Goal: Task Accomplishment & Management: Complete application form

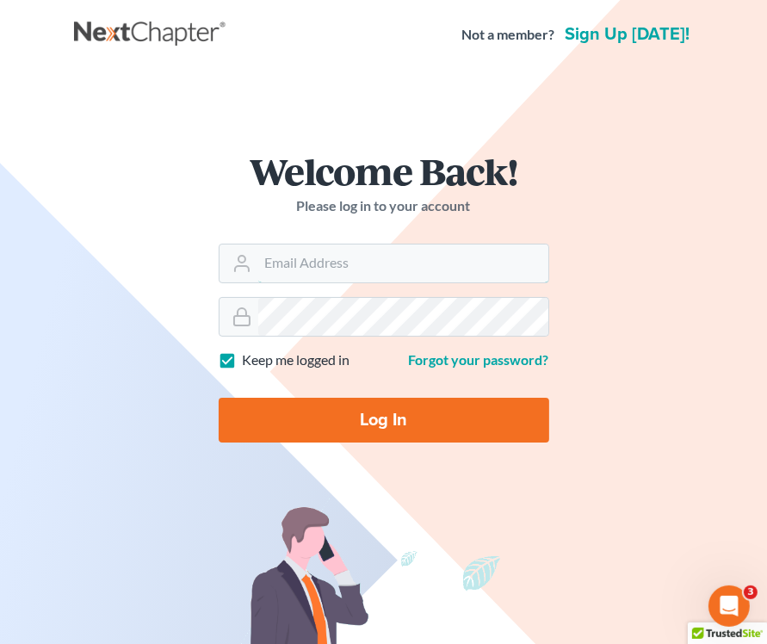
type input "[EMAIL_ADDRESS][DOMAIN_NAME]"
click at [379, 425] on input "Log In" at bounding box center [384, 420] width 331 height 45
type input "Thinking..."
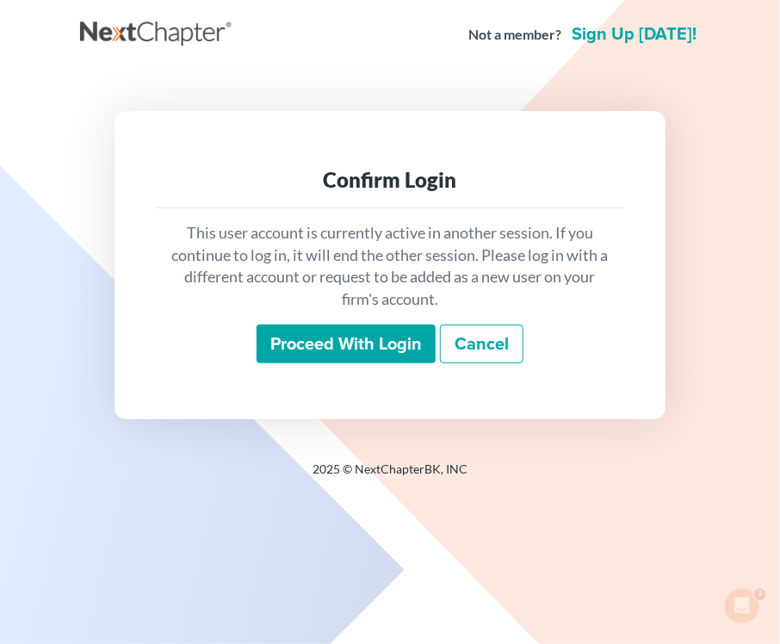
click at [338, 337] on input "Proceed with login" at bounding box center [346, 345] width 179 height 40
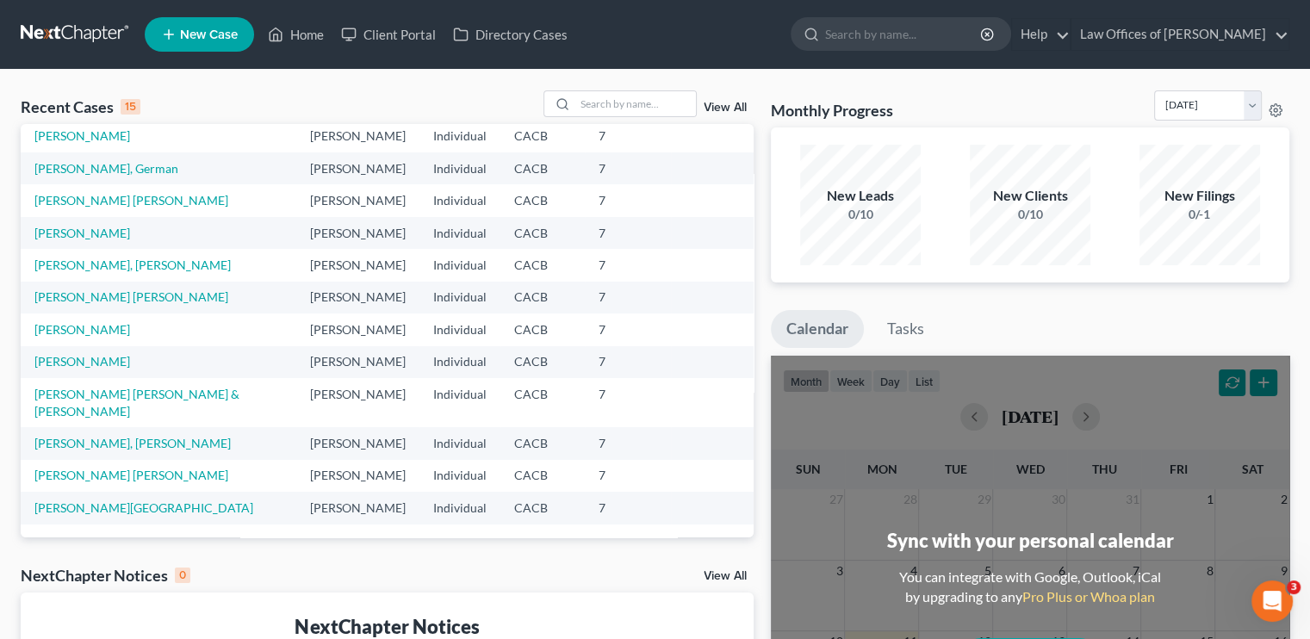
scroll to position [118, 0]
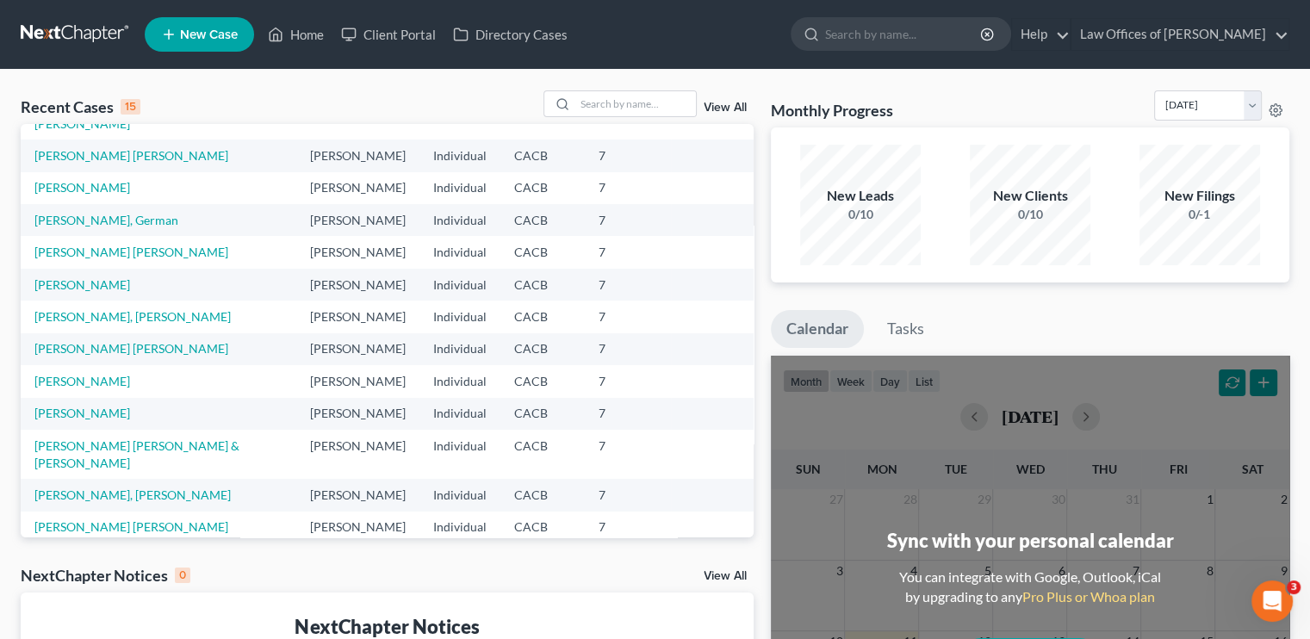
click at [198, 41] on link "New Case" at bounding box center [199, 34] width 109 height 34
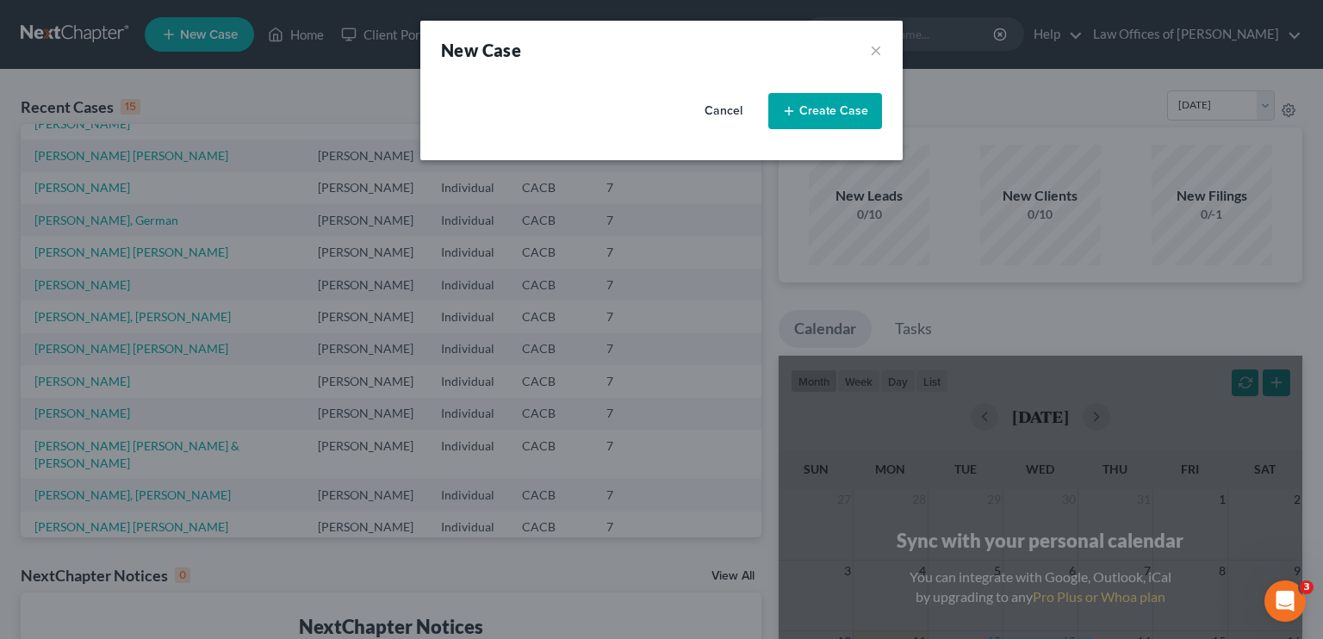
select select "7"
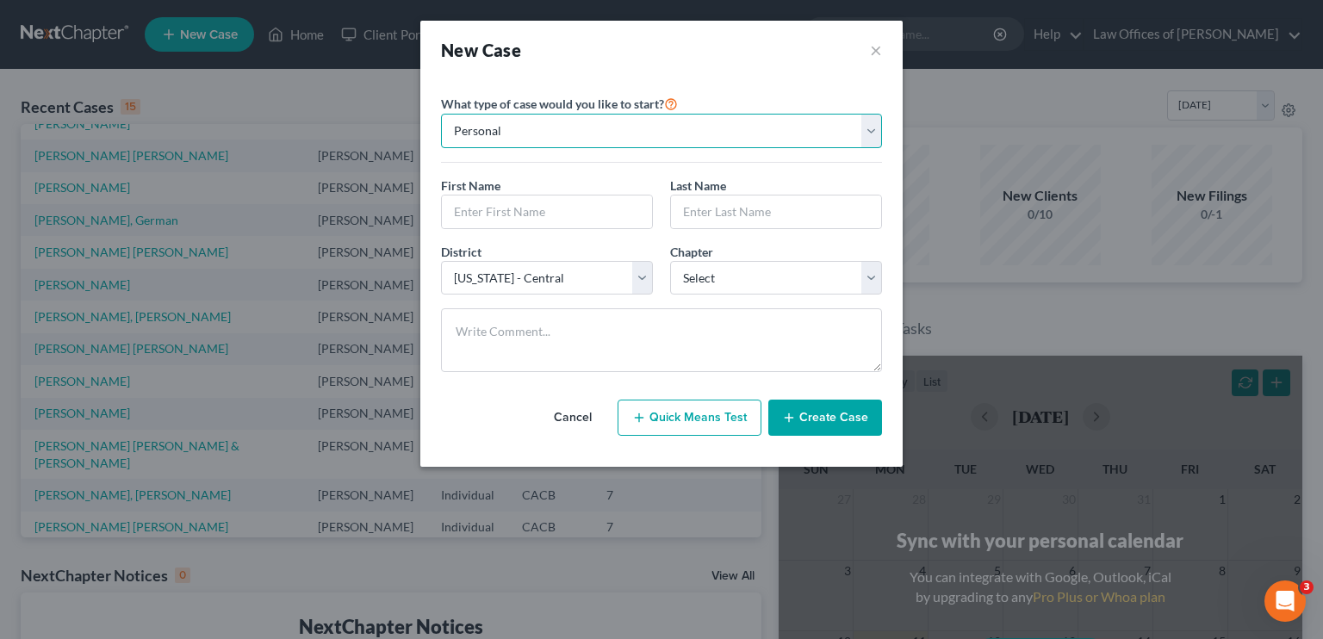
click at [779, 130] on select "Personal Business" at bounding box center [661, 131] width 441 height 34
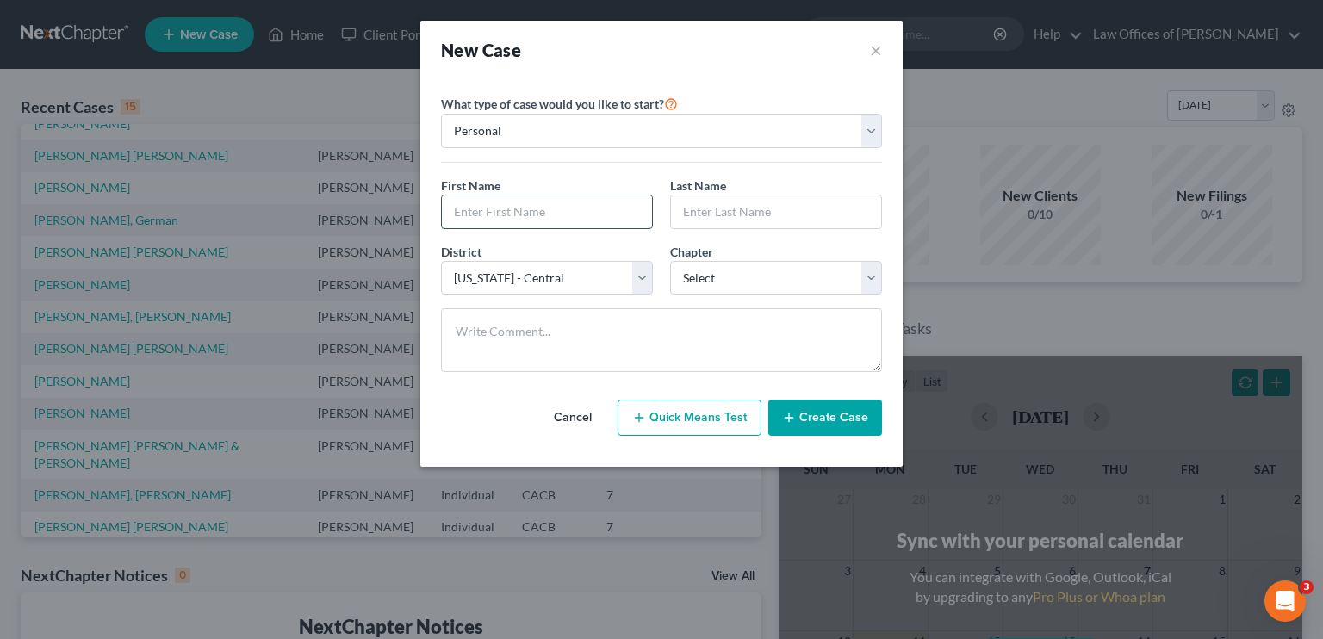
click at [542, 213] on input "text" at bounding box center [547, 212] width 210 height 33
type input "A"
type input "[PERSON_NAME]"
click at [755, 278] on select "Select 7 11 12 13" at bounding box center [776, 278] width 212 height 34
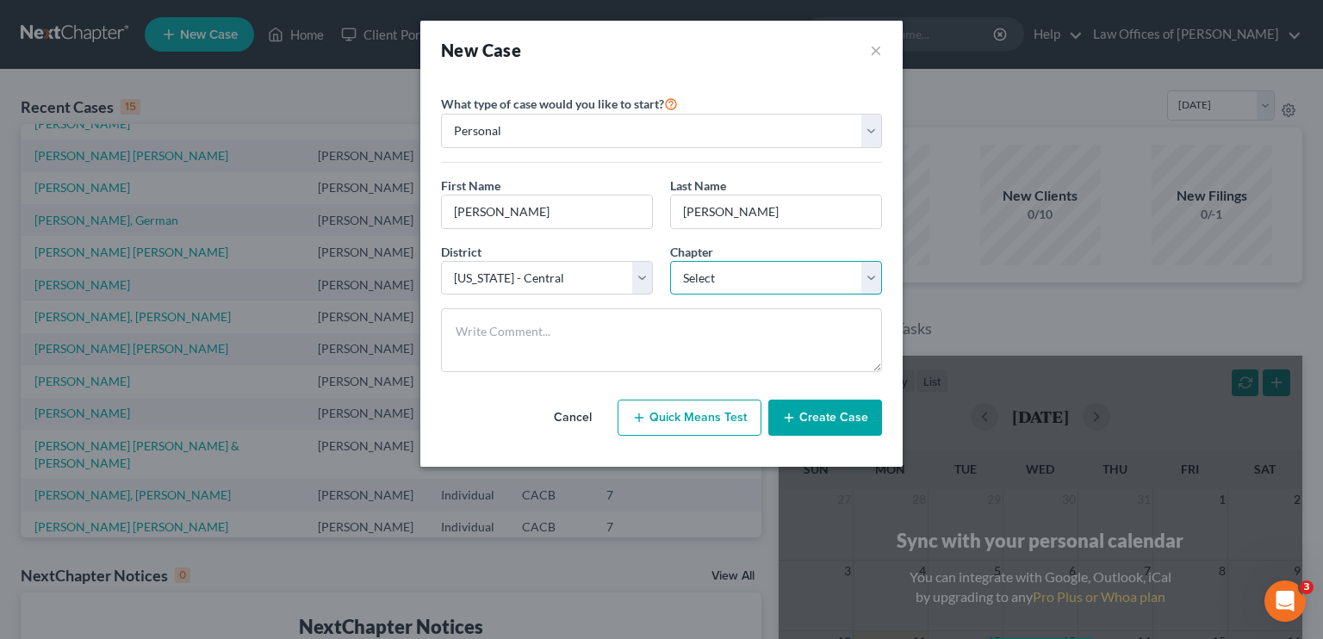
select select "0"
click at [670, 261] on select "Select 7 11 12 13" at bounding box center [776, 278] width 212 height 34
click at [591, 281] on select "Select [US_STATE] - [GEOGRAPHIC_DATA] [US_STATE] - [GEOGRAPHIC_DATA][US_STATE] …" at bounding box center [547, 278] width 212 height 34
click at [441, 261] on select "Select [US_STATE] - [GEOGRAPHIC_DATA] [US_STATE] - [GEOGRAPHIC_DATA][US_STATE] …" at bounding box center [547, 278] width 212 height 34
click at [779, 413] on button "Create Case" at bounding box center [825, 418] width 114 height 36
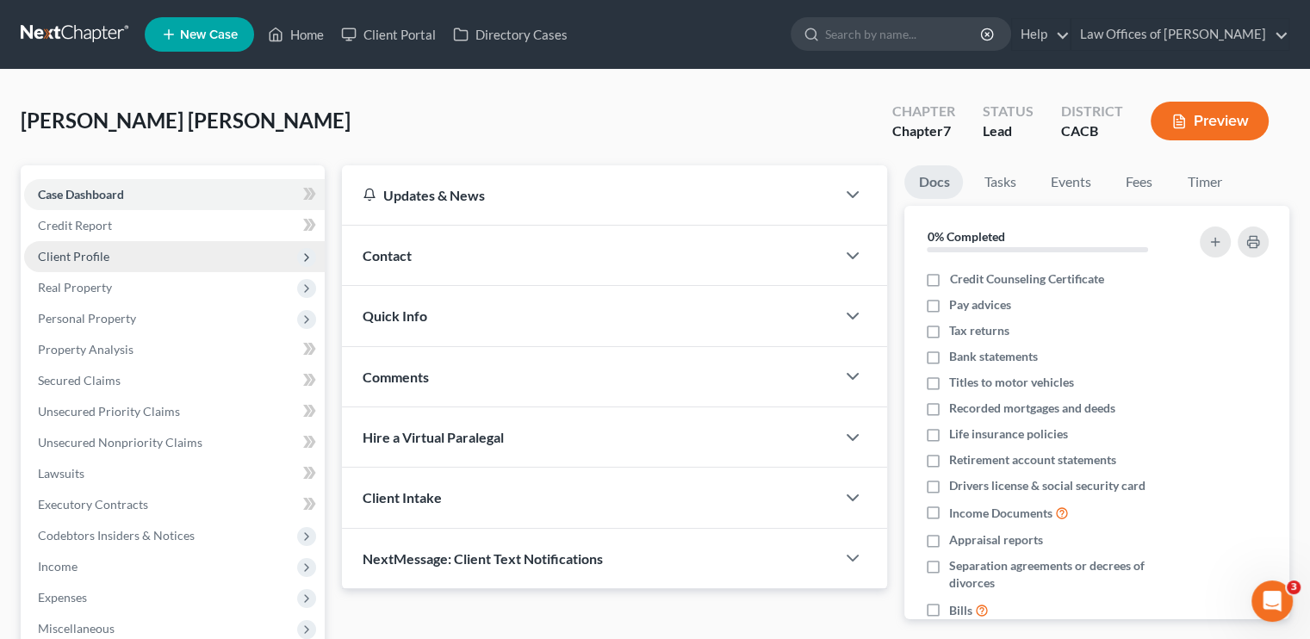
click at [101, 253] on span "Client Profile" at bounding box center [73, 256] width 71 height 15
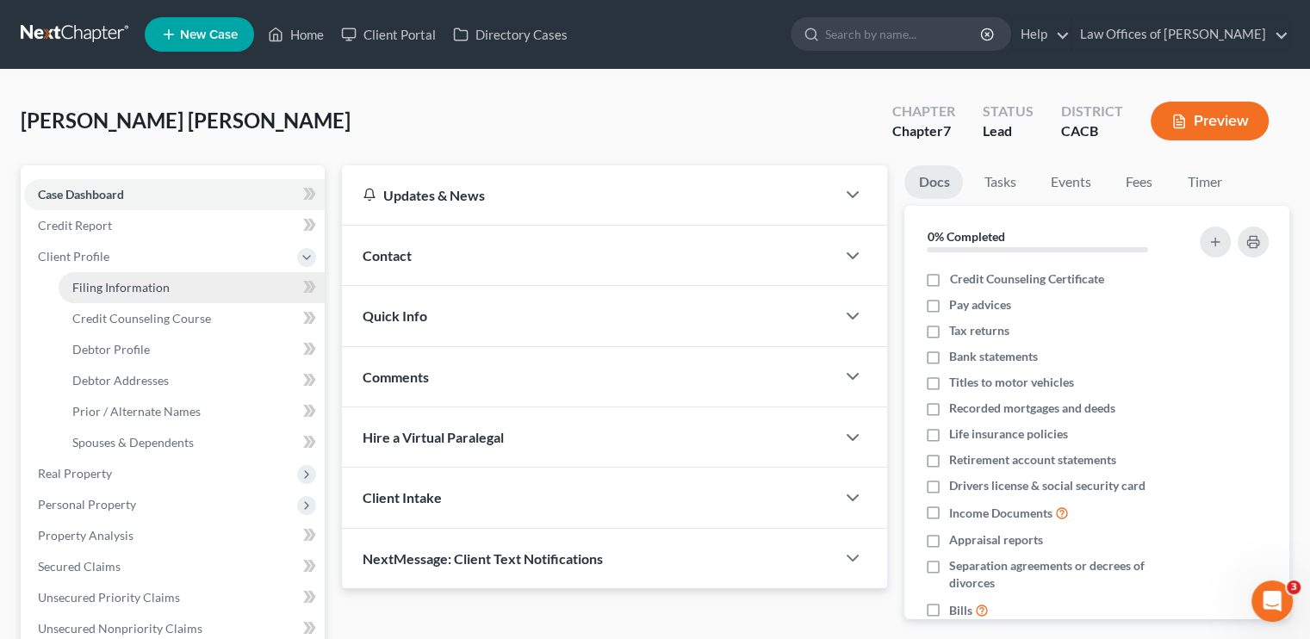
click at [117, 282] on span "Filing Information" at bounding box center [120, 287] width 97 height 15
select select "1"
select select "0"
select select "7"
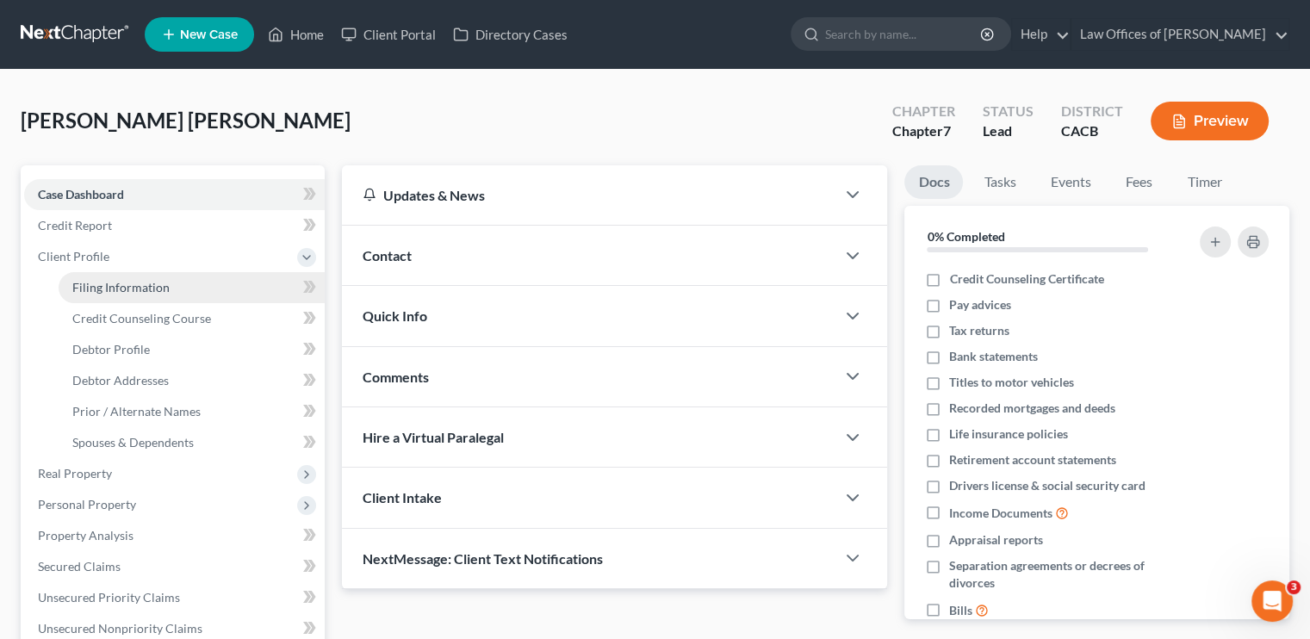
select select "4"
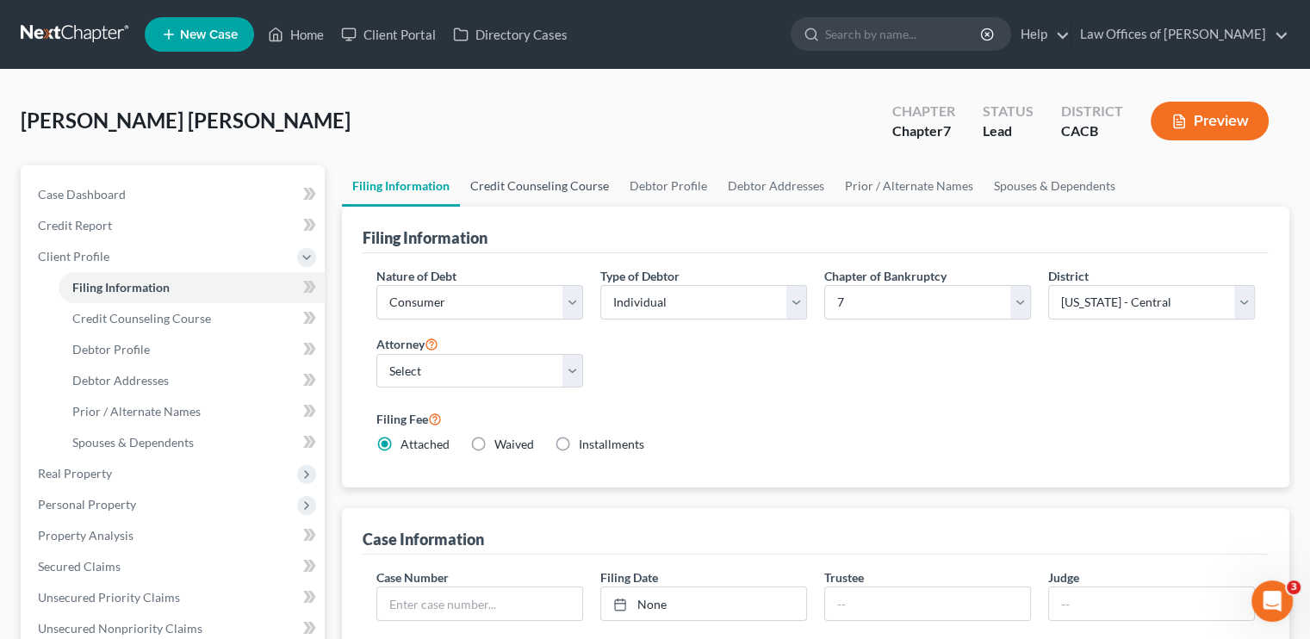
click at [542, 180] on link "Credit Counseling Course" at bounding box center [539, 185] width 159 height 41
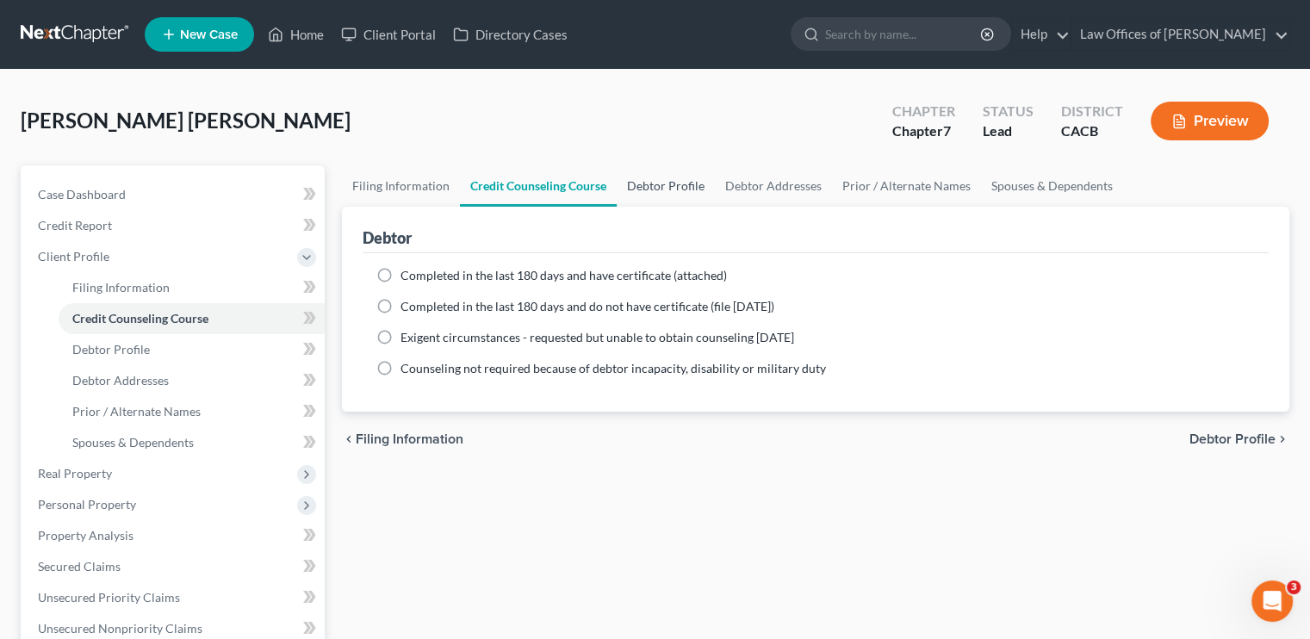
click at [691, 180] on link "Debtor Profile" at bounding box center [666, 185] width 98 height 41
select select "0"
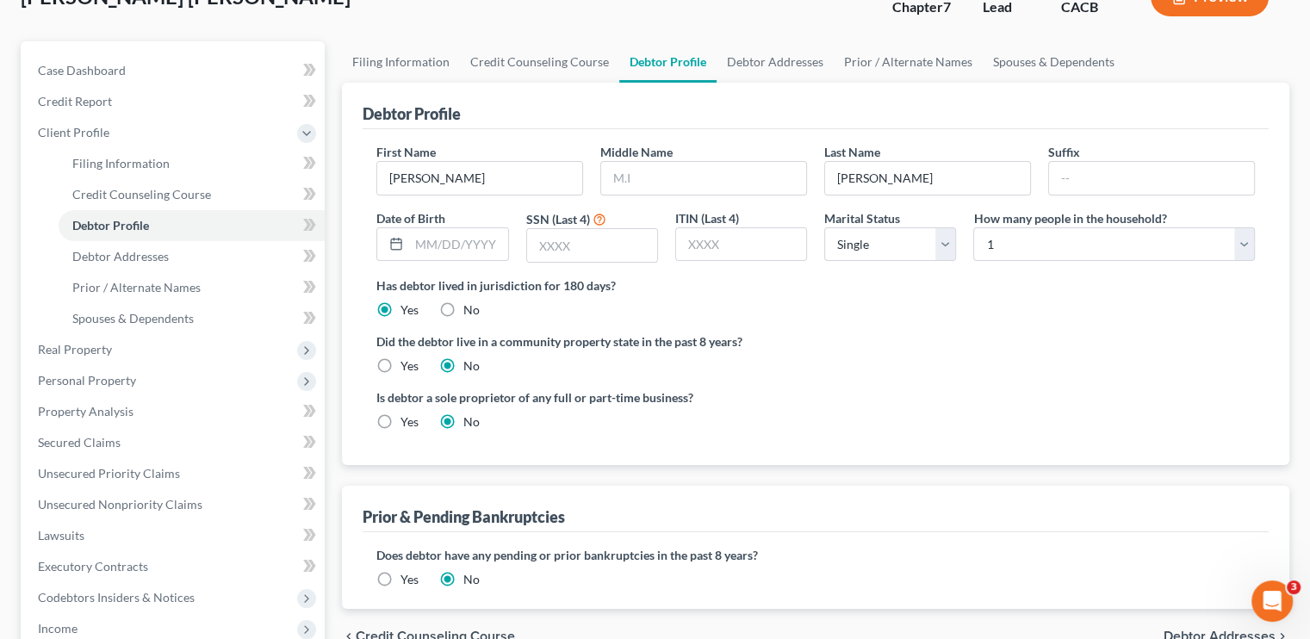
scroll to position [86, 0]
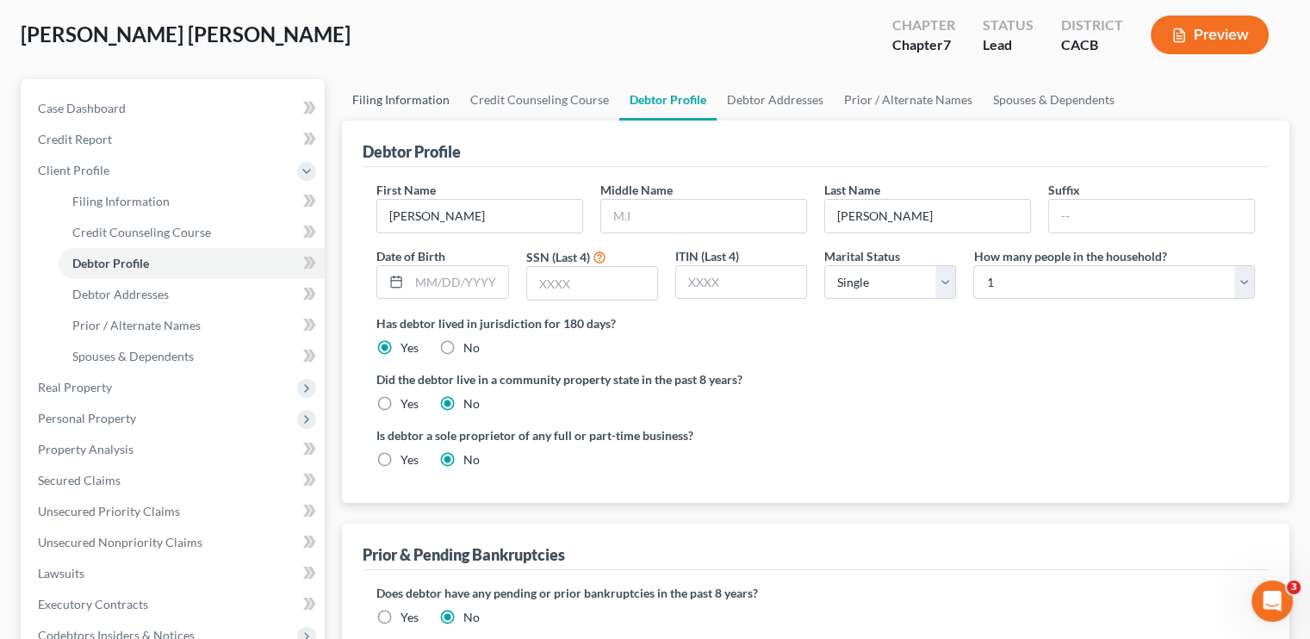
click at [421, 90] on link "Filing Information" at bounding box center [401, 99] width 118 height 41
select select "1"
select select "0"
select select "7"
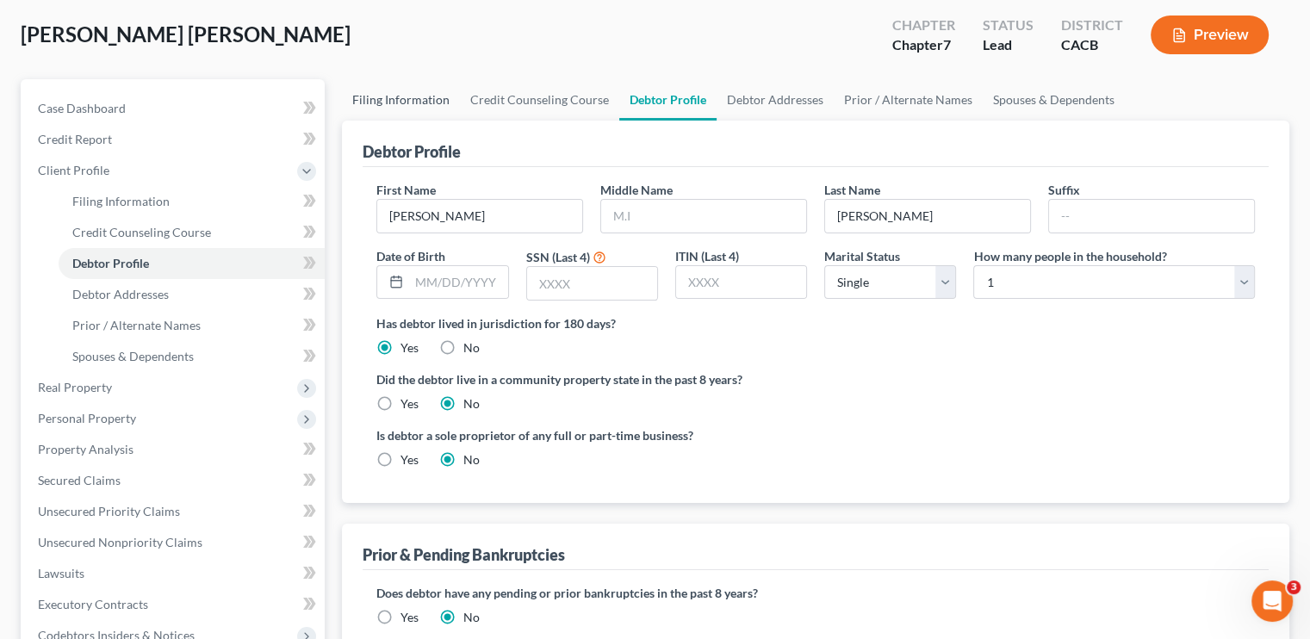
select select "0"
select select "4"
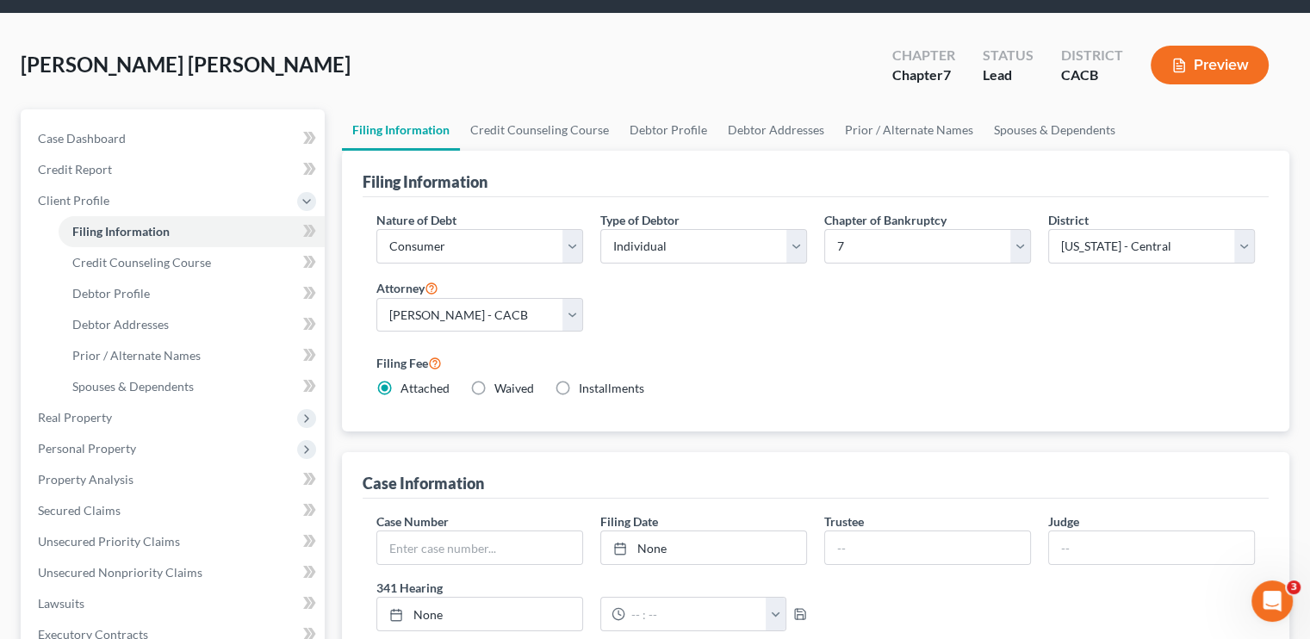
scroll to position [86, 0]
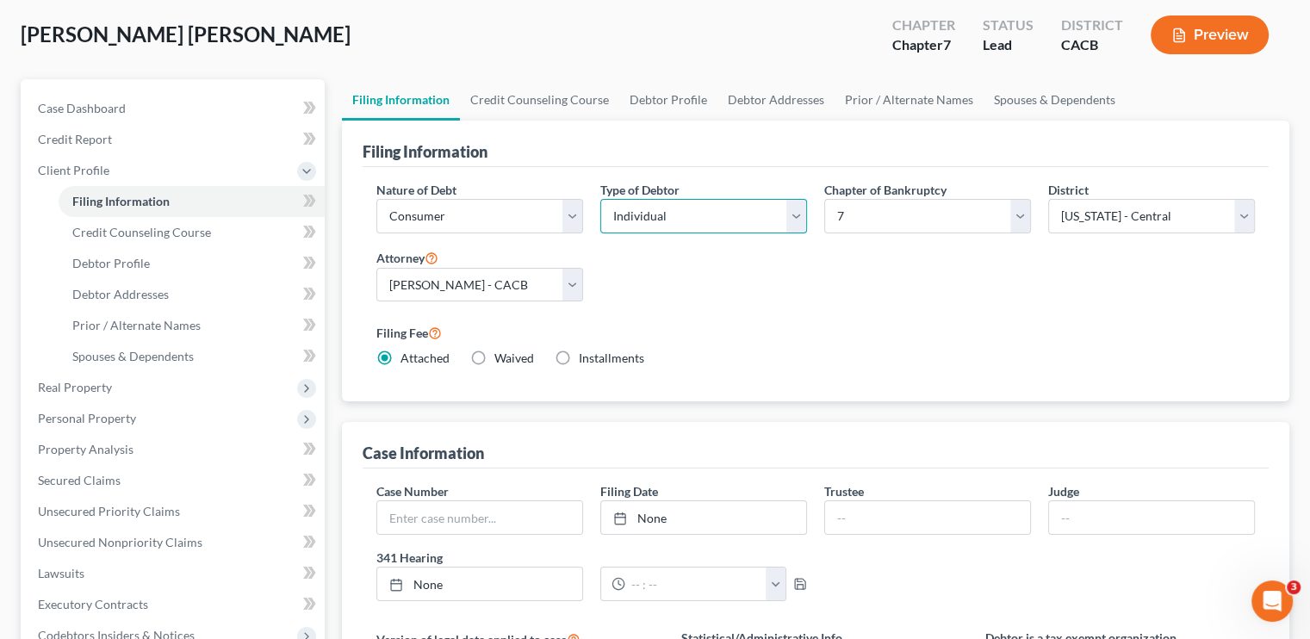
click at [709, 220] on select "Select Individual Joint" at bounding box center [703, 216] width 207 height 34
select select "1"
click at [600, 199] on select "Select Individual Joint" at bounding box center [703, 216] width 207 height 34
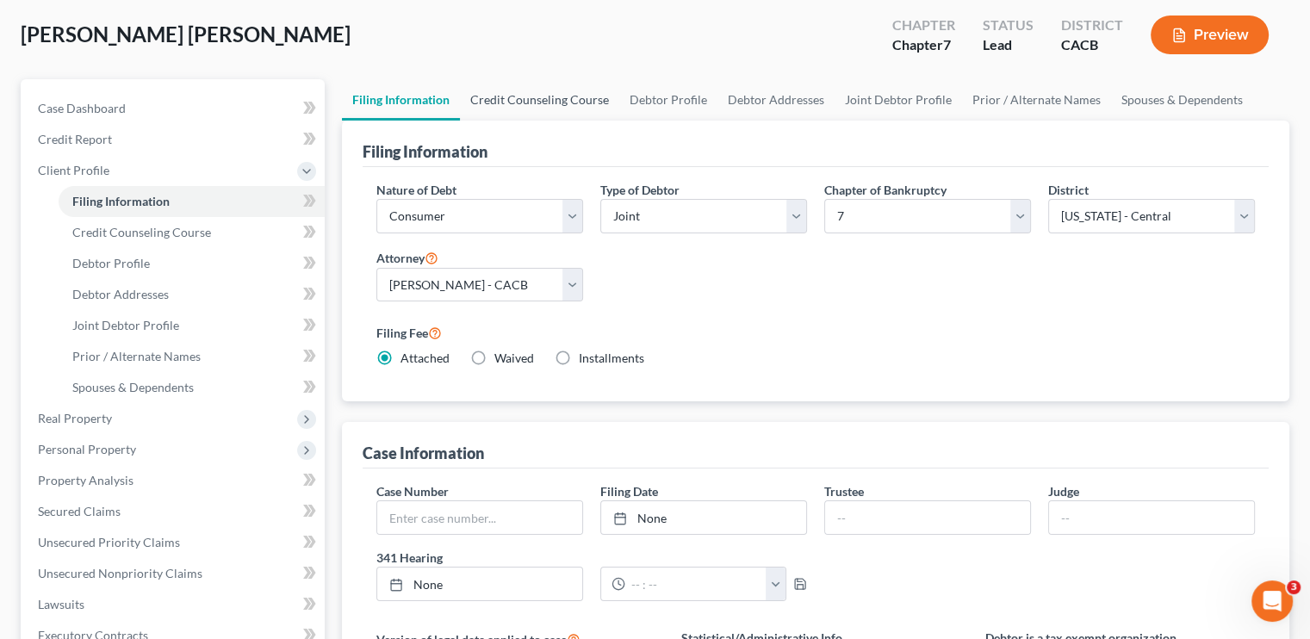
click at [517, 99] on link "Credit Counseling Course" at bounding box center [539, 99] width 159 height 41
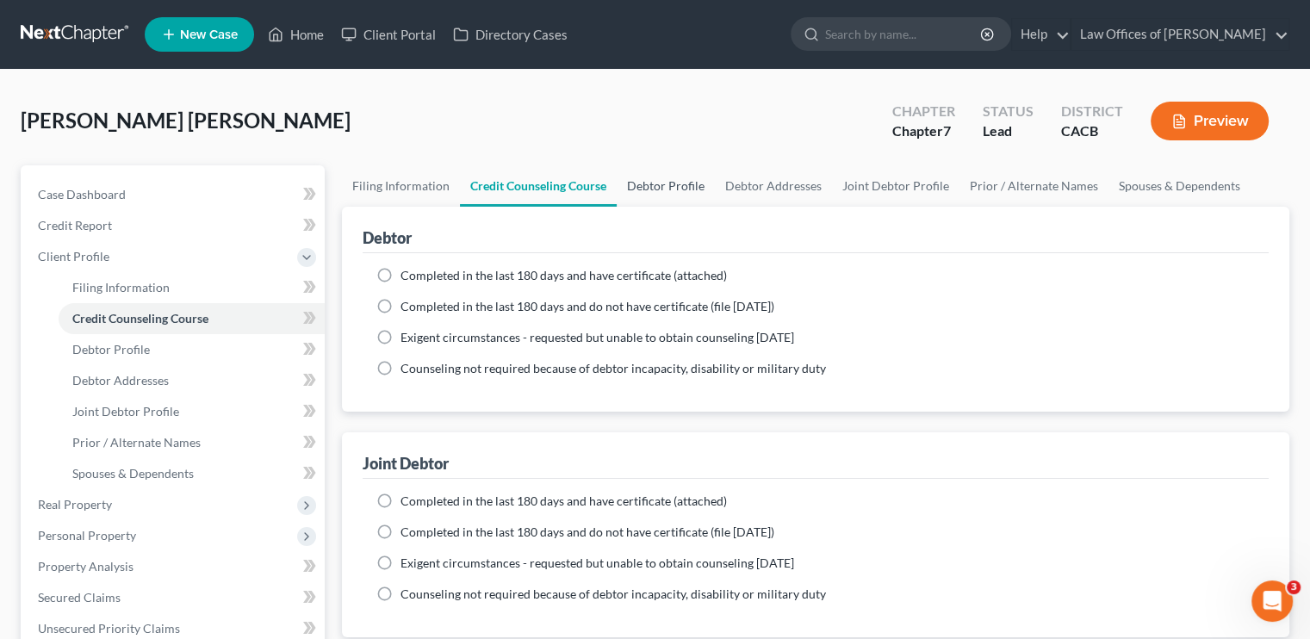
click at [677, 189] on link "Debtor Profile" at bounding box center [666, 185] width 98 height 41
select select "1"
select select "0"
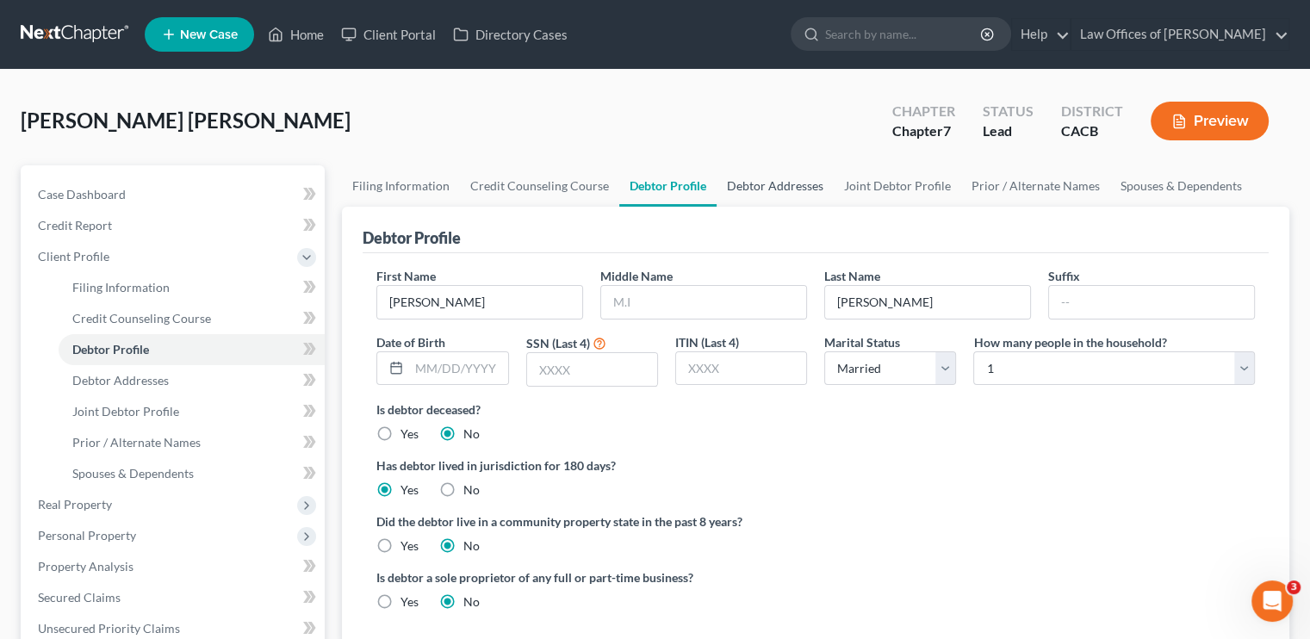
click at [757, 192] on link "Debtor Addresses" at bounding box center [775, 185] width 117 height 41
select select "0"
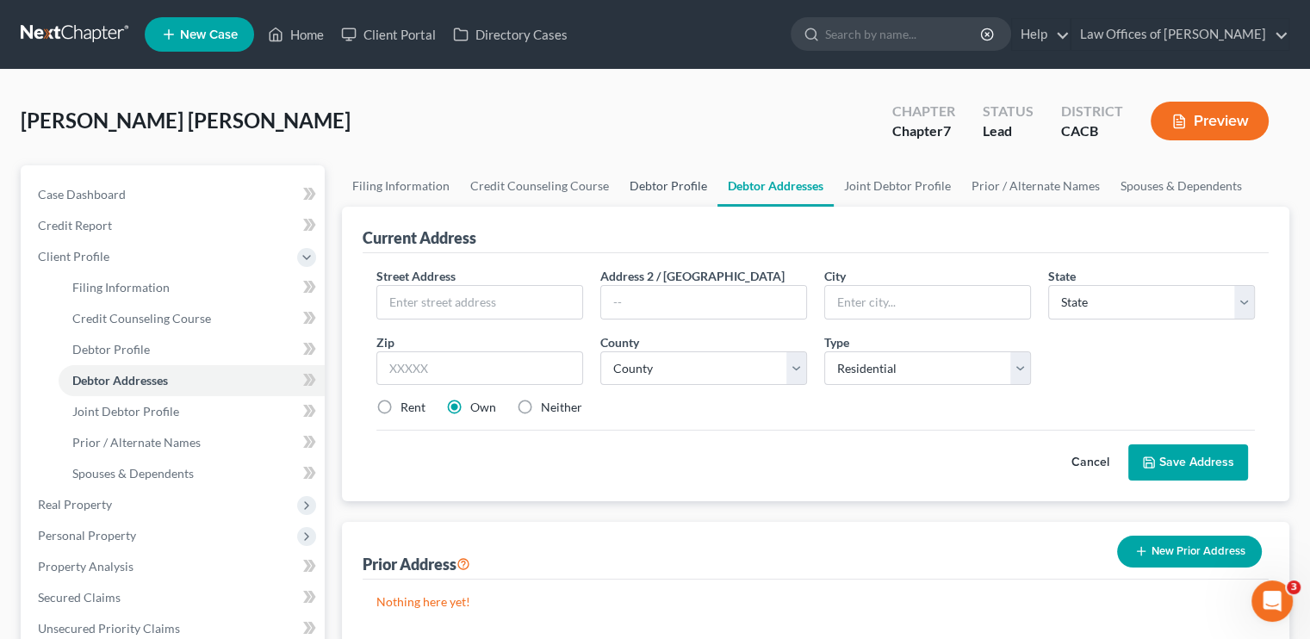
click at [660, 189] on link "Debtor Profile" at bounding box center [668, 185] width 98 height 41
select select "1"
select select "0"
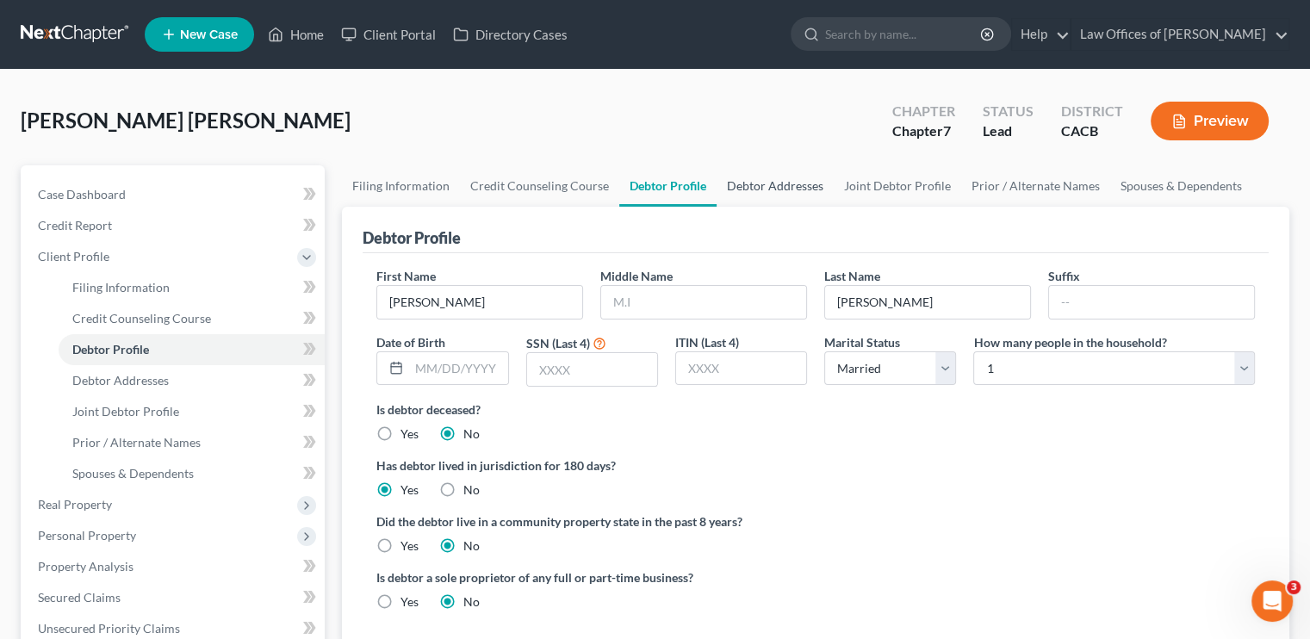
click at [779, 187] on link "Debtor Addresses" at bounding box center [775, 185] width 117 height 41
select select "0"
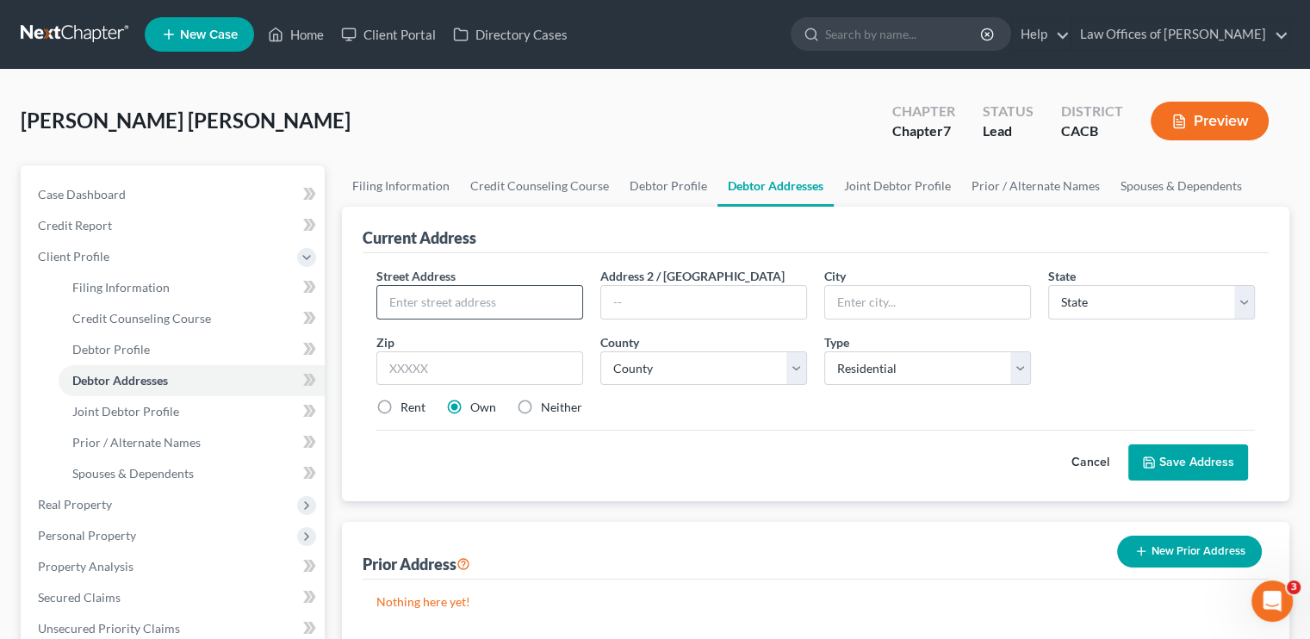
click at [500, 308] on input "text" at bounding box center [479, 302] width 205 height 33
click at [779, 444] on button "Save Address" at bounding box center [1188, 462] width 120 height 36
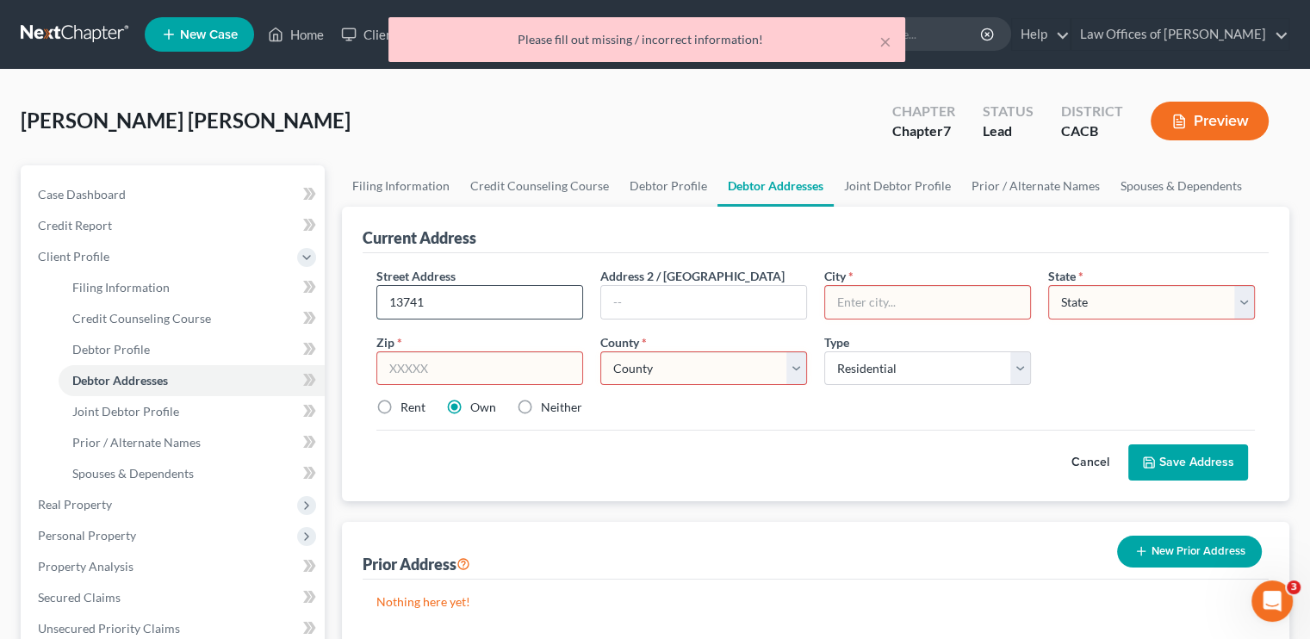
click at [500, 308] on input "13741" at bounding box center [479, 302] width 205 height 33
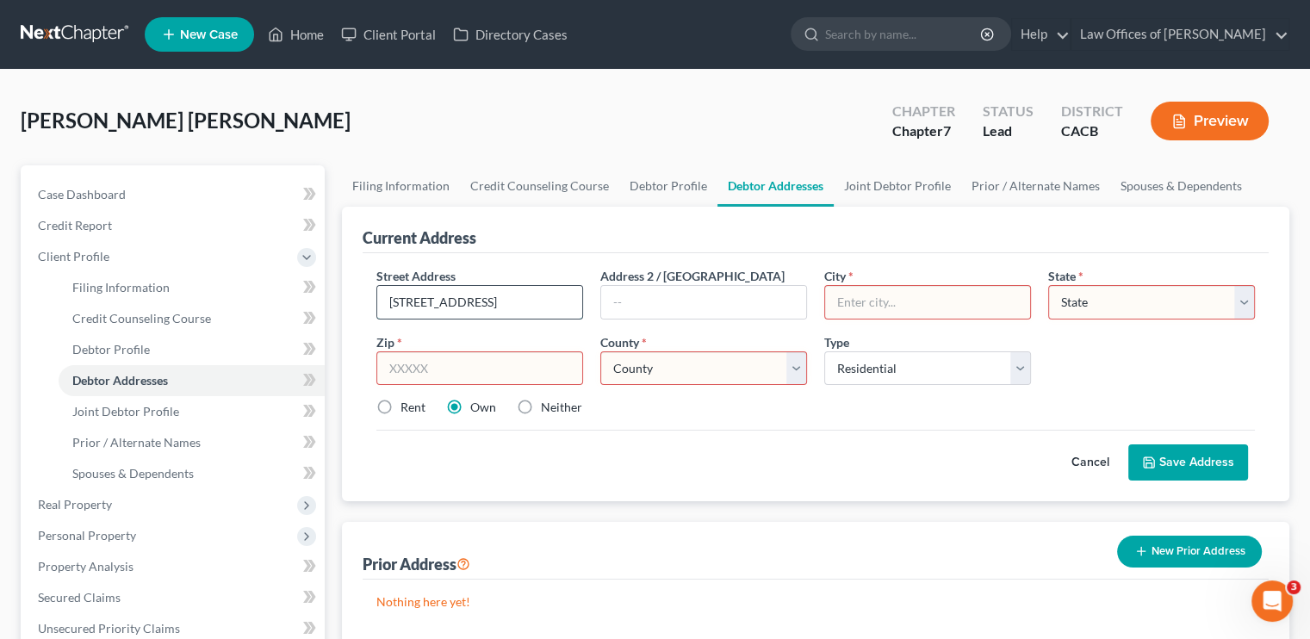
type input "[STREET_ADDRESS]"
type input "[GEOGRAPHIC_DATA]"
select select "4"
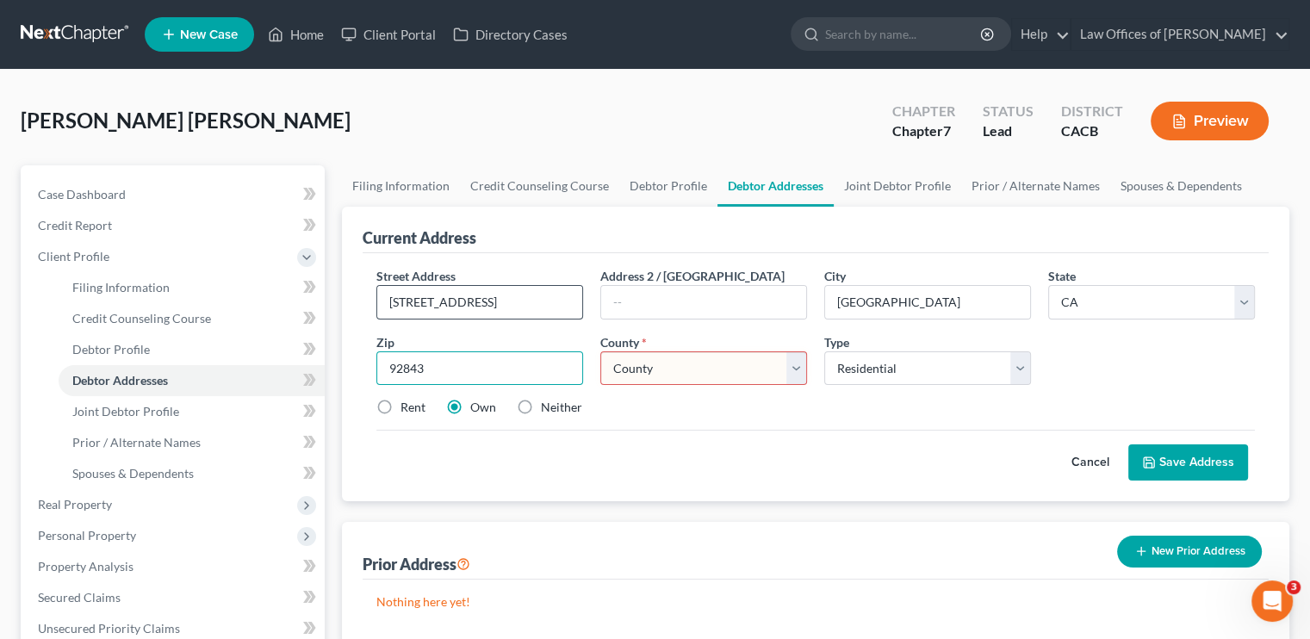
type input "92843"
select select "29"
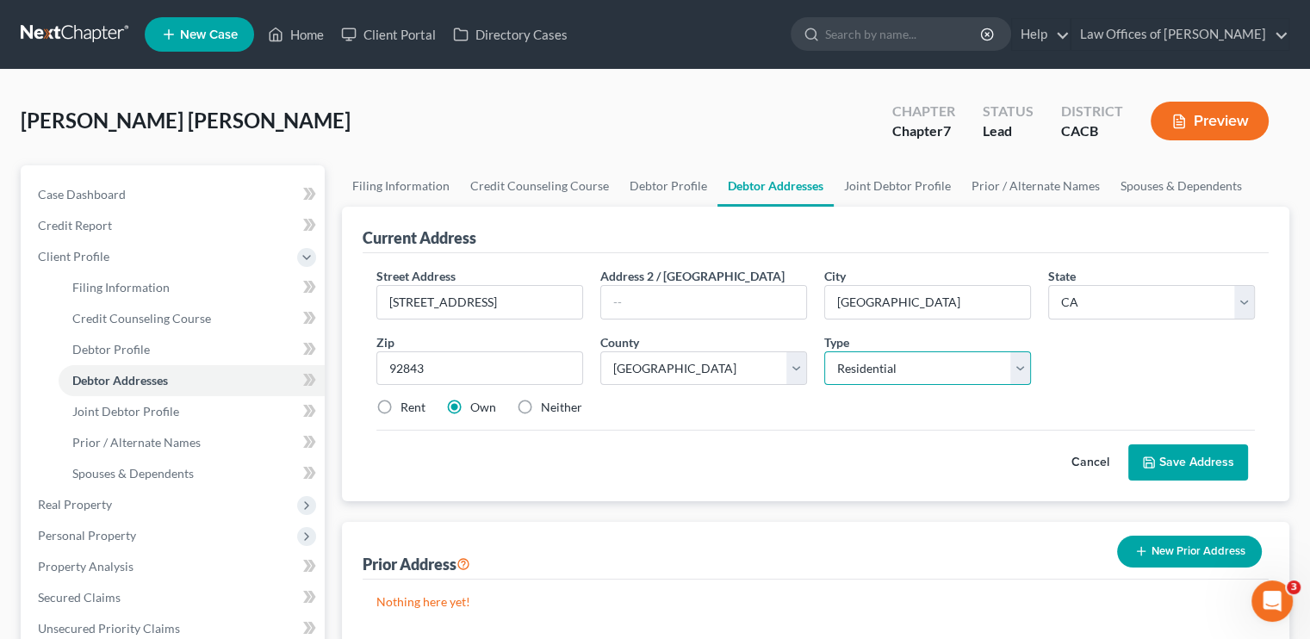
click at [779, 365] on select "Select Residential Mailing Rental Business" at bounding box center [927, 368] width 207 height 34
click at [779, 351] on select "Select Residential Mailing Rental Business" at bounding box center [927, 368] width 207 height 34
click at [400, 404] on label "Rent" at bounding box center [412, 407] width 25 height 17
click at [407, 404] on input "Rent" at bounding box center [412, 404] width 11 height 11
radio input "true"
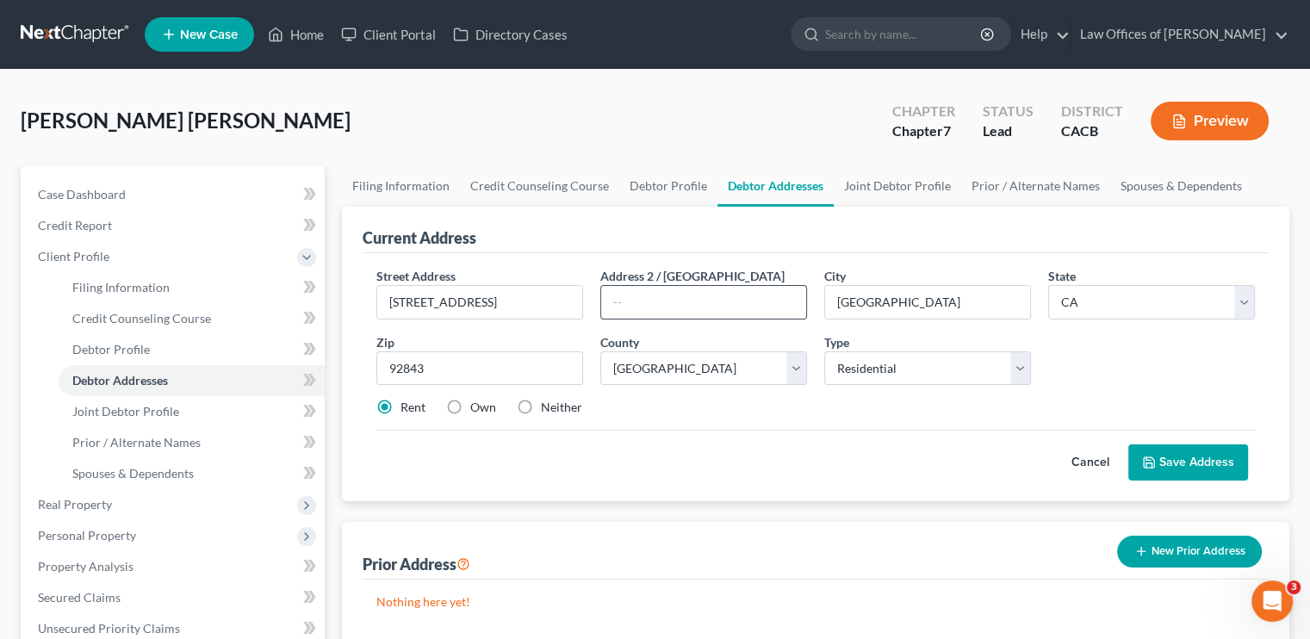
click at [623, 308] on input "text" at bounding box center [703, 302] width 205 height 33
type input "u"
type input "U"
click at [302, 37] on link "Home" at bounding box center [295, 34] width 73 height 31
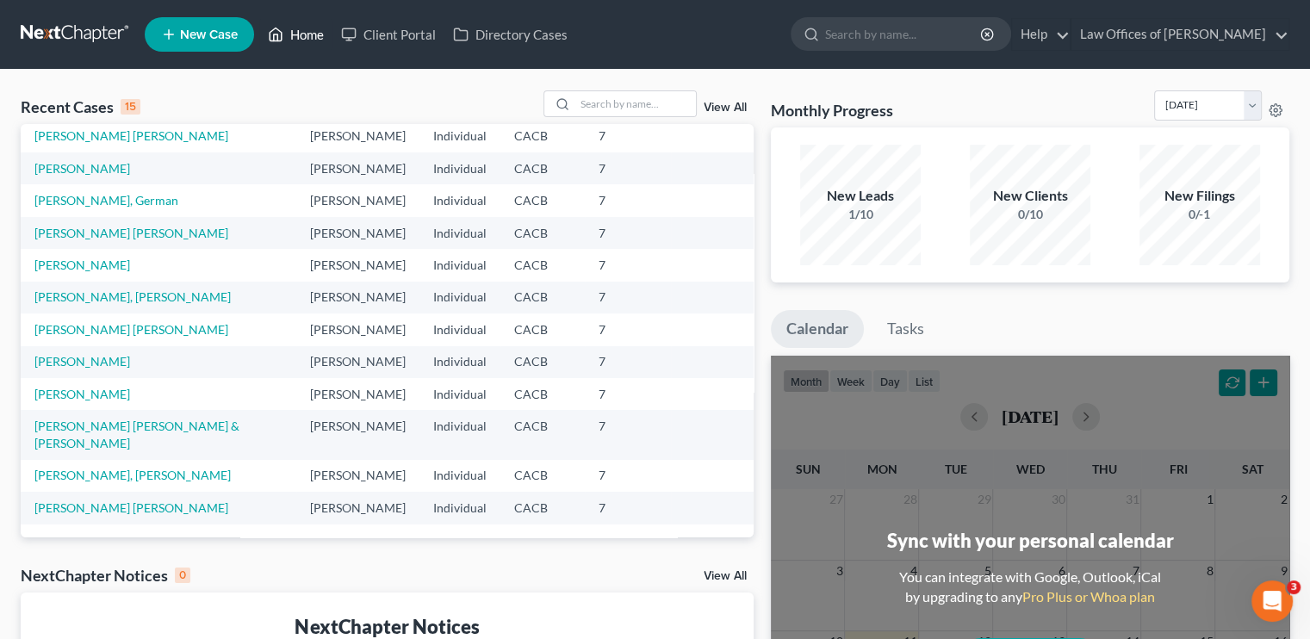
scroll to position [172, 0]
click at [96, 272] on link "[PERSON_NAME]" at bounding box center [82, 265] width 96 height 15
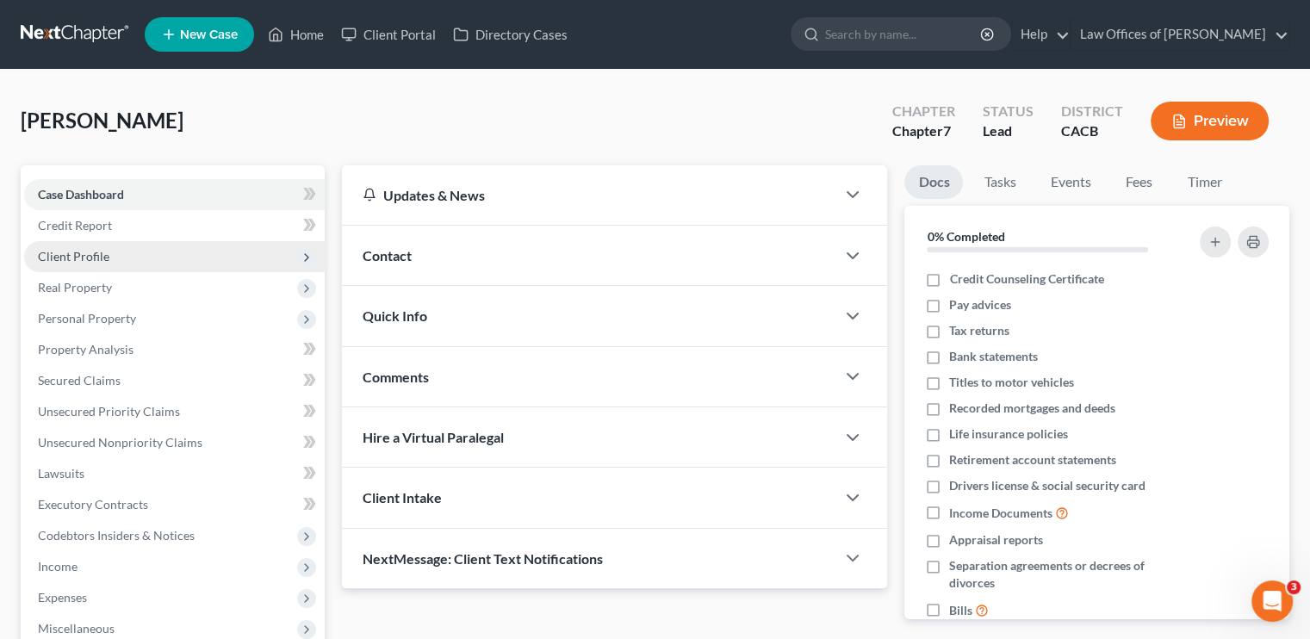
click at [78, 262] on span "Client Profile" at bounding box center [73, 256] width 71 height 15
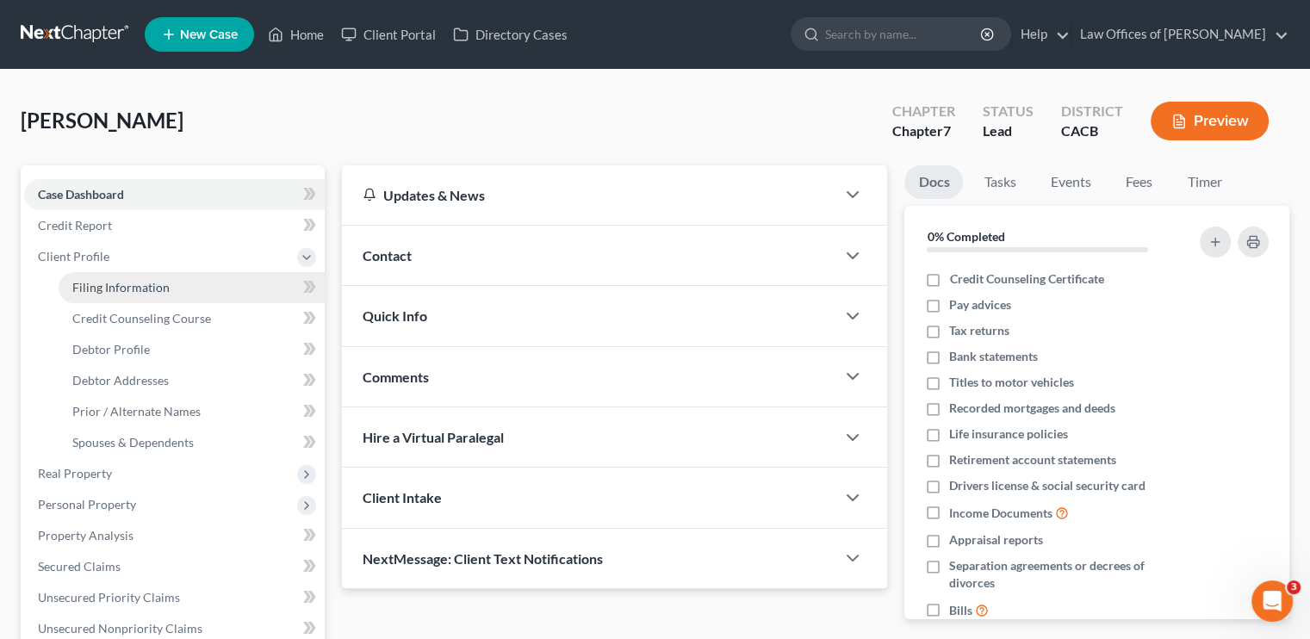
click at [117, 289] on span "Filing Information" at bounding box center [120, 287] width 97 height 15
select select "1"
select select "0"
select select "7"
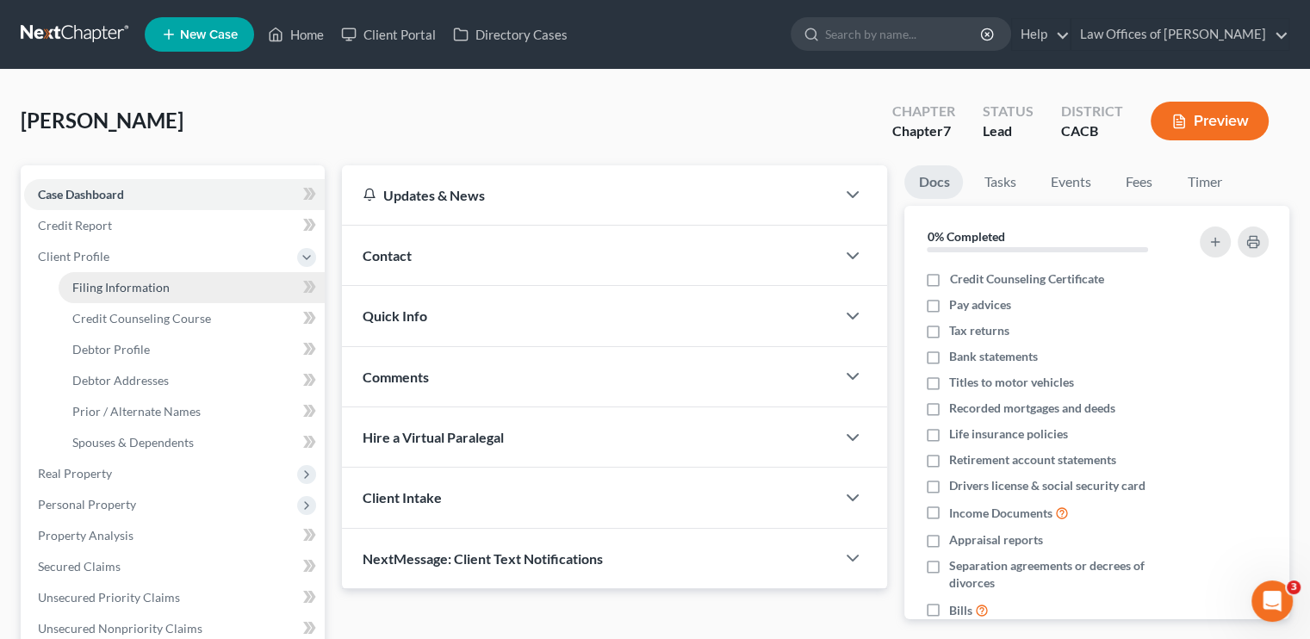
select select "0"
select select "4"
select select "0"
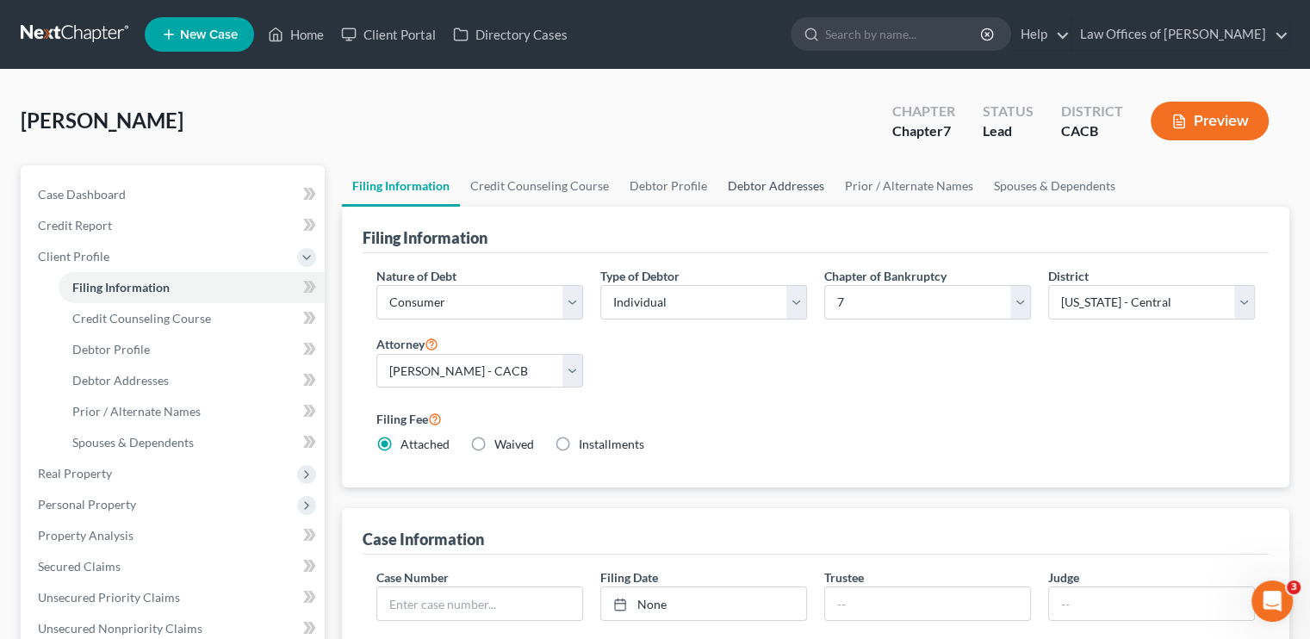
click at [779, 184] on link "Debtor Addresses" at bounding box center [775, 185] width 117 height 41
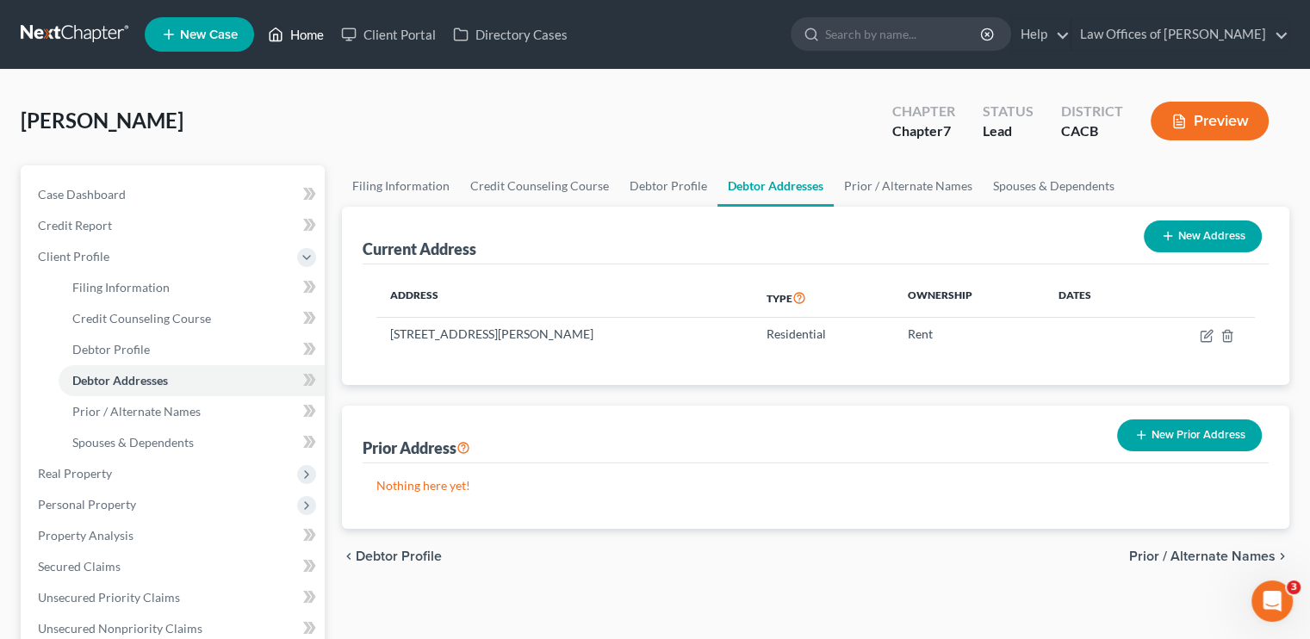
click at [321, 29] on link "Home" at bounding box center [295, 34] width 73 height 31
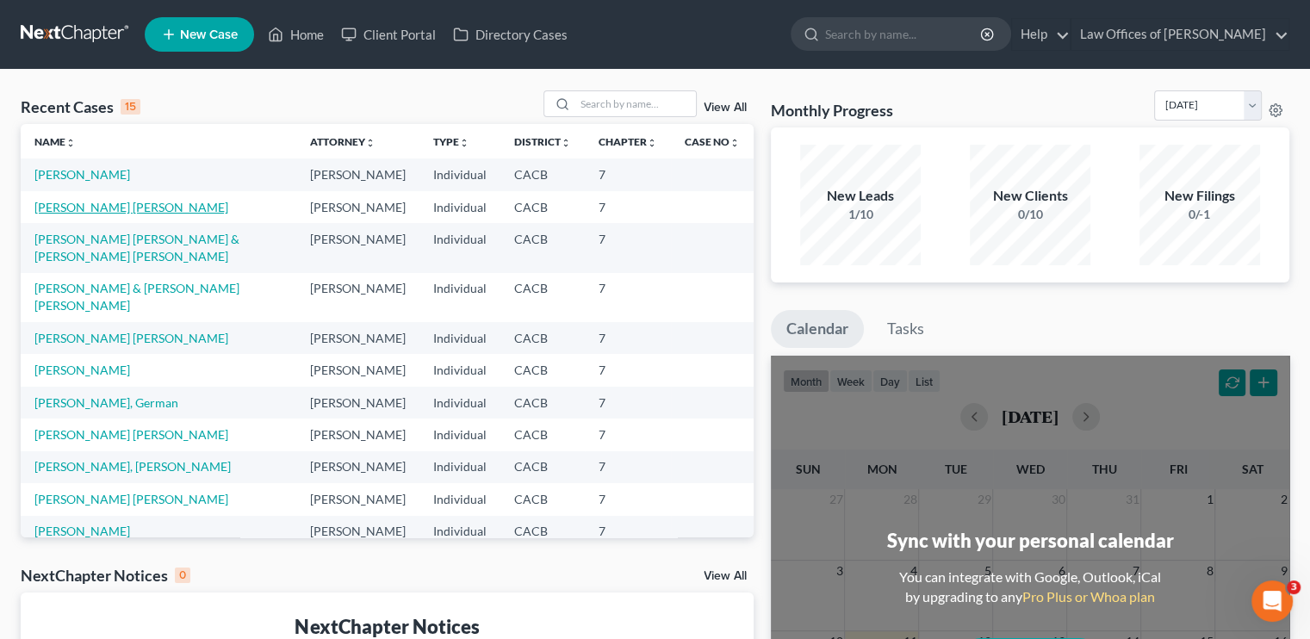
click at [133, 214] on link "[PERSON_NAME] [PERSON_NAME]" at bounding box center [131, 207] width 194 height 15
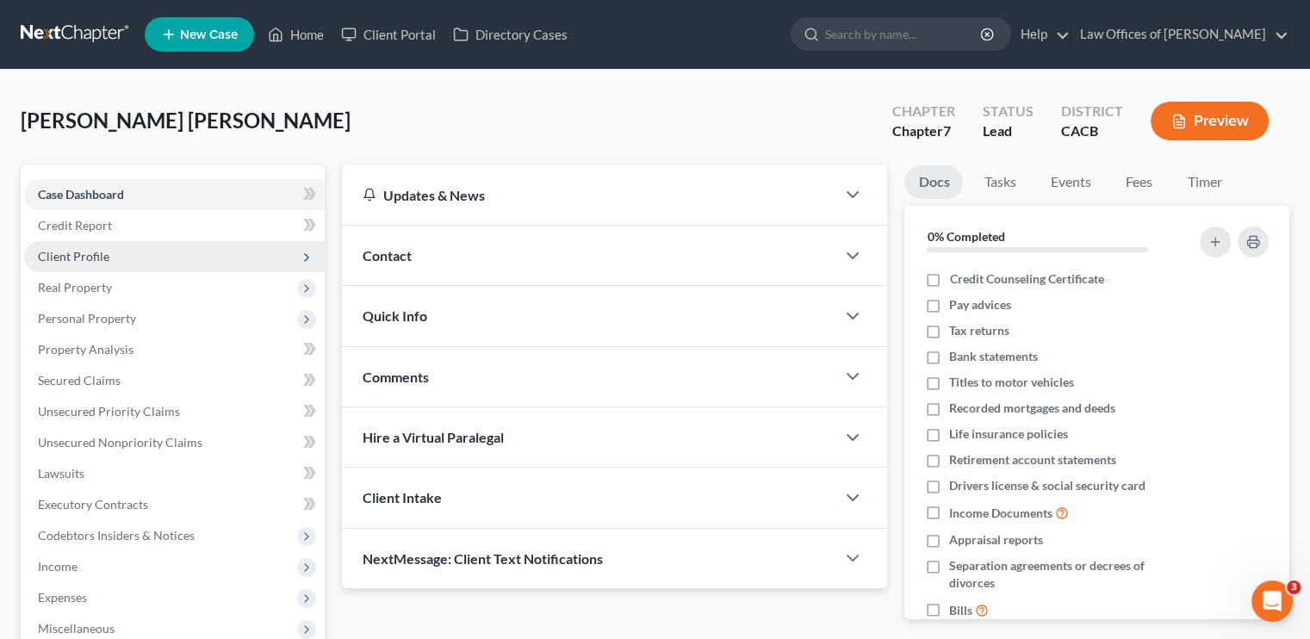
click at [109, 258] on span "Client Profile" at bounding box center [174, 256] width 301 height 31
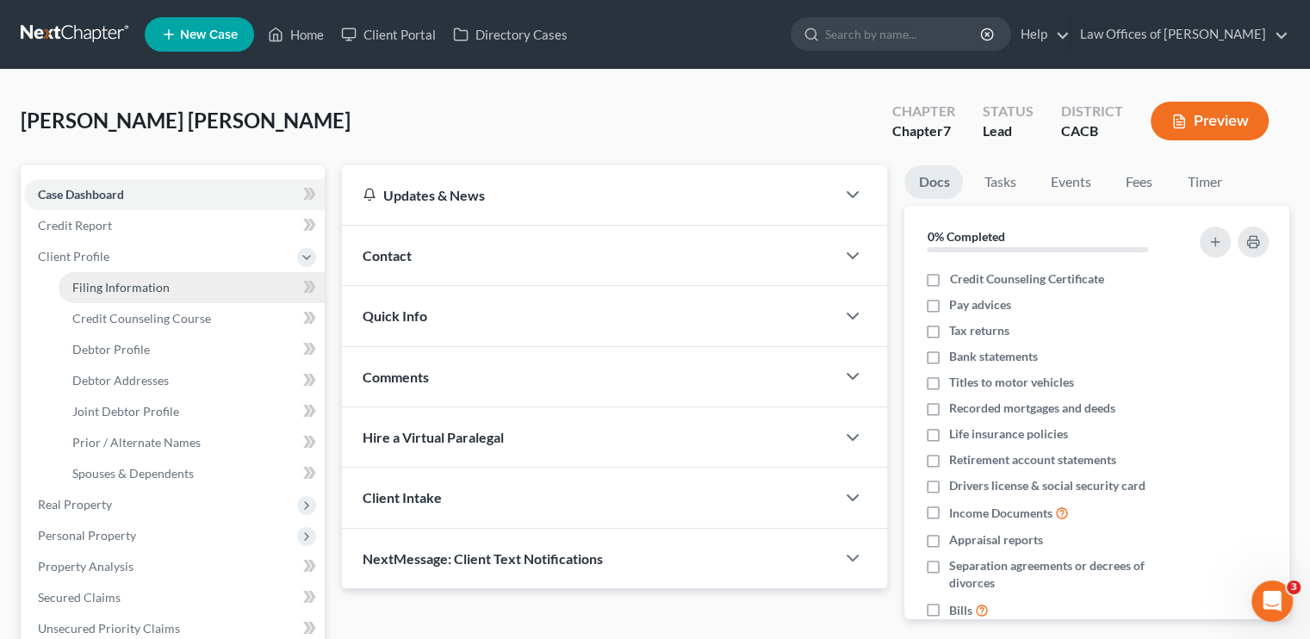
click at [146, 292] on span "Filing Information" at bounding box center [120, 287] width 97 height 15
select select "1"
select select "0"
select select "7"
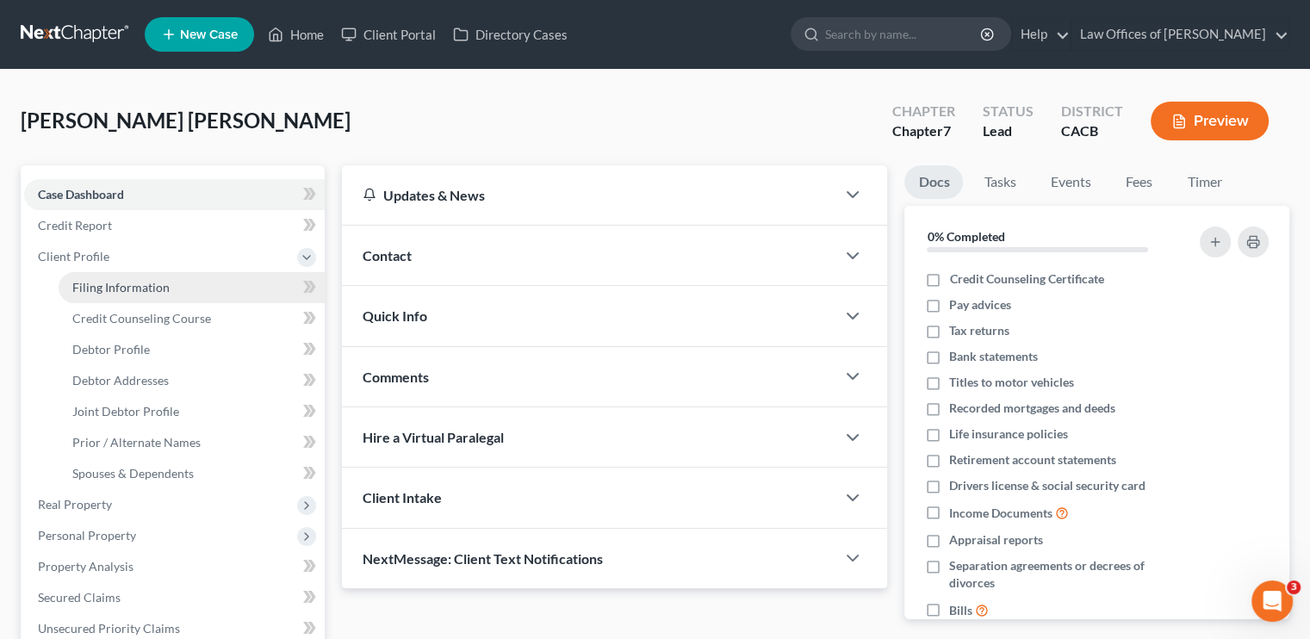
select select "0"
select select "4"
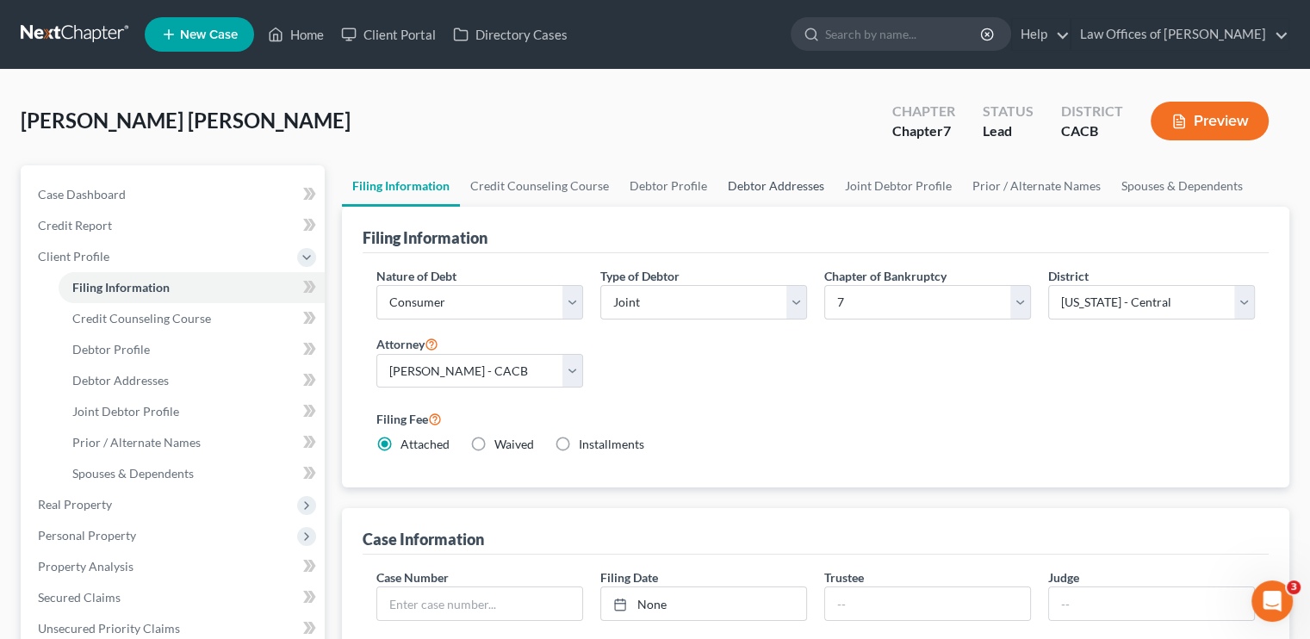
click at [776, 187] on link "Debtor Addresses" at bounding box center [775, 185] width 117 height 41
select select "0"
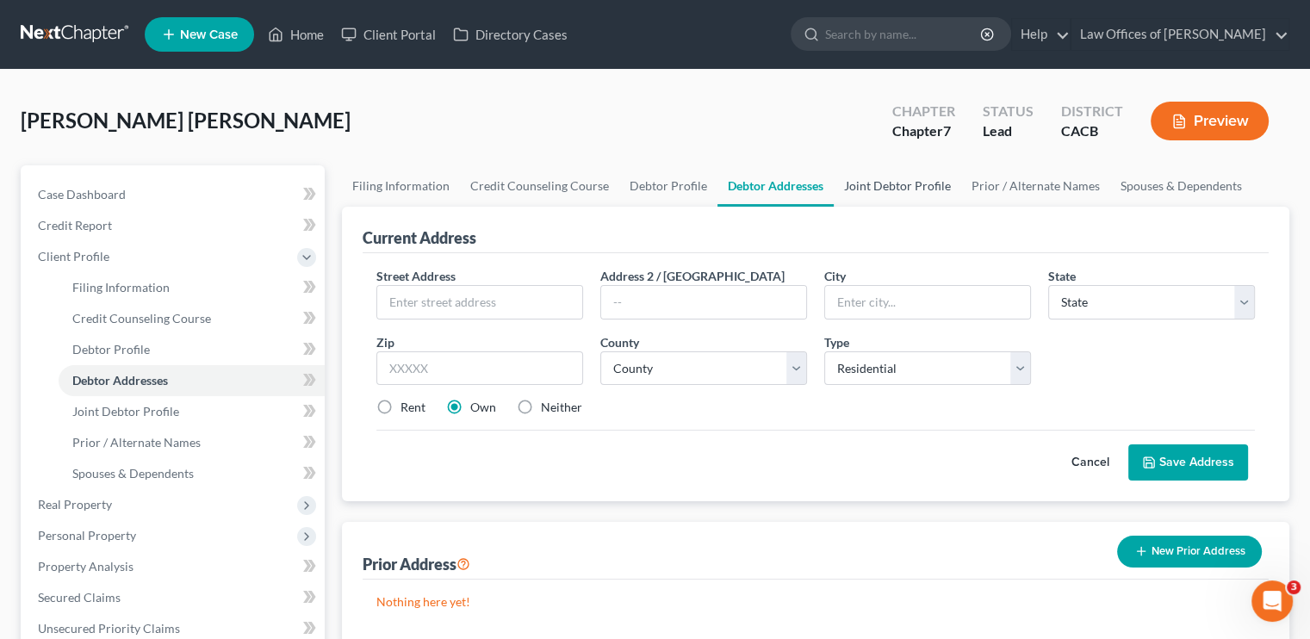
click at [779, 188] on link "Joint Debtor Profile" at bounding box center [897, 185] width 127 height 41
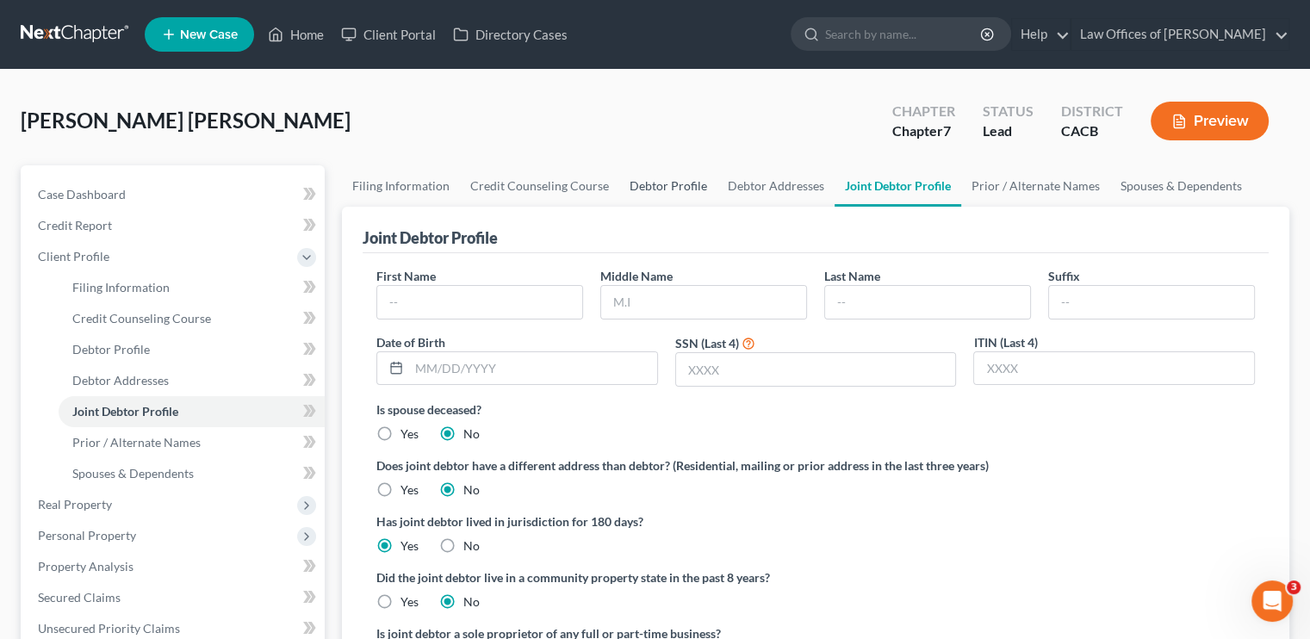
click at [662, 183] on link "Debtor Profile" at bounding box center [668, 185] width 98 height 41
select select "1"
select select "0"
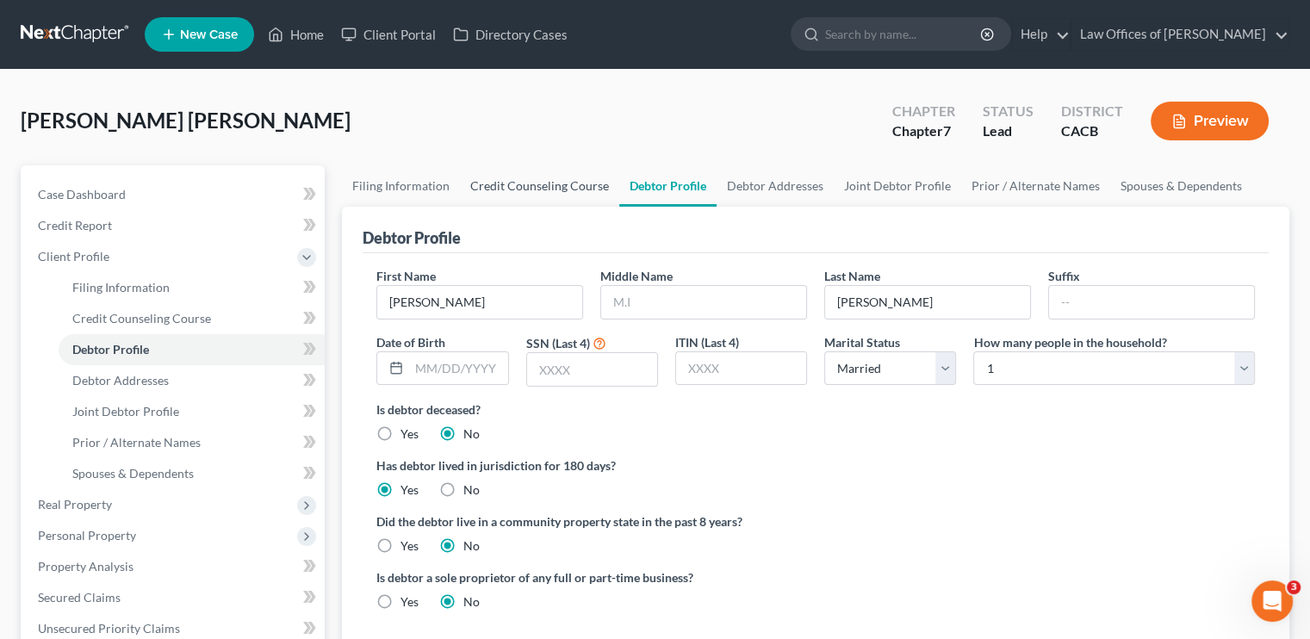
click at [493, 186] on link "Credit Counseling Course" at bounding box center [539, 185] width 159 height 41
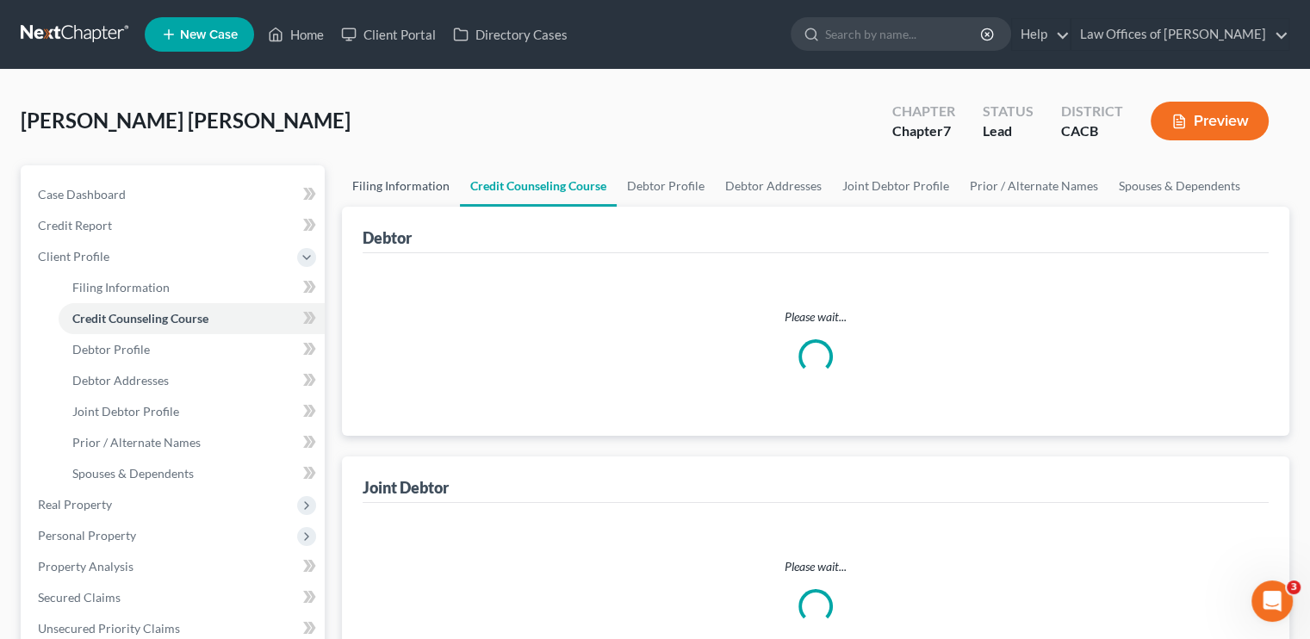
click at [395, 176] on link "Filing Information" at bounding box center [401, 185] width 118 height 41
select select "1"
select select "0"
select select "7"
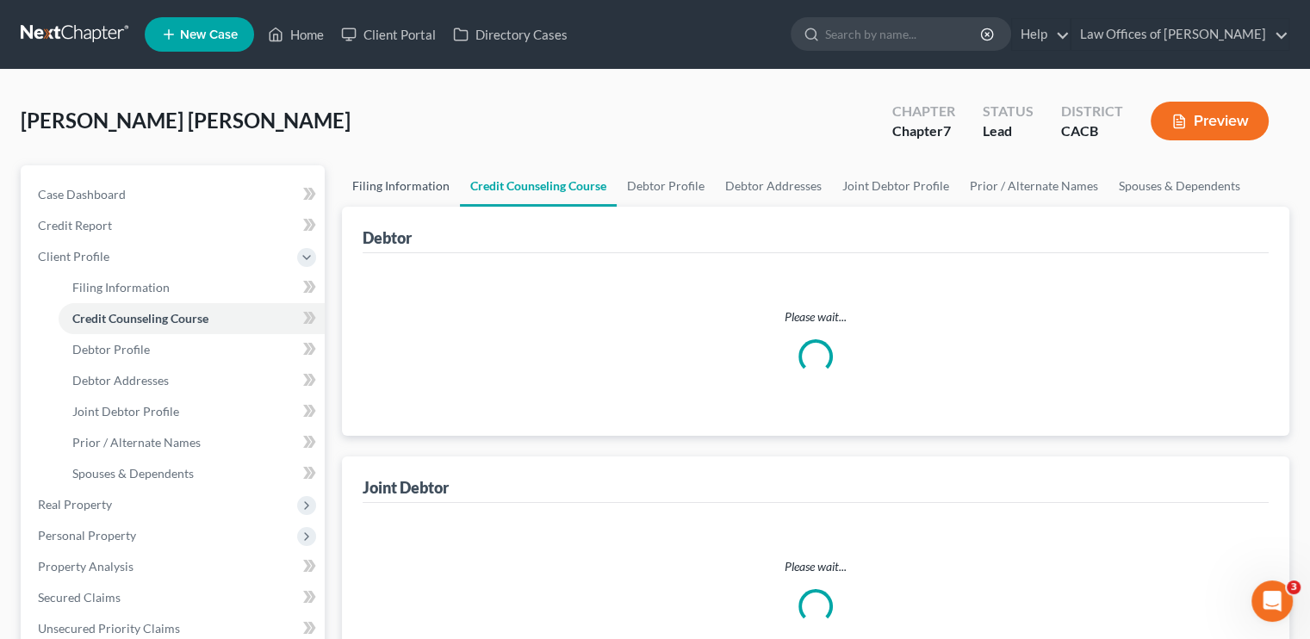
select select "0"
select select "4"
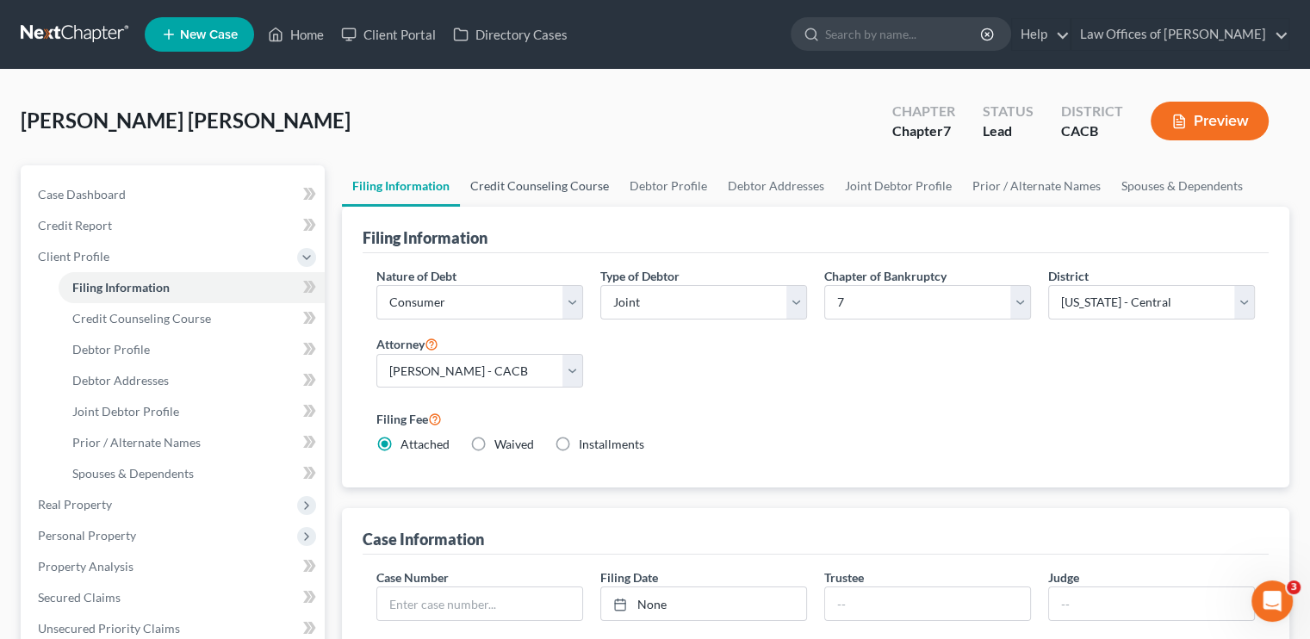
click at [566, 184] on link "Credit Counseling Course" at bounding box center [539, 185] width 159 height 41
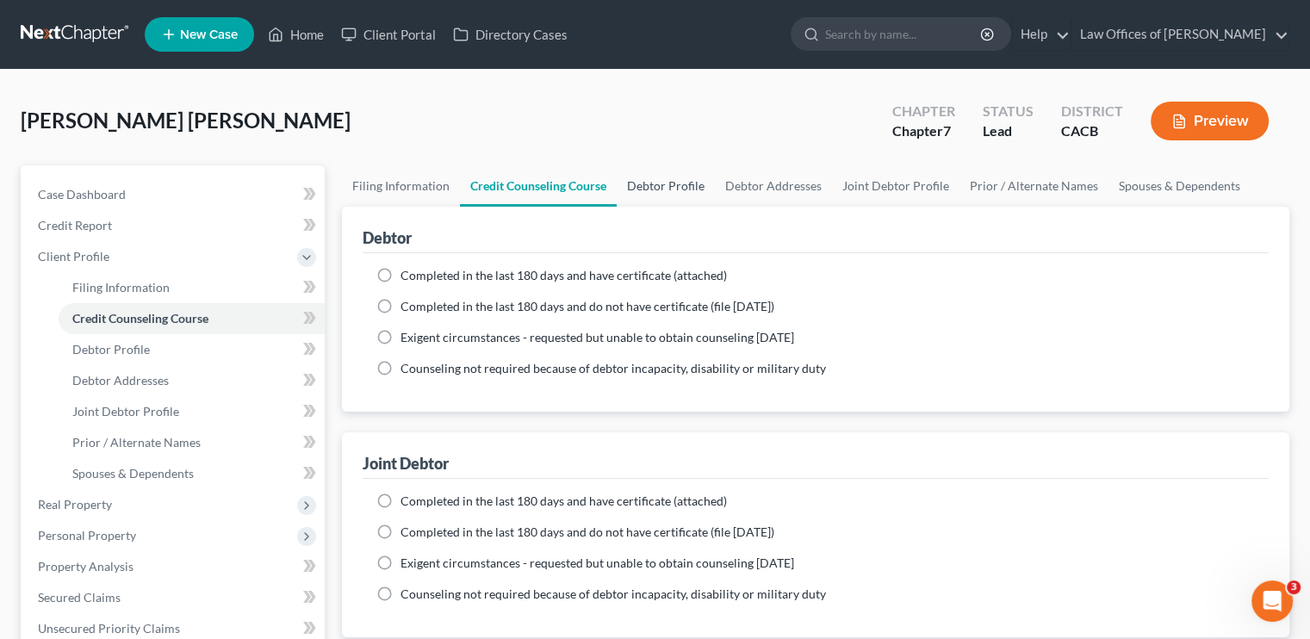
click at [655, 183] on link "Debtor Profile" at bounding box center [666, 185] width 98 height 41
select select "1"
select select "0"
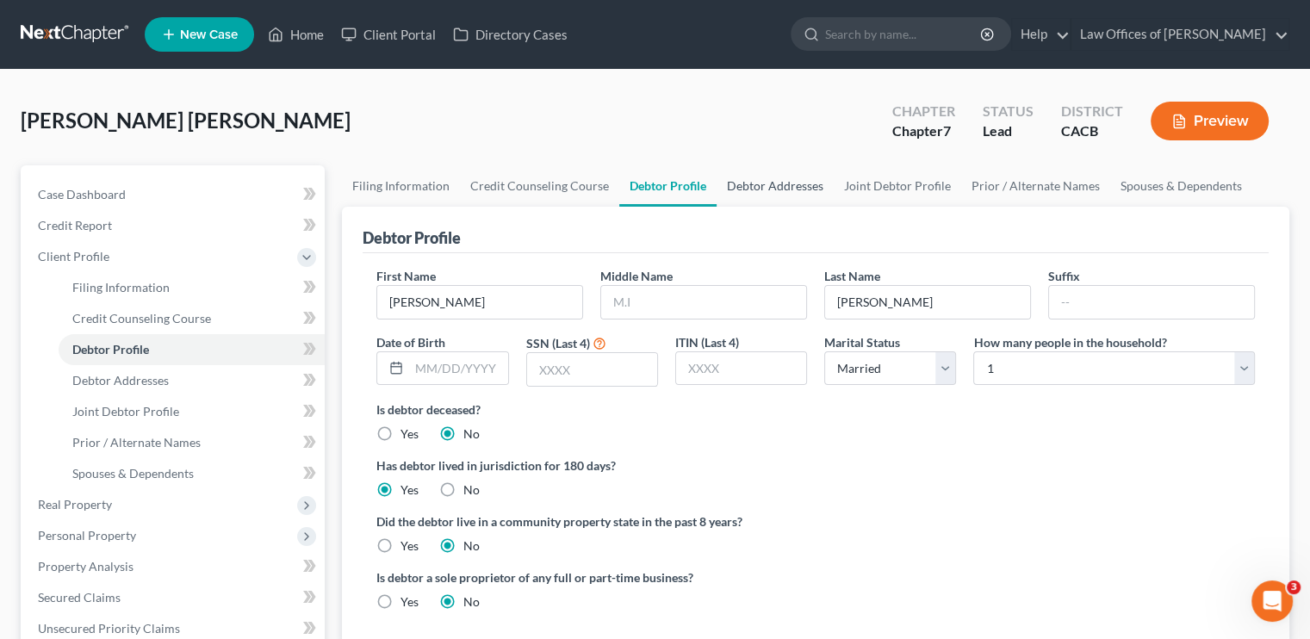
click at [758, 188] on link "Debtor Addresses" at bounding box center [775, 185] width 117 height 41
select select "0"
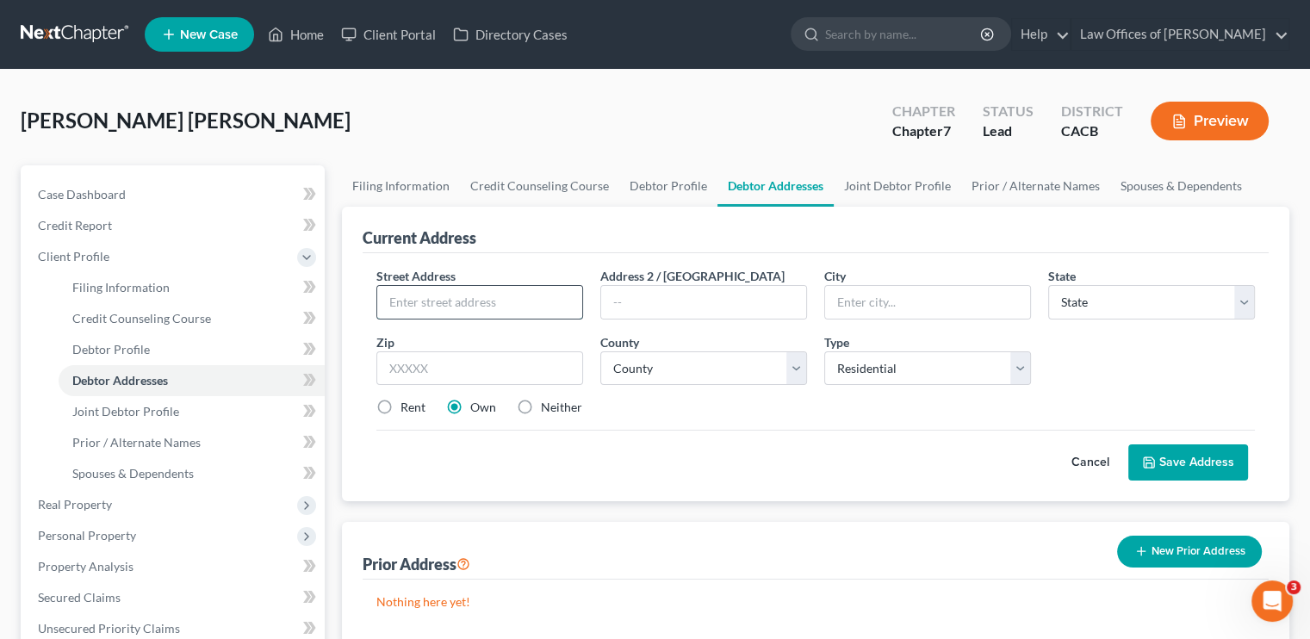
click at [410, 302] on input "text" at bounding box center [479, 302] width 205 height 33
type input "[STREET_ADDRESS]"
type input "[GEOGRAPHIC_DATA]"
select select "4"
type input "92843"
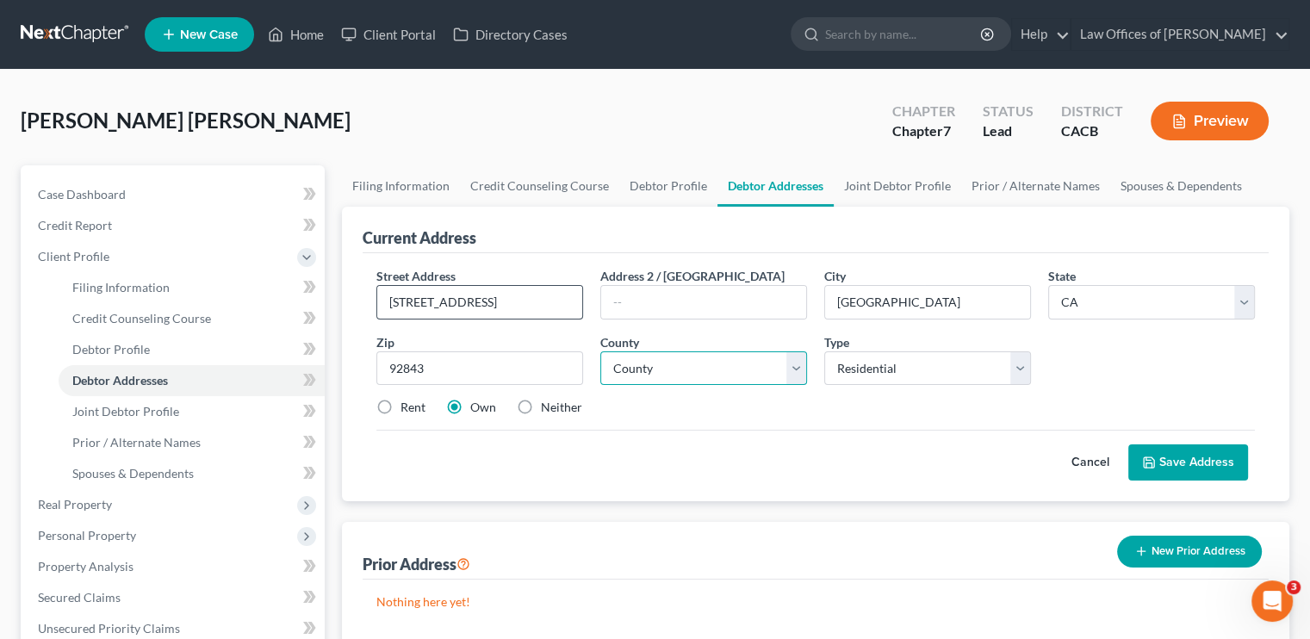
select select "29"
click at [779, 379] on select "Select Residential Mailing Rental Business" at bounding box center [927, 368] width 207 height 34
click at [779, 351] on select "Select Residential Mailing Rental Business" at bounding box center [927, 368] width 207 height 34
click at [400, 406] on label "Rent" at bounding box center [412, 407] width 25 height 17
click at [407, 406] on input "Rent" at bounding box center [412, 404] width 11 height 11
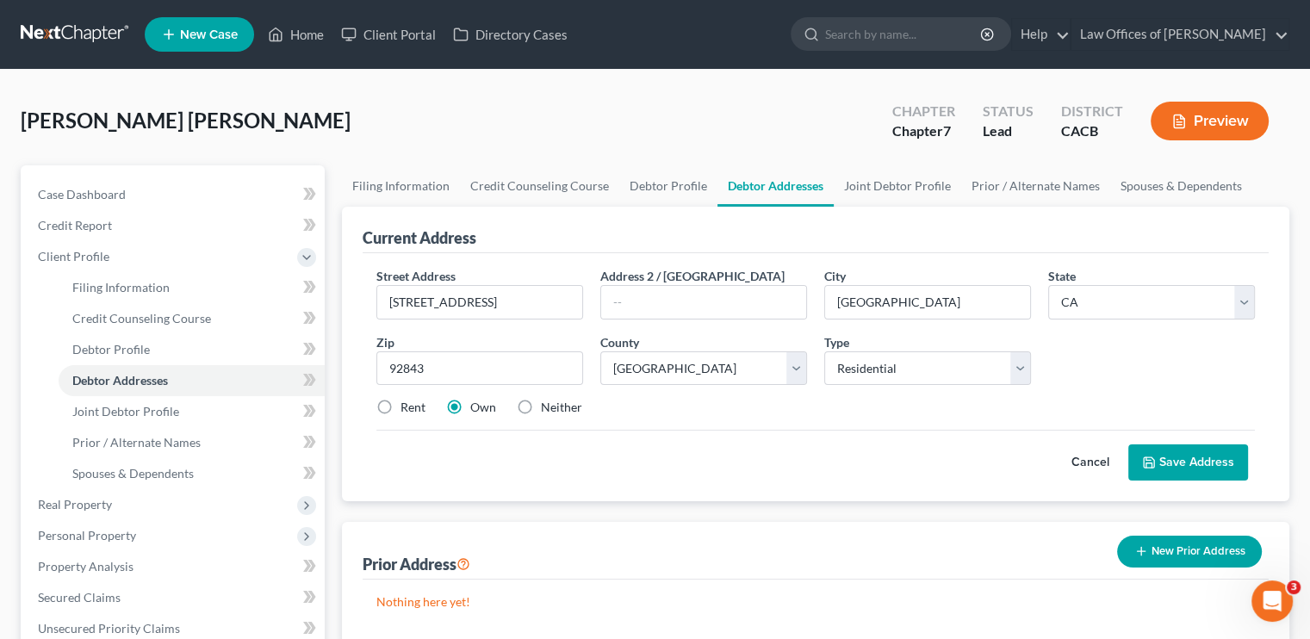
radio input "true"
click at [517, 299] on input "[STREET_ADDRESS]" at bounding box center [479, 302] width 205 height 33
drag, startPoint x: 501, startPoint y: 297, endPoint x: 533, endPoint y: 272, distance: 40.5
click at [502, 295] on input "[STREET_ADDRESS]" at bounding box center [479, 302] width 205 height 33
type input "[STREET_ADDRESS]"
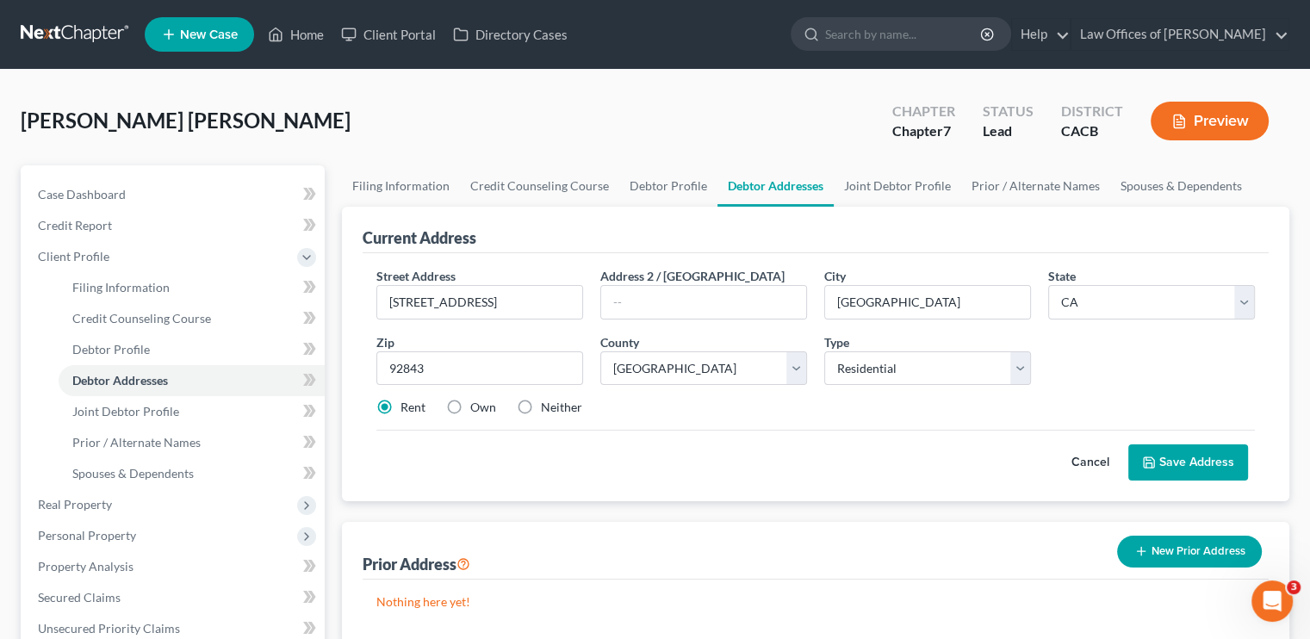
click at [779, 468] on button "Save Address" at bounding box center [1188, 462] width 120 height 36
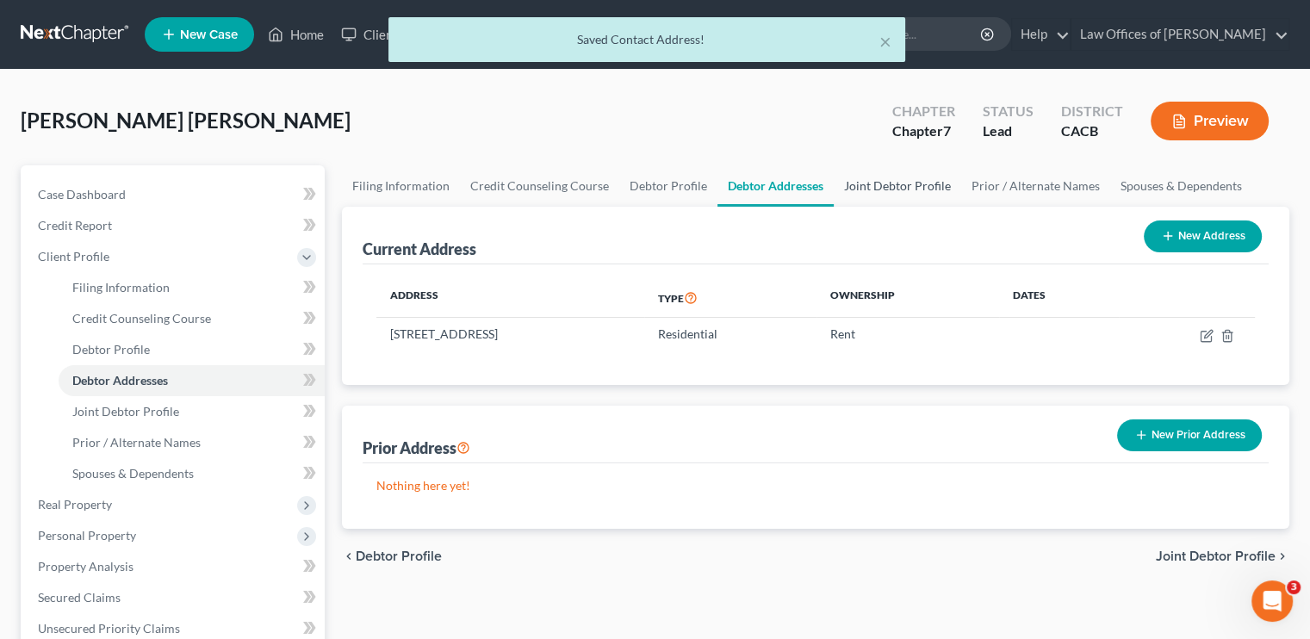
click at [779, 178] on link "Joint Debtor Profile" at bounding box center [897, 185] width 127 height 41
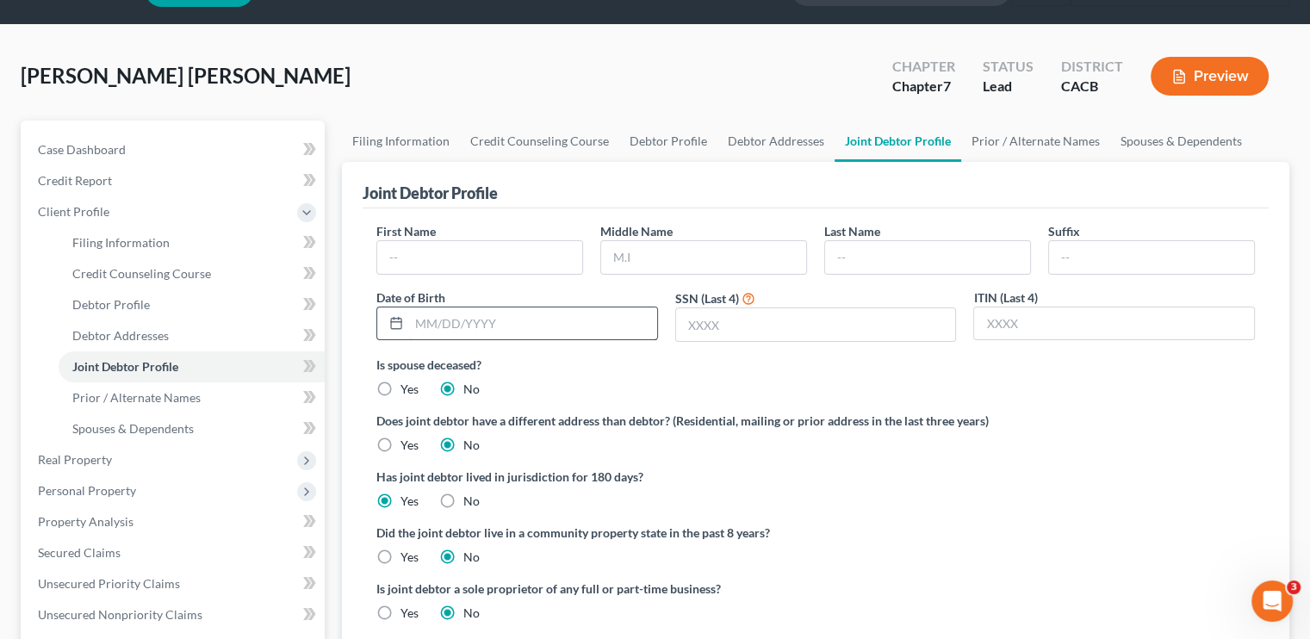
scroll to position [86, 0]
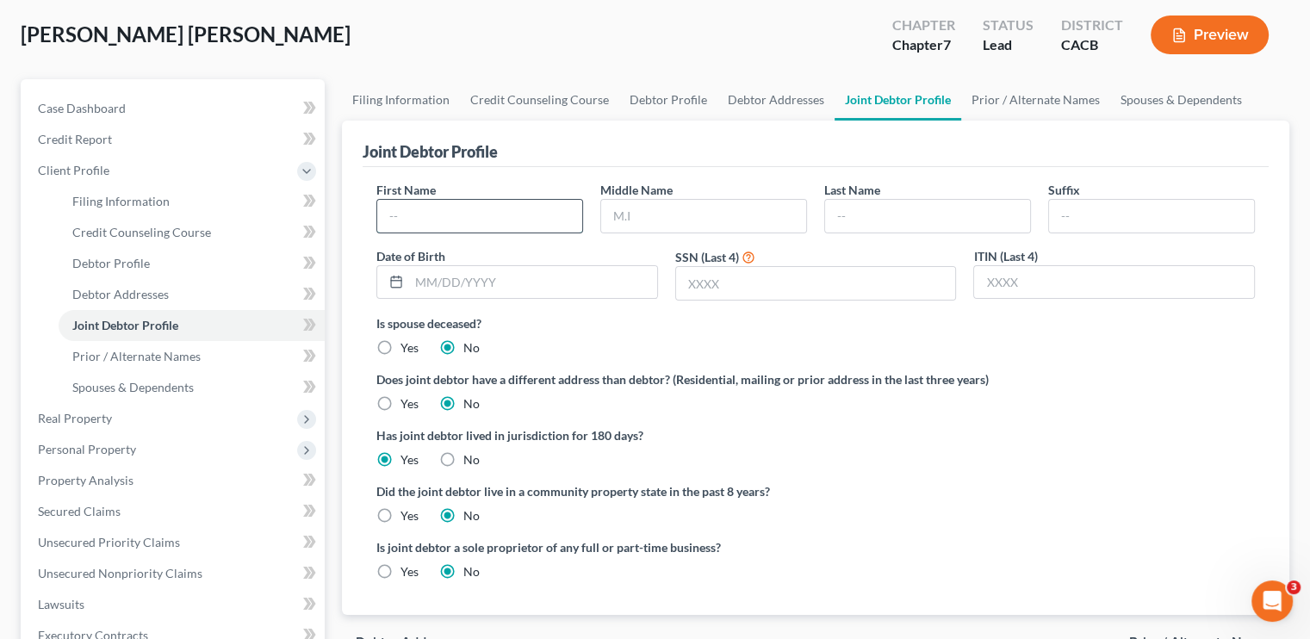
click at [411, 206] on input "text" at bounding box center [479, 216] width 205 height 33
type input "[PERSON_NAME]"
click at [450, 284] on input "text" at bounding box center [533, 282] width 248 height 33
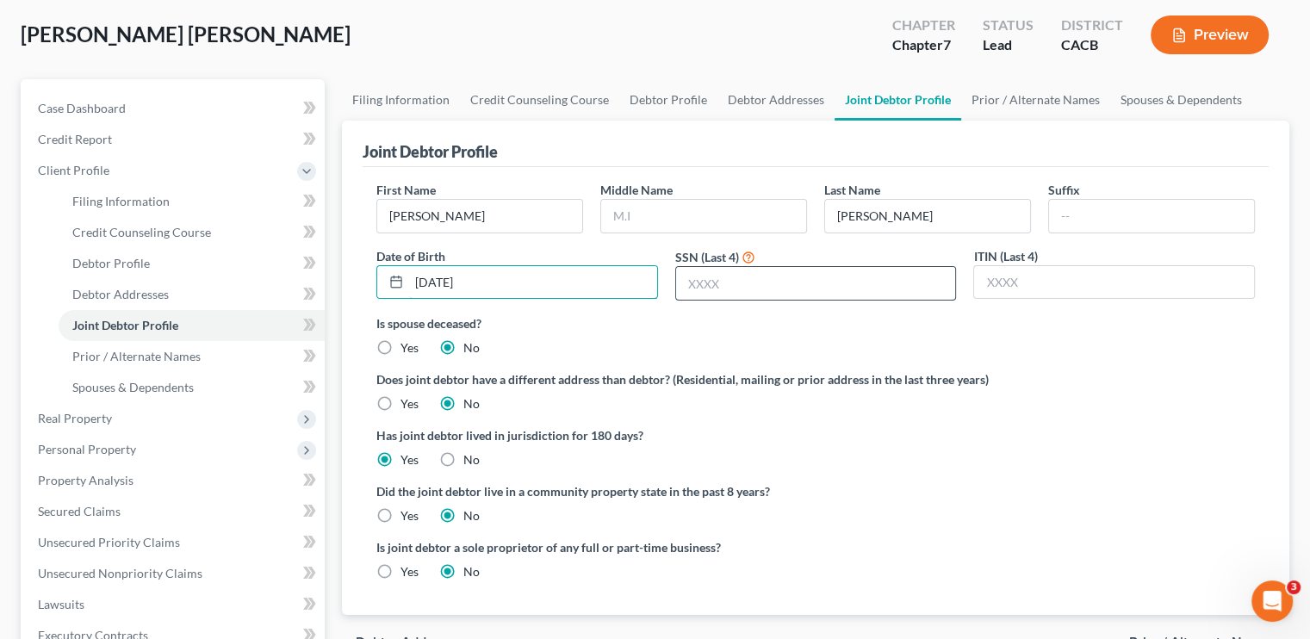
type input "[DATE]"
click at [748, 285] on input "text" at bounding box center [816, 283] width 280 height 33
type input "0779"
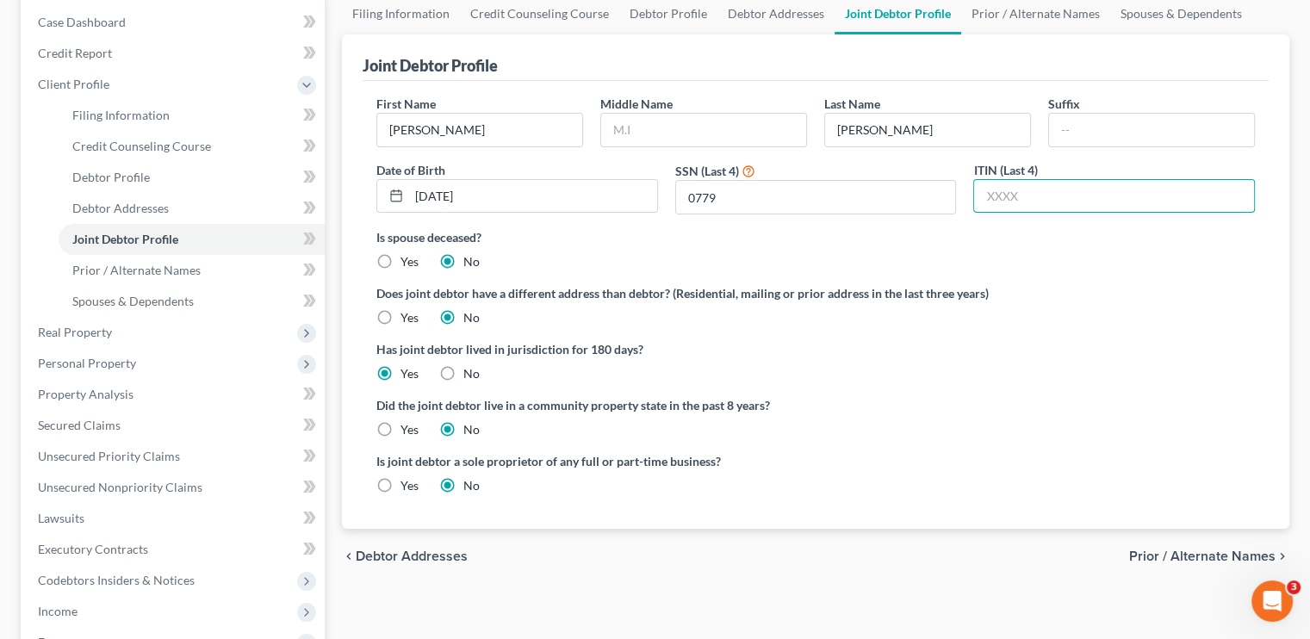
scroll to position [0, 0]
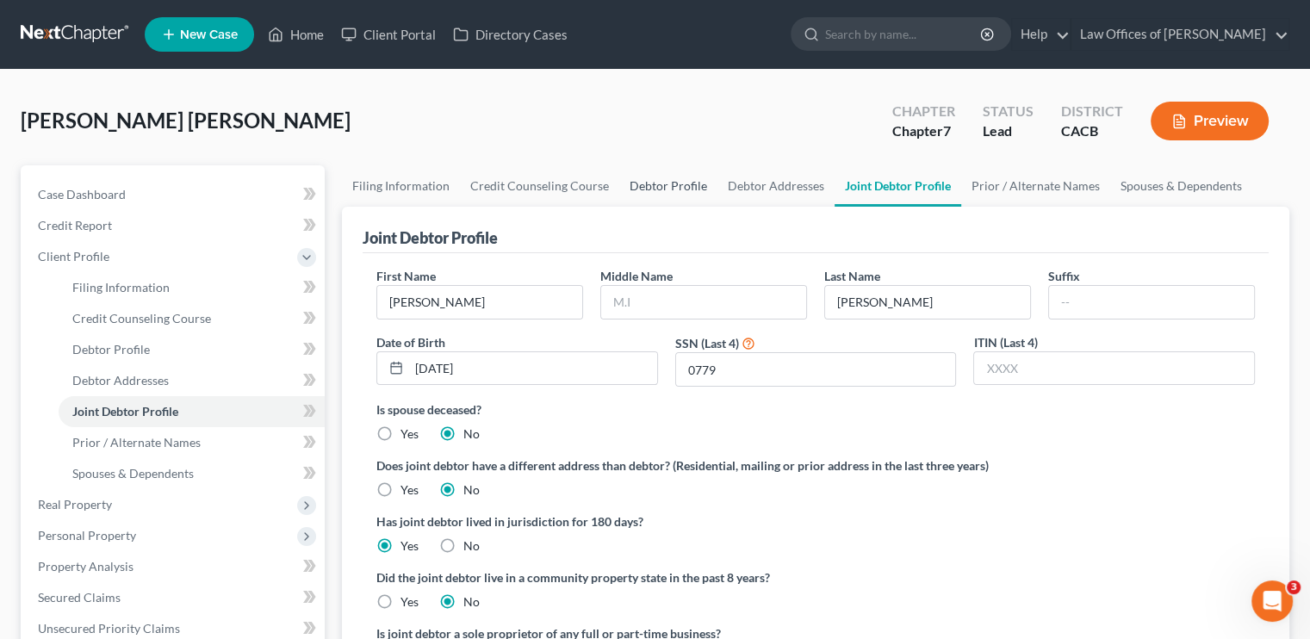
click at [686, 189] on link "Debtor Profile" at bounding box center [668, 185] width 98 height 41
select select "1"
select select "0"
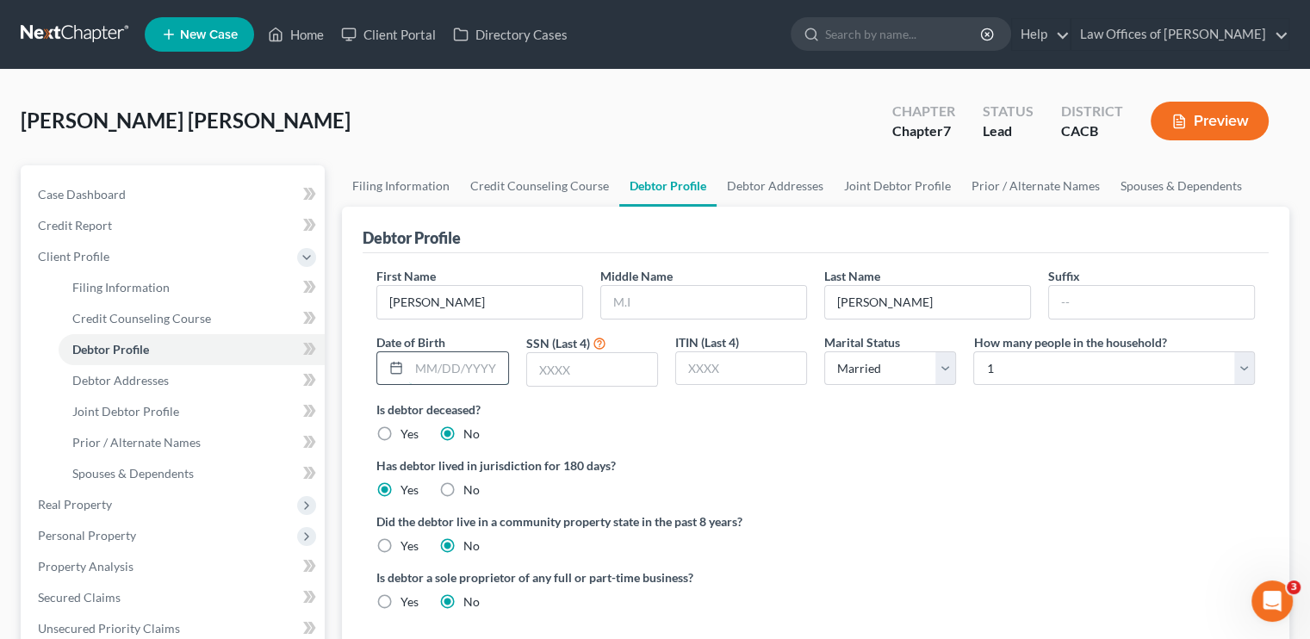
click at [465, 368] on input "text" at bounding box center [458, 368] width 98 height 33
type input "[DATE]"
click at [543, 361] on input "text" at bounding box center [592, 369] width 130 height 33
type input "9530"
click at [779, 375] on select "Select 1 2 3 4 5 6 7 8 9 10 11 12 13 14 15 16 17 18 19 20" at bounding box center [1114, 368] width 282 height 34
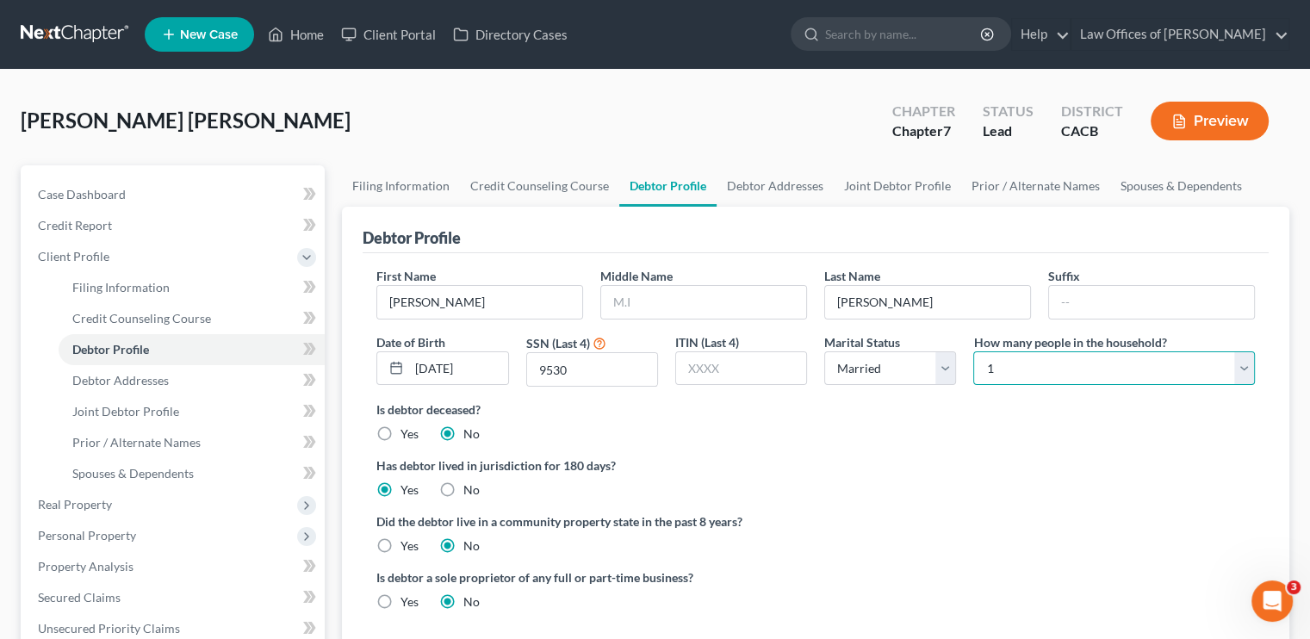
select select "1"
click at [779, 351] on select "Select 1 2 3 4 5 6 7 8 9 10 11 12 13 14 15 16 17 18 19 20" at bounding box center [1114, 368] width 282 height 34
click at [768, 185] on link "Debtor Addresses" at bounding box center [775, 185] width 117 height 41
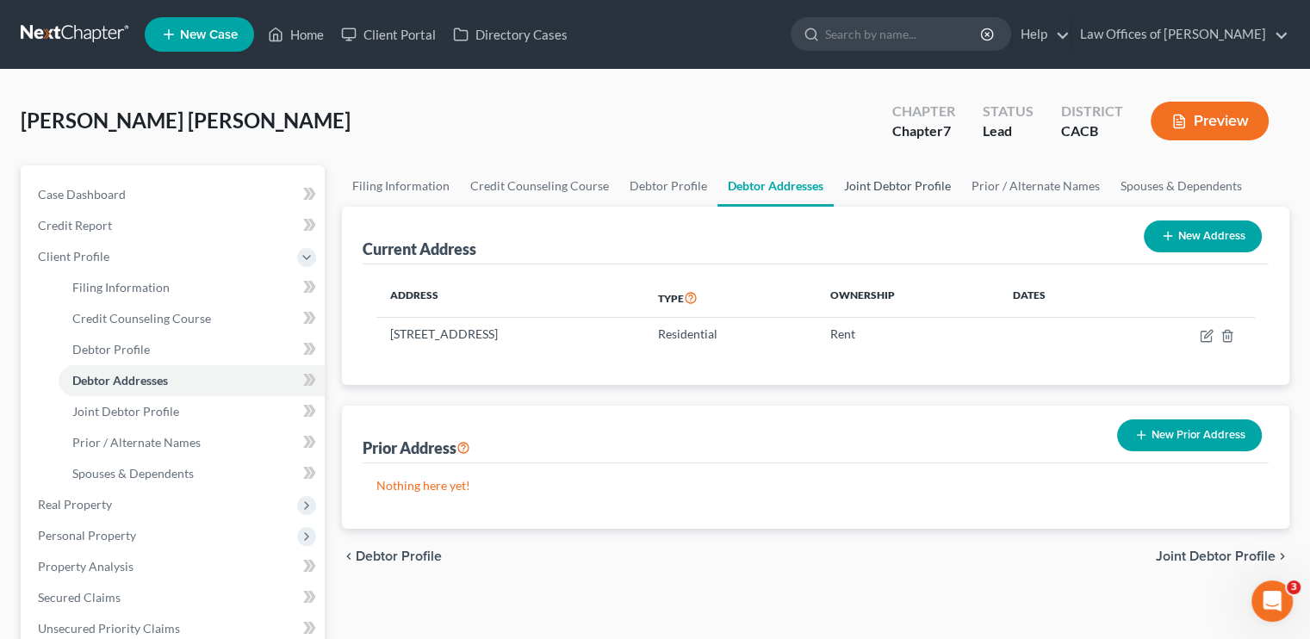
click at [779, 182] on link "Joint Debtor Profile" at bounding box center [897, 185] width 127 height 41
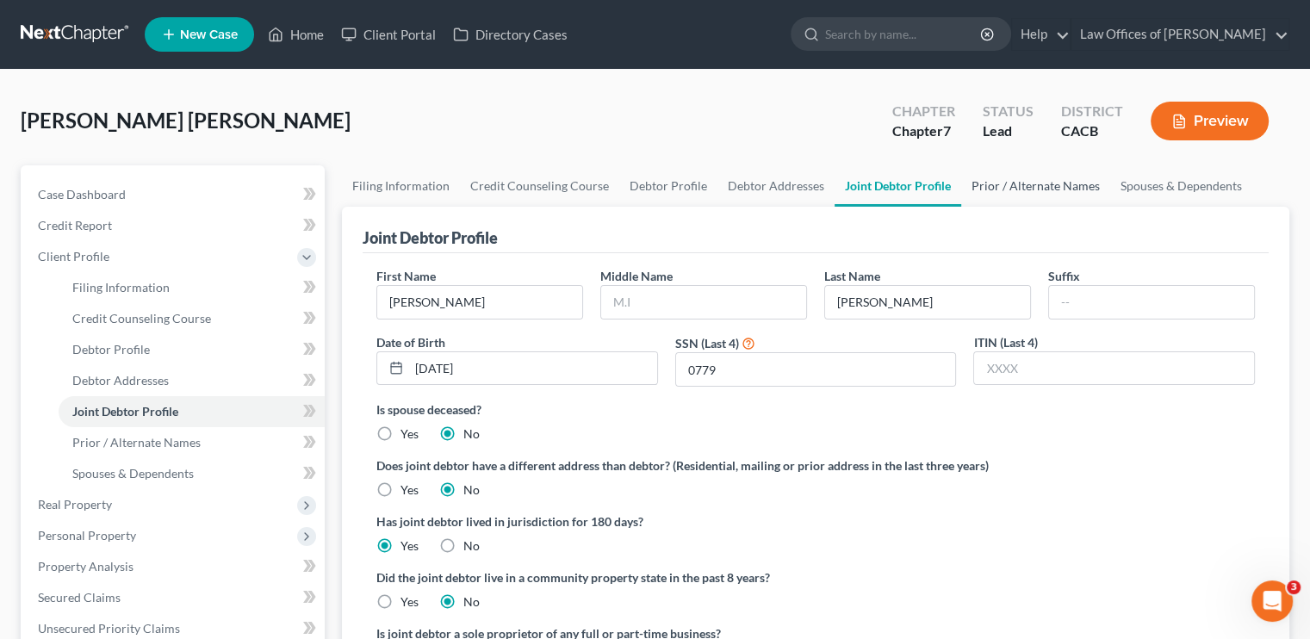
click at [779, 189] on link "Prior / Alternate Names" at bounding box center [1035, 185] width 149 height 41
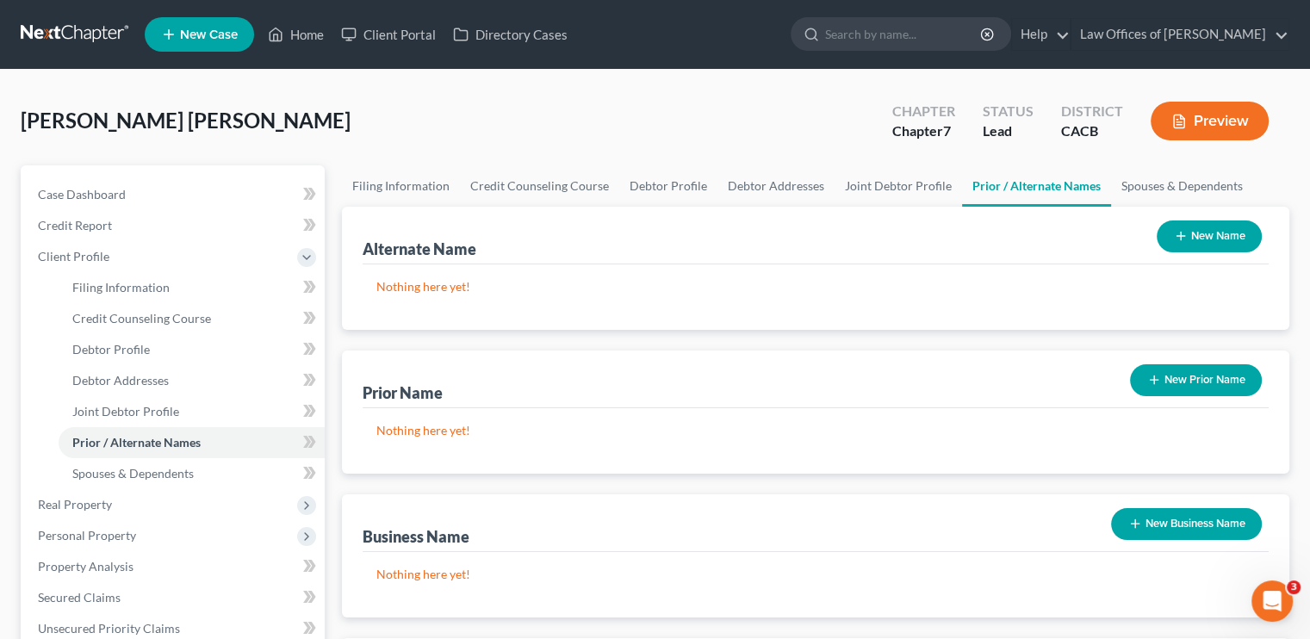
click at [779, 378] on button "New Prior Name" at bounding box center [1196, 380] width 132 height 32
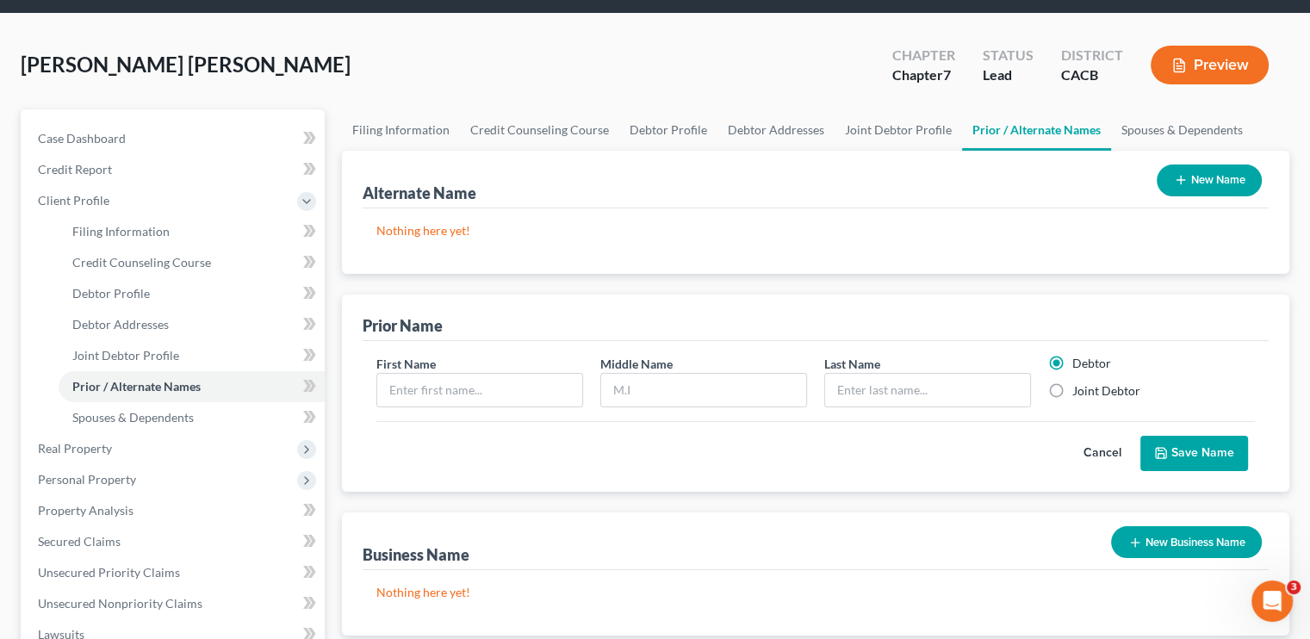
scroll to position [86, 0]
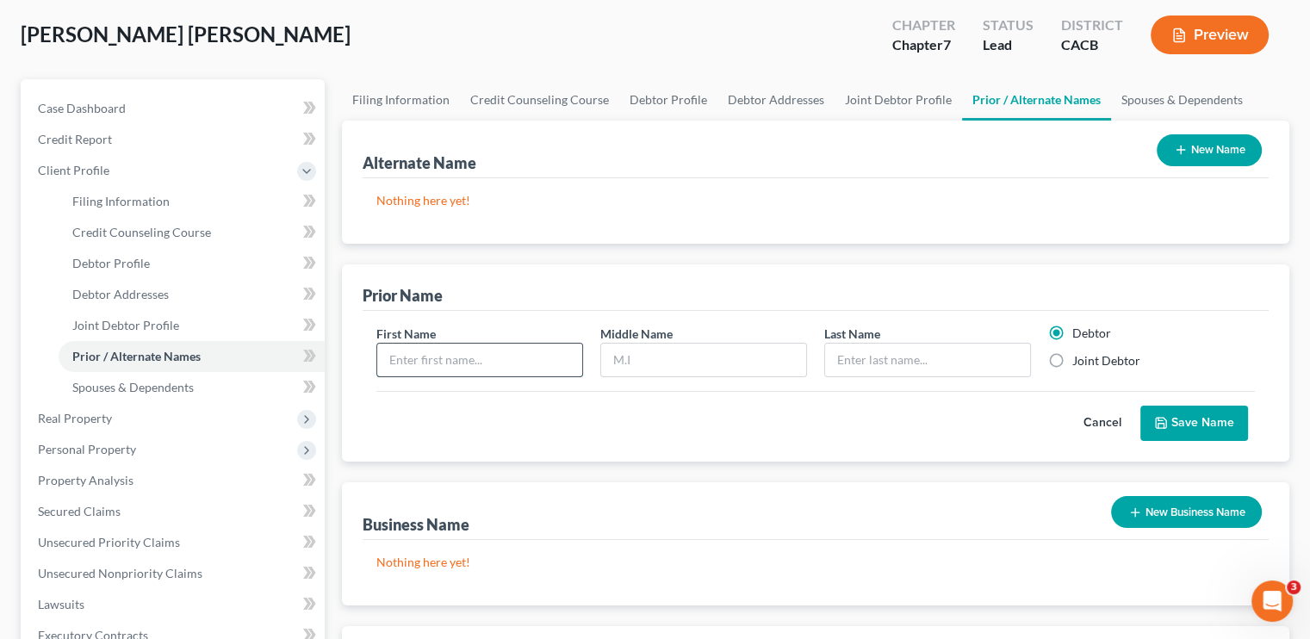
click at [420, 351] on input "text" at bounding box center [479, 360] width 205 height 33
type input "[PERSON_NAME]"
click at [779, 423] on icon "submit" at bounding box center [1161, 423] width 14 height 14
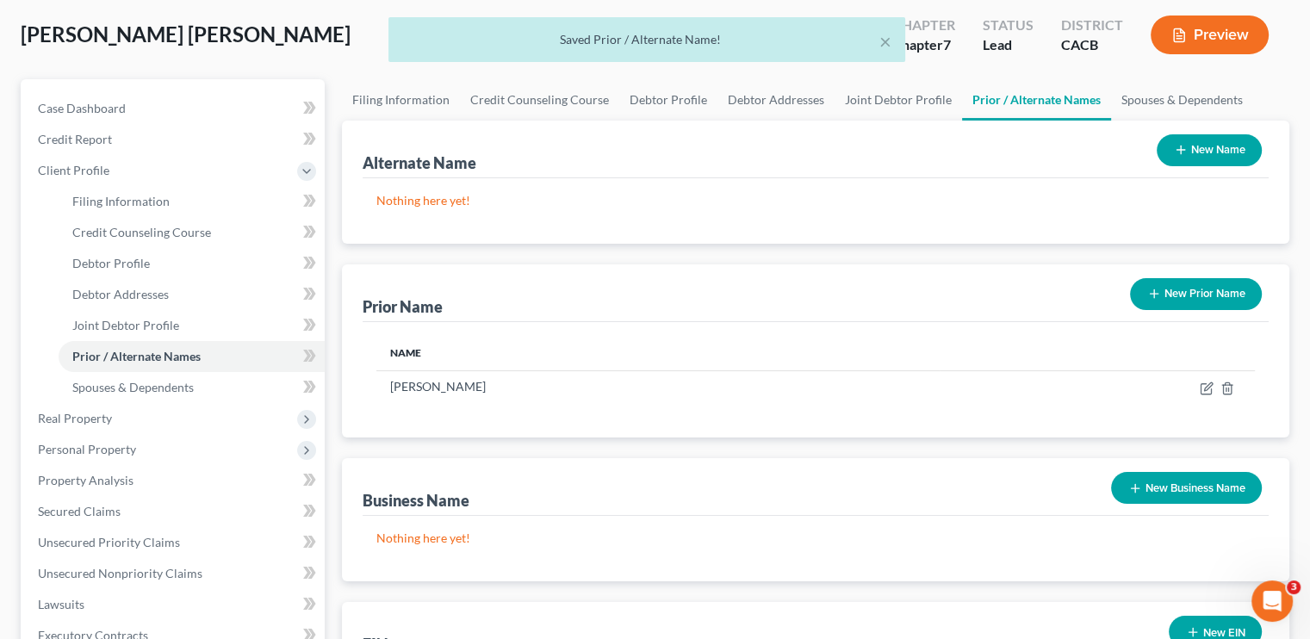
click at [779, 287] on button "New Prior Name" at bounding box center [1196, 294] width 132 height 32
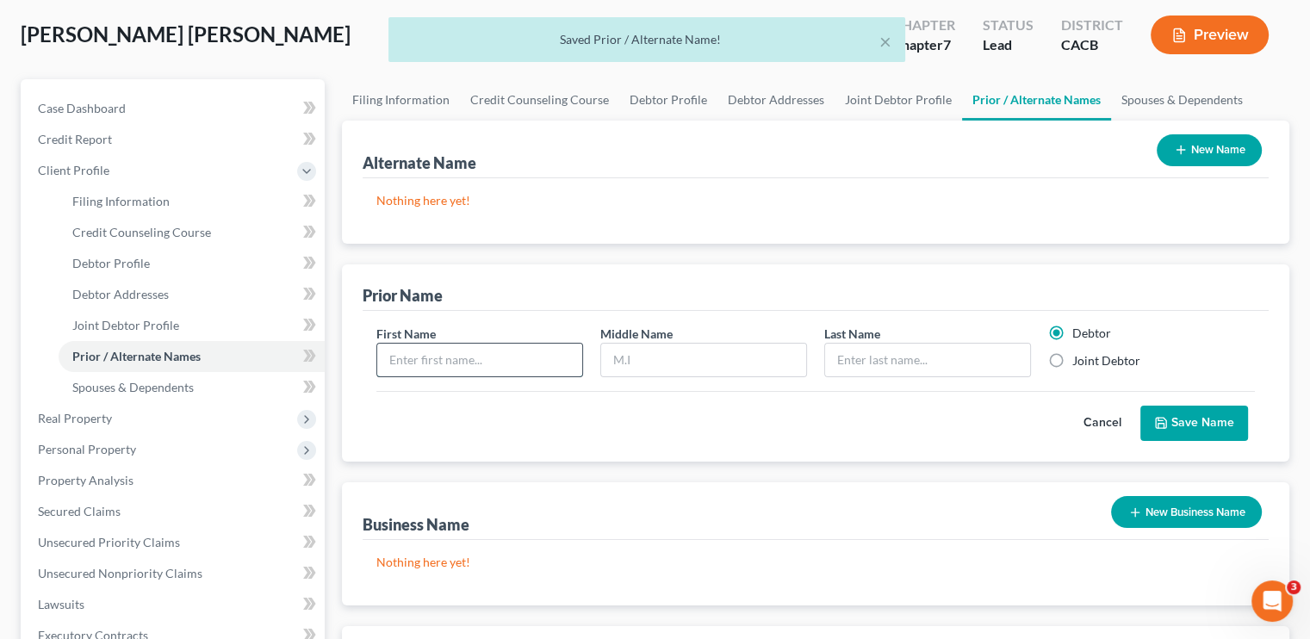
click at [481, 358] on input "text" at bounding box center [479, 360] width 205 height 33
type input "[PERSON_NAME]"
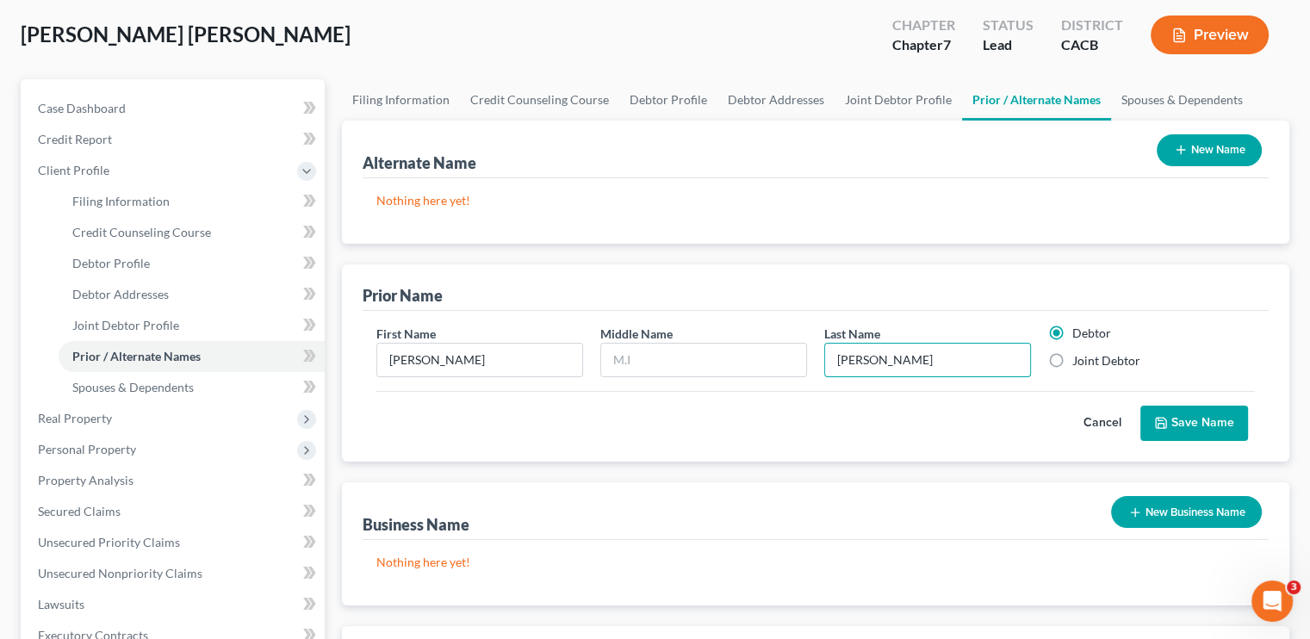
type input "[PERSON_NAME]"
click at [779, 418] on button "Save Name" at bounding box center [1194, 424] width 108 height 36
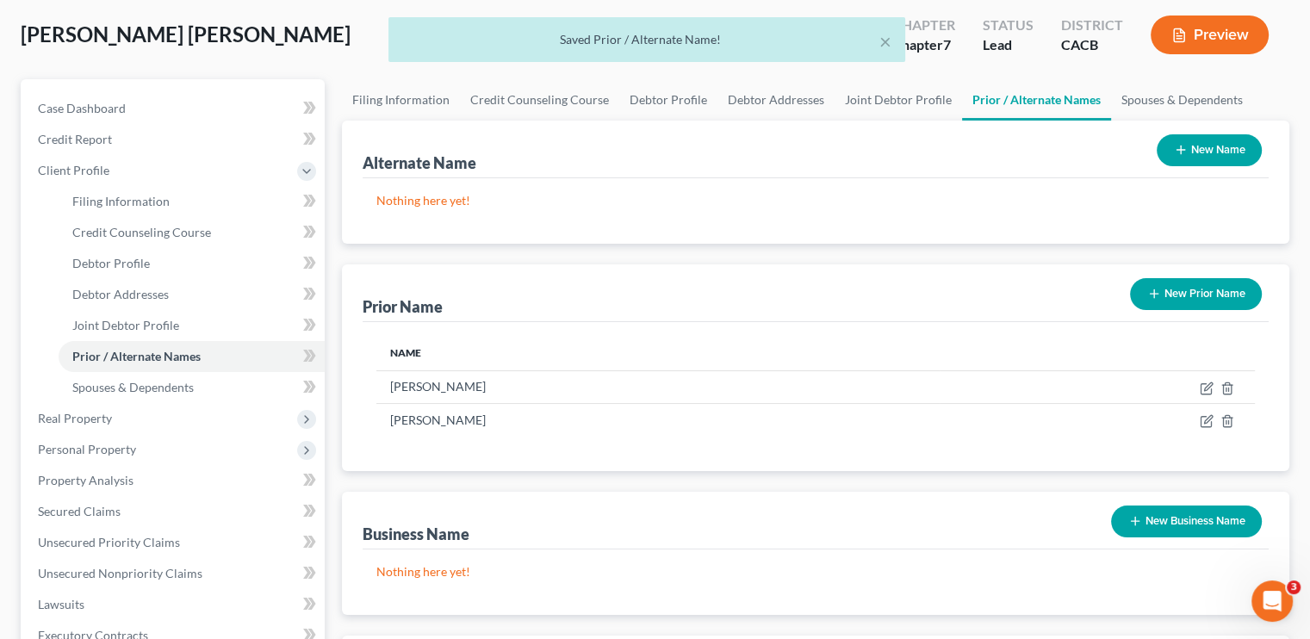
click at [779, 296] on button "New Prior Name" at bounding box center [1196, 294] width 132 height 32
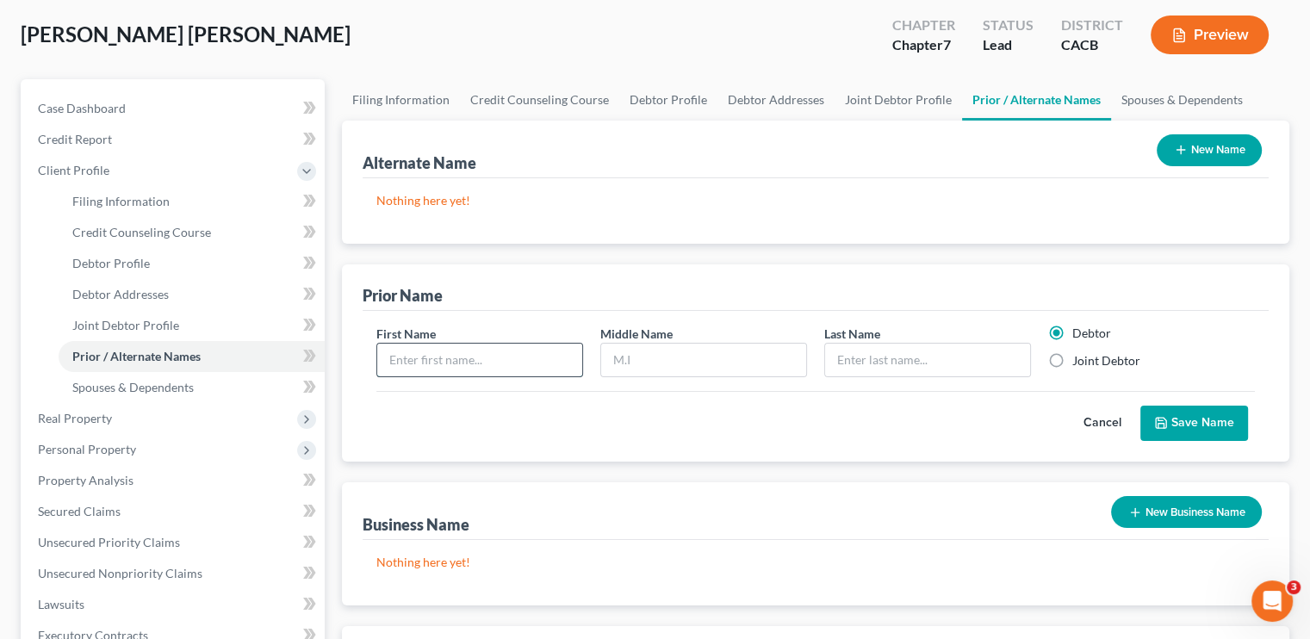
click at [401, 358] on input "text" at bounding box center [479, 360] width 205 height 33
type input "[PERSON_NAME]"
type input "[GEOGRAPHIC_DATA]"
click at [779, 367] on label "Joint Debtor" at bounding box center [1106, 360] width 68 height 17
click at [779, 363] on input "Joint Debtor" at bounding box center [1084, 357] width 11 height 11
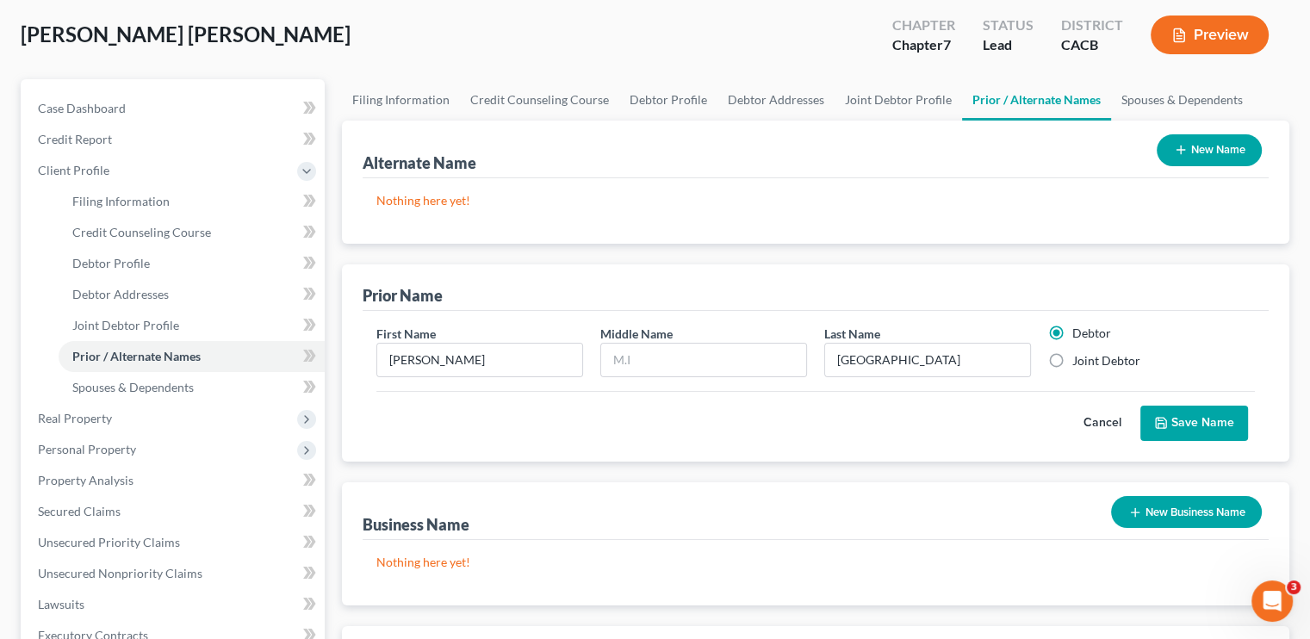
radio input "true"
radio input "false"
click at [779, 364] on label "Joint Debtor" at bounding box center [1106, 360] width 68 height 17
click at [779, 363] on input "Joint Debtor" at bounding box center [1084, 357] width 11 height 11
click at [779, 423] on button "Save Name" at bounding box center [1194, 424] width 108 height 36
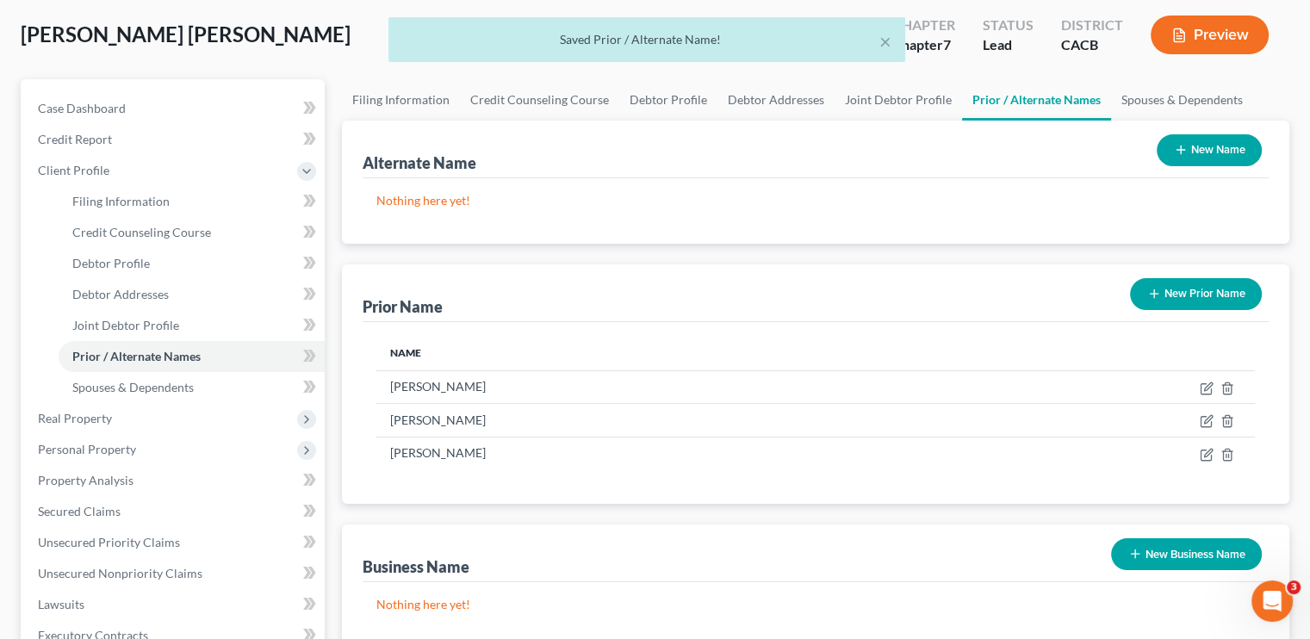
click at [779, 295] on button "New Prior Name" at bounding box center [1196, 294] width 132 height 32
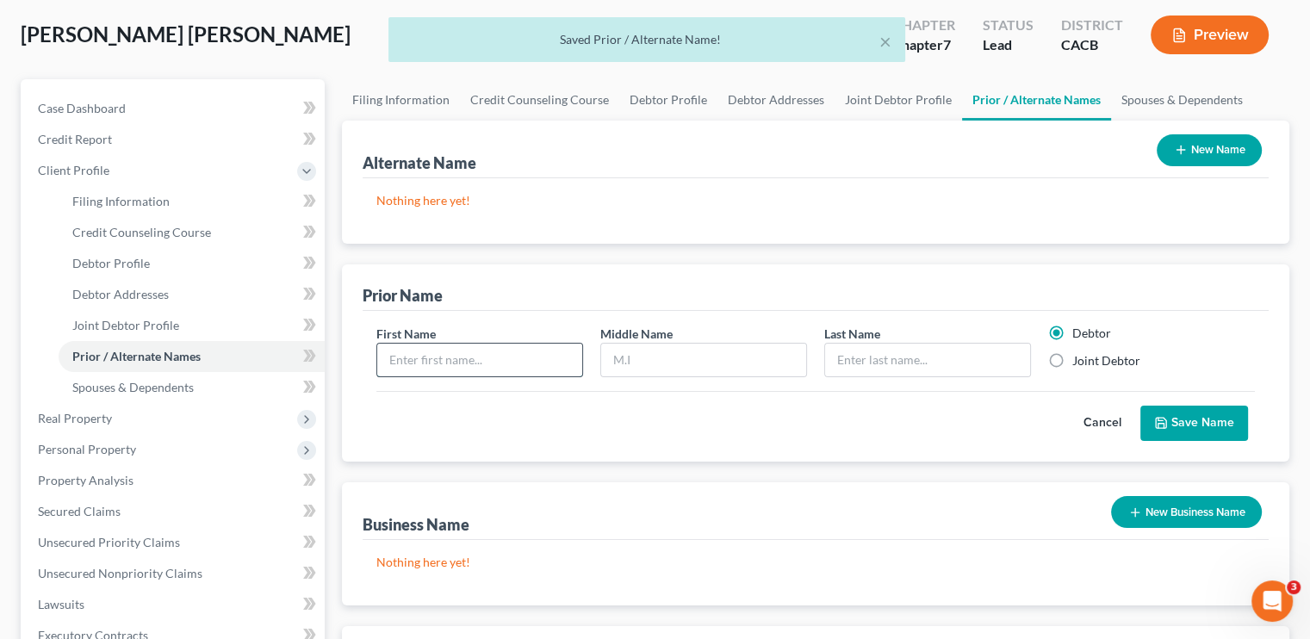
click at [471, 358] on input "text" at bounding box center [479, 360] width 205 height 33
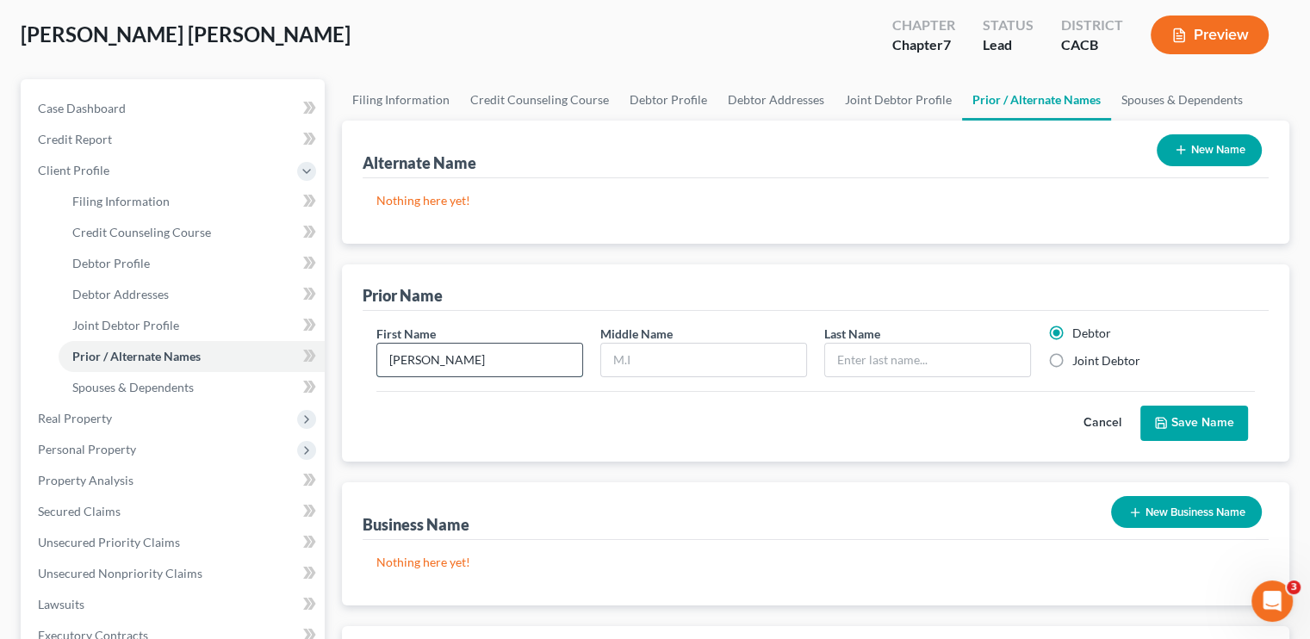
type input "[PERSON_NAME]"
click at [779, 417] on button "Save Name" at bounding box center [1194, 424] width 108 height 36
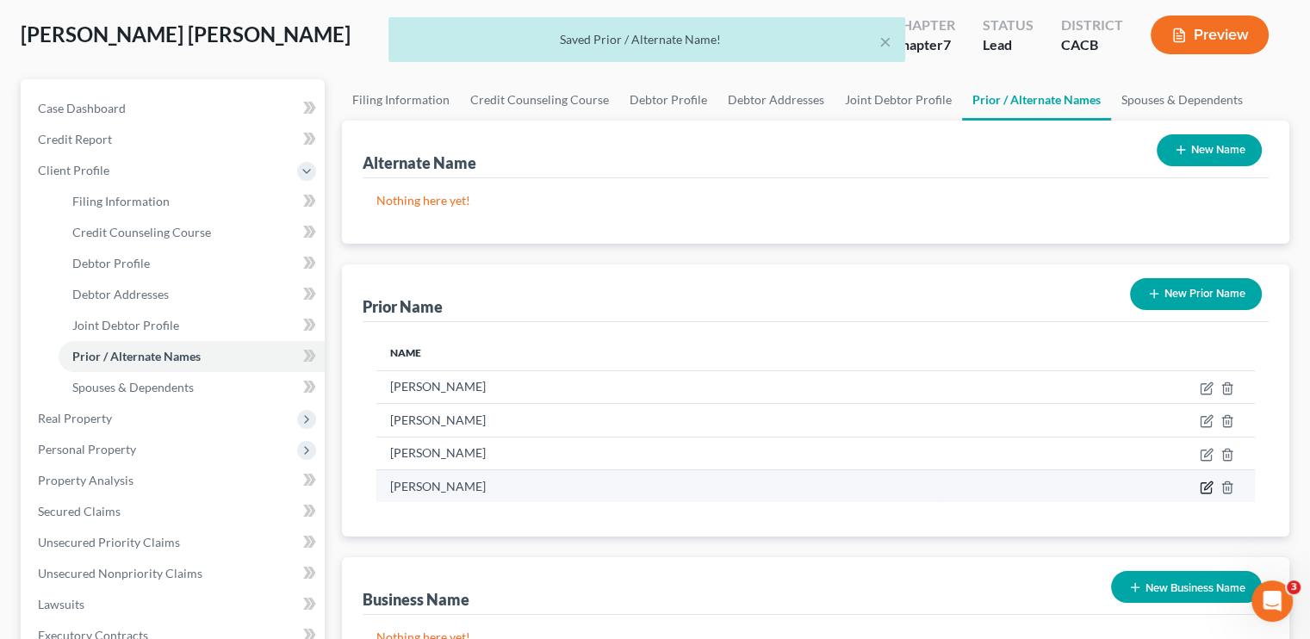
click at [779, 489] on icon "button" at bounding box center [1207, 488] width 14 height 14
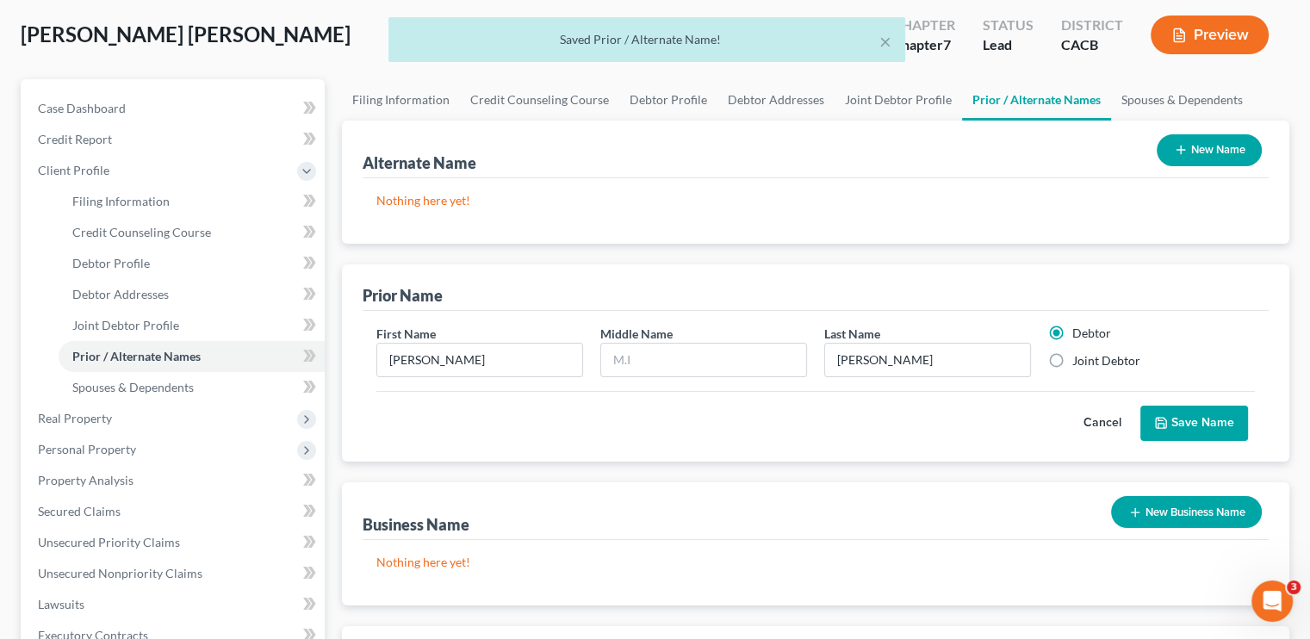
click at [779, 361] on label "Joint Debtor" at bounding box center [1106, 360] width 68 height 17
click at [779, 361] on input "Joint Debtor" at bounding box center [1084, 357] width 11 height 11
radio input "true"
radio input "false"
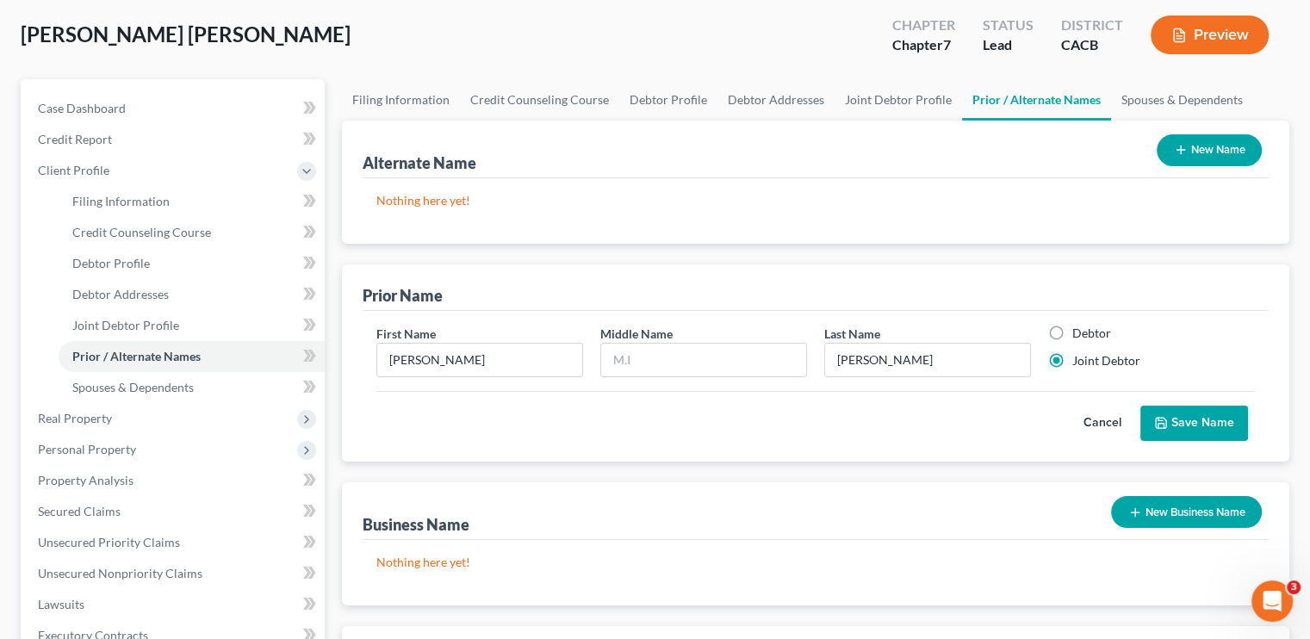
click at [779, 423] on button "Save Name" at bounding box center [1194, 424] width 108 height 36
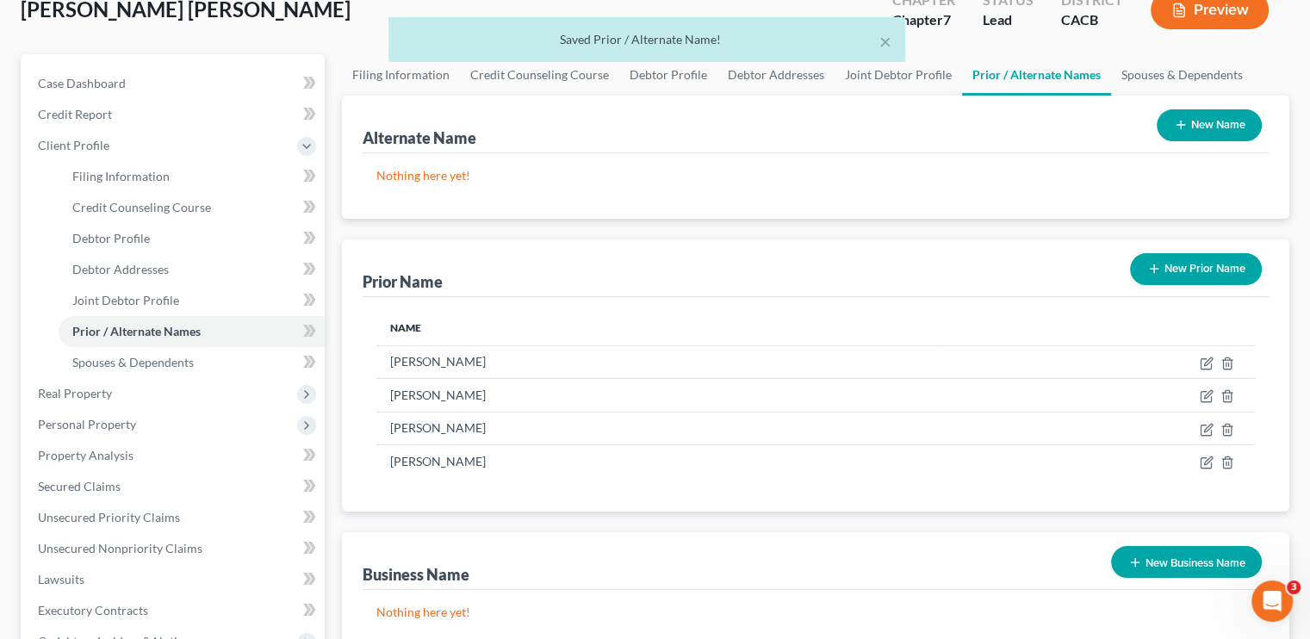
scroll to position [0, 0]
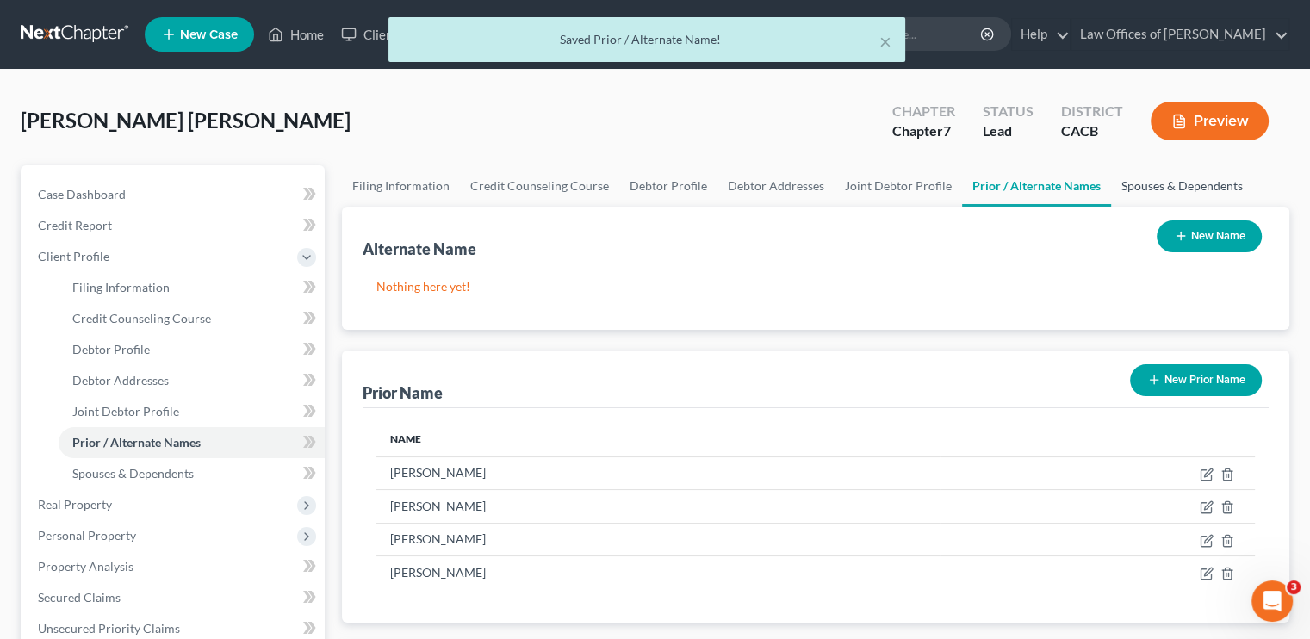
click at [779, 184] on link "Spouses & Dependents" at bounding box center [1182, 185] width 142 height 41
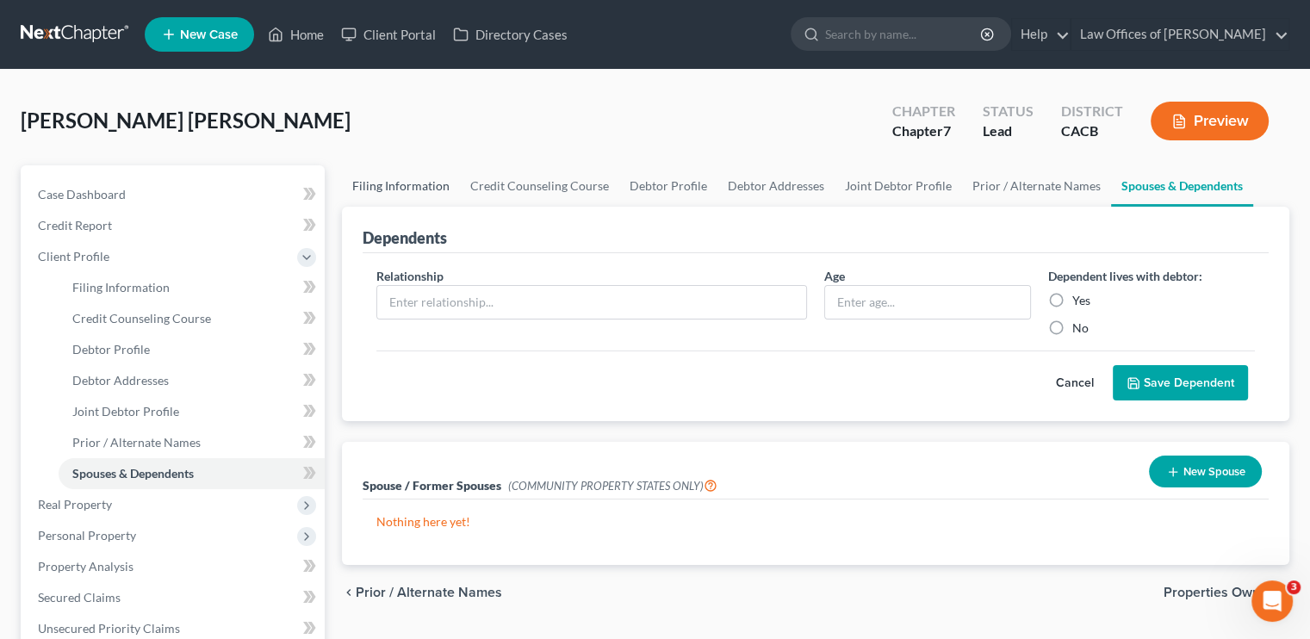
click at [424, 182] on link "Filing Information" at bounding box center [401, 185] width 118 height 41
select select "1"
select select "0"
select select "7"
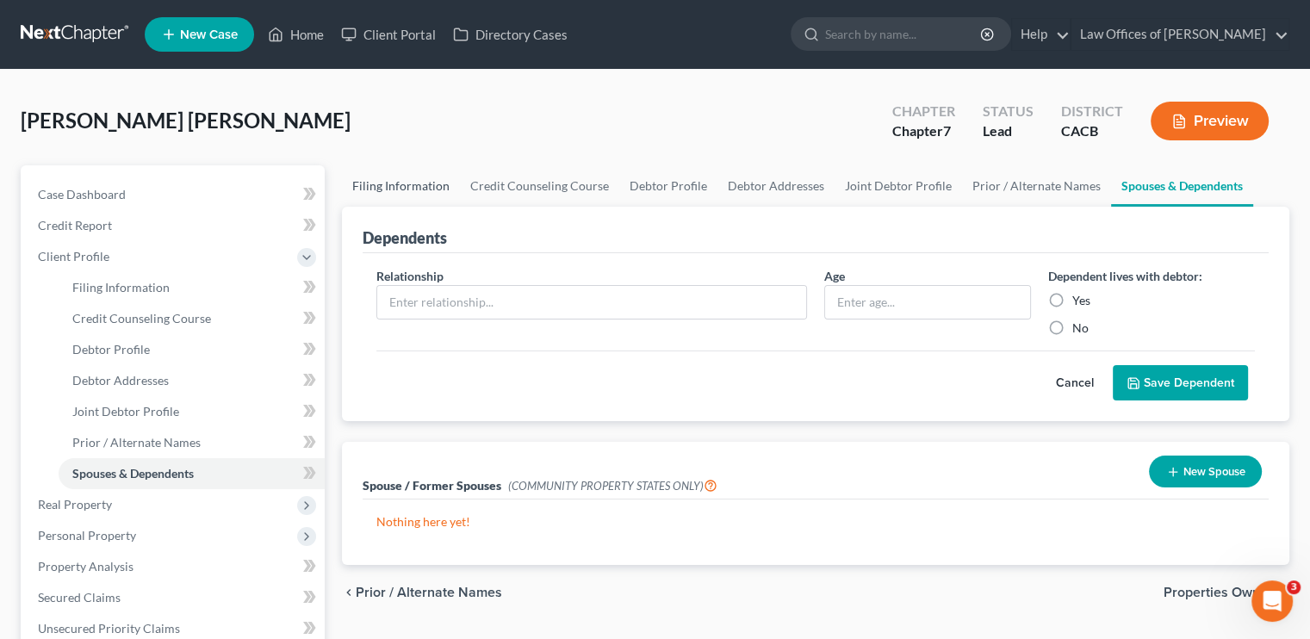
select select "0"
select select "4"
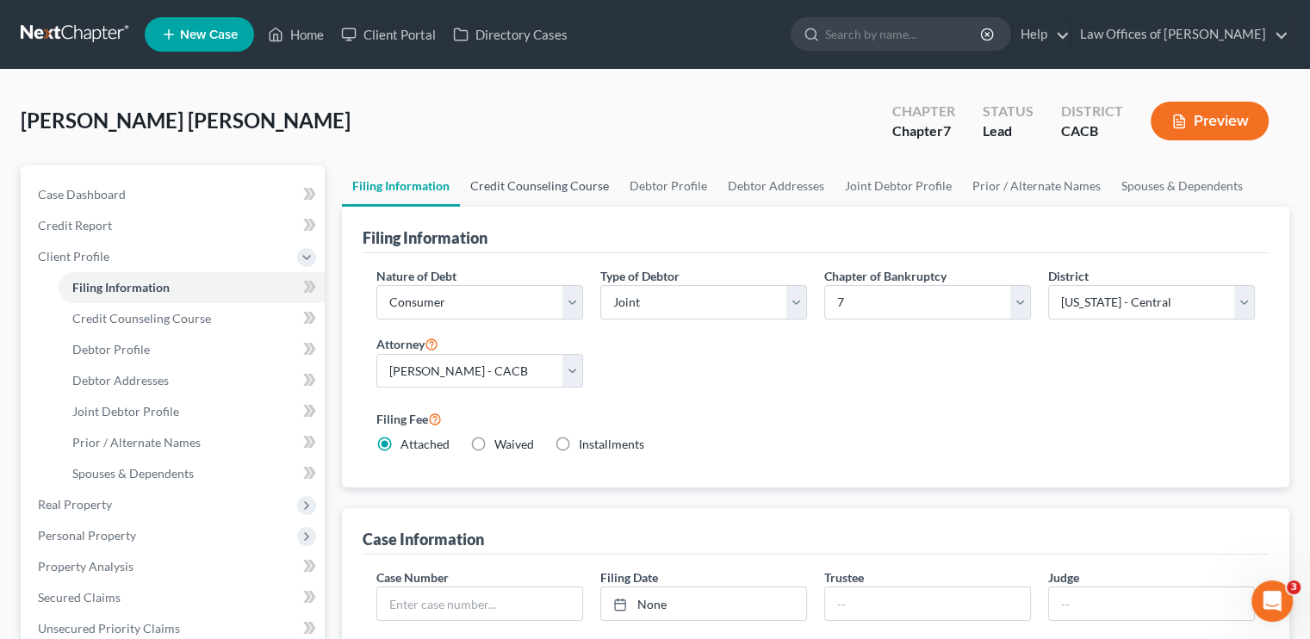
click at [536, 178] on link "Credit Counseling Course" at bounding box center [539, 185] width 159 height 41
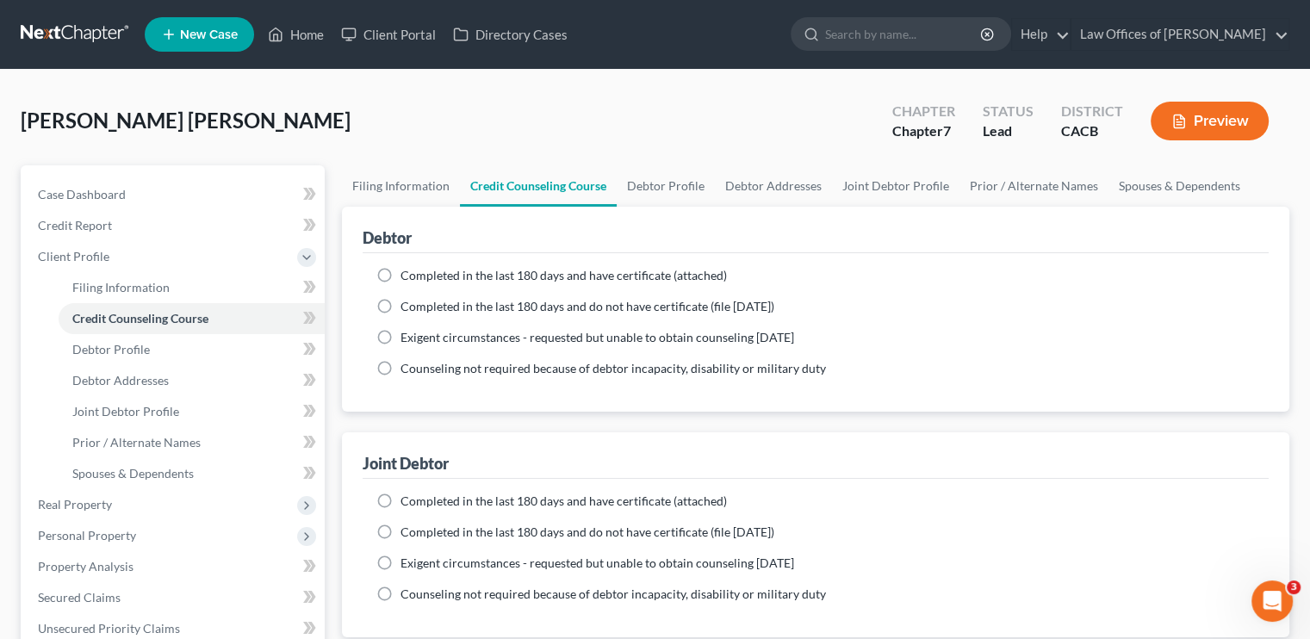
click at [400, 275] on label "Completed in the last 180 days and have certificate (attached)" at bounding box center [563, 275] width 326 height 17
click at [407, 275] on input "Completed in the last 180 days and have certificate (attached)" at bounding box center [412, 272] width 11 height 11
radio input "true"
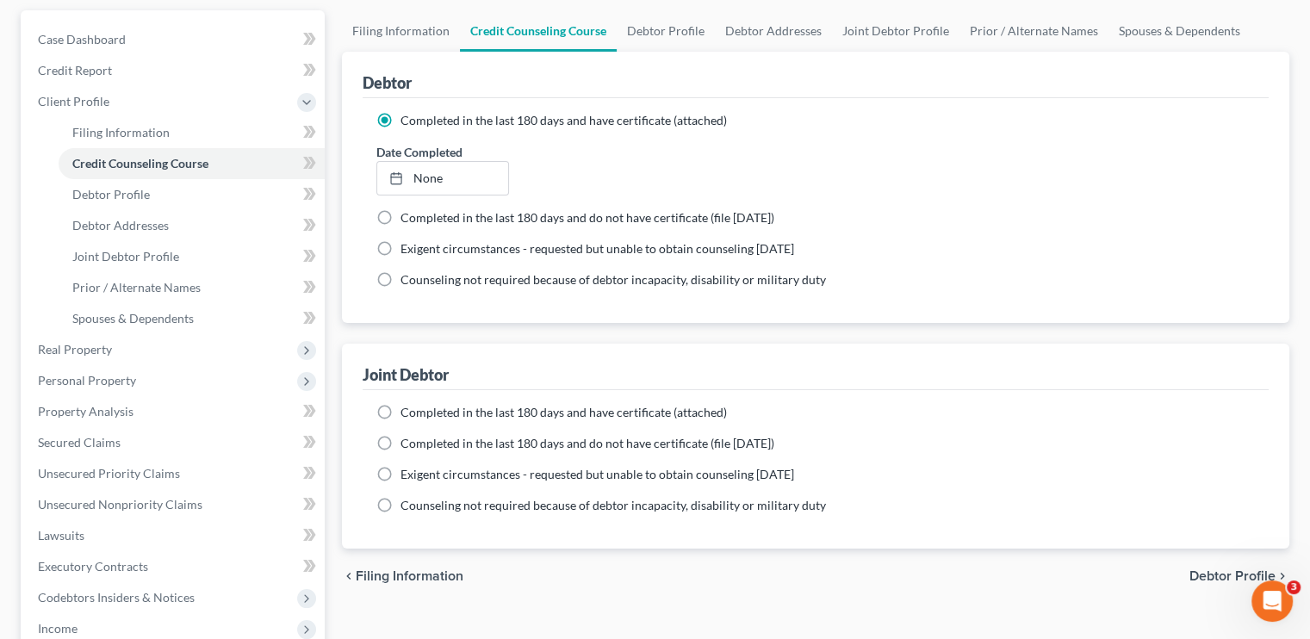
scroll to position [172, 0]
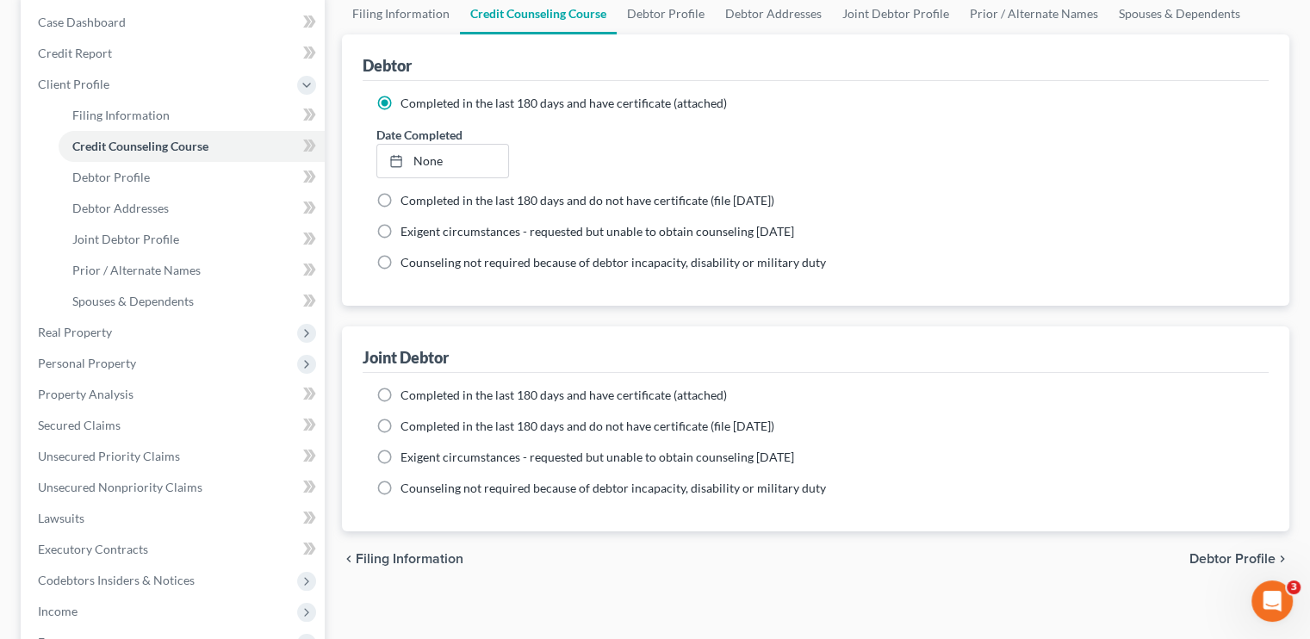
click at [400, 398] on label "Completed in the last 180 days and have certificate (attached)" at bounding box center [563, 395] width 326 height 17
click at [407, 398] on input "Completed in the last 180 days and have certificate (attached)" at bounding box center [412, 392] width 11 height 11
radio input "true"
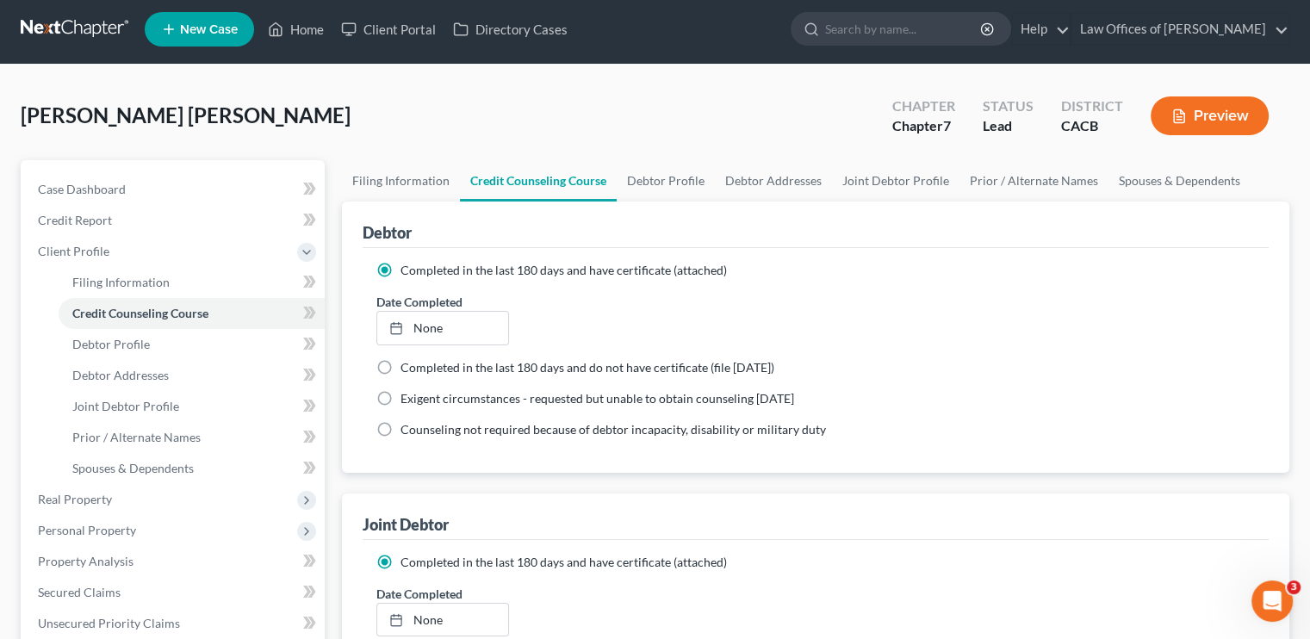
scroll to position [0, 0]
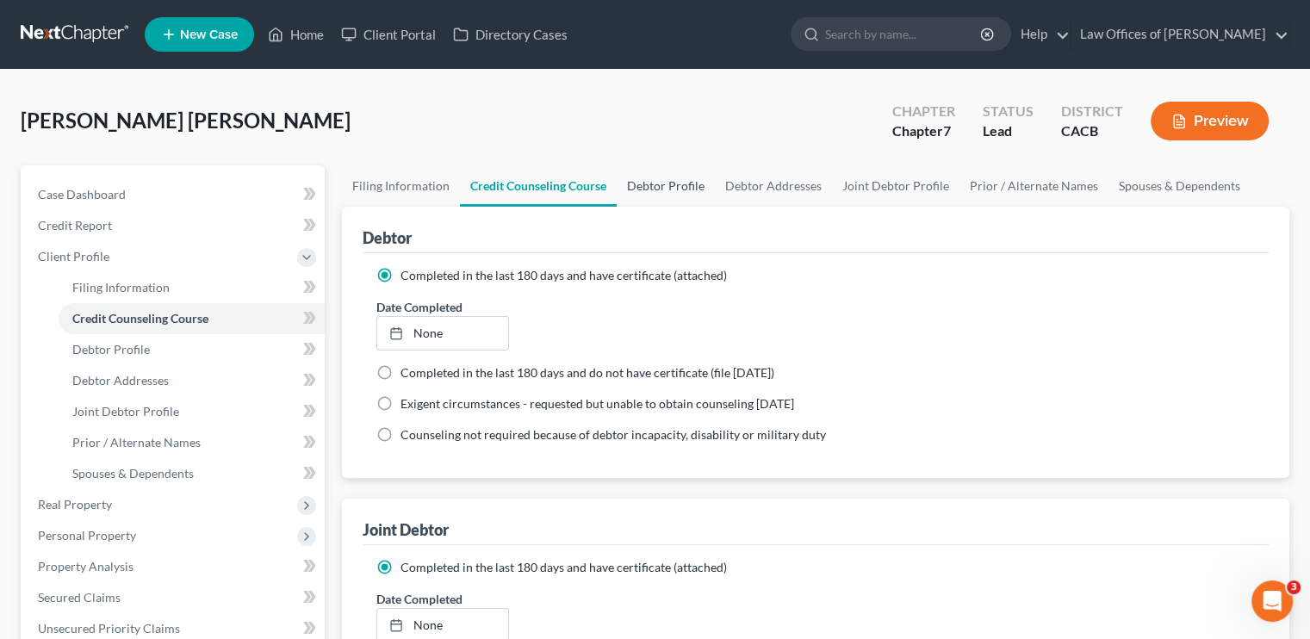
click at [686, 188] on link "Debtor Profile" at bounding box center [666, 185] width 98 height 41
select select "1"
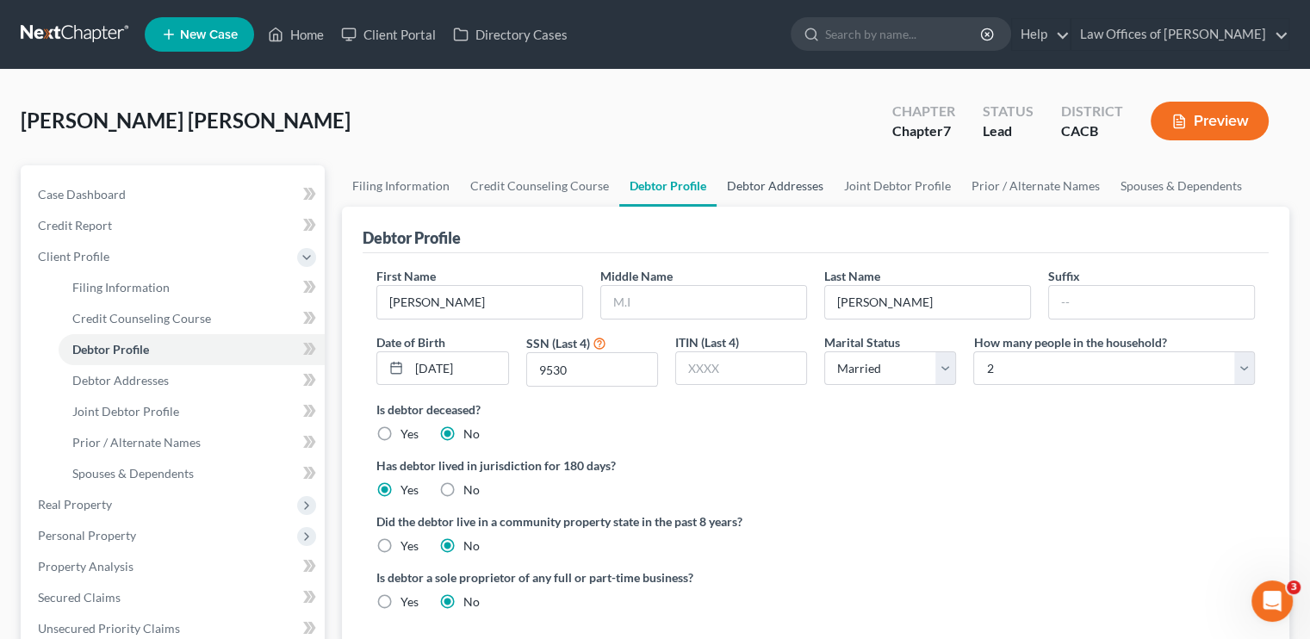
click at [749, 183] on link "Debtor Addresses" at bounding box center [775, 185] width 117 height 41
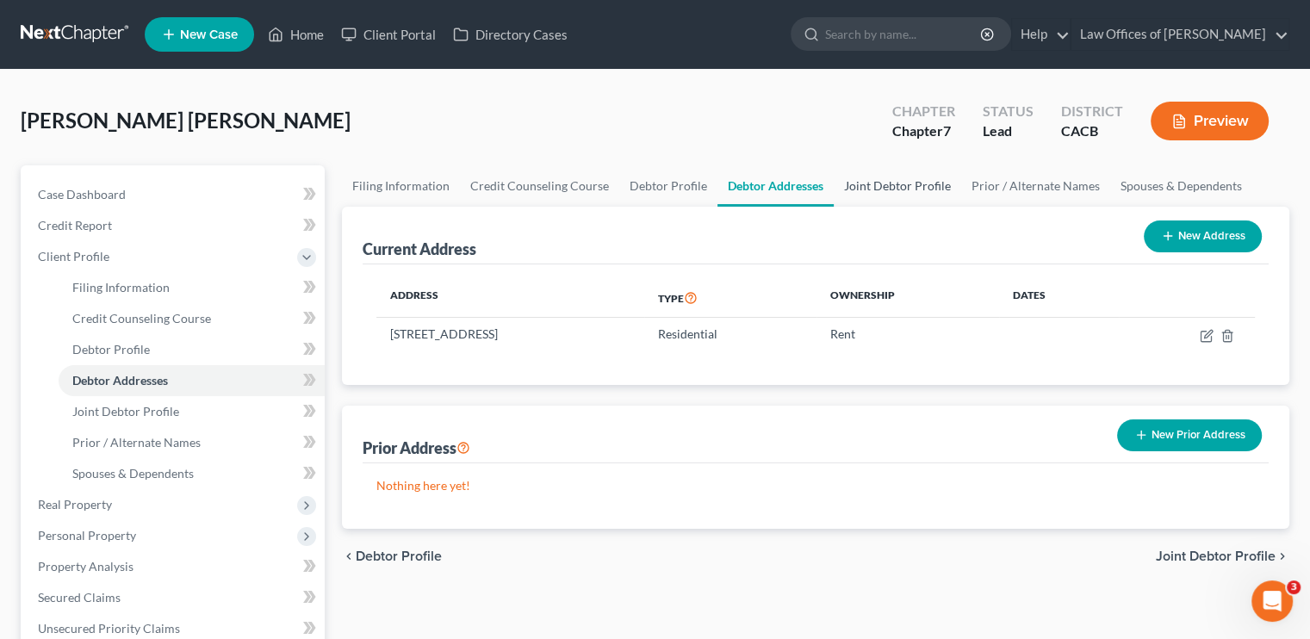
click at [779, 182] on link "Joint Debtor Profile" at bounding box center [897, 185] width 127 height 41
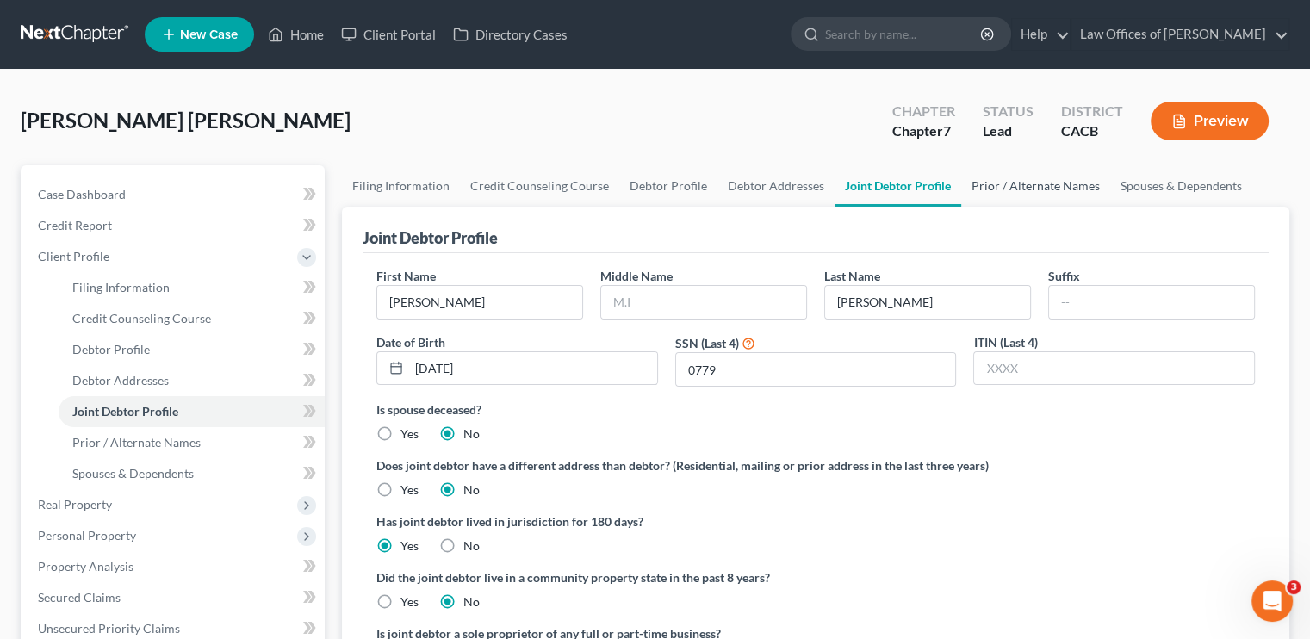
click at [779, 184] on link "Prior / Alternate Names" at bounding box center [1035, 185] width 149 height 41
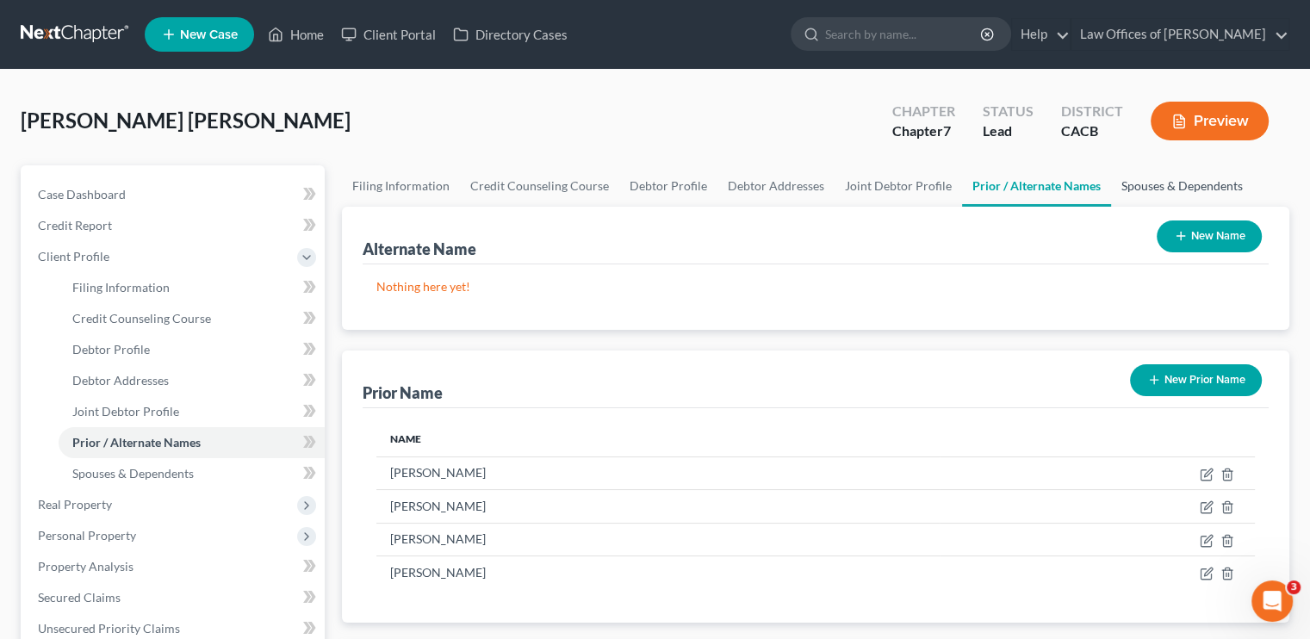
click at [779, 175] on link "Spouses & Dependents" at bounding box center [1182, 185] width 142 height 41
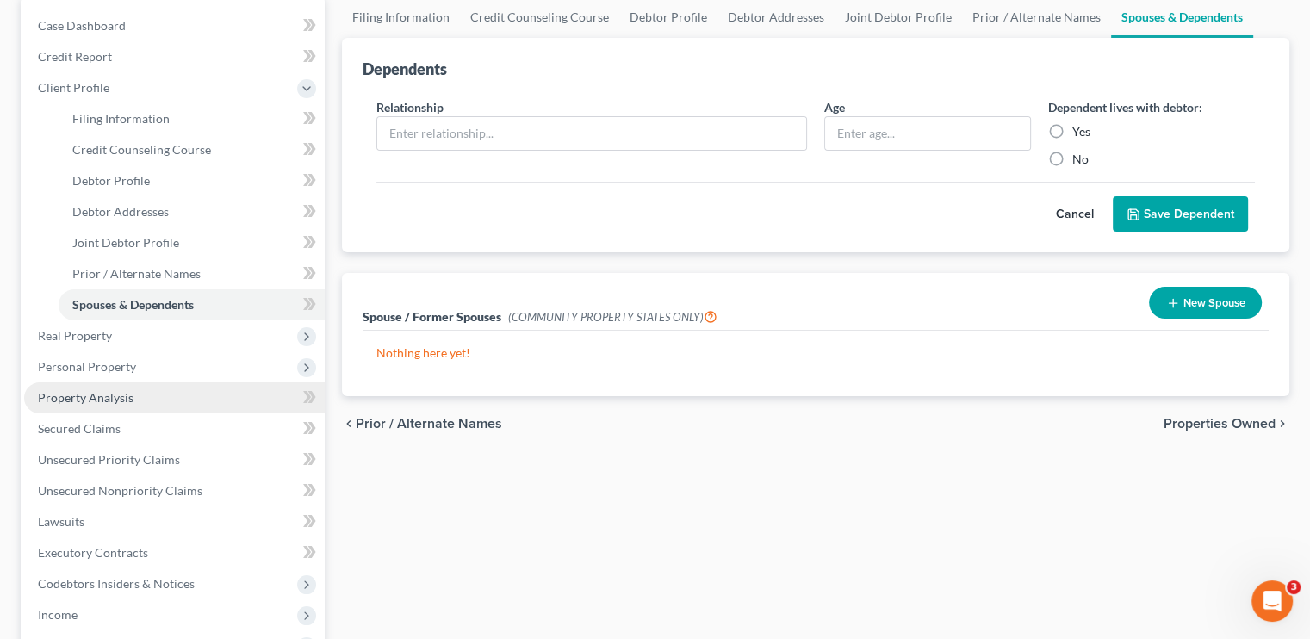
scroll to position [172, 0]
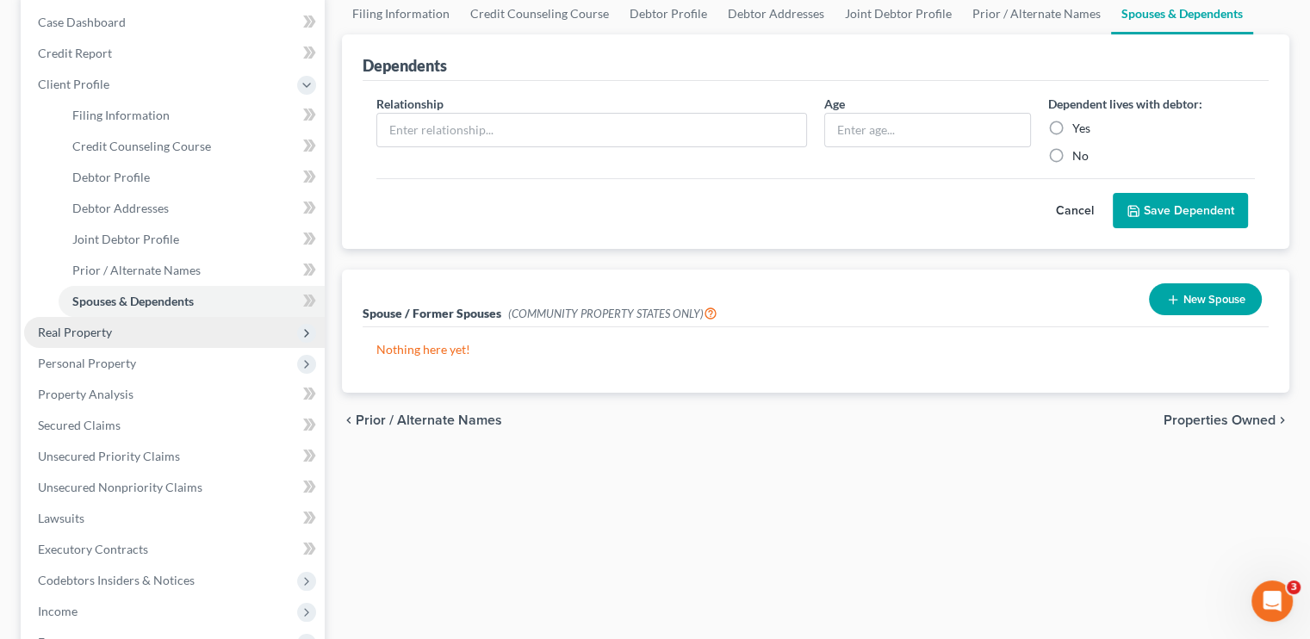
click at [108, 332] on span "Real Property" at bounding box center [75, 332] width 74 height 15
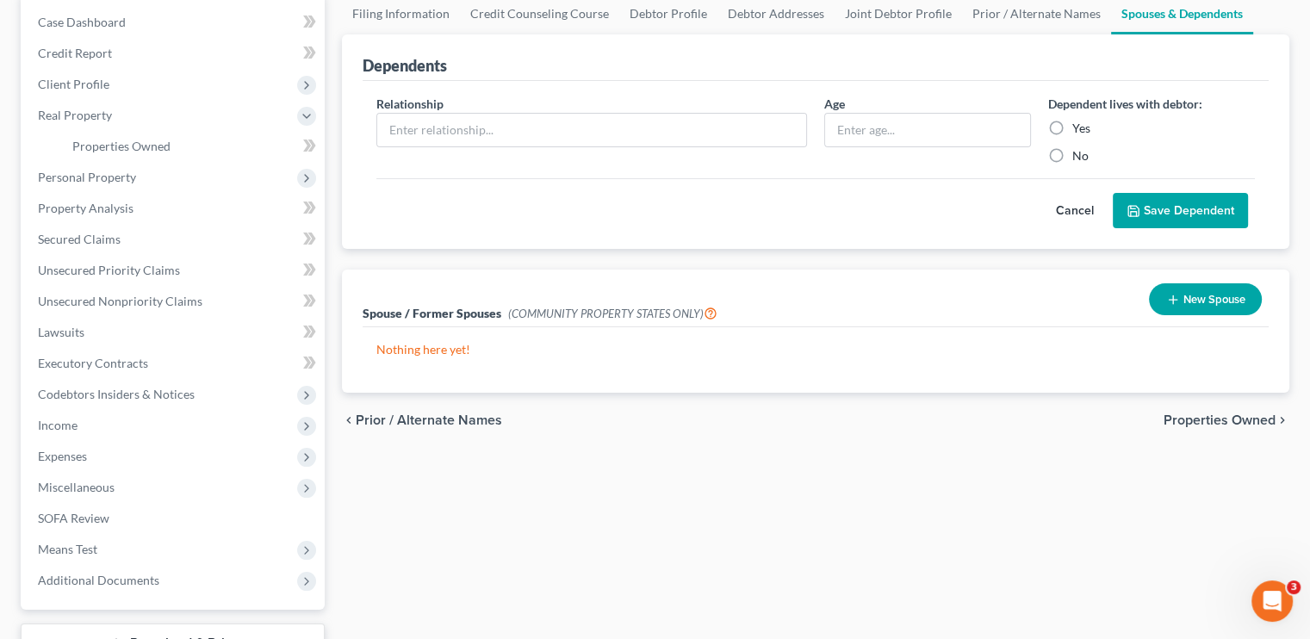
scroll to position [86, 0]
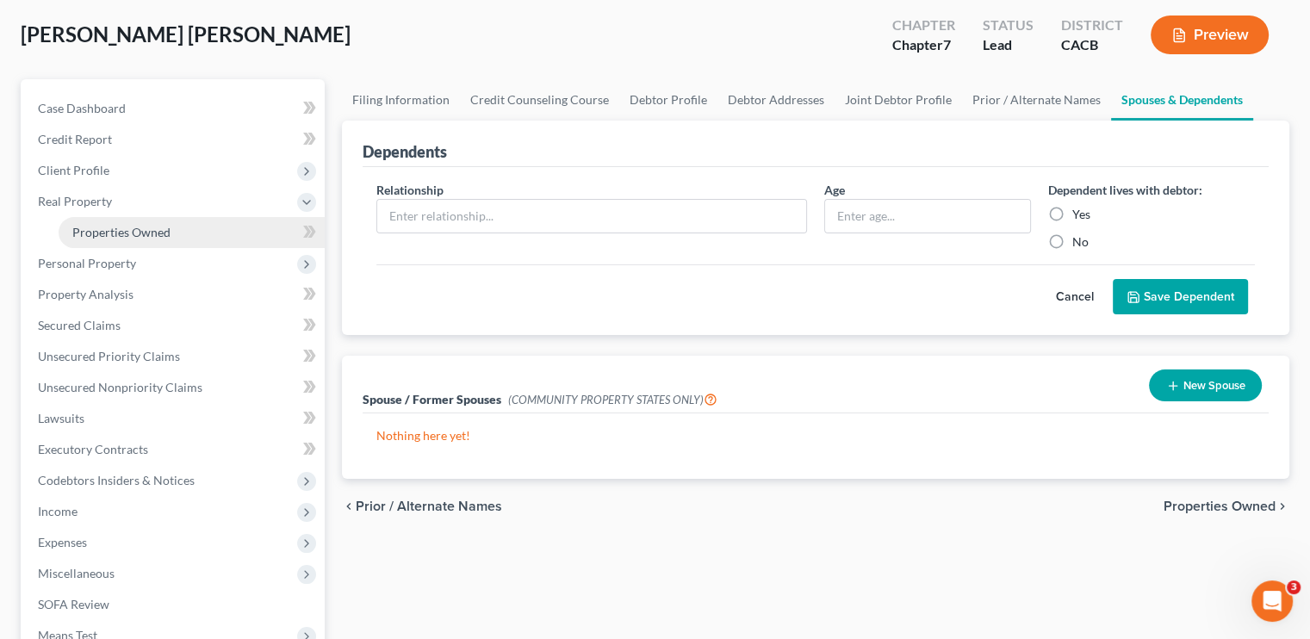
click at [134, 239] on span "Properties Owned" at bounding box center [121, 232] width 98 height 15
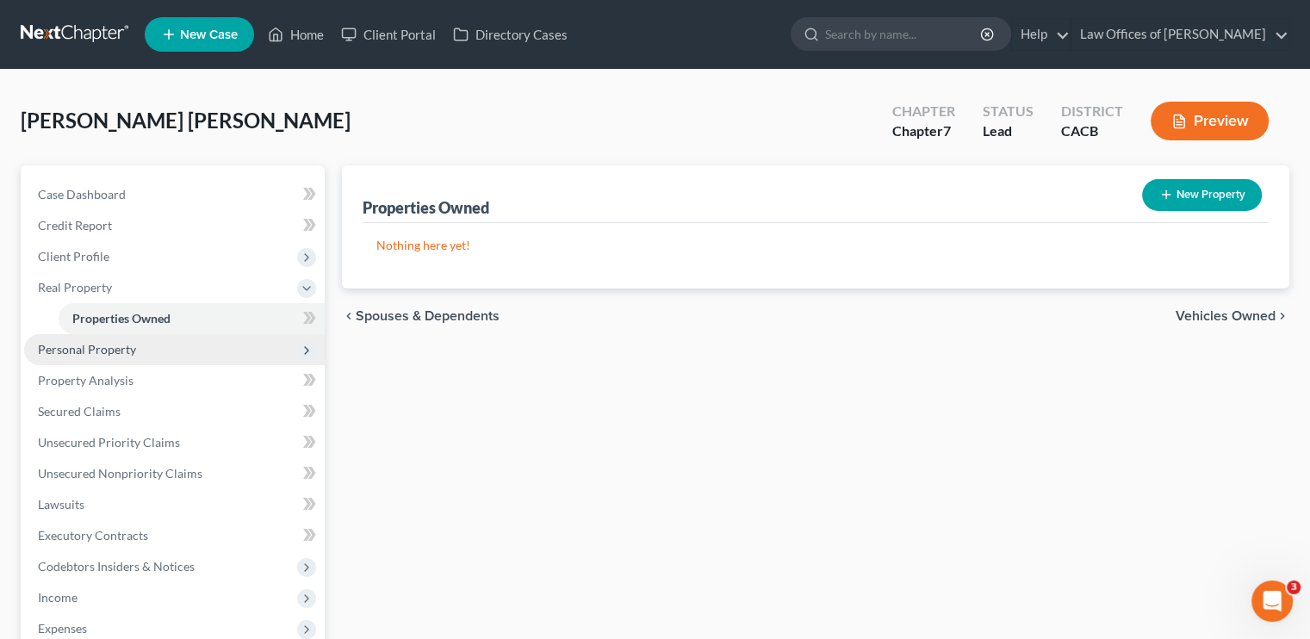
click at [120, 355] on span "Personal Property" at bounding box center [87, 349] width 98 height 15
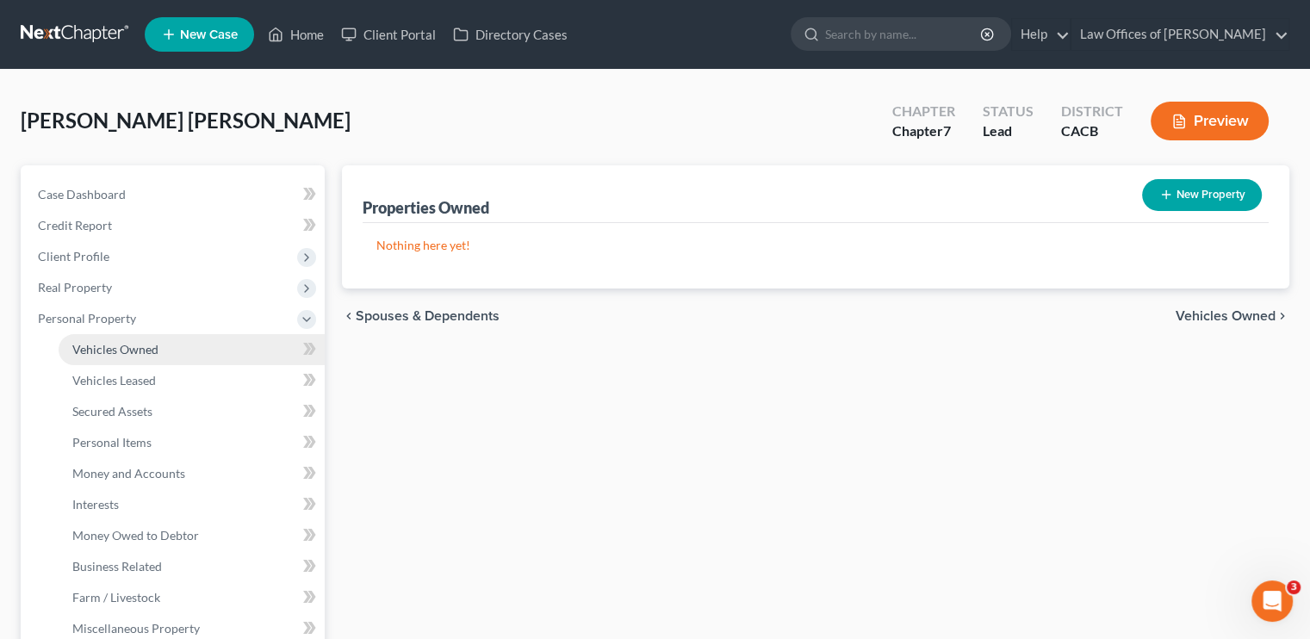
click at [142, 347] on span "Vehicles Owned" at bounding box center [115, 349] width 86 height 15
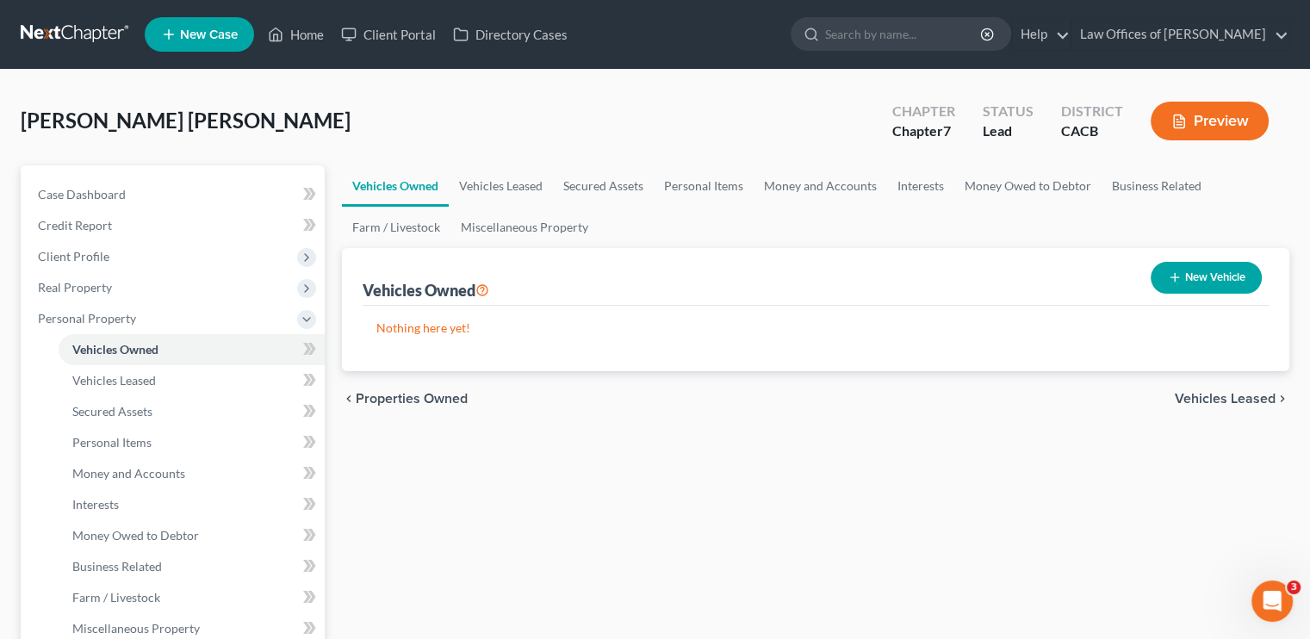
click at [779, 271] on button "New Vehicle" at bounding box center [1206, 278] width 111 height 32
select select "0"
select select "2"
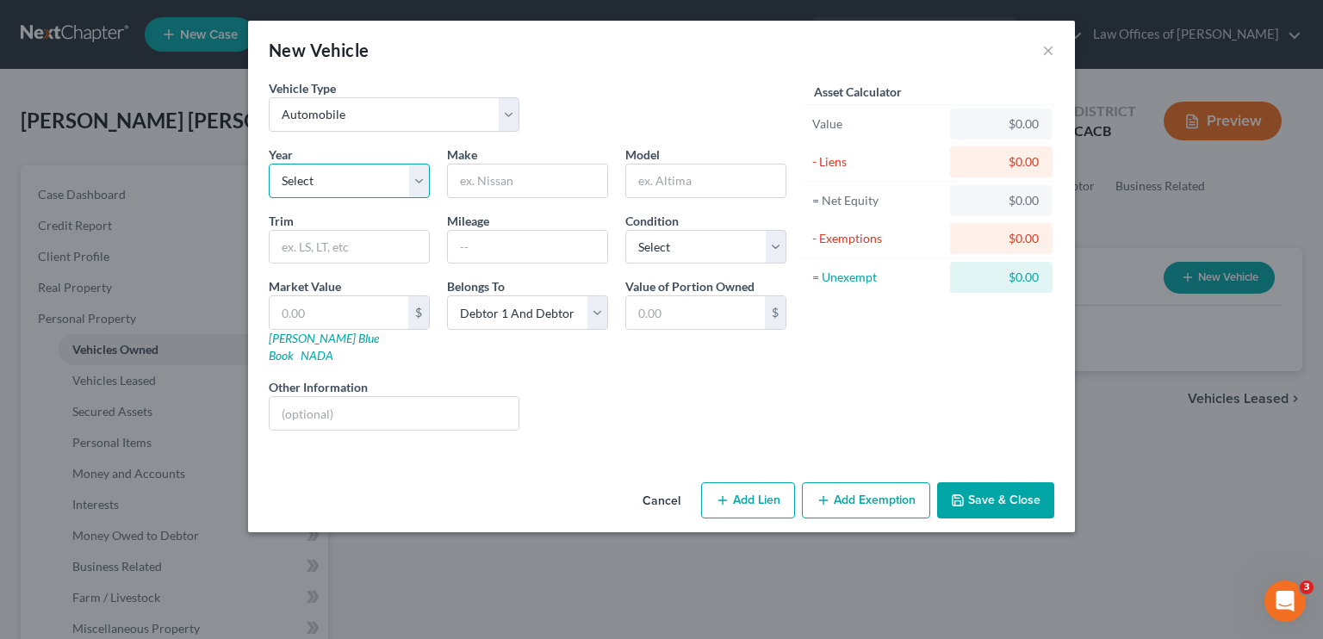
click at [410, 192] on select "Select 2026 2025 2024 2023 2022 2021 2020 2019 2018 2017 2016 2015 2014 2013 20…" at bounding box center [349, 181] width 161 height 34
select select "16"
click at [269, 164] on select "Select 2026 2025 2024 2023 2022 2021 2020 2019 2018 2017 2016 2015 2014 2013 20…" at bounding box center [349, 181] width 161 height 34
click at [512, 192] on input "text" at bounding box center [527, 181] width 159 height 33
type input "Toyota"
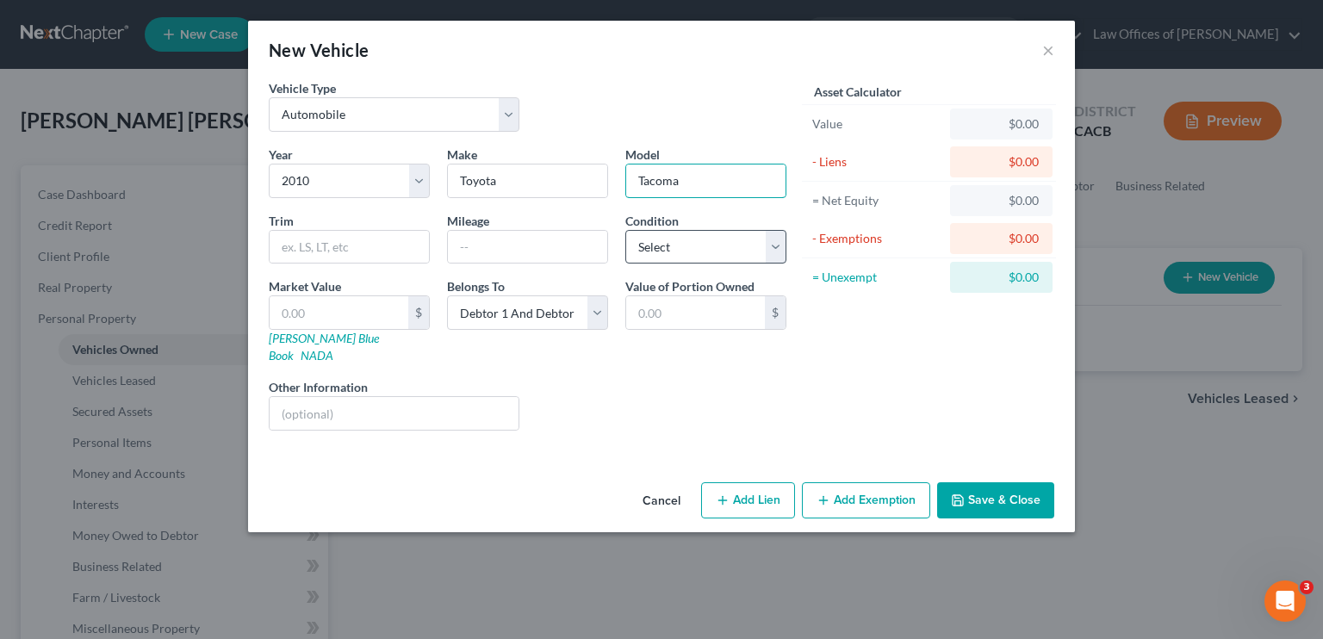
type input "Tacoma"
click at [717, 249] on select "Select Excellent Very Good Good Fair Poor" at bounding box center [705, 247] width 161 height 34
select select "3"
click at [625, 230] on select "Select Excellent Very Good Good Fair Poor" at bounding box center [705, 247] width 161 height 34
click at [596, 322] on select "Select Debtor 1 Only Debtor 2 Only Debtor 1 And Debtor 2 Only At Least One Of T…" at bounding box center [527, 312] width 161 height 34
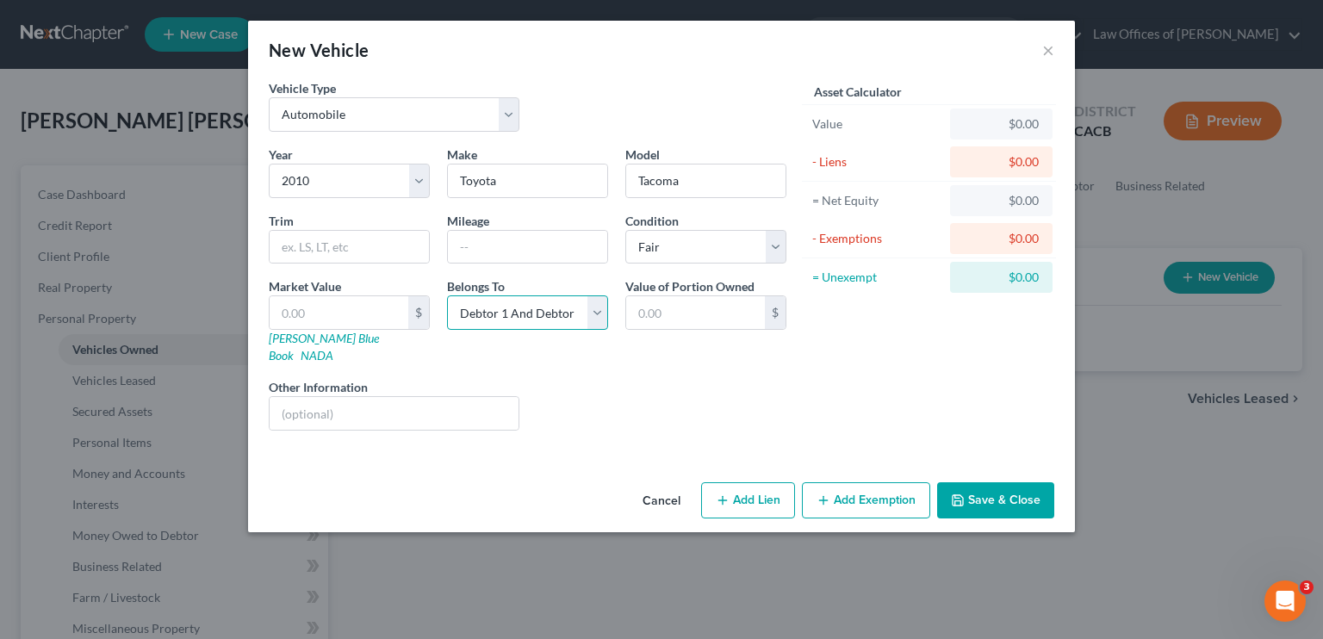
click at [447, 295] on select "Select Debtor 1 Only Debtor 2 Only Debtor 1 And Debtor 2 Only At Least One Of T…" at bounding box center [527, 312] width 161 height 34
click at [779, 482] on button "Save & Close" at bounding box center [995, 500] width 117 height 36
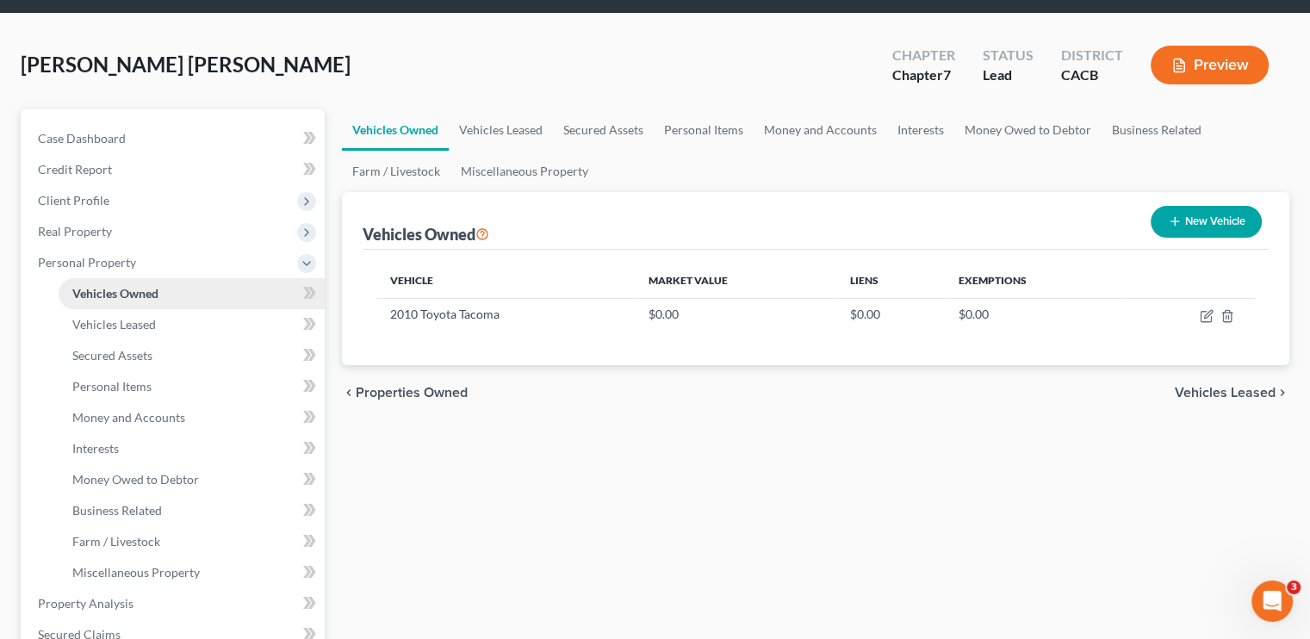
scroll to position [86, 0]
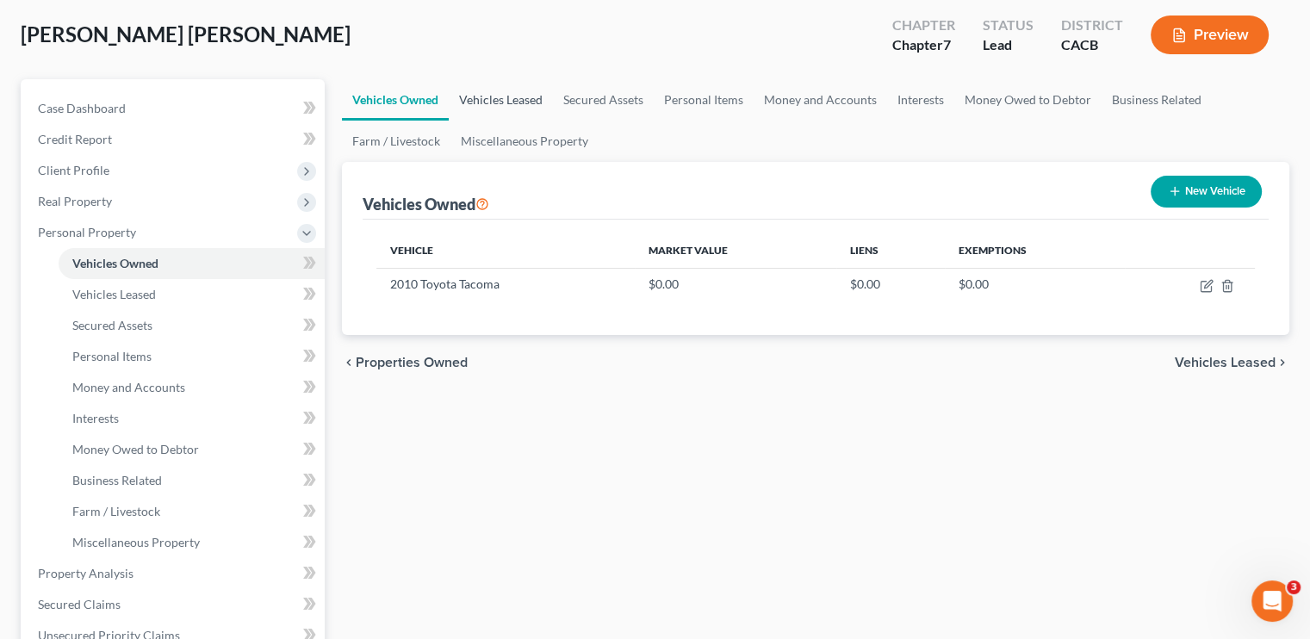
click at [508, 101] on link "Vehicles Leased" at bounding box center [501, 99] width 104 height 41
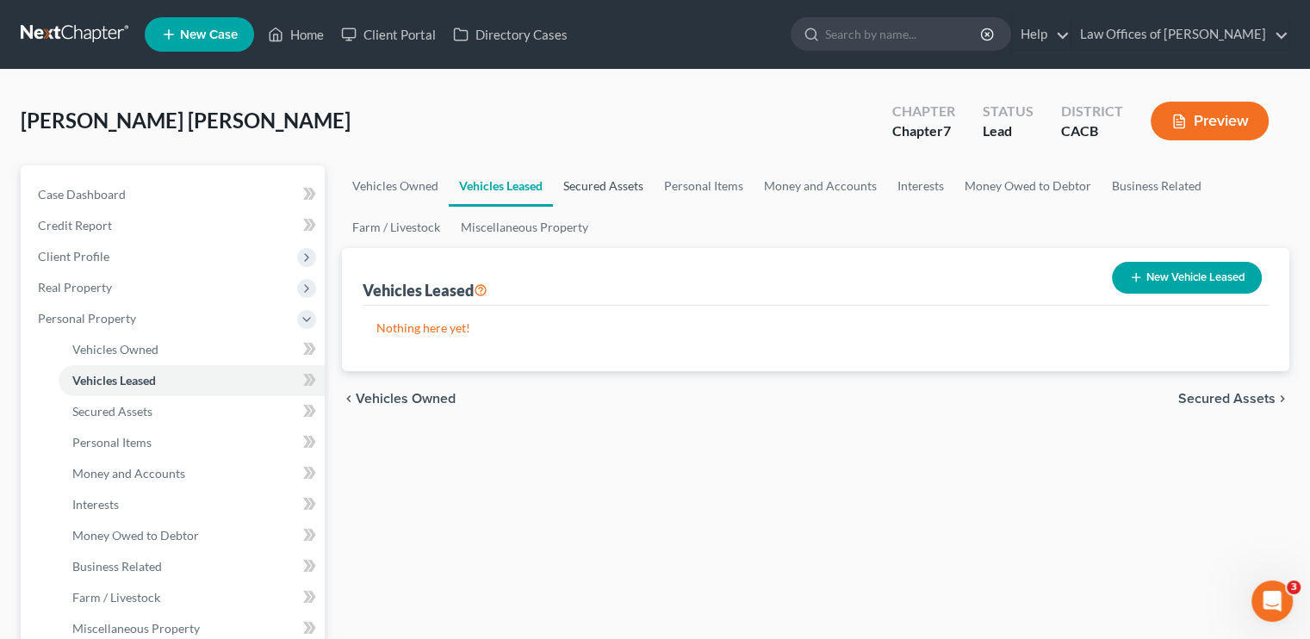
click at [605, 189] on link "Secured Assets" at bounding box center [603, 185] width 101 height 41
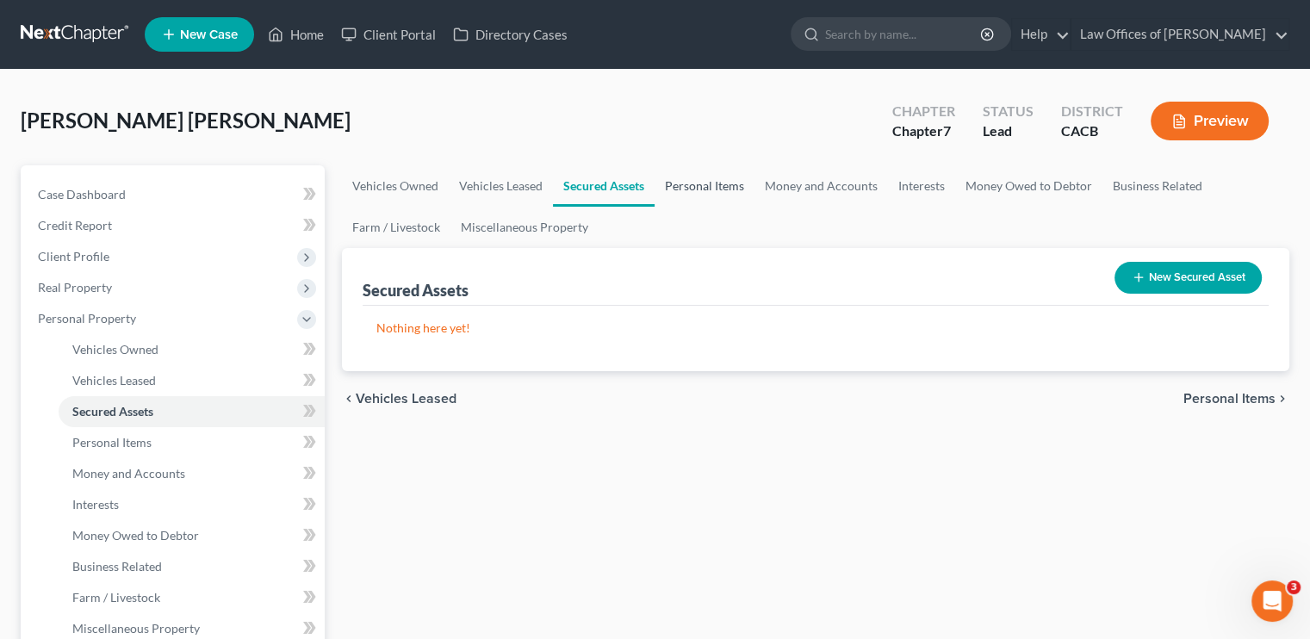
click at [703, 188] on link "Personal Items" at bounding box center [705, 185] width 100 height 41
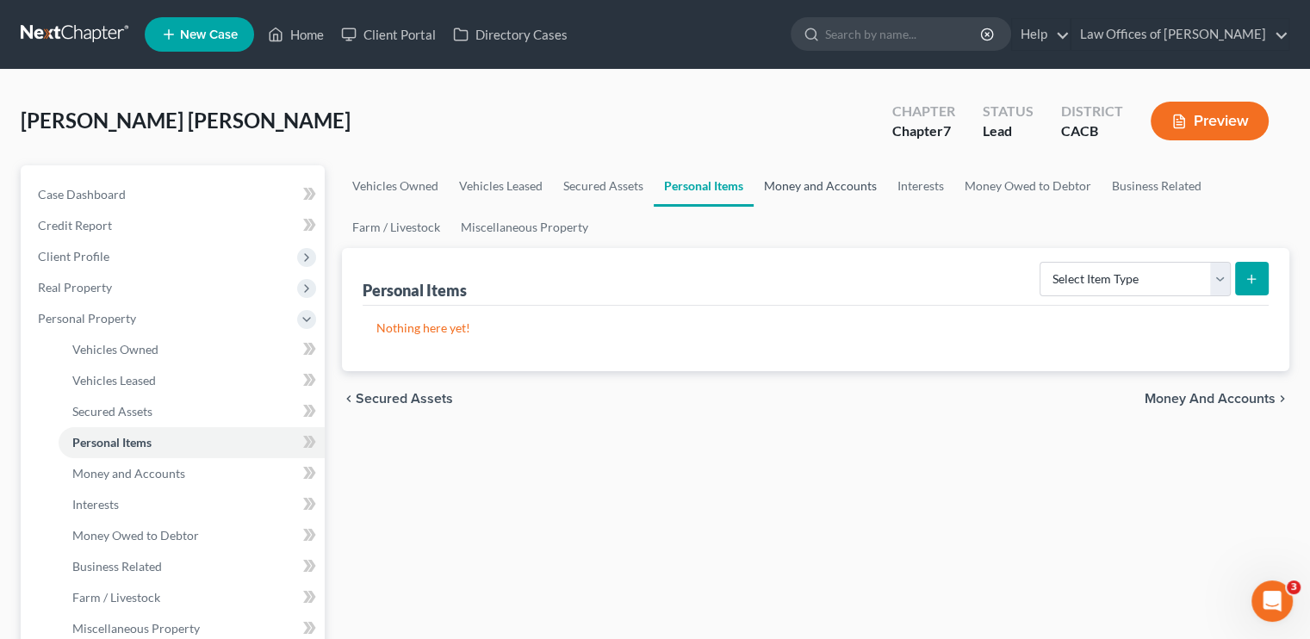
click at [779, 187] on link "Money and Accounts" at bounding box center [820, 185] width 133 height 41
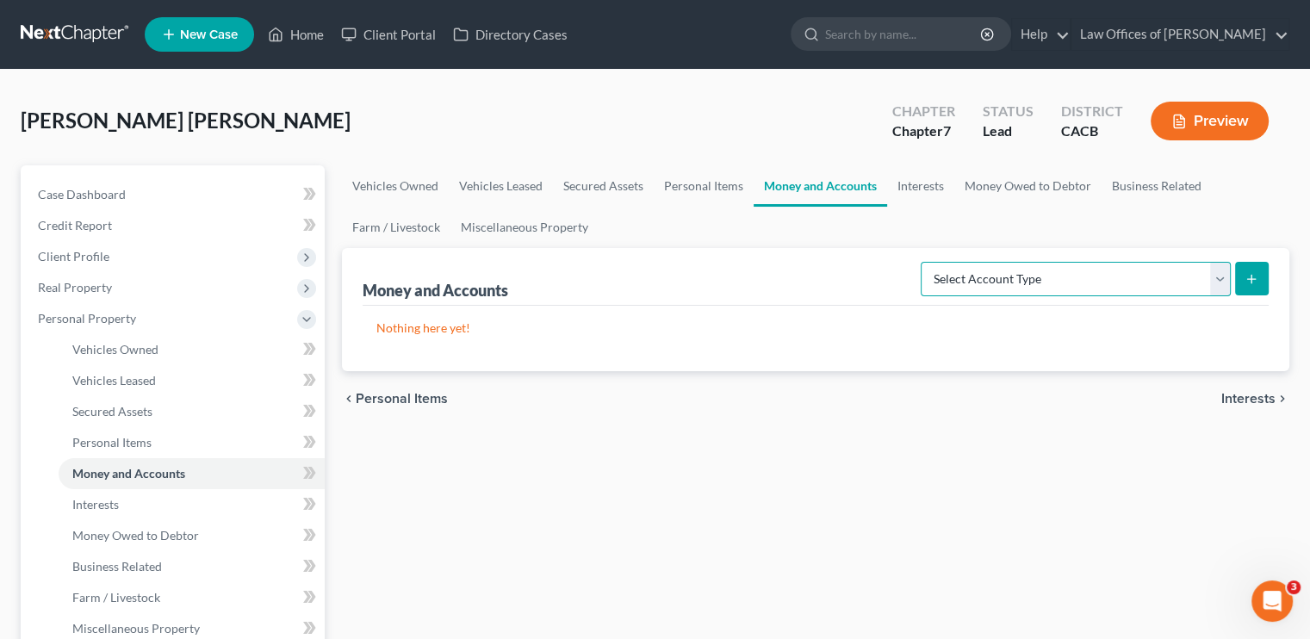
click at [779, 288] on select "Select Account Type Brokerage Cash on Hand Certificates of Deposit Checking Acc…" at bounding box center [1076, 279] width 310 height 34
click at [779, 201] on link "Money Owed to Debtor" at bounding box center [1027, 185] width 147 height 41
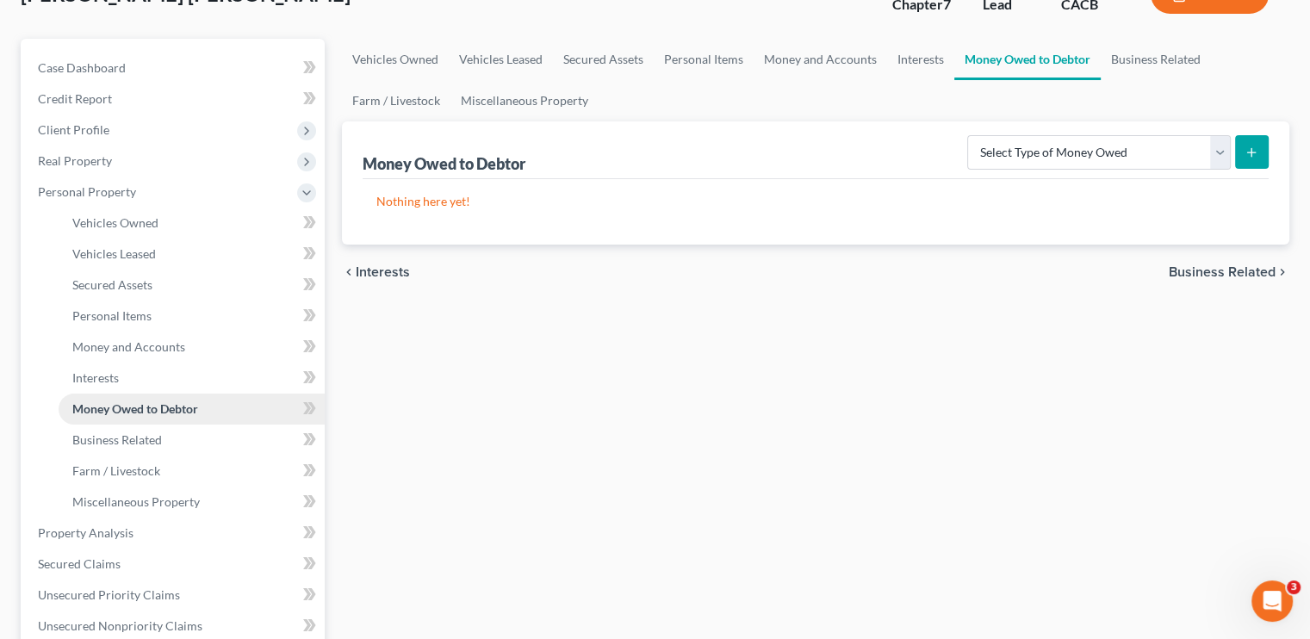
scroll to position [172, 0]
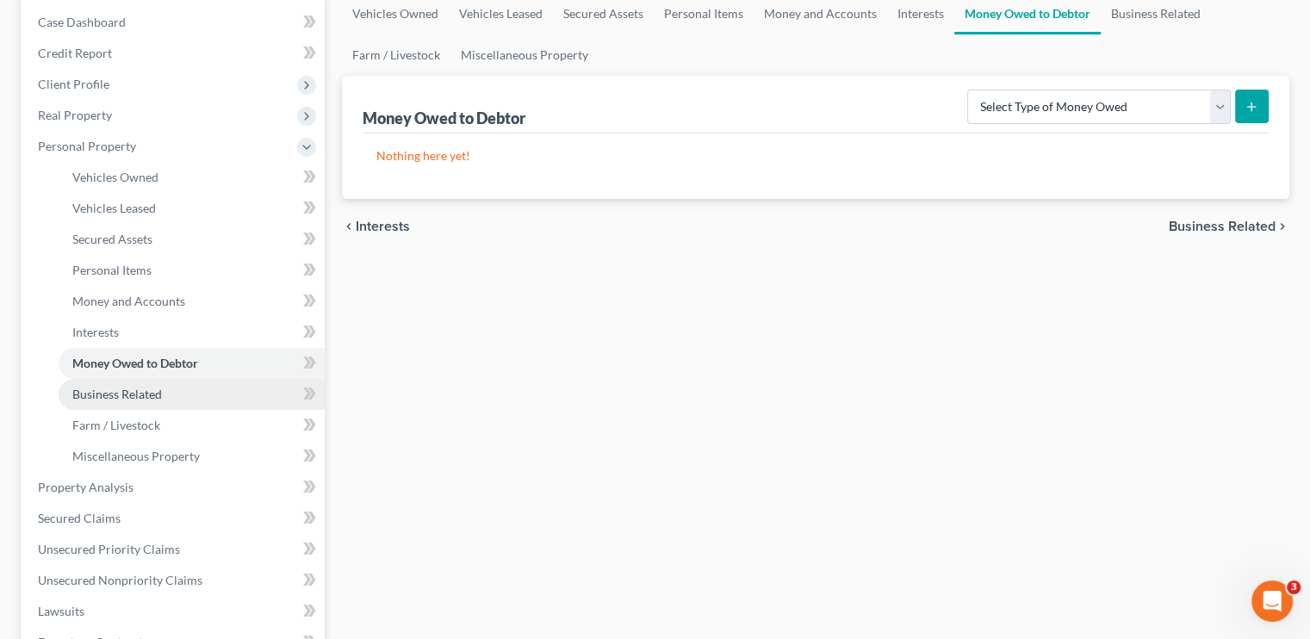
click at [106, 389] on span "Business Related" at bounding box center [117, 394] width 90 height 15
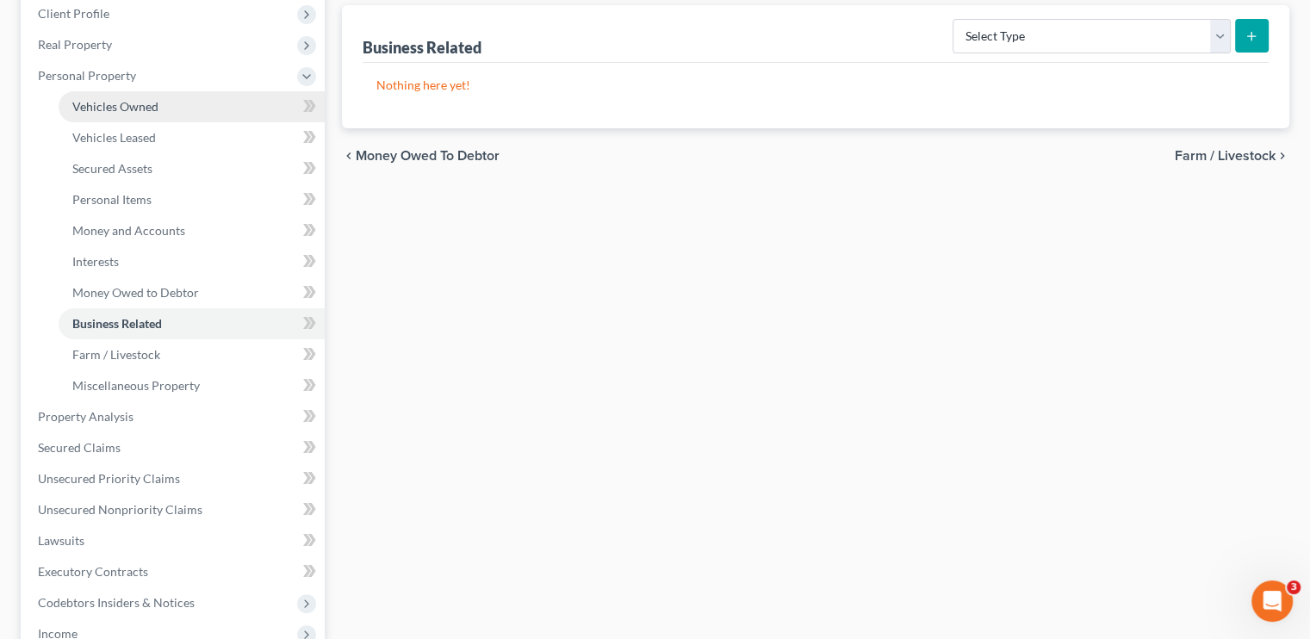
scroll to position [258, 0]
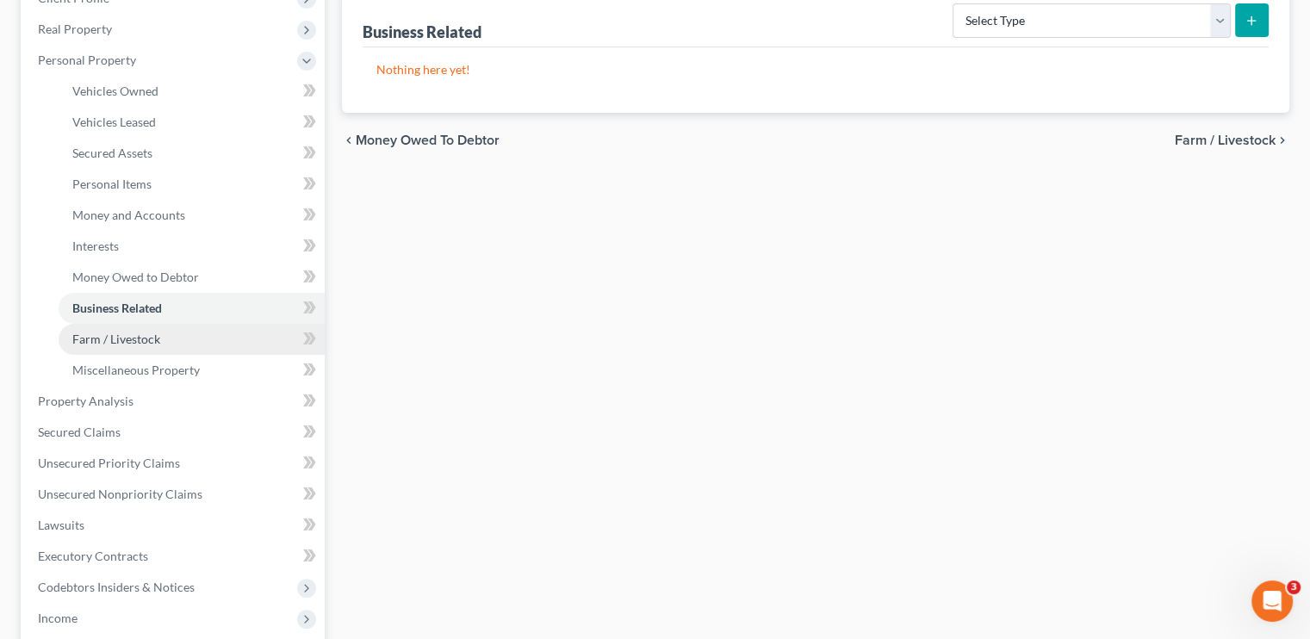
click at [134, 332] on span "Farm / Livestock" at bounding box center [116, 339] width 88 height 15
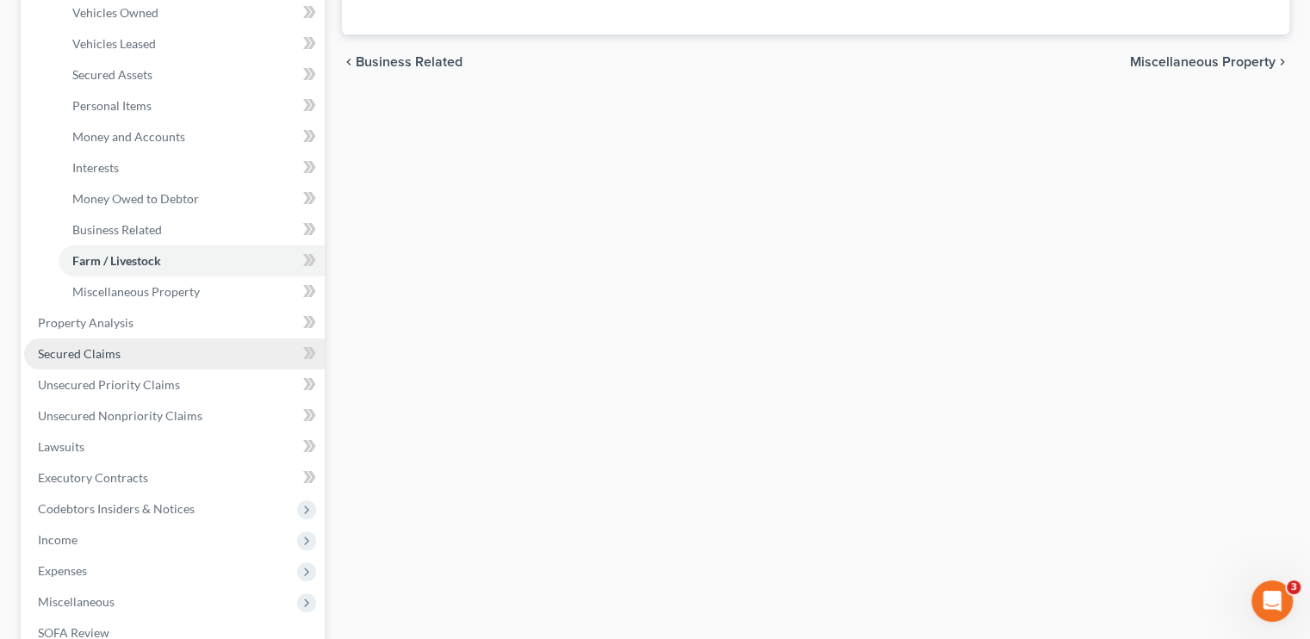
scroll to position [345, 0]
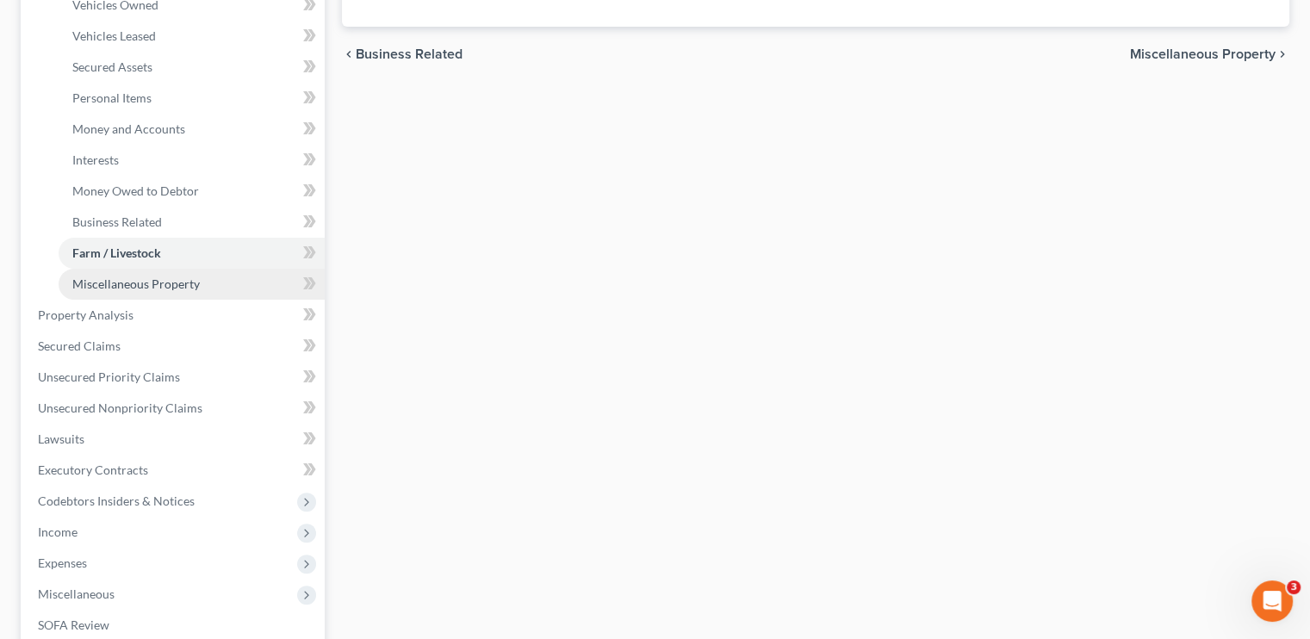
click at [146, 287] on span "Miscellaneous Property" at bounding box center [135, 283] width 127 height 15
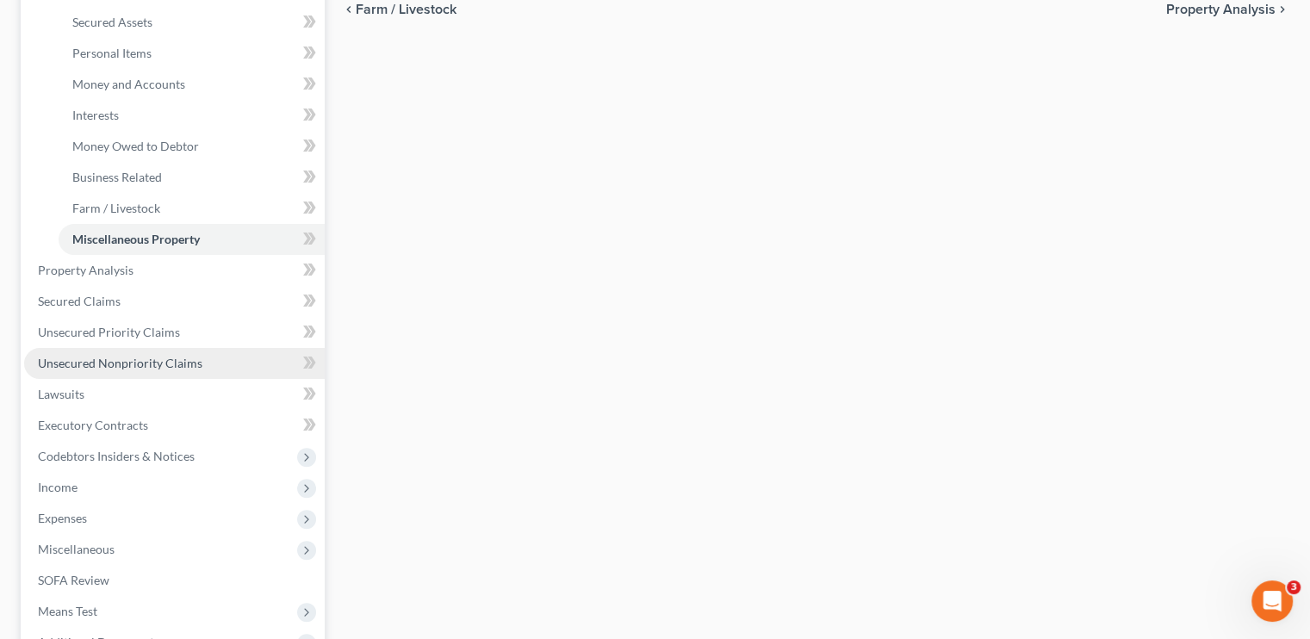
scroll to position [431, 0]
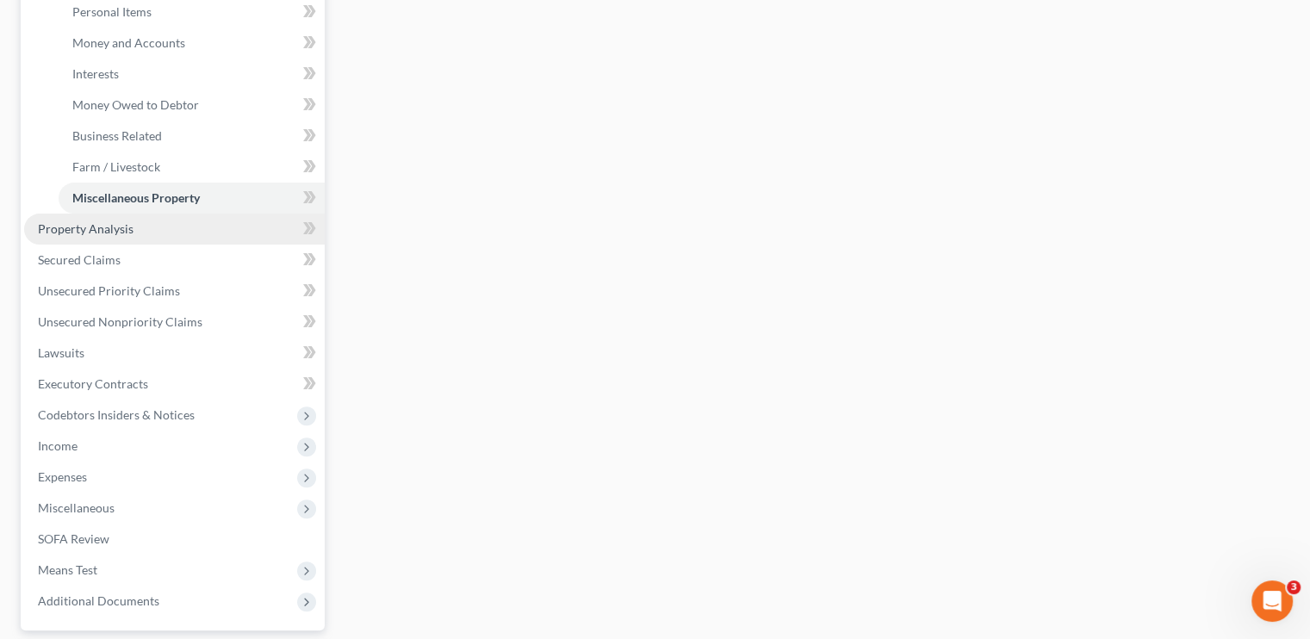
click at [106, 237] on link "Property Analysis" at bounding box center [174, 229] width 301 height 31
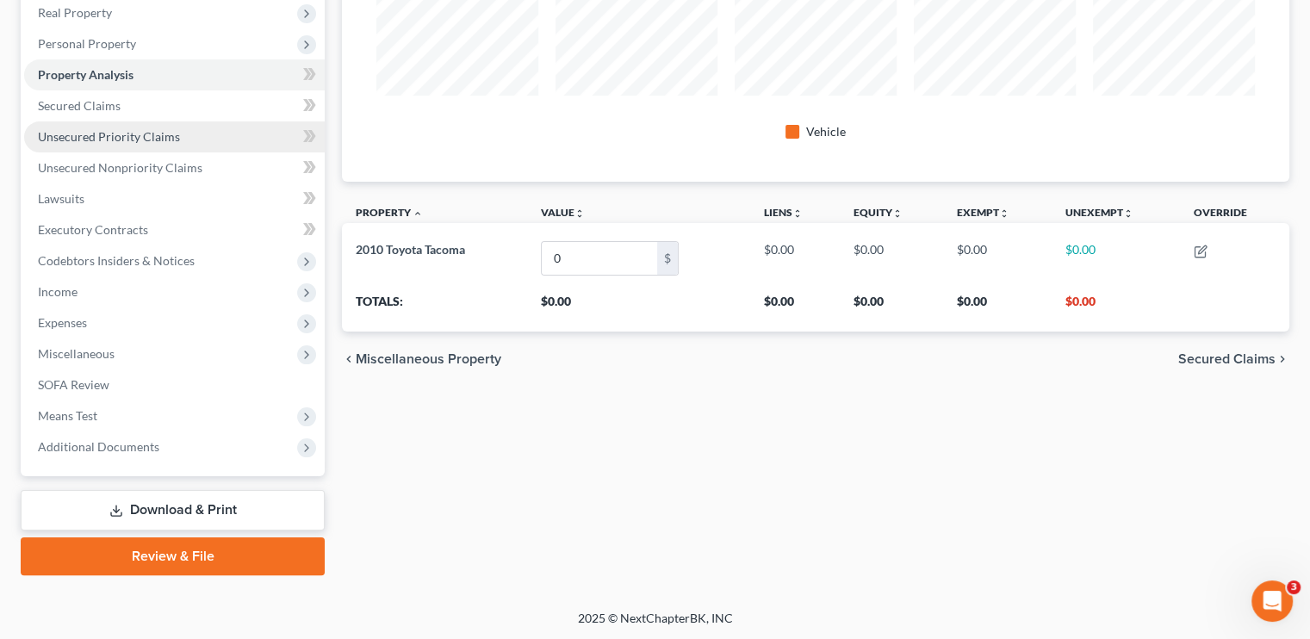
scroll to position [189, 0]
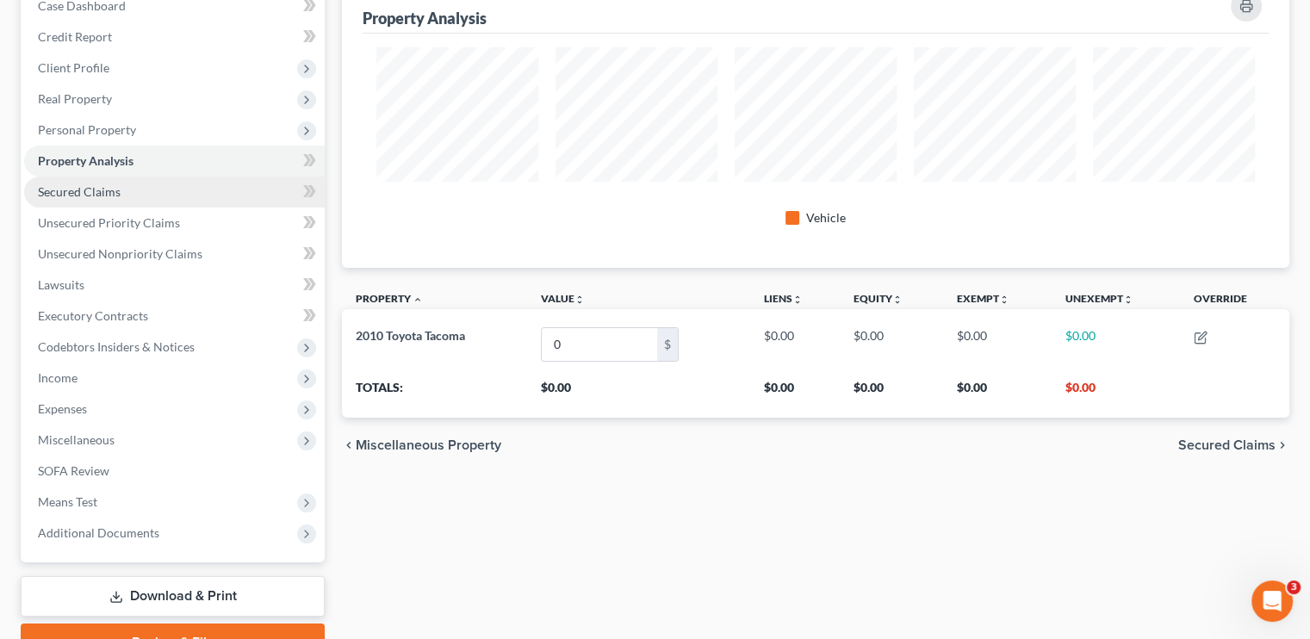
click at [102, 190] on span "Secured Claims" at bounding box center [79, 191] width 83 height 15
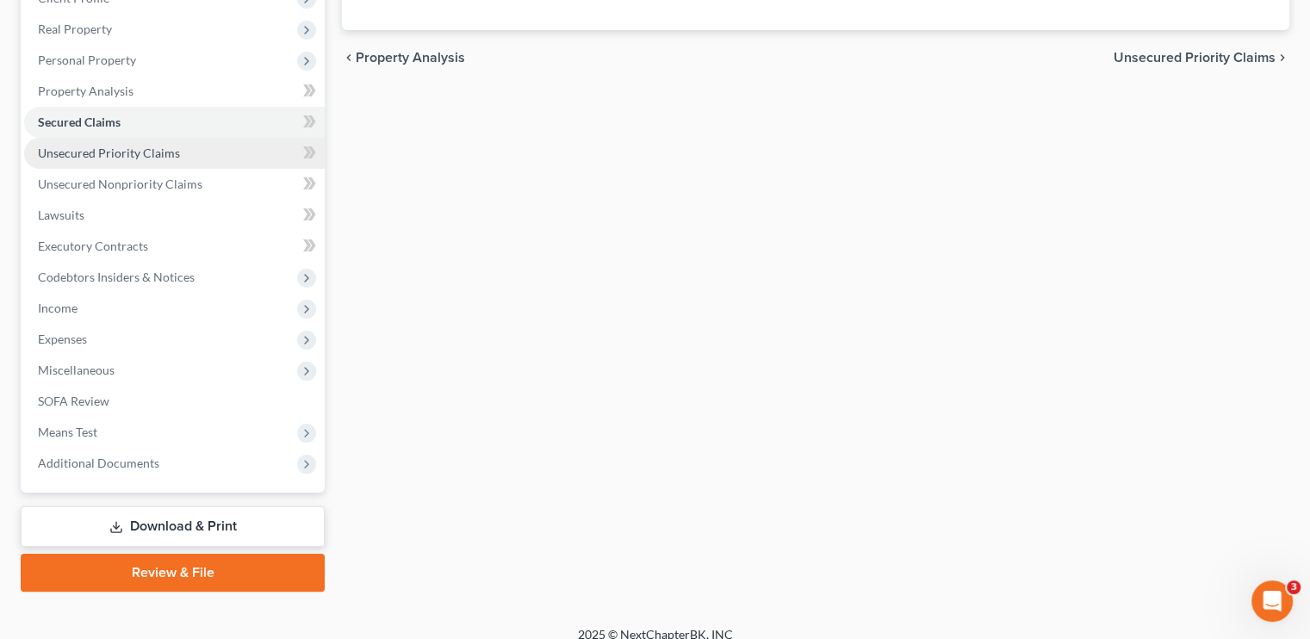
click at [90, 152] on span "Unsecured Priority Claims" at bounding box center [109, 153] width 142 height 15
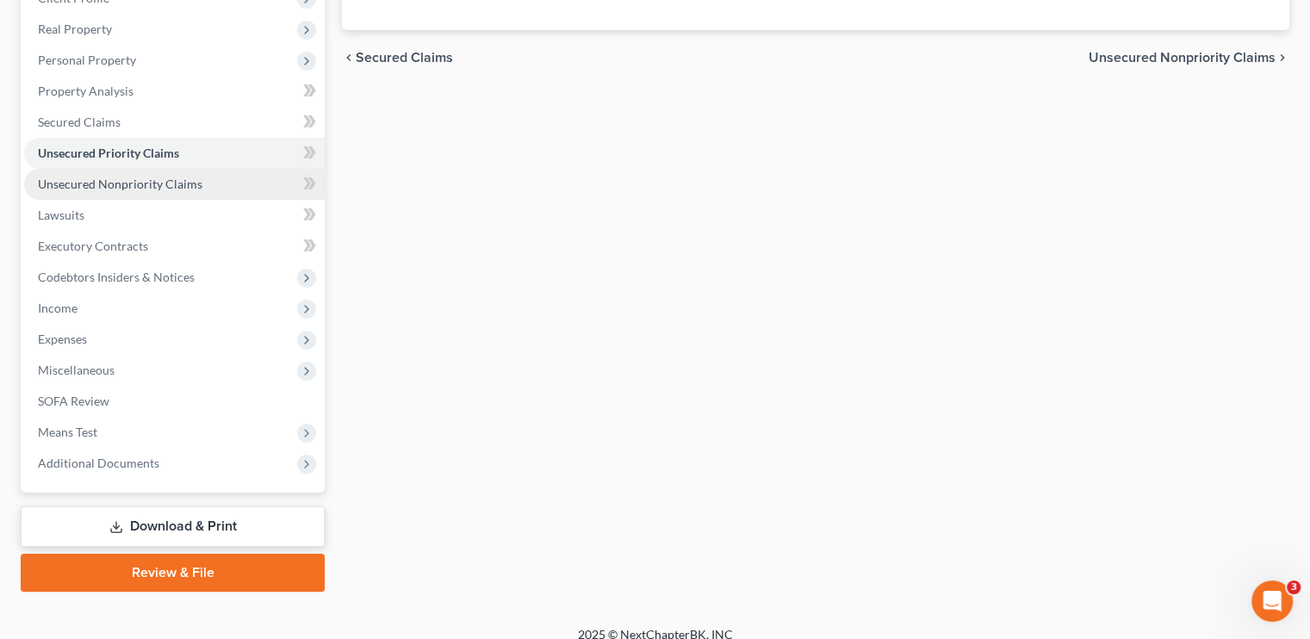
click at [94, 183] on span "Unsecured Nonpriority Claims" at bounding box center [120, 184] width 165 height 15
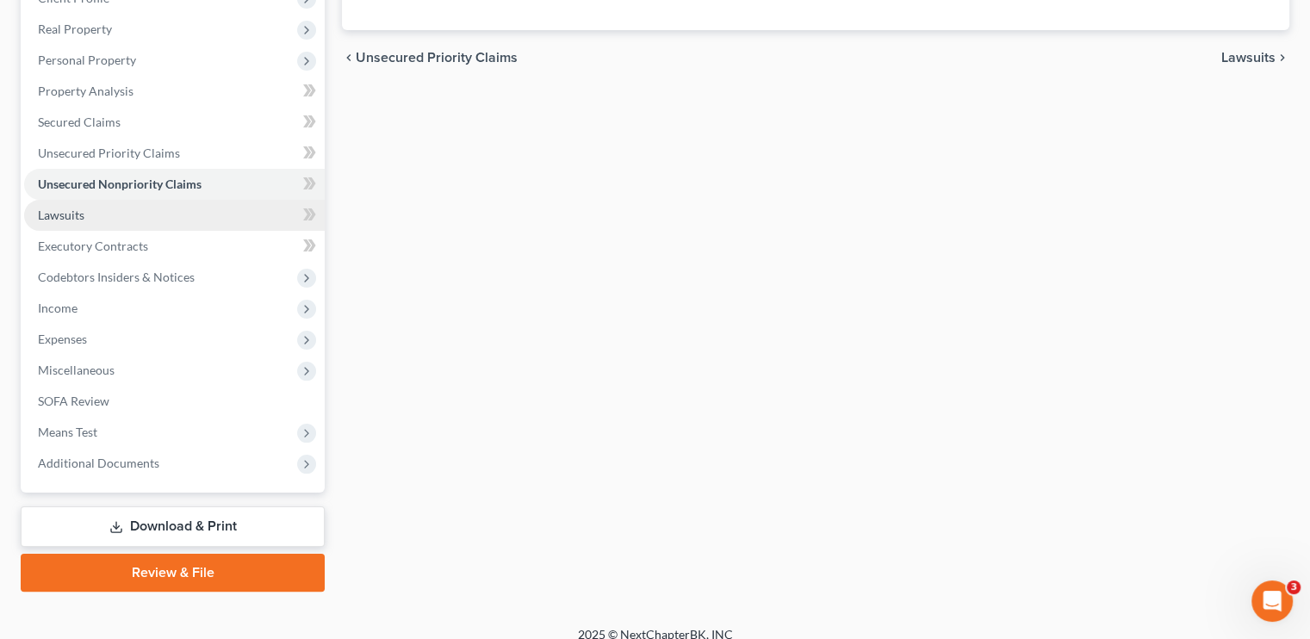
click at [65, 213] on span "Lawsuits" at bounding box center [61, 215] width 47 height 15
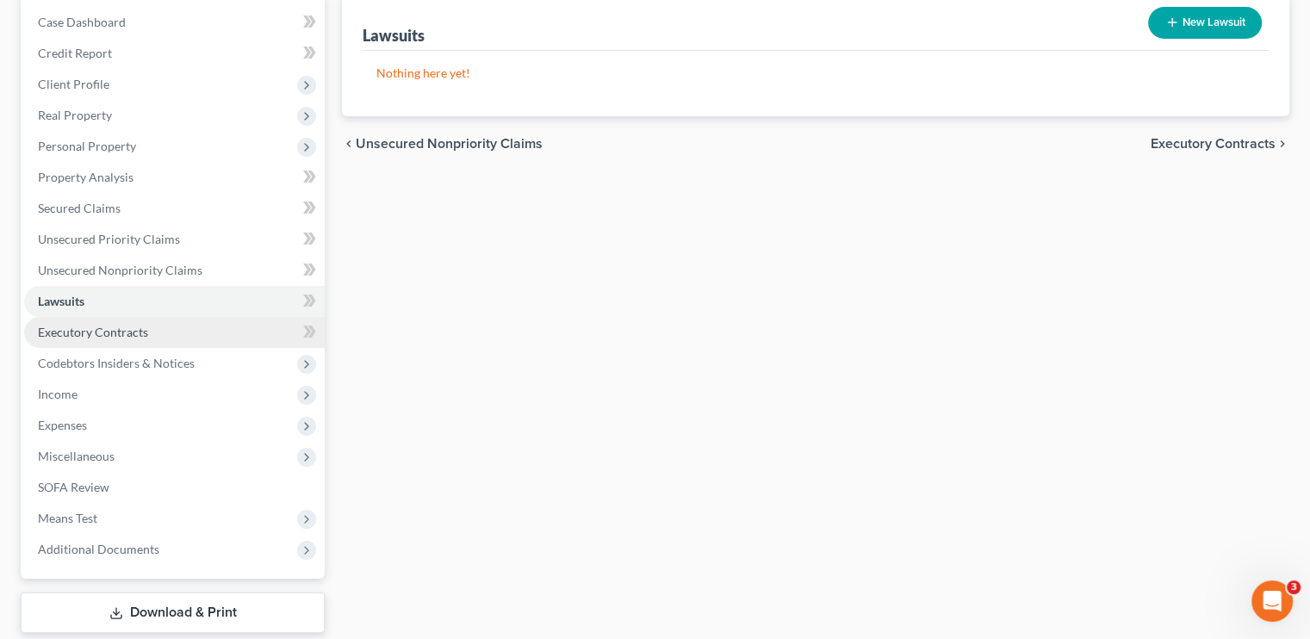
click at [120, 326] on span "Executory Contracts" at bounding box center [93, 332] width 110 height 15
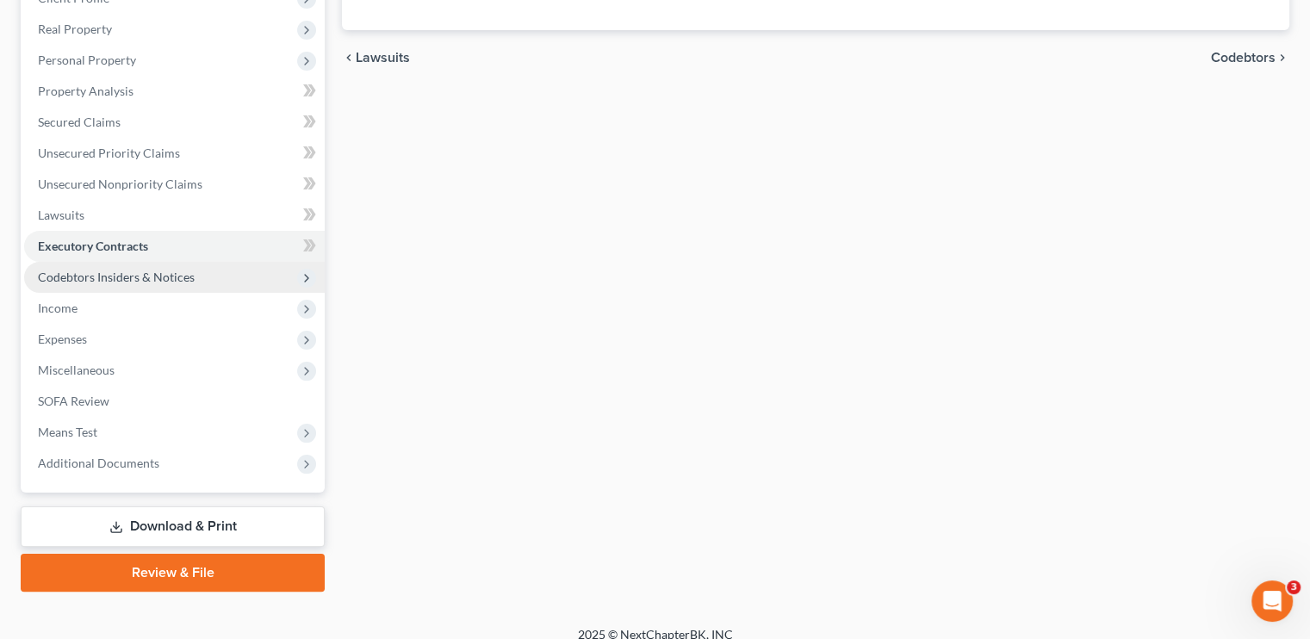
click at [115, 277] on span "Codebtors Insiders & Notices" at bounding box center [116, 277] width 157 height 15
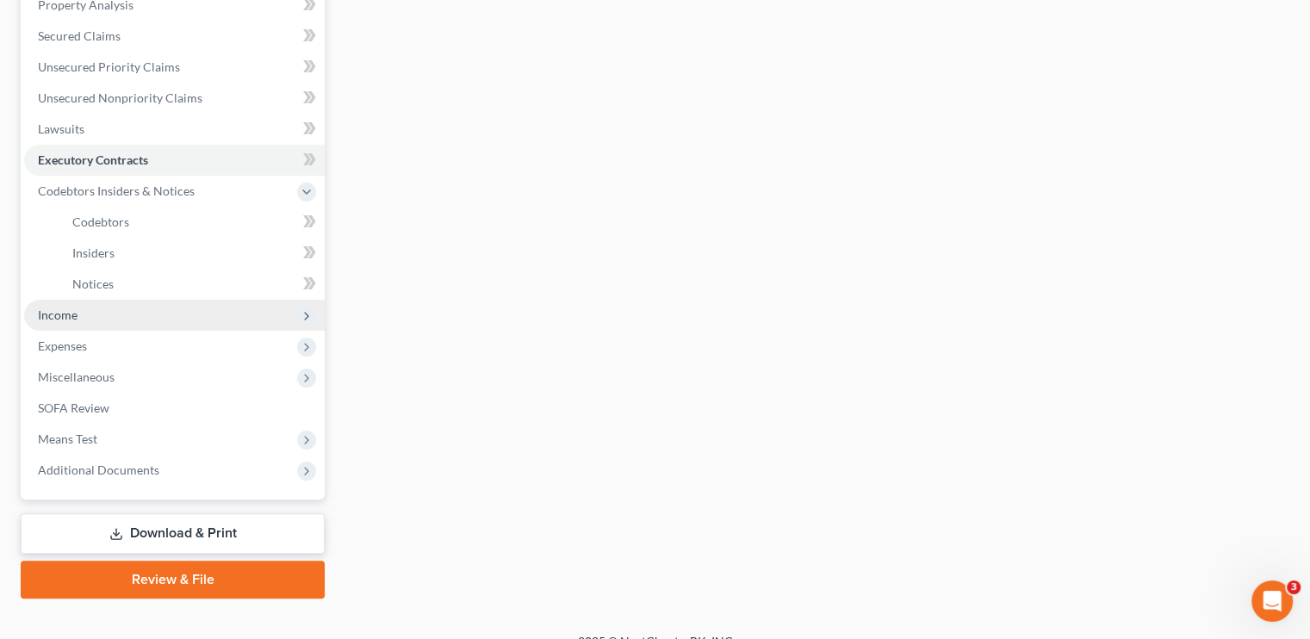
click at [65, 318] on span "Income" at bounding box center [58, 314] width 40 height 15
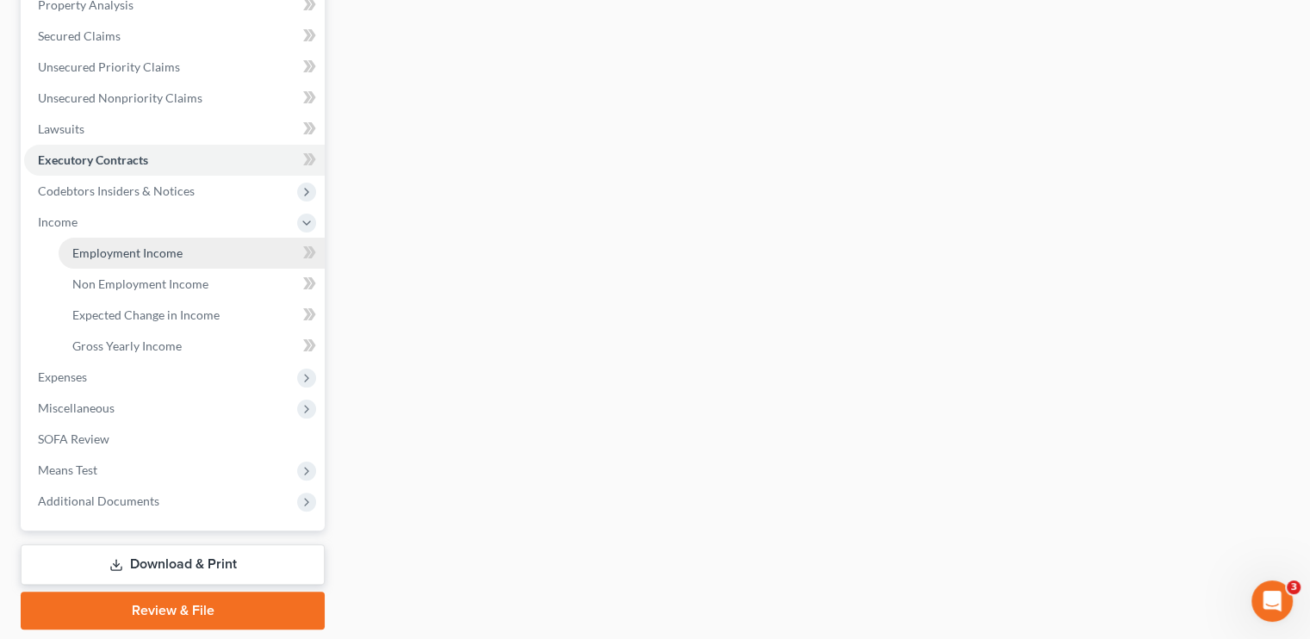
click at [135, 256] on span "Employment Income" at bounding box center [127, 252] width 110 height 15
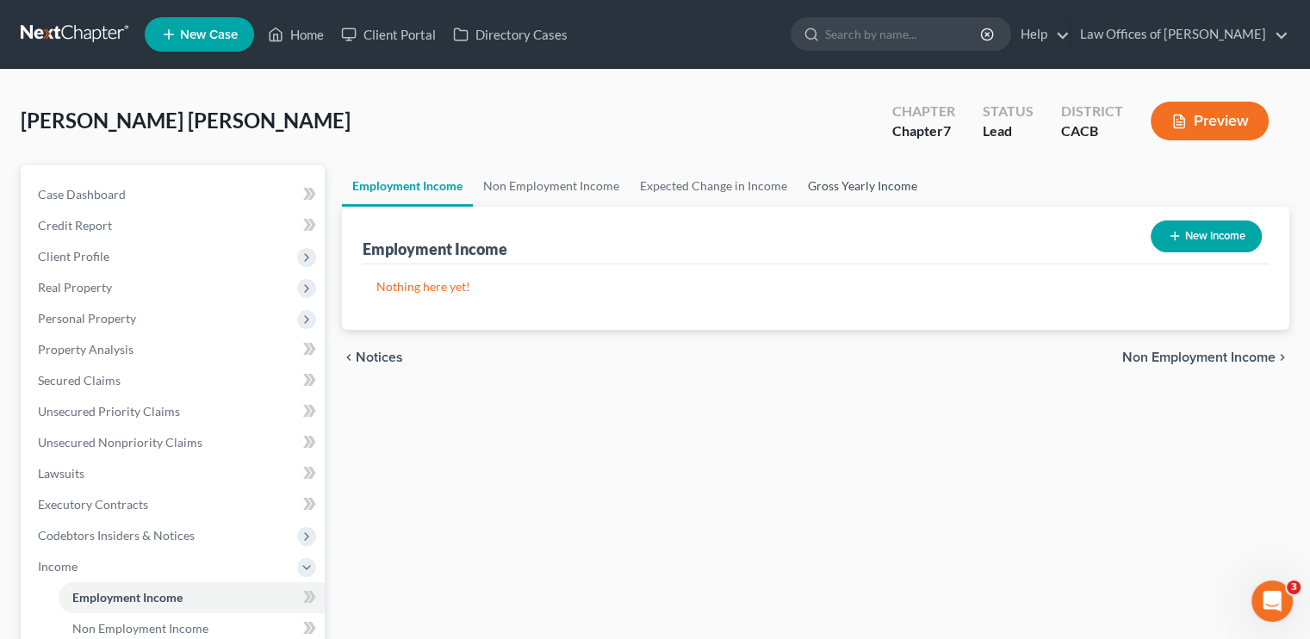
drag, startPoint x: 834, startPoint y: 187, endPoint x: 829, endPoint y: 196, distance: 9.6
click at [779, 187] on link "Gross Yearly Income" at bounding box center [863, 185] width 130 height 41
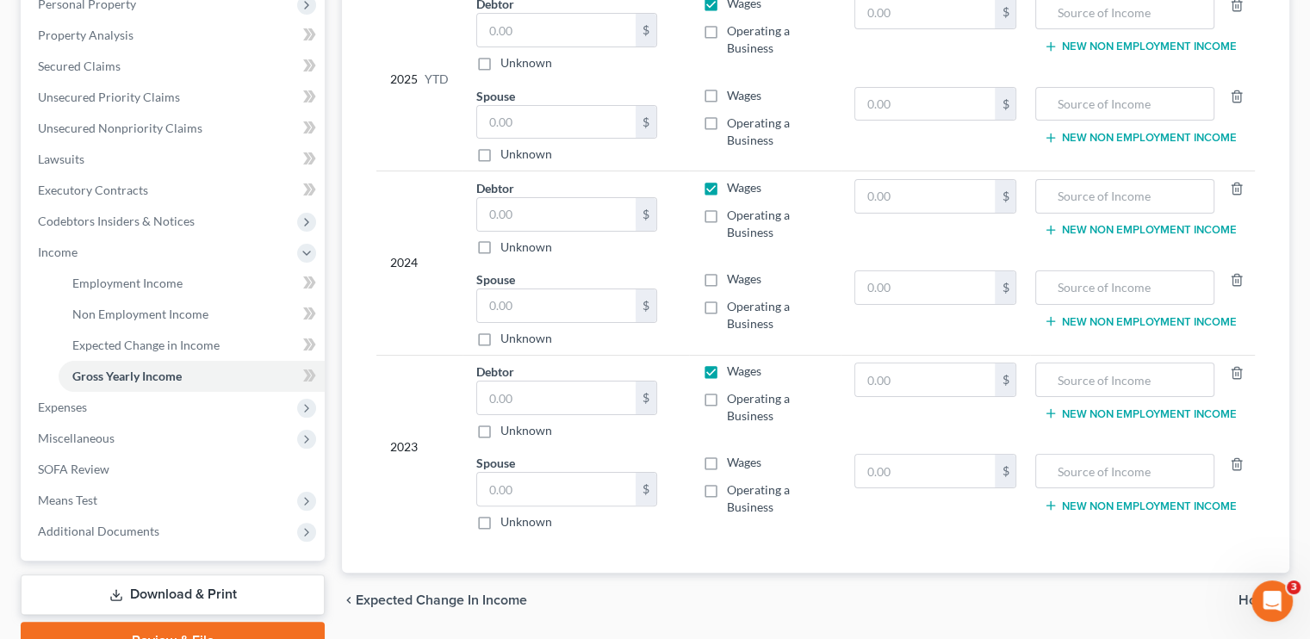
scroll to position [345, 0]
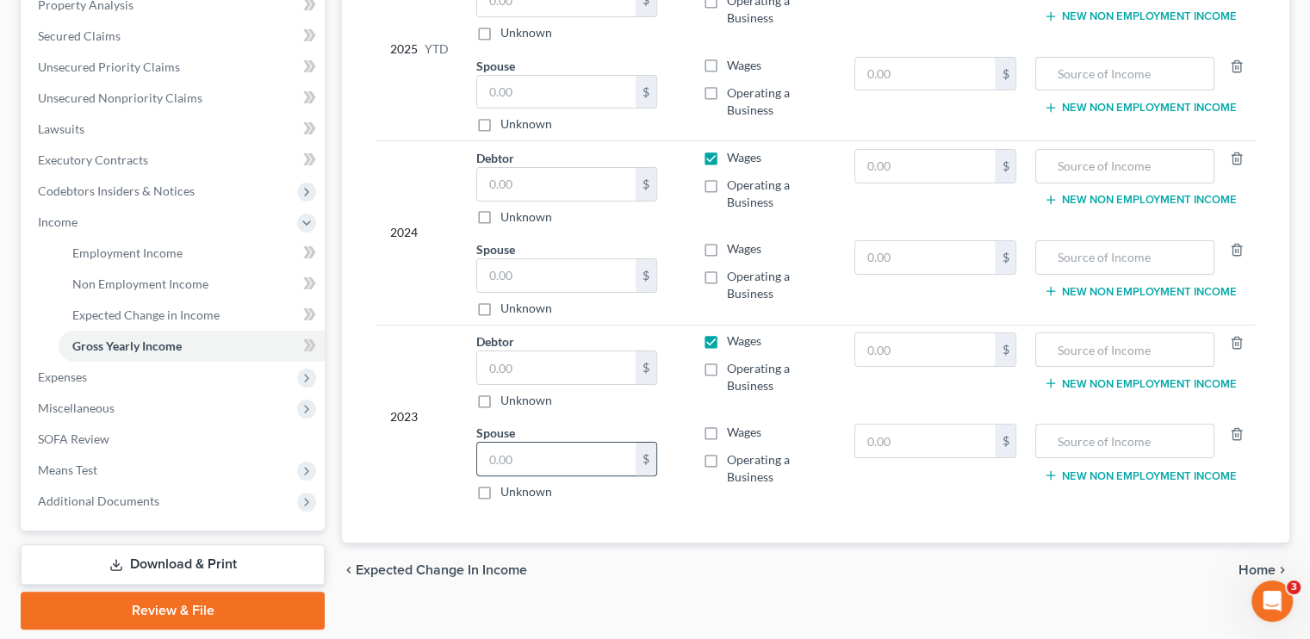
click at [579, 457] on input "text" at bounding box center [556, 459] width 158 height 33
type input "35,103"
click at [727, 427] on label "Wages" at bounding box center [744, 432] width 34 height 17
click at [734, 427] on input "Wages" at bounding box center [739, 429] width 11 height 11
checkbox input "true"
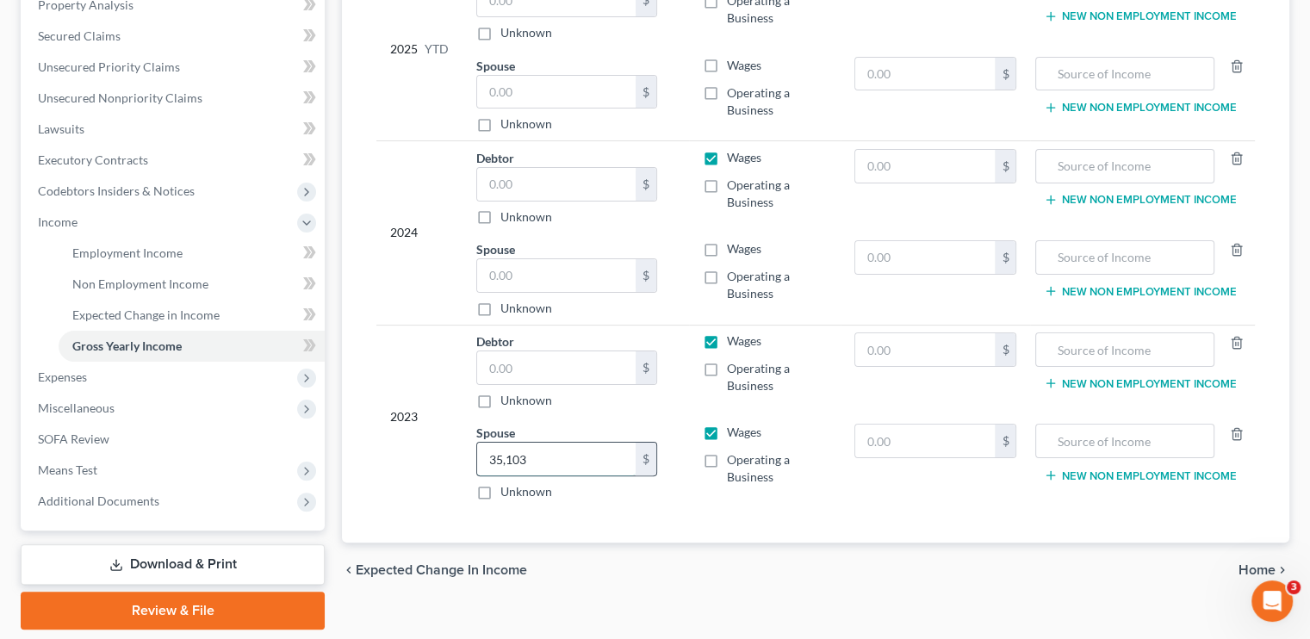
click at [561, 461] on input "35,103" at bounding box center [556, 459] width 158 height 33
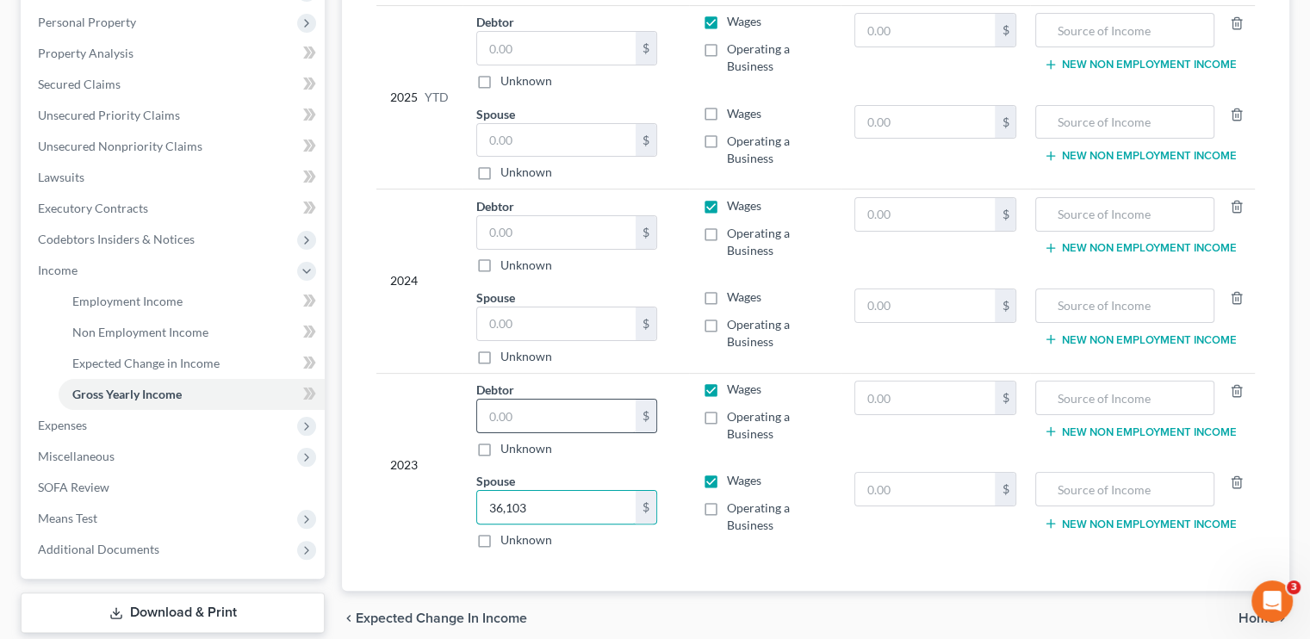
scroll to position [258, 0]
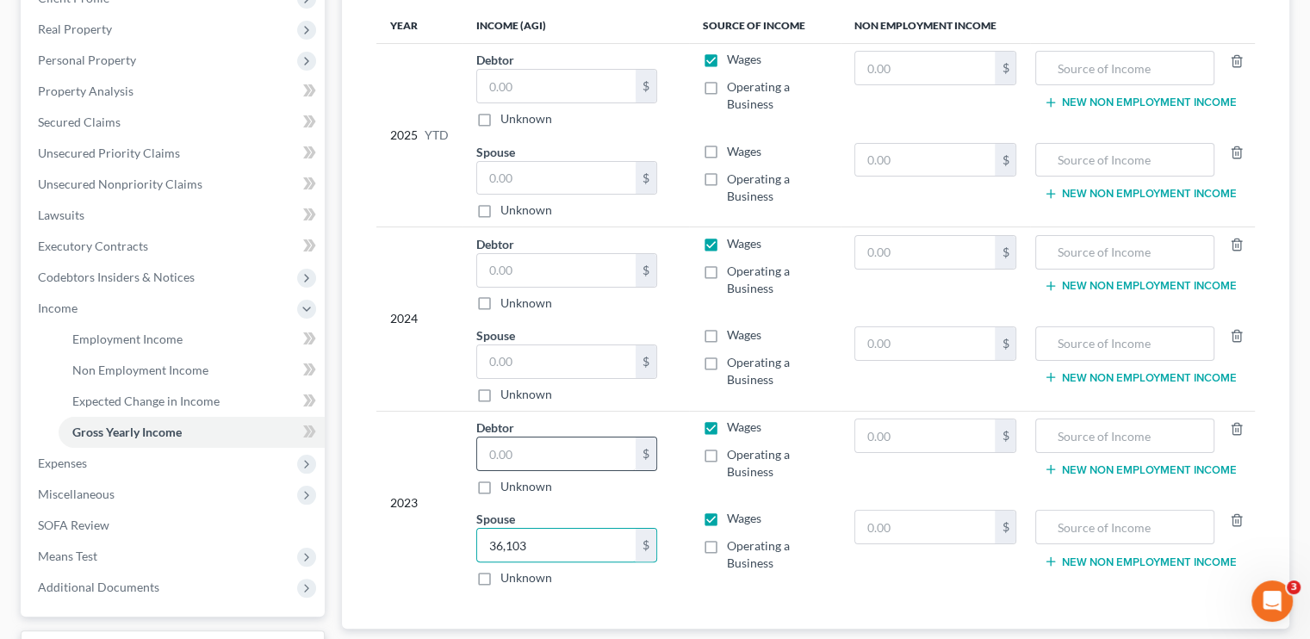
type input "36,103"
click at [535, 457] on input "text" at bounding box center [556, 454] width 158 height 33
type input "18,755"
click at [543, 268] on input "text" at bounding box center [556, 270] width 158 height 33
click at [527, 271] on input "22" at bounding box center [556, 270] width 158 height 33
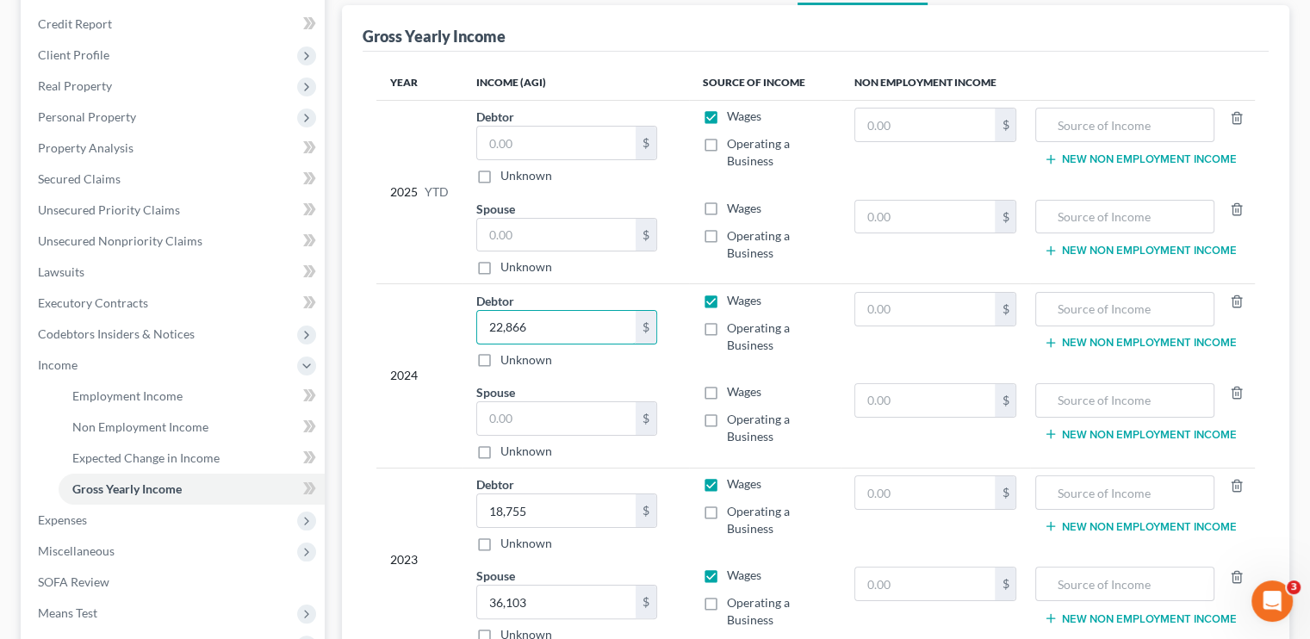
scroll to position [172, 0]
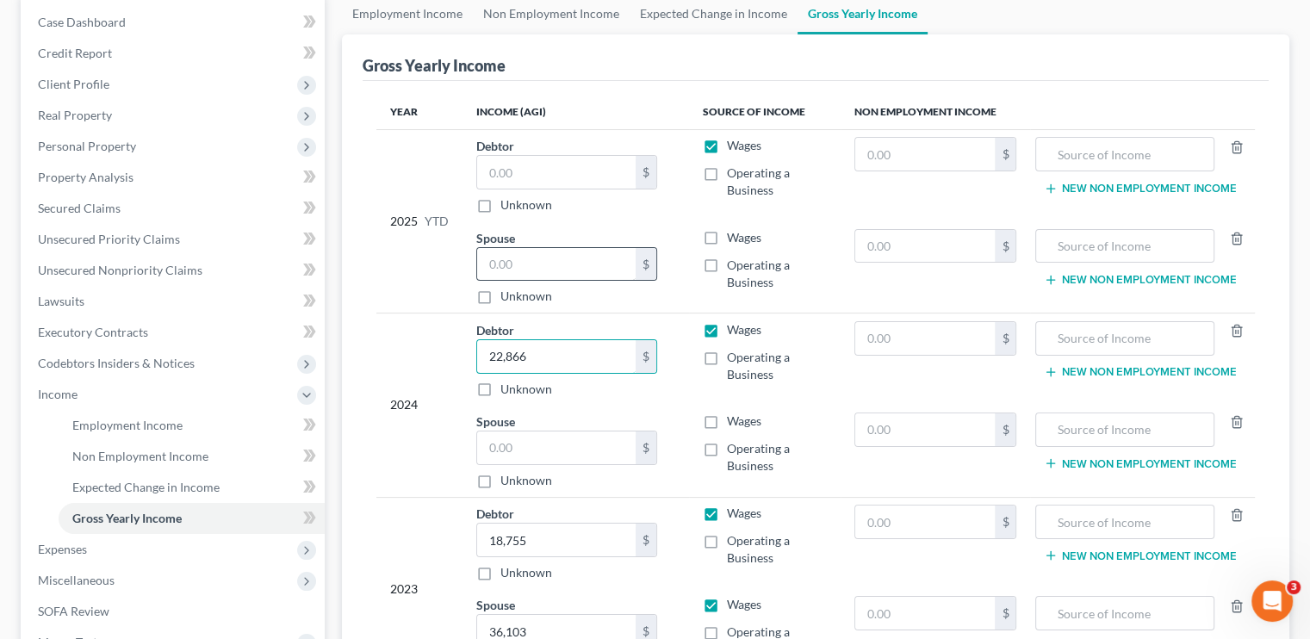
type input "22,866"
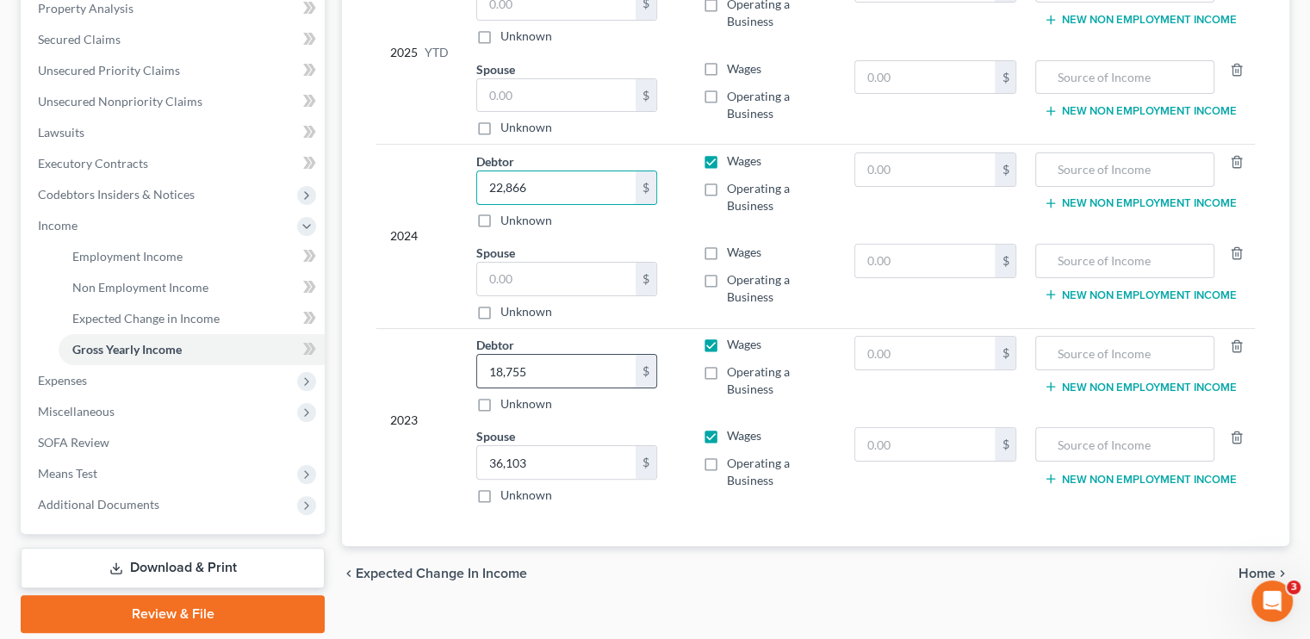
scroll to position [345, 0]
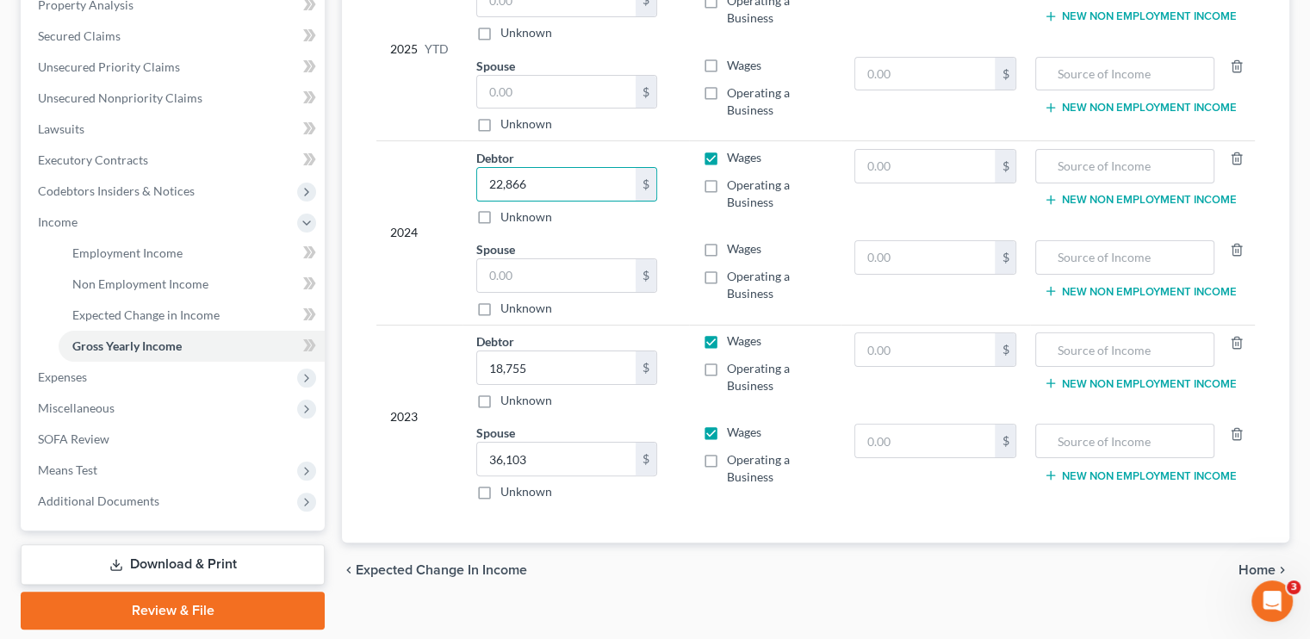
click at [419, 286] on div "2024" at bounding box center [419, 233] width 59 height 168
drag, startPoint x: 494, startPoint y: 278, endPoint x: 513, endPoint y: 269, distance: 21.2
click at [495, 278] on input "text" at bounding box center [556, 275] width 158 height 33
type input "21,061"
click at [504, 451] on input "36,103" at bounding box center [556, 459] width 158 height 33
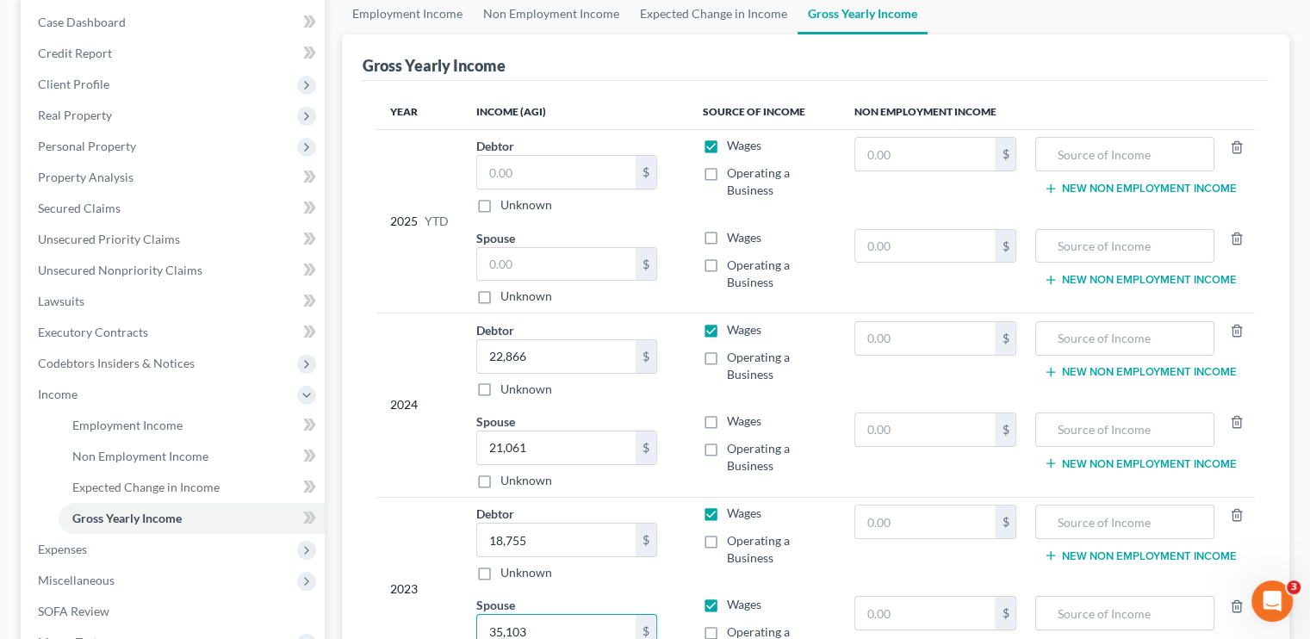
scroll to position [86, 0]
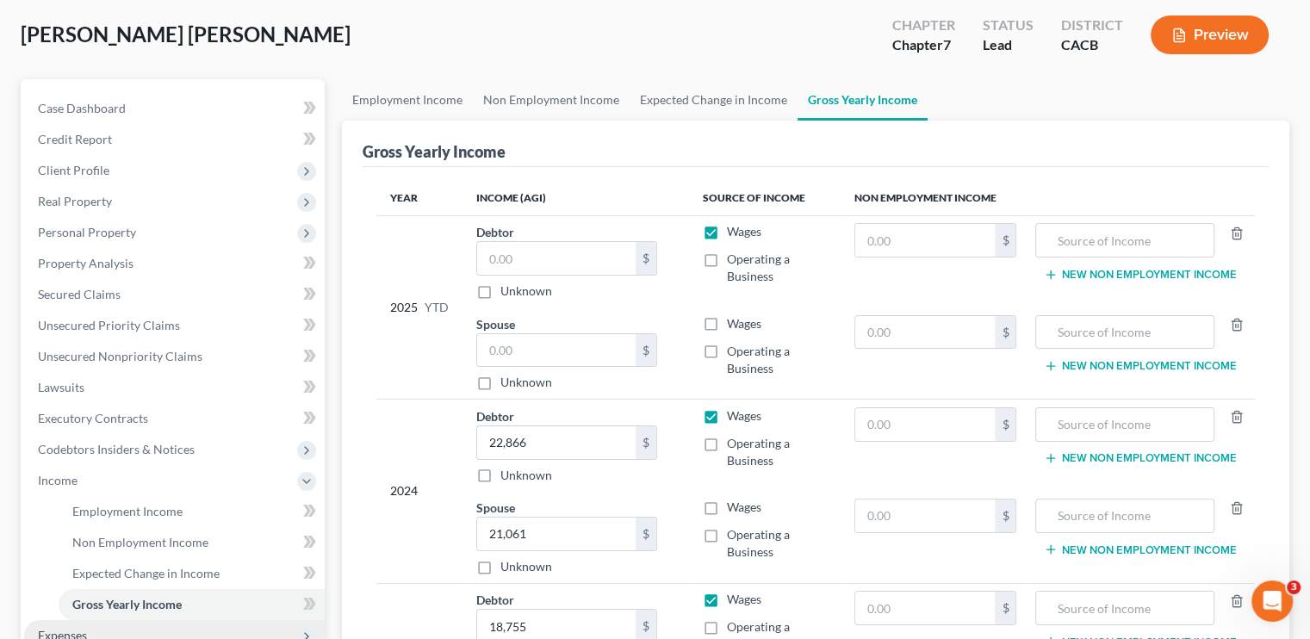
type input "35,103"
click at [515, 267] on input "text" at bounding box center [556, 258] width 158 height 33
type input "9,744"
click at [525, 351] on input "text" at bounding box center [556, 350] width 158 height 33
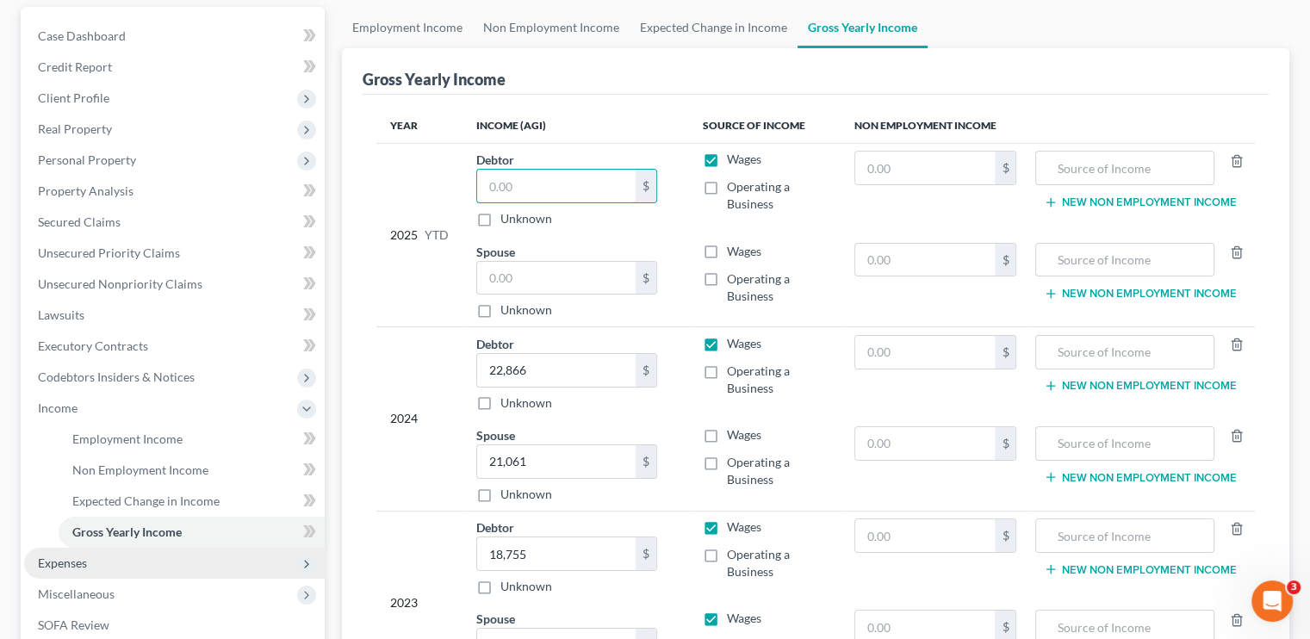
scroll to position [258, 0]
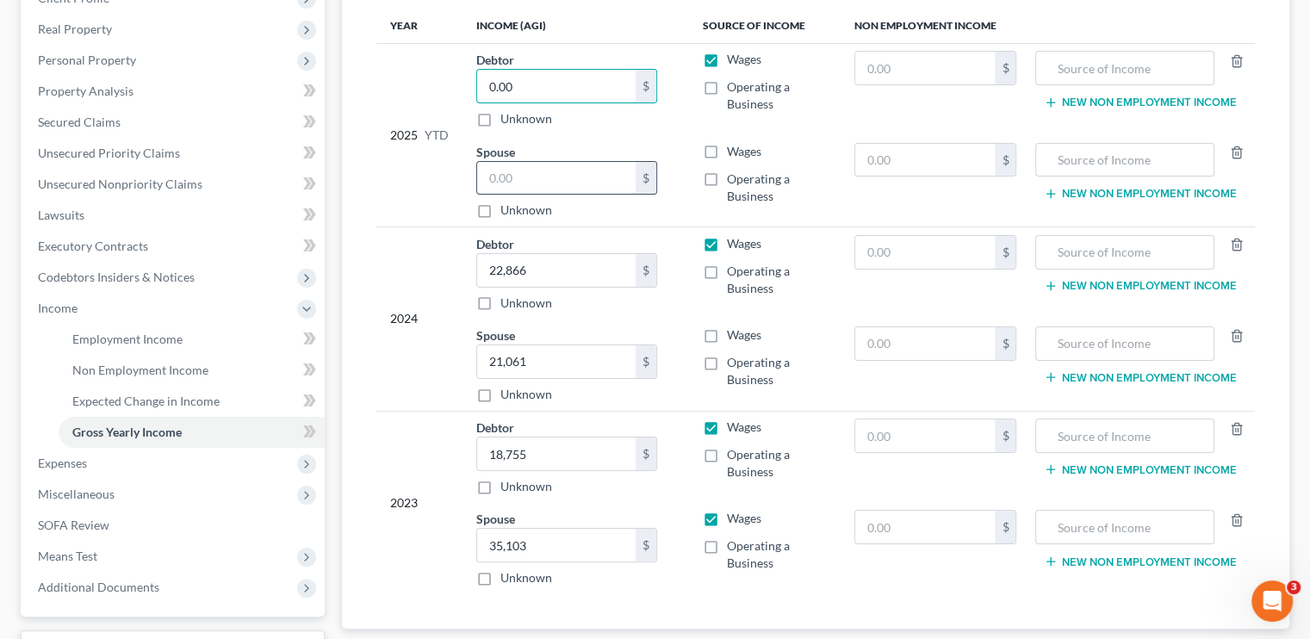
type input "0.00"
click at [553, 169] on input "text" at bounding box center [556, 178] width 158 height 33
type input "0.00"
click at [727, 150] on label "Wages" at bounding box center [744, 151] width 34 height 17
click at [734, 150] on input "Wages" at bounding box center [739, 148] width 11 height 11
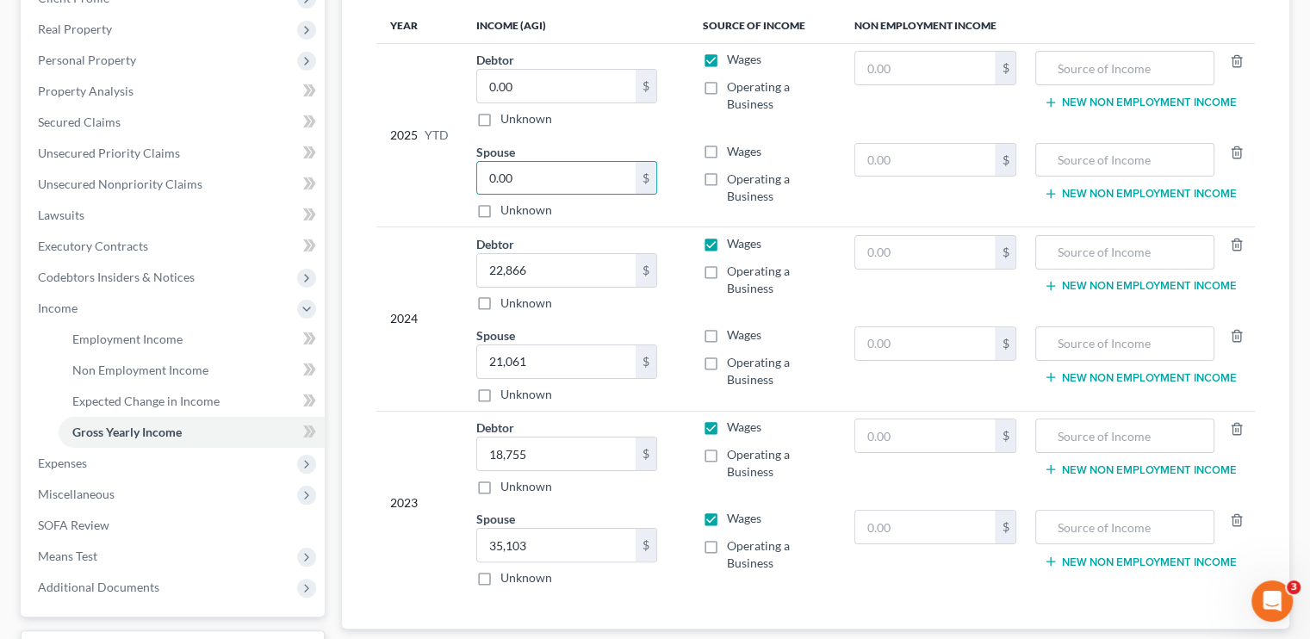
checkbox input "true"
click at [727, 330] on label "Wages" at bounding box center [744, 334] width 34 height 17
click at [734, 330] on input "Wages" at bounding box center [739, 331] width 11 height 11
checkbox input "true"
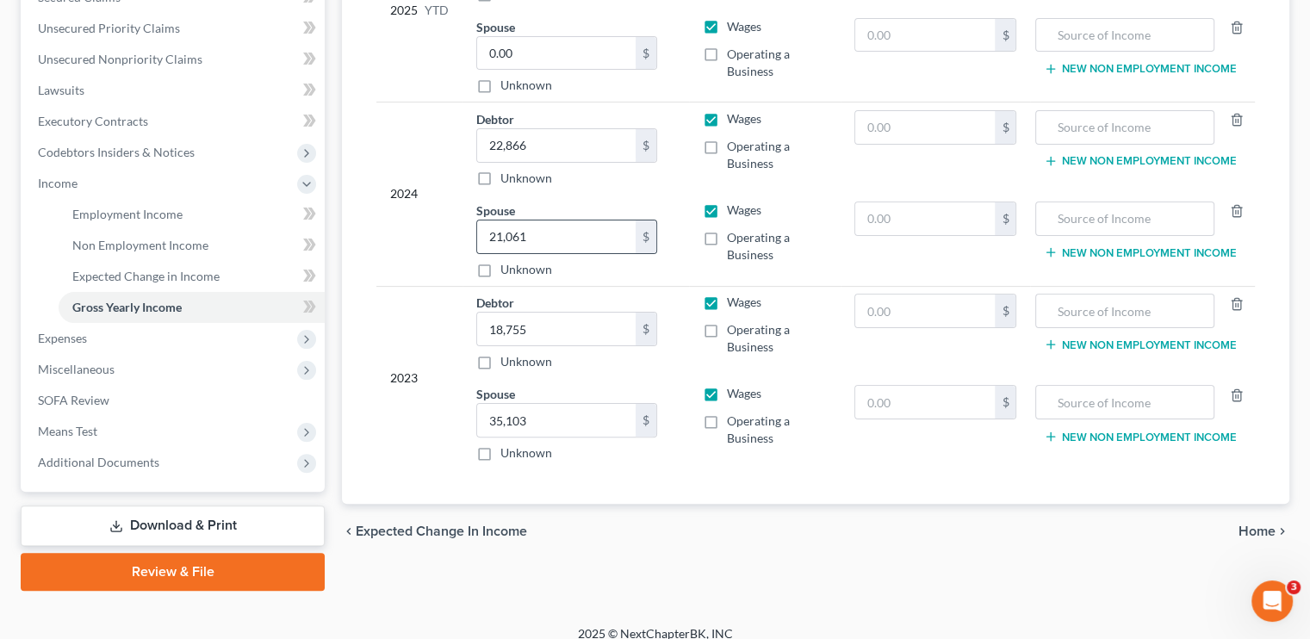
scroll to position [399, 0]
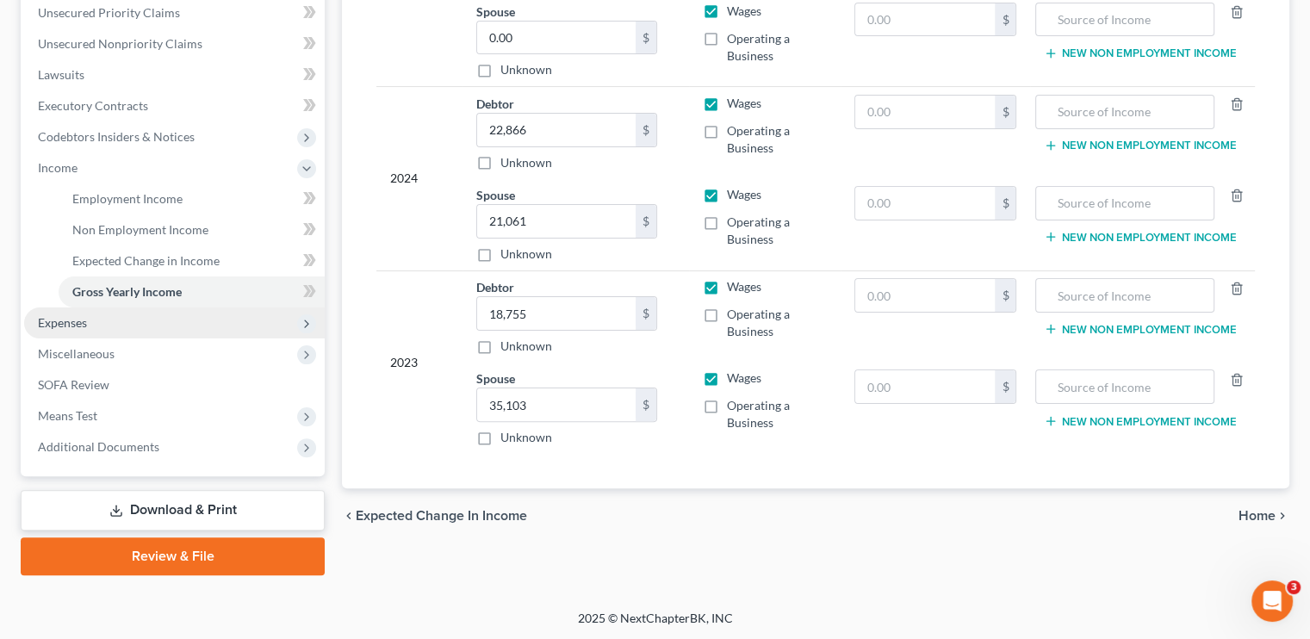
click at [78, 316] on span "Expenses" at bounding box center [62, 322] width 49 height 15
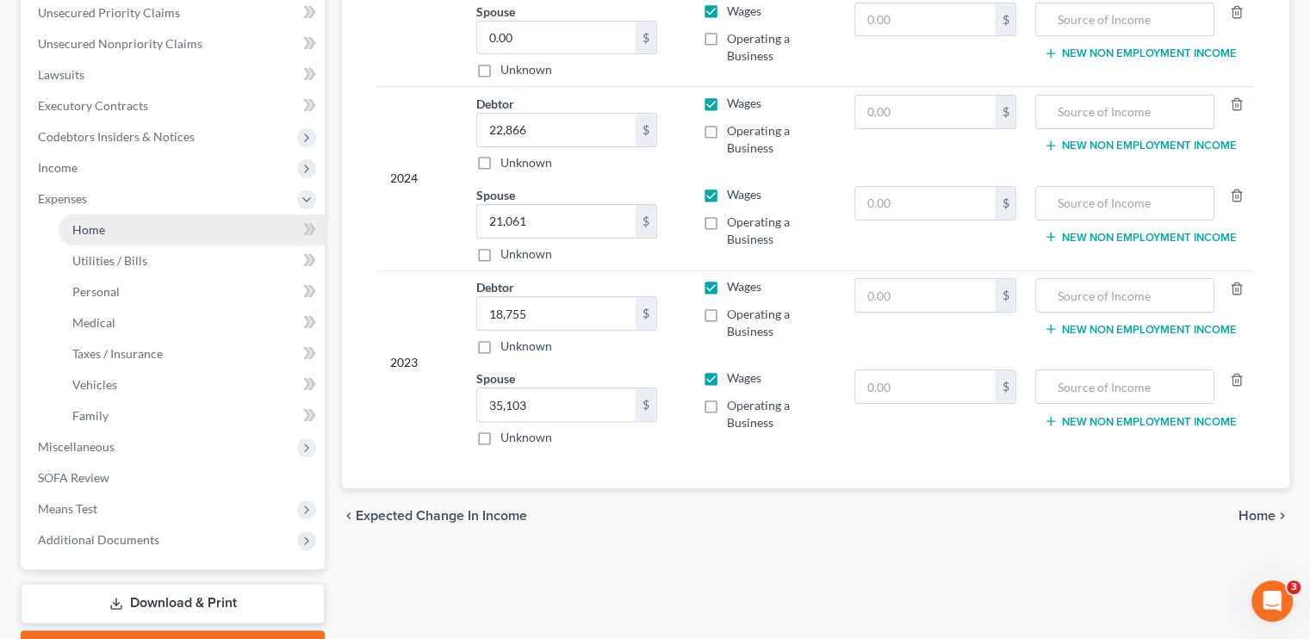
click at [96, 232] on span "Home" at bounding box center [88, 229] width 33 height 15
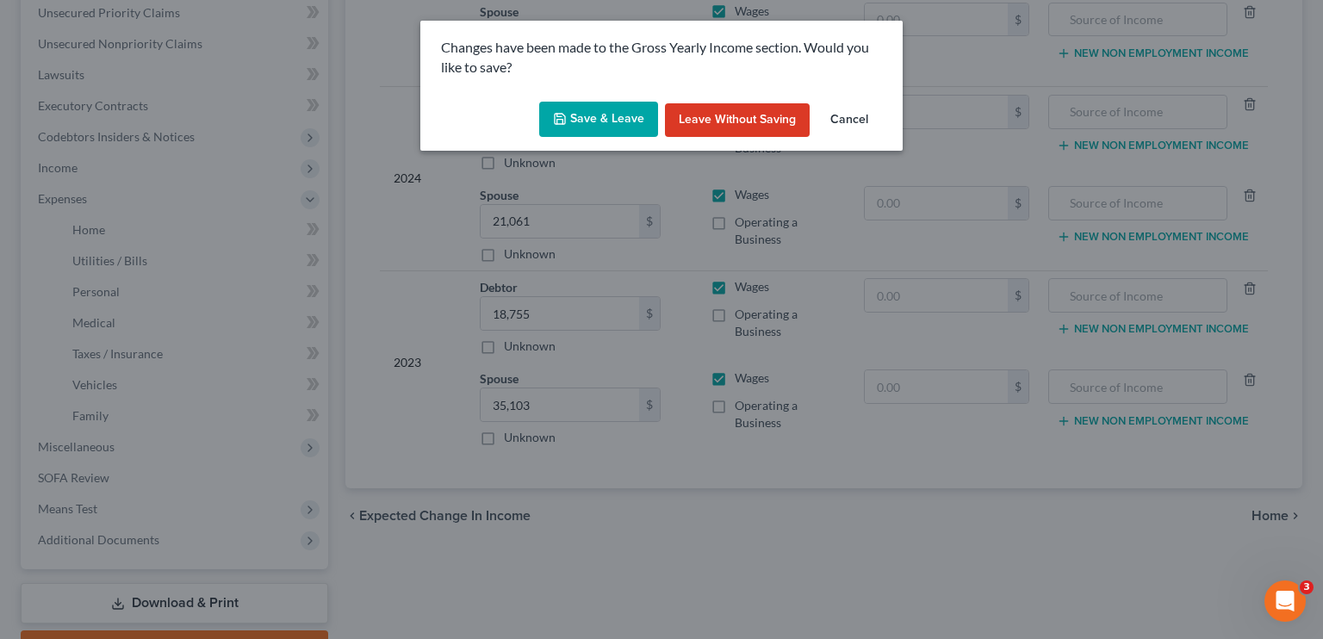
click at [588, 126] on button "Save & Leave" at bounding box center [598, 120] width 119 height 36
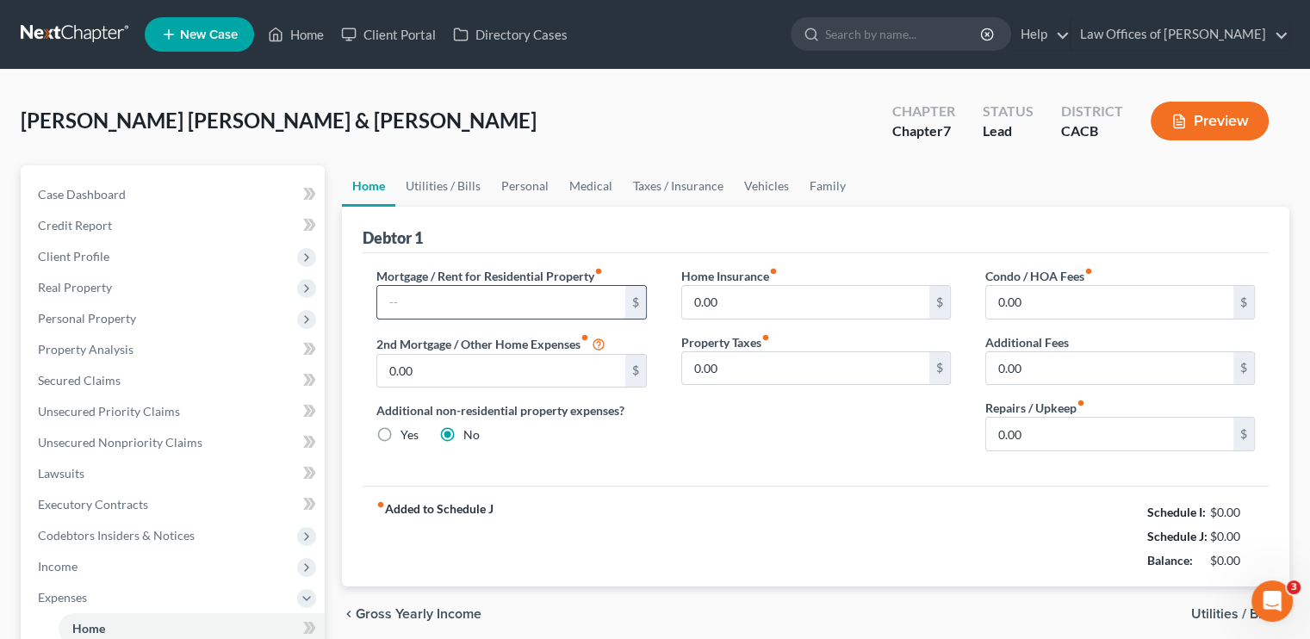
click at [394, 305] on input "text" at bounding box center [500, 302] width 247 height 33
type input "1,678"
click at [438, 178] on link "Utilities / Bills" at bounding box center [443, 185] width 96 height 41
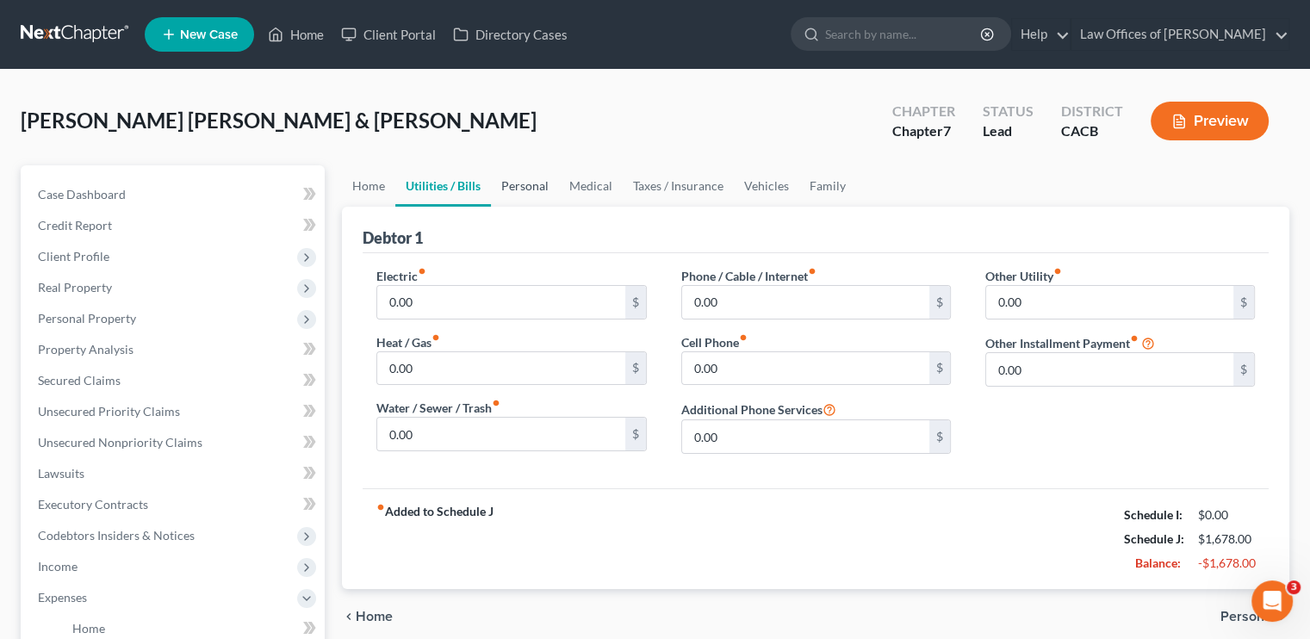
click at [532, 185] on link "Personal" at bounding box center [525, 185] width 68 height 41
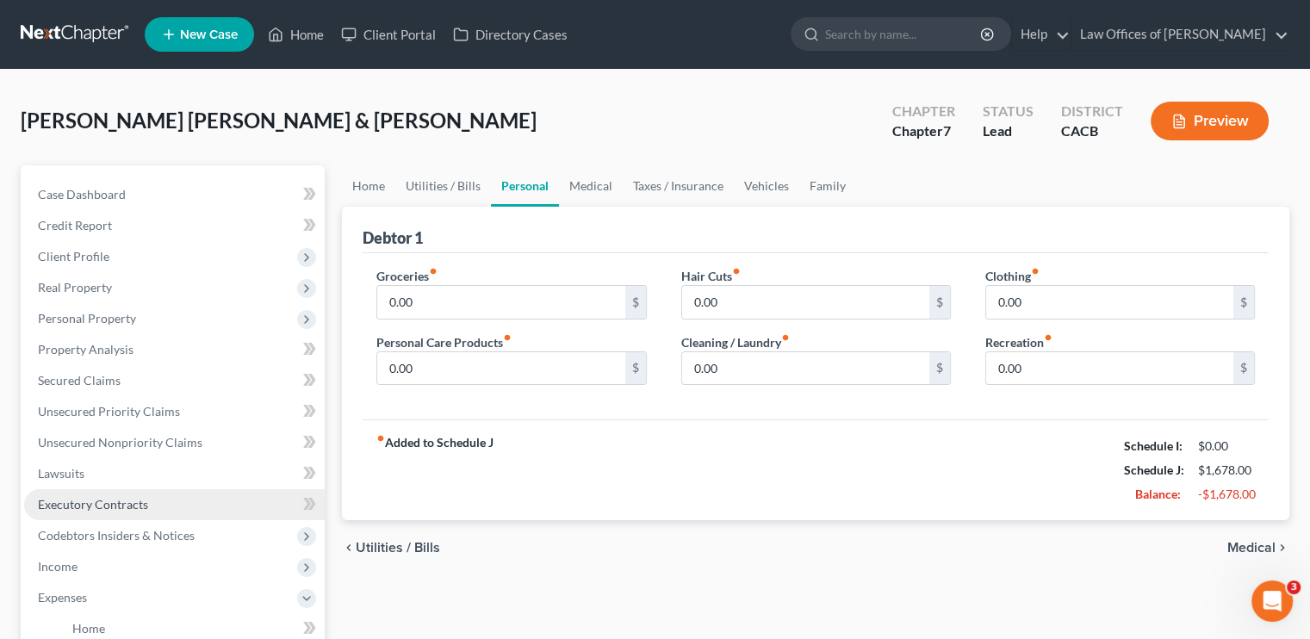
scroll to position [86, 0]
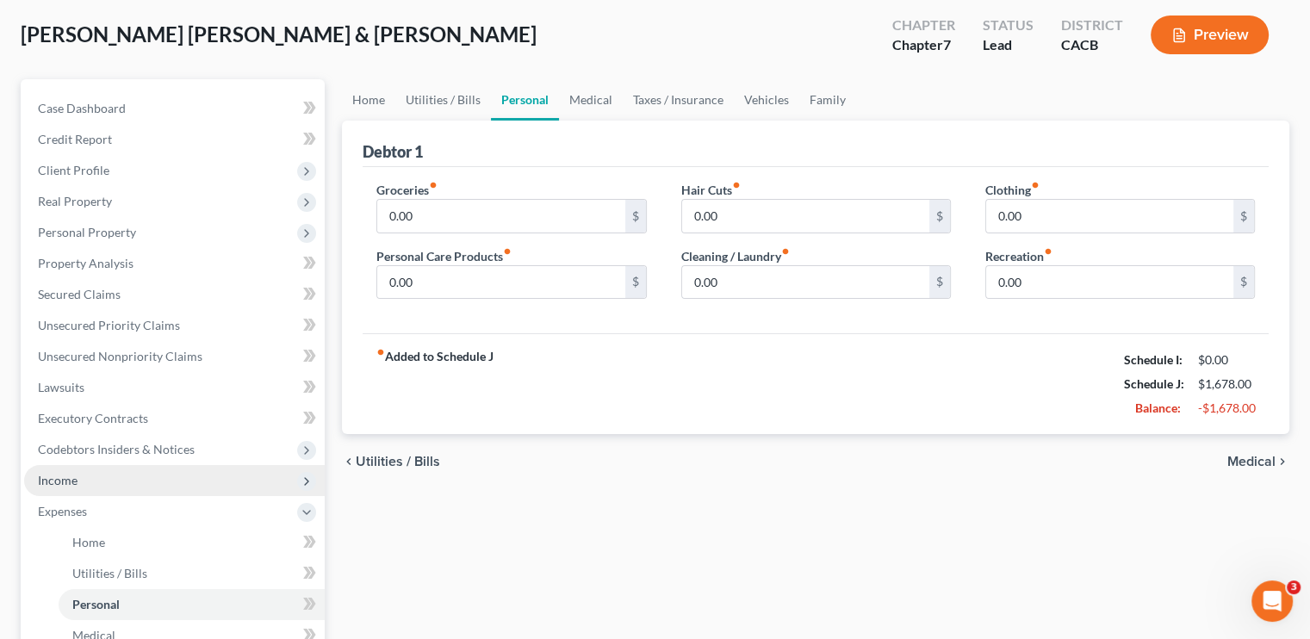
click at [115, 489] on span "Income" at bounding box center [174, 480] width 301 height 31
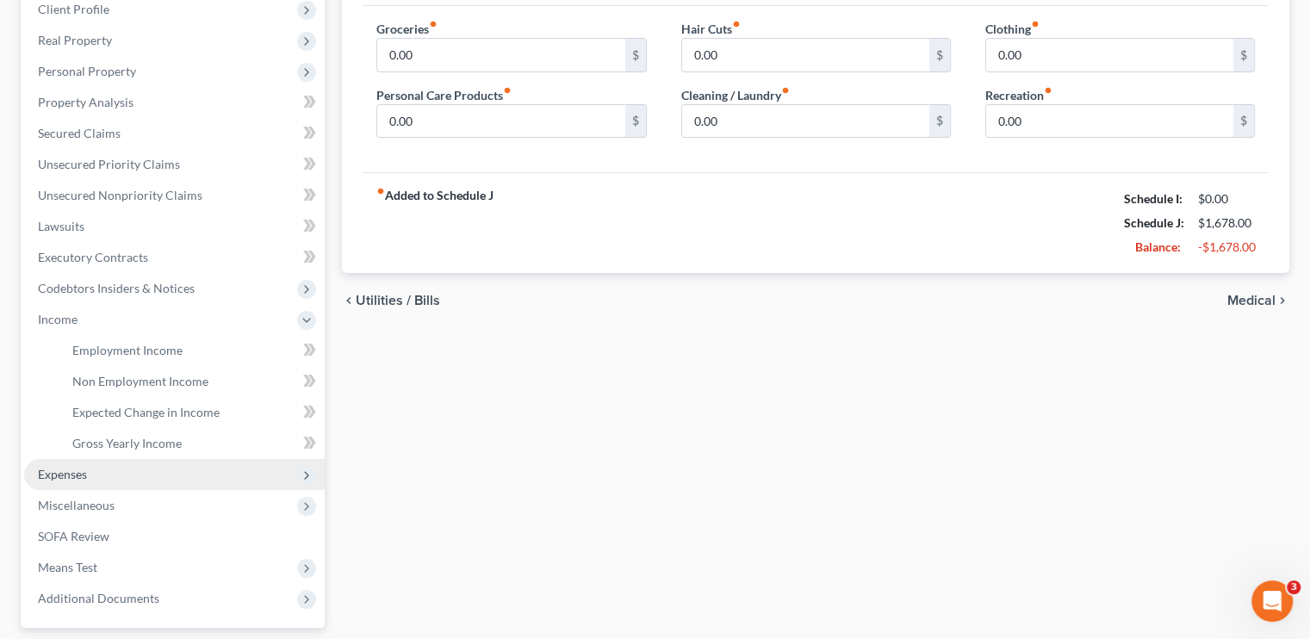
scroll to position [258, 0]
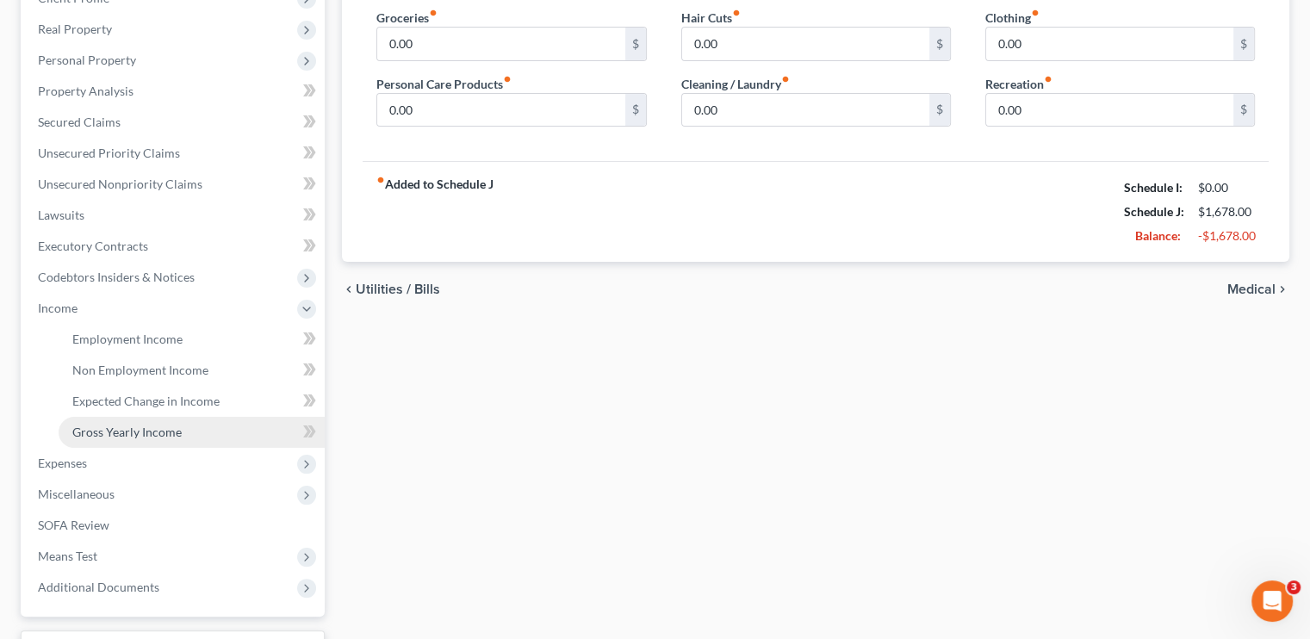
click at [152, 431] on span "Gross Yearly Income" at bounding box center [126, 432] width 109 height 15
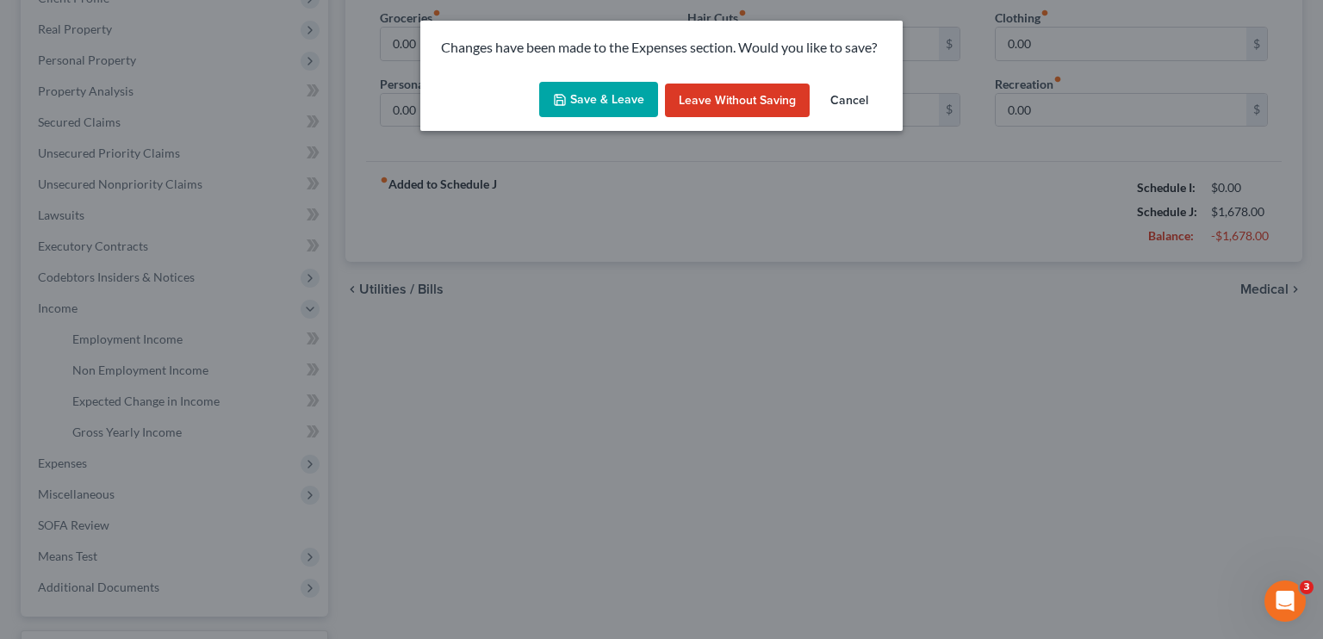
click at [605, 96] on button "Save & Leave" at bounding box center [598, 100] width 119 height 36
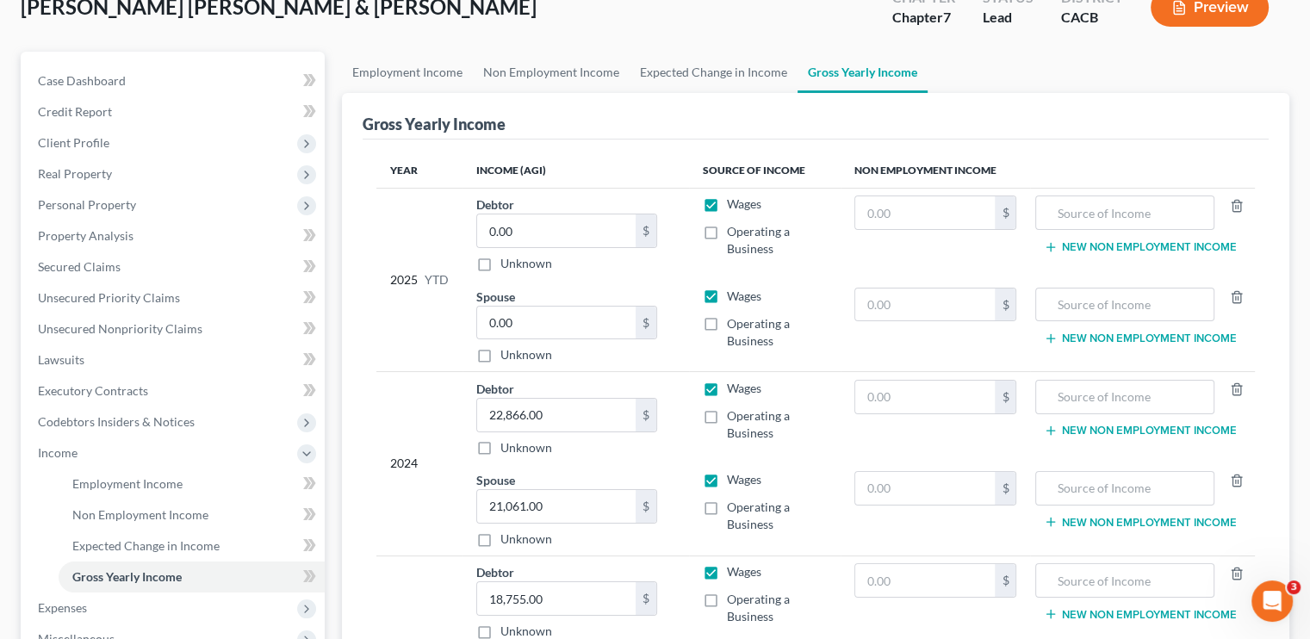
scroll to position [86, 0]
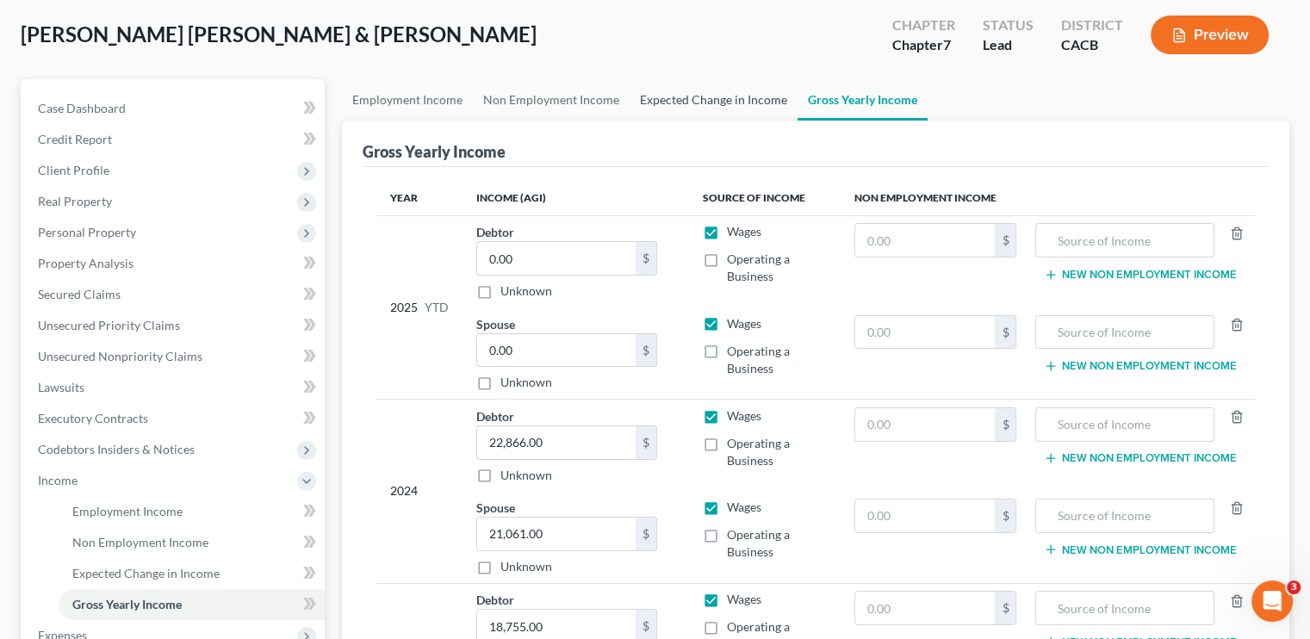
click at [685, 102] on link "Expected Change in Income" at bounding box center [714, 99] width 168 height 41
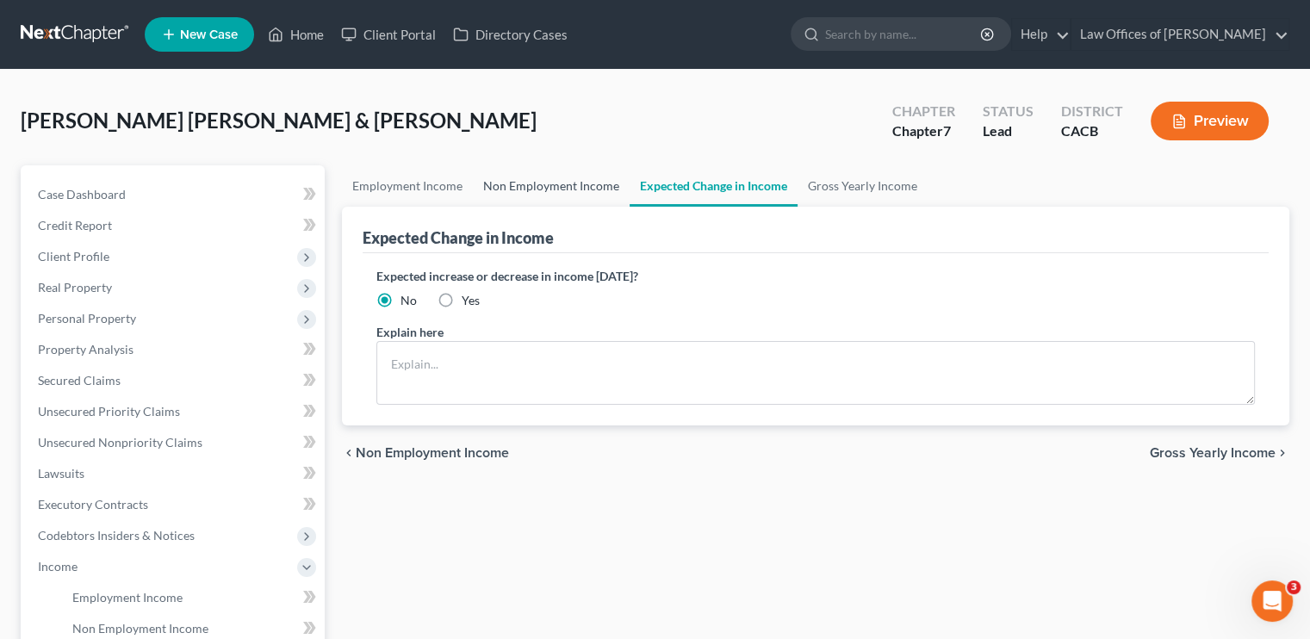
click at [550, 189] on link "Non Employment Income" at bounding box center [551, 185] width 157 height 41
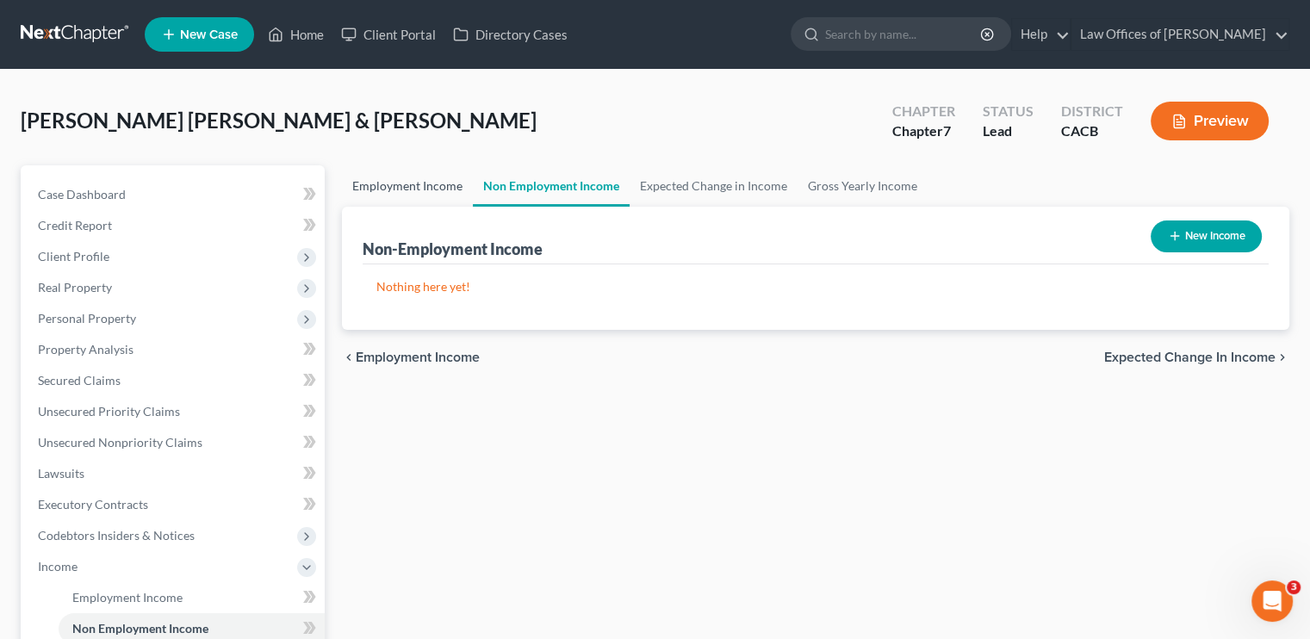
click at [425, 185] on link "Employment Income" at bounding box center [407, 185] width 131 height 41
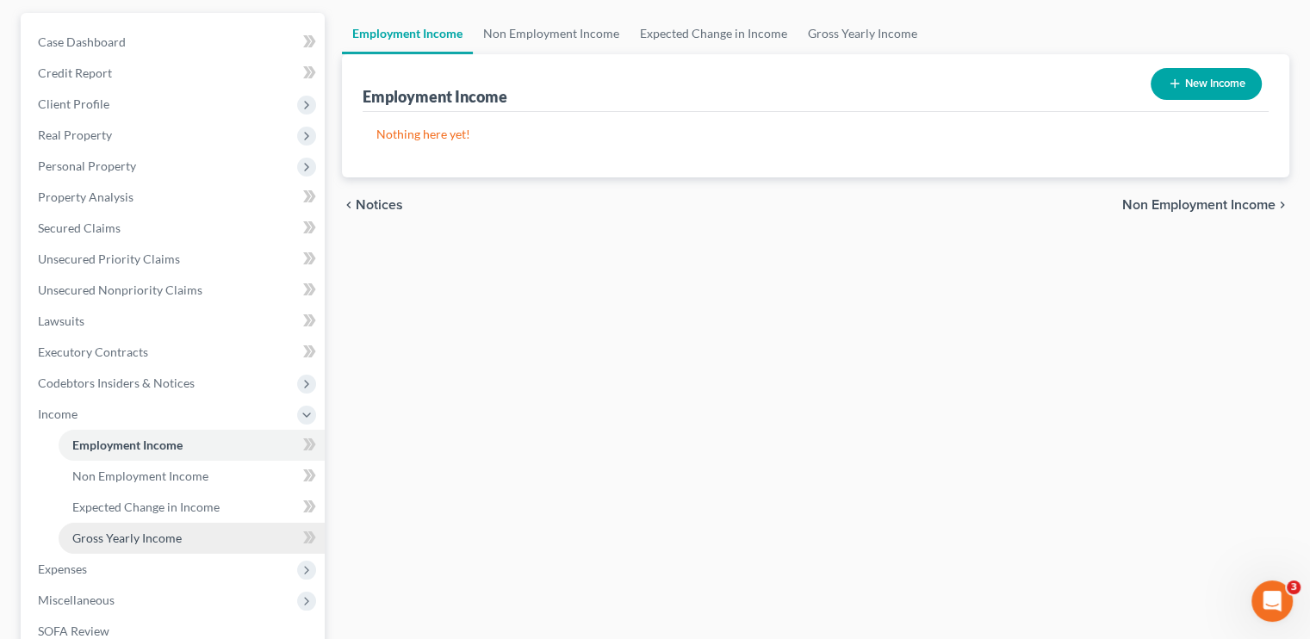
scroll to position [258, 0]
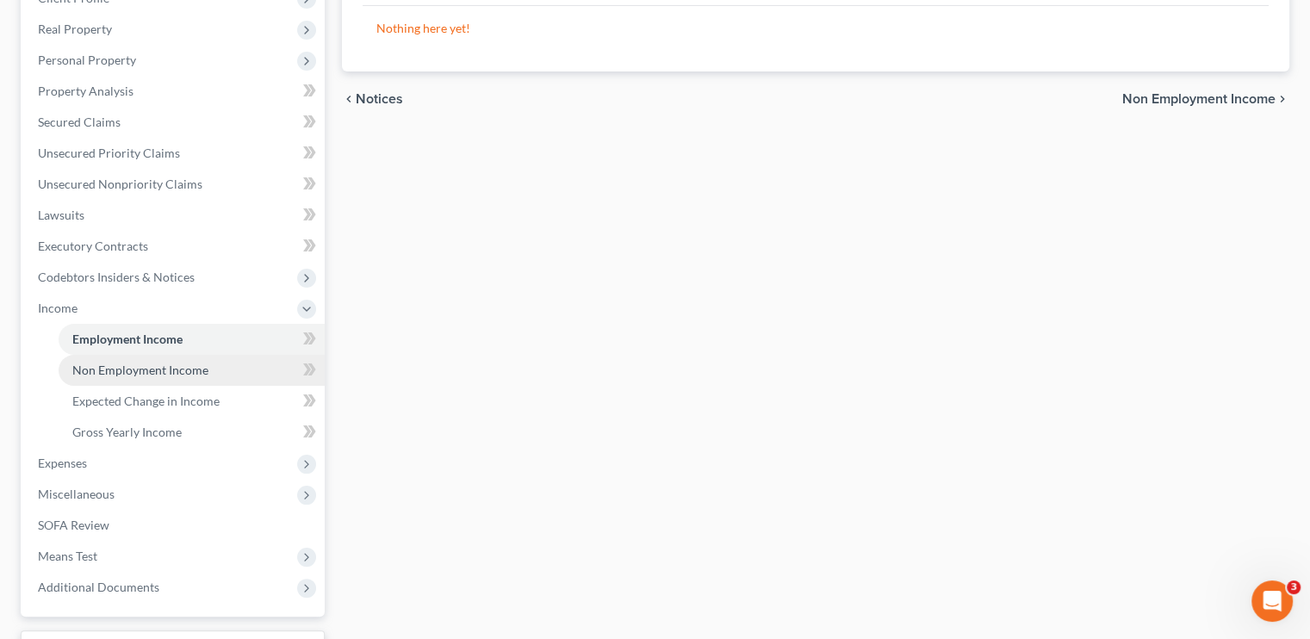
click at [165, 370] on span "Non Employment Income" at bounding box center [140, 370] width 136 height 15
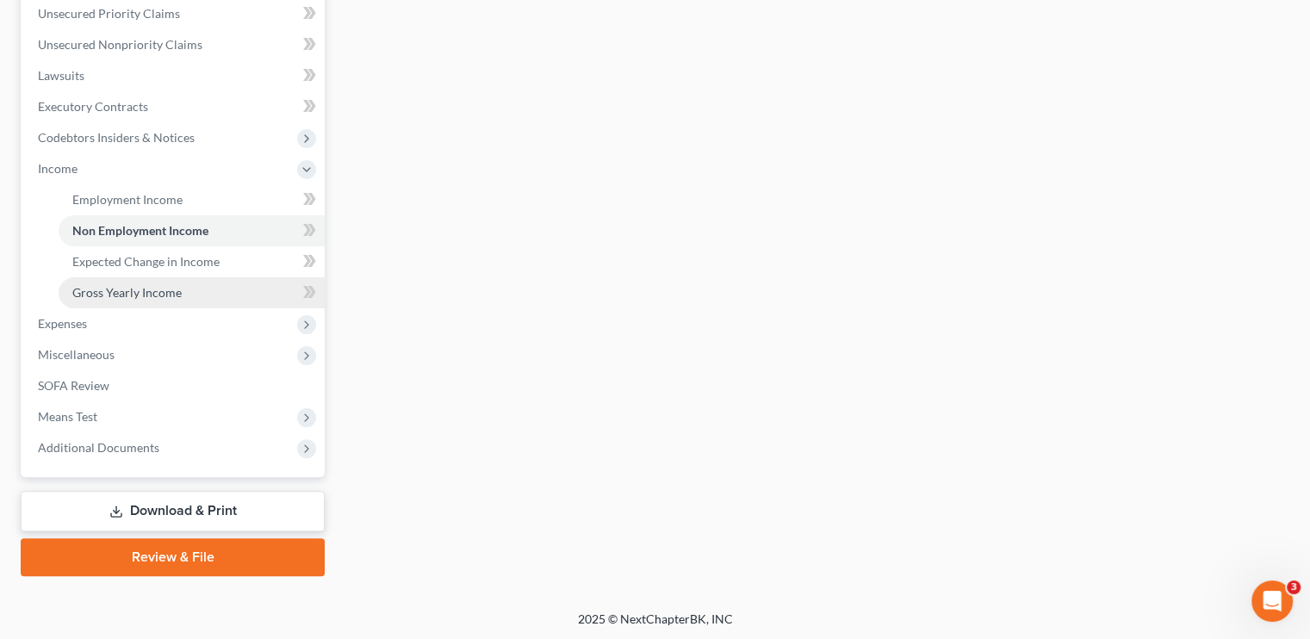
scroll to position [399, 0]
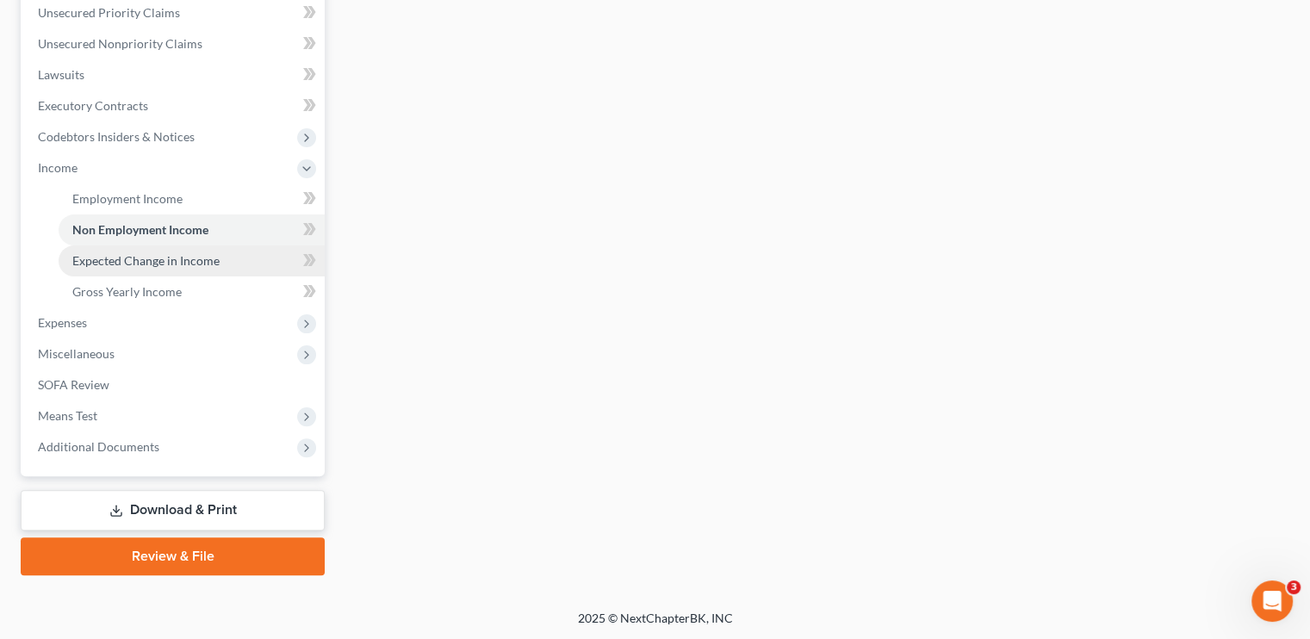
click at [128, 258] on span "Expected Change in Income" at bounding box center [145, 260] width 147 height 15
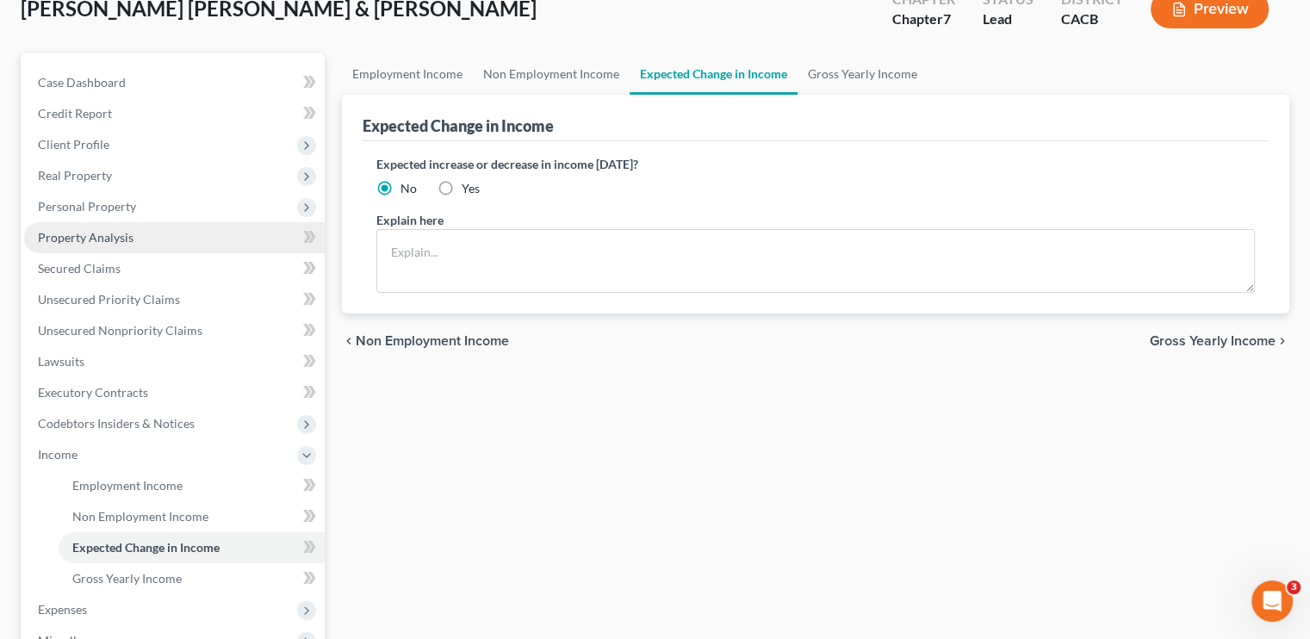
scroll to position [399, 0]
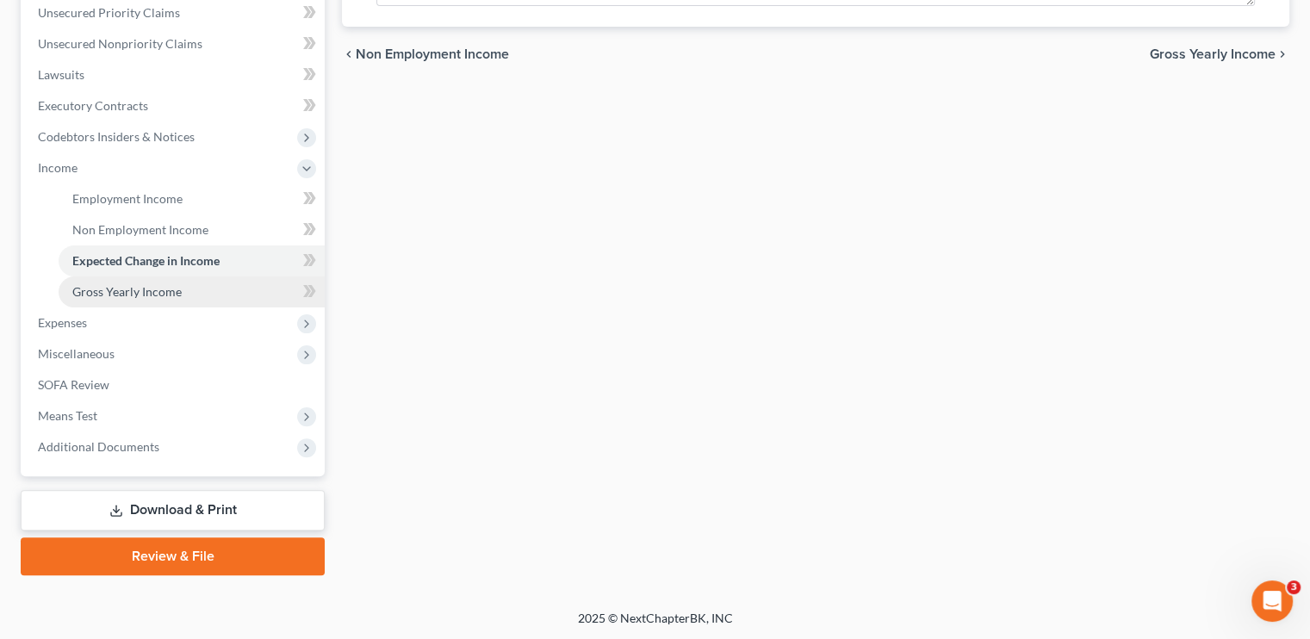
click at [108, 288] on span "Gross Yearly Income" at bounding box center [126, 291] width 109 height 15
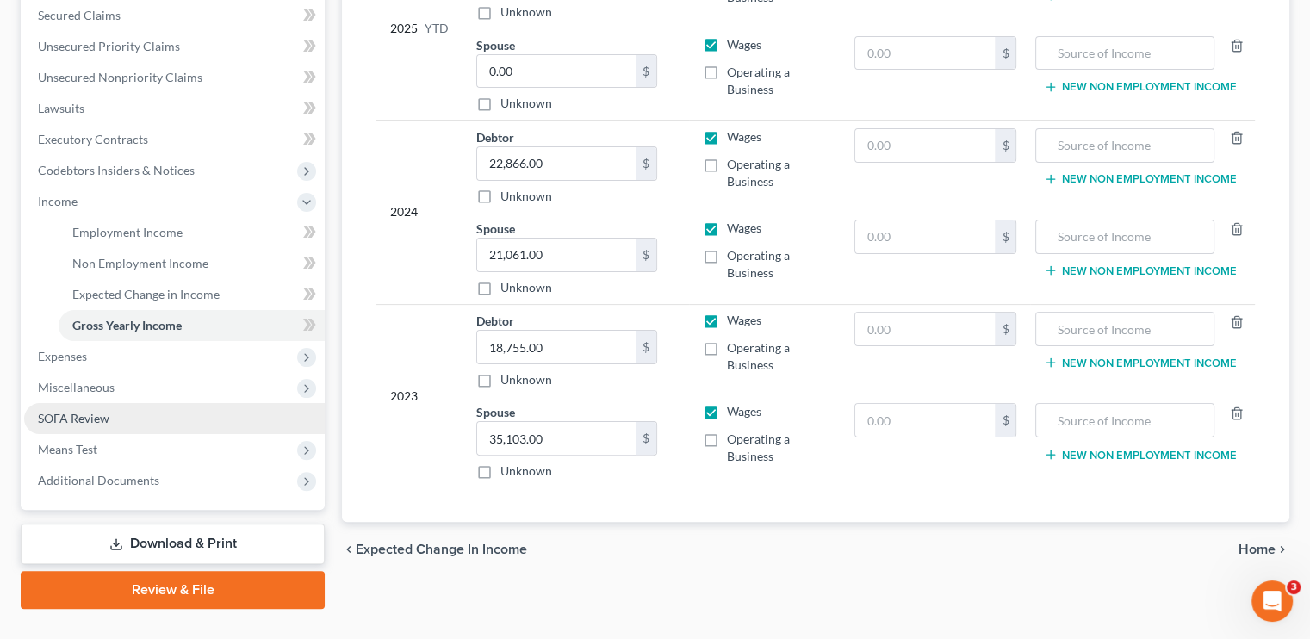
scroll to position [399, 0]
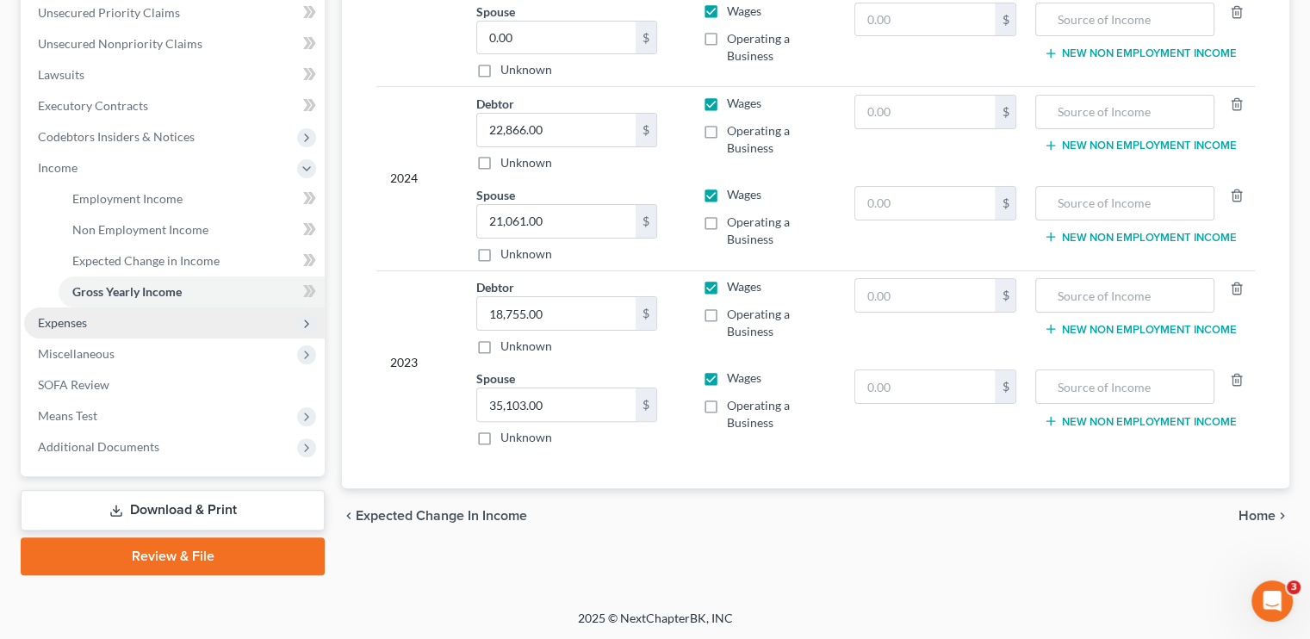
click at [79, 319] on span "Expenses" at bounding box center [62, 322] width 49 height 15
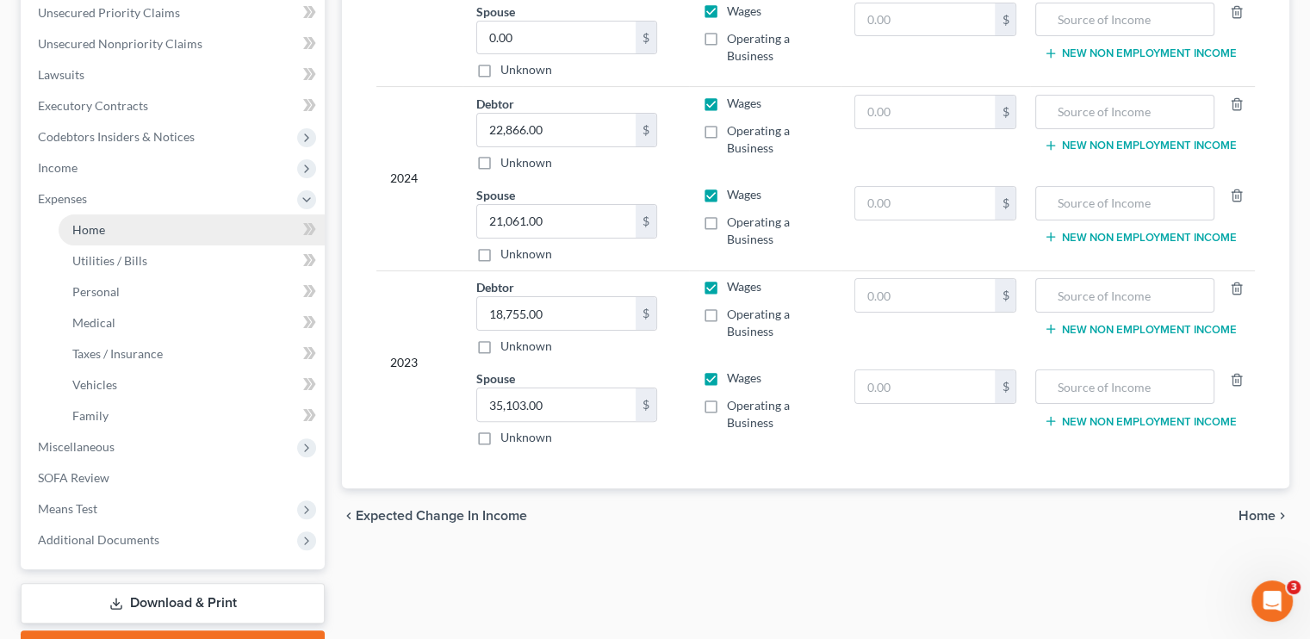
click at [113, 237] on link "Home" at bounding box center [192, 229] width 266 height 31
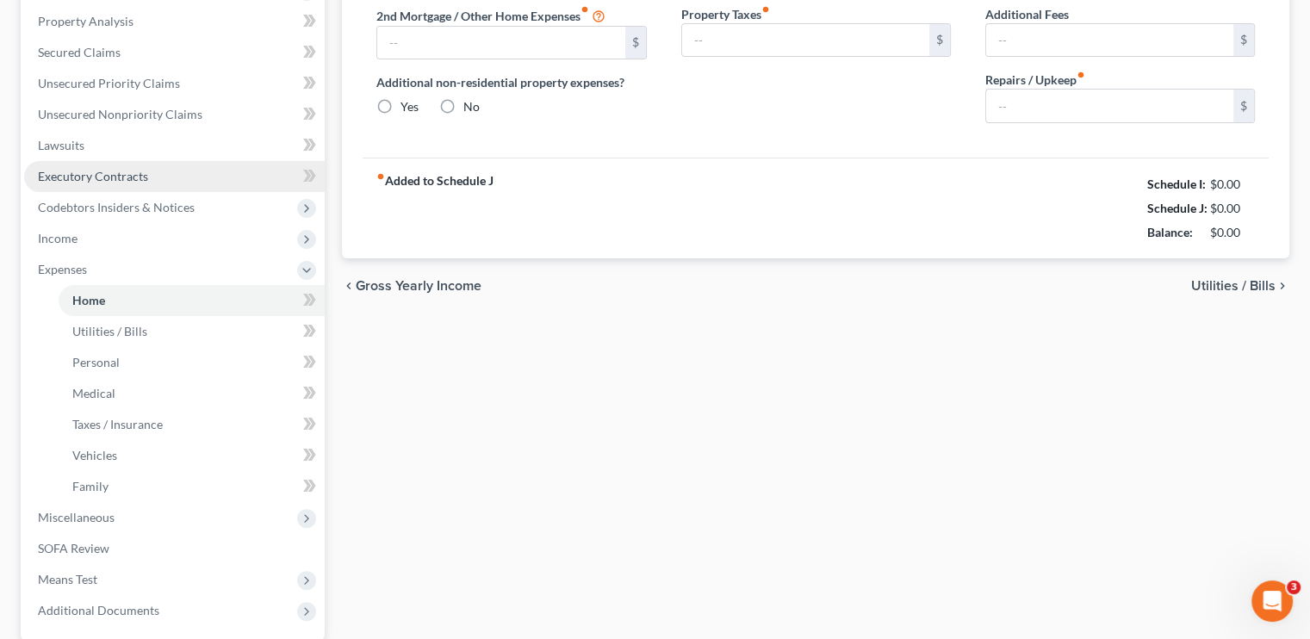
type input "1,678.00"
type input "0.00"
radio input "true"
type input "0.00"
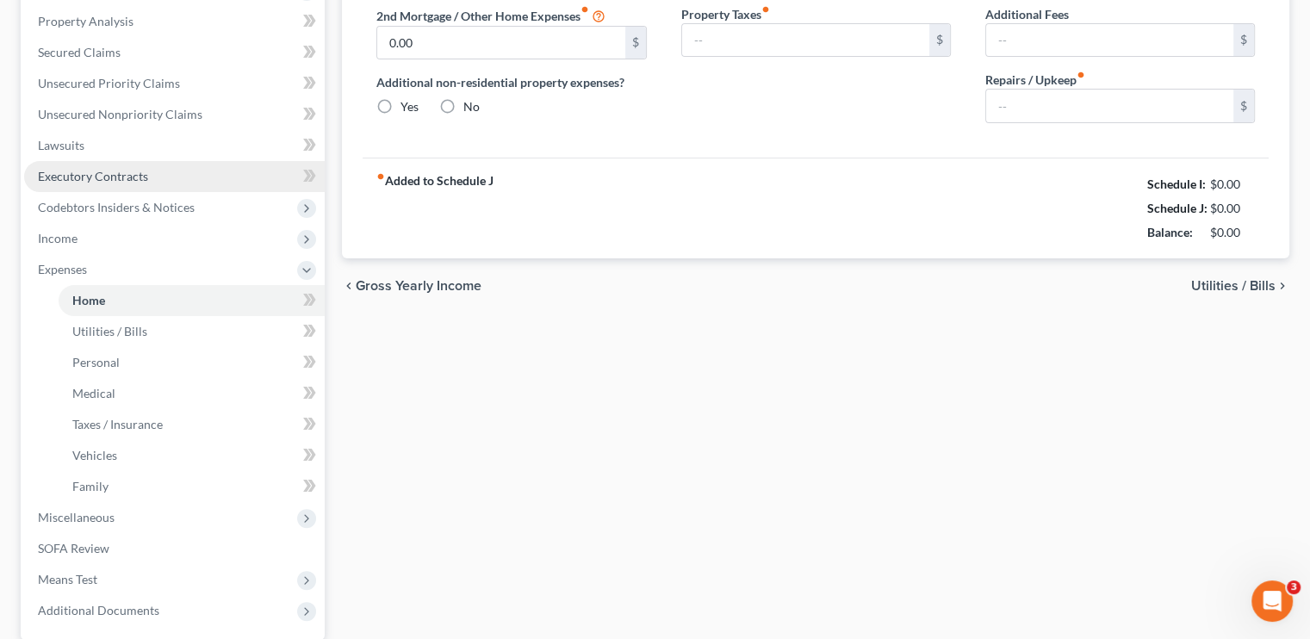
type input "0.00"
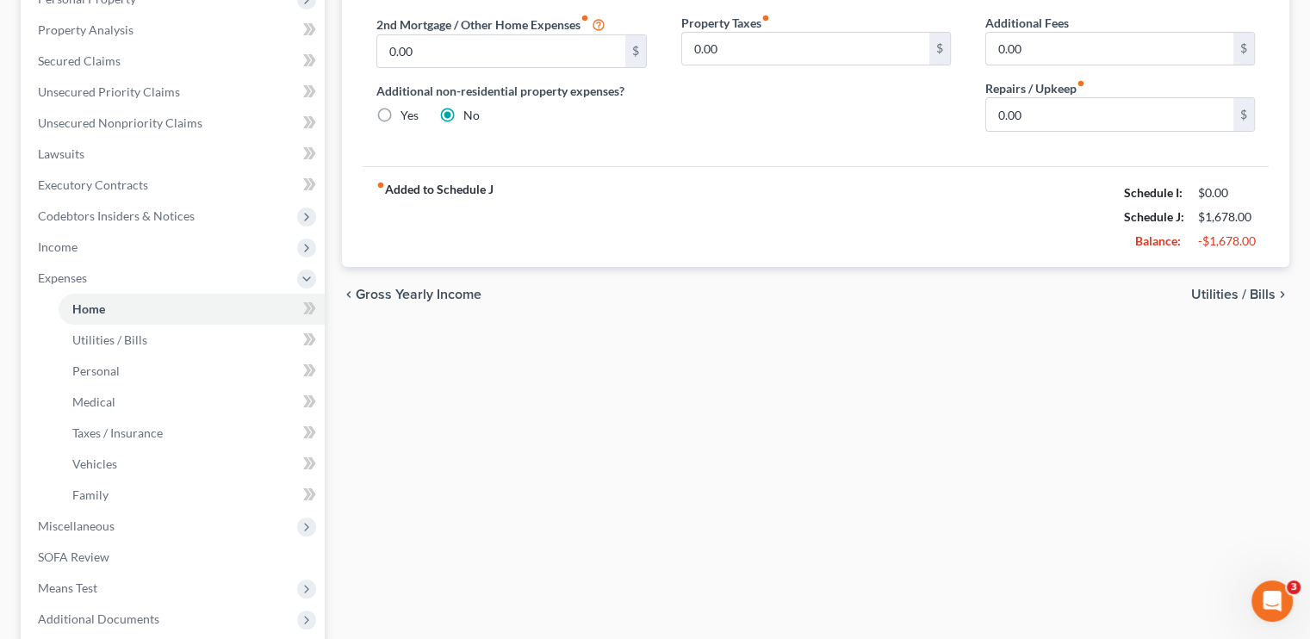
scroll to position [61, 0]
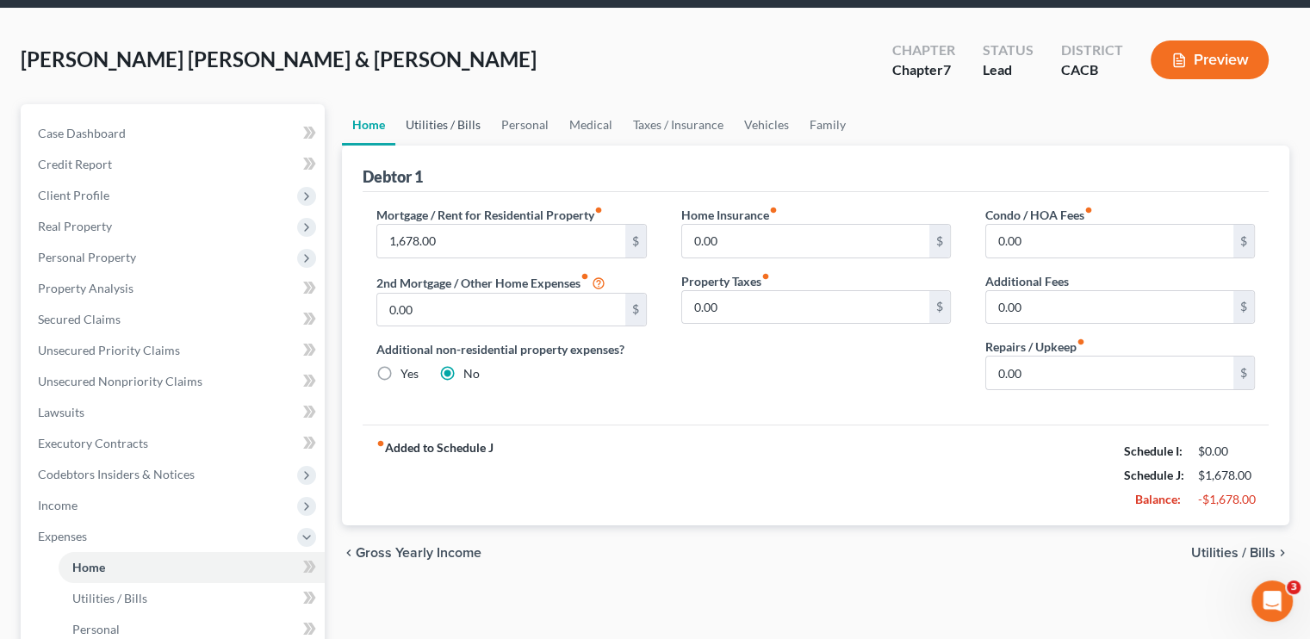
click at [448, 125] on link "Utilities / Bills" at bounding box center [443, 124] width 96 height 41
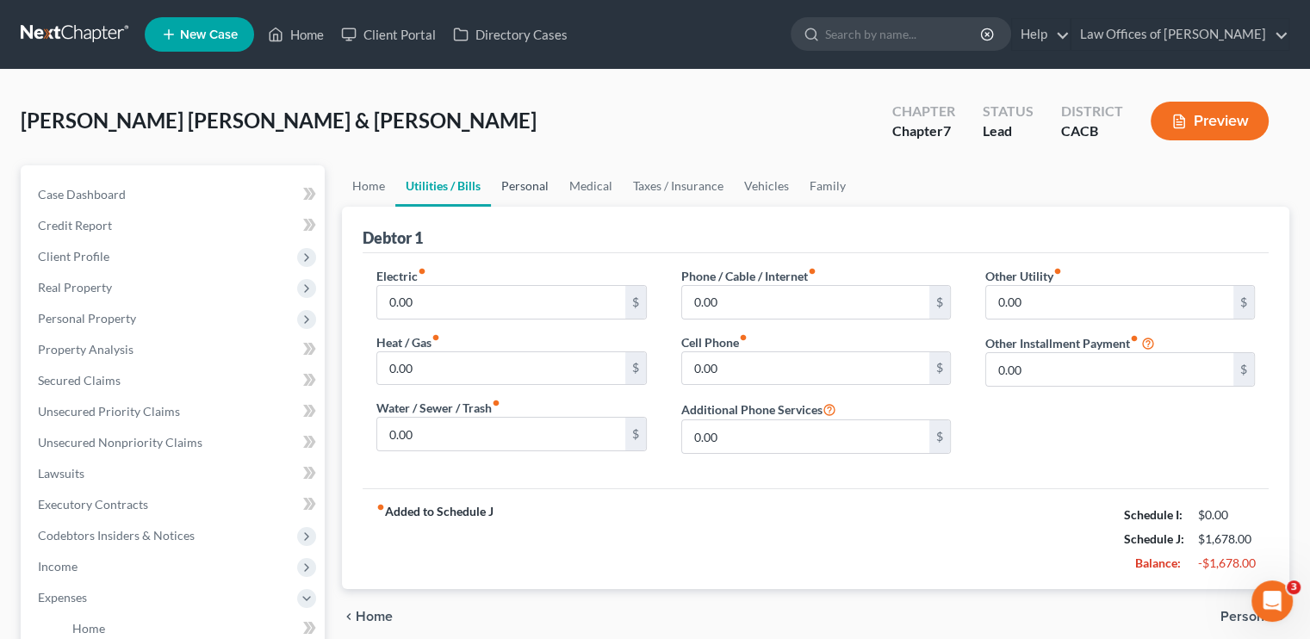
click at [536, 186] on link "Personal" at bounding box center [525, 185] width 68 height 41
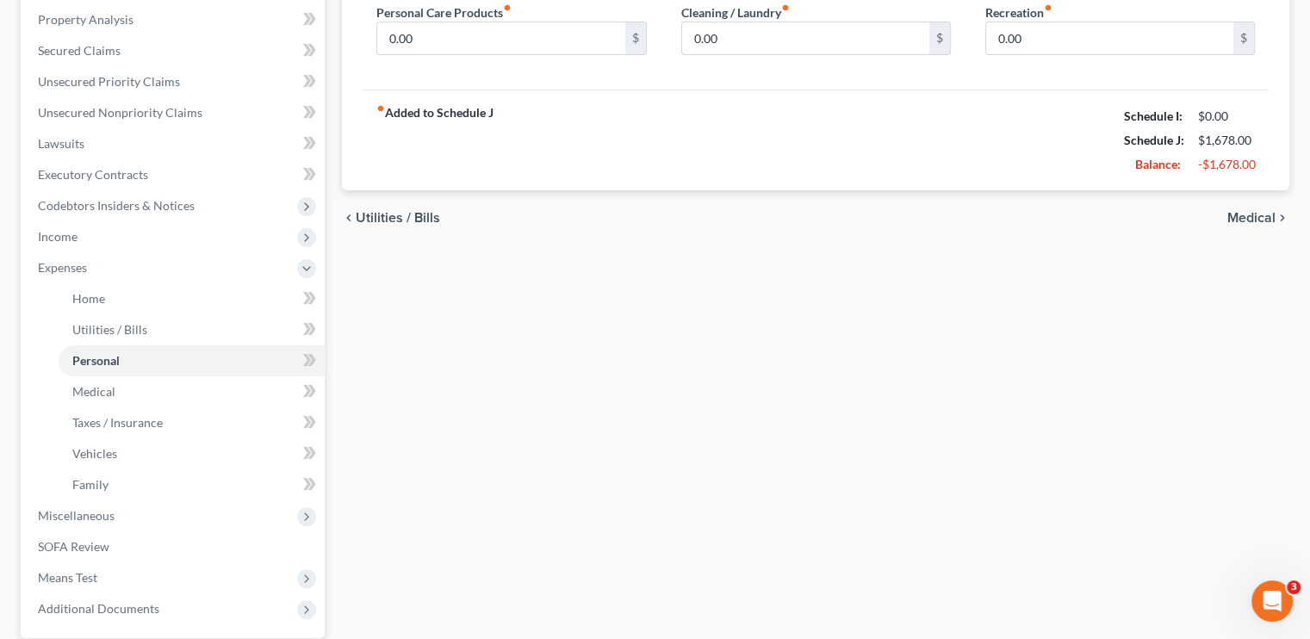
scroll to position [345, 0]
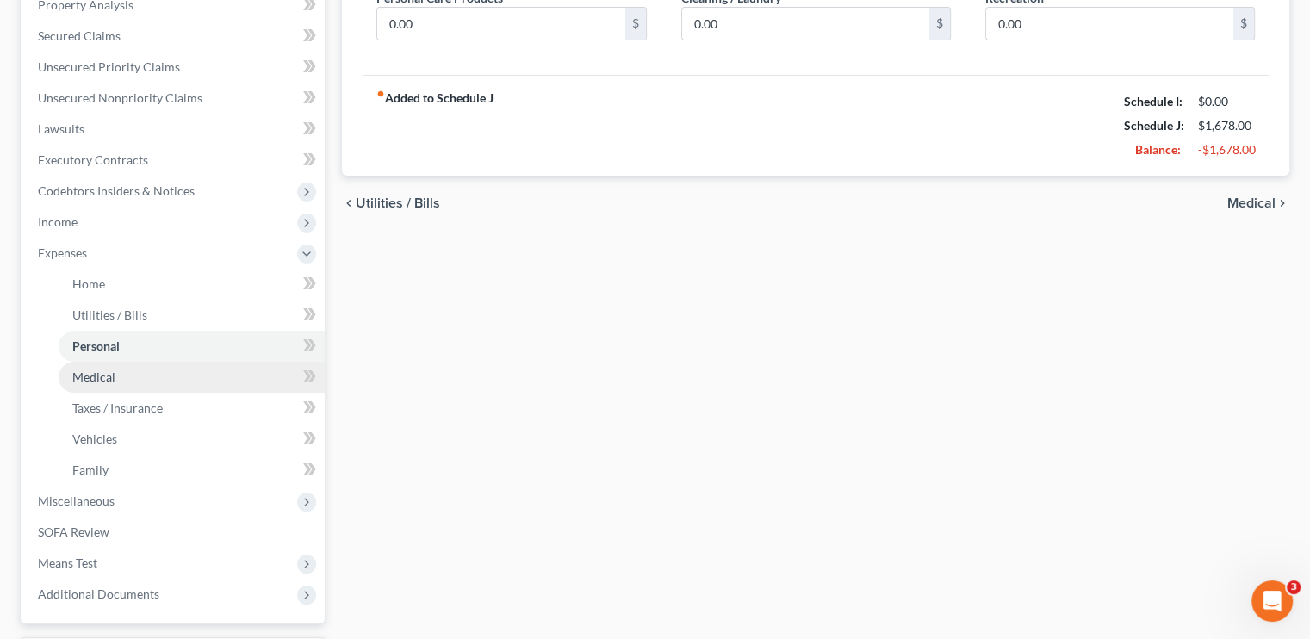
click at [107, 385] on link "Medical" at bounding box center [192, 377] width 266 height 31
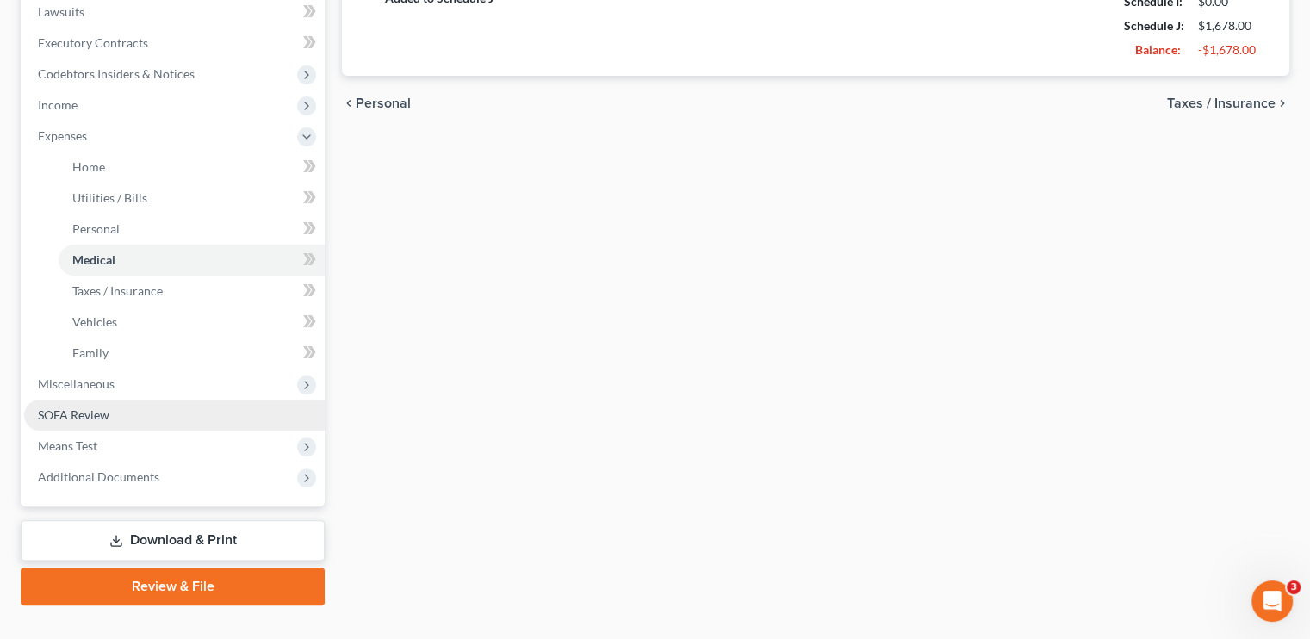
scroll to position [492, 0]
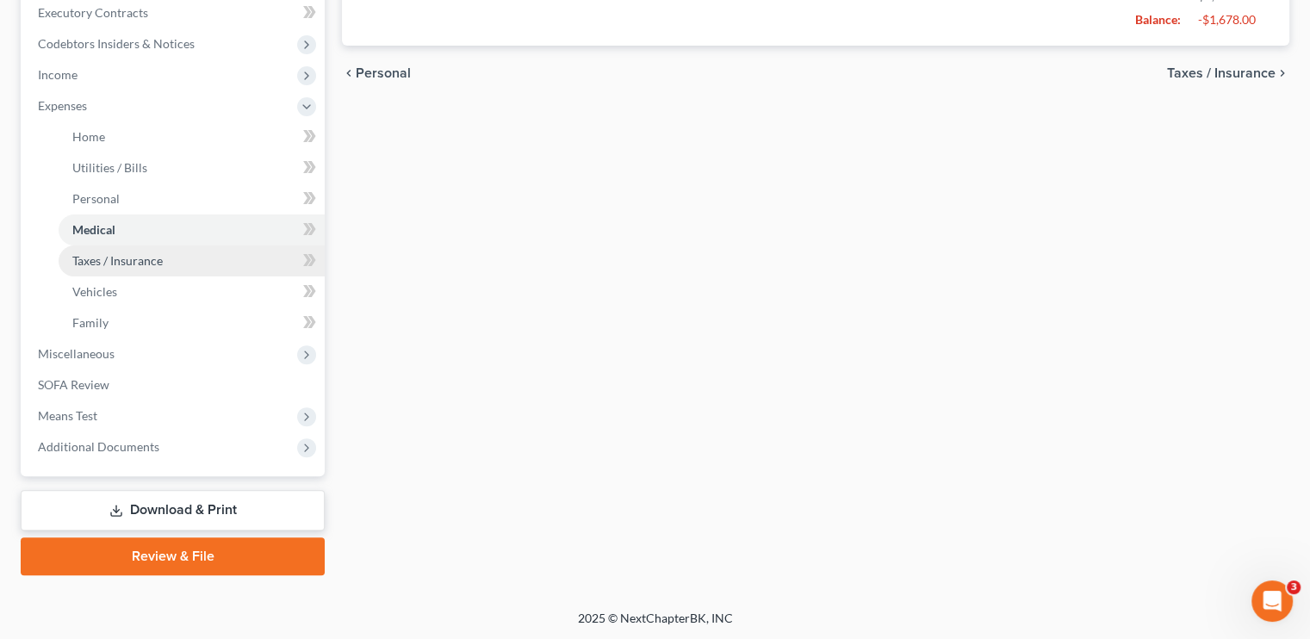
click at [102, 263] on span "Taxes / Insurance" at bounding box center [117, 260] width 90 height 15
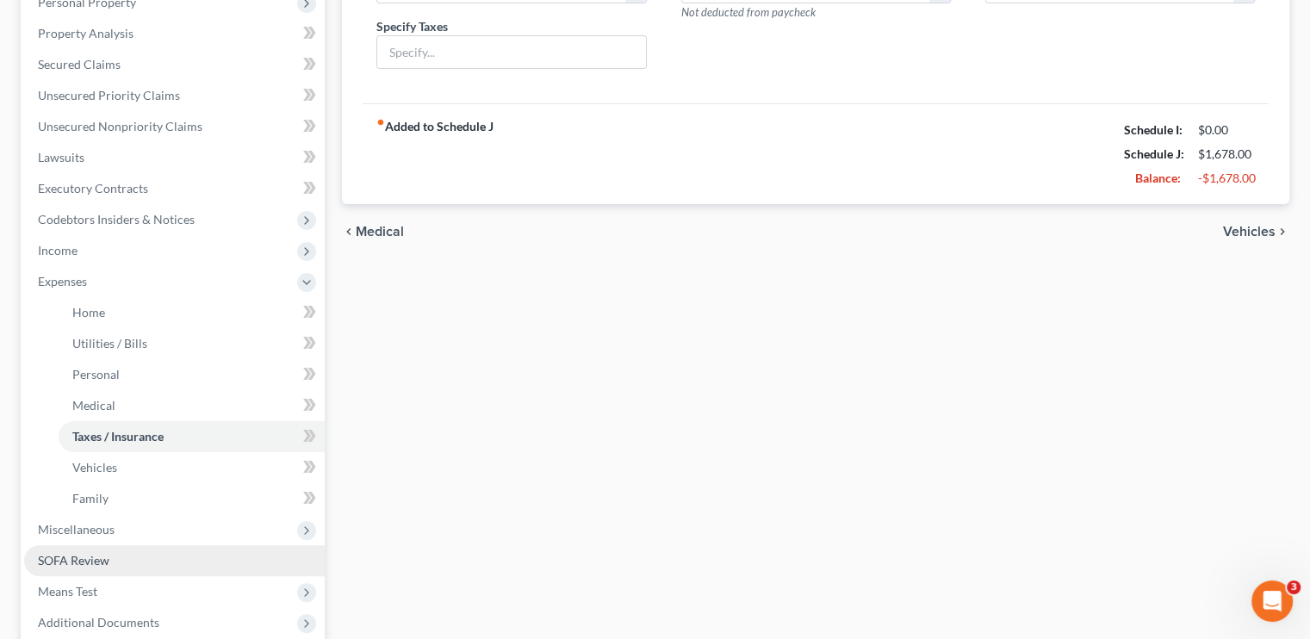
scroll to position [431, 0]
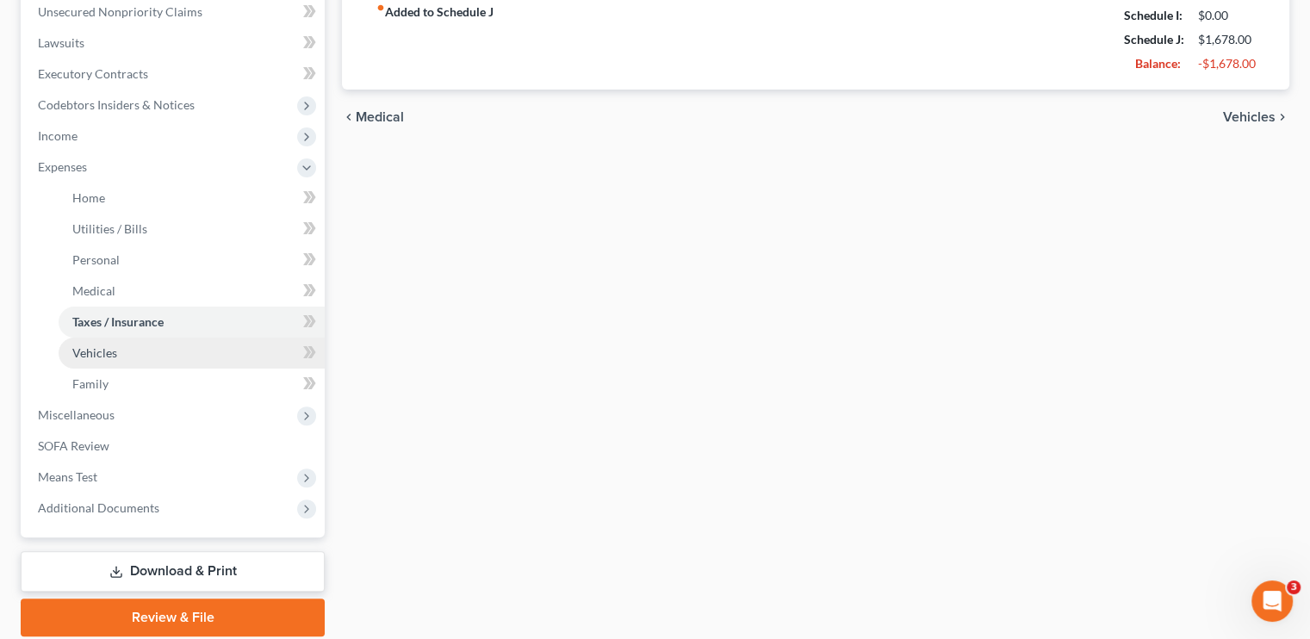
click at [103, 358] on span "Vehicles" at bounding box center [94, 352] width 45 height 15
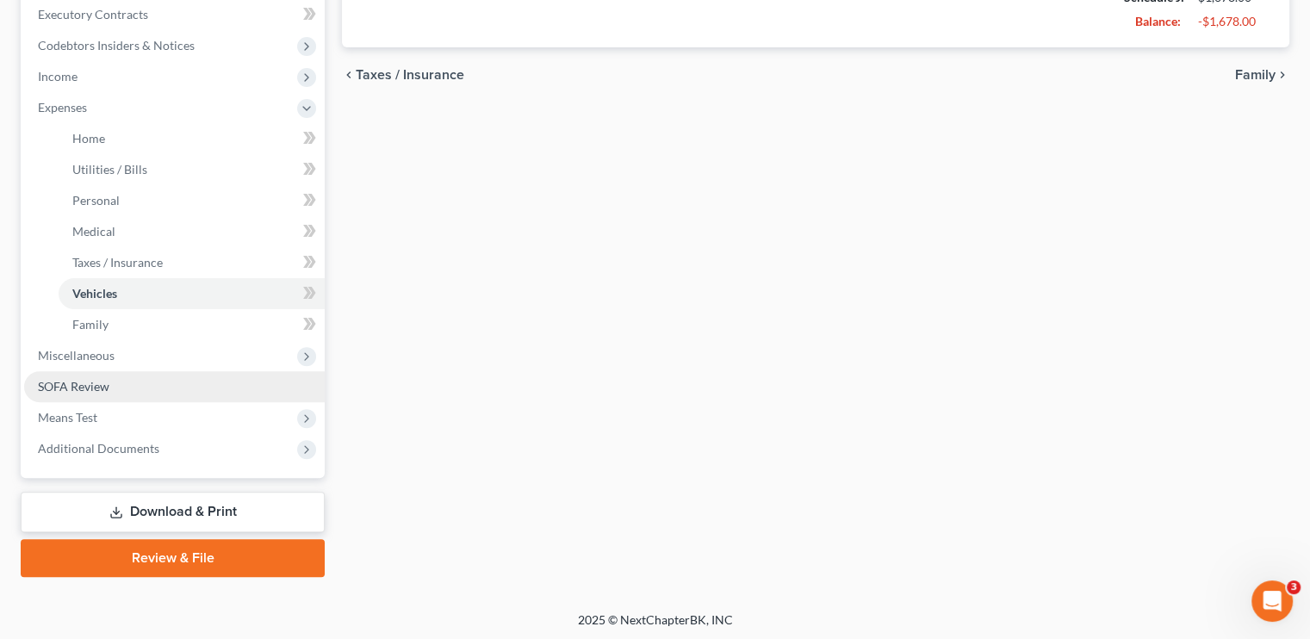
scroll to position [492, 0]
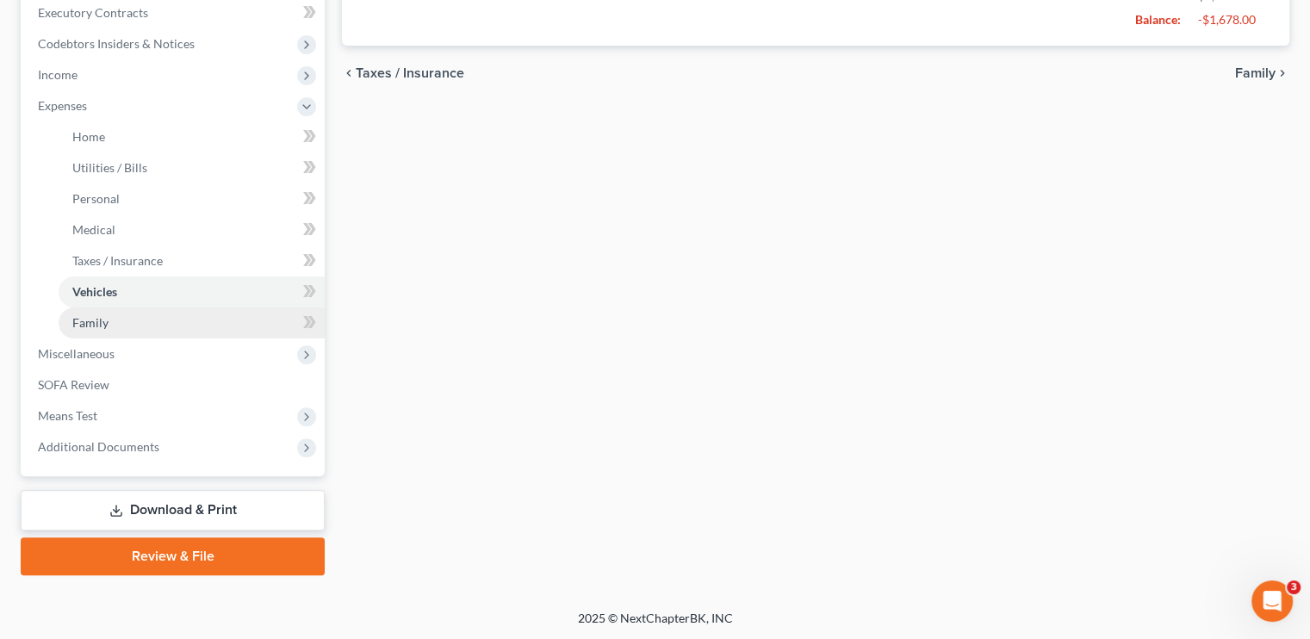
click at [85, 327] on span "Family" at bounding box center [90, 322] width 36 height 15
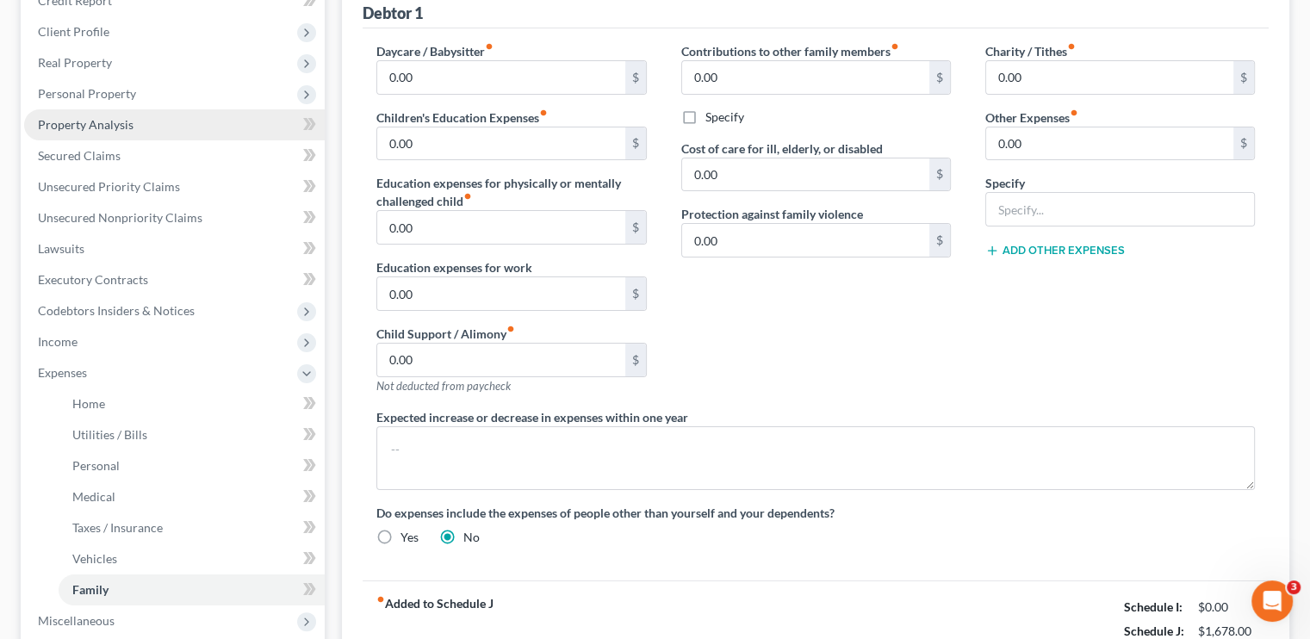
scroll to position [46, 0]
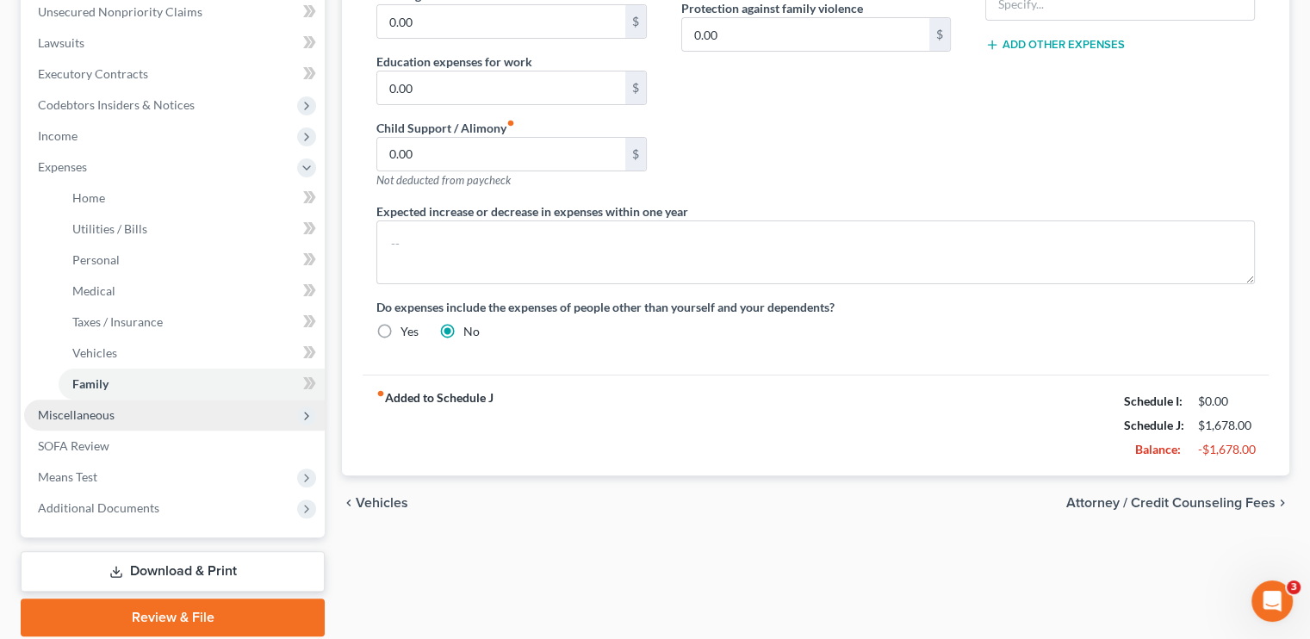
click at [90, 414] on span "Miscellaneous" at bounding box center [76, 414] width 77 height 15
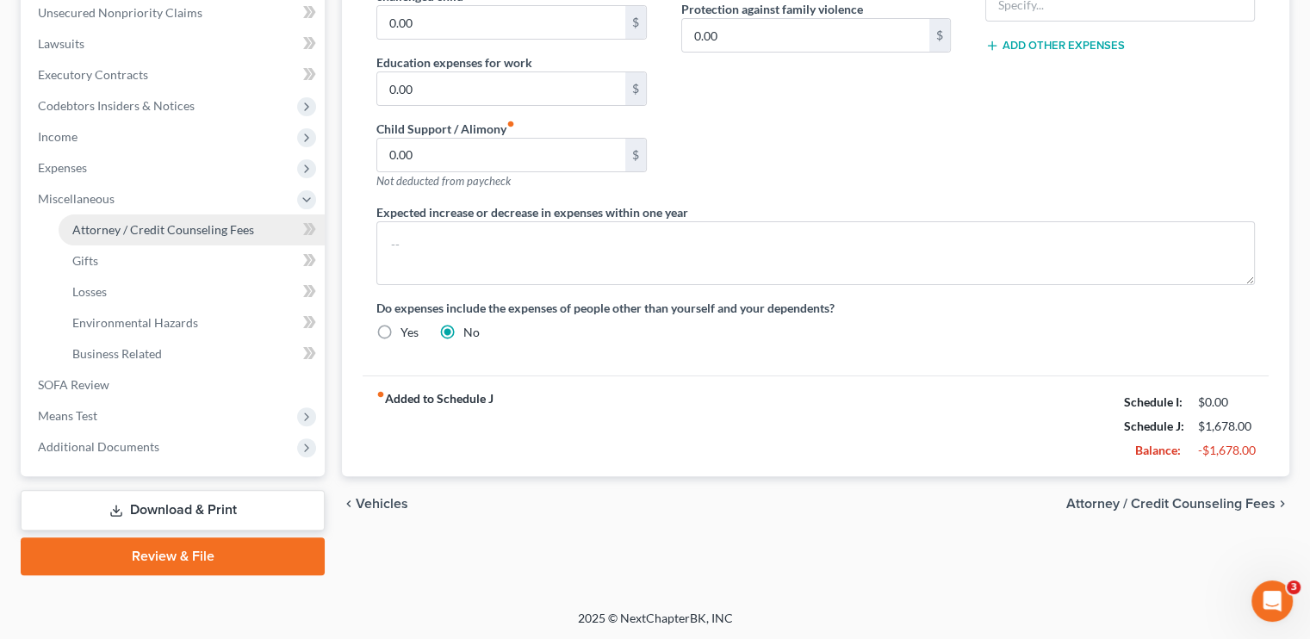
click at [169, 220] on link "Attorney / Credit Counseling Fees" at bounding box center [192, 229] width 266 height 31
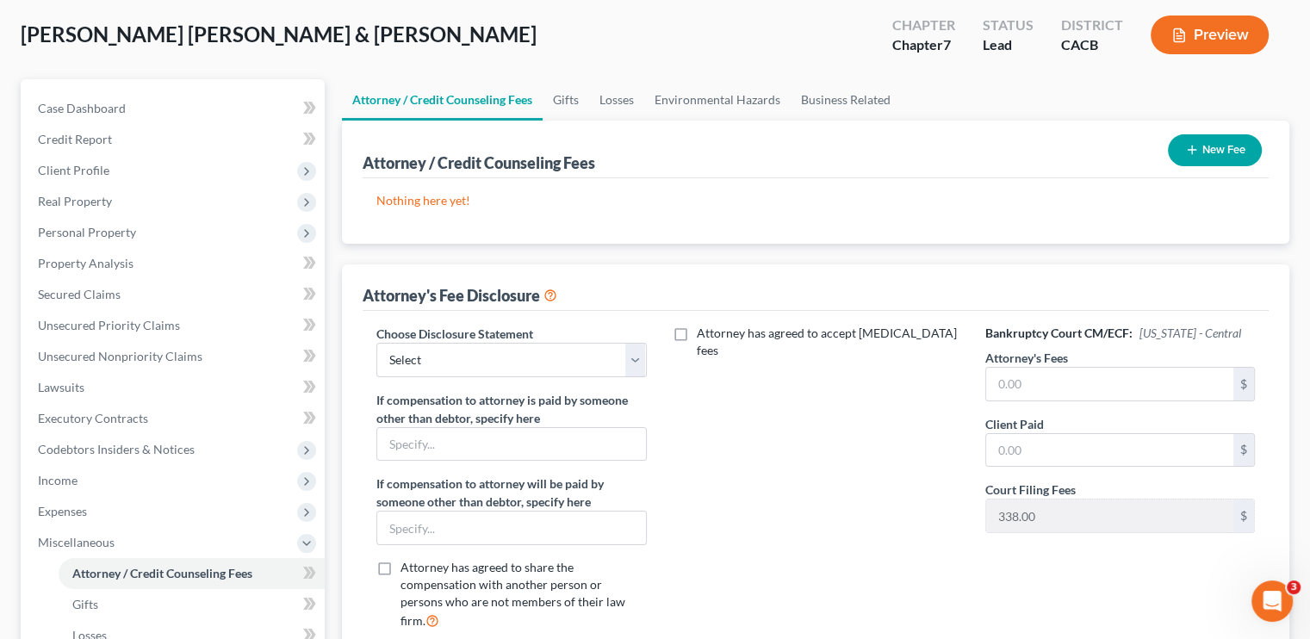
click at [779, 146] on icon "button" at bounding box center [1192, 150] width 14 height 14
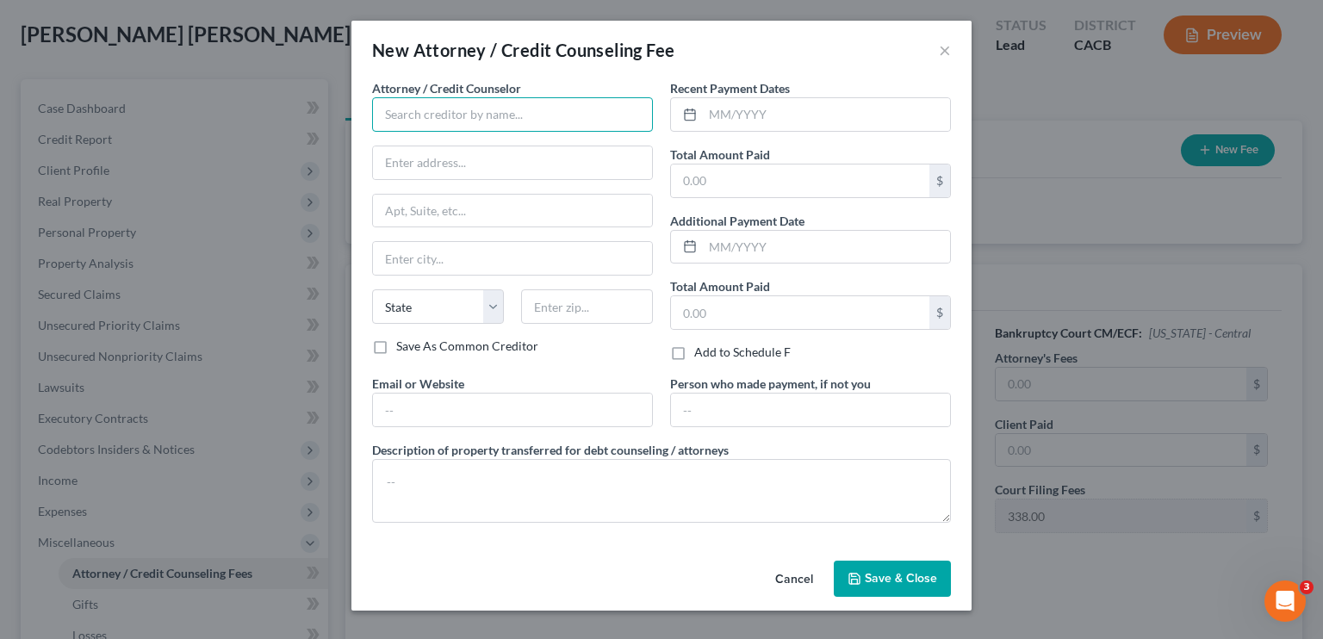
click at [432, 113] on input "text" at bounding box center [512, 114] width 281 height 34
click at [779, 54] on button "×" at bounding box center [945, 50] width 12 height 21
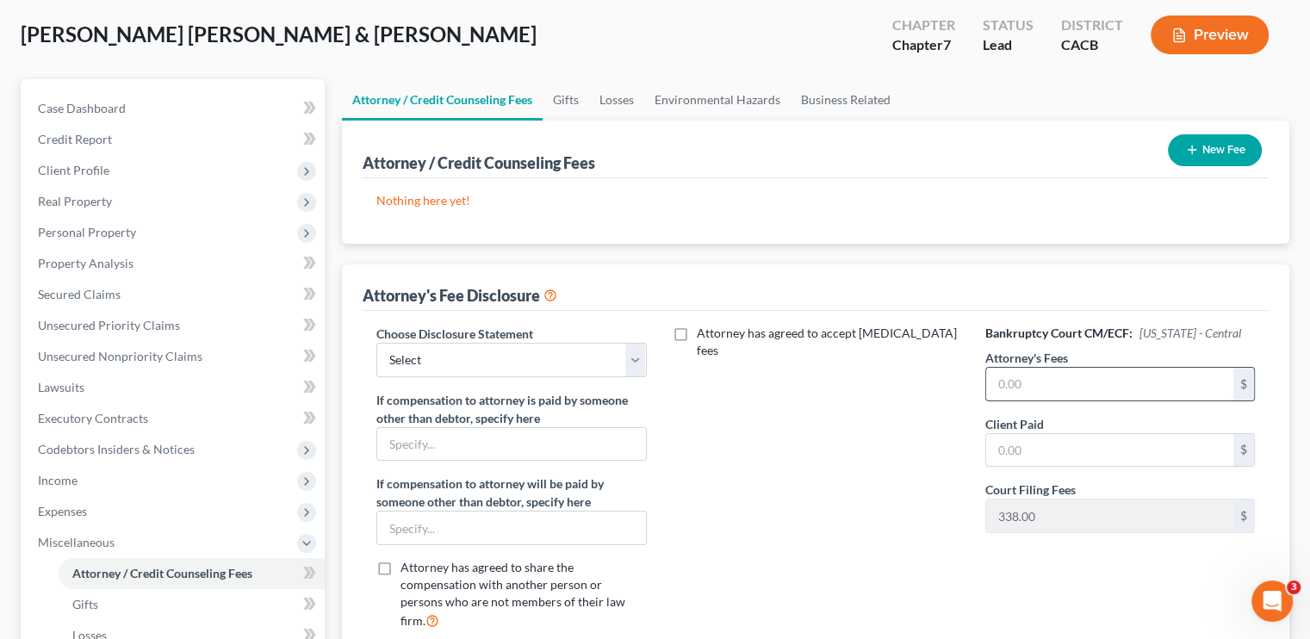
click at [779, 381] on input "text" at bounding box center [1109, 384] width 247 height 33
type input "2,500"
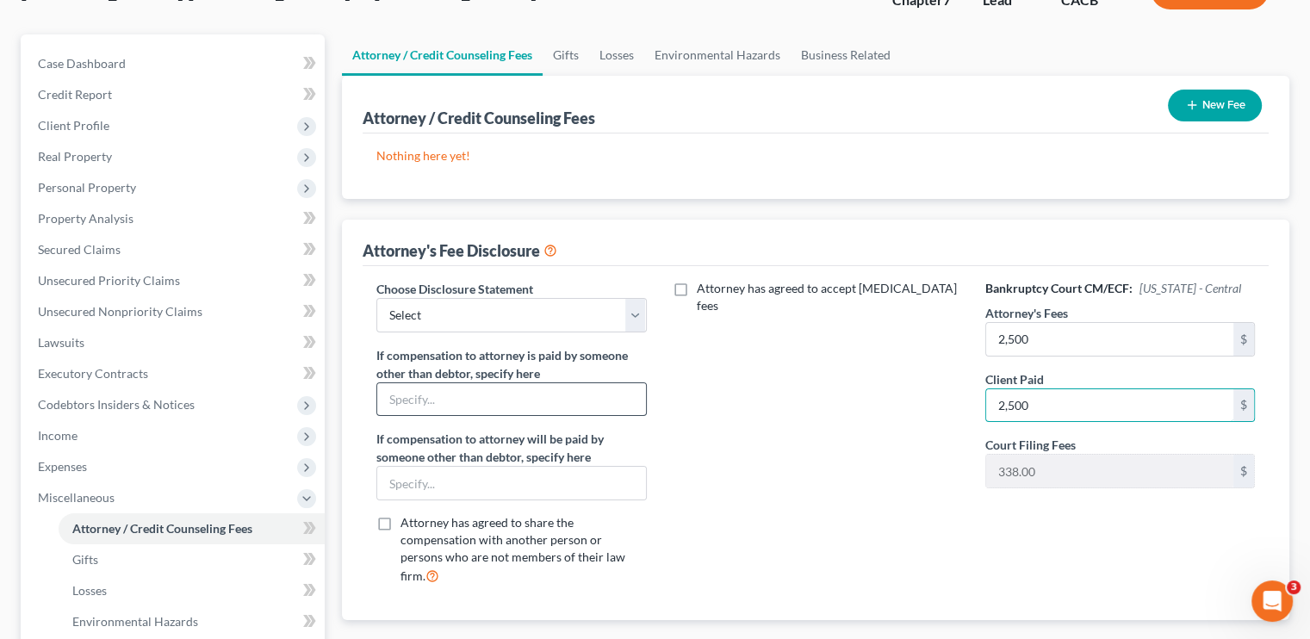
scroll to position [172, 0]
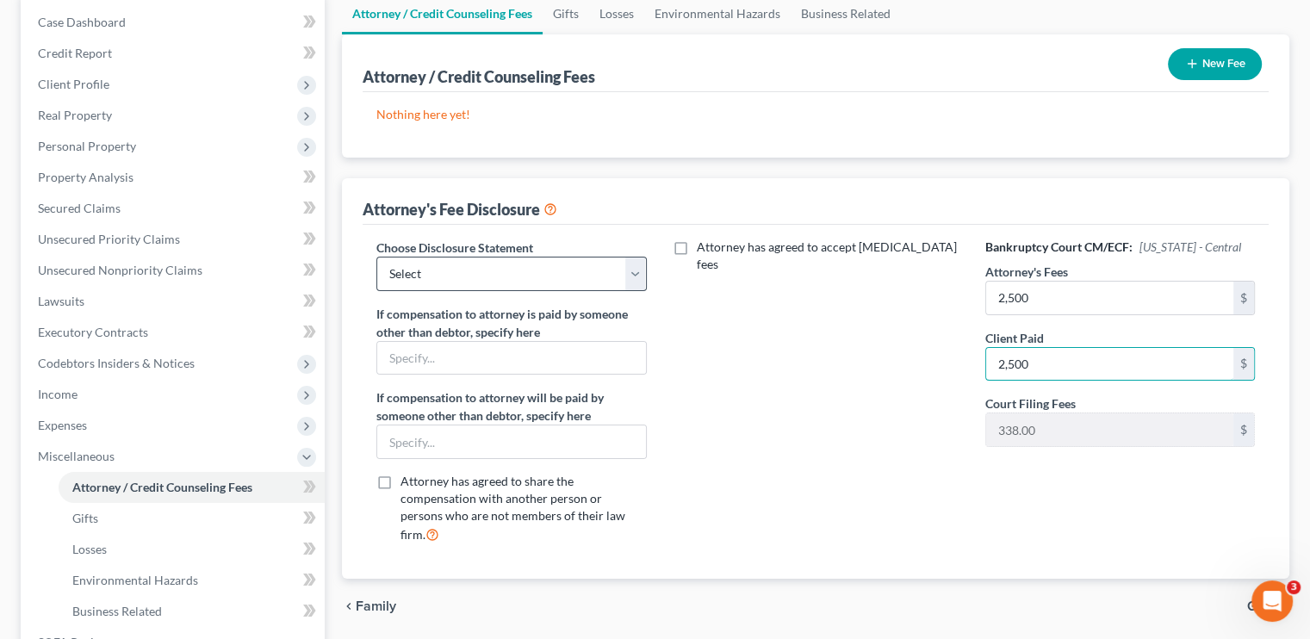
type input "2,500"
click at [578, 289] on select "Select Law Offices of [PERSON_NAME]" at bounding box center [511, 274] width 270 height 34
select select "0"
click at [376, 257] on select "Select Law Offices of [PERSON_NAME]" at bounding box center [511, 274] width 270 height 34
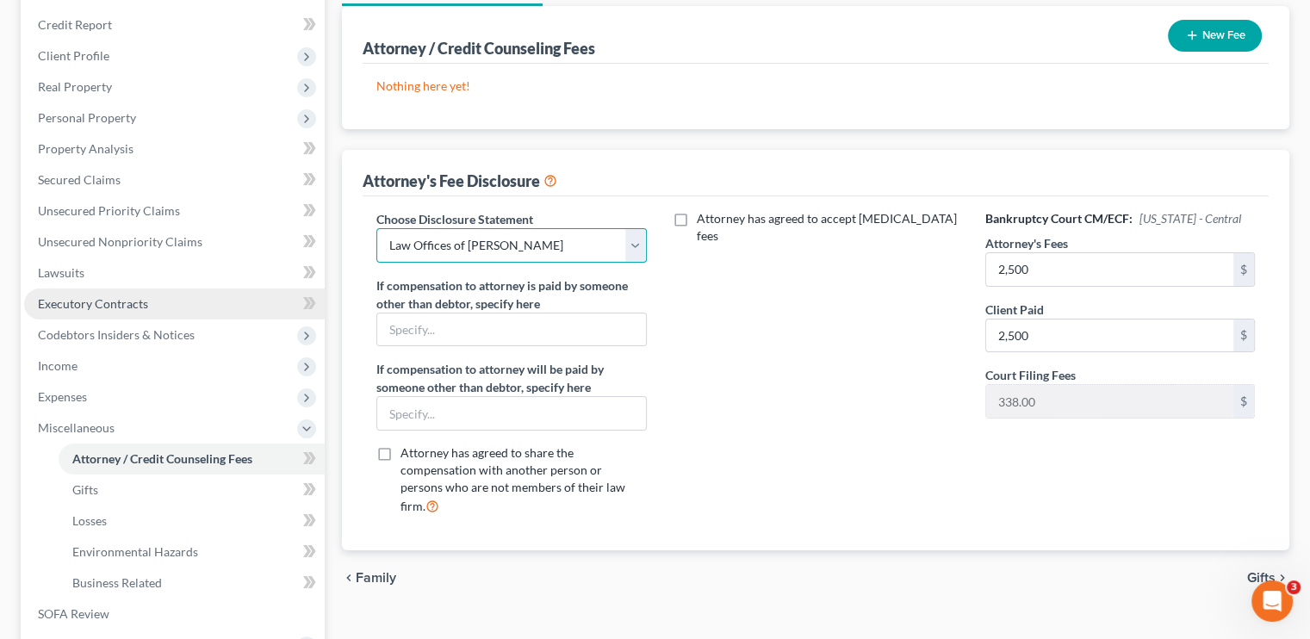
scroll to position [171, 0]
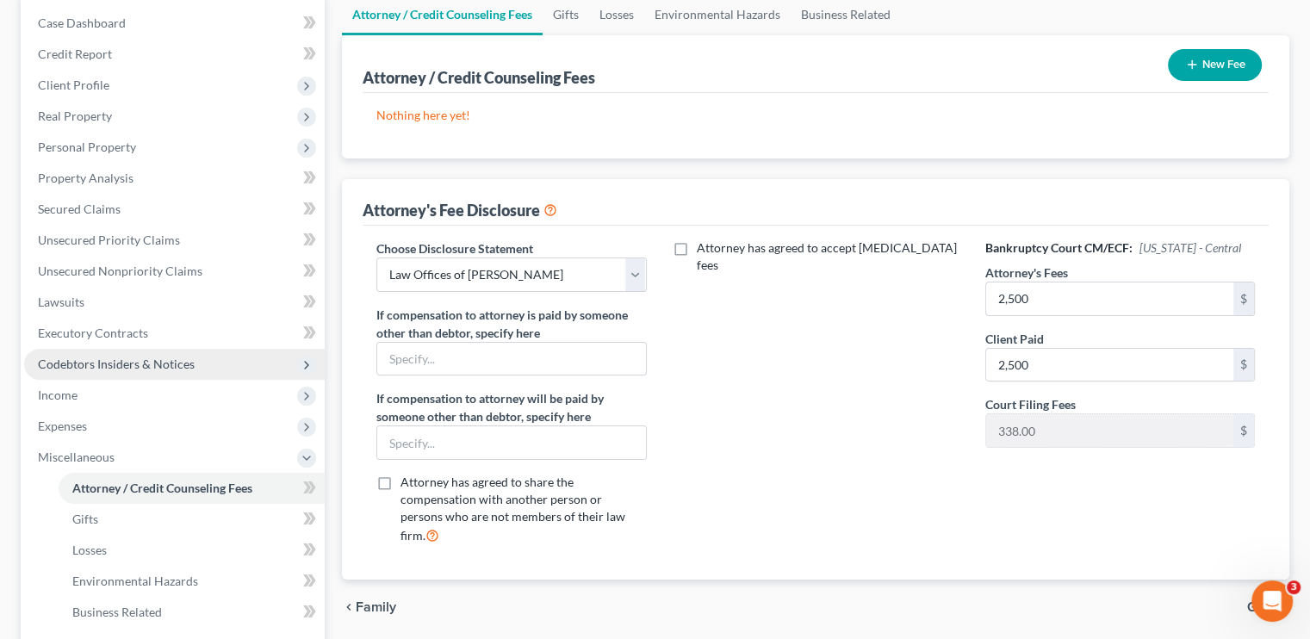
click at [108, 358] on span "Codebtors Insiders & Notices" at bounding box center [116, 364] width 157 height 15
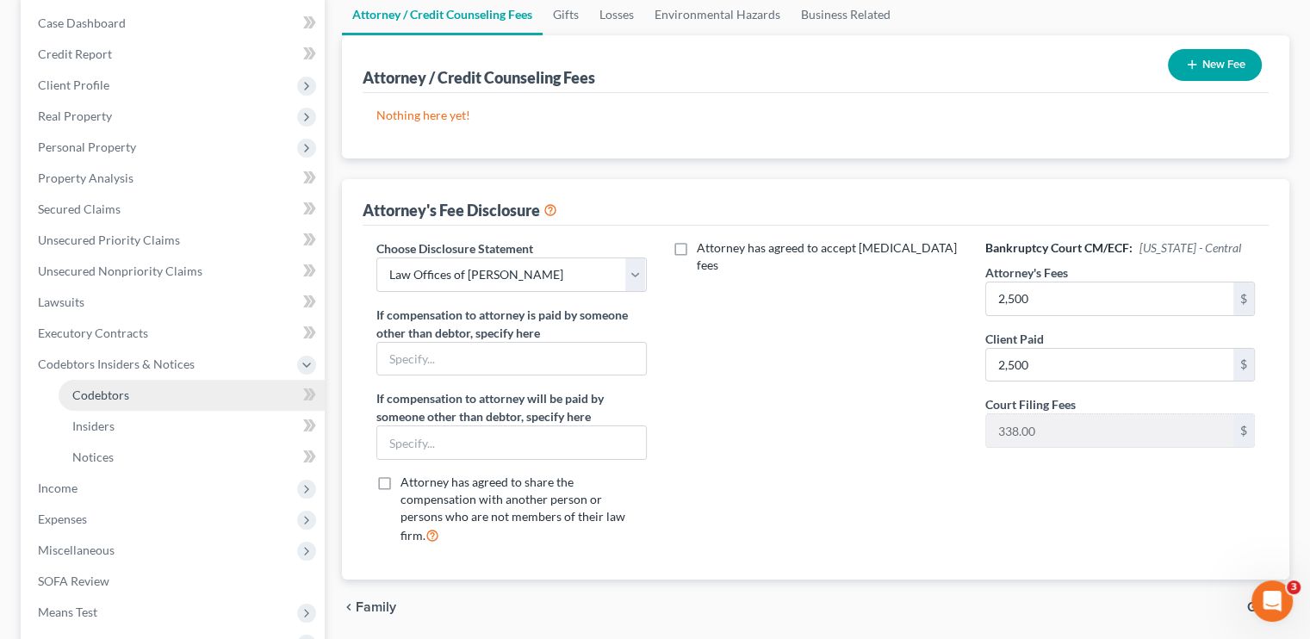
click at [121, 388] on span "Codebtors" at bounding box center [100, 395] width 57 height 15
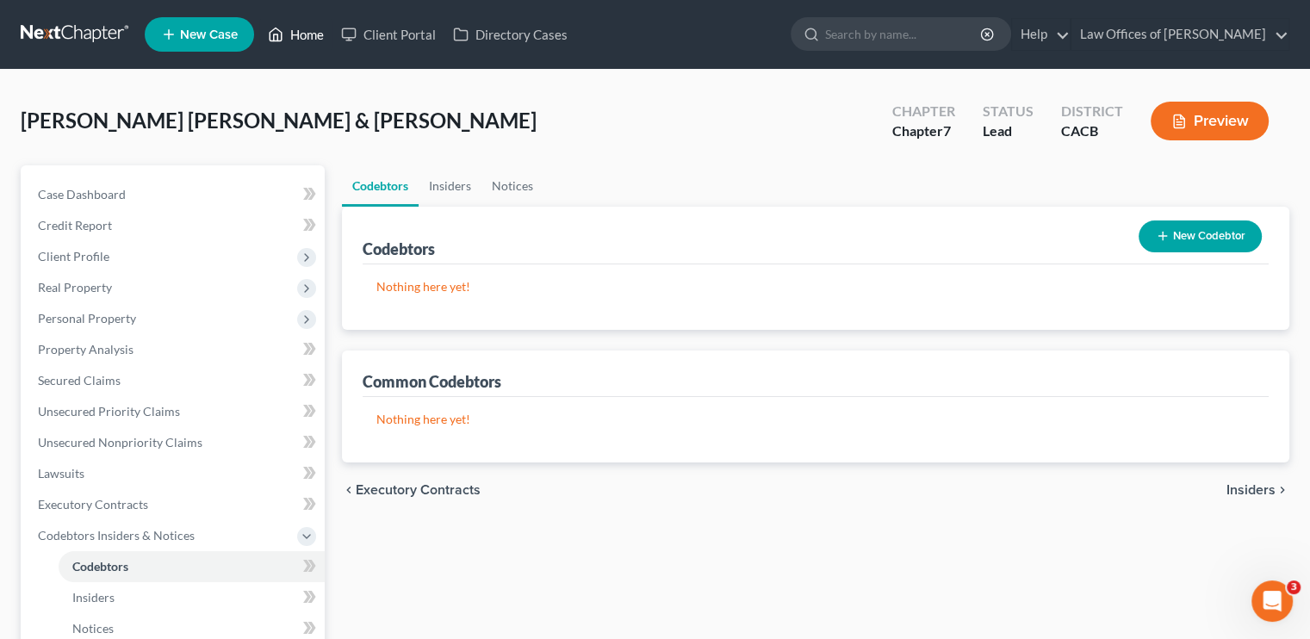
click at [290, 28] on link "Home" at bounding box center [295, 34] width 73 height 31
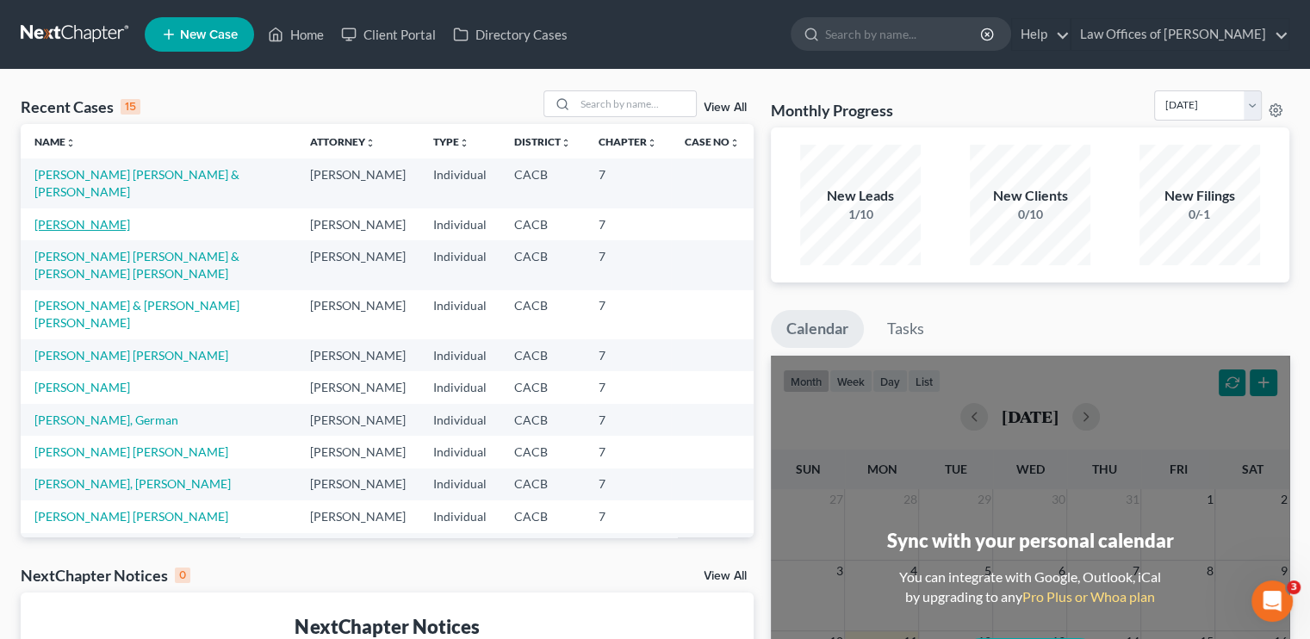
click at [78, 228] on link "[PERSON_NAME]" at bounding box center [82, 224] width 96 height 15
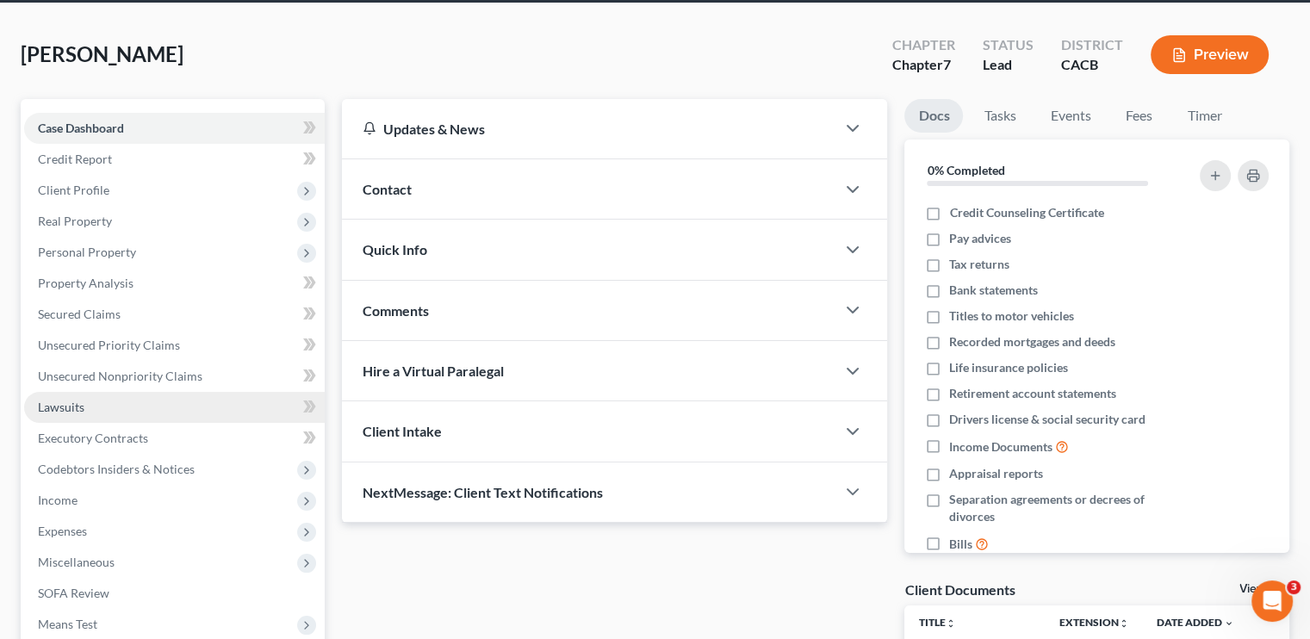
scroll to position [172, 0]
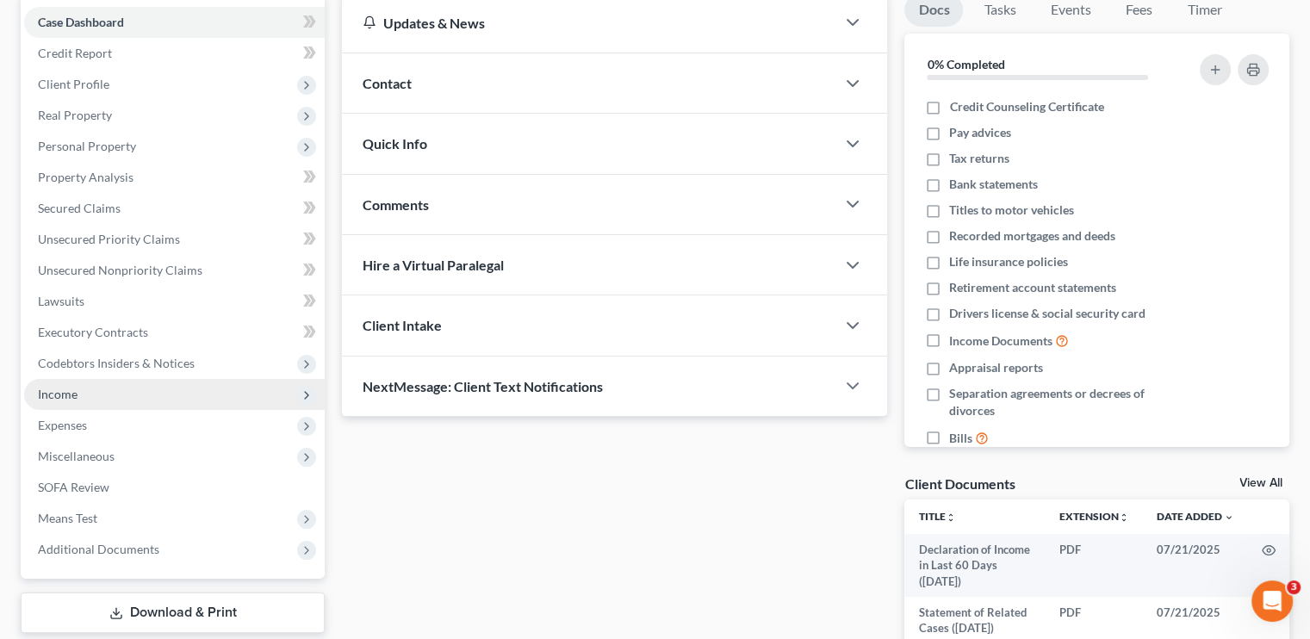
click at [76, 382] on span "Income" at bounding box center [174, 394] width 301 height 31
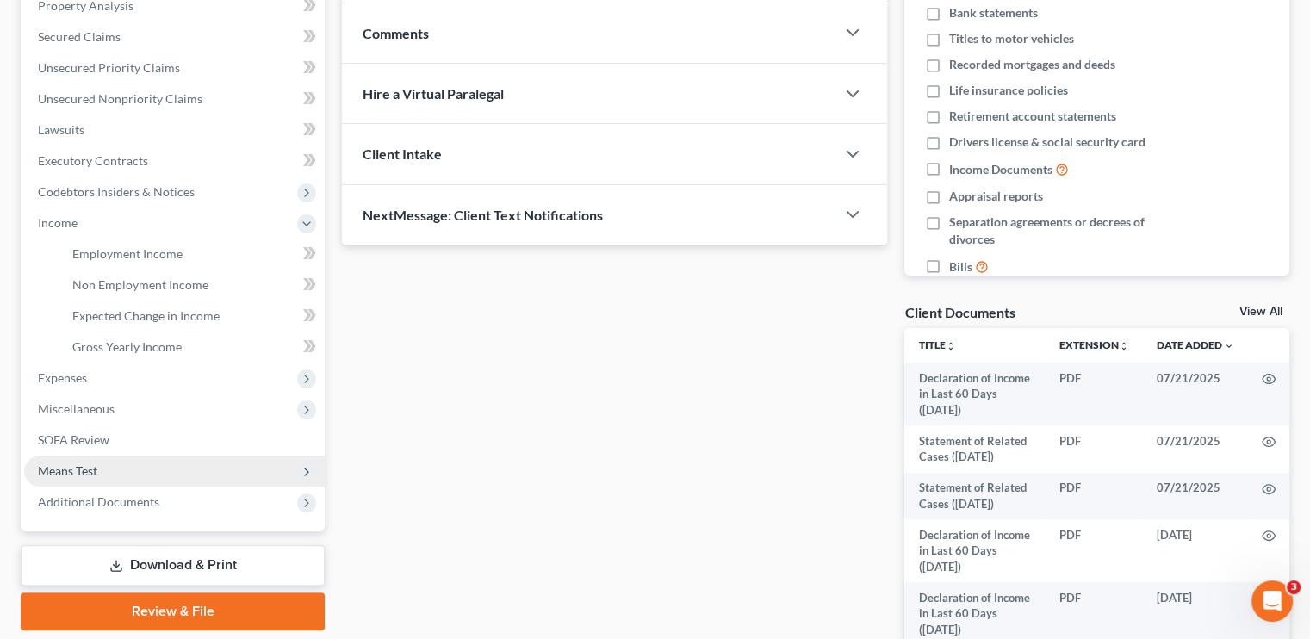
scroll to position [345, 0]
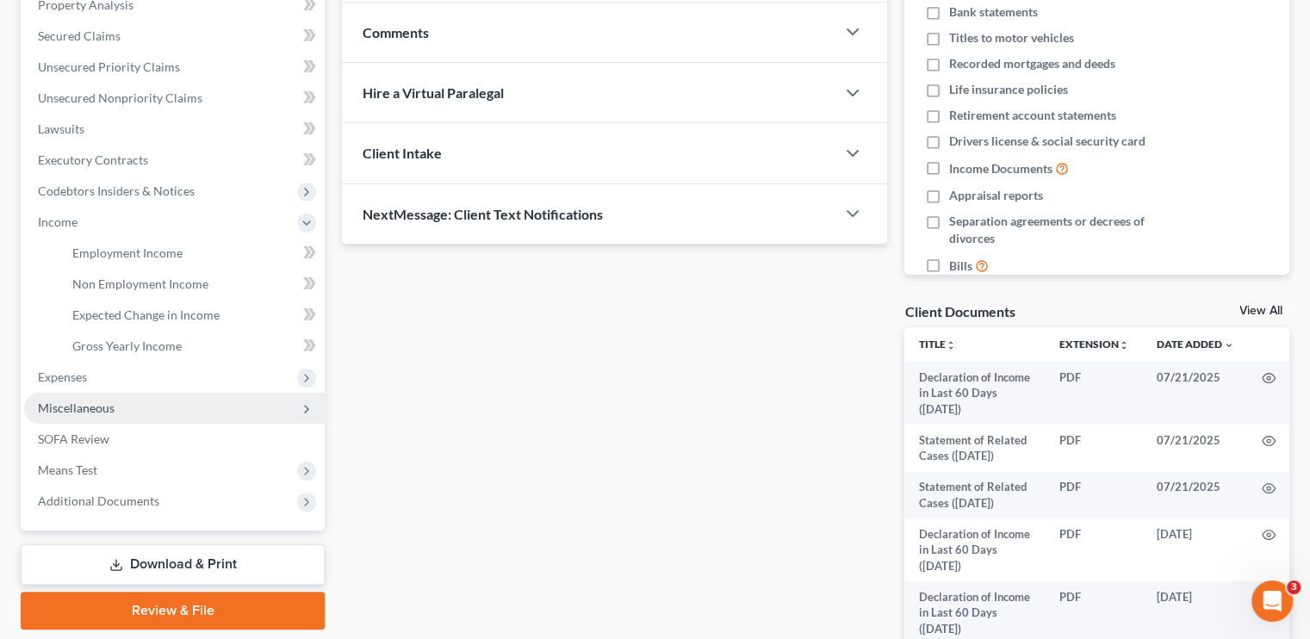
click at [72, 413] on span "Miscellaneous" at bounding box center [76, 407] width 77 height 15
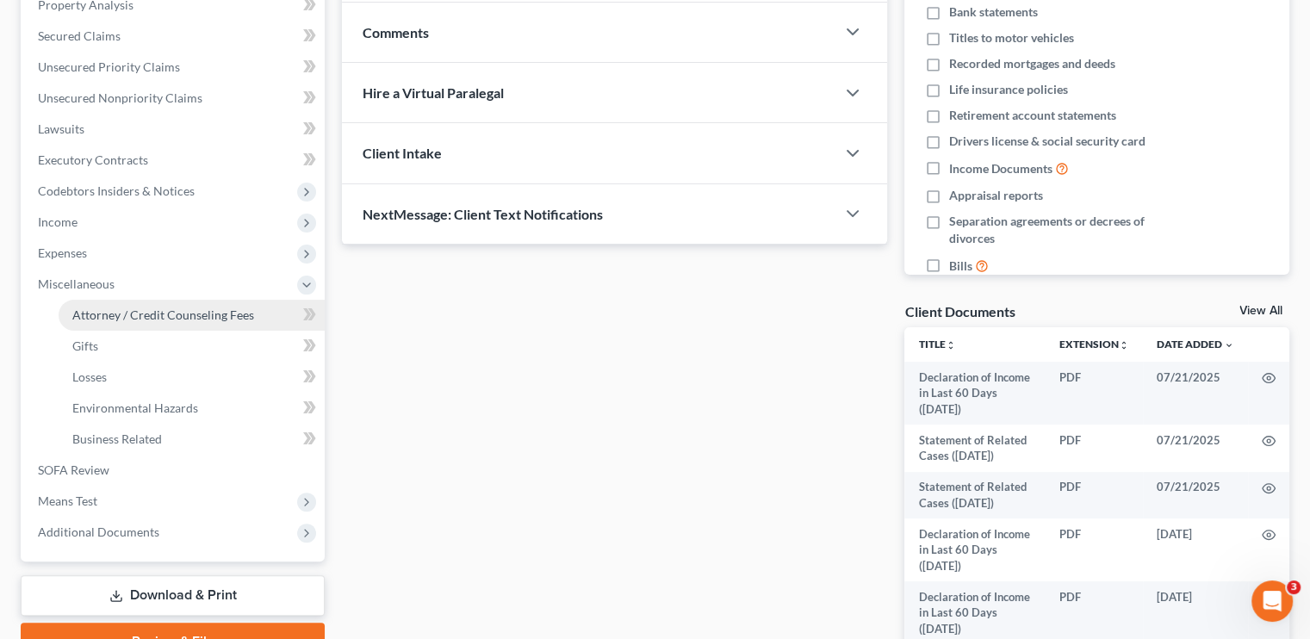
click at [119, 316] on span "Attorney / Credit Counseling Fees" at bounding box center [163, 314] width 182 height 15
select select "0"
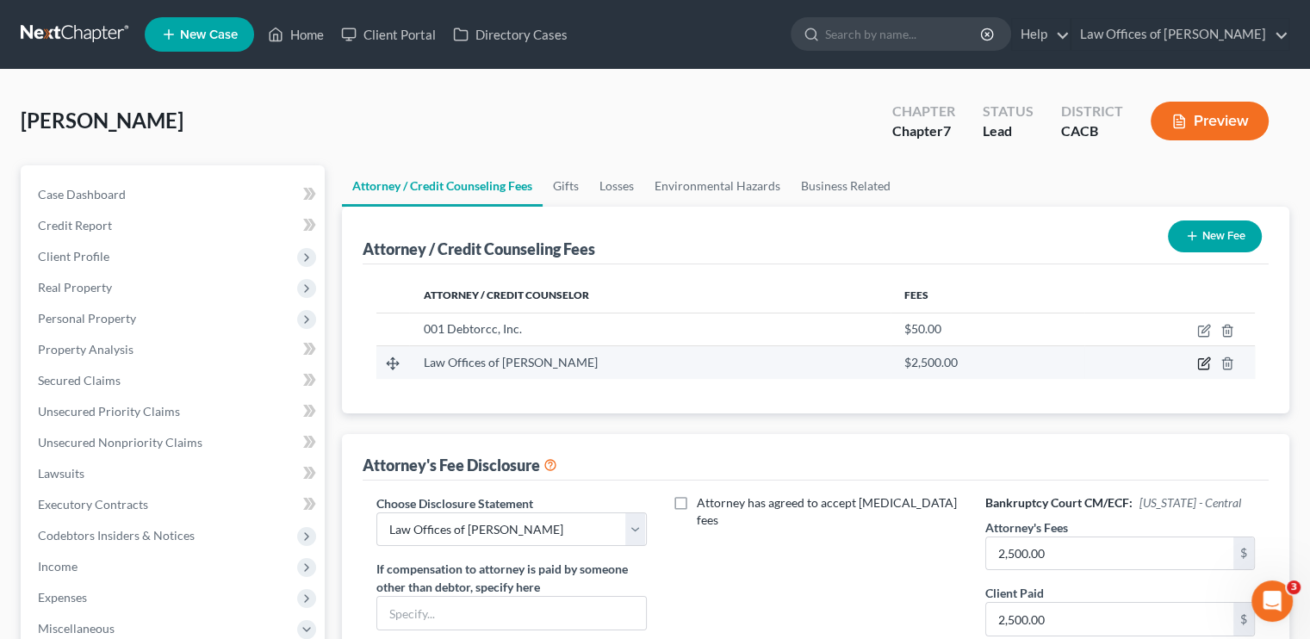
click at [779, 361] on icon "button" at bounding box center [1204, 364] width 14 height 14
select select "4"
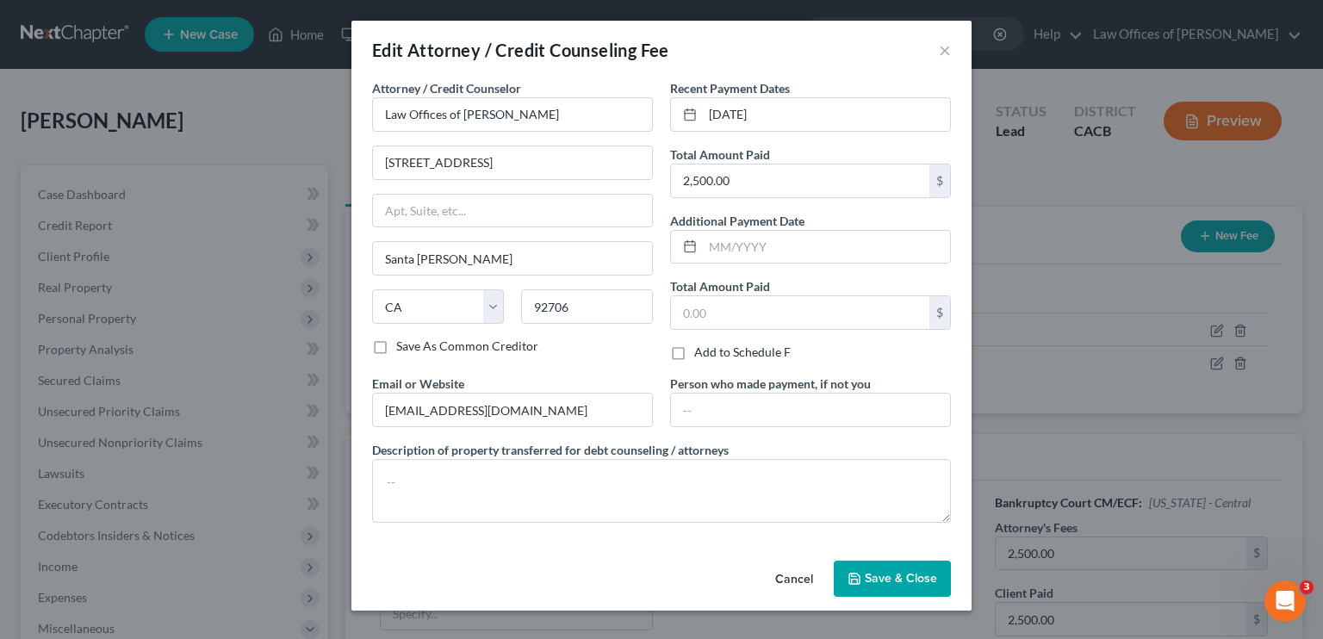
click at [779, 47] on div "Edit Attorney / Credit Counseling Fee ×" at bounding box center [661, 50] width 620 height 59
click at [779, 54] on button "×" at bounding box center [945, 50] width 12 height 21
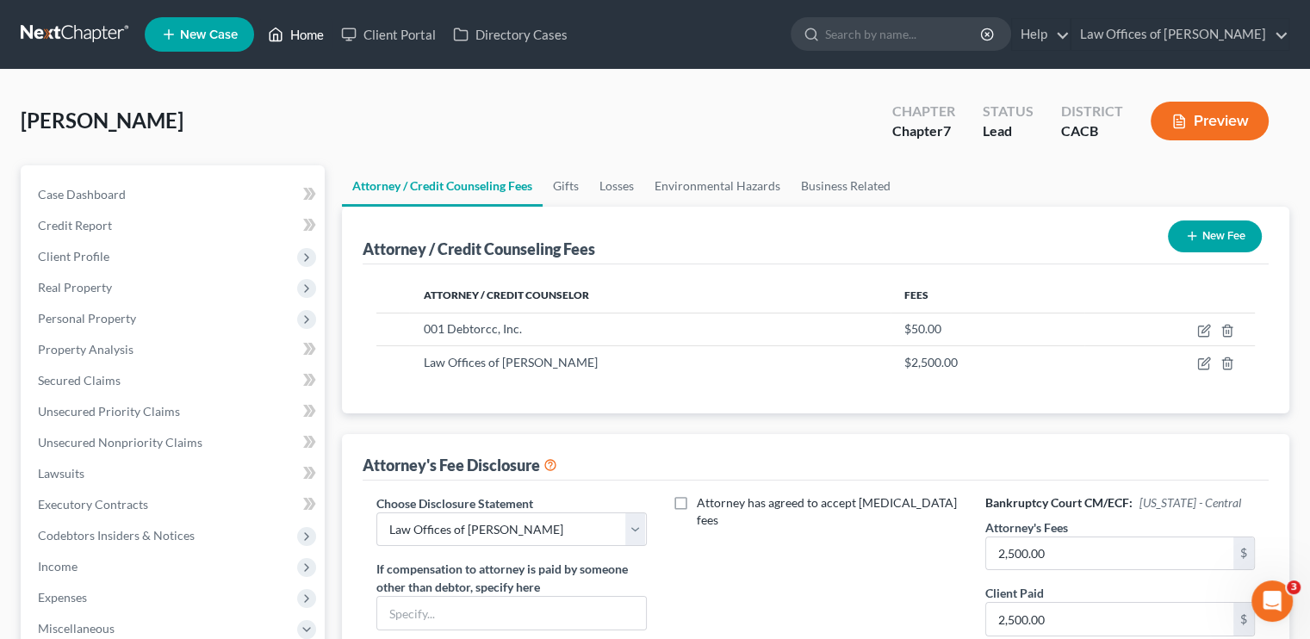
click at [307, 34] on link "Home" at bounding box center [295, 34] width 73 height 31
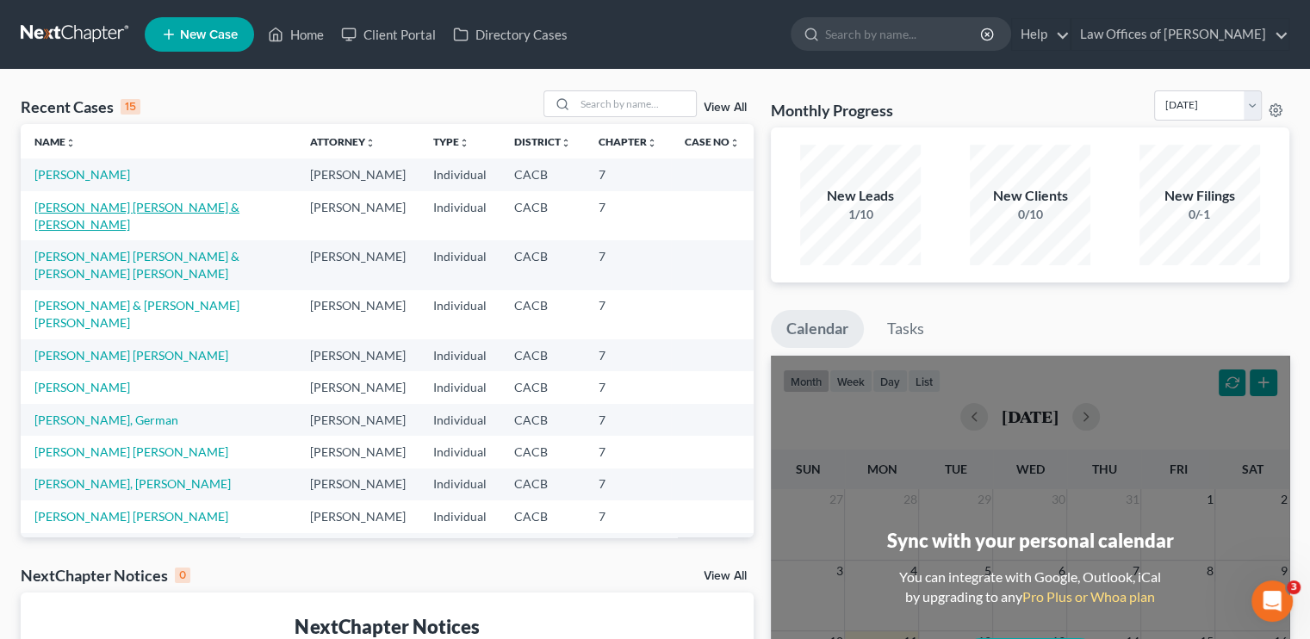
click at [96, 225] on link "[PERSON_NAME] [PERSON_NAME] & [PERSON_NAME]" at bounding box center [136, 216] width 205 height 32
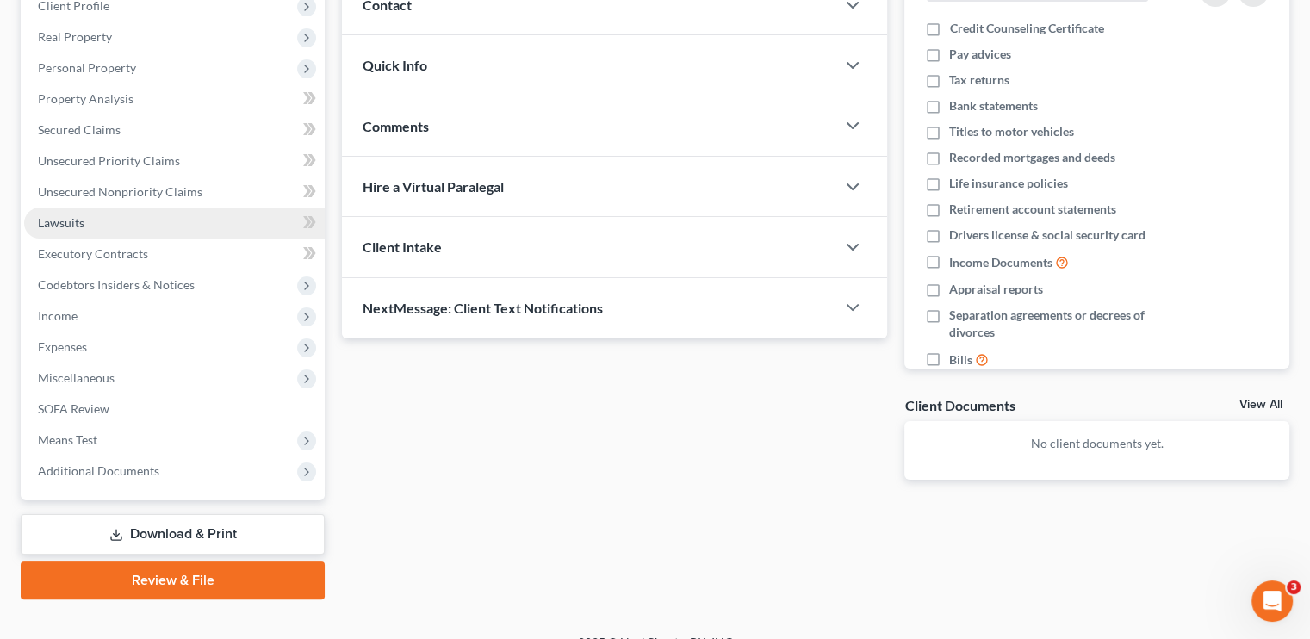
scroll to position [258, 0]
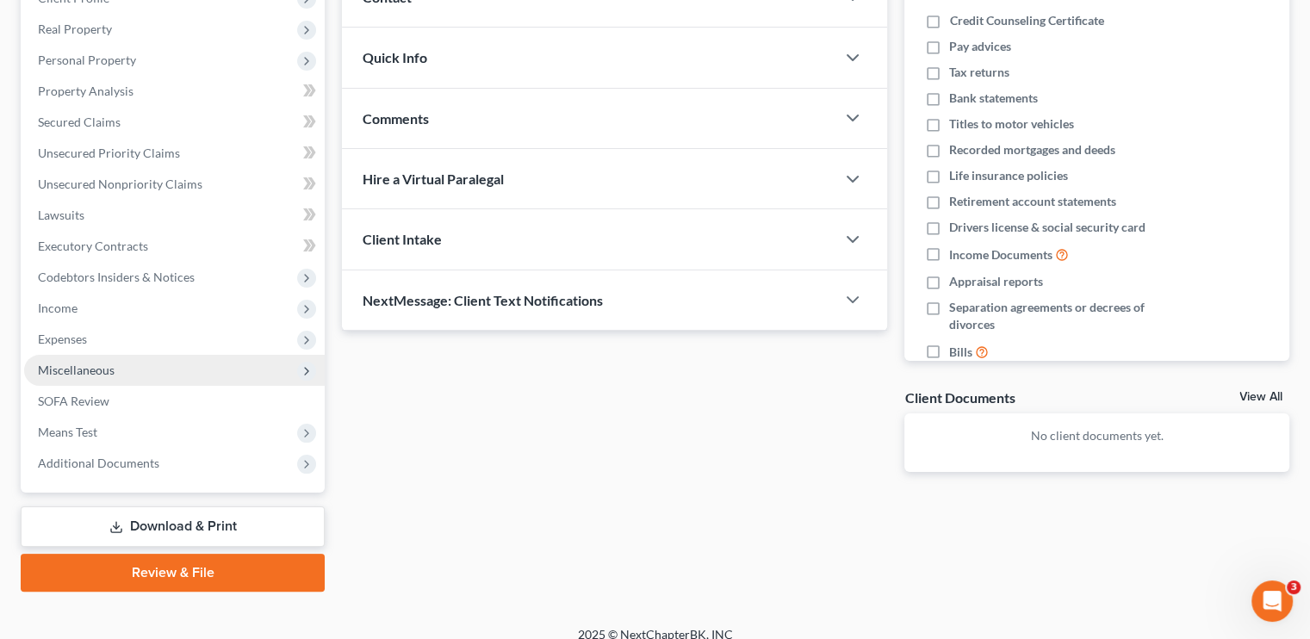
click at [98, 376] on span "Miscellaneous" at bounding box center [76, 370] width 77 height 15
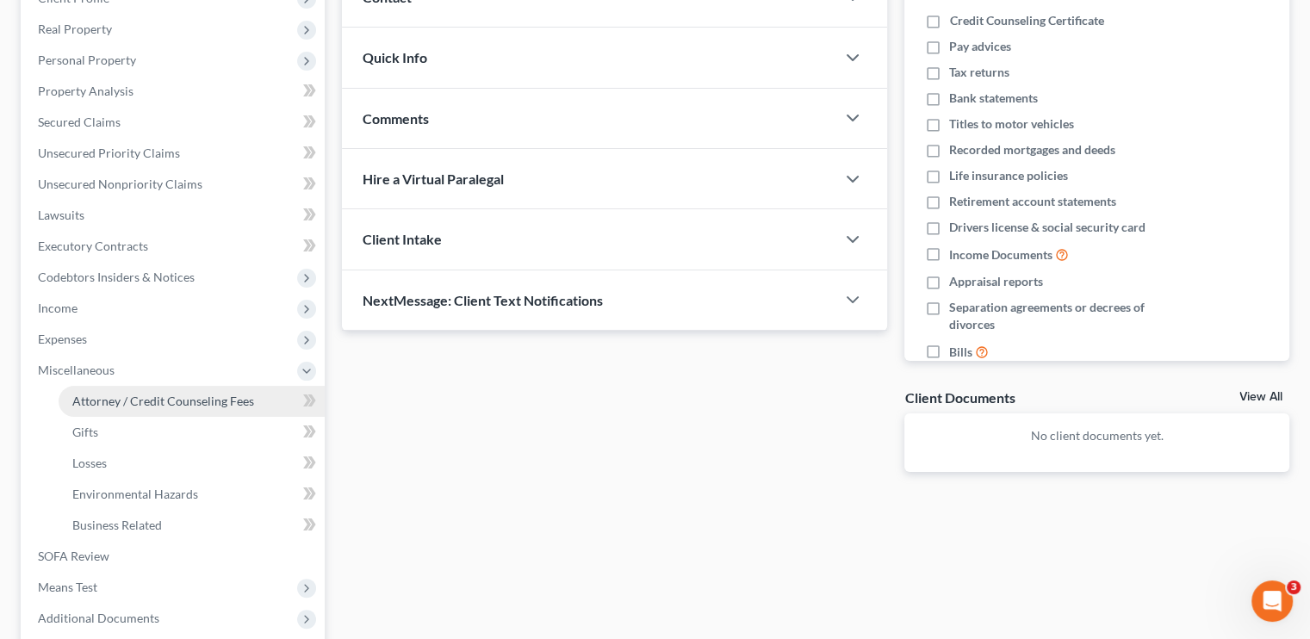
click at [141, 400] on span "Attorney / Credit Counseling Fees" at bounding box center [163, 401] width 182 height 15
select select "0"
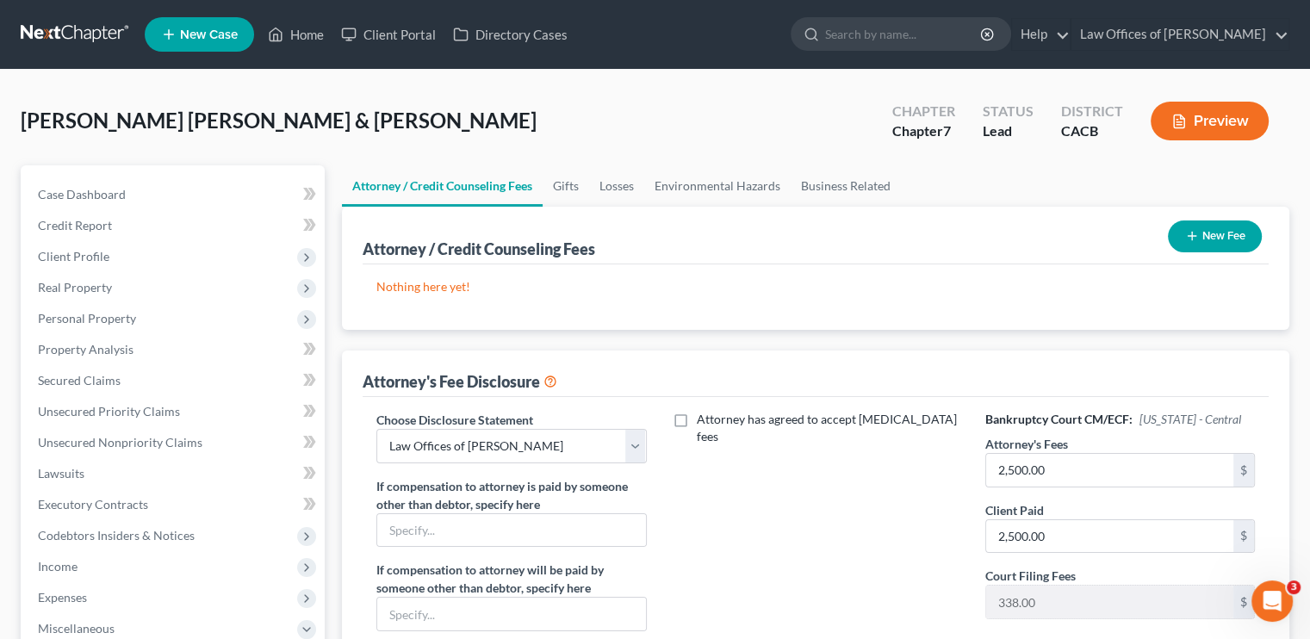
click at [779, 245] on button "New Fee" at bounding box center [1215, 236] width 94 height 32
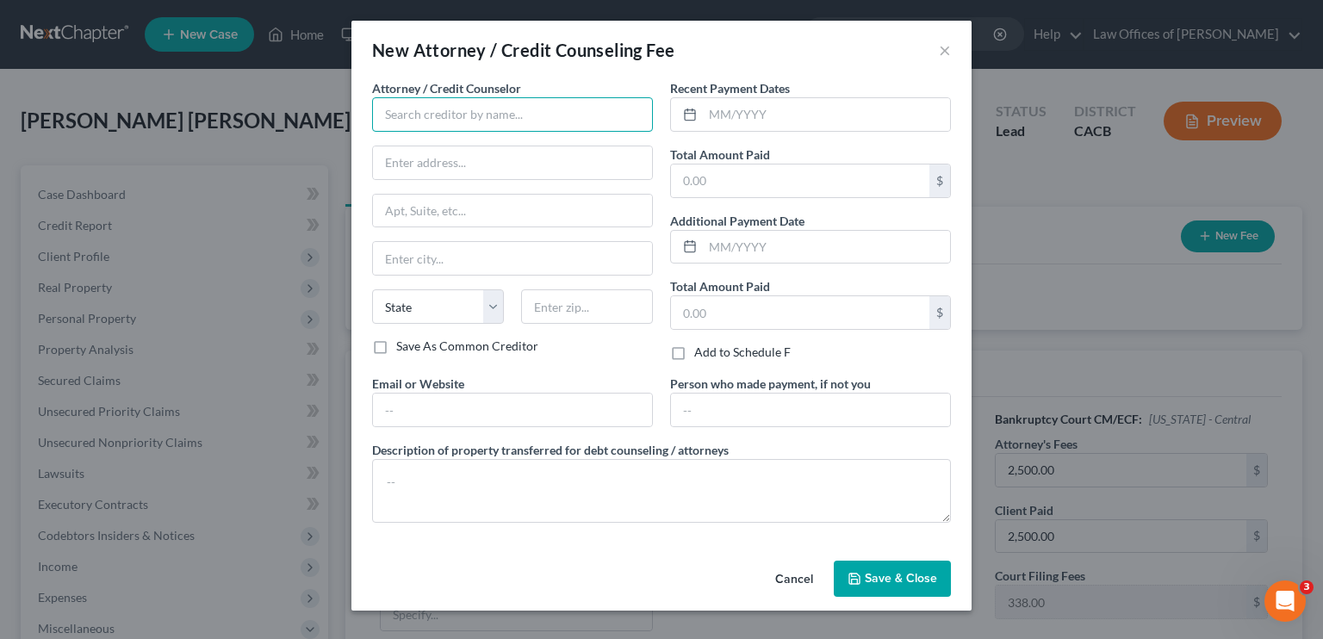
click at [443, 127] on input "text" at bounding box center [512, 114] width 281 height 34
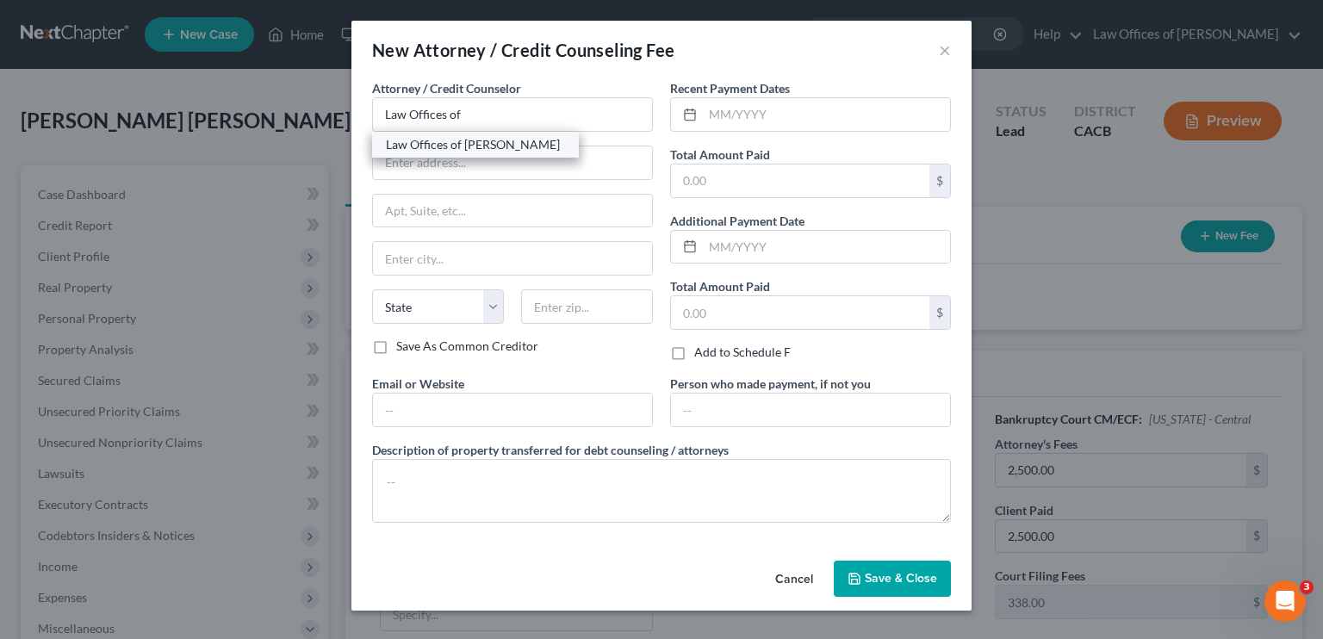
click at [436, 140] on div "Law Offices of [PERSON_NAME]" at bounding box center [475, 144] width 179 height 17
type input "Law Offices of [PERSON_NAME]"
type input "[STREET_ADDRESS]"
type input "Santa [PERSON_NAME]"
select select "4"
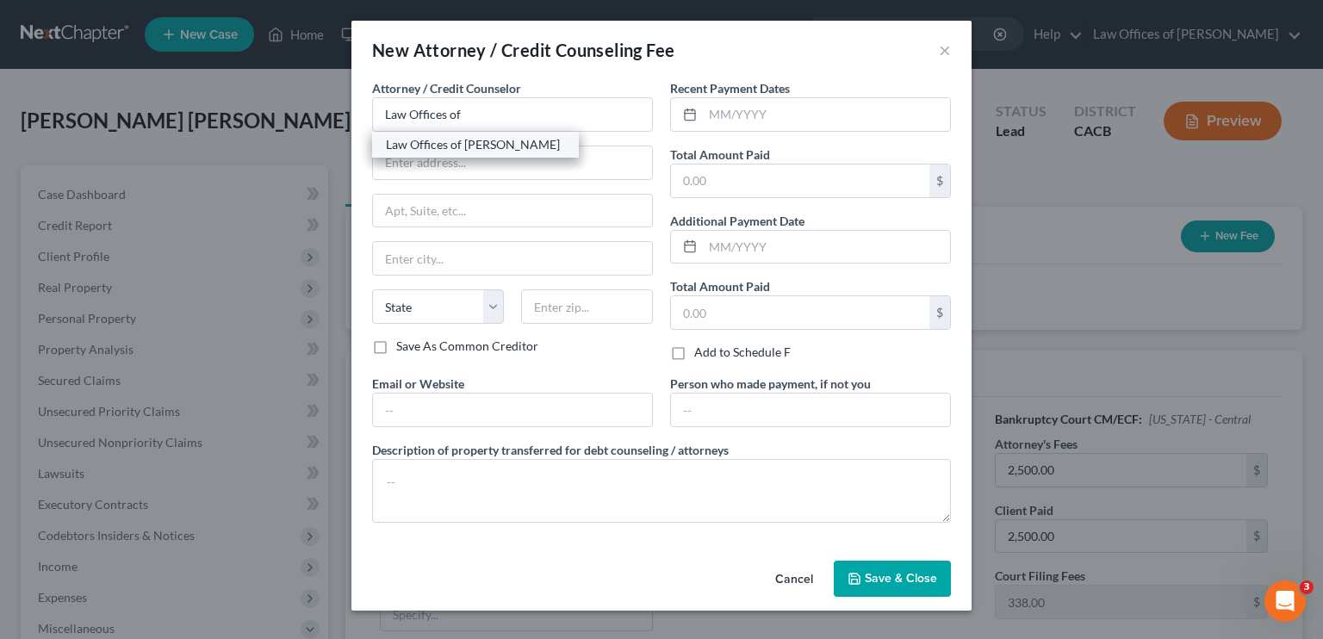
type input "92706"
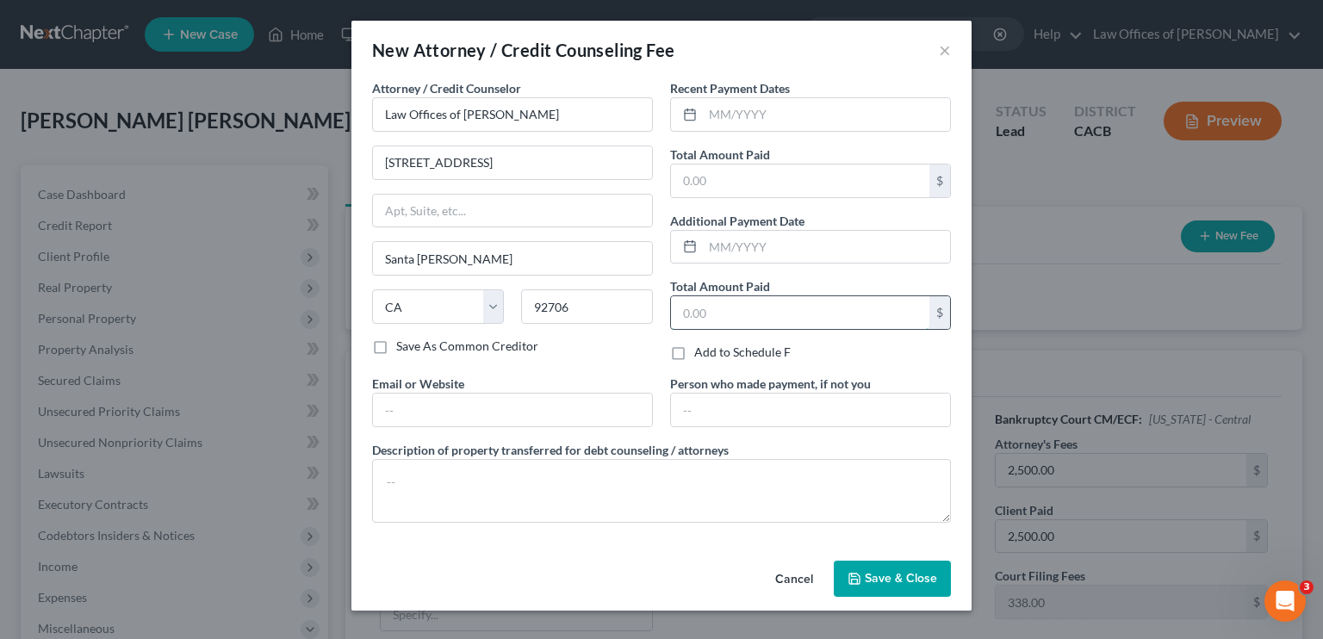
click at [773, 309] on input "text" at bounding box center [800, 312] width 258 height 33
type input "2,500"
drag, startPoint x: 719, startPoint y: 317, endPoint x: 650, endPoint y: 300, distance: 71.0
click at [662, 309] on div "Recent Payment Dates Total Amount Paid $ Additional Payment Date Total Amount P…" at bounding box center [810, 226] width 298 height 295
click at [713, 192] on input "text" at bounding box center [800, 181] width 258 height 33
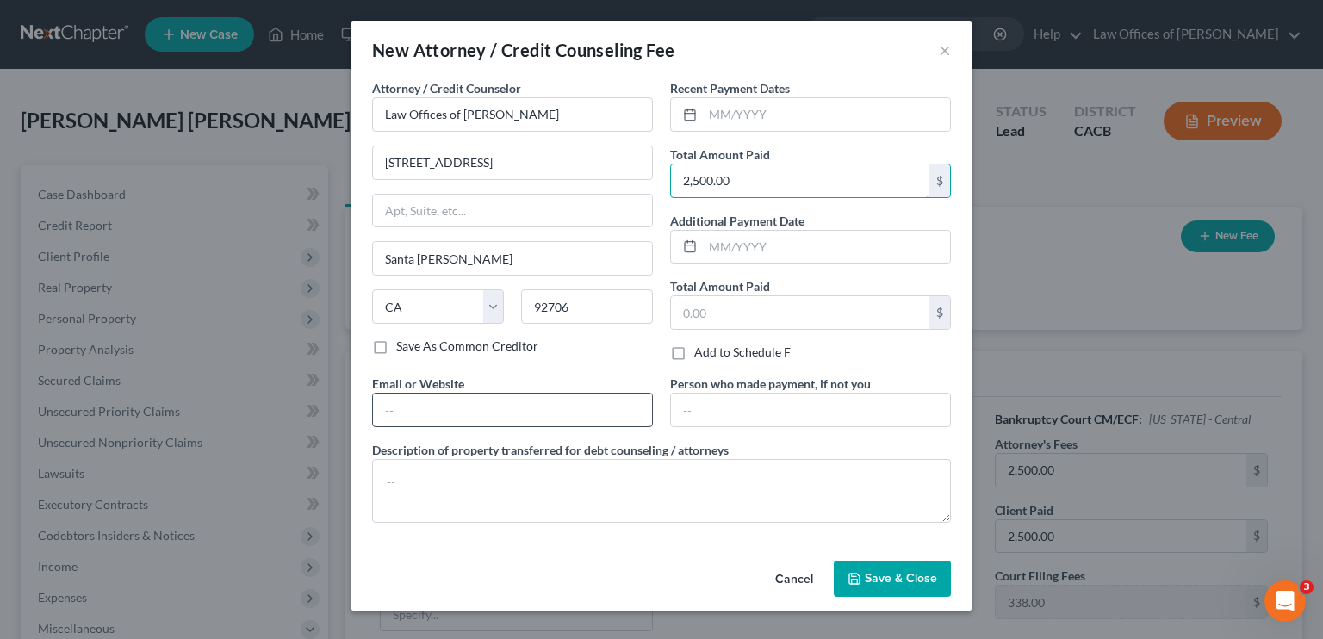
type input "2,500.00"
click at [507, 414] on input "text" at bounding box center [512, 410] width 279 height 33
type input "[EMAIL_ADDRESS][DOMAIN_NAME]"
click at [779, 579] on span "Save & Close" at bounding box center [901, 578] width 72 height 15
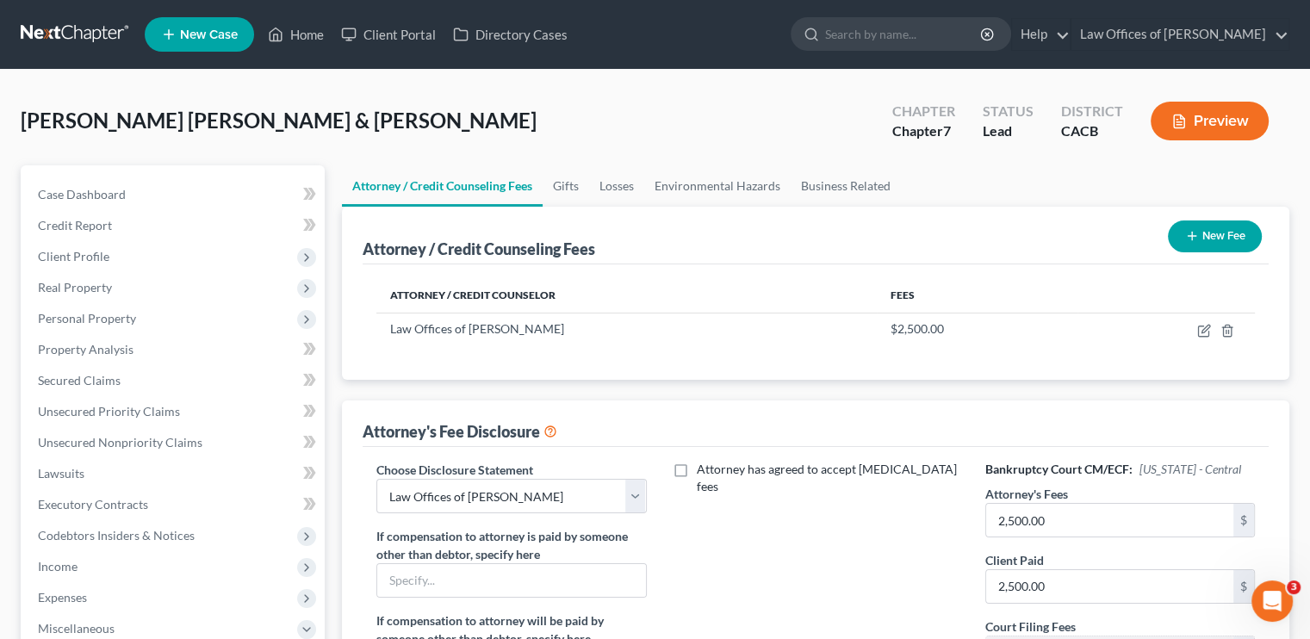
click at [779, 242] on button "New Fee" at bounding box center [1215, 236] width 94 height 32
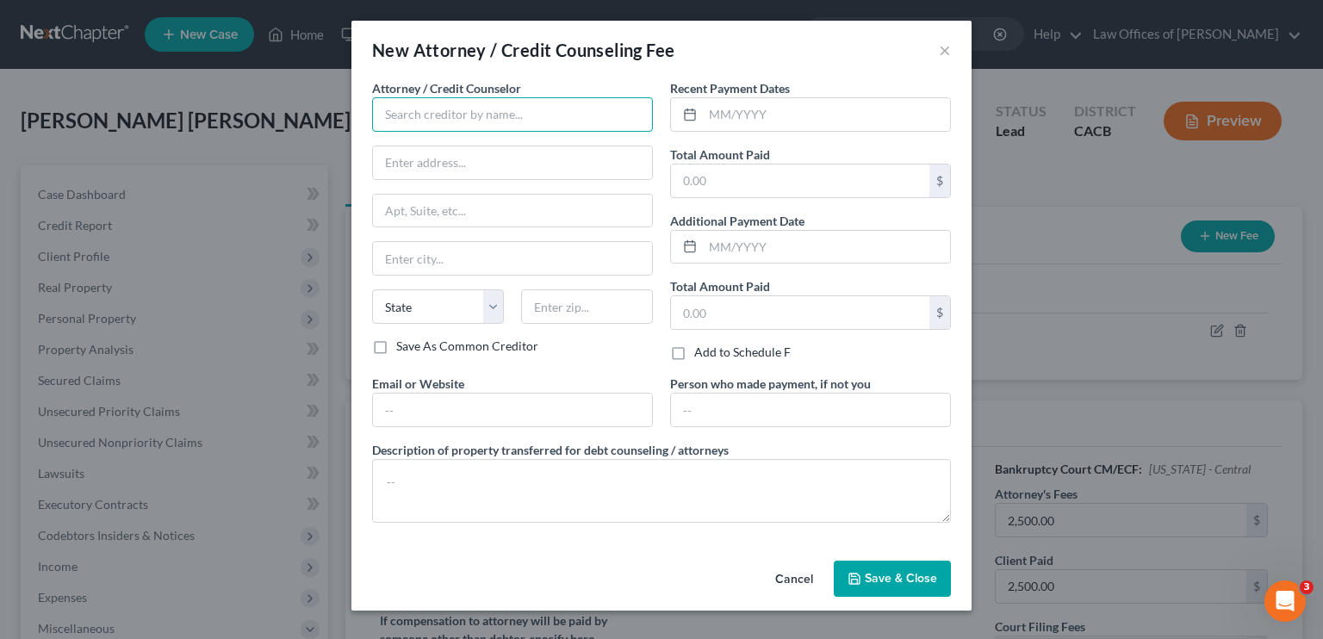
click at [456, 115] on input "text" at bounding box center [512, 114] width 281 height 34
type input "d"
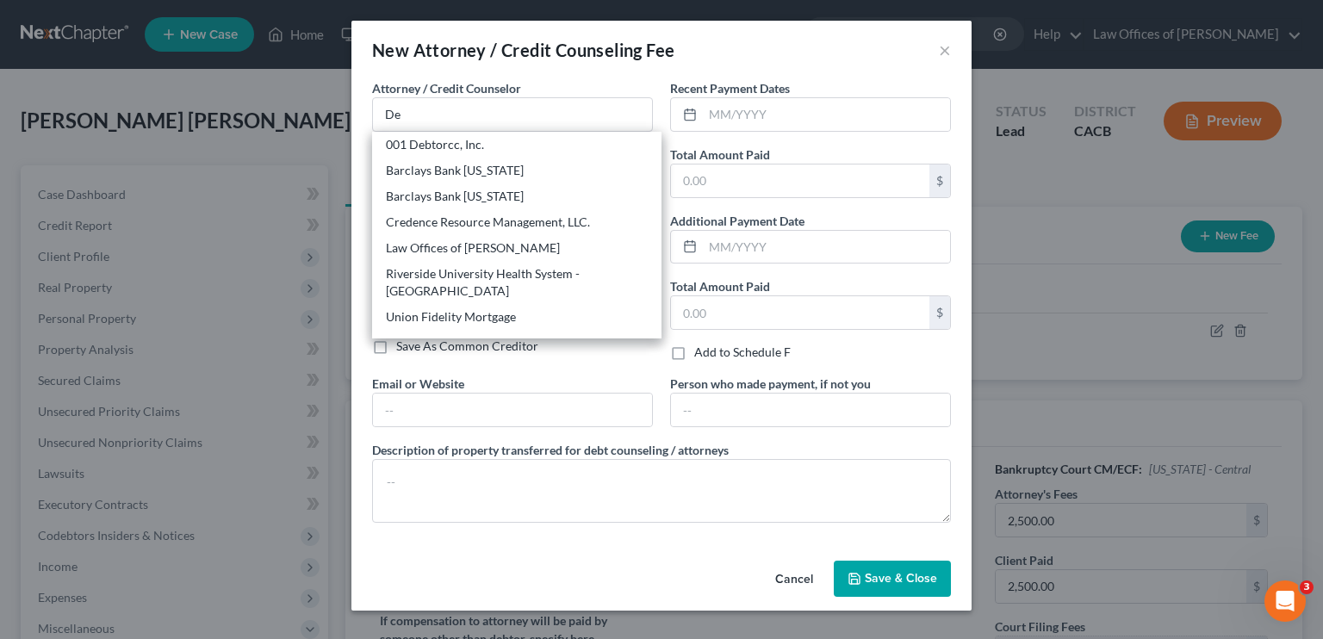
click at [418, 140] on div "001 Debtorcc, Inc." at bounding box center [517, 144] width 262 height 17
type input "001 Debtorcc, Inc."
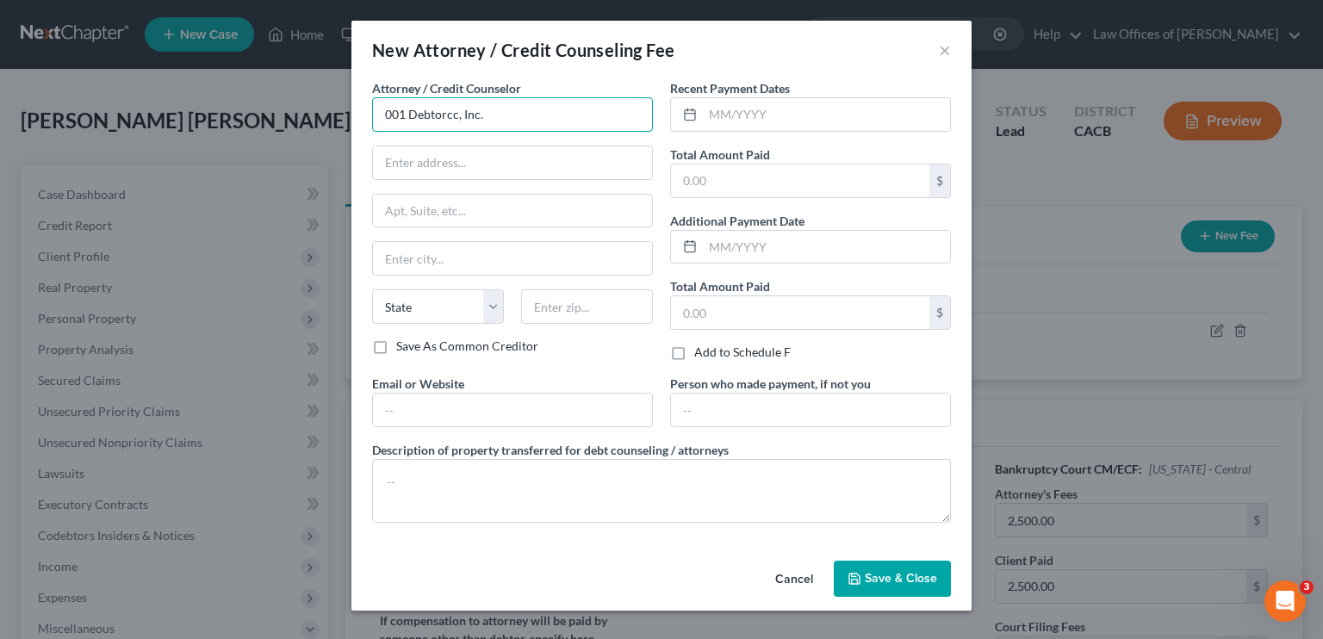
drag, startPoint x: 489, startPoint y: 115, endPoint x: 352, endPoint y: 109, distance: 137.1
click at [352, 109] on div "Attorney / Credit Counselor * 001 Debtorcc, Inc. State [US_STATE] AK AR AZ CA C…" at bounding box center [661, 316] width 620 height 475
type input "Debtorr"
click at [438, 171] on input "text" at bounding box center [512, 162] width 279 height 33
type input "d"
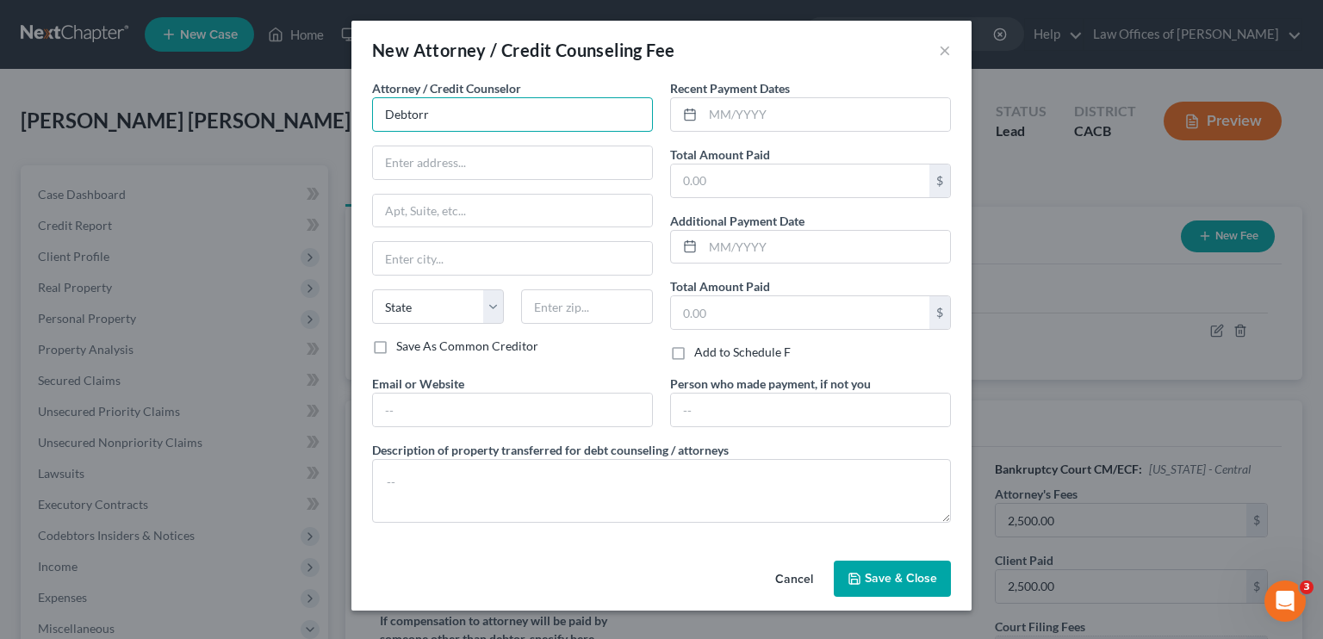
drag, startPoint x: 428, startPoint y: 113, endPoint x: 376, endPoint y: 112, distance: 52.5
click at [376, 112] on input "Debtorr" at bounding box center [512, 114] width 281 height 34
click at [779, 51] on div "New Attorney / Credit Counseling Fee ×" at bounding box center [661, 50] width 620 height 59
drag, startPoint x: 941, startPoint y: 51, endPoint x: 719, endPoint y: 92, distance: 226.0
click at [779, 50] on button "×" at bounding box center [945, 50] width 12 height 21
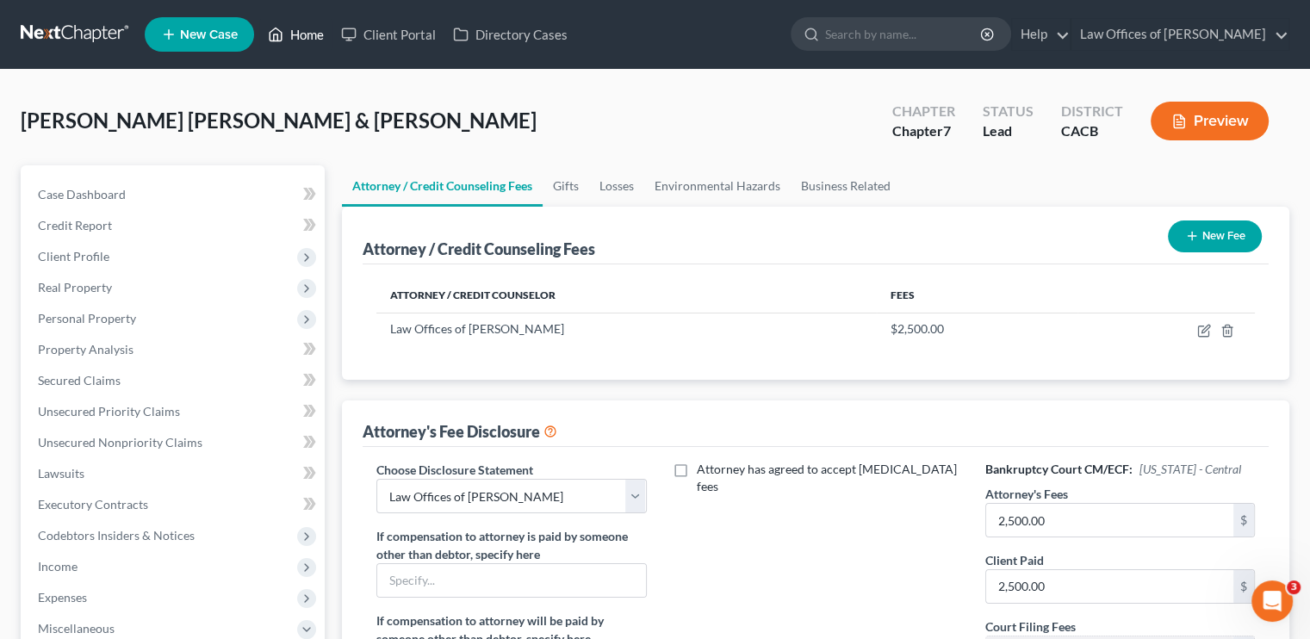
click at [294, 32] on link "Home" at bounding box center [295, 34] width 73 height 31
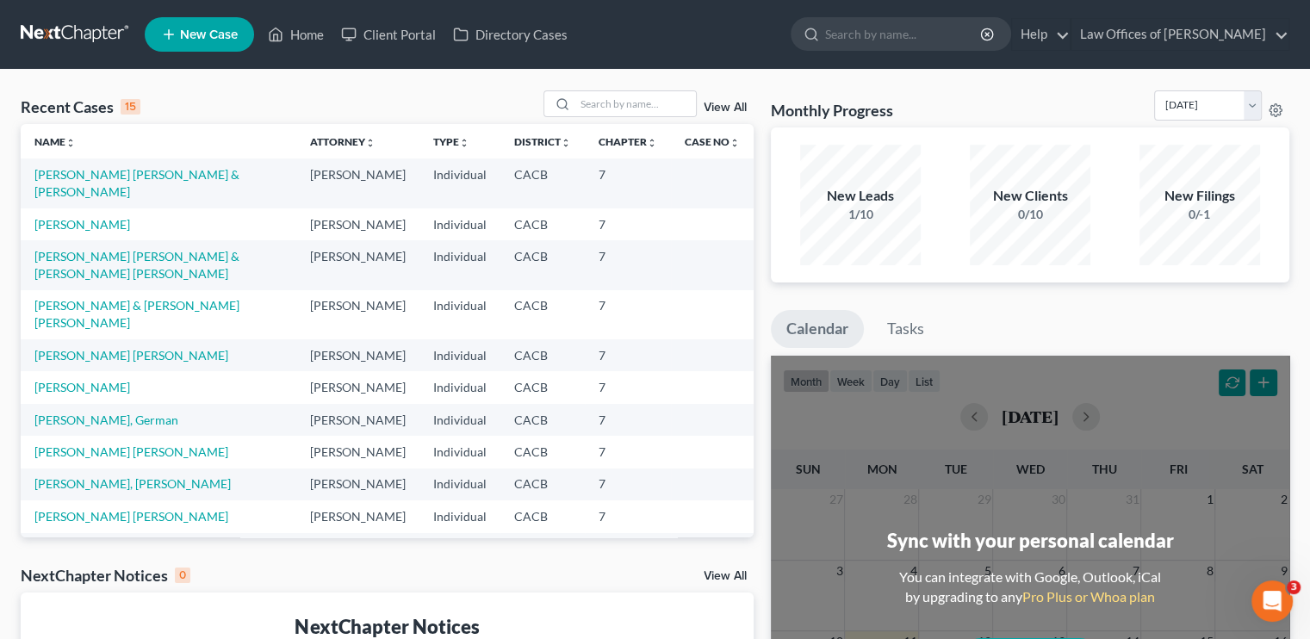
click at [59, 214] on td "[PERSON_NAME]" at bounding box center [159, 224] width 276 height 32
click at [78, 220] on link "[PERSON_NAME]" at bounding box center [82, 224] width 96 height 15
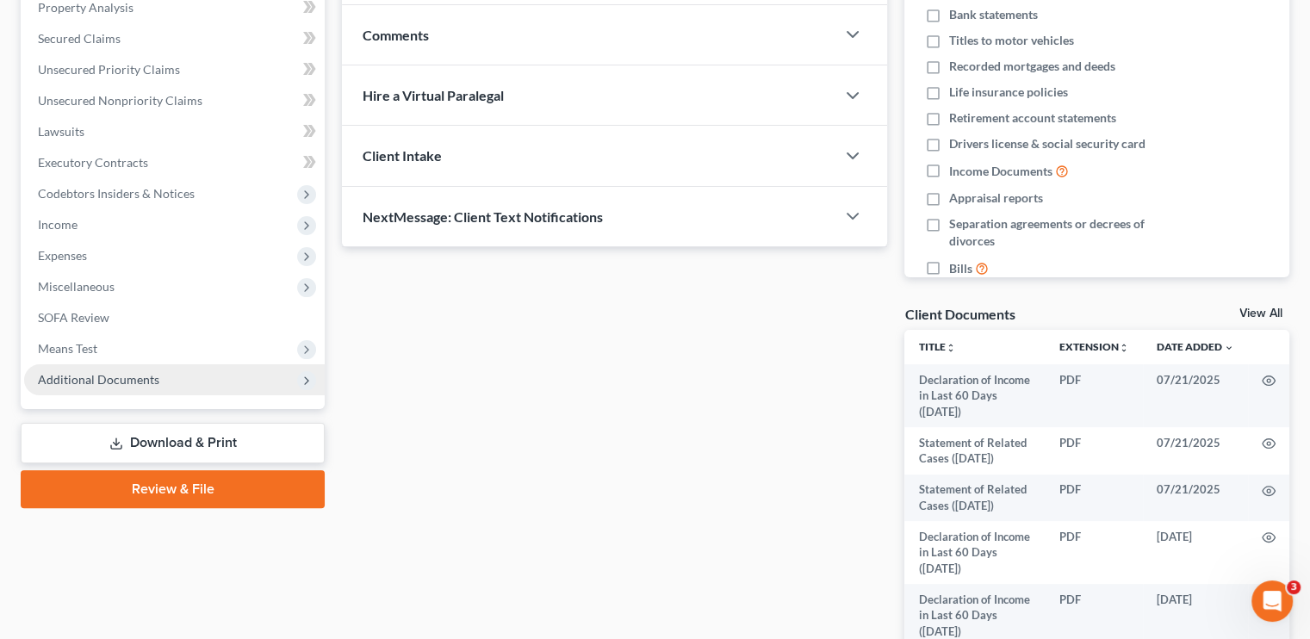
scroll to position [345, 0]
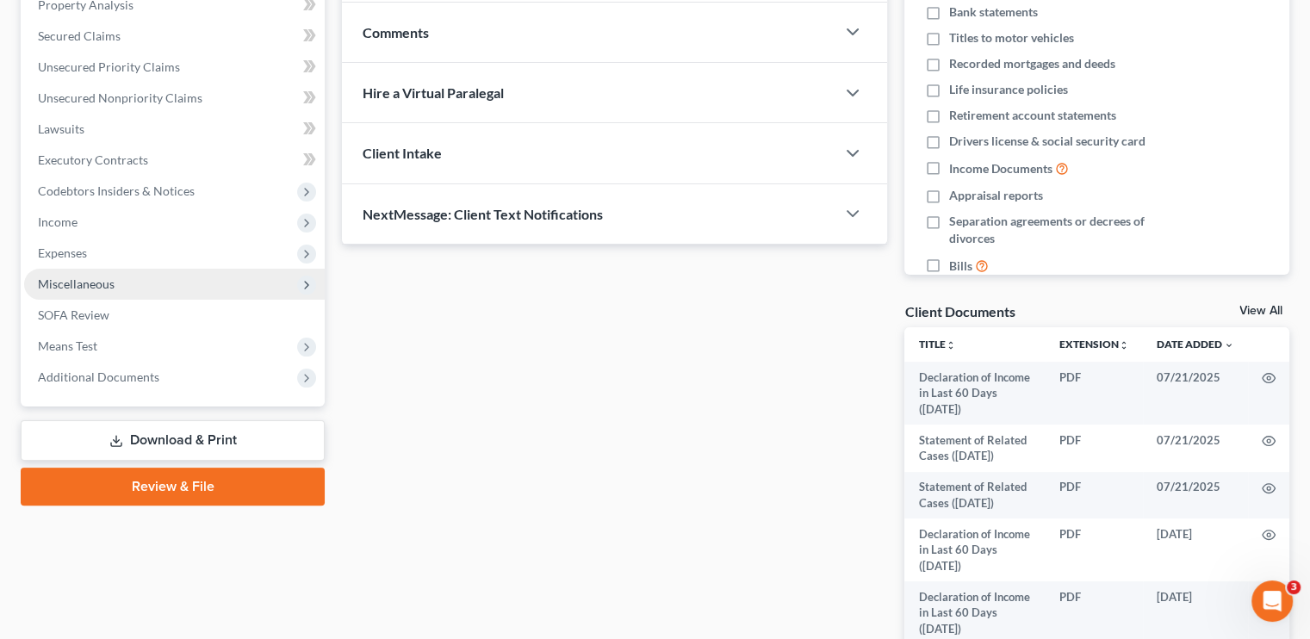
click at [110, 285] on span "Miscellaneous" at bounding box center [76, 283] width 77 height 15
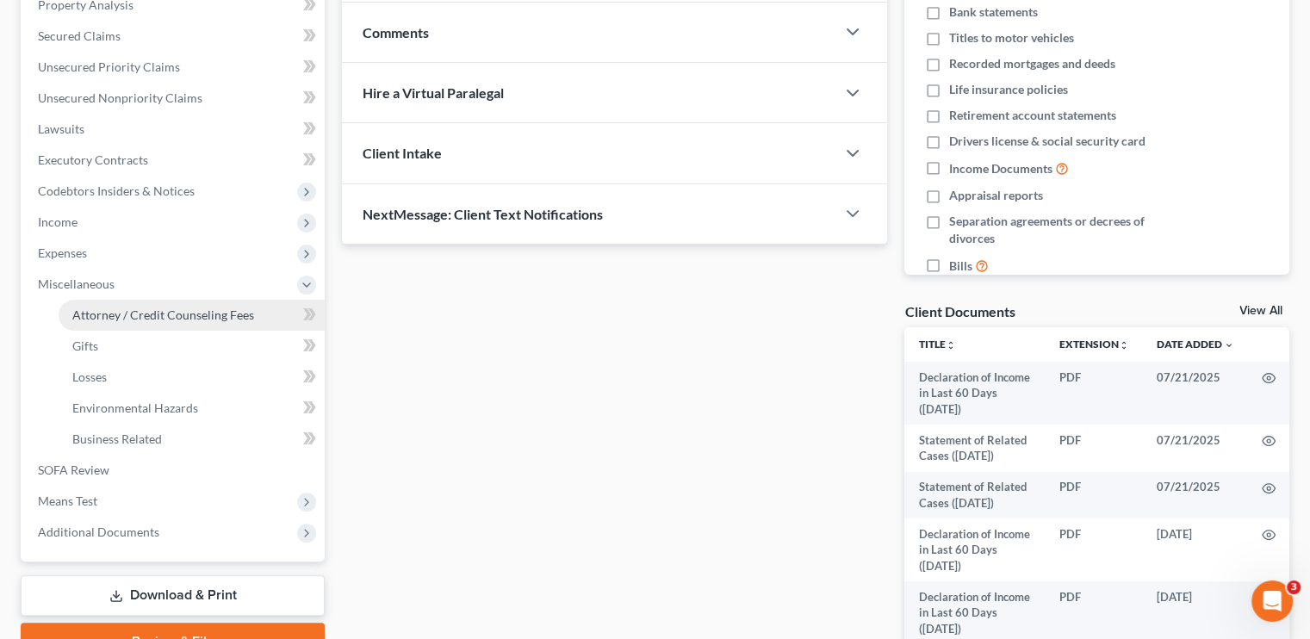
click at [99, 310] on span "Attorney / Credit Counseling Fees" at bounding box center [163, 314] width 182 height 15
select select "0"
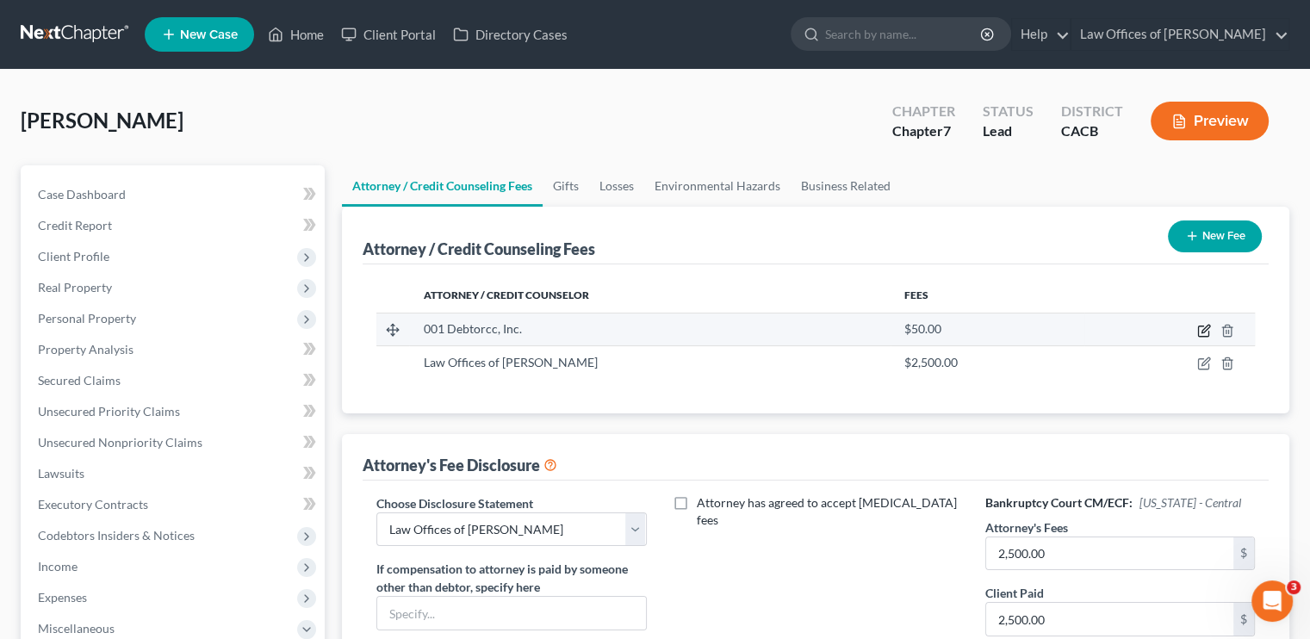
click at [779, 326] on icon "button" at bounding box center [1203, 331] width 10 height 10
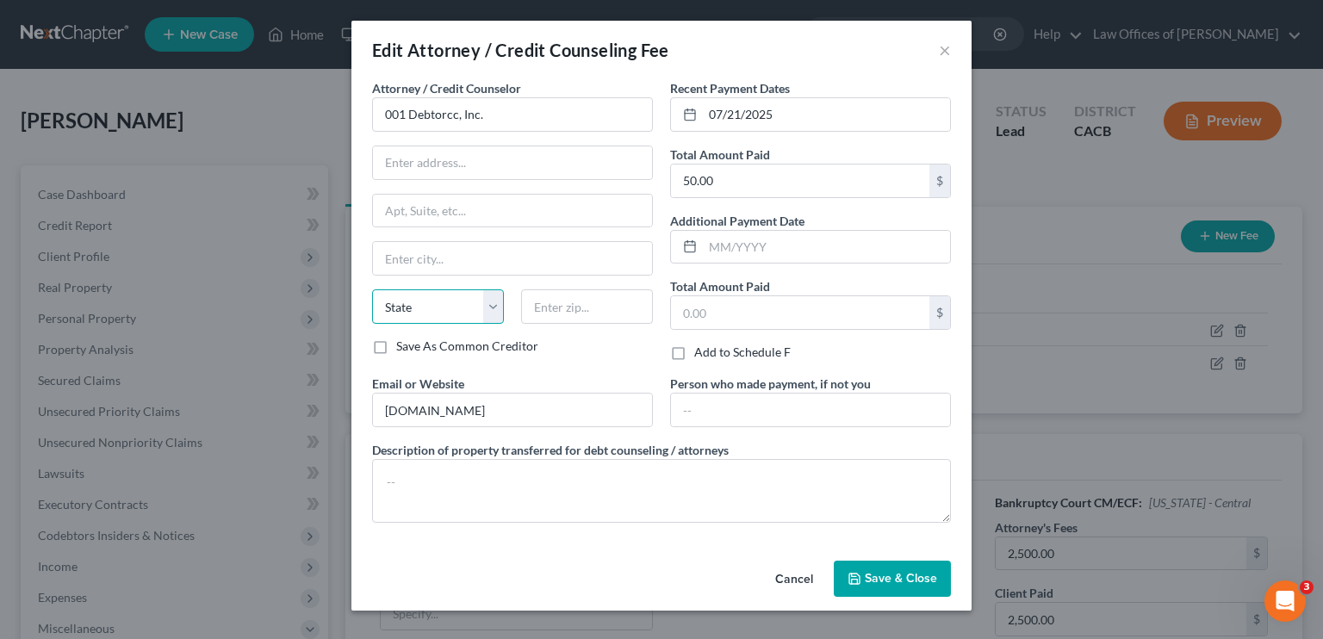
click at [441, 313] on select "State [US_STATE] AK AR AZ CA CO CT DE DC [GEOGRAPHIC_DATA] [GEOGRAPHIC_DATA] GU…" at bounding box center [438, 306] width 132 height 34
select select "4"
click at [372, 289] on select "State [US_STATE] AK AR AZ CA CO CT DE DC [GEOGRAPHIC_DATA] [GEOGRAPHIC_DATA] GU…" at bounding box center [438, 306] width 132 height 34
click at [779, 580] on span "Save & Close" at bounding box center [901, 578] width 72 height 15
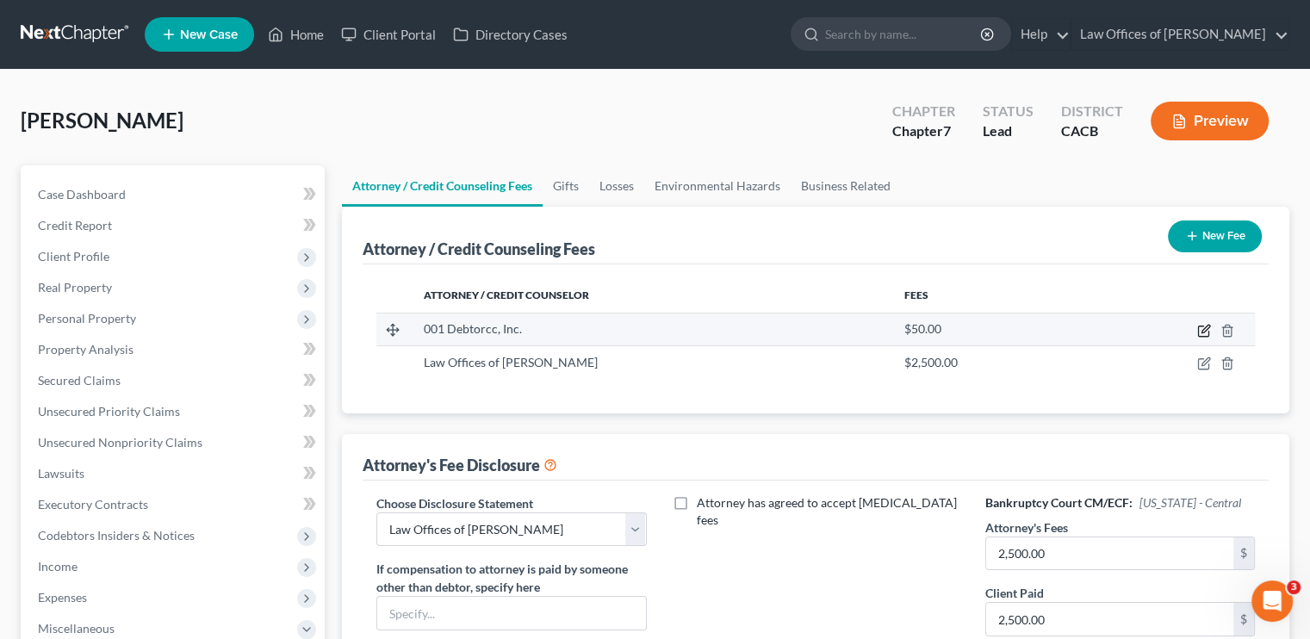
click at [779, 334] on icon "button" at bounding box center [1204, 331] width 14 height 14
select select "4"
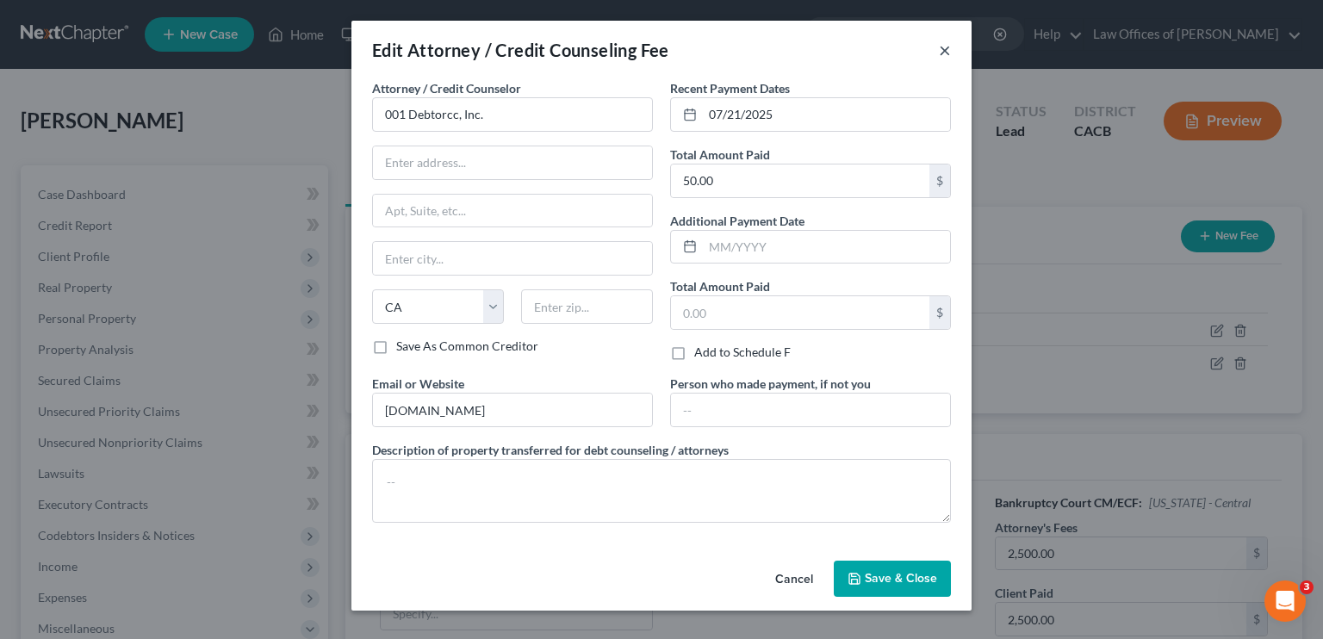
click at [779, 50] on button "×" at bounding box center [945, 50] width 12 height 21
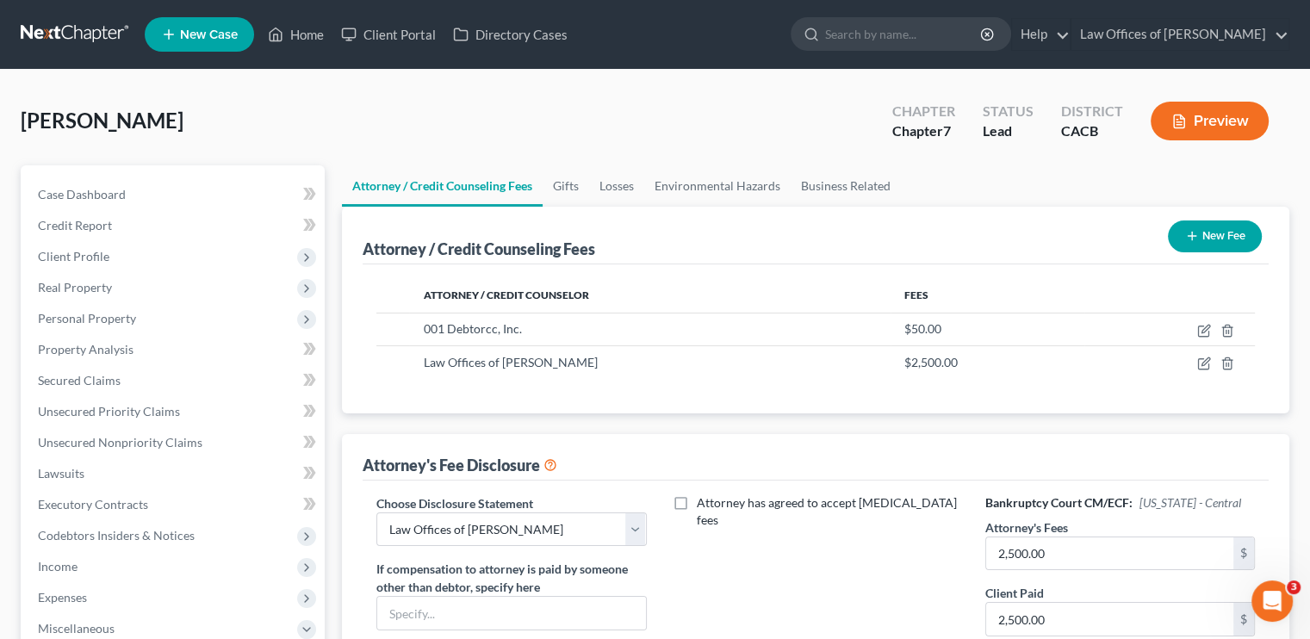
click at [289, 20] on ul "New Case Home Client Portal Directory Cases - No Result - See all results Or Pr…" at bounding box center [717, 34] width 1145 height 45
click at [297, 27] on link "Home" at bounding box center [295, 34] width 73 height 31
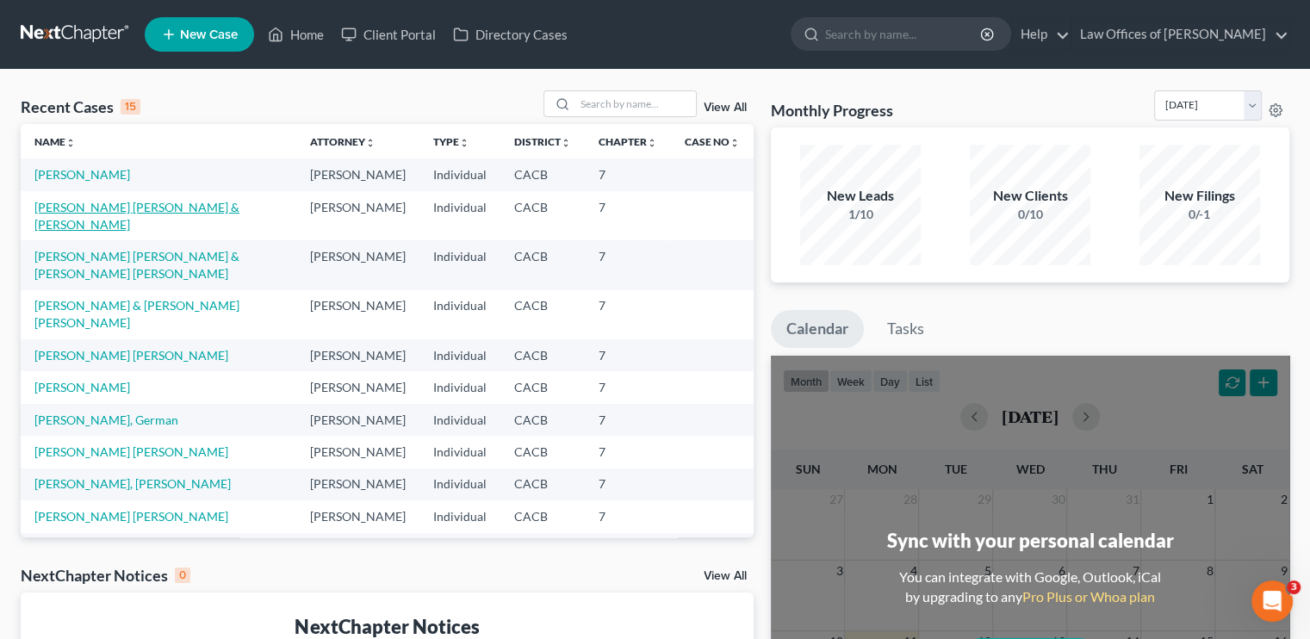
click at [117, 227] on link "[PERSON_NAME] [PERSON_NAME] & [PERSON_NAME]" at bounding box center [136, 216] width 205 height 32
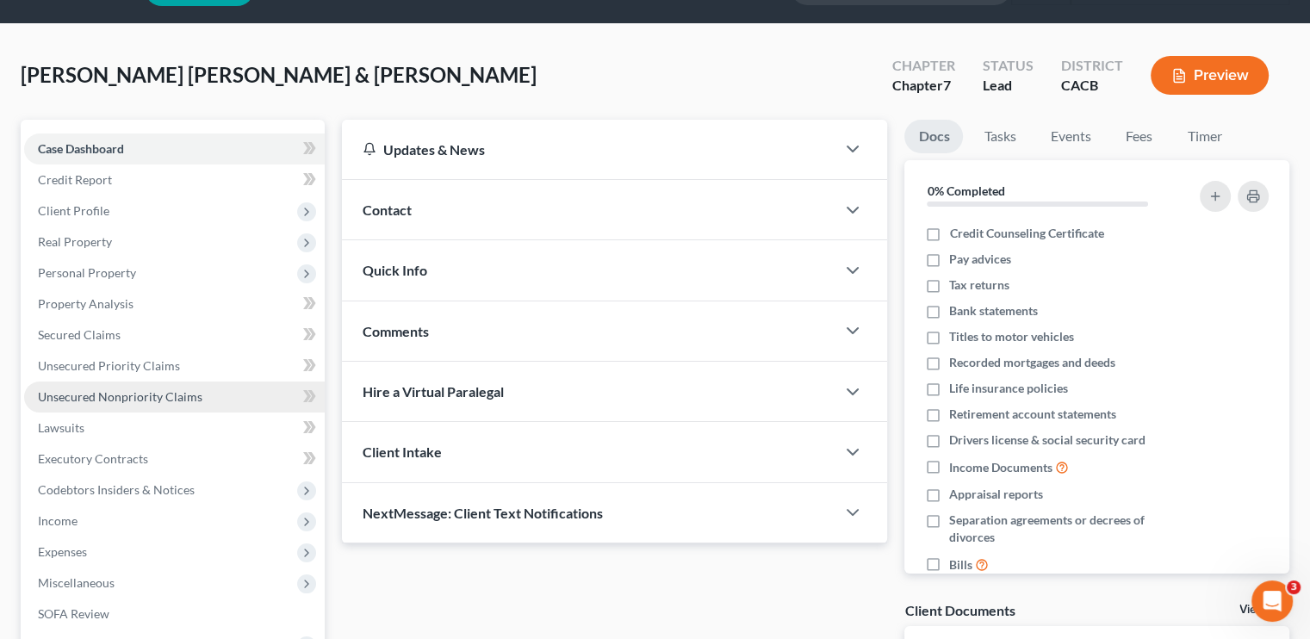
scroll to position [86, 0]
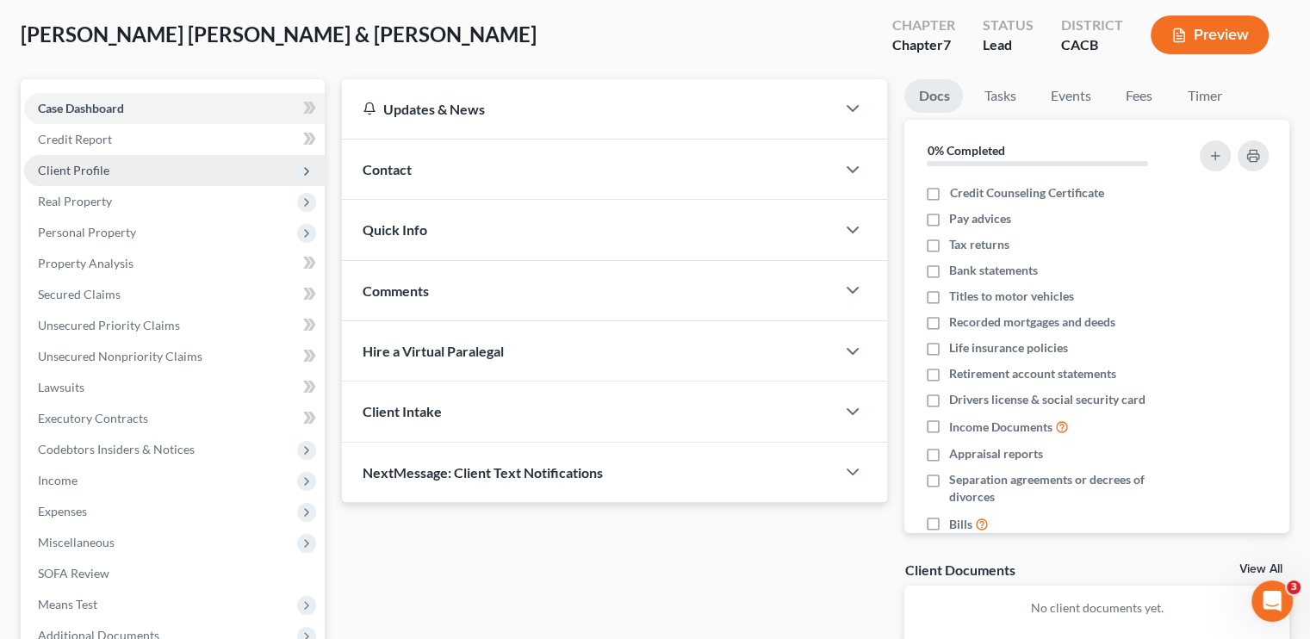
click at [100, 171] on span "Client Profile" at bounding box center [73, 170] width 71 height 15
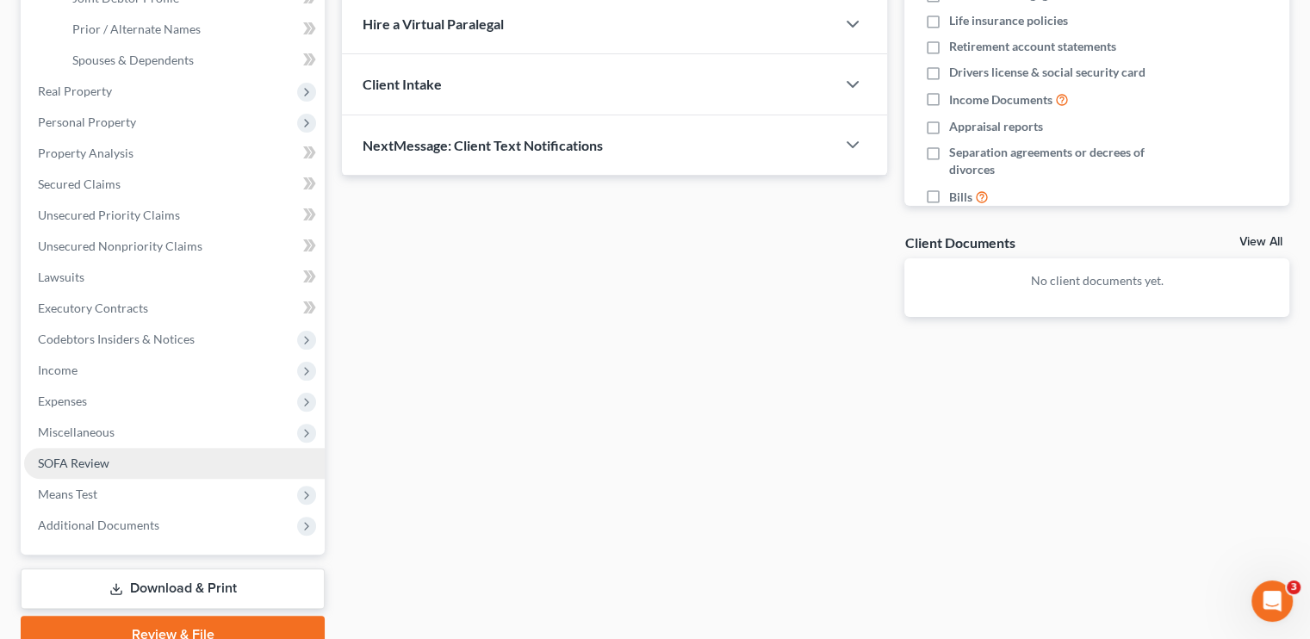
scroll to position [431, 0]
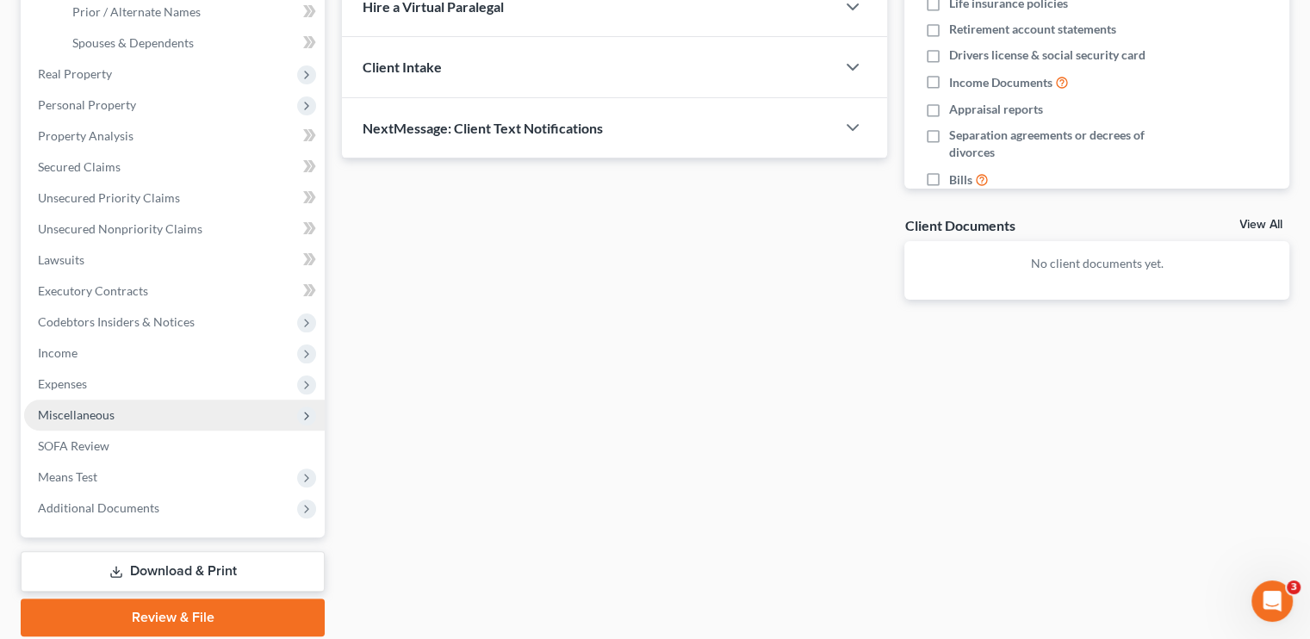
click at [94, 413] on span "Miscellaneous" at bounding box center [76, 414] width 77 height 15
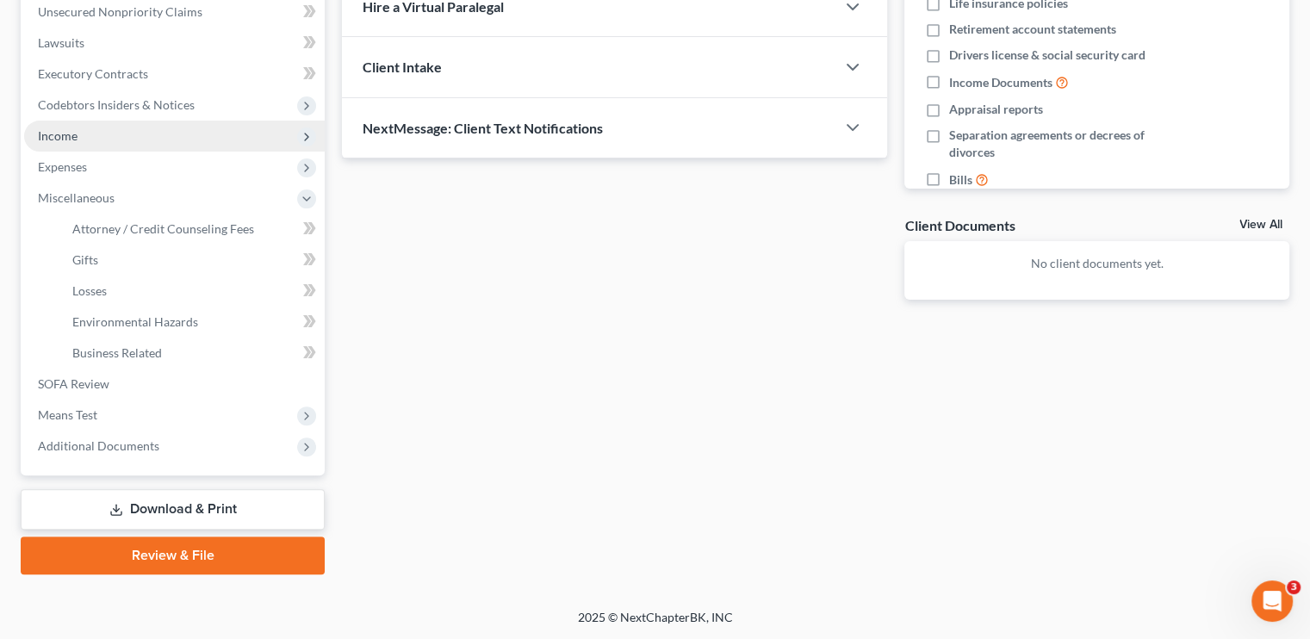
scroll to position [430, 0]
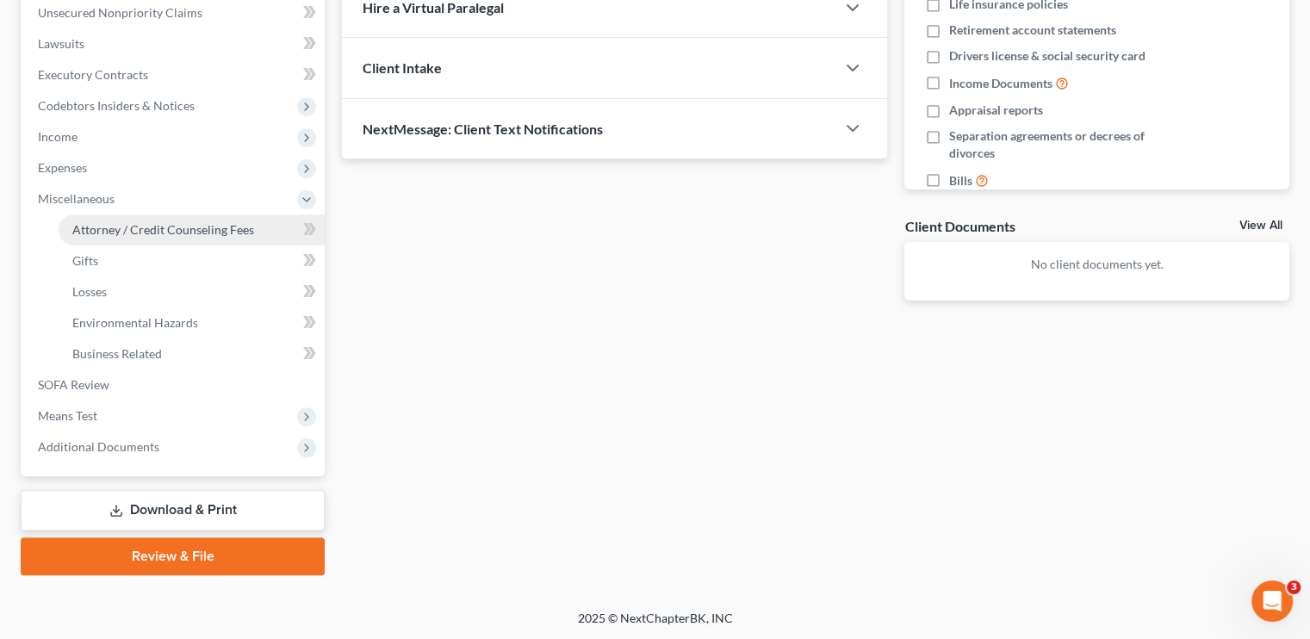
click at [146, 233] on span "Attorney / Credit Counseling Fees" at bounding box center [163, 229] width 182 height 15
select select "0"
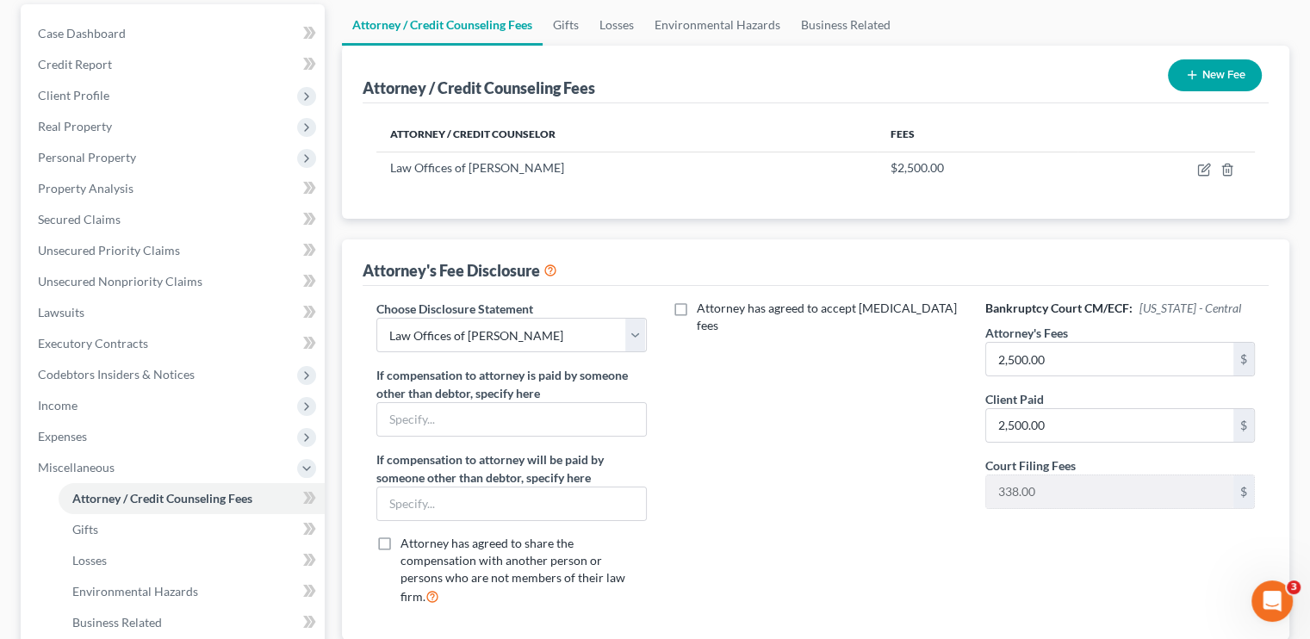
scroll to position [172, 0]
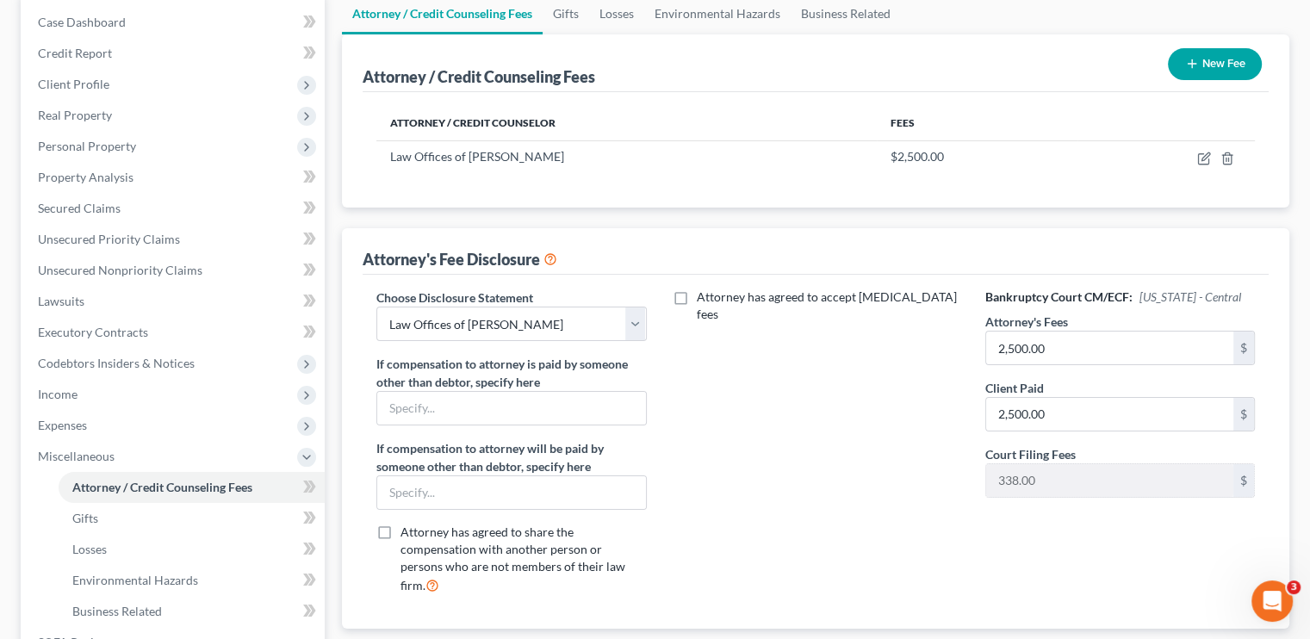
click at [779, 54] on button "New Fee" at bounding box center [1215, 64] width 94 height 32
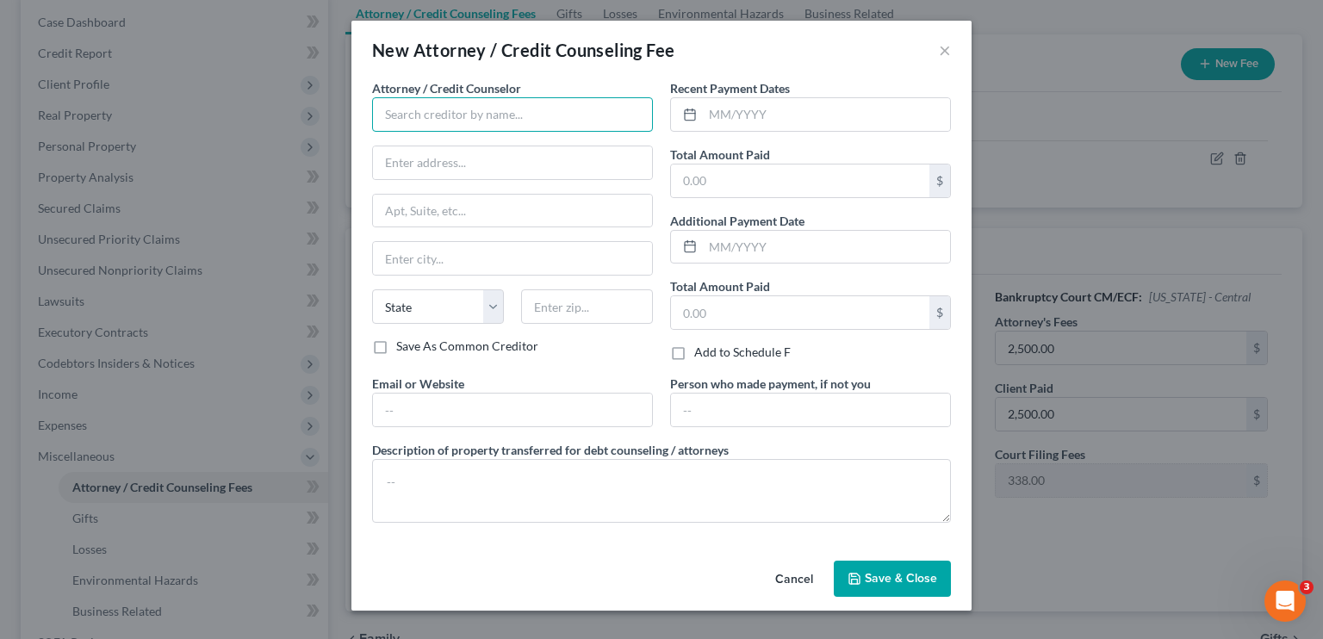
click at [391, 121] on input "text" at bounding box center [512, 114] width 281 height 34
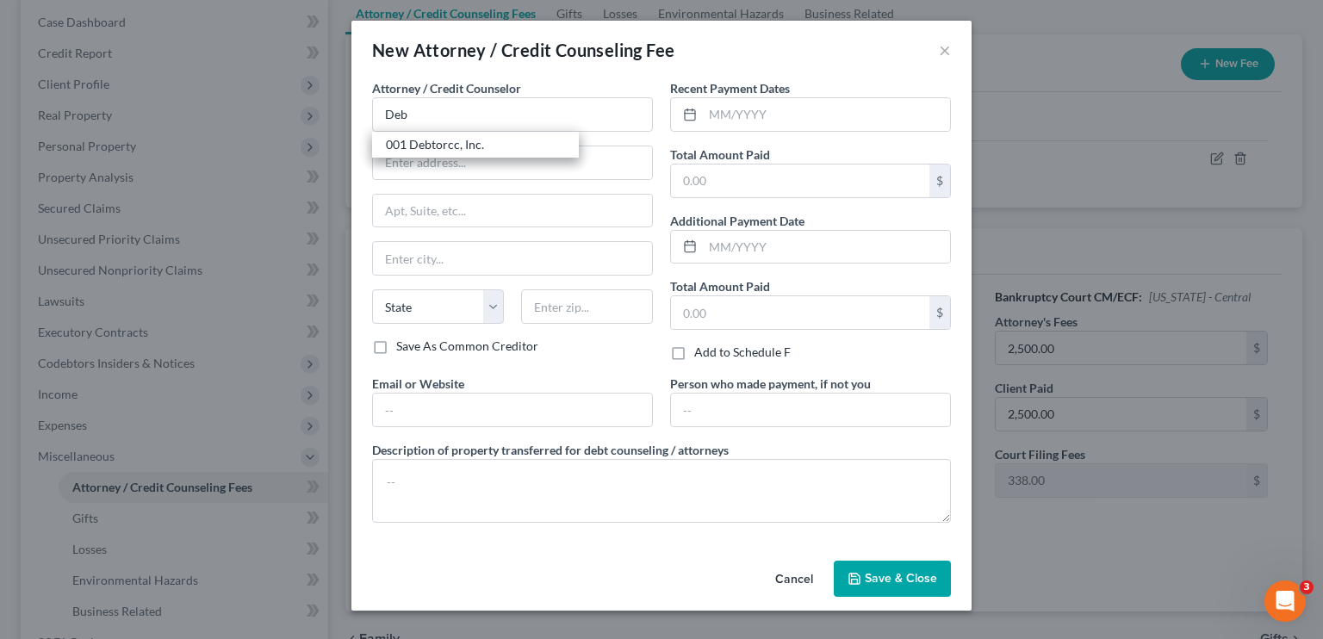
drag, startPoint x: 441, startPoint y: 147, endPoint x: 435, endPoint y: 184, distance: 37.5
click at [441, 147] on div "001 Debtorcc, Inc." at bounding box center [475, 144] width 179 height 17
type input "001 Debtorcc, Inc."
click at [468, 316] on select "State [US_STATE] AK AR AZ CA CO CT DE DC [GEOGRAPHIC_DATA] [GEOGRAPHIC_DATA] GU…" at bounding box center [438, 306] width 132 height 34
select select "4"
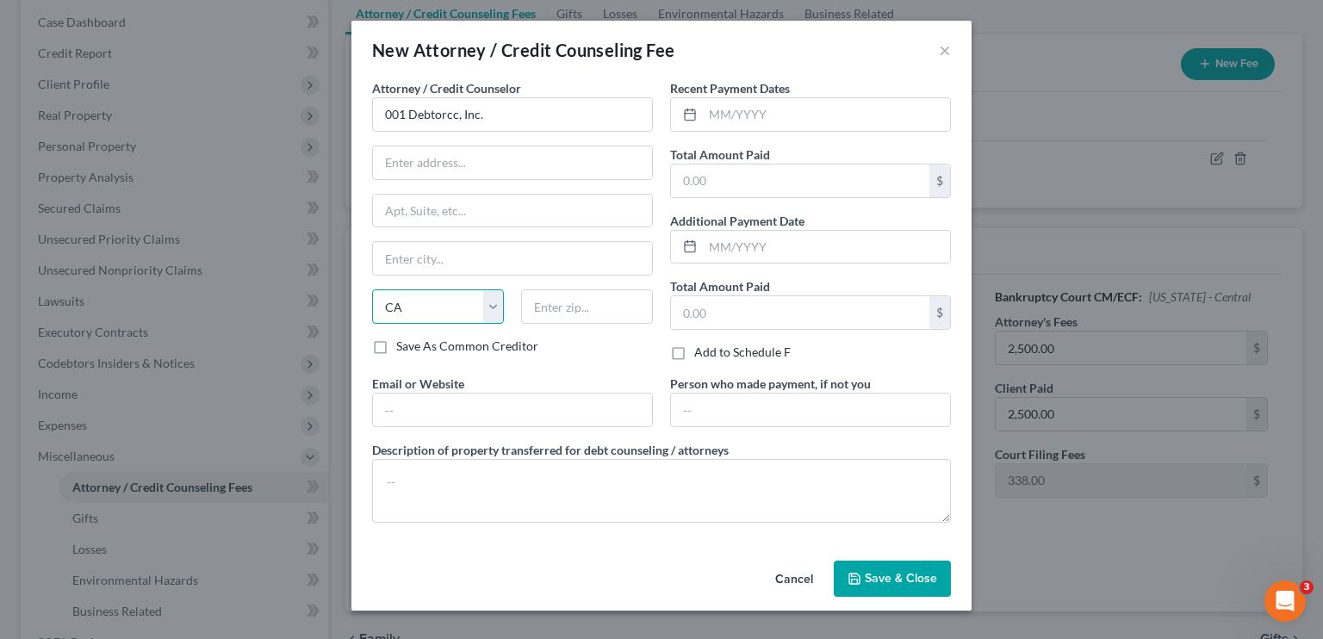
click at [372, 289] on select "State [US_STATE] AK AR AZ CA CO CT DE DC [GEOGRAPHIC_DATA] [GEOGRAPHIC_DATA] GU…" at bounding box center [438, 306] width 132 height 34
click at [463, 412] on input "text" at bounding box center [512, 410] width 279 height 33
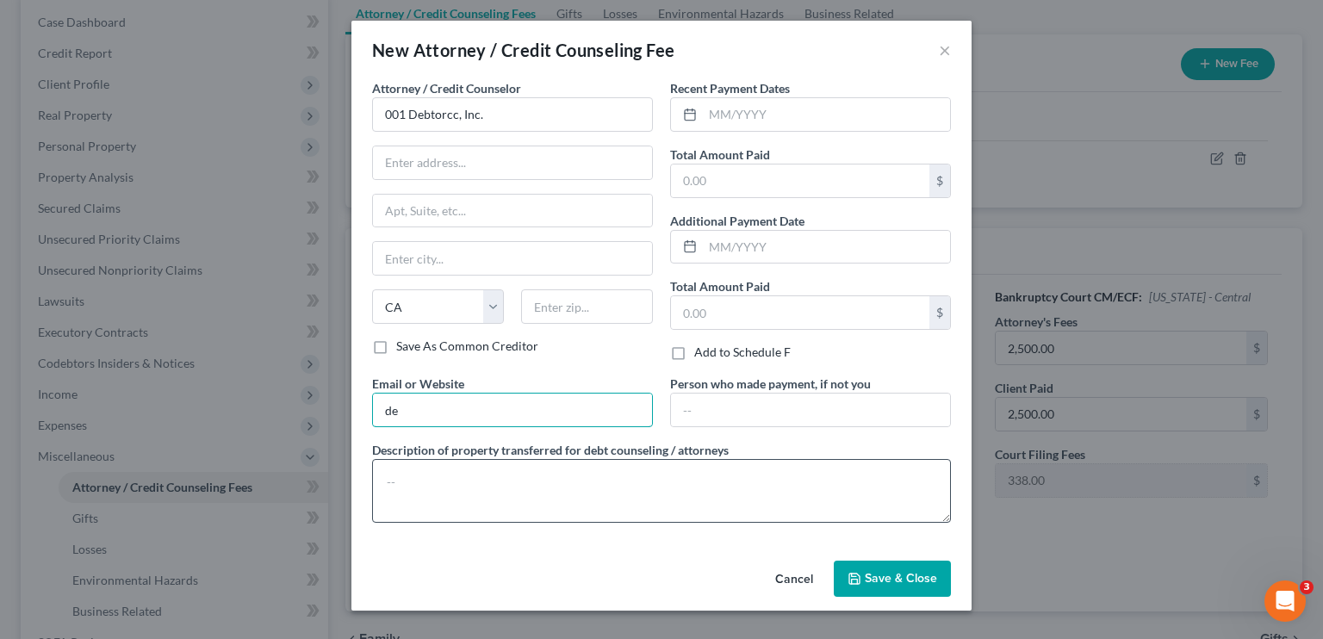
type input "[DOMAIN_NAME]"
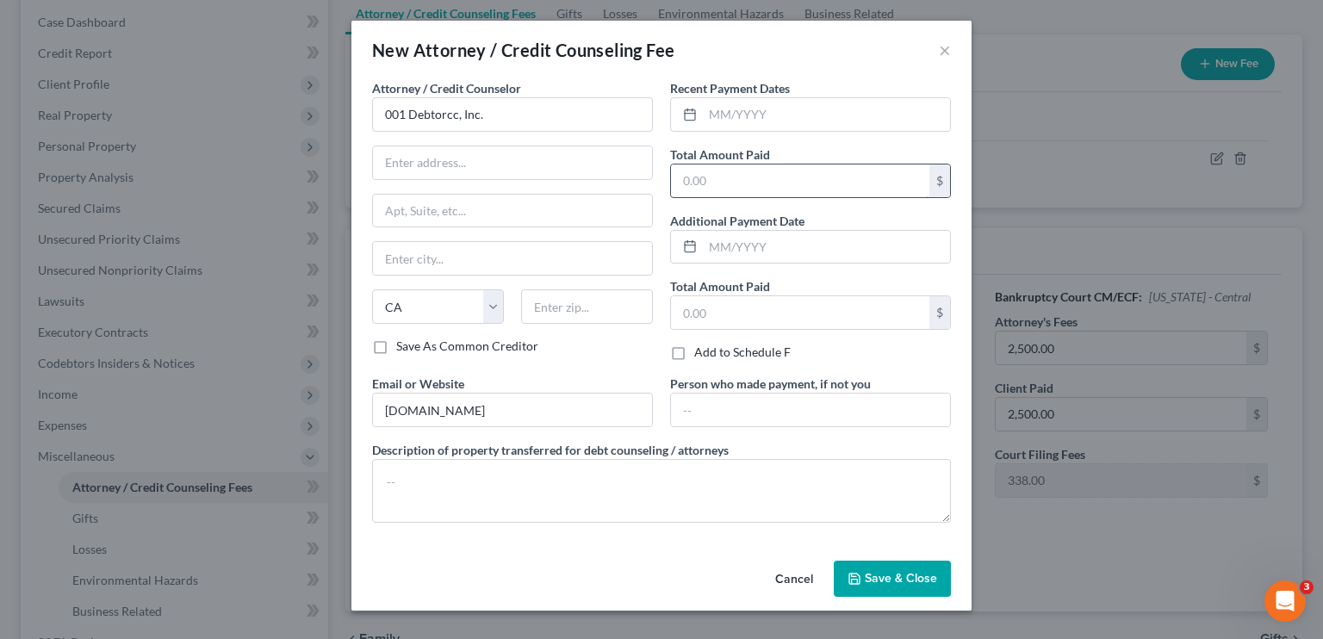
click at [779, 176] on input "text" at bounding box center [800, 181] width 258 height 33
type input "100"
click at [779, 582] on span "Save & Close" at bounding box center [901, 578] width 72 height 15
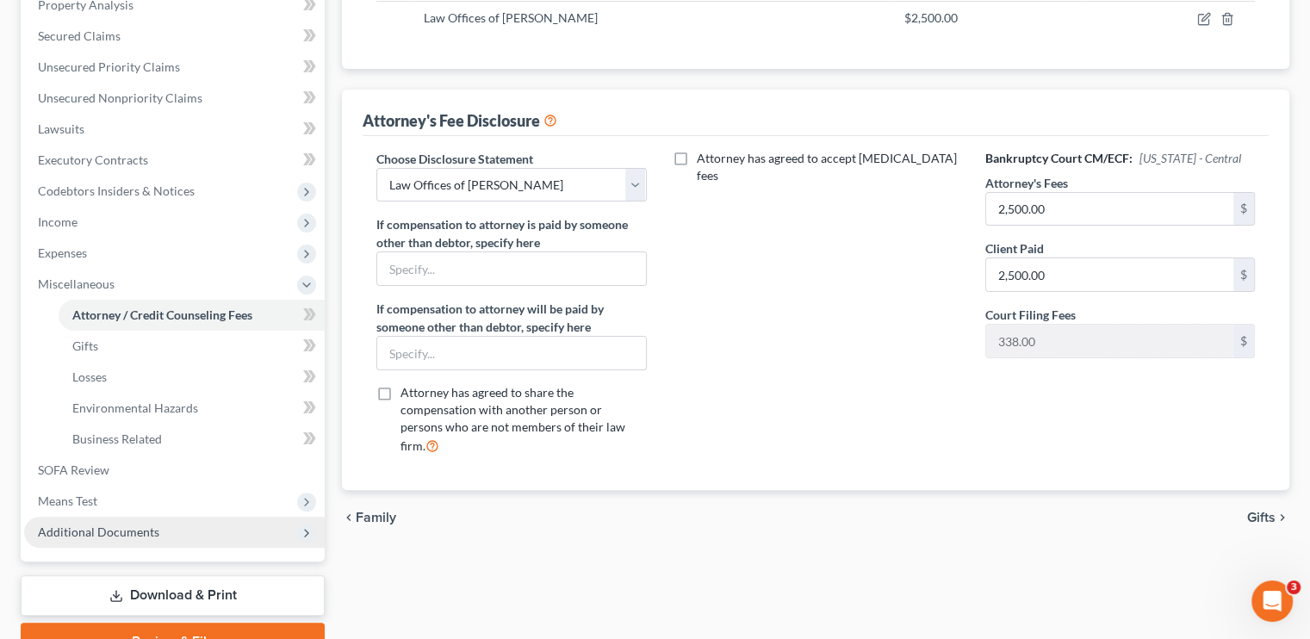
scroll to position [430, 0]
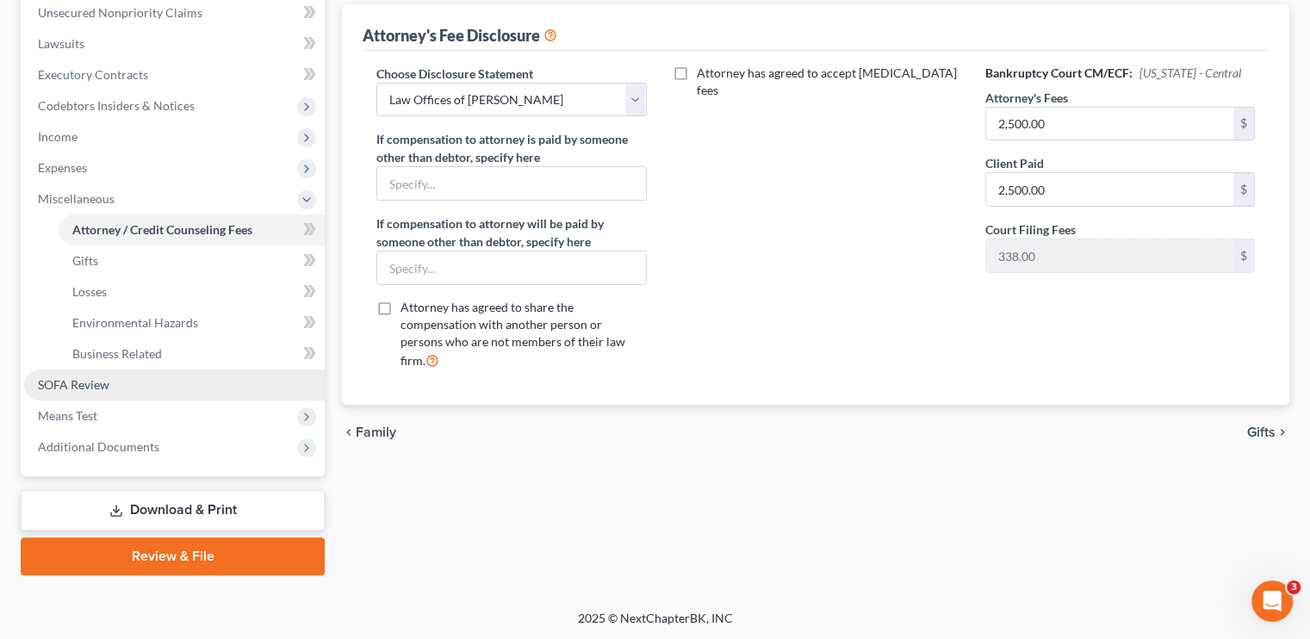
click at [88, 389] on span "SOFA Review" at bounding box center [73, 384] width 71 height 15
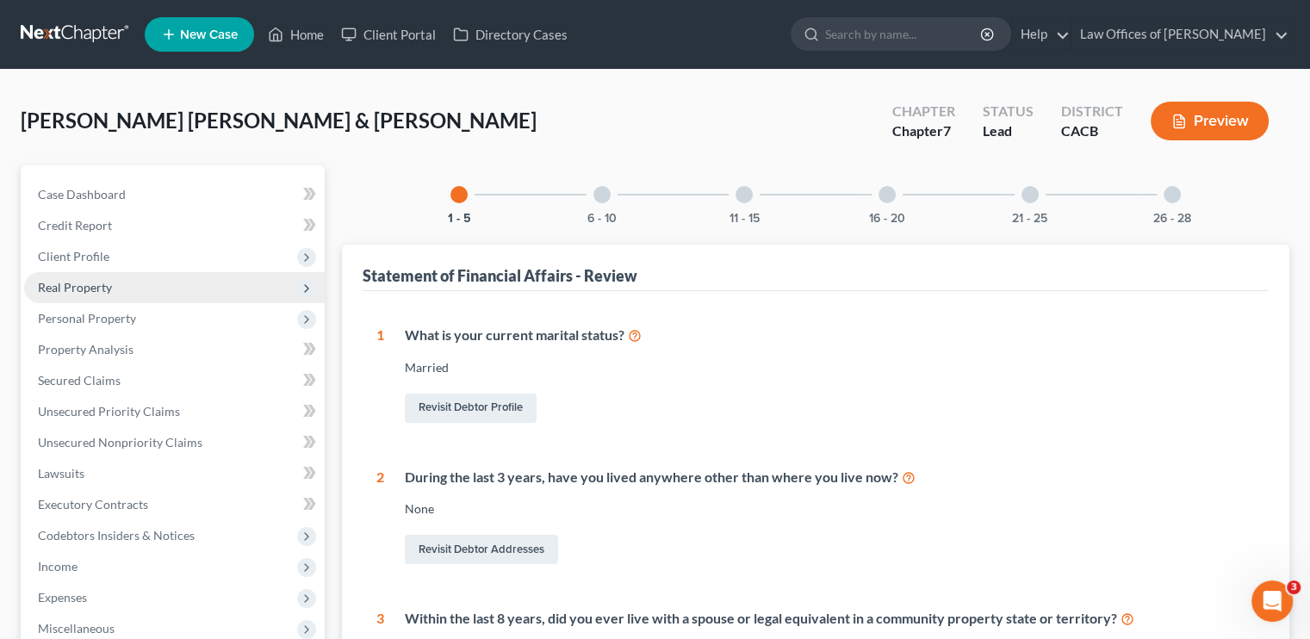
click at [99, 295] on span "Real Property" at bounding box center [174, 287] width 301 height 31
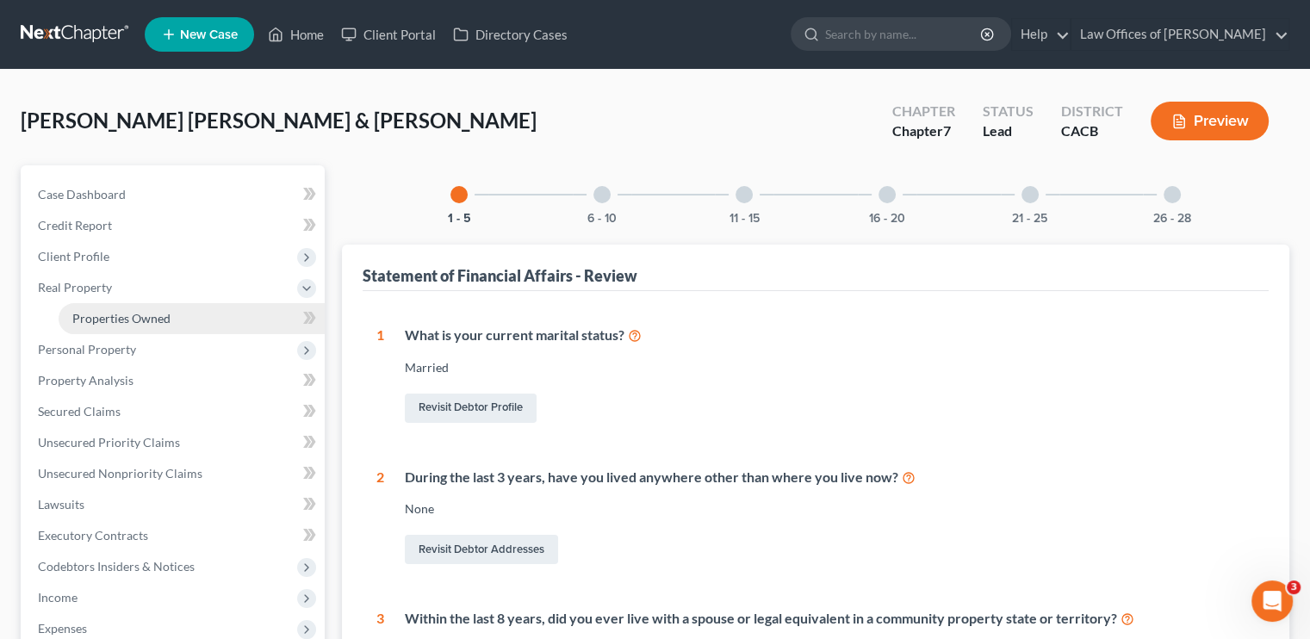
click at [131, 317] on span "Properties Owned" at bounding box center [121, 318] width 98 height 15
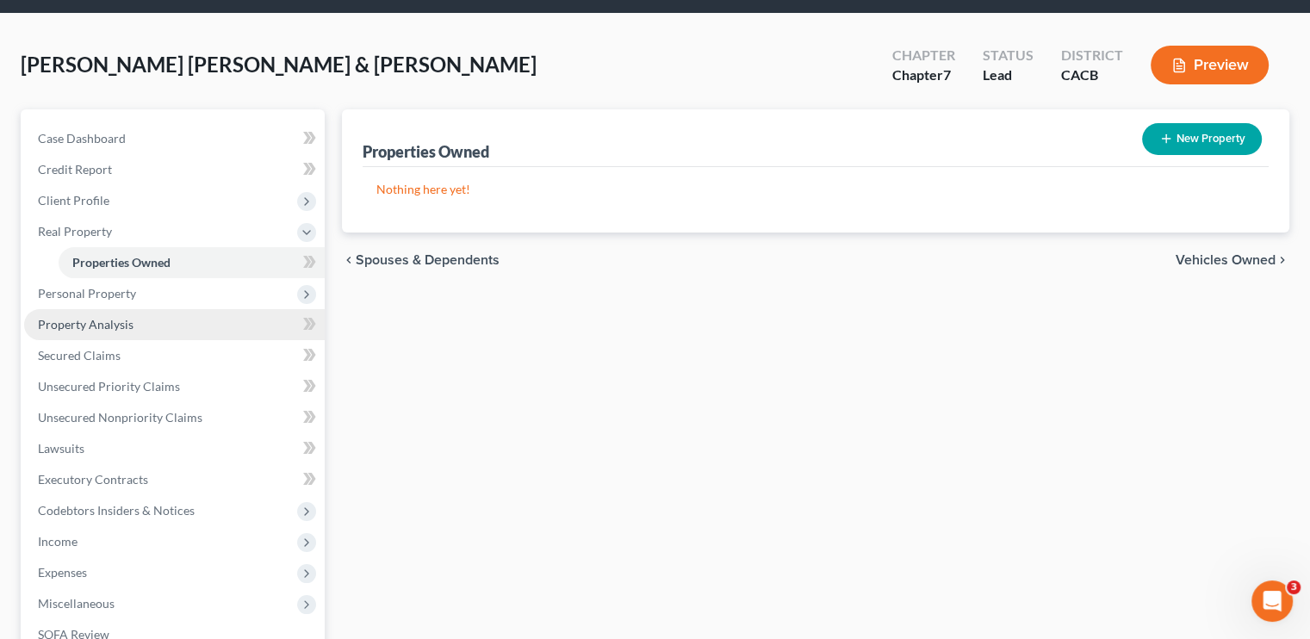
scroll to position [86, 0]
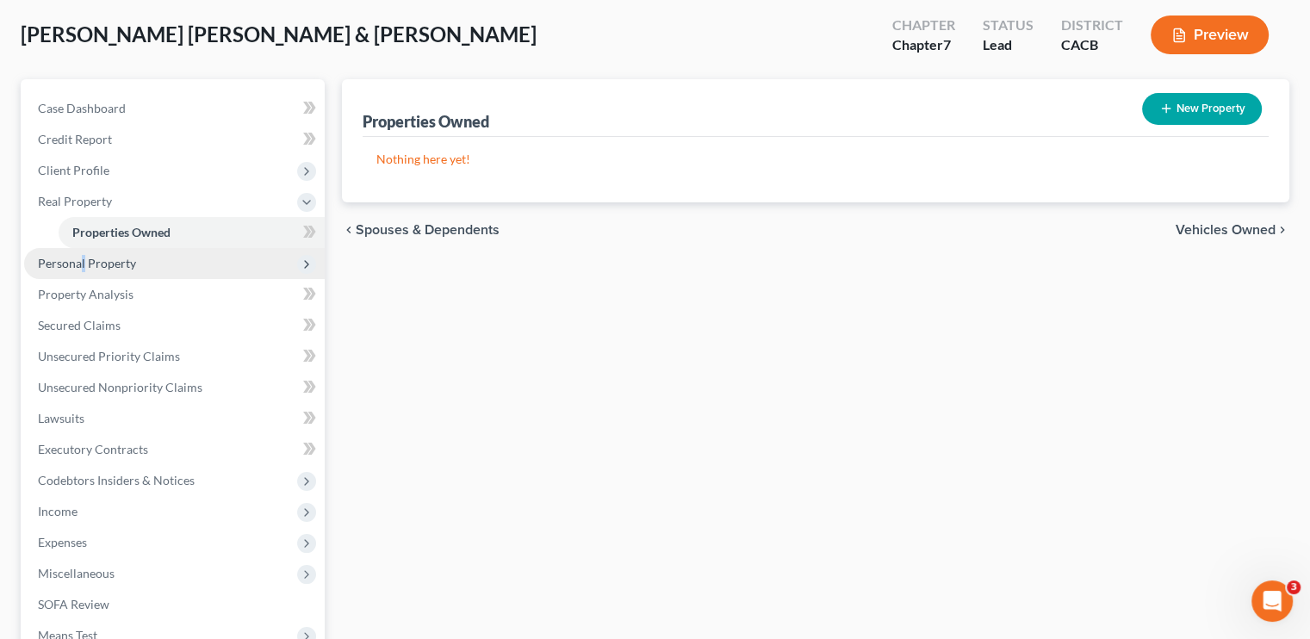
click at [83, 267] on span "Personal Property" at bounding box center [87, 263] width 98 height 15
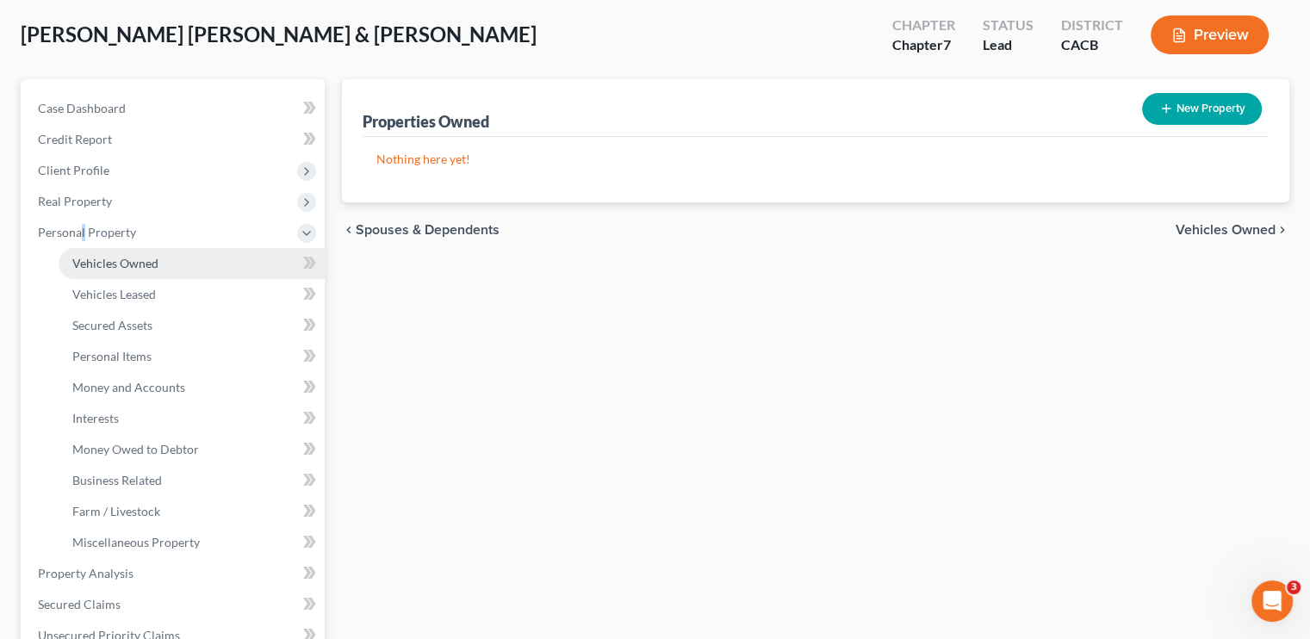
click at [151, 265] on span "Vehicles Owned" at bounding box center [115, 263] width 86 height 15
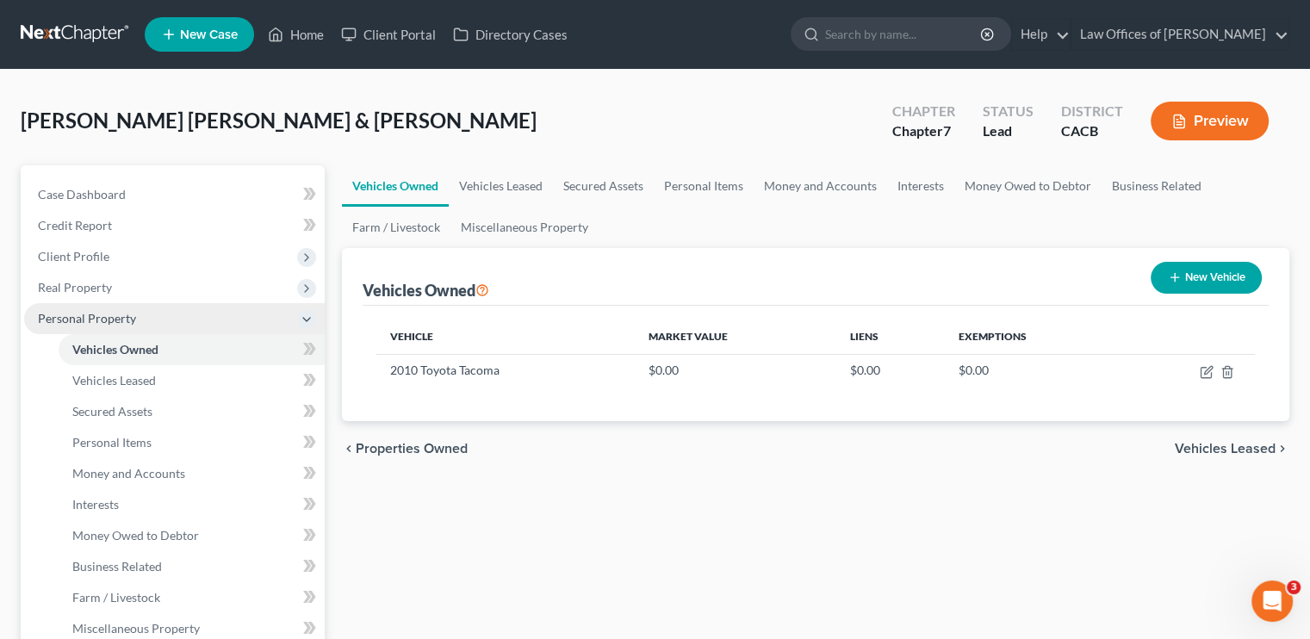
click at [187, 307] on span "Personal Property" at bounding box center [174, 318] width 301 height 31
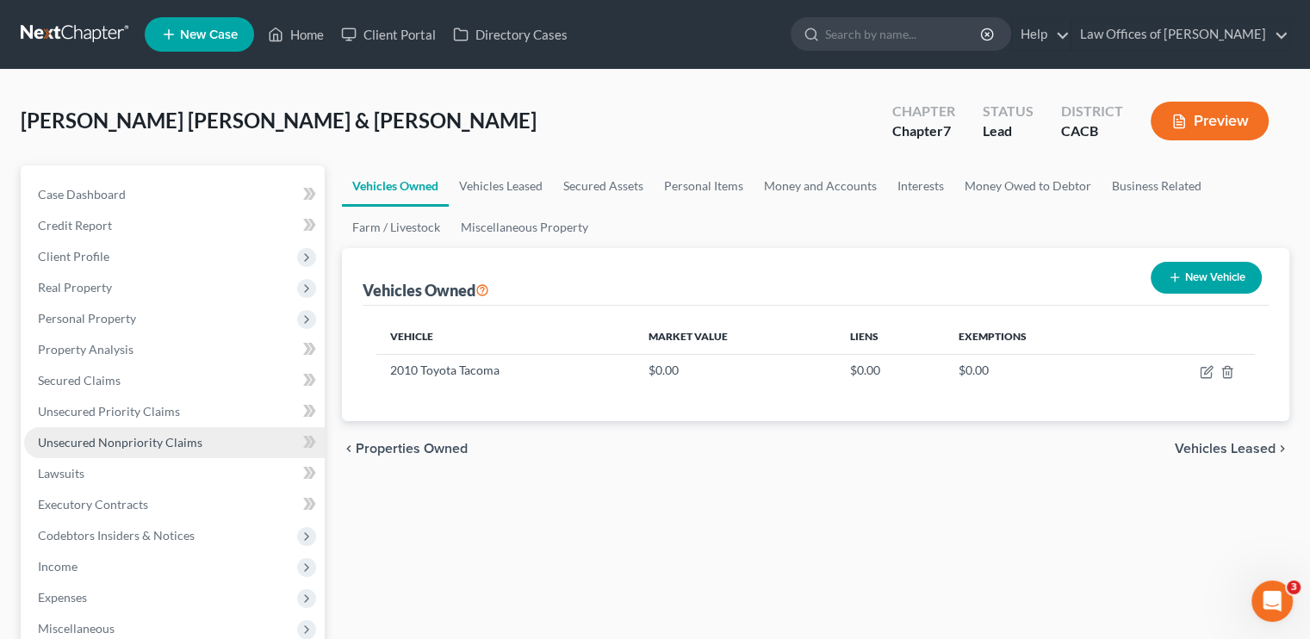
click at [153, 447] on span "Unsecured Nonpriority Claims" at bounding box center [120, 442] width 165 height 15
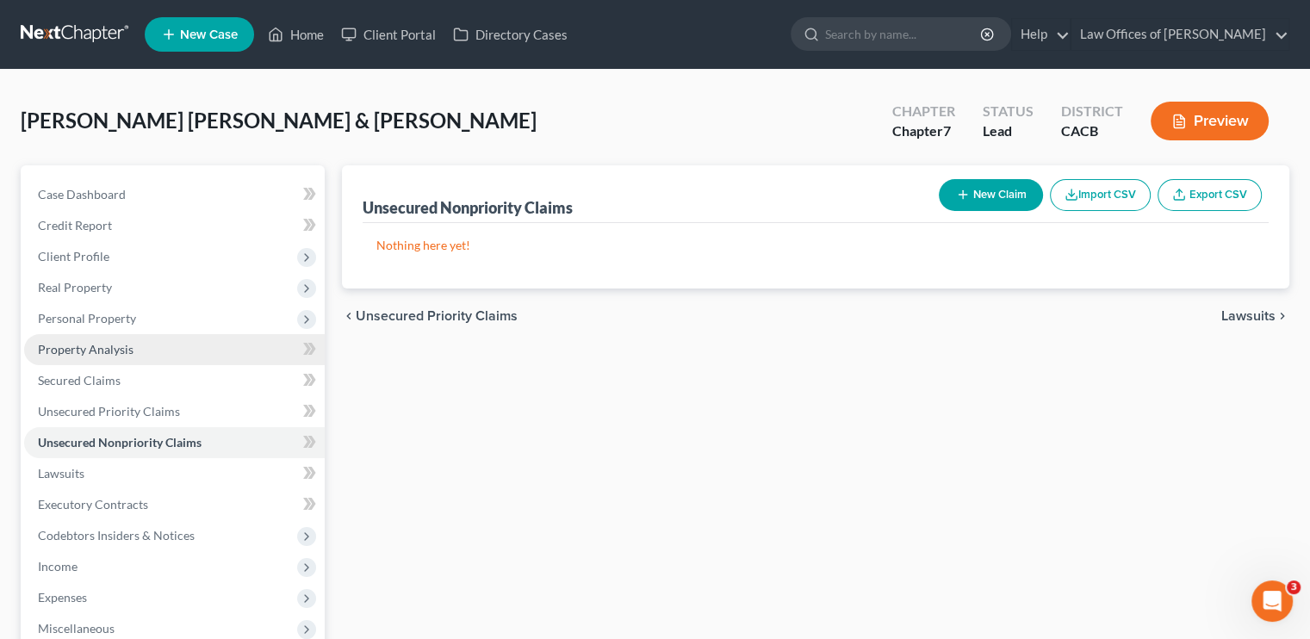
click at [101, 353] on span "Property Analysis" at bounding box center [86, 349] width 96 height 15
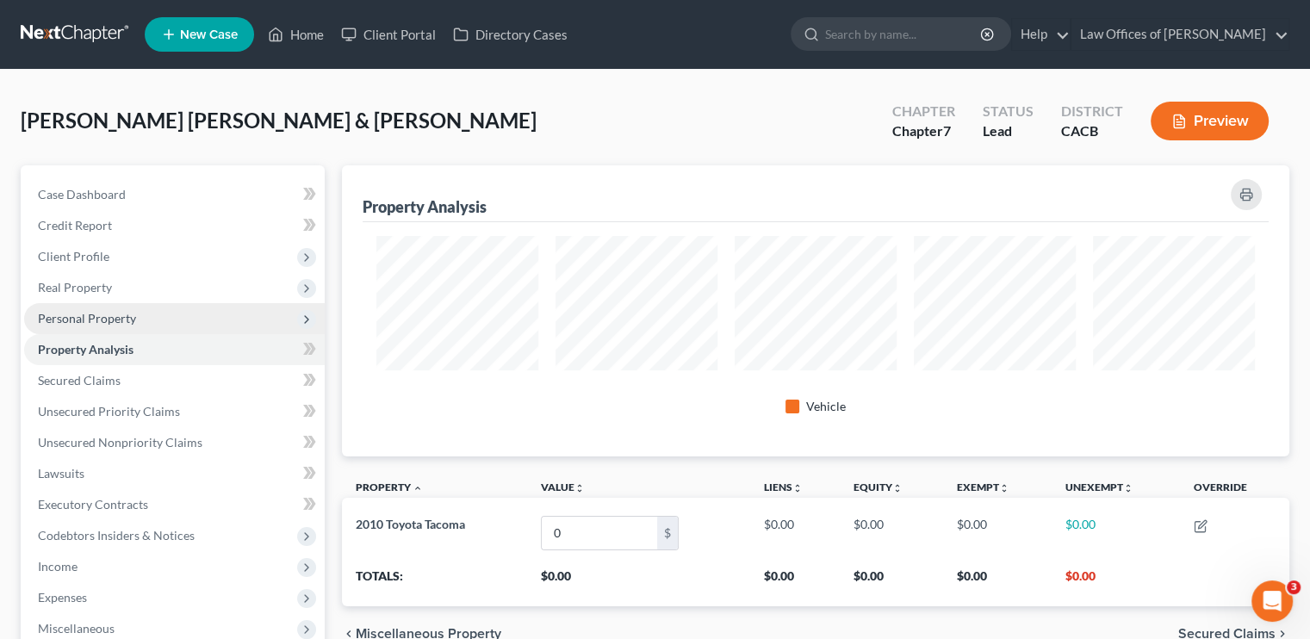
scroll to position [291, 947]
click at [113, 320] on span "Personal Property" at bounding box center [87, 318] width 98 height 15
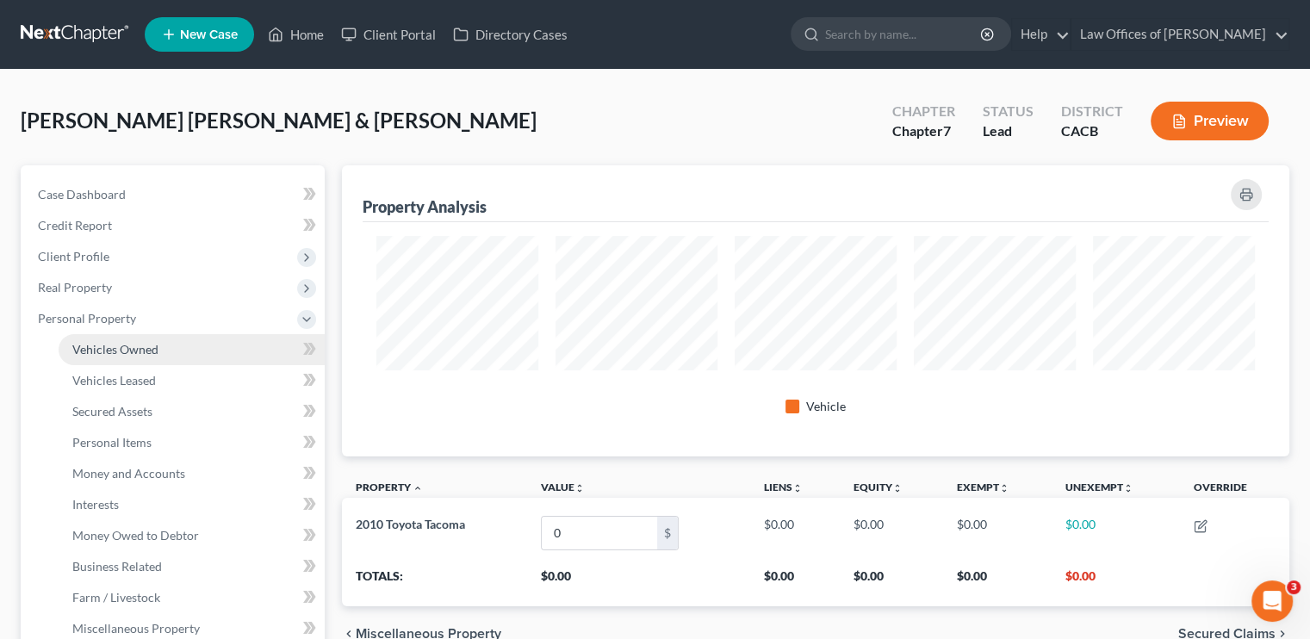
click at [117, 352] on span "Vehicles Owned" at bounding box center [115, 349] width 86 height 15
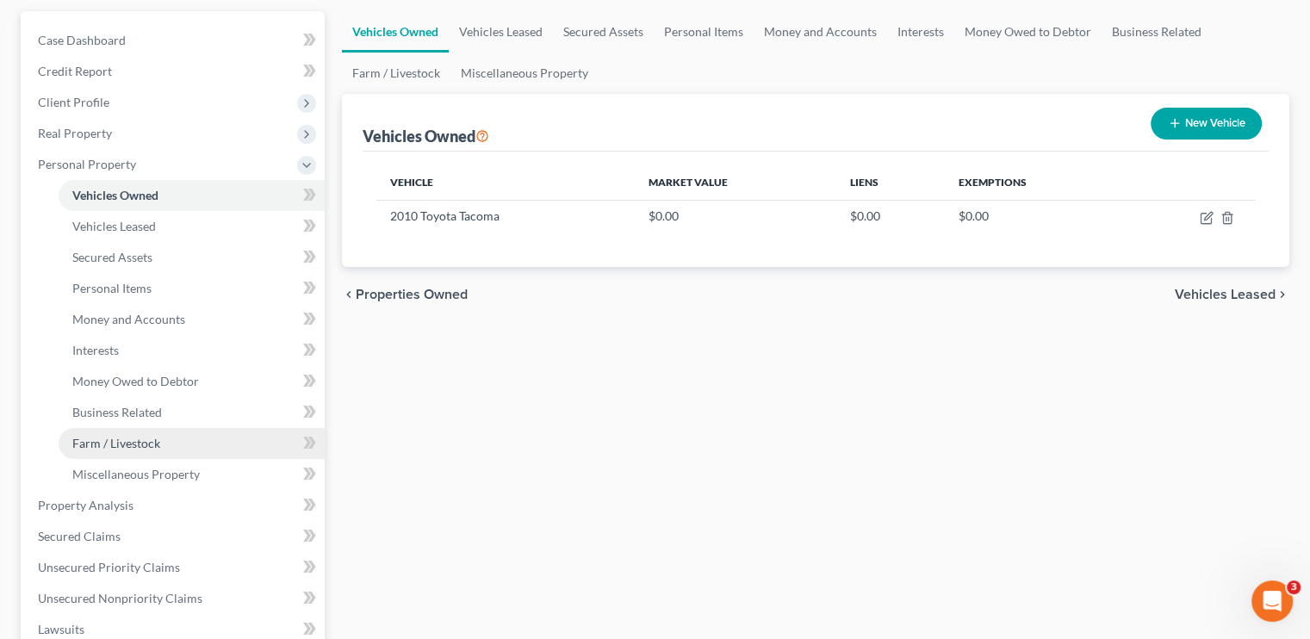
scroll to position [172, 0]
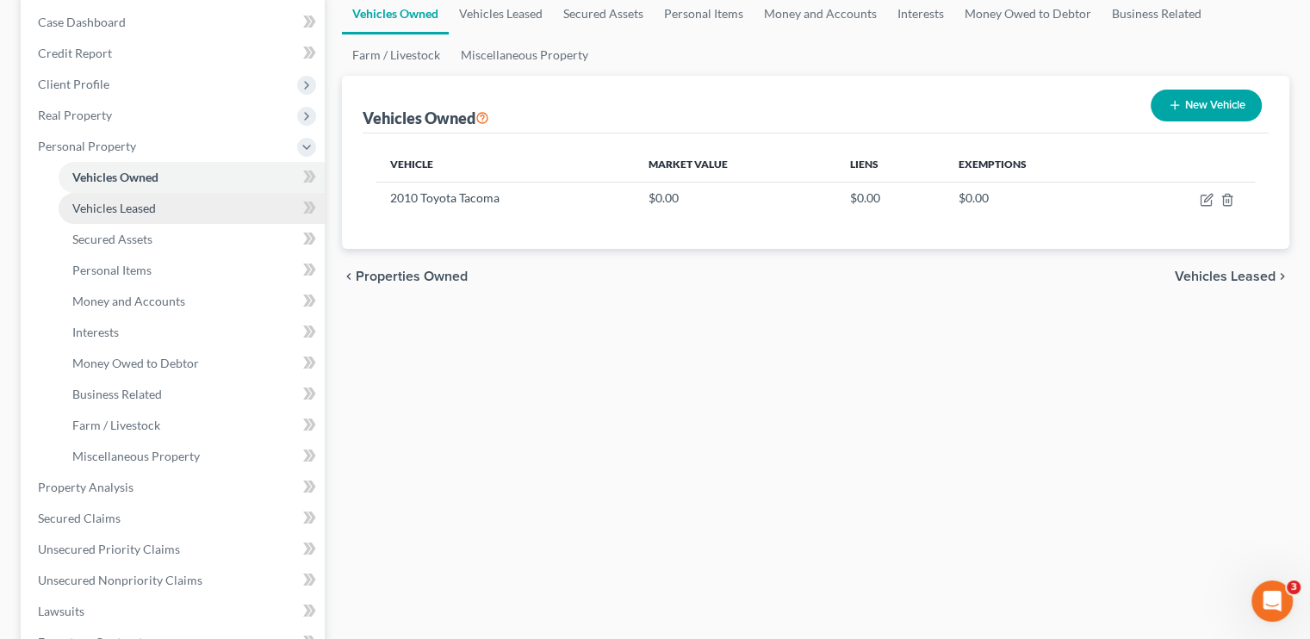
click at [132, 206] on span "Vehicles Leased" at bounding box center [114, 208] width 84 height 15
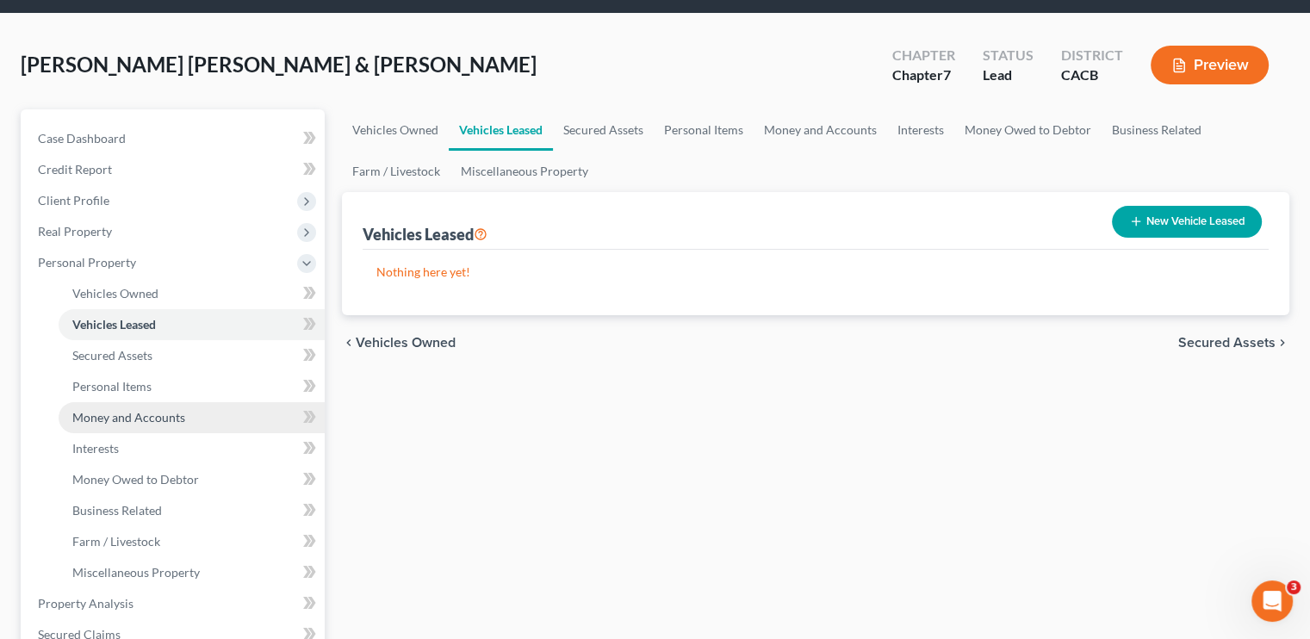
scroll to position [86, 0]
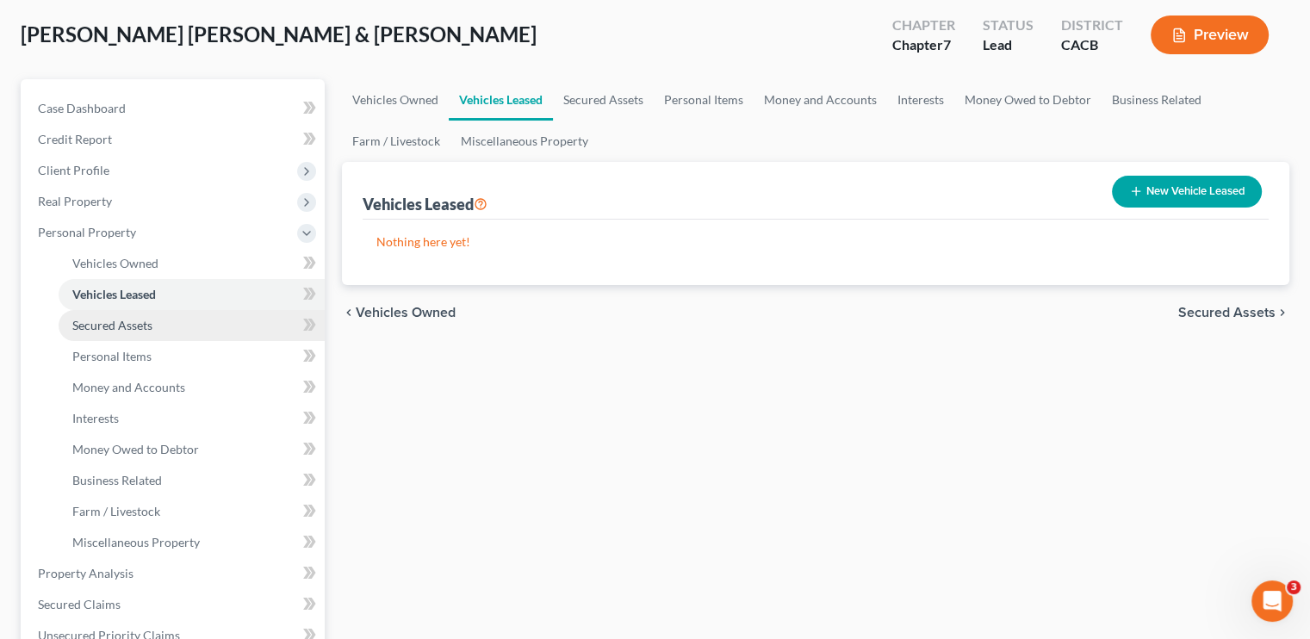
click at [112, 324] on span "Secured Assets" at bounding box center [112, 325] width 80 height 15
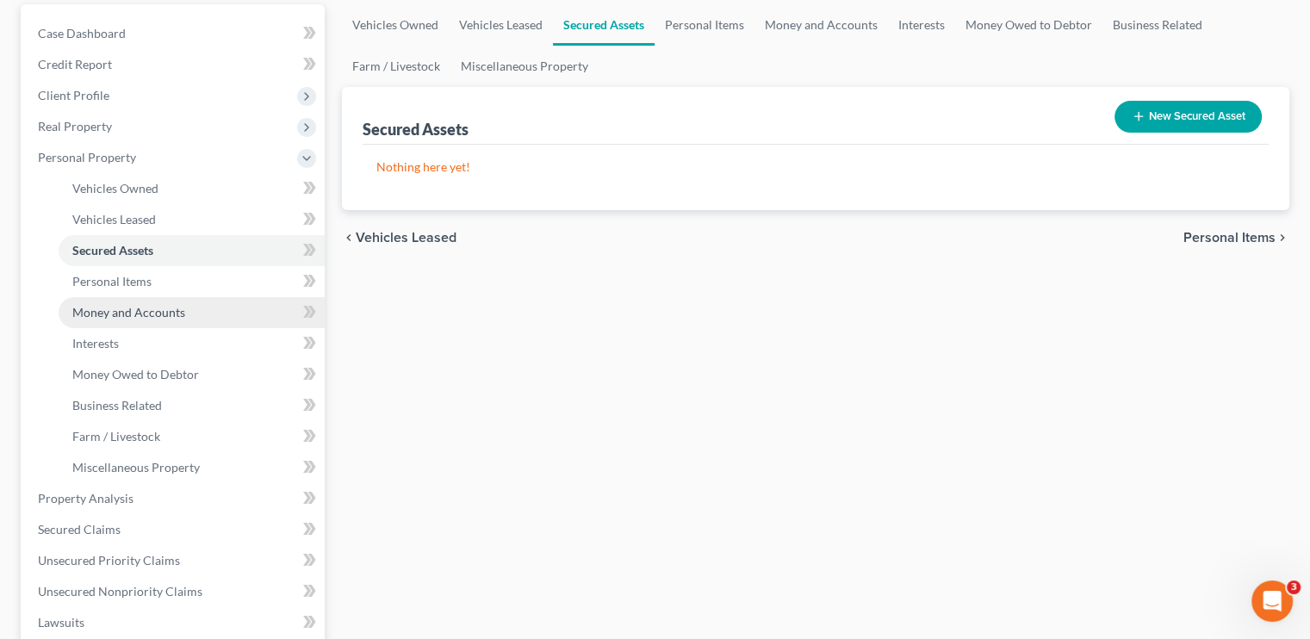
scroll to position [172, 0]
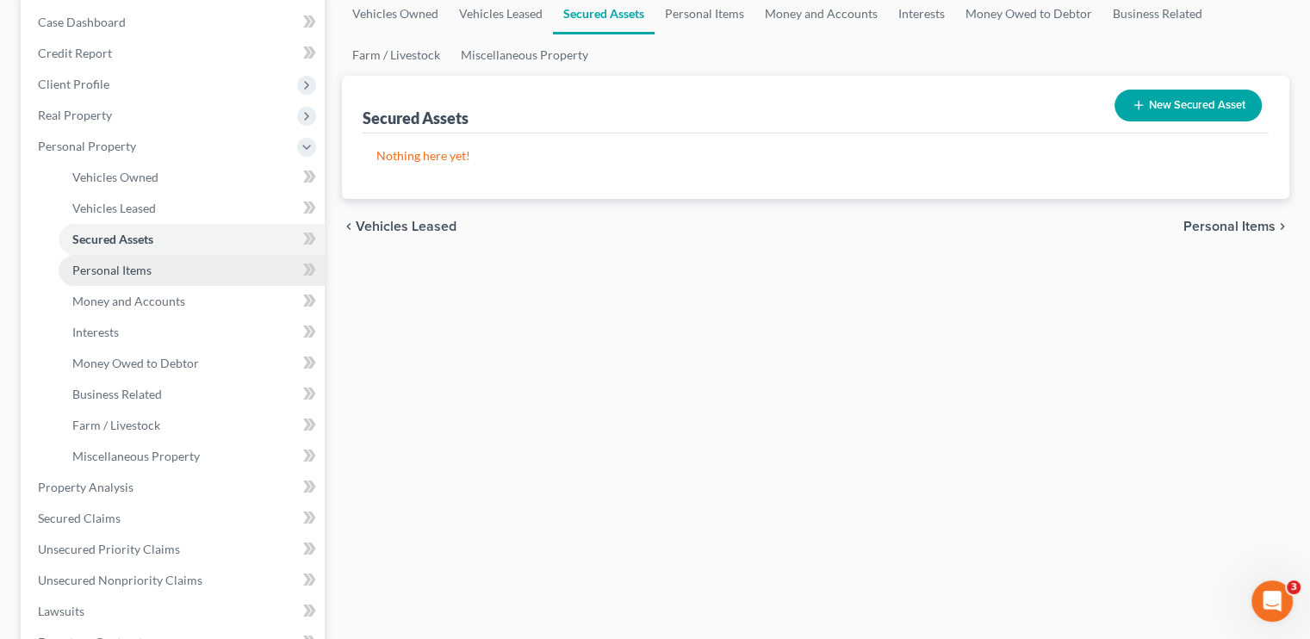
click at [145, 277] on link "Personal Items" at bounding box center [192, 270] width 266 height 31
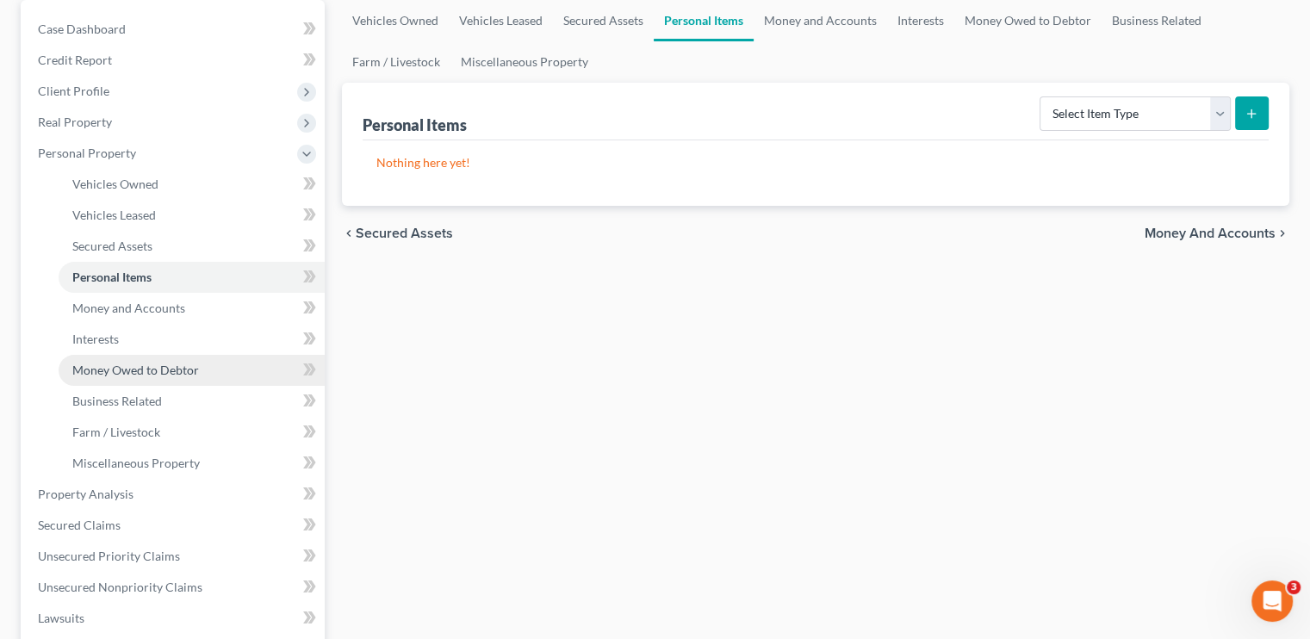
scroll to position [172, 0]
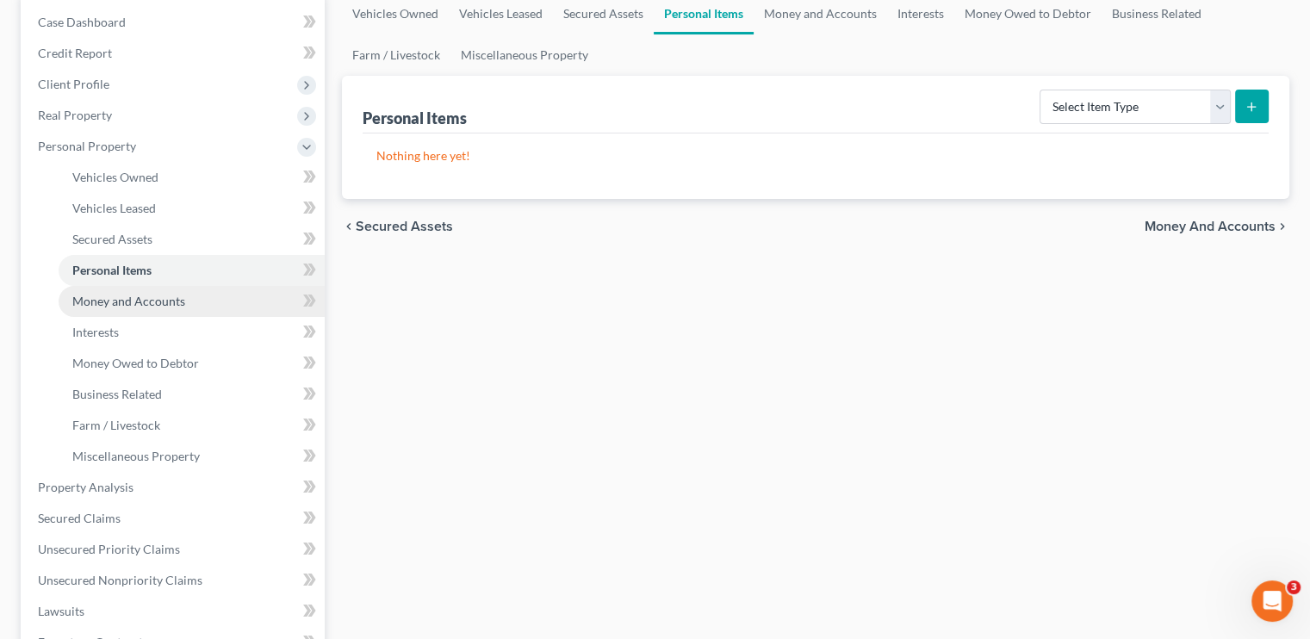
click at [127, 302] on span "Money and Accounts" at bounding box center [128, 301] width 113 height 15
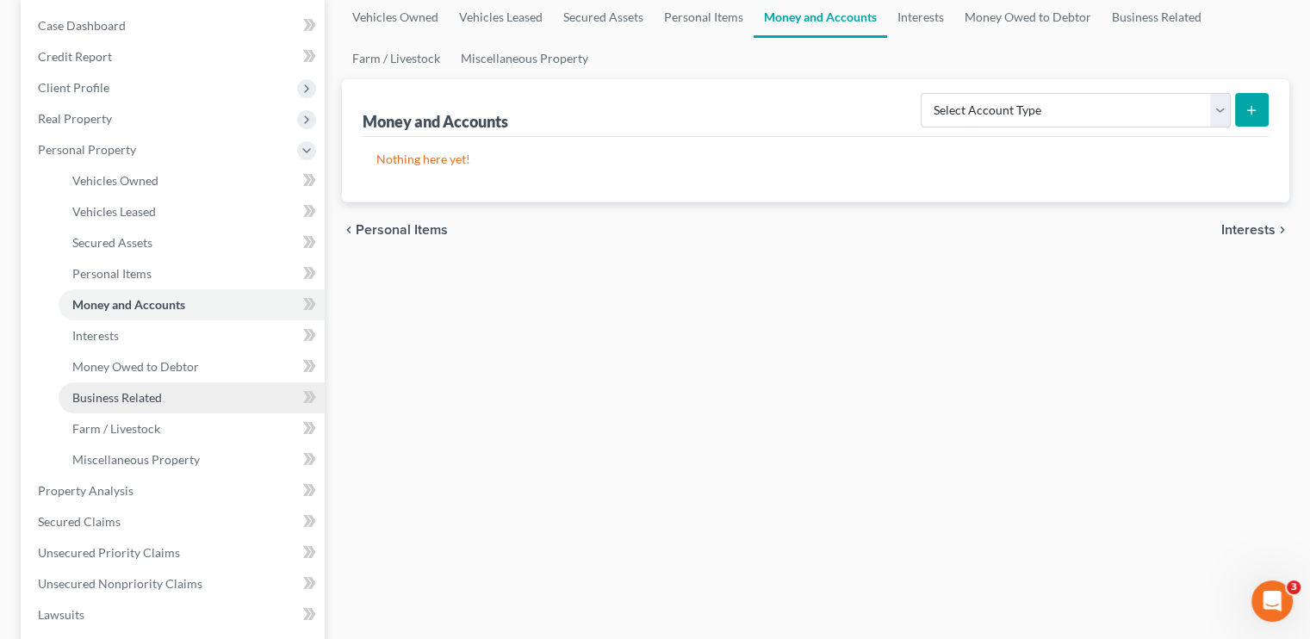
scroll to position [172, 0]
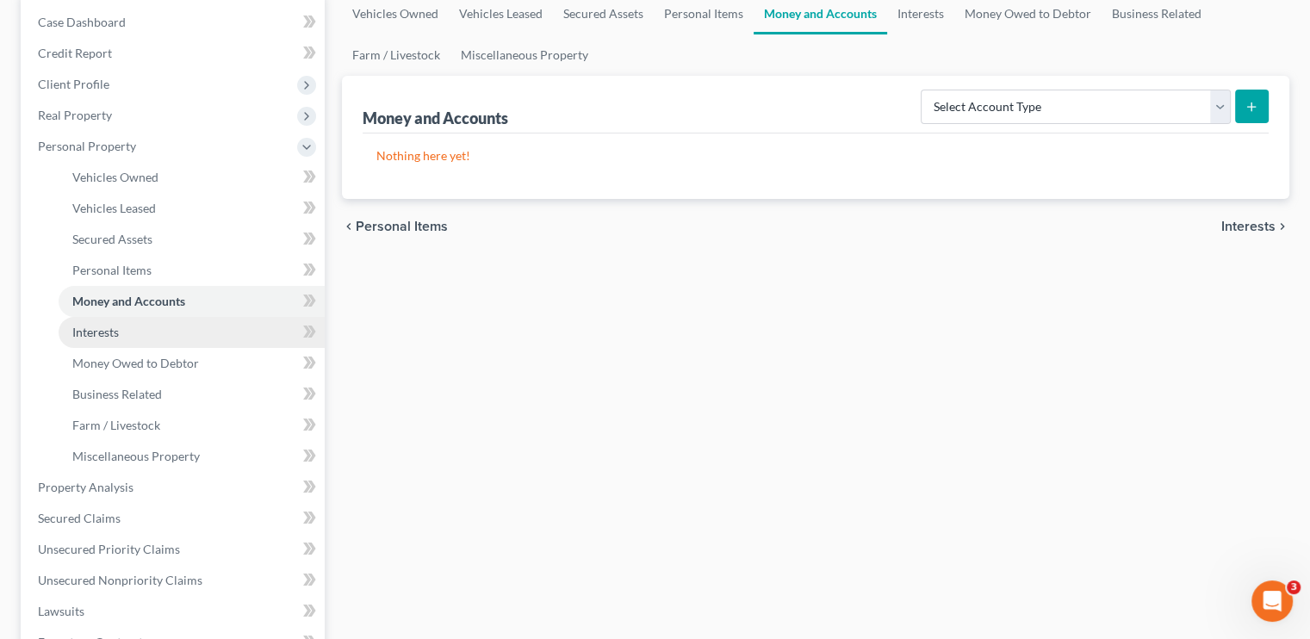
click at [120, 338] on link "Interests" at bounding box center [192, 332] width 266 height 31
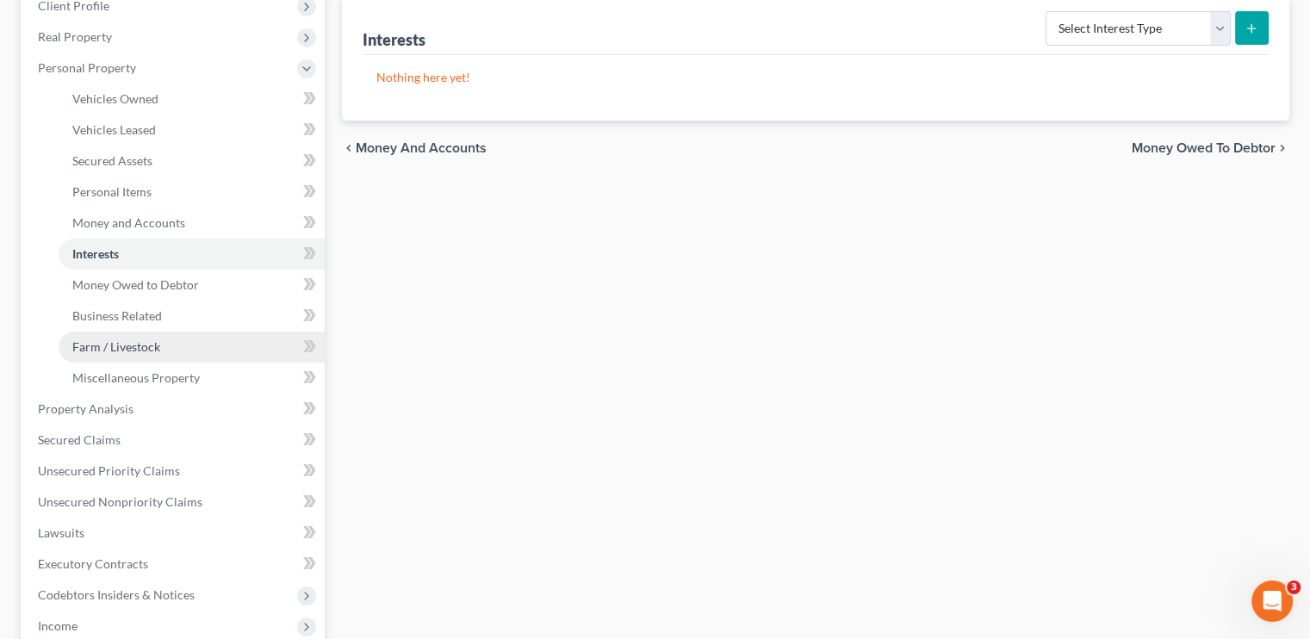
scroll to position [258, 0]
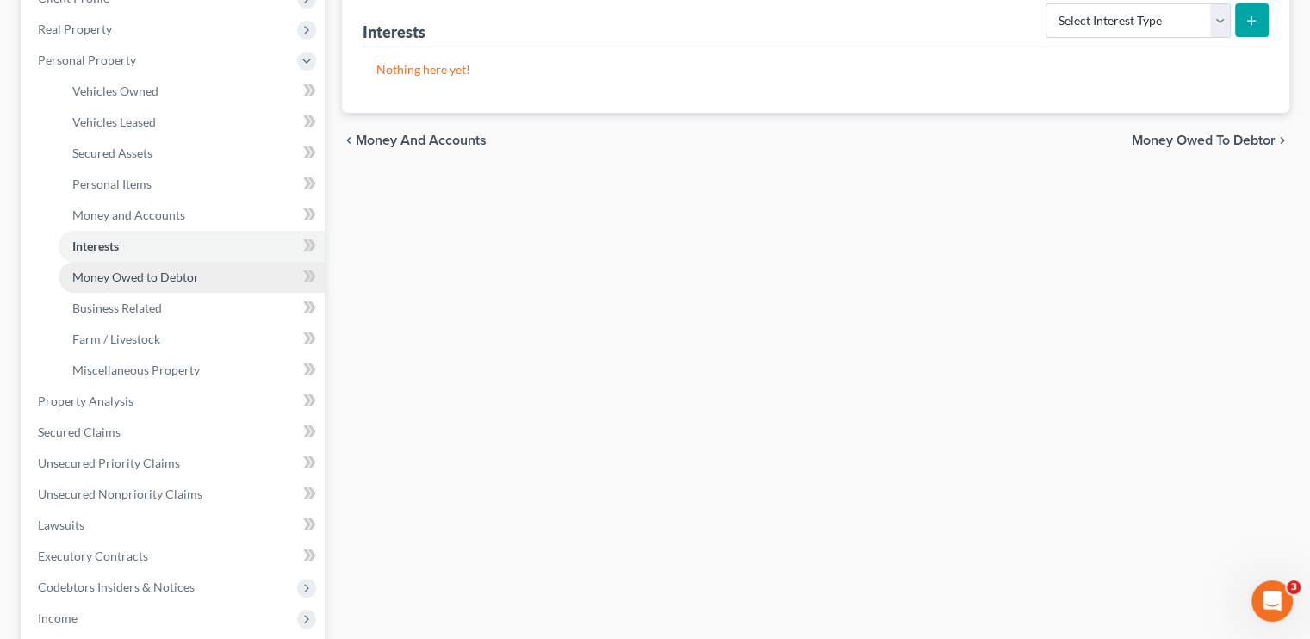
click at [127, 284] on link "Money Owed to Debtor" at bounding box center [192, 277] width 266 height 31
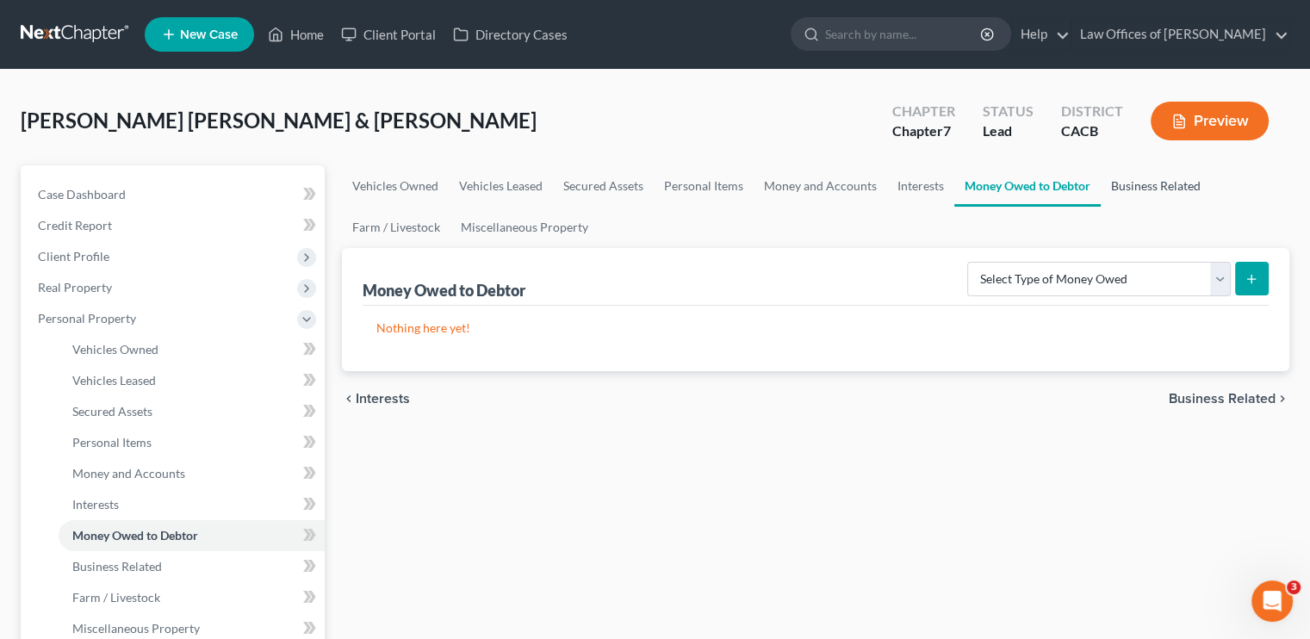
click at [779, 192] on link "Business Related" at bounding box center [1156, 185] width 110 height 41
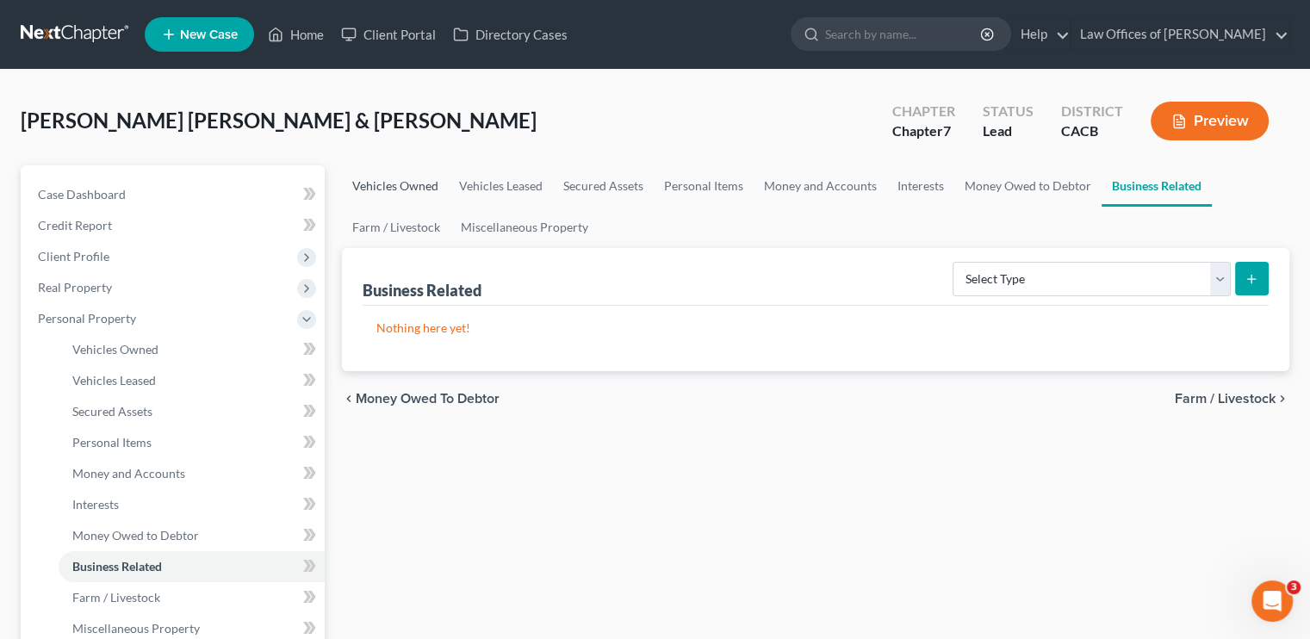
click at [429, 185] on link "Vehicles Owned" at bounding box center [395, 185] width 107 height 41
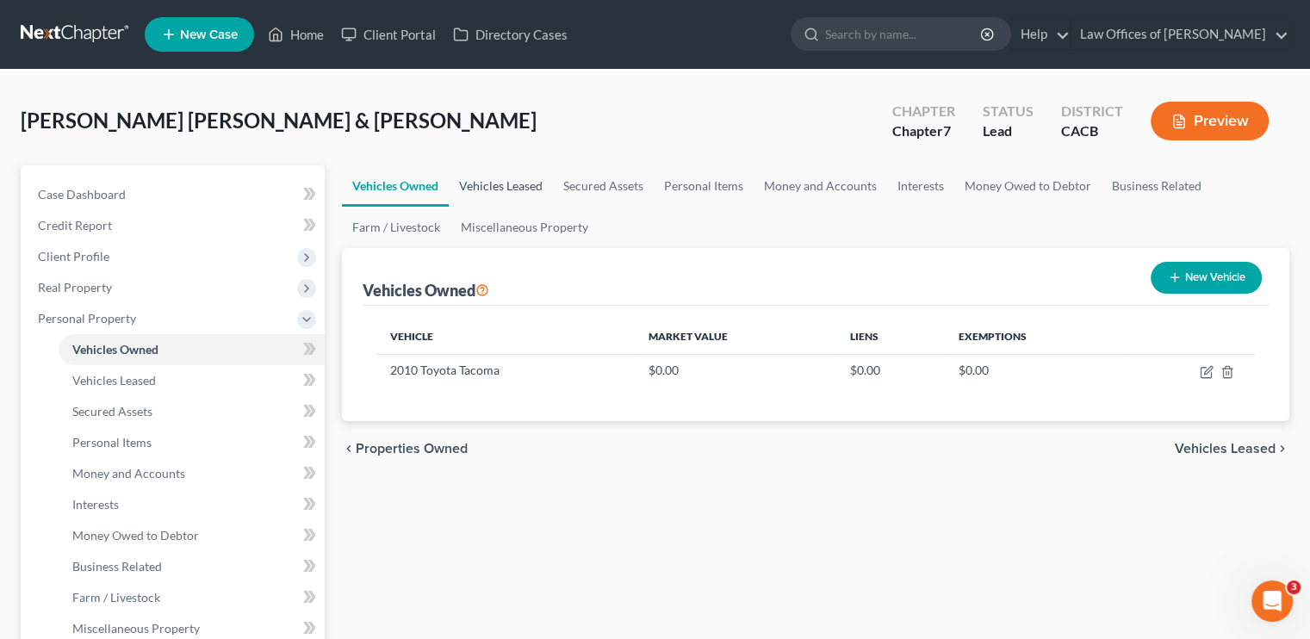
click at [488, 190] on link "Vehicles Leased" at bounding box center [501, 185] width 104 height 41
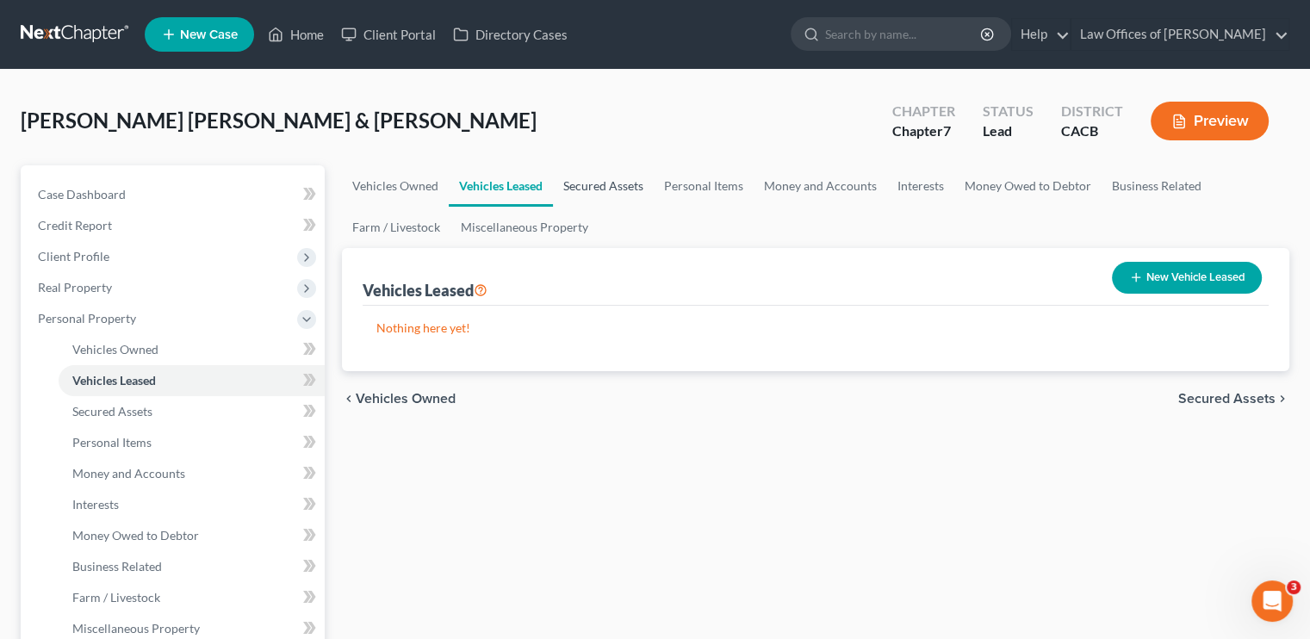
click at [633, 191] on link "Secured Assets" at bounding box center [603, 185] width 101 height 41
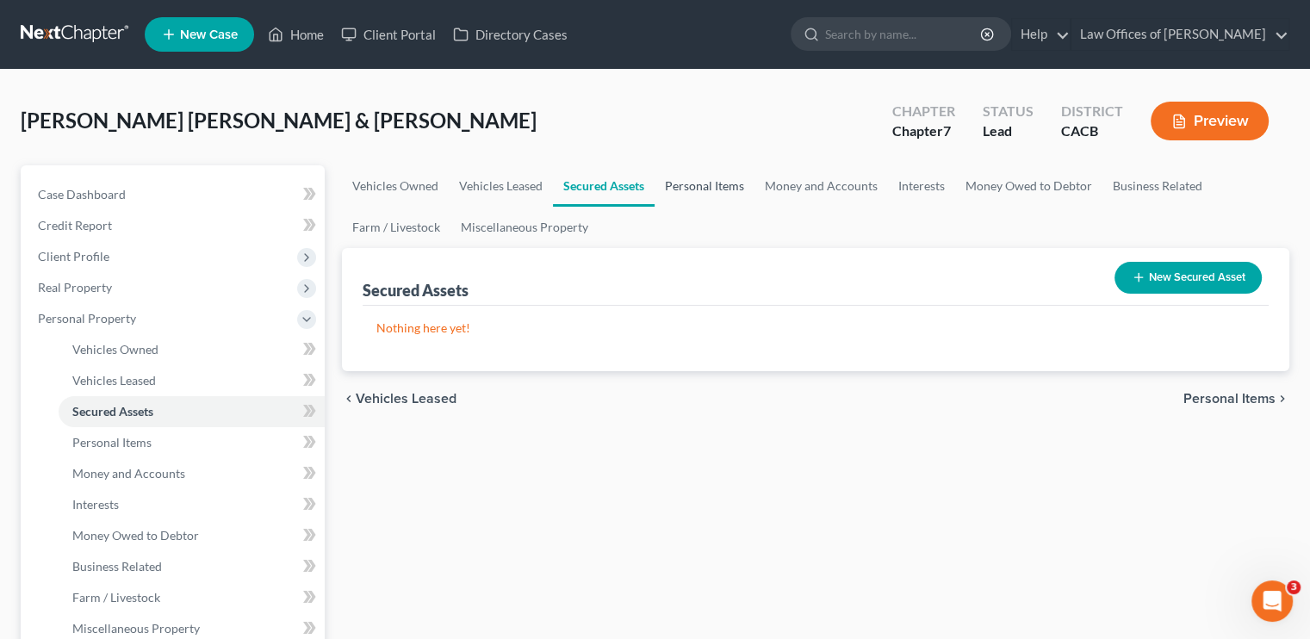
click at [705, 187] on link "Personal Items" at bounding box center [705, 185] width 100 height 41
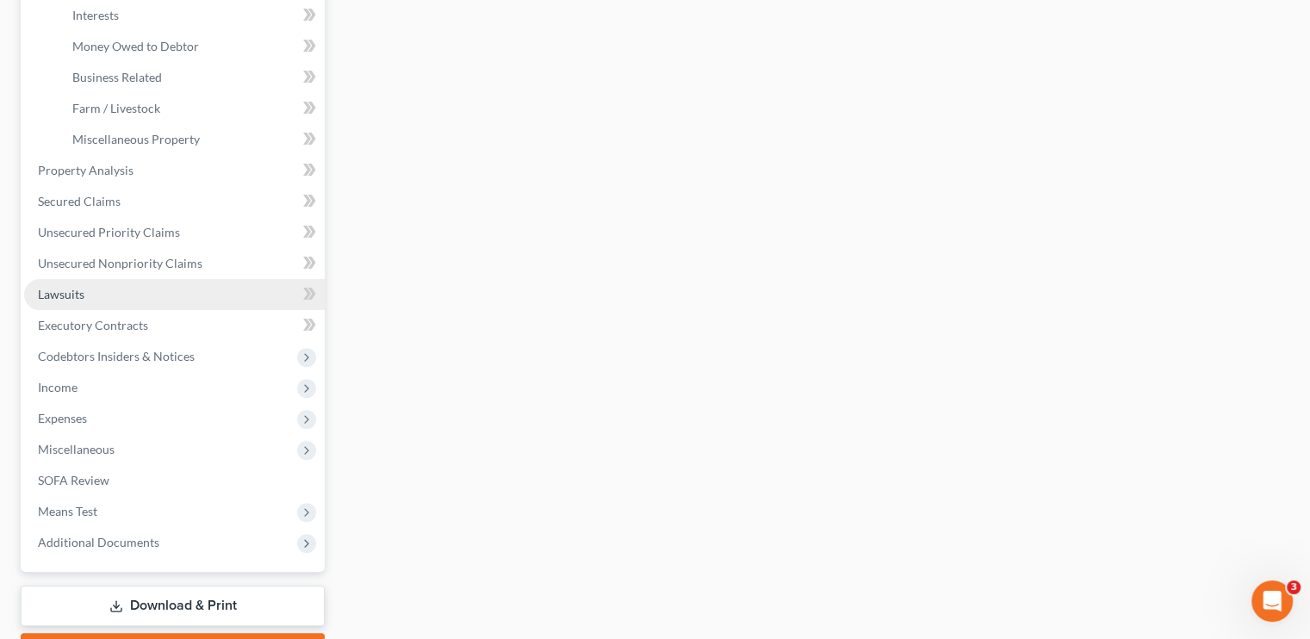
scroll to position [517, 0]
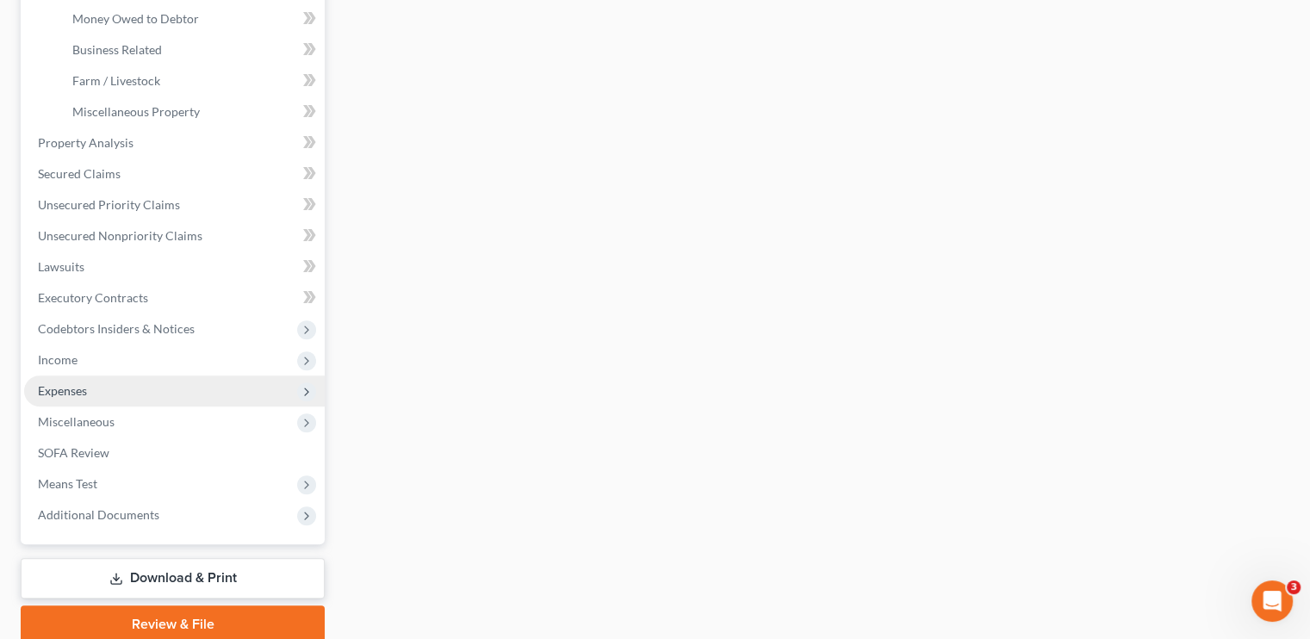
click at [71, 385] on span "Expenses" at bounding box center [62, 390] width 49 height 15
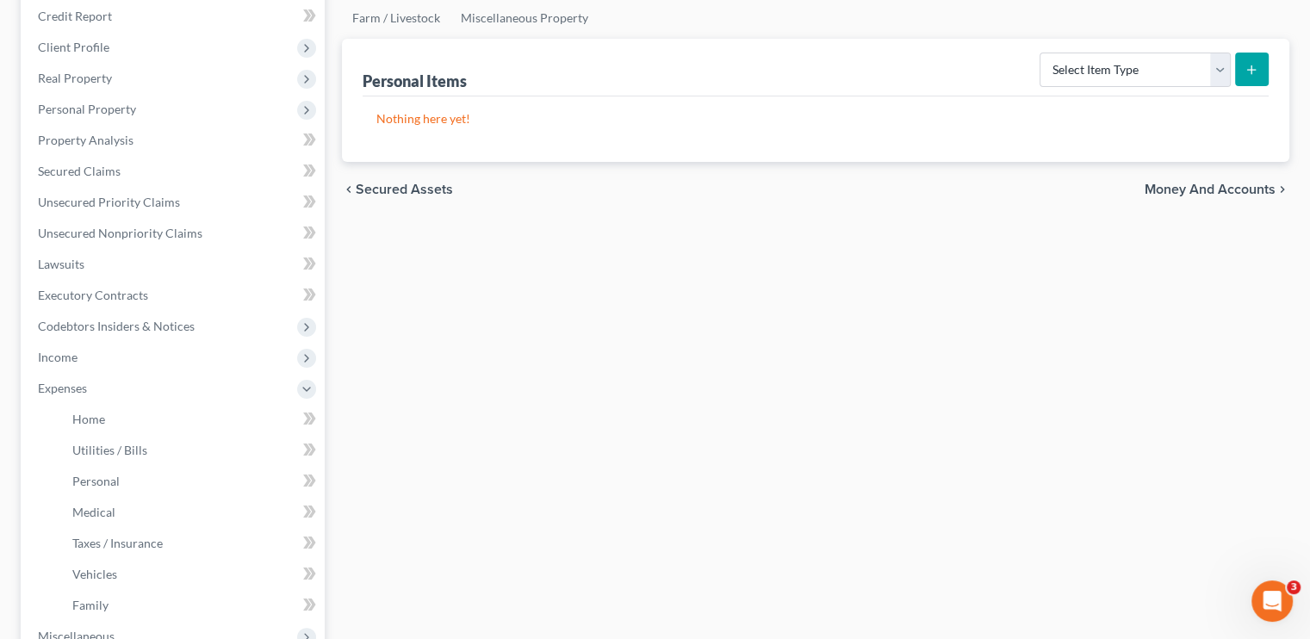
scroll to position [492, 0]
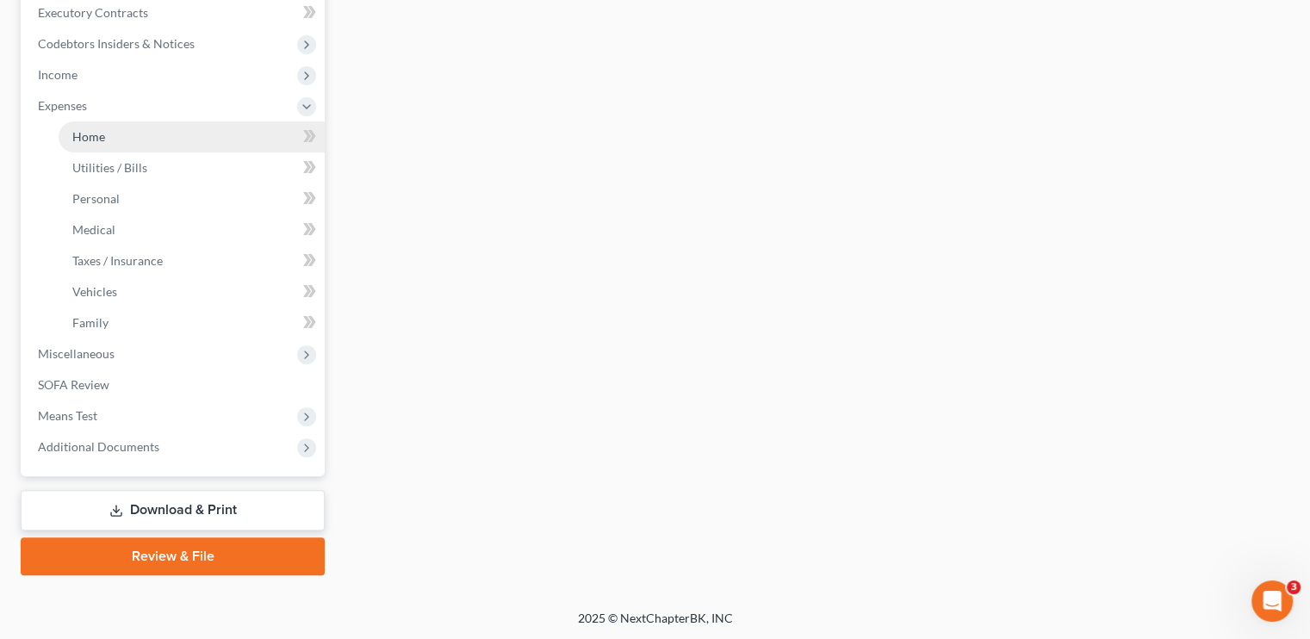
click at [110, 137] on link "Home" at bounding box center [192, 136] width 266 height 31
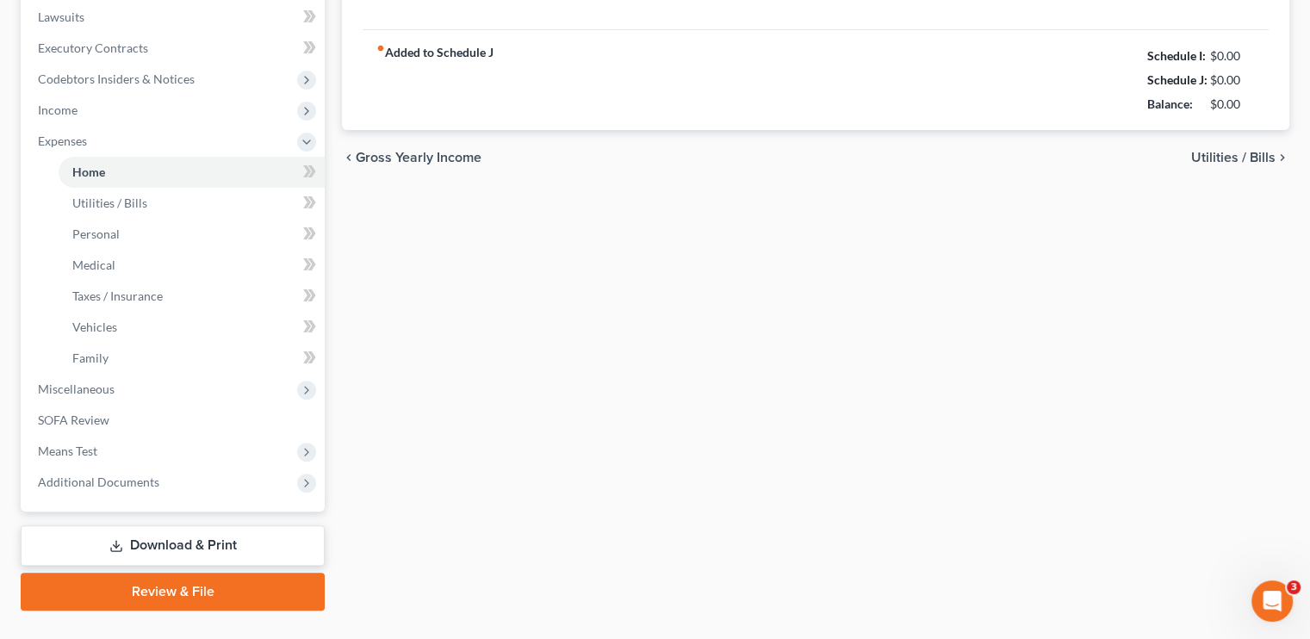
type input "1,678.00"
type input "0.00"
radio input "true"
type input "0.00"
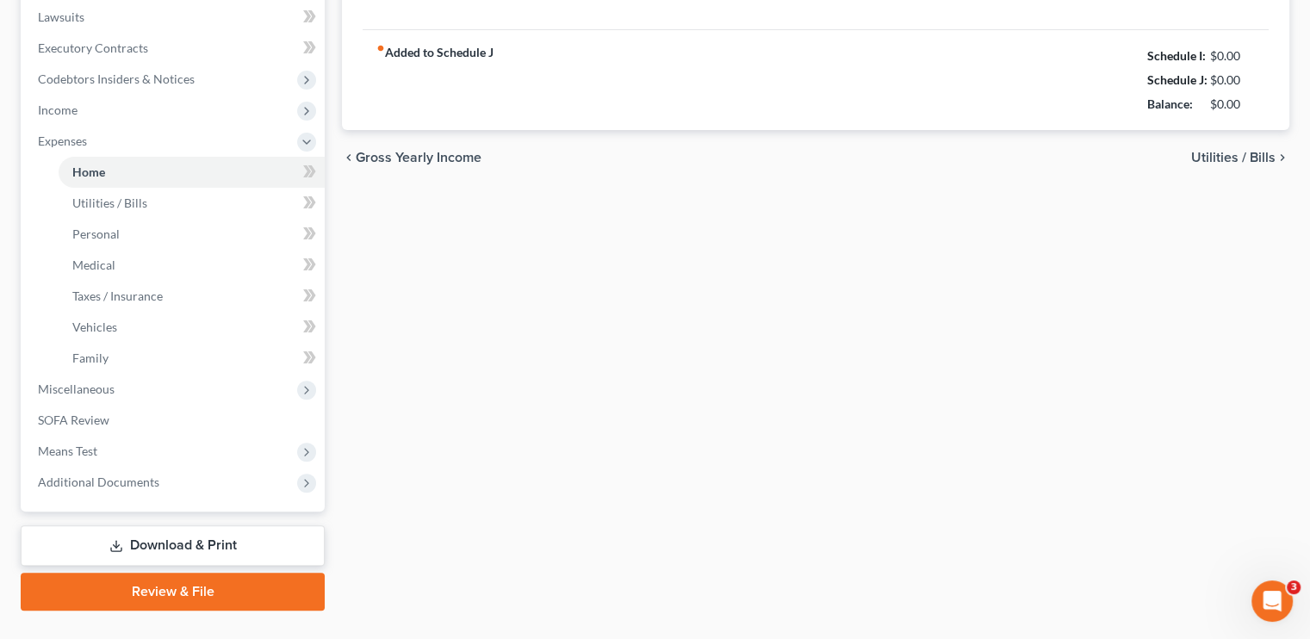
type input "0.00"
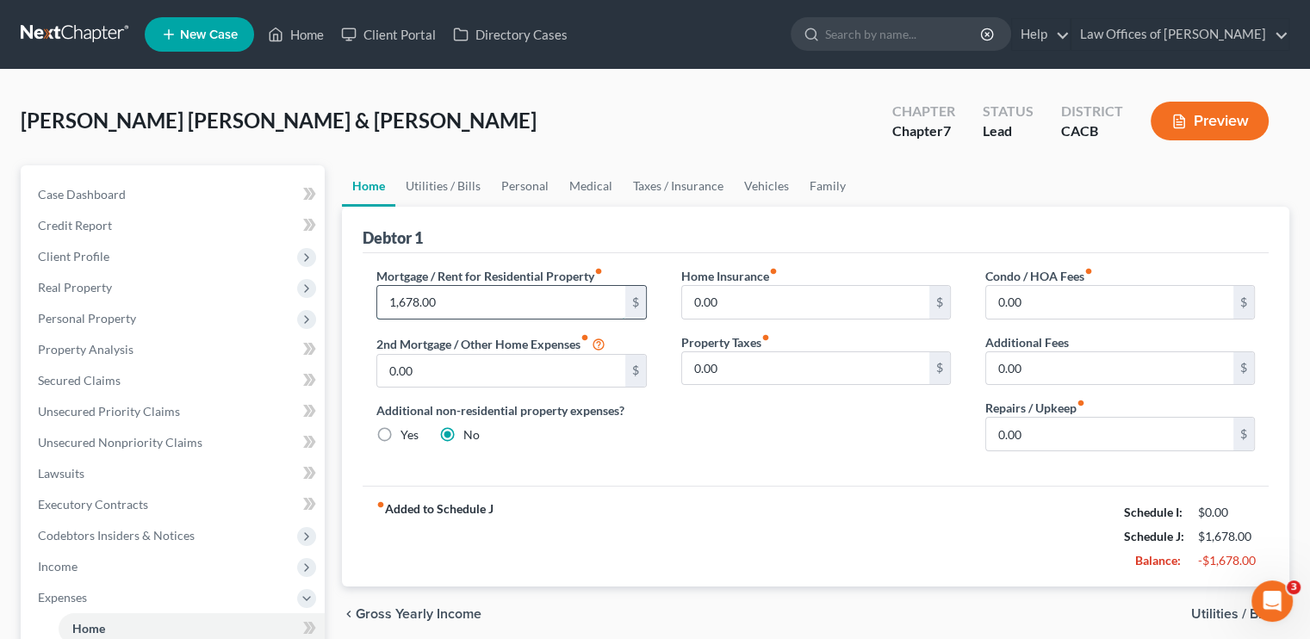
click at [455, 301] on input "1,678.00" at bounding box center [500, 302] width 247 height 33
click at [717, 305] on input "0.00" at bounding box center [805, 302] width 247 height 33
click at [745, 300] on input "0.00" at bounding box center [805, 302] width 247 height 33
click at [779, 251] on div "Debtor 1 Mortgage / Rent for Residential Property fiber_manual_record 1,780 $ 2…" at bounding box center [815, 397] width 947 height 380
click at [131, 382] on link "Secured Claims" at bounding box center [174, 380] width 301 height 31
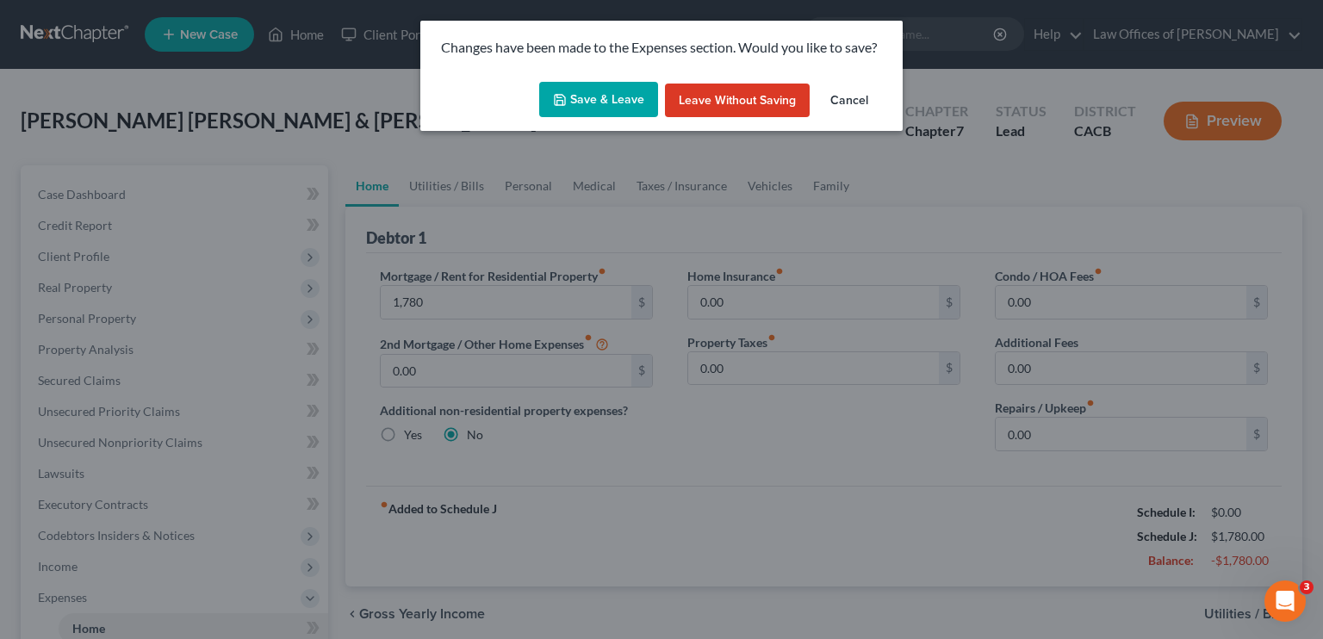
click at [596, 107] on button "Save & Leave" at bounding box center [598, 100] width 119 height 36
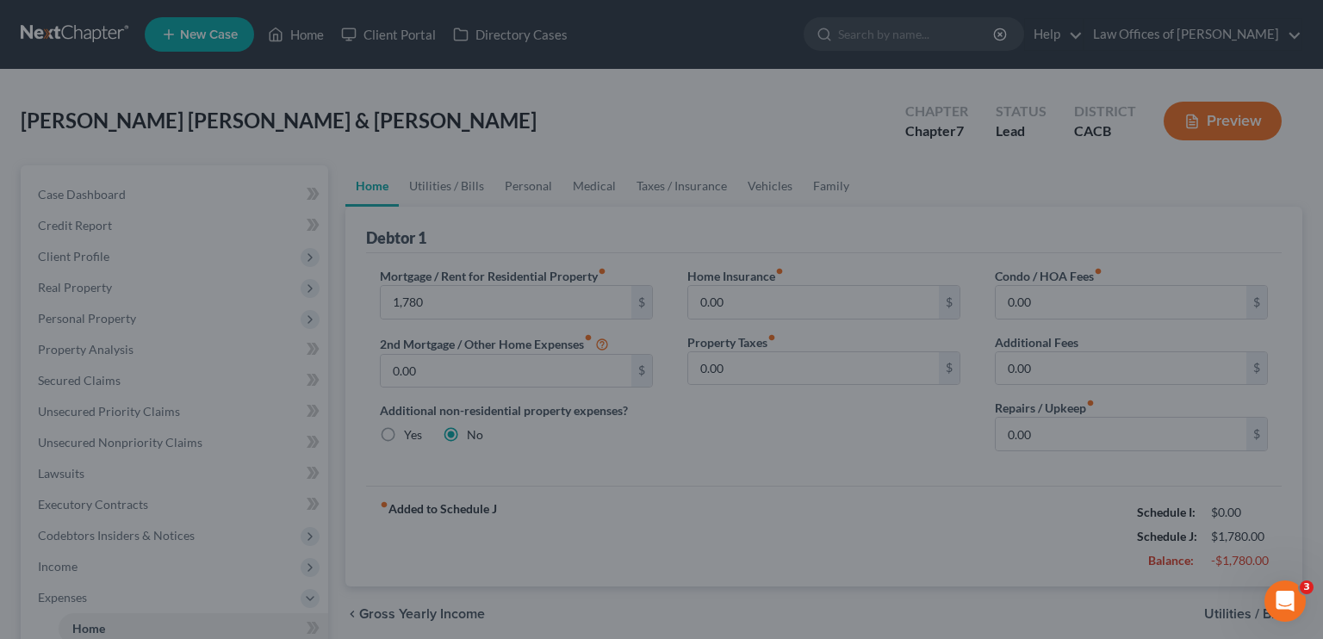
type input "1,780.00"
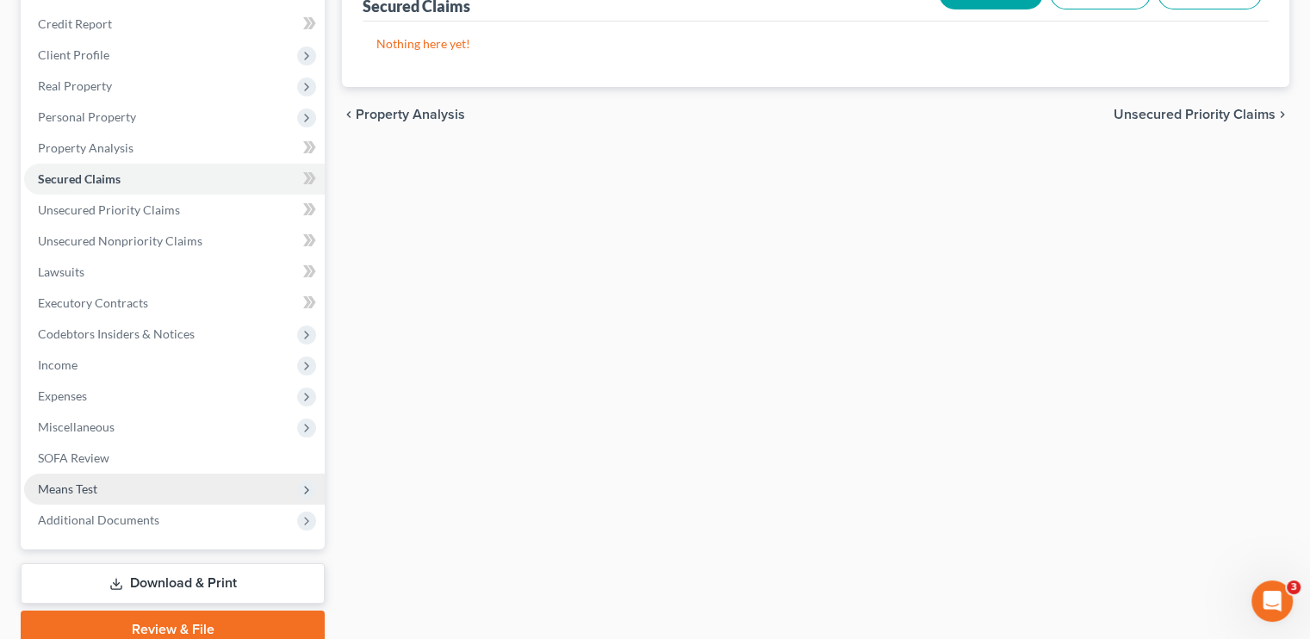
scroll to position [275, 0]
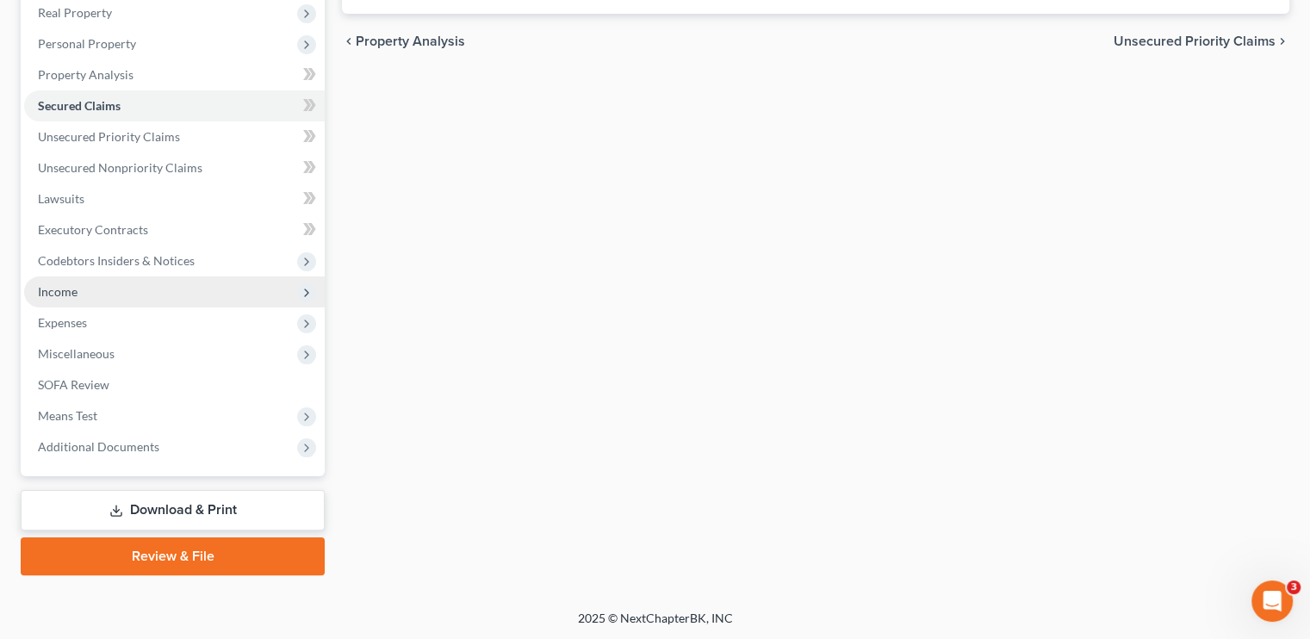
click at [88, 292] on span "Income" at bounding box center [174, 291] width 301 height 31
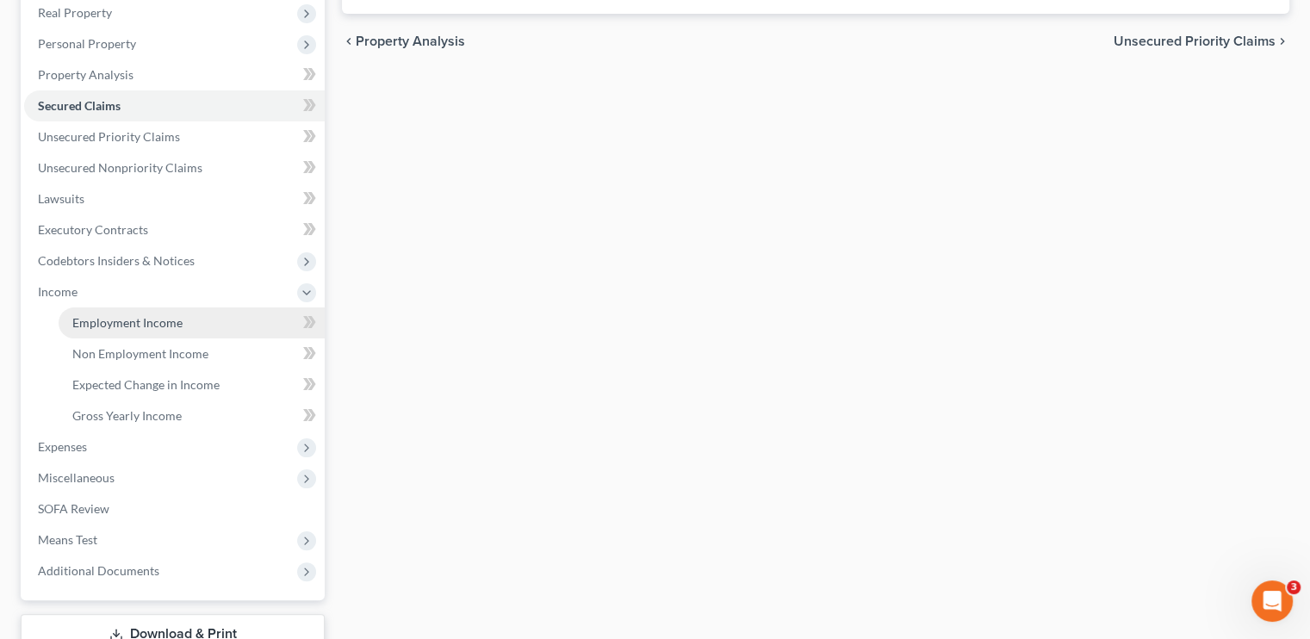
click at [141, 329] on span "Employment Income" at bounding box center [127, 322] width 110 height 15
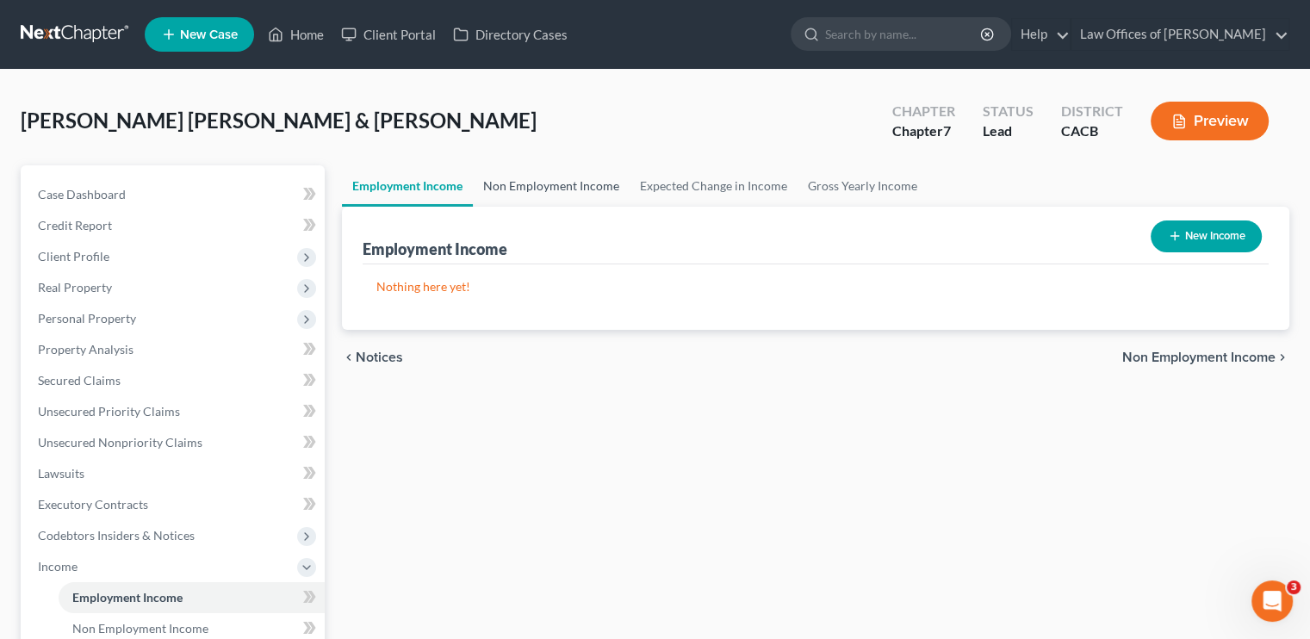
click at [578, 181] on link "Non Employment Income" at bounding box center [551, 185] width 157 height 41
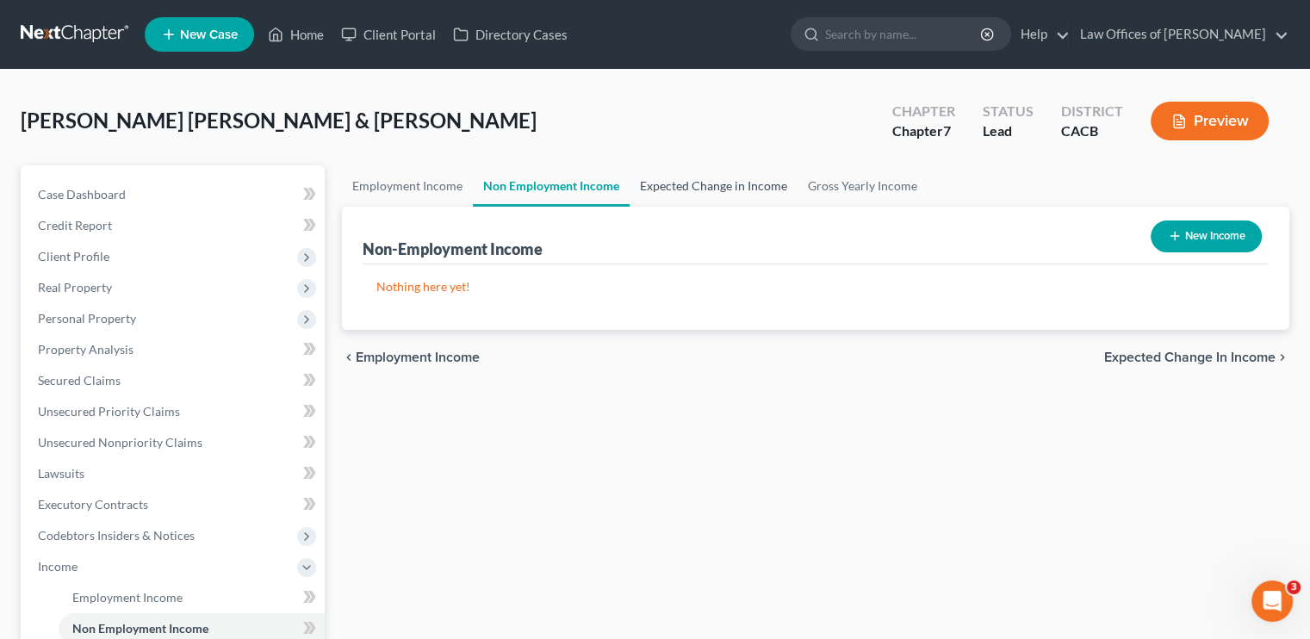
click at [697, 183] on link "Expected Change in Income" at bounding box center [714, 185] width 168 height 41
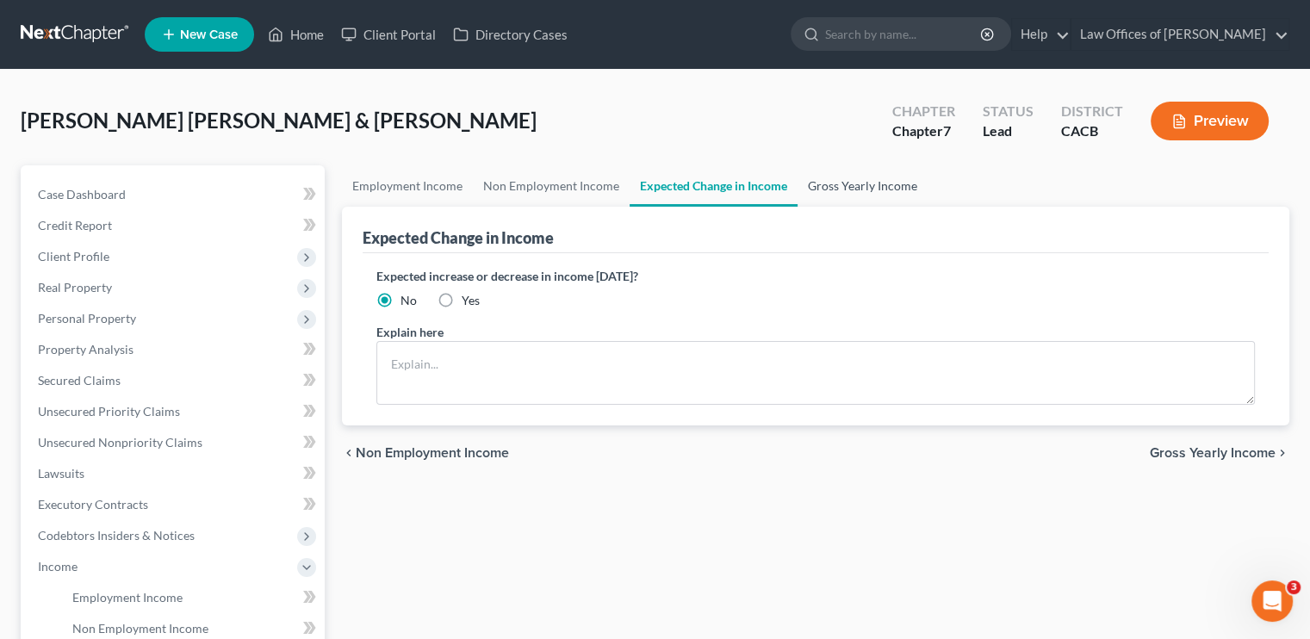
click at [779, 185] on link "Gross Yearly Income" at bounding box center [863, 185] width 130 height 41
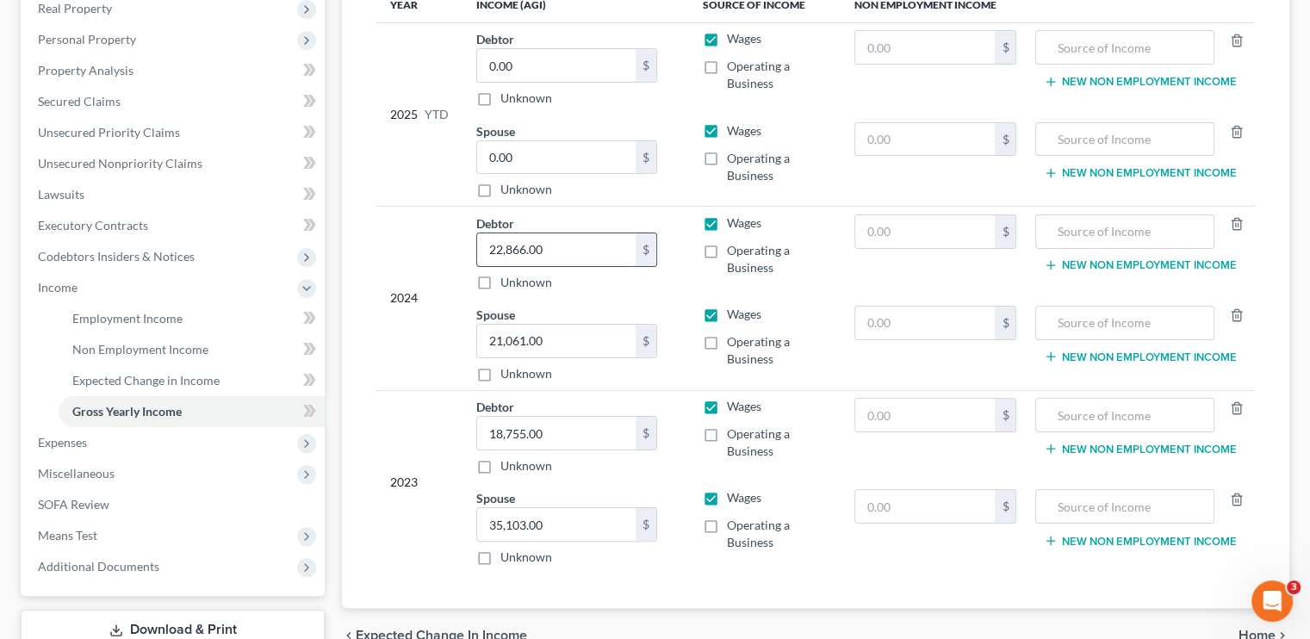
scroll to position [313, 0]
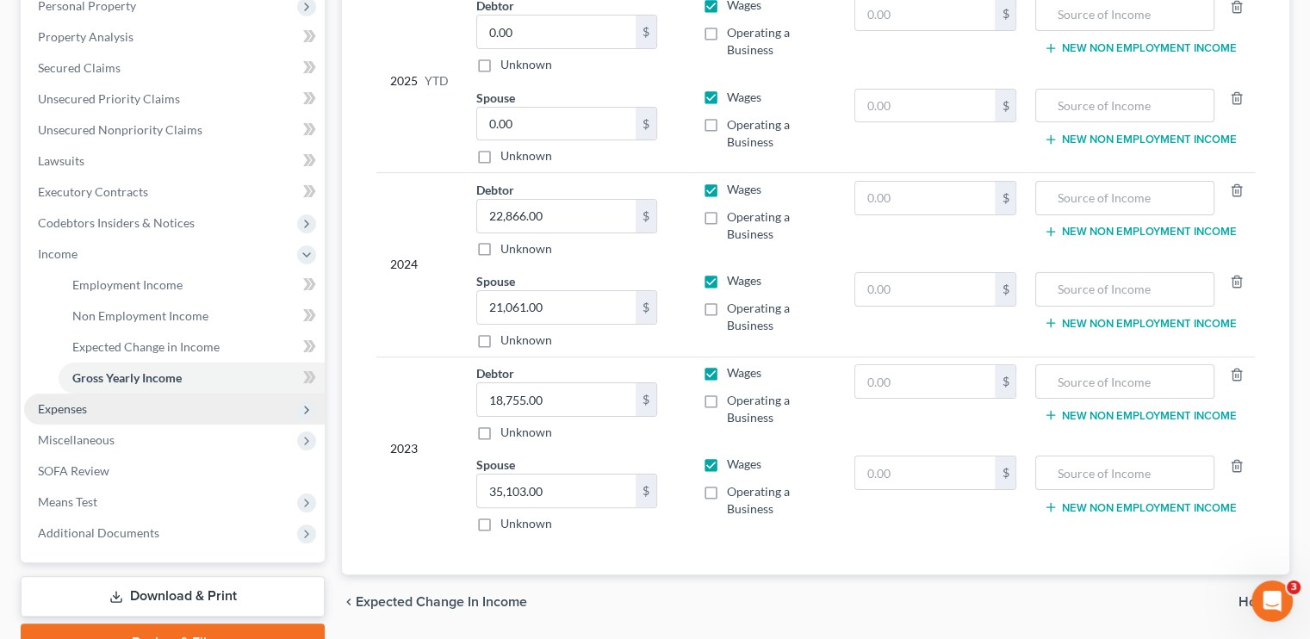
click at [95, 406] on span "Expenses" at bounding box center [174, 409] width 301 height 31
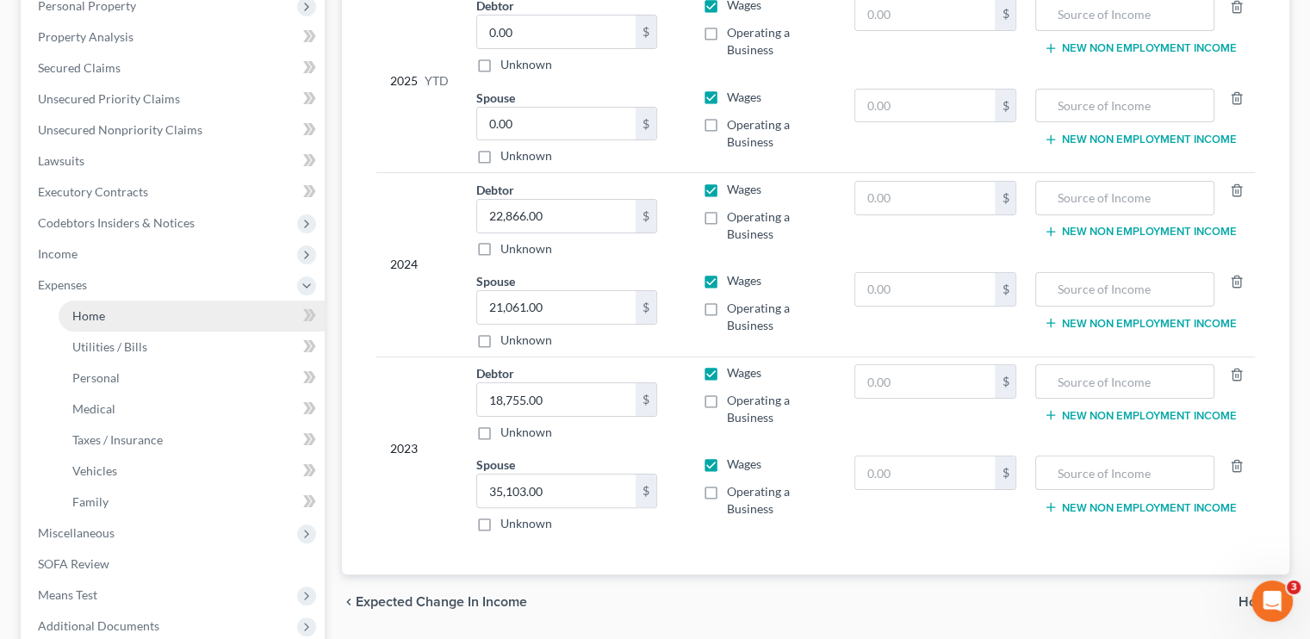
click at [154, 316] on link "Home" at bounding box center [192, 316] width 266 height 31
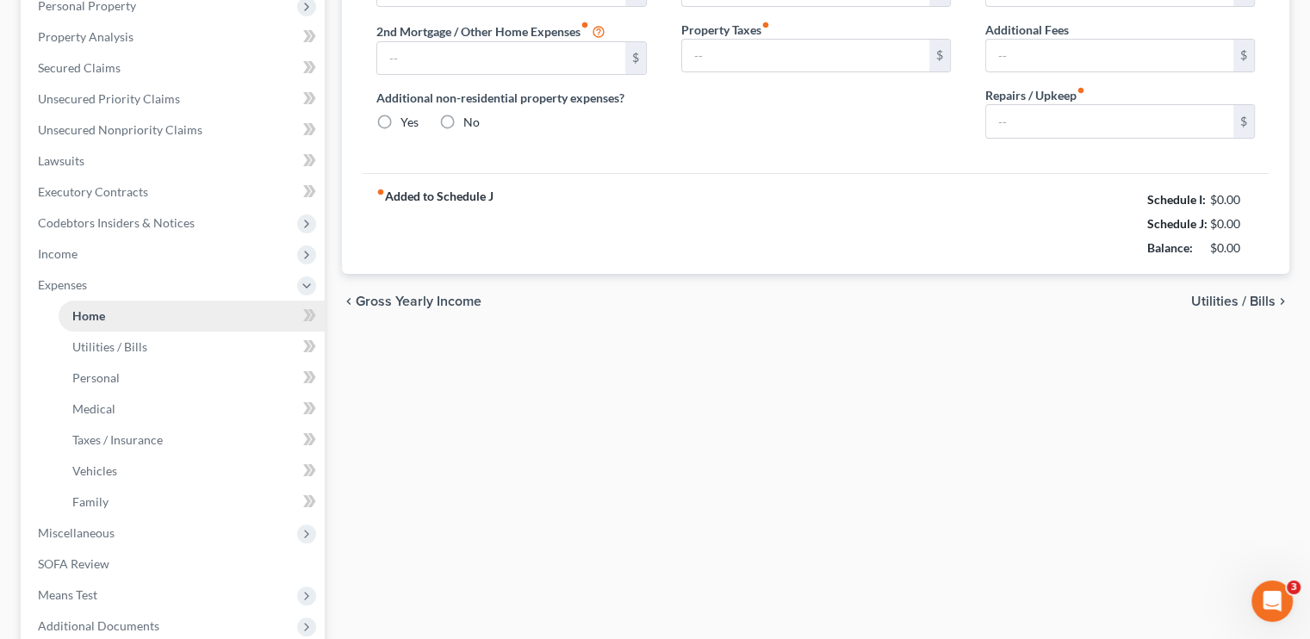
type input "1,780.00"
type input "0.00"
radio input "true"
type input "0.00"
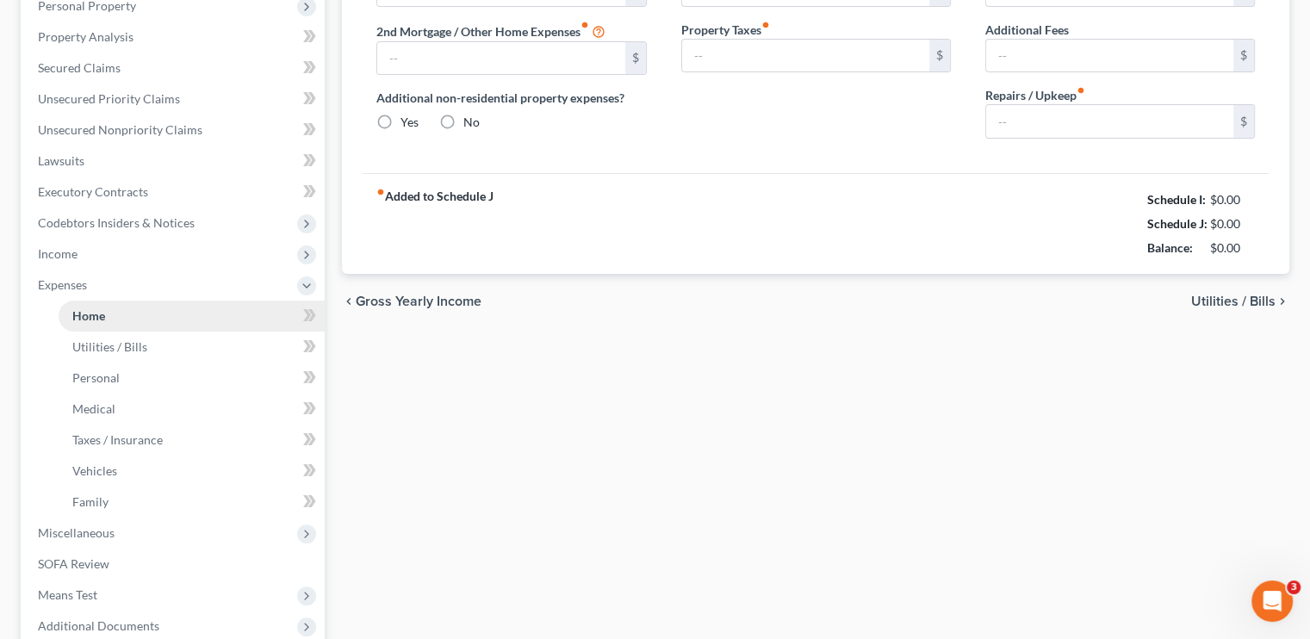
type input "0.00"
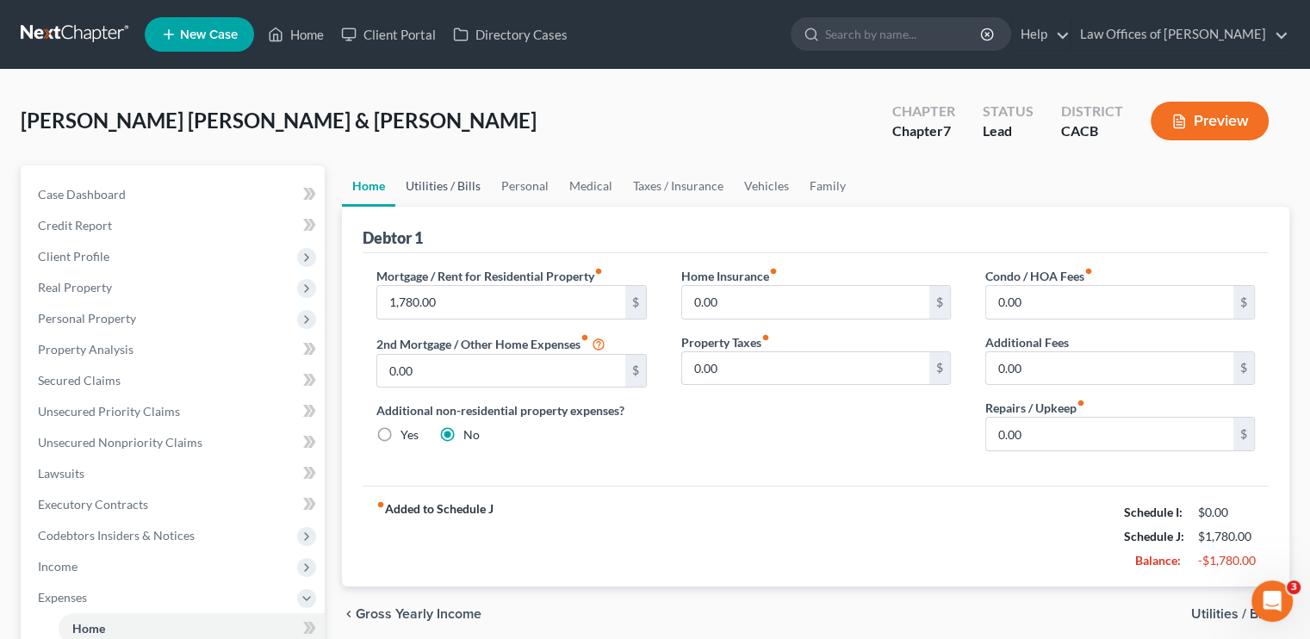
click at [450, 179] on link "Utilities / Bills" at bounding box center [443, 185] width 96 height 41
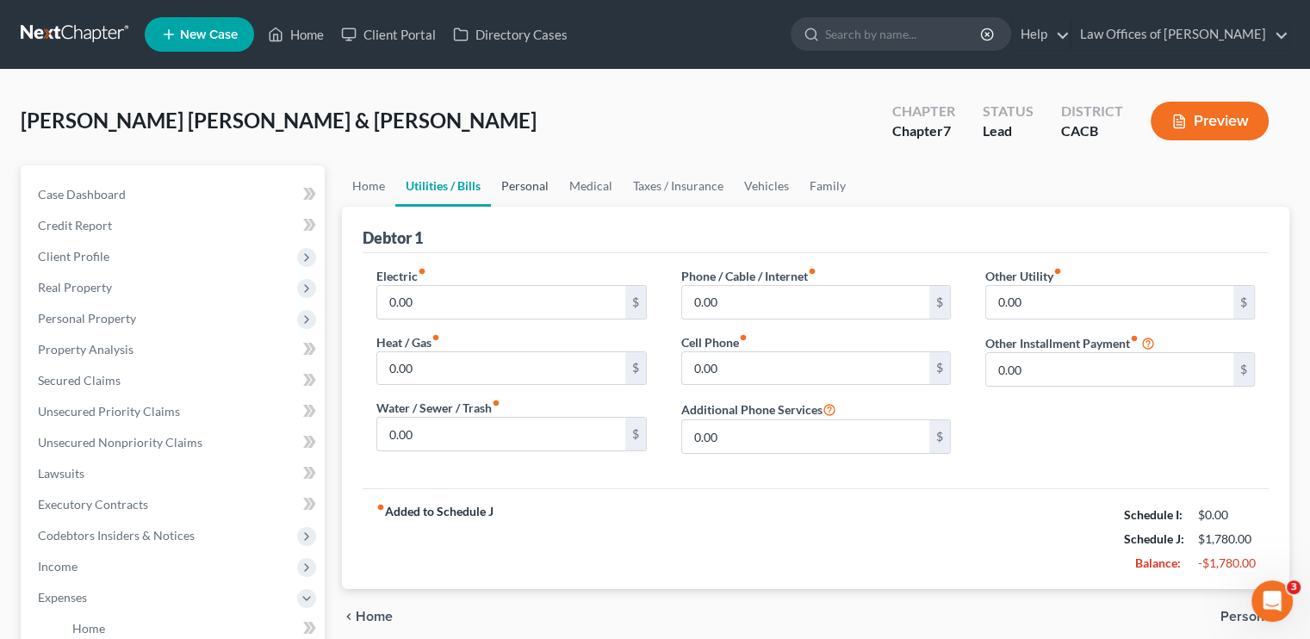
click at [533, 189] on link "Personal" at bounding box center [525, 185] width 68 height 41
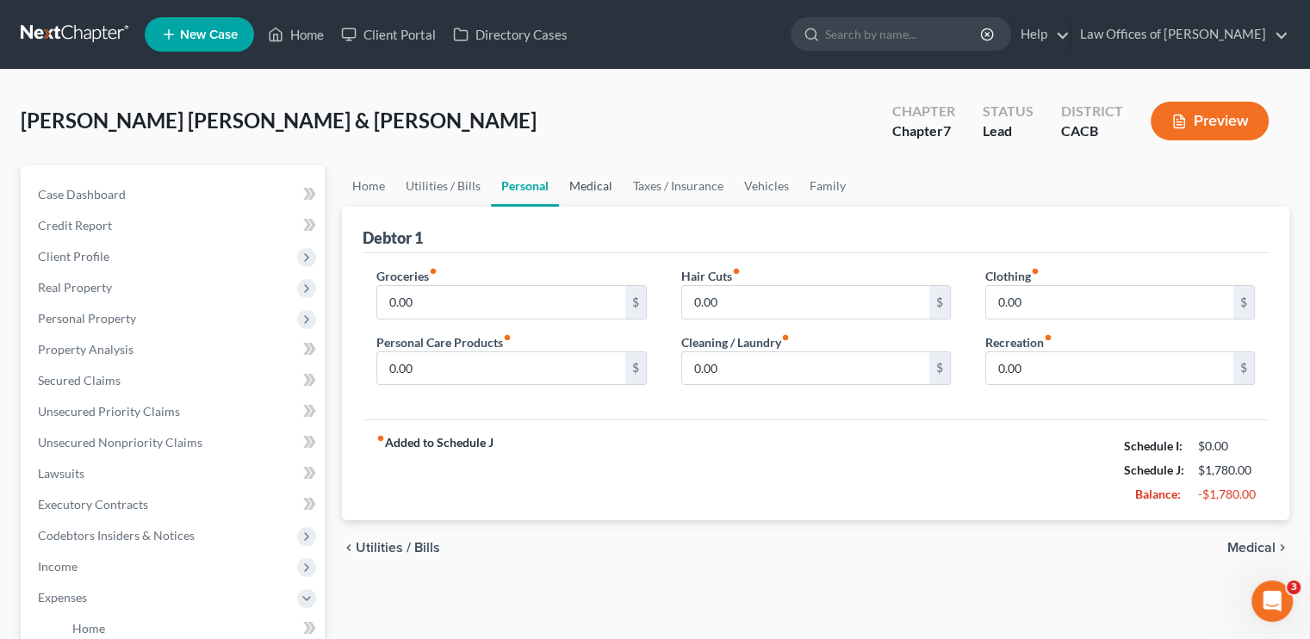
click at [593, 180] on link "Medical" at bounding box center [591, 185] width 64 height 41
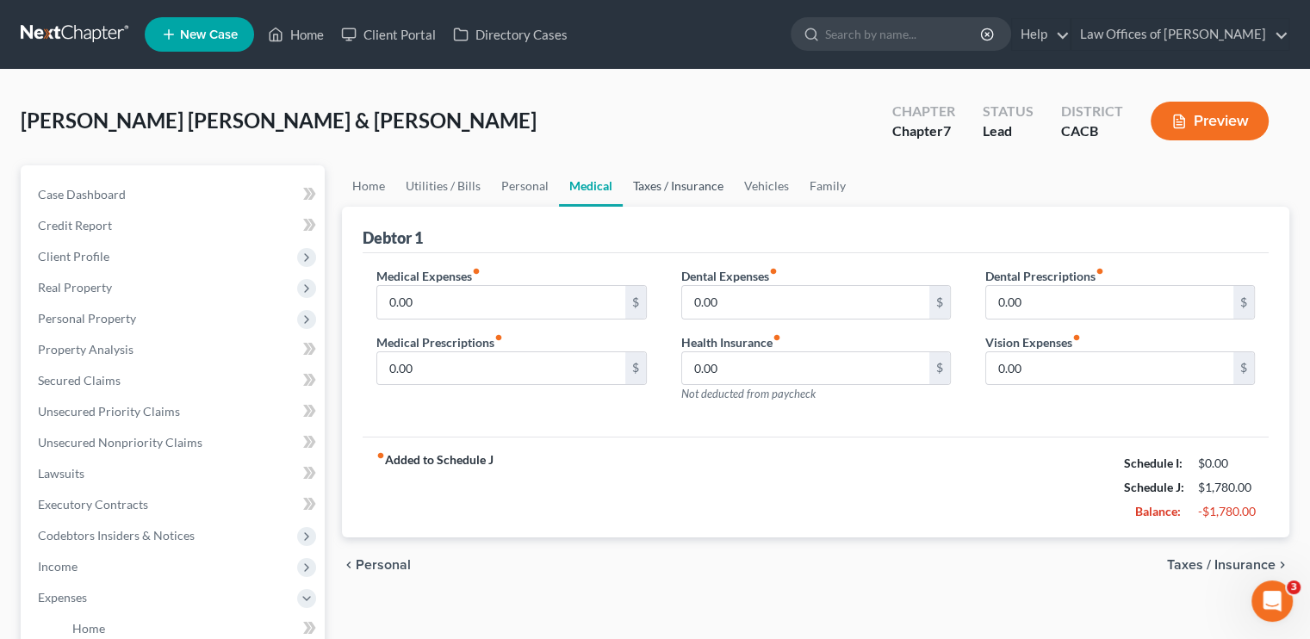
click at [661, 184] on link "Taxes / Insurance" at bounding box center [678, 185] width 111 height 41
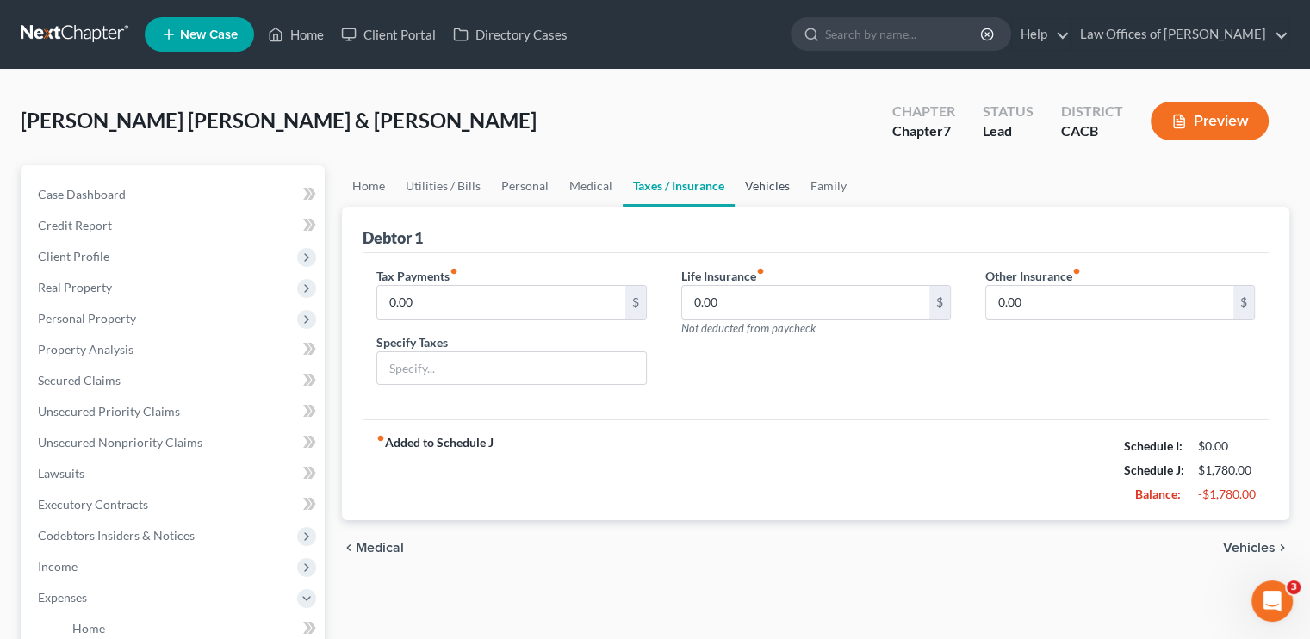
click at [770, 188] on link "Vehicles" at bounding box center [767, 185] width 65 height 41
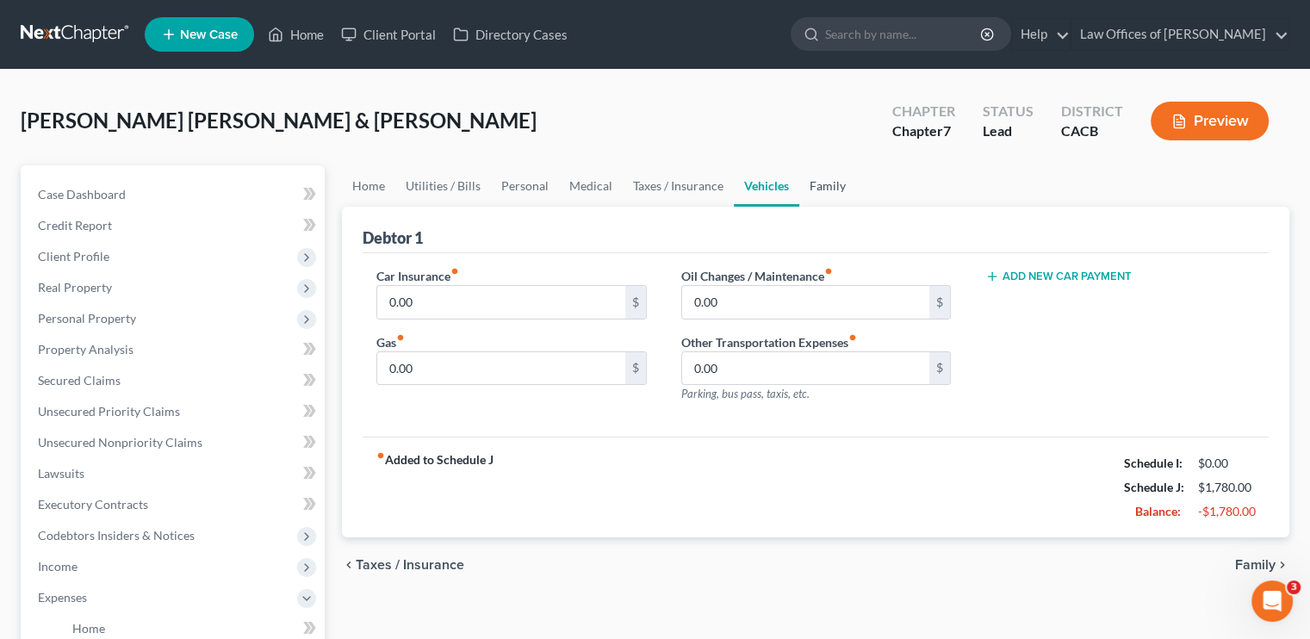
click at [779, 183] on link "Family" at bounding box center [827, 185] width 57 height 41
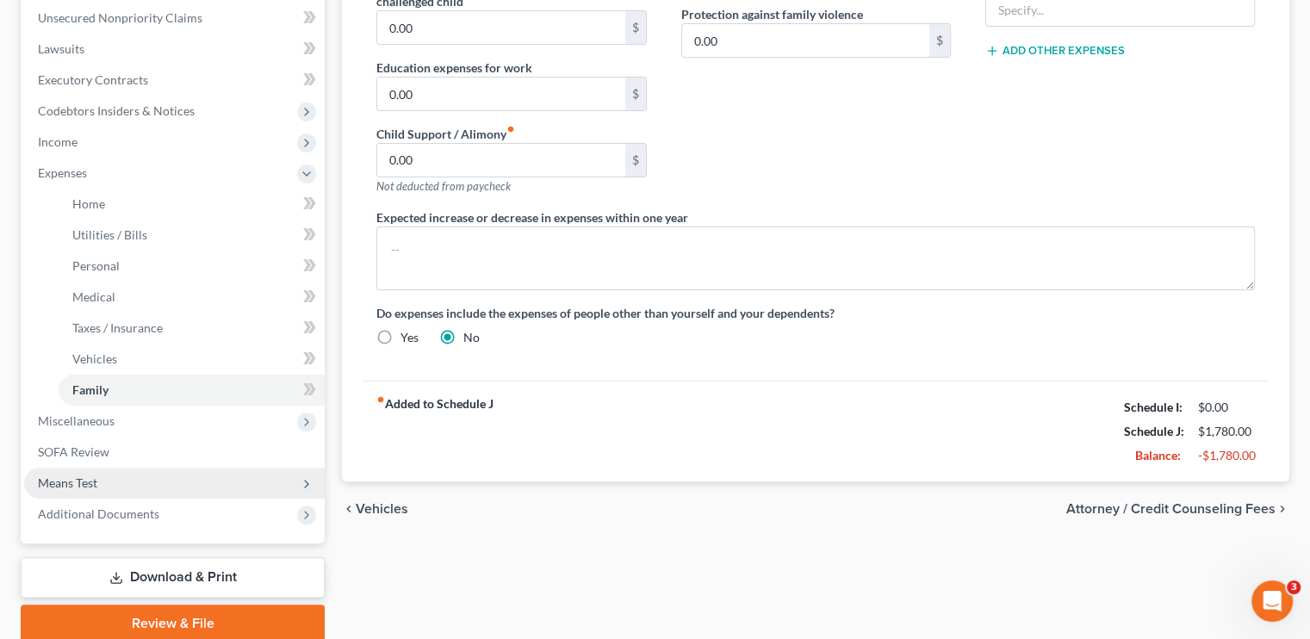
scroll to position [492, 0]
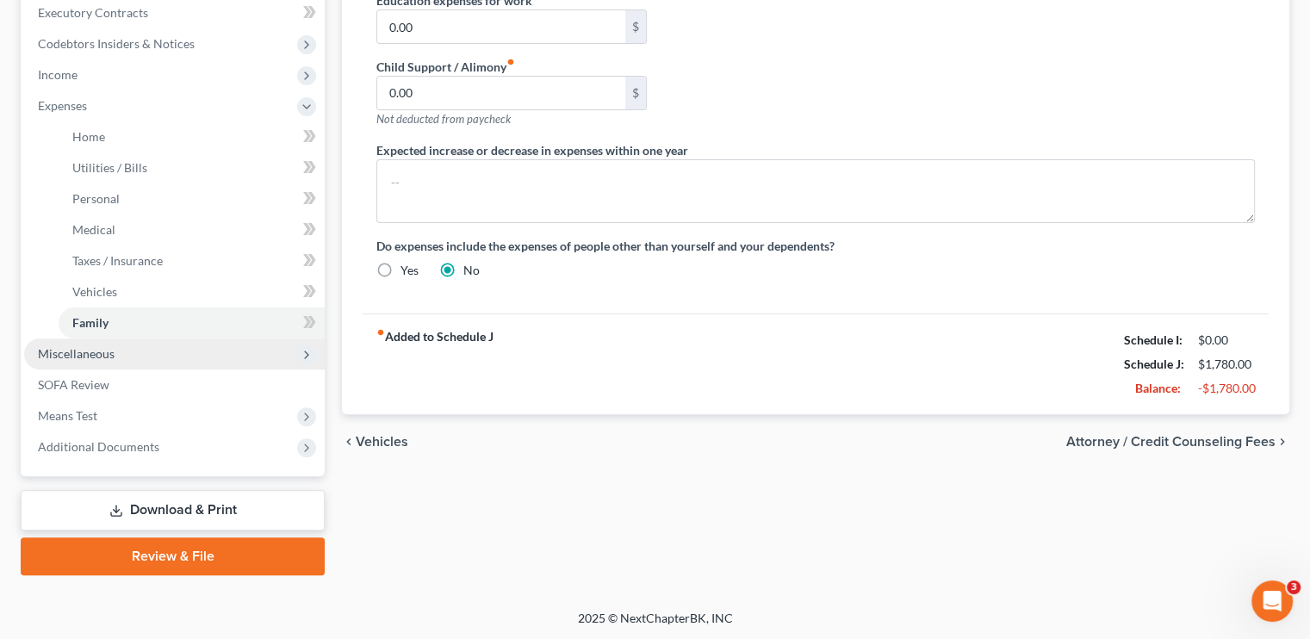
click at [95, 357] on span "Miscellaneous" at bounding box center [76, 353] width 77 height 15
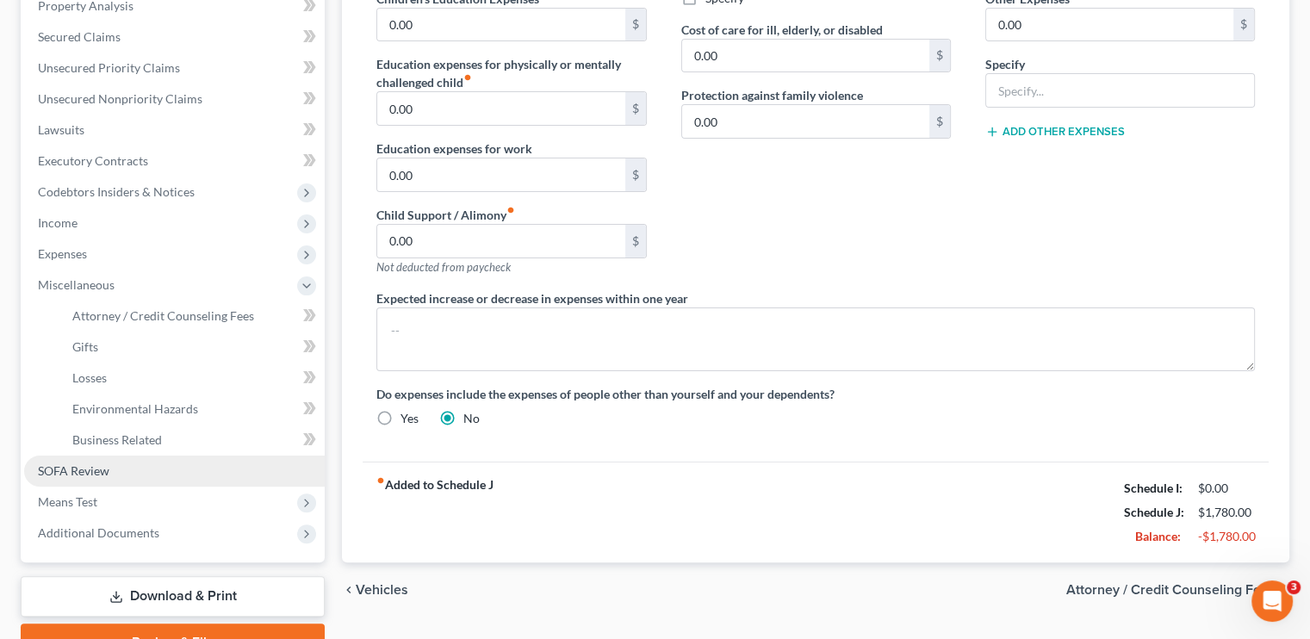
scroll to position [345, 0]
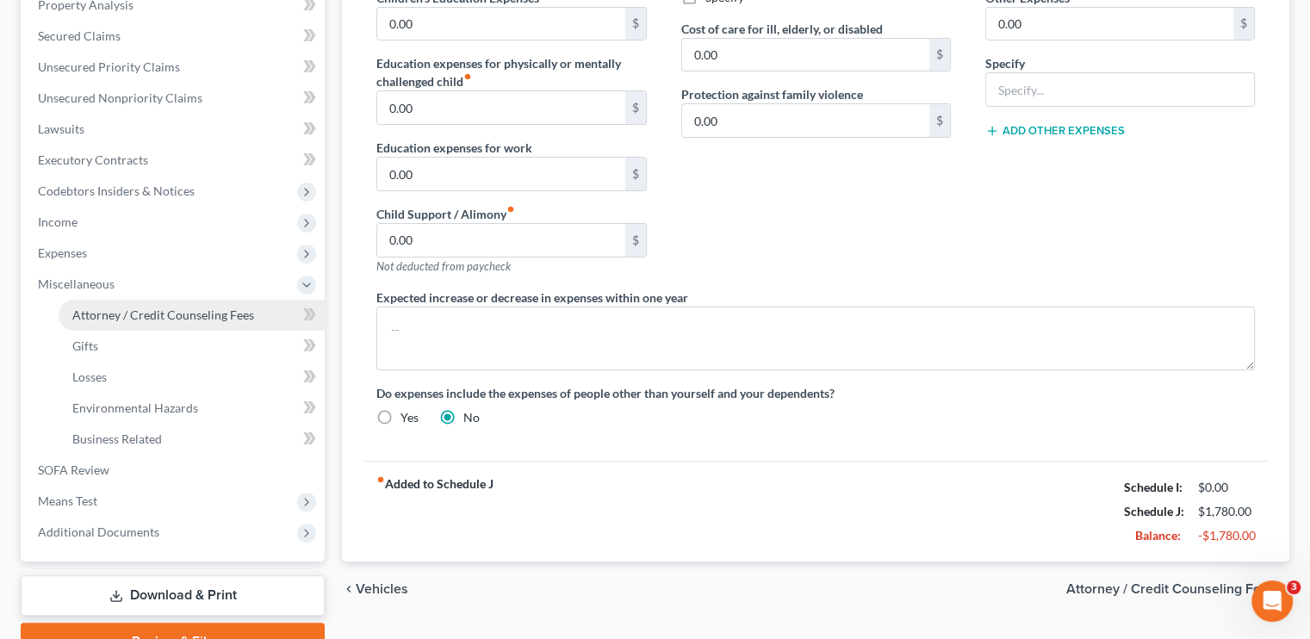
click at [121, 314] on span "Attorney / Credit Counseling Fees" at bounding box center [163, 314] width 182 height 15
select select "0"
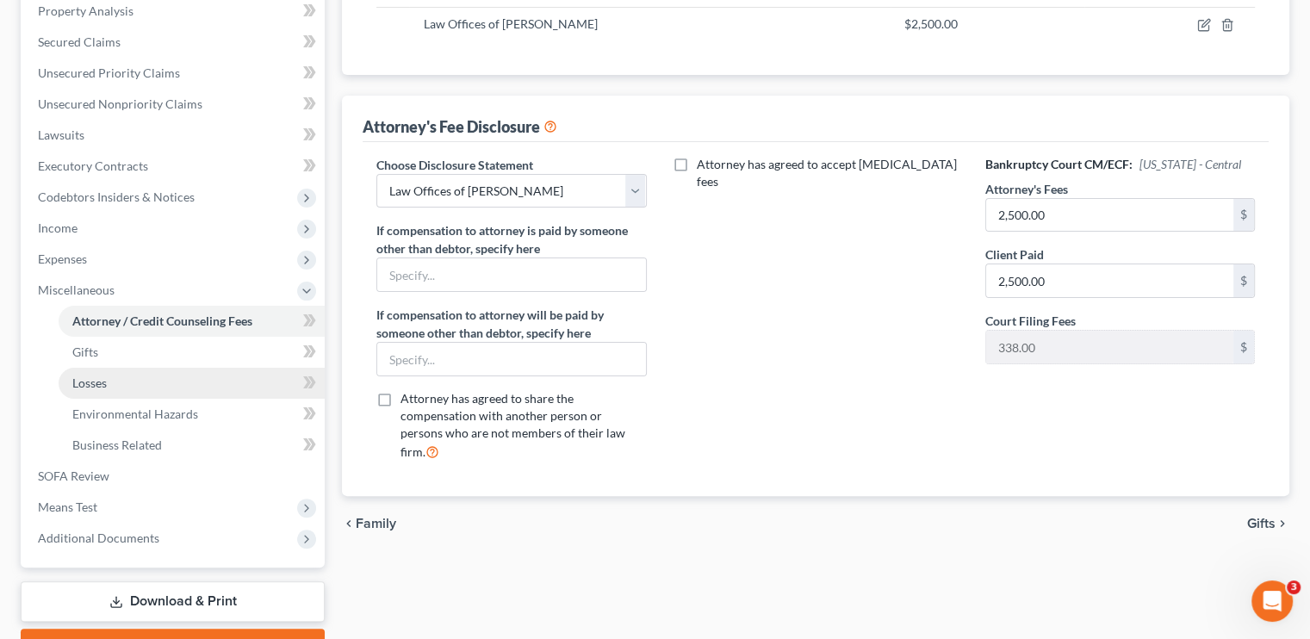
scroll to position [345, 0]
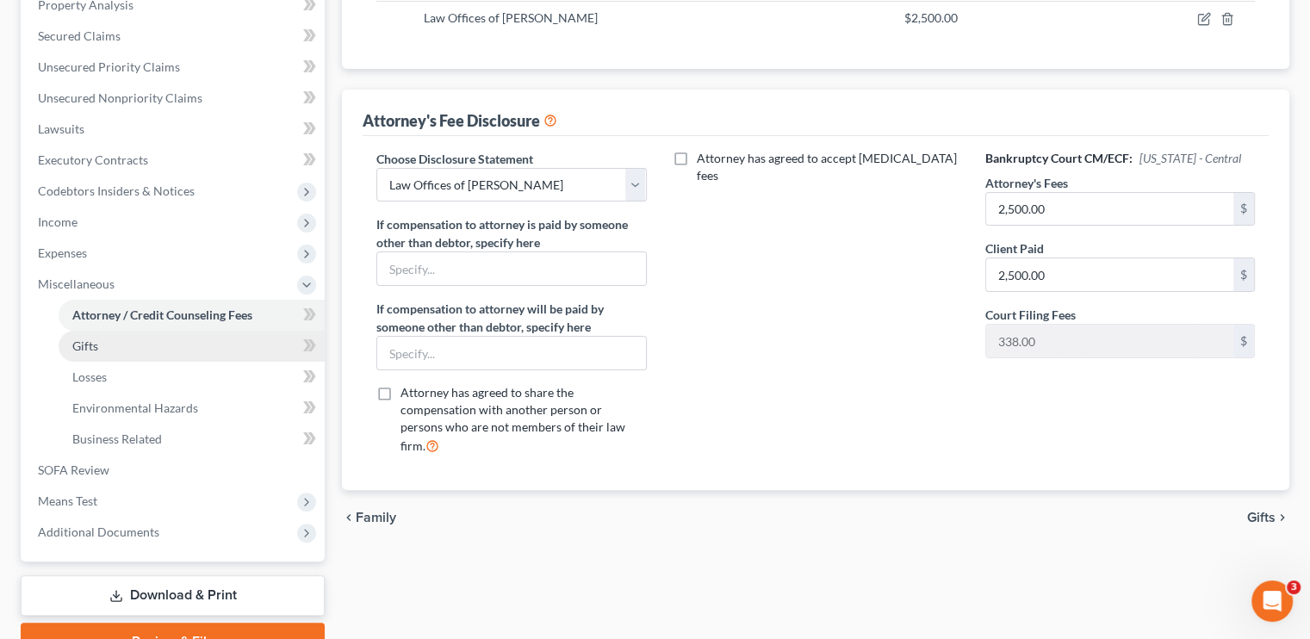
click at [90, 344] on span "Gifts" at bounding box center [85, 345] width 26 height 15
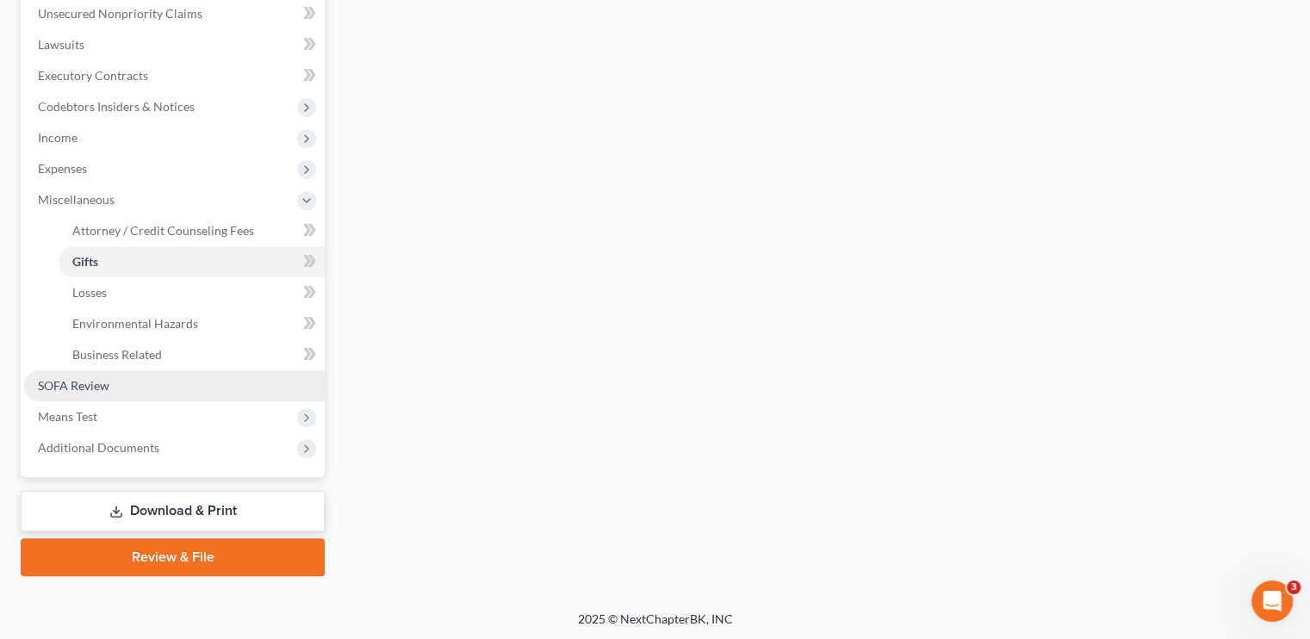
scroll to position [430, 0]
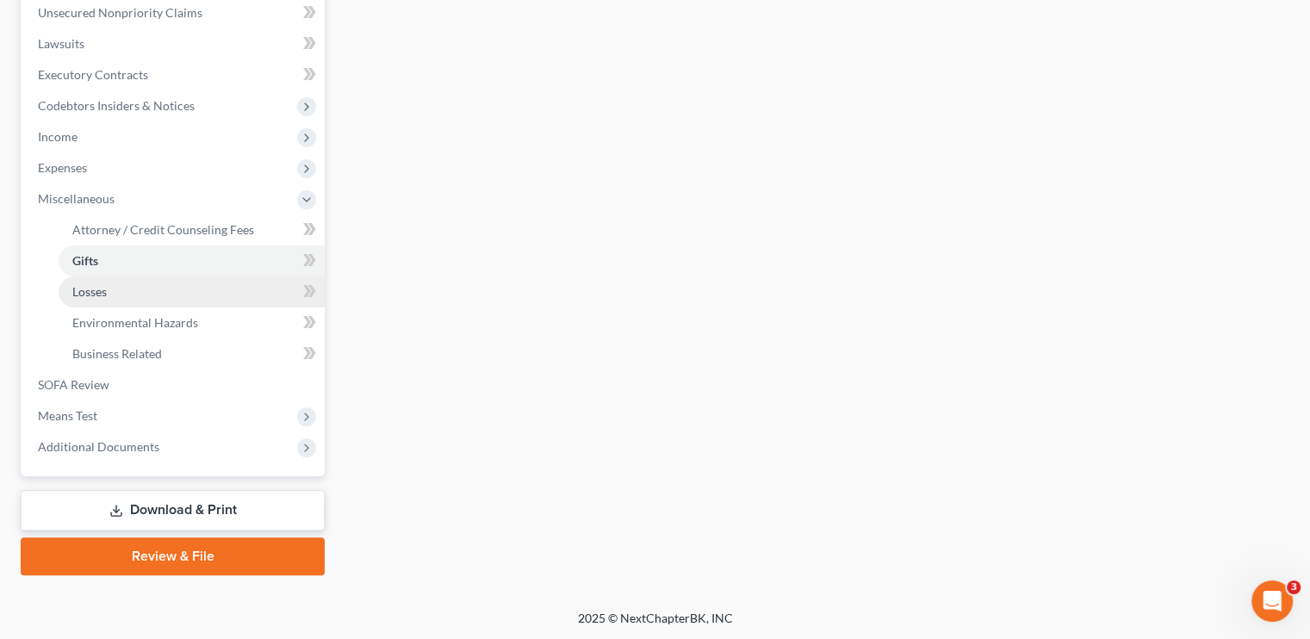
click at [114, 299] on link "Losses" at bounding box center [192, 291] width 266 height 31
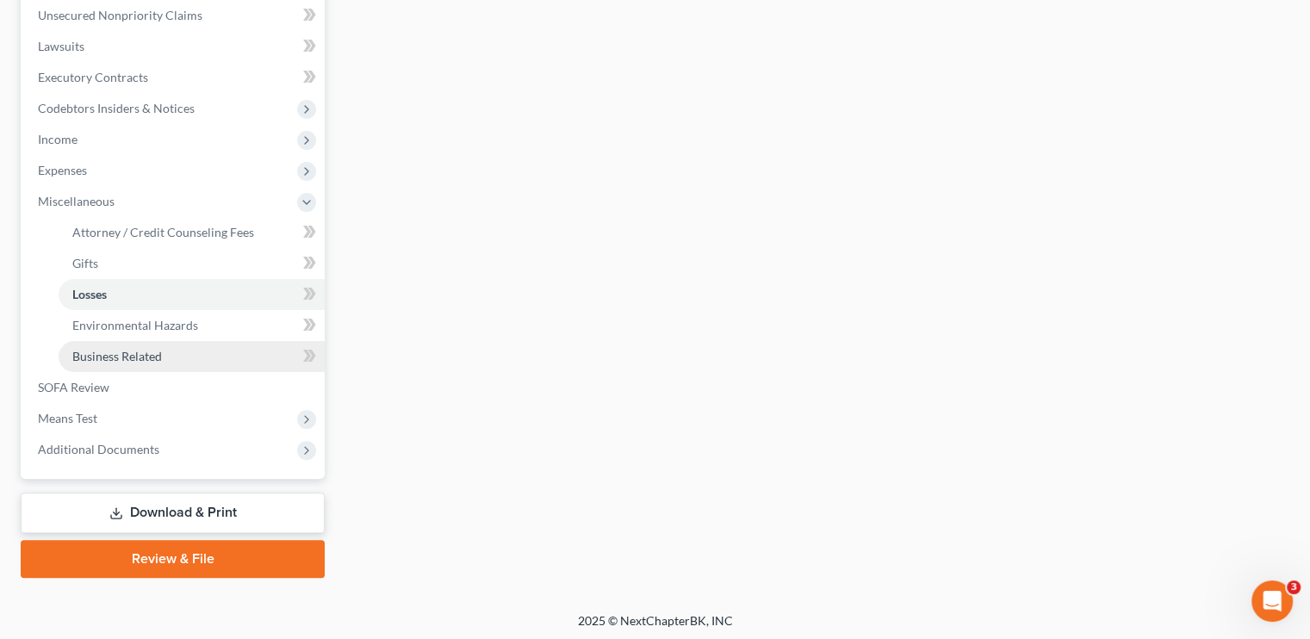
scroll to position [430, 0]
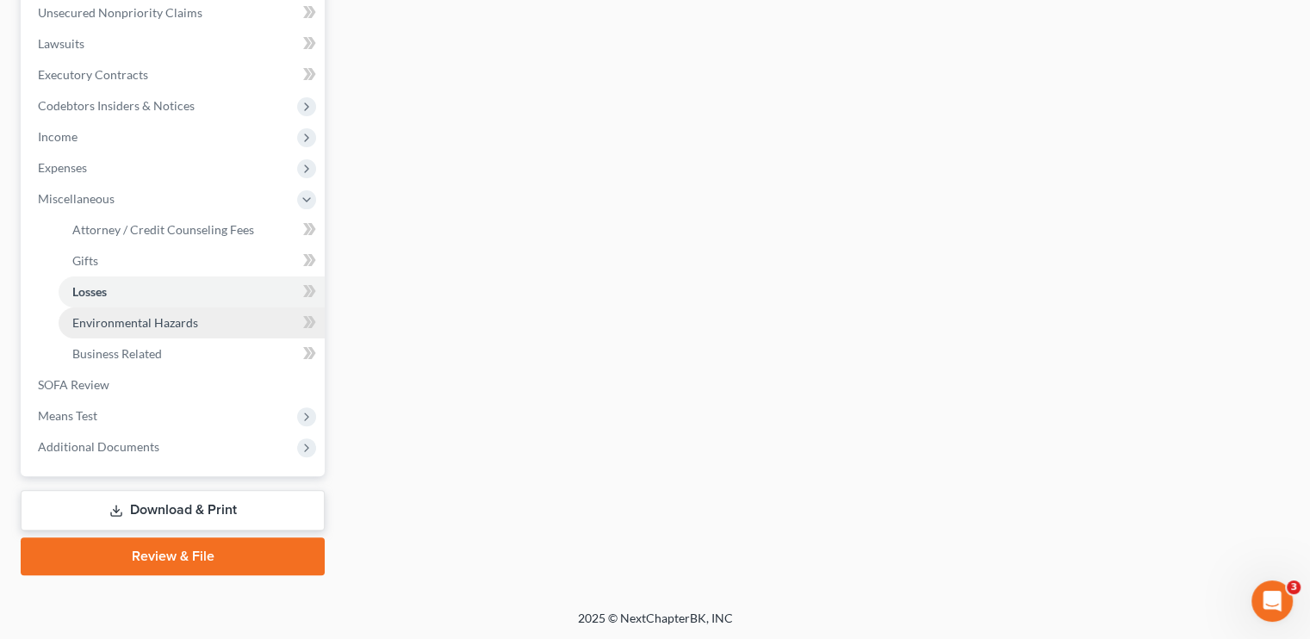
click at [133, 329] on span "Environmental Hazards" at bounding box center [135, 322] width 126 height 15
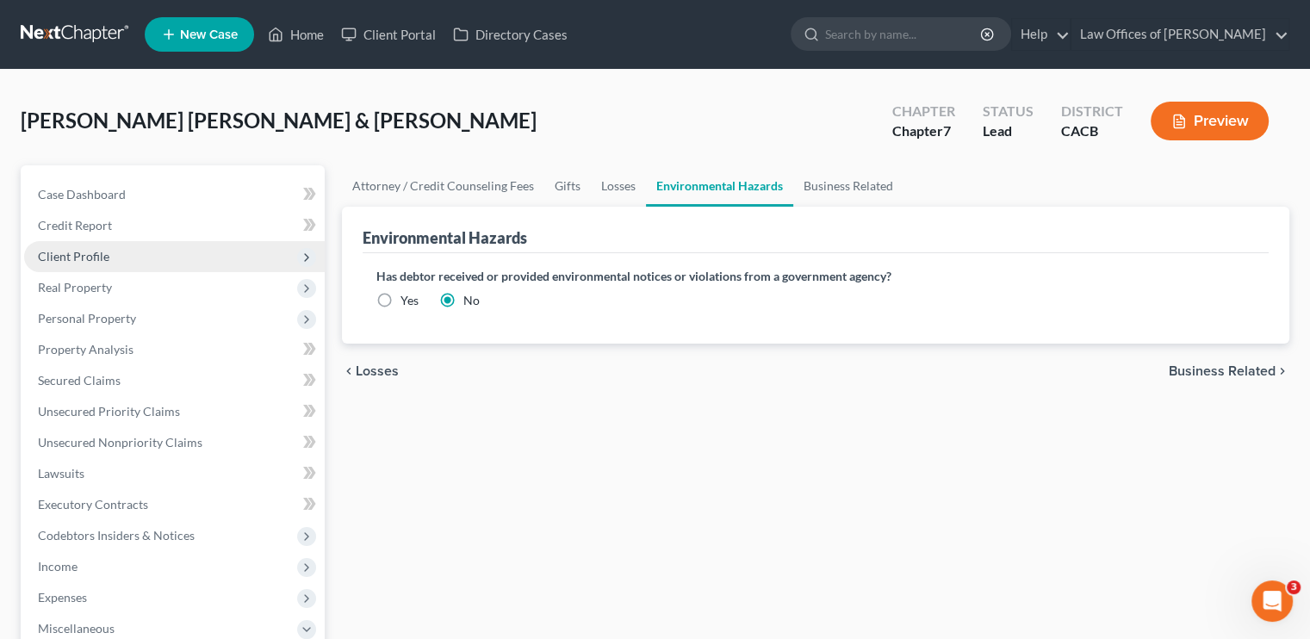
click at [75, 251] on span "Client Profile" at bounding box center [73, 256] width 71 height 15
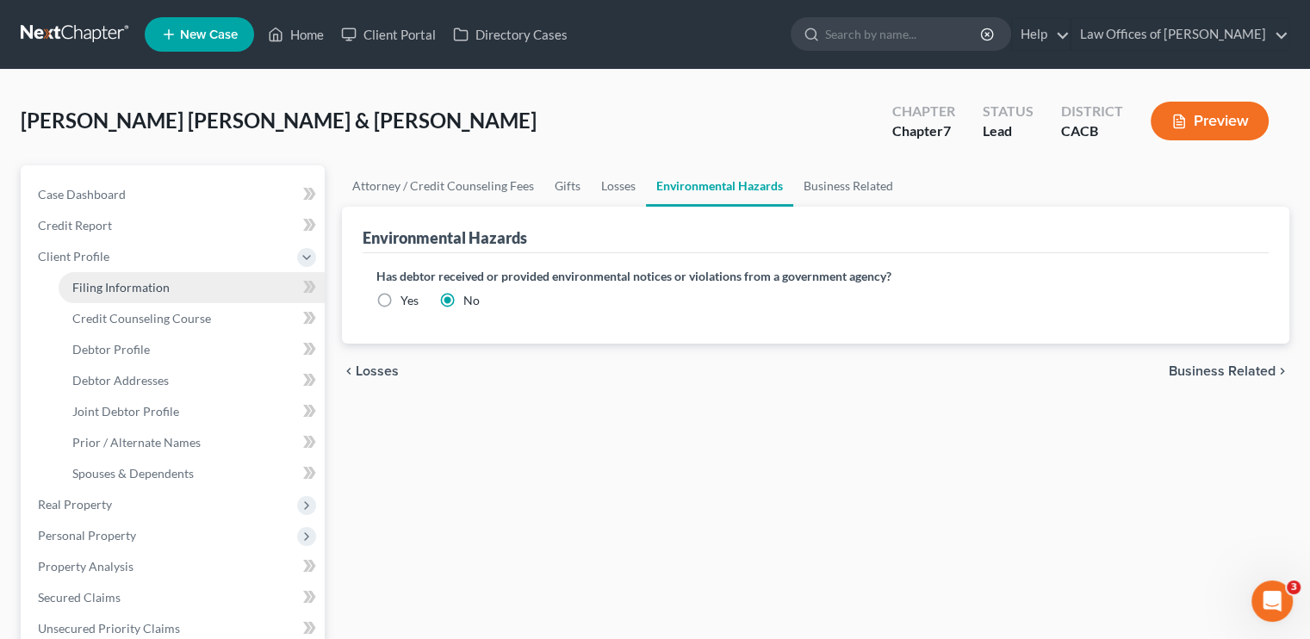
click at [121, 289] on span "Filing Information" at bounding box center [120, 287] width 97 height 15
select select "1"
select select "0"
select select "7"
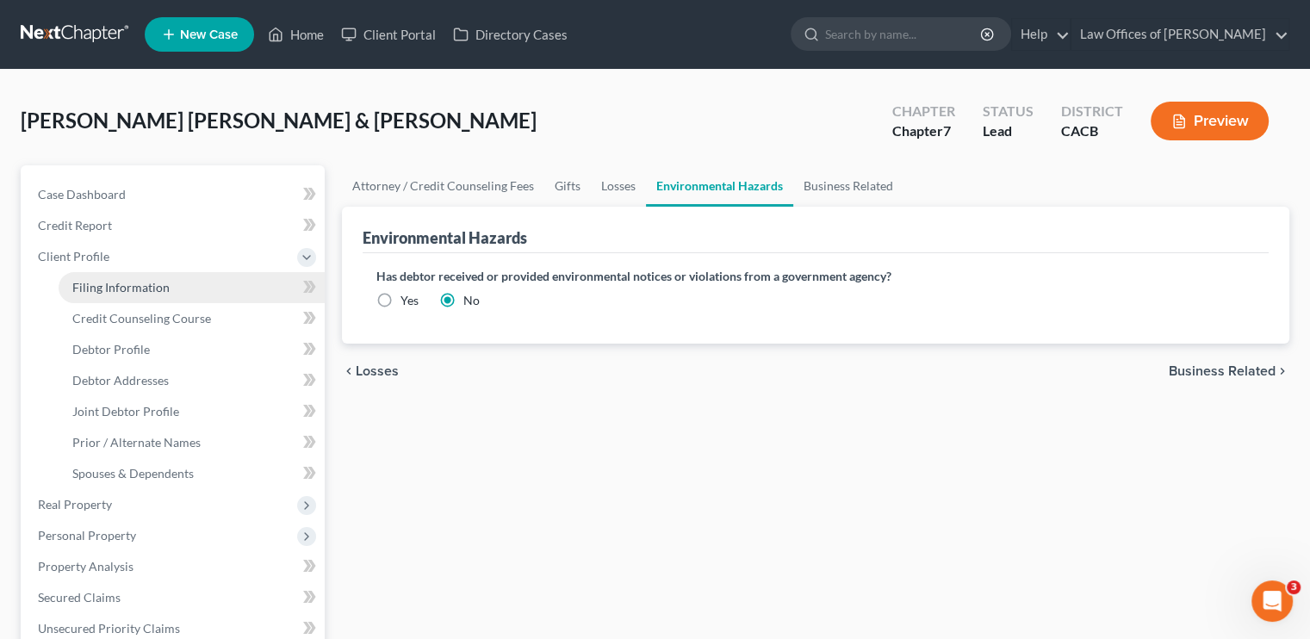
select select "0"
select select "4"
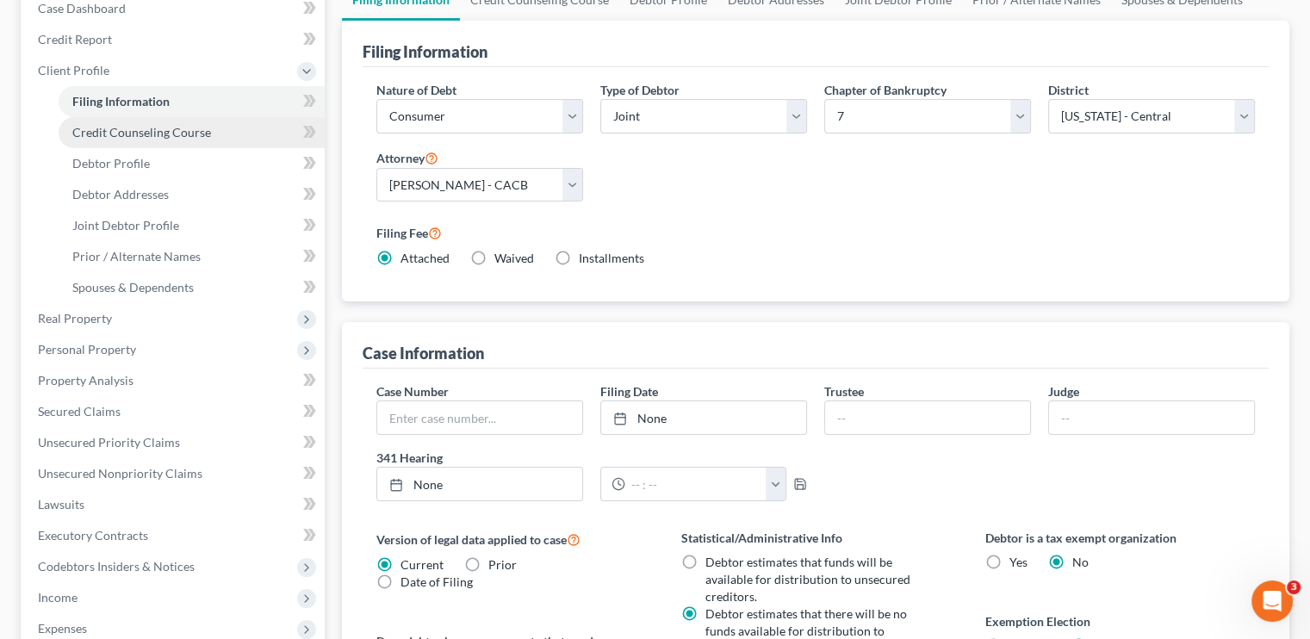
scroll to position [172, 0]
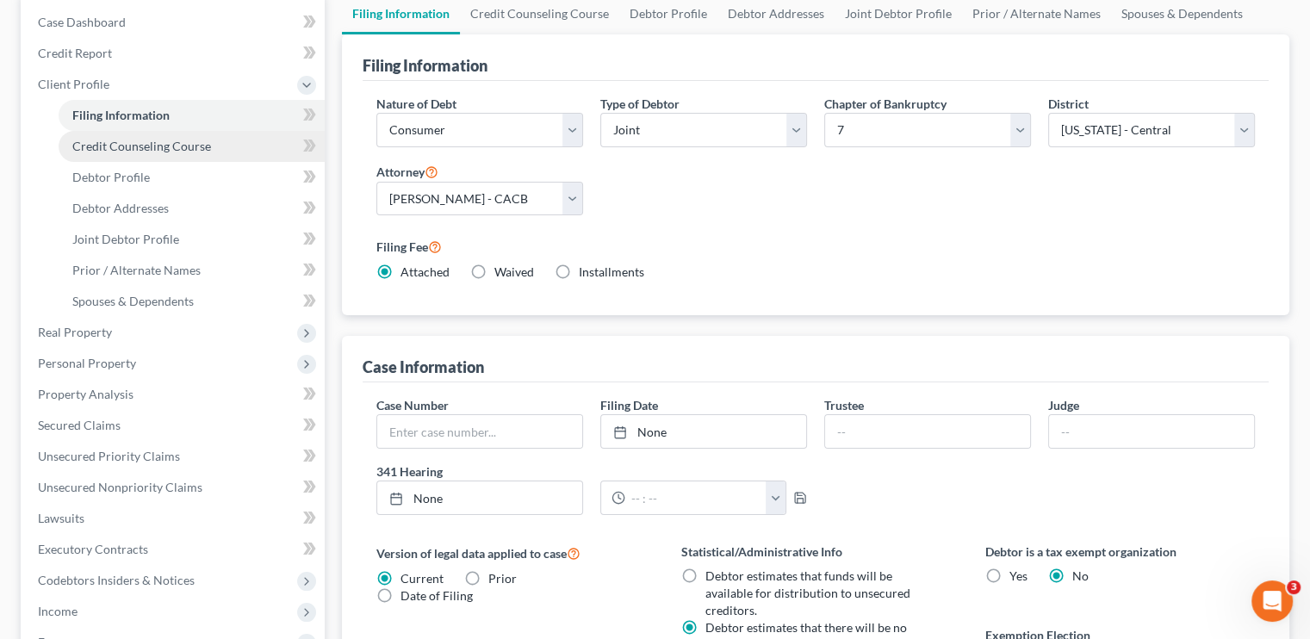
click at [152, 145] on span "Credit Counseling Course" at bounding box center [141, 146] width 139 height 15
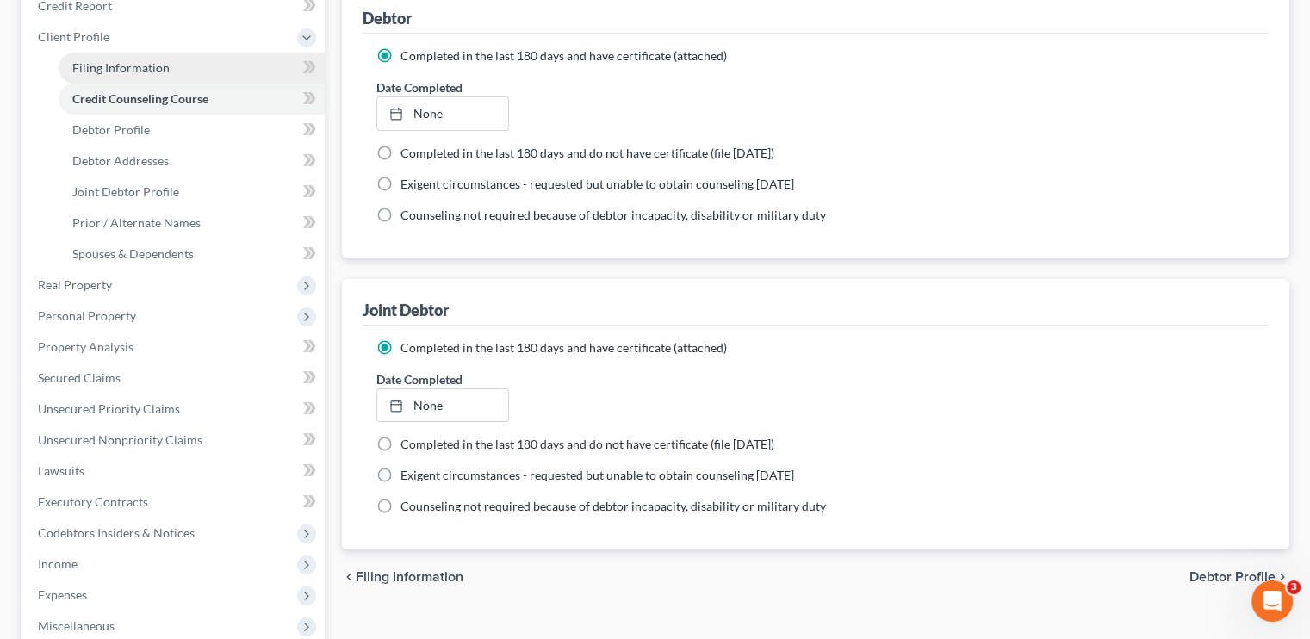
scroll to position [258, 0]
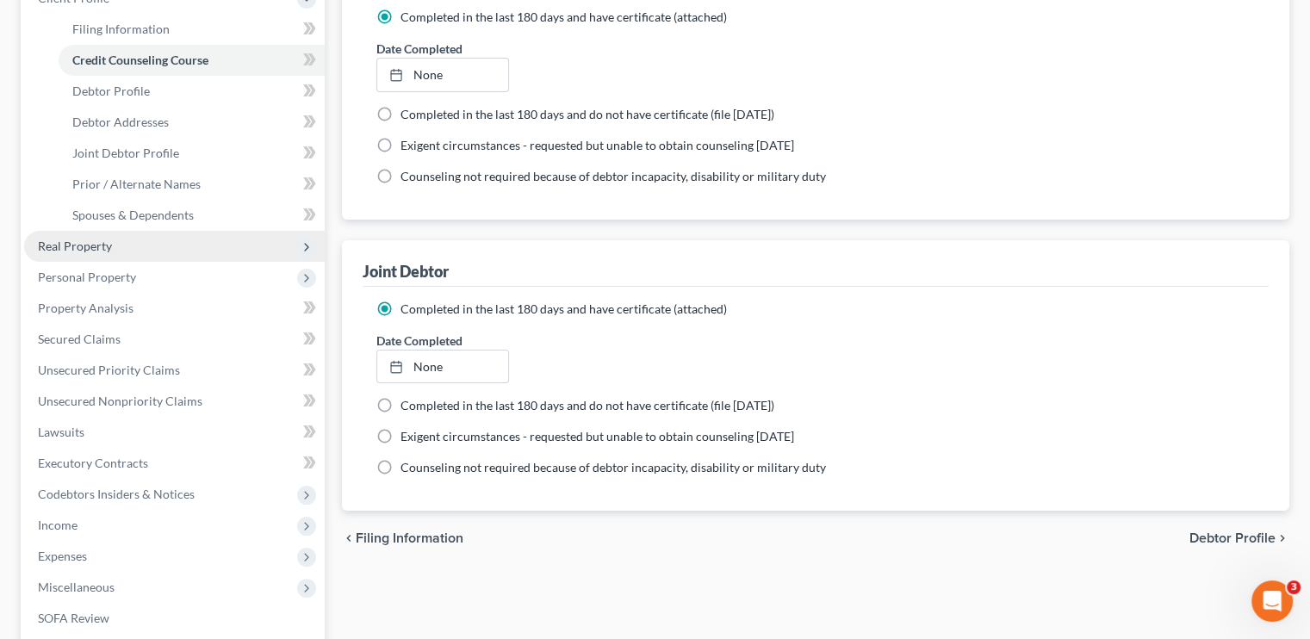
click at [121, 251] on span "Real Property" at bounding box center [174, 246] width 301 height 31
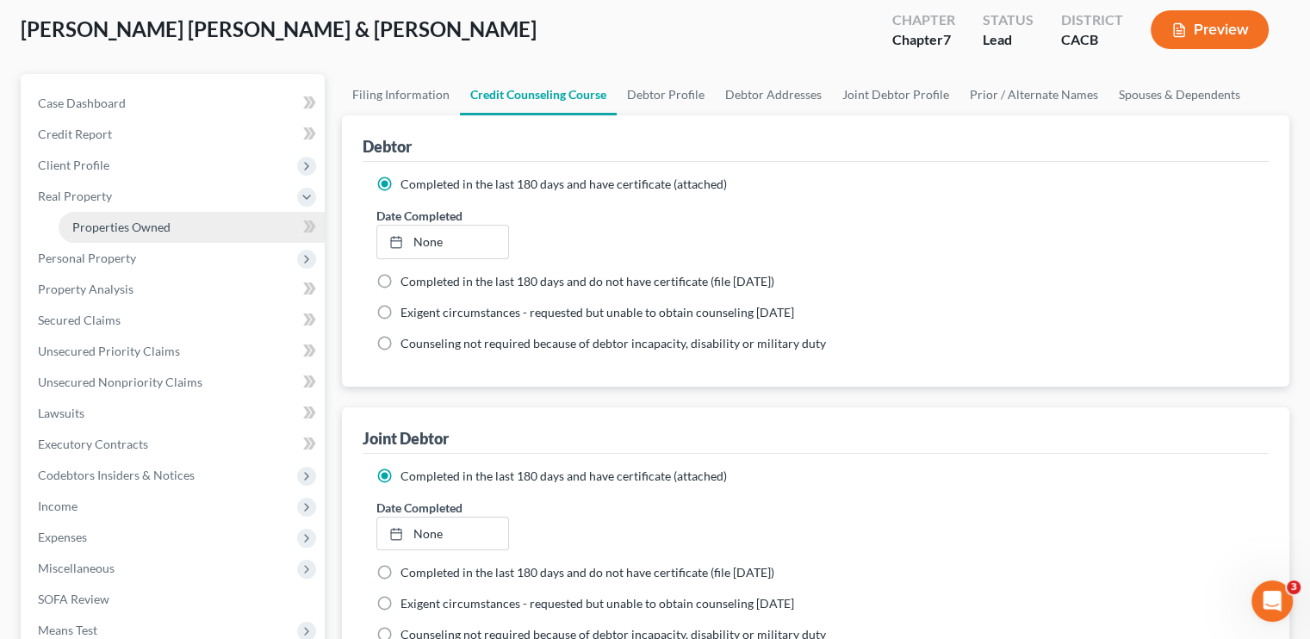
scroll to position [86, 0]
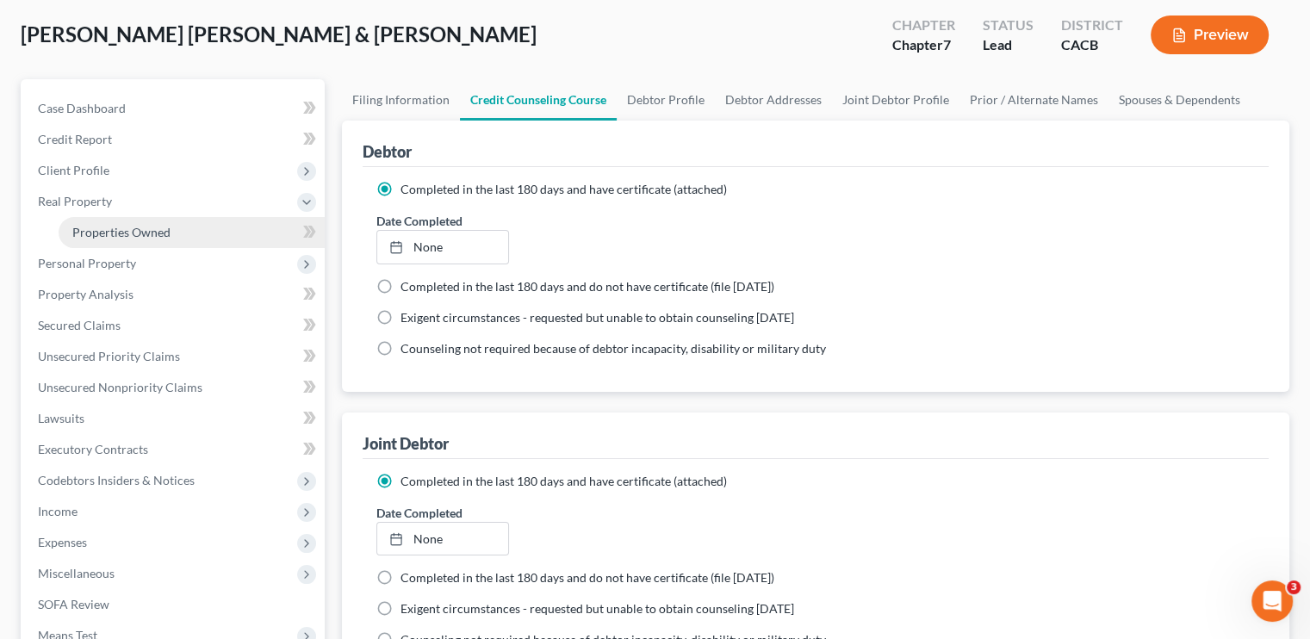
click at [118, 236] on span "Properties Owned" at bounding box center [121, 232] width 98 height 15
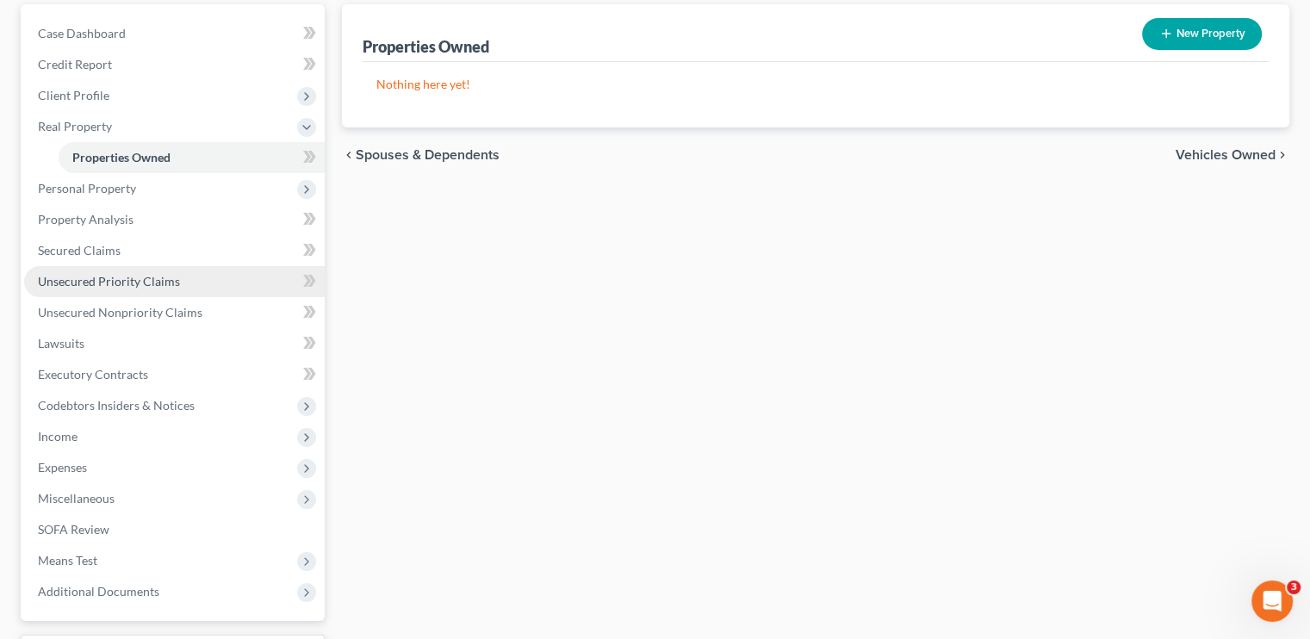
scroll to position [172, 0]
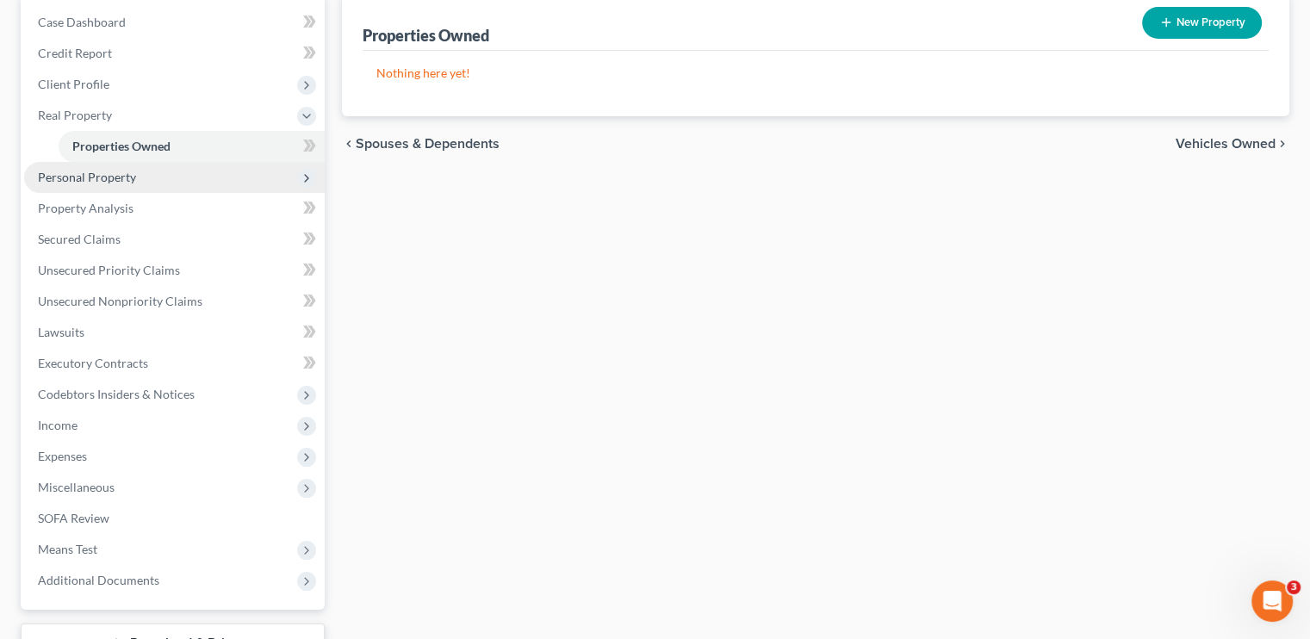
click at [146, 189] on span "Personal Property" at bounding box center [174, 177] width 301 height 31
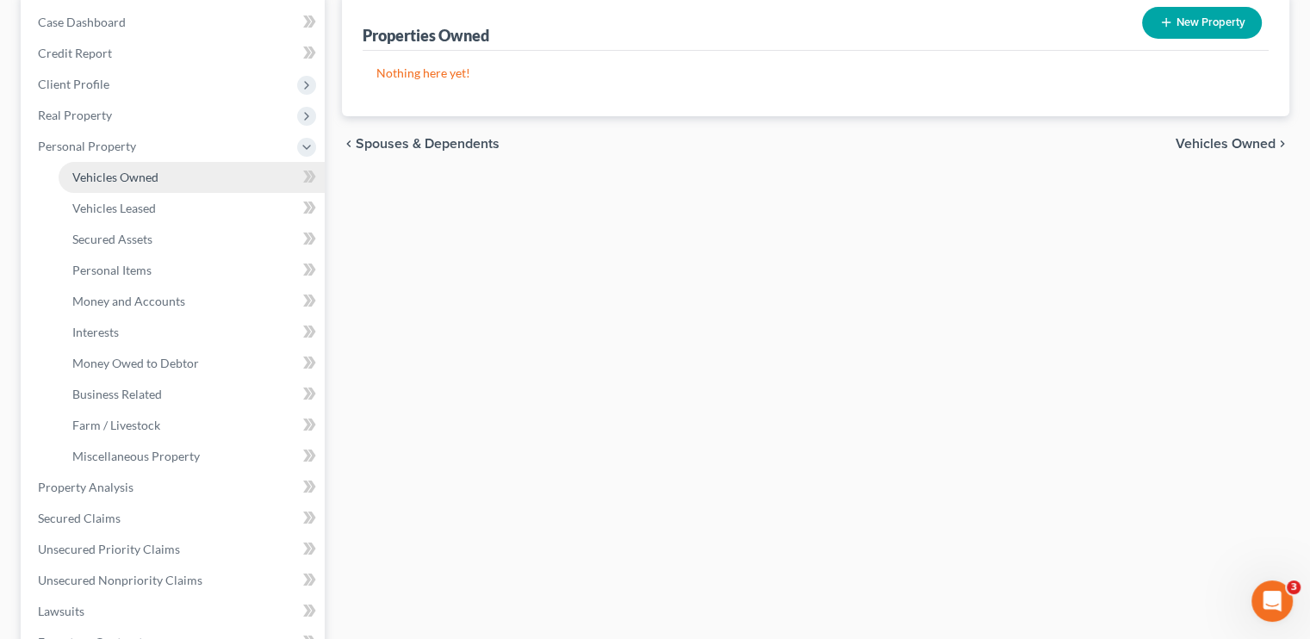
click at [146, 179] on span "Vehicles Owned" at bounding box center [115, 177] width 86 height 15
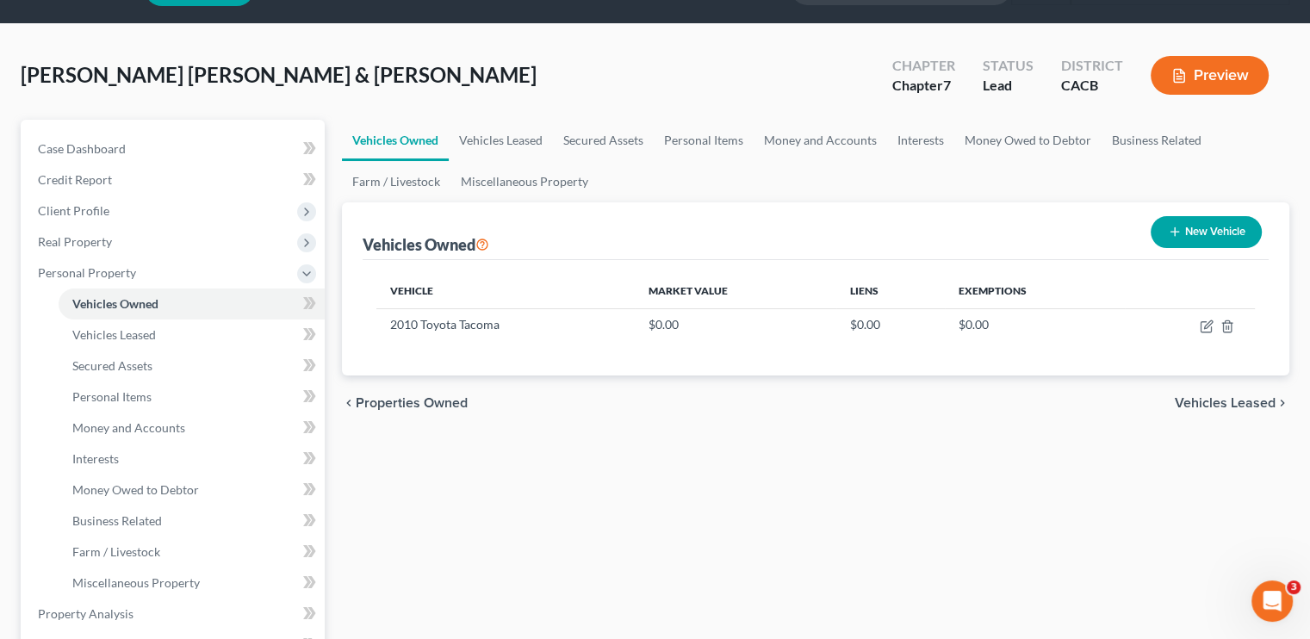
scroll to position [86, 0]
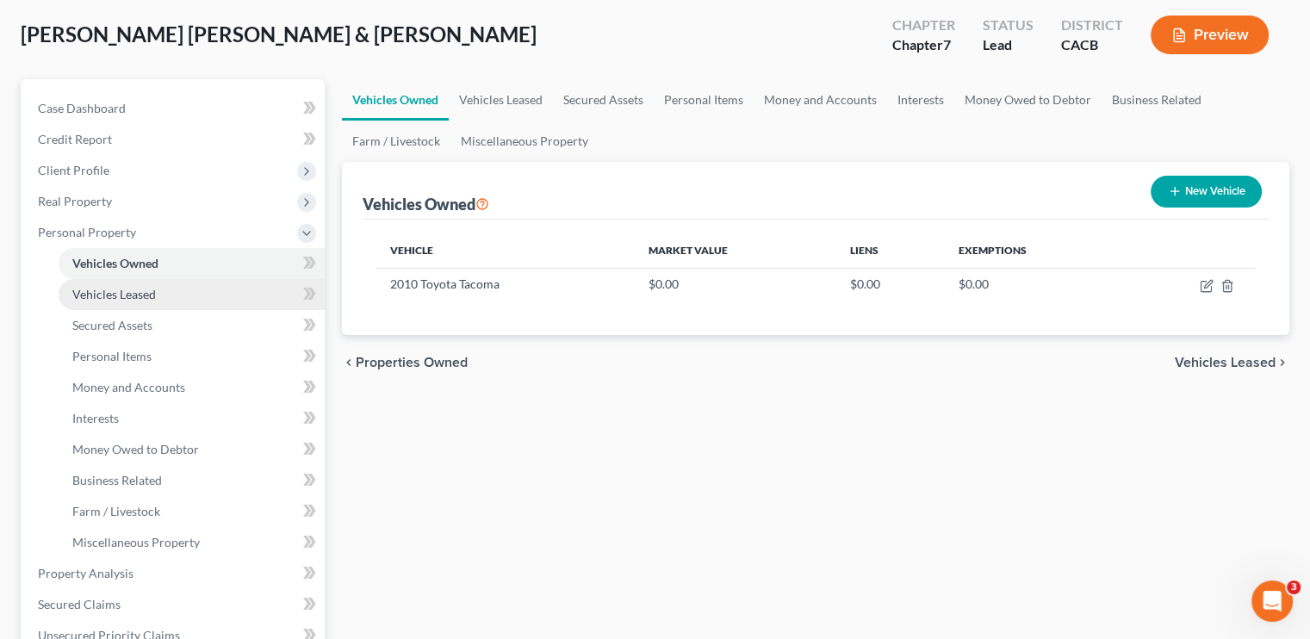
click at [138, 294] on span "Vehicles Leased" at bounding box center [114, 294] width 84 height 15
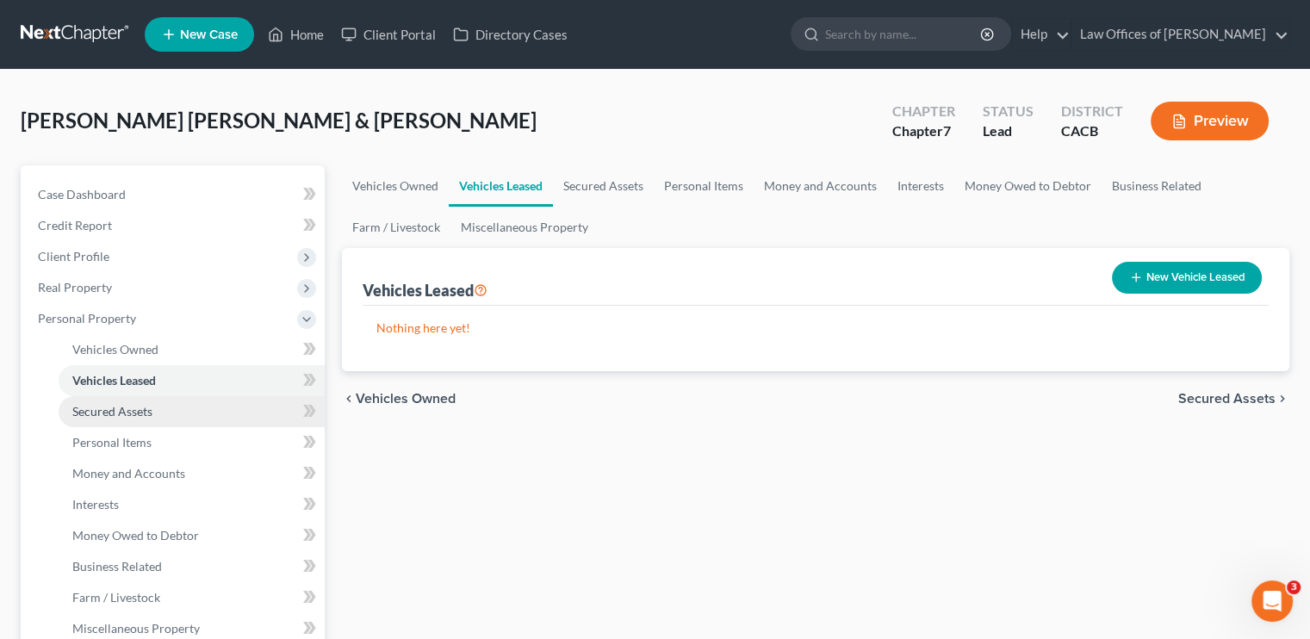
click at [126, 416] on span "Secured Assets" at bounding box center [112, 411] width 80 height 15
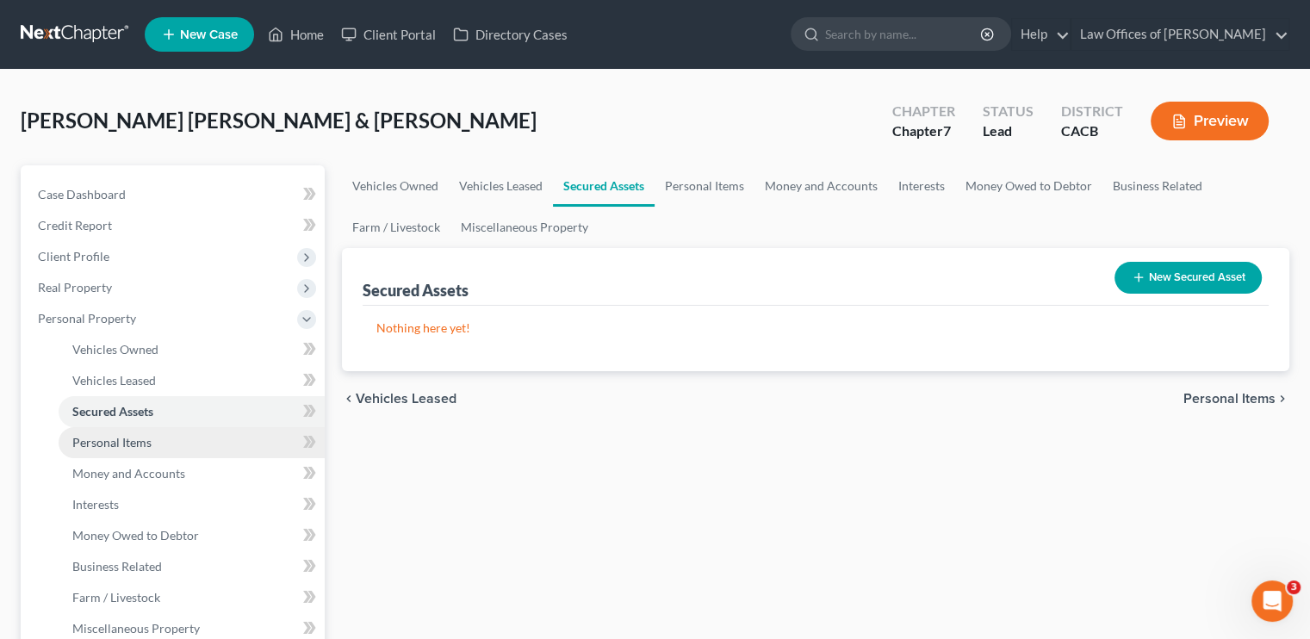
click at [121, 439] on span "Personal Items" at bounding box center [111, 442] width 79 height 15
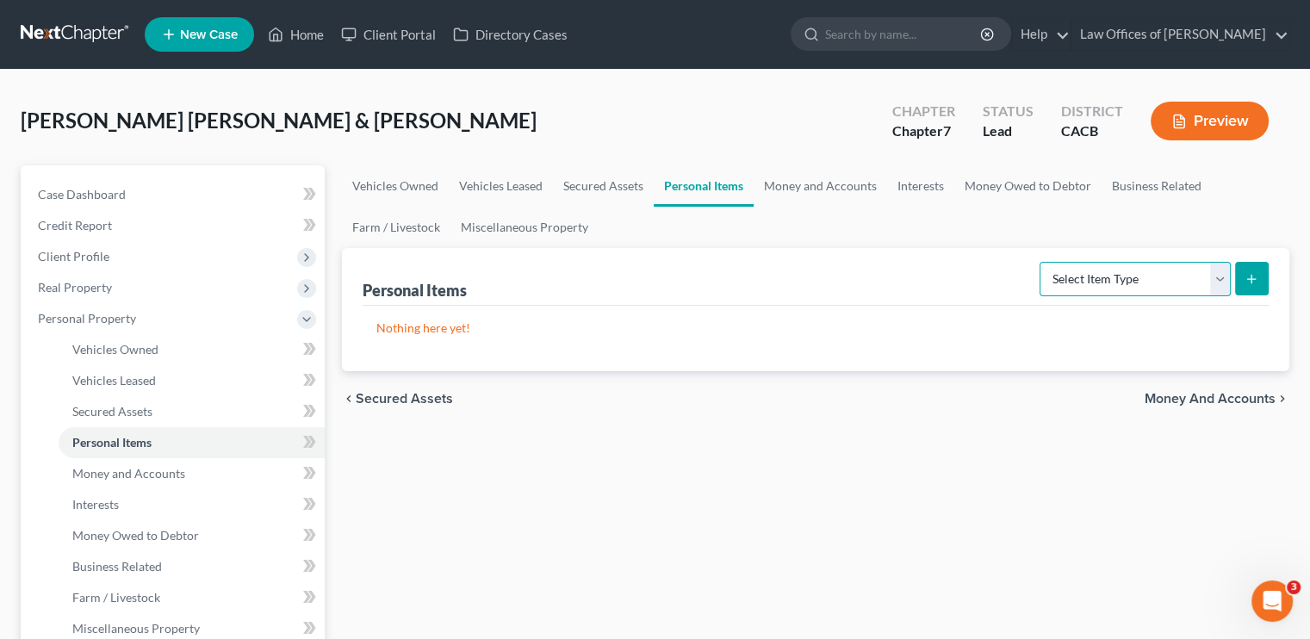
click at [779, 280] on select "Select Item Type Clothing Collectibles Of Value Electronics Firearms Household …" at bounding box center [1135, 279] width 191 height 34
select select "other"
click at [779, 262] on select "Select Item Type Clothing Collectibles Of Value Electronics Firearms Household …" at bounding box center [1135, 279] width 191 height 34
click at [779, 274] on select "Select Item Type Clothing Collectibles Of Value Electronics Firearms Household …" at bounding box center [1135, 279] width 191 height 34
click at [779, 262] on select "Select Item Type Clothing Collectibles Of Value Electronics Firearms Household …" at bounding box center [1135, 279] width 191 height 34
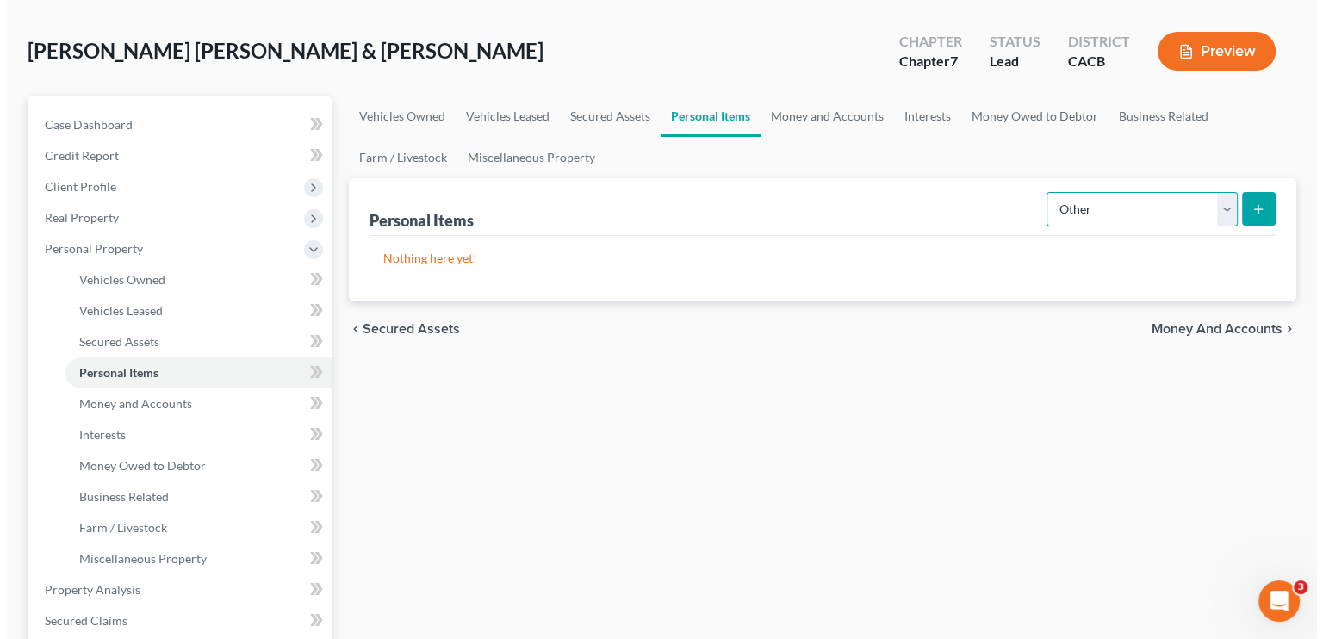
scroll to position [172, 0]
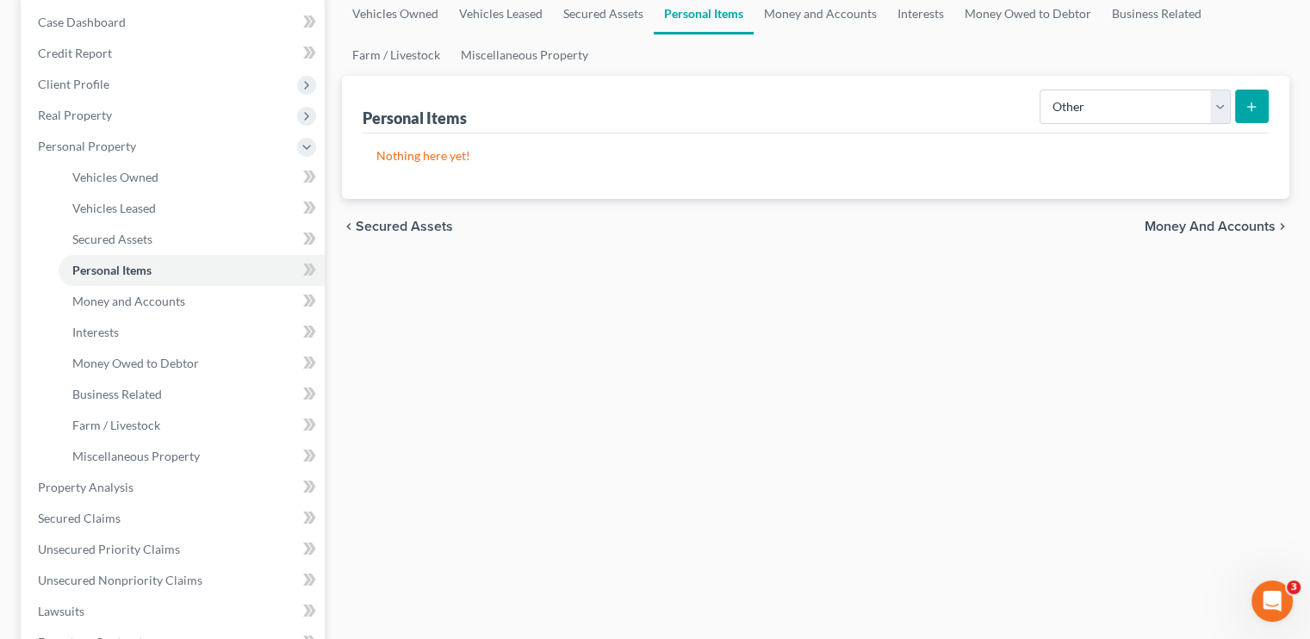
click at [779, 108] on button "submit" at bounding box center [1252, 107] width 34 height 34
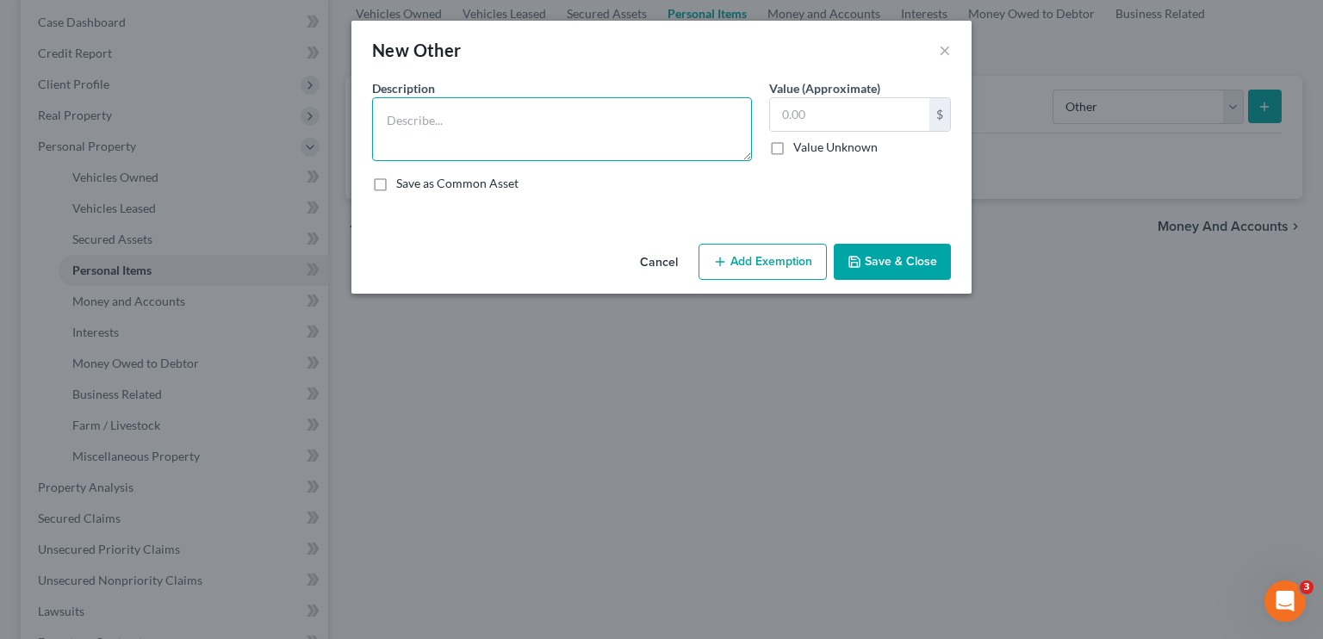
click at [429, 126] on textarea at bounding box center [562, 129] width 380 height 64
type textarea "401K Plan"
click at [779, 116] on input "text" at bounding box center [849, 114] width 159 height 33
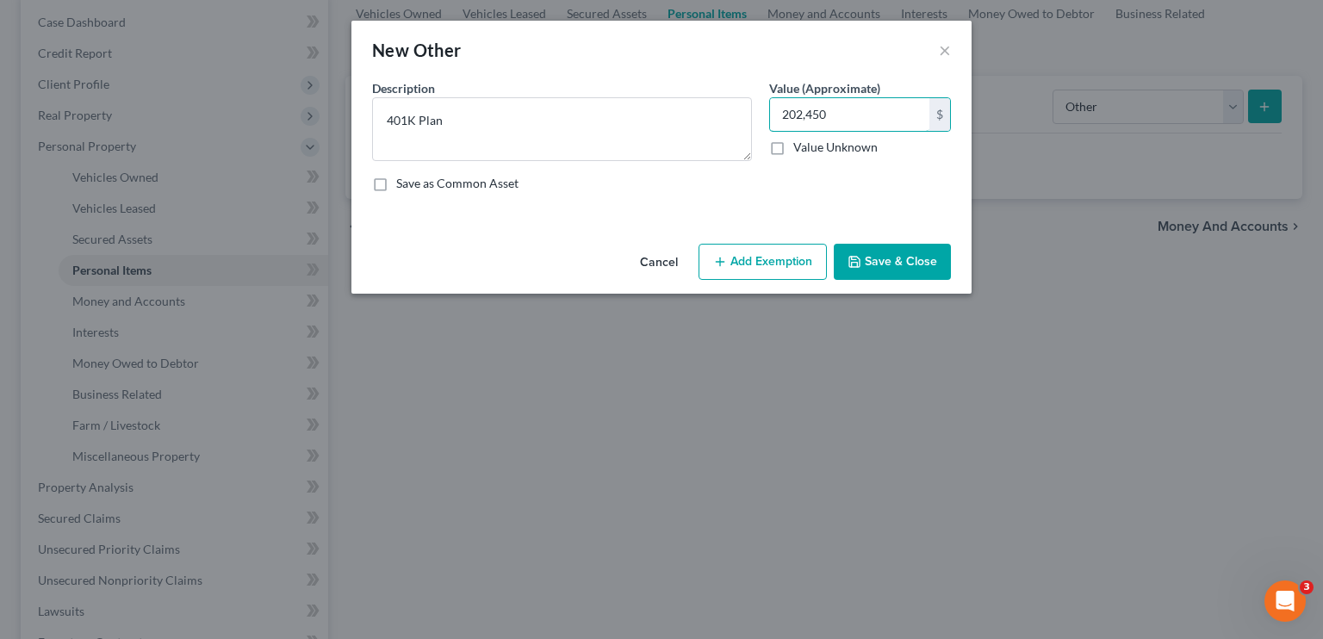
type input "202,450"
click at [779, 264] on button "Add Exemption" at bounding box center [762, 262] width 128 height 36
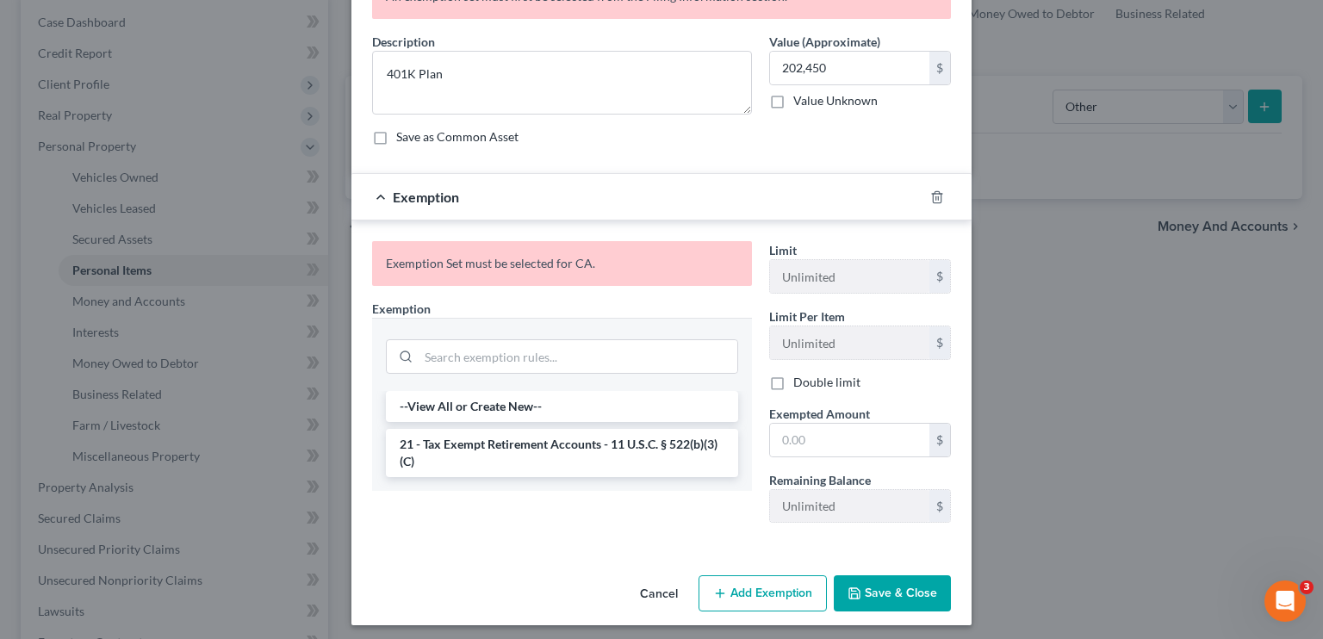
scroll to position [109, 0]
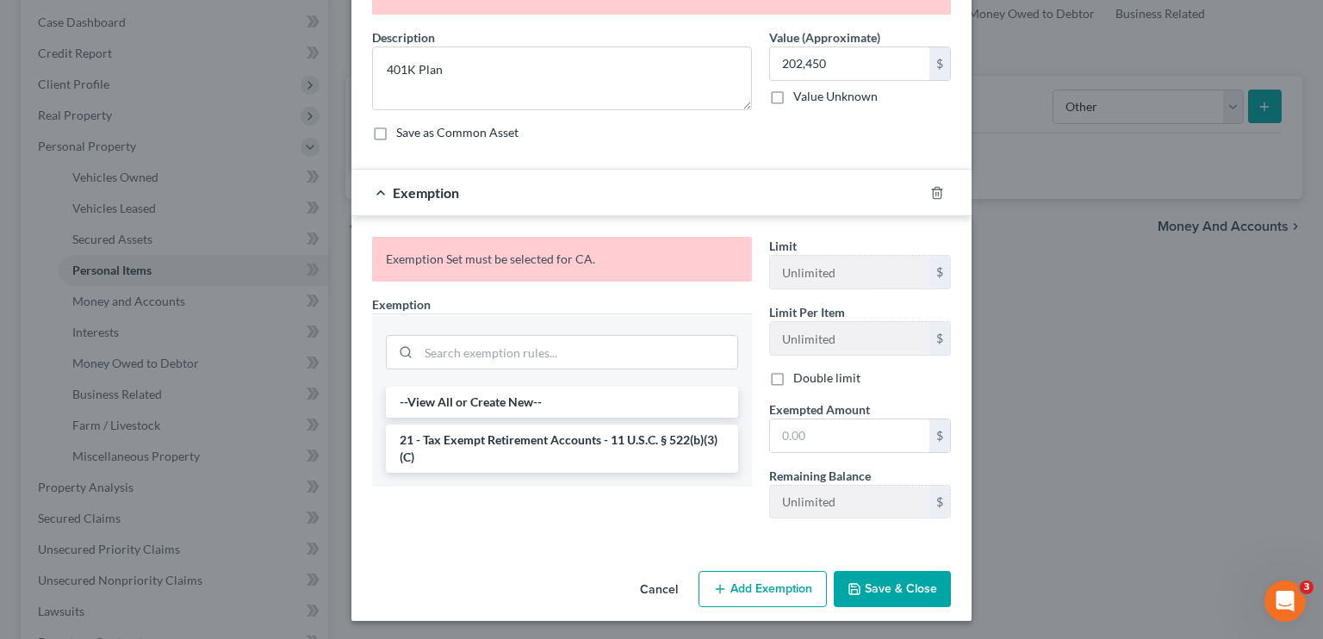
click at [576, 444] on li "21 - Tax Exempt Retirement Accounts - 11 U.S.C. § 522(b)(3)(C)" at bounding box center [562, 449] width 352 height 48
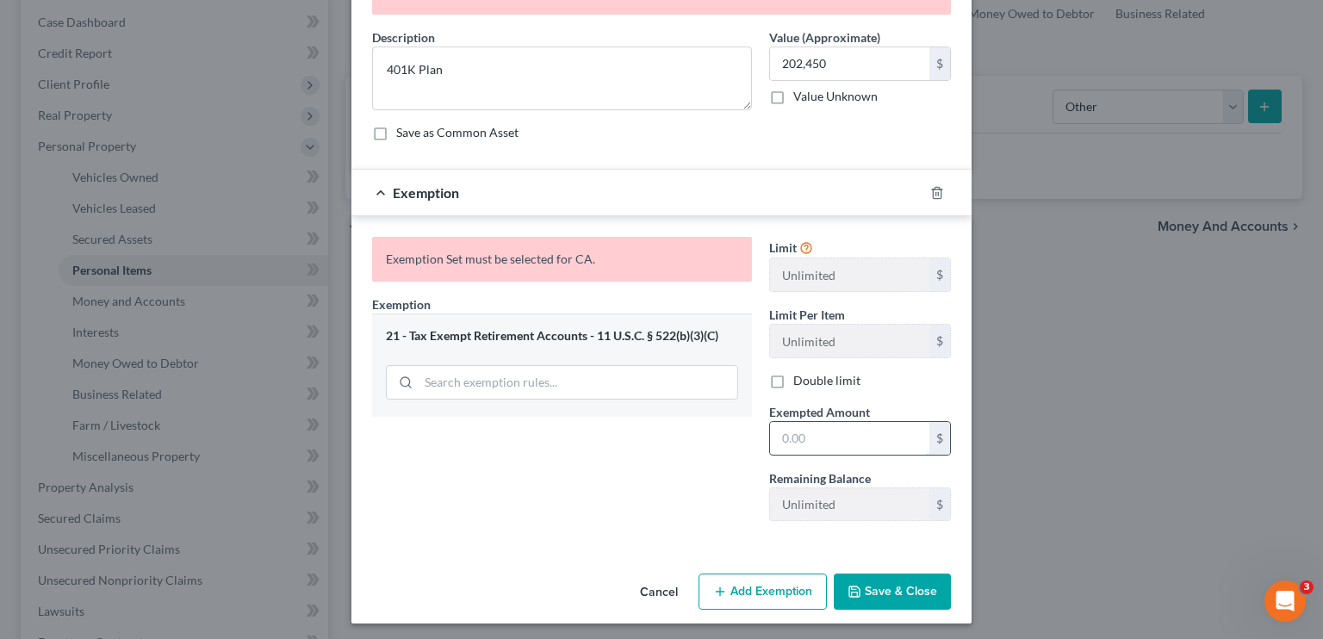
click at [779, 436] on input "text" at bounding box center [849, 438] width 159 height 33
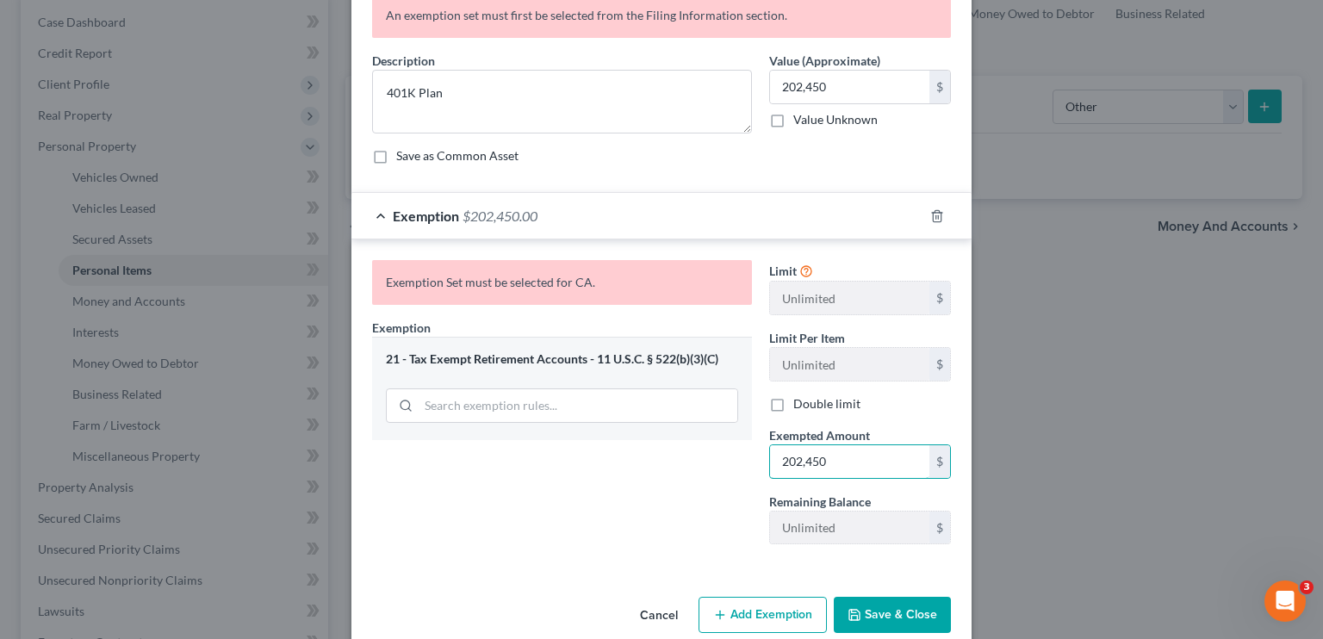
scroll to position [0, 0]
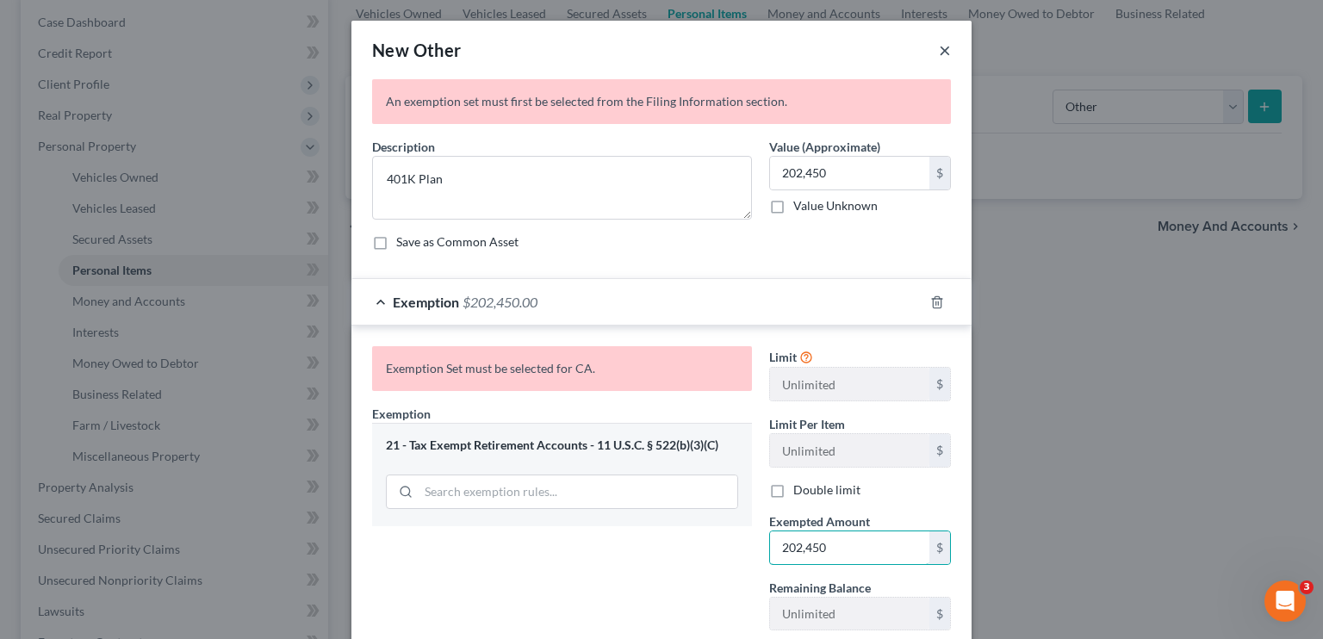
type input "202,450"
drag, startPoint x: 934, startPoint y: 51, endPoint x: 917, endPoint y: 68, distance: 23.8
click at [779, 51] on button "×" at bounding box center [945, 50] width 12 height 21
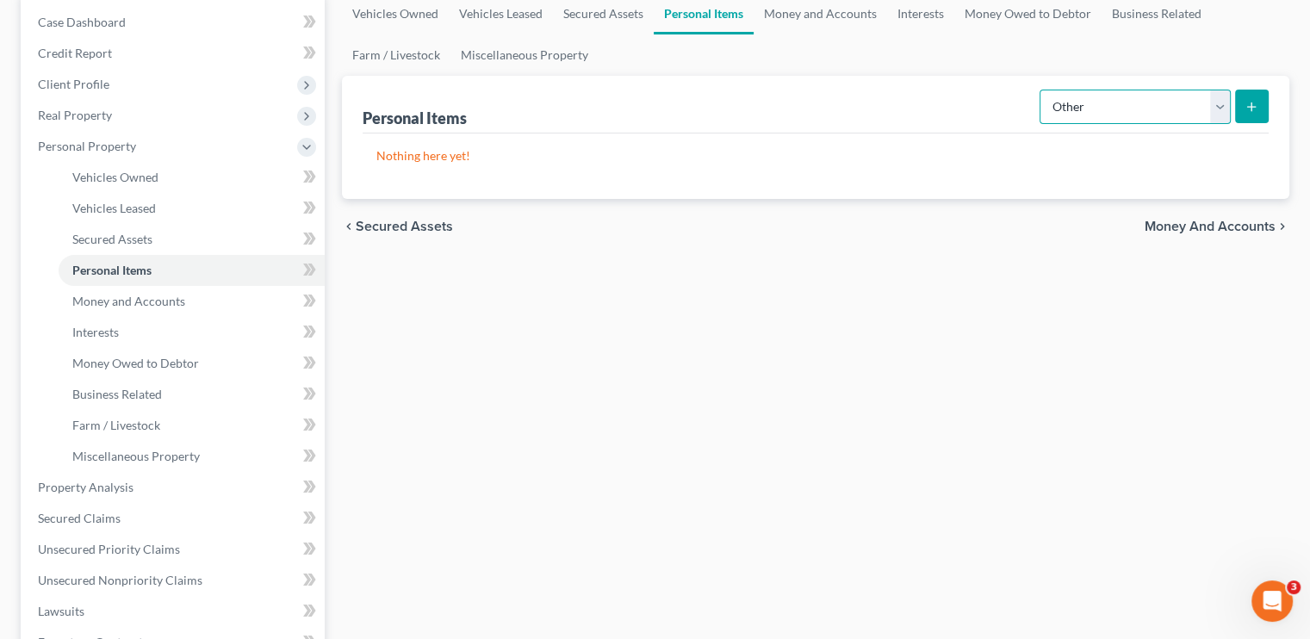
click at [779, 105] on select "Select Item Type Clothing Collectibles Of Value Electronics Firearms Household …" at bounding box center [1135, 107] width 191 height 34
click at [779, 90] on select "Select Item Type Clothing Collectibles Of Value Electronics Firearms Household …" at bounding box center [1135, 107] width 191 height 34
click at [779, 96] on button "submit" at bounding box center [1252, 107] width 34 height 34
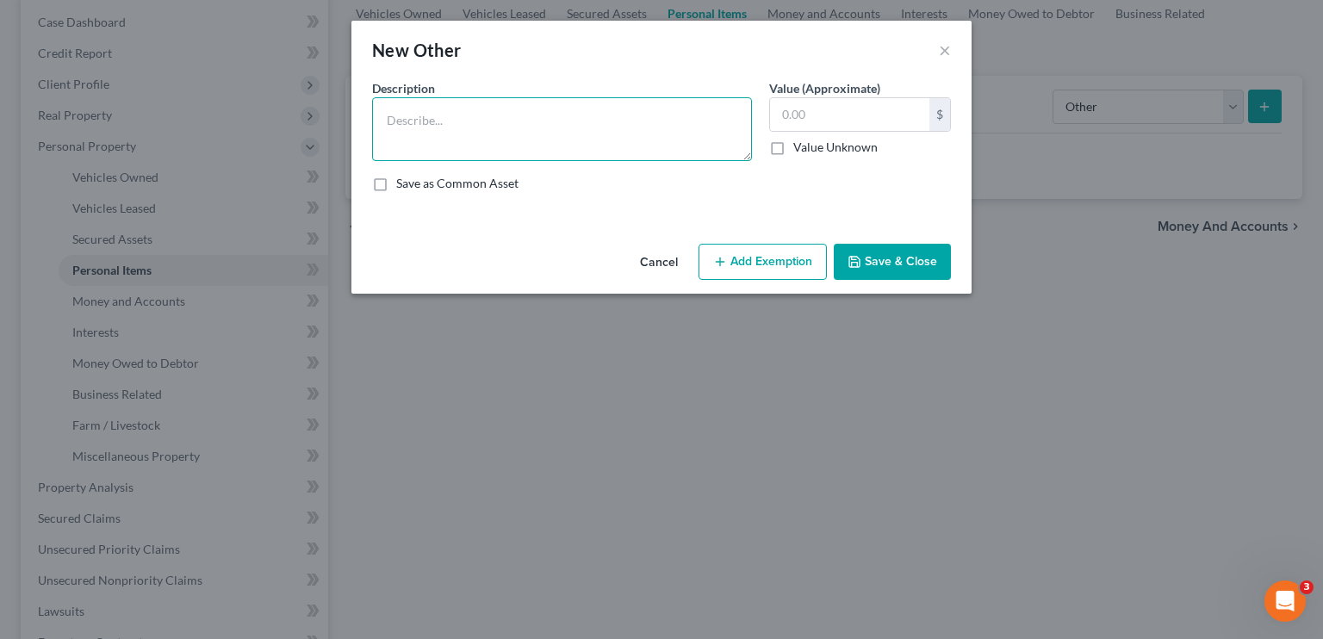
click at [406, 154] on textarea at bounding box center [562, 129] width 380 height 64
type textarea "401K Plan"
click at [779, 109] on input "text" at bounding box center [849, 114] width 159 height 33
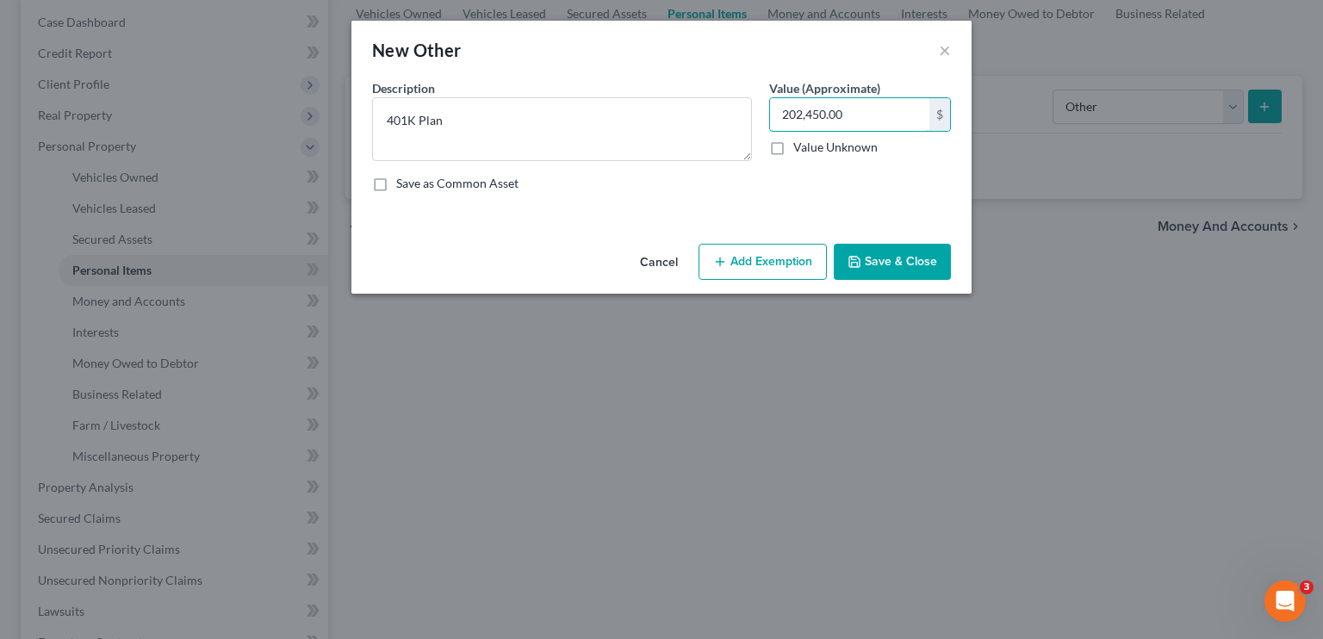
type input "202,450.00"
click at [779, 266] on button "Add Exemption" at bounding box center [762, 262] width 128 height 36
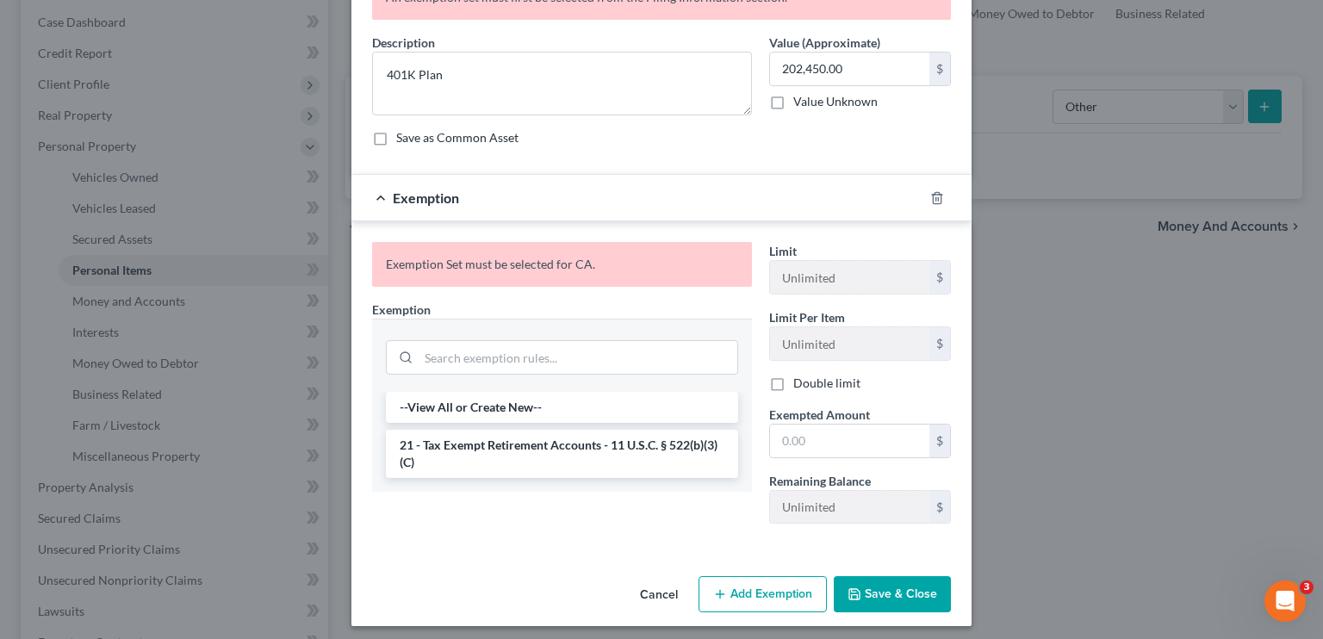
scroll to position [109, 0]
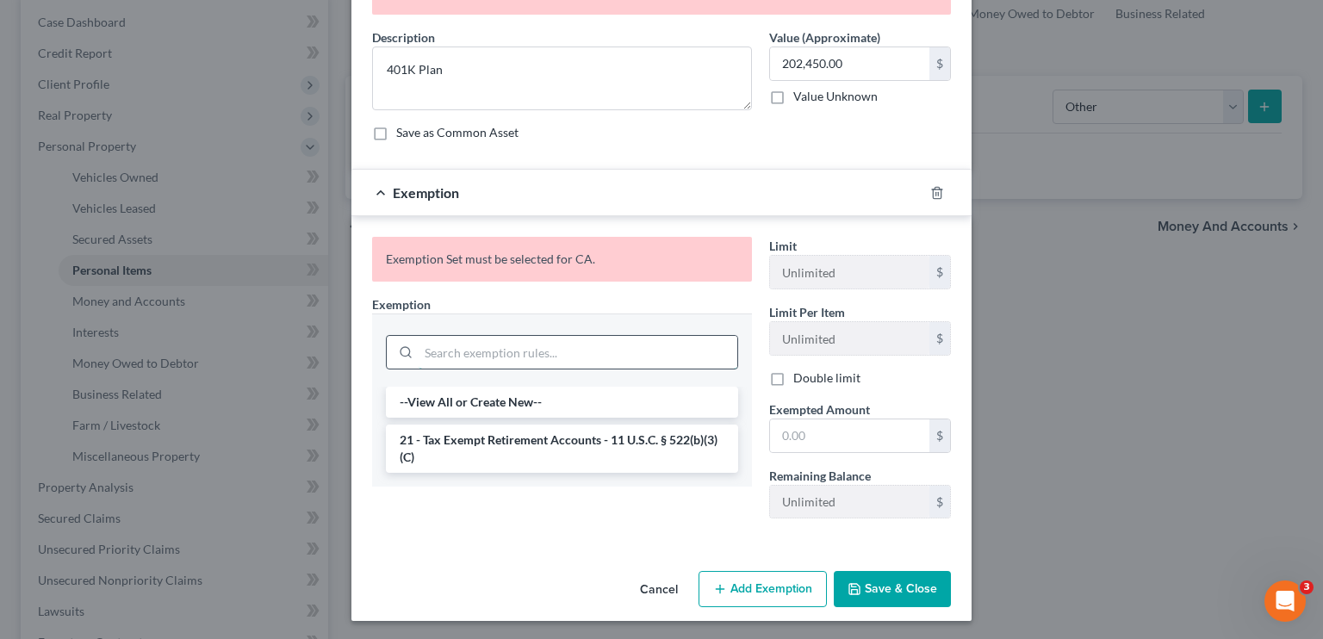
click at [479, 357] on input "search" at bounding box center [578, 352] width 319 height 33
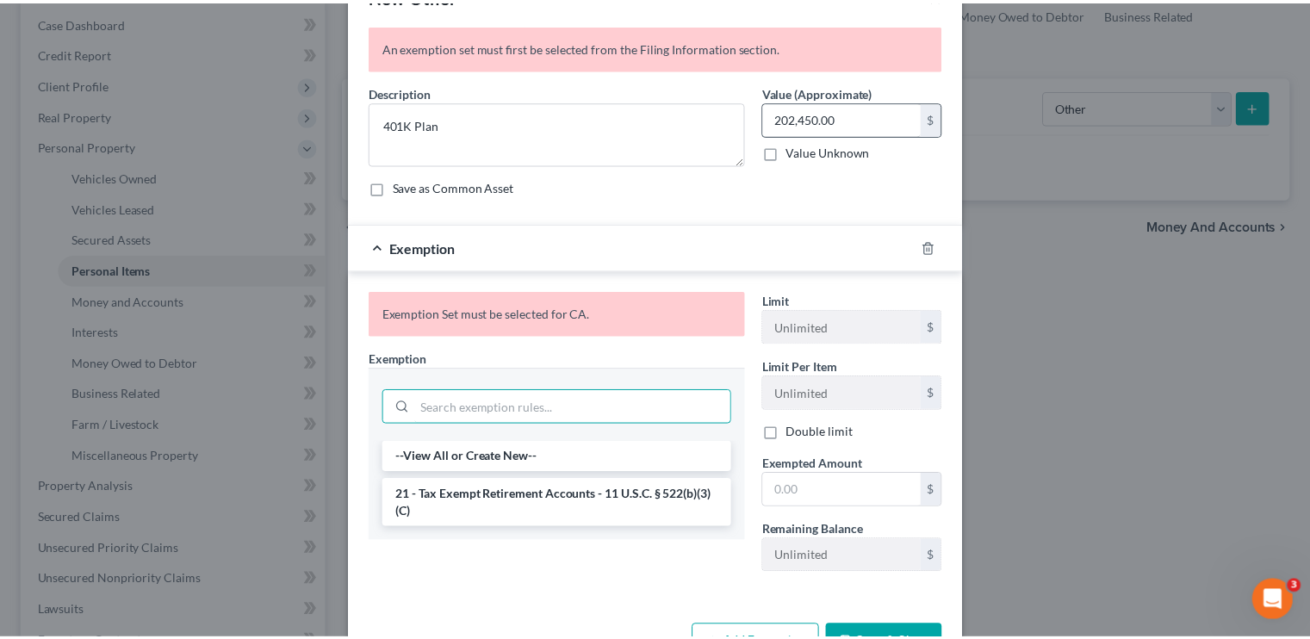
scroll to position [0, 0]
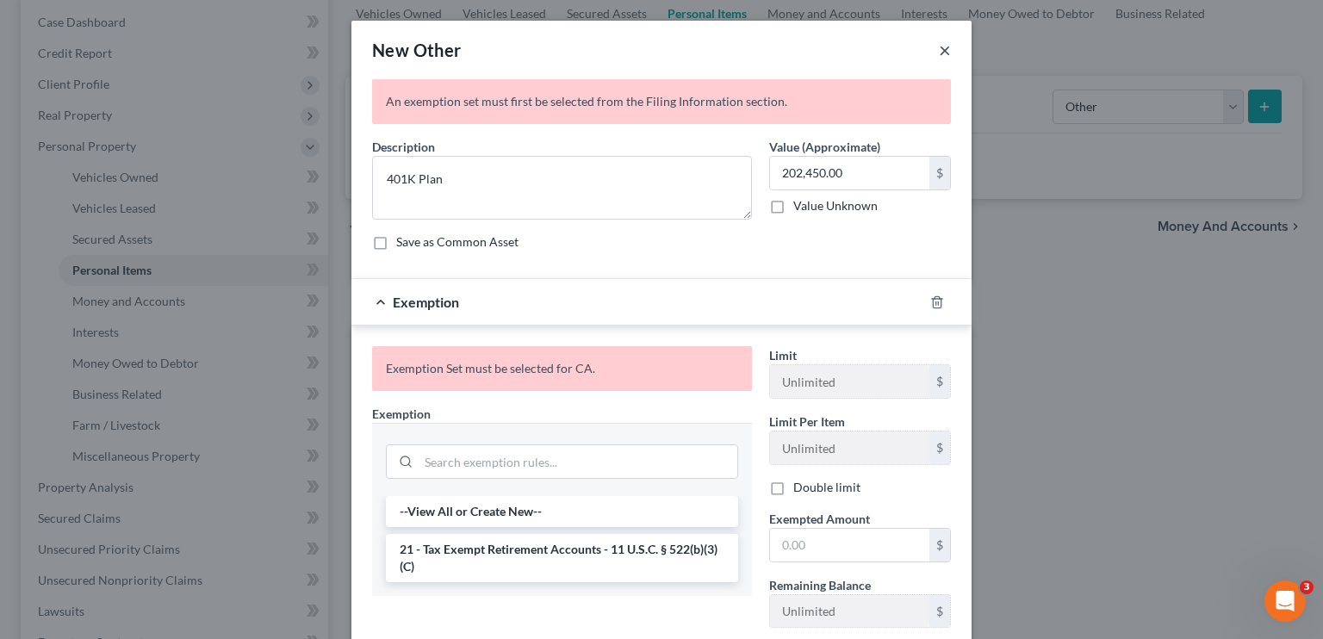
click at [779, 47] on button "×" at bounding box center [945, 50] width 12 height 21
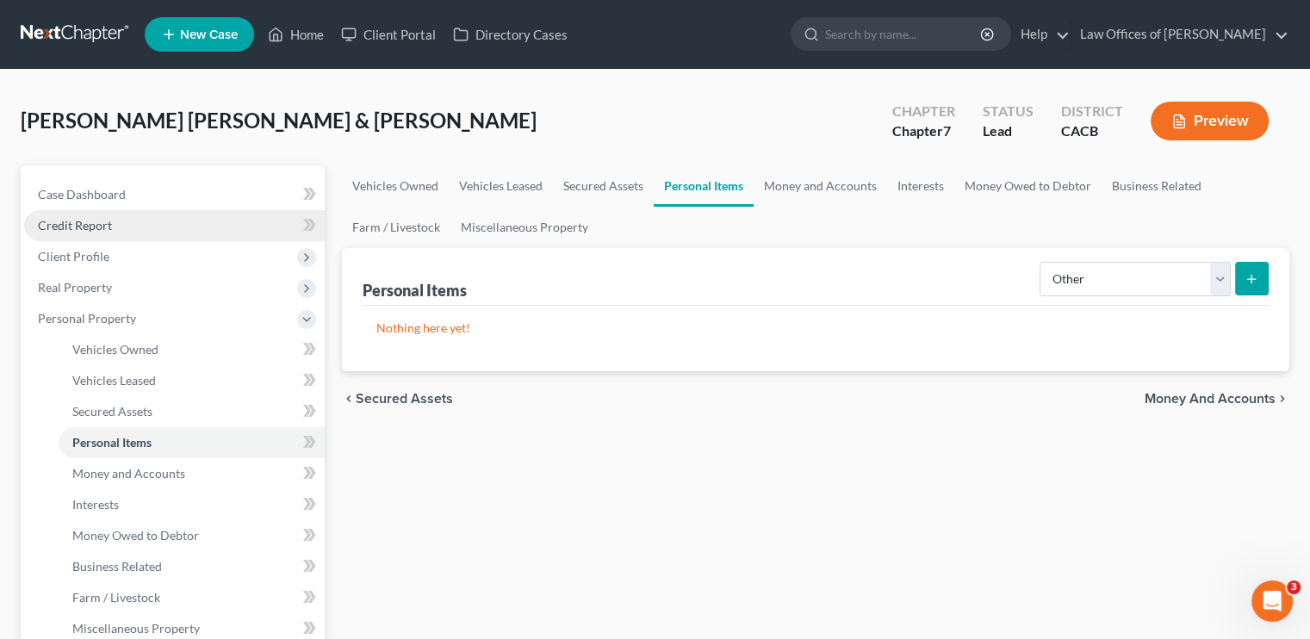
click at [93, 230] on span "Credit Report" at bounding box center [75, 225] width 74 height 15
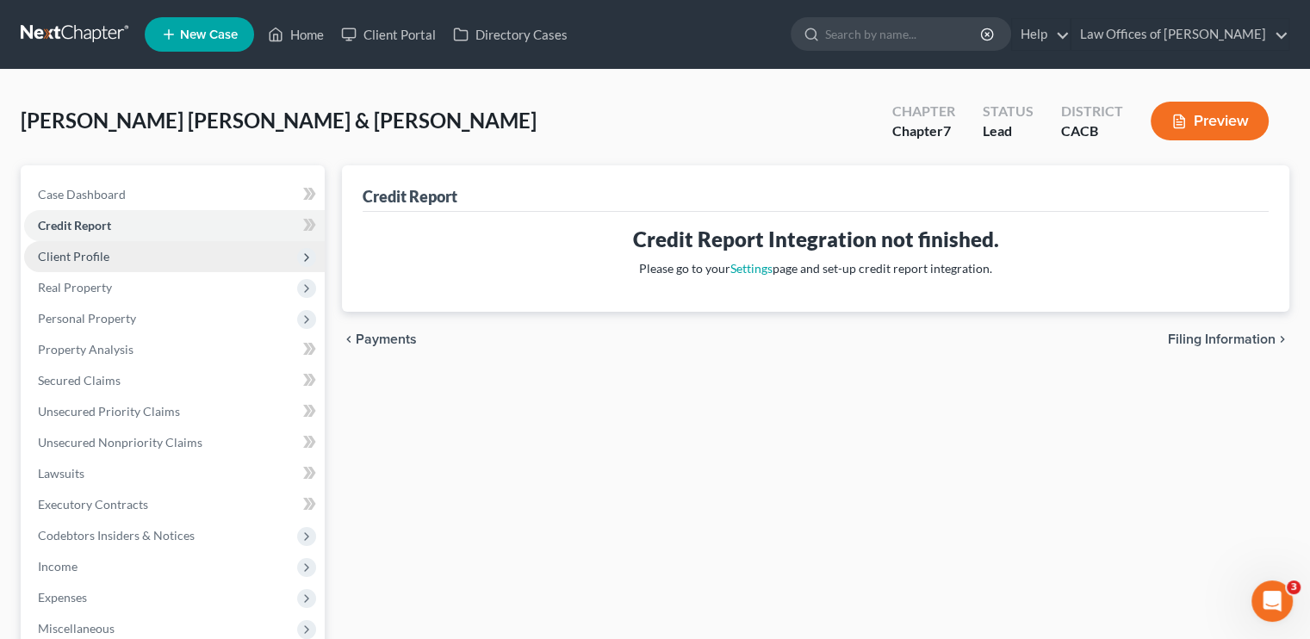
click at [76, 260] on span "Client Profile" at bounding box center [73, 256] width 71 height 15
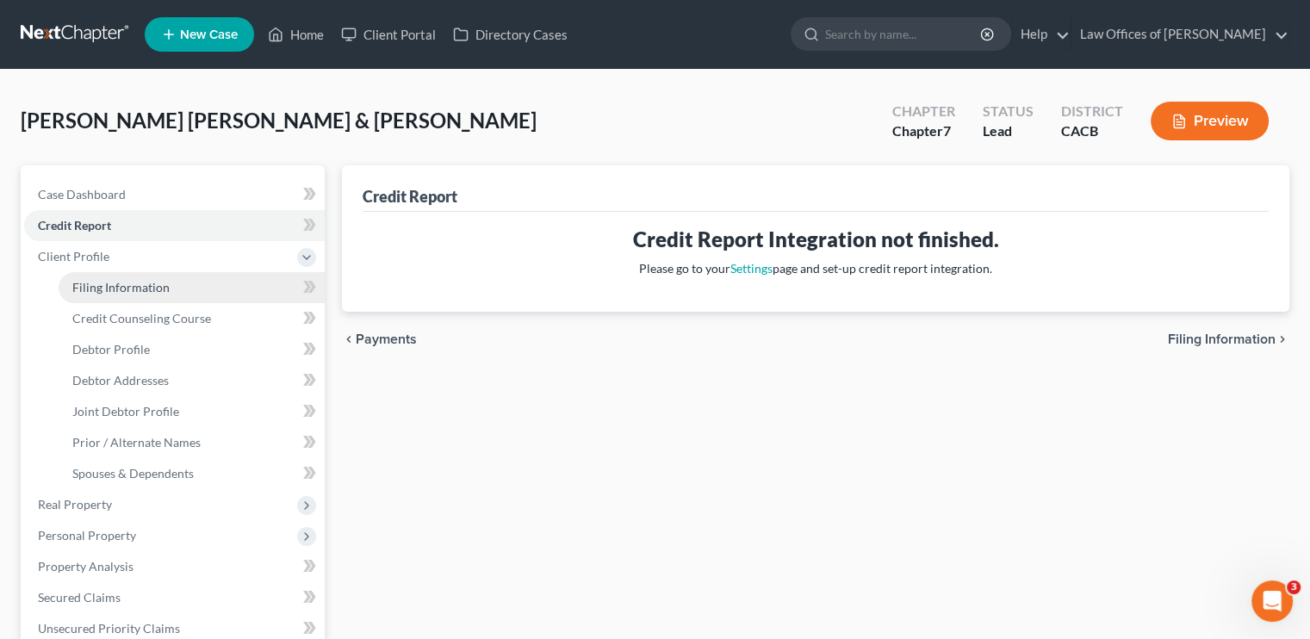
click at [158, 288] on span "Filing Information" at bounding box center [120, 287] width 97 height 15
select select "1"
select select "0"
select select "7"
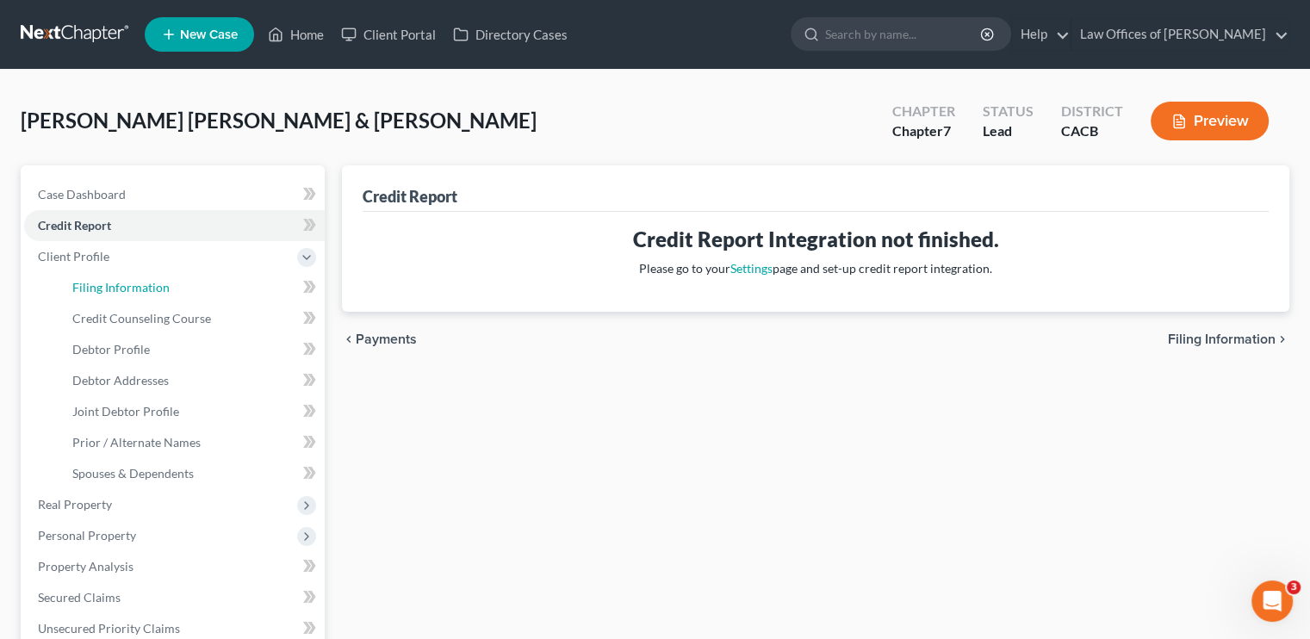
select select "0"
select select "4"
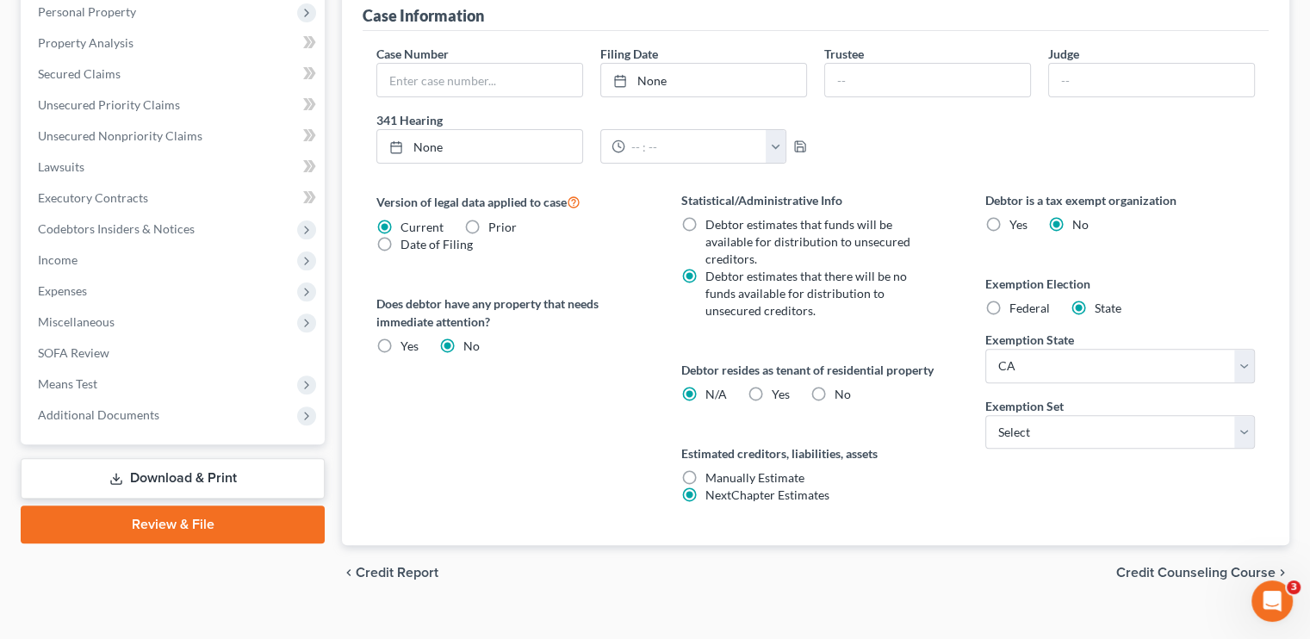
scroll to position [548, 0]
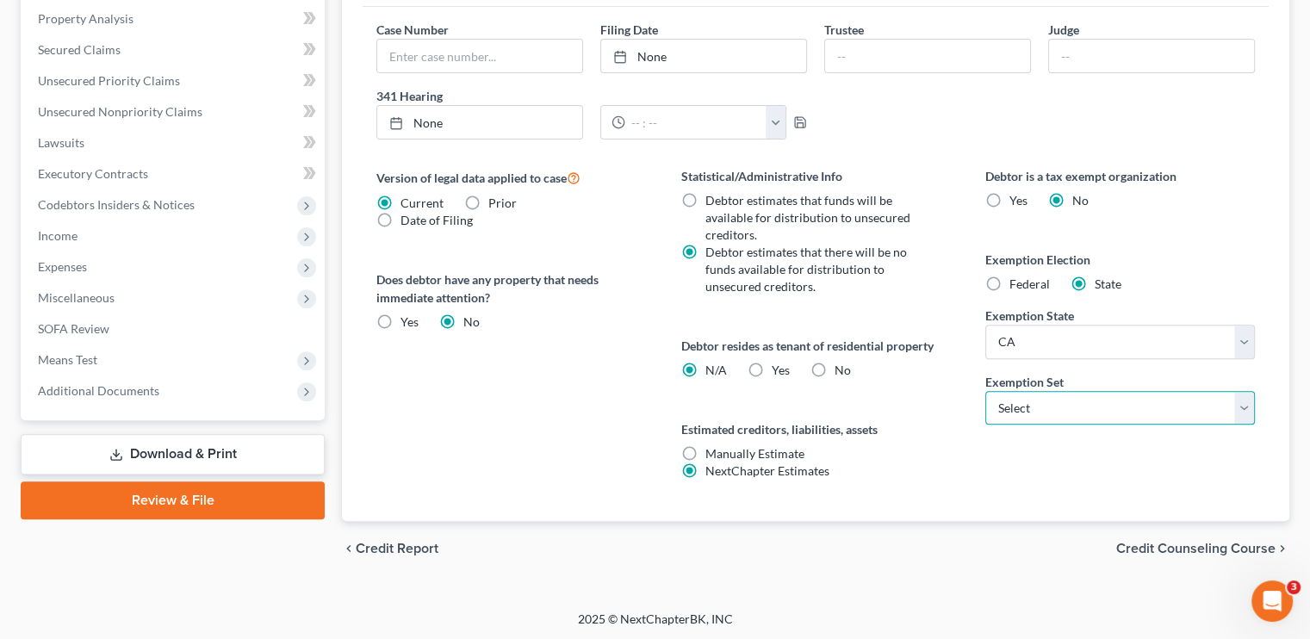
drag, startPoint x: 1048, startPoint y: 405, endPoint x: 1048, endPoint y: 420, distance: 15.5
click at [779, 406] on select "Select 703 704" at bounding box center [1120, 408] width 270 height 34
select select "0"
click at [779, 391] on select "Select 703 704" at bounding box center [1120, 408] width 270 height 34
click at [772, 368] on label "Yes Yes" at bounding box center [781, 370] width 18 height 17
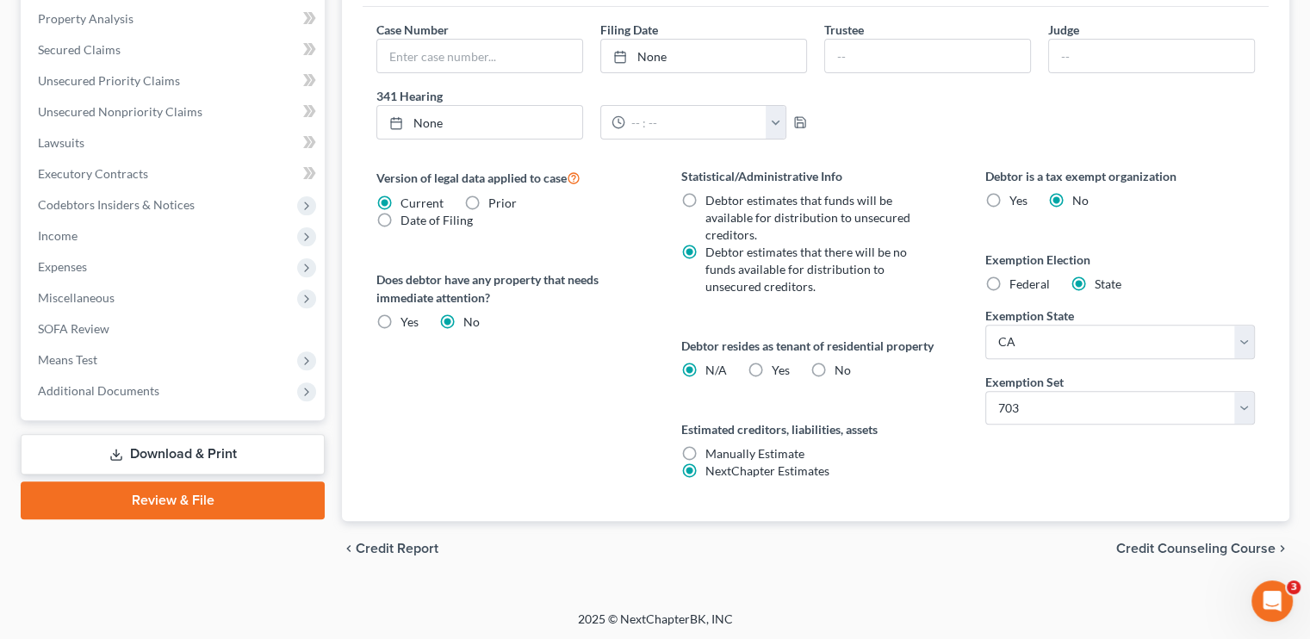
click at [779, 368] on input "Yes Yes" at bounding box center [784, 367] width 11 height 11
radio input "true"
radio input "false"
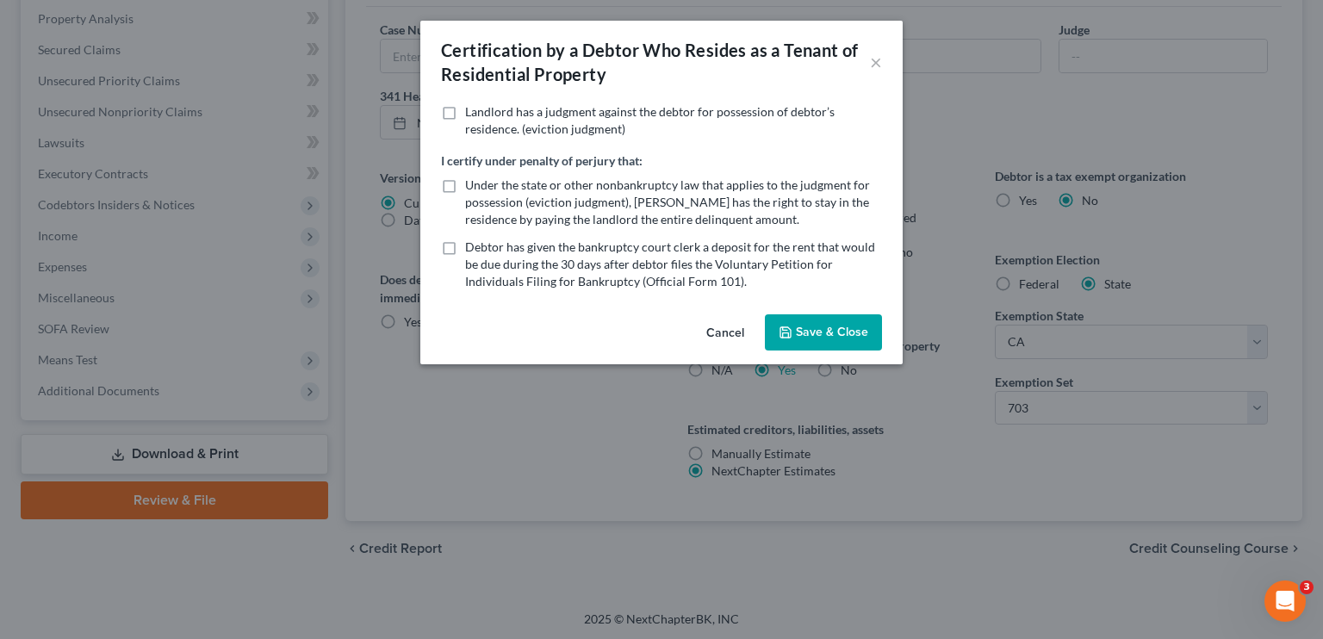
click at [779, 333] on button "Save & Close" at bounding box center [823, 332] width 117 height 36
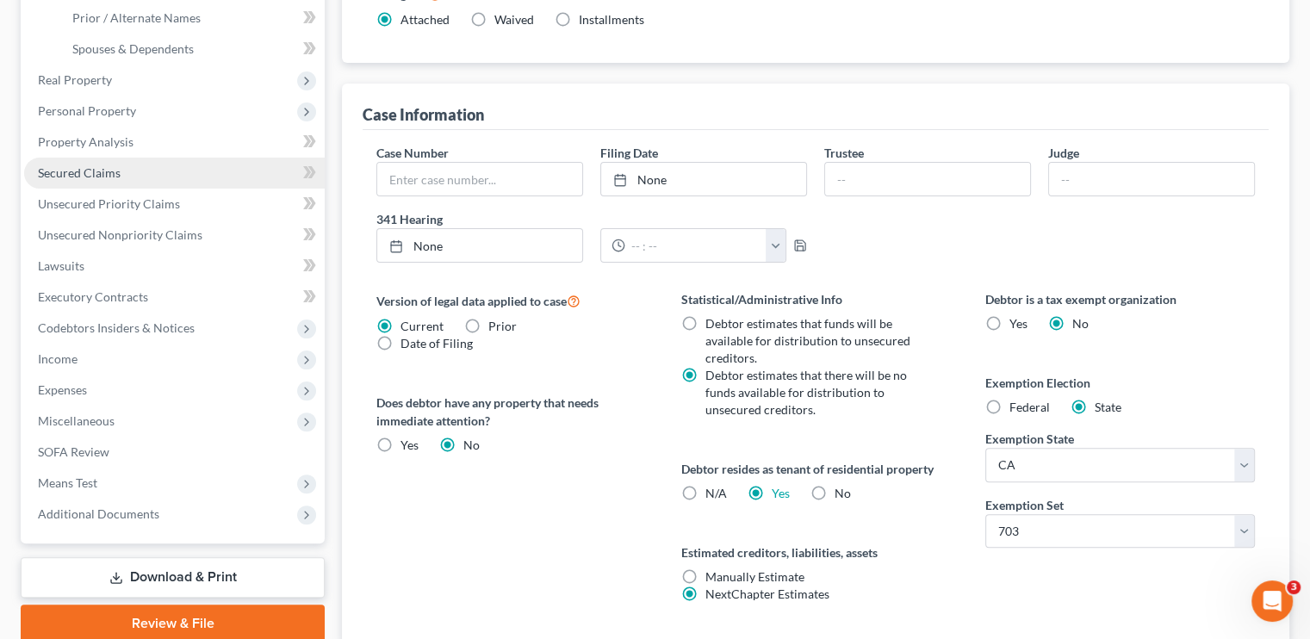
scroll to position [376, 0]
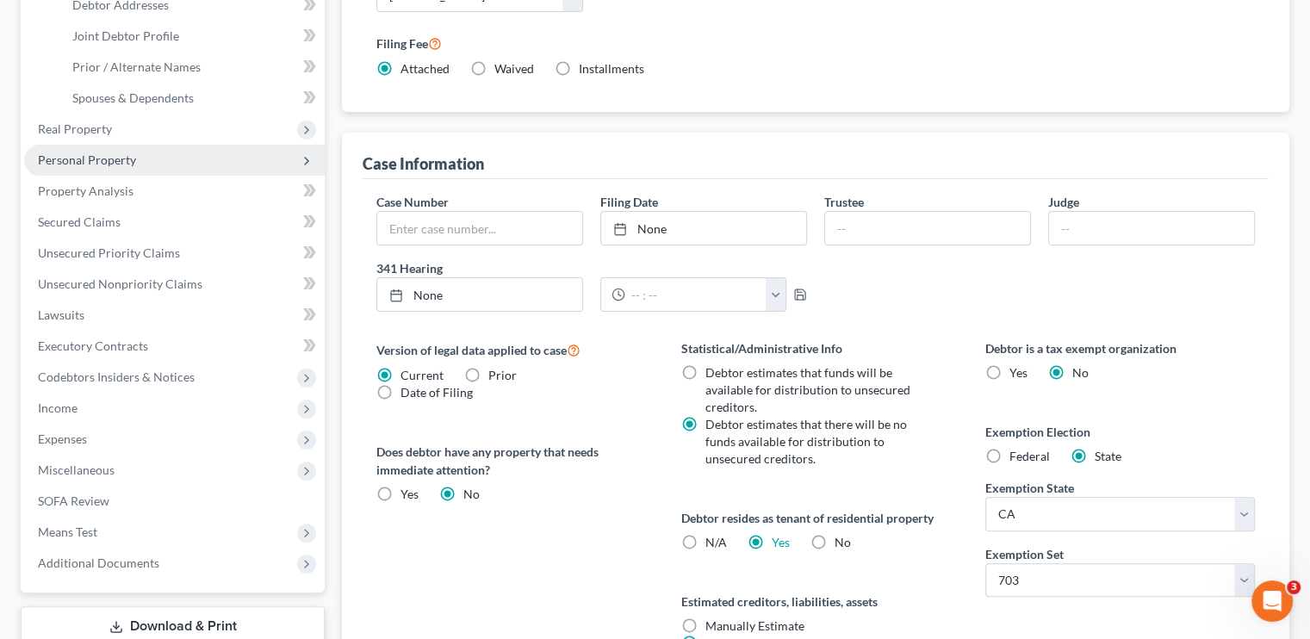
click at [96, 160] on span "Personal Property" at bounding box center [87, 159] width 98 height 15
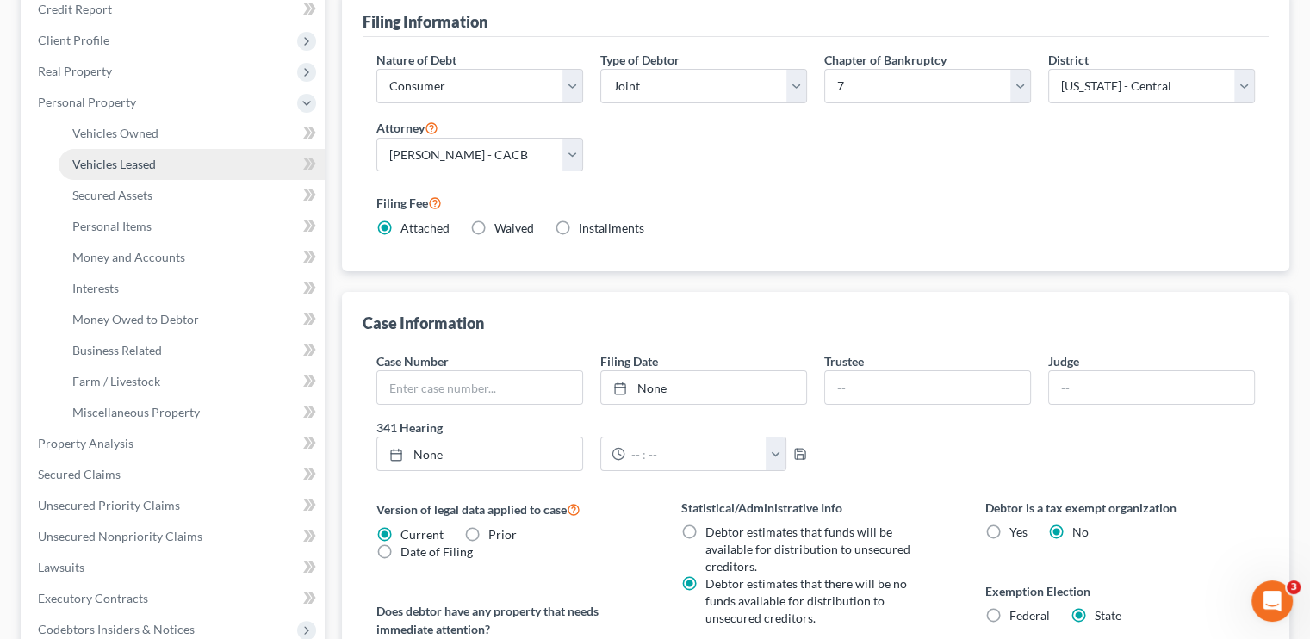
scroll to position [203, 0]
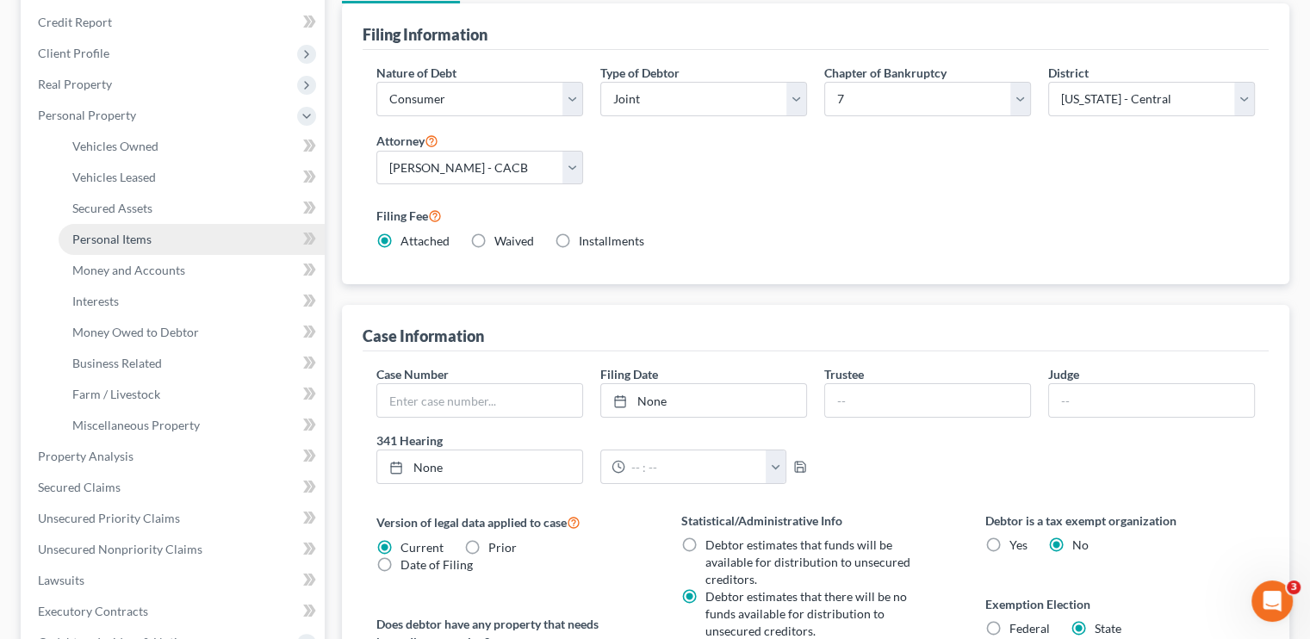
click at [111, 245] on span "Personal Items" at bounding box center [111, 239] width 79 height 15
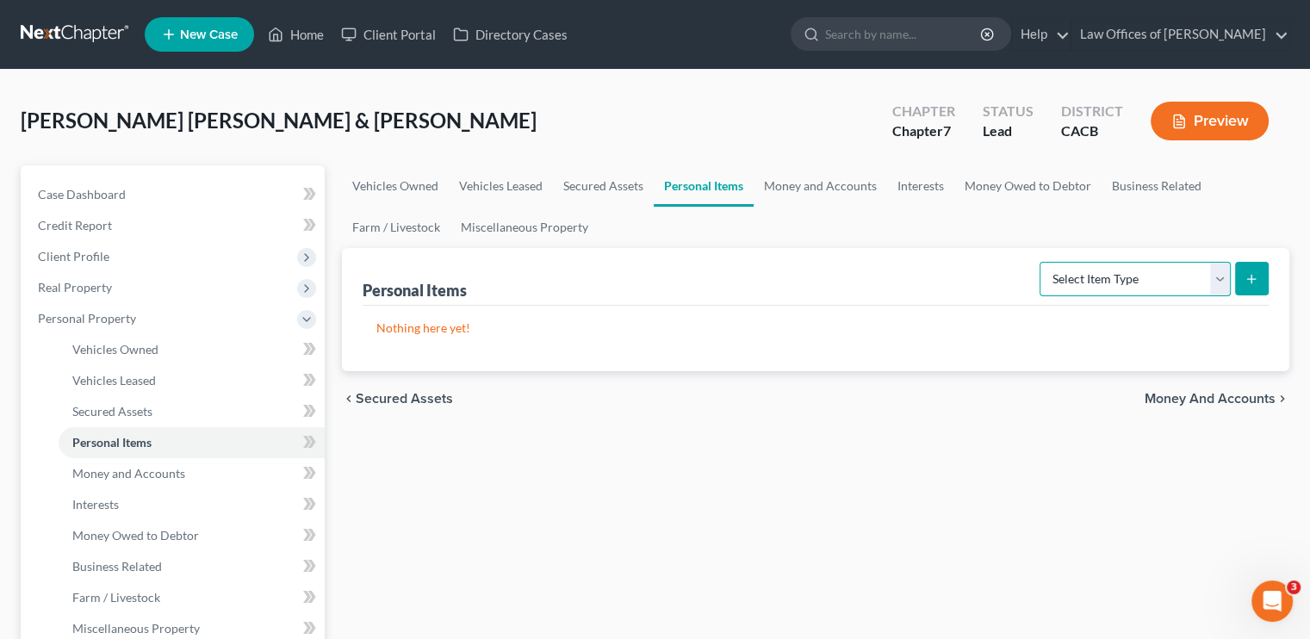
click at [779, 276] on select "Select Item Type Clothing Collectibles Of Value Electronics Firearms Household …" at bounding box center [1135, 279] width 191 height 34
select select "other"
click at [779, 262] on select "Select Item Type Clothing Collectibles Of Value Electronics Firearms Household …" at bounding box center [1135, 279] width 191 height 34
click at [779, 276] on icon "submit" at bounding box center [1252, 279] width 14 height 14
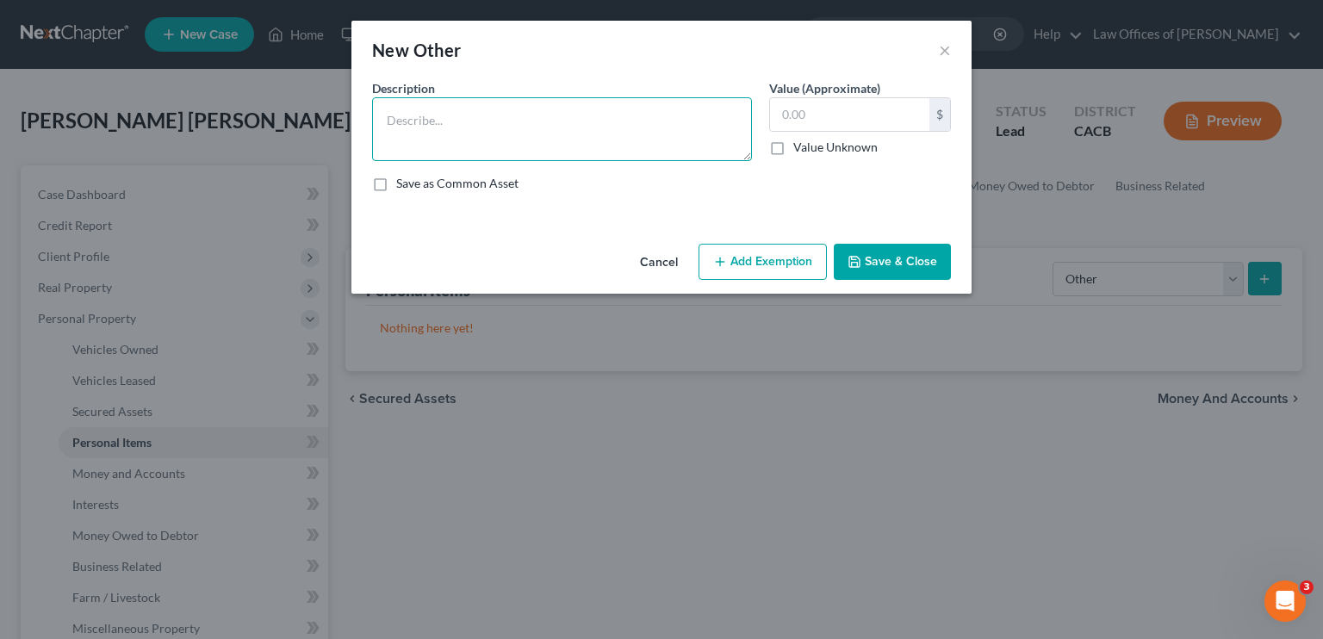
click at [442, 123] on textarea at bounding box center [562, 129] width 380 height 64
type textarea "401K Plan"
click at [779, 121] on input "text" at bounding box center [849, 114] width 159 height 33
type input "5"
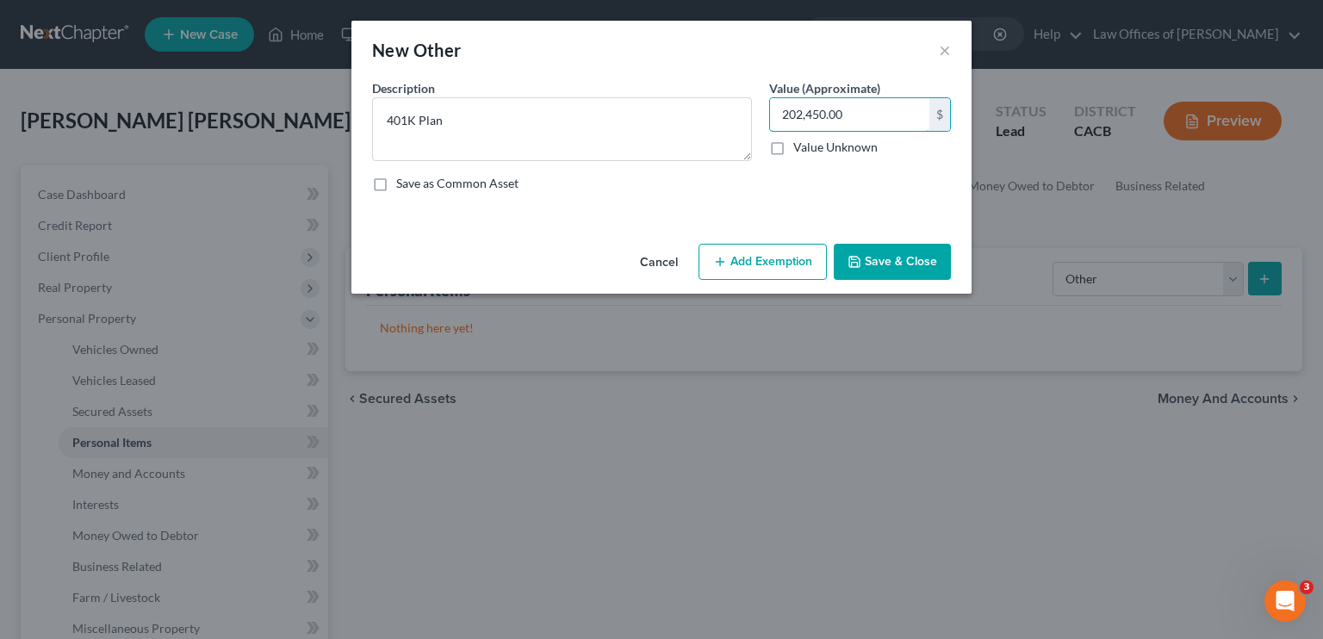
type input "202,450.00"
click at [779, 264] on button "Add Exemption" at bounding box center [762, 262] width 128 height 36
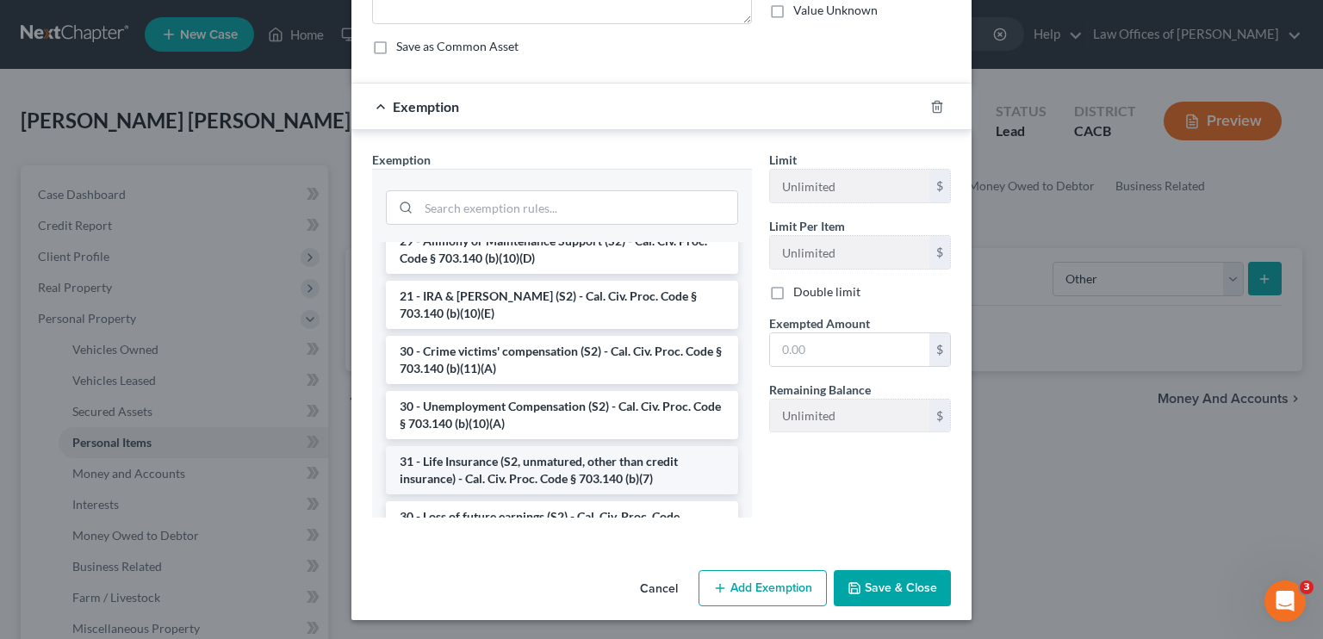
scroll to position [372, 0]
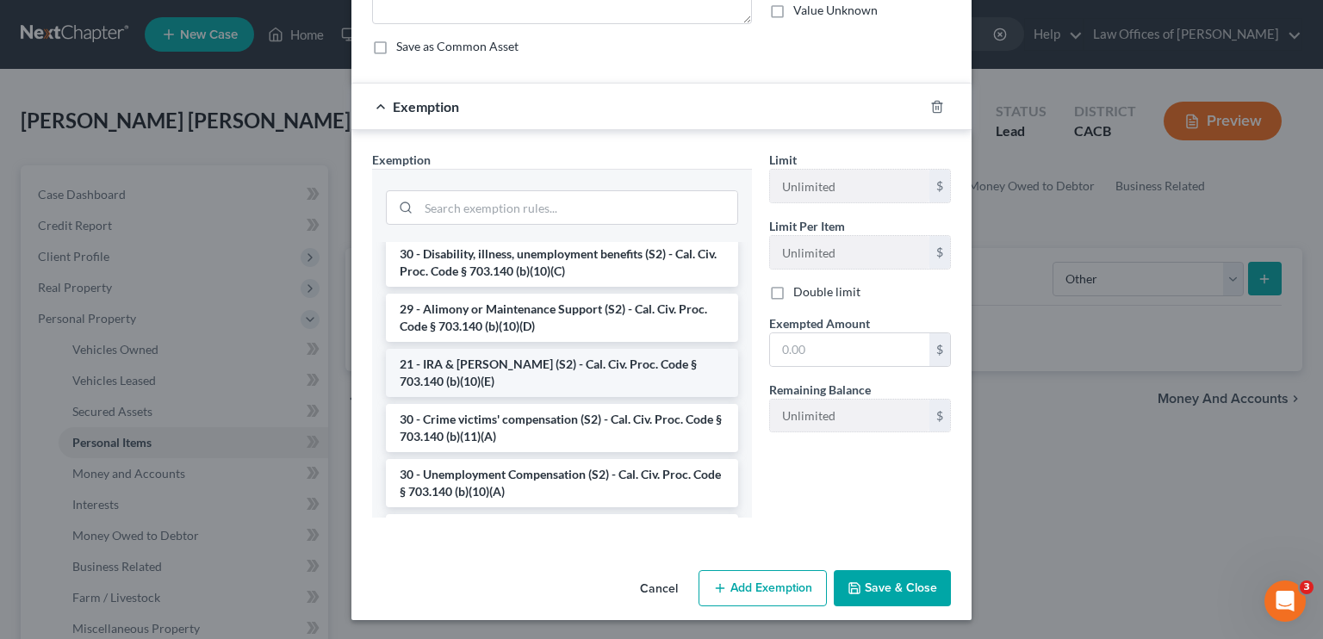
click at [479, 367] on li "21 - IRA & [PERSON_NAME] (S2) - Cal. Civ. Proc. Code § 703.140 (b)(10)(E)" at bounding box center [562, 373] width 352 height 48
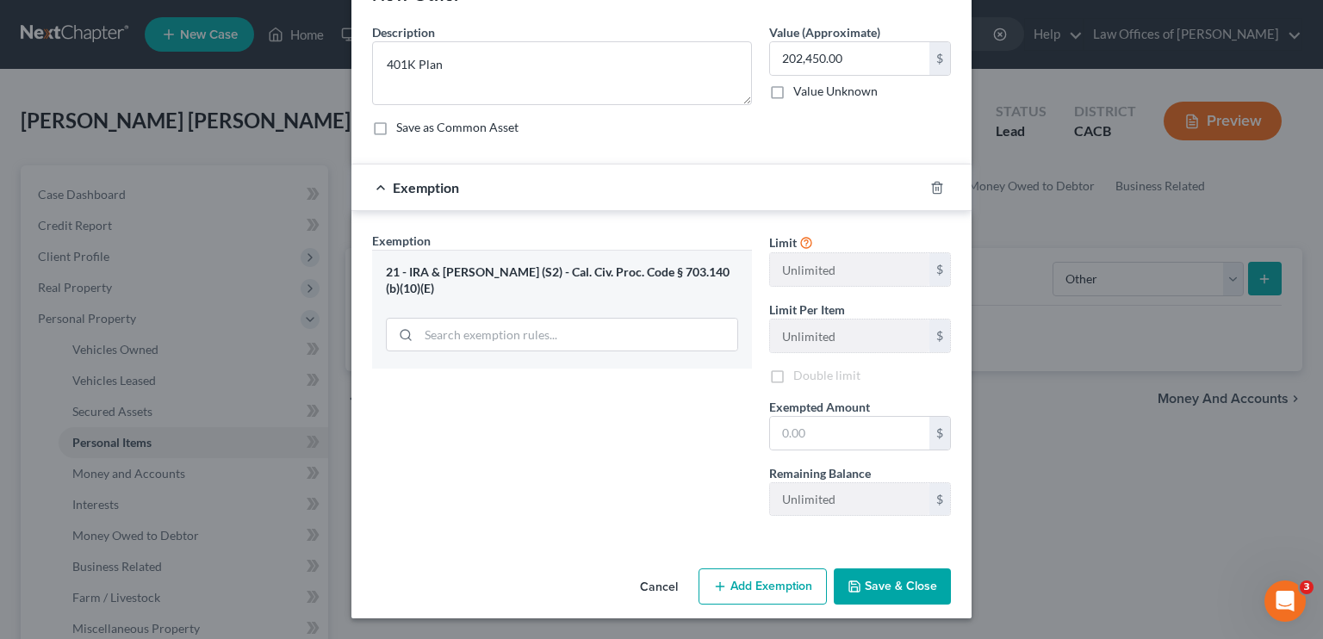
scroll to position [53, 0]
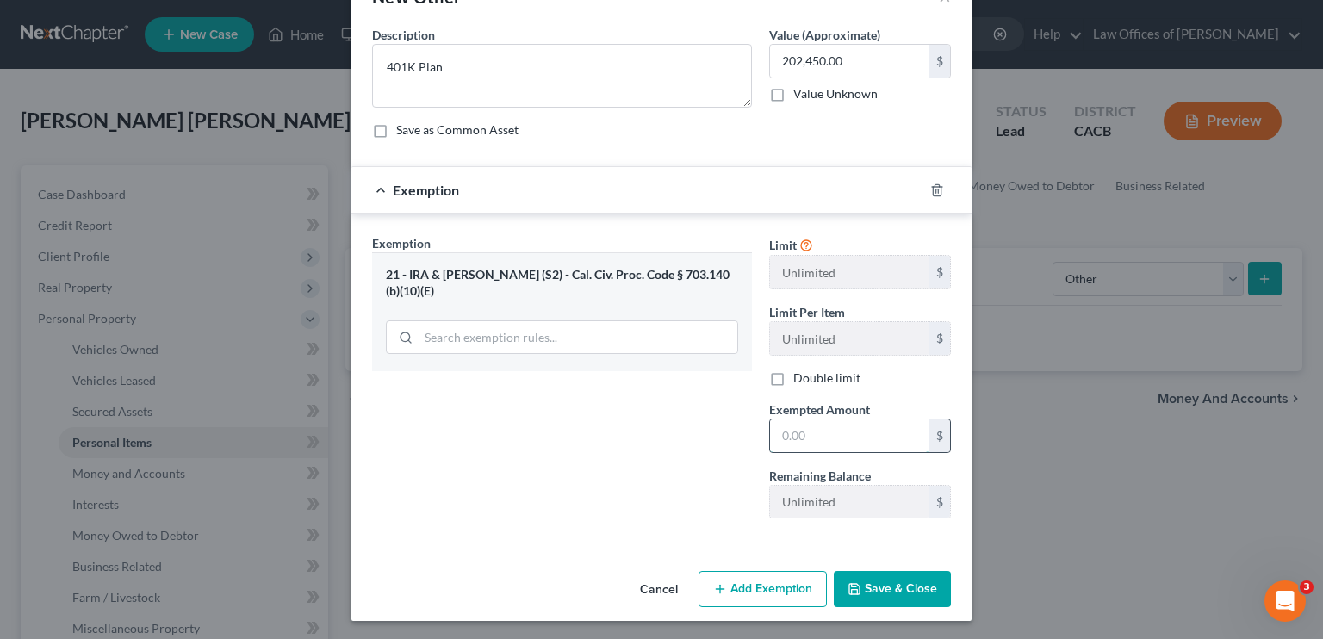
click at [779, 441] on input "text" at bounding box center [849, 435] width 159 height 33
type input "202,450.00"
click at [779, 593] on button "Save & Close" at bounding box center [892, 589] width 117 height 36
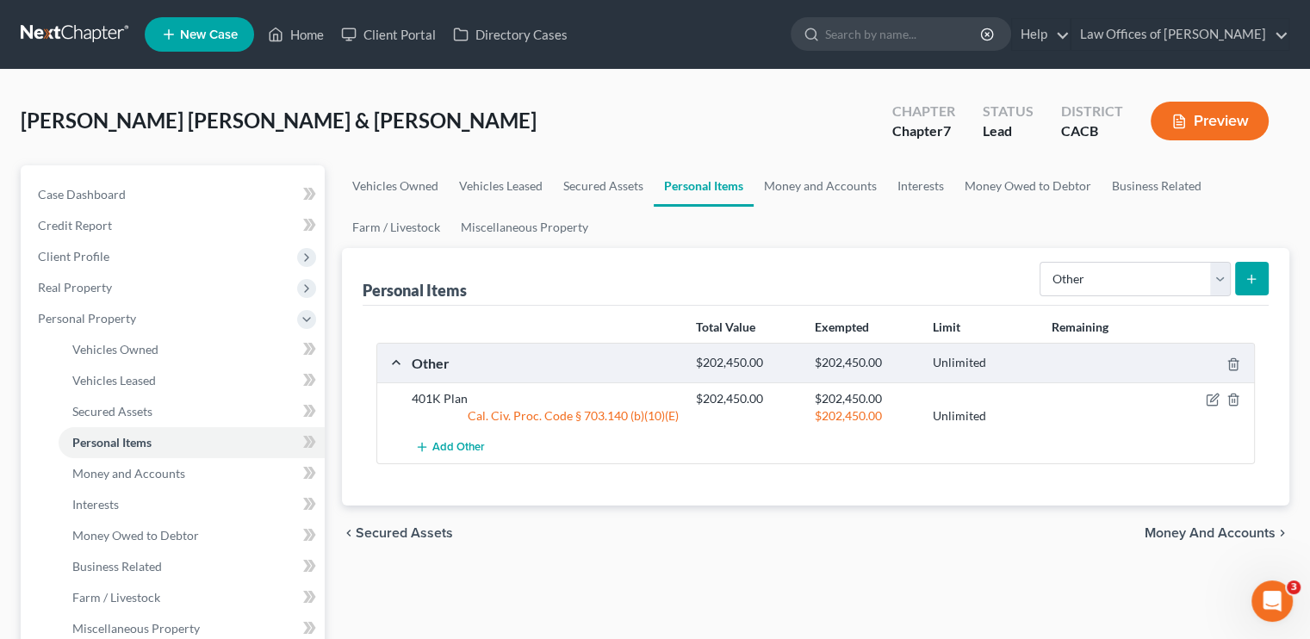
click at [779, 272] on icon "submit" at bounding box center [1252, 279] width 14 height 14
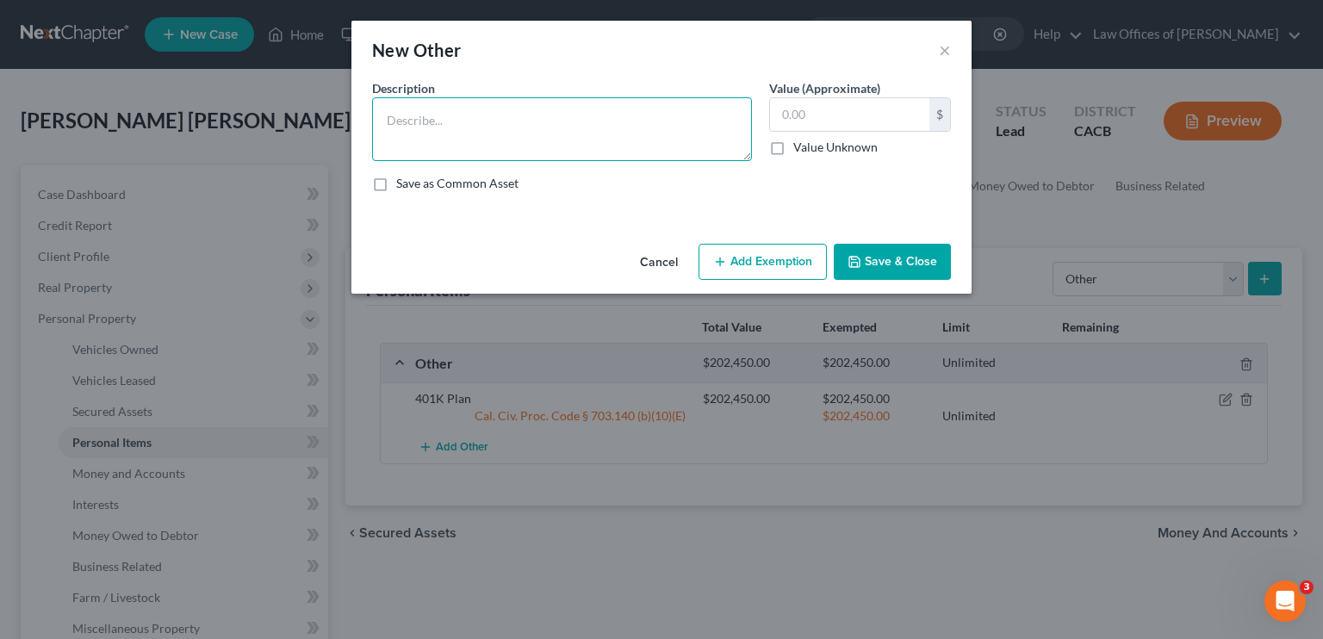
click at [475, 125] on textarea at bounding box center [562, 129] width 380 height 64
type textarea "403B Plan"
click at [779, 116] on input "text" at bounding box center [849, 114] width 159 height 33
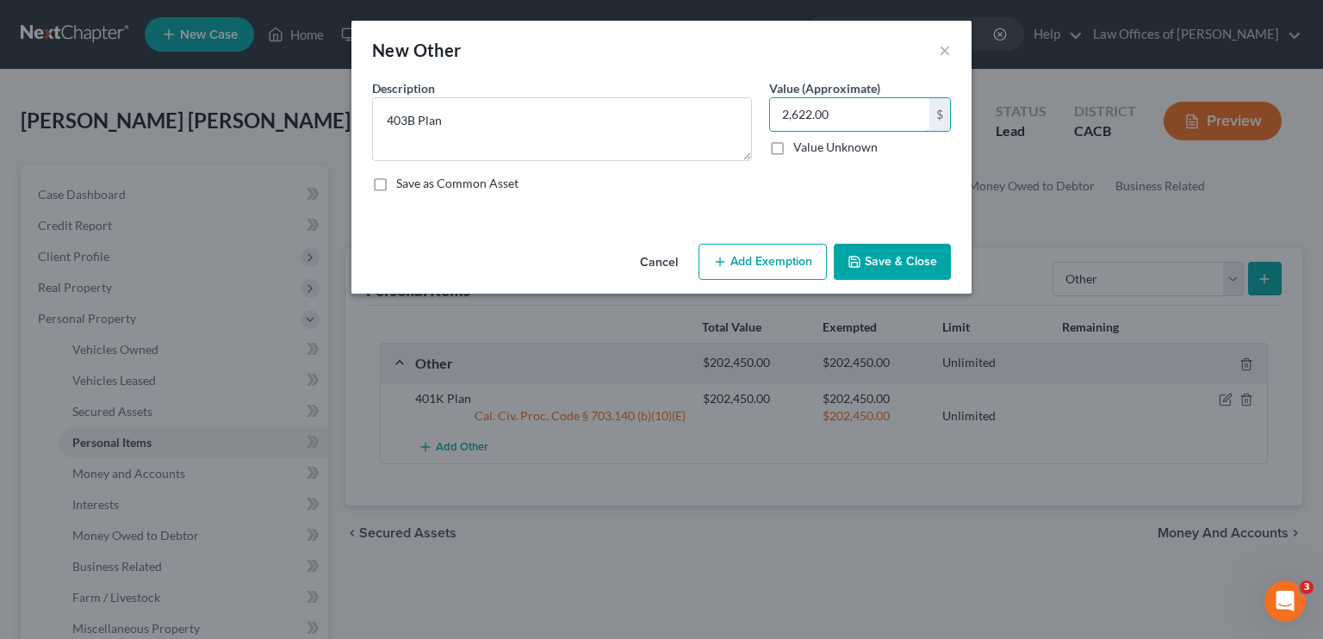
type input "2,622.00"
click at [748, 251] on button "Add Exemption" at bounding box center [762, 262] width 128 height 36
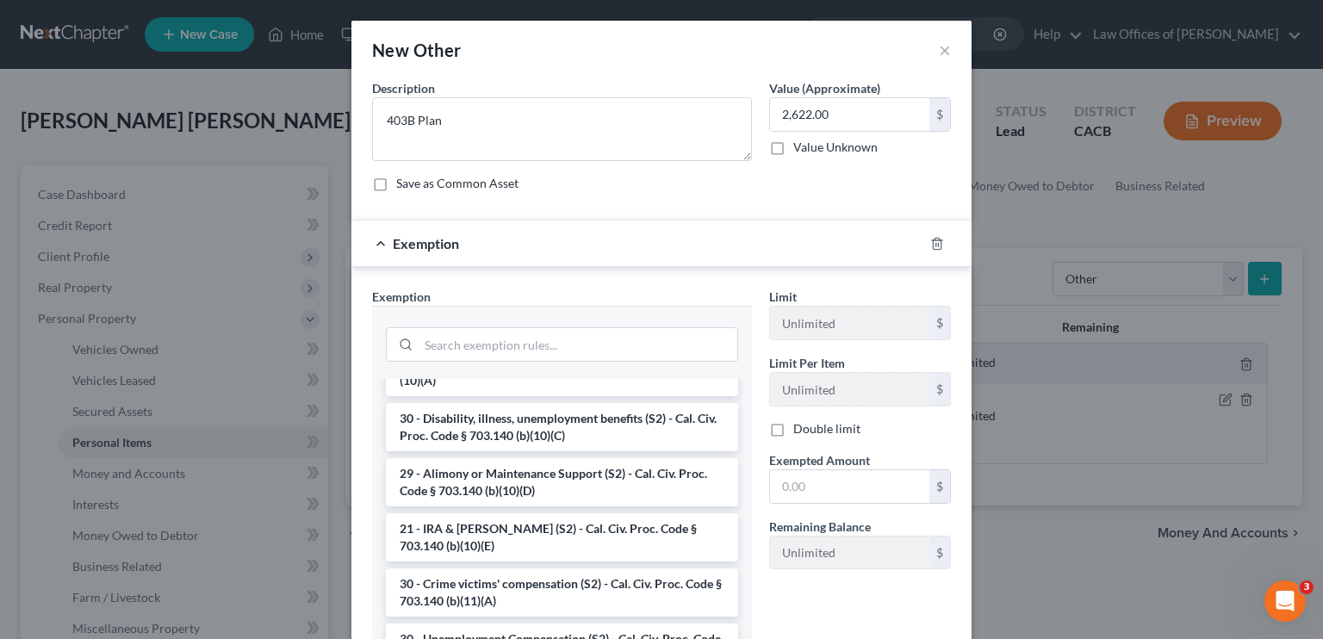
scroll to position [431, 0]
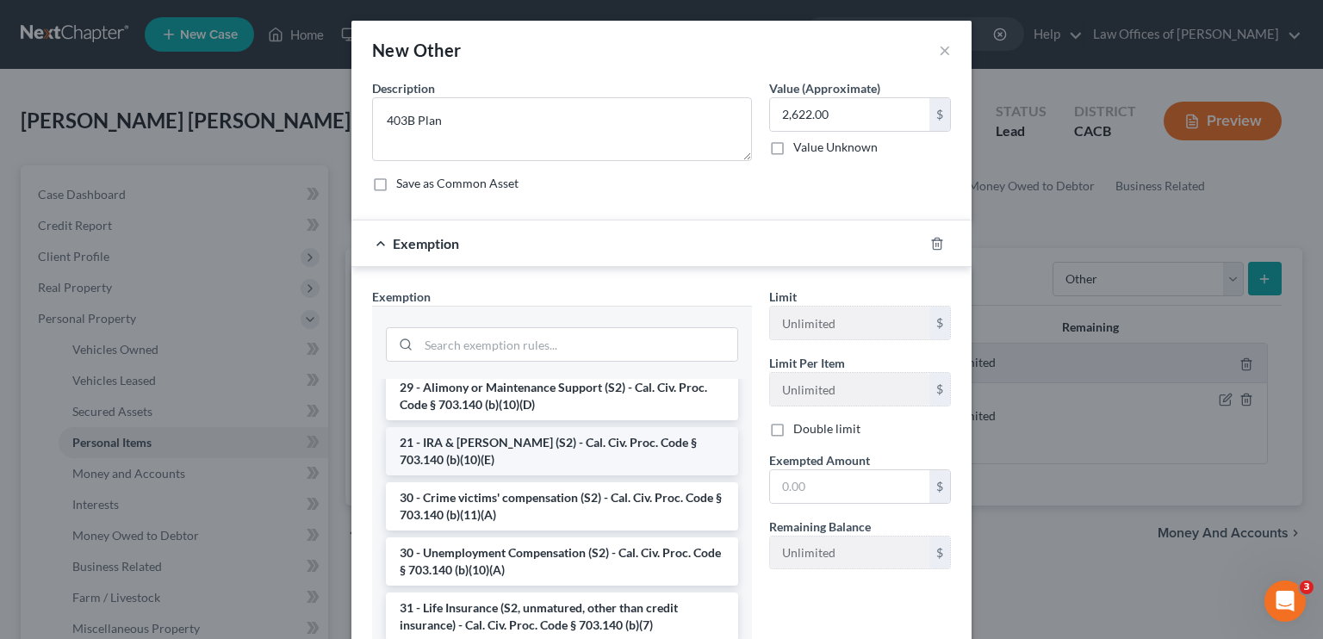
click at [493, 451] on li "21 - IRA & [PERSON_NAME] (S2) - Cal. Civ. Proc. Code § 703.140 (b)(10)(E)" at bounding box center [562, 451] width 352 height 48
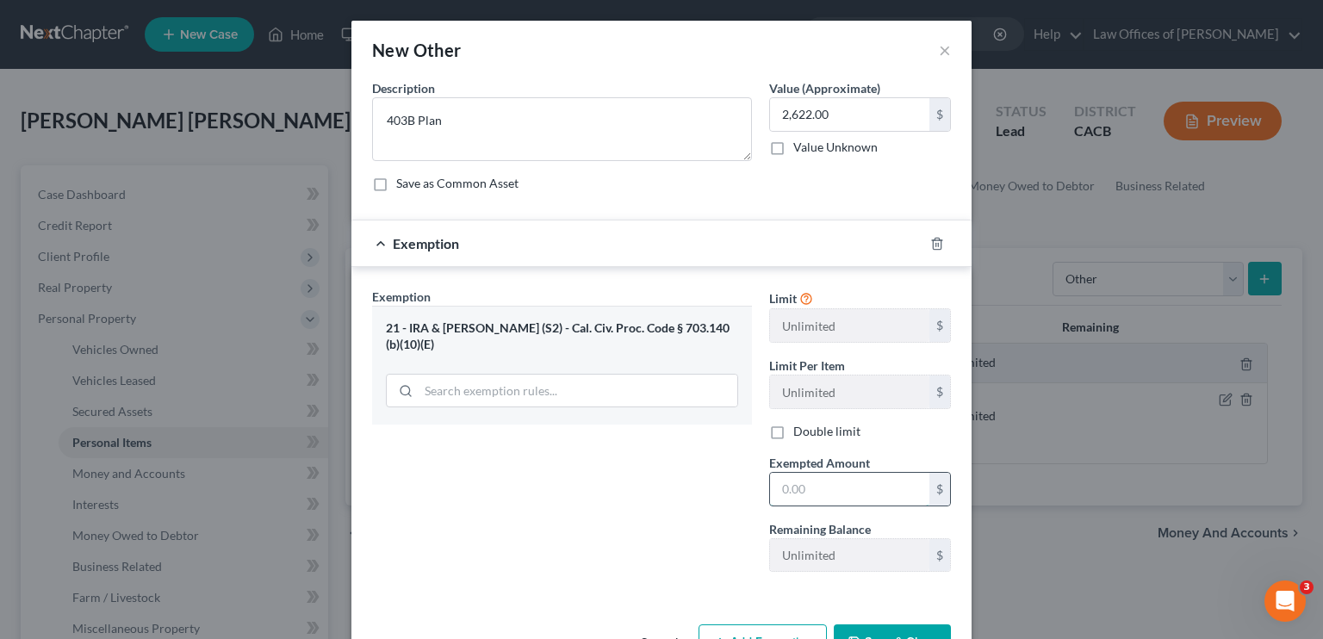
click at [779, 481] on input "text" at bounding box center [849, 489] width 159 height 33
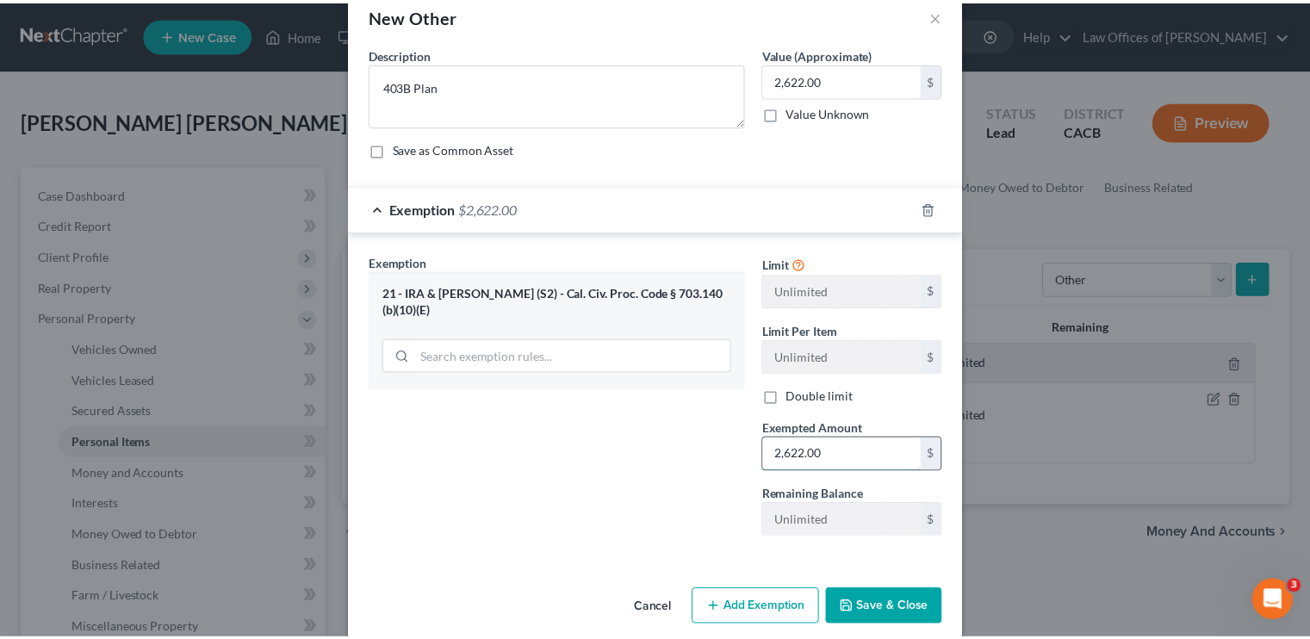
scroll to position [53, 0]
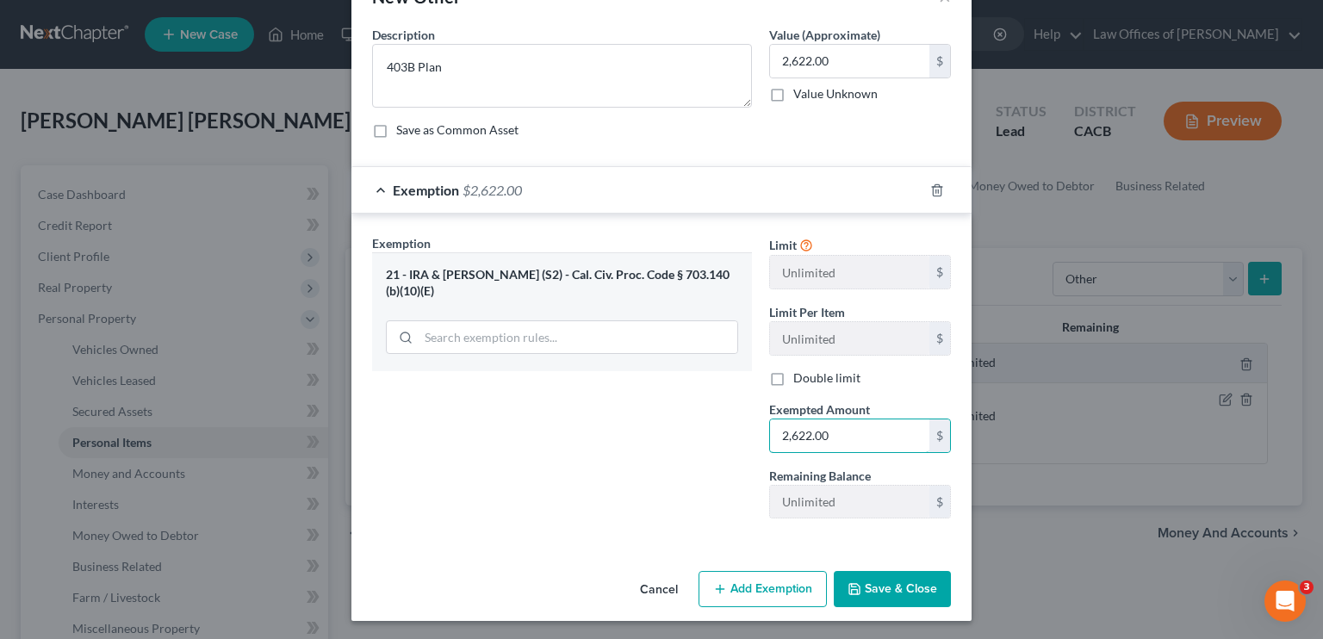
type input "2,622.00"
click at [779, 592] on button "Save & Close" at bounding box center [892, 589] width 117 height 36
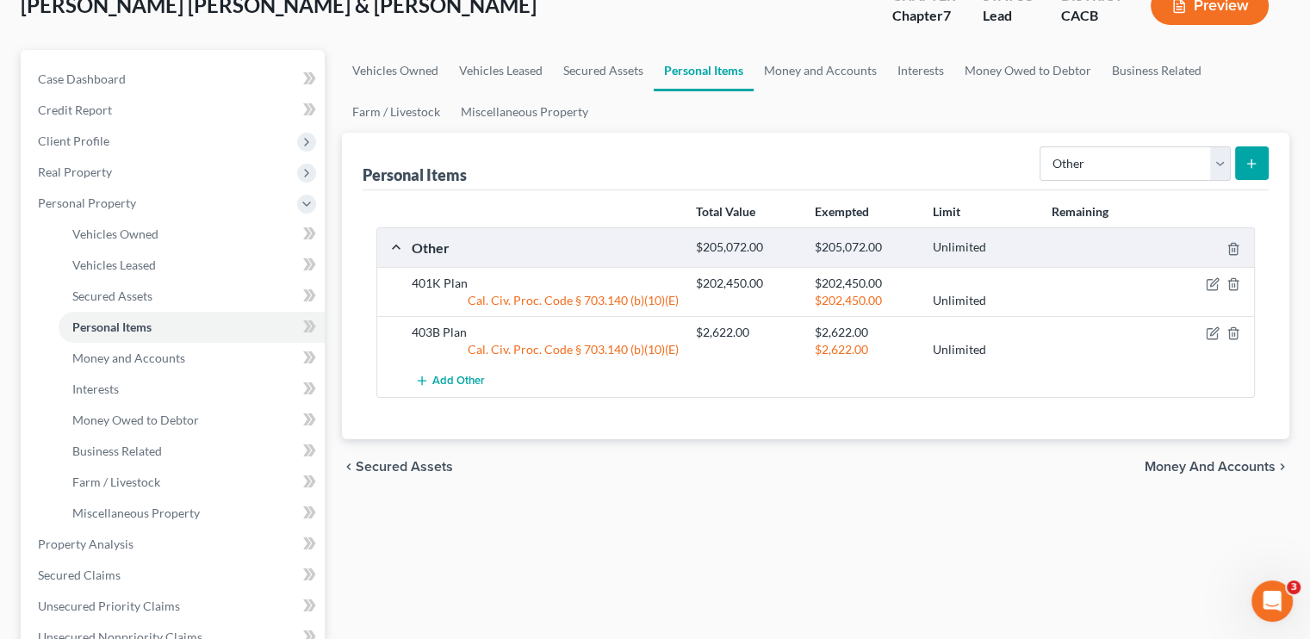
scroll to position [86, 0]
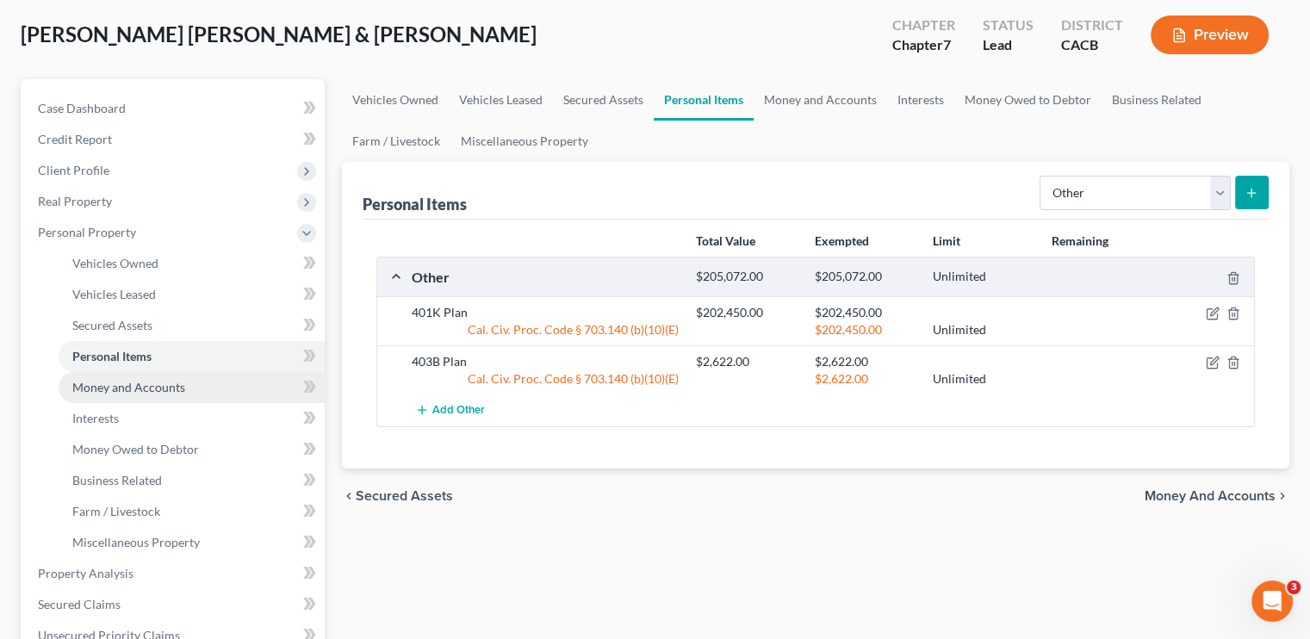
click at [125, 393] on span "Money and Accounts" at bounding box center [128, 387] width 113 height 15
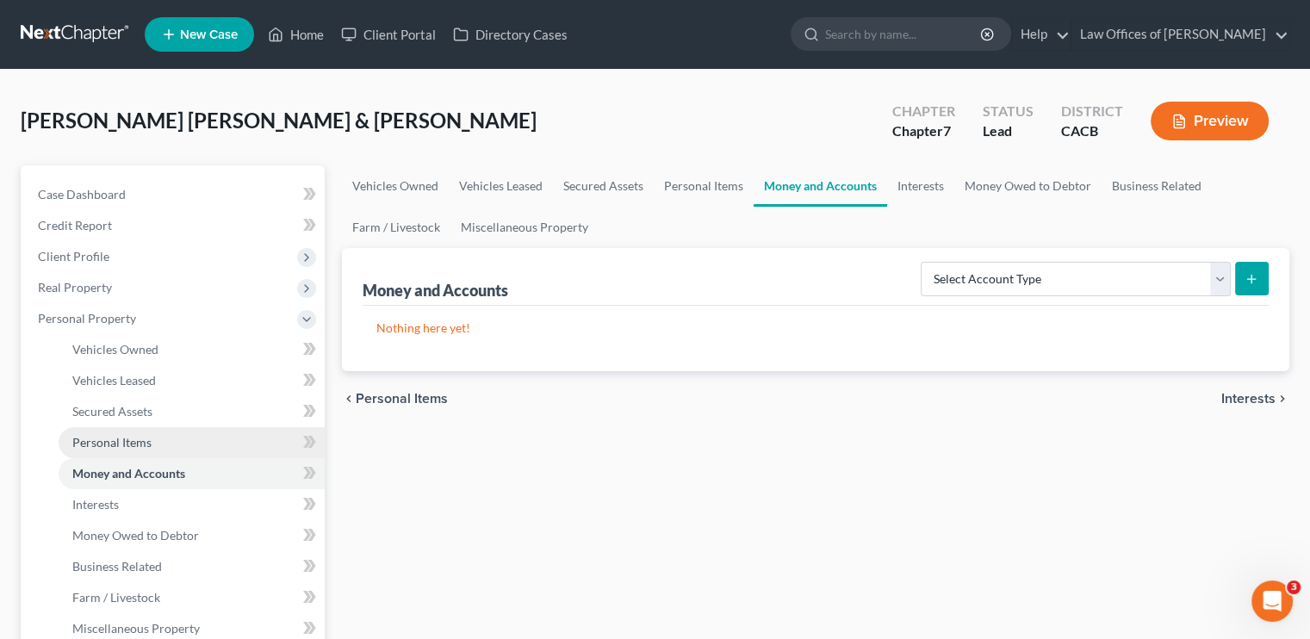
click at [129, 435] on span "Personal Items" at bounding box center [111, 442] width 79 height 15
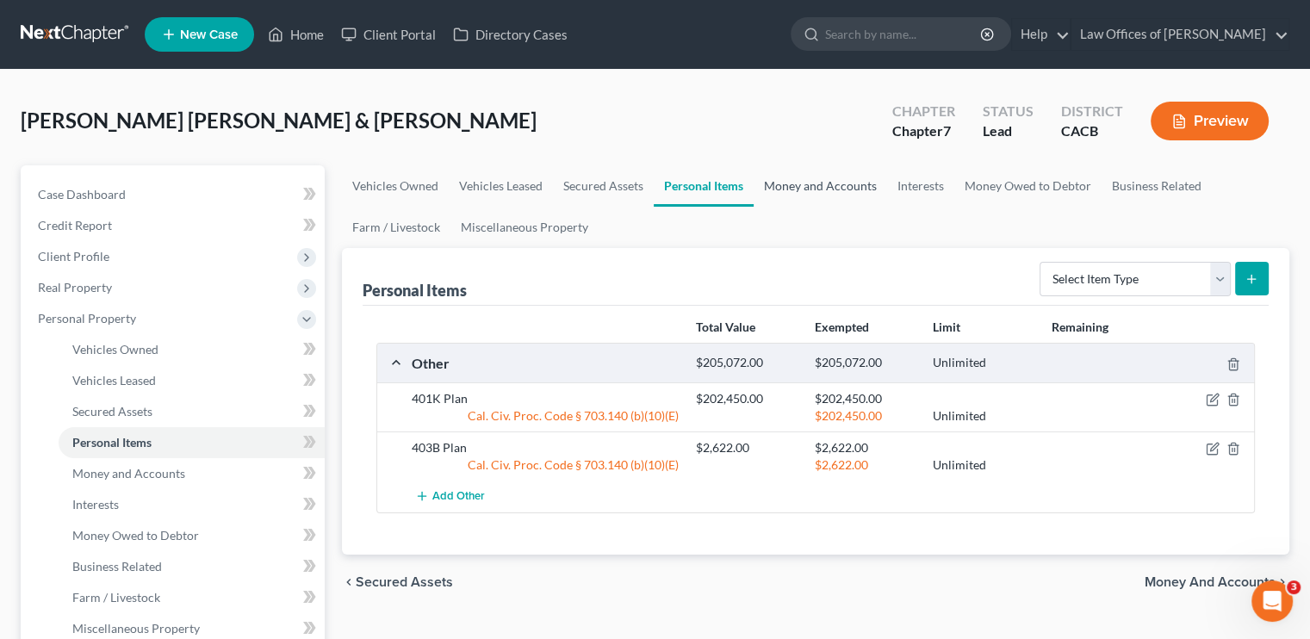
click at [779, 183] on link "Money and Accounts" at bounding box center [820, 185] width 133 height 41
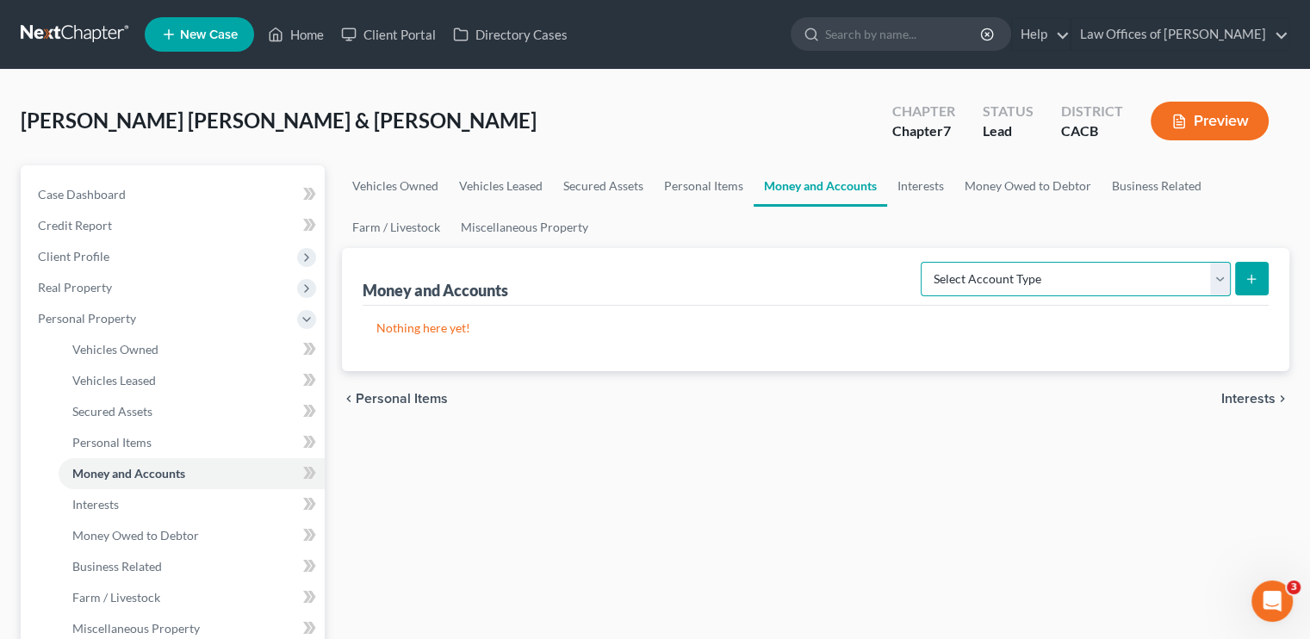
drag, startPoint x: 1213, startPoint y: 283, endPoint x: 1206, endPoint y: 292, distance: 11.0
click at [779, 283] on select "Select Account Type Brokerage Cash on Hand Certificates of Deposit Checking Acc…" at bounding box center [1076, 279] width 310 height 34
click at [779, 262] on select "Select Account Type Brokerage Cash on Hand Certificates of Deposit Checking Acc…" at bounding box center [1076, 279] width 310 height 34
click at [779, 279] on select "Select Account Type Brokerage Cash on Hand Certificates of Deposit Checking Acc…" at bounding box center [1076, 279] width 310 height 34
click at [779, 262] on select "Select Account Type Brokerage Cash on Hand Certificates of Deposit Checking Acc…" at bounding box center [1076, 279] width 310 height 34
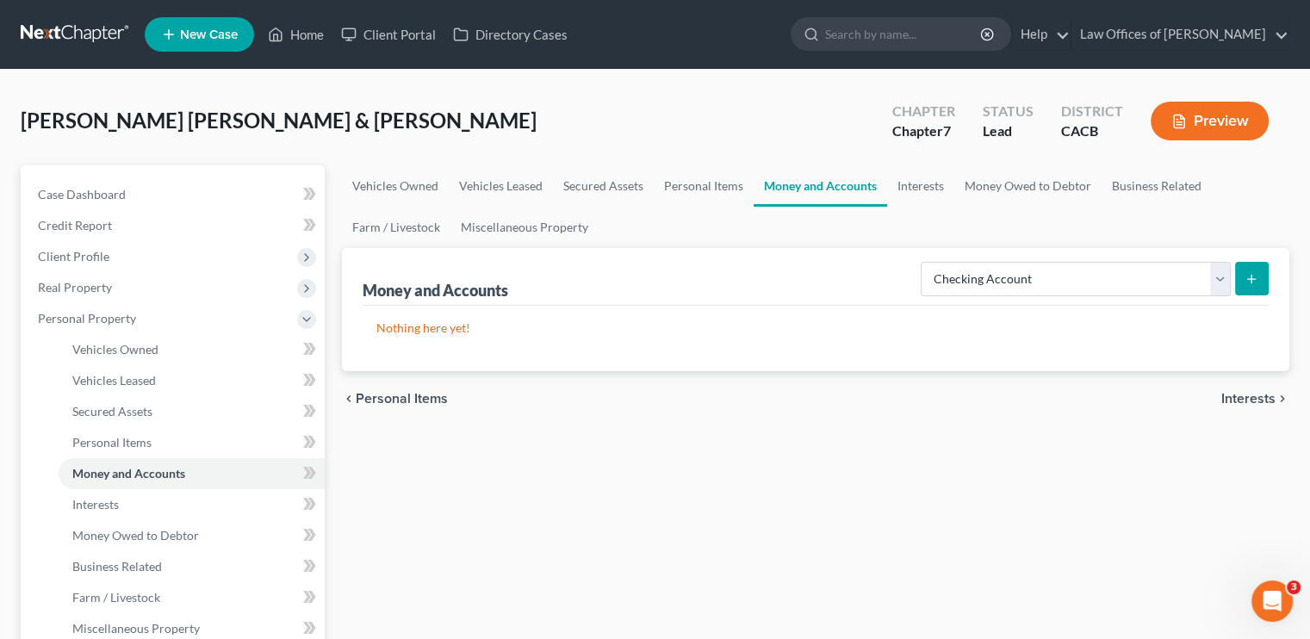
click at [779, 268] on button "submit" at bounding box center [1252, 279] width 34 height 34
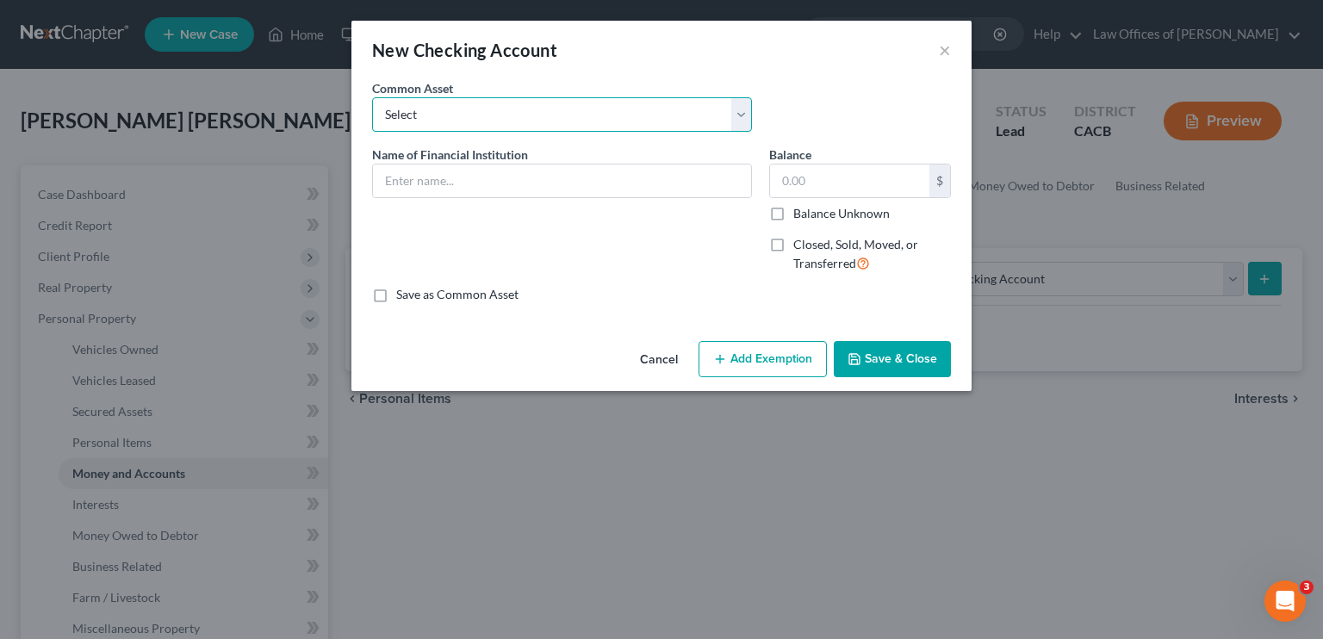
click at [512, 112] on select "Select Chase Bank [PERSON_NAME] Fargo Bank" at bounding box center [562, 114] width 380 height 34
click at [519, 177] on input "text" at bounding box center [562, 181] width 378 height 33
click at [565, 116] on select "Select Chase Bank [PERSON_NAME] Fargo Bank" at bounding box center [562, 114] width 380 height 34
drag, startPoint x: 565, startPoint y: 116, endPoint x: 509, endPoint y: 177, distance: 82.9
click at [565, 116] on select "Select Chase Bank [PERSON_NAME] Fargo Bank" at bounding box center [562, 114] width 380 height 34
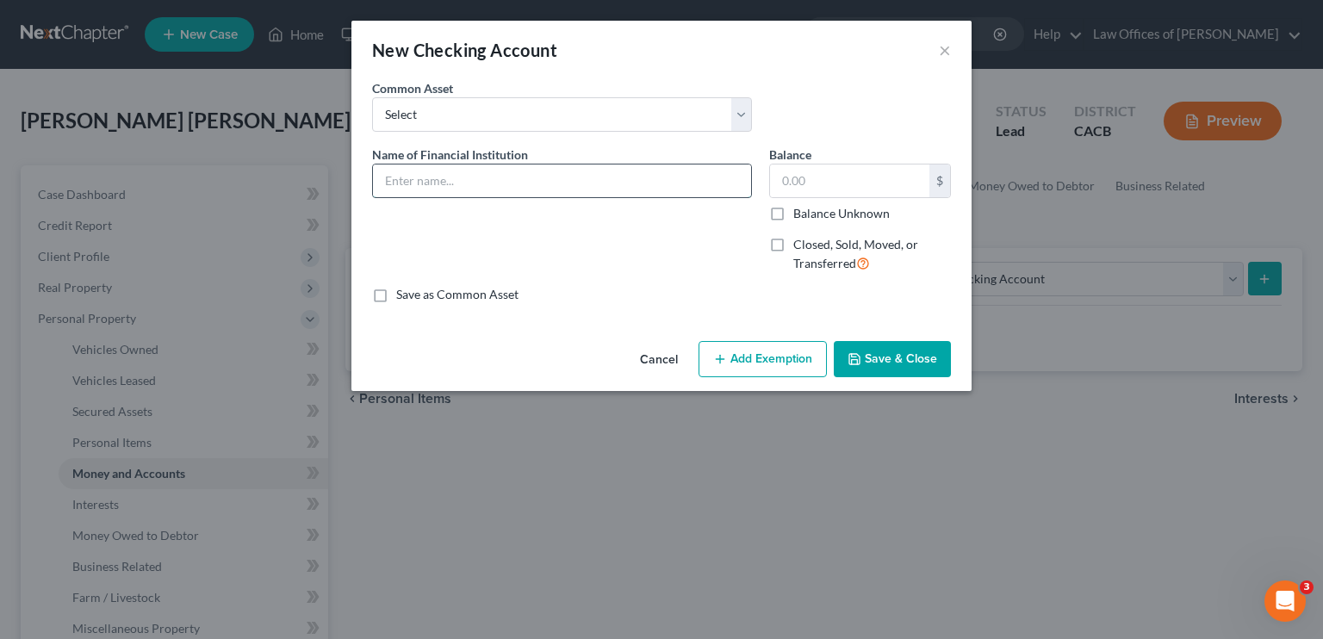
click at [510, 176] on input "text" at bounding box center [562, 181] width 378 height 33
drag, startPoint x: 511, startPoint y: 178, endPoint x: 525, endPoint y: 166, distance: 19.0
click at [512, 177] on input "Eagle Community Credt Union" at bounding box center [562, 181] width 378 height 33
click at [779, 182] on input "text" at bounding box center [849, 181] width 159 height 33
click at [597, 189] on input "Eagle Community Credit Union" at bounding box center [562, 181] width 378 height 33
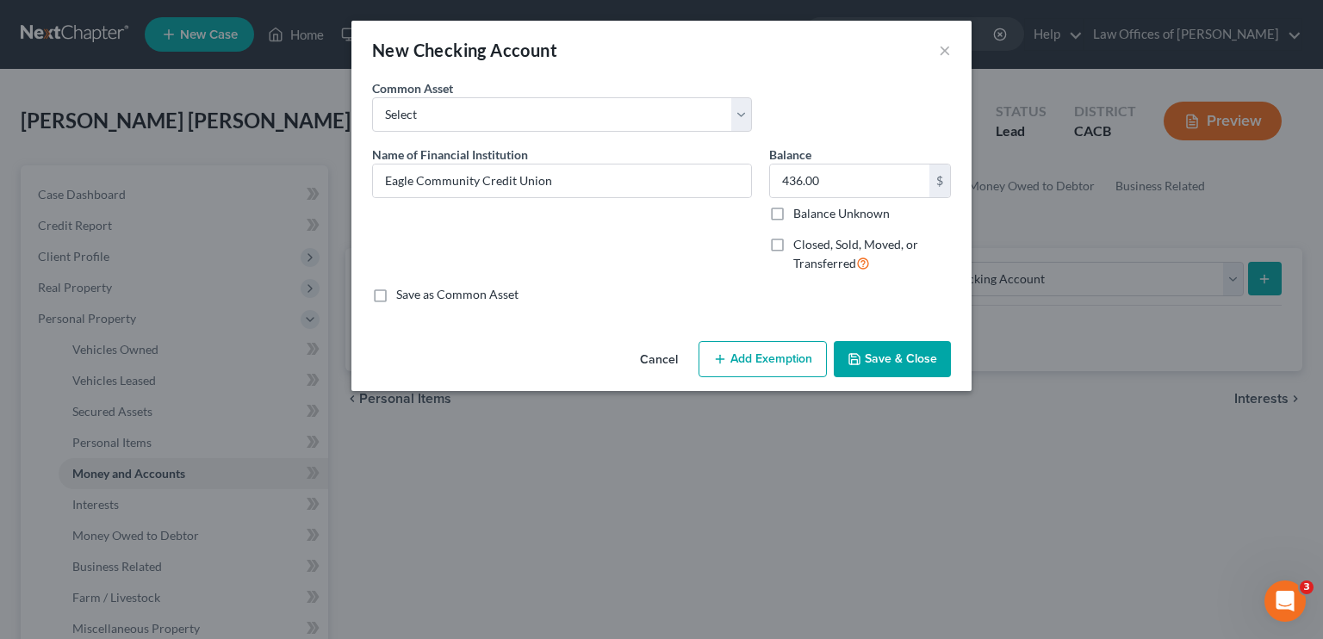
click at [779, 357] on button "Save & Close" at bounding box center [892, 359] width 117 height 36
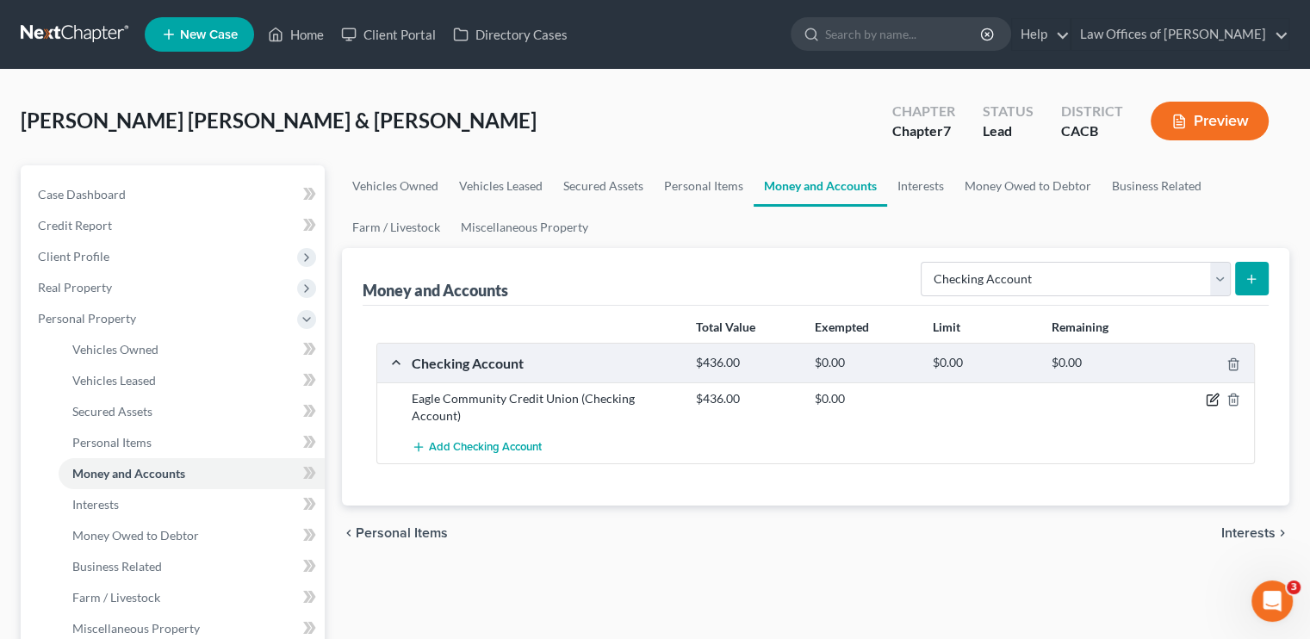
click at [779, 399] on icon "button" at bounding box center [1213, 400] width 14 height 14
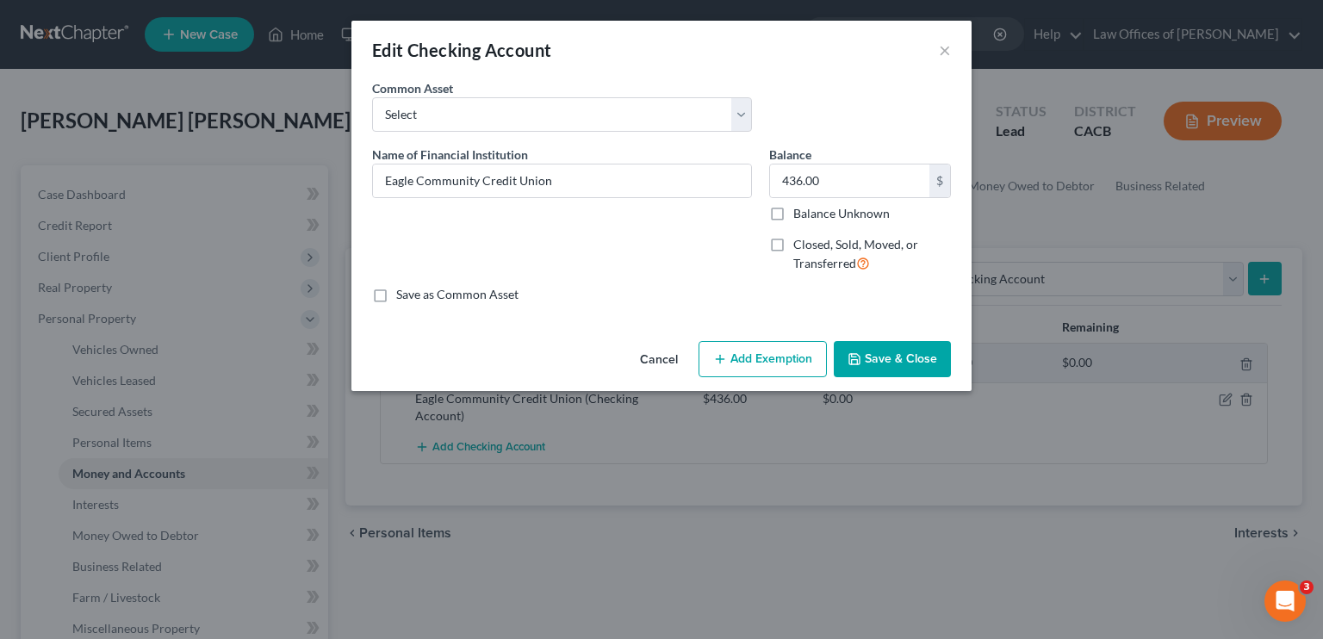
click at [774, 365] on button "Add Exemption" at bounding box center [762, 359] width 128 height 36
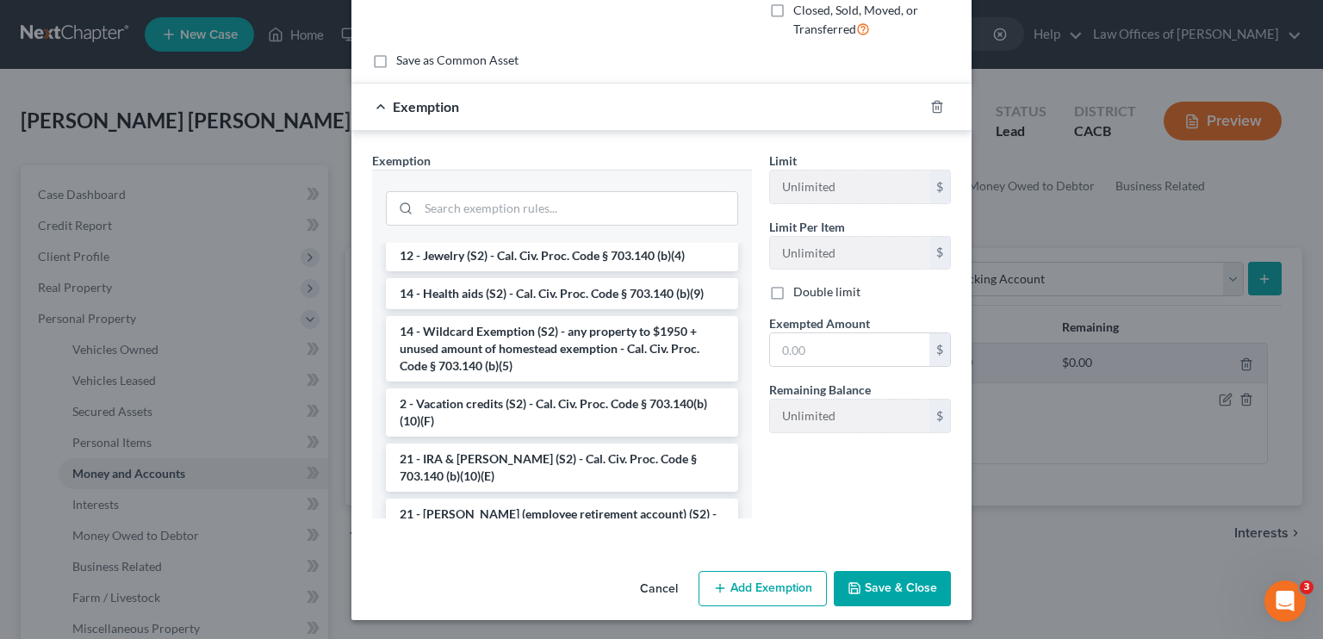
scroll to position [286, 0]
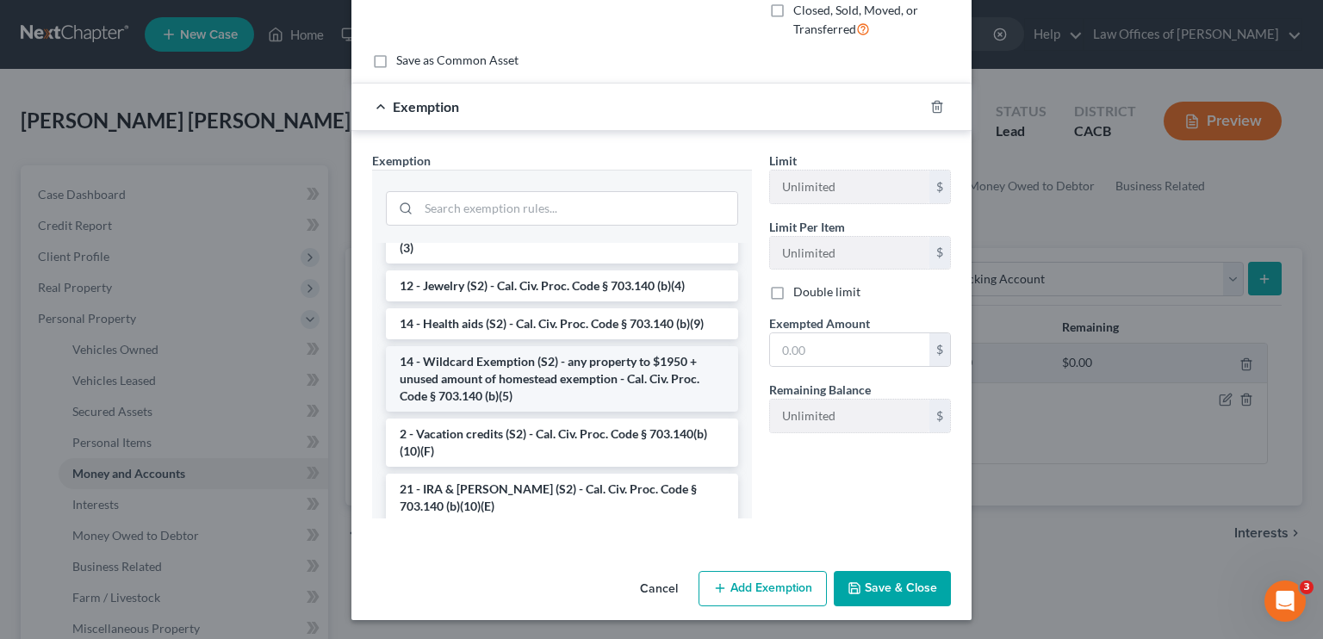
click at [456, 373] on li "14 - Wildcard Exemption (S2) - any property to $1950 + unused amount of homeste…" at bounding box center [562, 378] width 352 height 65
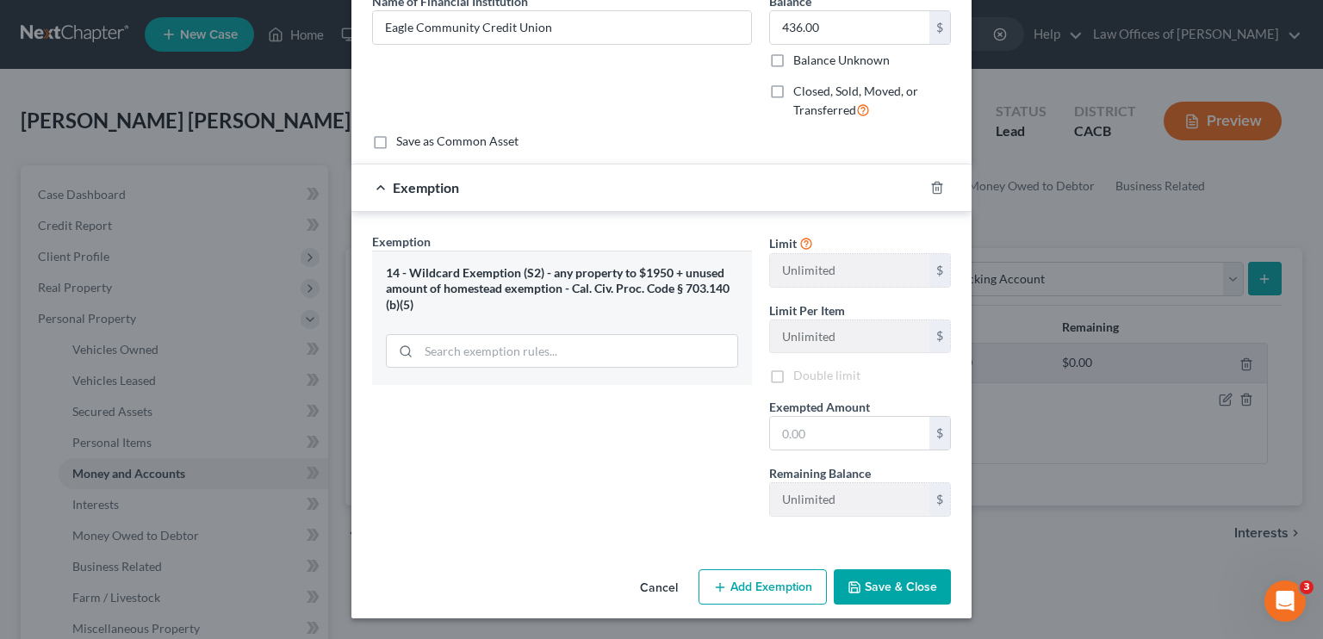
scroll to position [151, 0]
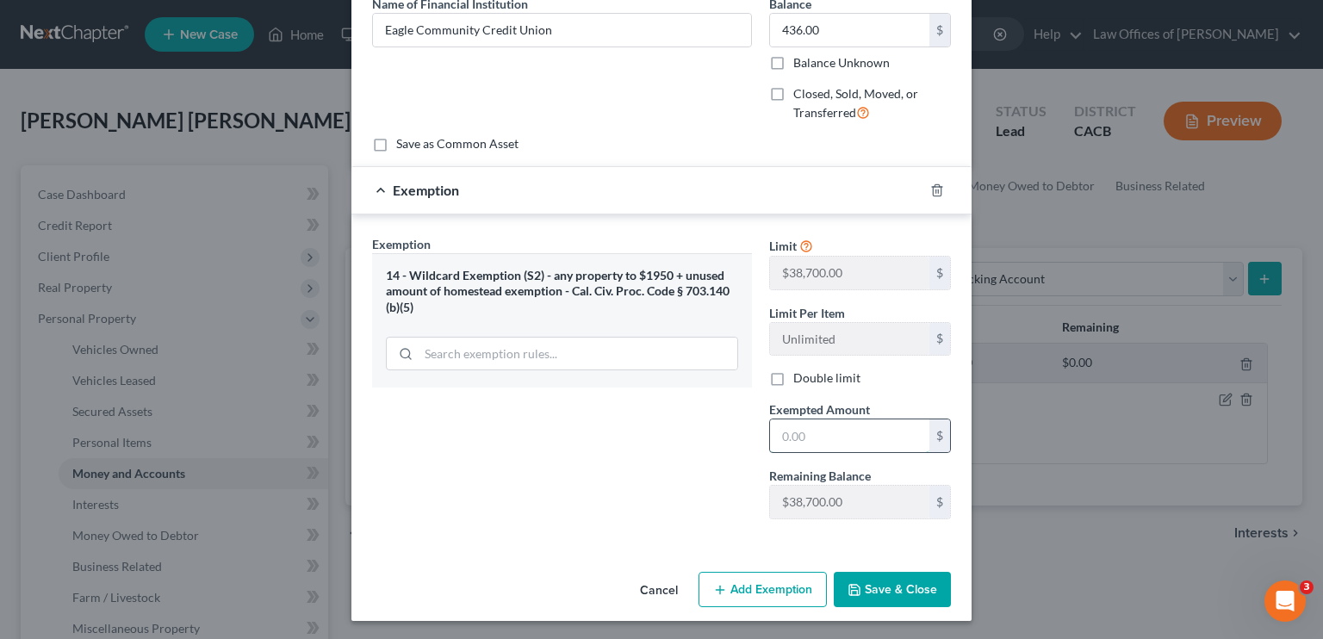
click at [779, 434] on input "text" at bounding box center [849, 435] width 159 height 33
click at [779, 587] on button "Save & Close" at bounding box center [892, 590] width 117 height 36
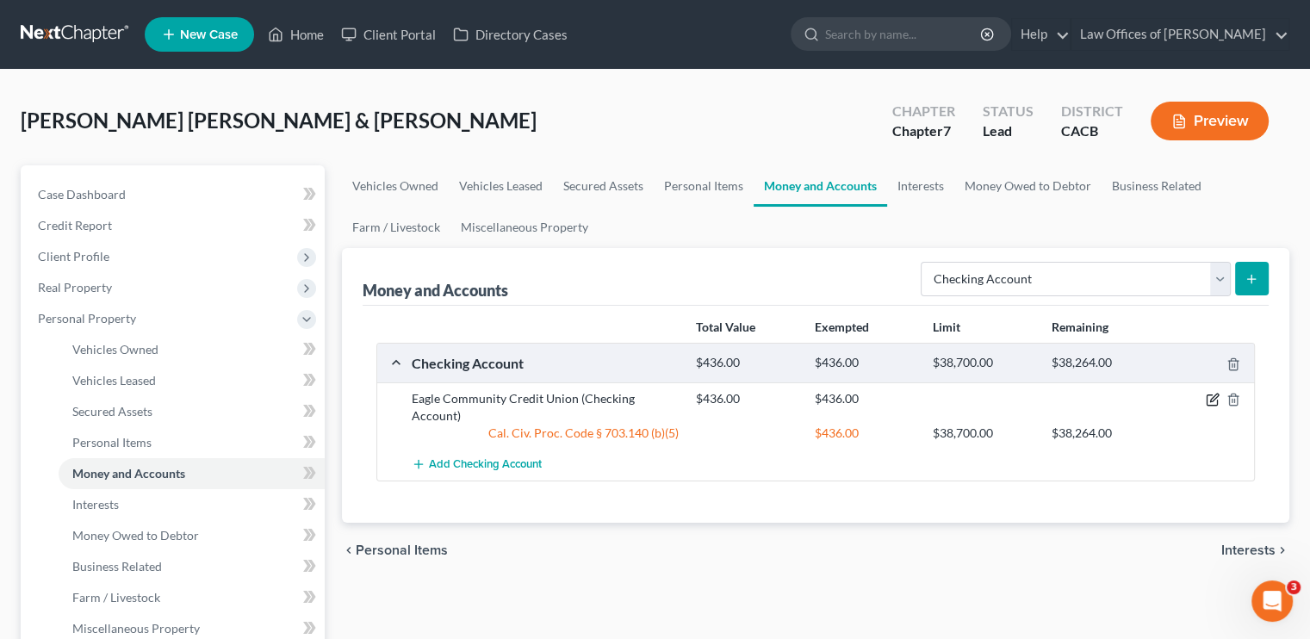
click at [779, 395] on icon "button" at bounding box center [1213, 400] width 14 height 14
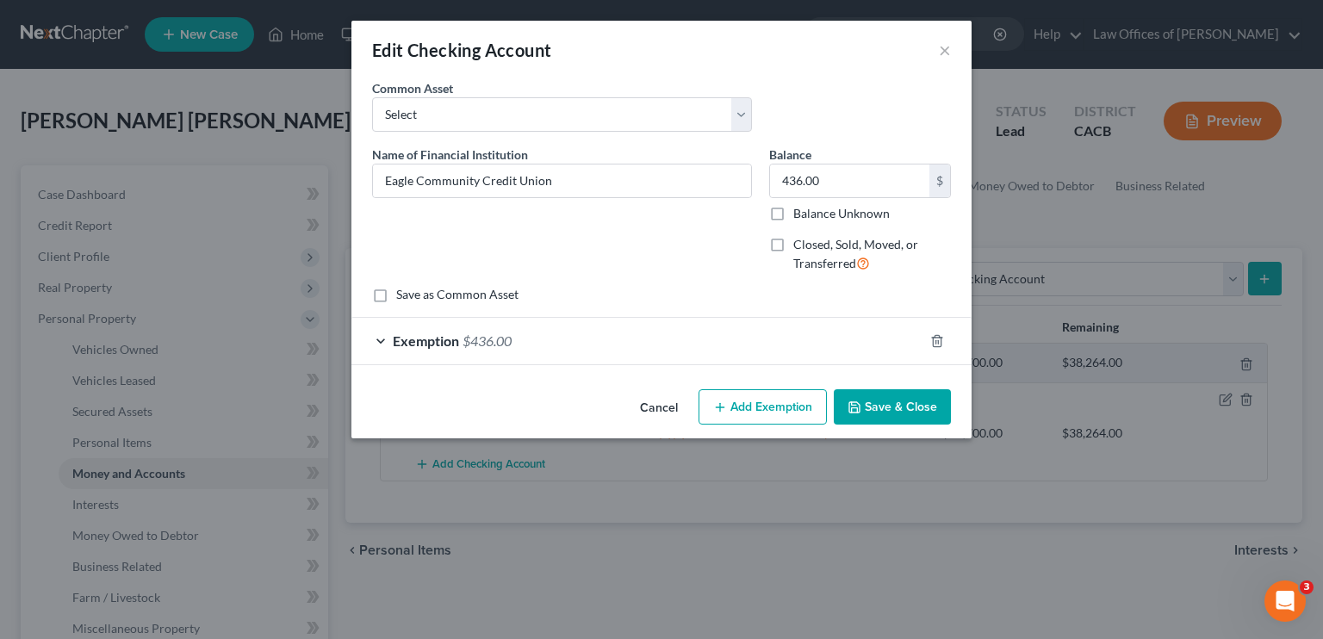
click at [438, 349] on div "Exemption $436.00" at bounding box center [637, 341] width 572 height 46
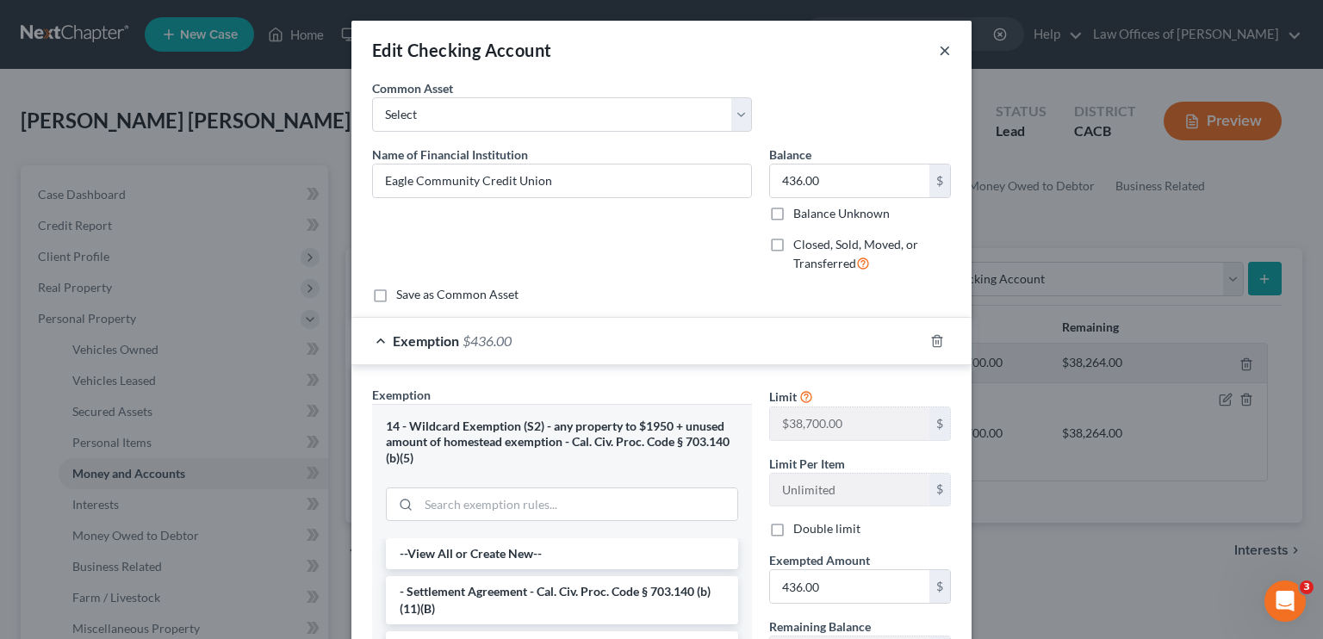
click at [779, 48] on button "×" at bounding box center [945, 50] width 12 height 21
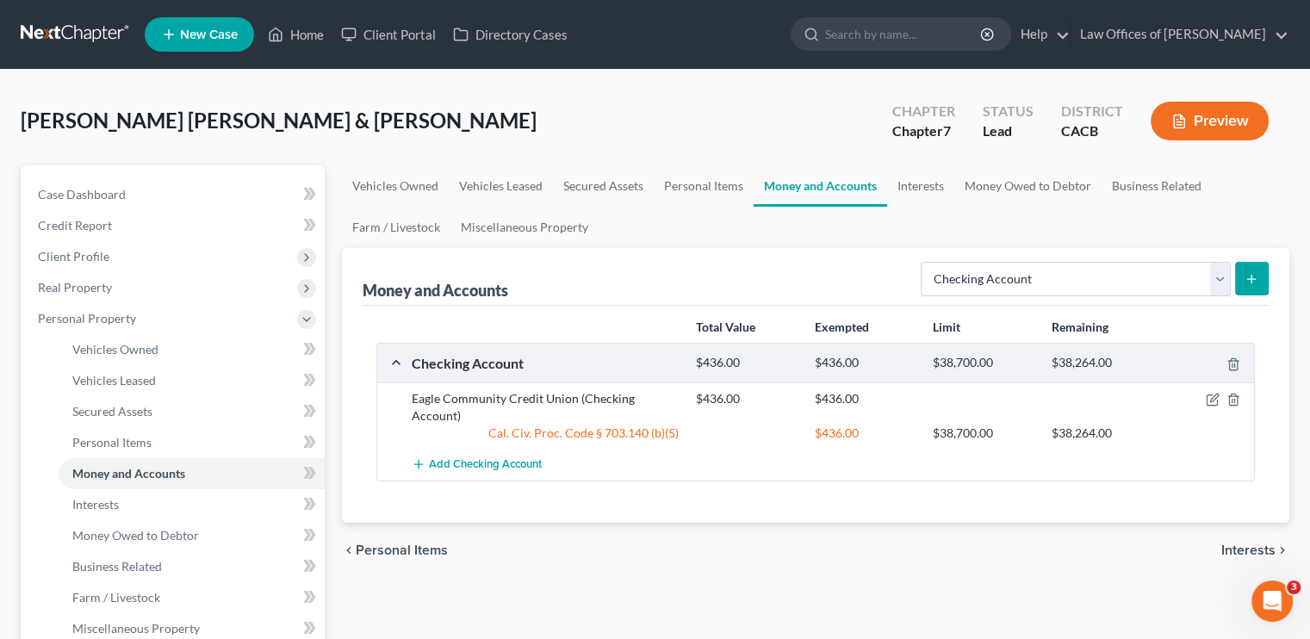
click at [779, 277] on button "submit" at bounding box center [1252, 279] width 34 height 34
click at [779, 272] on icon "submit" at bounding box center [1252, 279] width 14 height 14
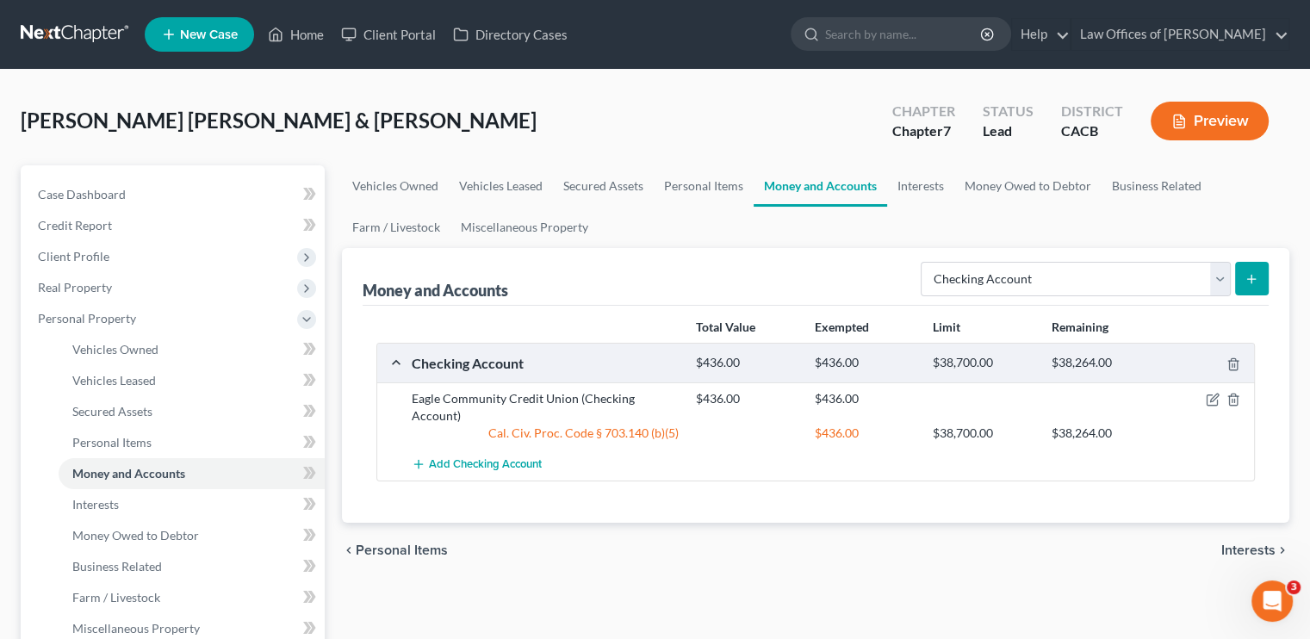
click at [779, 272] on icon "submit" at bounding box center [1252, 279] width 14 height 14
click at [779, 279] on select "Select Account Type Brokerage Cash on Hand Certificates of Deposit Checking Acc…" at bounding box center [1076, 279] width 310 height 34
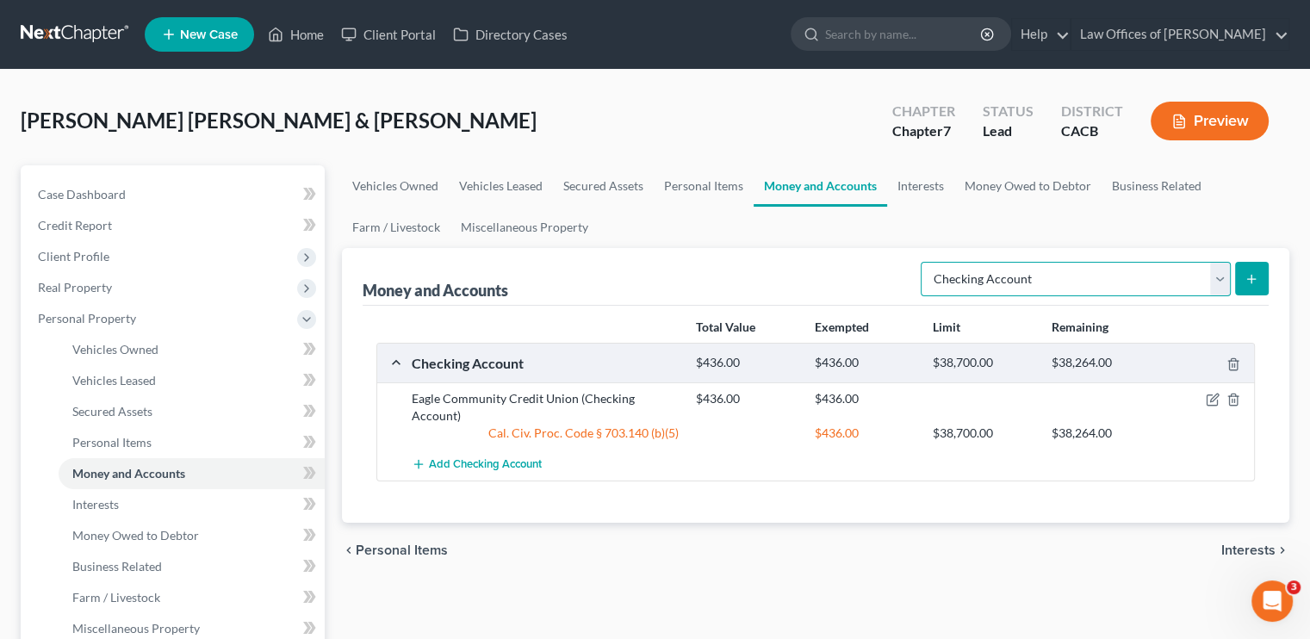
click at [779, 281] on select "Select Account Type Brokerage Cash on Hand Certificates of Deposit Checking Acc…" at bounding box center [1076, 279] width 310 height 34
click at [484, 462] on span "Add Checking Account" at bounding box center [485, 465] width 113 height 14
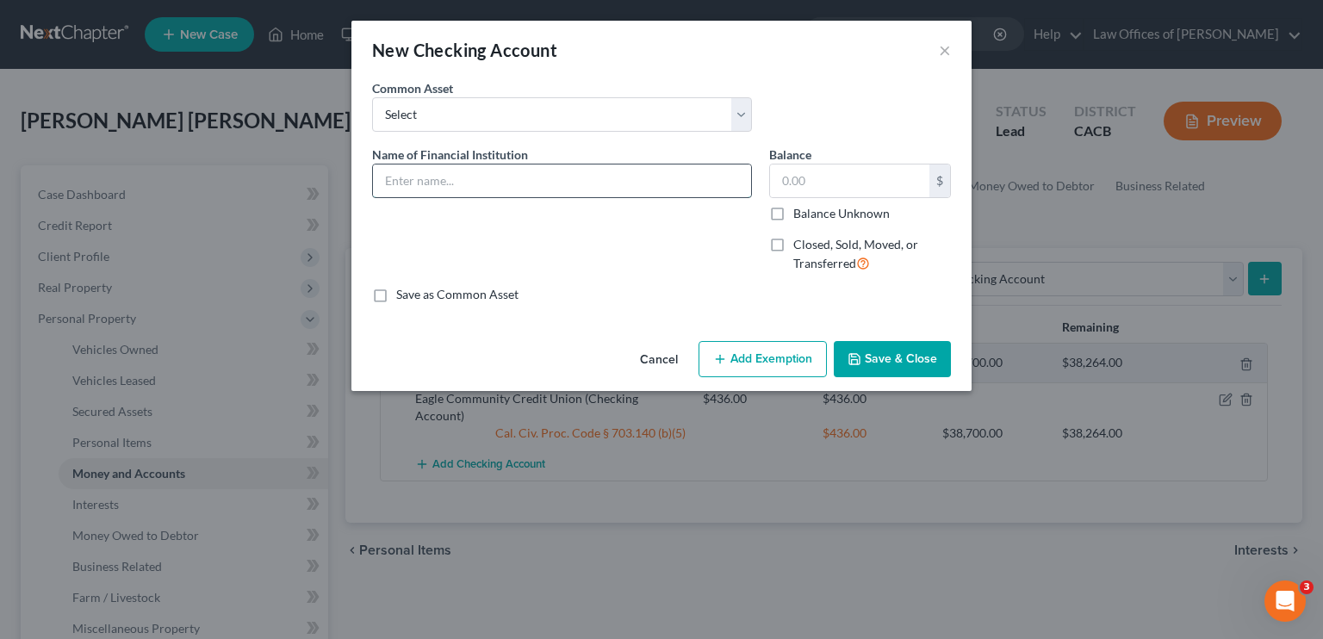
click at [469, 173] on input "text" at bounding box center [562, 181] width 378 height 33
click at [779, 177] on input "text" at bounding box center [849, 181] width 159 height 33
click at [752, 357] on button "Add Exemption" at bounding box center [762, 359] width 128 height 36
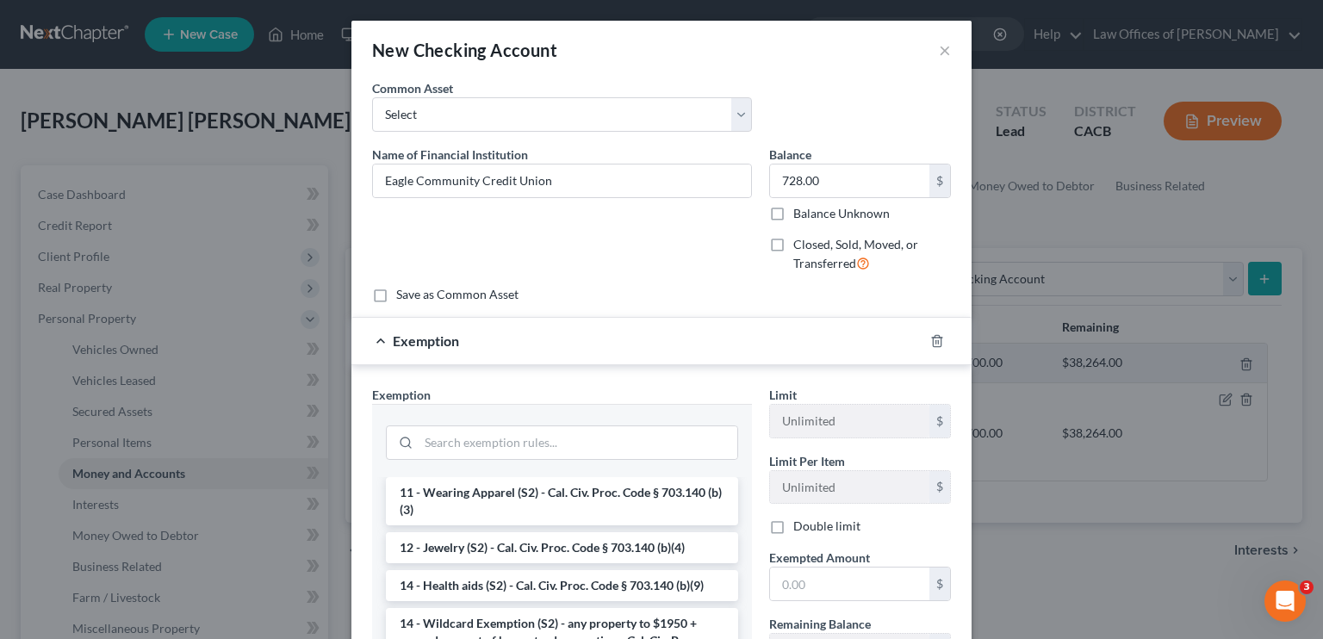
scroll to position [234, 0]
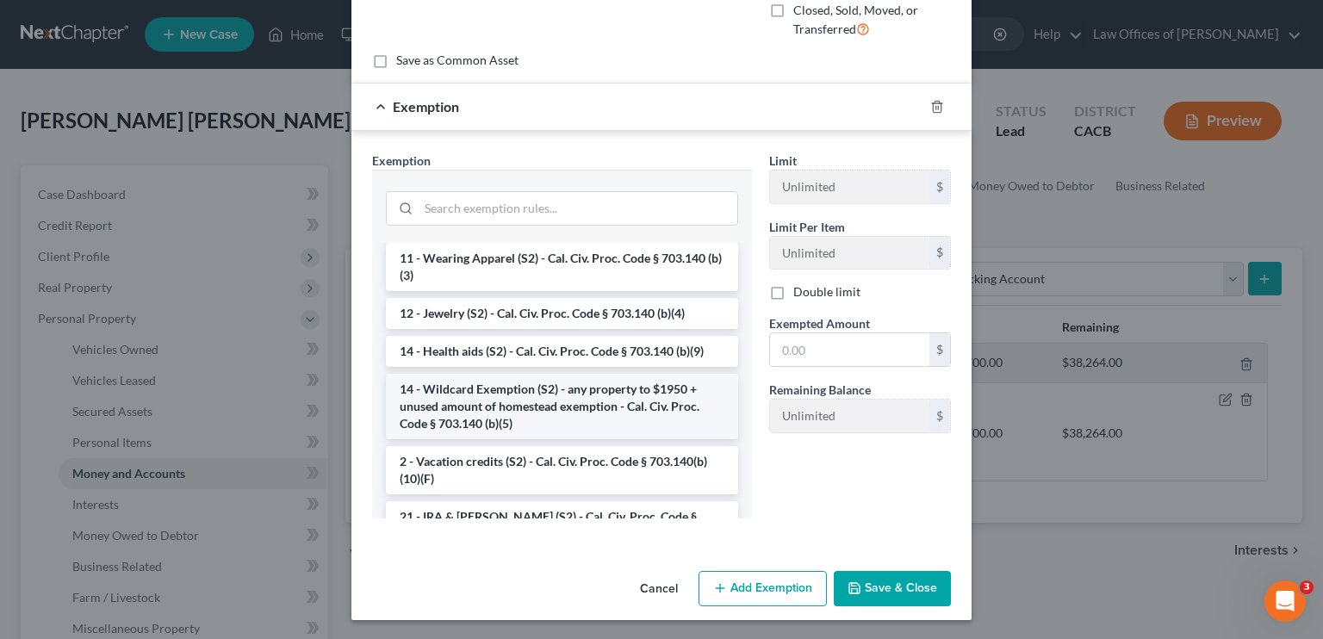
click at [540, 395] on li "14 - Wildcard Exemption (S2) - any property to $1950 + unused amount of homeste…" at bounding box center [562, 406] width 352 height 65
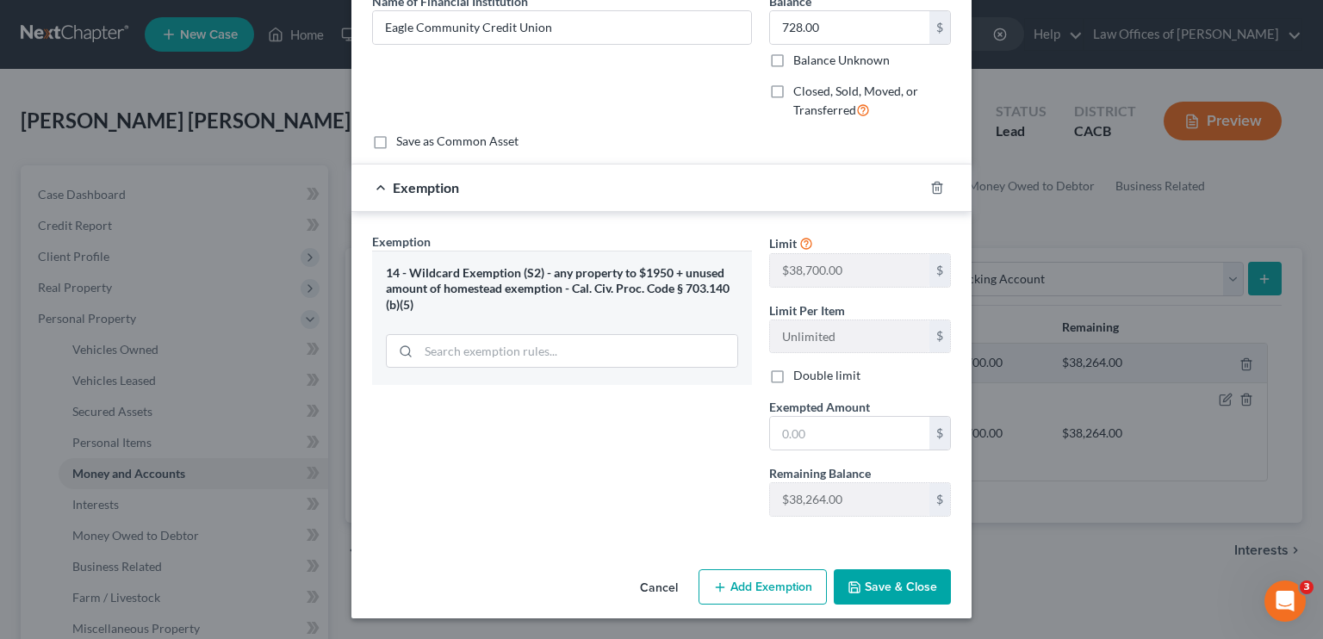
scroll to position [151, 0]
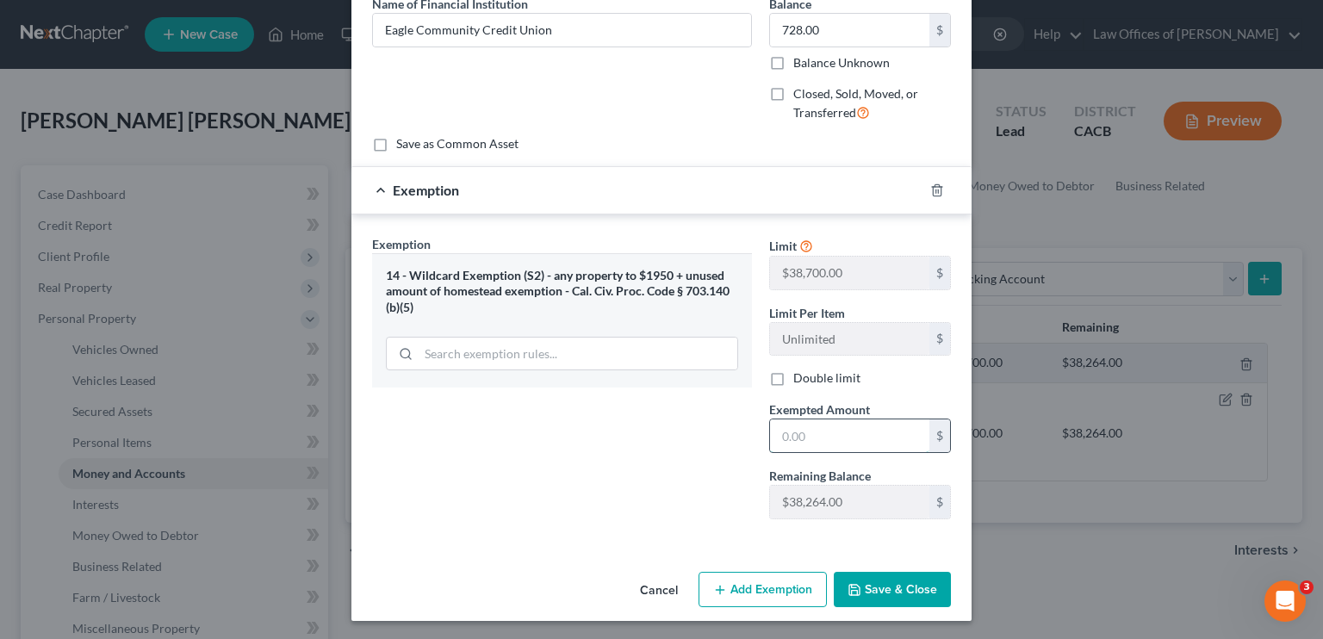
click at [779, 436] on input "text" at bounding box center [849, 435] width 159 height 33
click at [779, 595] on button "Save & Close" at bounding box center [892, 590] width 117 height 36
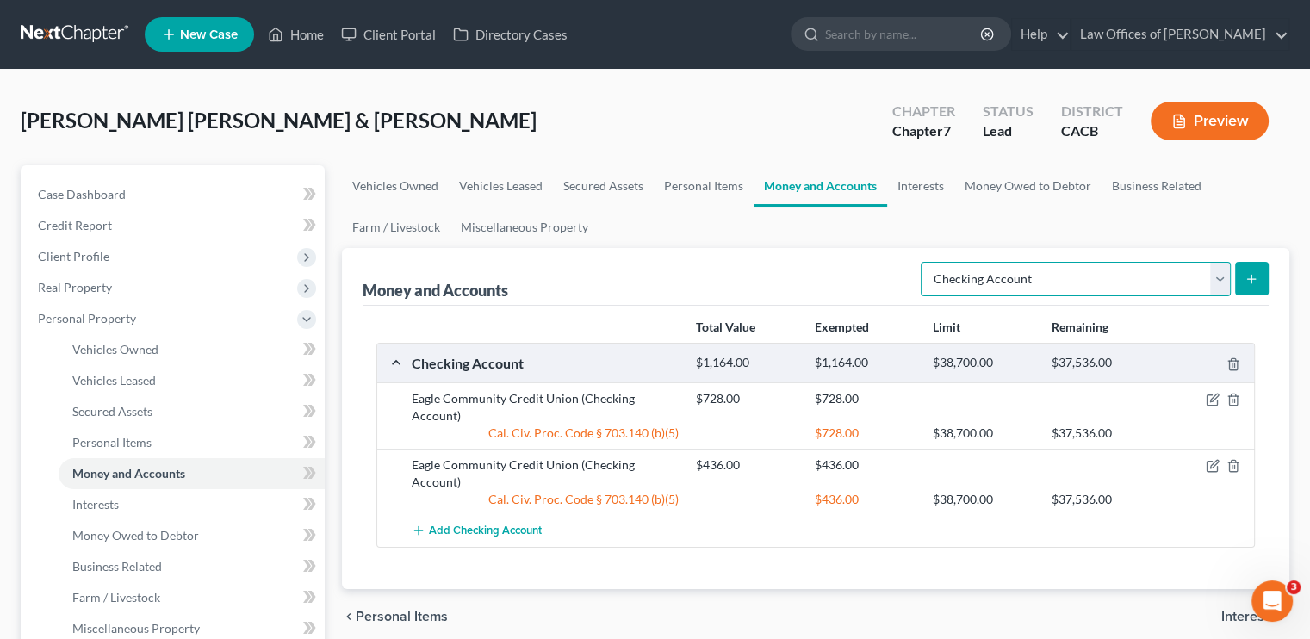
drag, startPoint x: 1212, startPoint y: 282, endPoint x: 1199, endPoint y: 291, distance: 16.0
click at [779, 282] on select "Select Account Type Brokerage Cash on Hand Certificates of Deposit Checking Acc…" at bounding box center [1076, 279] width 310 height 34
click at [779, 262] on select "Select Account Type Brokerage Cash on Hand Certificates of Deposit Checking Acc…" at bounding box center [1076, 279] width 310 height 34
click at [779, 279] on icon "submit" at bounding box center [1252, 279] width 14 height 14
click at [779, 273] on icon "submit" at bounding box center [1252, 279] width 14 height 14
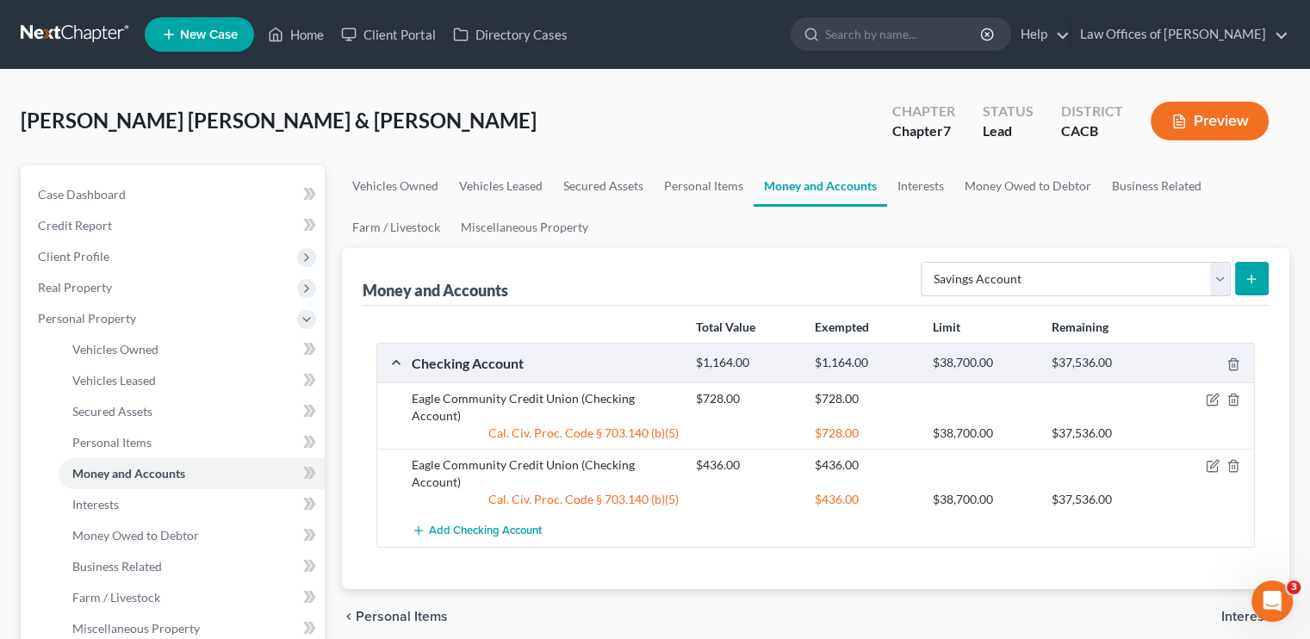
click at [779, 283] on button "submit" at bounding box center [1252, 279] width 34 height 34
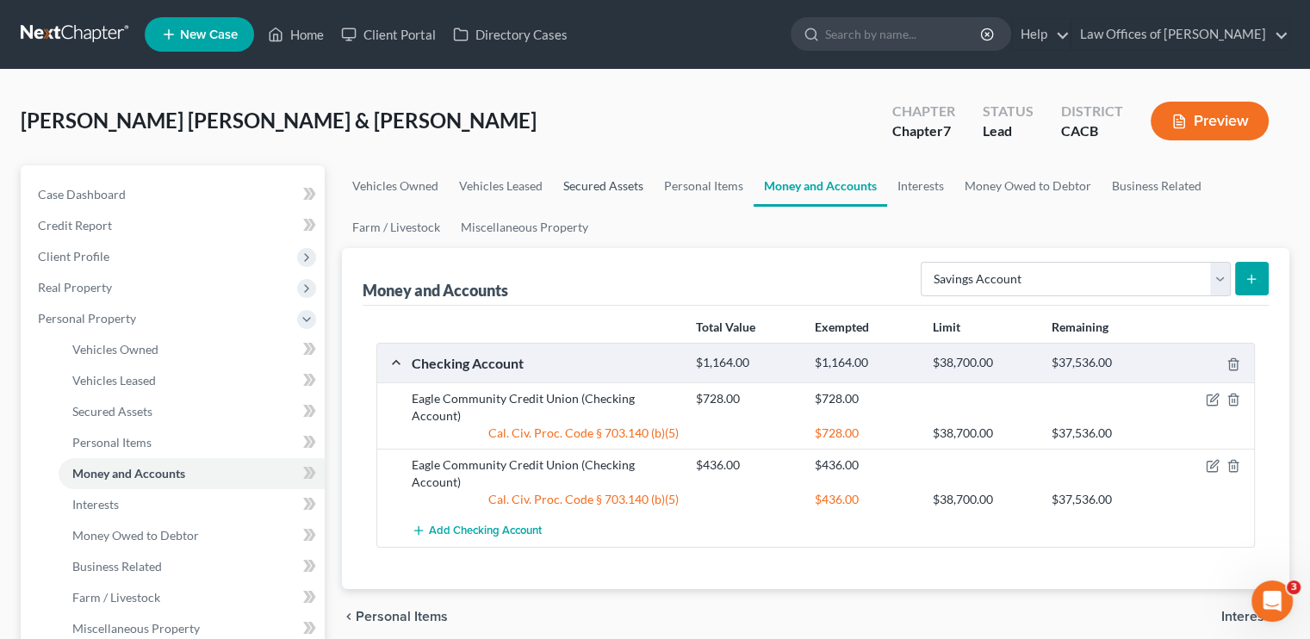
click at [645, 179] on link "Secured Assets" at bounding box center [603, 185] width 101 height 41
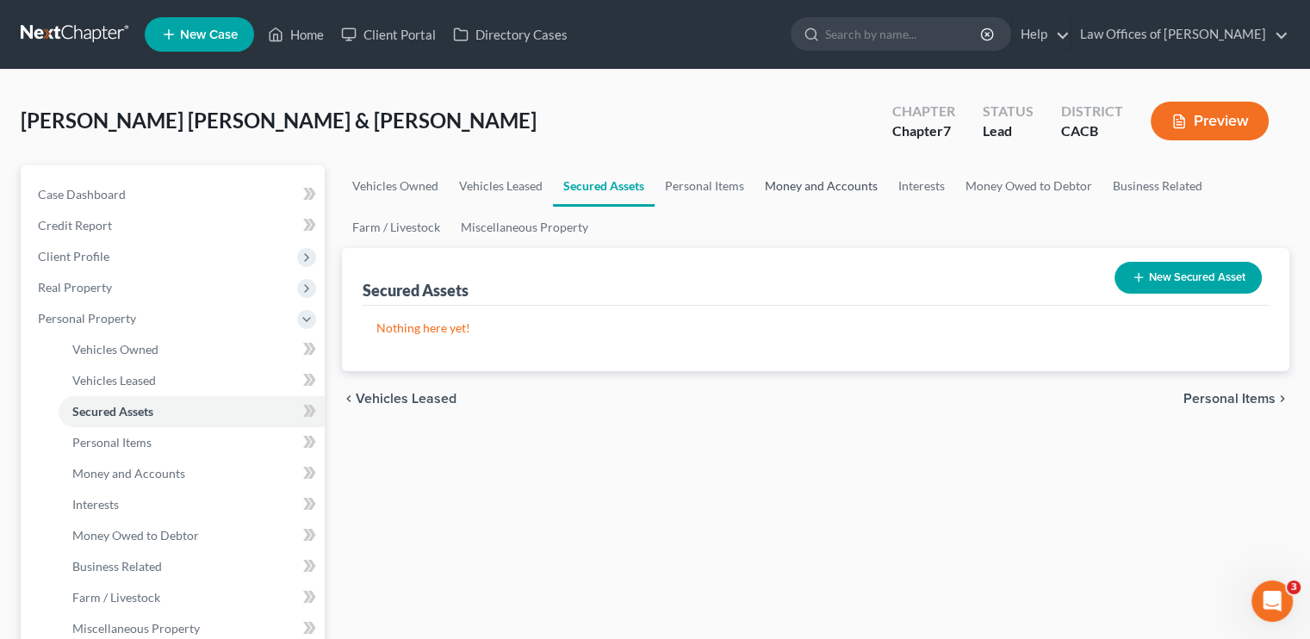
click at [779, 186] on link "Money and Accounts" at bounding box center [820, 185] width 133 height 41
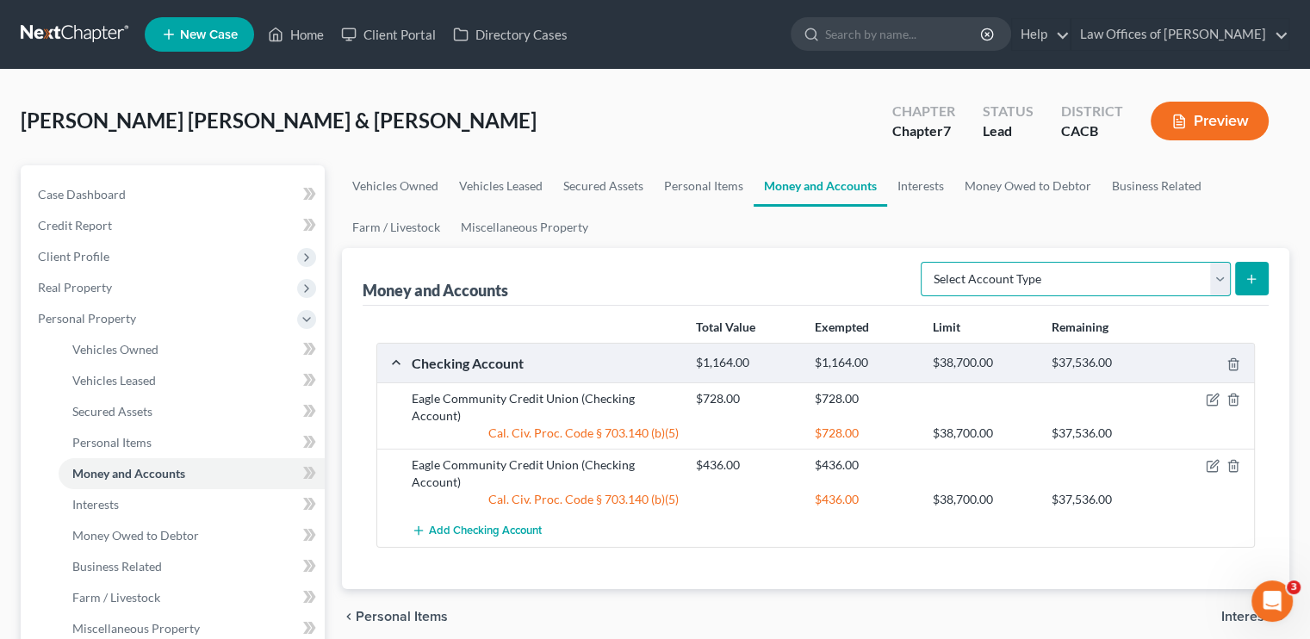
drag, startPoint x: 1190, startPoint y: 281, endPoint x: 1182, endPoint y: 291, distance: 13.5
click at [779, 281] on select "Select Account Type Brokerage Cash on Hand Certificates of Deposit Checking Acc…" at bounding box center [1076, 279] width 310 height 34
click at [779, 262] on select "Select Account Type Brokerage Cash on Hand Certificates of Deposit Checking Acc…" at bounding box center [1076, 279] width 310 height 34
click at [779, 263] on button "submit" at bounding box center [1252, 279] width 34 height 34
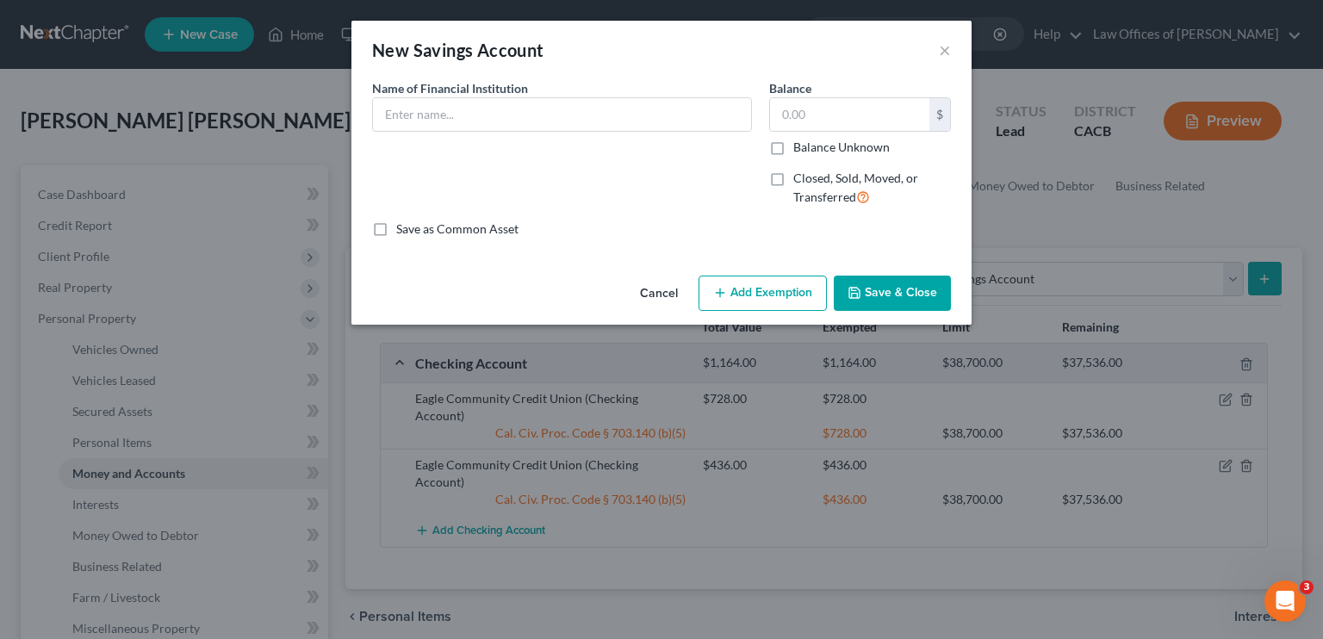
click at [779, 270] on div "New Savings Account × An exemption set must first be selected from the Filing I…" at bounding box center [661, 319] width 1323 height 639
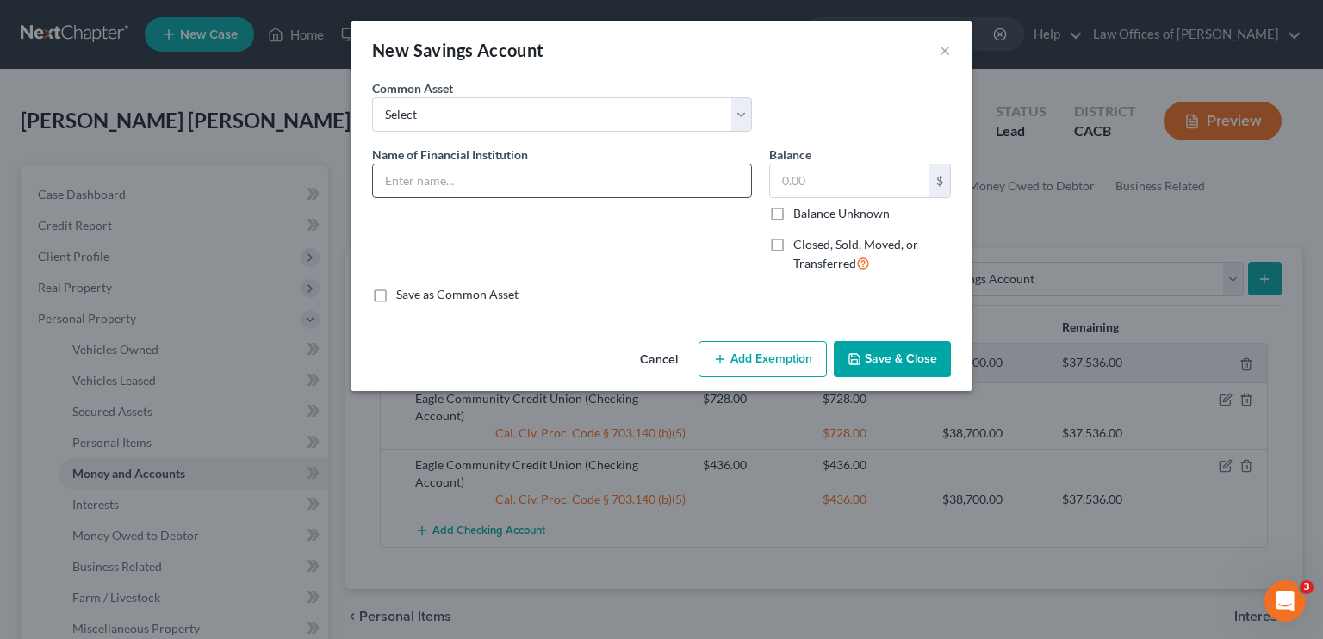
click at [453, 183] on input "text" at bounding box center [562, 181] width 378 height 33
click at [420, 179] on input "Eagle community Credit Union" at bounding box center [562, 181] width 378 height 33
click at [779, 186] on input "text" at bounding box center [849, 181] width 159 height 33
click at [773, 354] on button "Add Exemption" at bounding box center [762, 359] width 128 height 36
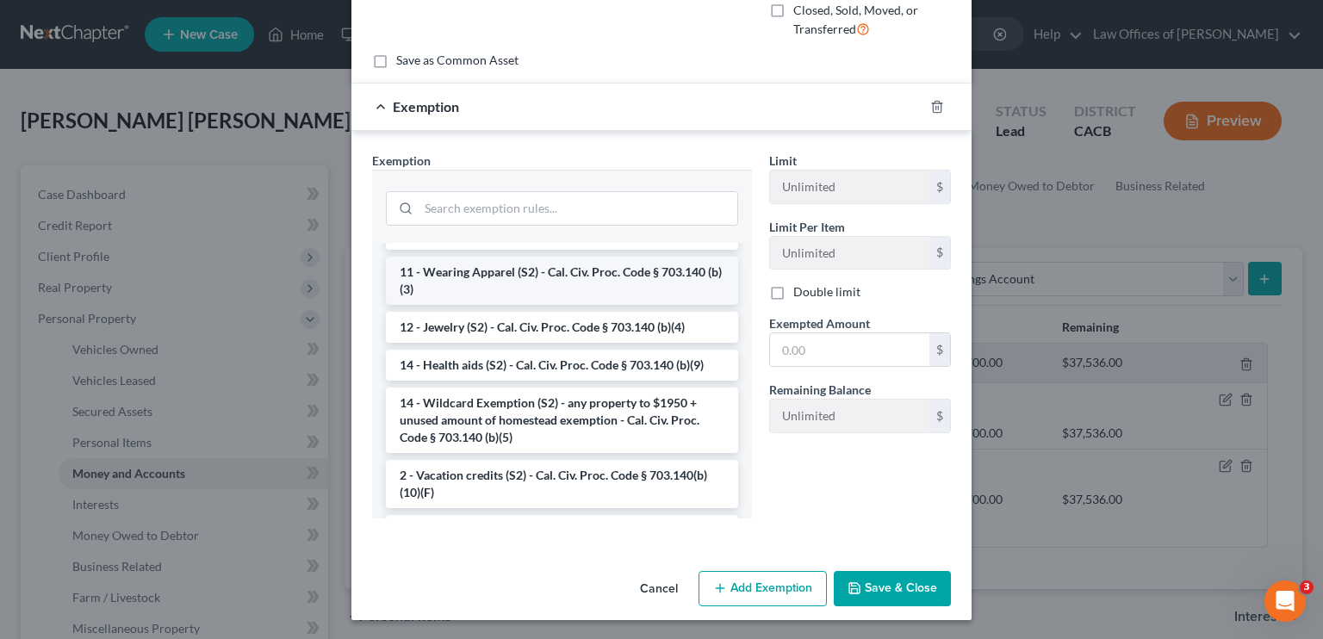
scroll to position [258, 0]
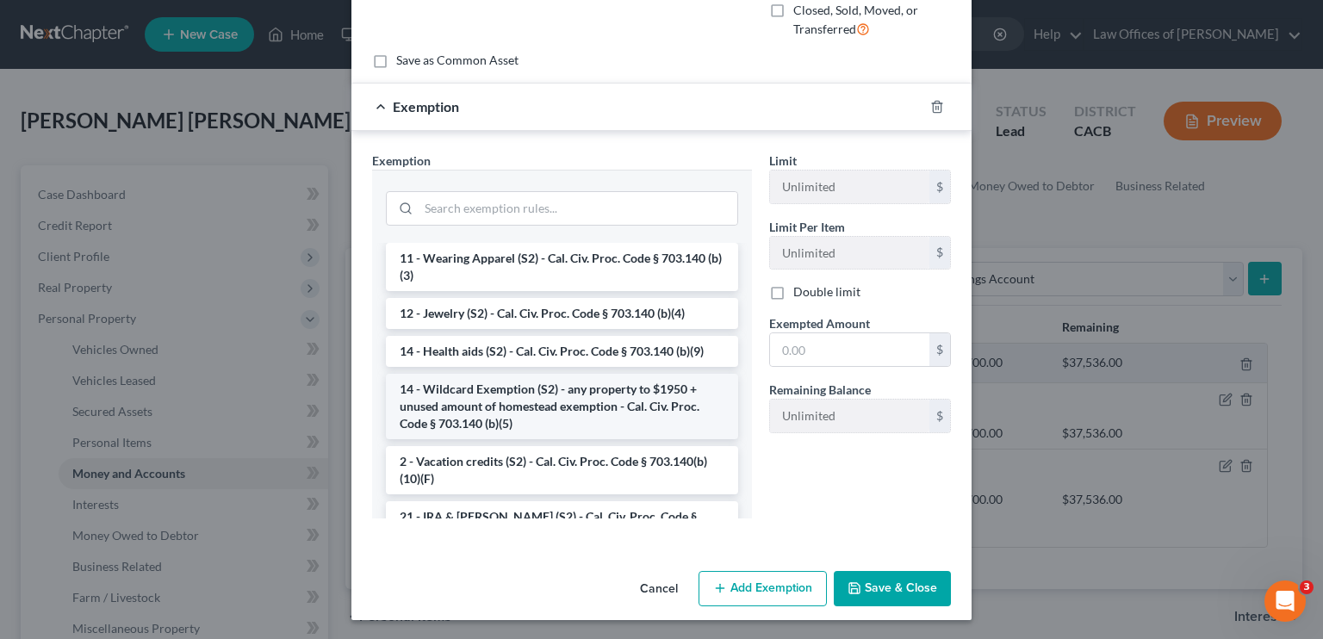
click at [531, 410] on li "14 - Wildcard Exemption (S2) - any property to $1950 + unused amount of homeste…" at bounding box center [562, 406] width 352 height 65
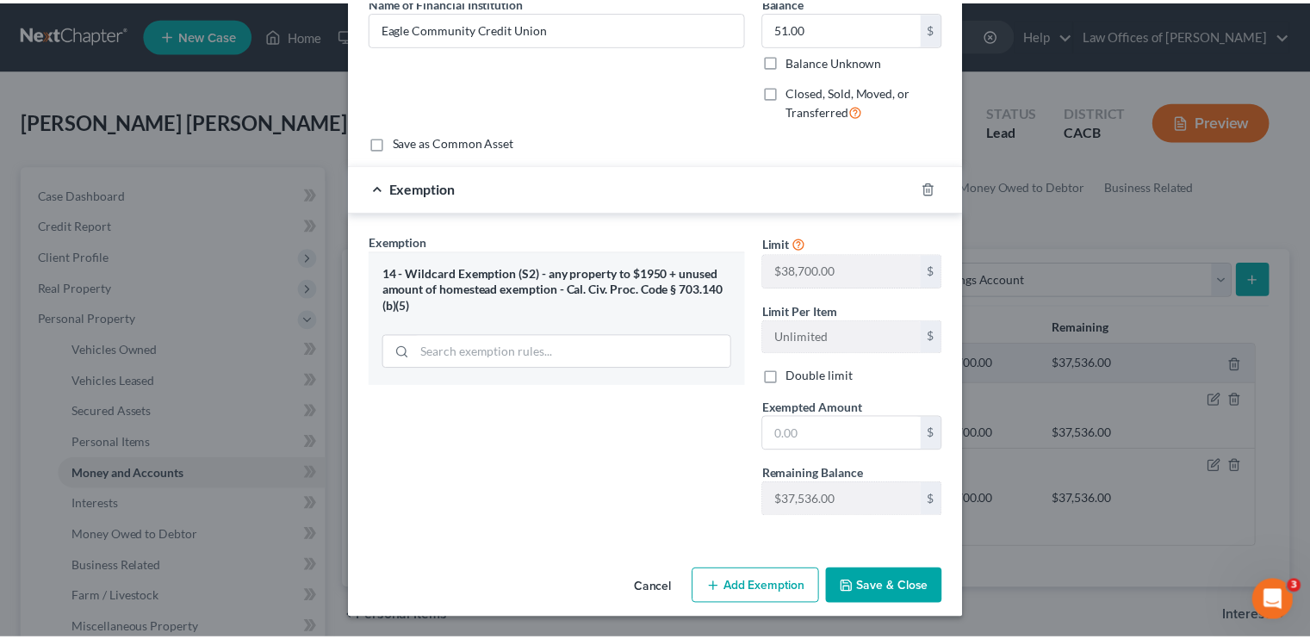
scroll to position [151, 0]
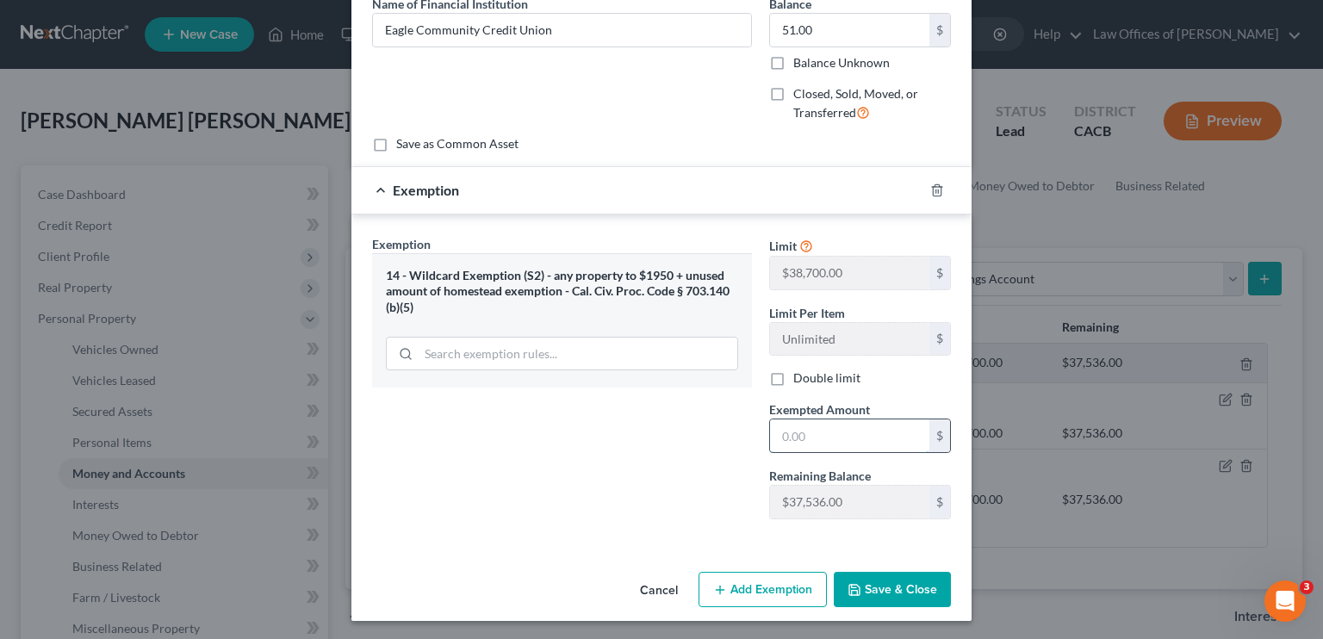
click at [779, 439] on input "text" at bounding box center [849, 435] width 159 height 33
click at [779, 592] on button "Save & Close" at bounding box center [892, 590] width 117 height 36
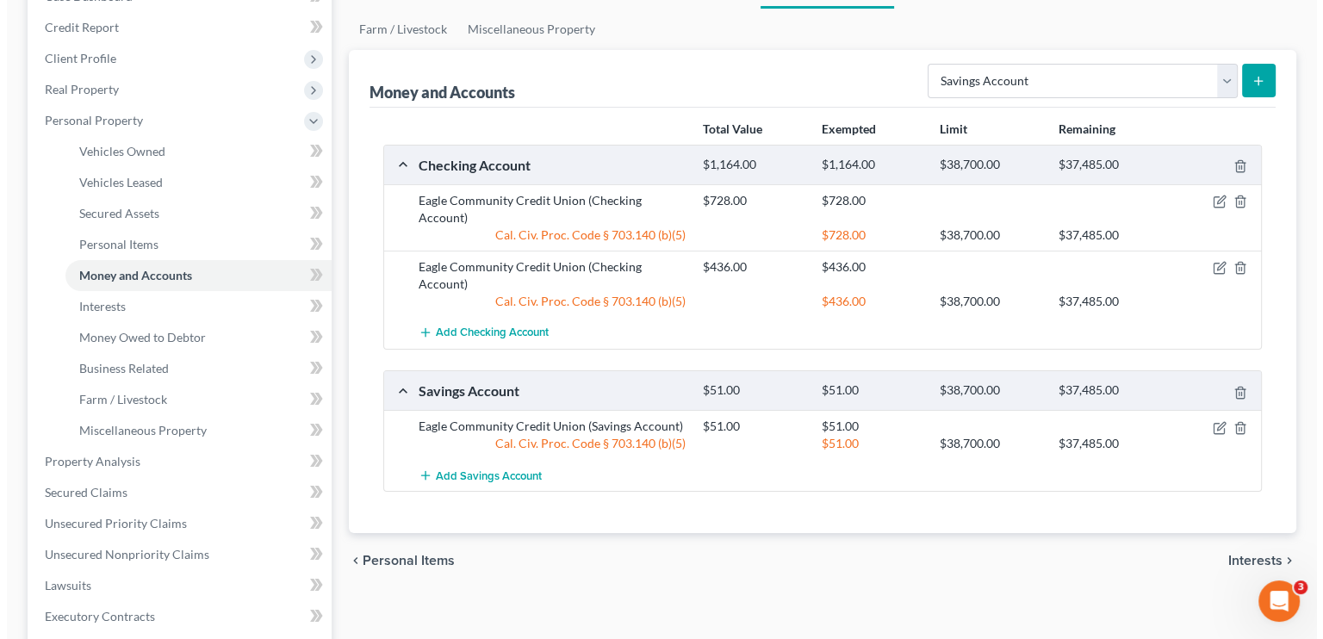
scroll to position [172, 0]
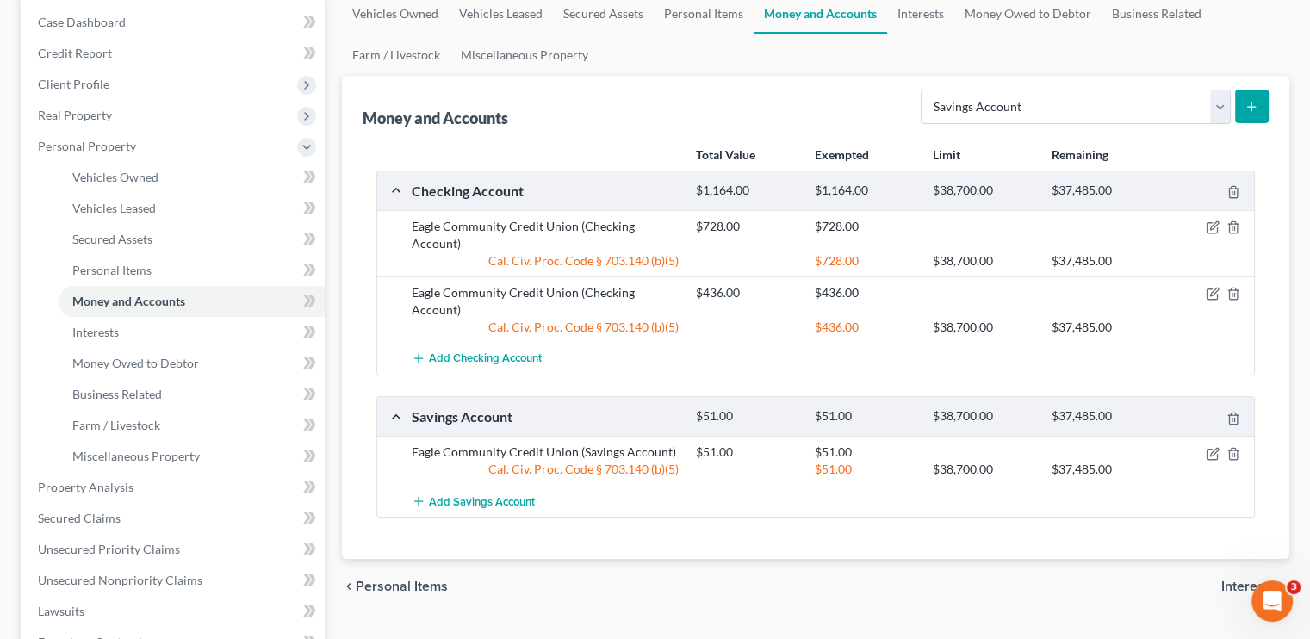
click at [779, 110] on icon "submit" at bounding box center [1252, 107] width 14 height 14
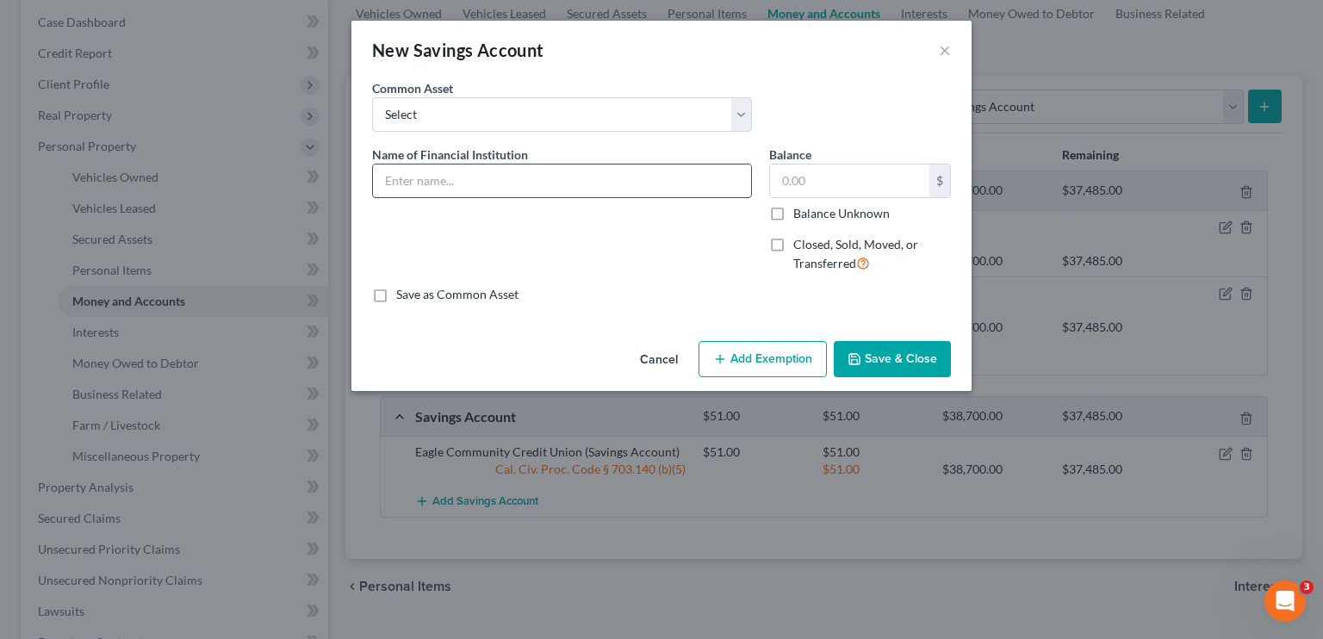
click at [413, 176] on input "text" at bounding box center [562, 181] width 378 height 33
click at [779, 192] on input "text" at bounding box center [849, 181] width 159 height 33
click at [779, 351] on button "Add Exemption" at bounding box center [762, 359] width 128 height 36
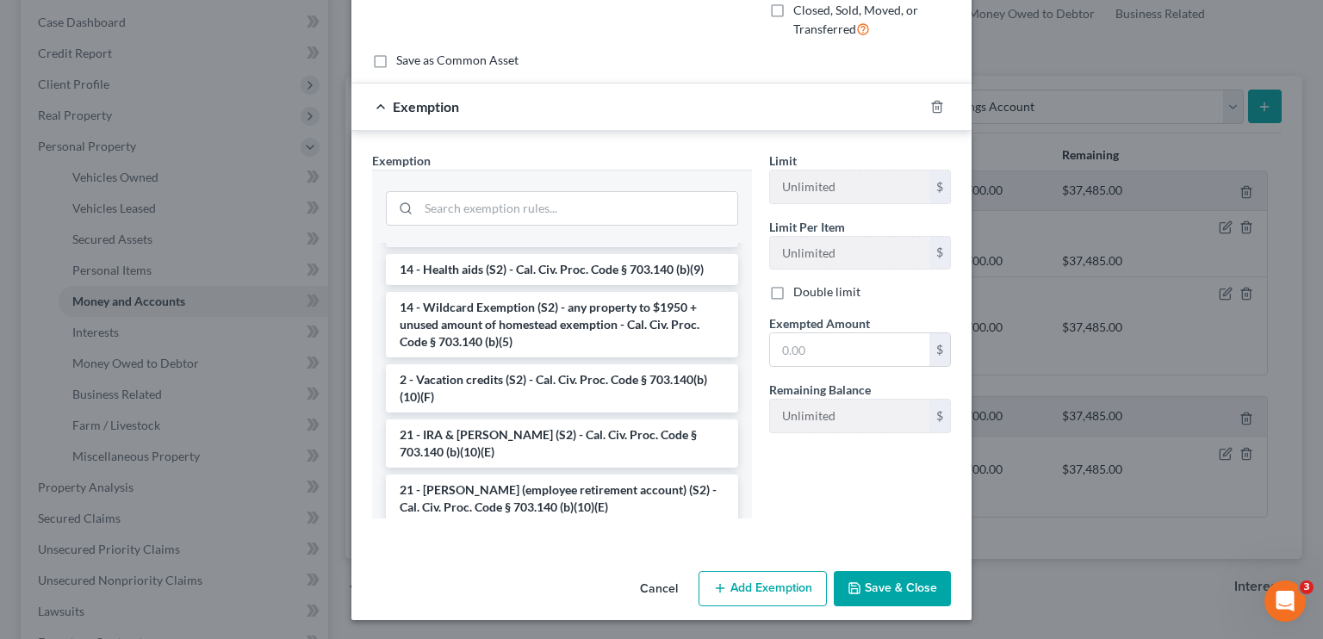
scroll to position [345, 0]
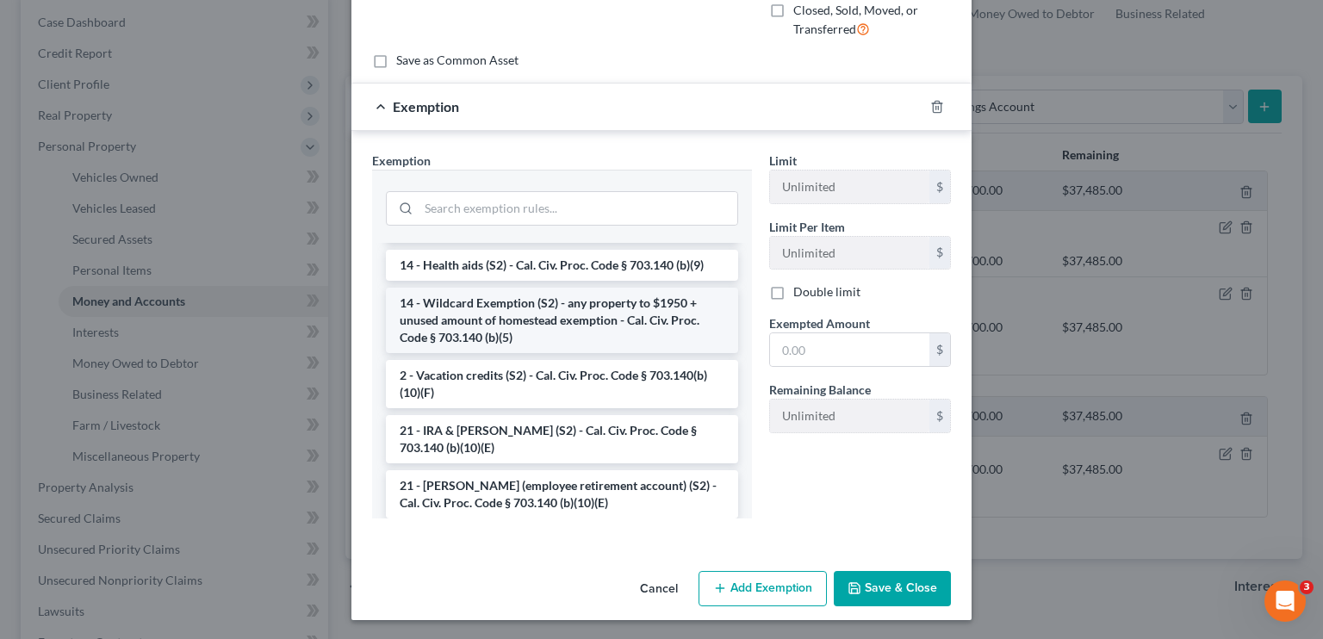
click at [508, 337] on li "14 - Wildcard Exemption (S2) - any property to $1950 + unused amount of homeste…" at bounding box center [562, 320] width 352 height 65
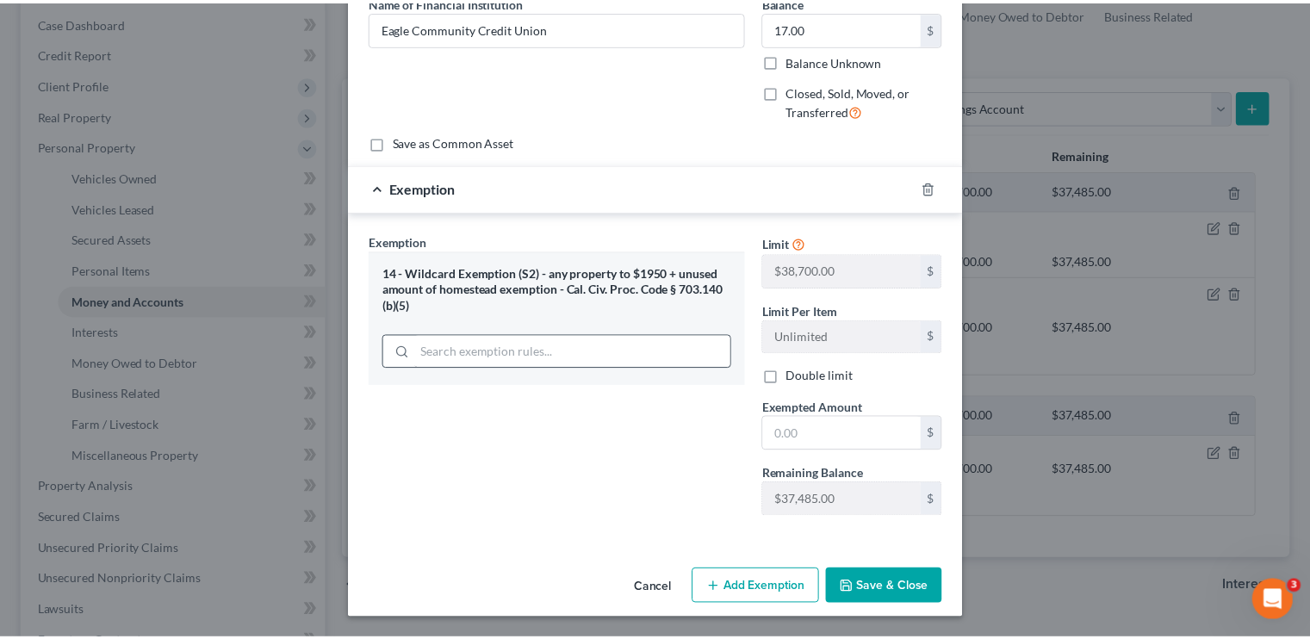
scroll to position [151, 0]
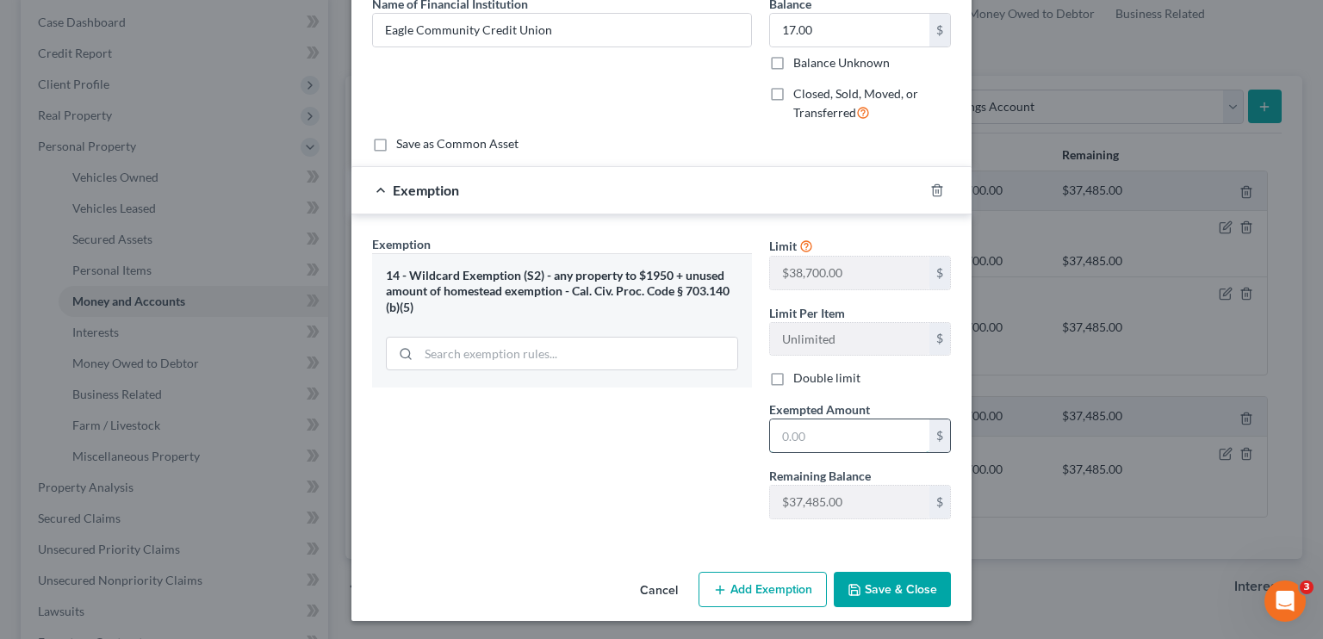
click at [779, 430] on input "text" at bounding box center [849, 435] width 159 height 33
click at [779, 587] on button "Save & Close" at bounding box center [892, 590] width 117 height 36
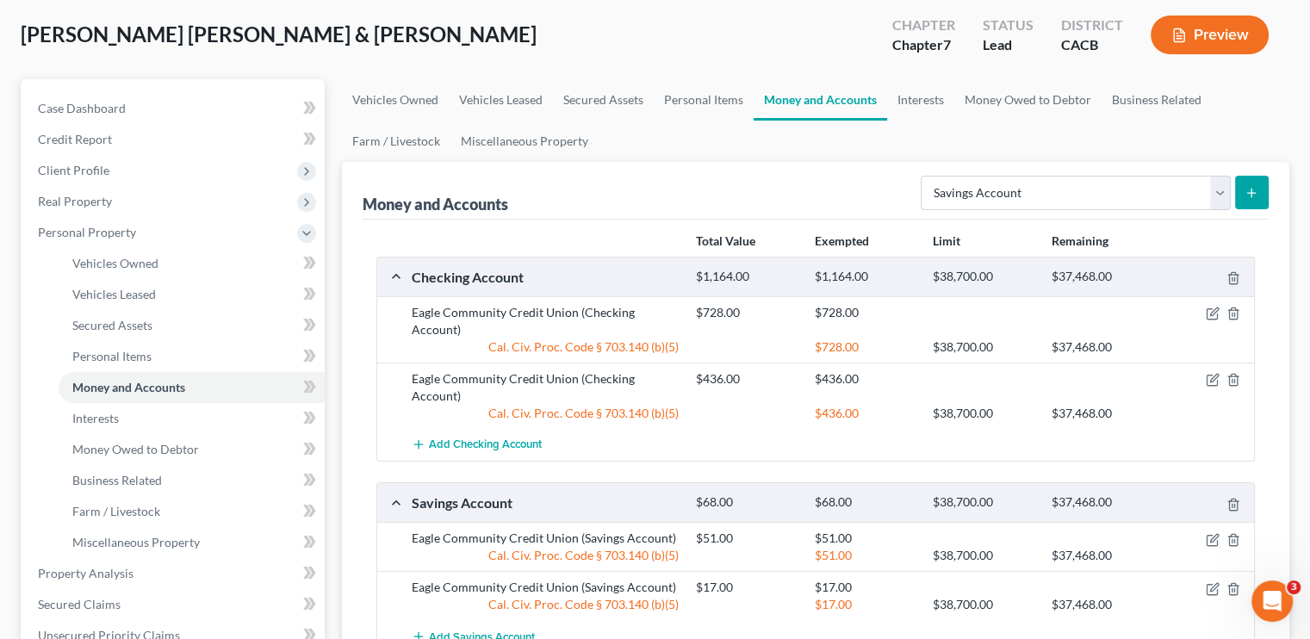
scroll to position [0, 0]
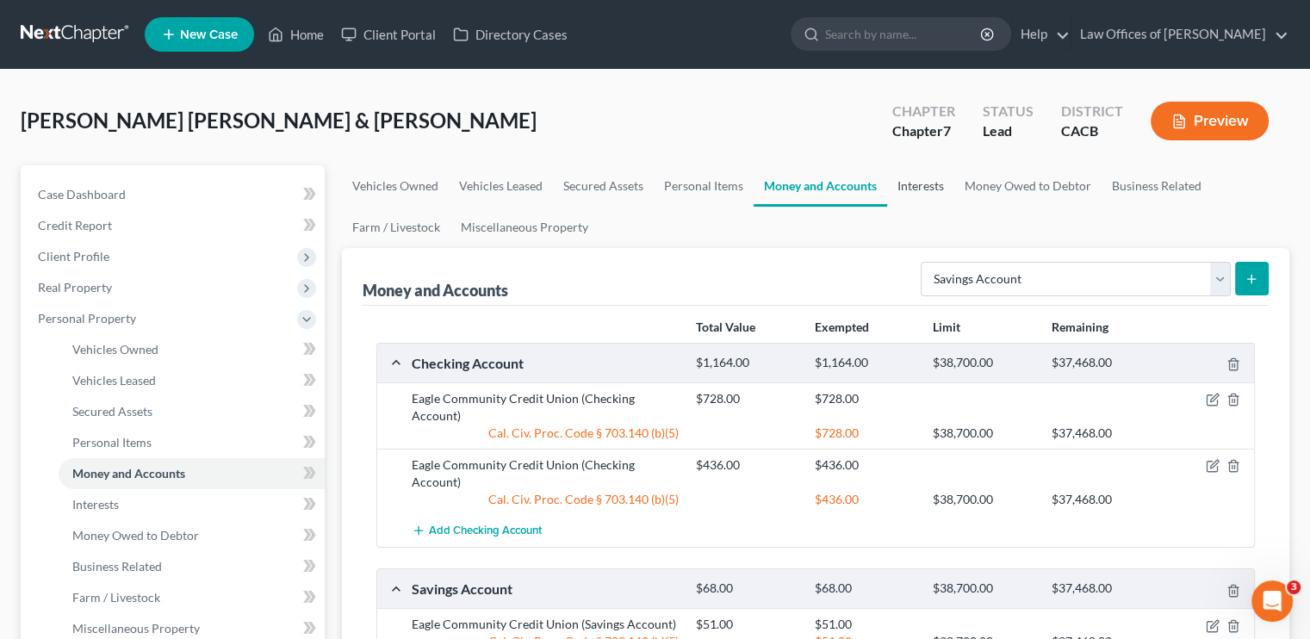
click at [779, 189] on link "Interests" at bounding box center [920, 185] width 67 height 41
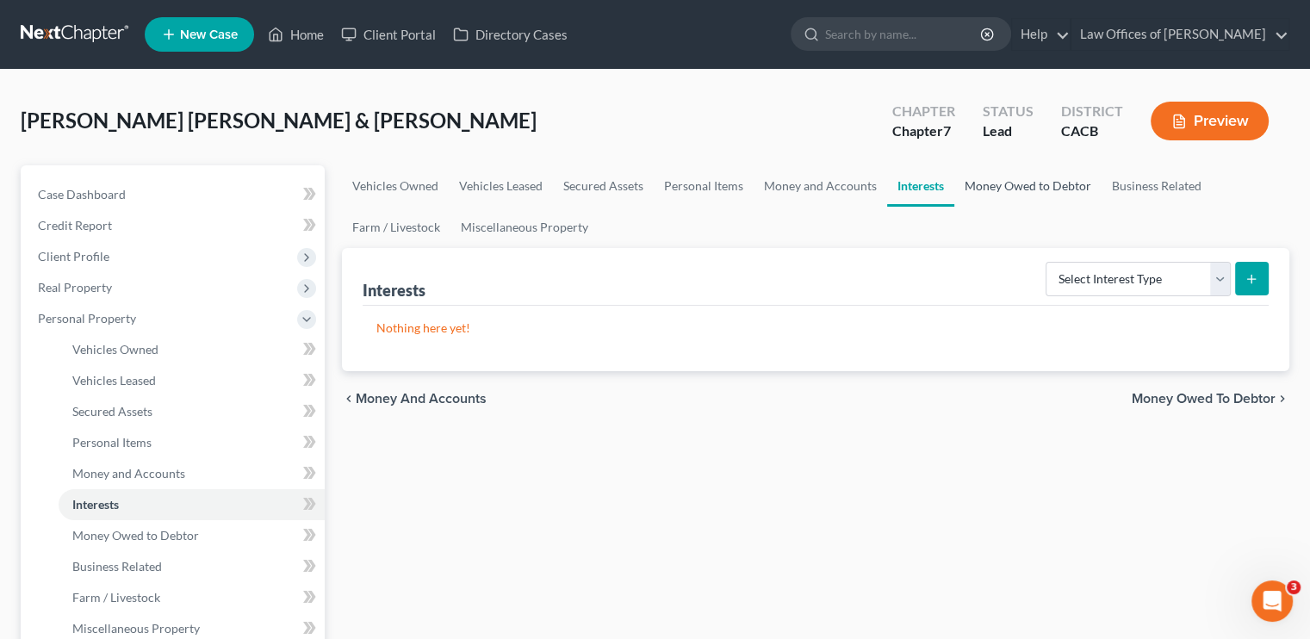
click at [779, 183] on link "Money Owed to Debtor" at bounding box center [1027, 185] width 147 height 41
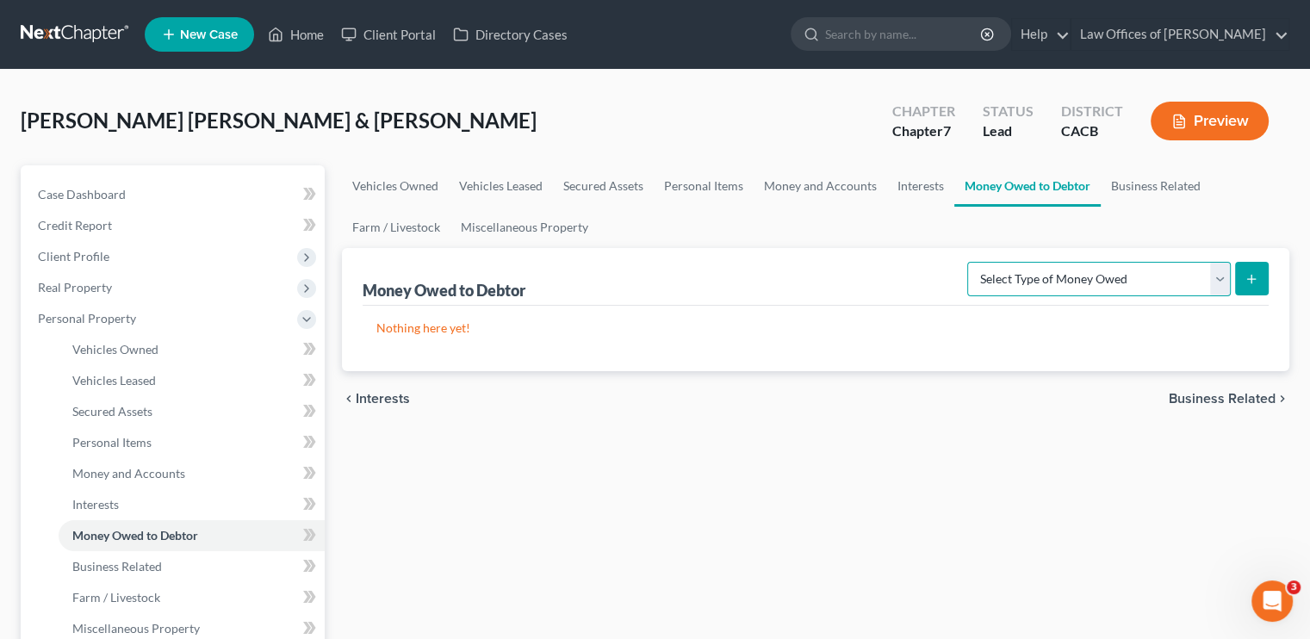
click at [779, 285] on select "Select Type of Money Owed Accounts Receivable Alimony Child Support Claims Agai…" at bounding box center [1099, 279] width 264 height 34
drag, startPoint x: 1215, startPoint y: 285, endPoint x: 1164, endPoint y: 196, distance: 103.4
click at [779, 285] on select "Select Type of Money Owed Accounts Receivable Alimony Child Support Claims Agai…" at bounding box center [1099, 279] width 264 height 34
click at [779, 183] on link "Business Related" at bounding box center [1156, 185] width 110 height 41
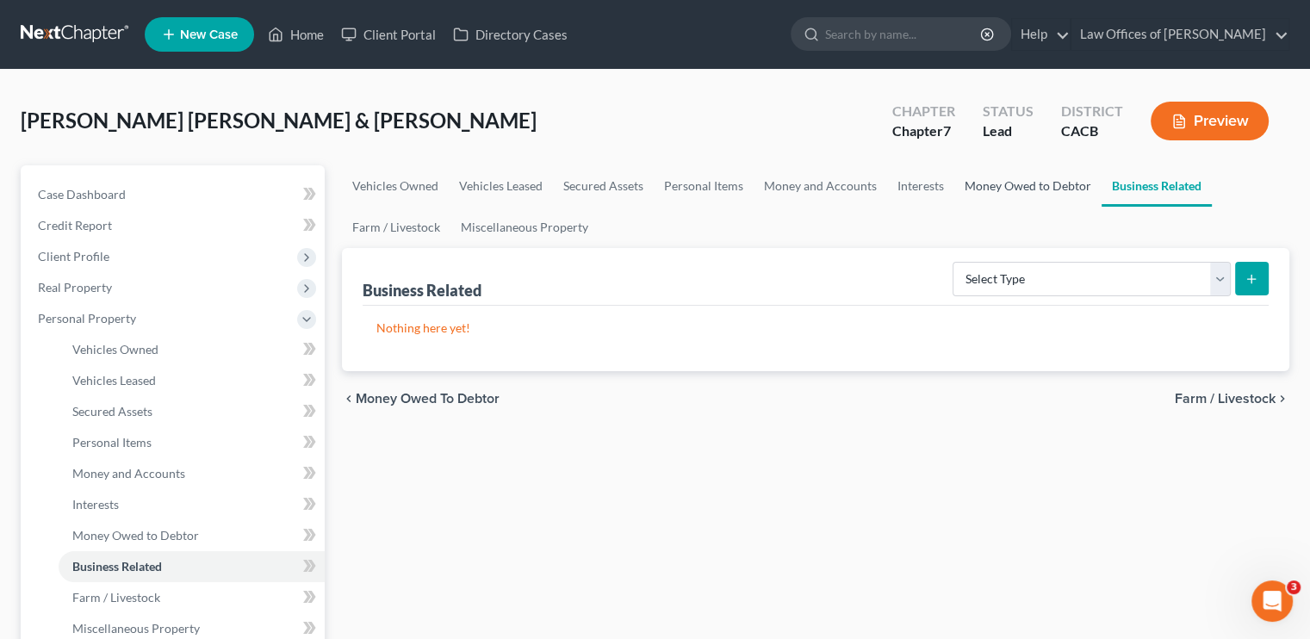
click at [779, 183] on link "Money Owed to Debtor" at bounding box center [1027, 185] width 147 height 41
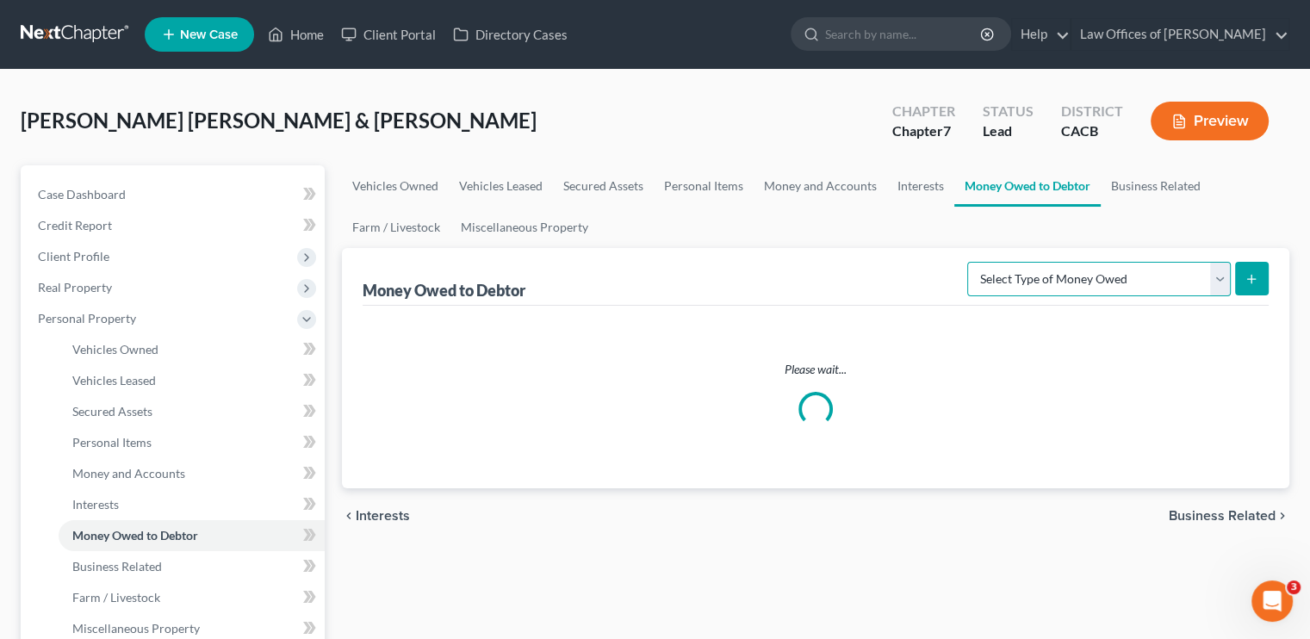
click at [779, 275] on select "Select Type of Money Owed Accounts Receivable Alimony Child Support Claims Agai…" at bounding box center [1099, 279] width 264 height 34
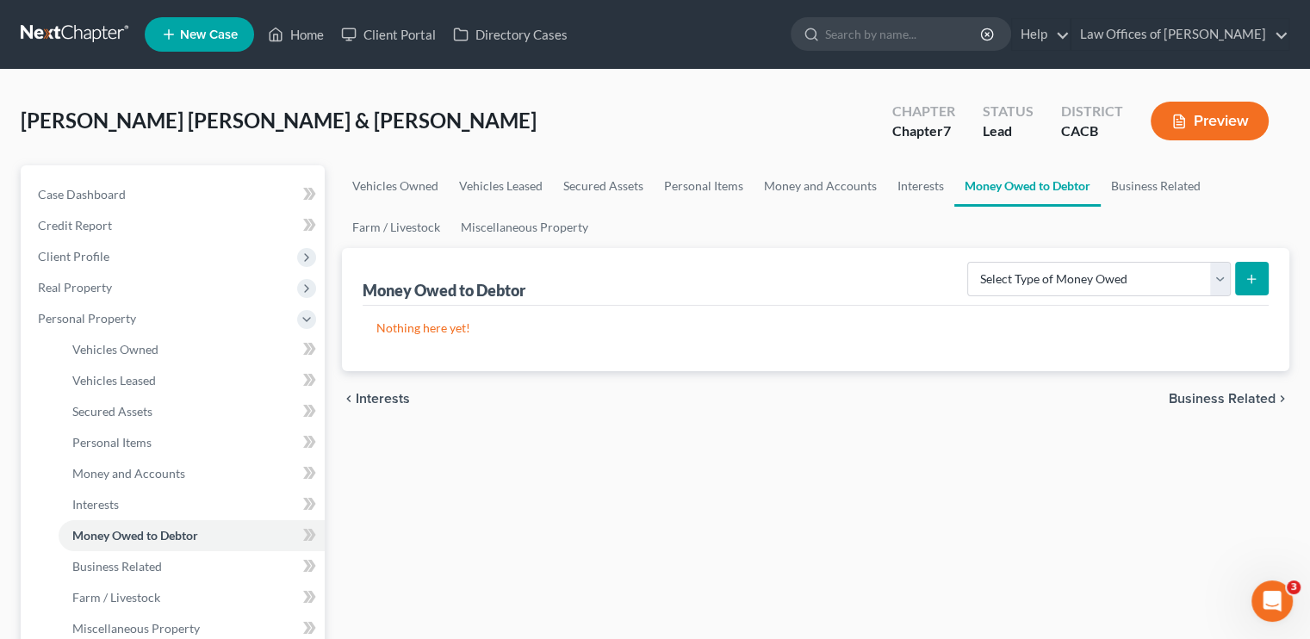
click at [779, 340] on div "Nothing here yet!" at bounding box center [816, 338] width 906 height 65
click at [372, 176] on link "Vehicles Owned" at bounding box center [395, 185] width 107 height 41
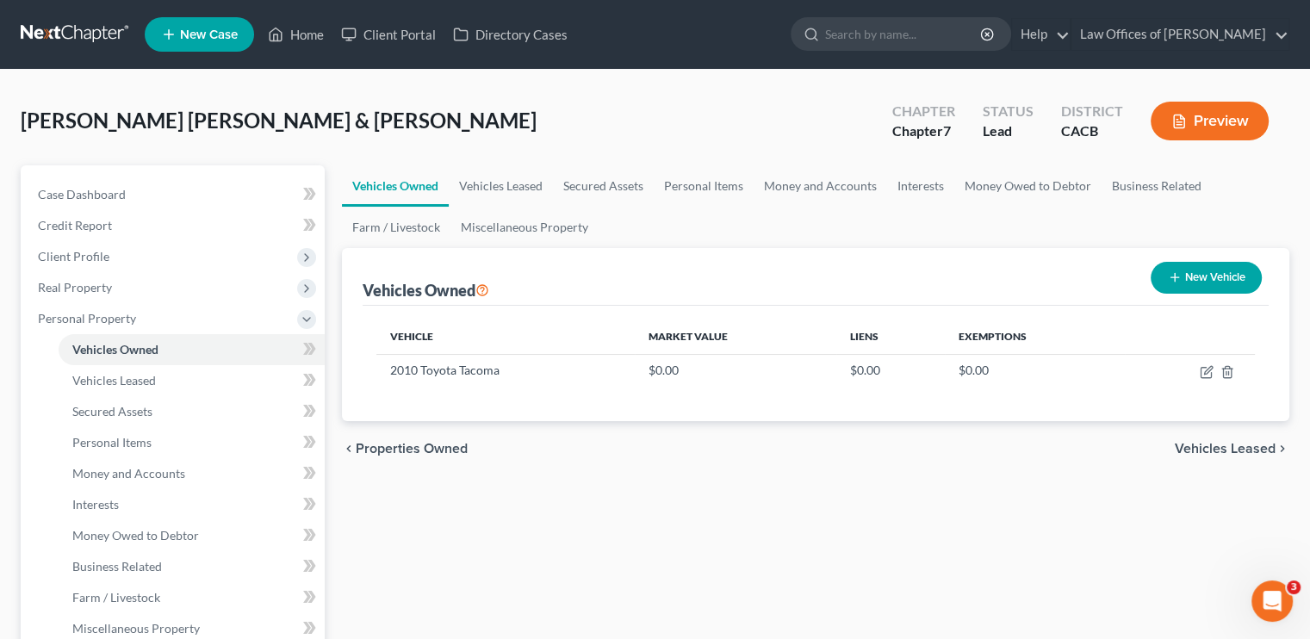
scroll to position [86, 0]
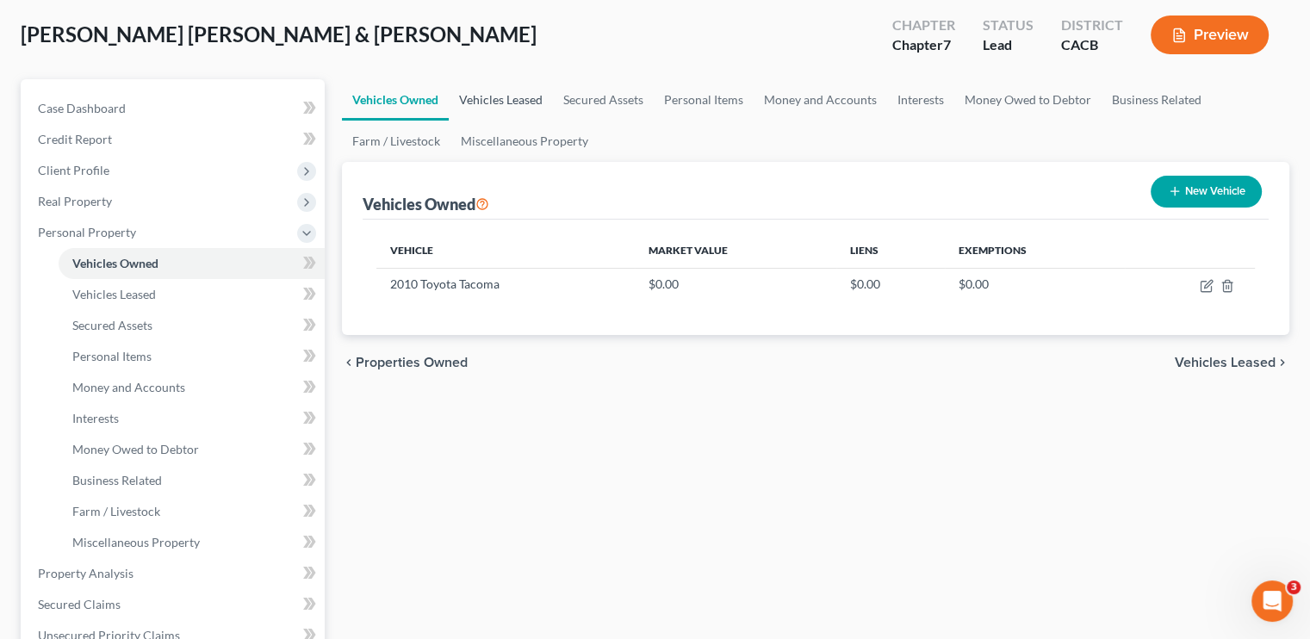
click at [535, 103] on link "Vehicles Leased" at bounding box center [501, 99] width 104 height 41
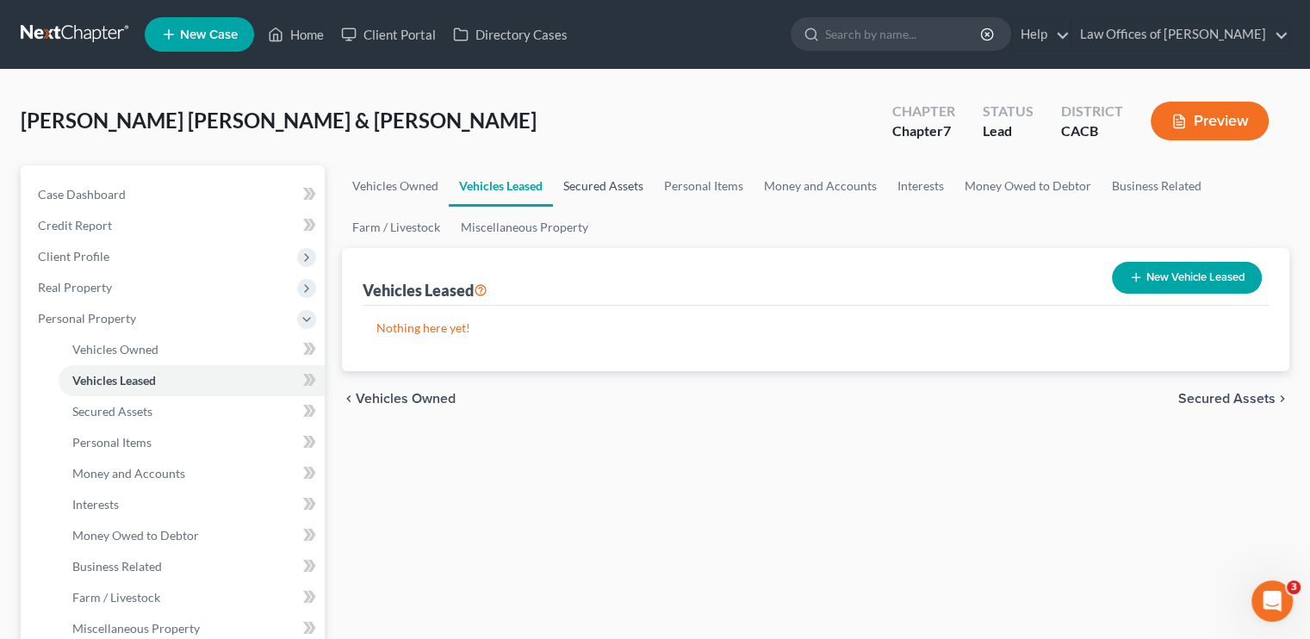
click at [623, 185] on link "Secured Assets" at bounding box center [603, 185] width 101 height 41
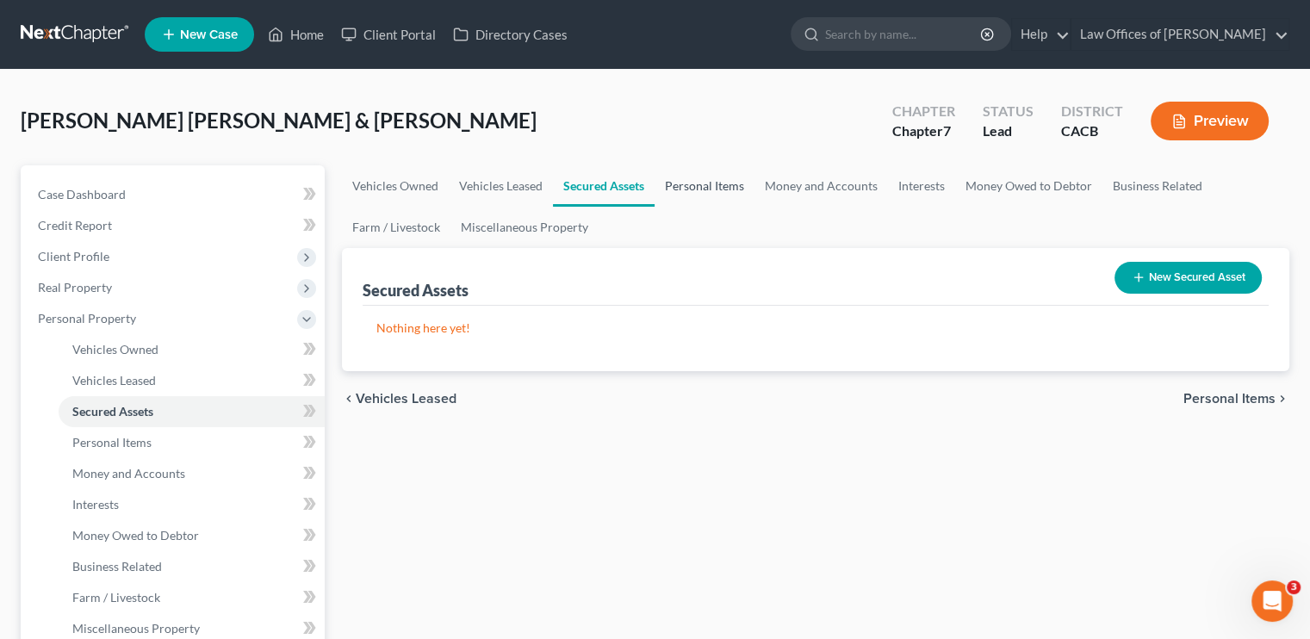
click at [713, 182] on link "Personal Items" at bounding box center [705, 185] width 100 height 41
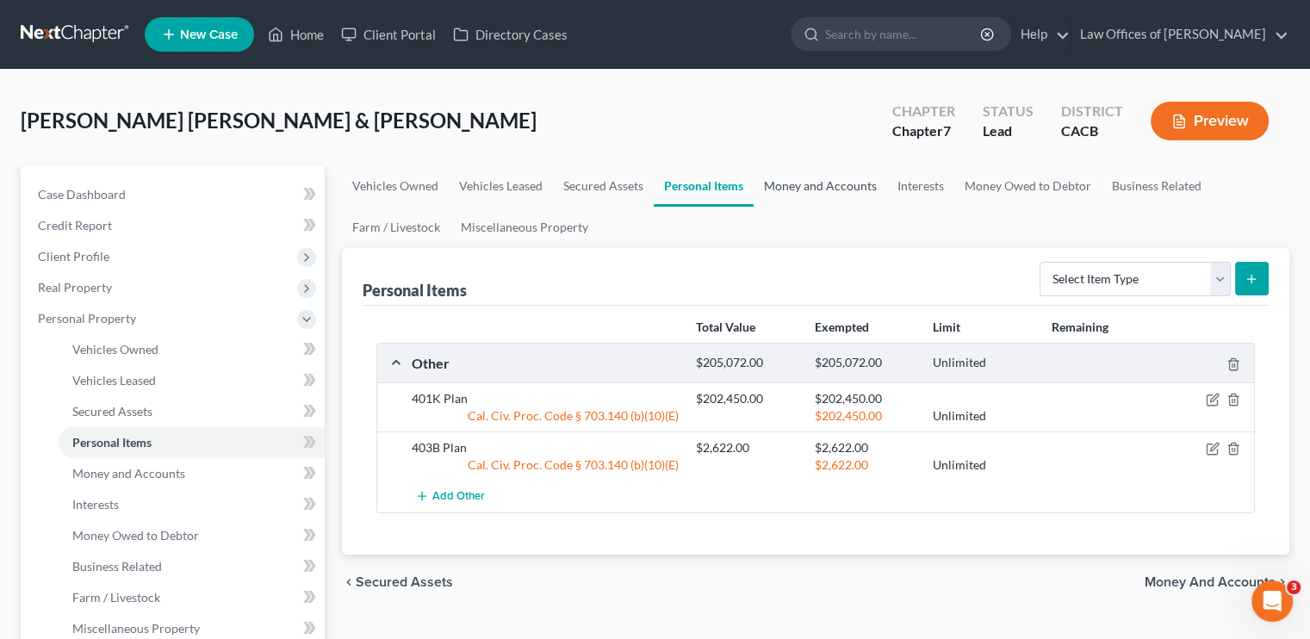
click at [779, 183] on link "Money and Accounts" at bounding box center [820, 185] width 133 height 41
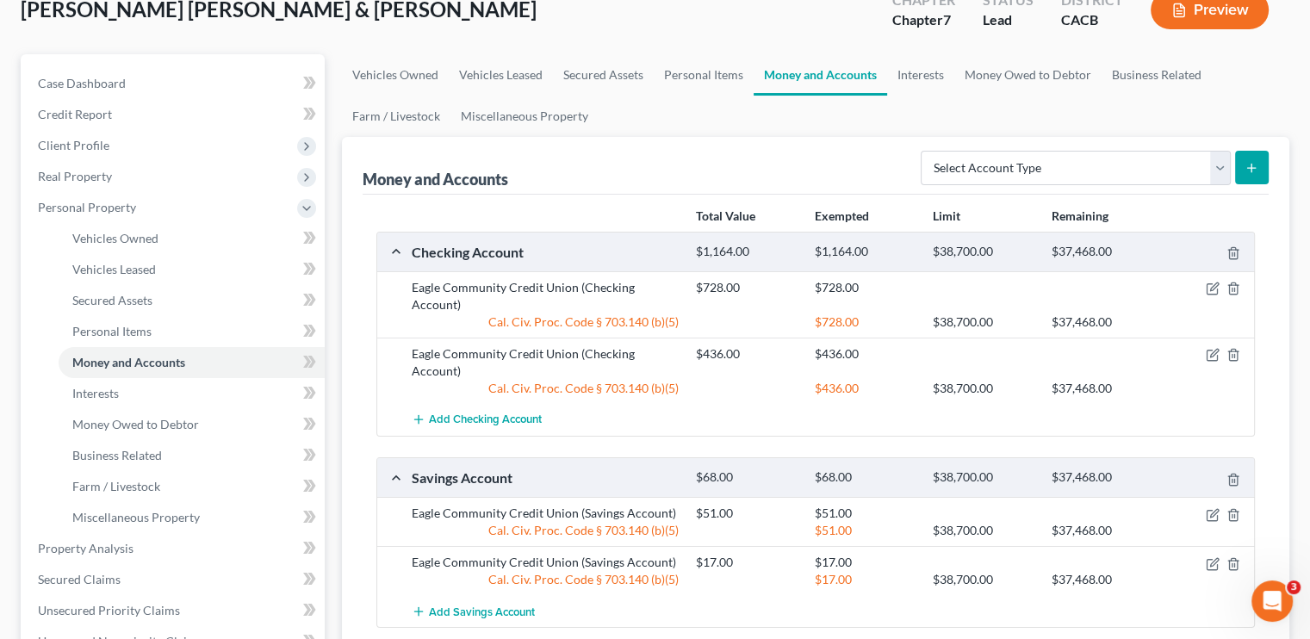
scroll to position [86, 0]
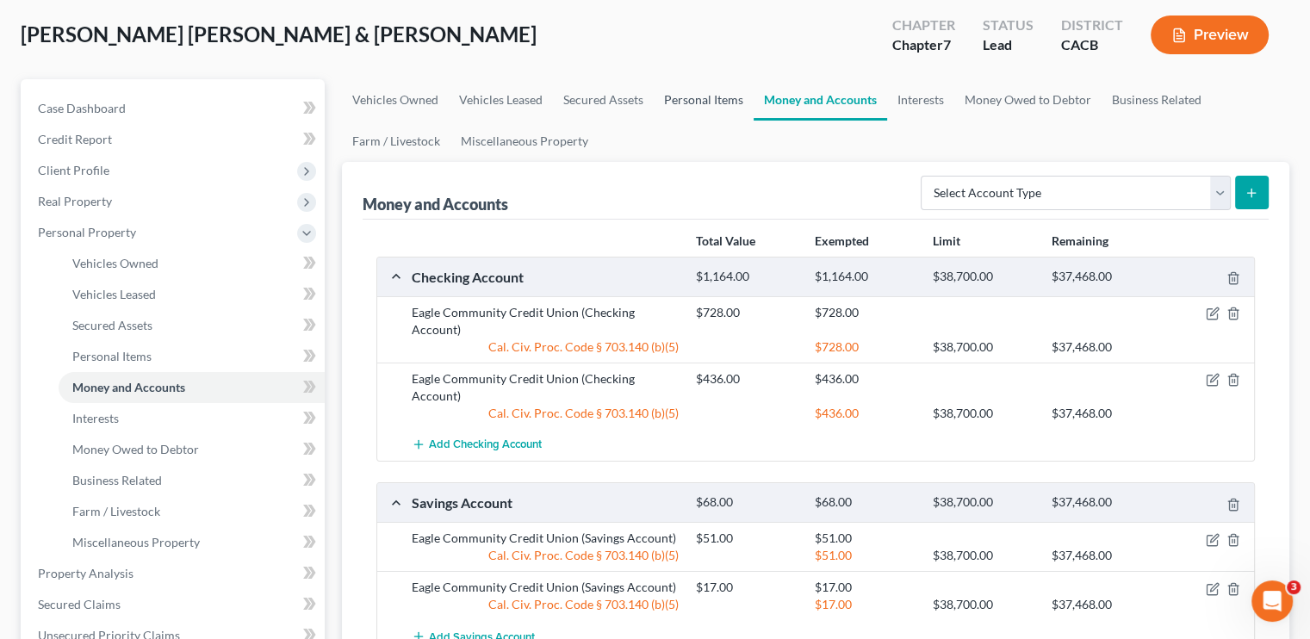
click at [723, 106] on link "Personal Items" at bounding box center [704, 99] width 100 height 41
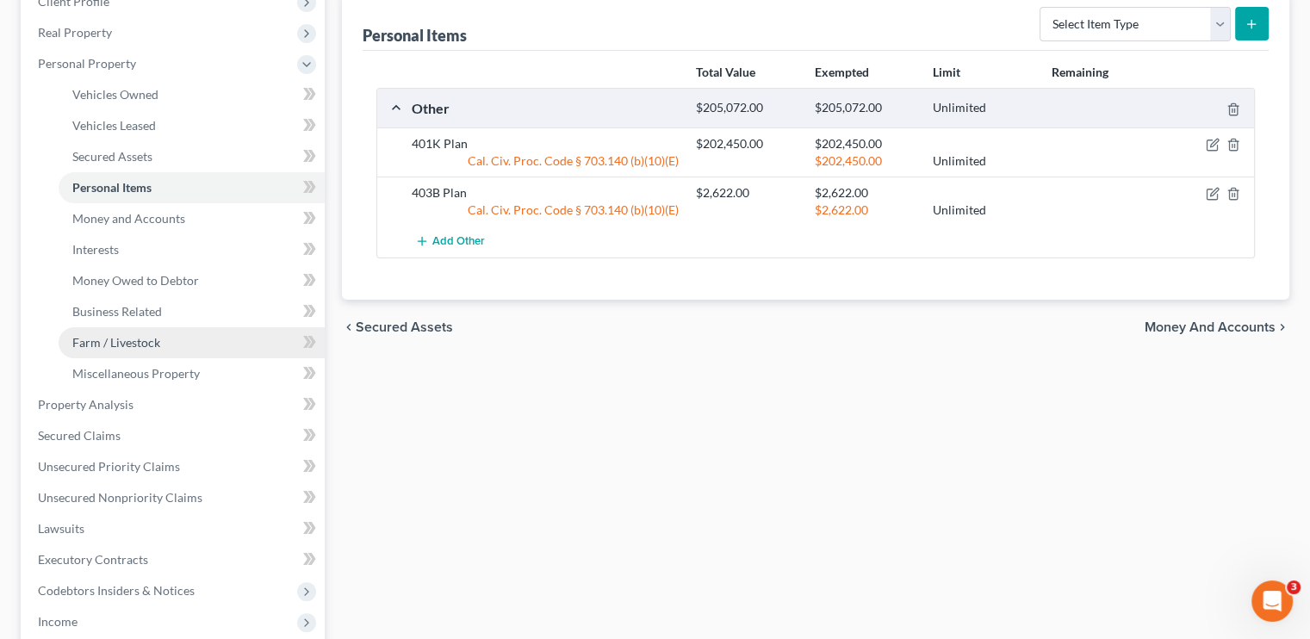
scroll to position [258, 0]
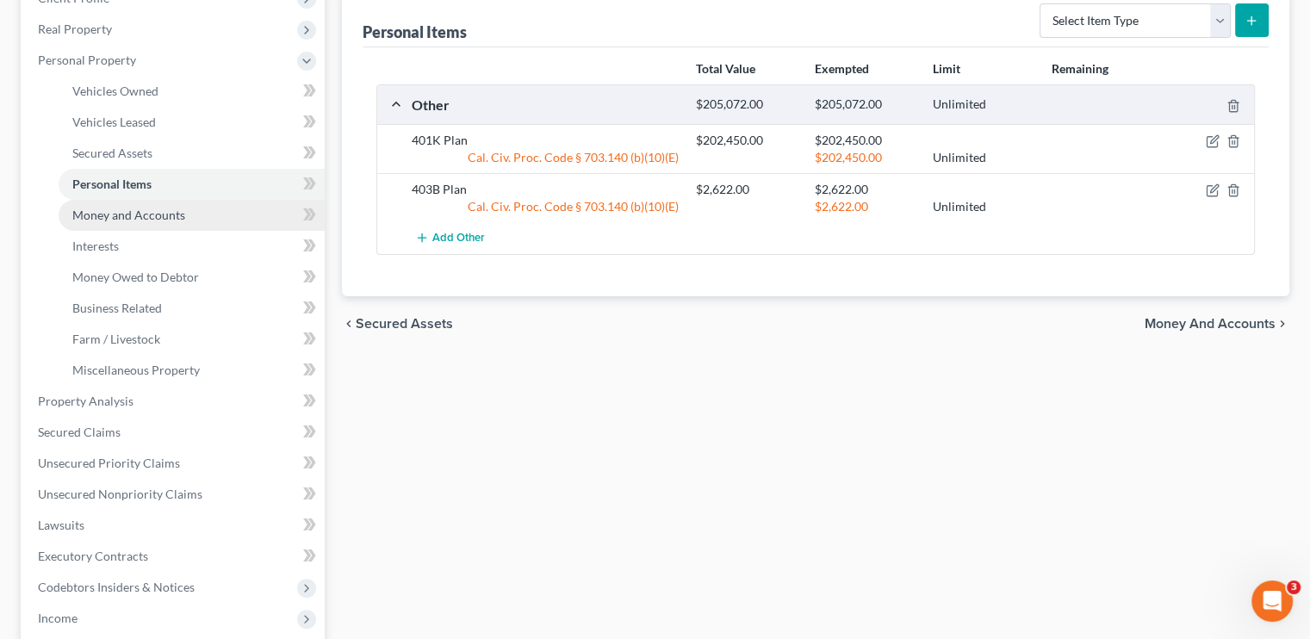
click at [144, 218] on span "Money and Accounts" at bounding box center [128, 215] width 113 height 15
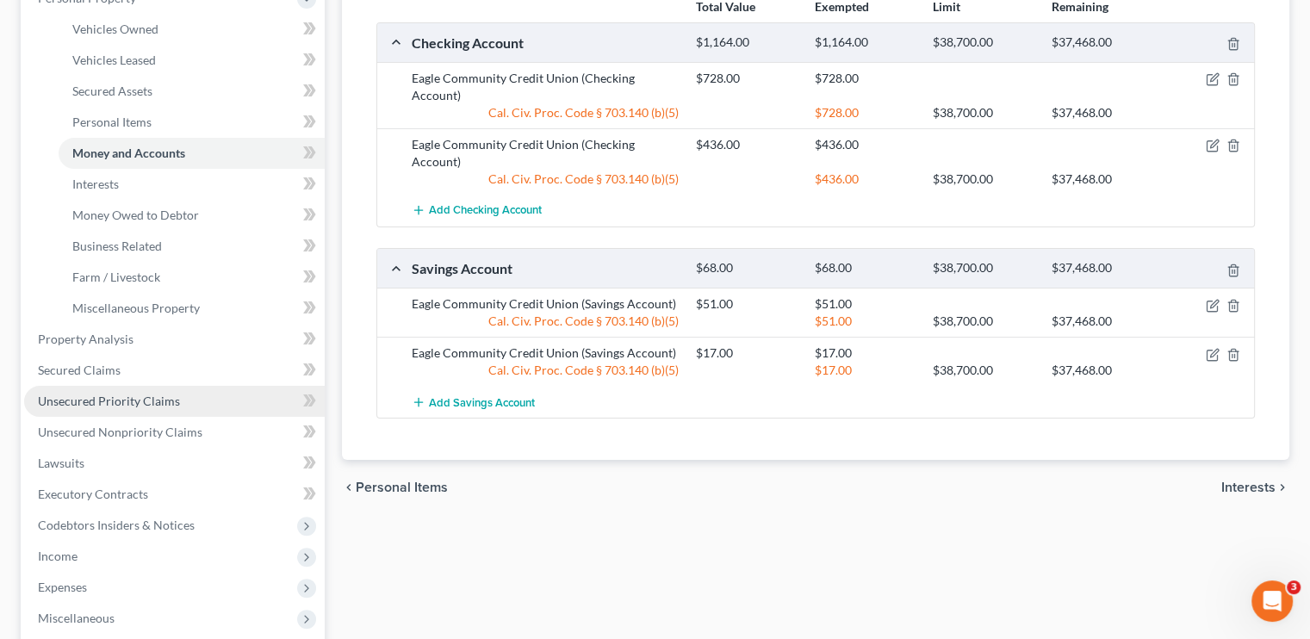
scroll to position [345, 0]
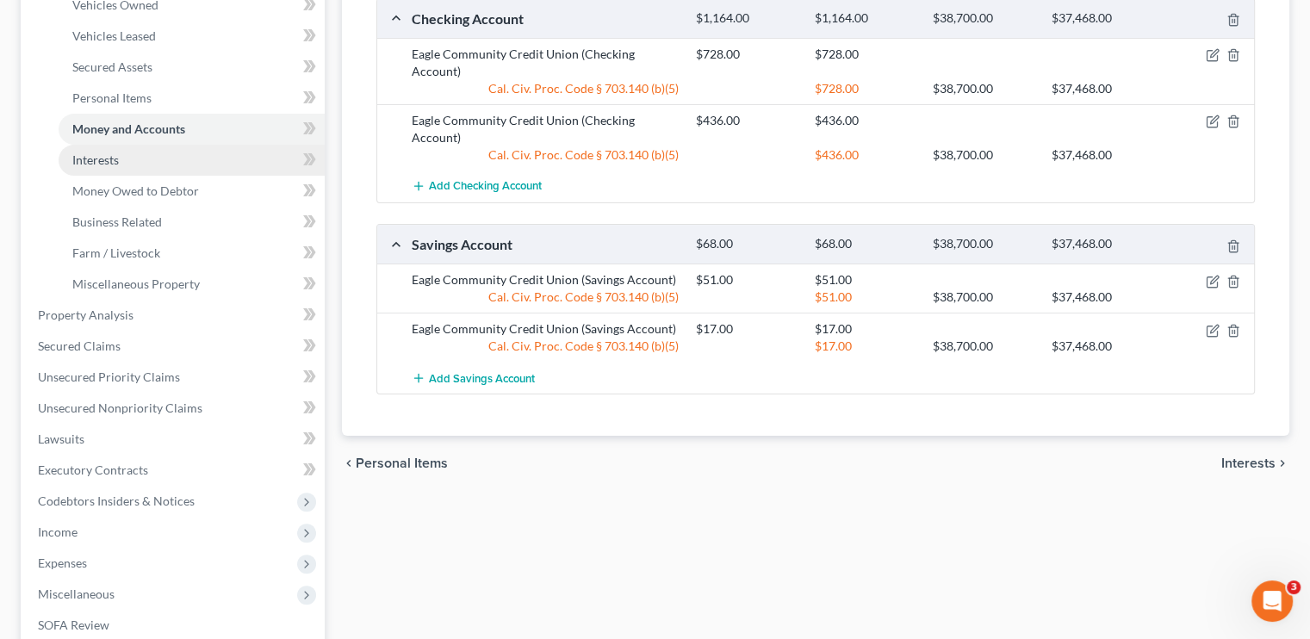
click at [96, 160] on span "Interests" at bounding box center [95, 159] width 47 height 15
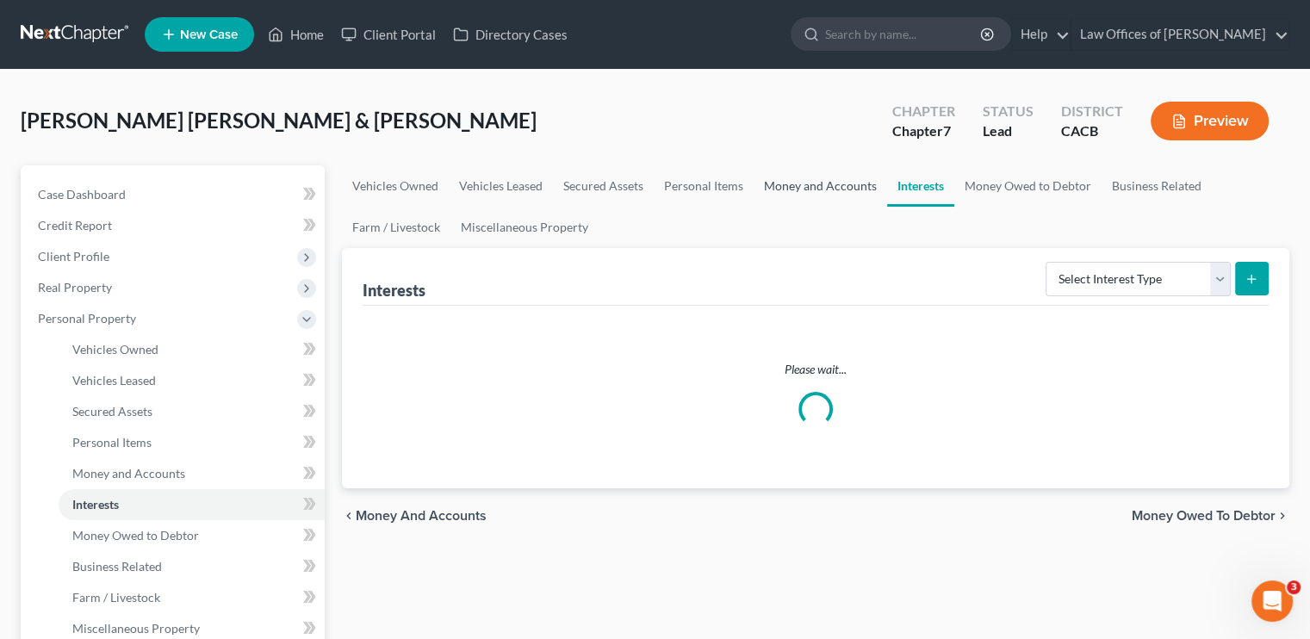
click at [779, 184] on link "Money and Accounts" at bounding box center [820, 185] width 133 height 41
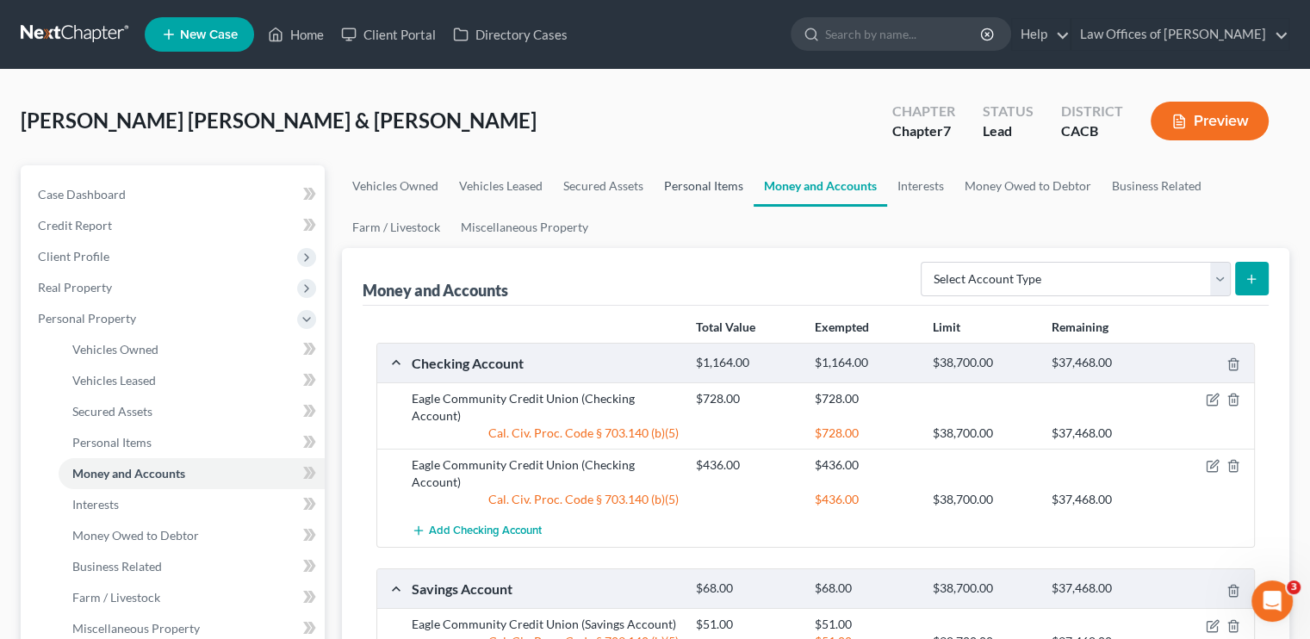
click at [691, 189] on link "Personal Items" at bounding box center [704, 185] width 100 height 41
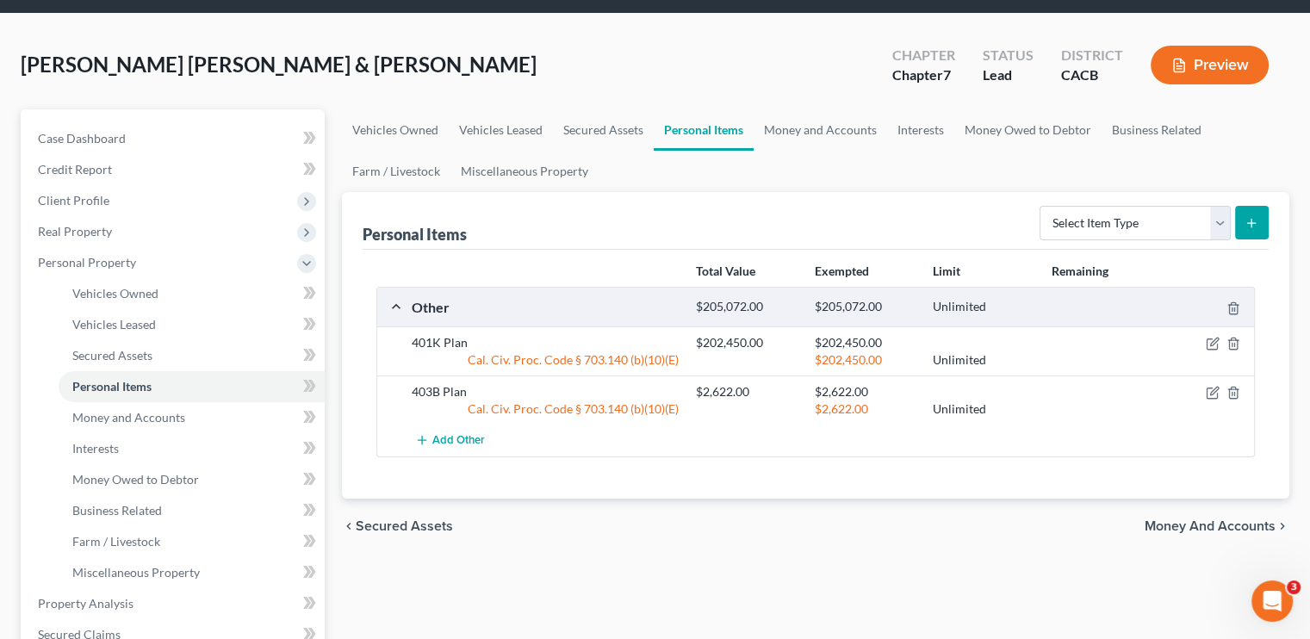
scroll to position [86, 0]
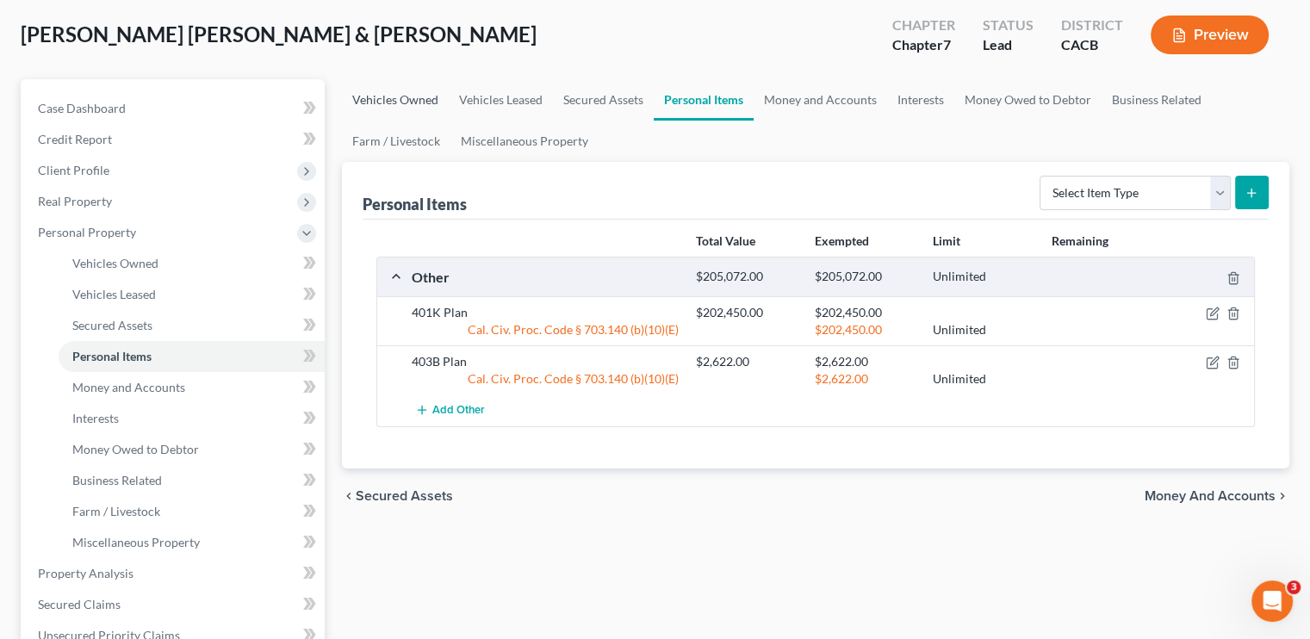
click at [393, 100] on link "Vehicles Owned" at bounding box center [395, 99] width 107 height 41
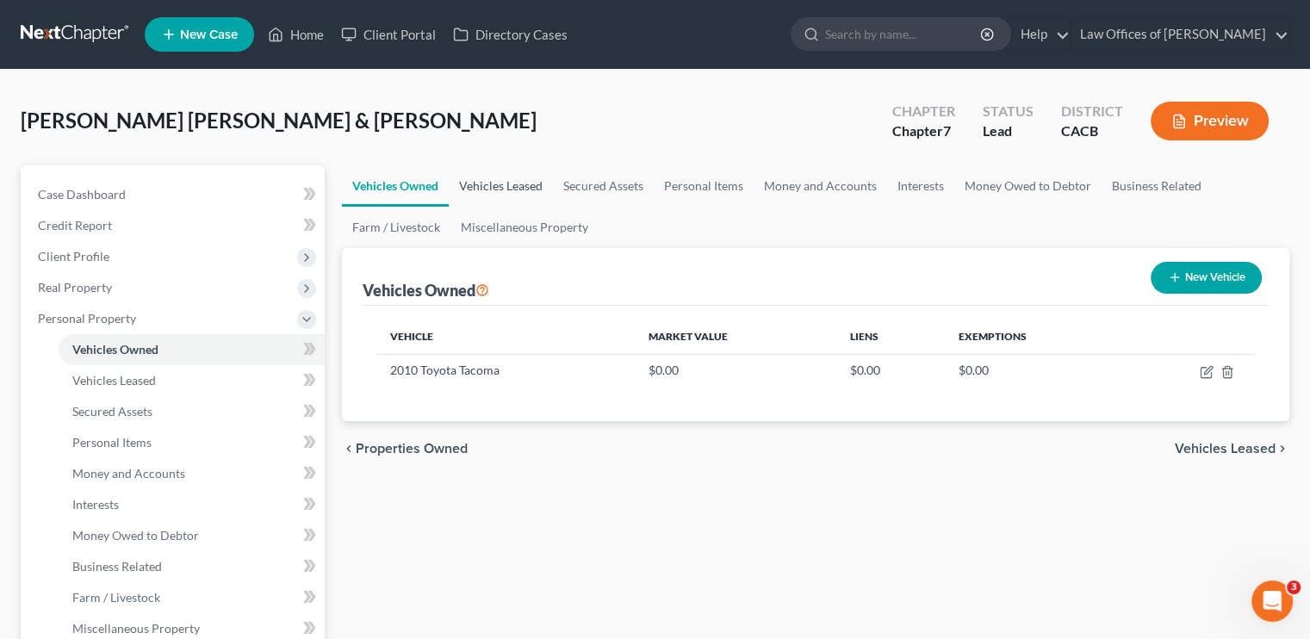
click at [494, 185] on link "Vehicles Leased" at bounding box center [501, 185] width 104 height 41
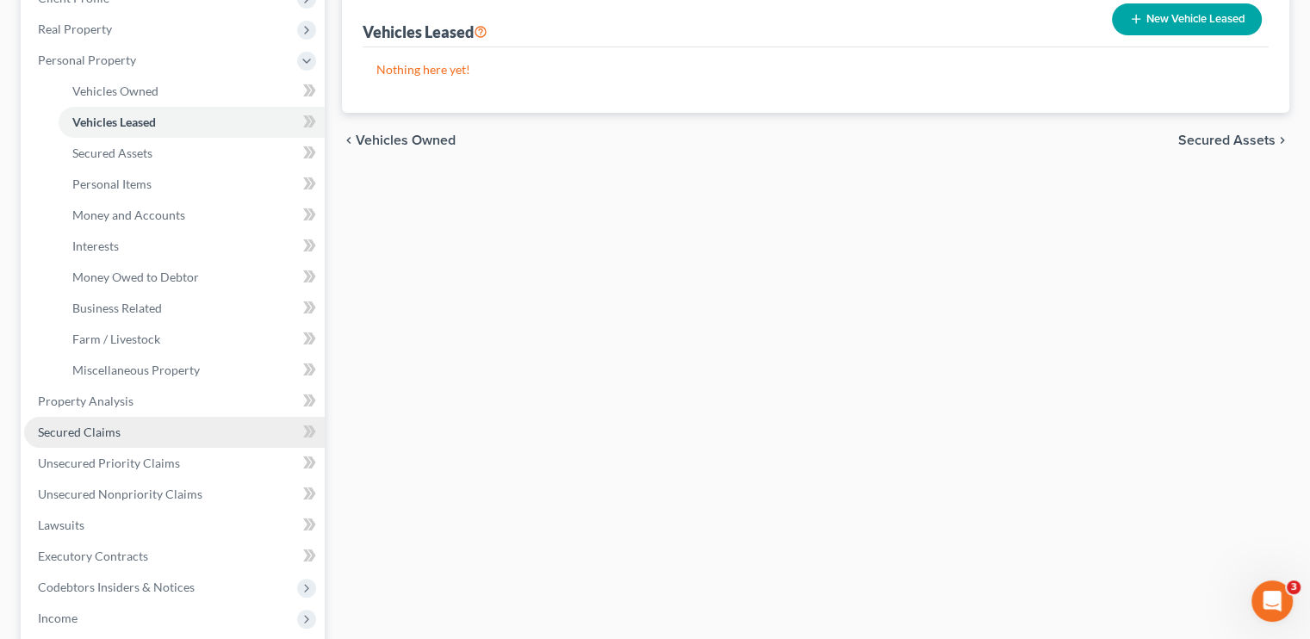
scroll to position [345, 0]
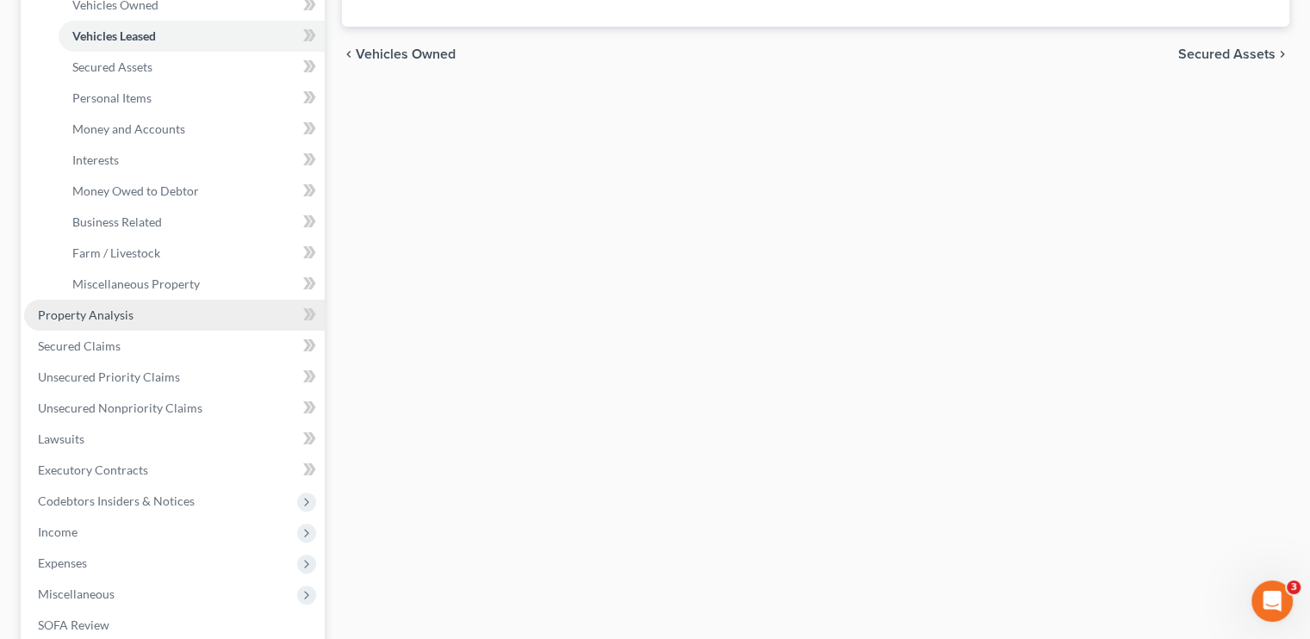
click at [116, 321] on link "Property Analysis" at bounding box center [174, 315] width 301 height 31
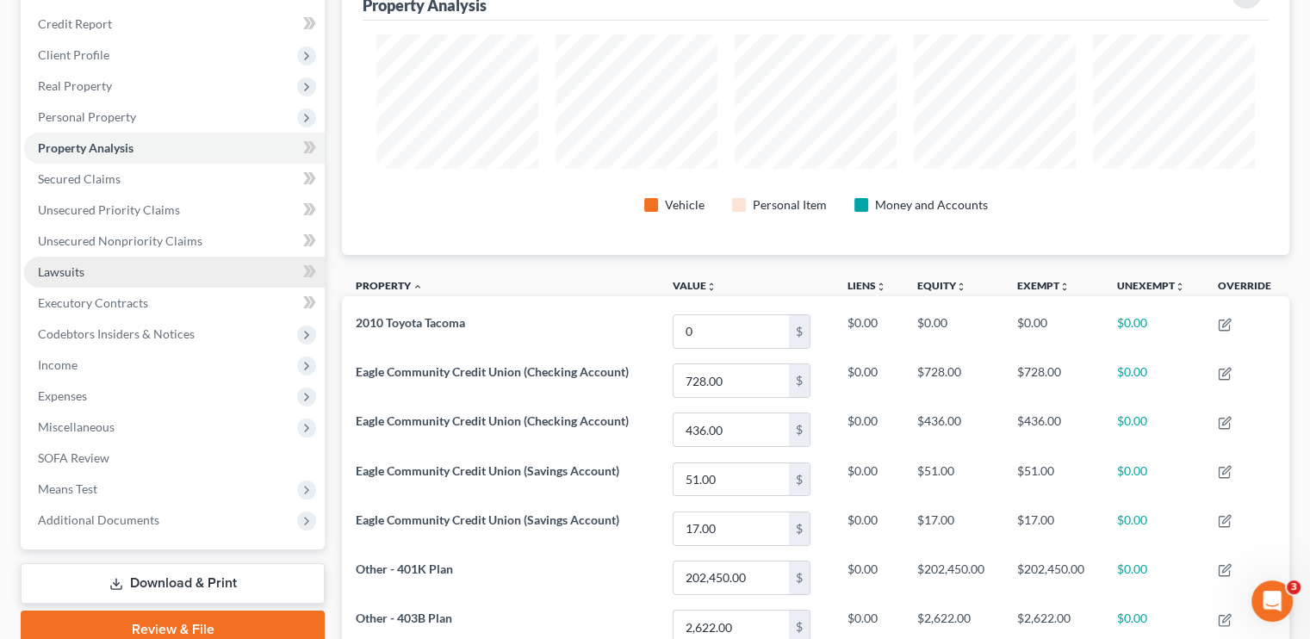
scroll to position [172, 0]
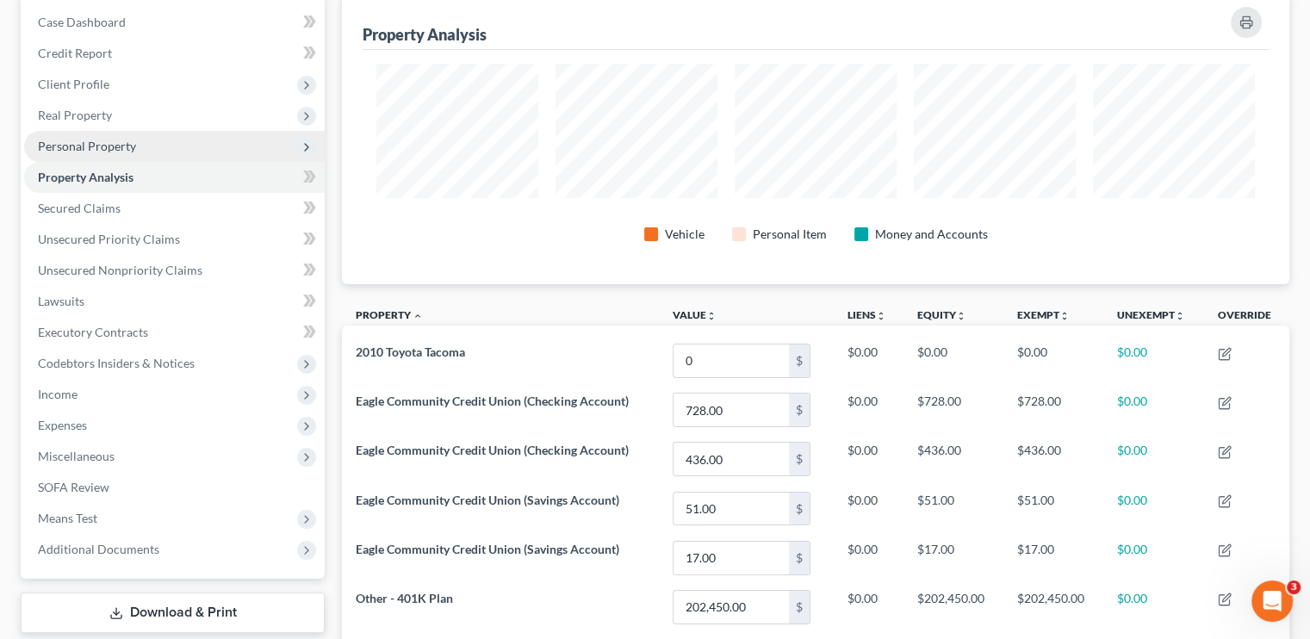
click at [90, 151] on span "Personal Property" at bounding box center [87, 146] width 98 height 15
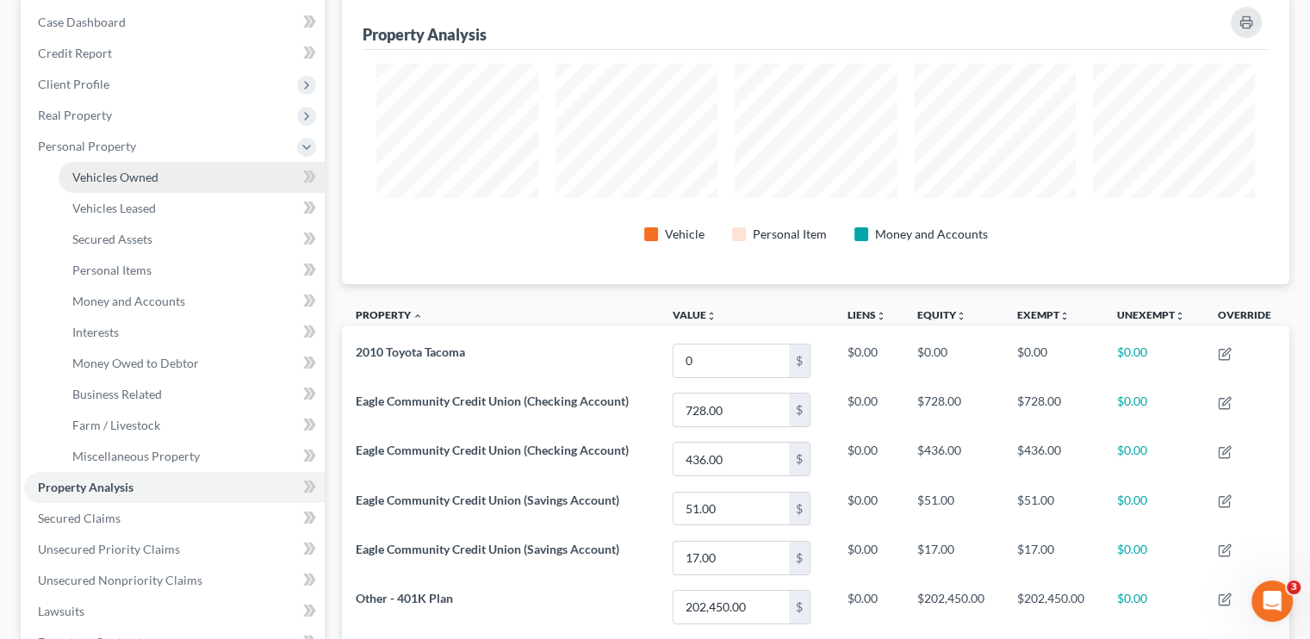
click at [104, 171] on span "Vehicles Owned" at bounding box center [115, 177] width 86 height 15
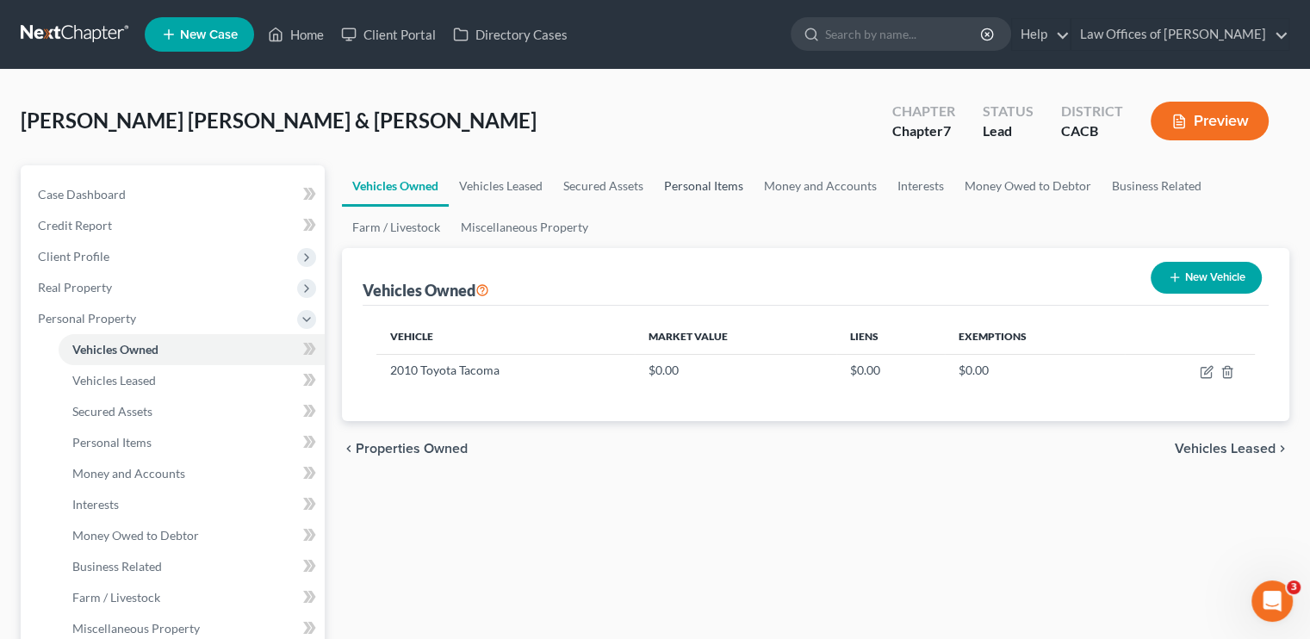
click at [711, 183] on link "Personal Items" at bounding box center [704, 185] width 100 height 41
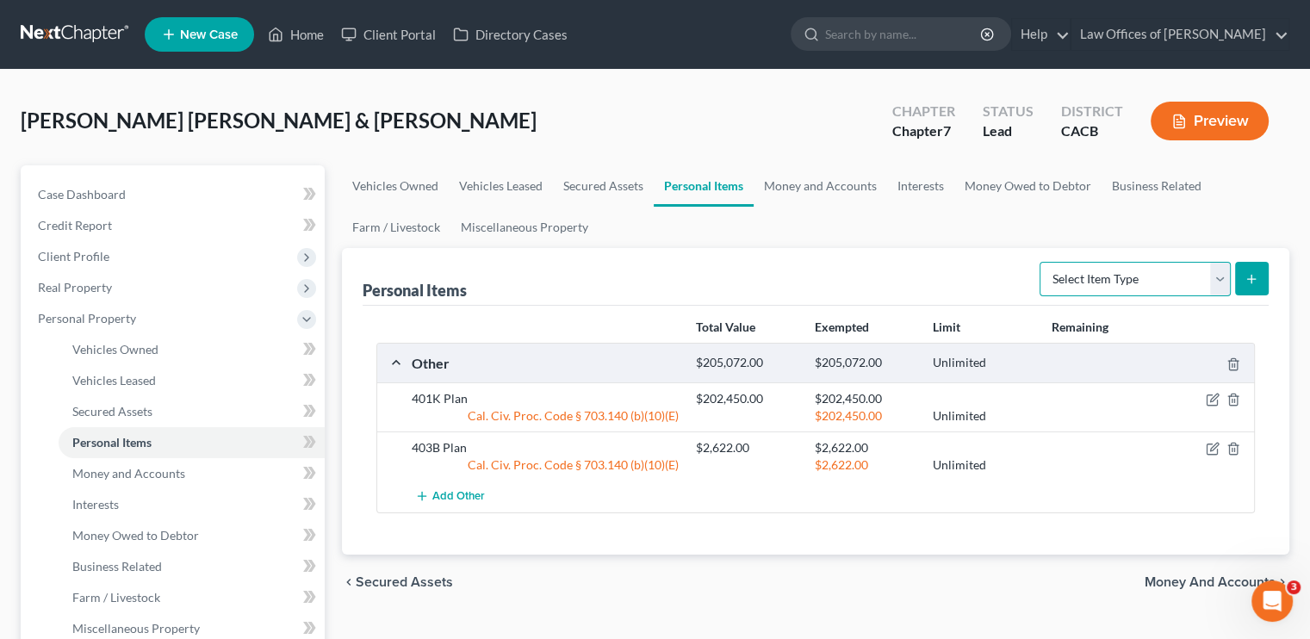
click at [779, 285] on select "Select Item Type Clothing Collectibles Of Value Electronics Firearms Household …" at bounding box center [1135, 279] width 191 height 34
click at [779, 262] on select "Select Item Type Clothing Collectibles Of Value Electronics Firearms Household …" at bounding box center [1135, 279] width 191 height 34
click at [319, 32] on link "Home" at bounding box center [295, 34] width 73 height 31
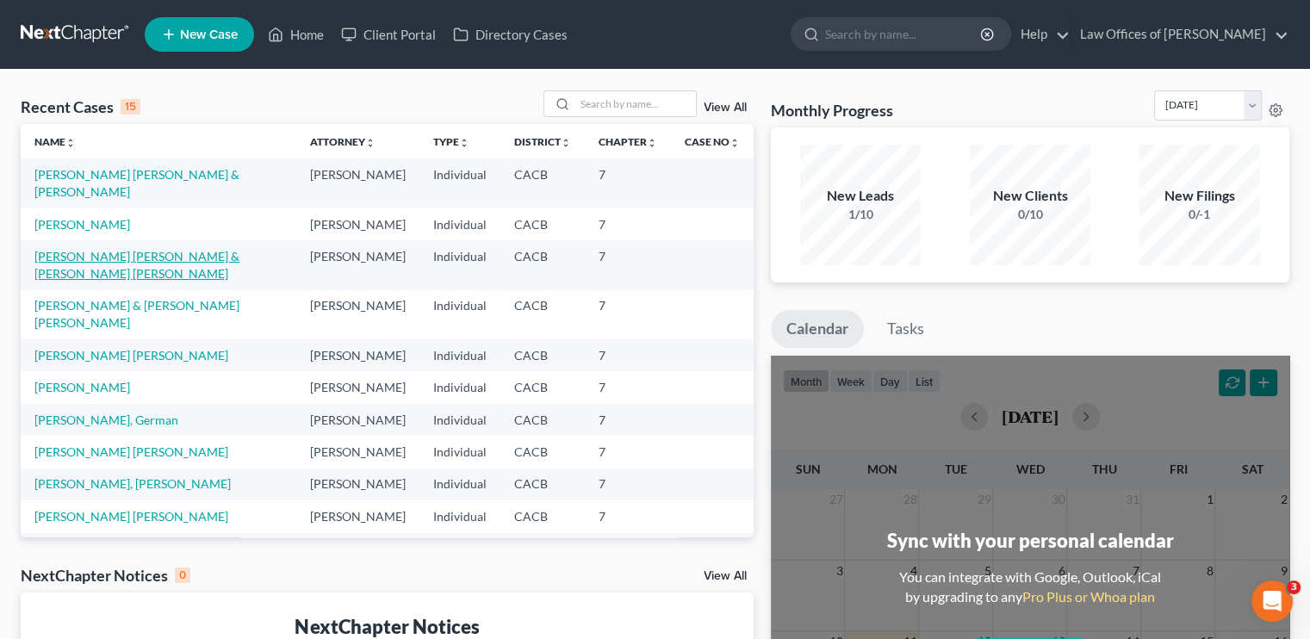
click at [145, 268] on link "[PERSON_NAME] [PERSON_NAME] & [PERSON_NAME] [PERSON_NAME]" at bounding box center [136, 265] width 205 height 32
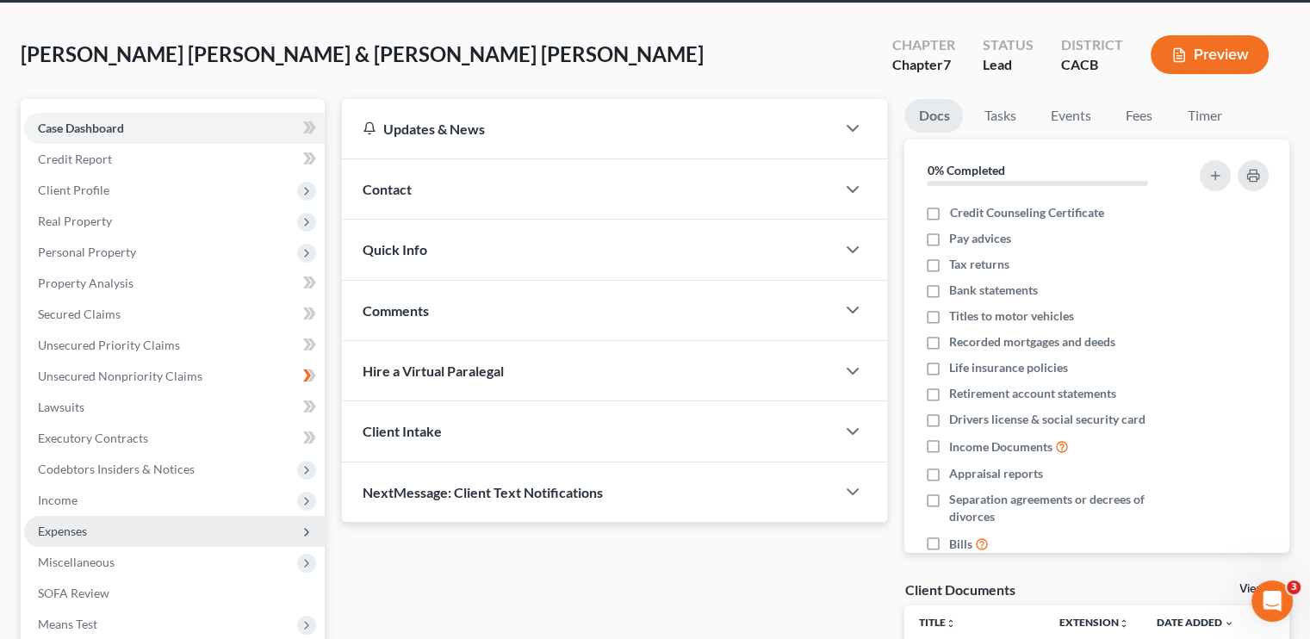
scroll to position [172, 0]
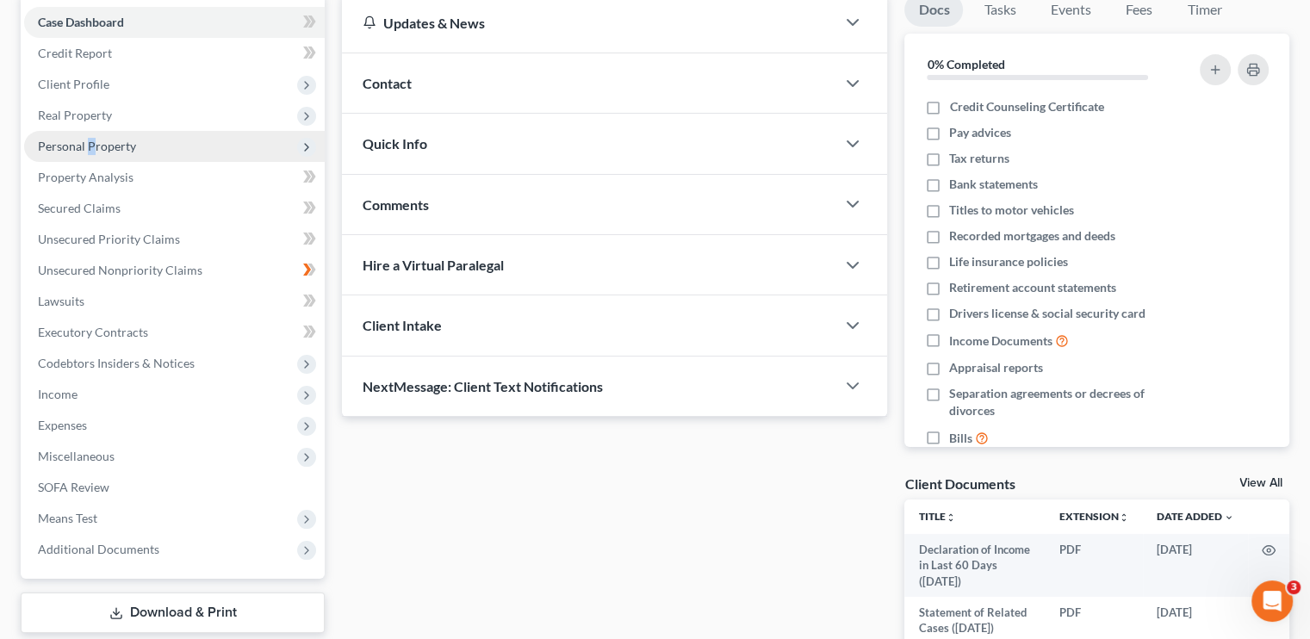
drag, startPoint x: 90, startPoint y: 146, endPoint x: 131, endPoint y: 143, distance: 41.4
click at [90, 146] on span "Personal Property" at bounding box center [87, 146] width 98 height 15
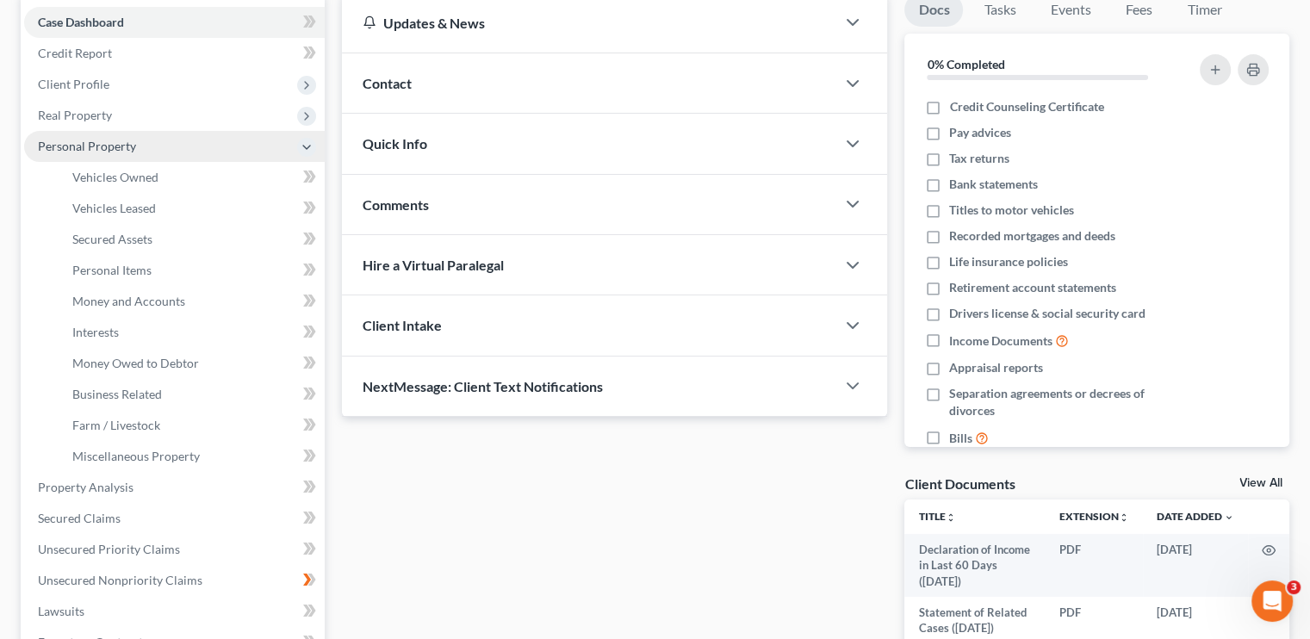
click at [131, 143] on span "Personal Property" at bounding box center [87, 146] width 98 height 15
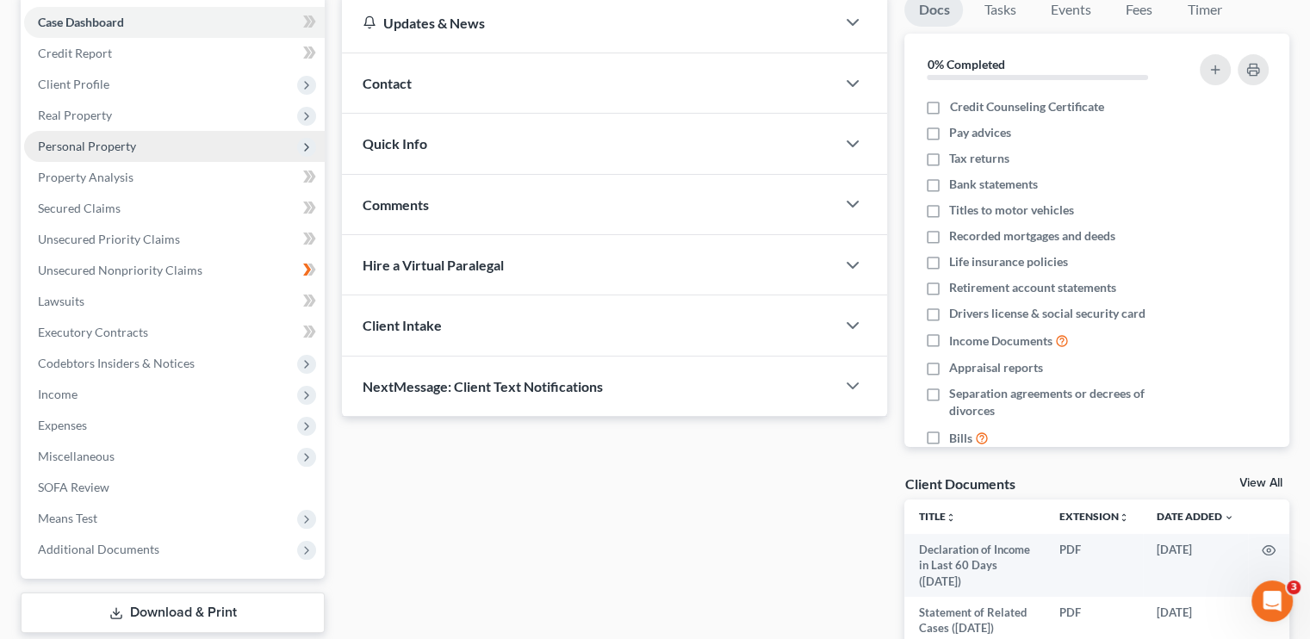
click at [115, 153] on span "Personal Property" at bounding box center [174, 146] width 301 height 31
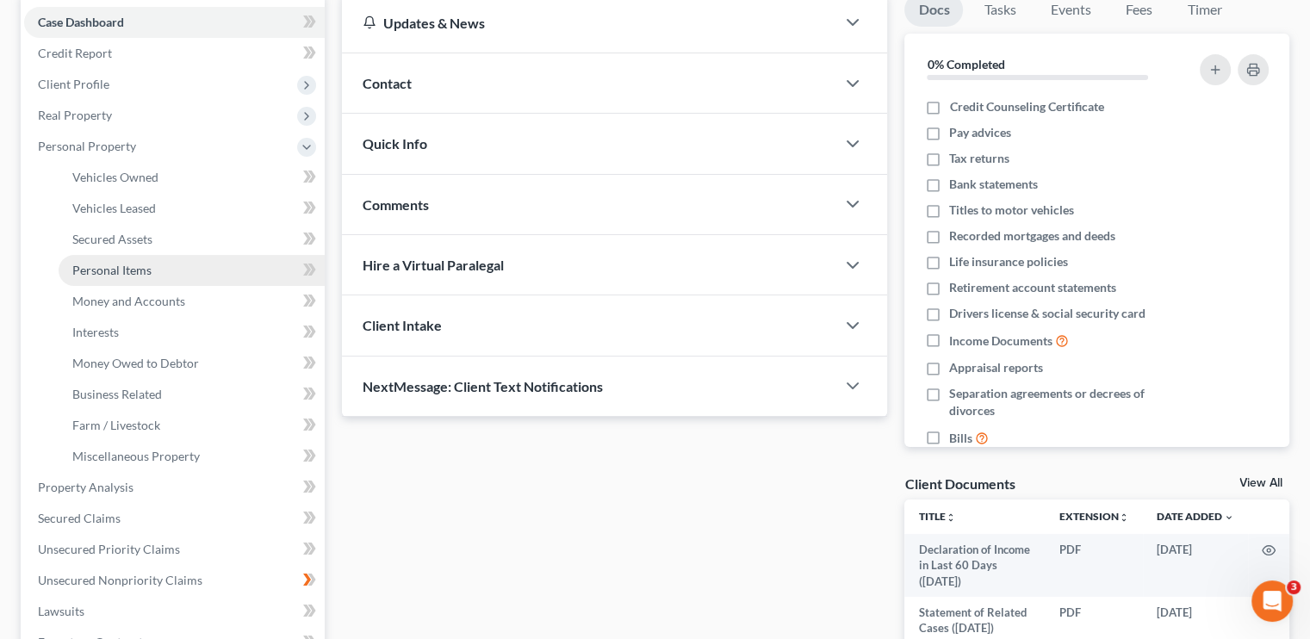
click at [116, 264] on span "Personal Items" at bounding box center [111, 270] width 79 height 15
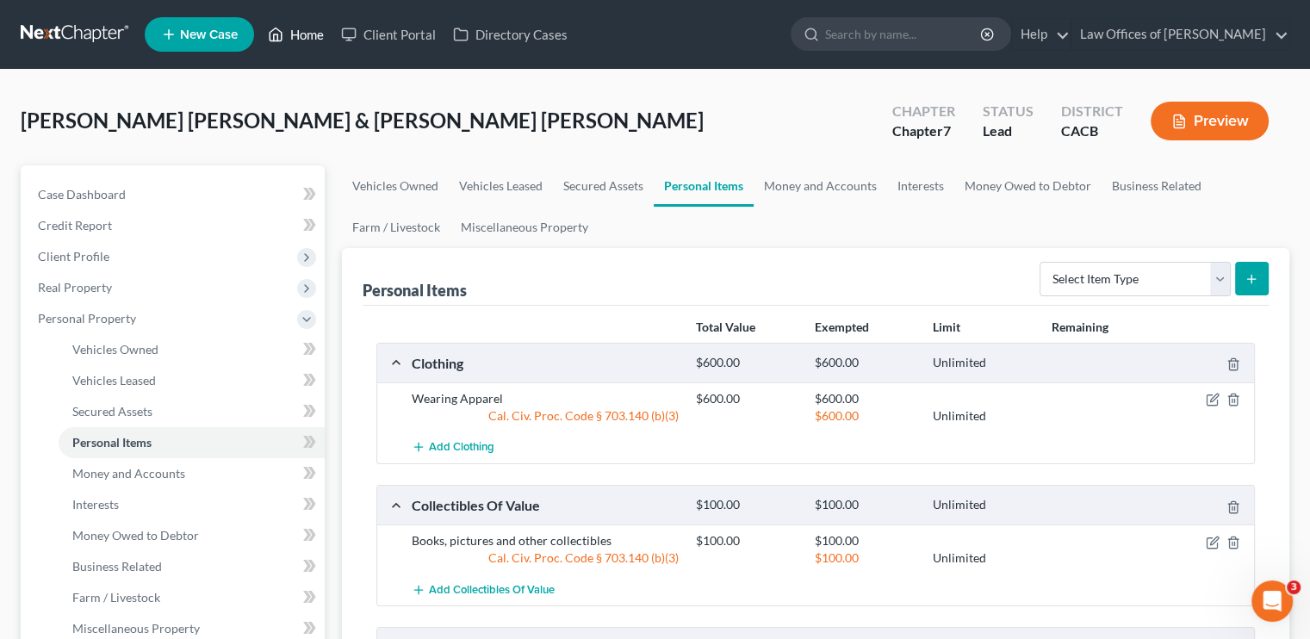
click at [283, 30] on icon at bounding box center [276, 34] width 16 height 21
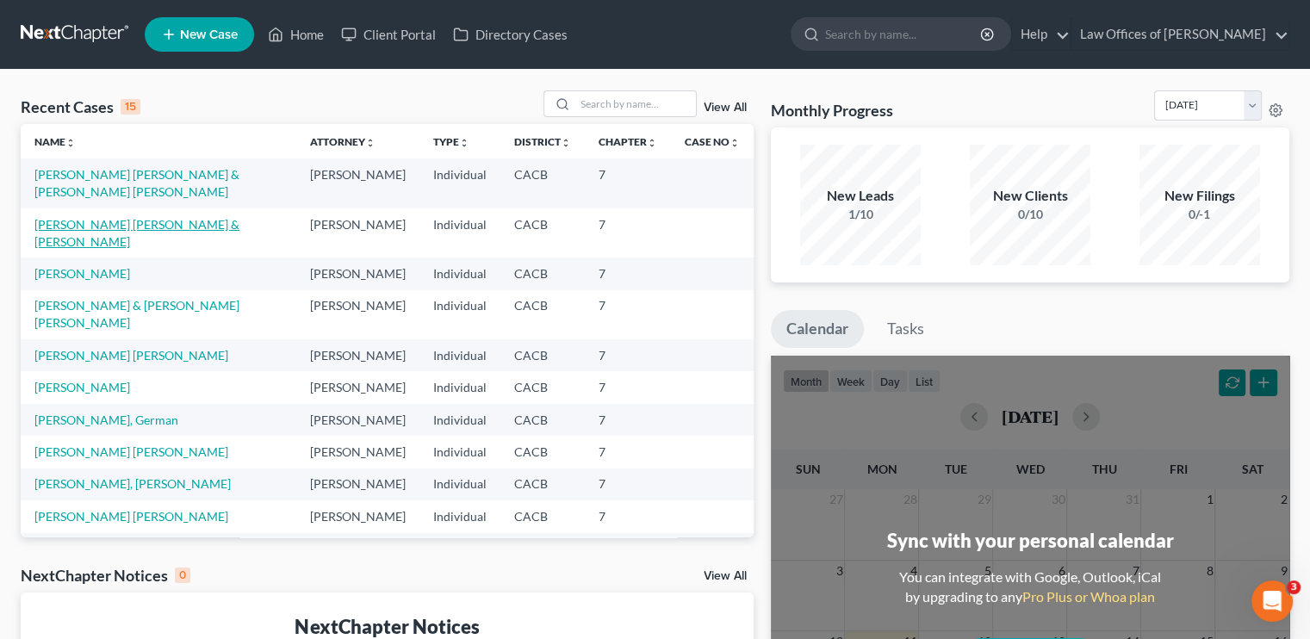
click at [132, 227] on link "[PERSON_NAME] [PERSON_NAME] & [PERSON_NAME]" at bounding box center [136, 233] width 205 height 32
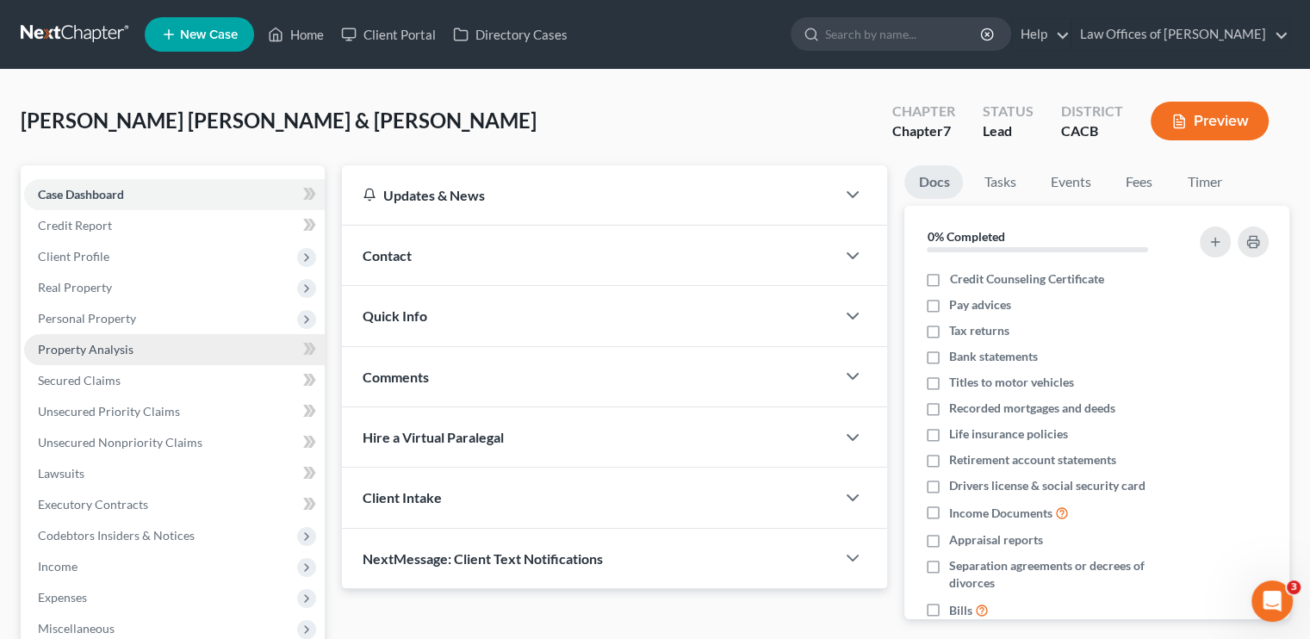
scroll to position [172, 0]
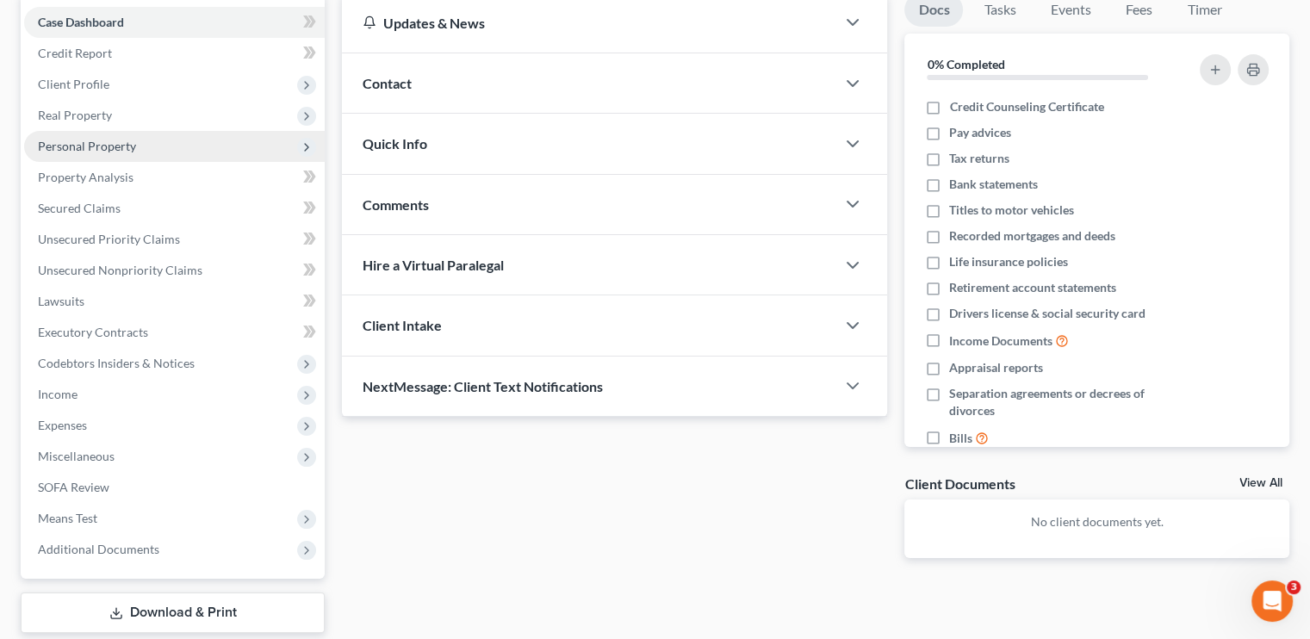
click at [92, 150] on span "Personal Property" at bounding box center [87, 146] width 98 height 15
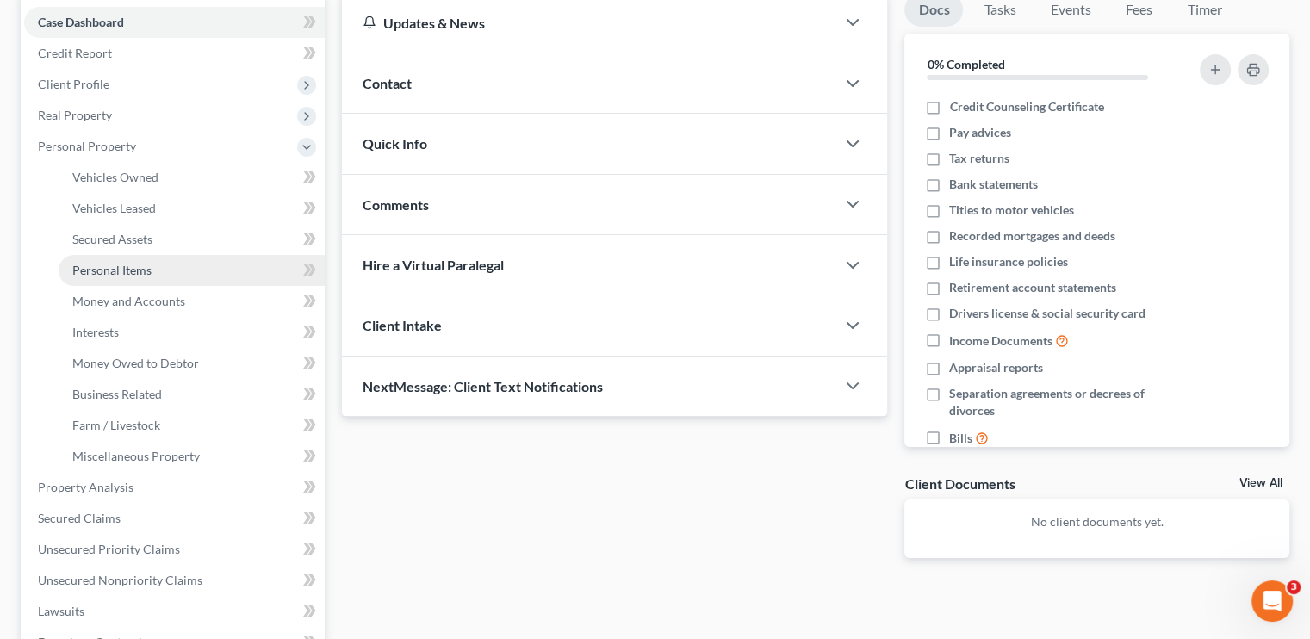
click at [102, 268] on span "Personal Items" at bounding box center [111, 270] width 79 height 15
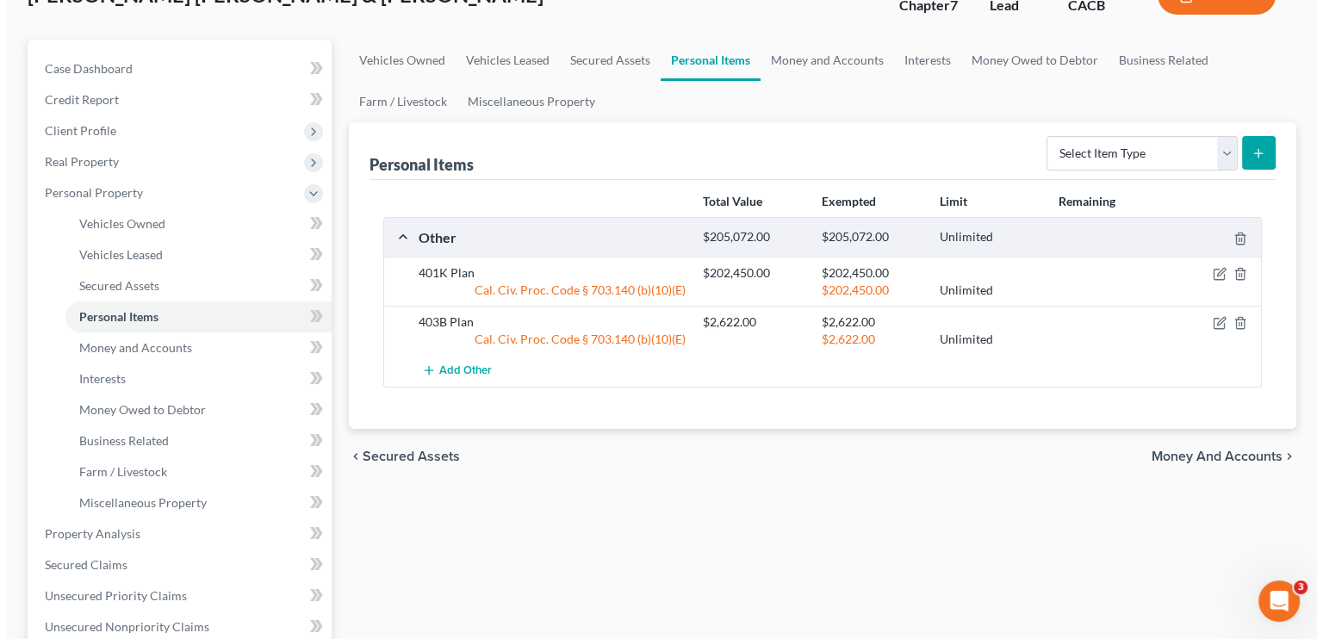
scroll to position [172, 0]
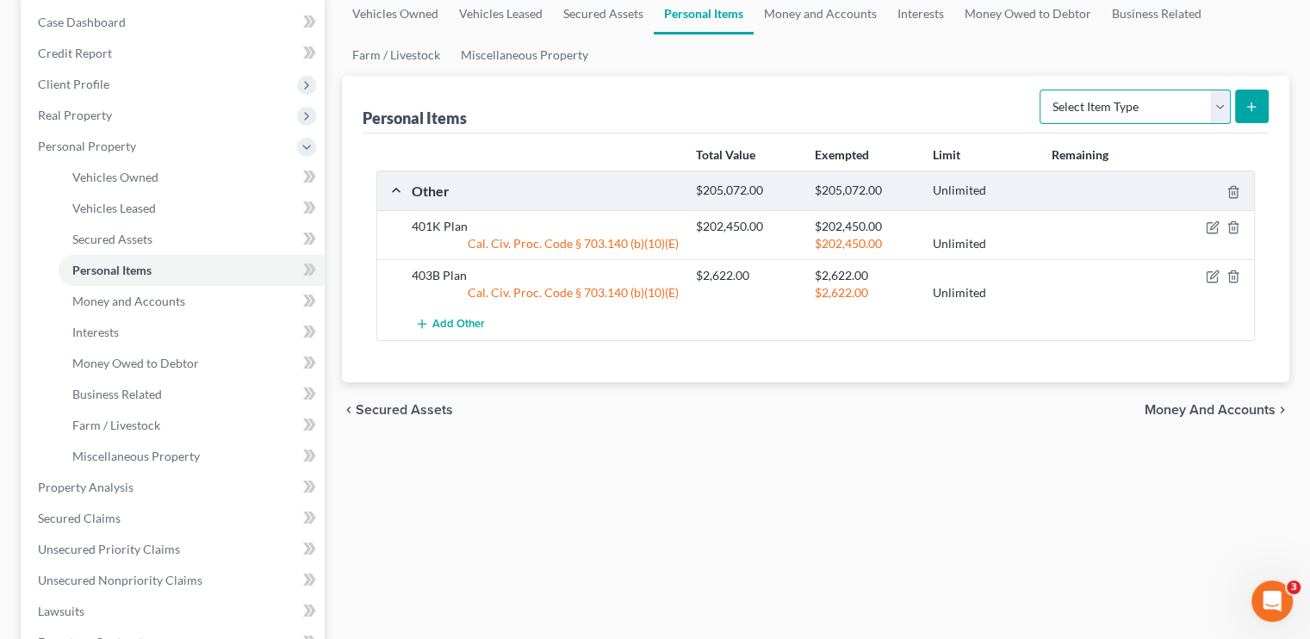
click at [779, 103] on select "Select Item Type Clothing Collectibles Of Value Electronics Firearms Household …" at bounding box center [1135, 107] width 191 height 34
click at [779, 90] on select "Select Item Type Clothing Collectibles Of Value Electronics Firearms Household …" at bounding box center [1135, 107] width 191 height 34
click at [779, 116] on button "submit" at bounding box center [1252, 107] width 34 height 34
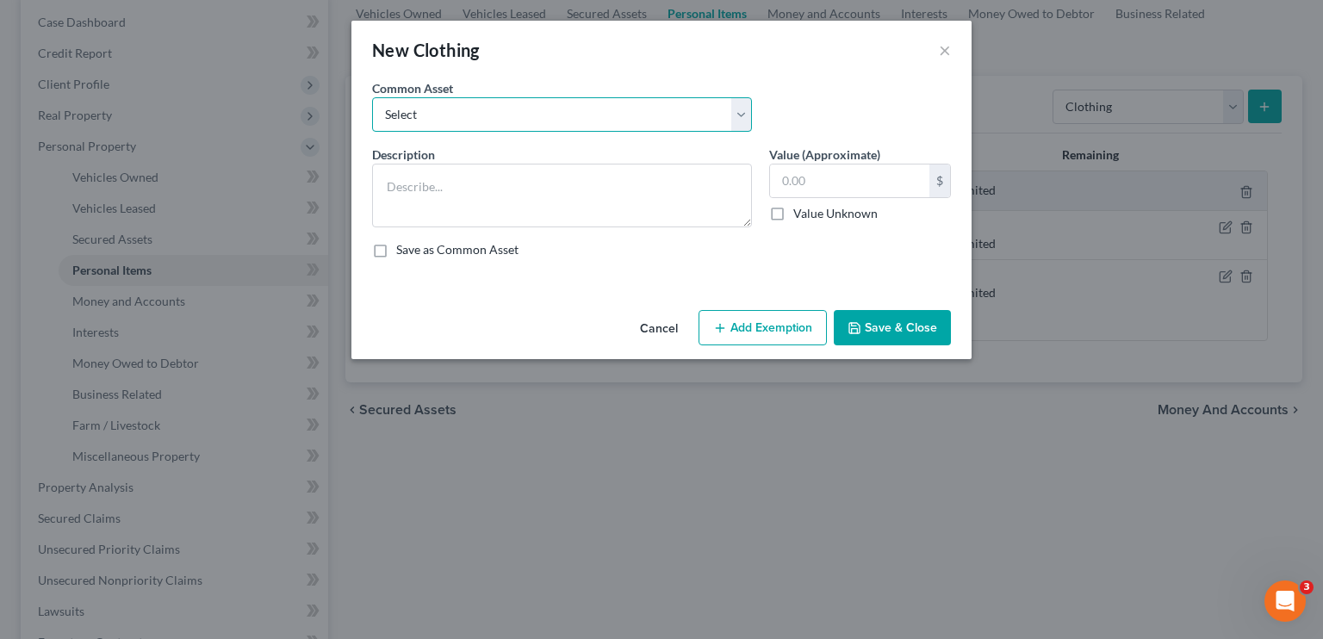
click at [479, 115] on select "Select Wearing Apparel Wearing Apparel" at bounding box center [562, 114] width 380 height 34
click at [372, 97] on select "Select Wearing Apparel Wearing Apparel" at bounding box center [562, 114] width 380 height 34
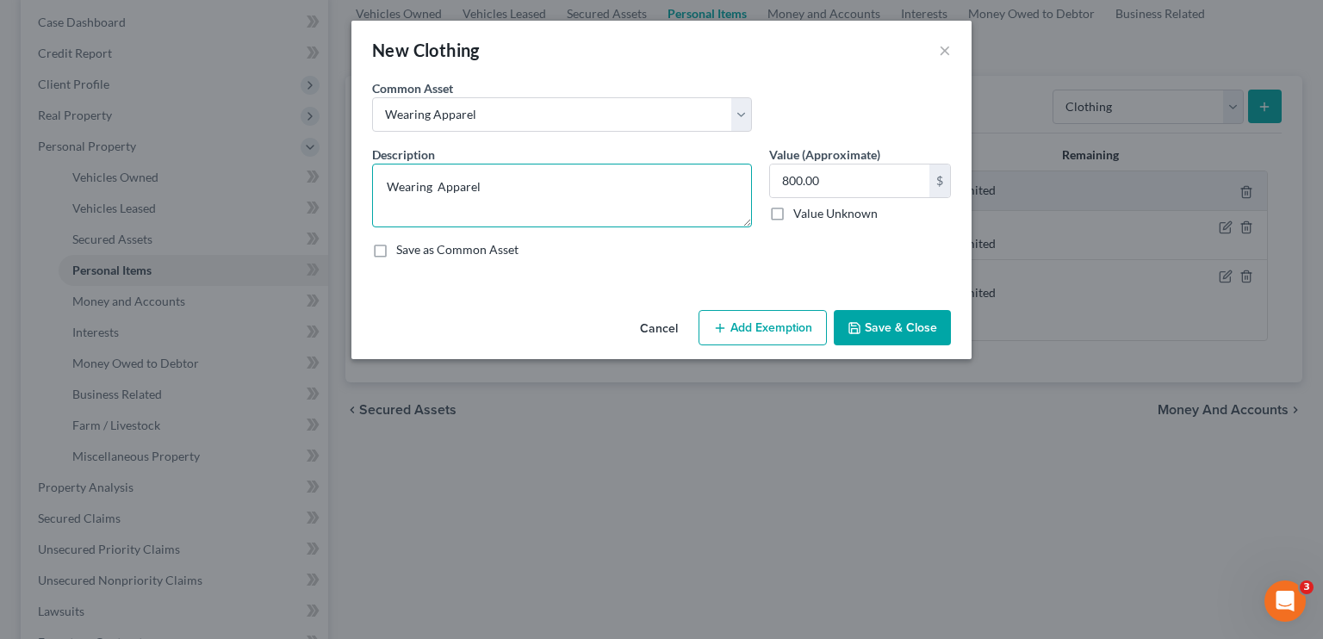
click at [465, 190] on textarea "Wearing Apparel" at bounding box center [562, 196] width 380 height 64
click at [779, 185] on input "800.00" at bounding box center [849, 181] width 159 height 33
click at [751, 340] on button "Add Exemption" at bounding box center [762, 328] width 128 height 36
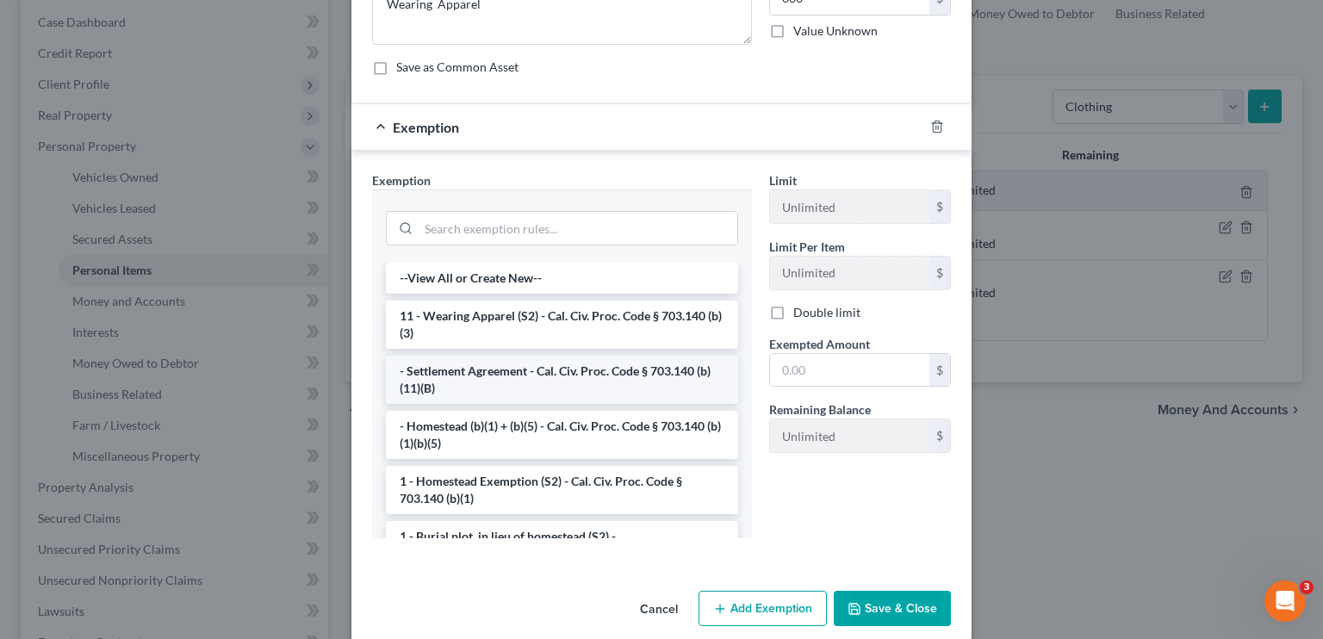
scroll to position [202, 0]
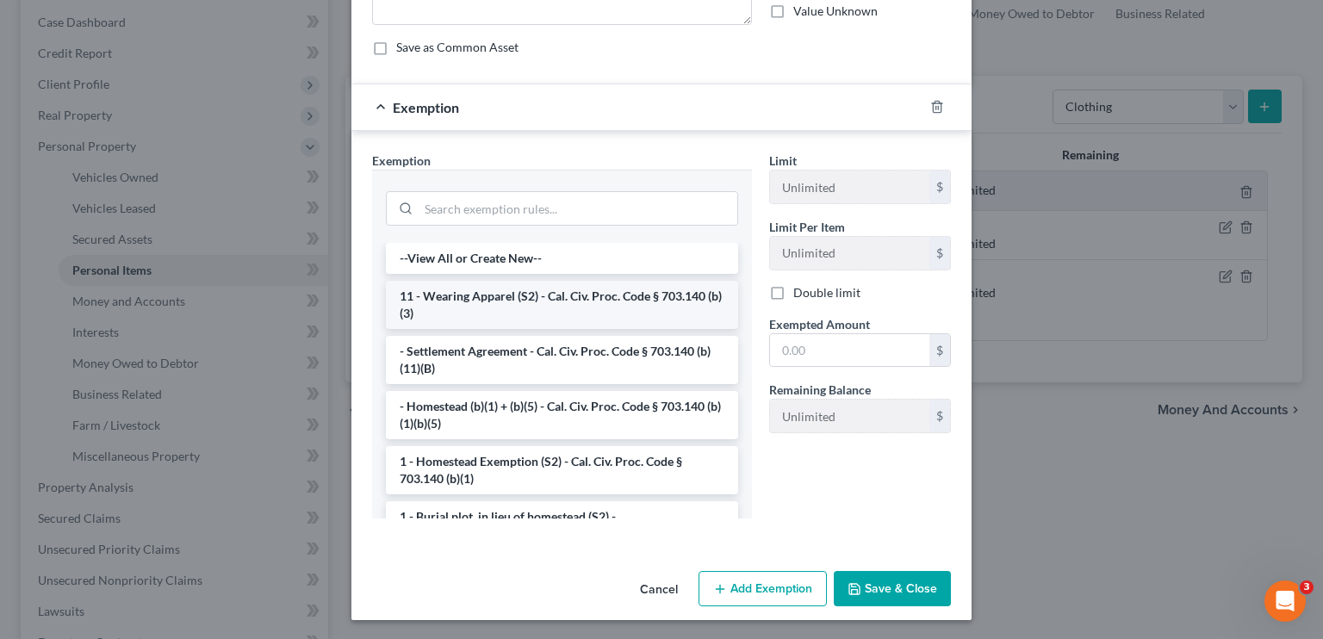
click at [472, 301] on li "11 - Wearing Apparel (S2) - Cal. Civ. Proc. Code § 703.140 (b)(3)" at bounding box center [562, 305] width 352 height 48
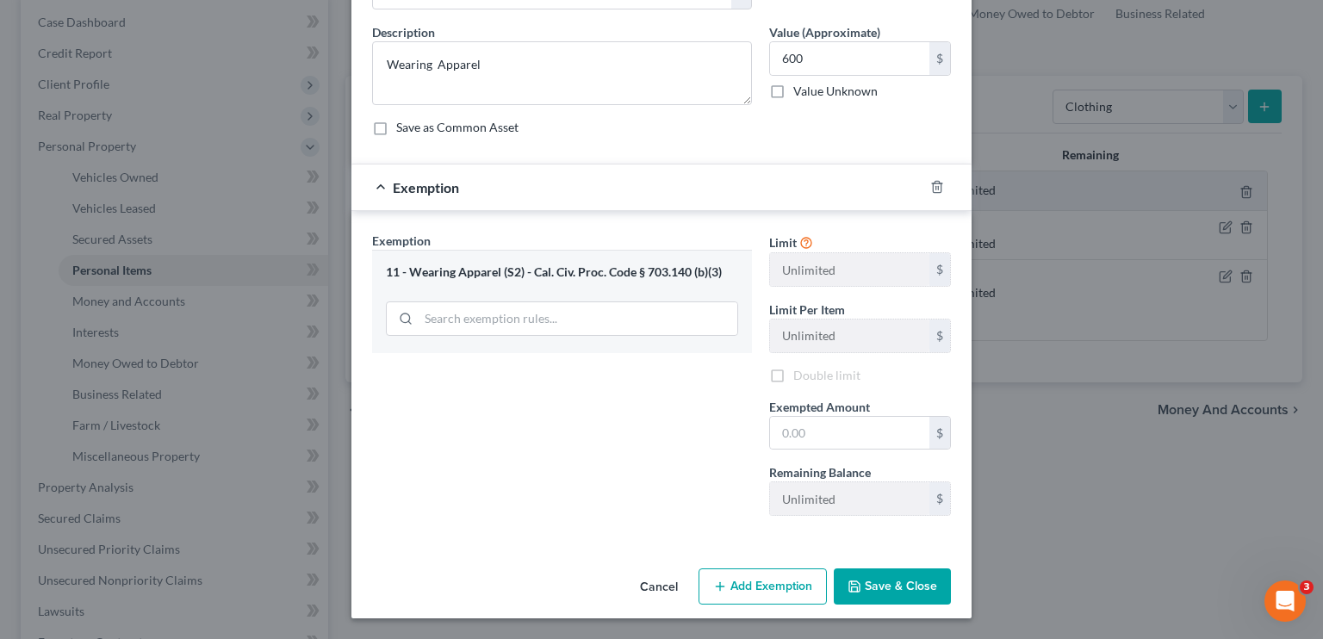
scroll to position [120, 0]
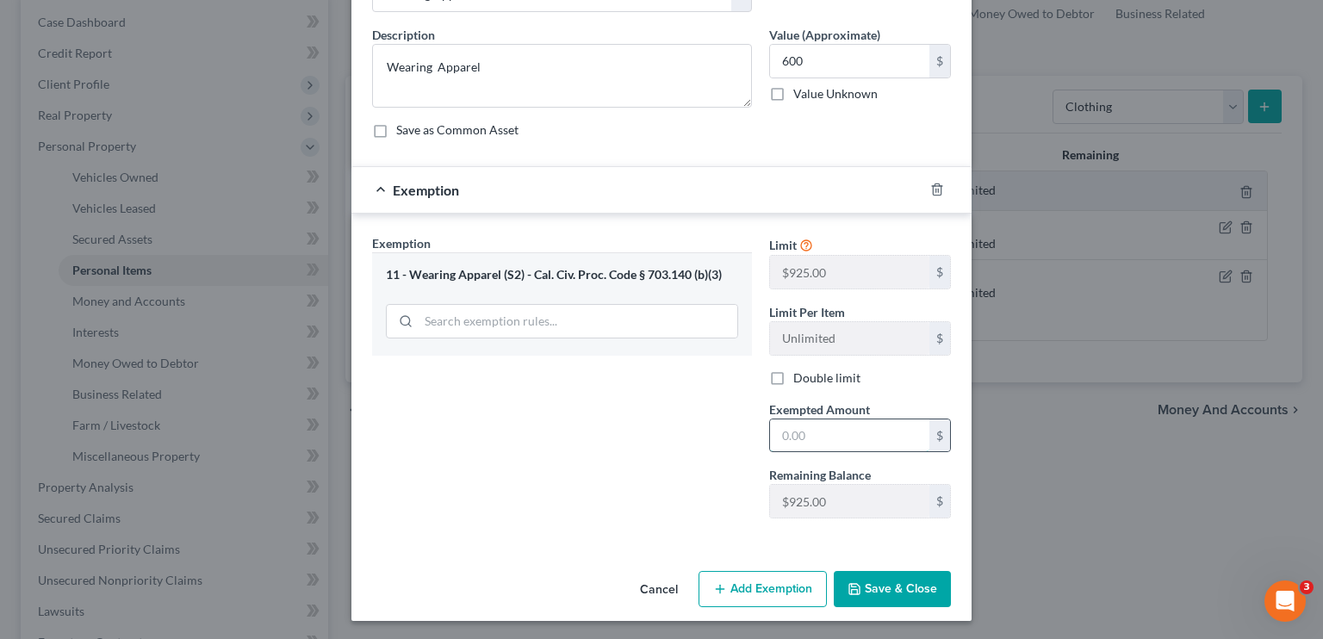
drag, startPoint x: 816, startPoint y: 441, endPoint x: 823, endPoint y: 436, distance: 9.3
click at [779, 441] on input "text" at bounding box center [849, 435] width 159 height 33
click at [779, 587] on button "Save & Close" at bounding box center [892, 589] width 117 height 36
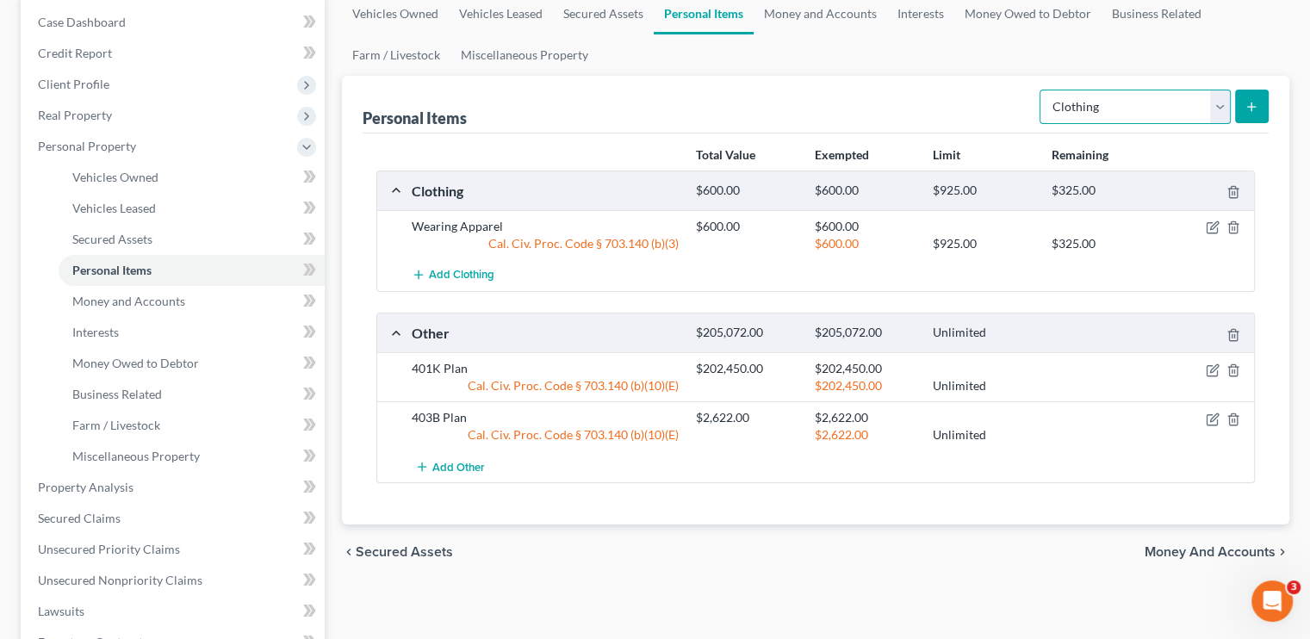
drag, startPoint x: 1226, startPoint y: 107, endPoint x: 1218, endPoint y: 109, distance: 9.0
click at [779, 107] on select "Select Item Type Clothing Collectibles Of Value Electronics Firearms Household …" at bounding box center [1135, 107] width 191 height 34
click at [779, 90] on select "Select Item Type Clothing Collectibles Of Value Electronics Firearms Household …" at bounding box center [1135, 107] width 191 height 34
click at [779, 107] on line "submit" at bounding box center [1252, 107] width 8 height 0
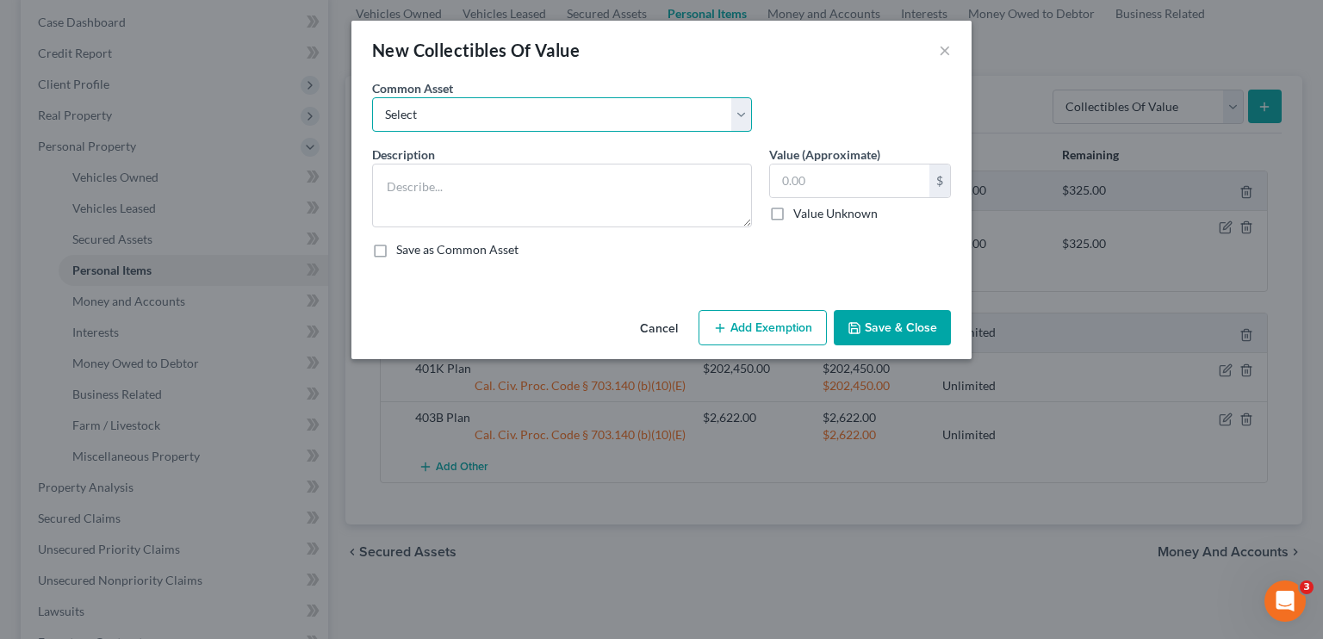
click at [541, 113] on select "Select Books, pictures and other collectibles Books, pictures and other collect…" at bounding box center [562, 114] width 380 height 34
click at [372, 97] on select "Select Books, pictures and other collectibles Books, pictures and other collect…" at bounding box center [562, 114] width 380 height 34
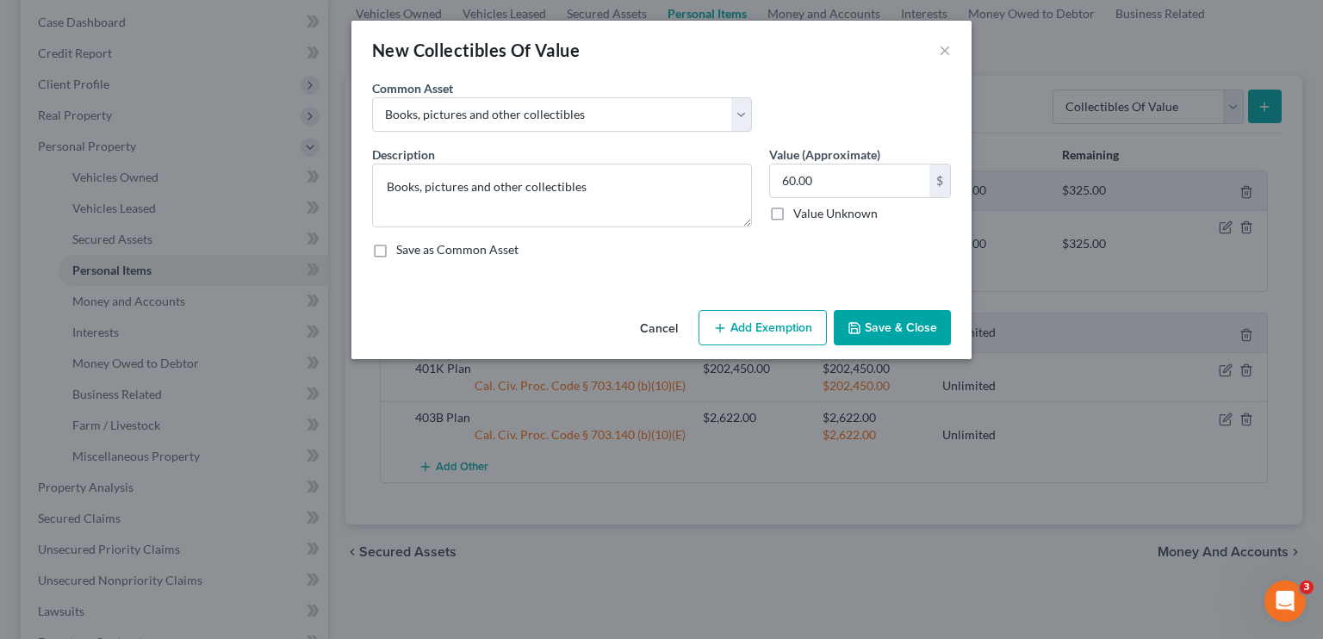
click at [747, 320] on button "Add Exemption" at bounding box center [762, 328] width 128 height 36
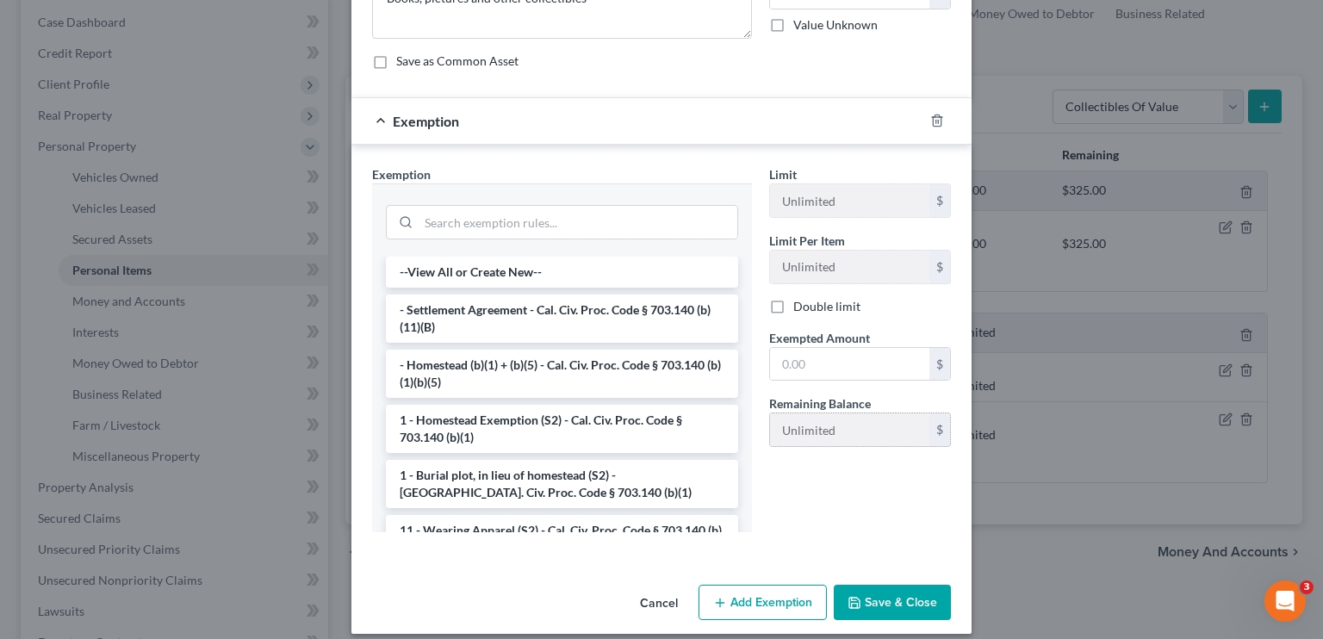
scroll to position [202, 0]
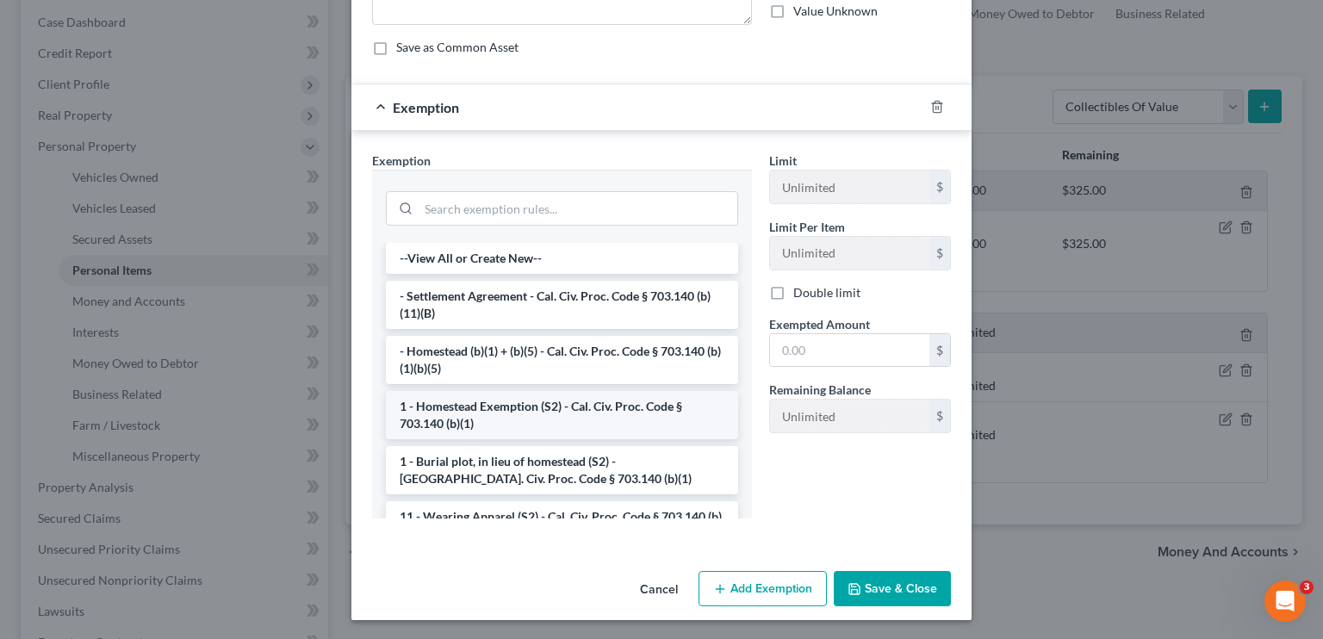
click at [506, 413] on li "1 - Homestead Exemption (S2) - Cal. Civ. Proc. Code § 703.140 (b)(1)" at bounding box center [562, 415] width 352 height 48
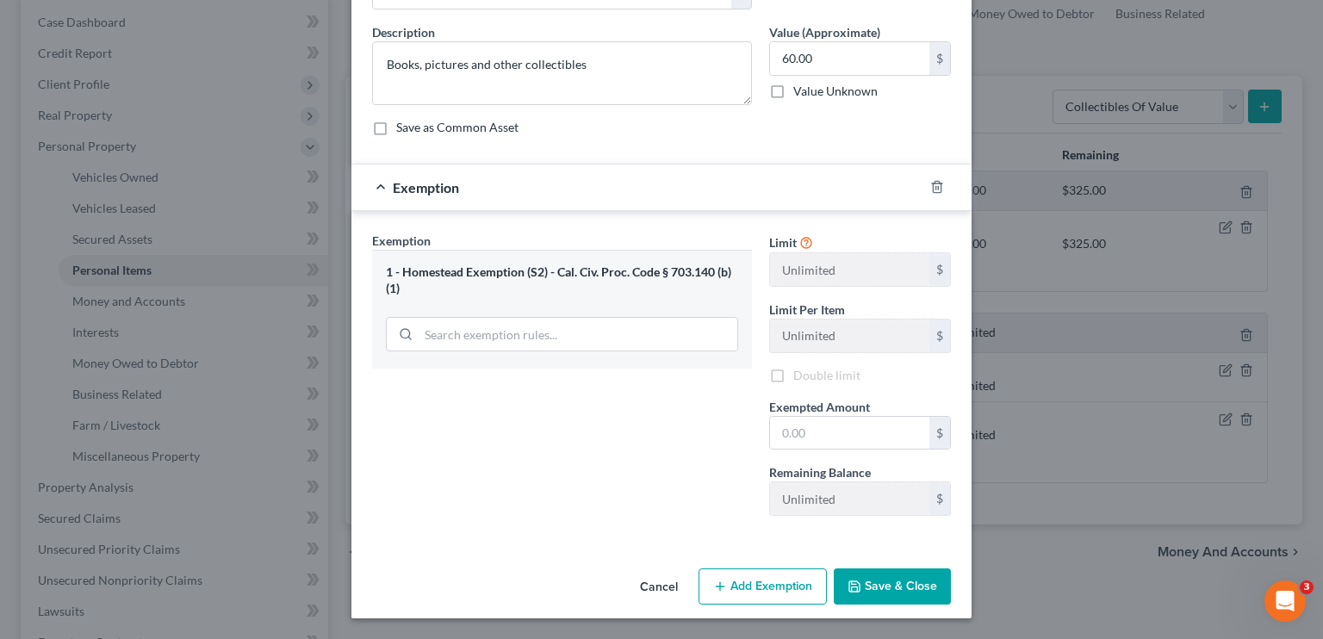
scroll to position [120, 0]
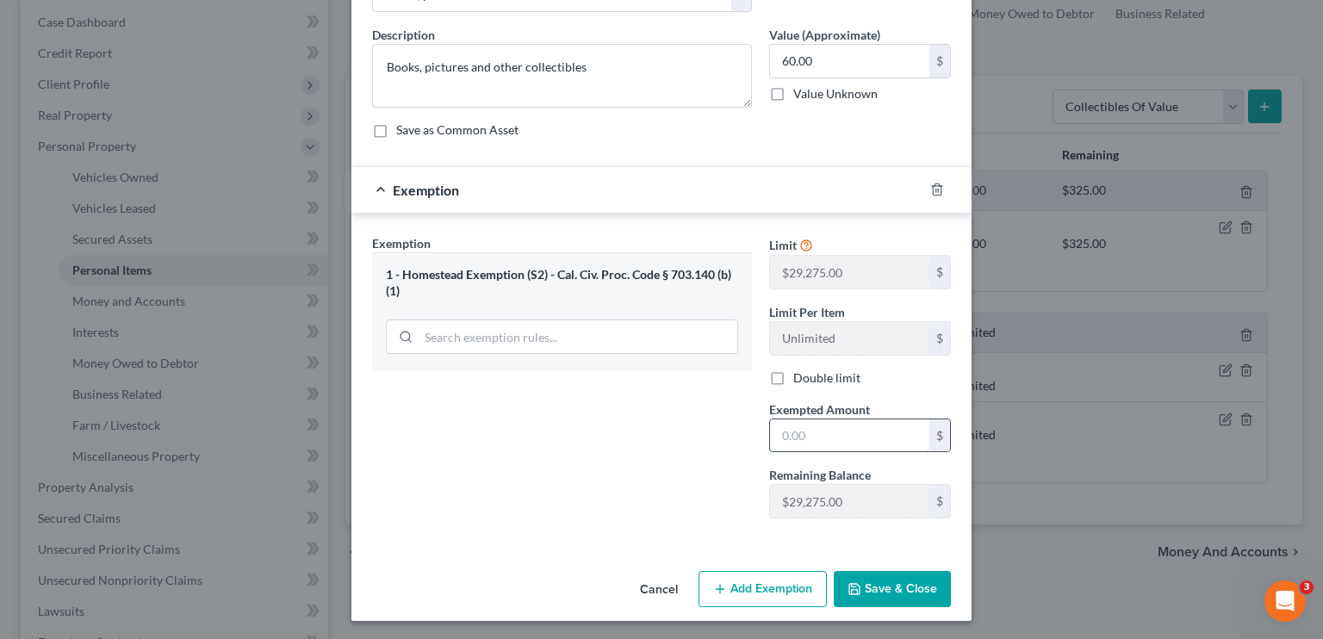
click at [779, 427] on input "text" at bounding box center [849, 435] width 159 height 33
click at [779, 594] on button "Save & Close" at bounding box center [892, 589] width 117 height 36
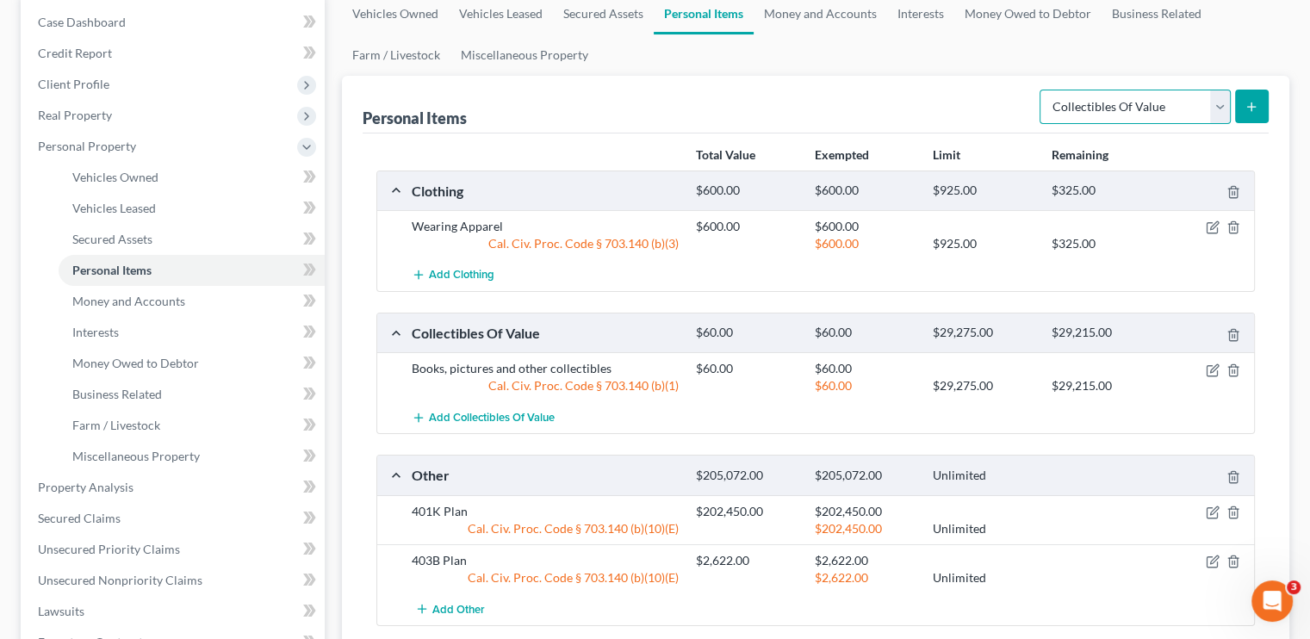
click at [779, 106] on select "Select Item Type Clothing Collectibles Of Value Electronics Firearms Household …" at bounding box center [1135, 107] width 191 height 34
click at [779, 90] on select "Select Item Type Clothing Collectibles Of Value Electronics Firearms Household …" at bounding box center [1135, 107] width 191 height 34
click at [779, 102] on icon "submit" at bounding box center [1252, 107] width 14 height 14
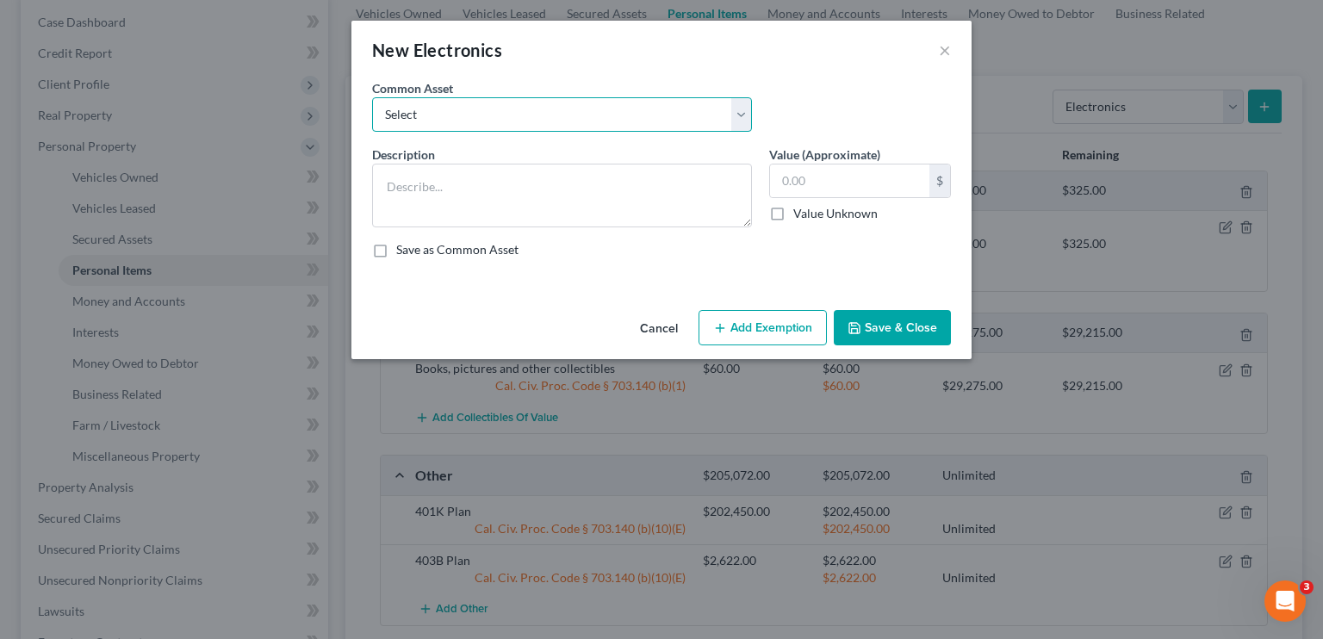
drag, startPoint x: 469, startPoint y: 110, endPoint x: 471, endPoint y: 129, distance: 19.0
click at [469, 110] on select "Select Televisions and radios" at bounding box center [562, 114] width 380 height 34
click at [372, 97] on select "Select Televisions and radios" at bounding box center [562, 114] width 380 height 34
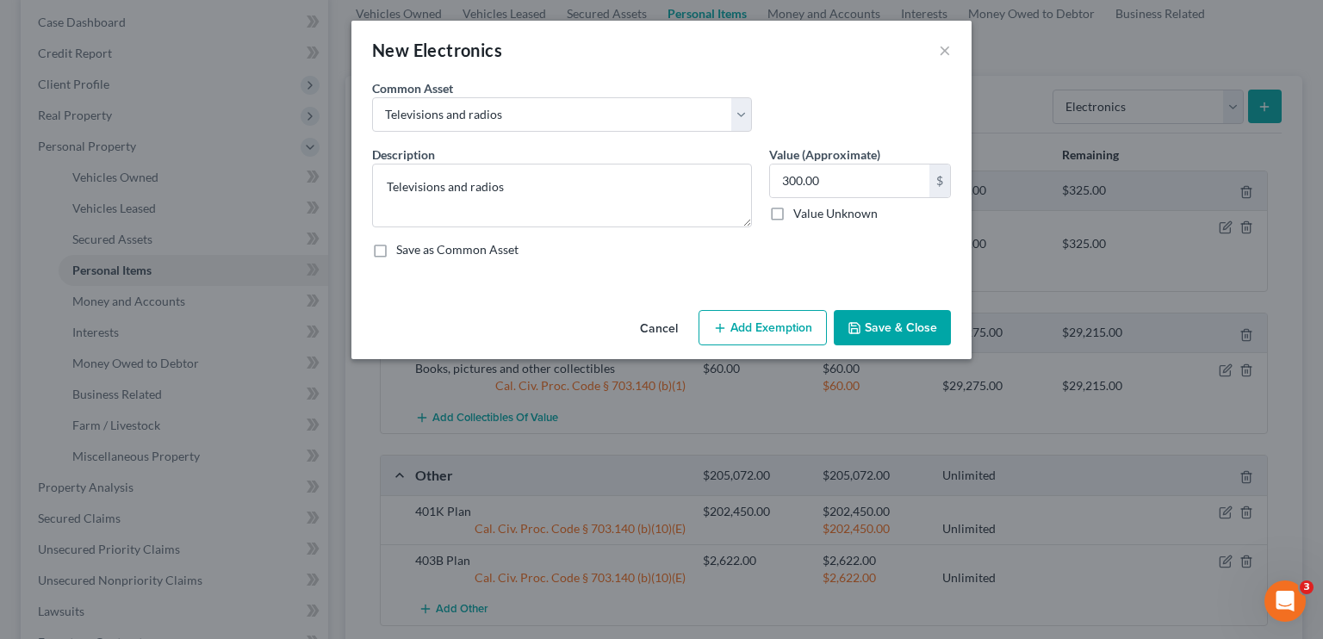
click at [779, 332] on button "Add Exemption" at bounding box center [762, 328] width 128 height 36
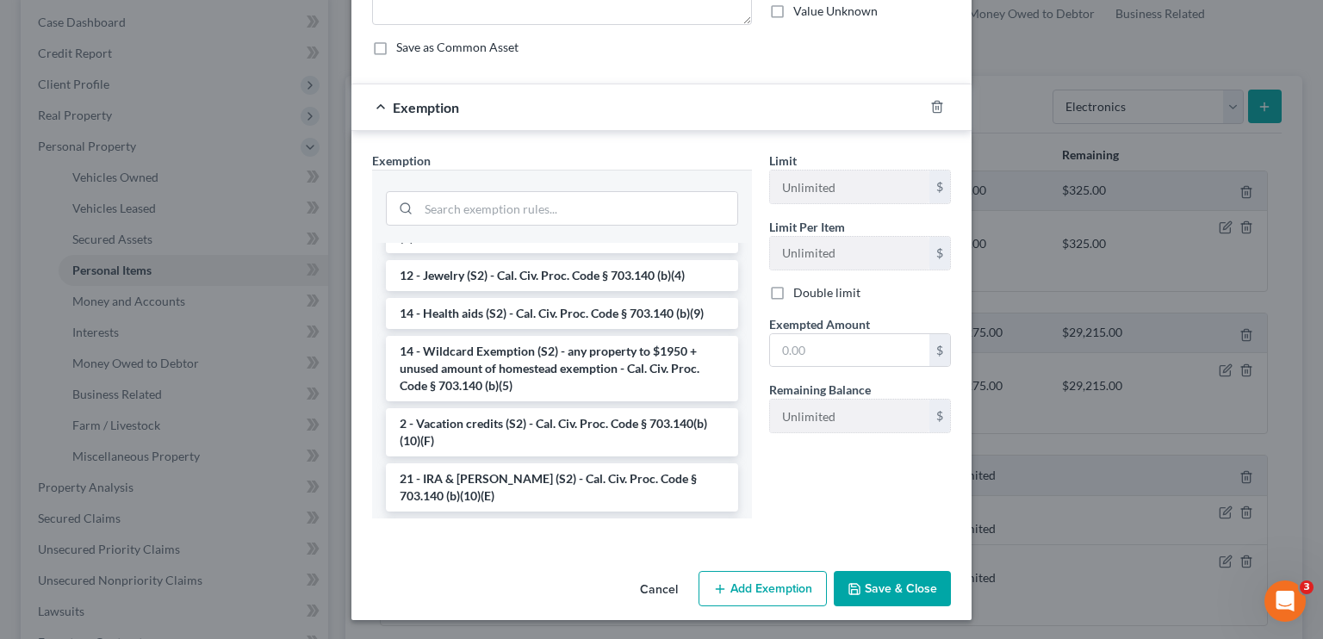
scroll to position [345, 0]
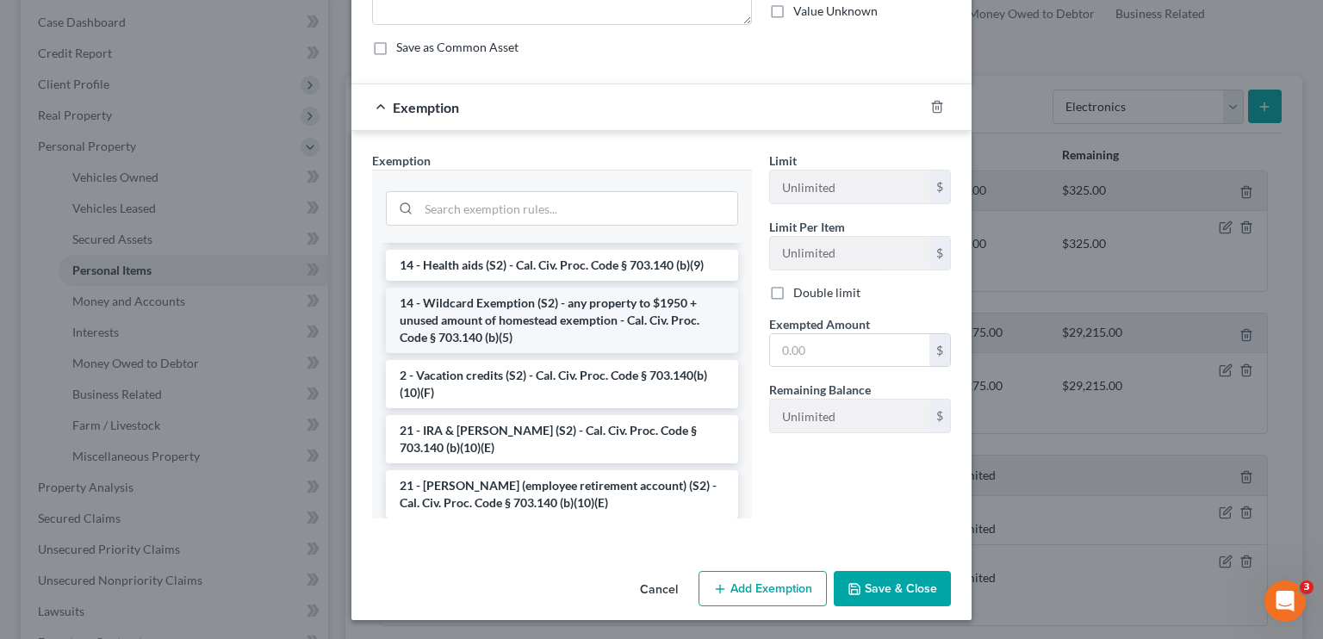
click at [468, 324] on li "14 - Wildcard Exemption (S2) - any property to $1950 + unused amount of homeste…" at bounding box center [562, 320] width 352 height 65
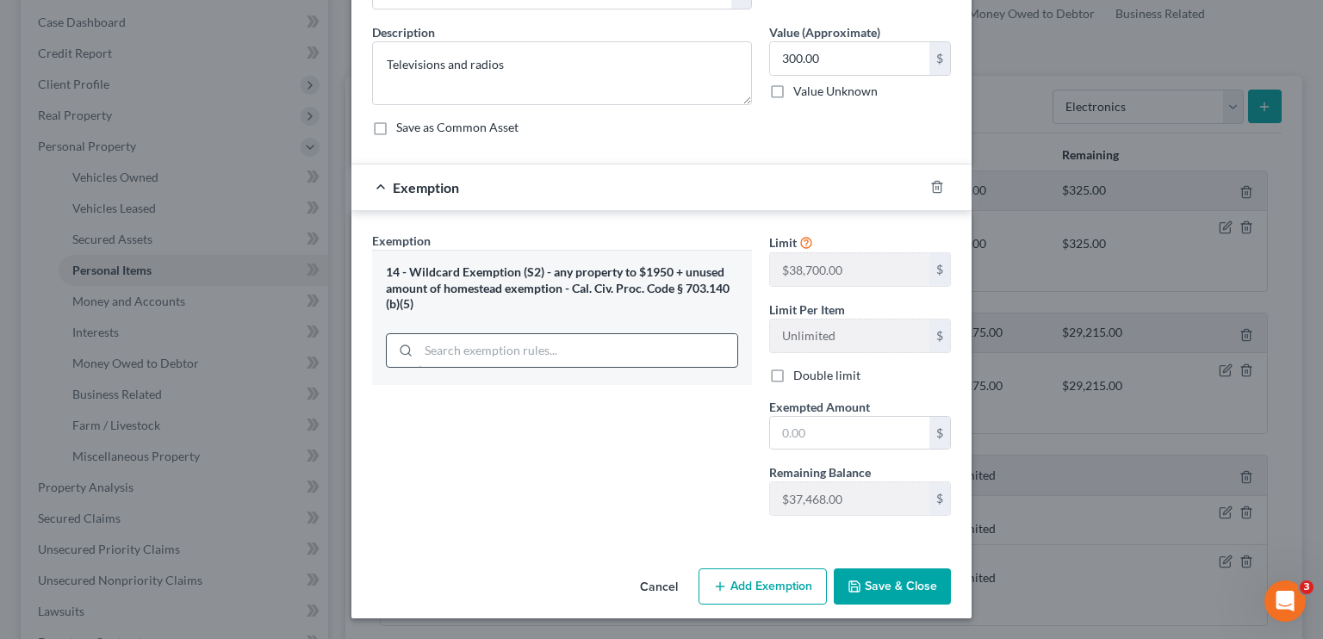
scroll to position [120, 0]
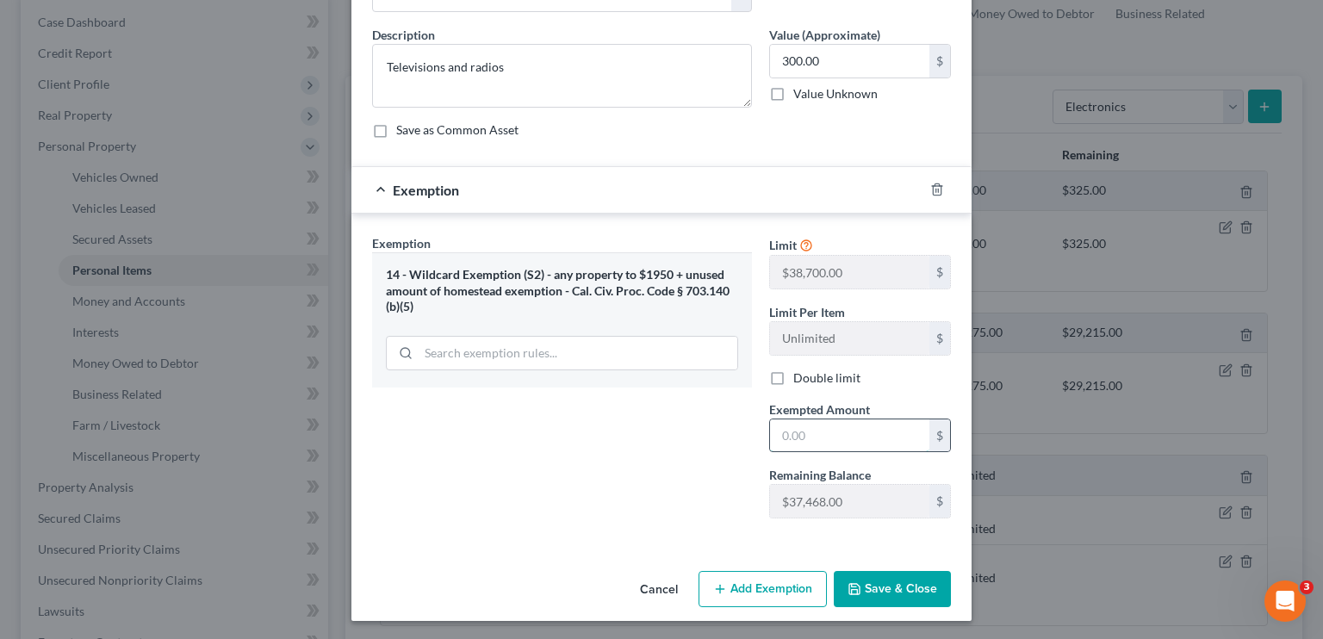
drag, startPoint x: 818, startPoint y: 437, endPoint x: 829, endPoint y: 436, distance: 10.4
click at [779, 437] on input "text" at bounding box center [849, 435] width 159 height 33
click at [779, 593] on button "Save & Close" at bounding box center [892, 589] width 117 height 36
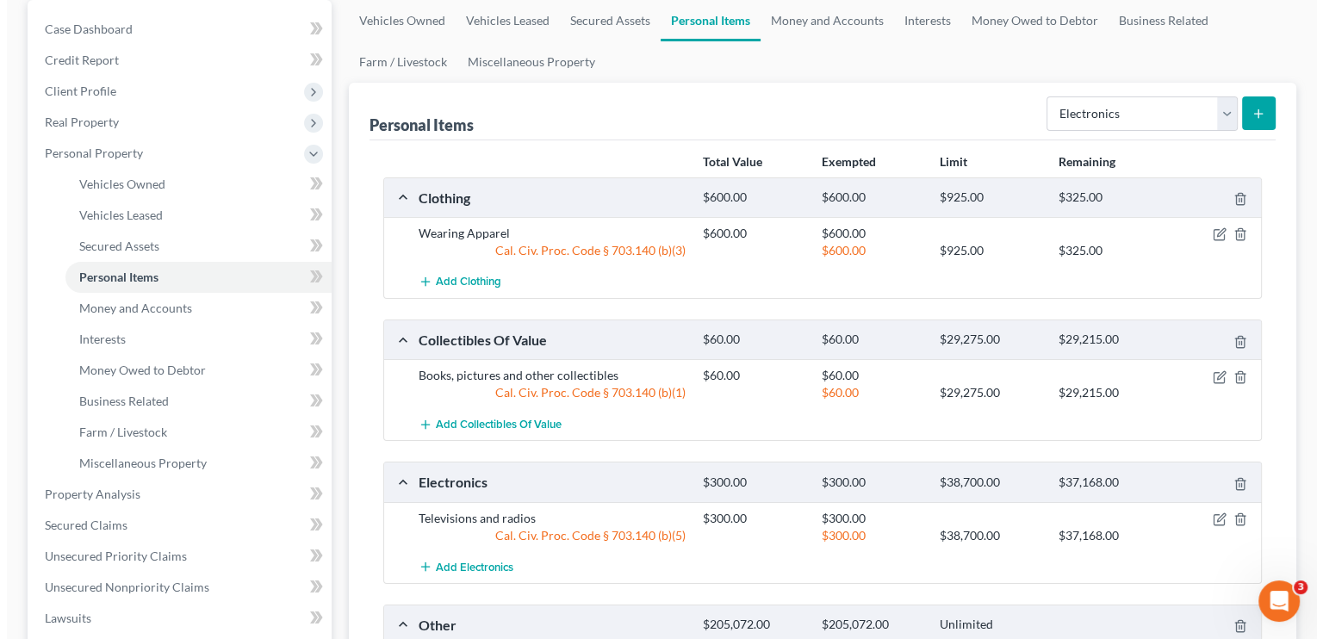
scroll to position [154, 0]
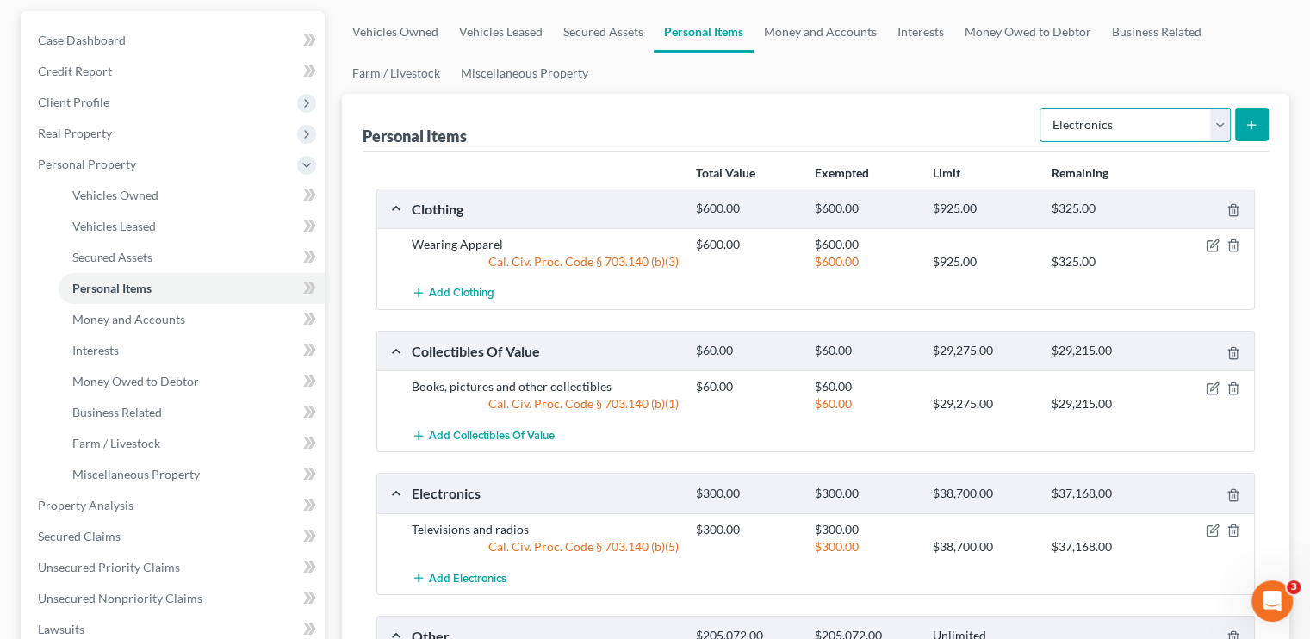
click at [779, 121] on select "Select Item Type Clothing Collectibles Of Value Electronics Firearms Household …" at bounding box center [1135, 125] width 191 height 34
click at [779, 108] on select "Select Item Type Clothing Collectibles Of Value Electronics Firearms Household …" at bounding box center [1135, 125] width 191 height 34
click at [779, 127] on line "submit" at bounding box center [1251, 125] width 0 height 8
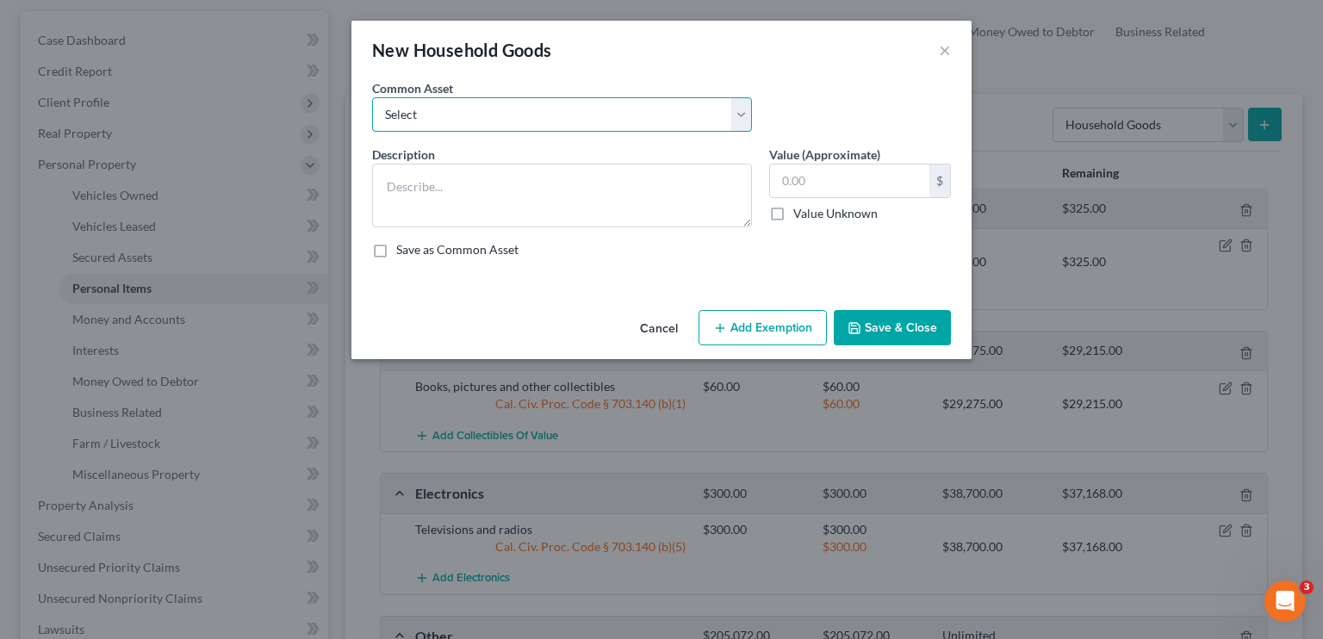
drag, startPoint x: 475, startPoint y: 118, endPoint x: 479, endPoint y: 127, distance: 10.1
click at [475, 118] on select "Select Household Goods and Furnishings" at bounding box center [562, 114] width 380 height 34
click at [372, 97] on select "Select Household Goods and Furnishings" at bounding box center [562, 114] width 380 height 34
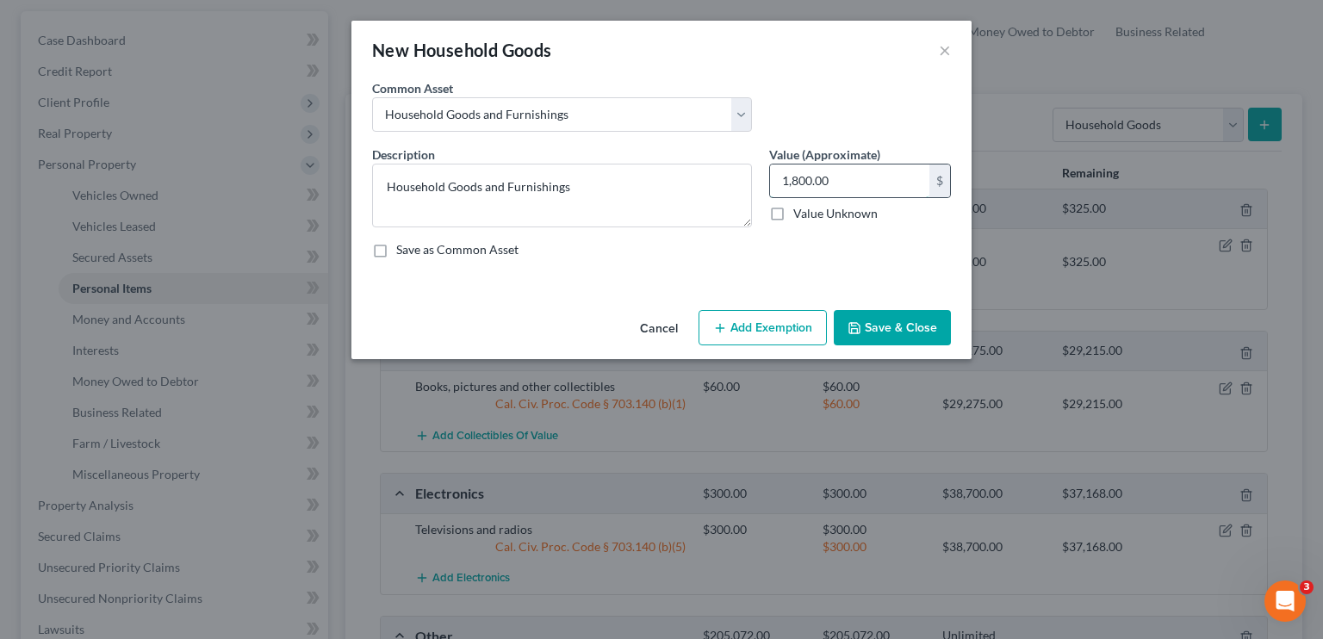
click at [779, 179] on input "1,800.00" at bounding box center [849, 181] width 159 height 33
click at [779, 323] on button "Add Exemption" at bounding box center [762, 328] width 128 height 36
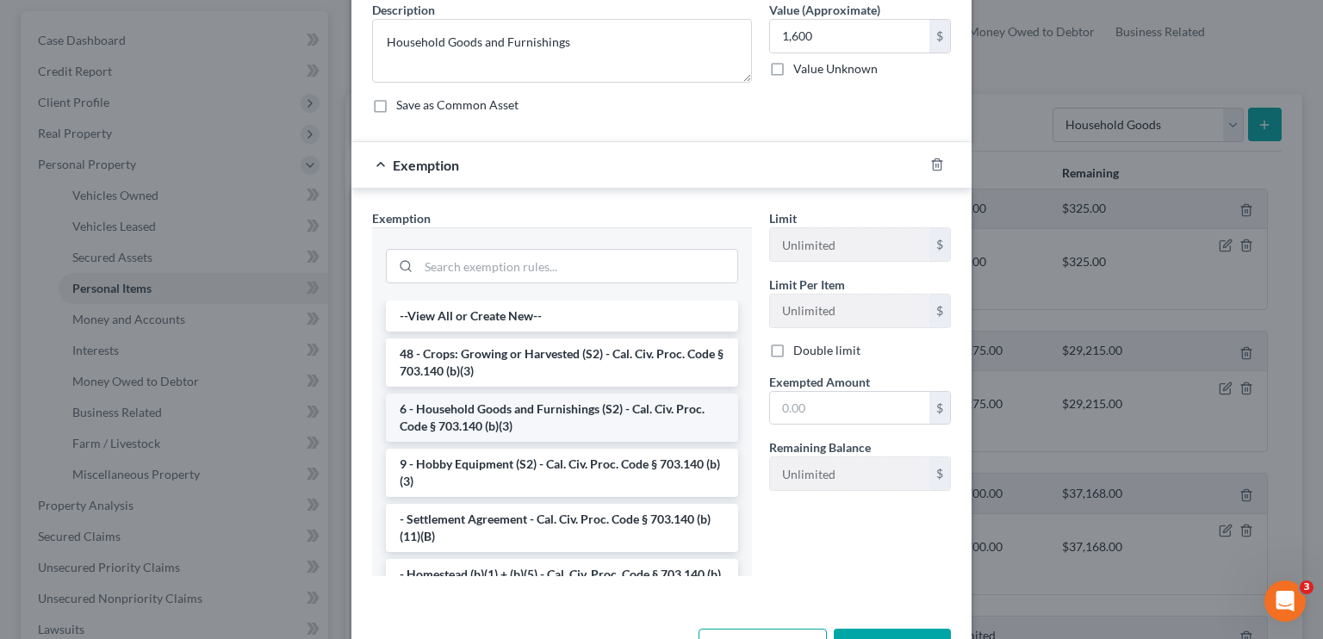
scroll to position [116, 0]
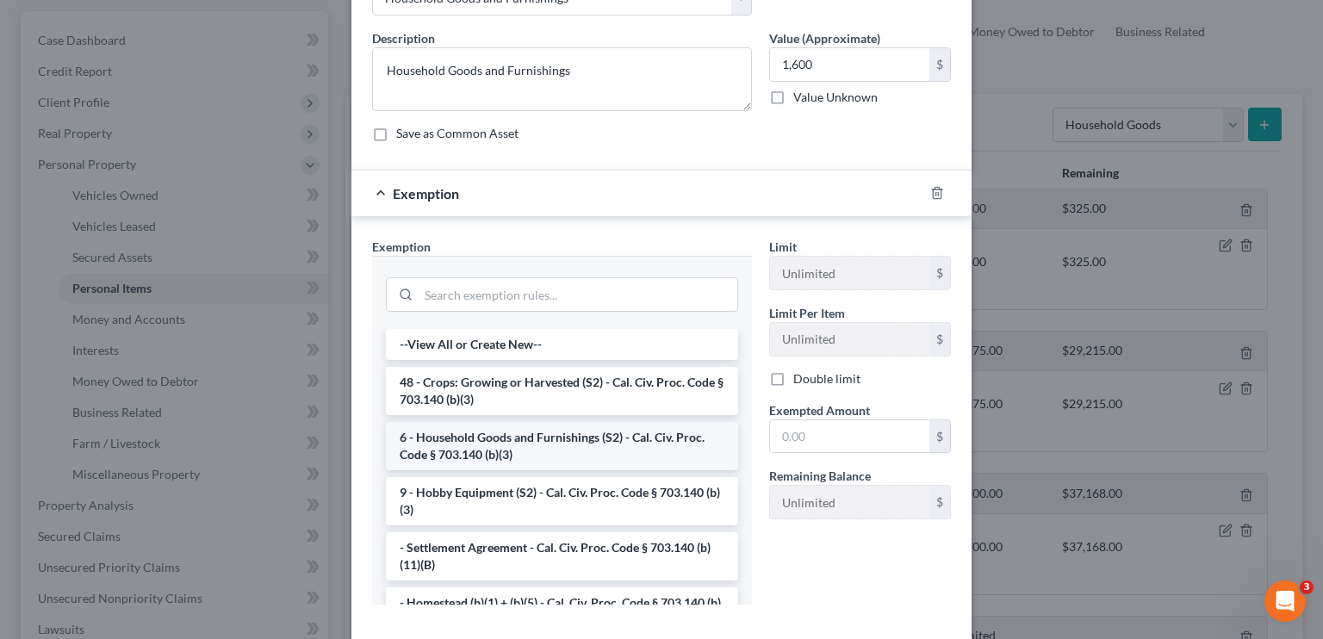
click at [570, 448] on li "6 - Household Goods and Furnishings (S2) - Cal. Civ. Proc. Code § 703.140 (b)(3)" at bounding box center [562, 446] width 352 height 48
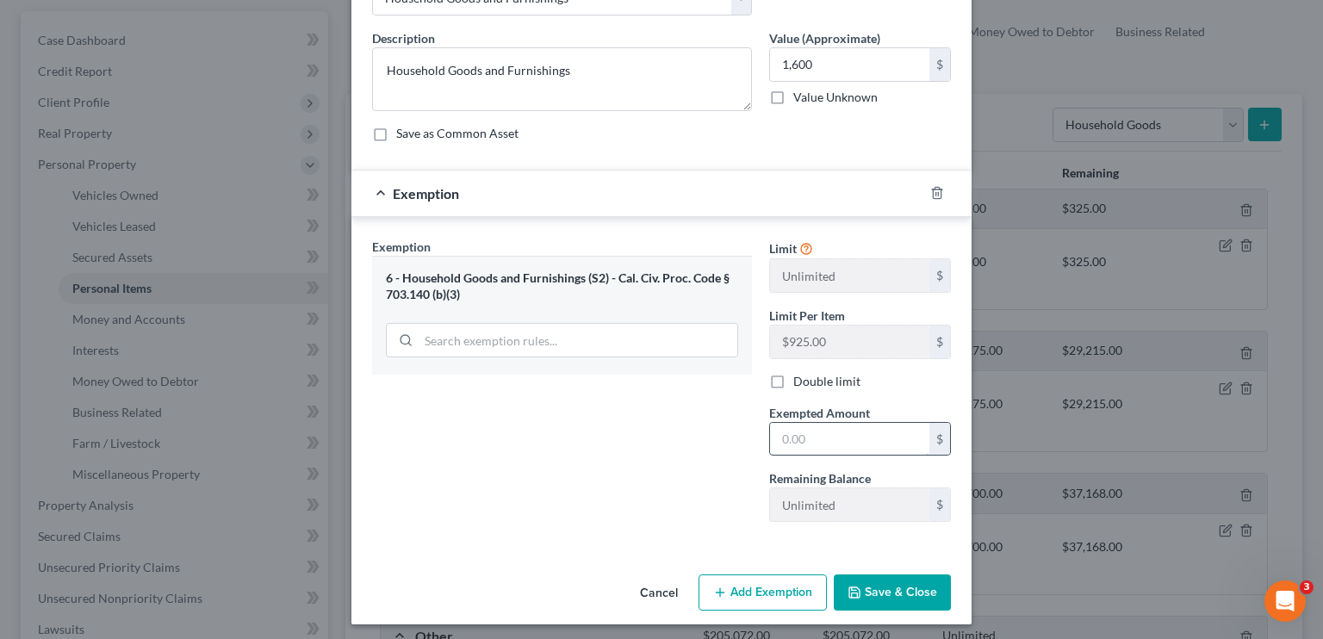
click at [779, 438] on input "text" at bounding box center [849, 439] width 159 height 33
click at [732, 364] on div "6 - Household Goods and Furnishings (S2) - Cal. Civ. Proc. Code § 703.140 (b)(3)" at bounding box center [562, 315] width 380 height 119
click at [779, 59] on input "1,600" at bounding box center [849, 64] width 159 height 33
drag, startPoint x: 826, startPoint y: 440, endPoint x: 813, endPoint y: 435, distance: 13.9
click at [779, 440] on input "text" at bounding box center [849, 439] width 159 height 33
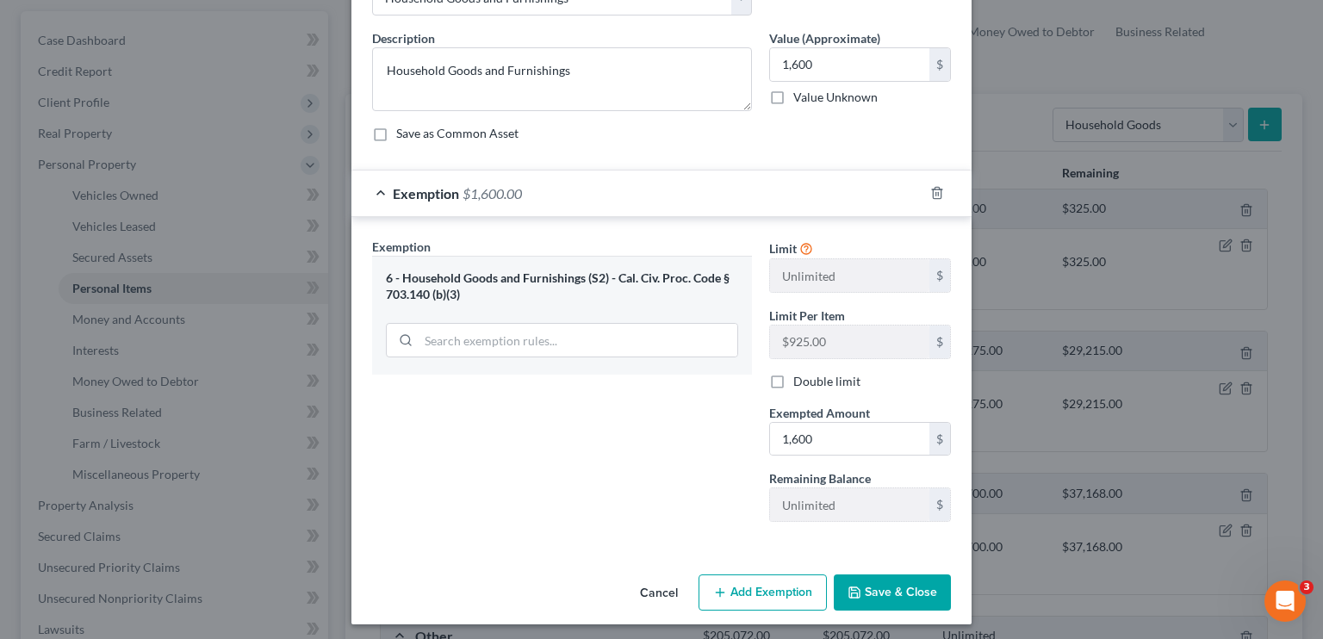
click at [779, 602] on button "Save & Close" at bounding box center [892, 592] width 117 height 36
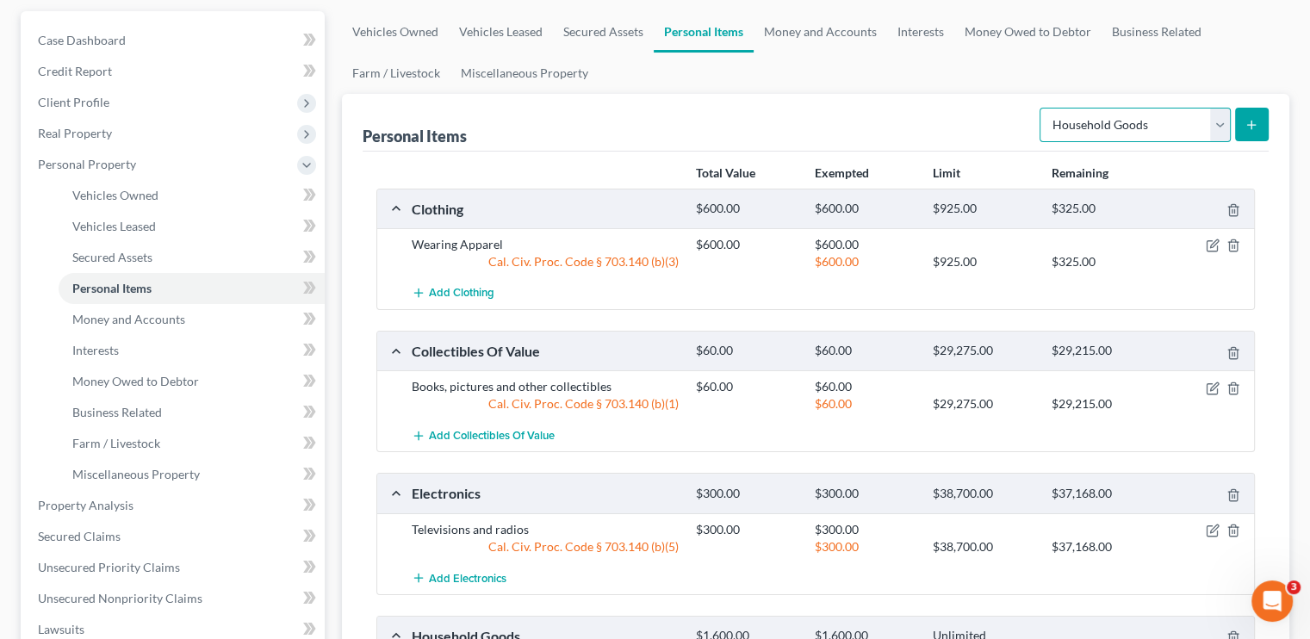
drag, startPoint x: 1191, startPoint y: 122, endPoint x: 1190, endPoint y: 138, distance: 15.5
click at [779, 122] on select "Select Item Type Clothing Collectibles Of Value Electronics Firearms Household …" at bounding box center [1135, 125] width 191 height 34
click at [779, 108] on select "Select Item Type Clothing Collectibles Of Value Electronics Firearms Household …" at bounding box center [1135, 125] width 191 height 34
click at [779, 134] on button "submit" at bounding box center [1252, 125] width 34 height 34
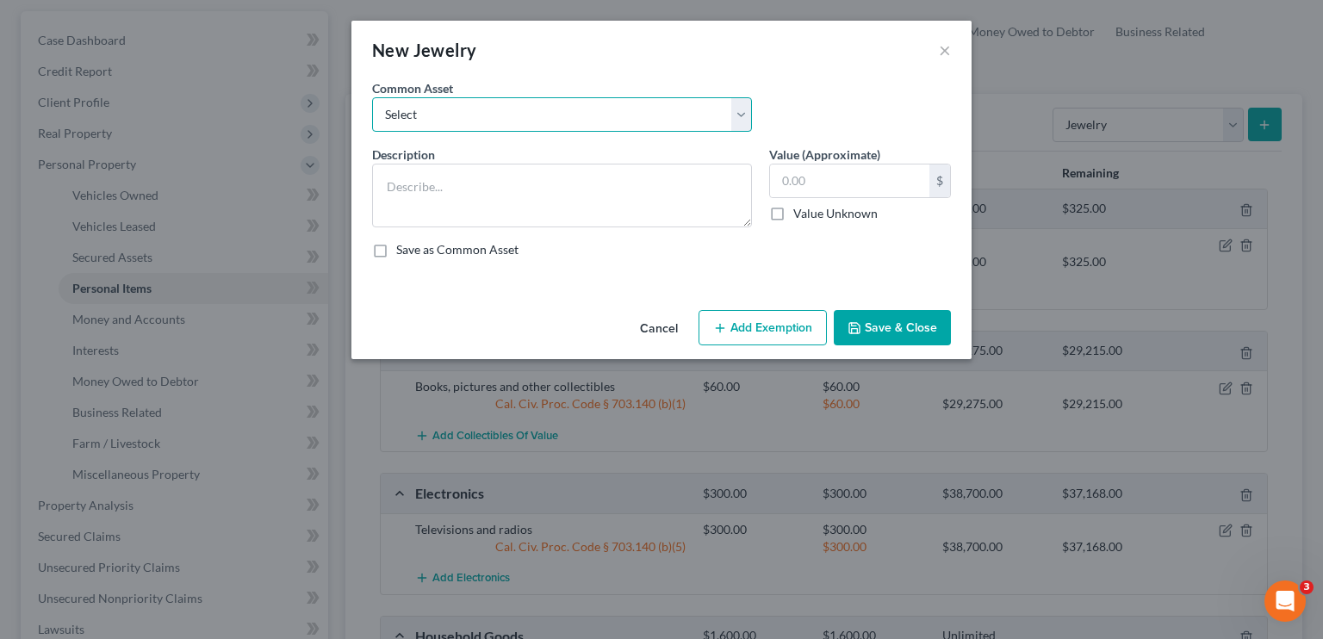
drag, startPoint x: 493, startPoint y: 114, endPoint x: 491, endPoint y: 129, distance: 15.6
click at [493, 114] on select "Select Everyday jewelry and watches" at bounding box center [562, 114] width 380 height 34
click at [372, 97] on select "Select Everyday jewelry and watches" at bounding box center [562, 114] width 380 height 34
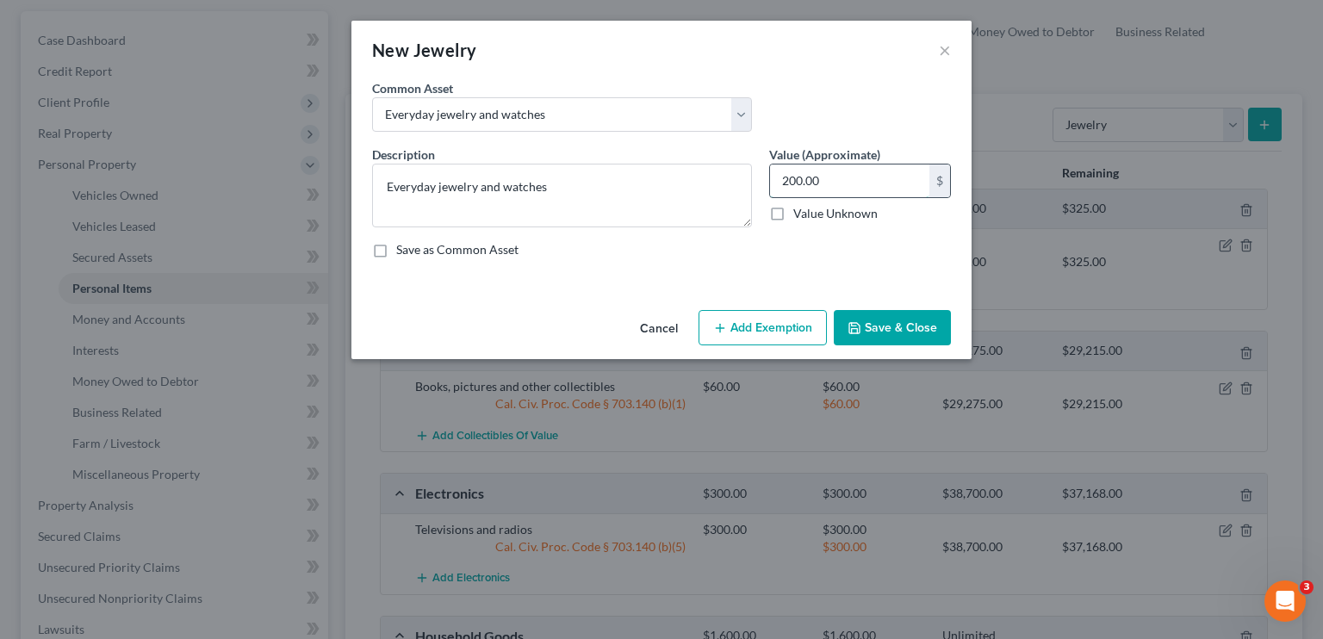
click at [779, 181] on input "200.00" at bounding box center [849, 181] width 159 height 33
click at [776, 335] on button "Add Exemption" at bounding box center [762, 328] width 128 height 36
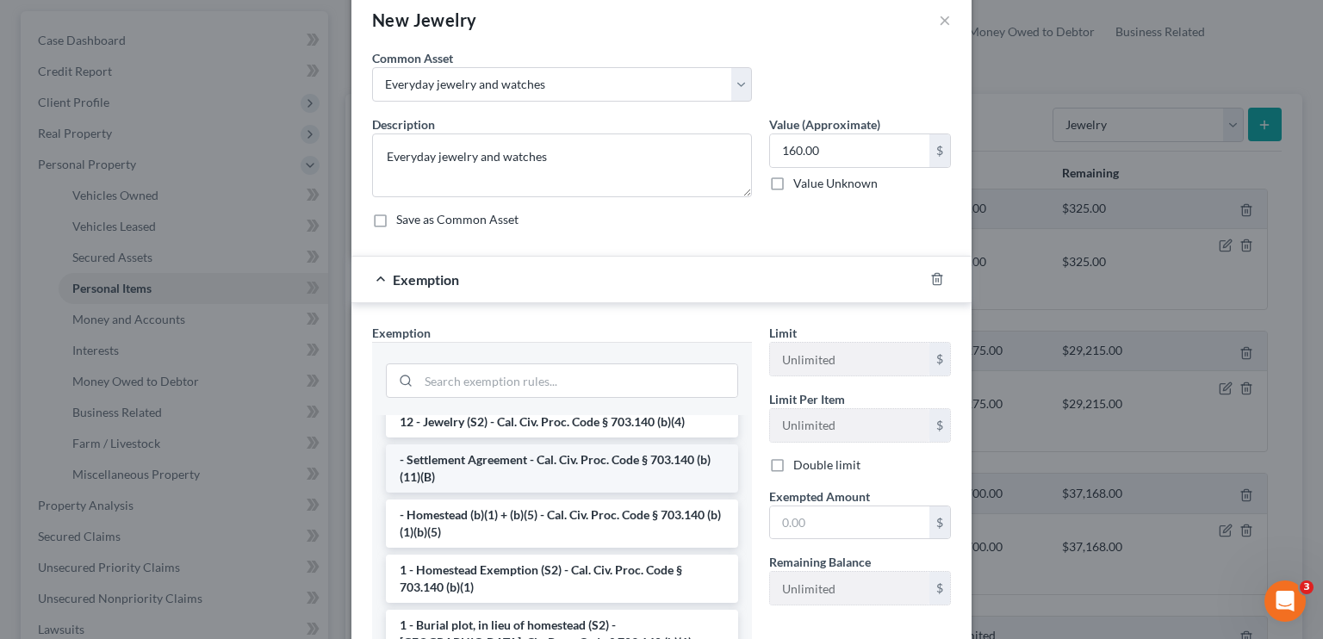
scroll to position [0, 0]
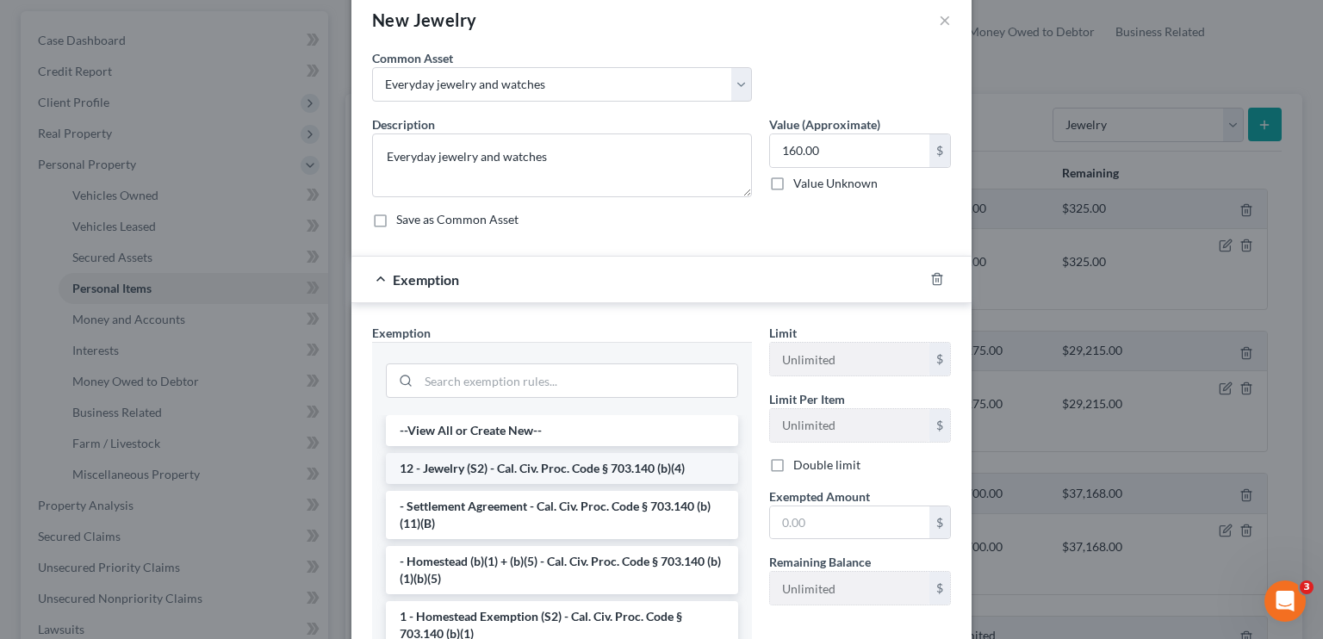
click at [515, 469] on li "12 - Jewelry (S2) - Cal. Civ. Proc. Code § 703.140 (b)(4)" at bounding box center [562, 468] width 352 height 31
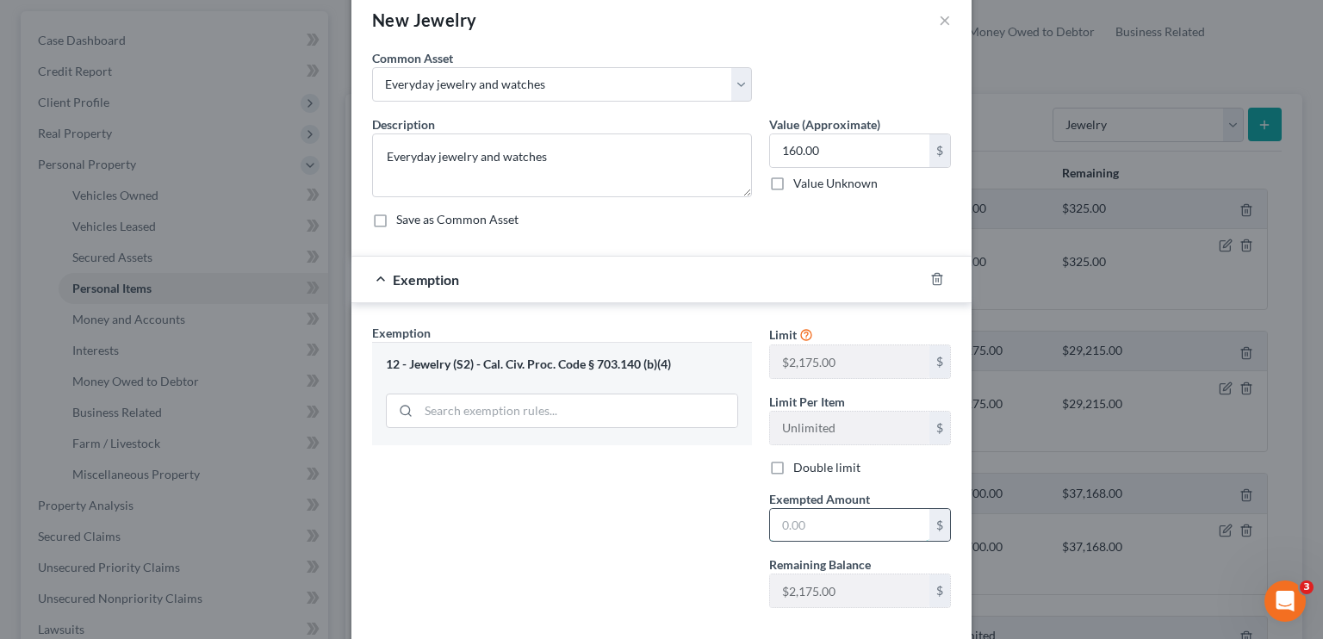
click at [779, 523] on input "text" at bounding box center [849, 525] width 159 height 33
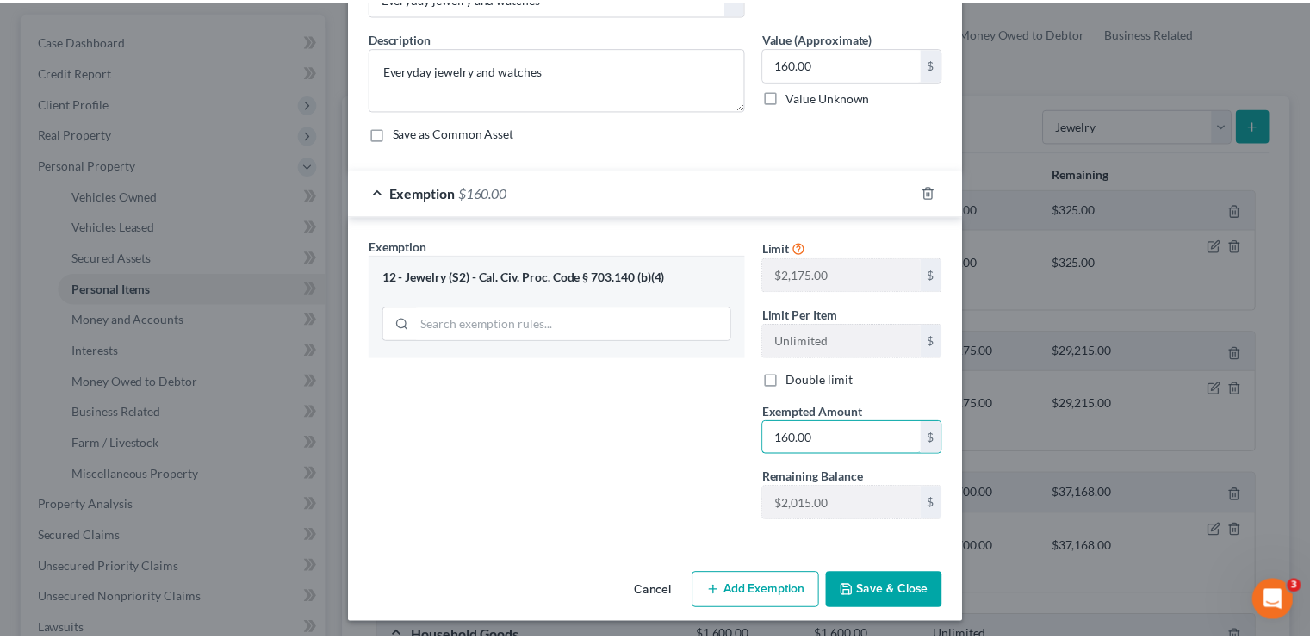
scroll to position [120, 0]
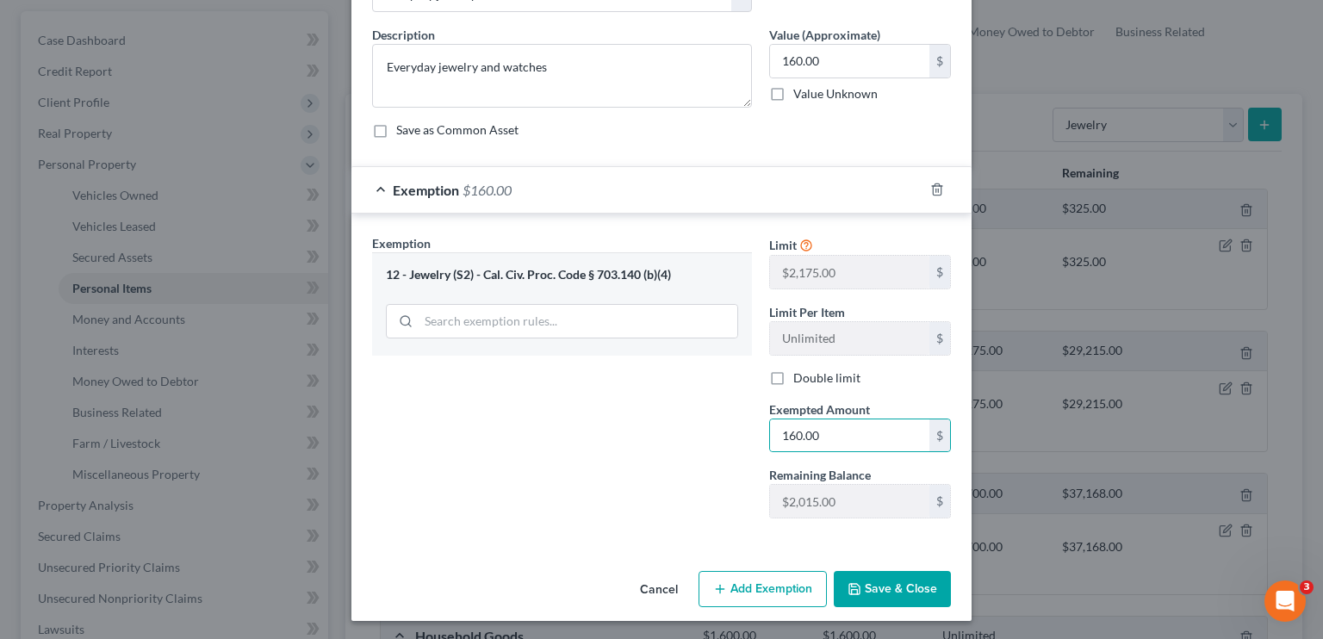
click at [779, 592] on button "Save & Close" at bounding box center [892, 589] width 117 height 36
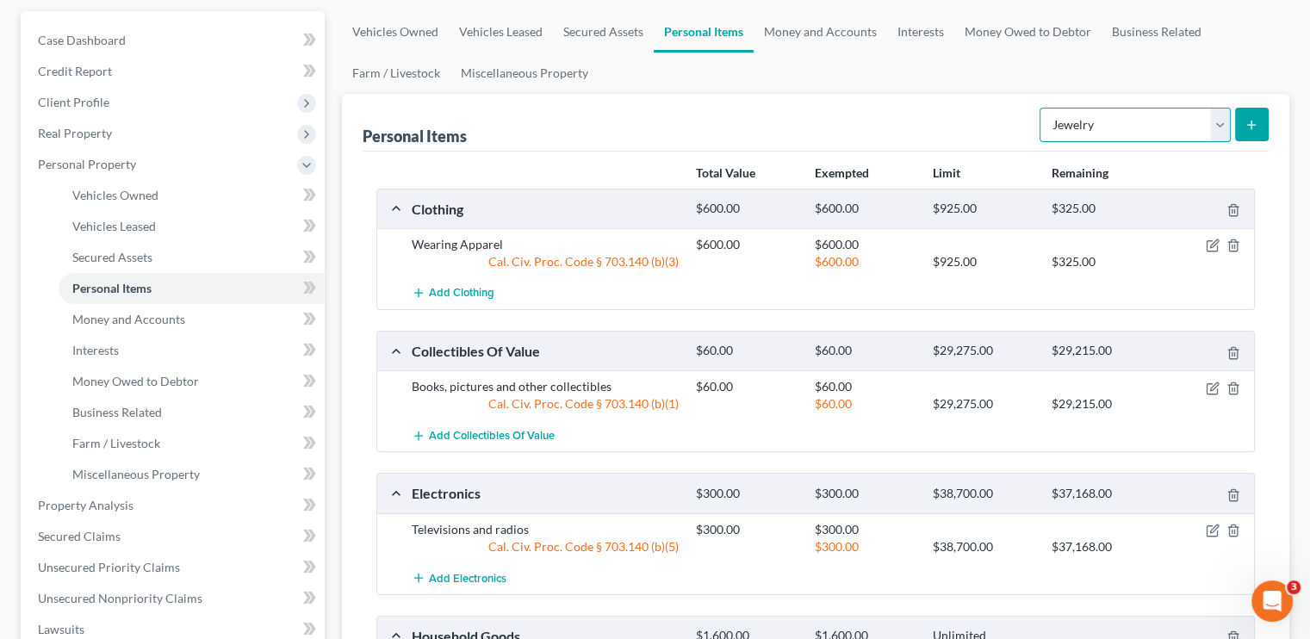
drag, startPoint x: 1217, startPoint y: 121, endPoint x: 1207, endPoint y: 139, distance: 20.1
click at [779, 121] on select "Select Item Type Clothing Collectibles Of Value Electronics Firearms Household …" at bounding box center [1135, 125] width 191 height 34
click at [779, 120] on select "Select Item Type Clothing Collectibles Of Value Electronics Firearms Household …" at bounding box center [1135, 125] width 191 height 34
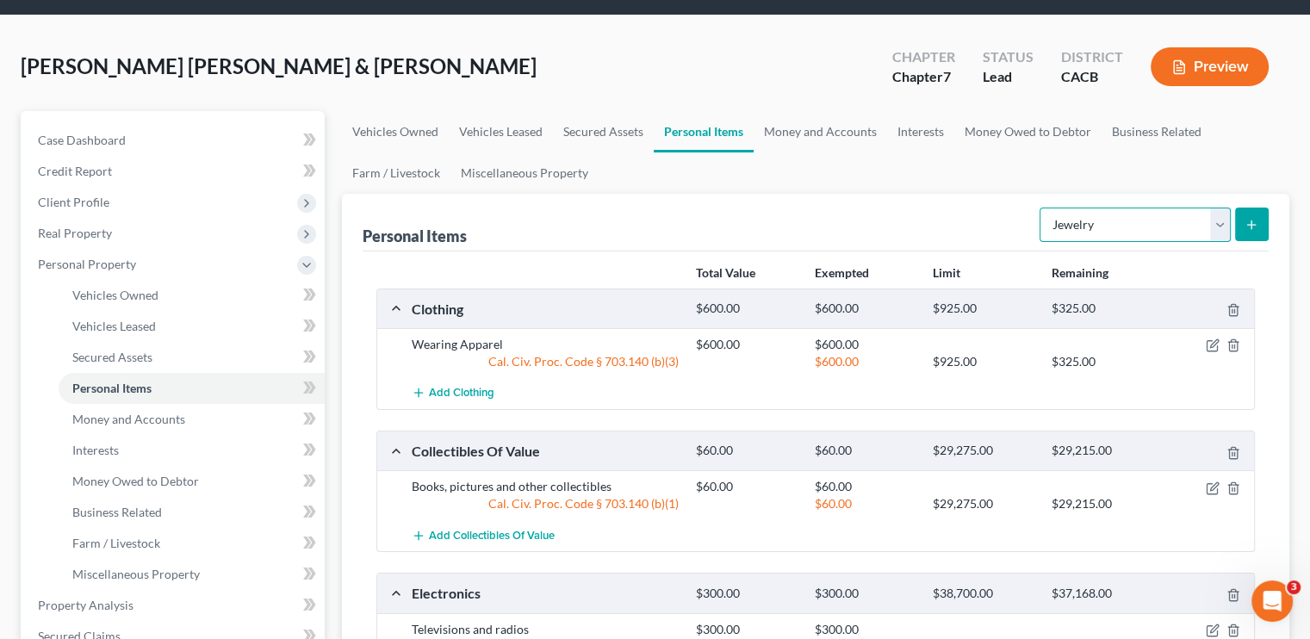
drag, startPoint x: 1212, startPoint y: 220, endPoint x: 1195, endPoint y: 239, distance: 26.3
click at [779, 220] on select "Select Item Type Clothing Collectibles Of Value Electronics Firearms Household …" at bounding box center [1135, 225] width 191 height 34
click at [779, 160] on ul "Vehicles Owned Vehicles Leased Secured Assets Personal Items Money and Accounts…" at bounding box center [815, 152] width 947 height 83
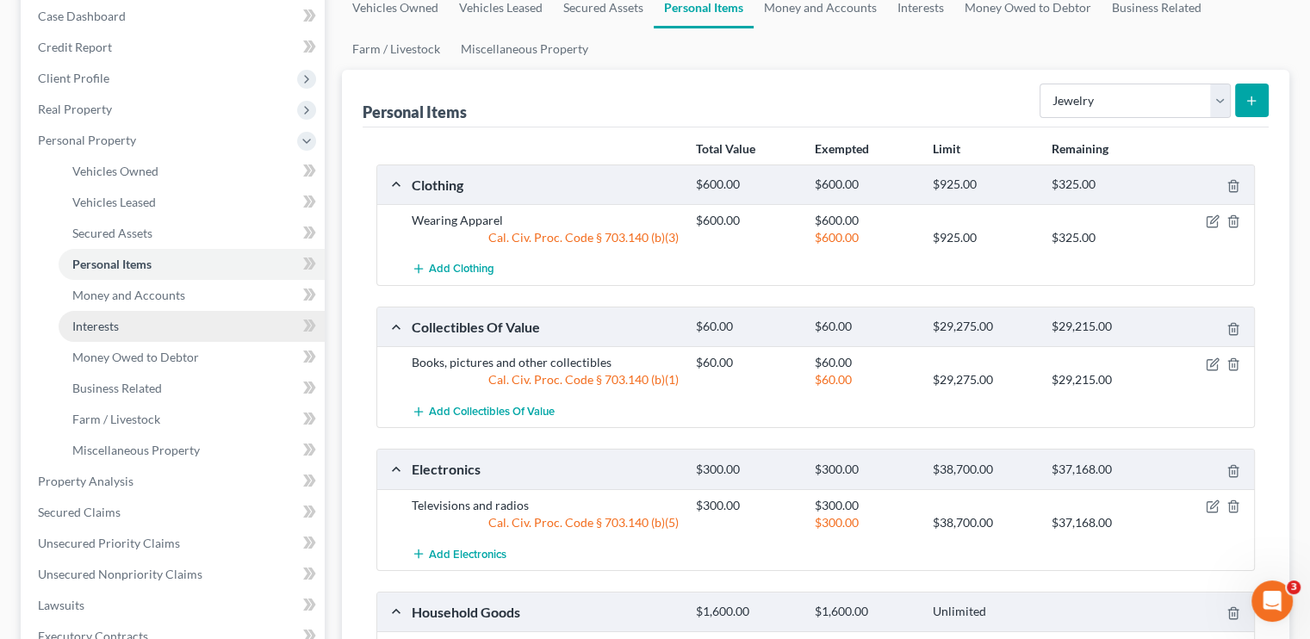
scroll to position [258, 0]
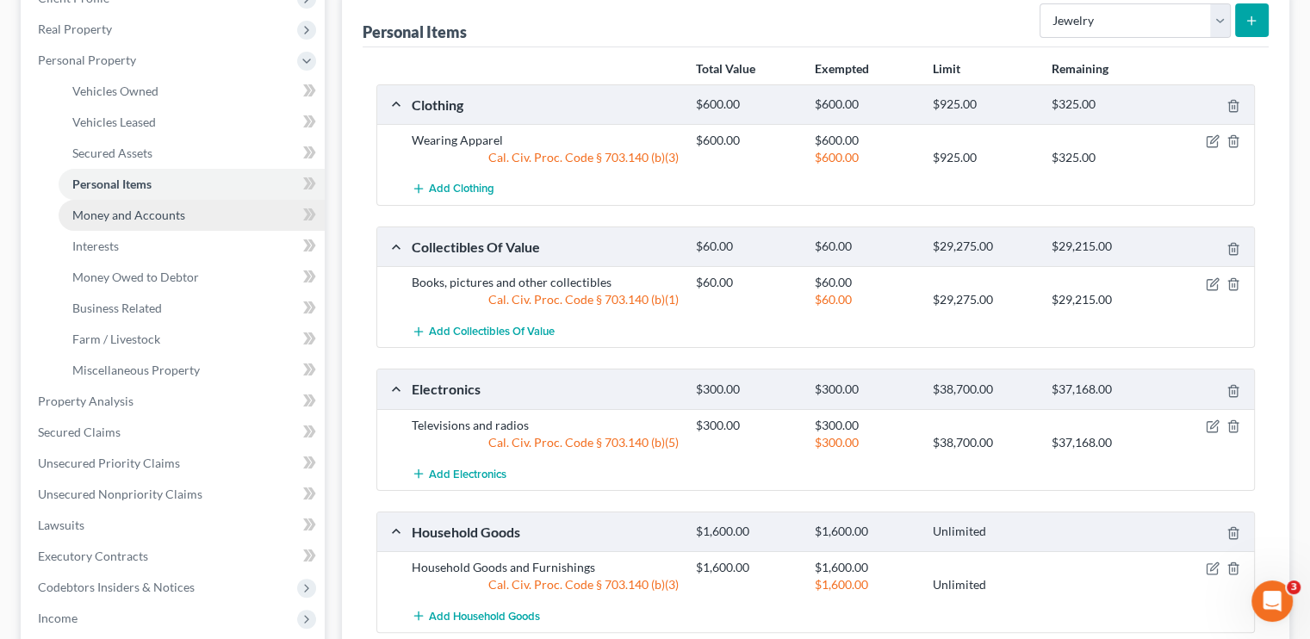
click at [116, 203] on link "Money and Accounts" at bounding box center [192, 215] width 266 height 31
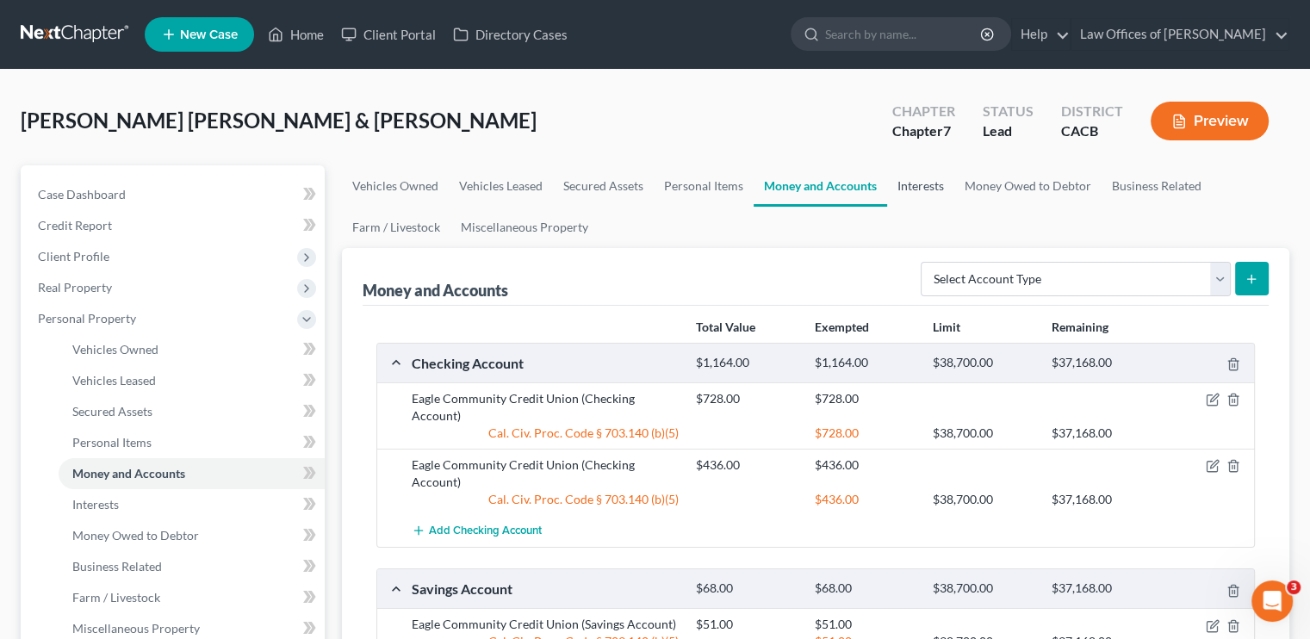
click at [779, 186] on link "Interests" at bounding box center [920, 185] width 67 height 41
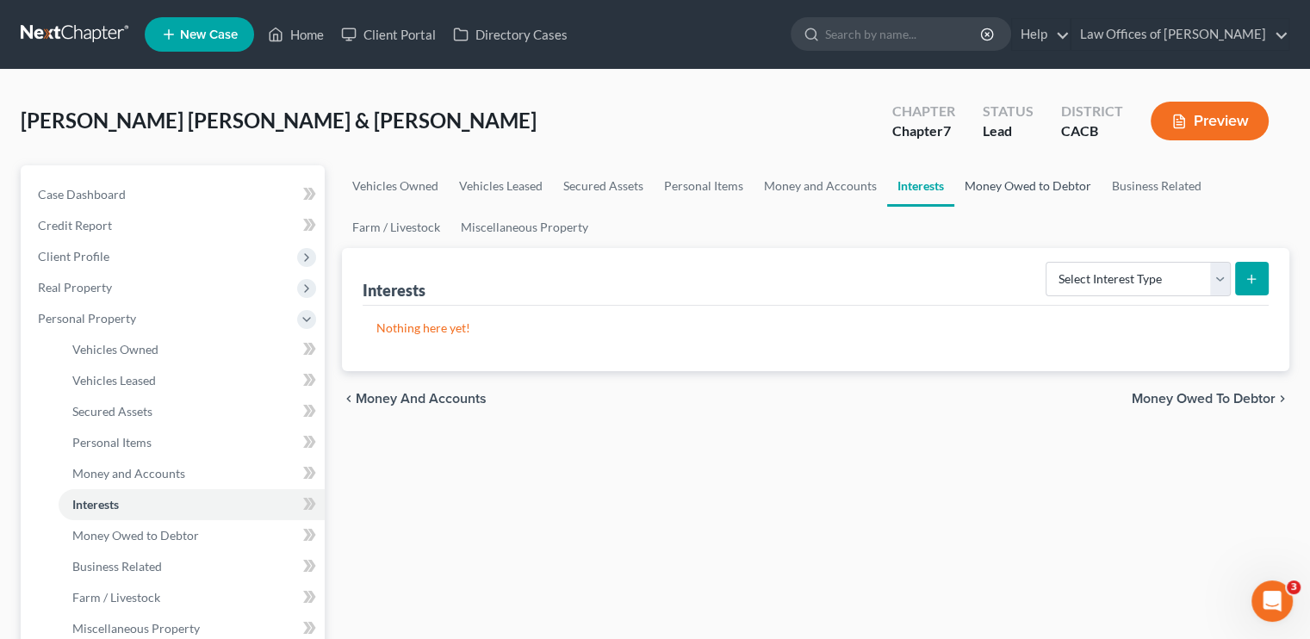
click at [779, 178] on link "Money Owed to Debtor" at bounding box center [1027, 185] width 147 height 41
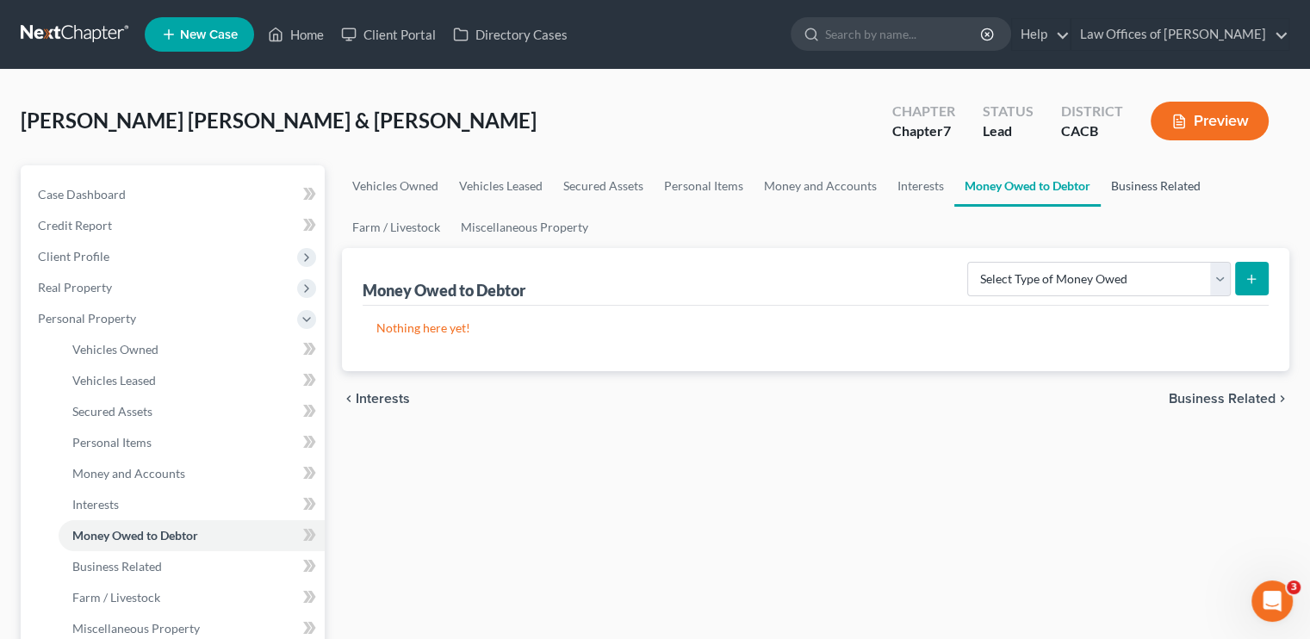
click at [779, 192] on link "Business Related" at bounding box center [1156, 185] width 110 height 41
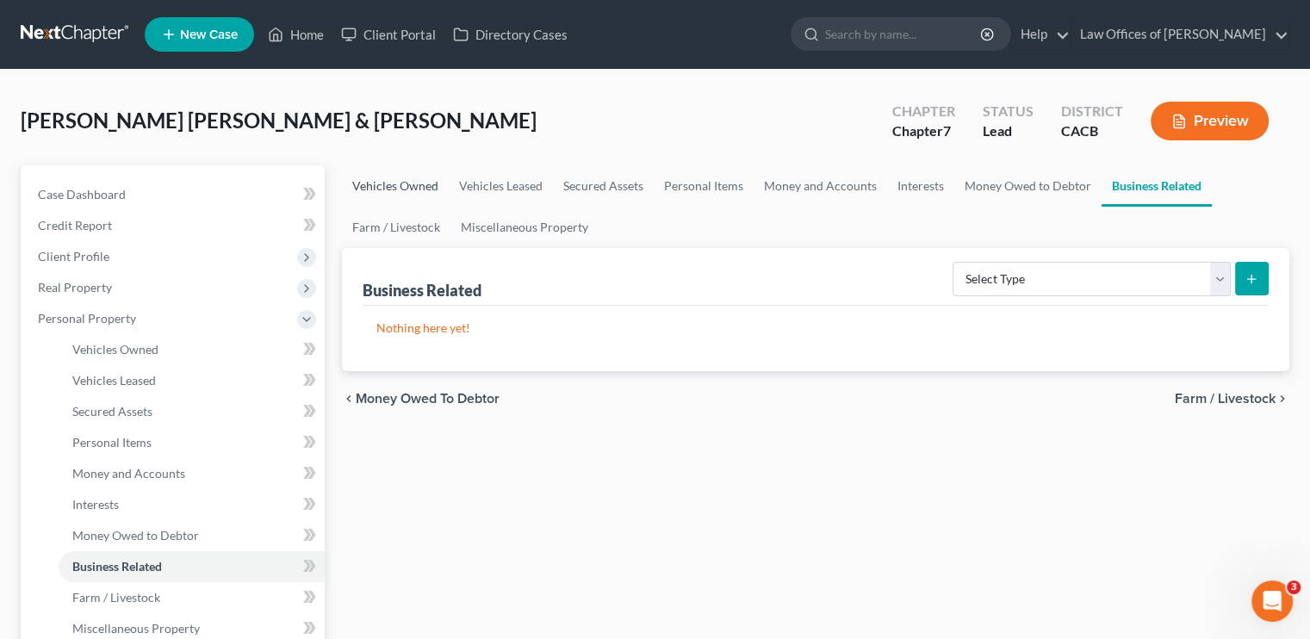
click at [417, 185] on link "Vehicles Owned" at bounding box center [395, 185] width 107 height 41
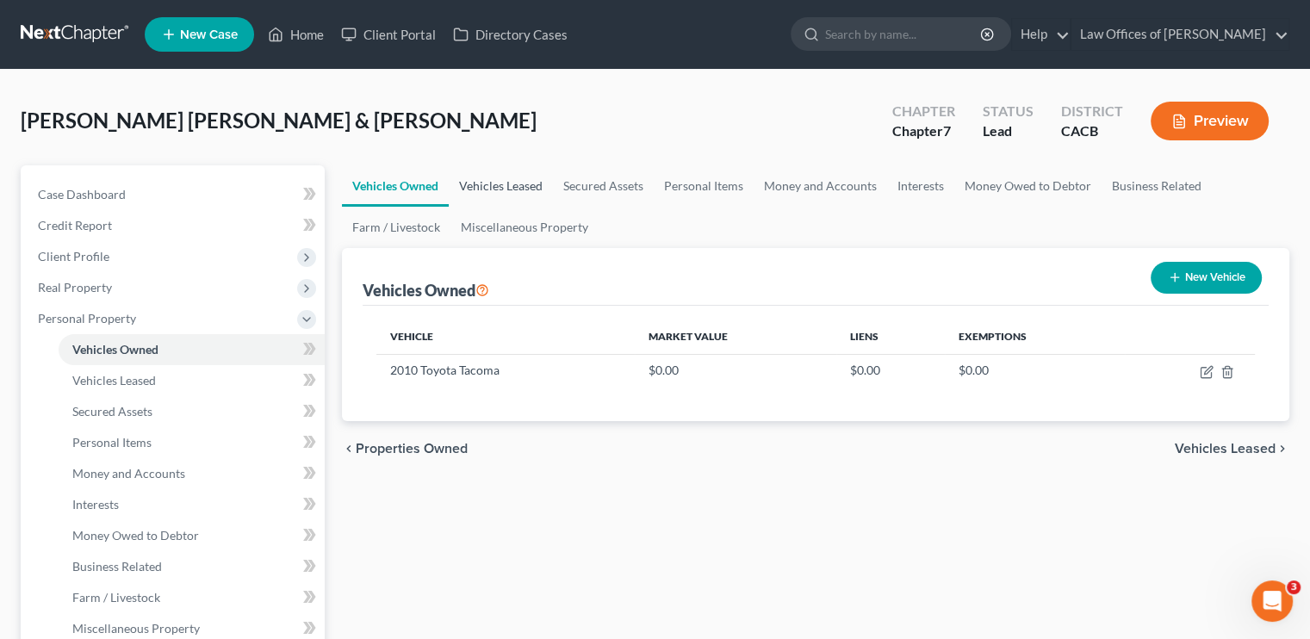
click at [513, 188] on link "Vehicles Leased" at bounding box center [501, 185] width 104 height 41
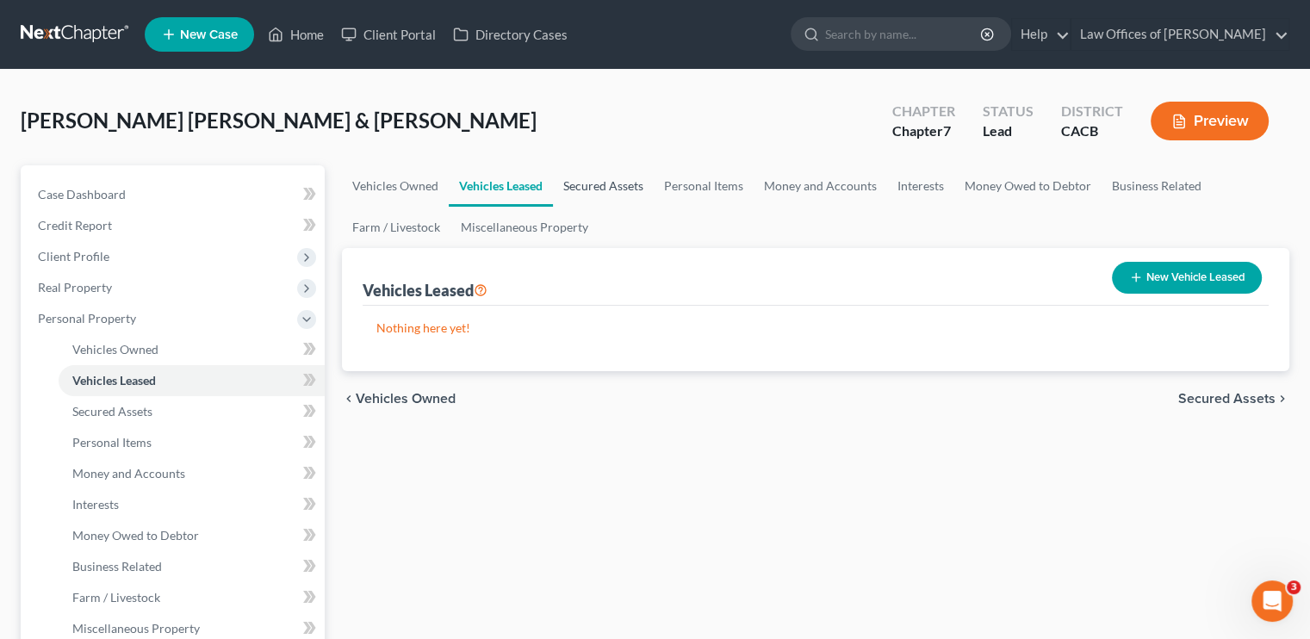
click at [589, 182] on link "Secured Assets" at bounding box center [603, 185] width 101 height 41
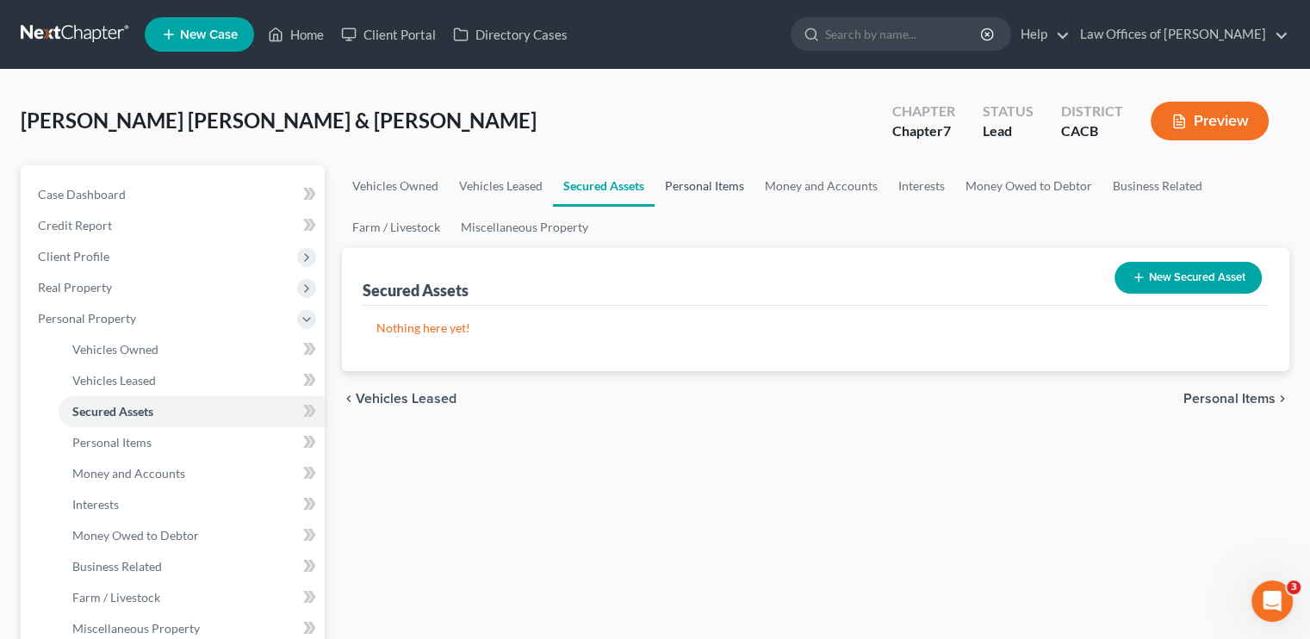
click at [713, 188] on link "Personal Items" at bounding box center [705, 185] width 100 height 41
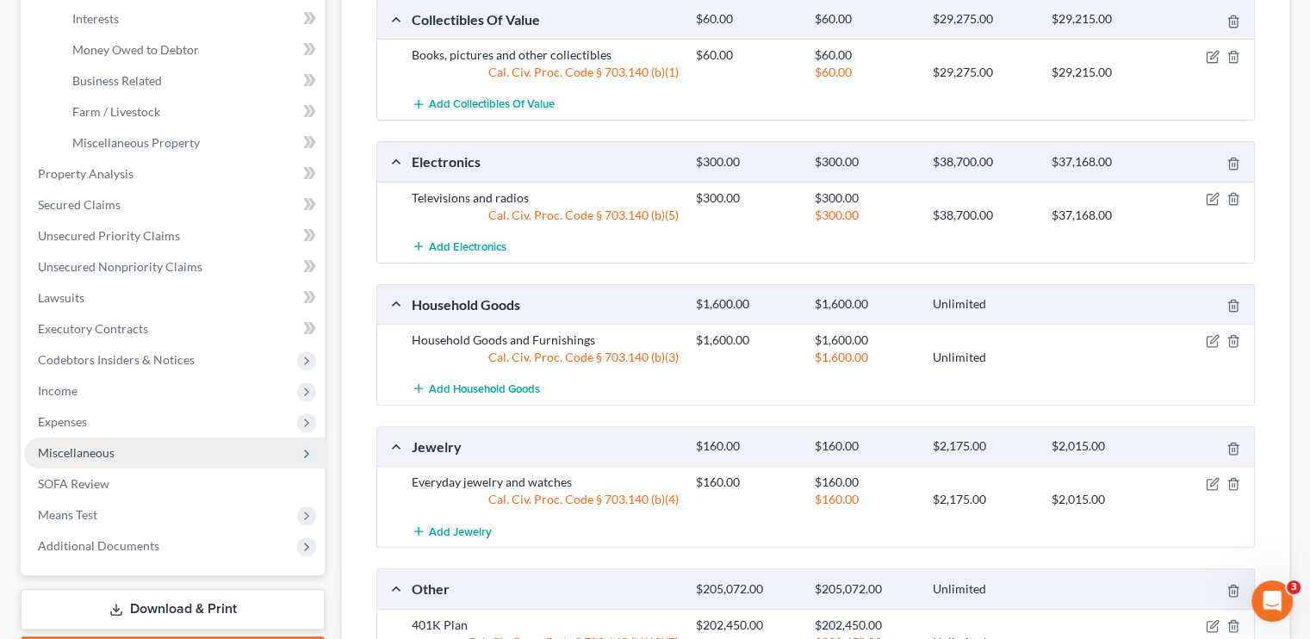
scroll to position [517, 0]
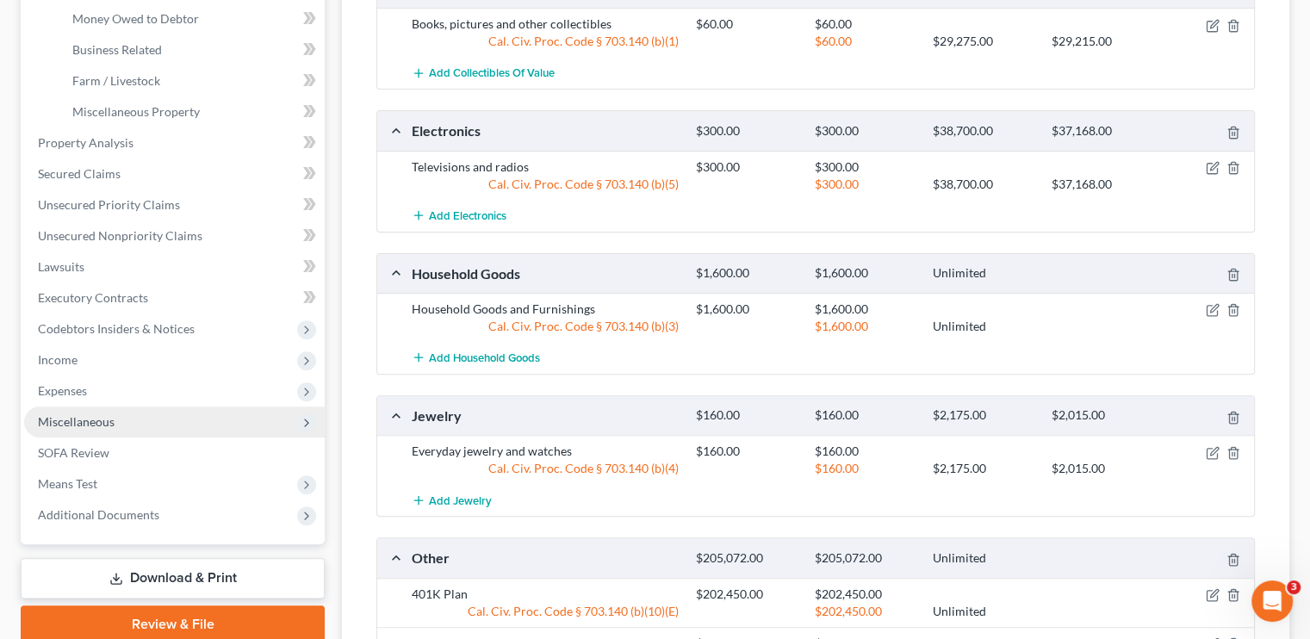
click at [110, 425] on span "Miscellaneous" at bounding box center [76, 421] width 77 height 15
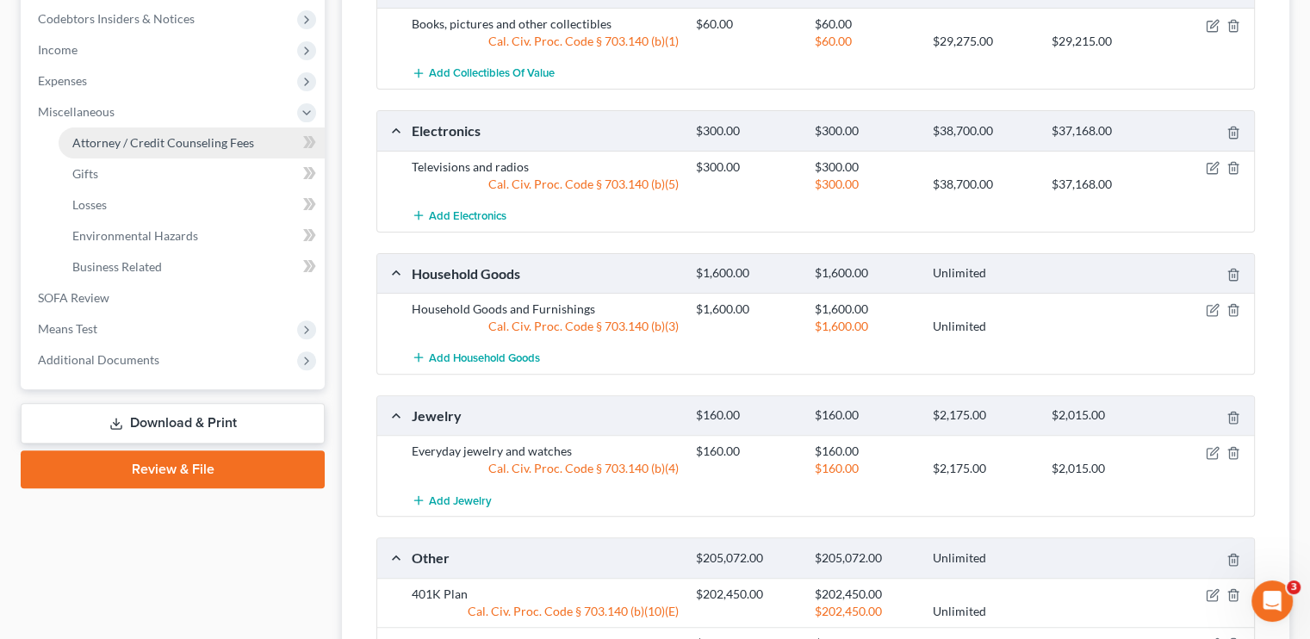
click at [164, 144] on span "Attorney / Credit Counseling Fees" at bounding box center [163, 142] width 182 height 15
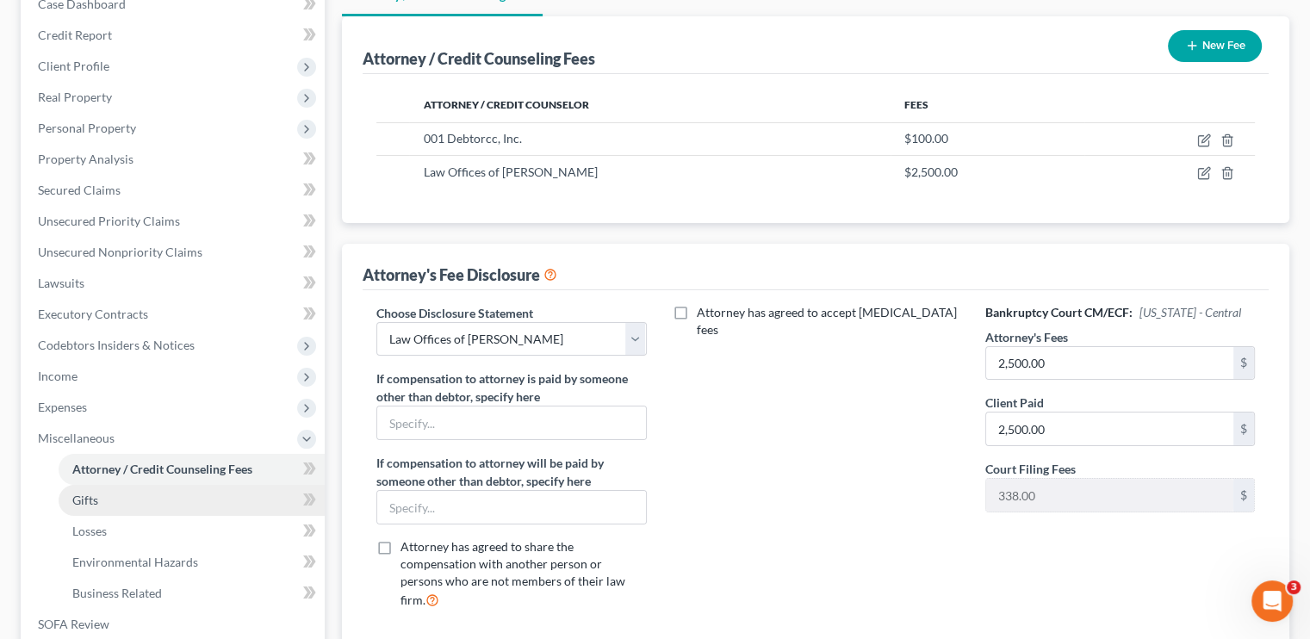
scroll to position [85, 0]
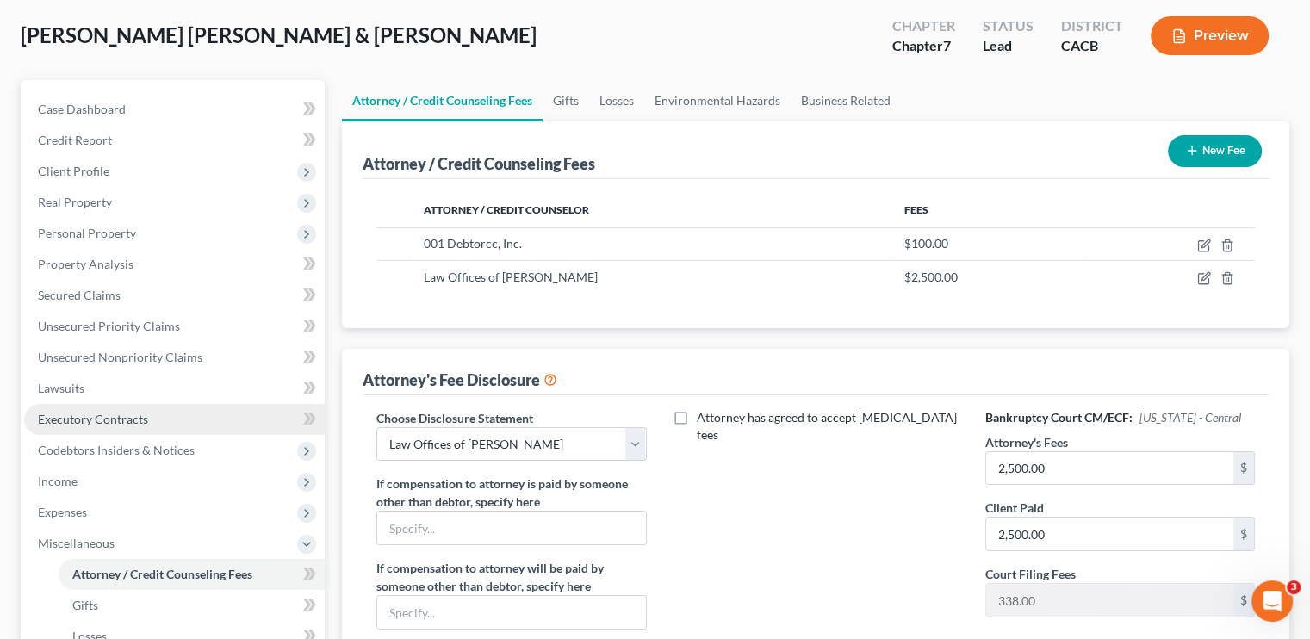
click at [117, 422] on span "Executory Contracts" at bounding box center [93, 419] width 110 height 15
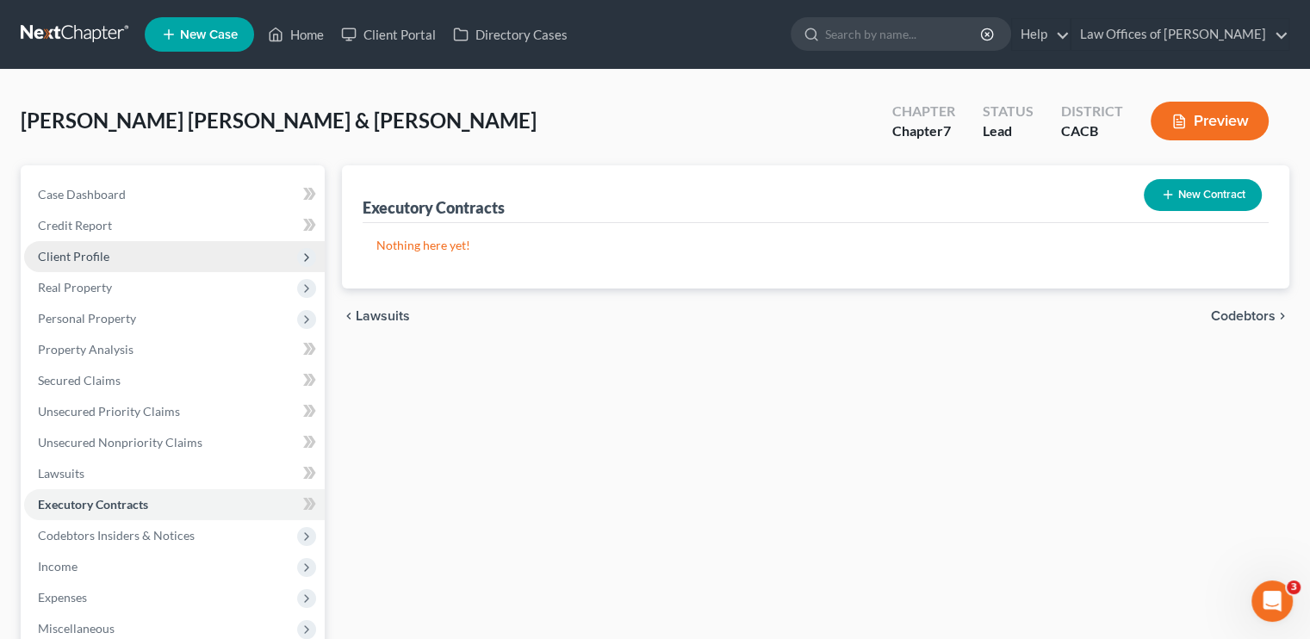
click at [110, 251] on span "Client Profile" at bounding box center [174, 256] width 301 height 31
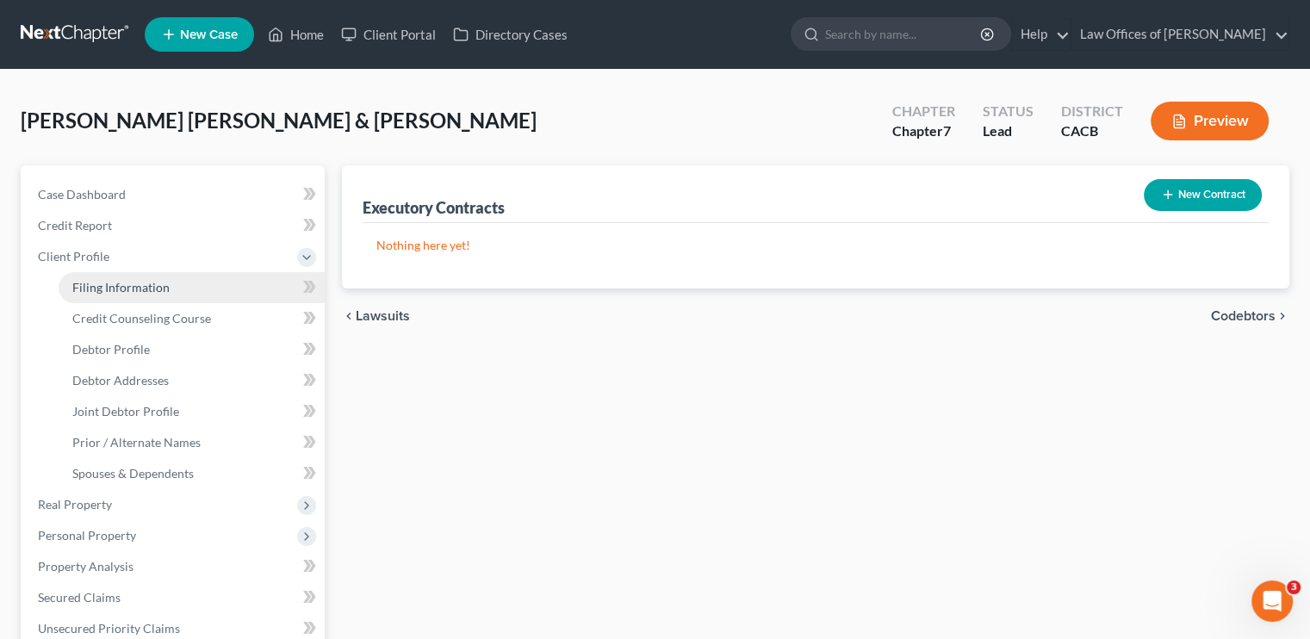
click at [115, 290] on span "Filing Information" at bounding box center [120, 287] width 97 height 15
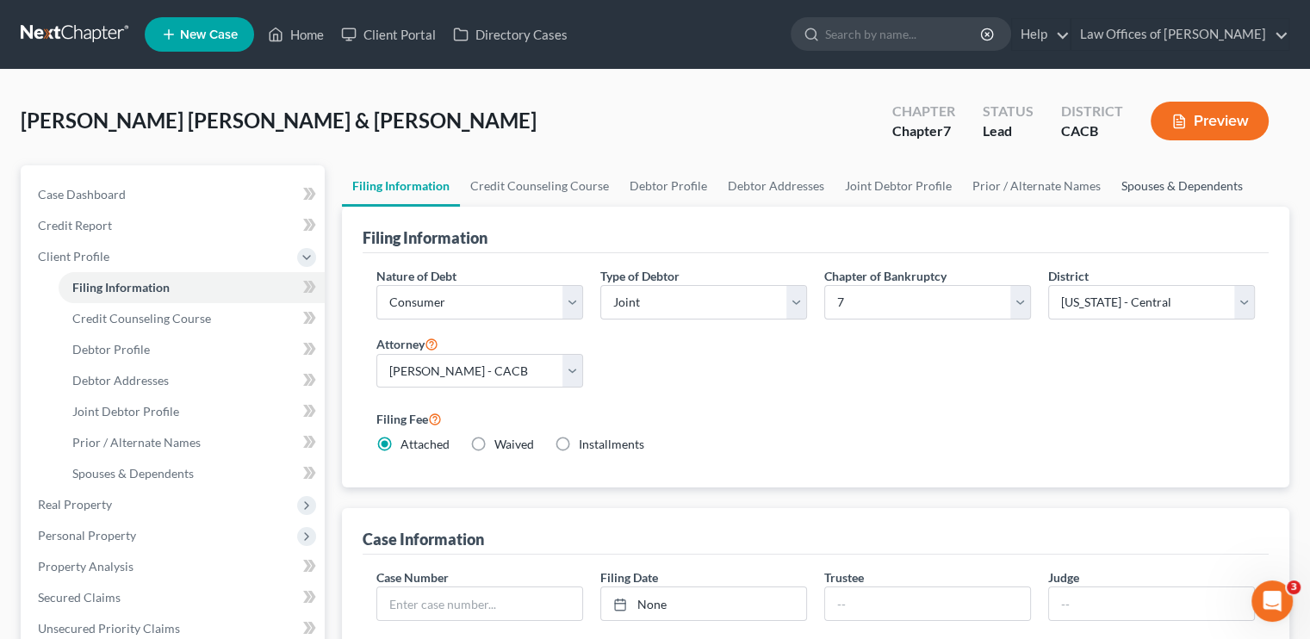
click at [779, 183] on link "Spouses & Dependents" at bounding box center [1182, 185] width 142 height 41
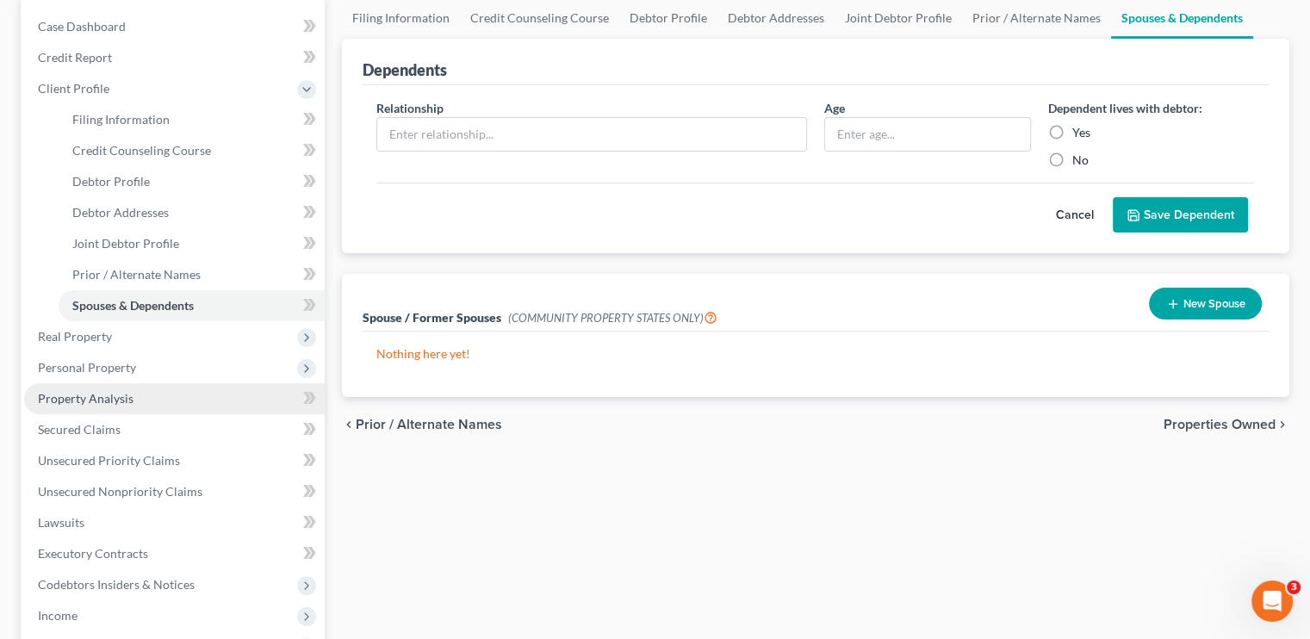
scroll to position [172, 0]
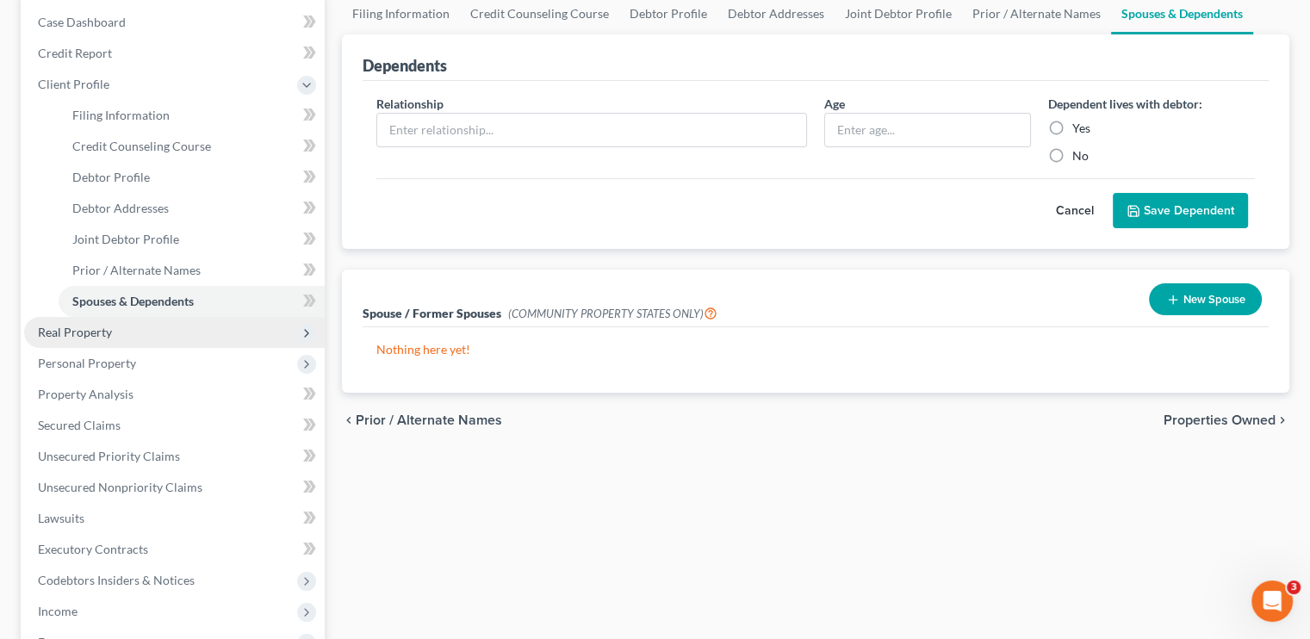
click at [103, 341] on span "Real Property" at bounding box center [174, 332] width 301 height 31
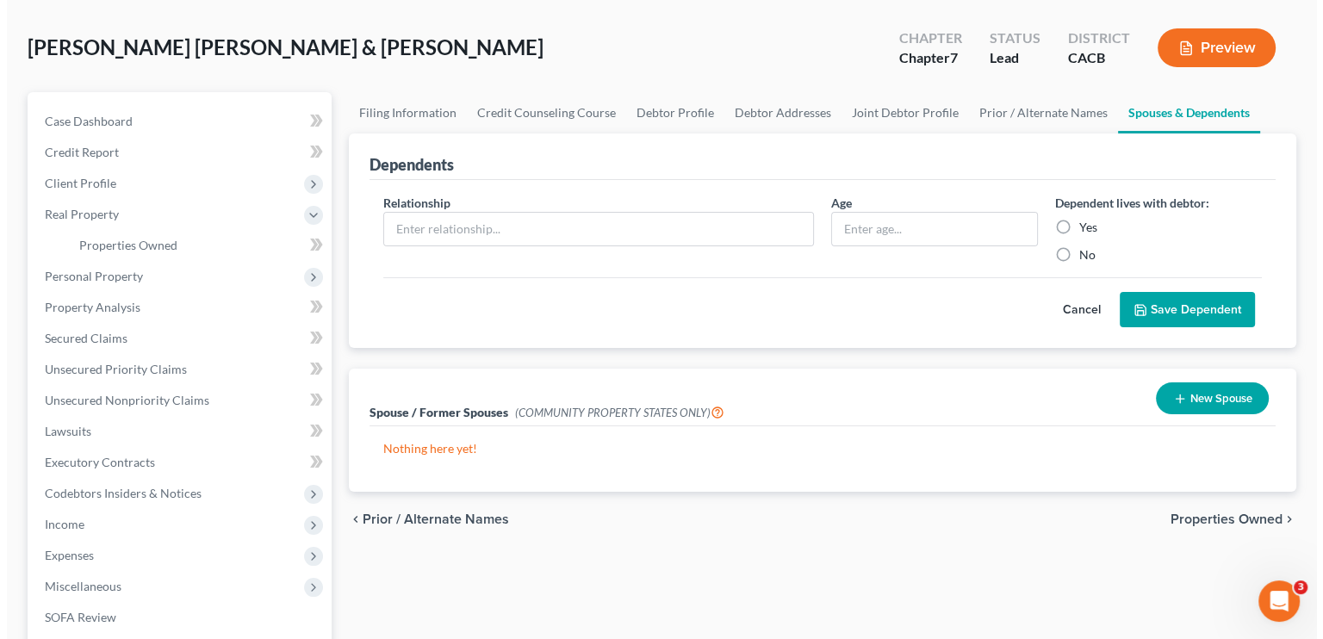
scroll to position [0, 0]
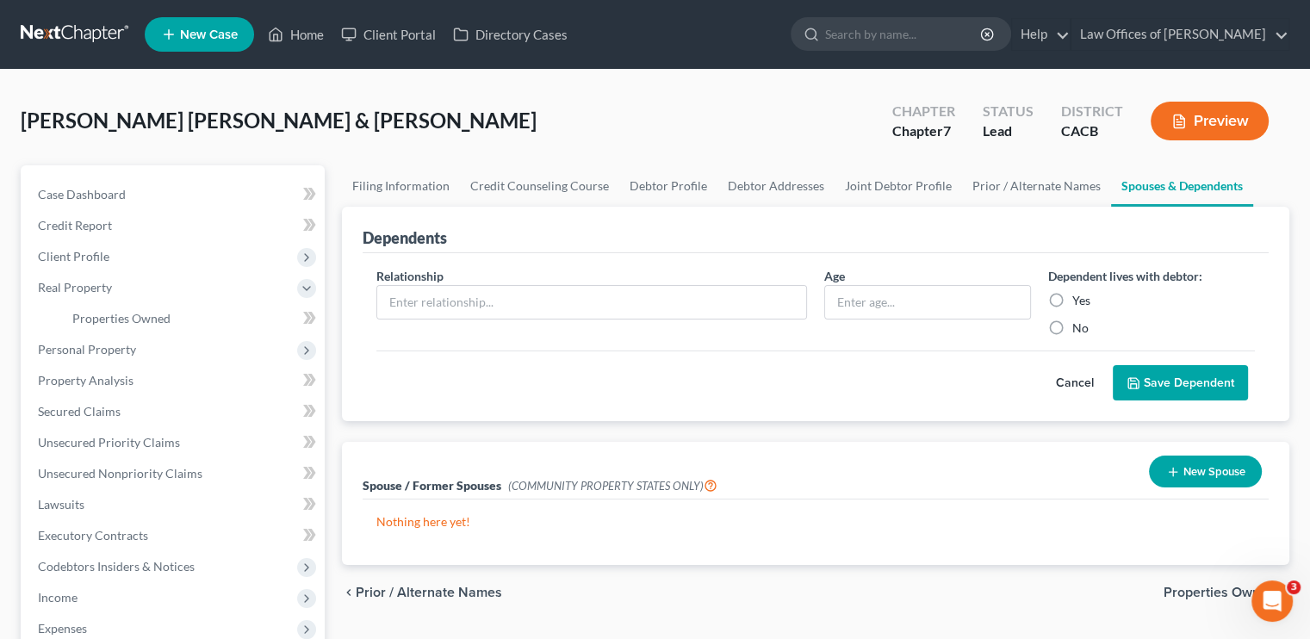
click at [779, 122] on button "Preview" at bounding box center [1210, 121] width 118 height 39
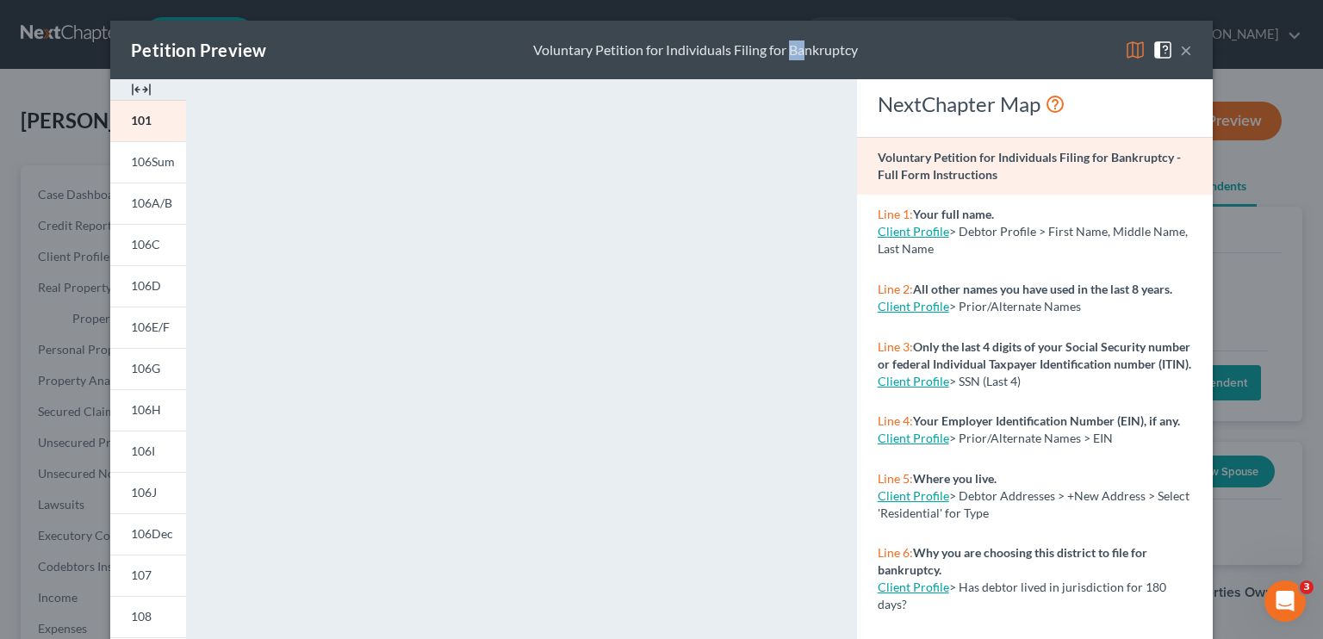
drag, startPoint x: 784, startPoint y: 59, endPoint x: 796, endPoint y: 3, distance: 56.4
click at [779, 3] on div "Petition Preview Voluntary Petition for Individuals Filing for Bankruptcy × 101…" at bounding box center [661, 319] width 1323 height 639
drag, startPoint x: 921, startPoint y: 31, endPoint x: 930, endPoint y: 8, distance: 25.1
click at [779, 8] on div "Petition Preview Voluntary Petition for Individuals Filing for Bankruptcy × 101…" at bounding box center [661, 319] width 1323 height 639
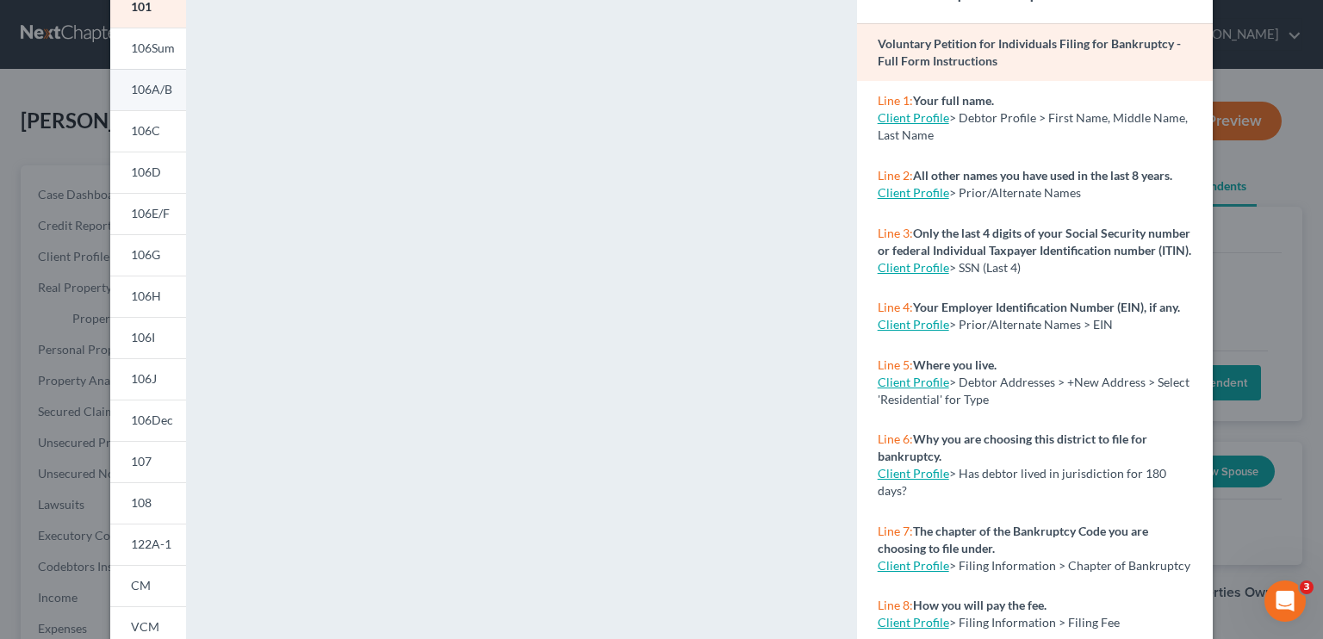
scroll to position [73, 0]
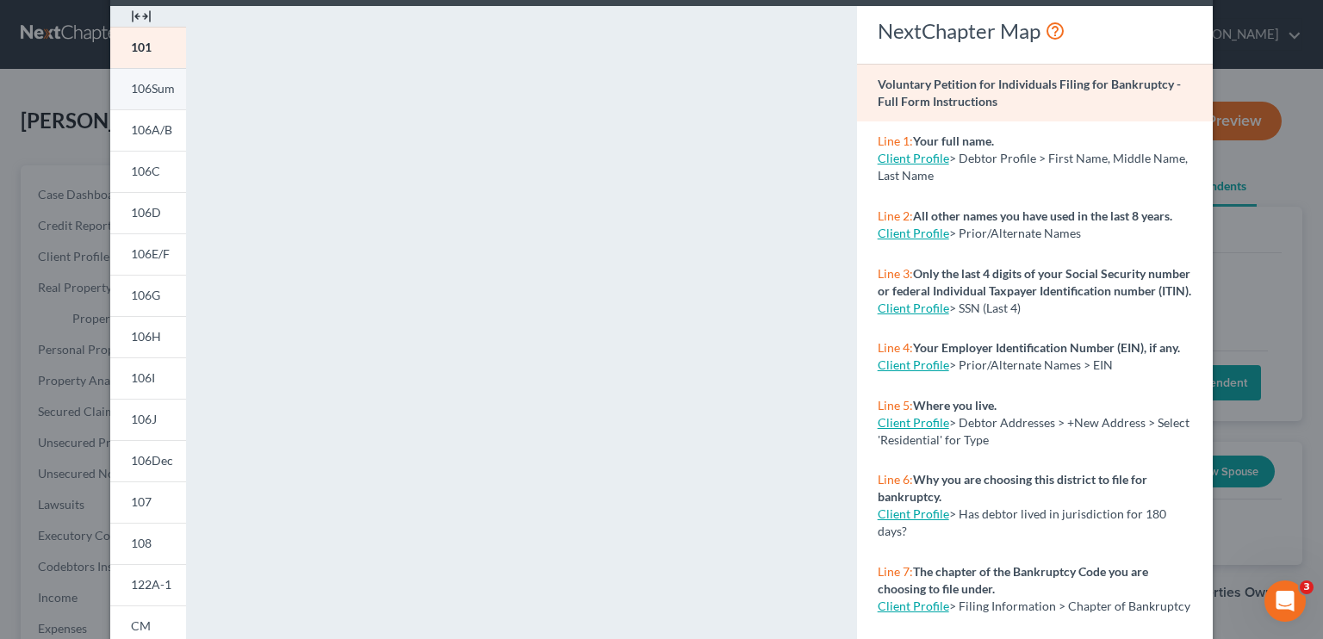
click at [131, 92] on span "106Sum" at bounding box center [153, 88] width 44 height 15
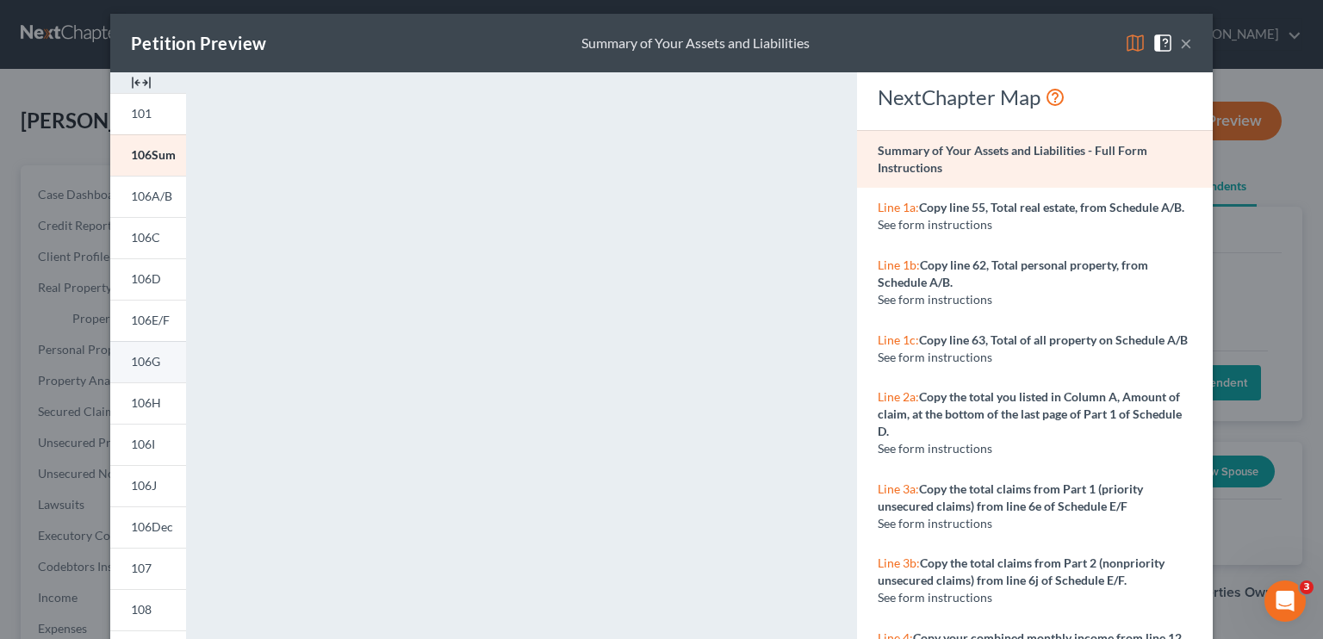
scroll to position [0, 0]
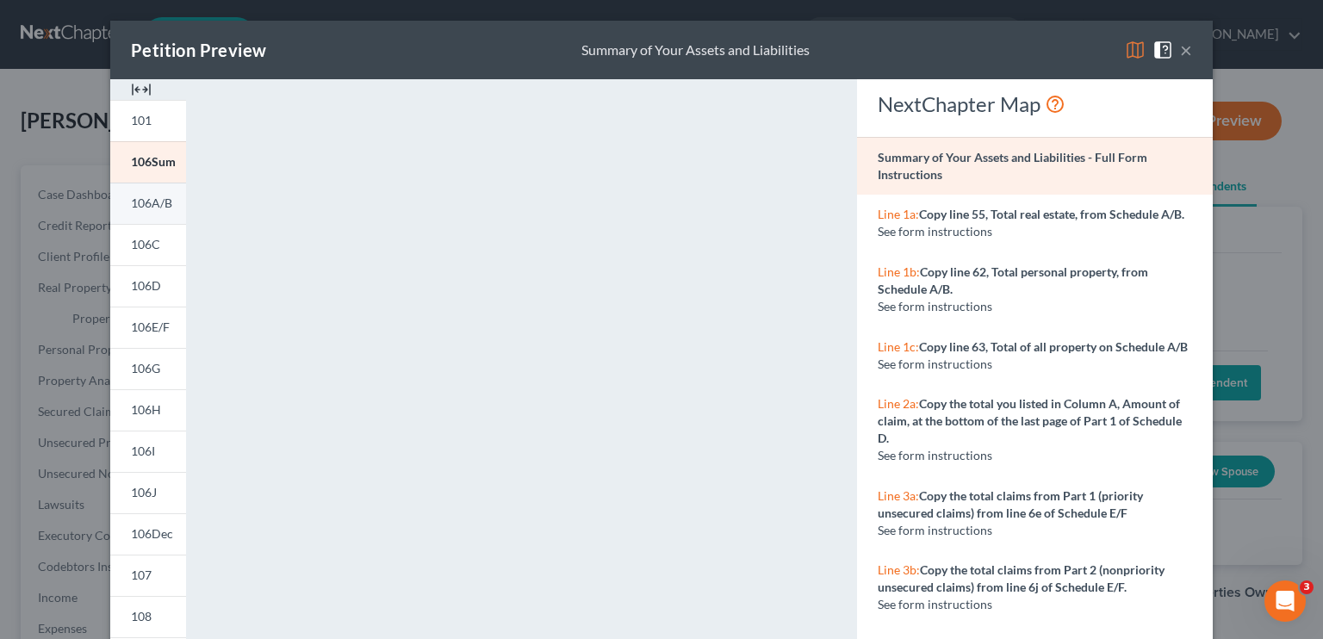
click at [148, 208] on span "106A/B" at bounding box center [151, 203] width 41 height 15
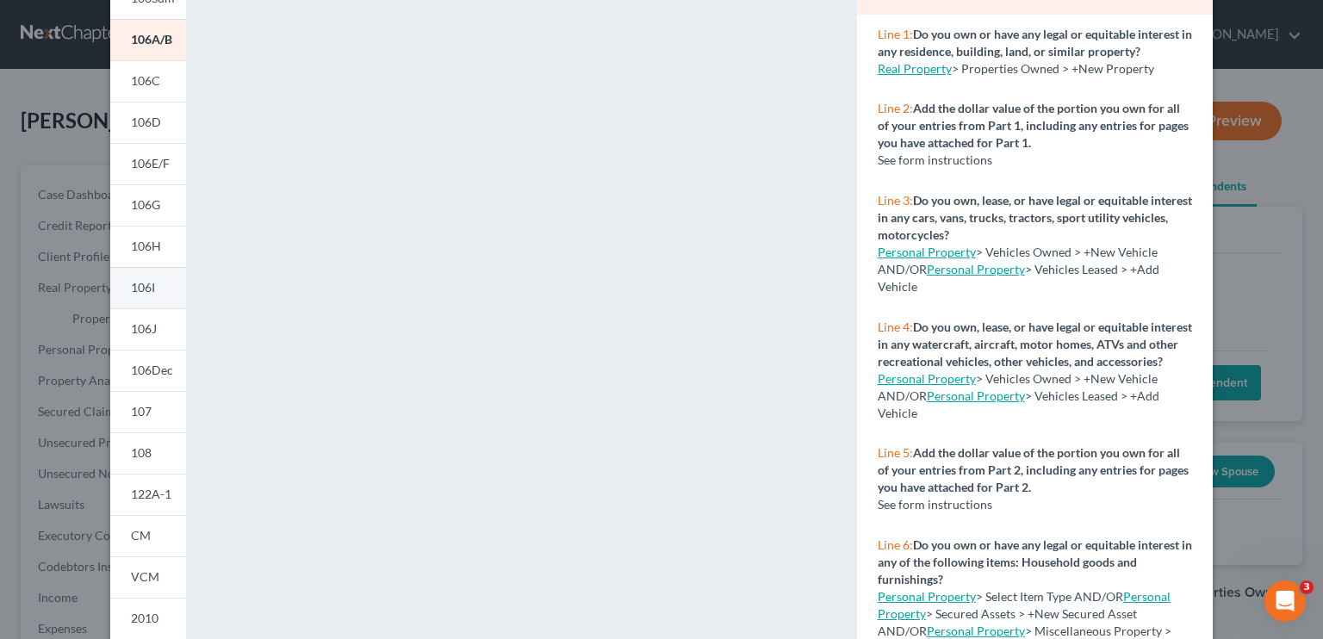
scroll to position [159, 0]
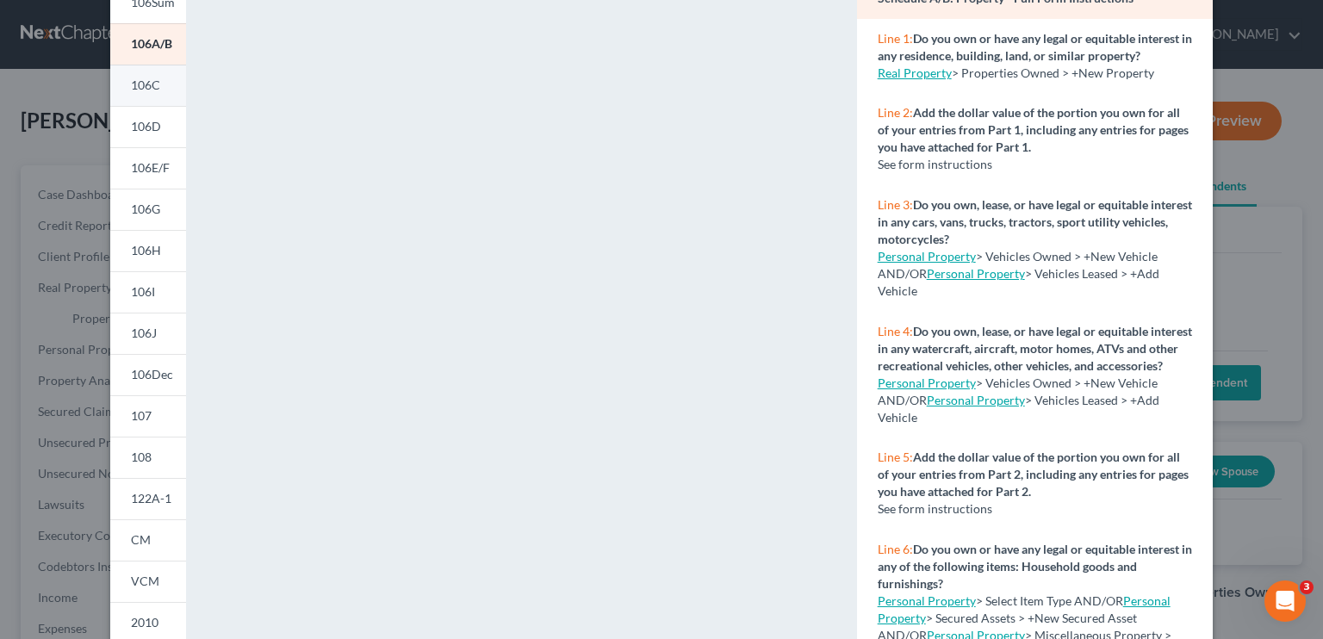
click at [140, 90] on span "106C" at bounding box center [145, 85] width 29 height 15
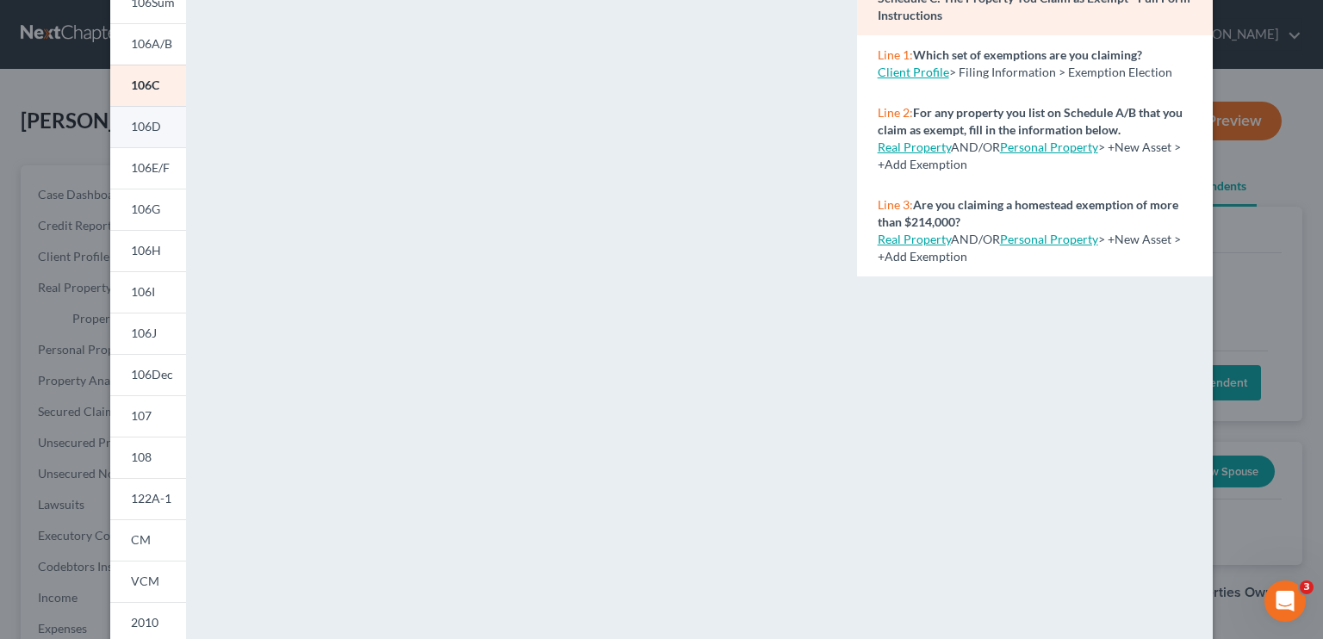
click at [137, 129] on span "106D" at bounding box center [146, 126] width 30 height 15
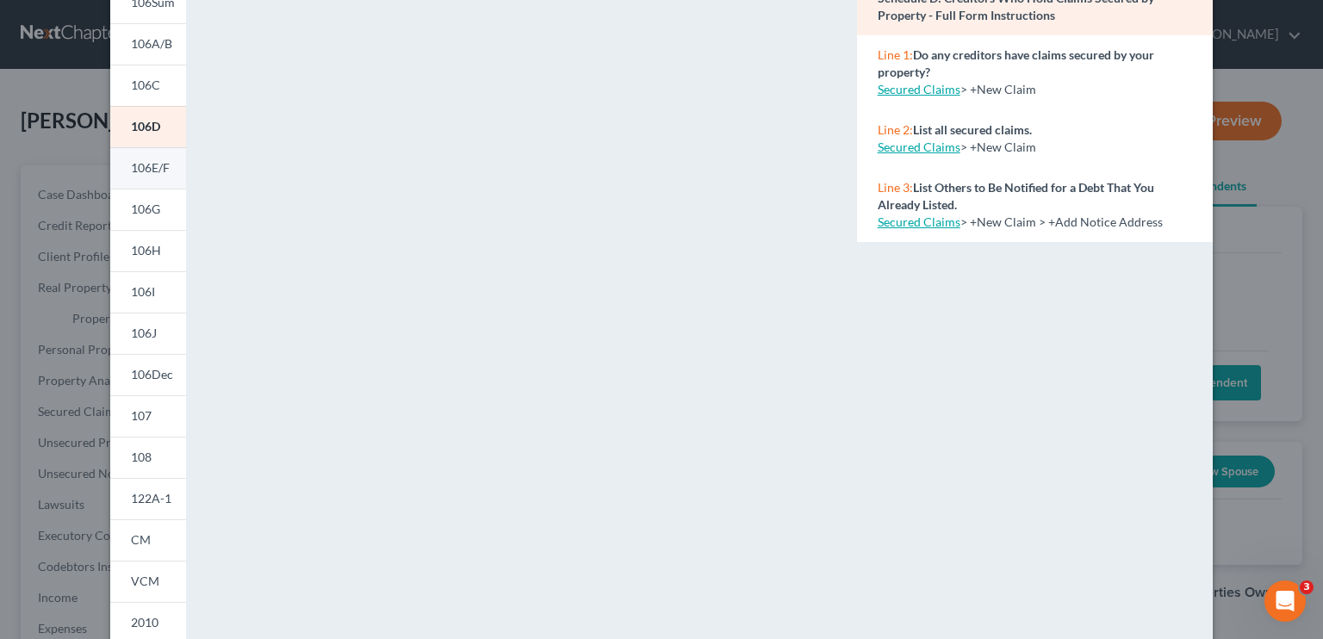
click at [138, 165] on span "106E/F" at bounding box center [150, 167] width 39 height 15
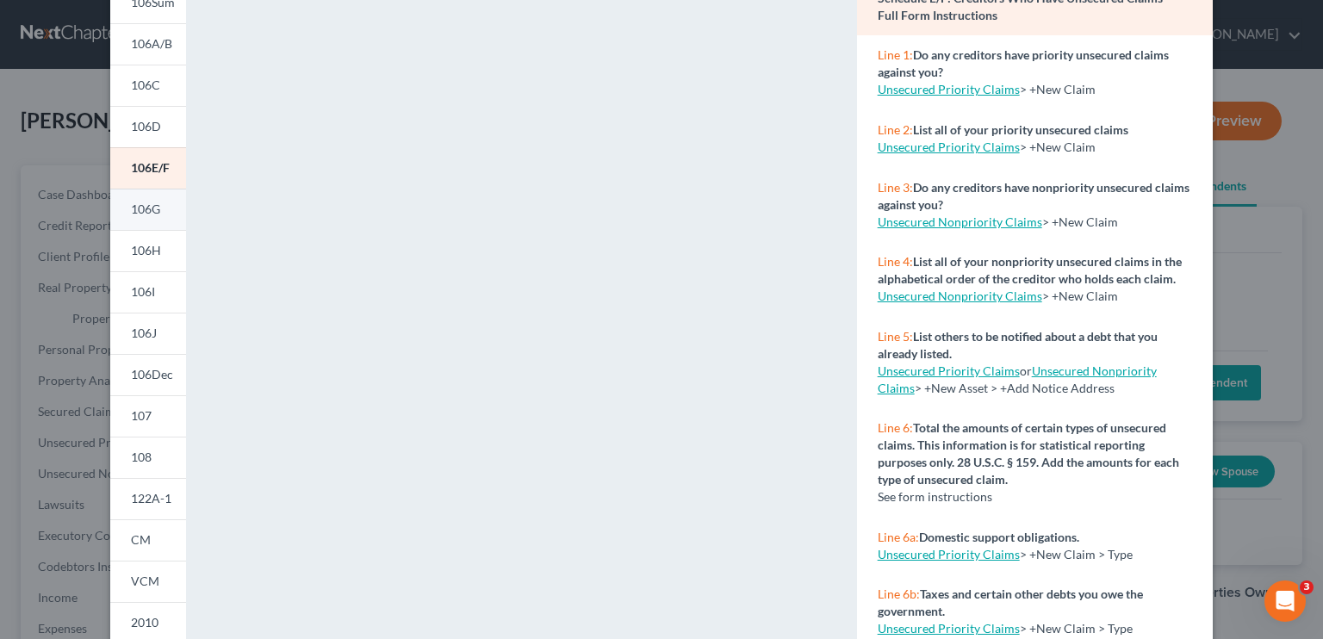
click at [138, 208] on span "106G" at bounding box center [145, 209] width 29 height 15
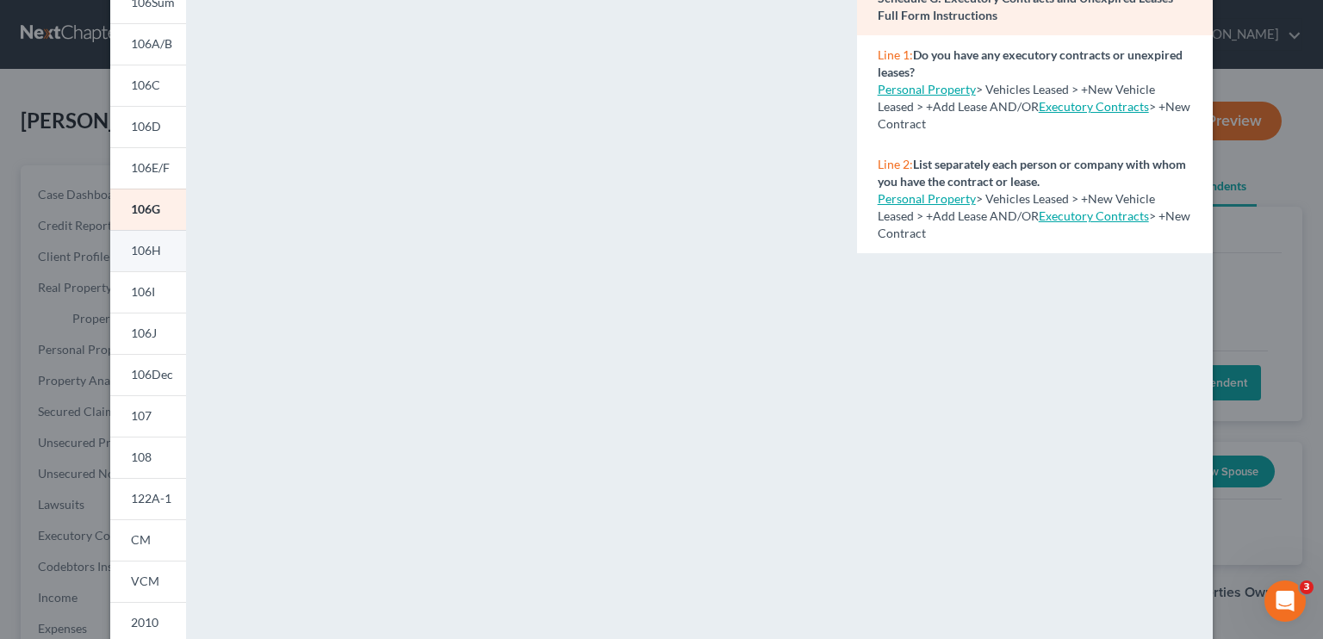
click at [138, 250] on span "106H" at bounding box center [146, 250] width 30 height 15
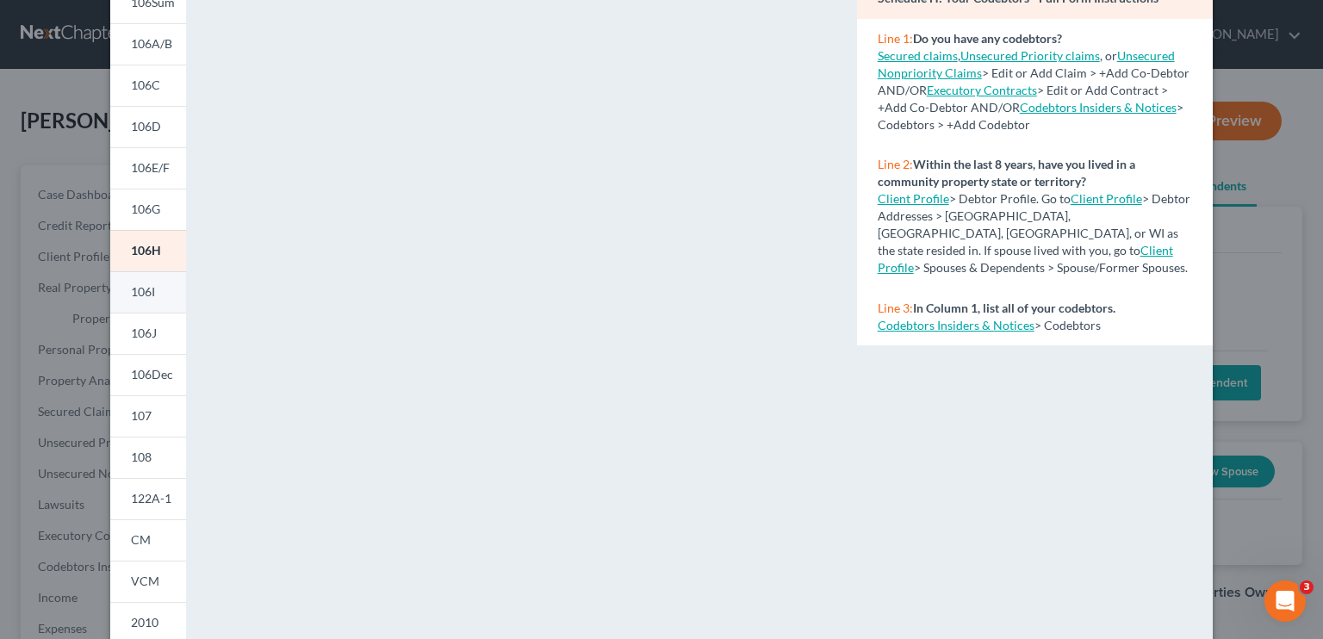
click at [148, 285] on span "106I" at bounding box center [143, 291] width 24 height 15
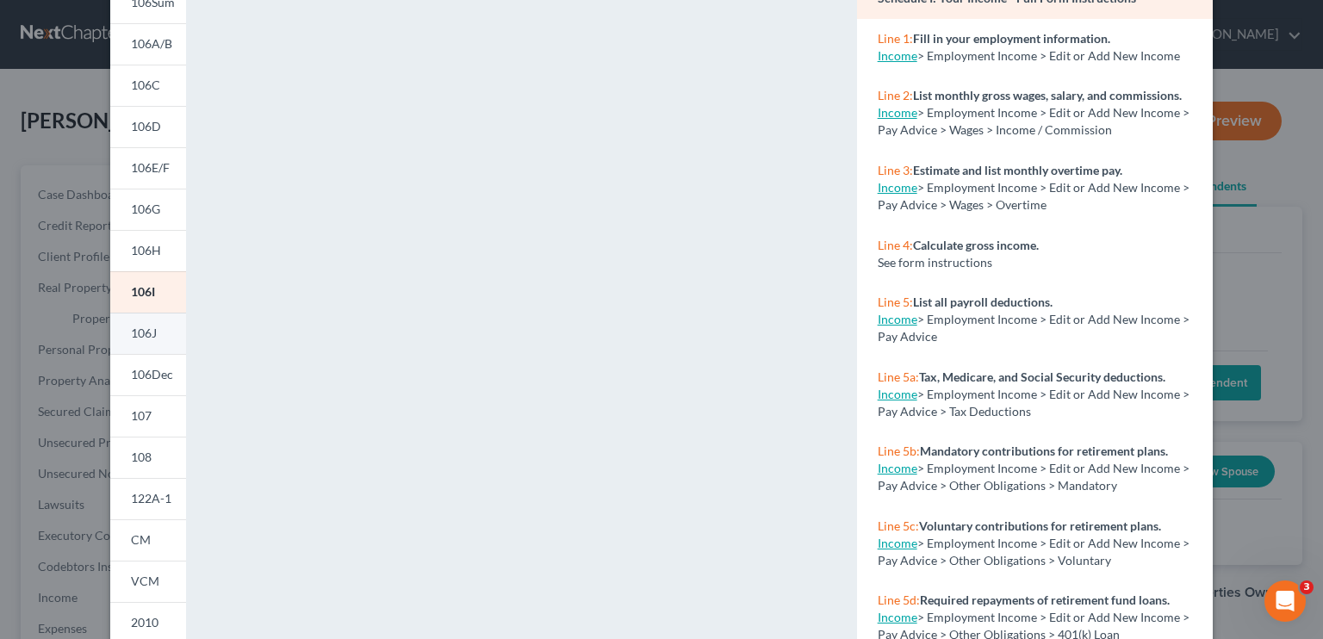
click at [146, 328] on span "106J" at bounding box center [144, 333] width 26 height 15
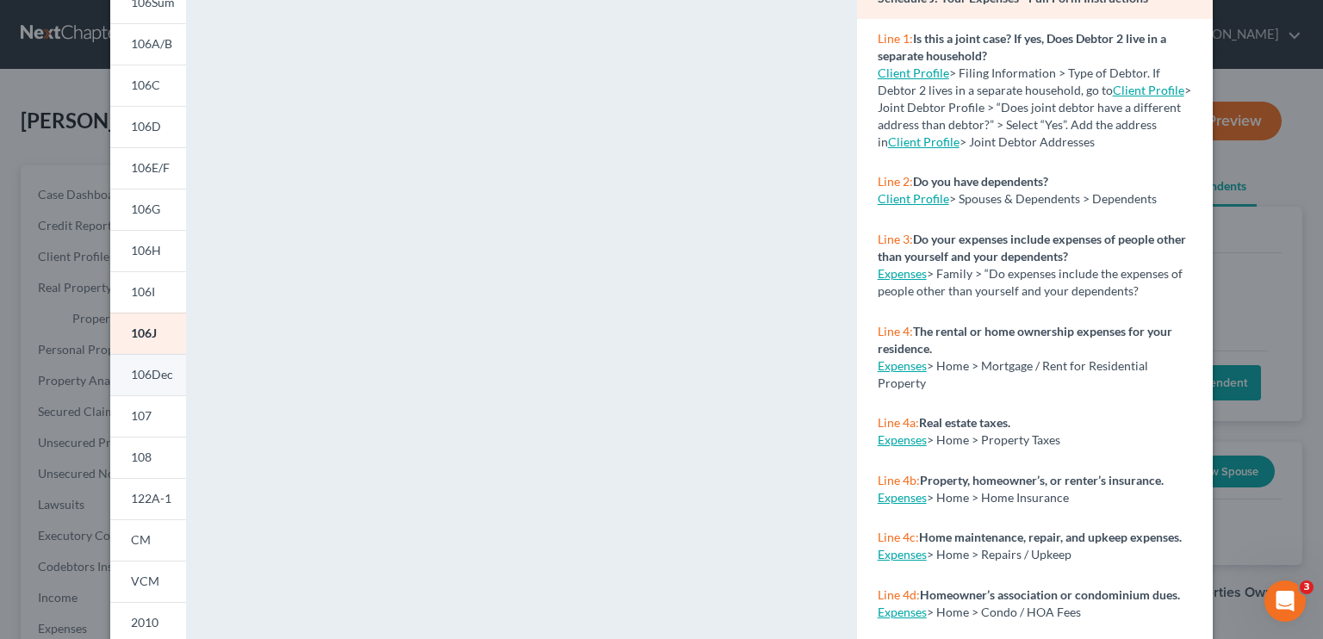
click at [142, 387] on link "106Dec" at bounding box center [148, 374] width 76 height 41
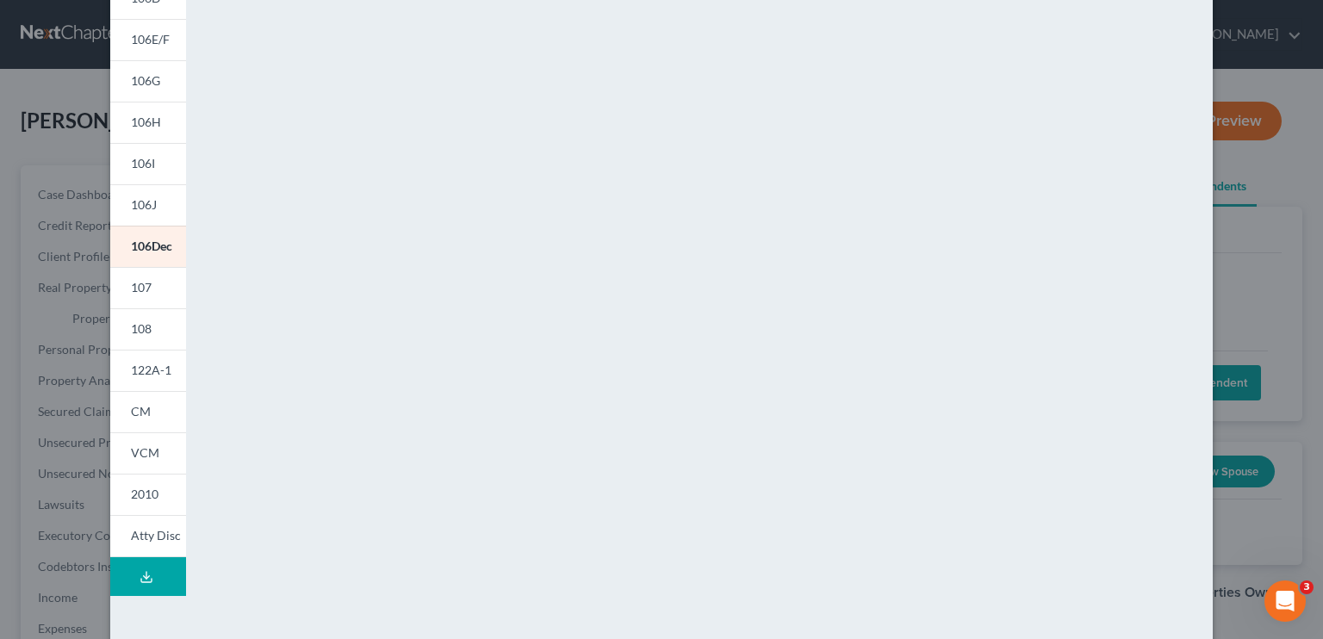
scroll to position [332, 0]
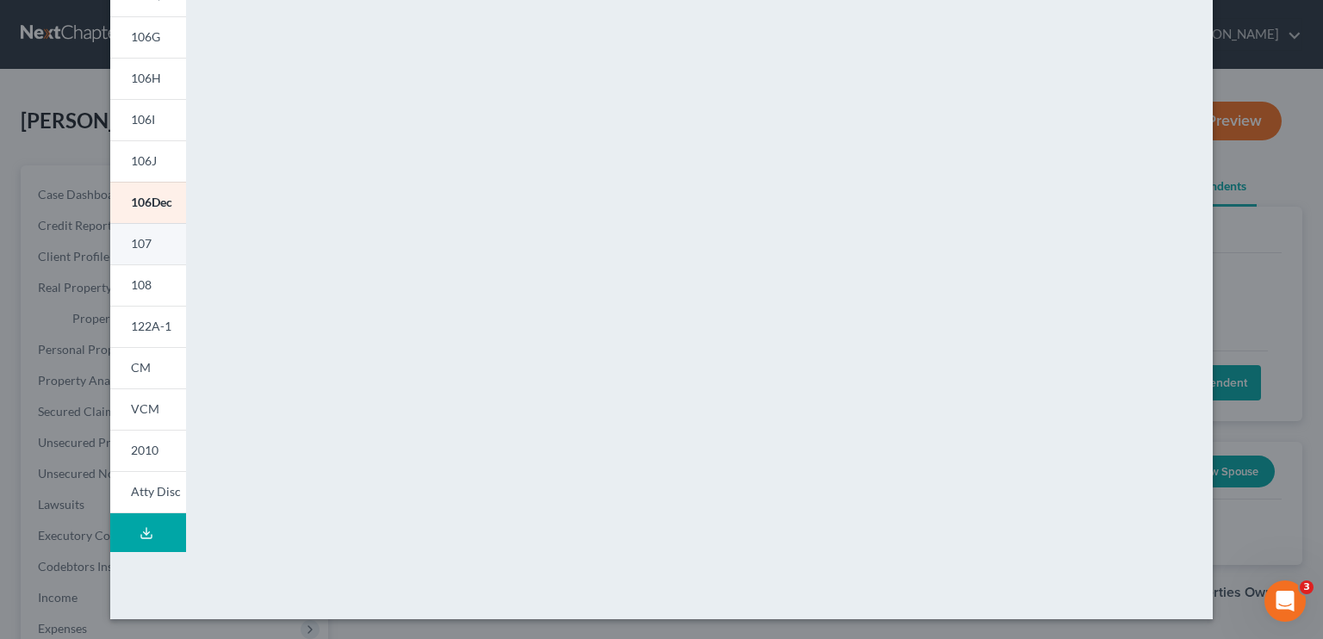
click at [133, 254] on link "107" at bounding box center [148, 243] width 76 height 41
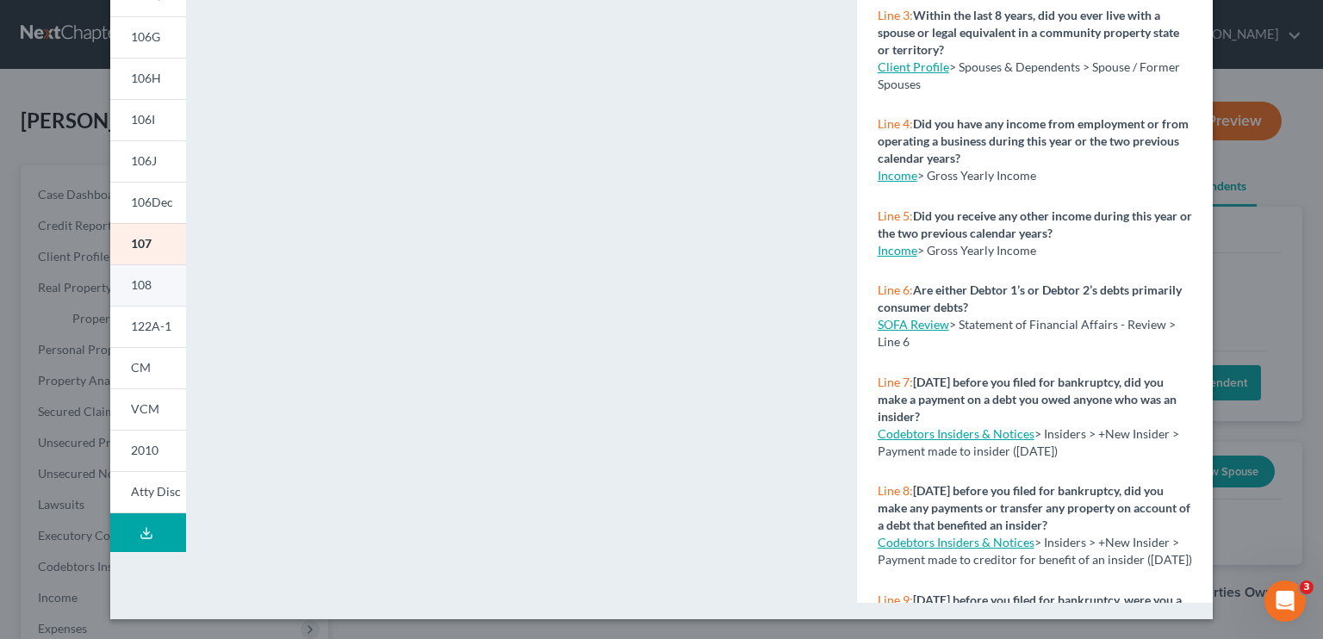
click at [136, 287] on span "108" at bounding box center [141, 284] width 21 height 15
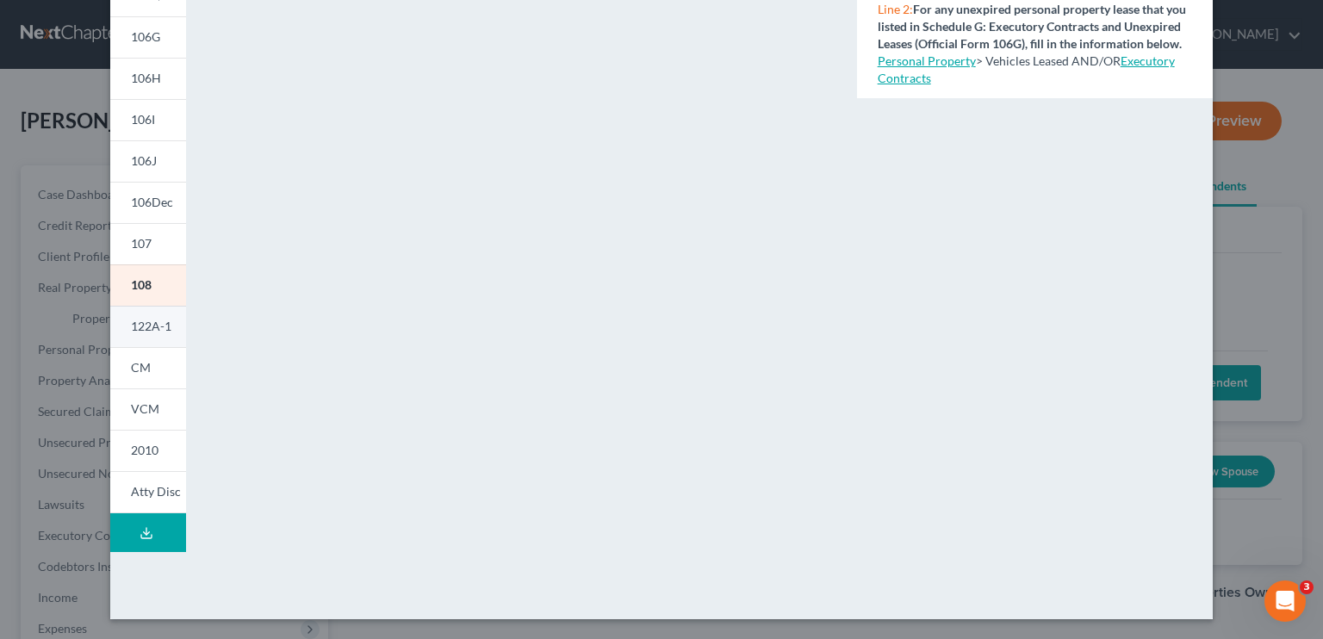
click at [150, 319] on span "122A-1" at bounding box center [151, 326] width 40 height 15
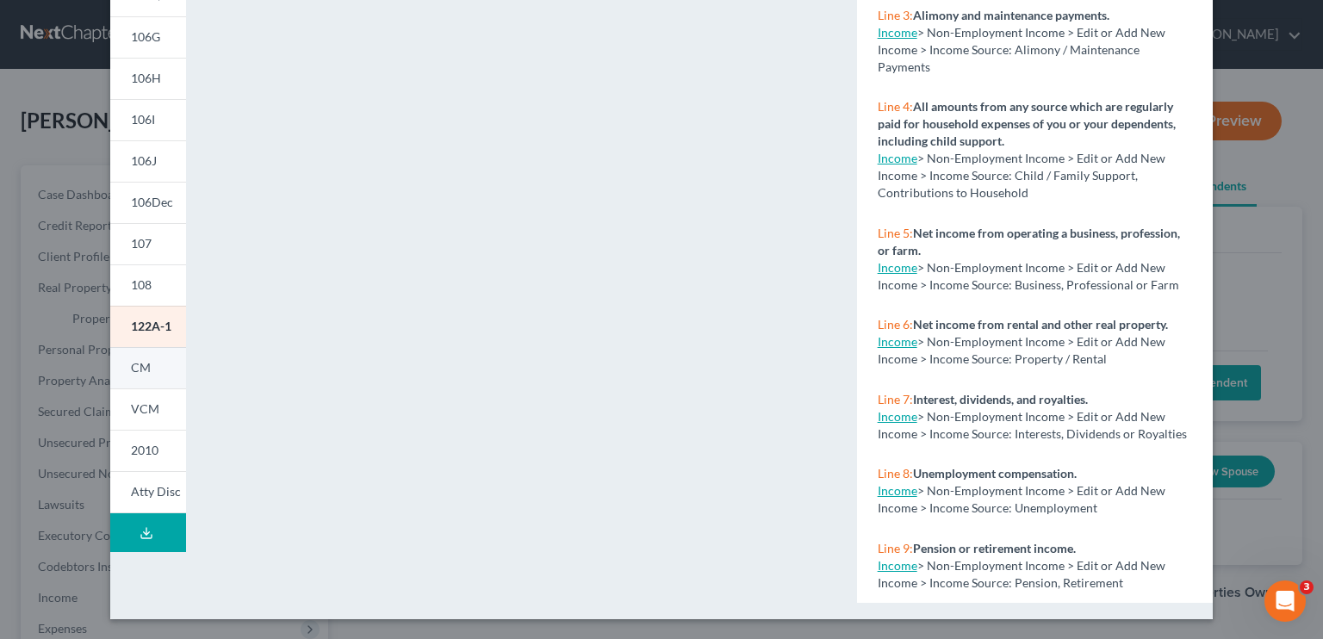
click at [141, 363] on span "CM" at bounding box center [141, 367] width 20 height 15
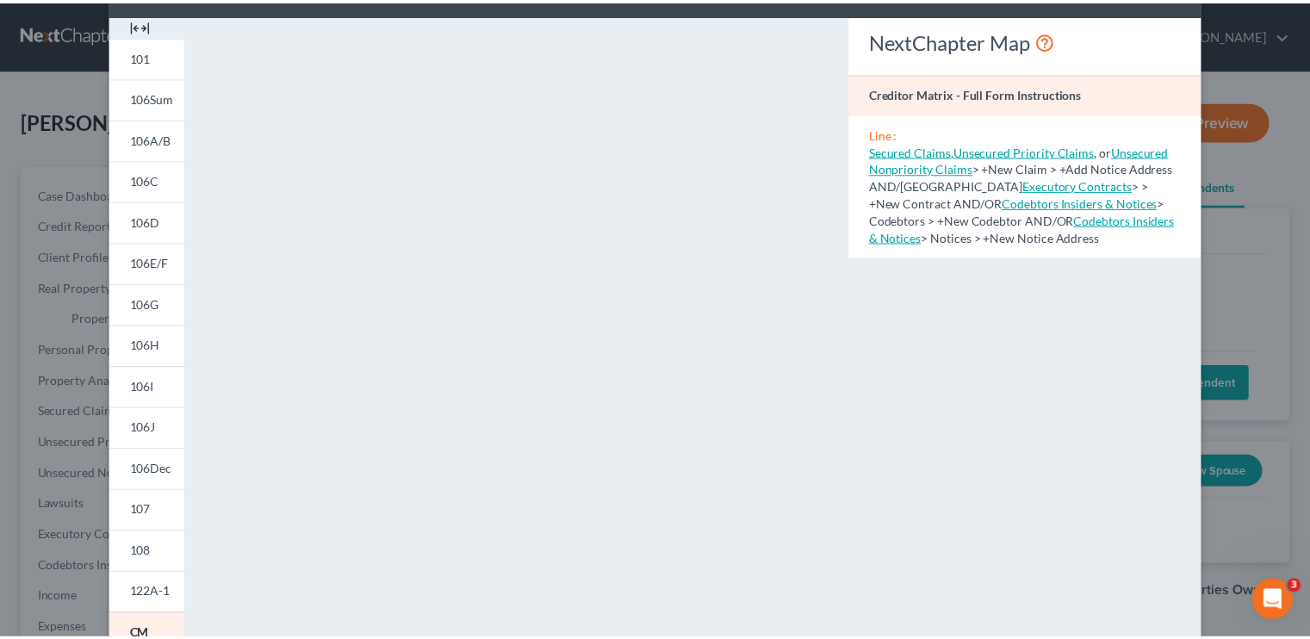
scroll to position [0, 0]
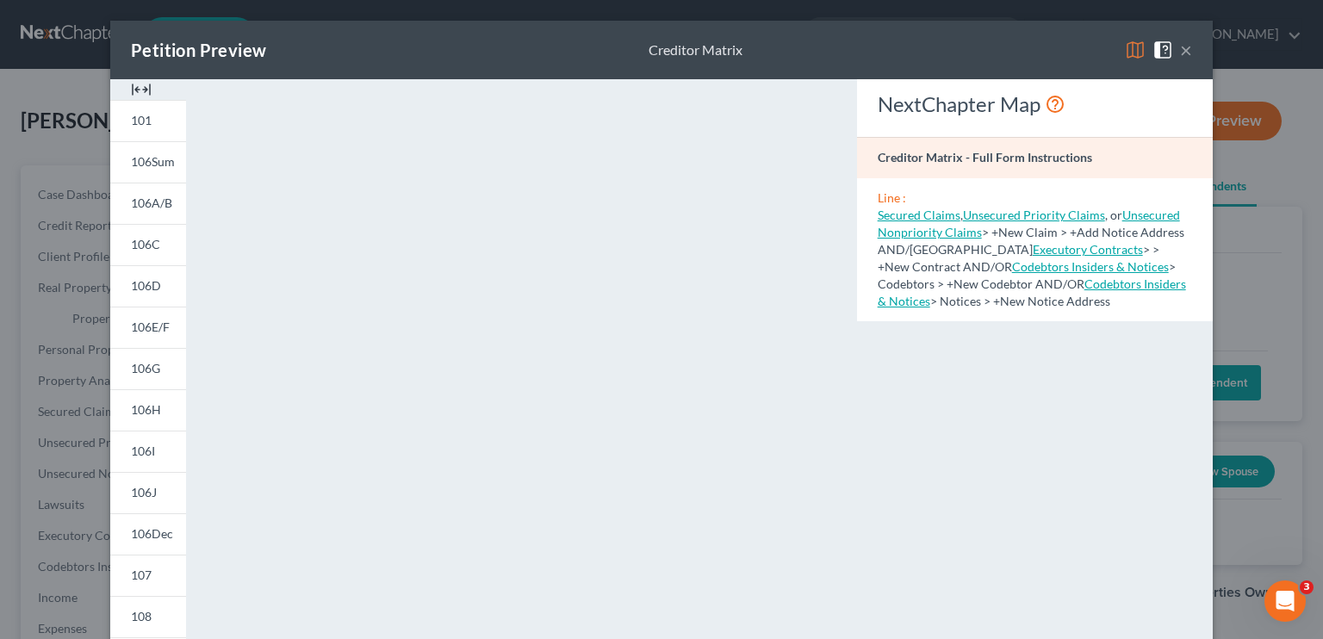
click at [779, 53] on button "×" at bounding box center [1186, 50] width 12 height 21
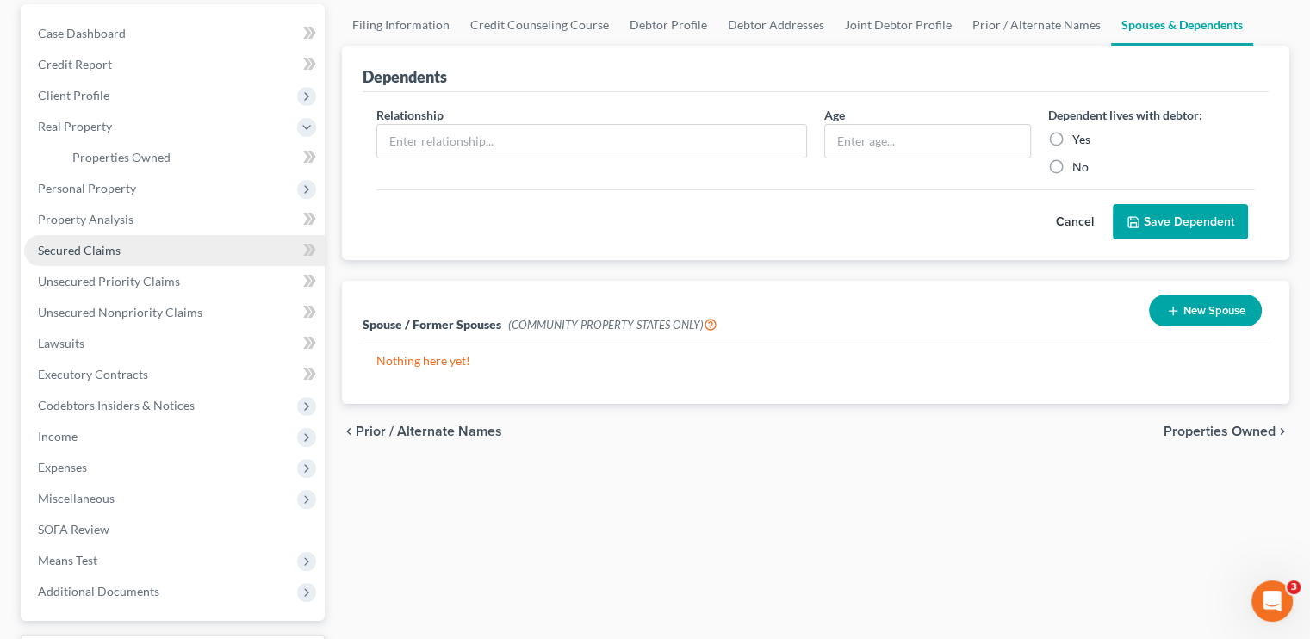
scroll to position [172, 0]
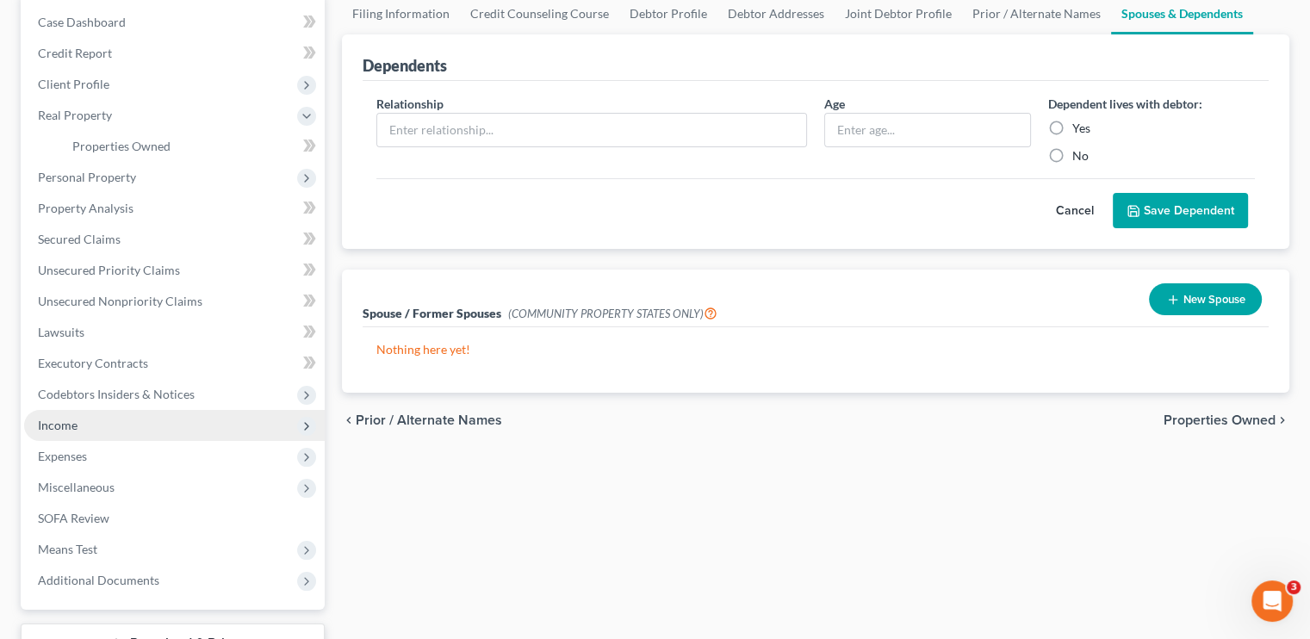
click at [57, 425] on span "Income" at bounding box center [58, 425] width 40 height 15
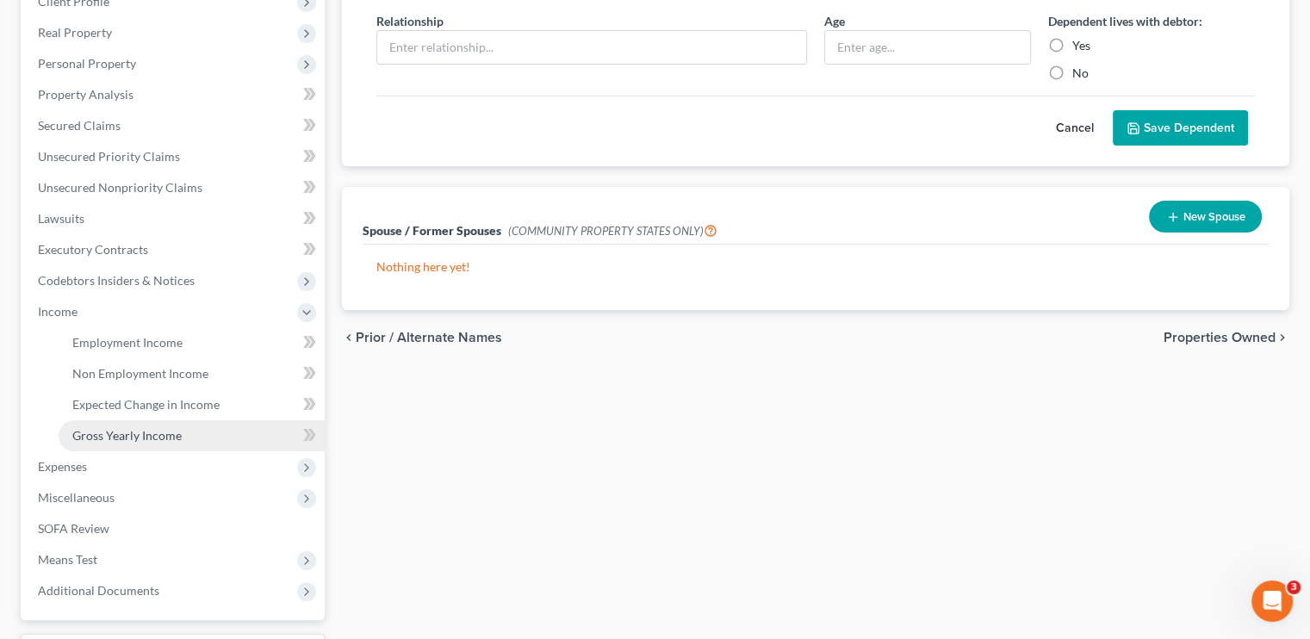
scroll to position [258, 0]
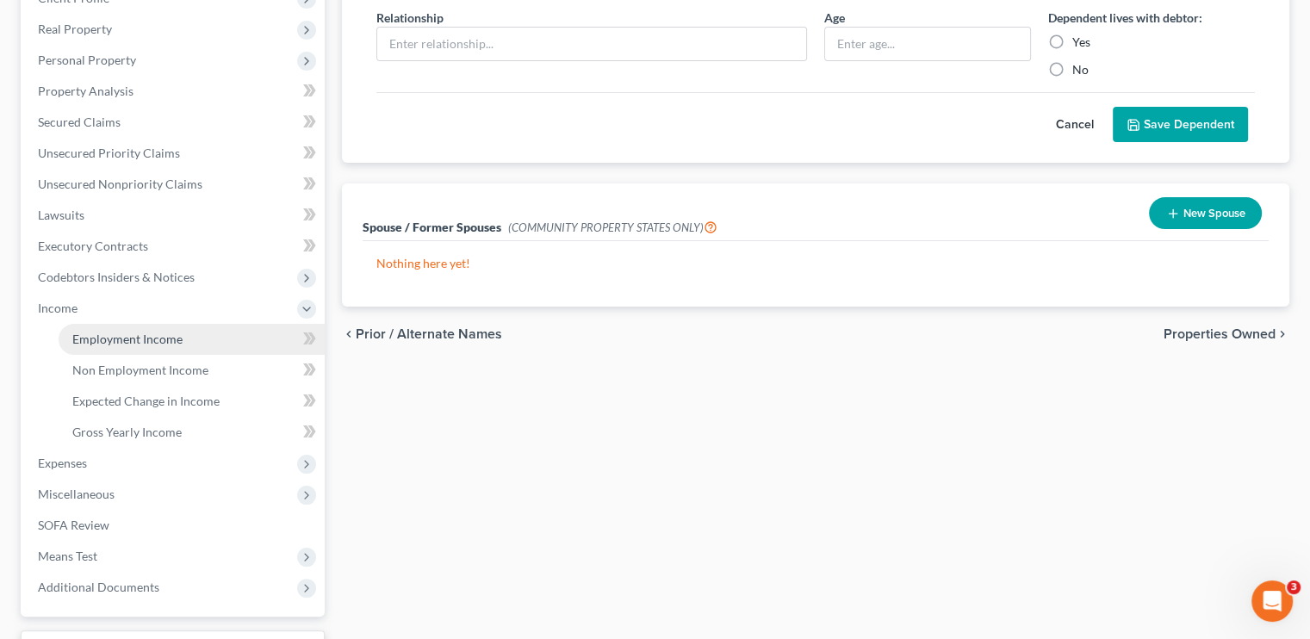
click at [118, 338] on span "Employment Income" at bounding box center [127, 339] width 110 height 15
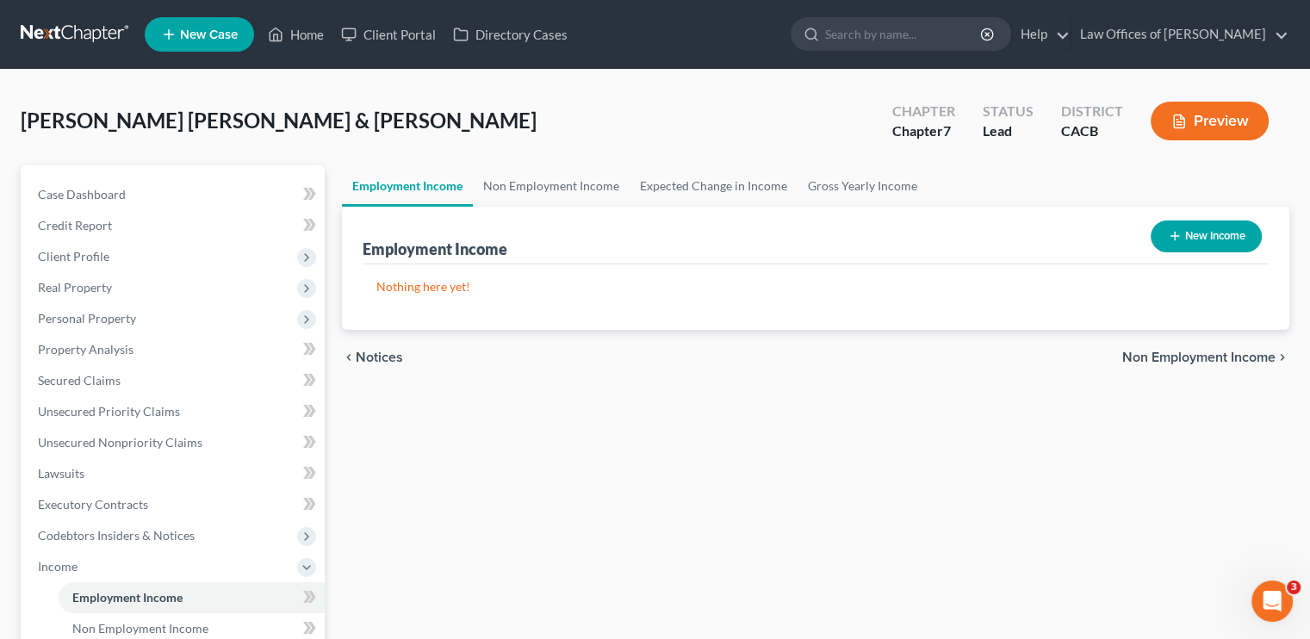
click at [779, 239] on button "New Income" at bounding box center [1206, 236] width 111 height 32
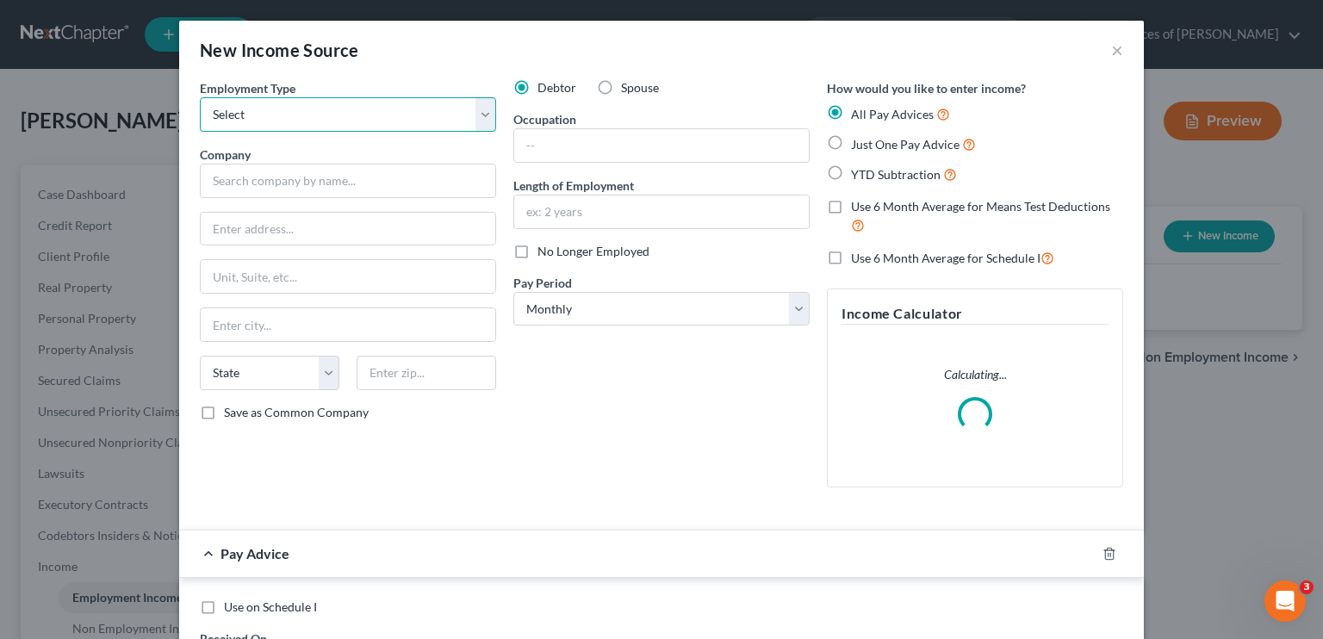
drag, startPoint x: 255, startPoint y: 112, endPoint x: 264, endPoint y: 130, distance: 20.0
click at [255, 112] on select "Select Full or [DEMOGRAPHIC_DATA] Employment Self Employment" at bounding box center [348, 114] width 296 height 34
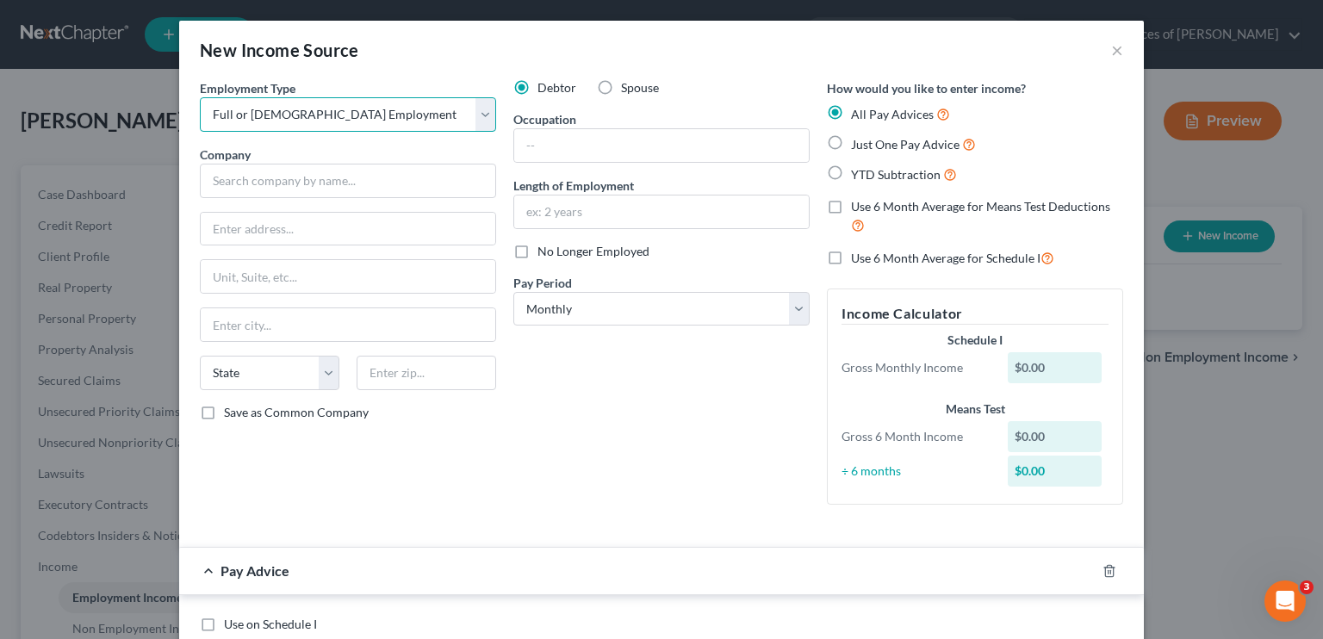
click at [200, 97] on select "Select Full or [DEMOGRAPHIC_DATA] Employment Self Employment" at bounding box center [348, 114] width 296 height 34
click at [779, 45] on button "×" at bounding box center [1117, 50] width 12 height 21
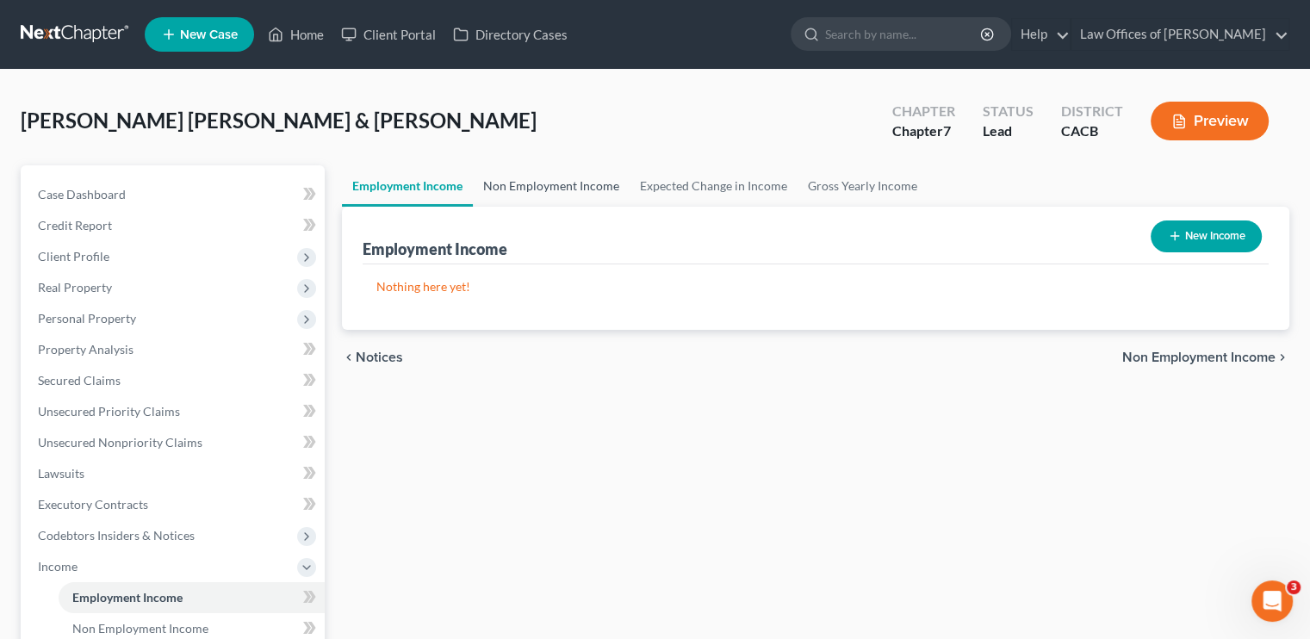
click at [598, 189] on link "Non Employment Income" at bounding box center [551, 185] width 157 height 41
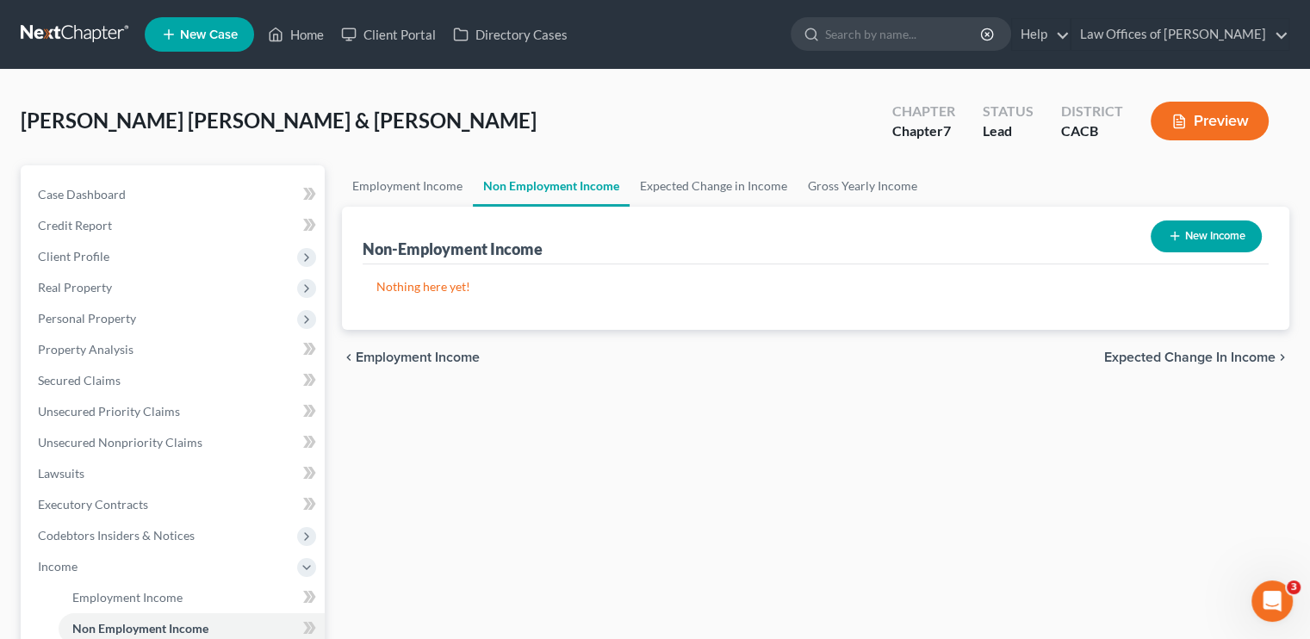
click at [779, 250] on button "New Income" at bounding box center [1206, 236] width 111 height 32
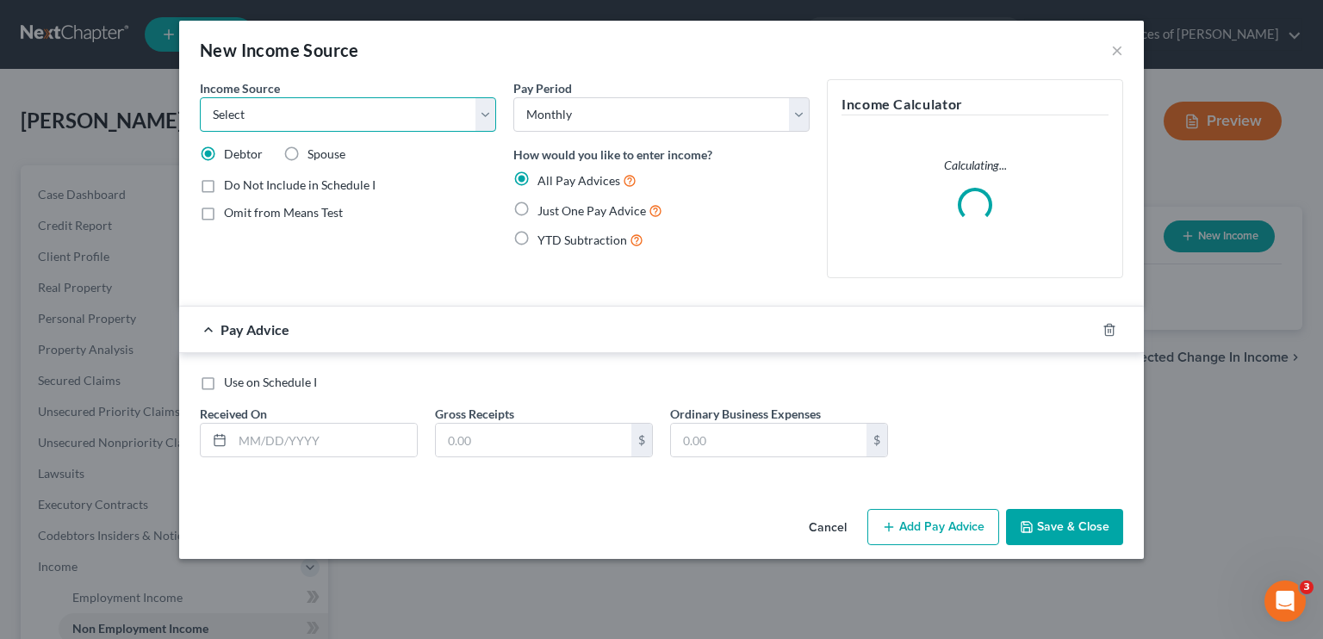
click at [234, 119] on select "Select Unemployment Disability (from employer) Pension Retirement Social Securi…" at bounding box center [348, 114] width 296 height 34
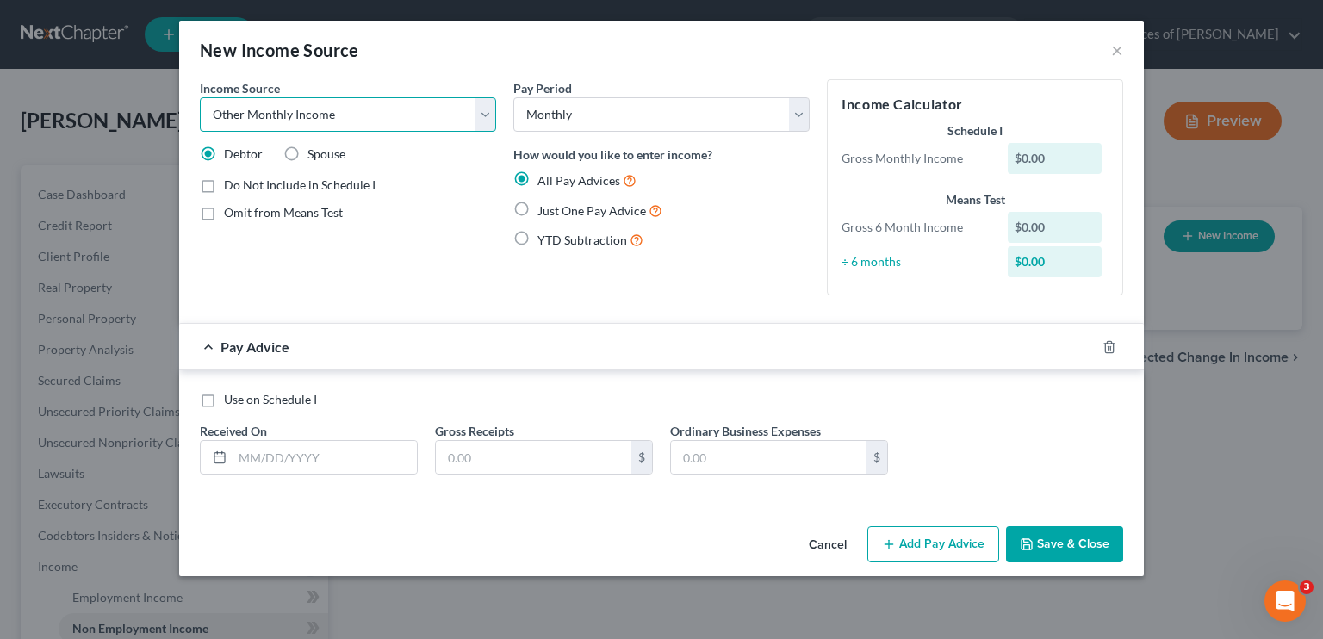
click at [200, 97] on select "Select Unemployment Disability (from employer) Pension Retirement Social Securi…" at bounding box center [348, 114] width 296 height 34
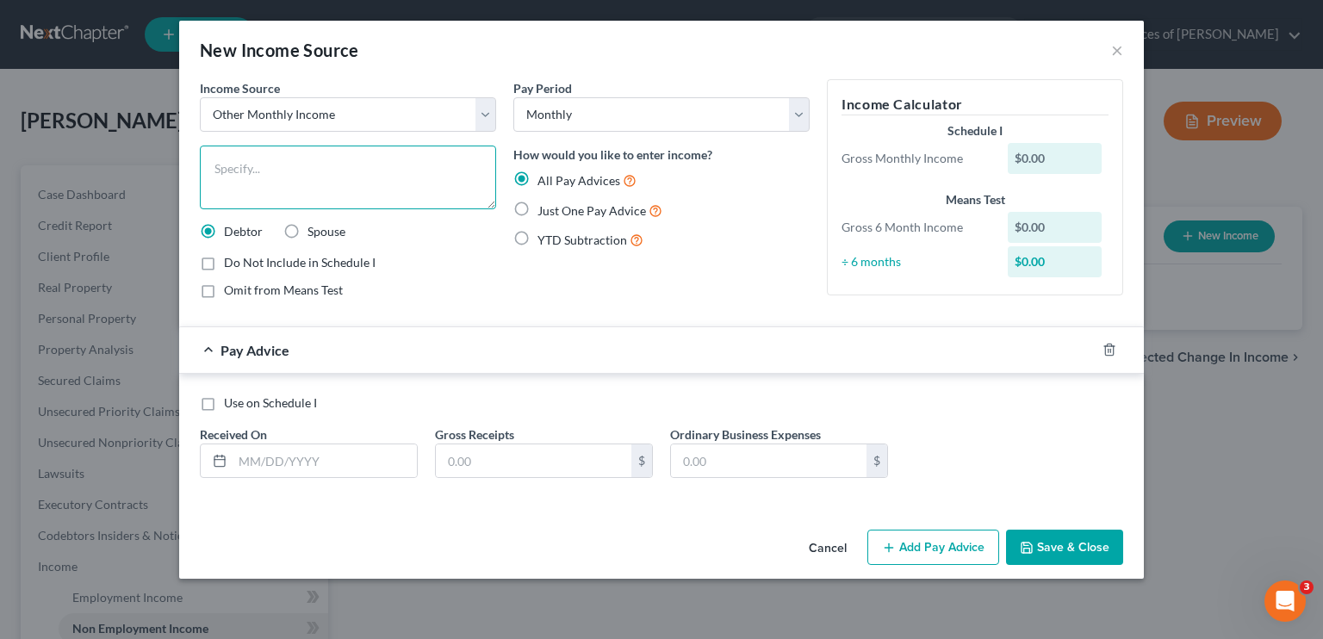
click at [245, 185] on textarea at bounding box center [348, 178] width 296 height 64
click at [245, 185] on textarea "W" at bounding box center [348, 178] width 296 height 64
click at [100, 261] on div "New Income Source × Income Source * Select Unemployment Disability (from employ…" at bounding box center [661, 319] width 1323 height 639
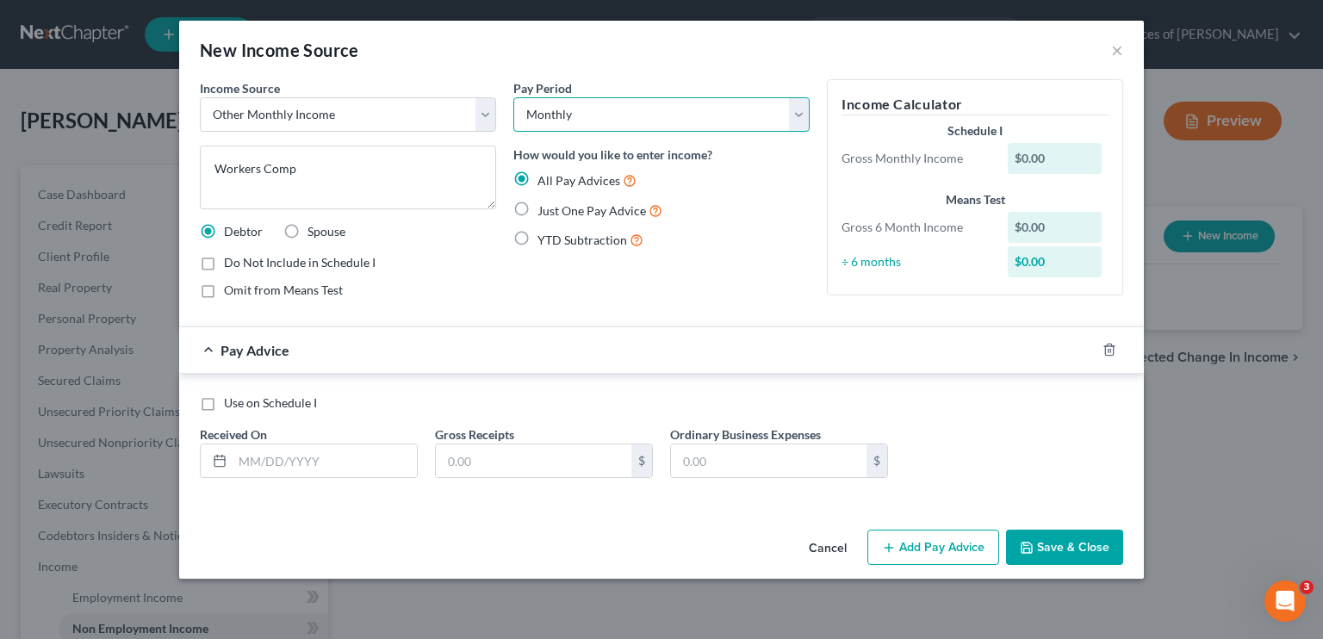
click at [593, 112] on select "Select Monthly Twice Monthly Every Other Week Weekly" at bounding box center [661, 114] width 296 height 34
click at [779, 493] on div "New Income Source × Income Source * Select Unemployment Disability (from employ…" at bounding box center [661, 319] width 1323 height 639
click at [583, 120] on select "Select Monthly Twice Monthly Every Other Week Weekly" at bounding box center [661, 114] width 296 height 34
drag, startPoint x: 583, startPoint y: 120, endPoint x: 893, endPoint y: 203, distance: 321.1
click at [583, 120] on select "Select Monthly Twice Monthly Every Other Week Weekly" at bounding box center [661, 114] width 296 height 34
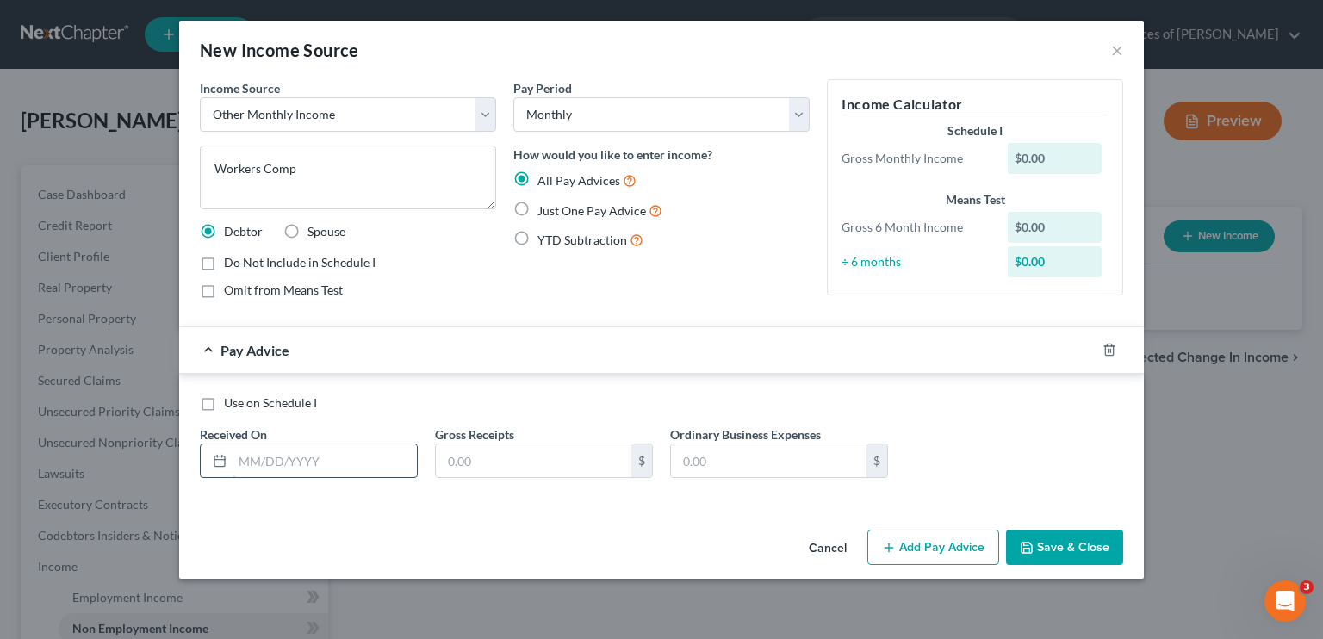
drag, startPoint x: 311, startPoint y: 463, endPoint x: 384, endPoint y: 451, distance: 74.2
click at [311, 463] on input "text" at bounding box center [325, 460] width 184 height 33
click at [490, 457] on input "text" at bounding box center [534, 460] width 196 height 33
click at [224, 350] on span "Pay Advice" at bounding box center [254, 350] width 69 height 16
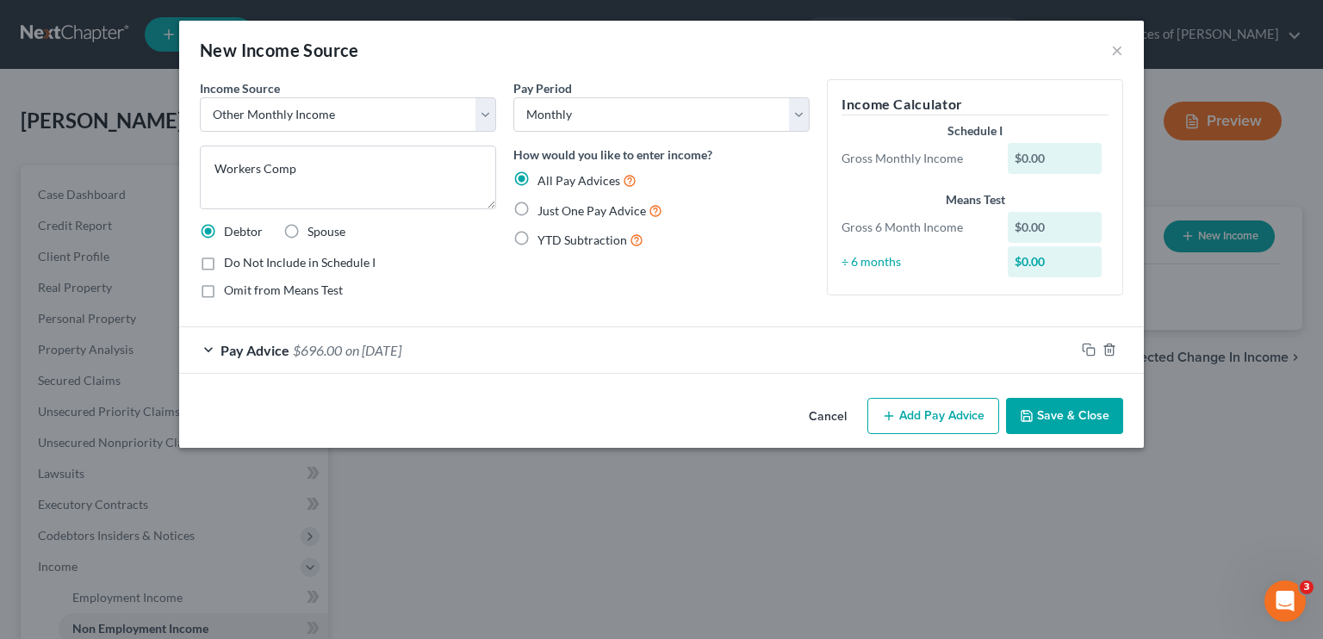
click at [224, 350] on span "Pay Advice" at bounding box center [254, 350] width 69 height 16
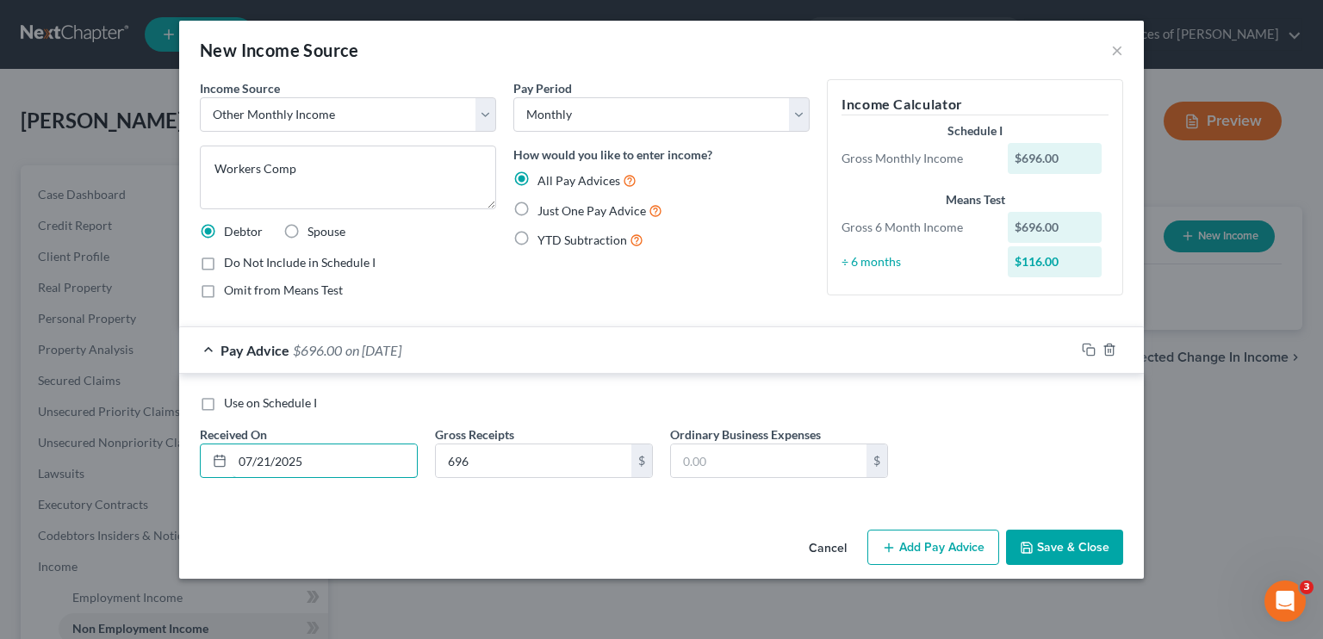
drag, startPoint x: 316, startPoint y: 457, endPoint x: 187, endPoint y: 446, distance: 129.7
click at [196, 460] on div "Received On * [DATE]" at bounding box center [308, 451] width 235 height 53
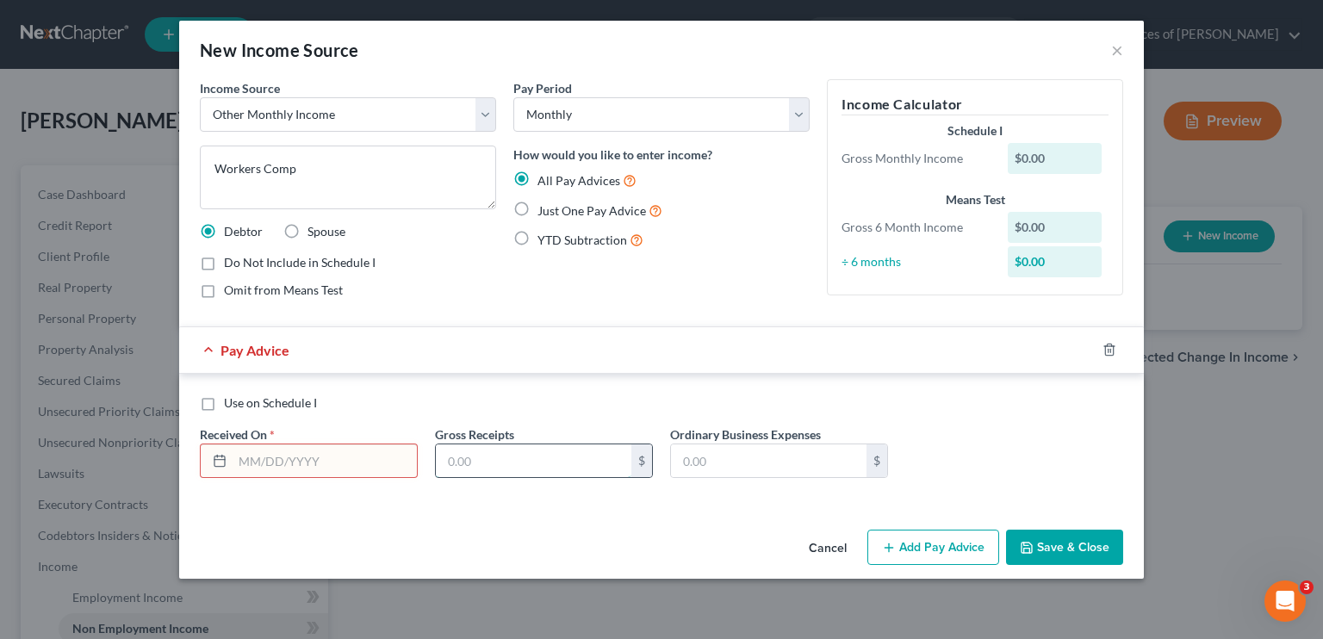
click at [531, 464] on input "text" at bounding box center [534, 460] width 196 height 33
drag, startPoint x: 285, startPoint y: 455, endPoint x: 375, endPoint y: 465, distance: 90.2
click at [285, 455] on input "text" at bounding box center [325, 460] width 184 height 33
drag, startPoint x: 480, startPoint y: 463, endPoint x: 622, endPoint y: 394, distance: 157.9
click at [480, 463] on input "696" at bounding box center [534, 460] width 196 height 33
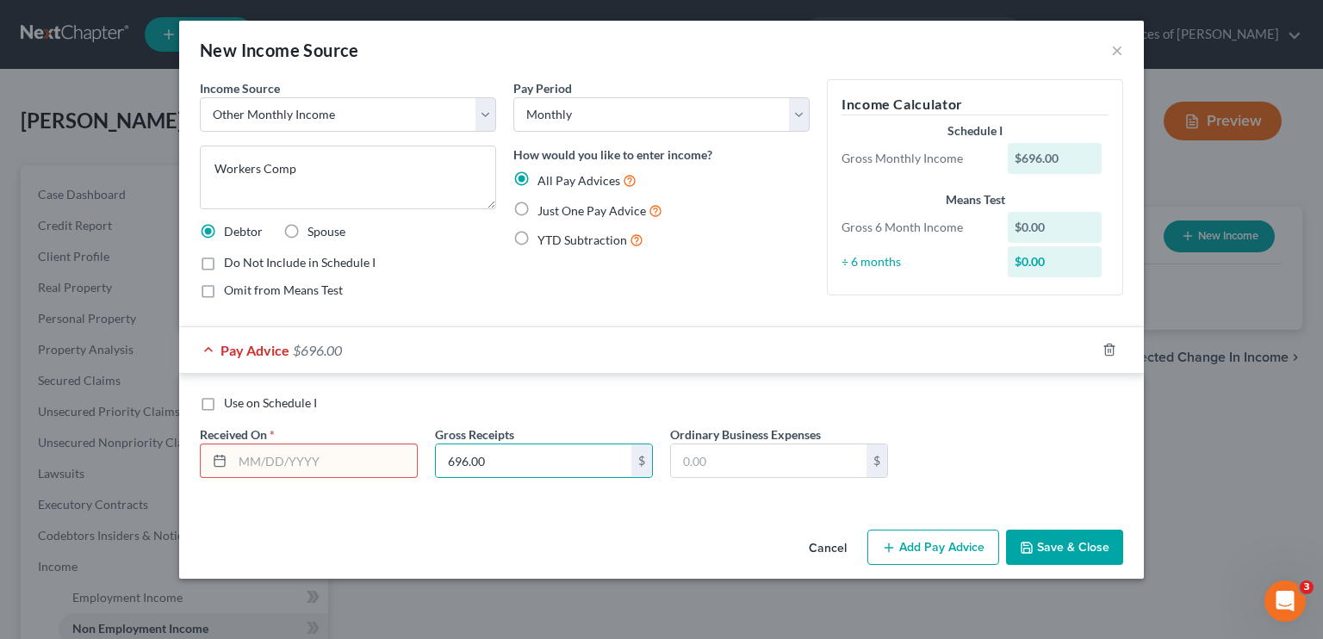
click at [779, 541] on icon "button" at bounding box center [1027, 548] width 14 height 14
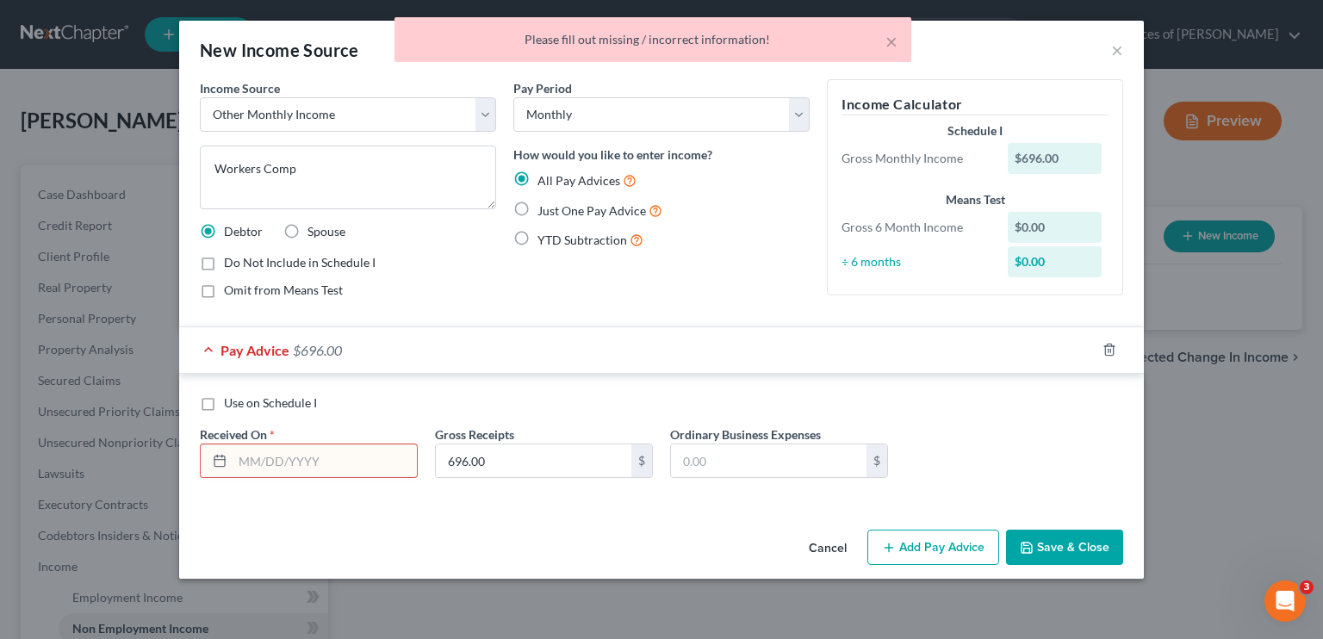
drag, startPoint x: 327, startPoint y: 463, endPoint x: 768, endPoint y: 351, distance: 454.8
click at [327, 463] on input "text" at bounding box center [325, 460] width 184 height 33
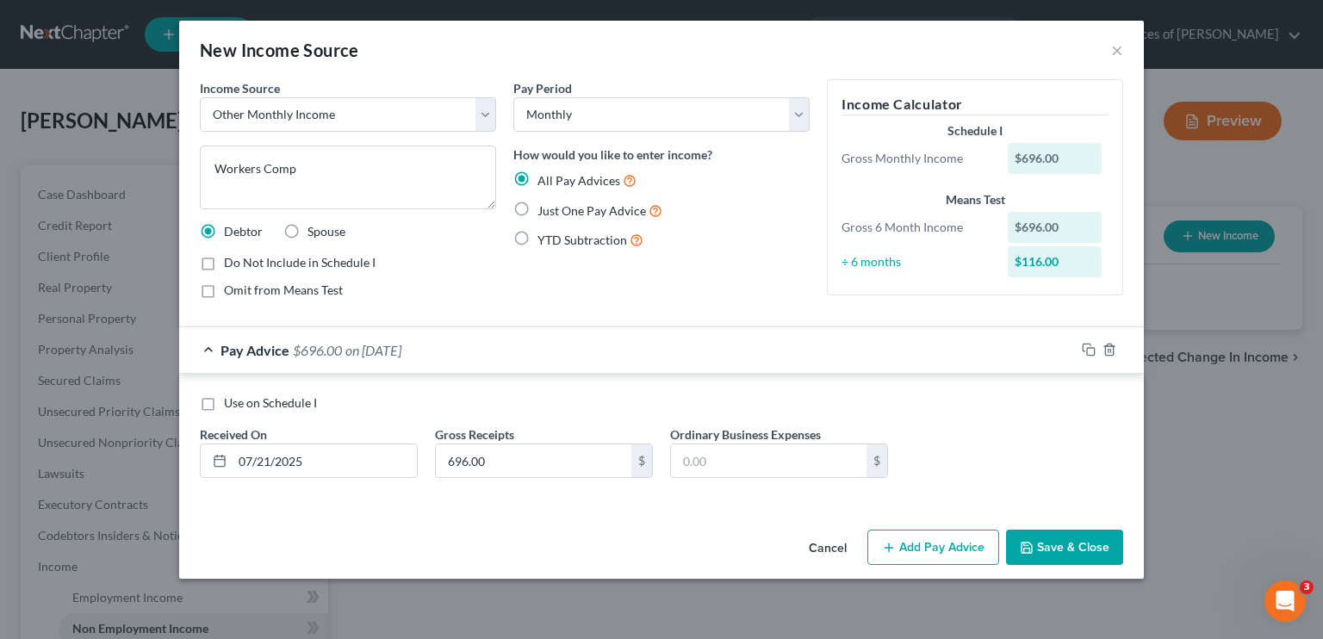
click at [537, 206] on label "Just One Pay Advice" at bounding box center [599, 211] width 125 height 20
click at [544, 206] on input "Just One Pay Advice" at bounding box center [549, 206] width 11 height 11
click at [537, 206] on label "Just One Pay Advice" at bounding box center [599, 211] width 125 height 20
click at [544, 206] on input "Just One Pay Advice" at bounding box center [549, 206] width 11 height 11
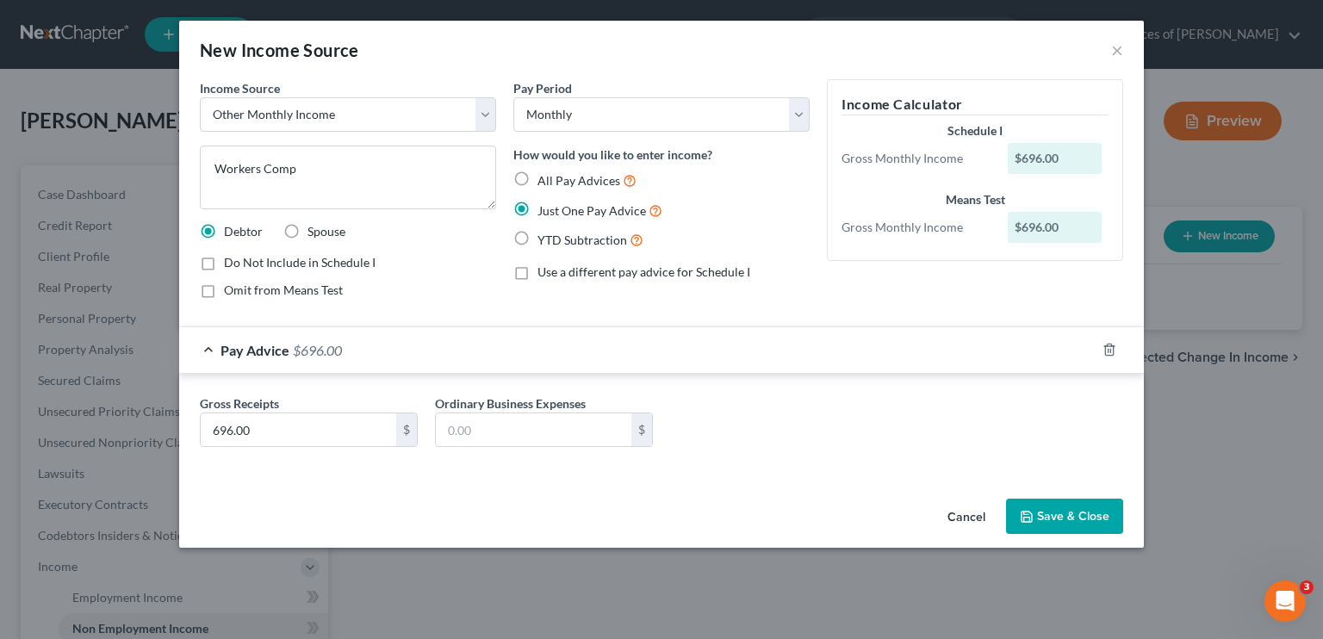
click at [779, 500] on button "Save & Close" at bounding box center [1064, 517] width 117 height 36
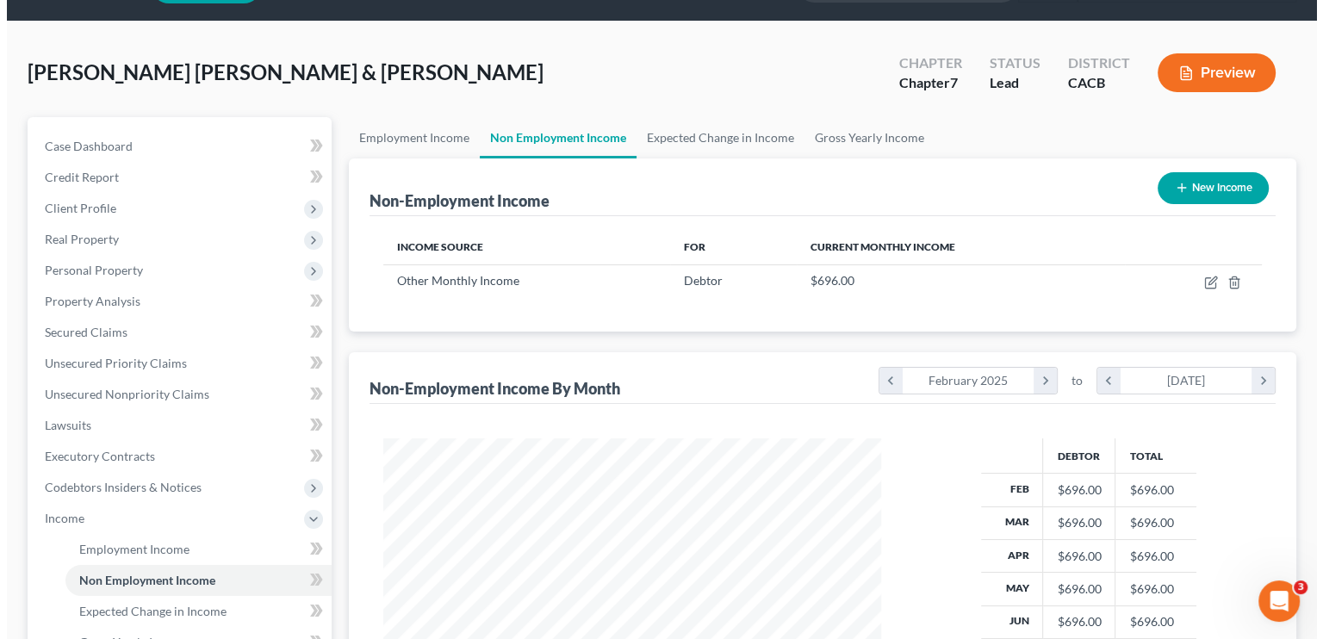
scroll to position [86, 0]
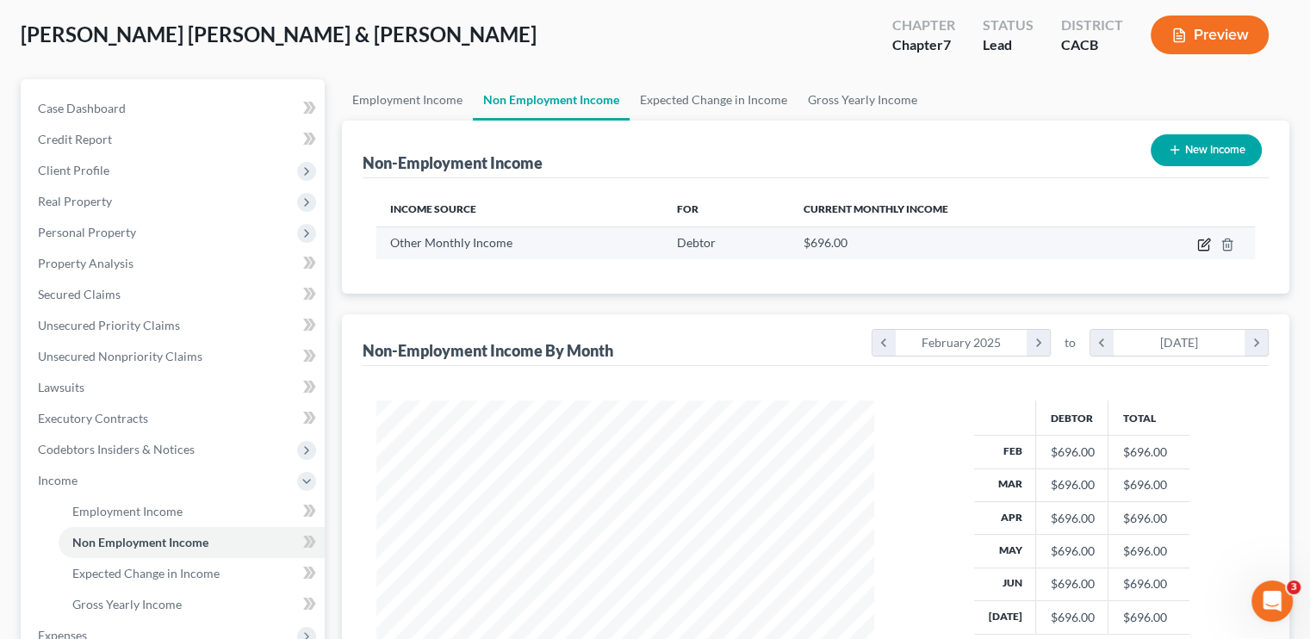
click at [779, 244] on icon "button" at bounding box center [1203, 245] width 10 height 10
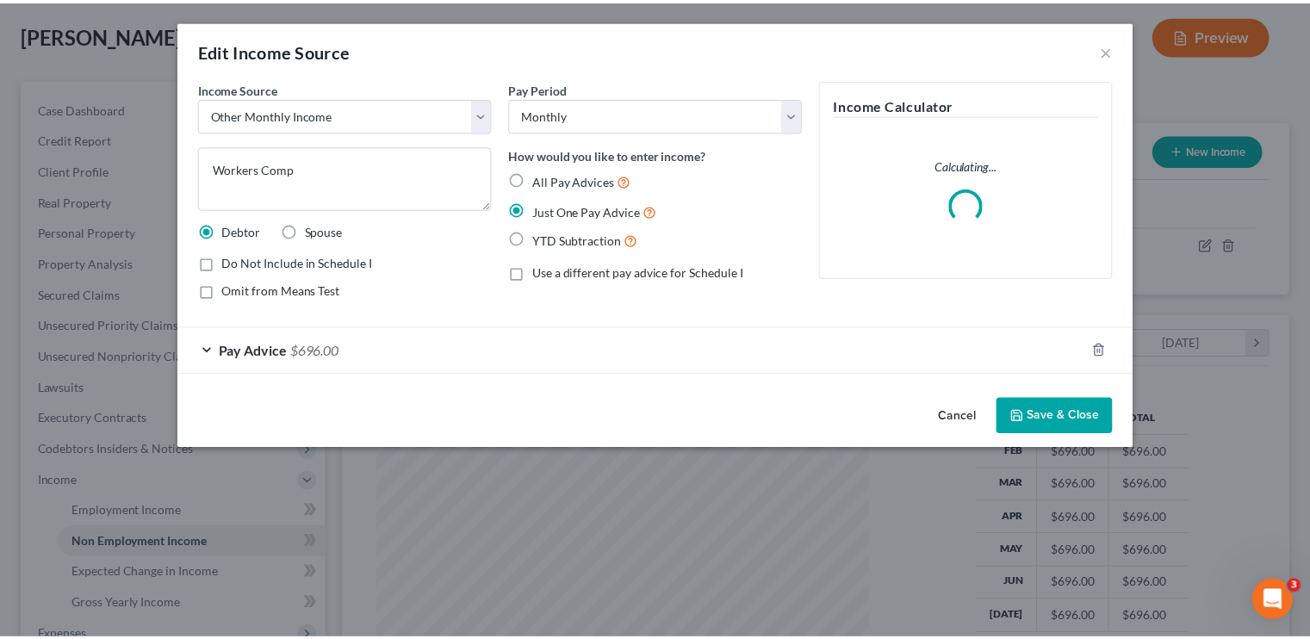
scroll to position [307, 537]
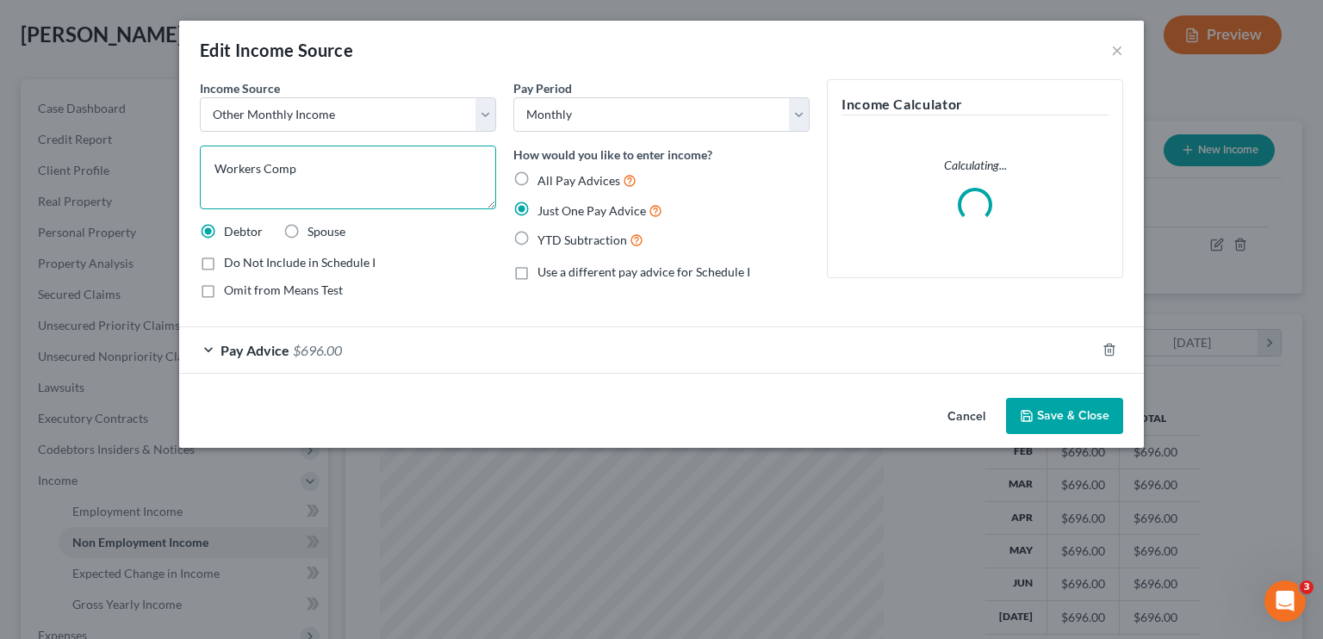
click at [319, 177] on textarea "Workers Comp" at bounding box center [348, 178] width 296 height 64
click at [779, 408] on button "Save & Close" at bounding box center [1064, 416] width 117 height 36
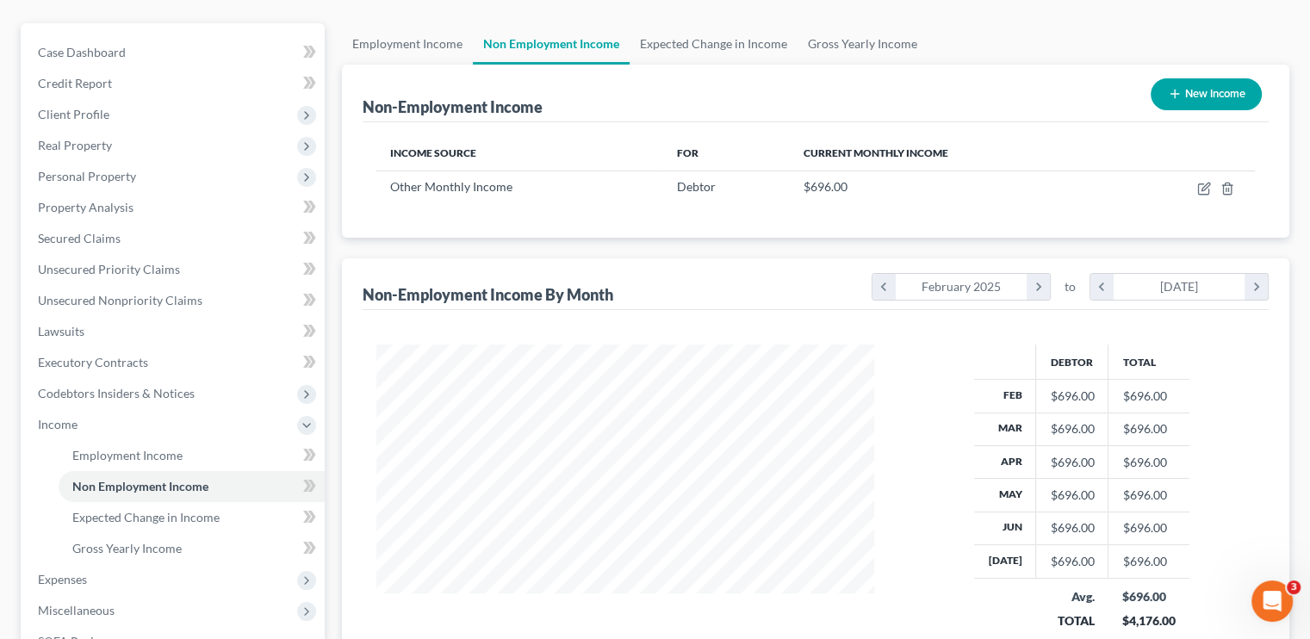
scroll to position [172, 0]
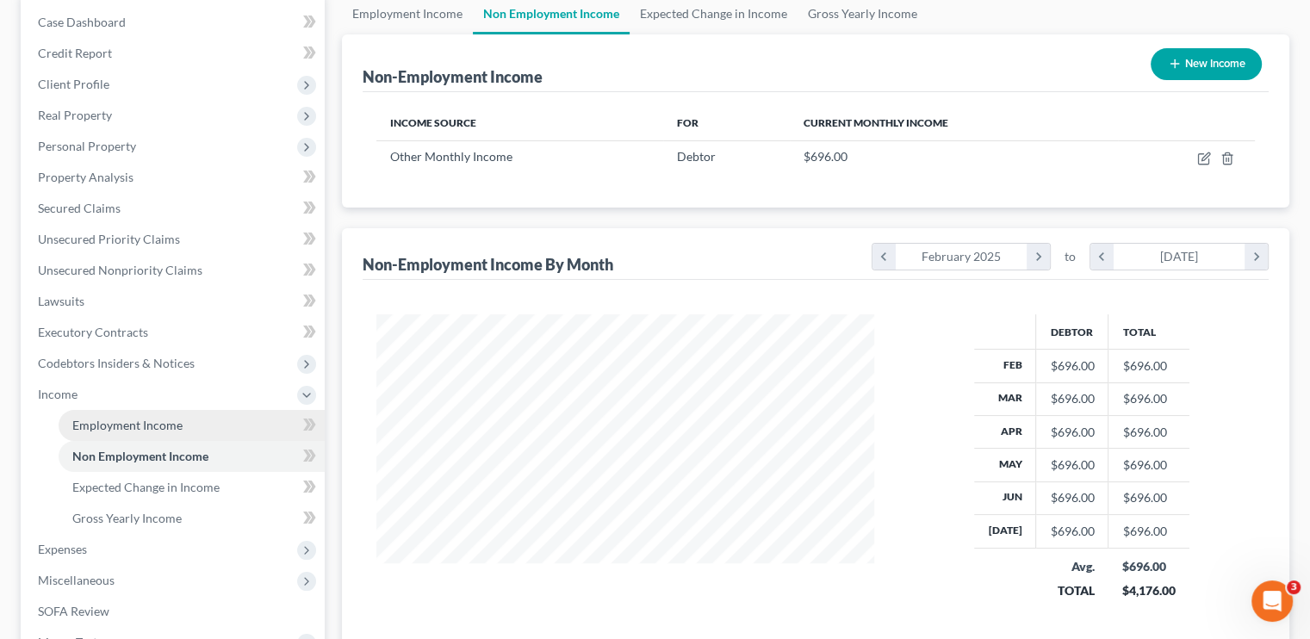
click at [165, 426] on span "Employment Income" at bounding box center [127, 425] width 110 height 15
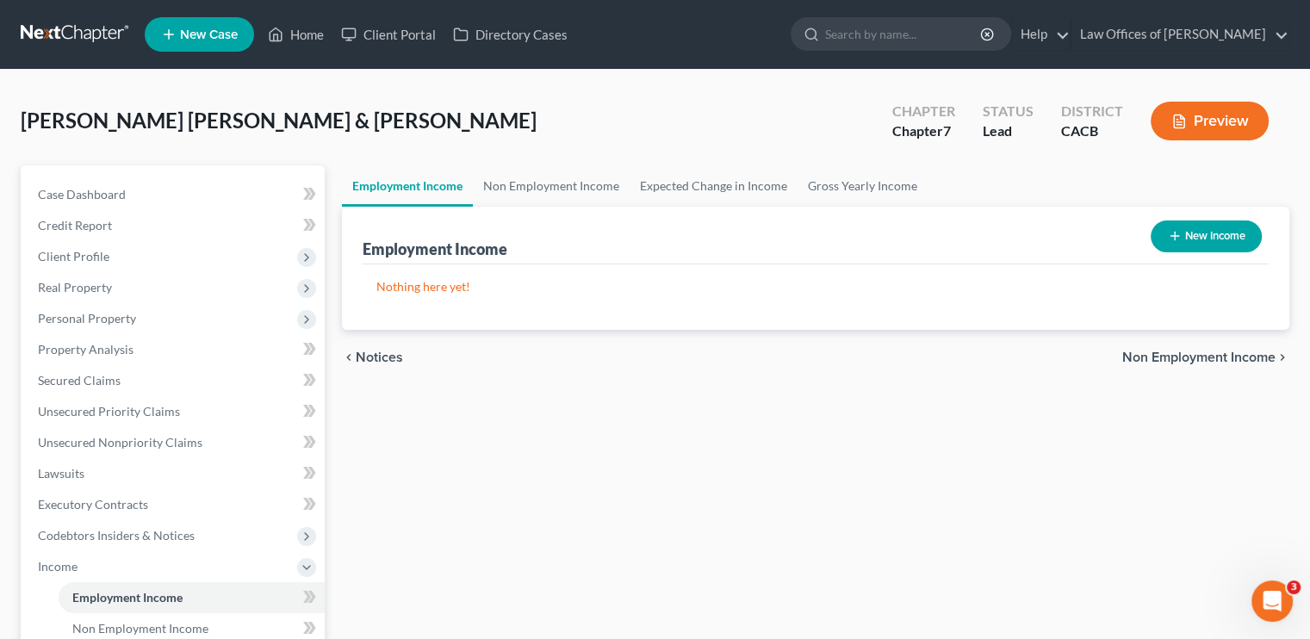
click at [779, 243] on button "New Income" at bounding box center [1206, 236] width 111 height 32
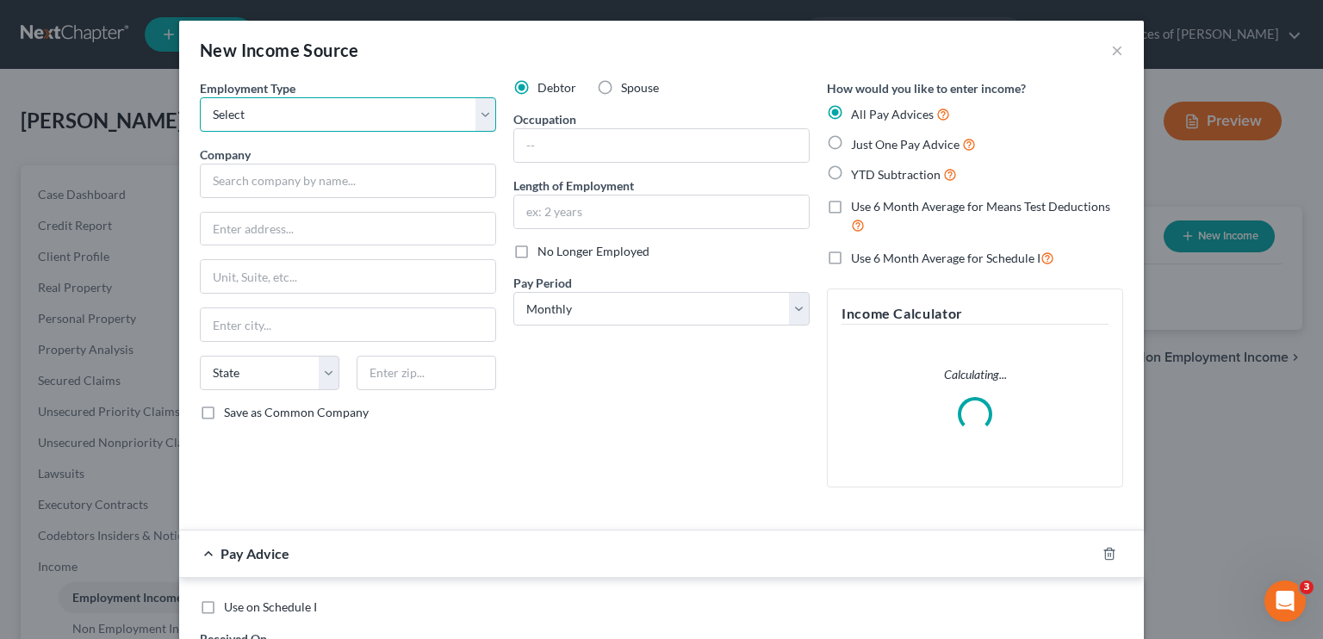
drag, startPoint x: 348, startPoint y: 112, endPoint x: 343, endPoint y: 128, distance: 17.2
click at [348, 111] on select "Select Full or [DEMOGRAPHIC_DATA] Employment Self Employment" at bounding box center [348, 114] width 296 height 34
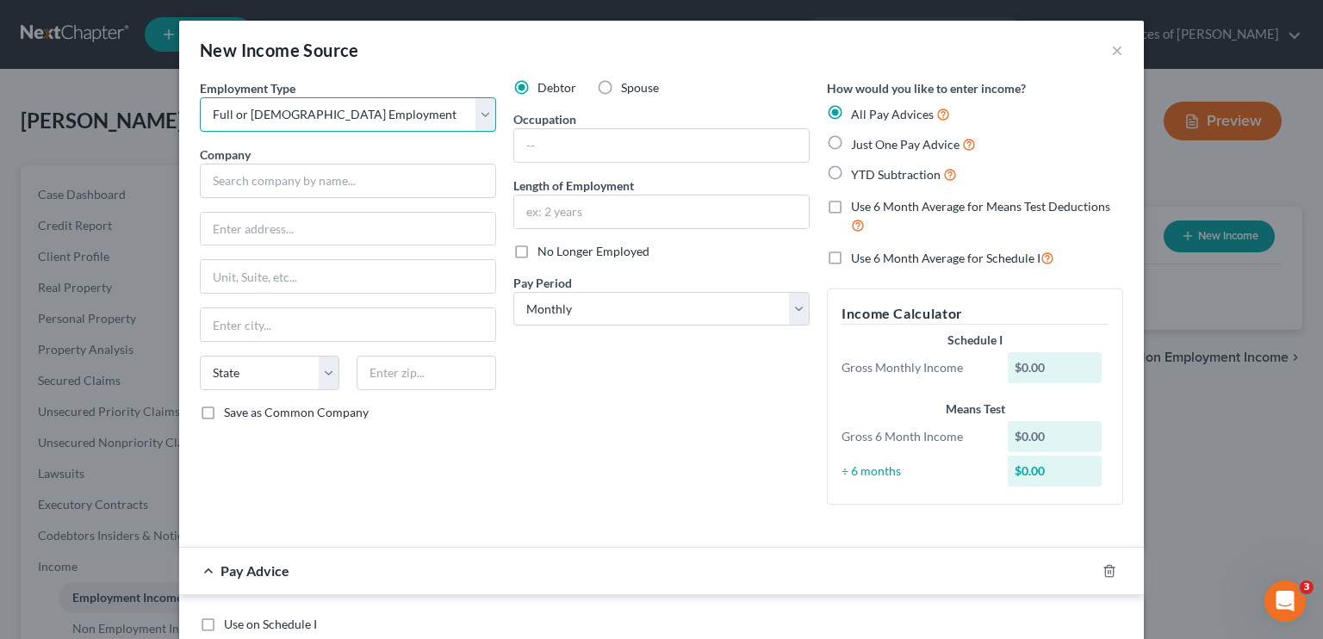
click at [200, 97] on select "Select Full or [DEMOGRAPHIC_DATA] Employment Self Employment" at bounding box center [348, 114] width 296 height 34
click at [779, 51] on button "×" at bounding box center [1117, 50] width 12 height 21
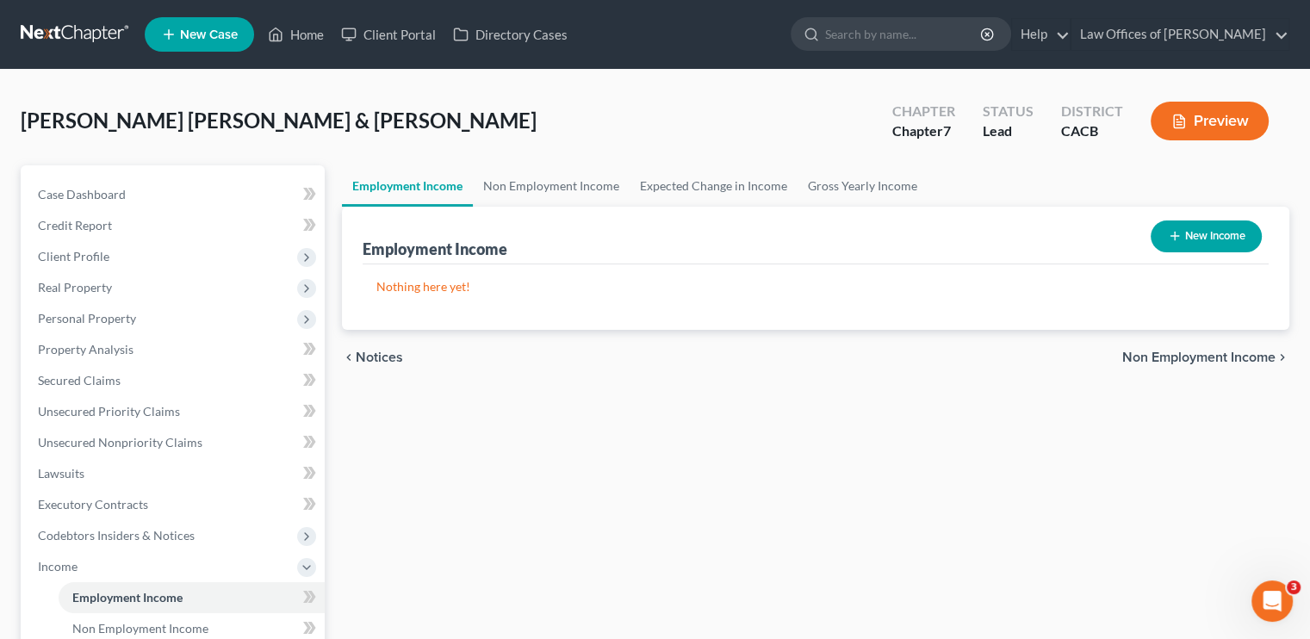
click at [779, 236] on button "New Income" at bounding box center [1206, 236] width 111 height 32
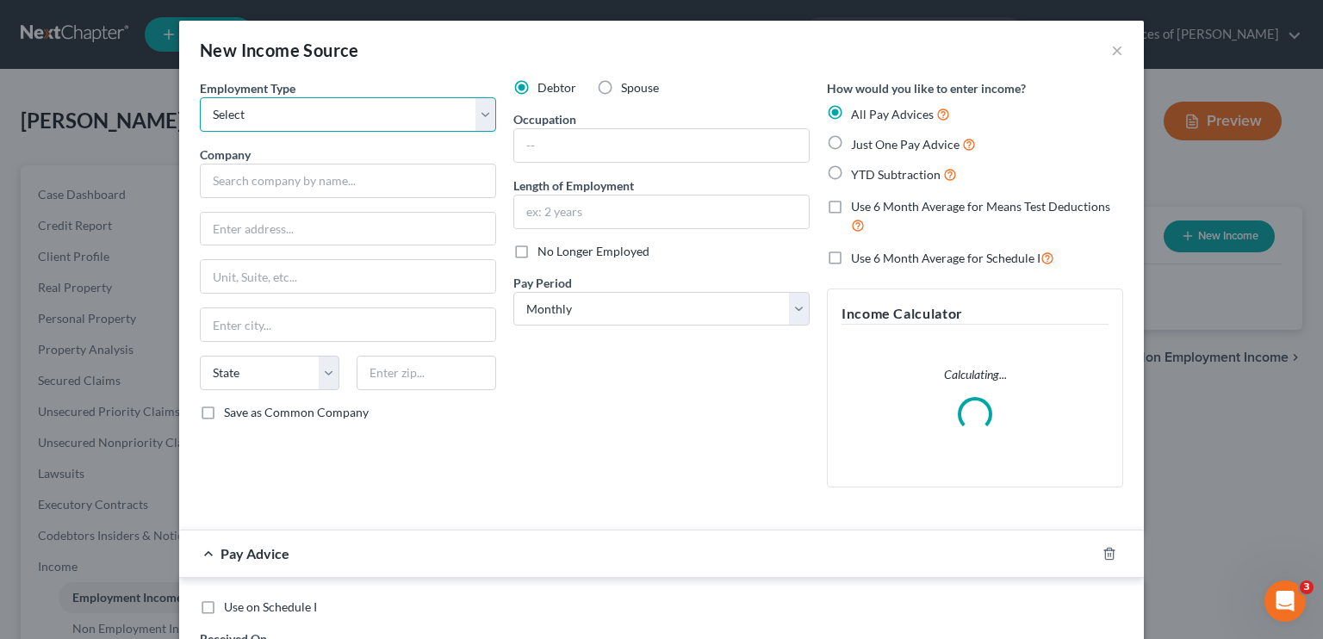
drag, startPoint x: 258, startPoint y: 110, endPoint x: 261, endPoint y: 124, distance: 14.2
click at [258, 110] on select "Select Full or [DEMOGRAPHIC_DATA] Employment Self Employment" at bounding box center [348, 114] width 296 height 34
click at [200, 97] on select "Select Full or [DEMOGRAPHIC_DATA] Employment Self Employment" at bounding box center [348, 114] width 296 height 34
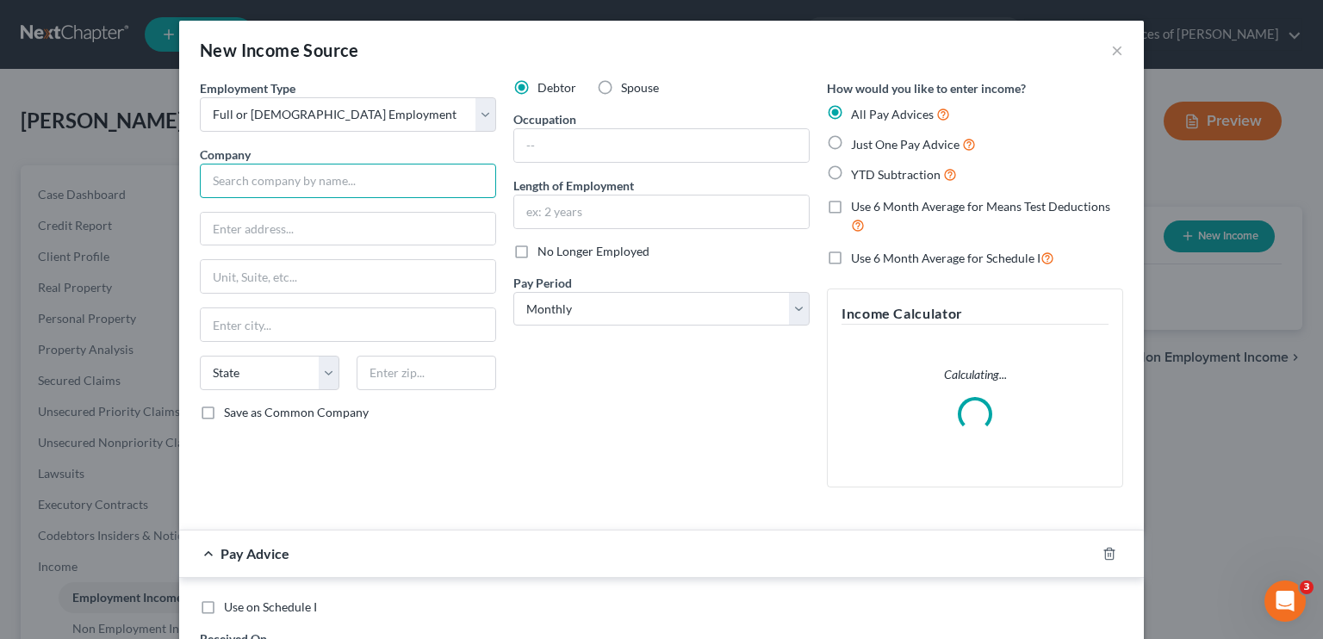
click at [252, 185] on input "text" at bounding box center [348, 181] width 296 height 34
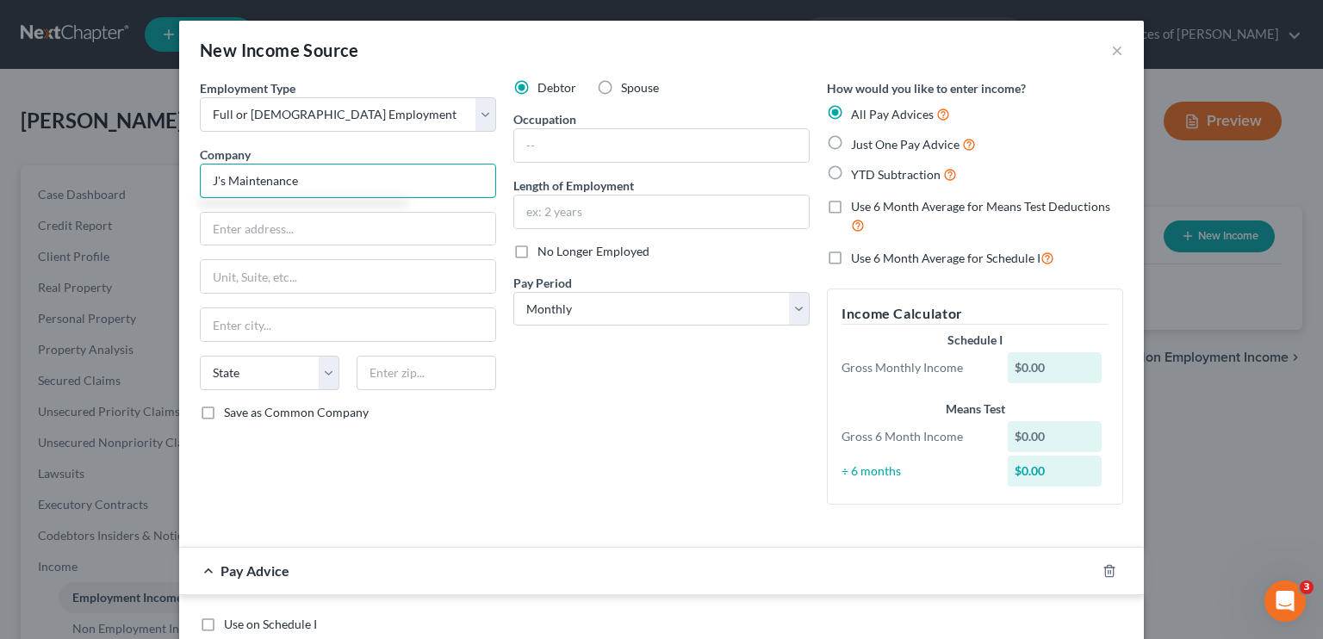
drag, startPoint x: 258, startPoint y: 181, endPoint x: 323, endPoint y: 183, distance: 64.6
click at [258, 181] on input "J's Maintenance" at bounding box center [348, 181] width 296 height 34
click at [323, 183] on input "J's Maintenance" at bounding box center [348, 181] width 296 height 34
click at [245, 223] on input "text" at bounding box center [348, 229] width 295 height 33
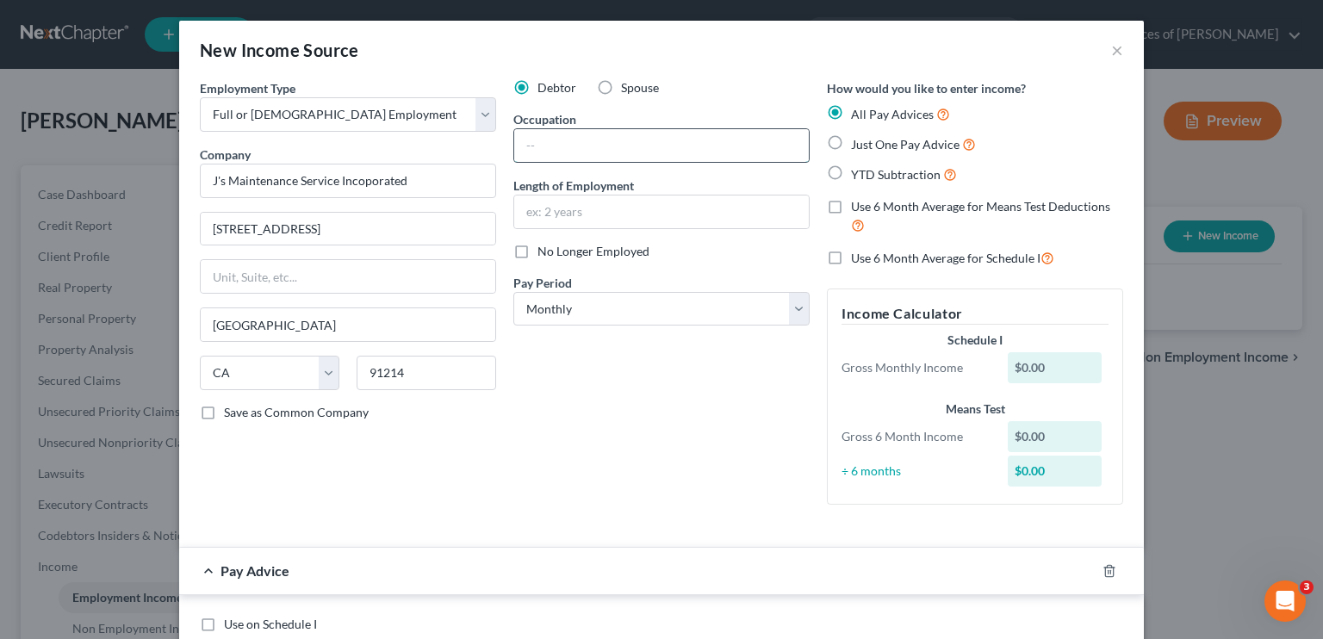
click at [606, 149] on input "text" at bounding box center [661, 145] width 295 height 33
click at [605, 207] on input "text" at bounding box center [661, 212] width 295 height 33
drag, startPoint x: 735, startPoint y: 175, endPoint x: 596, endPoint y: 282, distance: 175.0
click at [735, 175] on div "Debtor Spouse Occupation Janitor Length of Employment No Longer Employed Pay Pe…" at bounding box center [662, 298] width 314 height 439
click at [582, 312] on select "Select Monthly Twice Monthly Every Other Week Weekly" at bounding box center [661, 309] width 296 height 34
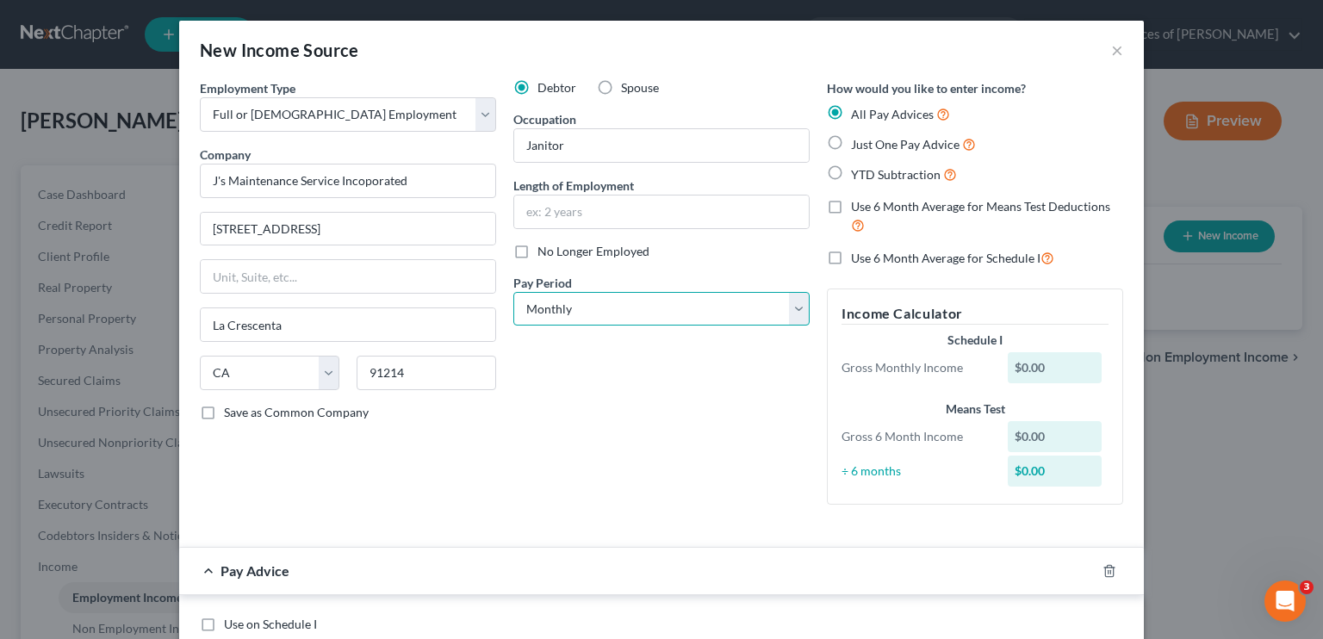
drag, startPoint x: 582, startPoint y: 312, endPoint x: 768, endPoint y: 282, distance: 188.5
click at [582, 312] on select "Select Monthly Twice Monthly Every Other Week Weekly" at bounding box center [661, 309] width 296 height 34
click at [779, 206] on label "Use 6 Month Average for Means Test Deductions" at bounding box center [987, 216] width 272 height 37
click at [779, 206] on input "Use 6 Month Average for Means Test Deductions" at bounding box center [863, 203] width 11 height 11
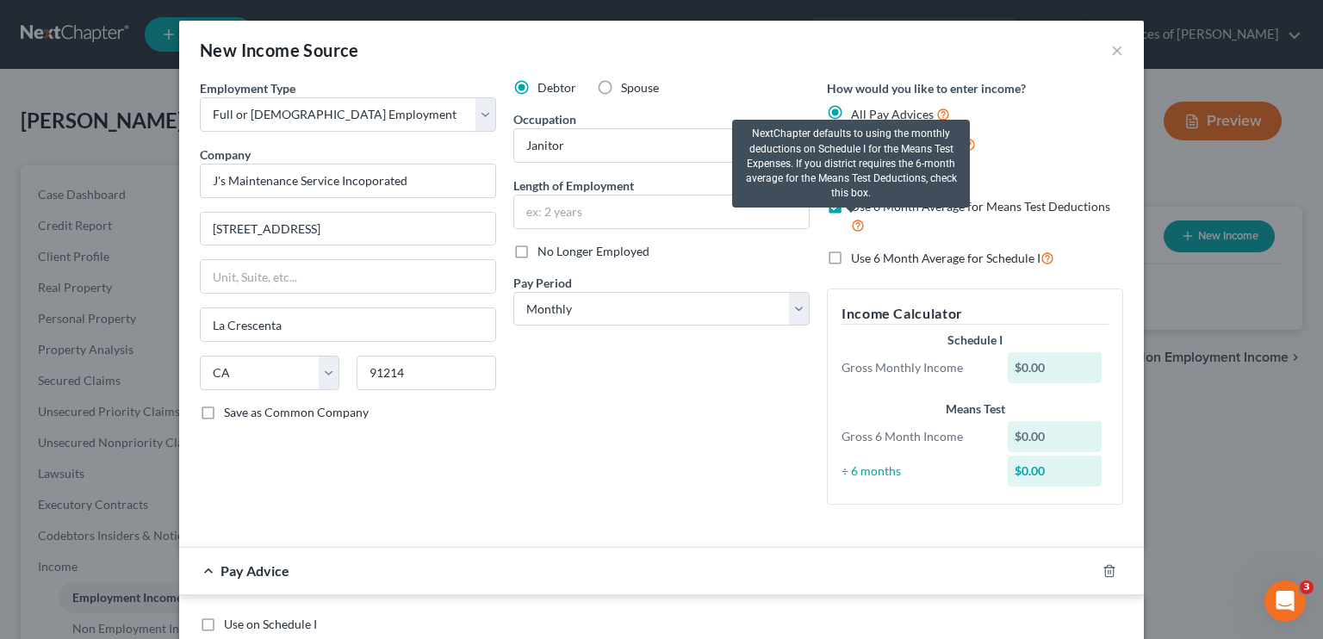
click at [779, 222] on icon at bounding box center [858, 224] width 14 height 16
click at [779, 209] on input "Use 6 Month Average for Means Test Deductions" at bounding box center [863, 203] width 11 height 11
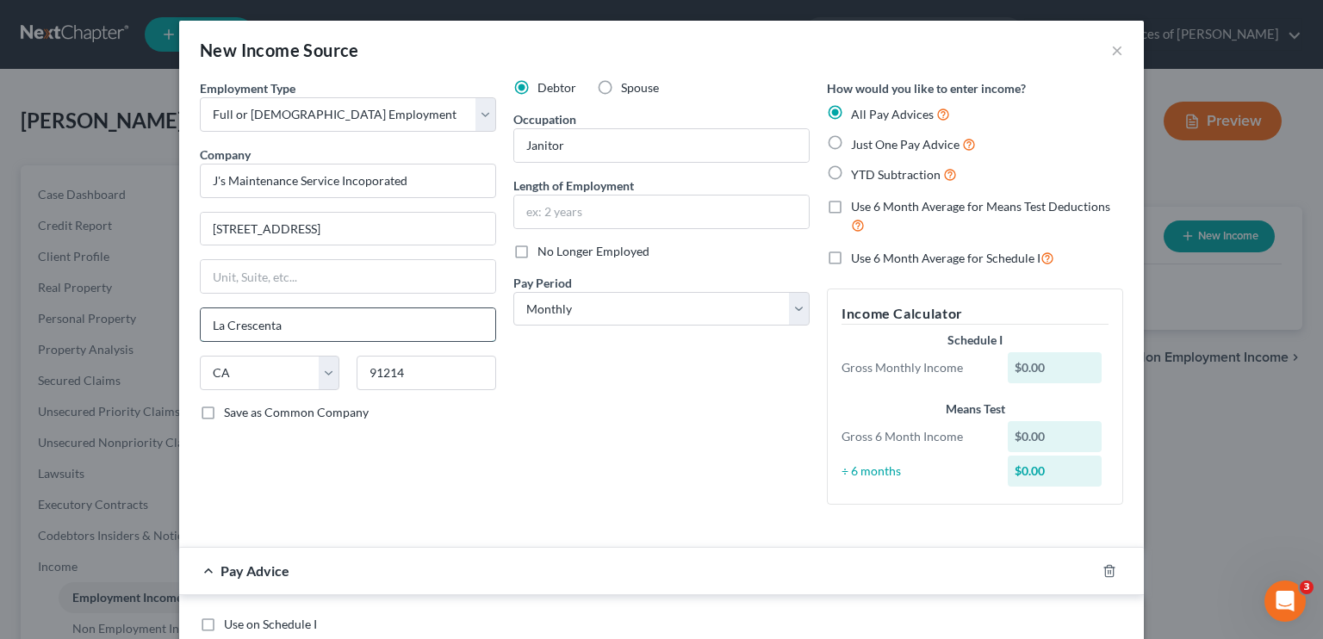
click at [272, 328] on input "La Crescenta" at bounding box center [348, 324] width 295 height 33
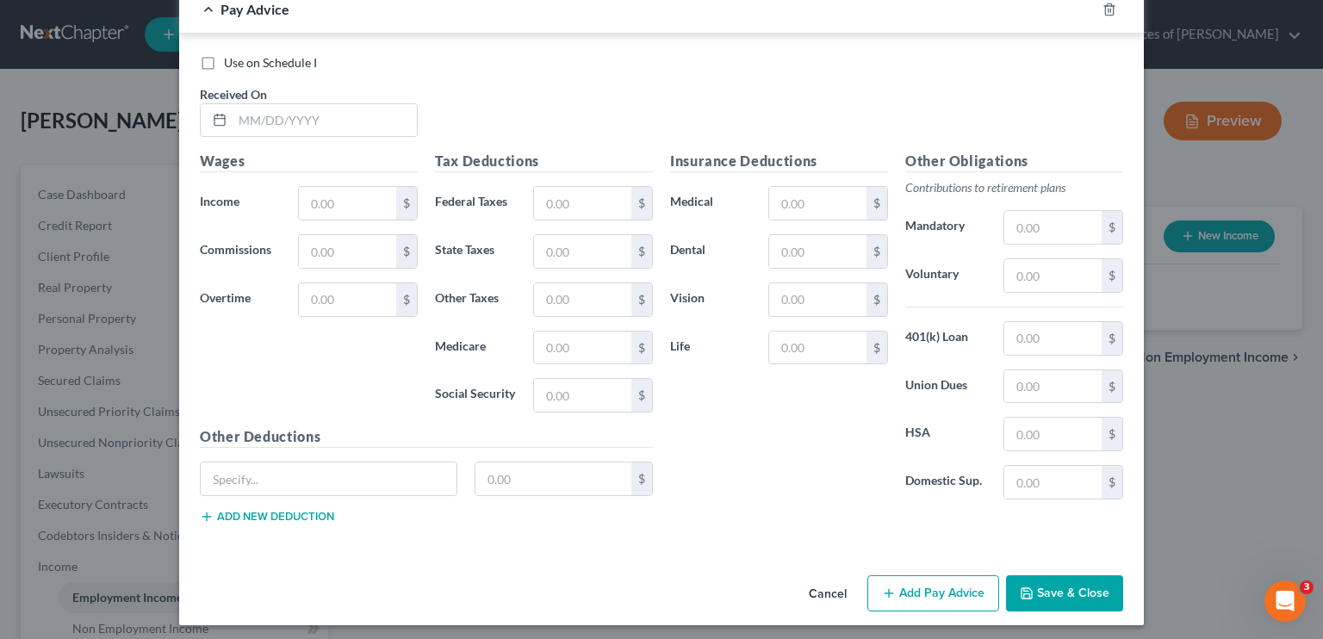
scroll to position [564, 0]
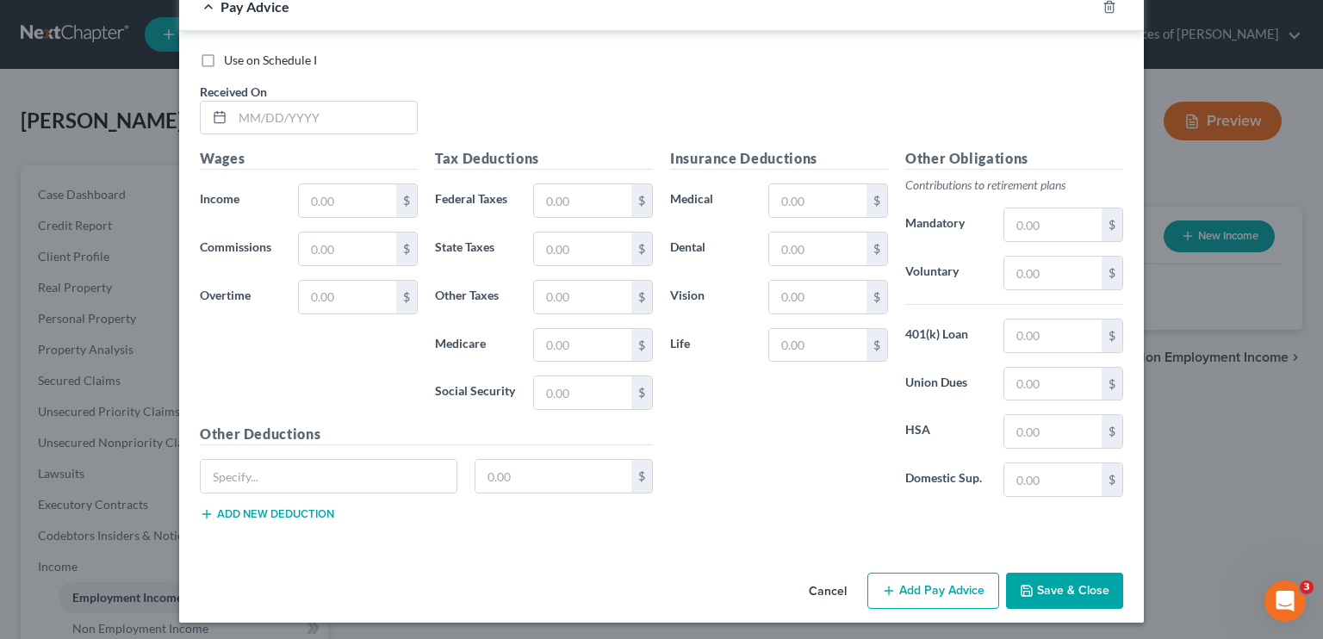
click at [779, 587] on button "Save & Close" at bounding box center [1064, 591] width 117 height 36
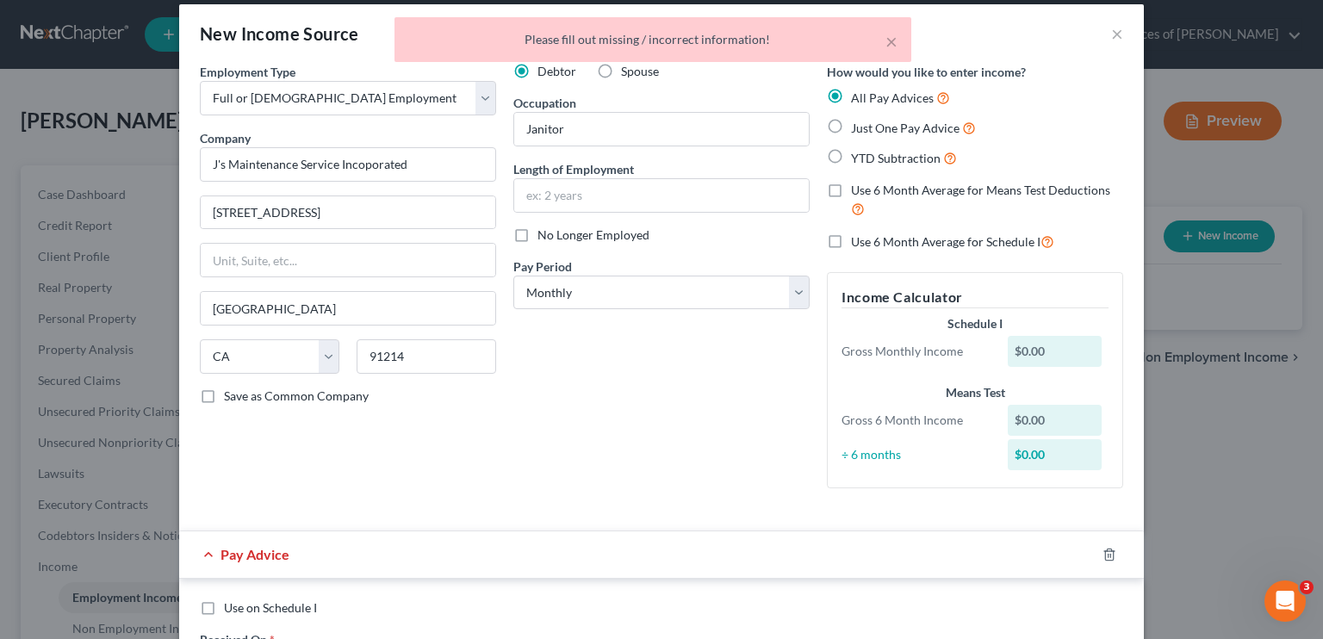
scroll to position [0, 0]
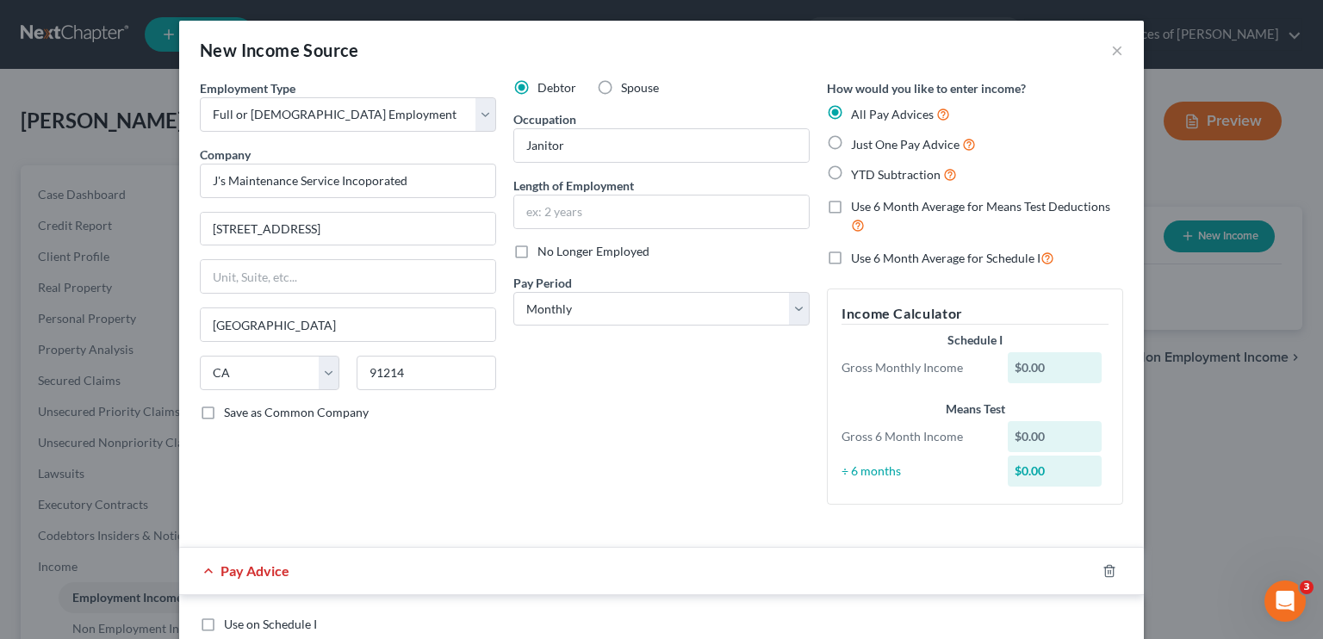
click at [779, 146] on label "Just One Pay Advice" at bounding box center [913, 144] width 125 height 20
click at [779, 146] on input "Just One Pay Advice" at bounding box center [863, 139] width 11 height 11
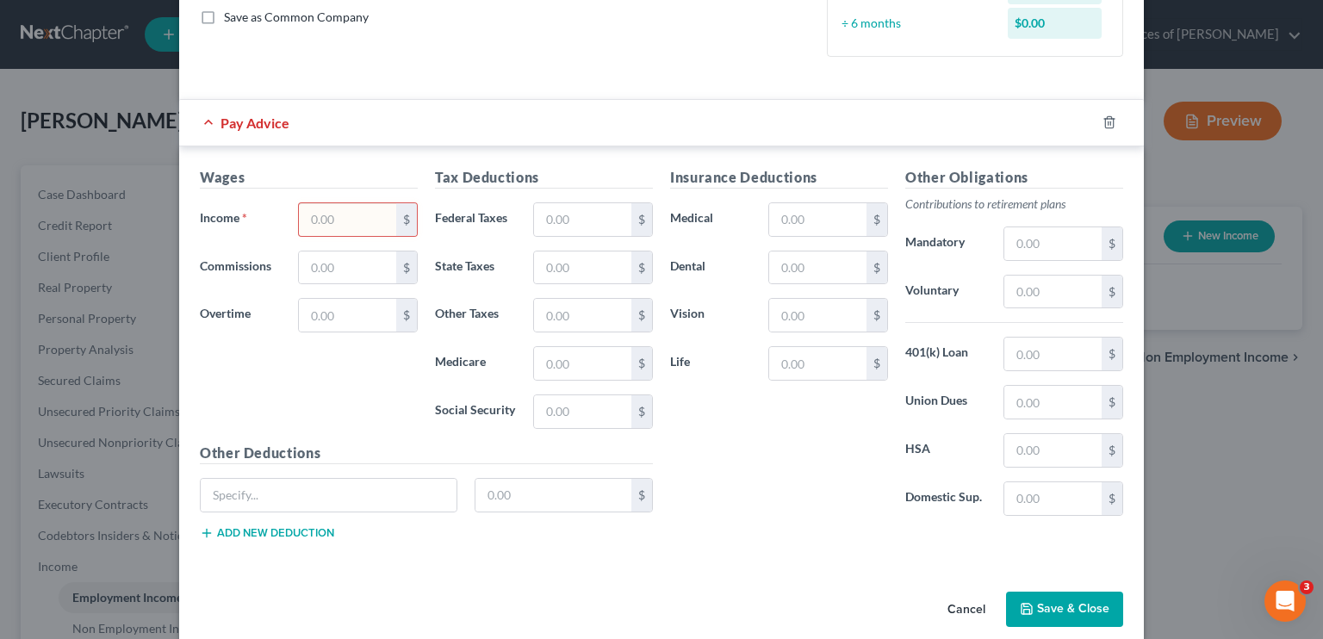
scroll to position [413, 0]
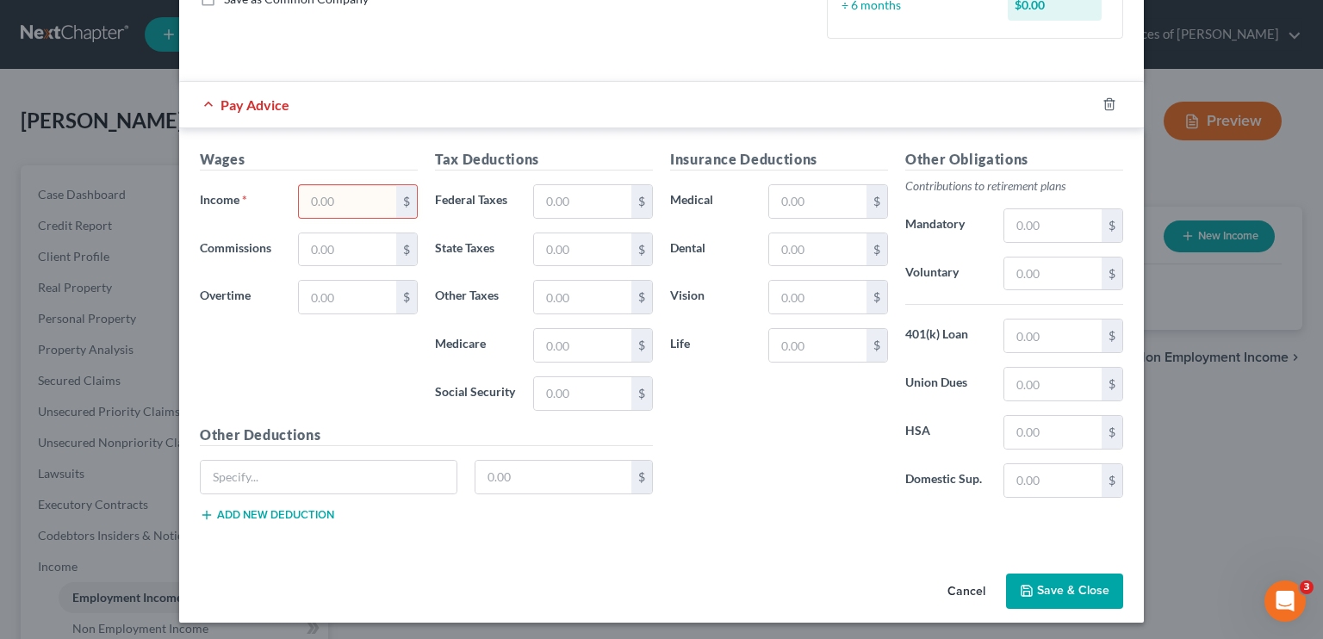
click at [779, 578] on button "Save & Close" at bounding box center [1064, 592] width 117 height 36
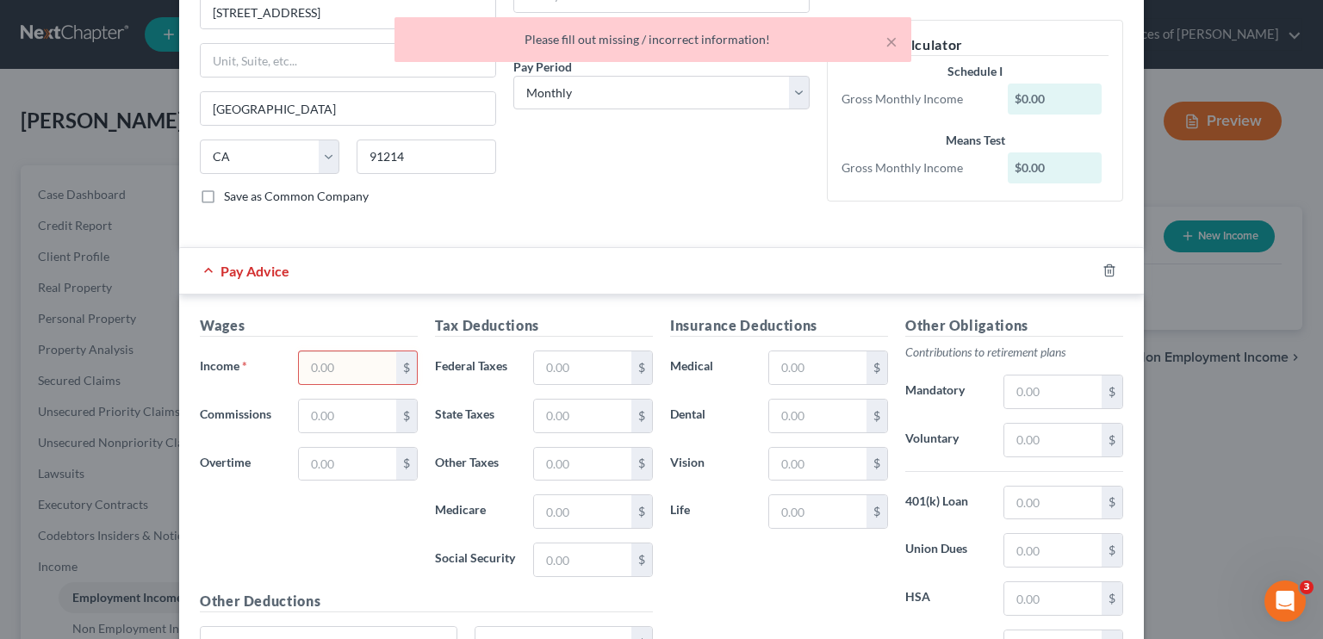
scroll to position [258, 0]
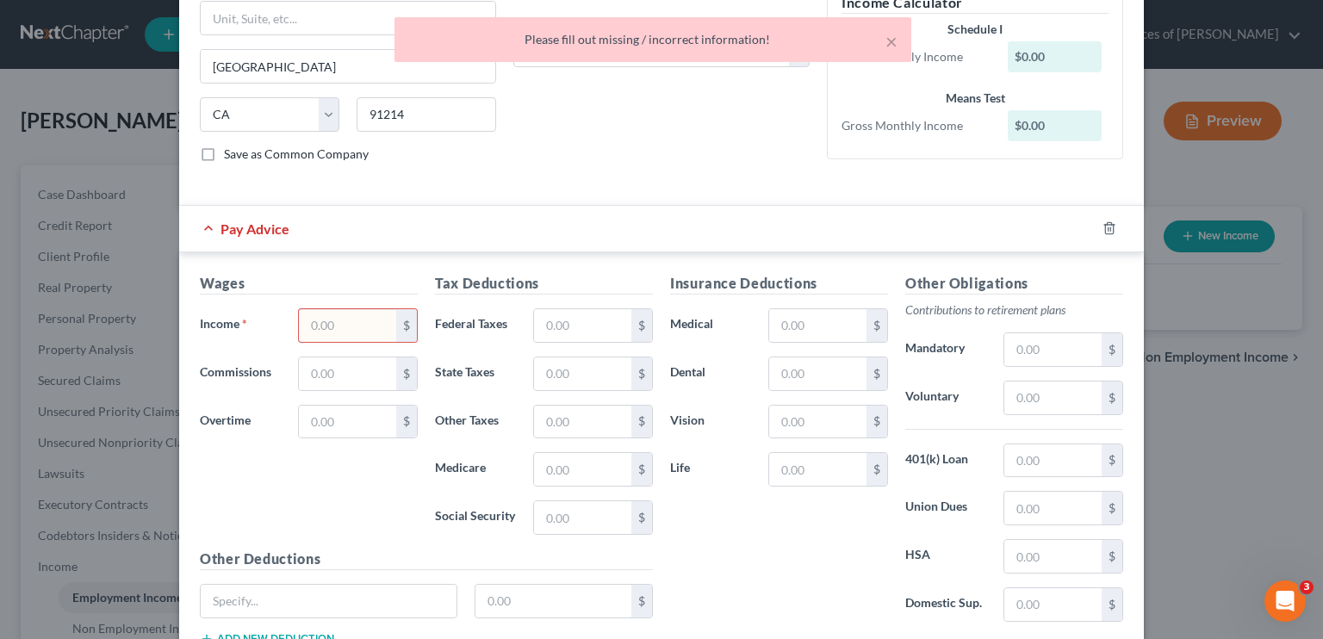
click at [779, 238] on div at bounding box center [1120, 228] width 48 height 28
click at [779, 234] on div at bounding box center [1120, 228] width 48 height 28
click at [779, 233] on icon "button" at bounding box center [1109, 228] width 14 height 14
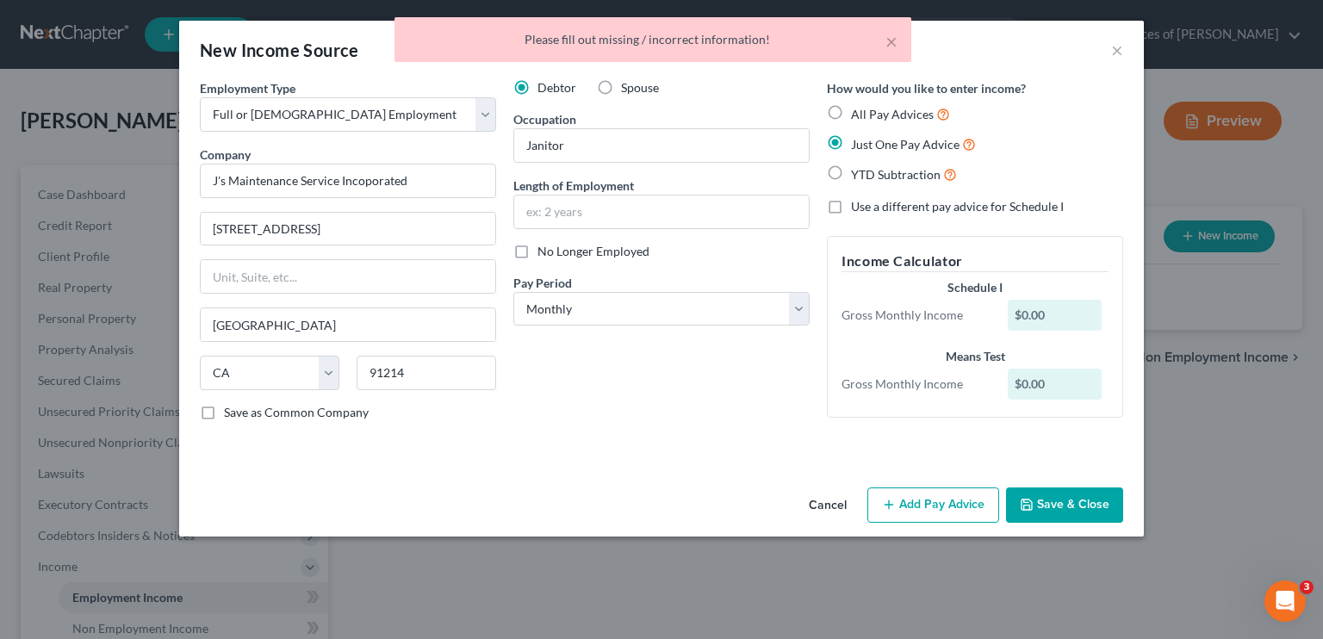
scroll to position [0, 0]
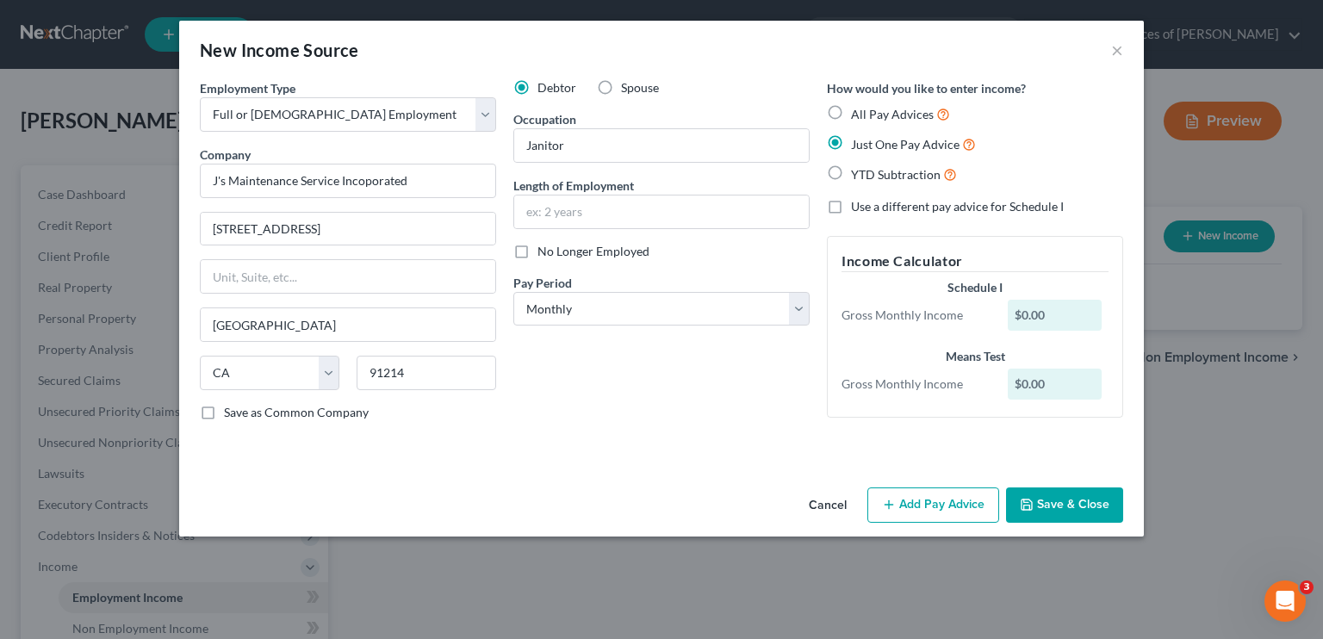
click at [779, 225] on div "How would you like to enter income? All Pay Advices Just One Pay Advice YTD Sub…" at bounding box center [975, 257] width 314 height 356
click at [779, 506] on button "Save & Close" at bounding box center [1064, 505] width 117 height 36
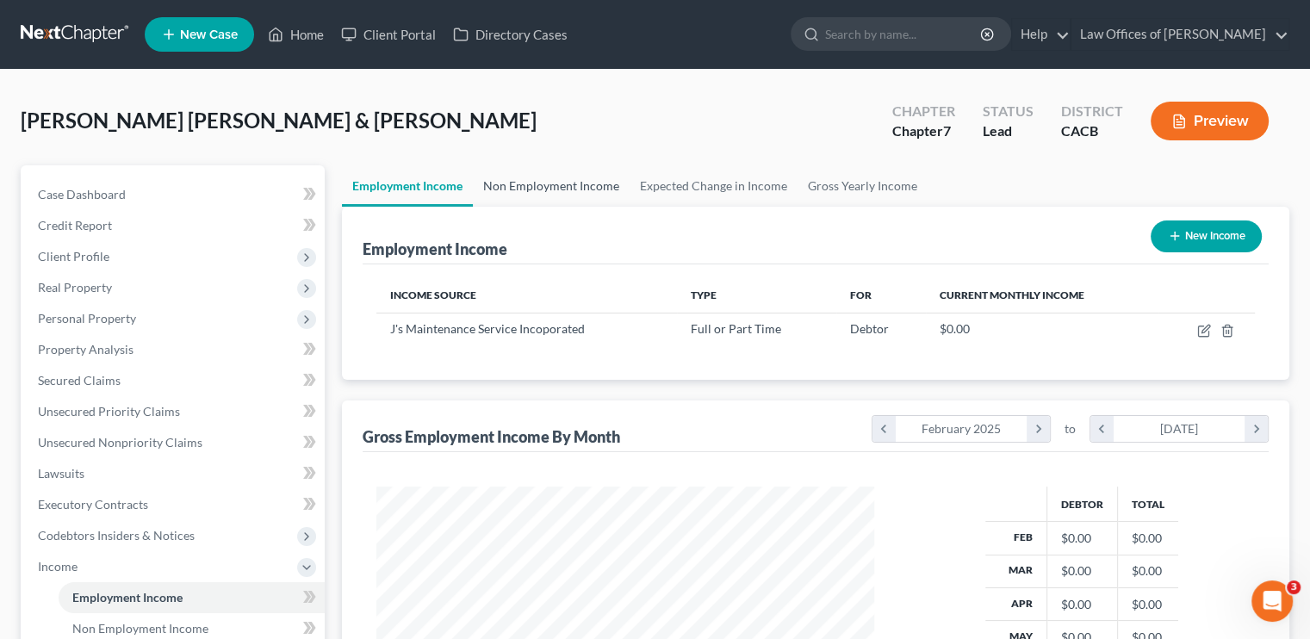
click at [548, 185] on link "Non Employment Income" at bounding box center [551, 185] width 157 height 41
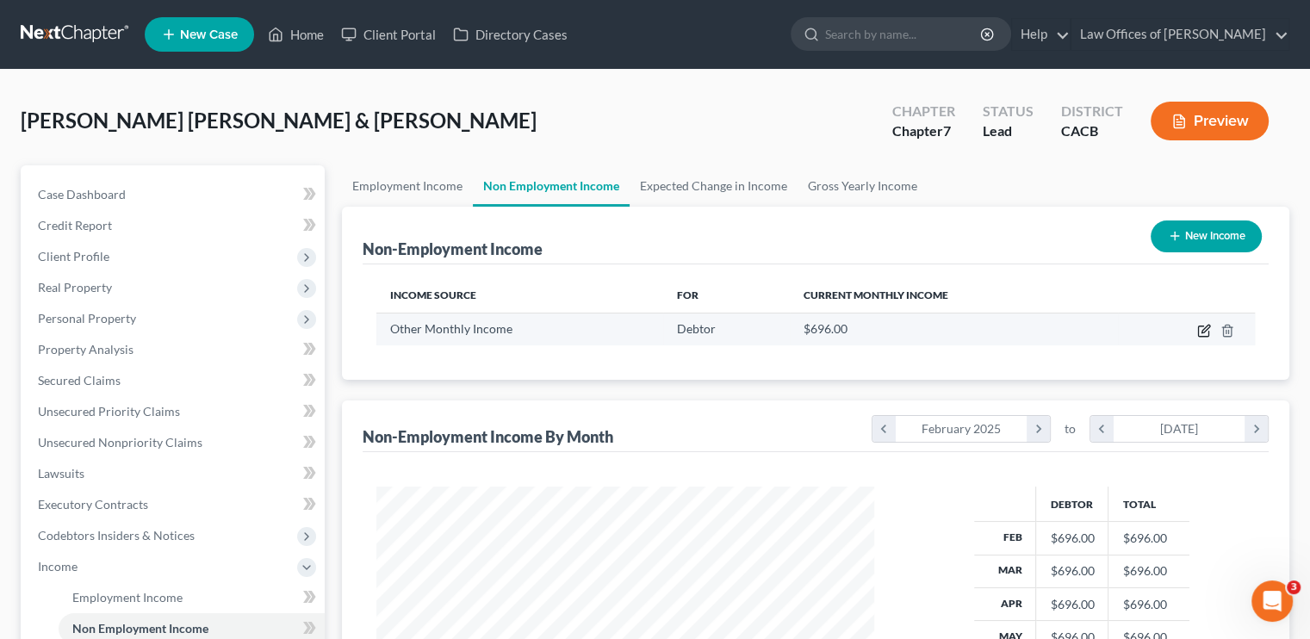
click at [779, 334] on icon "button" at bounding box center [1204, 331] width 14 height 14
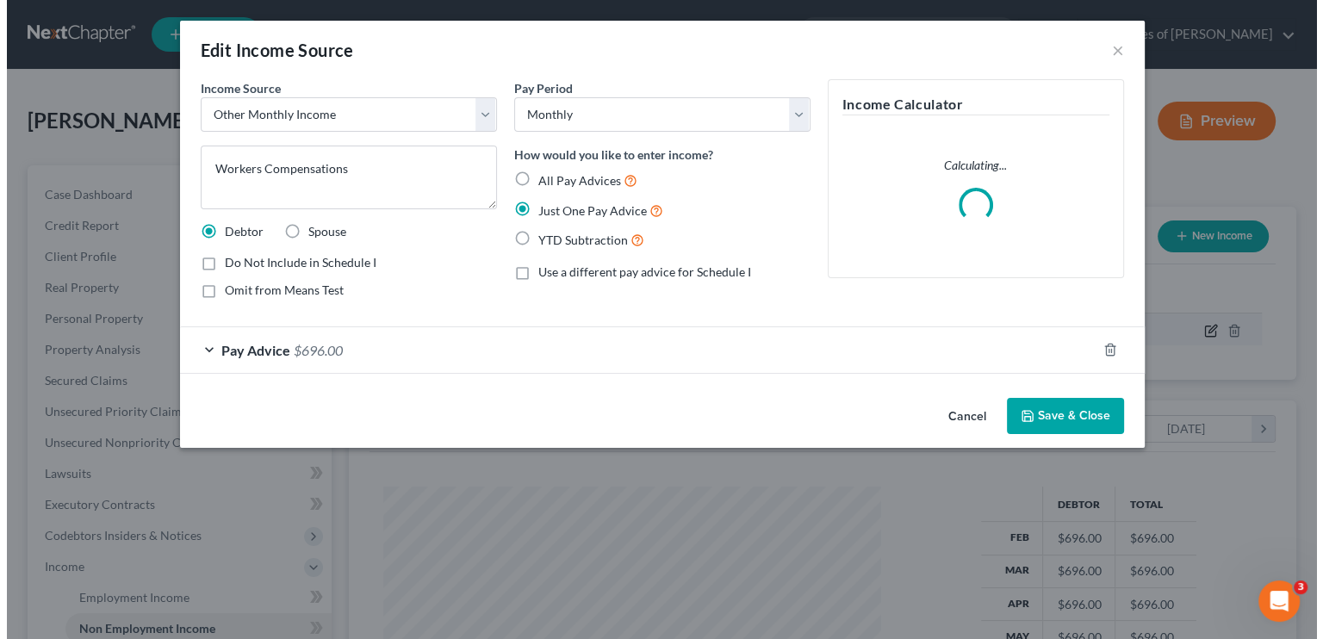
scroll to position [307, 537]
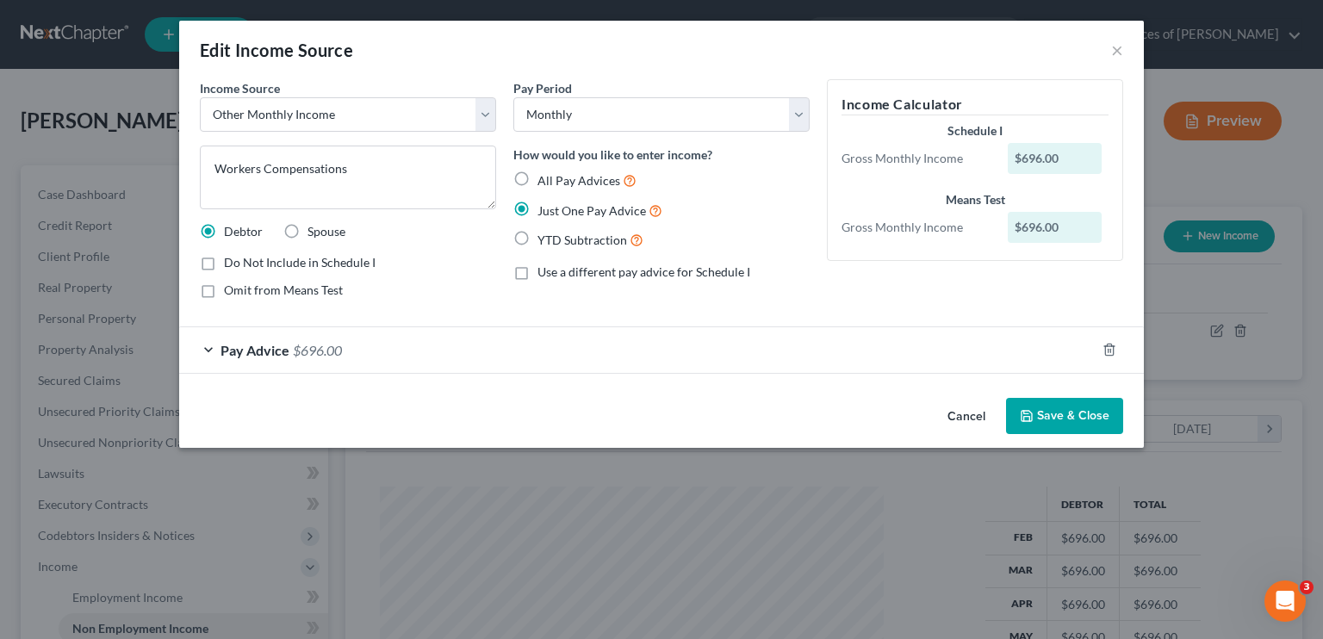
click at [284, 346] on span "Pay Advice" at bounding box center [254, 350] width 69 height 16
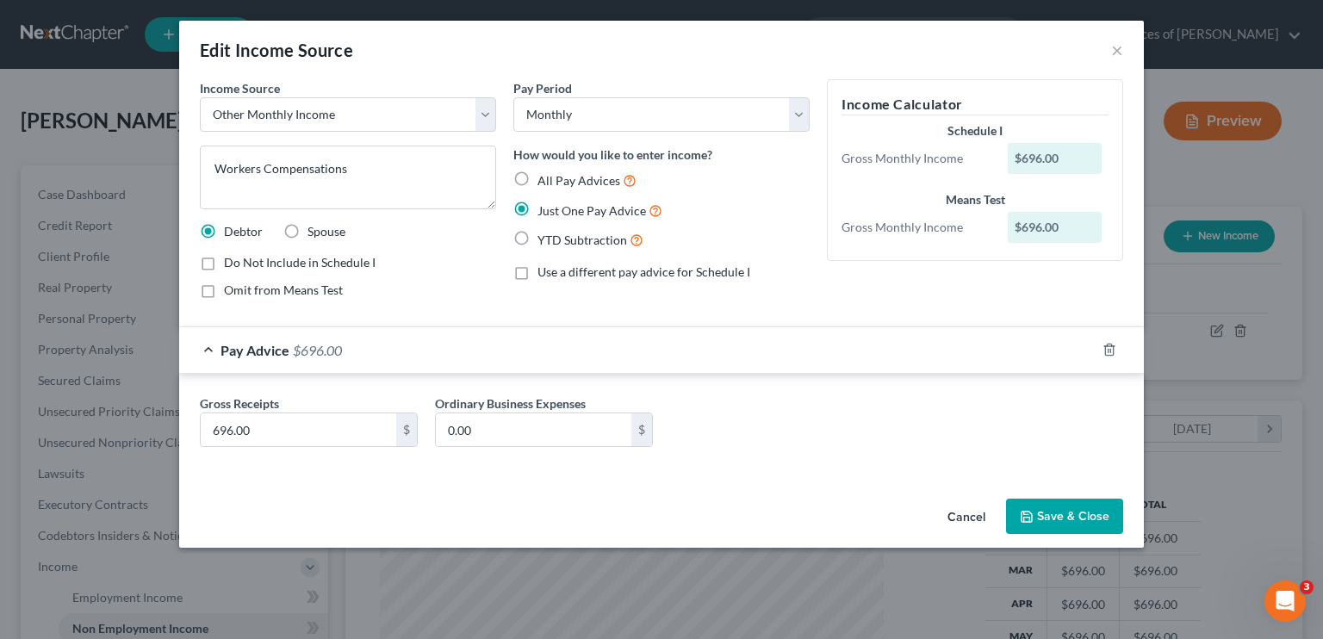
click at [537, 272] on label "Use a different pay advice for Schedule I" at bounding box center [643, 272] width 213 height 17
click at [544, 272] on input "Use a different pay advice for Schedule I" at bounding box center [549, 269] width 11 height 11
click at [537, 206] on label "Just One Pay Advice" at bounding box center [599, 211] width 125 height 20
click at [544, 206] on input "Just One Pay Advice" at bounding box center [549, 206] width 11 height 11
click at [537, 212] on label "Just One Pay Advice" at bounding box center [599, 211] width 125 height 20
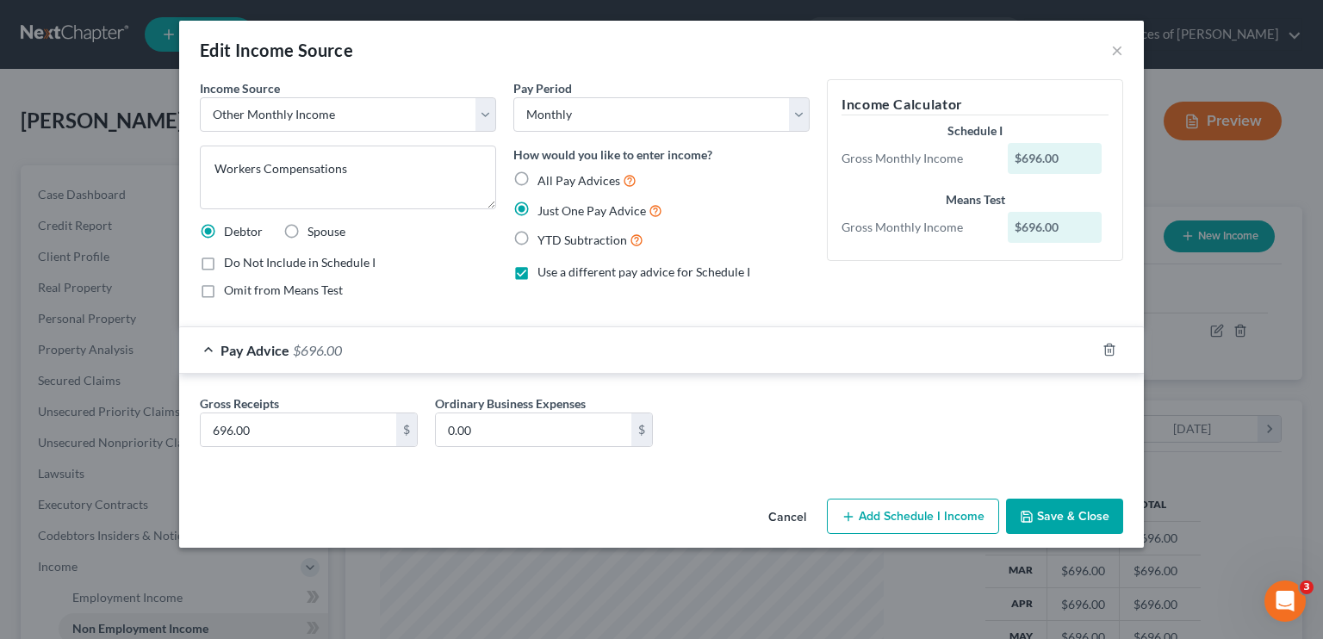
click at [544, 212] on input "Just One Pay Advice" at bounding box center [549, 206] width 11 height 11
click at [537, 212] on label "Just One Pay Advice" at bounding box center [599, 211] width 125 height 20
click at [544, 212] on input "Just One Pay Advice" at bounding box center [549, 206] width 11 height 11
click at [537, 201] on label "Just One Pay Advice" at bounding box center [599, 211] width 125 height 20
click at [544, 201] on input "Just One Pay Advice" at bounding box center [549, 206] width 11 height 11
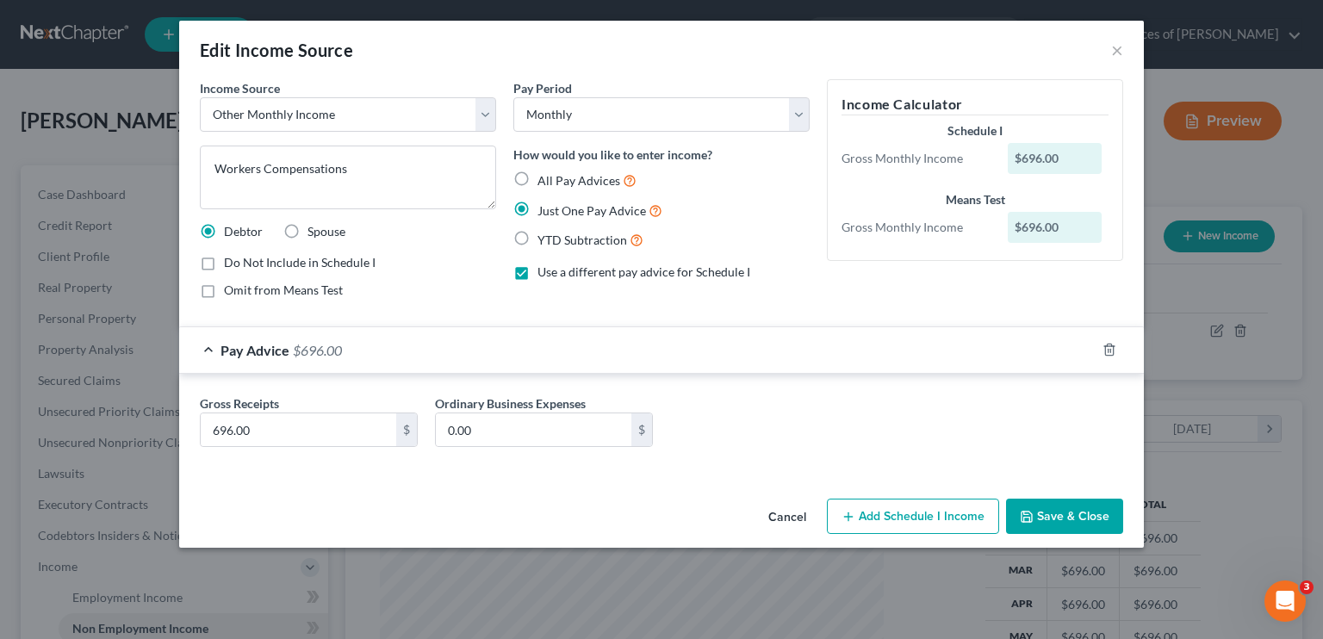
click at [537, 202] on label "Just One Pay Advice" at bounding box center [599, 211] width 125 height 20
click at [544, 202] on input "Just One Pay Advice" at bounding box center [549, 206] width 11 height 11
click at [779, 507] on button "Add Schedule I Income" at bounding box center [913, 517] width 172 height 36
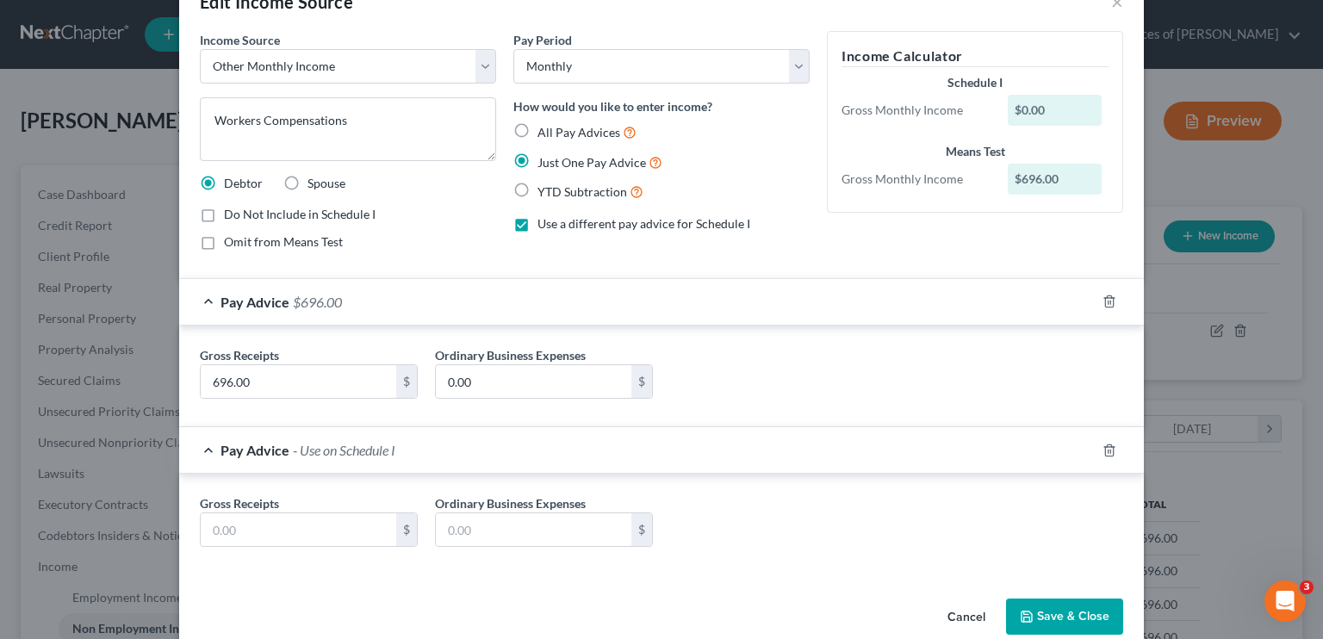
scroll to position [76, 0]
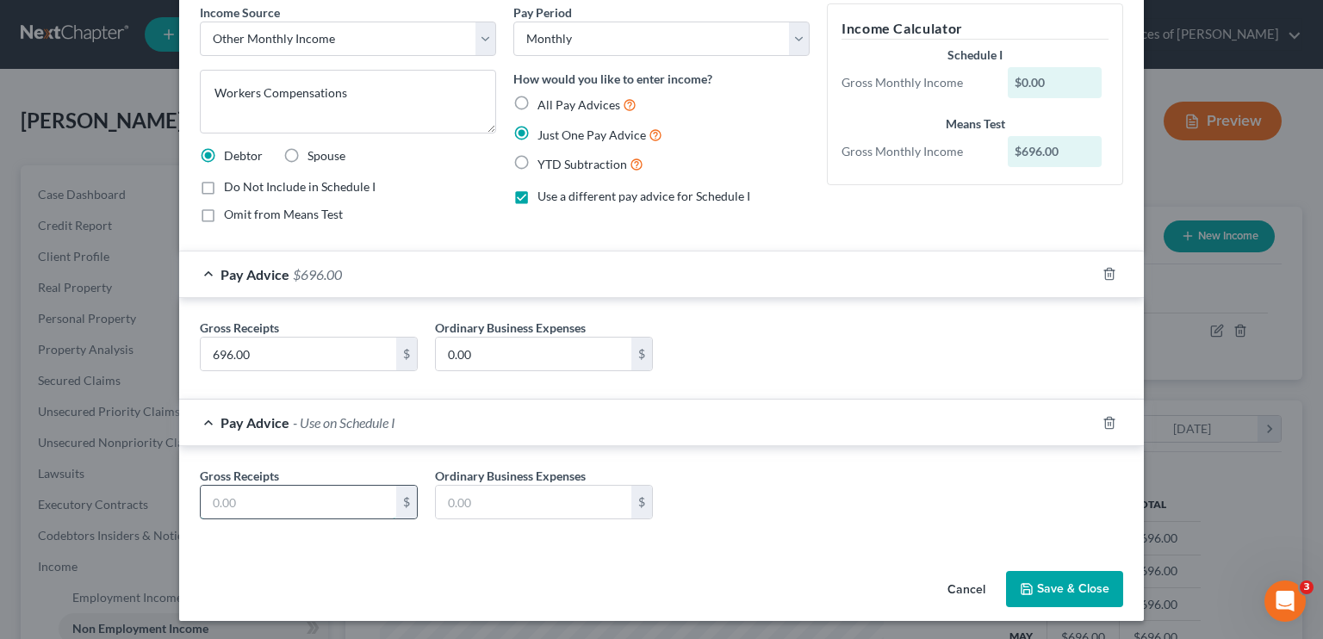
click at [286, 500] on input "text" at bounding box center [299, 502] width 196 height 33
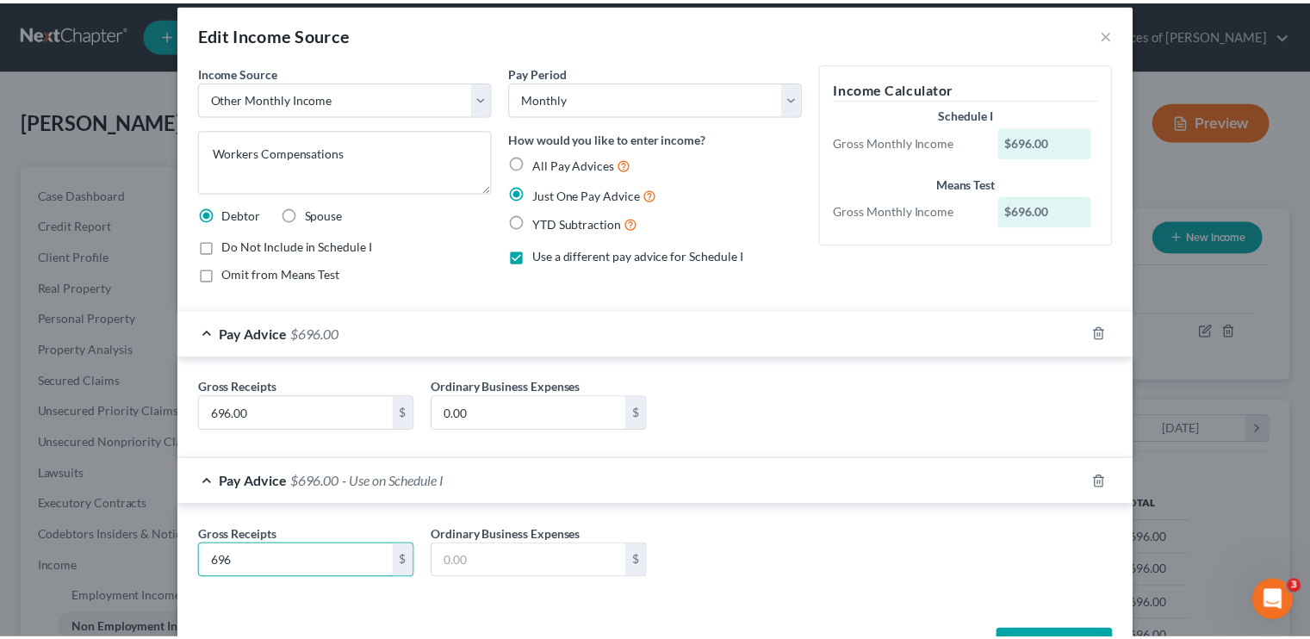
scroll to position [0, 0]
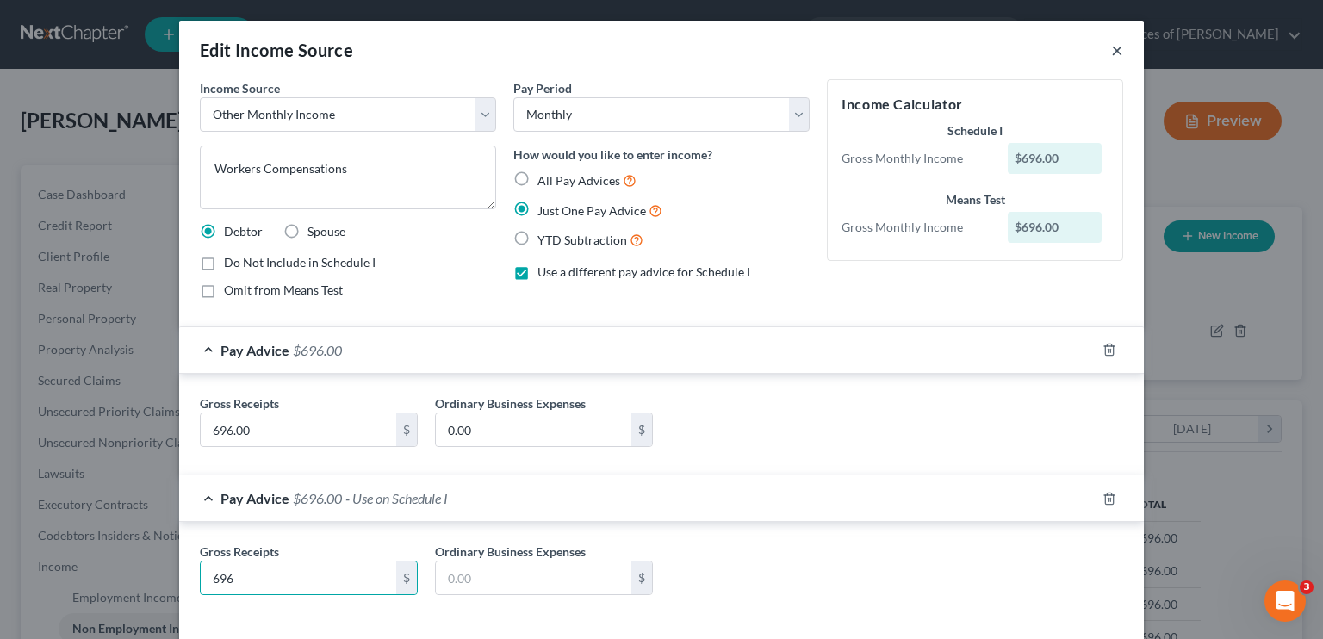
drag, startPoint x: 1108, startPoint y: 51, endPoint x: 781, endPoint y: 321, distance: 424.6
click at [779, 49] on button "×" at bounding box center [1117, 50] width 12 height 21
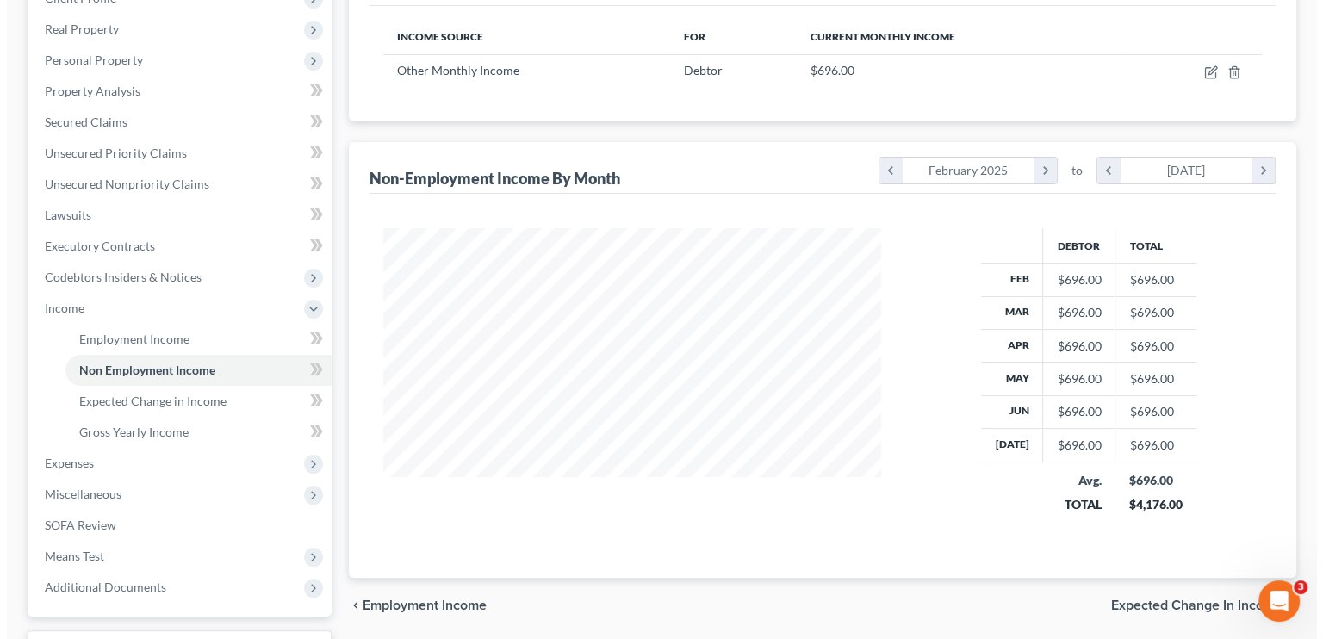
scroll to position [86, 0]
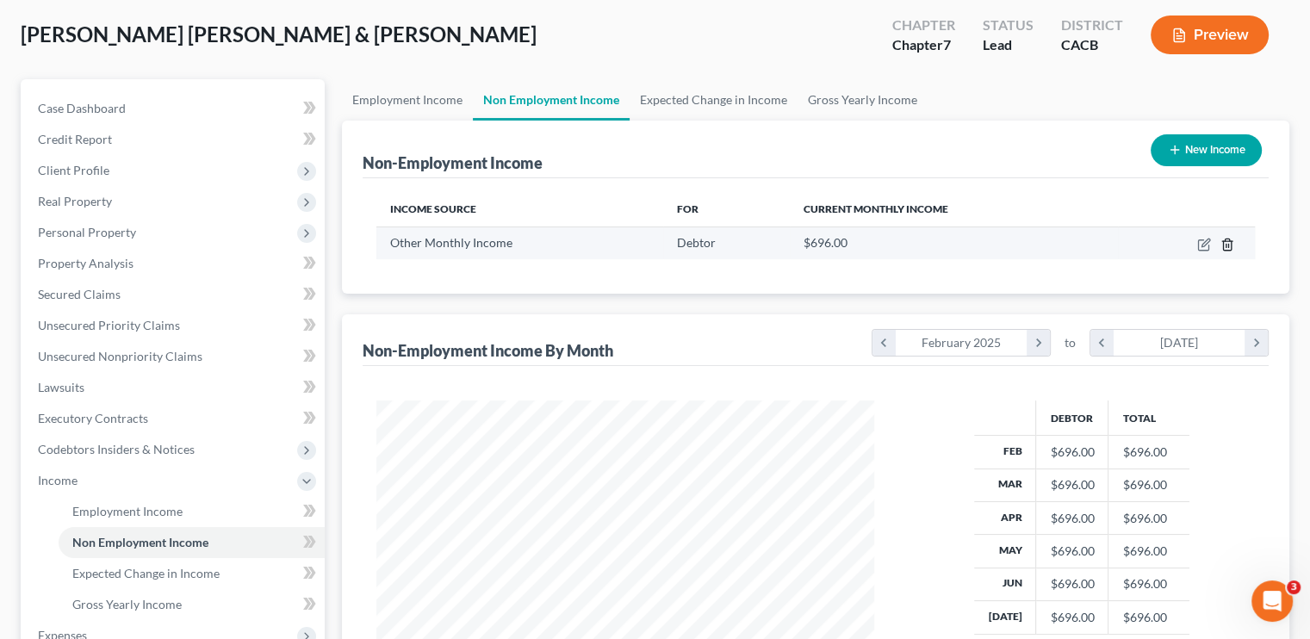
click at [779, 240] on icon "button" at bounding box center [1227, 245] width 14 height 14
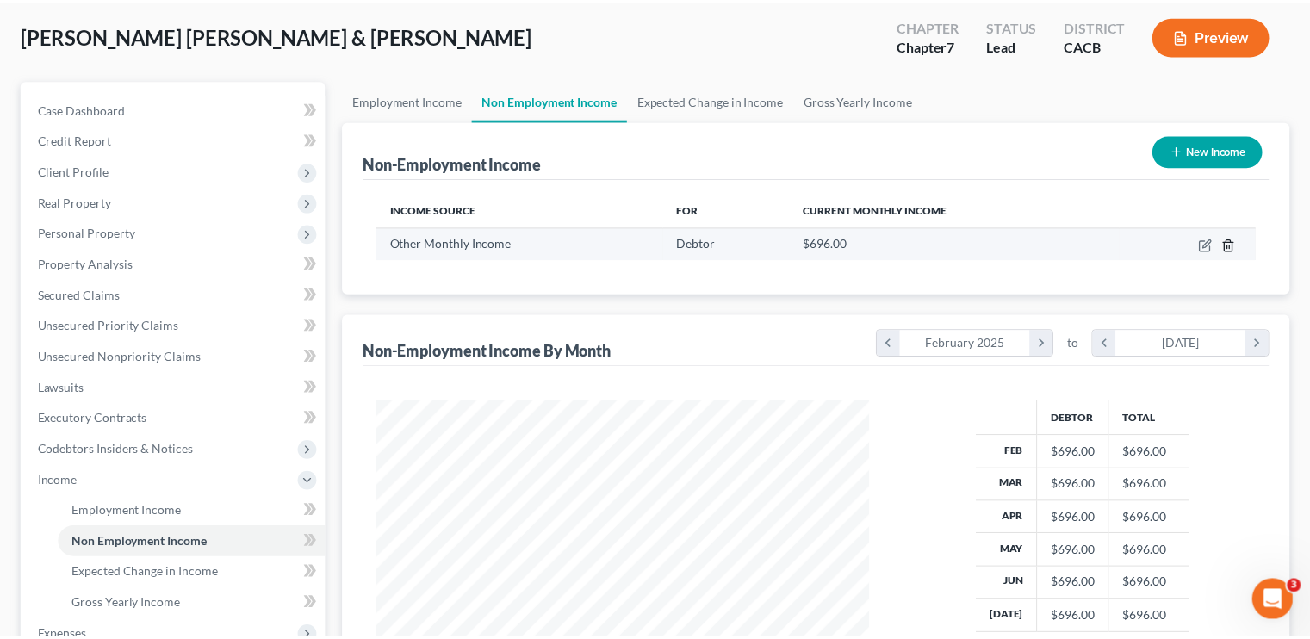
scroll to position [307, 537]
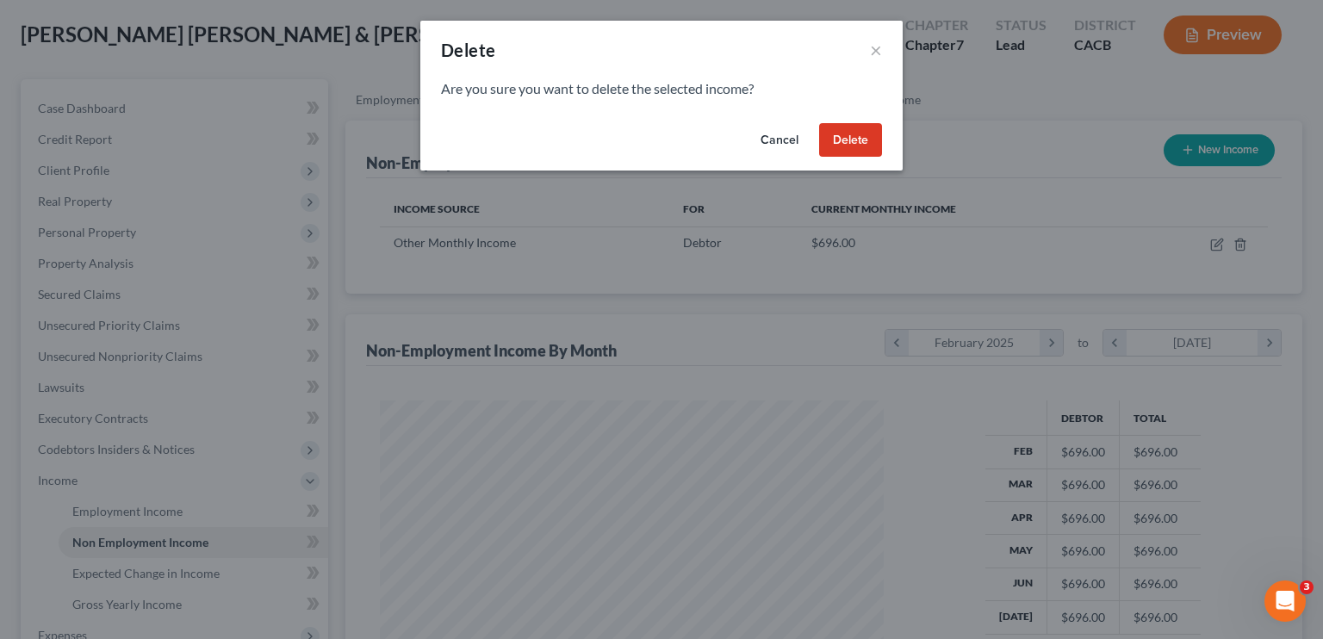
click at [779, 140] on button "Delete" at bounding box center [850, 140] width 63 height 34
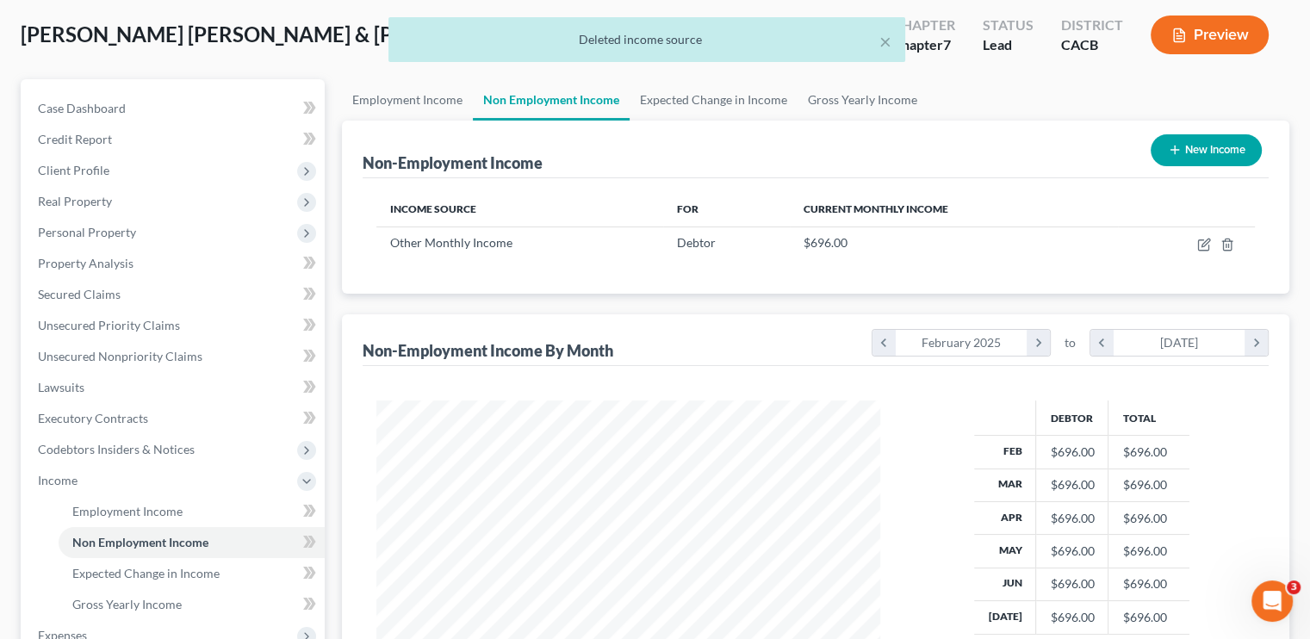
scroll to position [0, 0]
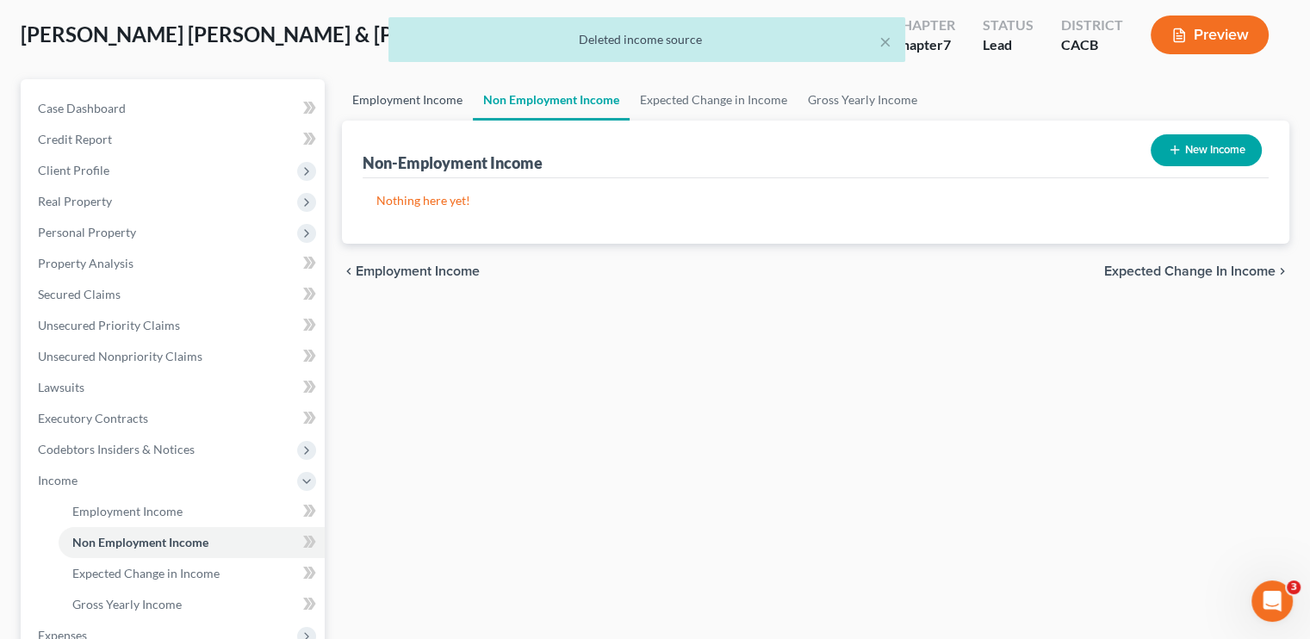
click at [394, 96] on link "Employment Income" at bounding box center [407, 99] width 131 height 41
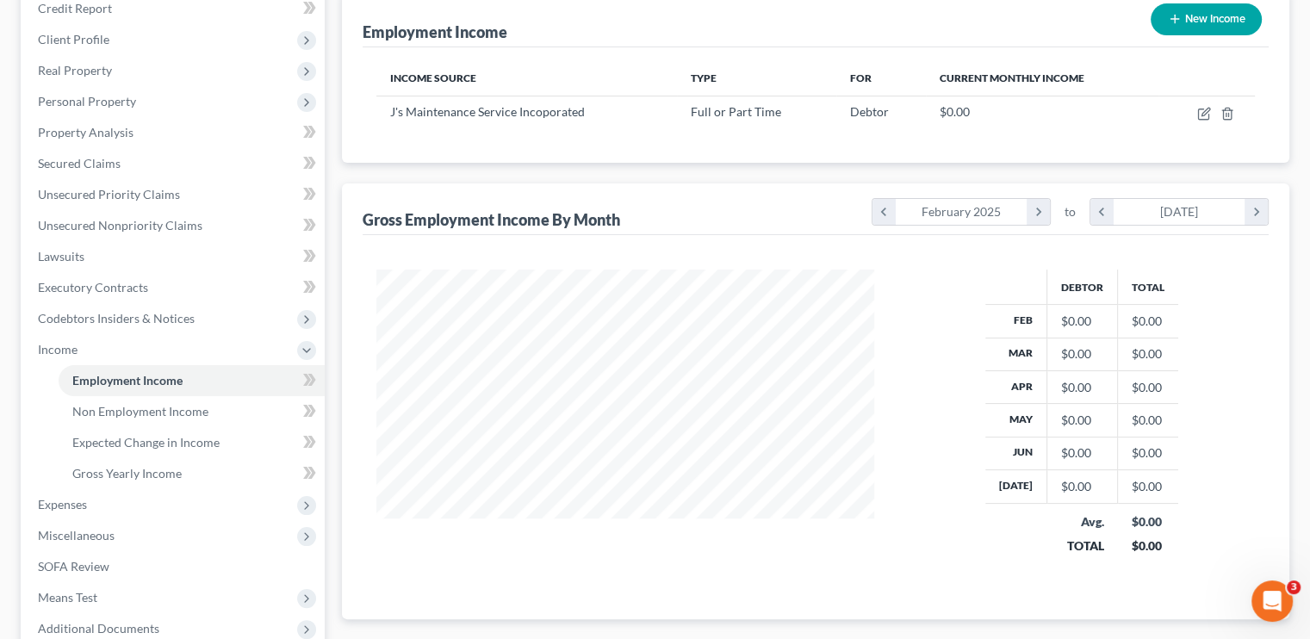
scroll to position [258, 0]
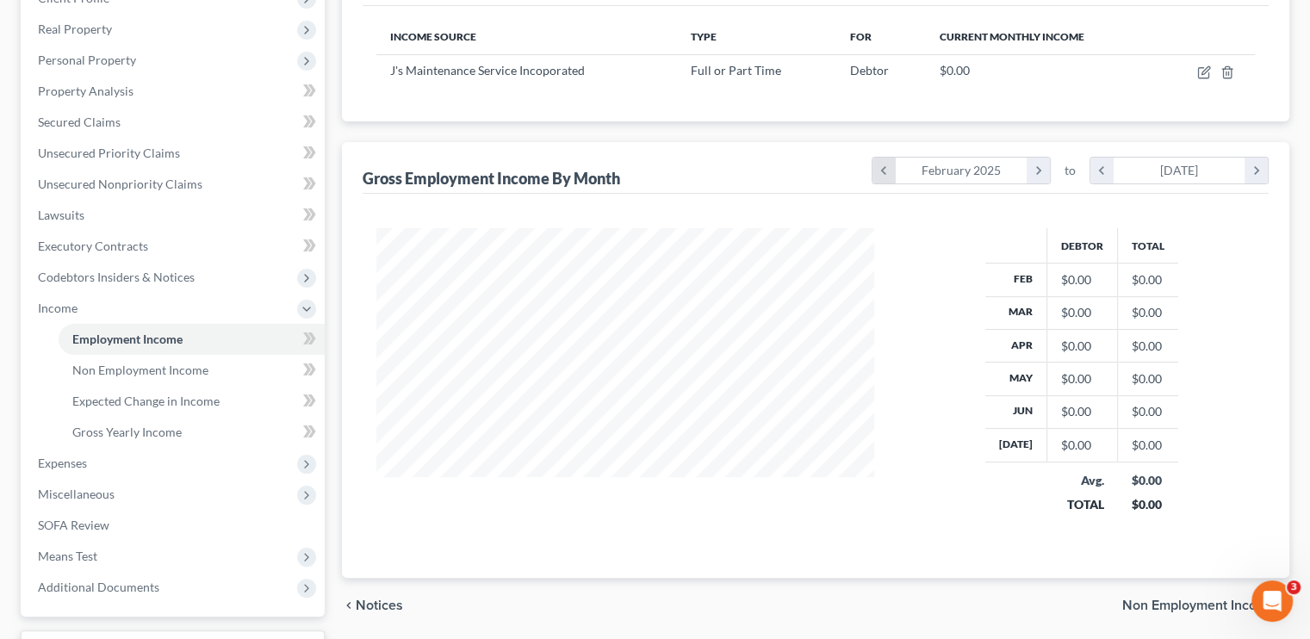
click at [779, 175] on icon "chevron_left" at bounding box center [883, 171] width 23 height 26
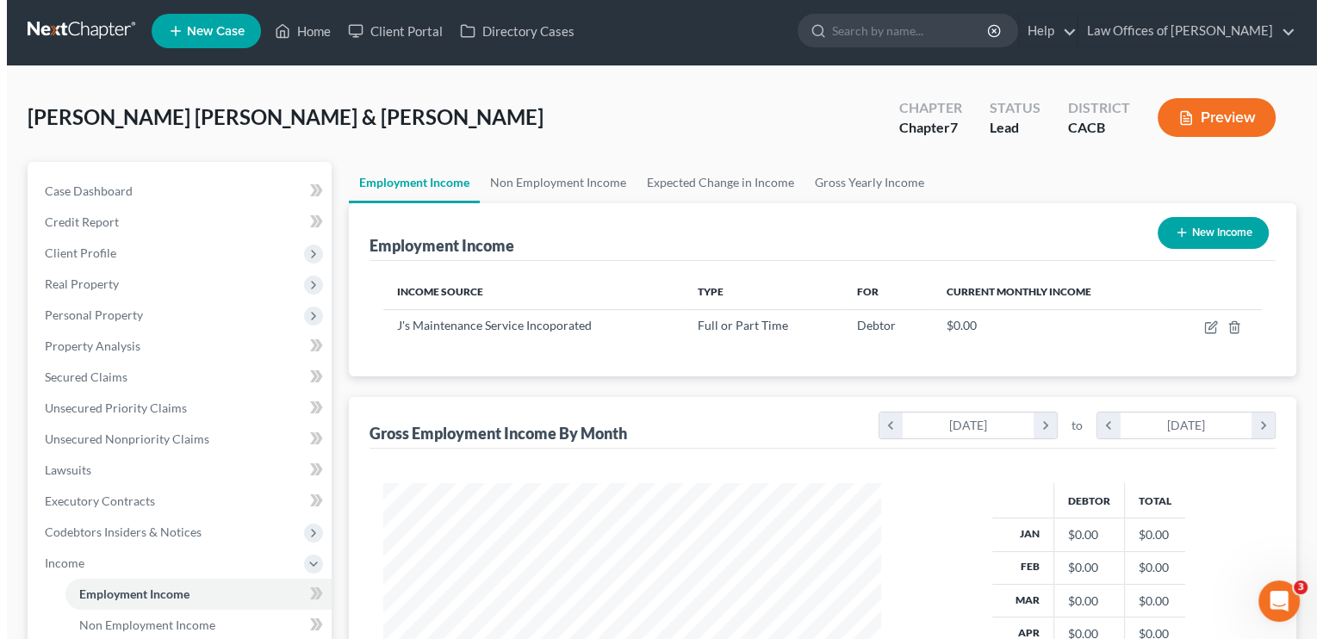
scroll to position [0, 0]
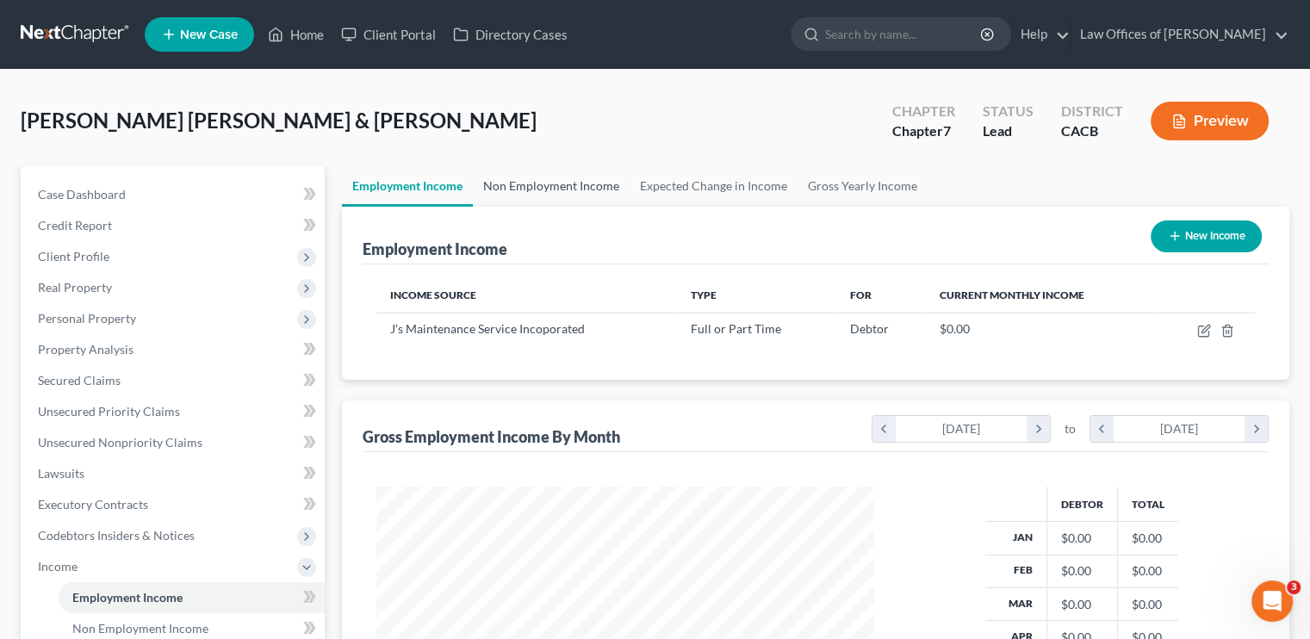
click at [537, 179] on link "Non Employment Income" at bounding box center [551, 185] width 157 height 41
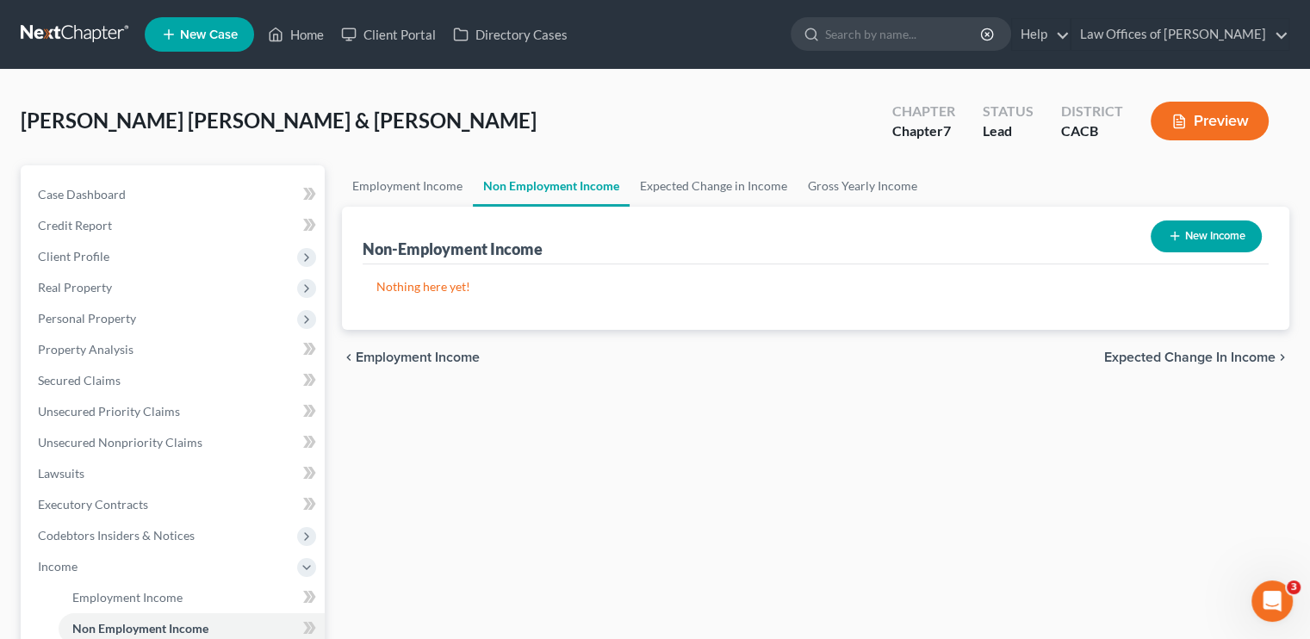
click at [779, 232] on button "New Income" at bounding box center [1206, 236] width 111 height 32
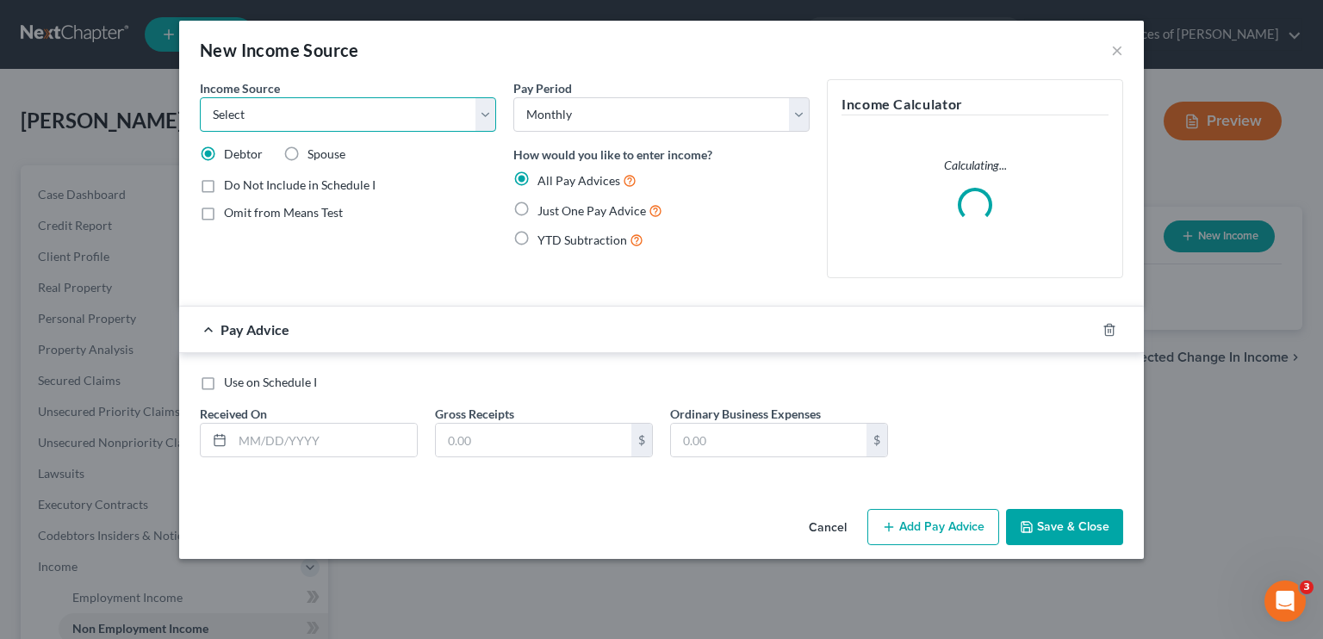
drag, startPoint x: 344, startPoint y: 113, endPoint x: 342, endPoint y: 130, distance: 17.3
click at [344, 113] on select "Select Unemployment Disability (from employer) Pension Retirement Social Securi…" at bounding box center [348, 114] width 296 height 34
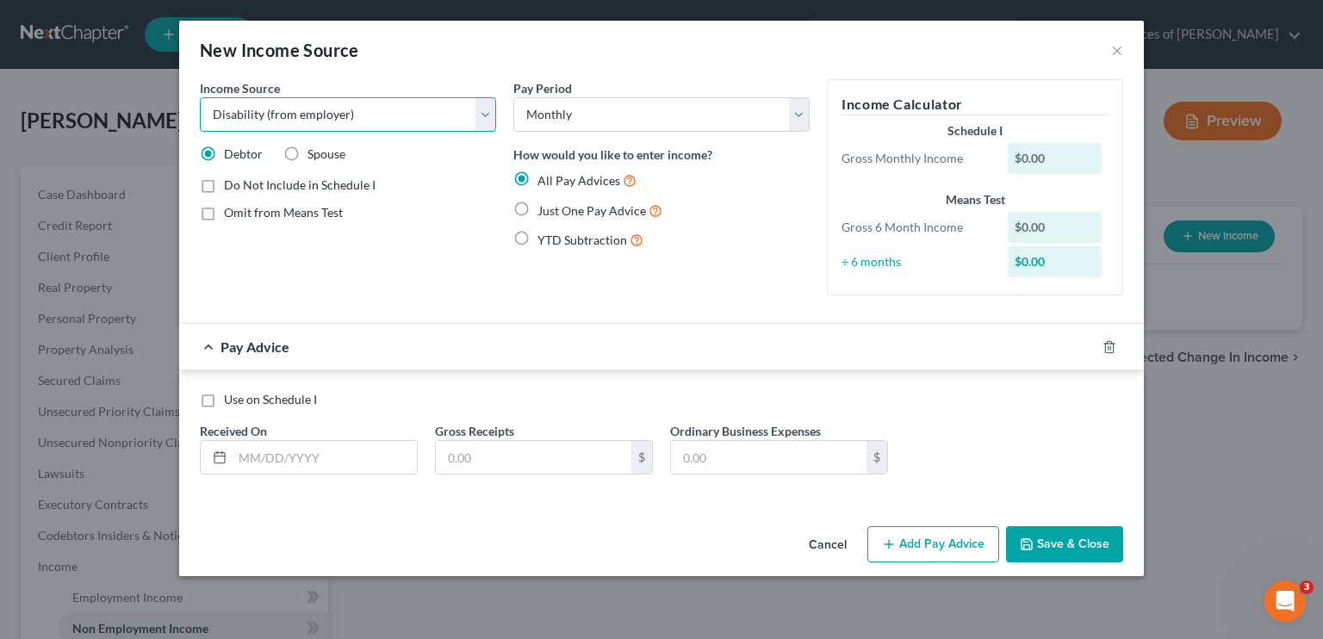
click at [200, 97] on select "Select Unemployment Disability (from employer) Pension Retirement Social Securi…" at bounding box center [348, 114] width 296 height 34
click at [779, 263] on div "÷ 6 months" at bounding box center [916, 261] width 166 height 17
click at [537, 242] on label "YTD Subtraction" at bounding box center [590, 240] width 106 height 20
click at [544, 241] on input "YTD Subtraction" at bounding box center [549, 235] width 11 height 11
click at [537, 233] on label "YTD Subtraction" at bounding box center [590, 240] width 106 height 20
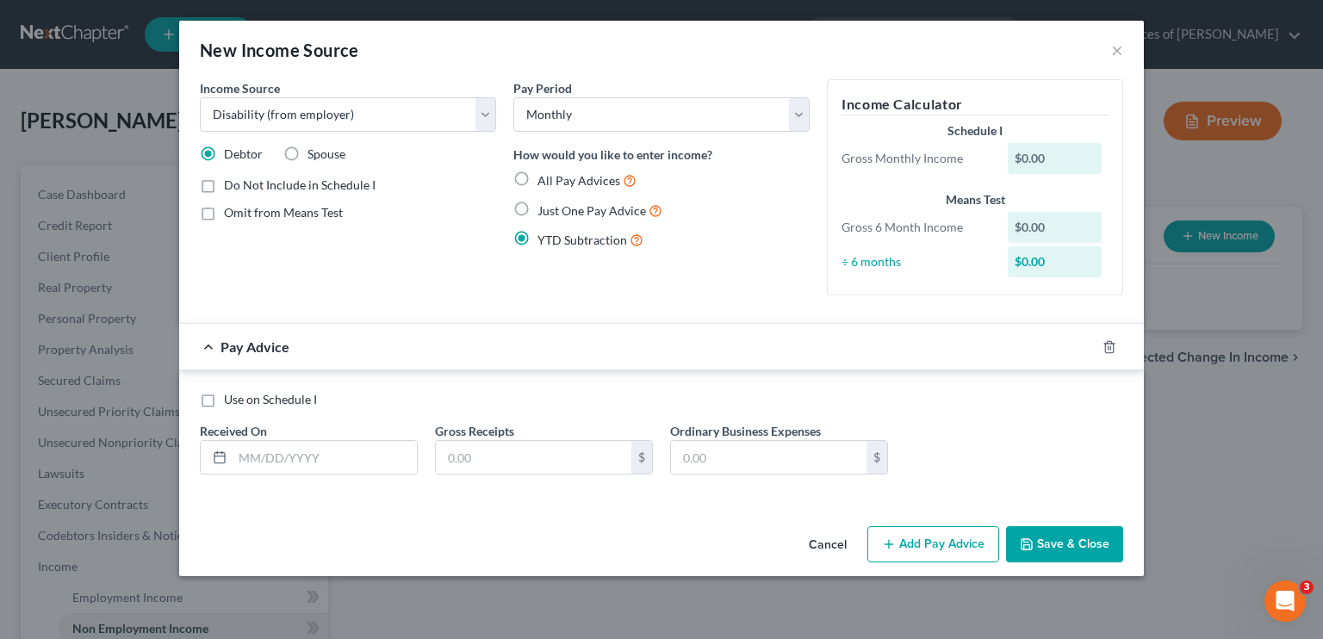
click at [544, 233] on input "YTD Subtraction" at bounding box center [549, 235] width 11 height 11
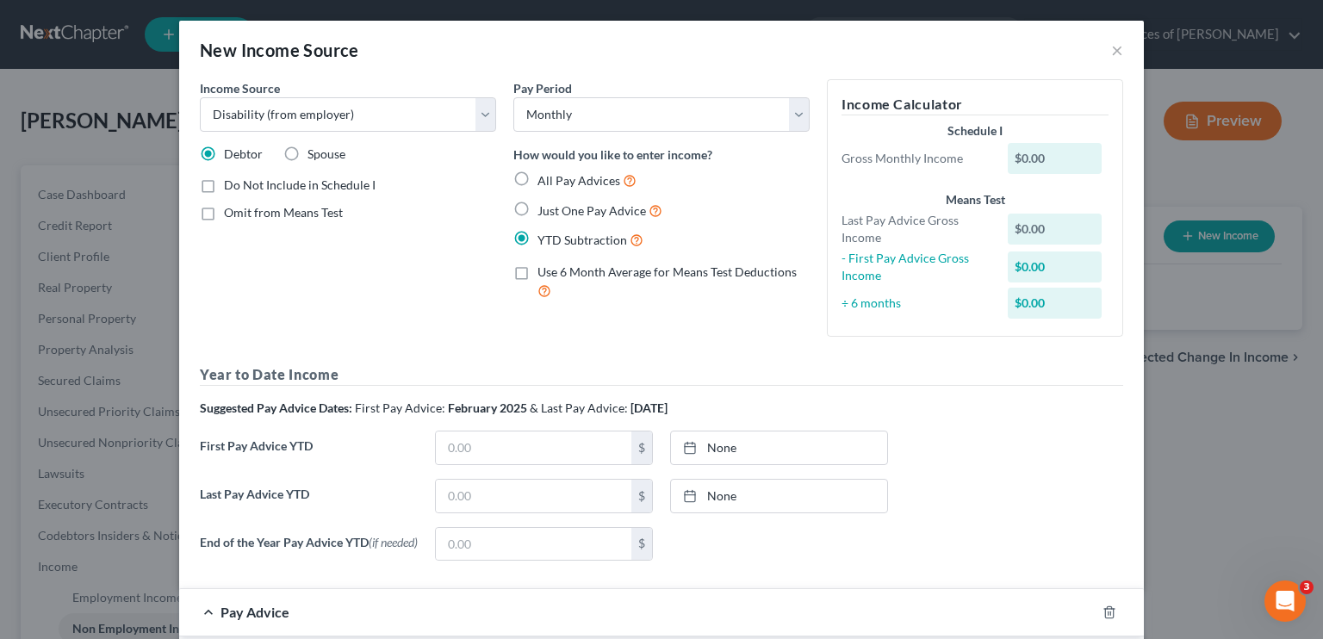
click at [537, 201] on label "Just One Pay Advice" at bounding box center [599, 211] width 125 height 20
click at [544, 201] on input "Just One Pay Advice" at bounding box center [549, 206] width 11 height 11
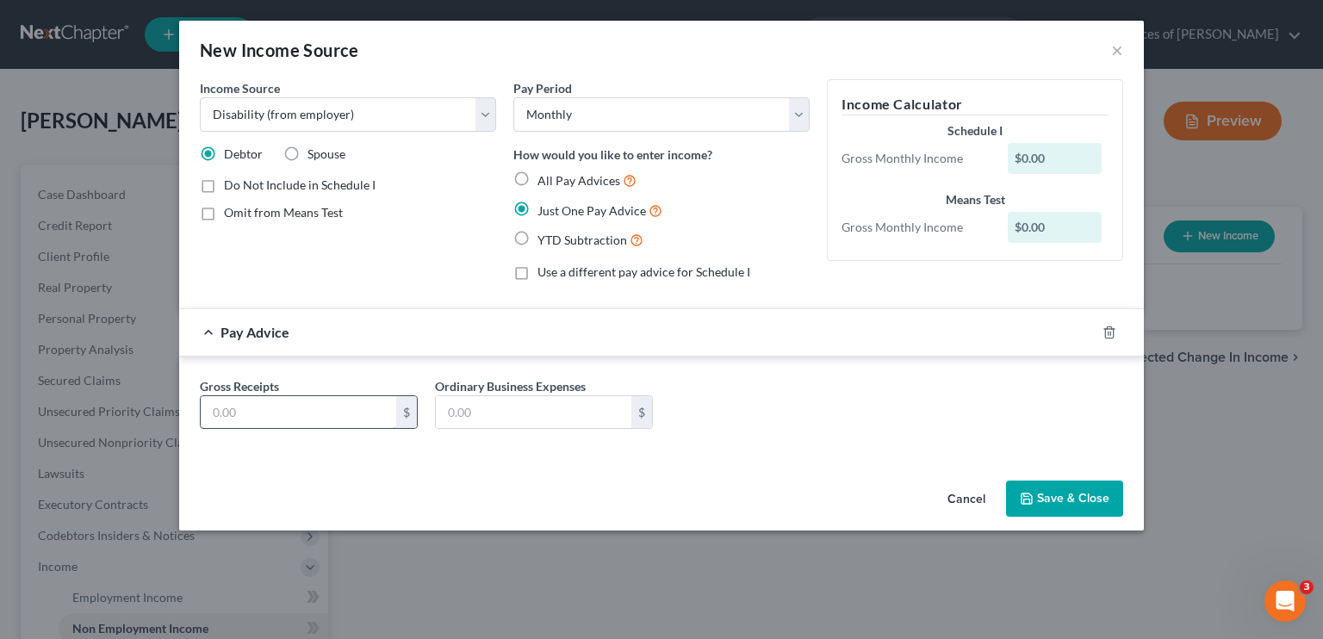
drag, startPoint x: 321, startPoint y: 422, endPoint x: 343, endPoint y: 408, distance: 25.6
click at [323, 420] on input "text" at bounding box center [299, 412] width 196 height 33
click at [779, 503] on button "Save & Close" at bounding box center [1064, 499] width 117 height 36
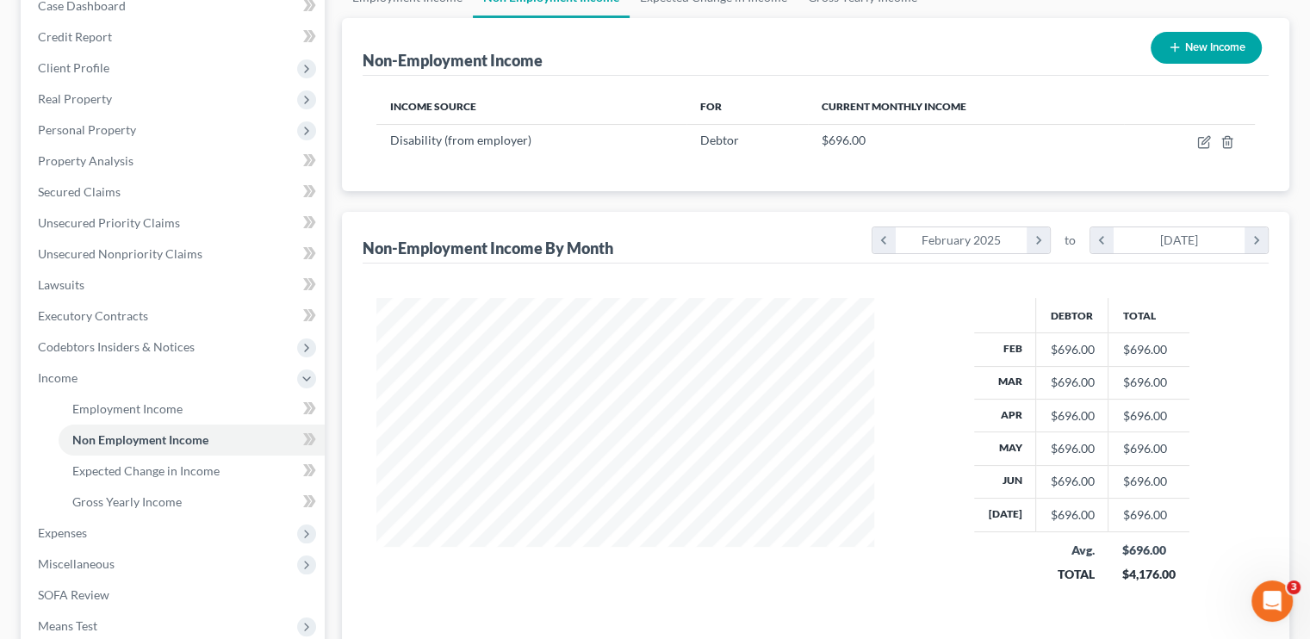
scroll to position [258, 0]
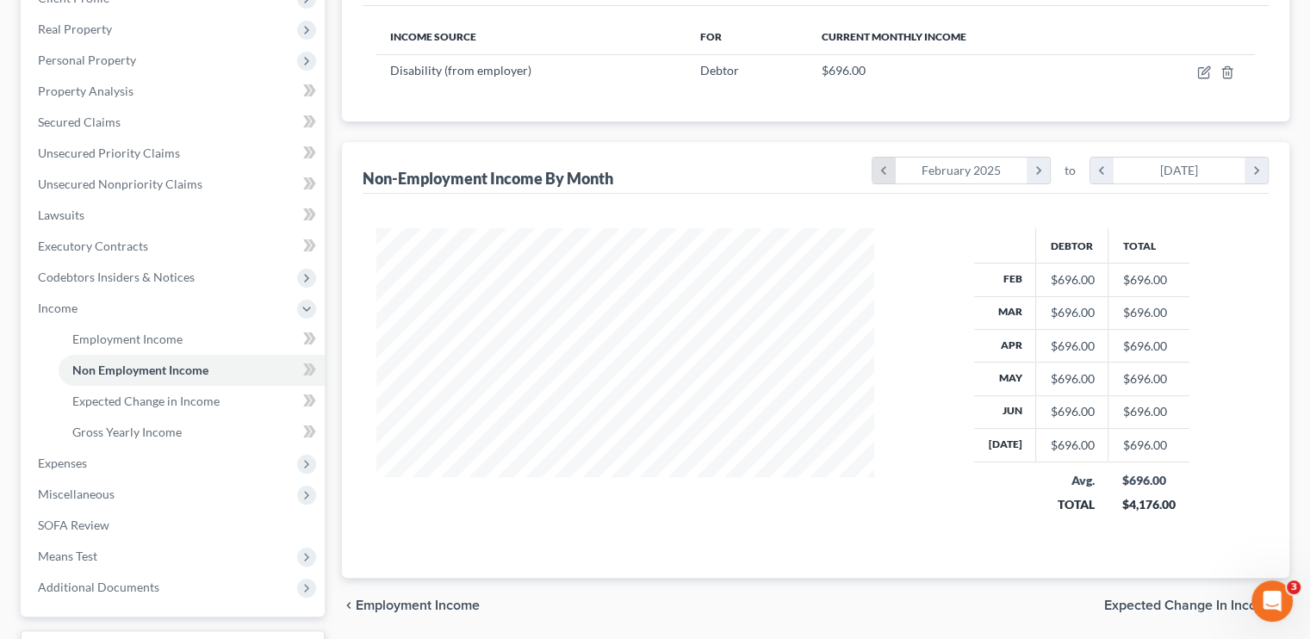
click at [779, 168] on icon "chevron_left" at bounding box center [883, 171] width 23 height 26
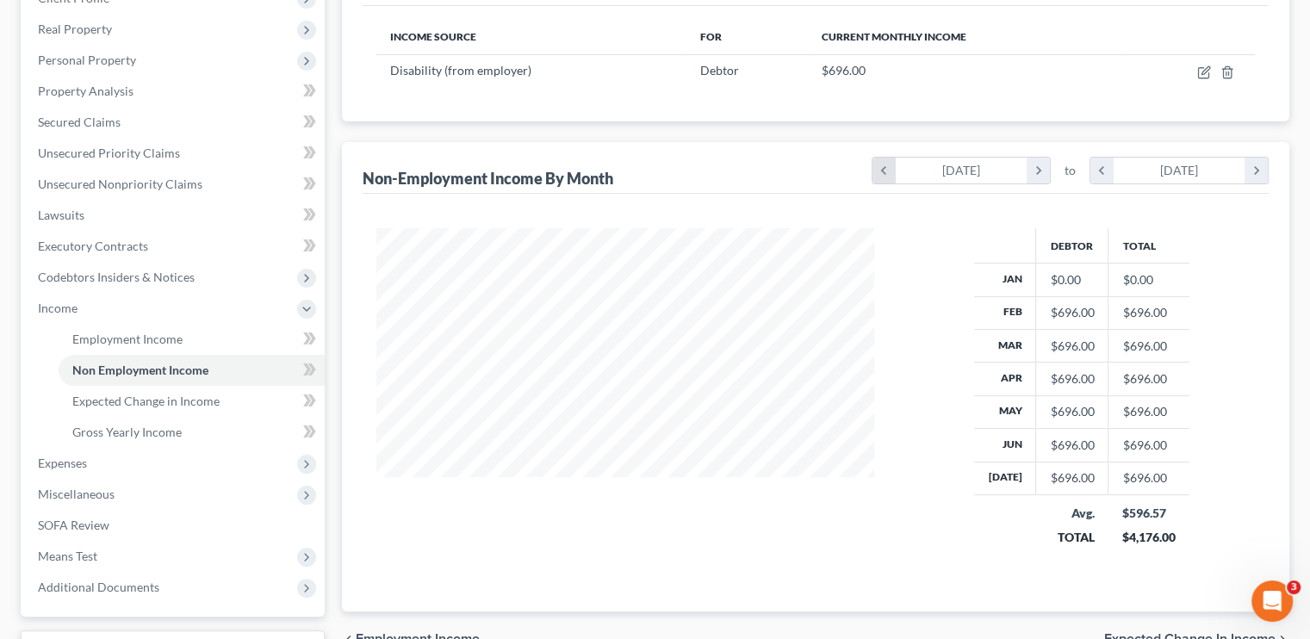
scroll to position [340, 531]
click at [779, 171] on icon "chevron_right" at bounding box center [1038, 171] width 23 height 26
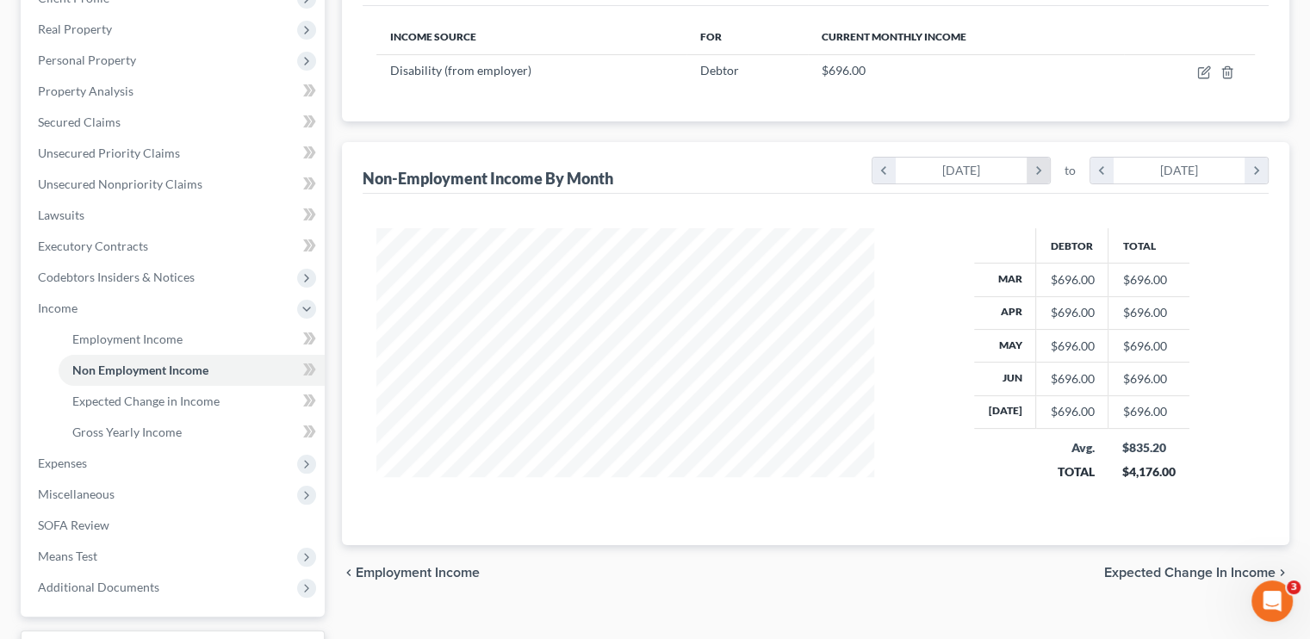
click at [779, 171] on icon "chevron_right" at bounding box center [1038, 171] width 23 height 26
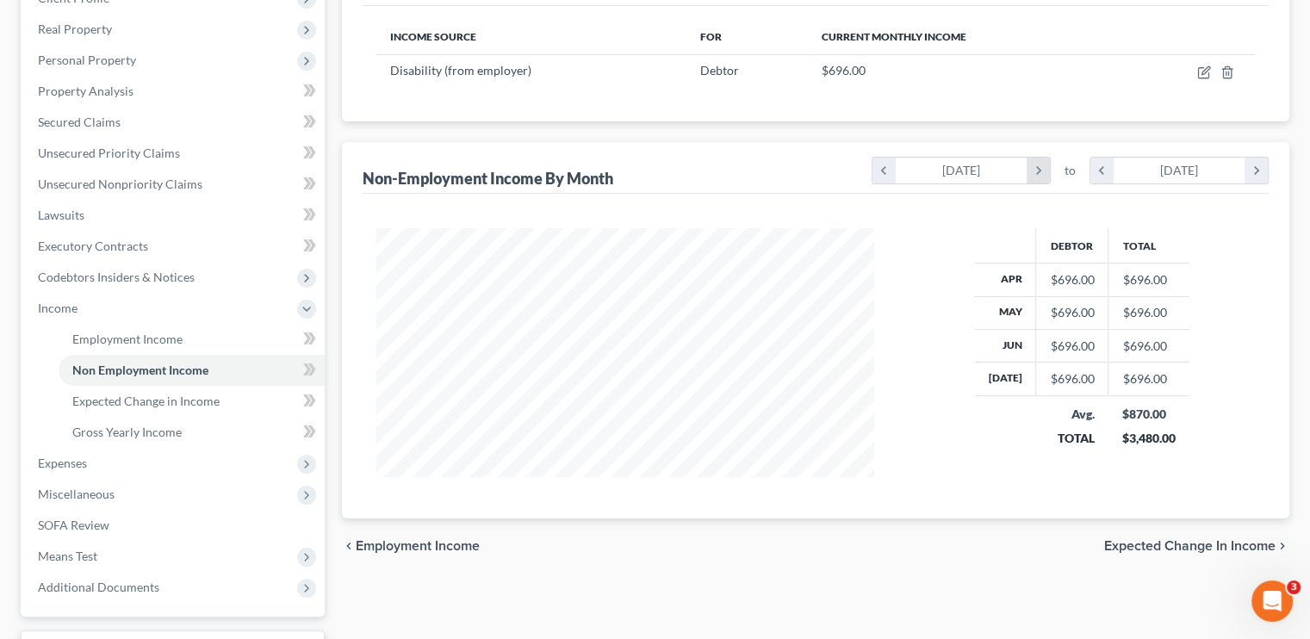
scroll to position [861032, 860747]
click at [779, 171] on icon "chevron_right" at bounding box center [1038, 171] width 23 height 26
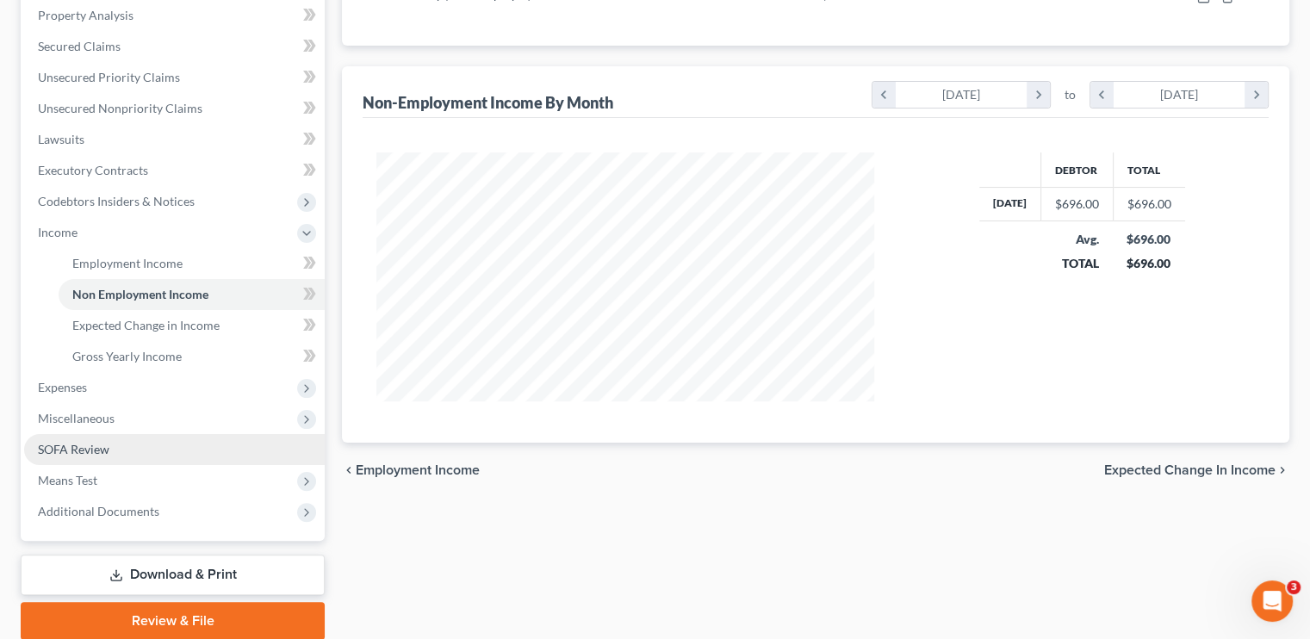
scroll to position [345, 0]
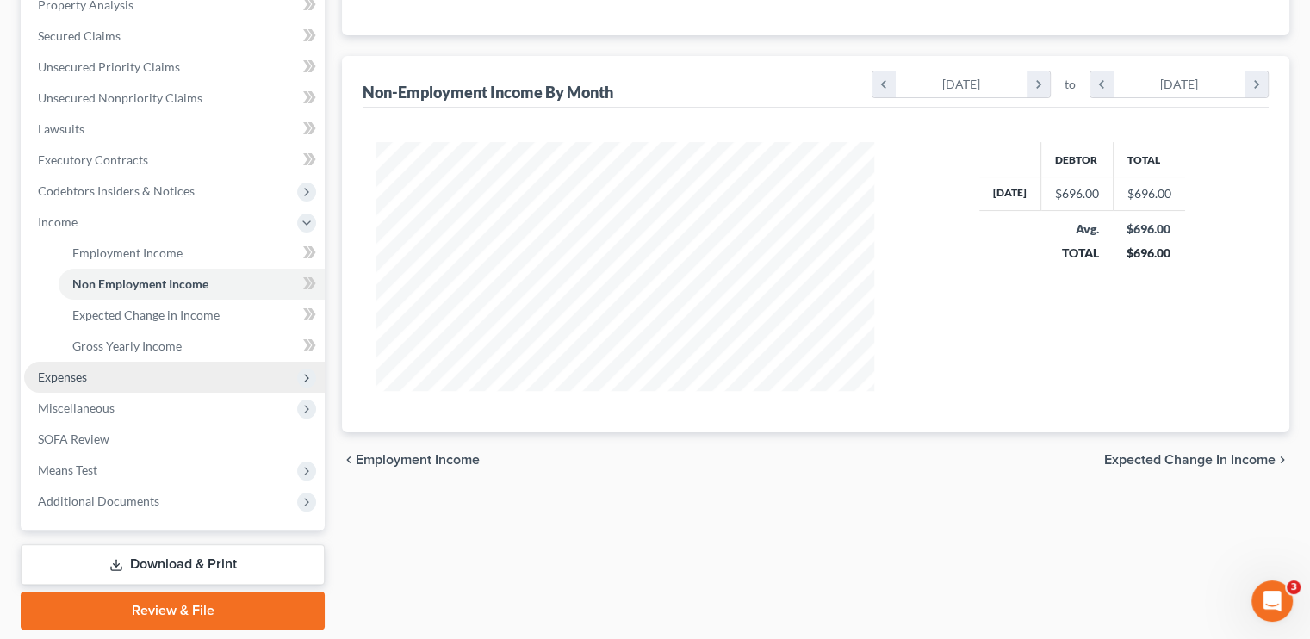
click at [76, 376] on span "Expenses" at bounding box center [62, 376] width 49 height 15
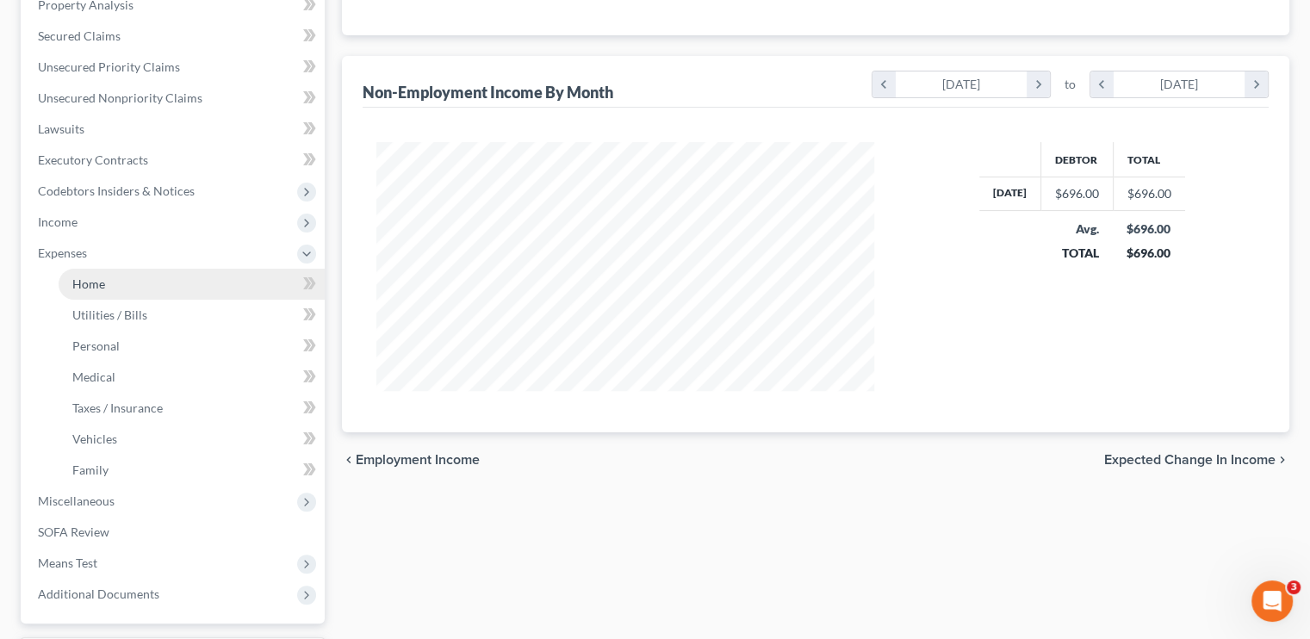
click at [125, 289] on link "Home" at bounding box center [192, 284] width 266 height 31
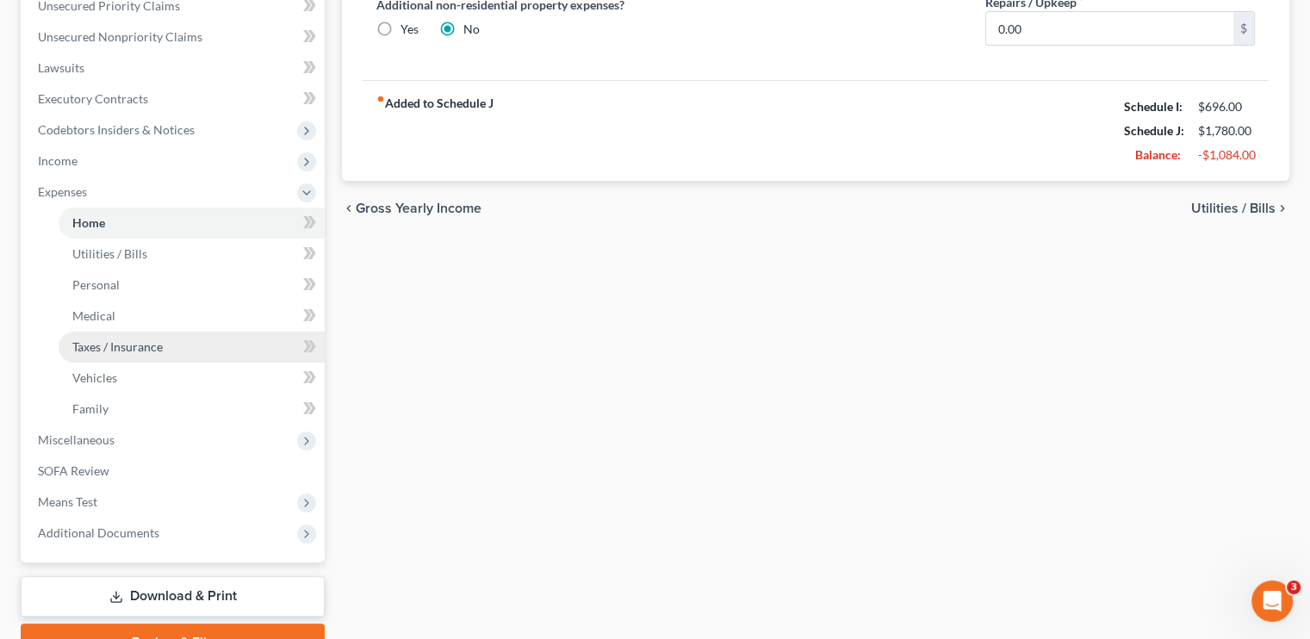
scroll to position [320, 0]
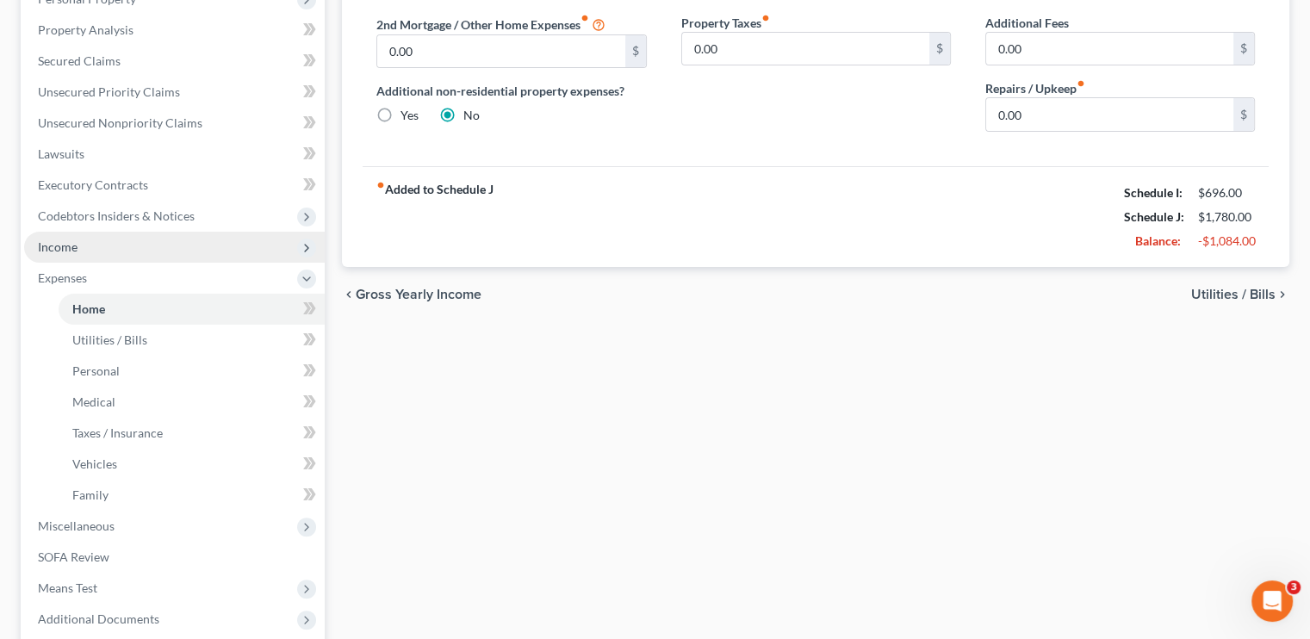
click at [76, 246] on span "Income" at bounding box center [58, 246] width 40 height 15
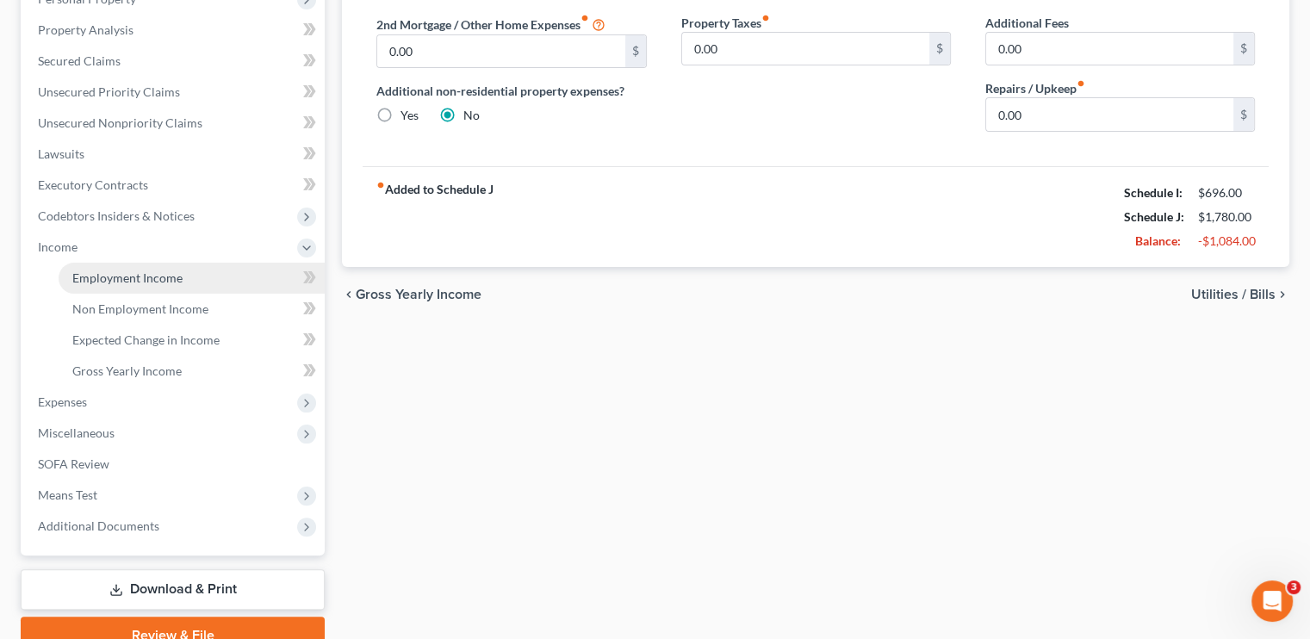
click at [121, 274] on span "Employment Income" at bounding box center [127, 277] width 110 height 15
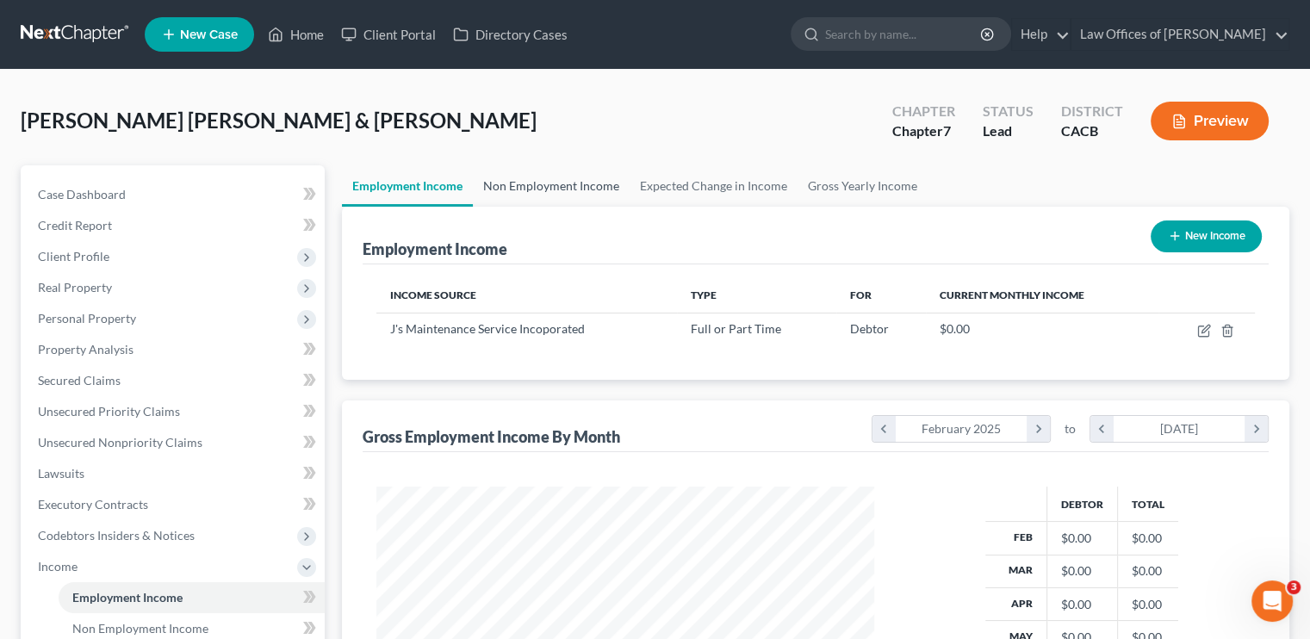
click at [544, 181] on link "Non Employment Income" at bounding box center [551, 185] width 157 height 41
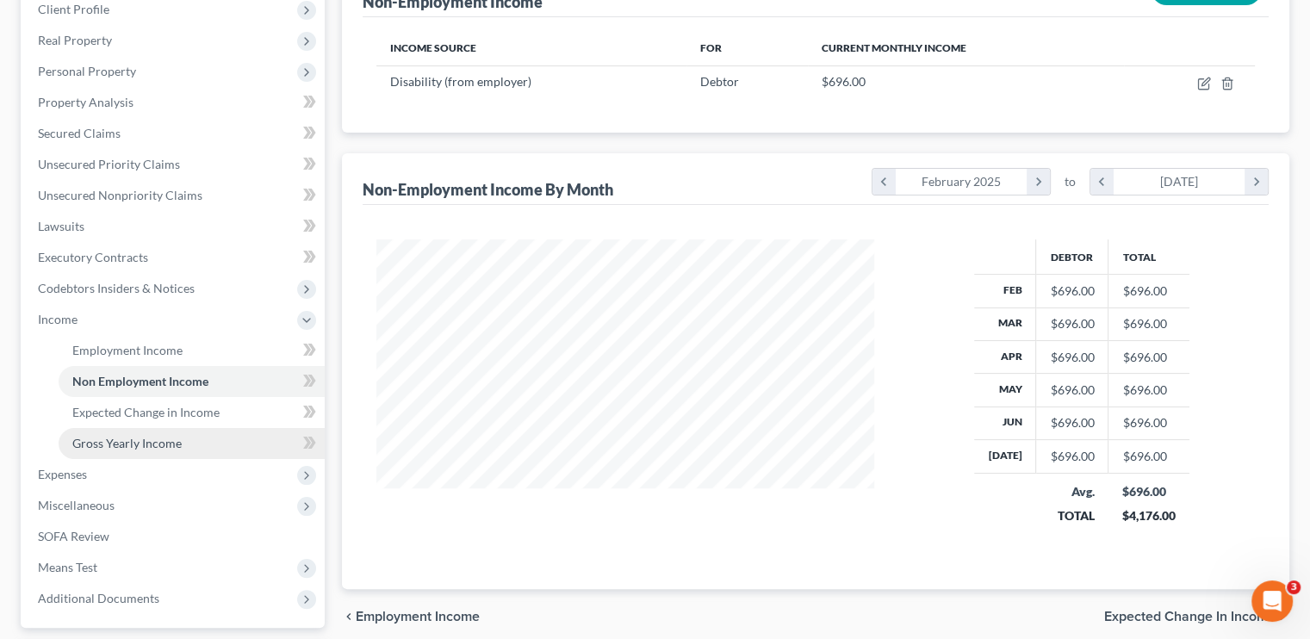
scroll to position [258, 0]
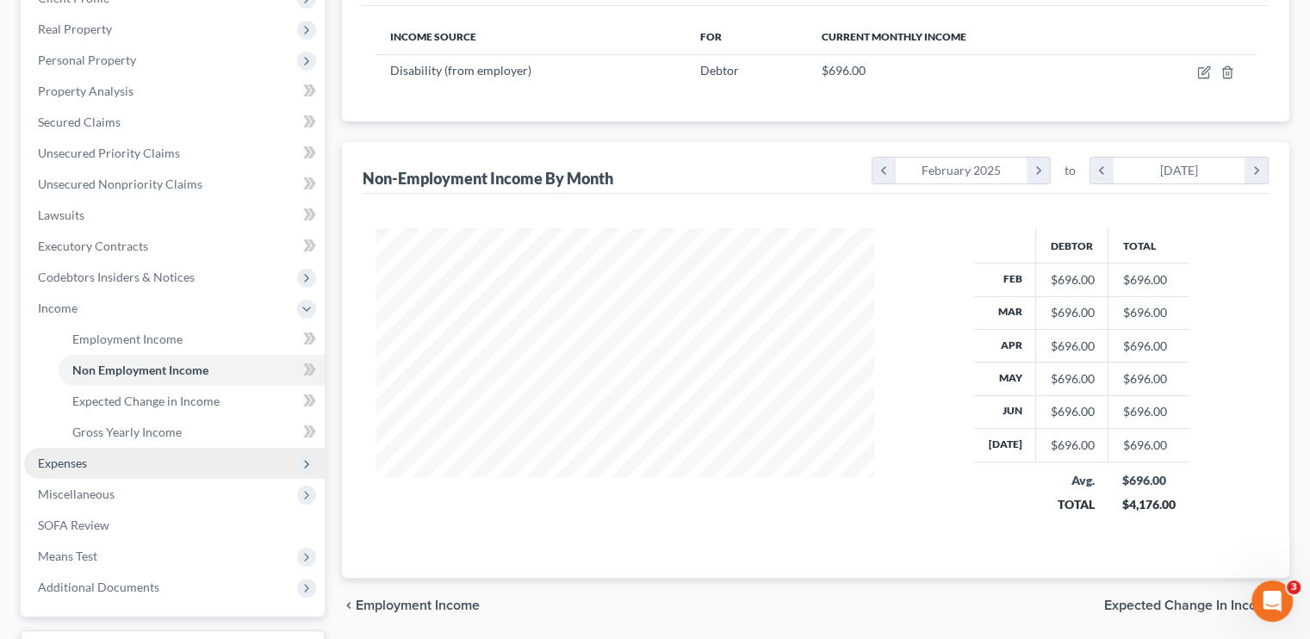
click at [93, 464] on span "Expenses" at bounding box center [174, 463] width 301 height 31
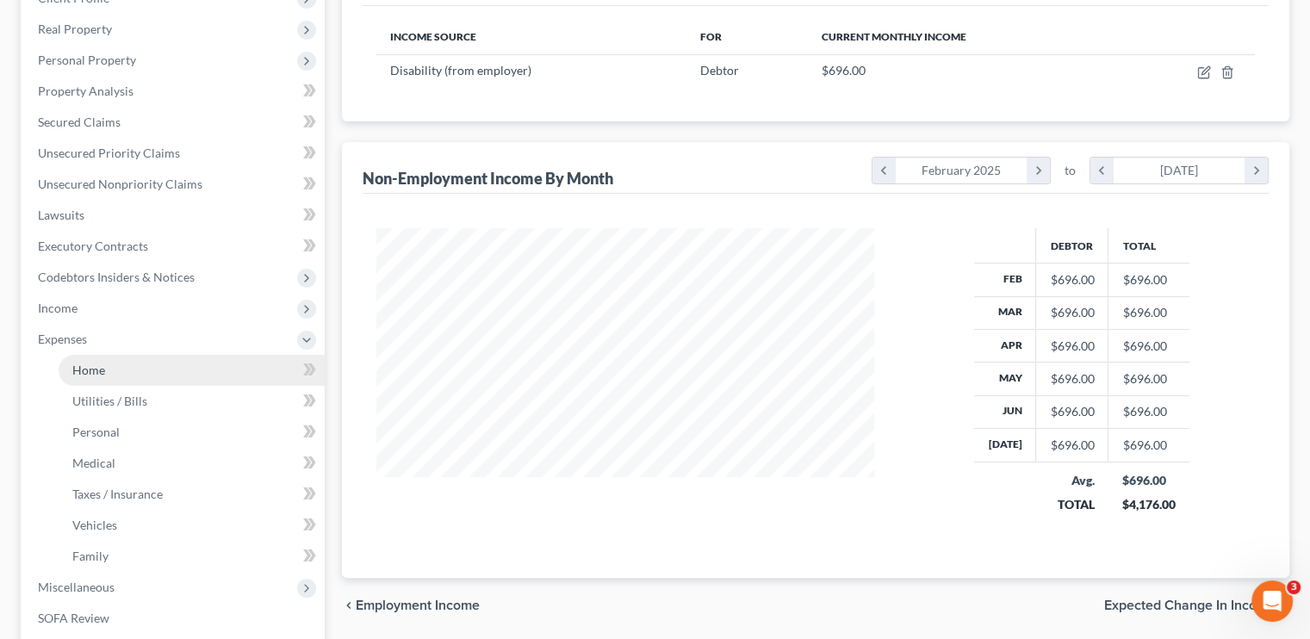
click at [119, 375] on link "Home" at bounding box center [192, 370] width 266 height 31
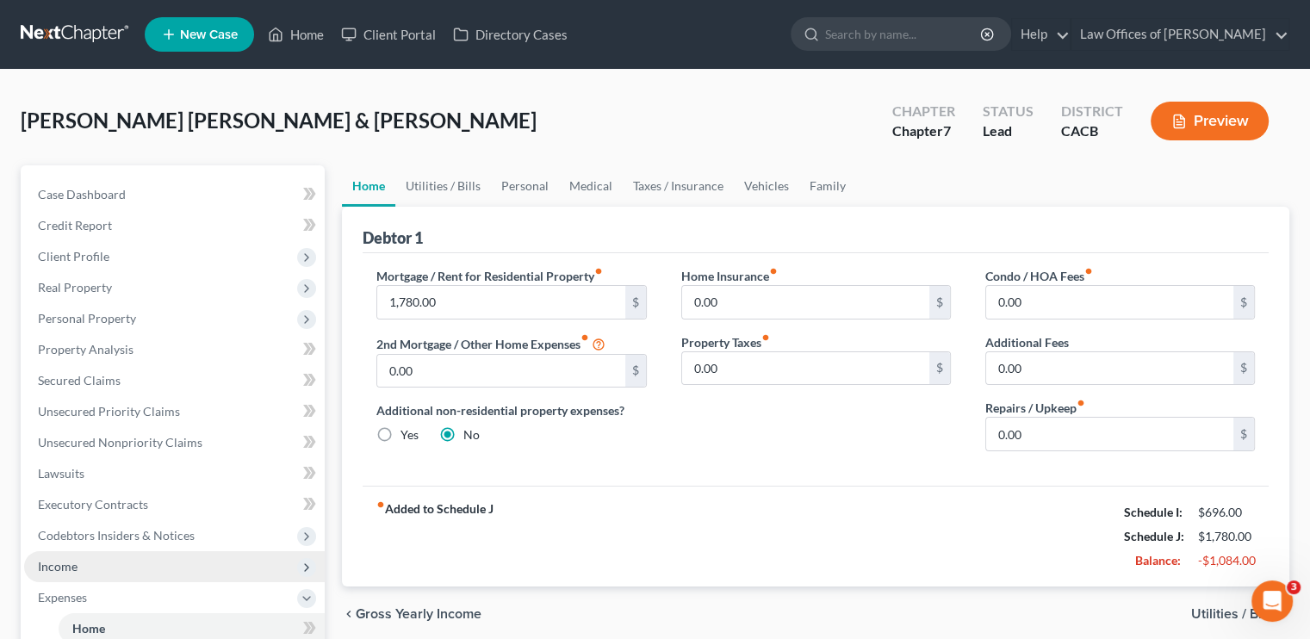
click at [92, 568] on span "Income" at bounding box center [174, 566] width 301 height 31
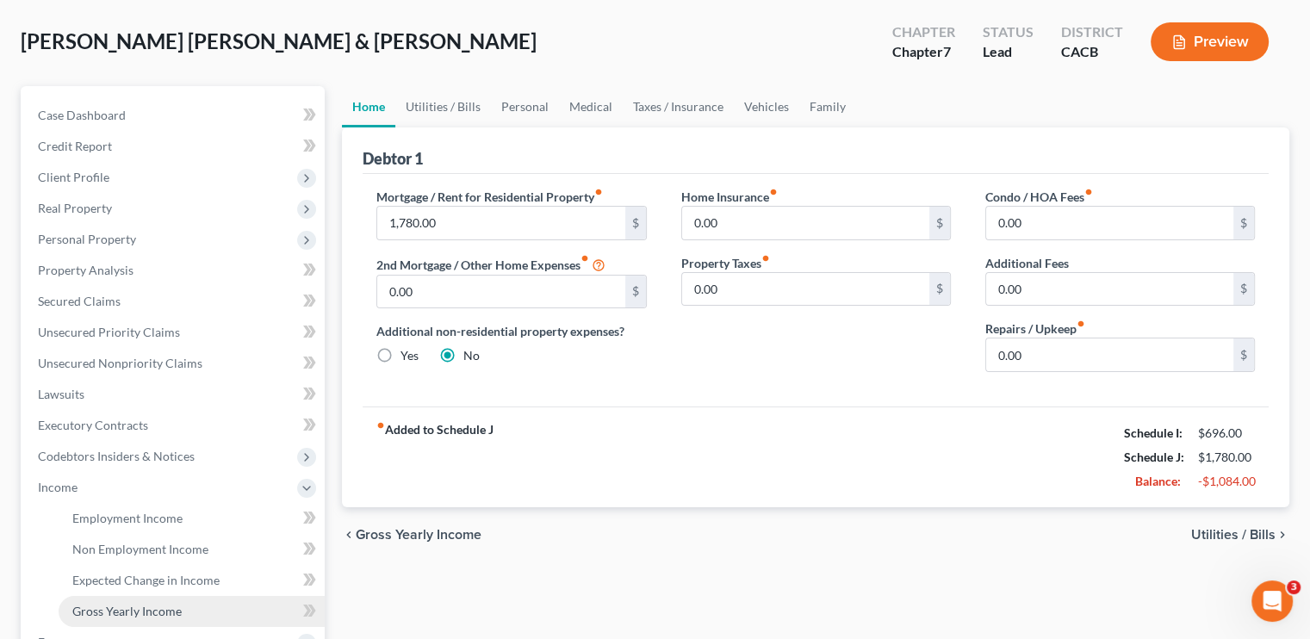
scroll to position [172, 0]
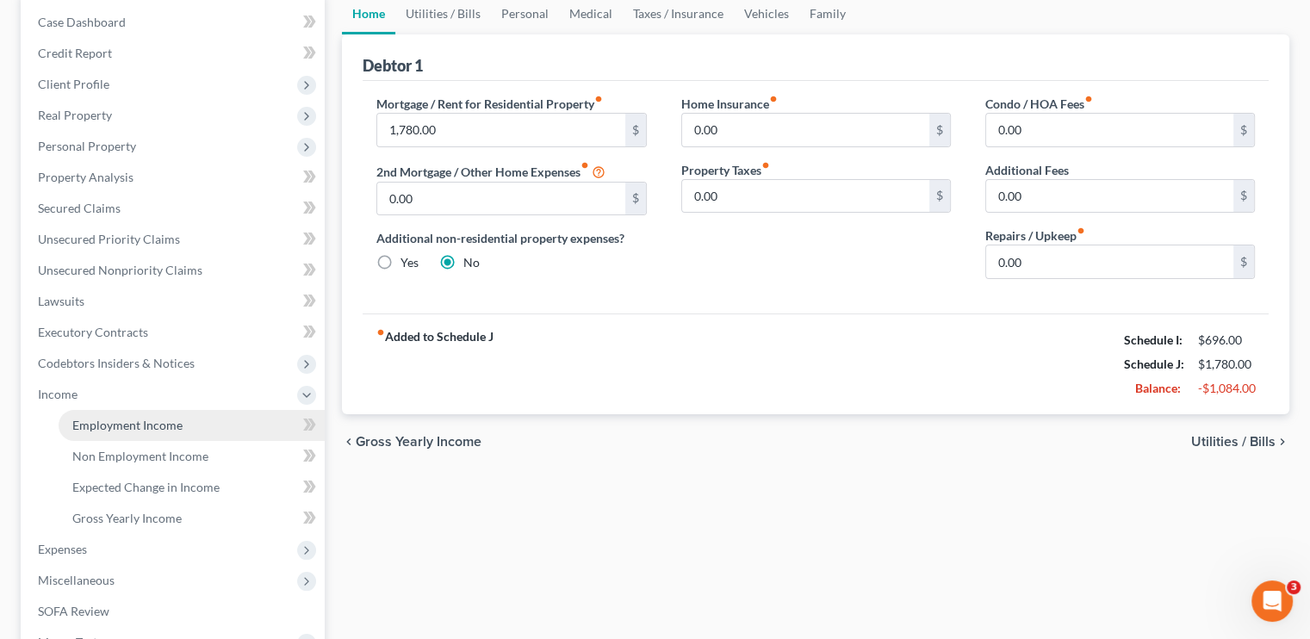
click at [141, 420] on span "Employment Income" at bounding box center [127, 425] width 110 height 15
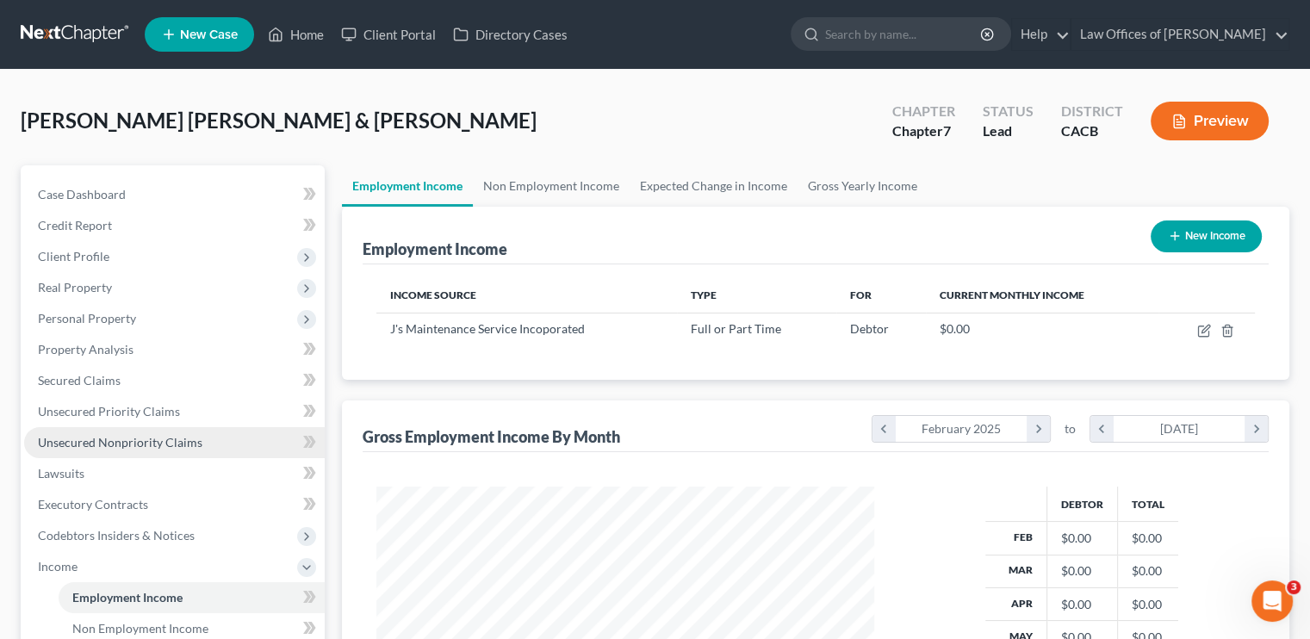
scroll to position [307, 531]
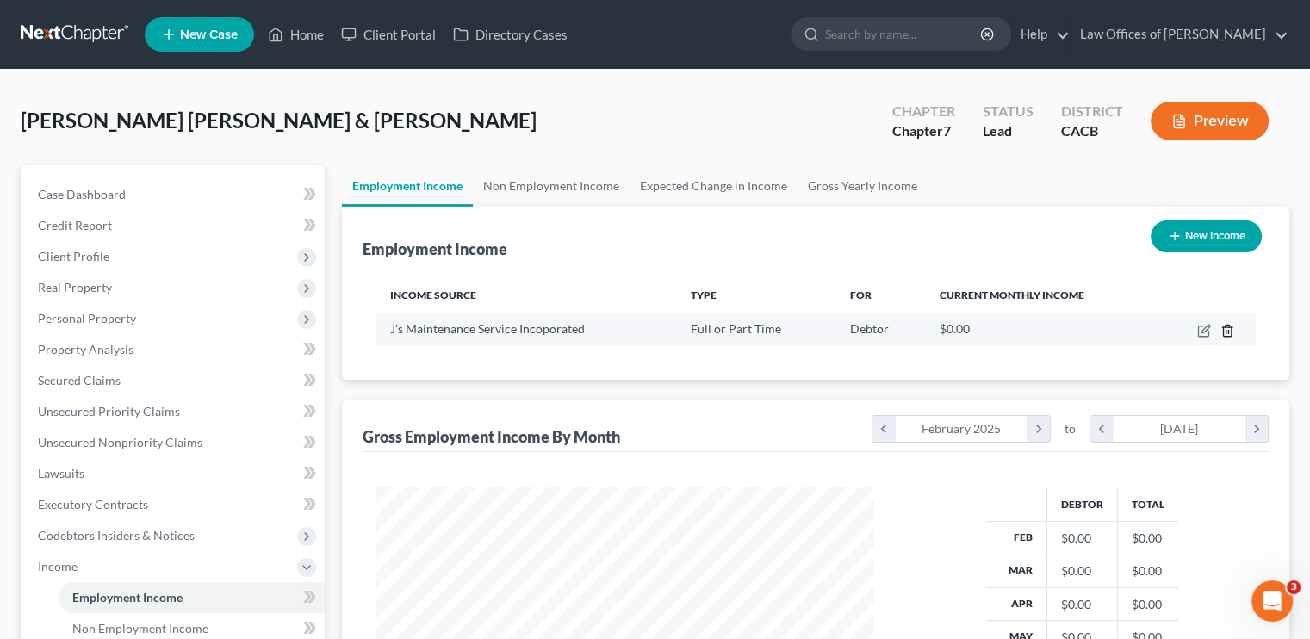
click at [779, 330] on icon "button" at bounding box center [1227, 331] width 14 height 14
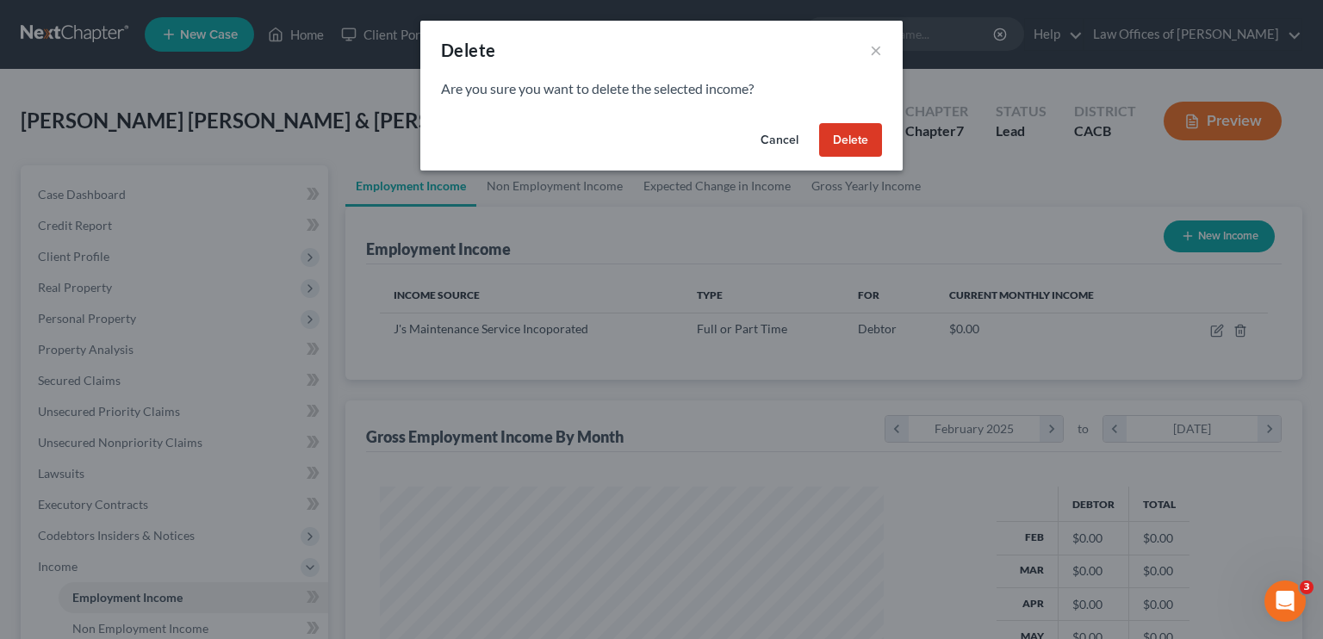
click at [779, 137] on button "Delete" at bounding box center [850, 140] width 63 height 34
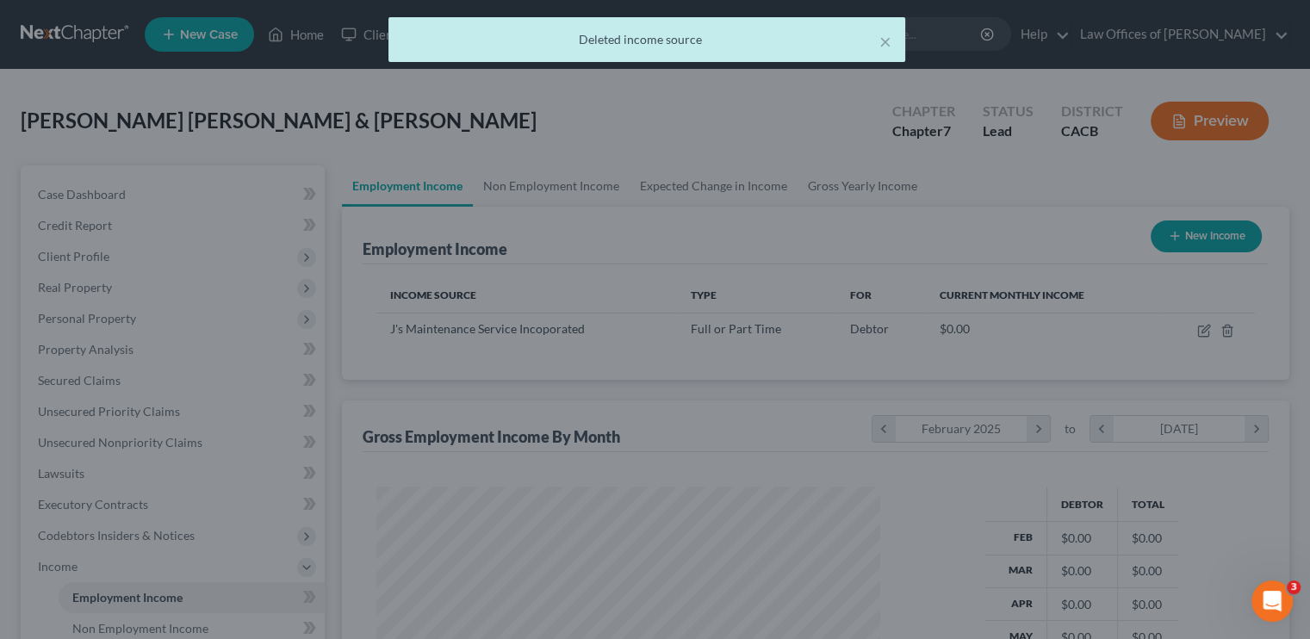
scroll to position [860973, 860747]
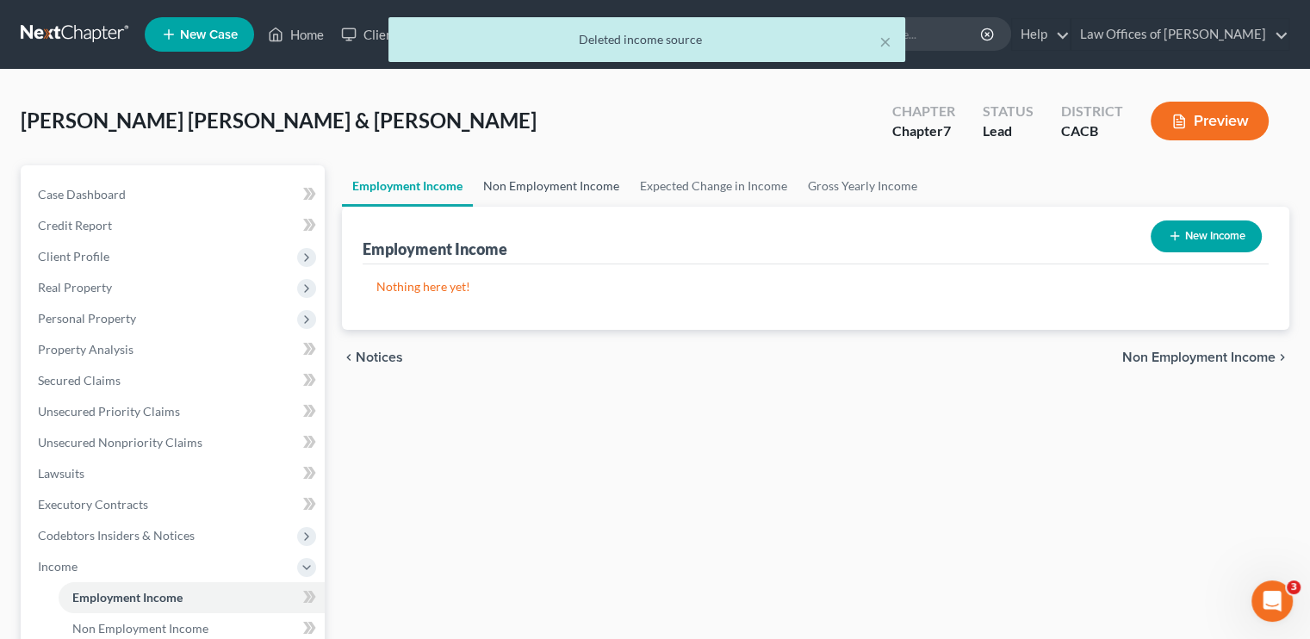
click at [538, 185] on link "Non Employment Income" at bounding box center [551, 185] width 157 height 41
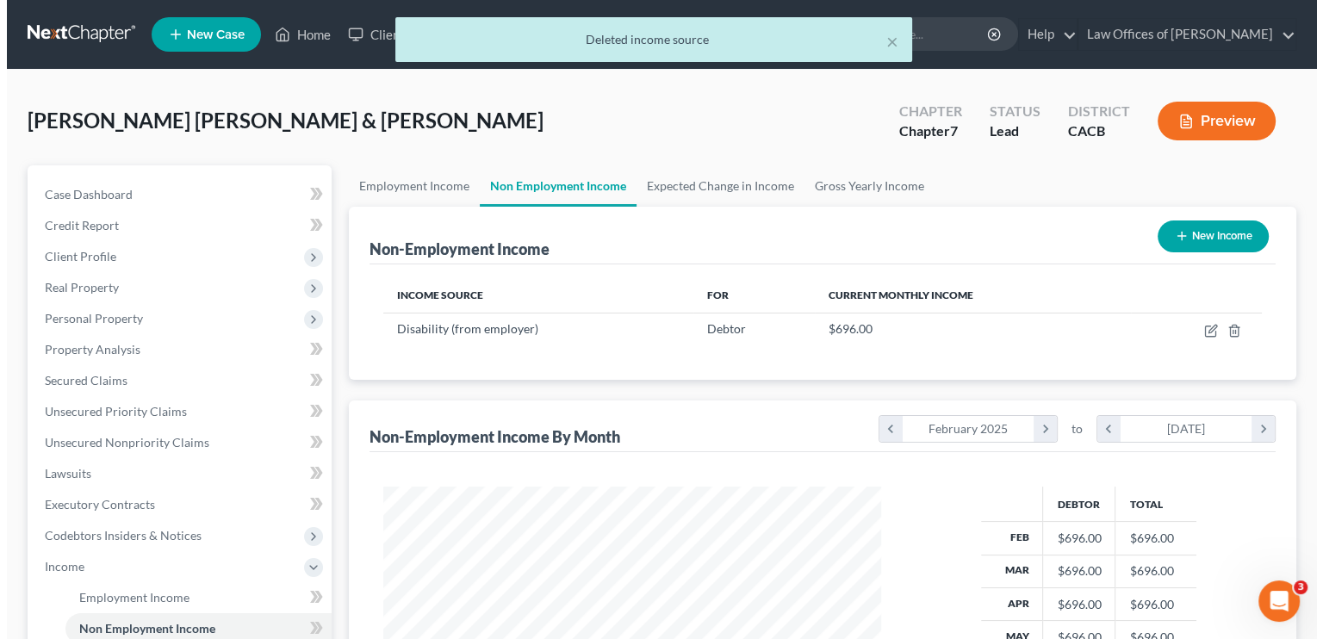
scroll to position [307, 531]
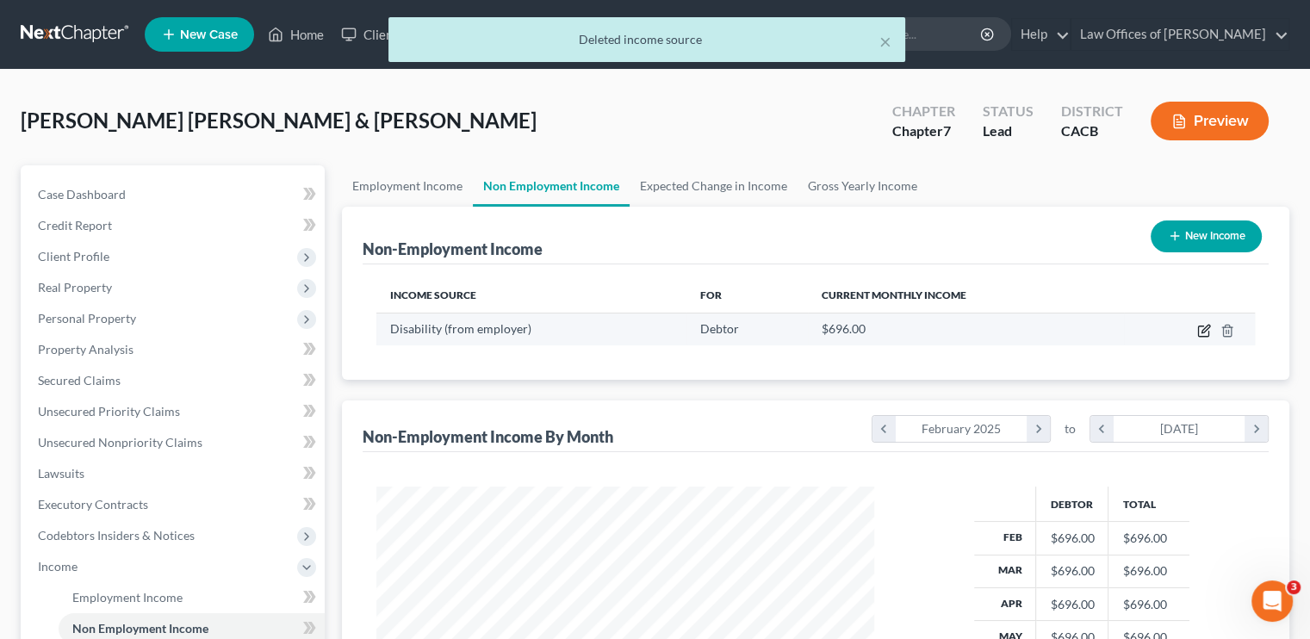
click at [779, 326] on icon "button" at bounding box center [1204, 331] width 14 height 14
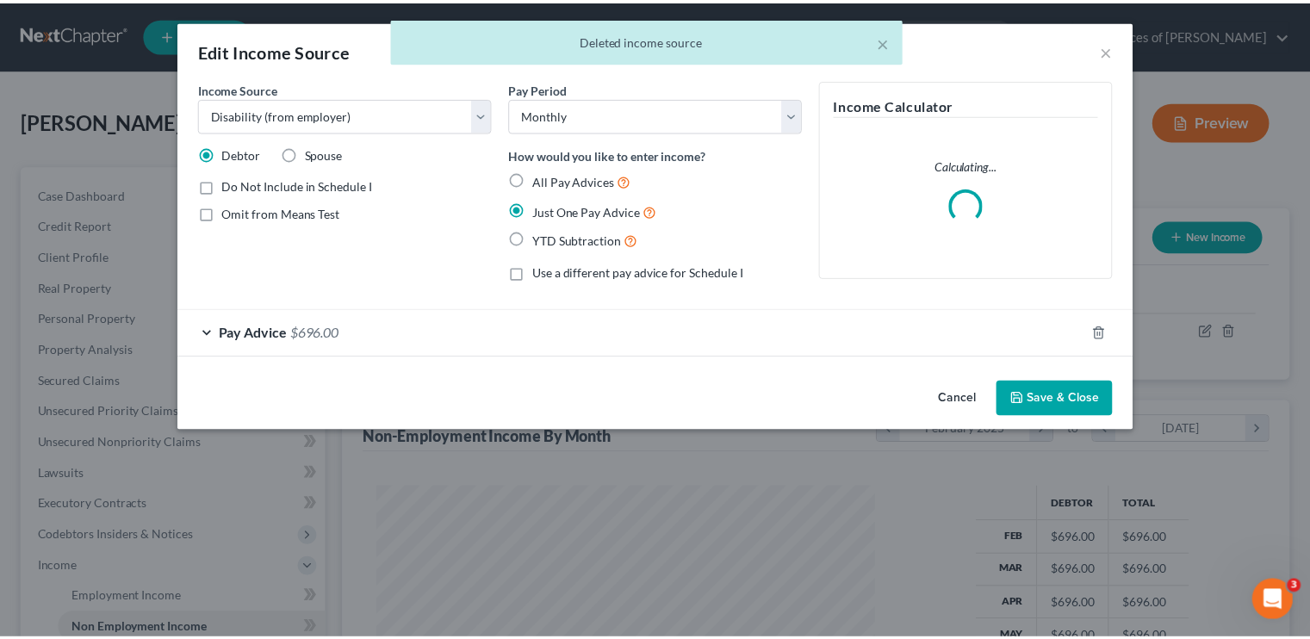
scroll to position [307, 537]
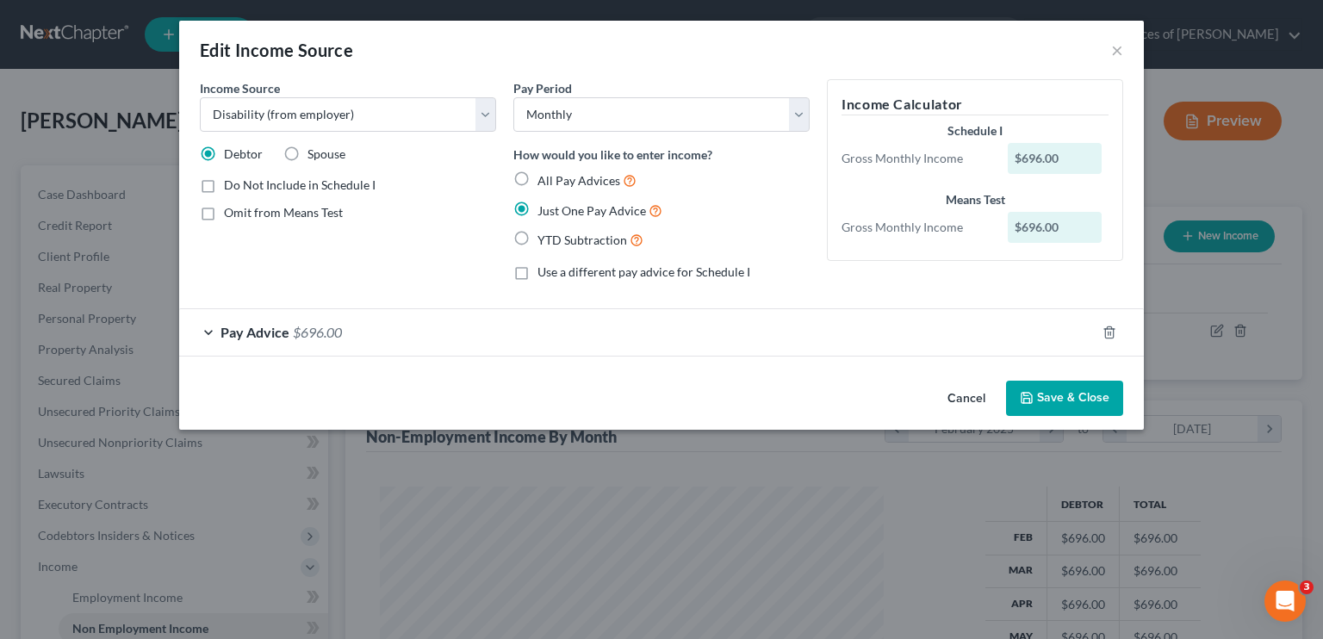
click at [319, 334] on span "$696.00" at bounding box center [317, 332] width 49 height 16
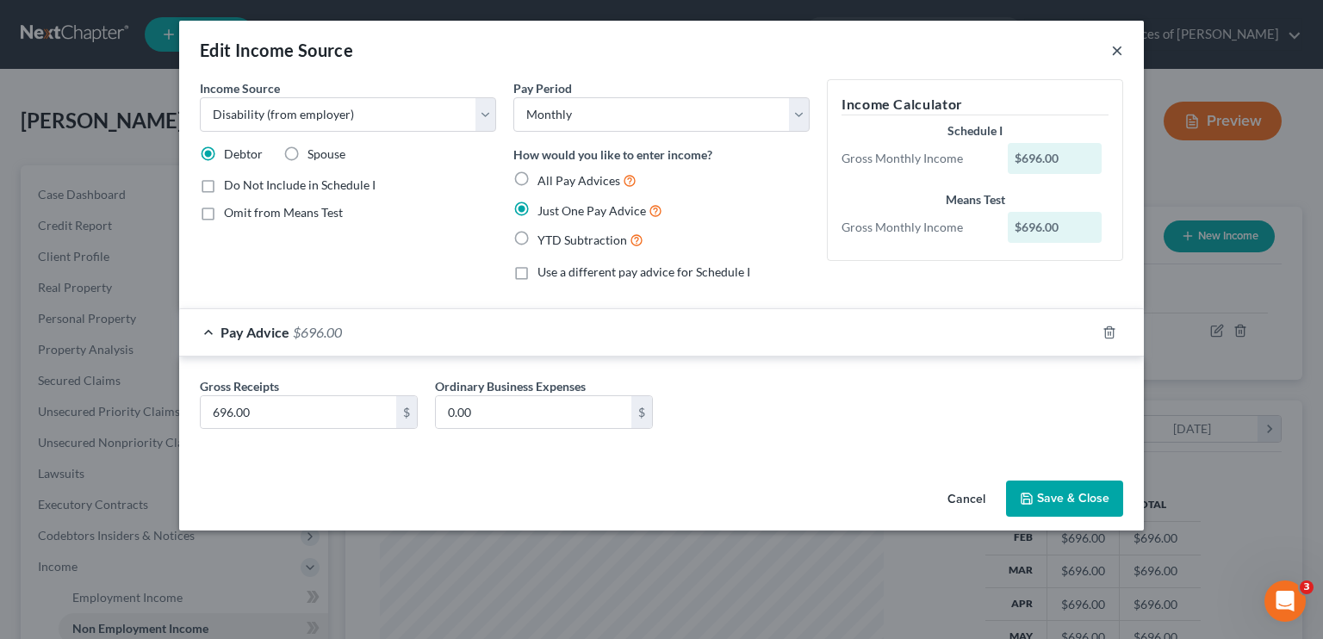
click at [779, 54] on button "×" at bounding box center [1117, 50] width 12 height 21
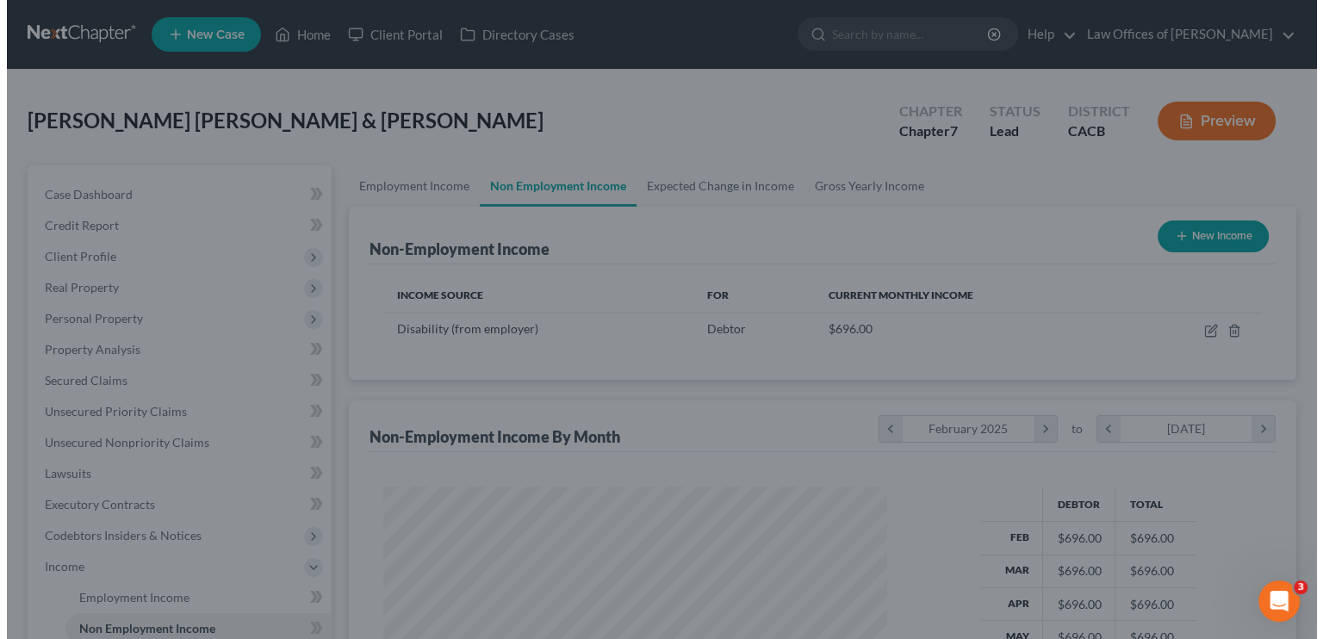
scroll to position [860973, 860747]
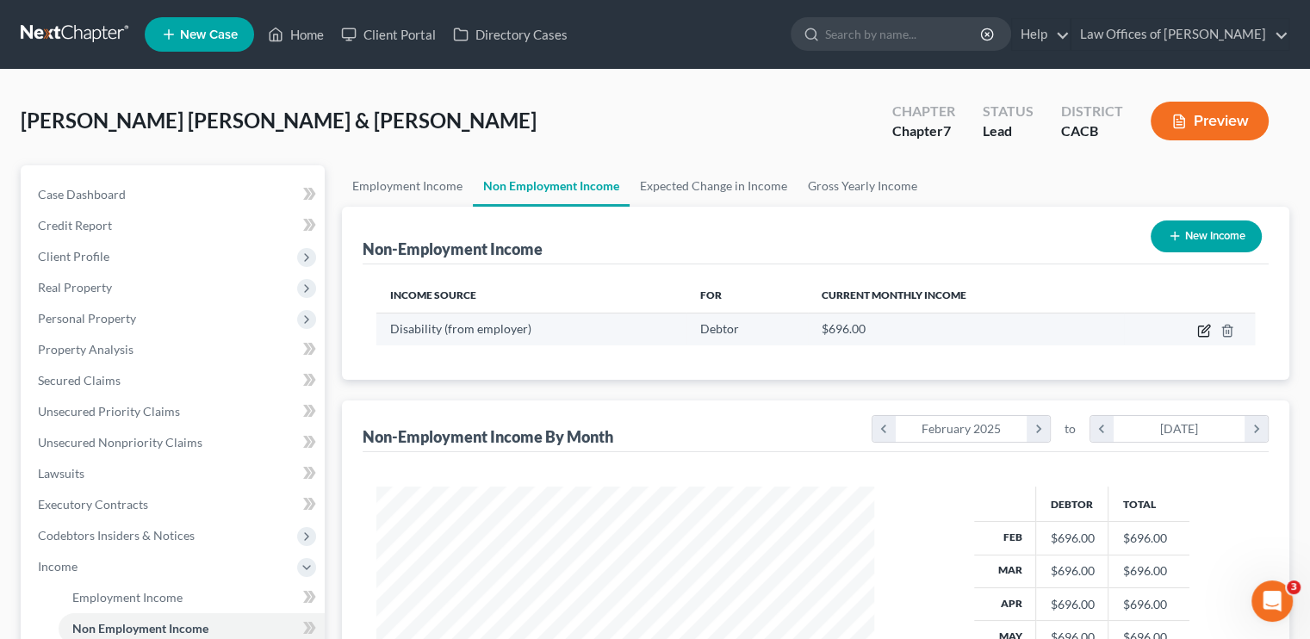
click at [779, 333] on icon "button" at bounding box center [1204, 331] width 14 height 14
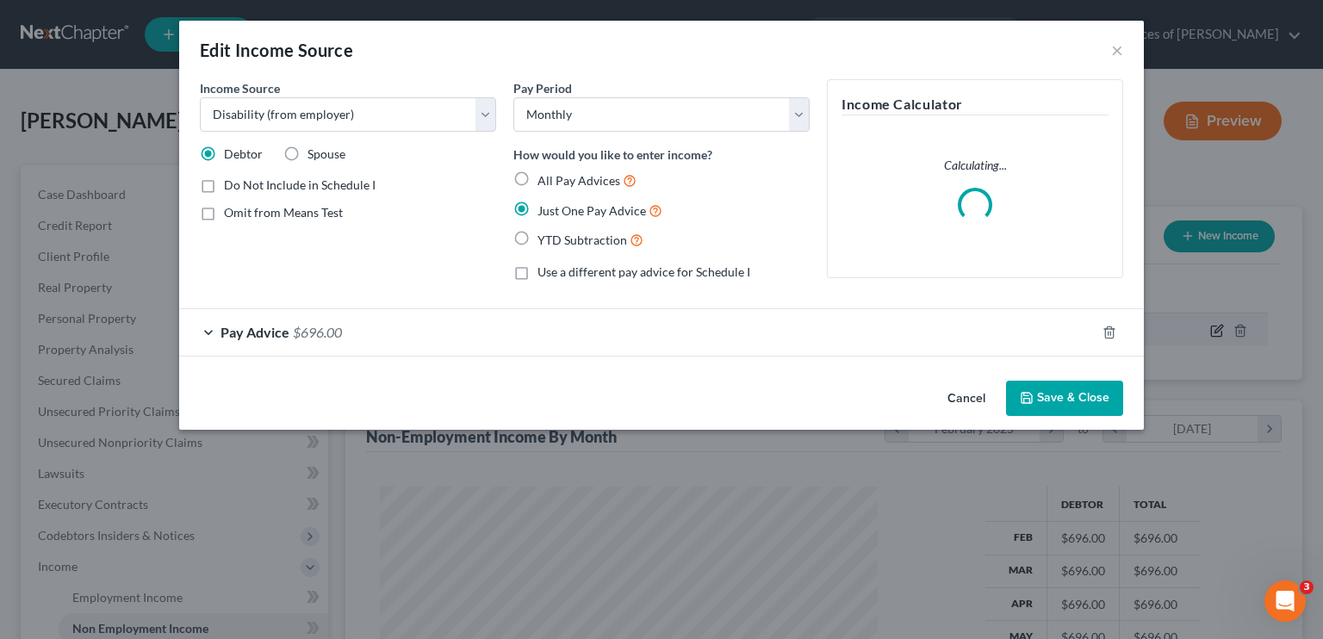
scroll to position [307, 537]
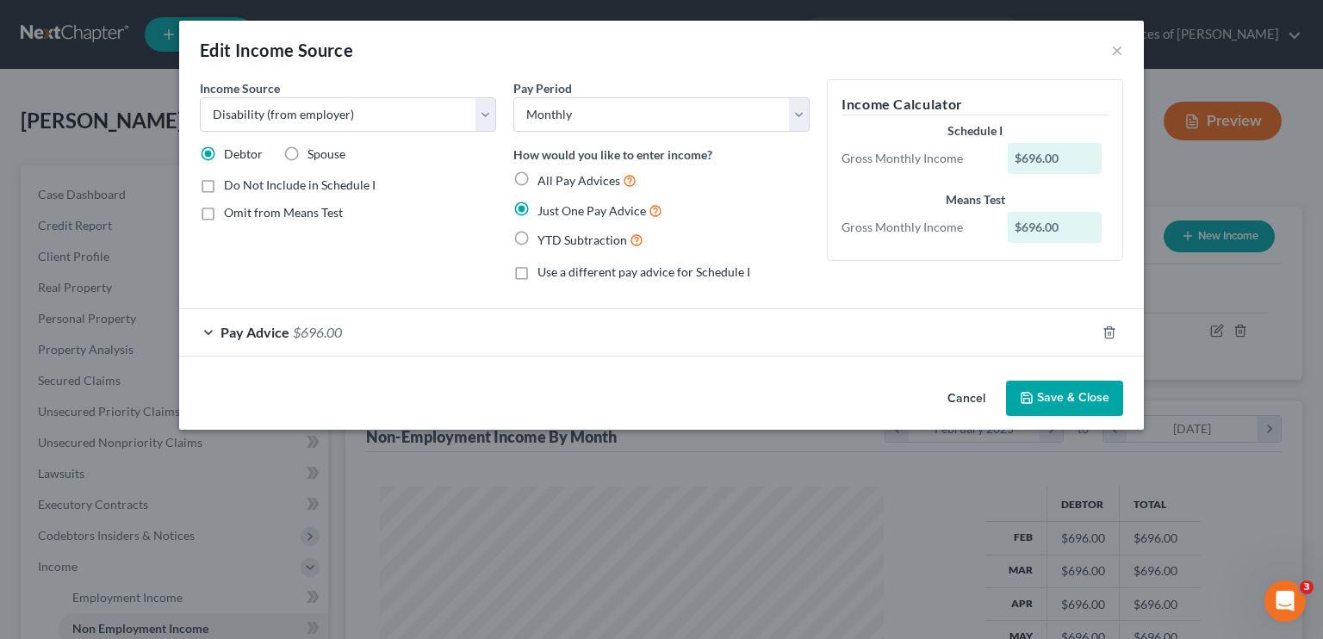
click at [258, 335] on span "Pay Advice" at bounding box center [254, 332] width 69 height 16
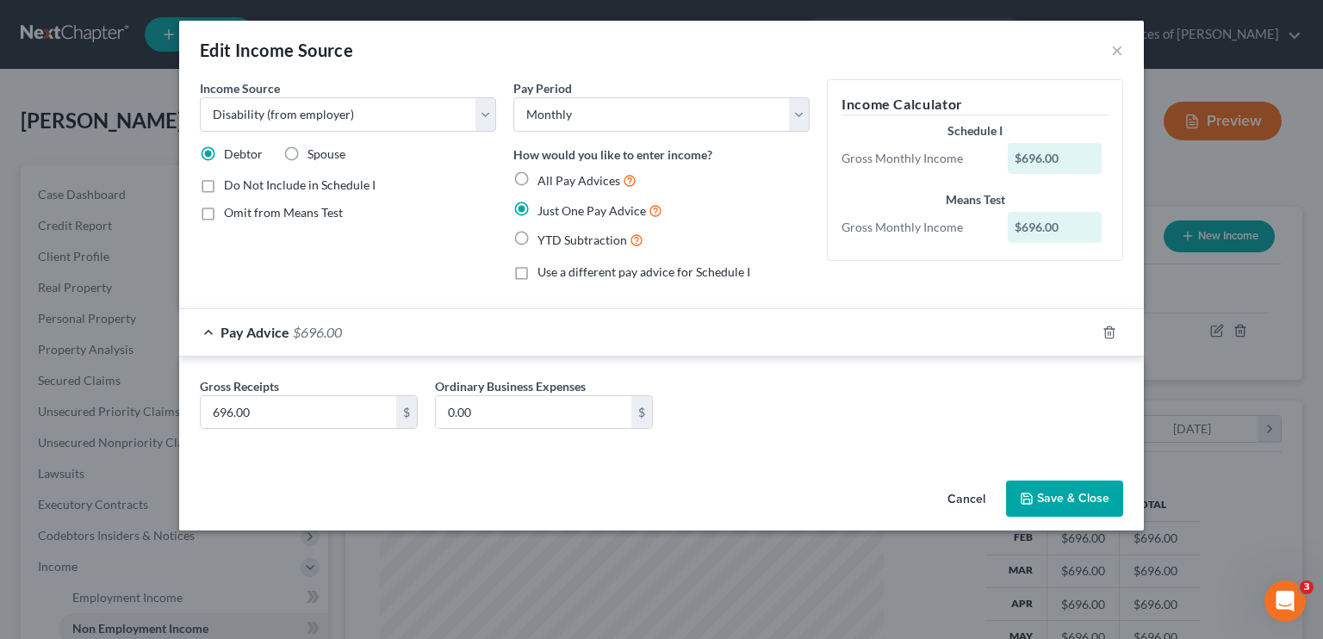
click at [537, 176] on label "All Pay Advices" at bounding box center [586, 181] width 99 height 20
click at [544, 176] on input "All Pay Advices" at bounding box center [549, 176] width 11 height 11
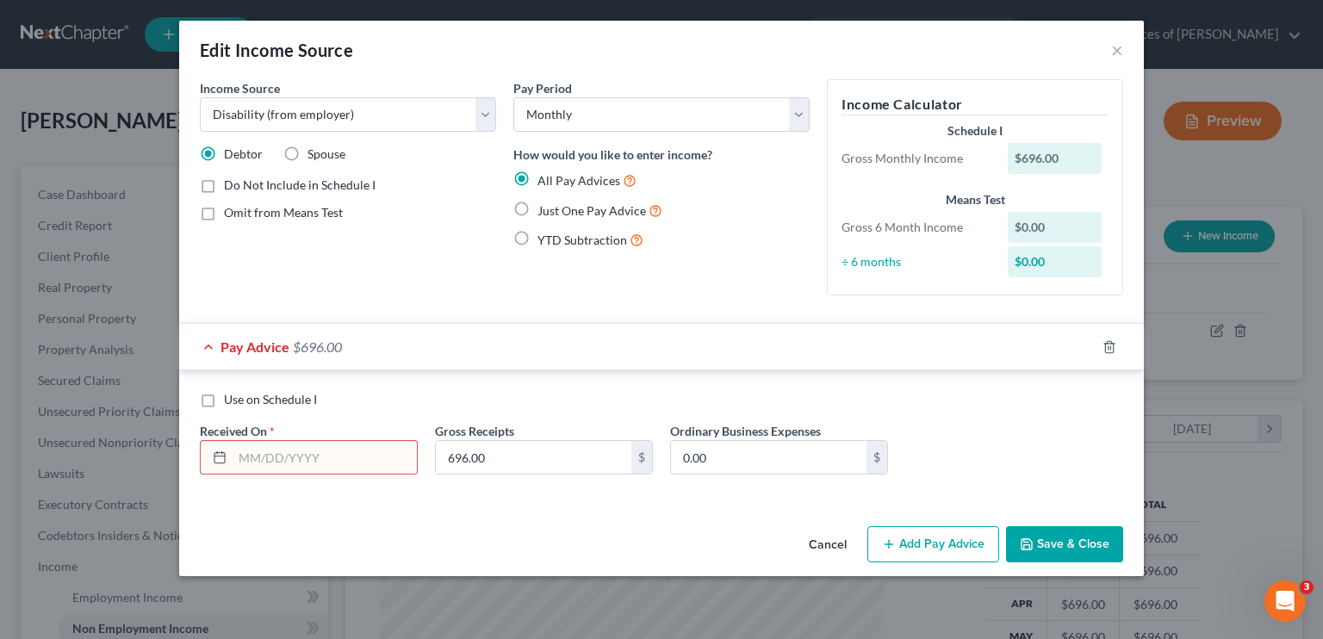
drag, startPoint x: 286, startPoint y: 456, endPoint x: 576, endPoint y: 351, distance: 308.4
click at [289, 456] on input "text" at bounding box center [325, 457] width 184 height 33
click at [779, 543] on button "Add Pay Advice" at bounding box center [933, 544] width 132 height 36
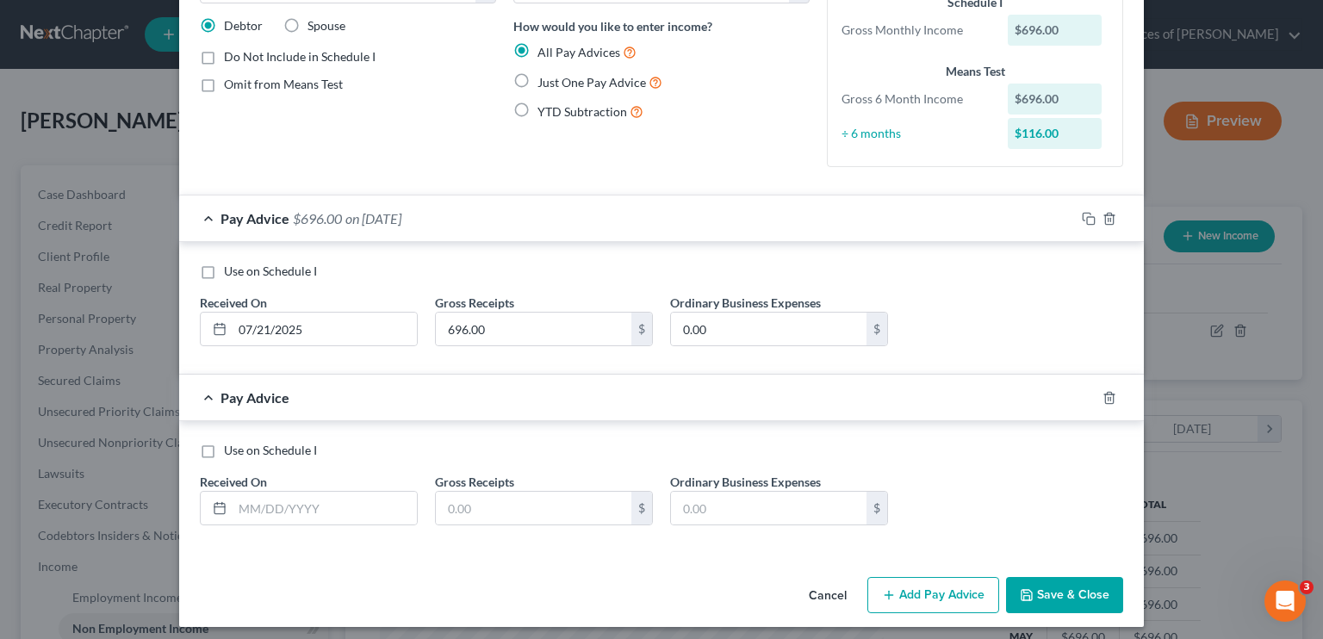
scroll to position [134, 0]
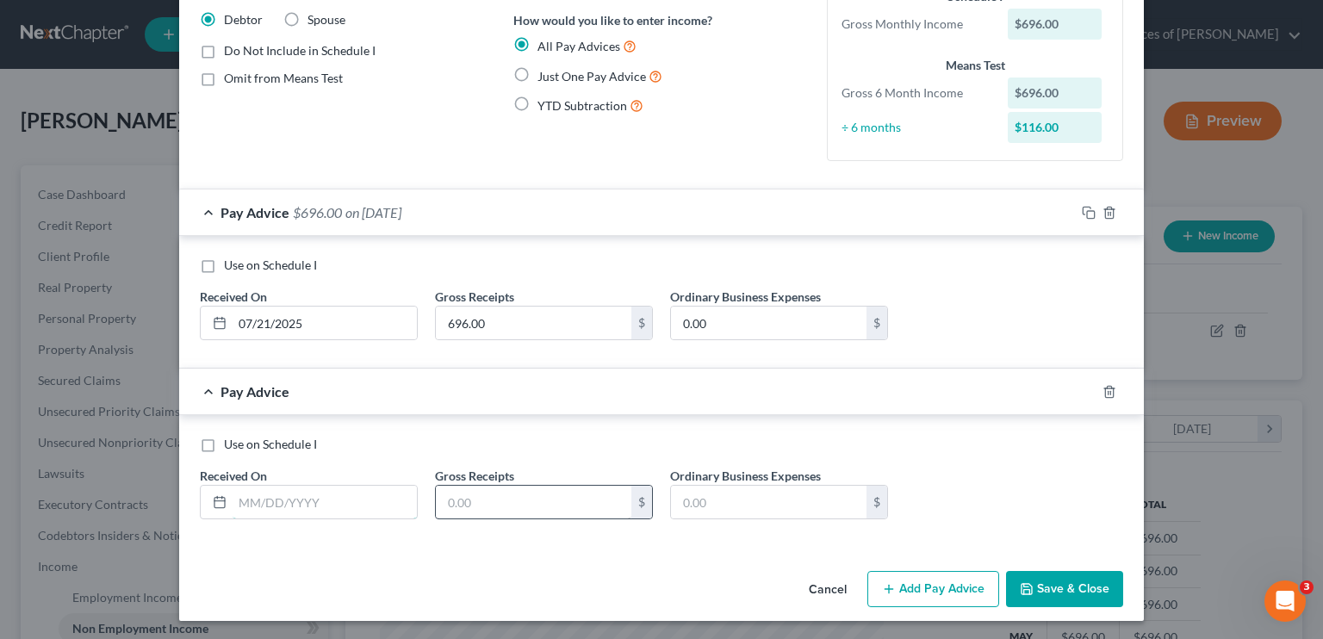
drag, startPoint x: 264, startPoint y: 512, endPoint x: 433, endPoint y: 489, distance: 171.1
click at [264, 512] on input "text" at bounding box center [325, 502] width 184 height 33
click at [500, 498] on input "text" at bounding box center [534, 502] width 196 height 33
click at [269, 502] on input "text" at bounding box center [325, 502] width 184 height 33
click at [779, 586] on button "Save & Close" at bounding box center [1064, 589] width 117 height 36
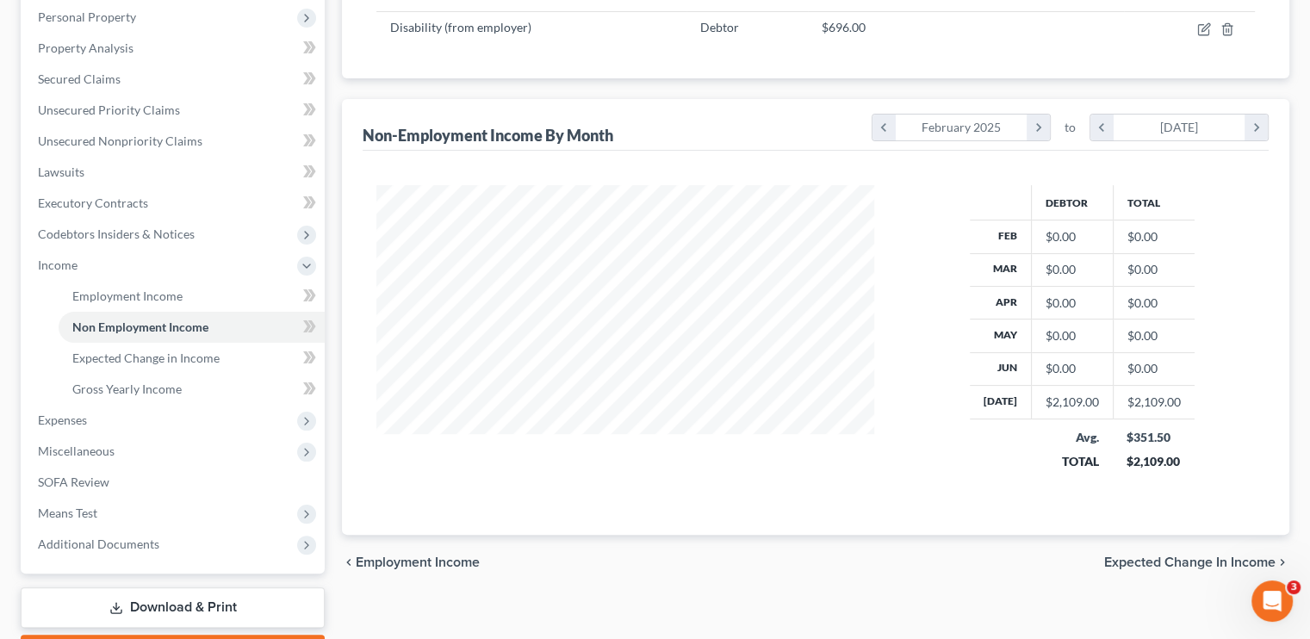
scroll to position [227, 0]
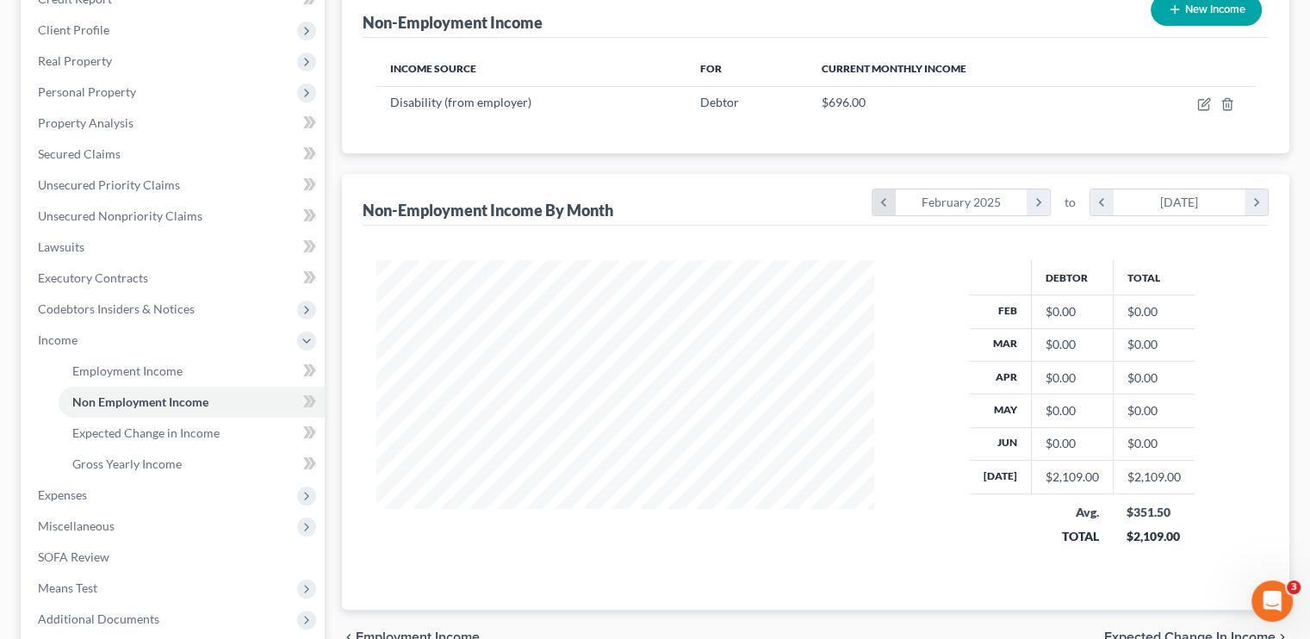
click at [779, 200] on icon "chevron_left" at bounding box center [883, 202] width 23 height 26
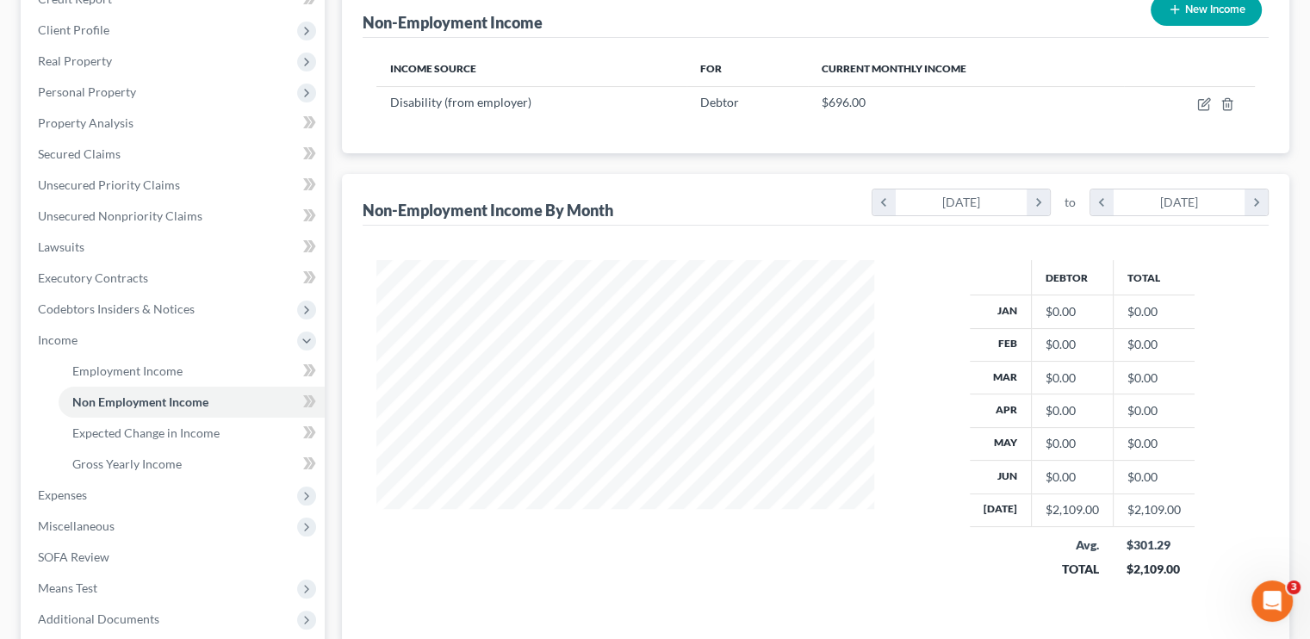
scroll to position [340, 531]
click at [779, 196] on icon "chevron_right" at bounding box center [1038, 202] width 23 height 26
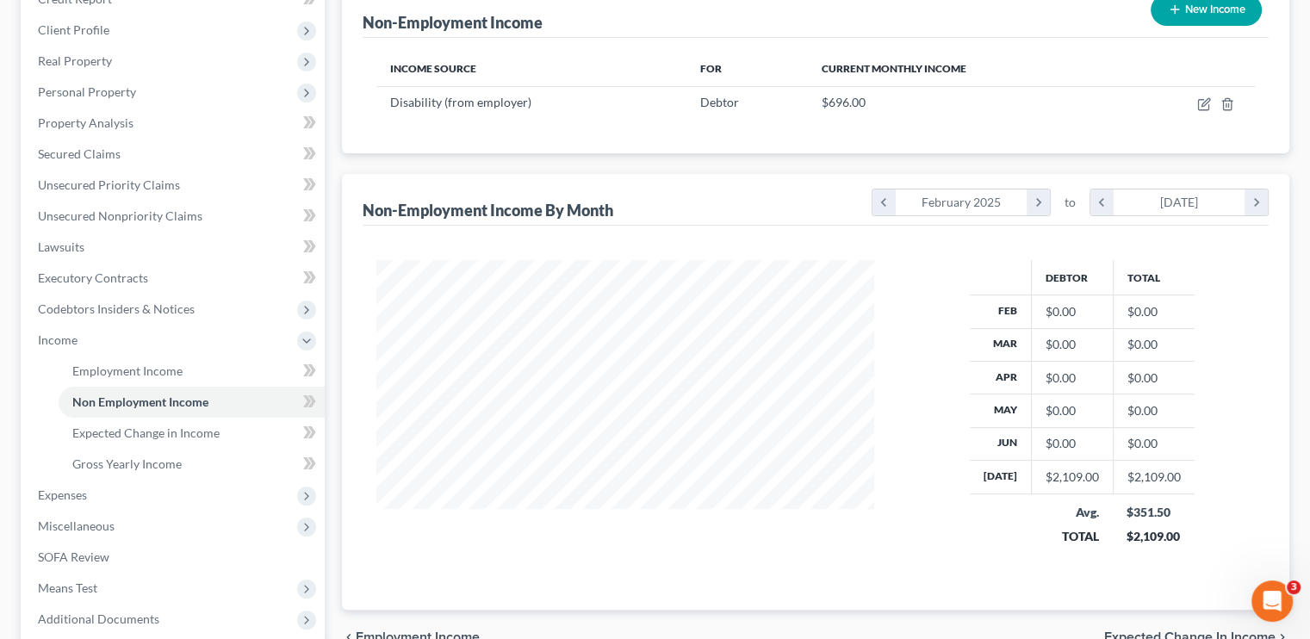
scroll to position [860973, 860747]
click at [779, 199] on icon "chevron_left" at bounding box center [1101, 202] width 23 height 26
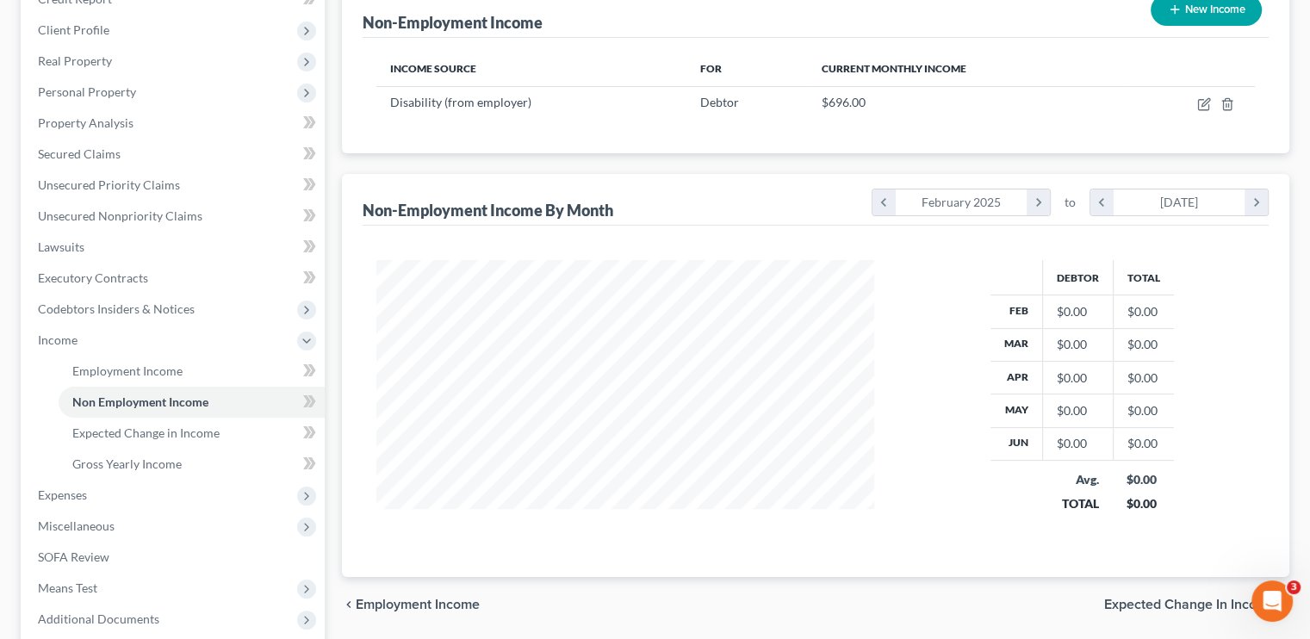
scroll to position [861006, 860747]
click at [779, 205] on icon "chevron_right" at bounding box center [1256, 202] width 23 height 26
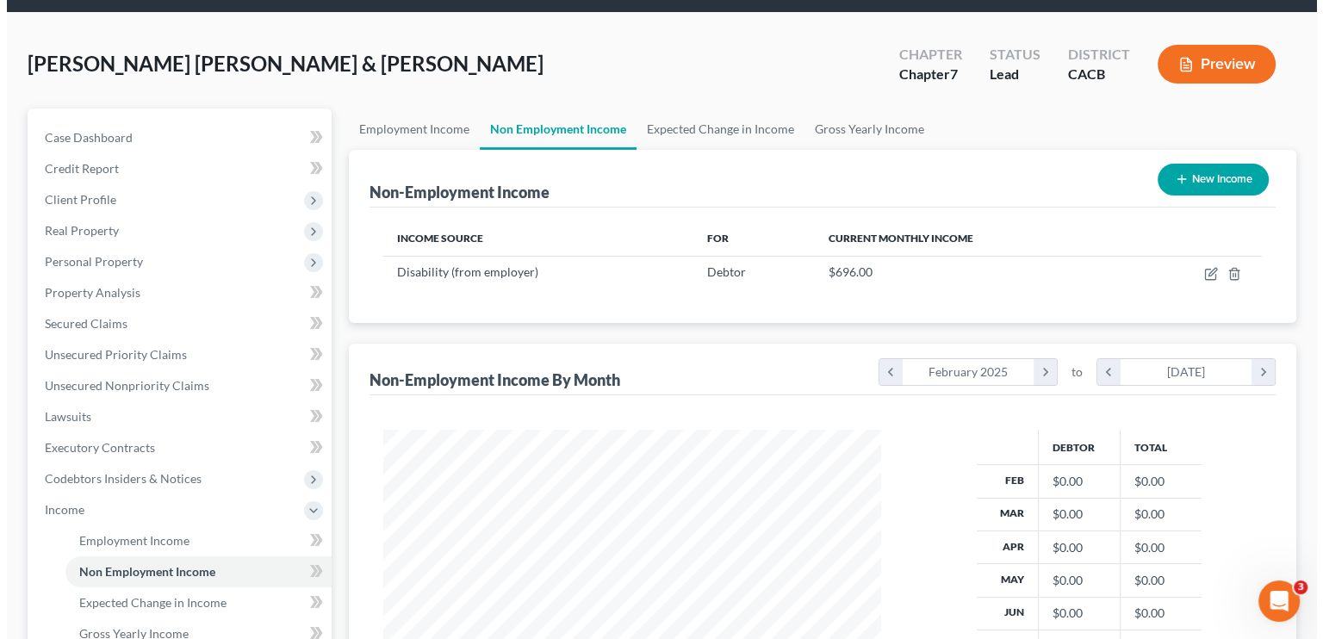
scroll to position [54, 0]
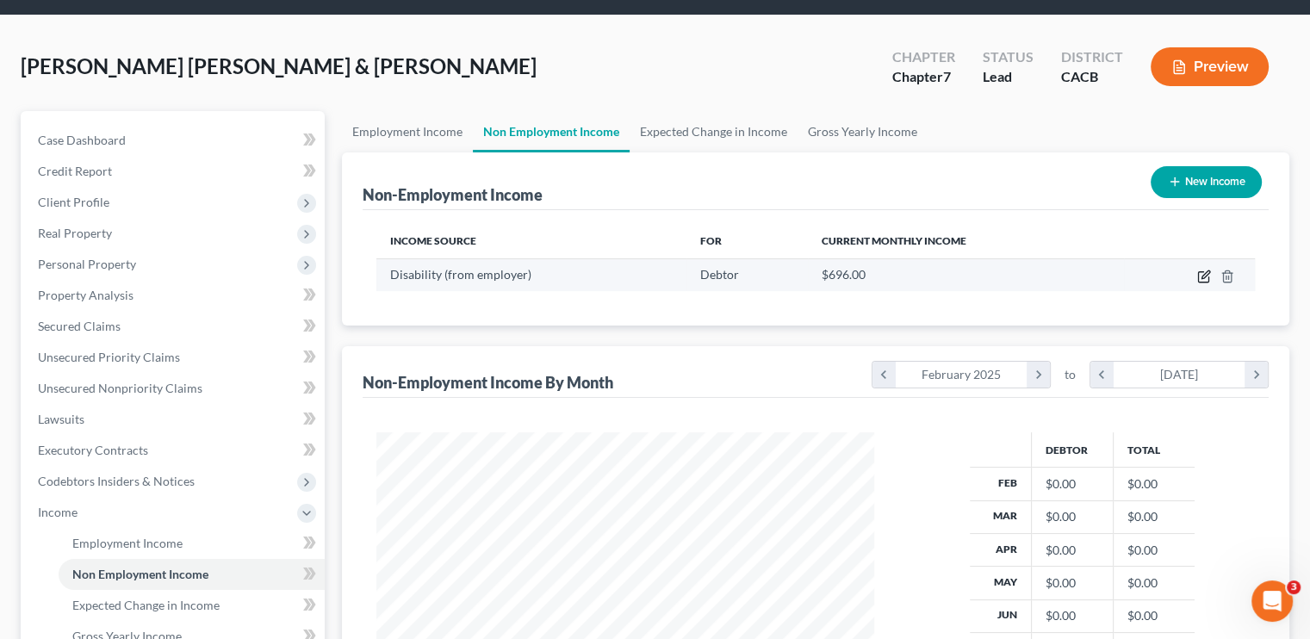
click at [779, 276] on icon "button" at bounding box center [1204, 277] width 14 height 14
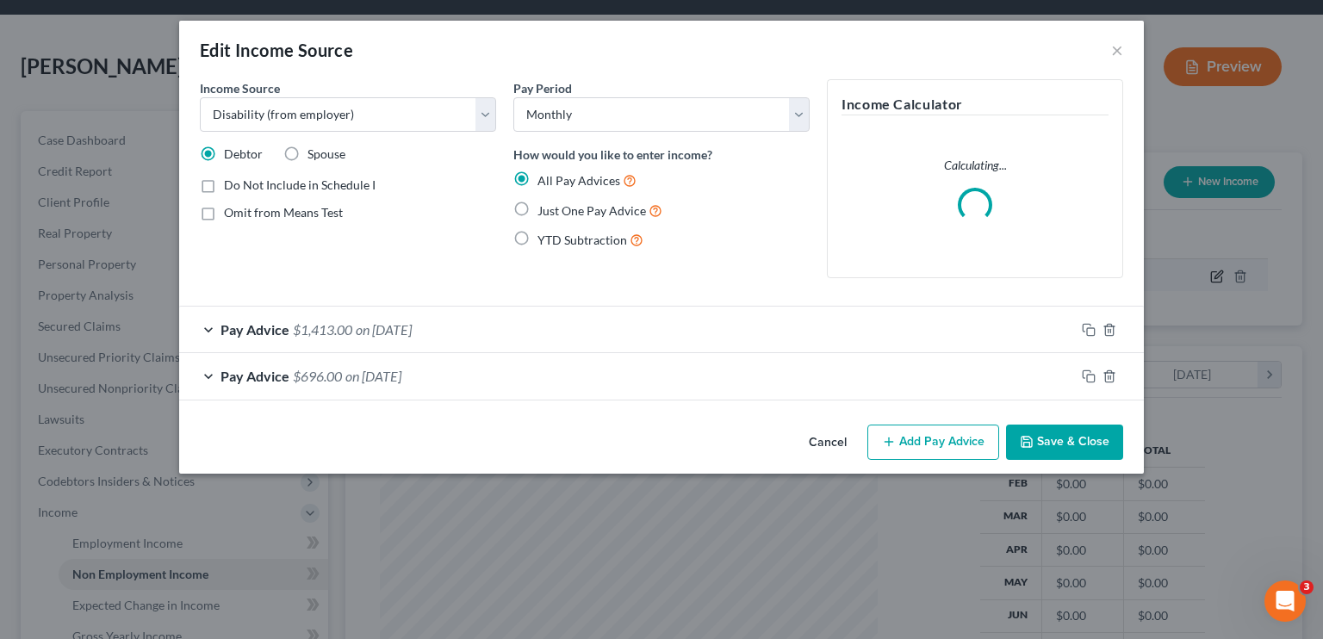
scroll to position [307, 537]
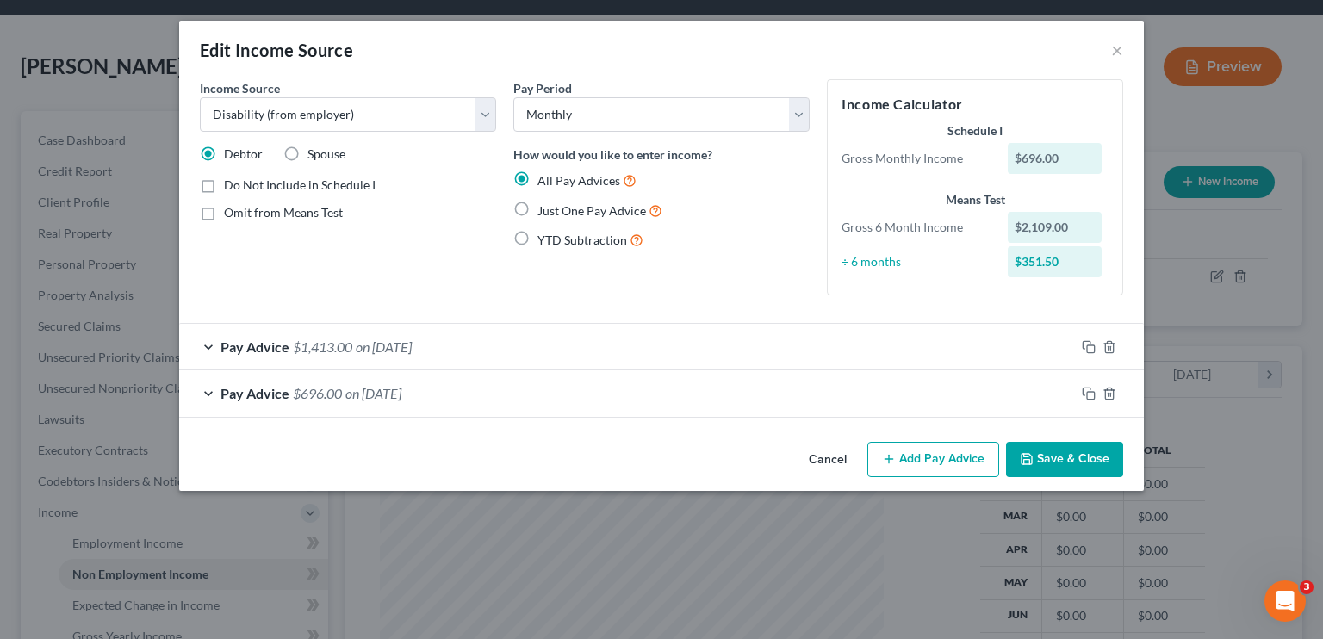
click at [227, 347] on span "Pay Advice" at bounding box center [254, 346] width 69 height 16
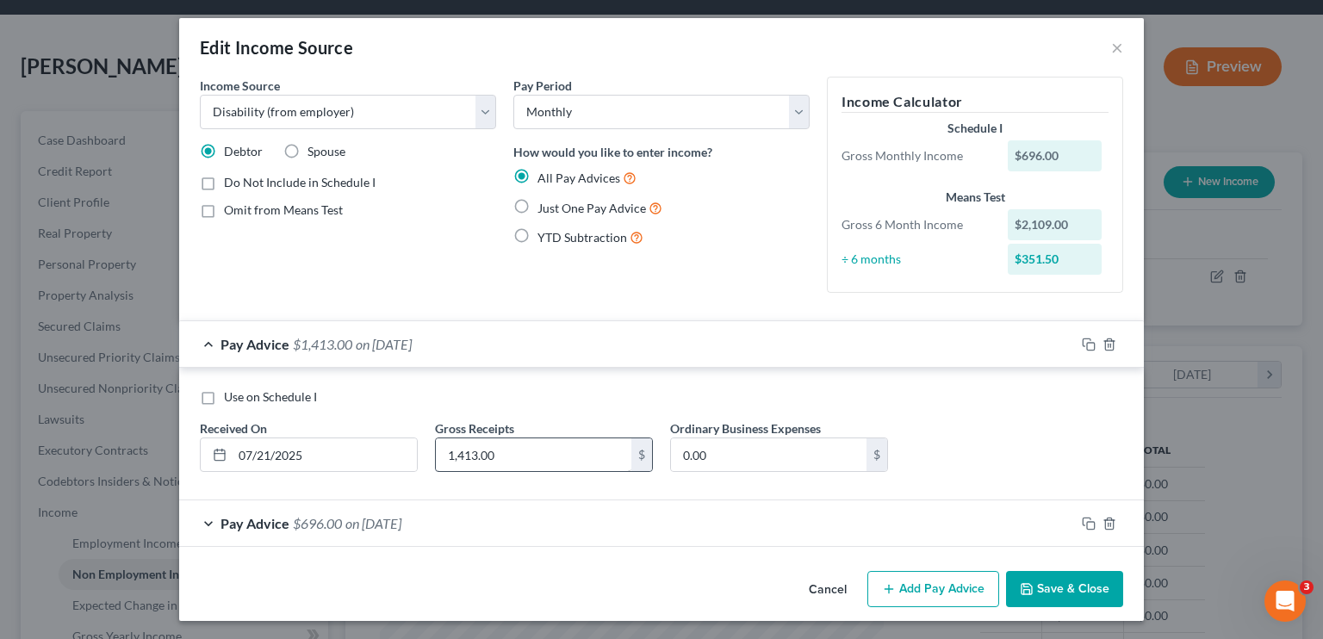
scroll to position [3, 0]
click at [367, 519] on span "on [DATE]" at bounding box center [373, 522] width 56 height 16
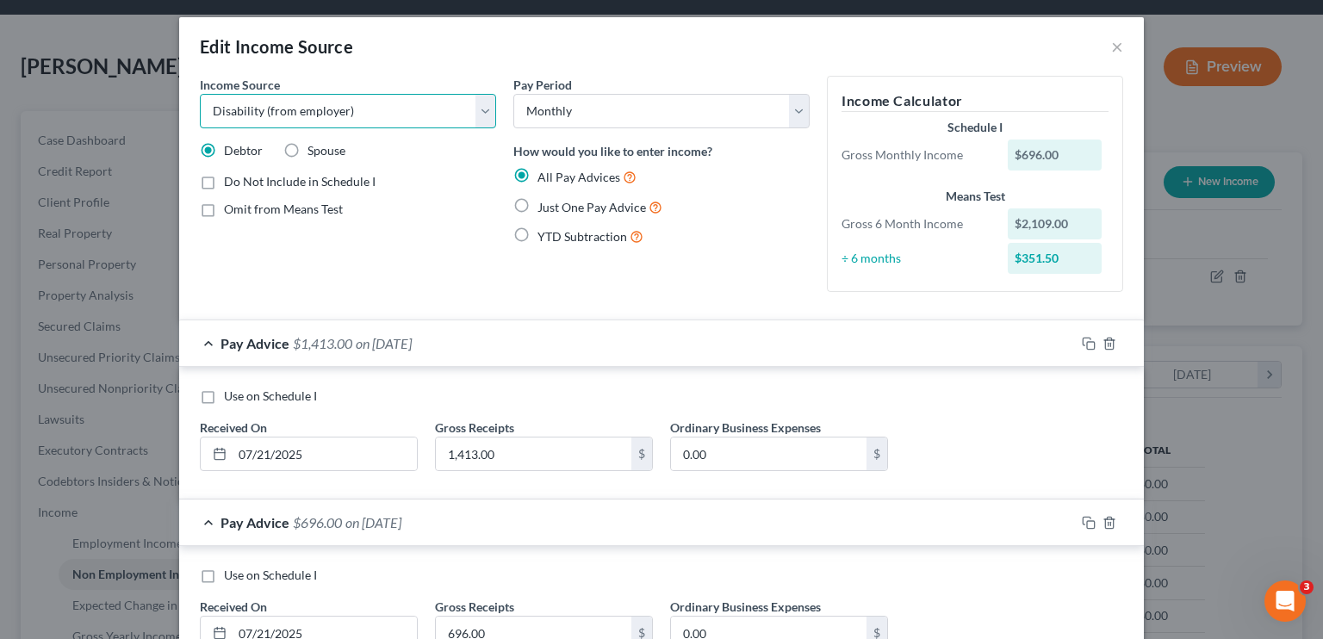
click at [393, 118] on select "Select Unemployment Disability (from employer) Pension Retirement Social Securi…" at bounding box center [348, 111] width 296 height 34
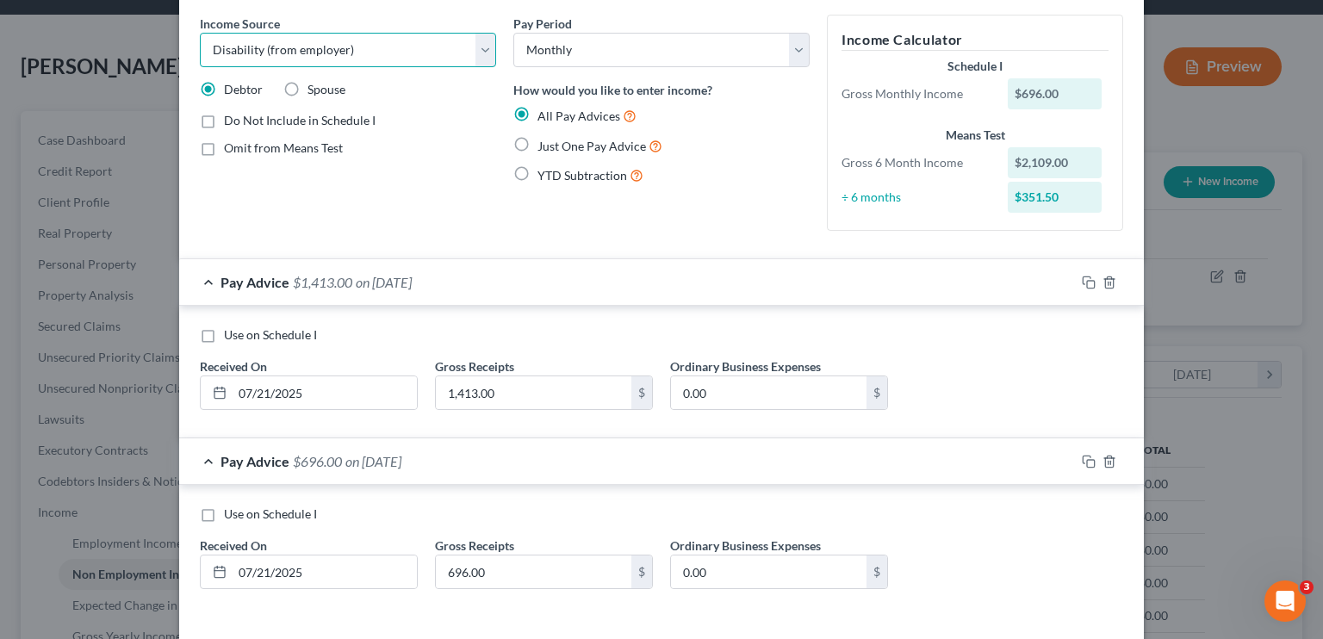
scroll to position [134, 0]
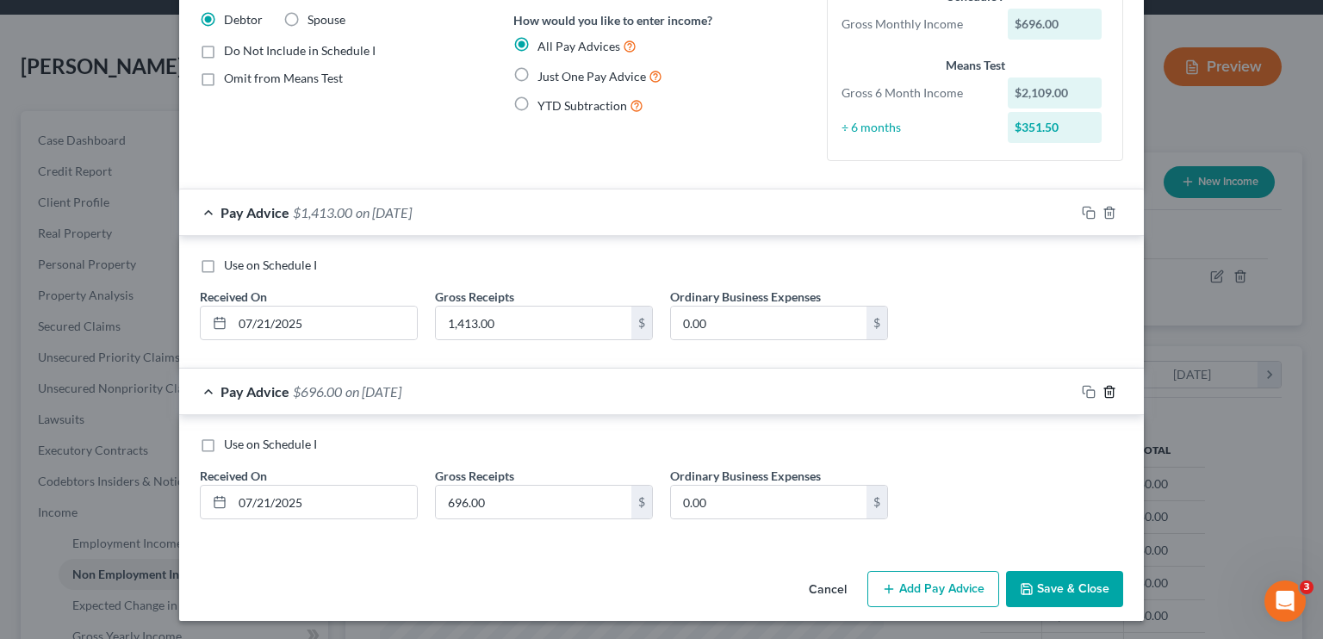
click at [779, 392] on icon "button" at bounding box center [1109, 392] width 14 height 14
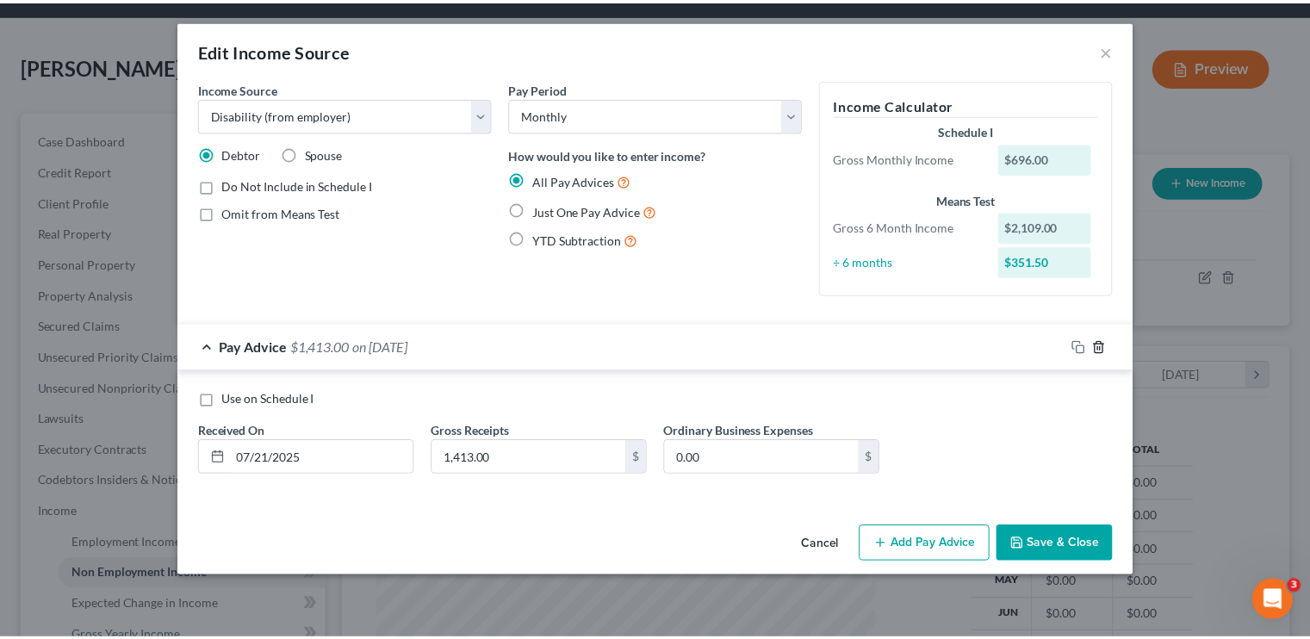
scroll to position [0, 0]
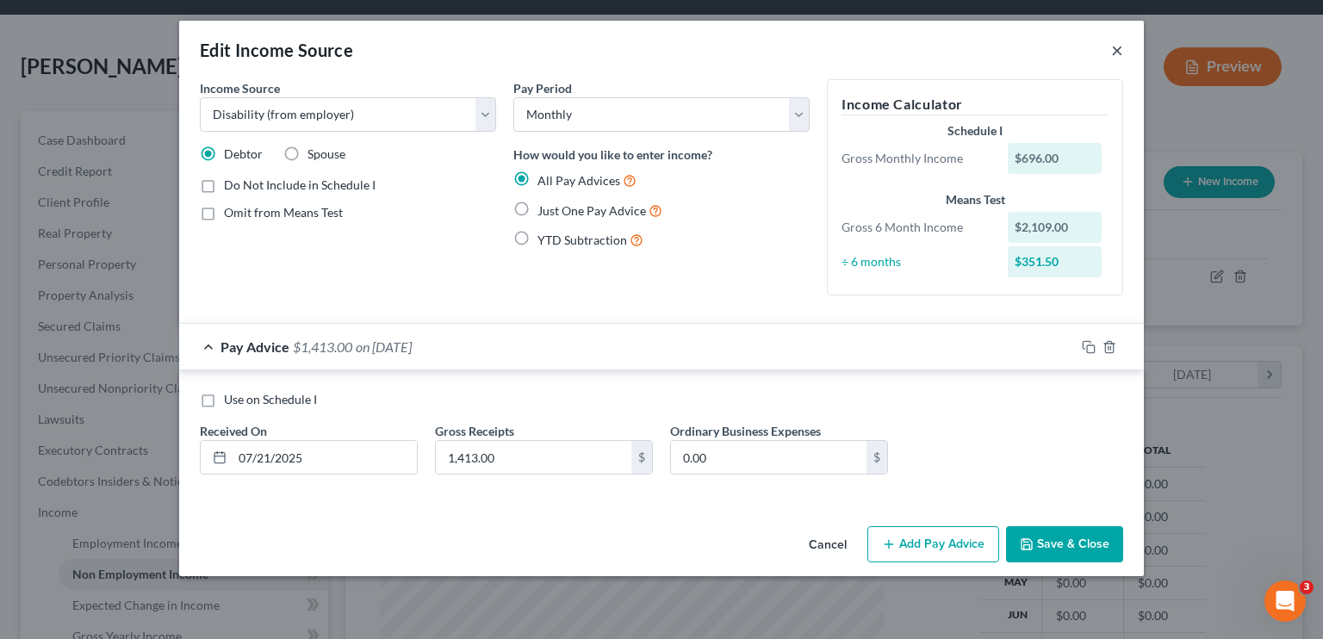
click at [779, 46] on button "×" at bounding box center [1117, 50] width 12 height 21
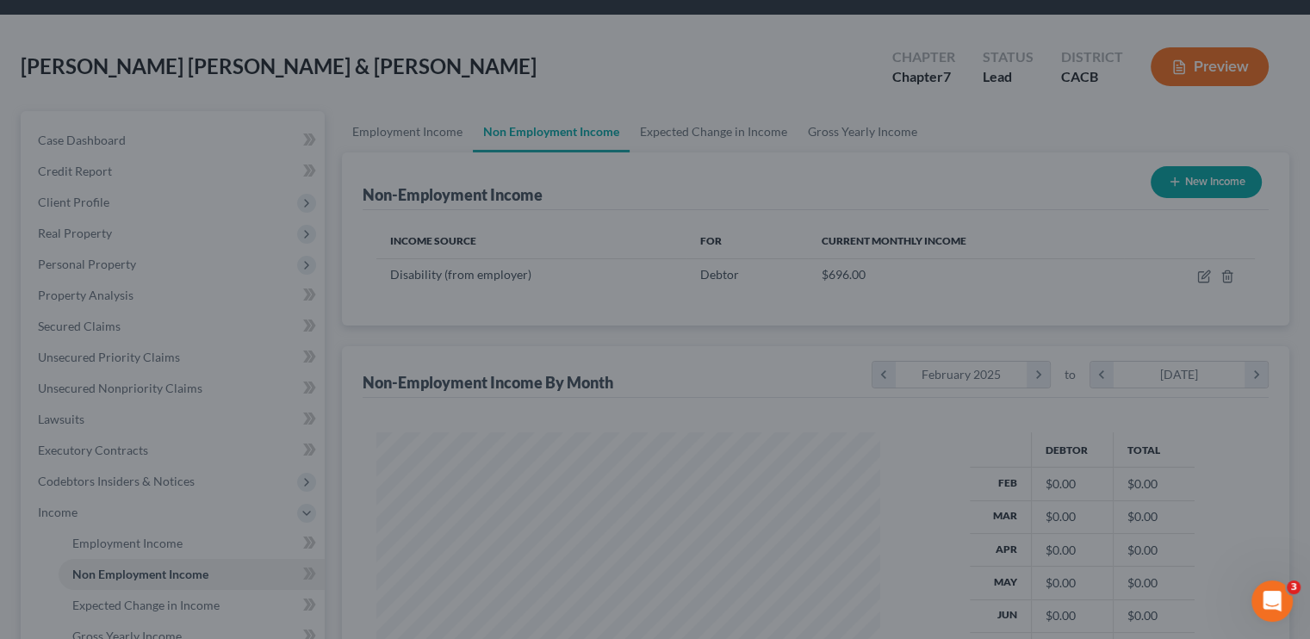
scroll to position [860973, 860747]
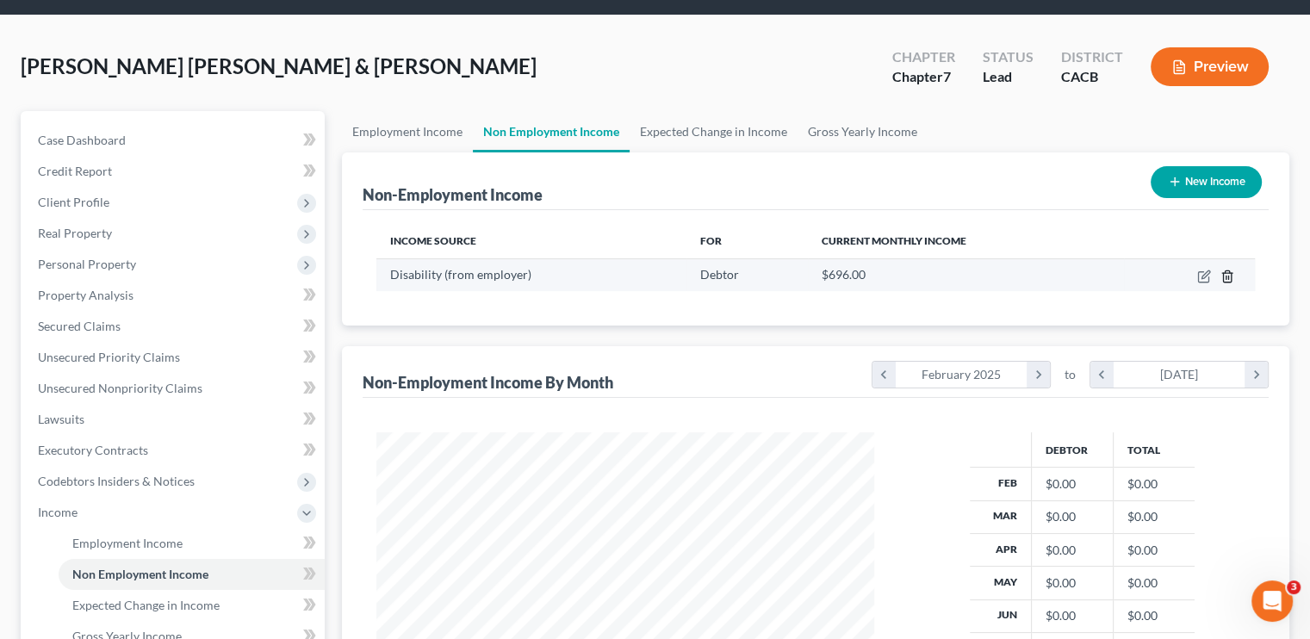
click at [779, 273] on icon "button" at bounding box center [1227, 275] width 8 height 11
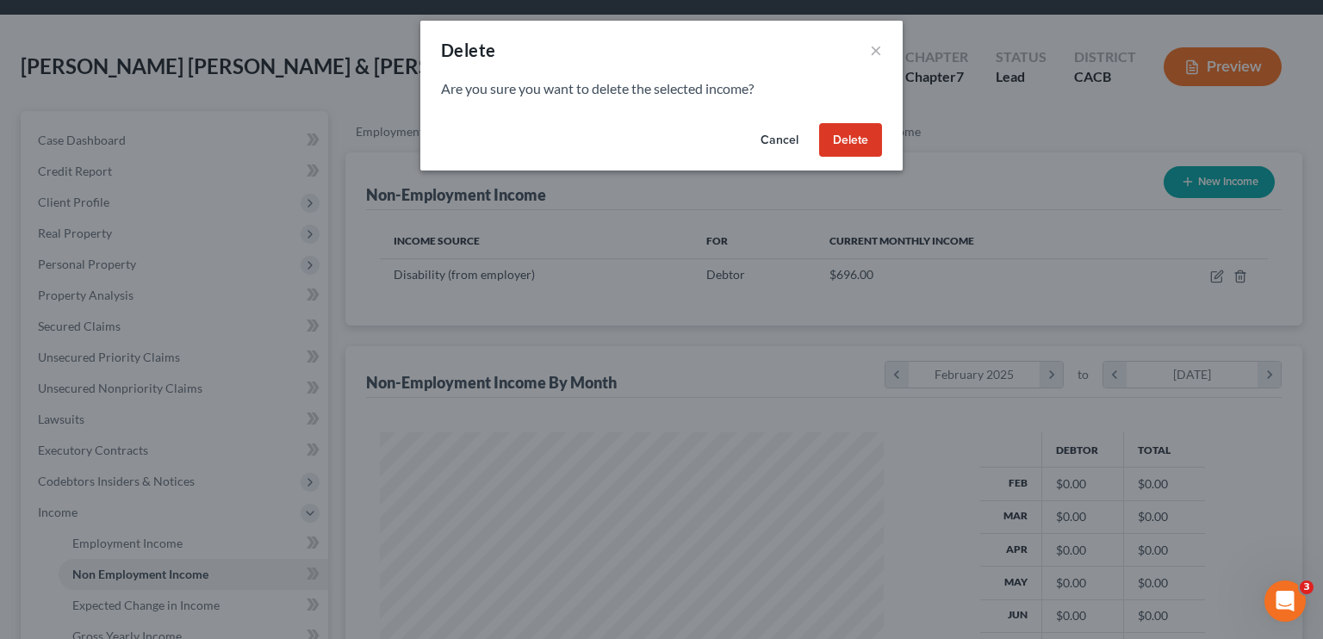
click at [779, 133] on button "Cancel" at bounding box center [779, 140] width 65 height 34
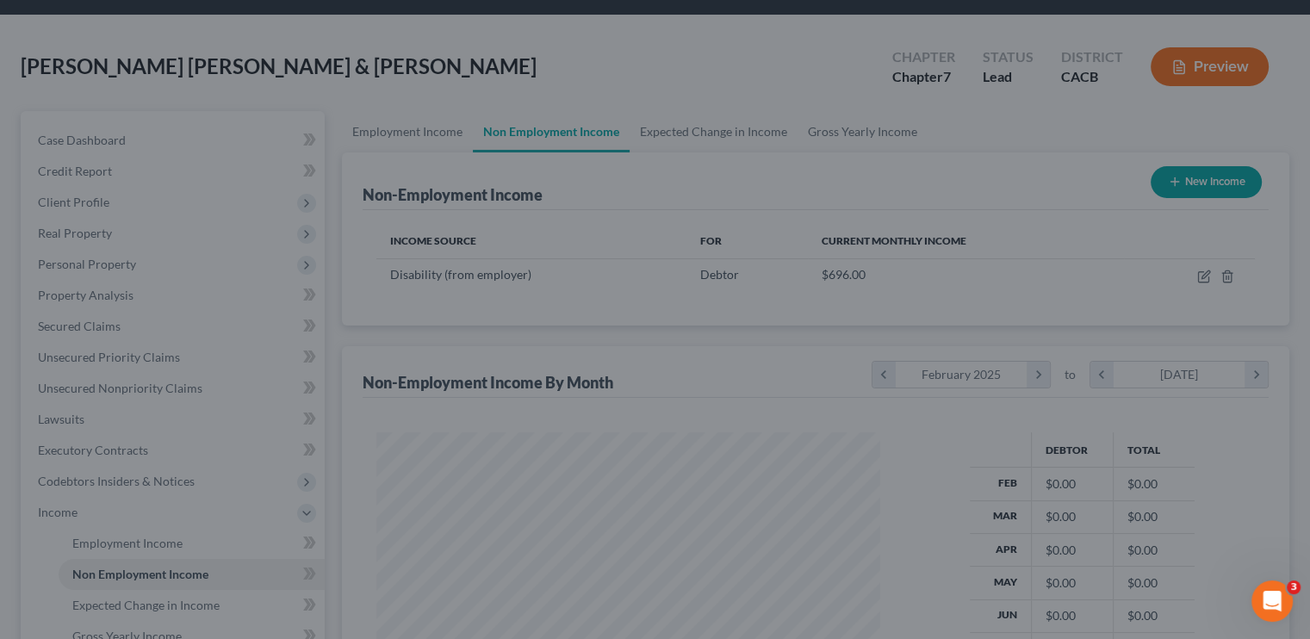
scroll to position [307, 531]
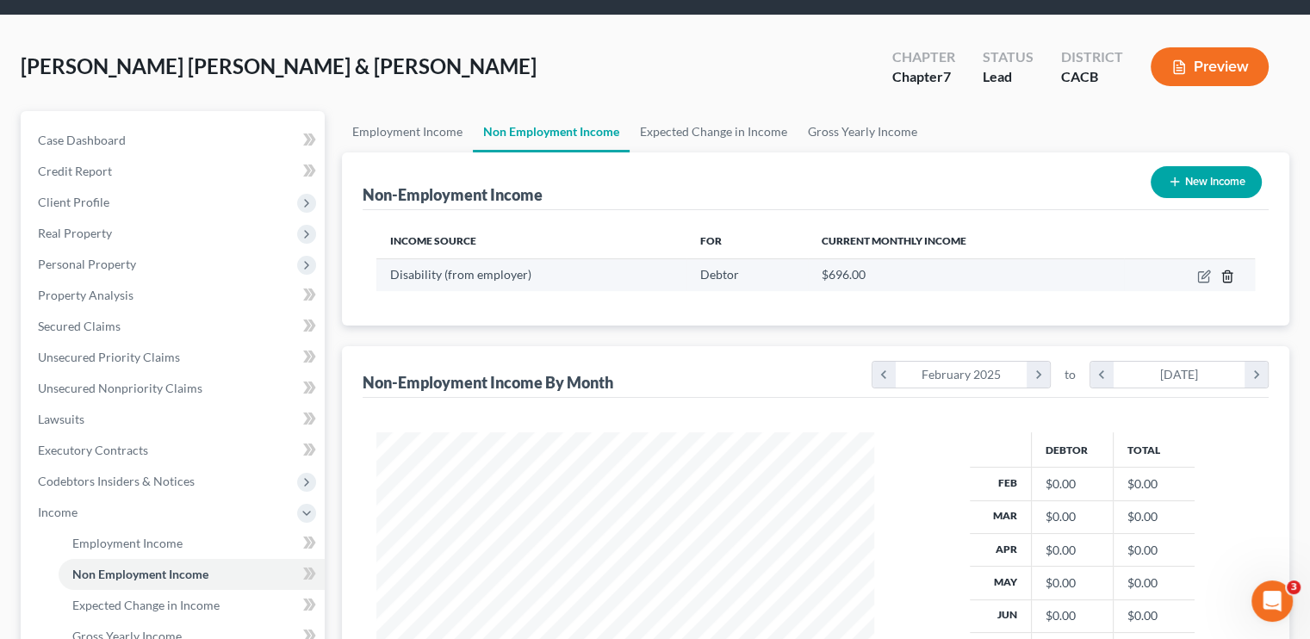
click at [779, 277] on line "button" at bounding box center [1228, 277] width 0 height 3
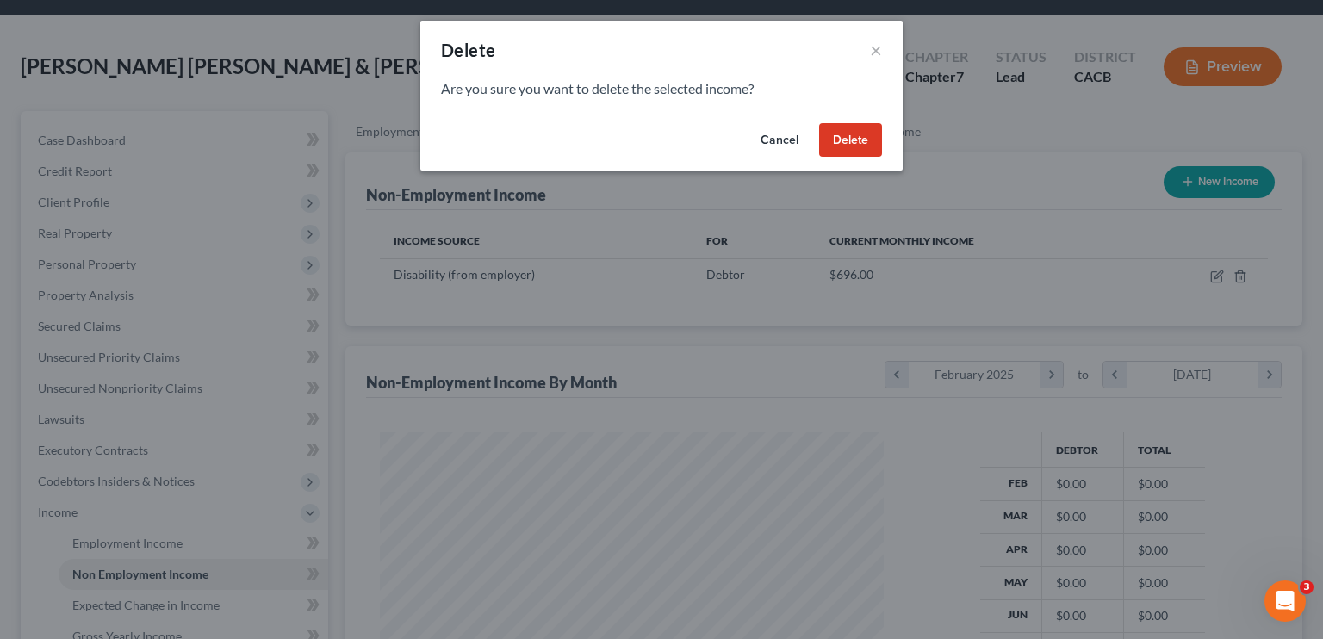
click at [779, 146] on button "Delete" at bounding box center [850, 140] width 63 height 34
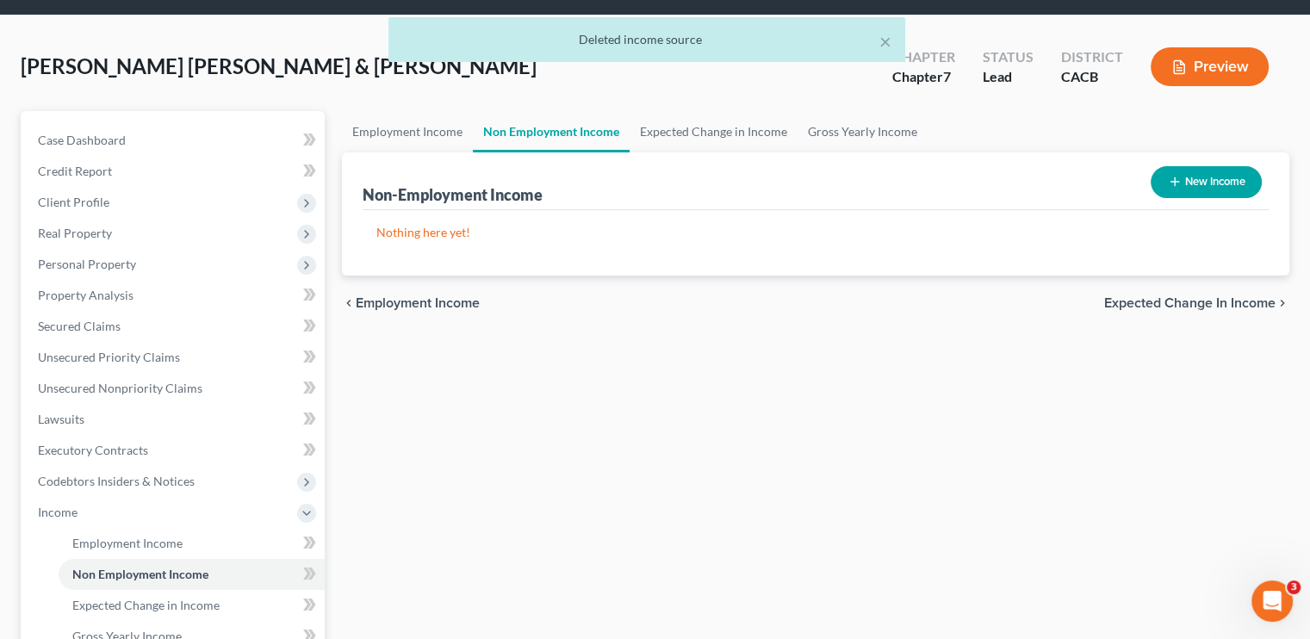
click at [779, 176] on button "New Income" at bounding box center [1206, 182] width 111 height 32
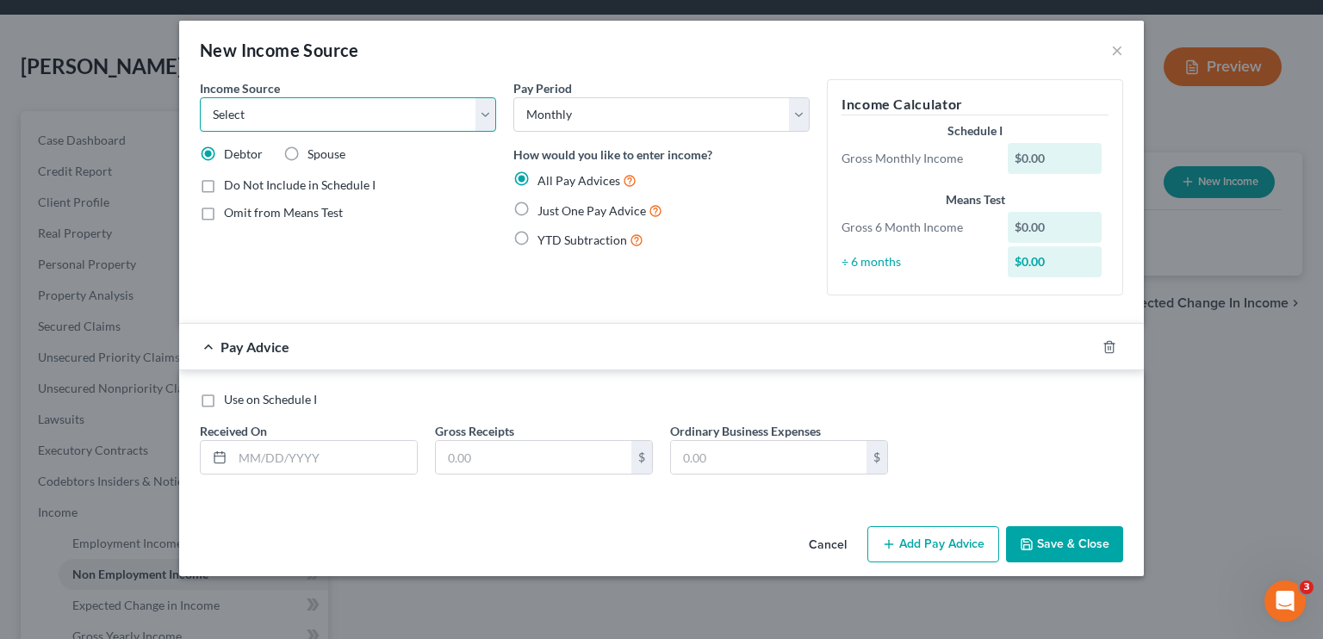
click at [379, 127] on select "Select Unemployment Disability (from employer) Pension Retirement Social Securi…" at bounding box center [348, 114] width 296 height 34
click at [200, 97] on select "Select Unemployment Disability (from employer) Pension Retirement Social Securi…" at bounding box center [348, 114] width 296 height 34
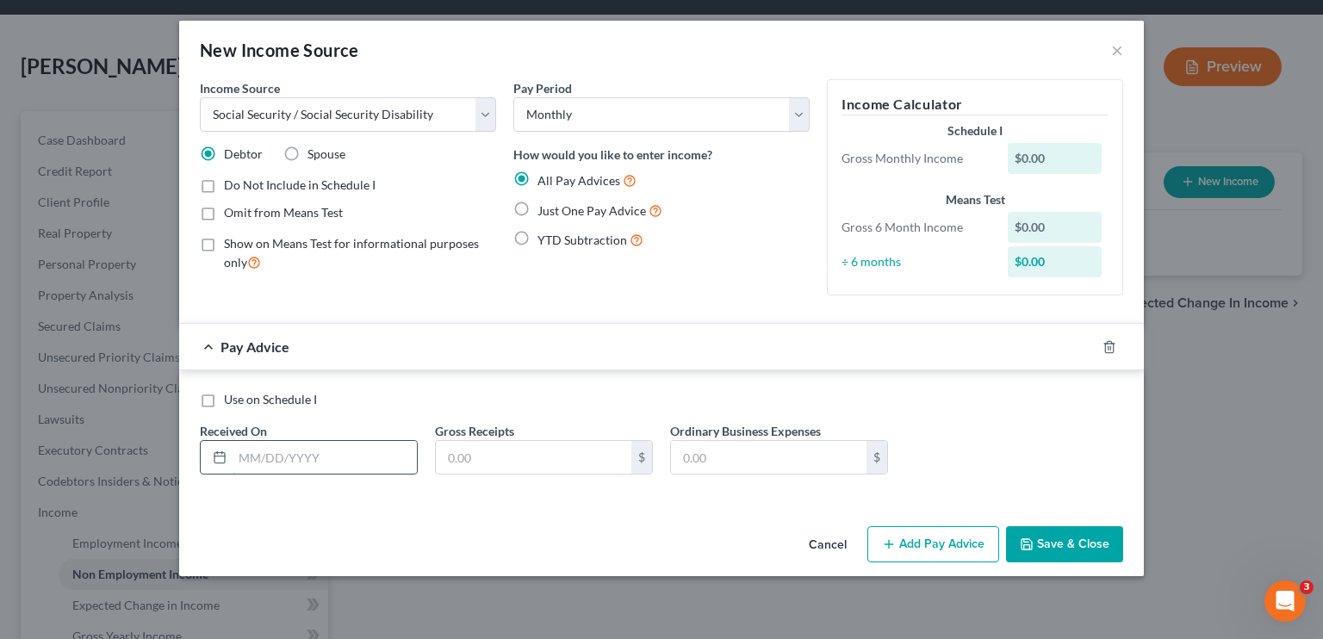
click at [321, 447] on input "text" at bounding box center [325, 457] width 184 height 33
click at [536, 468] on input "text" at bounding box center [534, 457] width 196 height 33
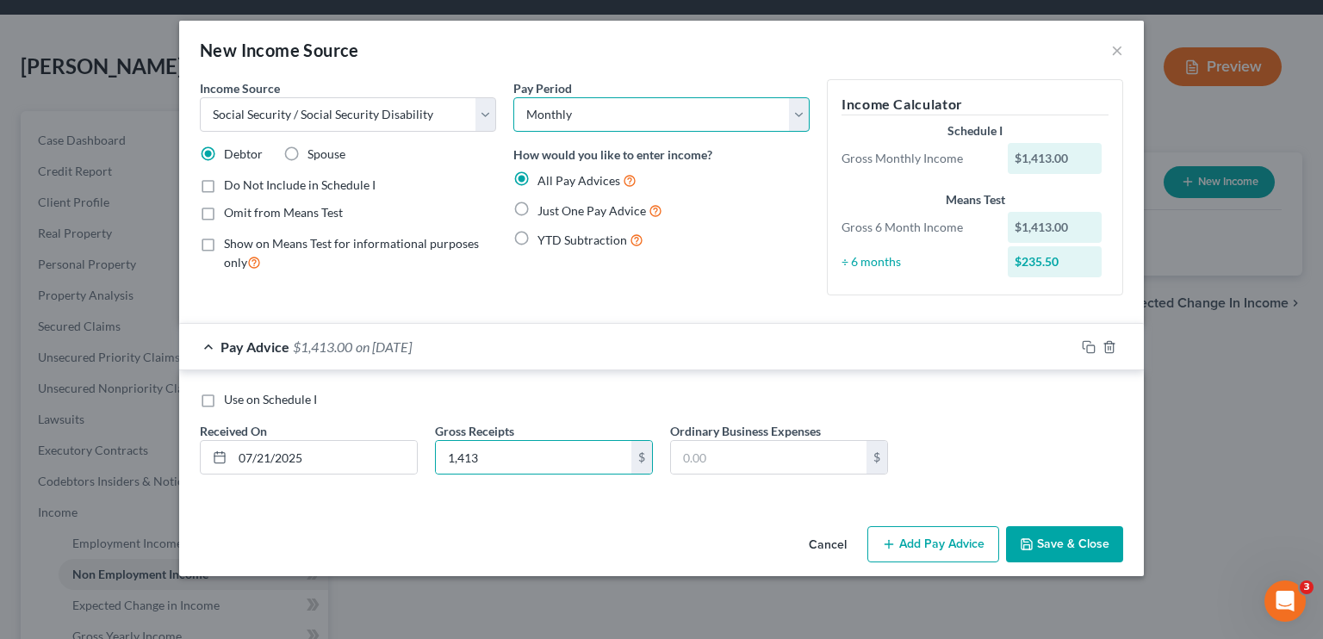
click at [622, 120] on select "Select Monthly Twice Monthly Every Other Week Weekly" at bounding box center [661, 114] width 296 height 34
drag, startPoint x: 622, startPoint y: 120, endPoint x: 616, endPoint y: 153, distance: 34.1
click at [622, 120] on select "Select Monthly Twice Monthly Every Other Week Weekly" at bounding box center [661, 114] width 296 height 34
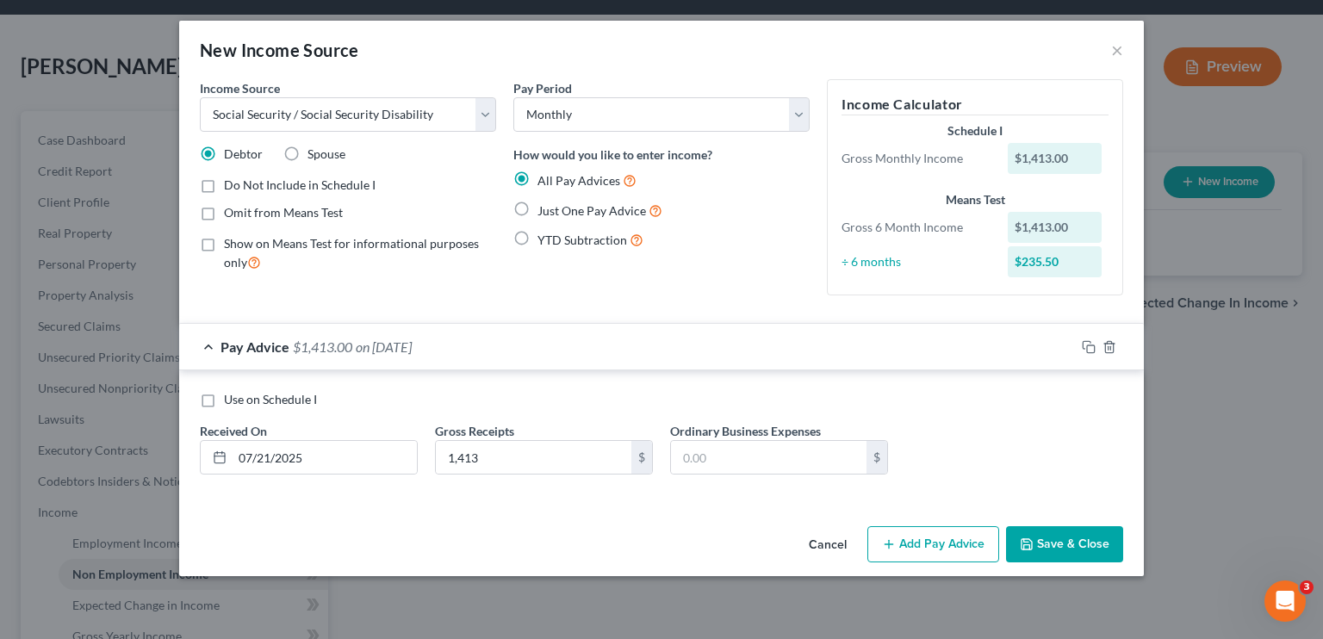
click at [537, 207] on label "Just One Pay Advice" at bounding box center [599, 211] width 125 height 20
click at [544, 207] on input "Just One Pay Advice" at bounding box center [549, 206] width 11 height 11
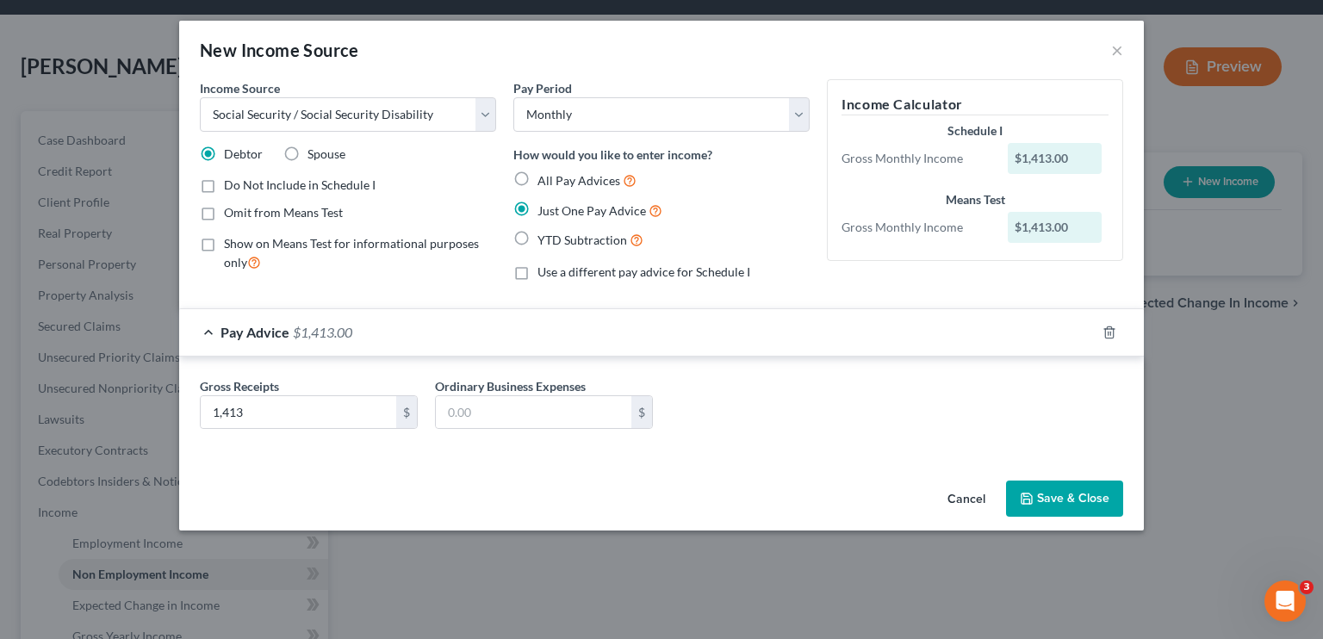
click at [537, 239] on label "YTD Subtraction" at bounding box center [590, 240] width 106 height 20
click at [544, 239] on input "YTD Subtraction" at bounding box center [549, 235] width 11 height 11
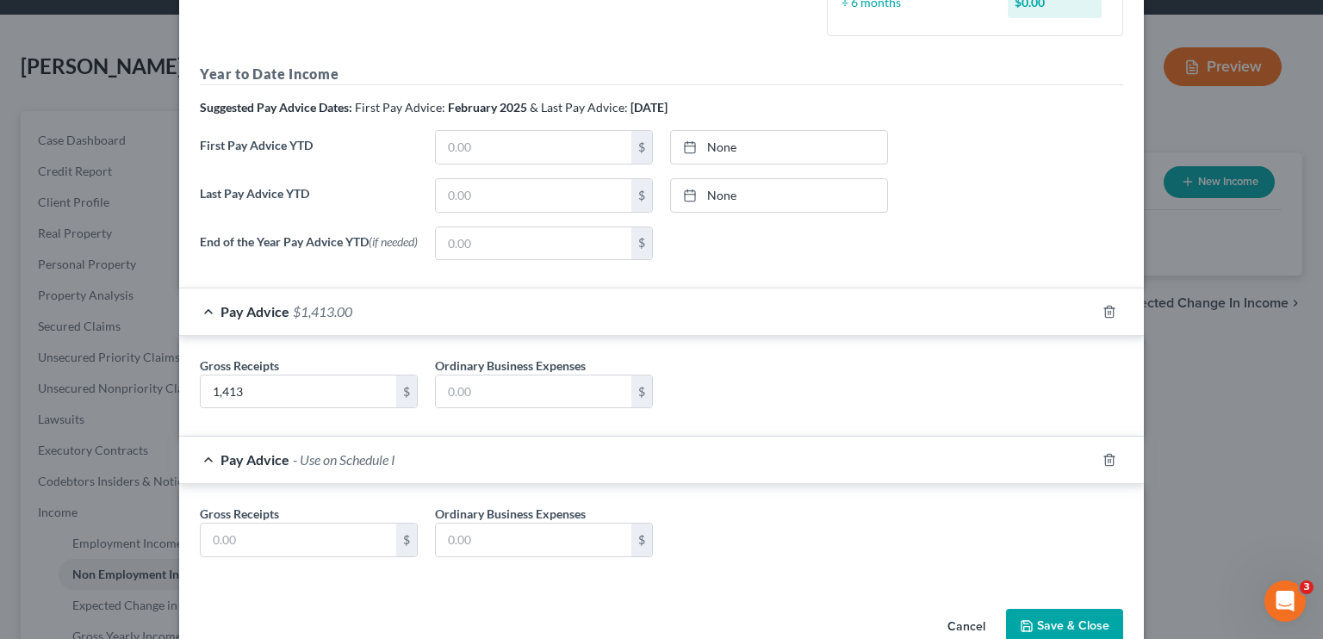
scroll to position [341, 0]
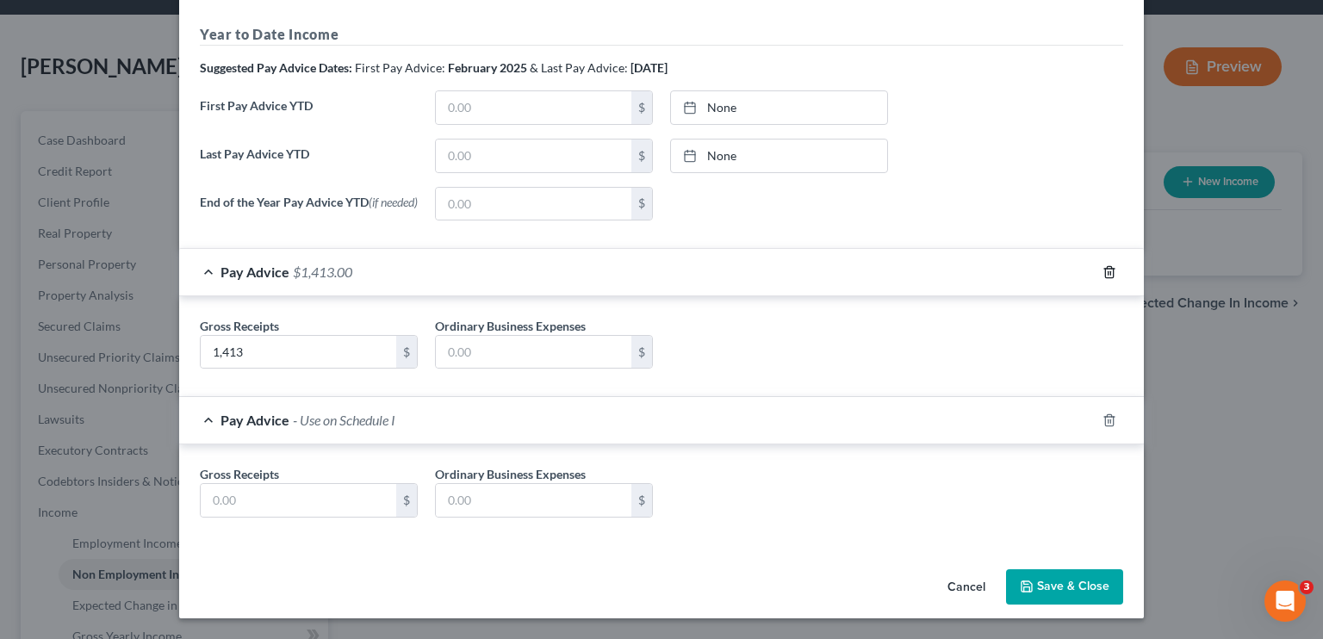
click at [779, 270] on icon "button" at bounding box center [1109, 272] width 14 height 14
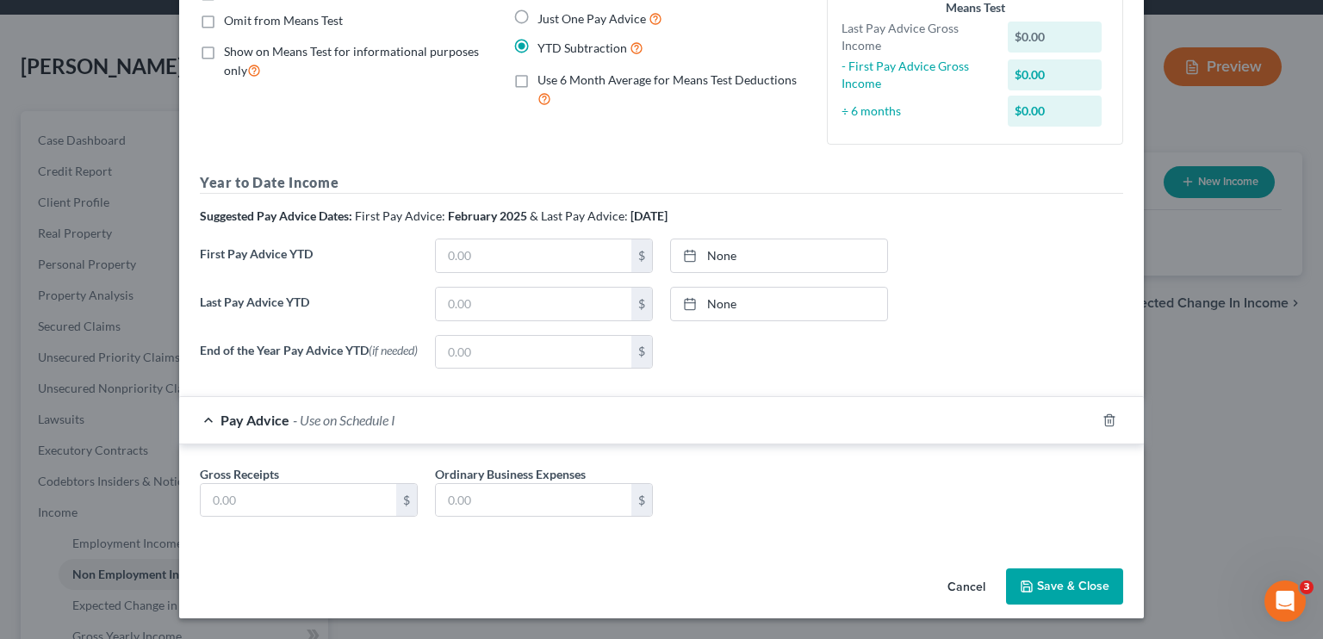
scroll to position [193, 0]
click at [779, 419] on icon "button" at bounding box center [1109, 420] width 14 height 14
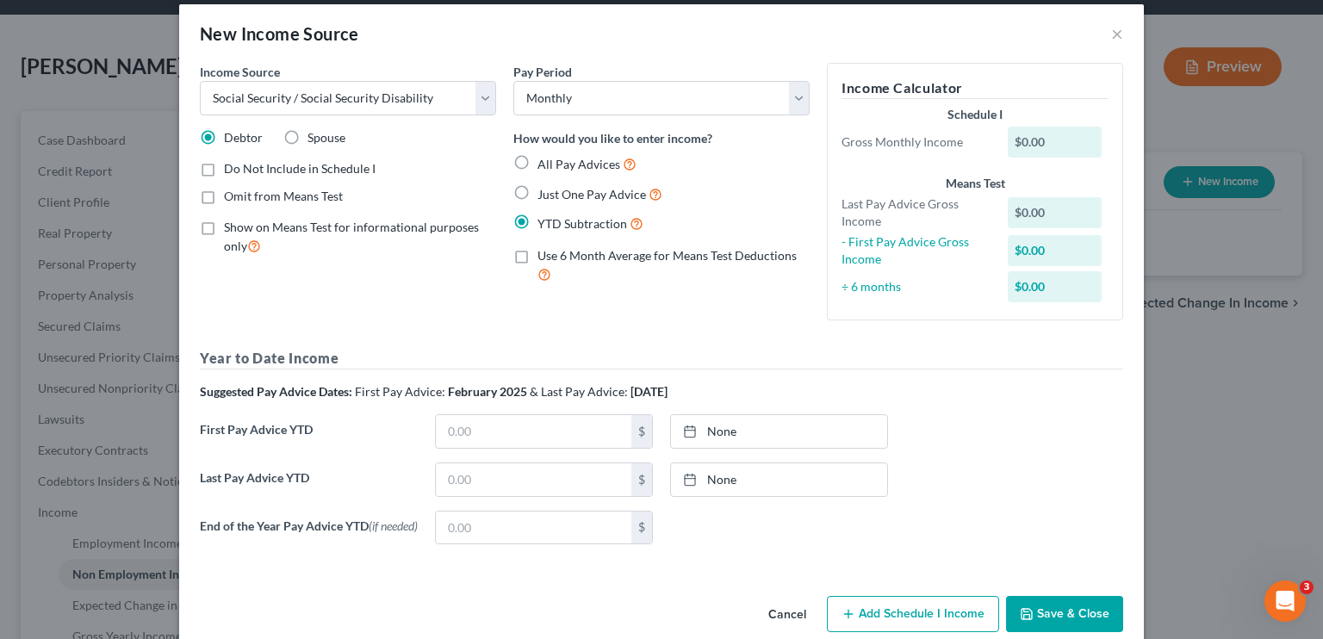
scroll to position [0, 0]
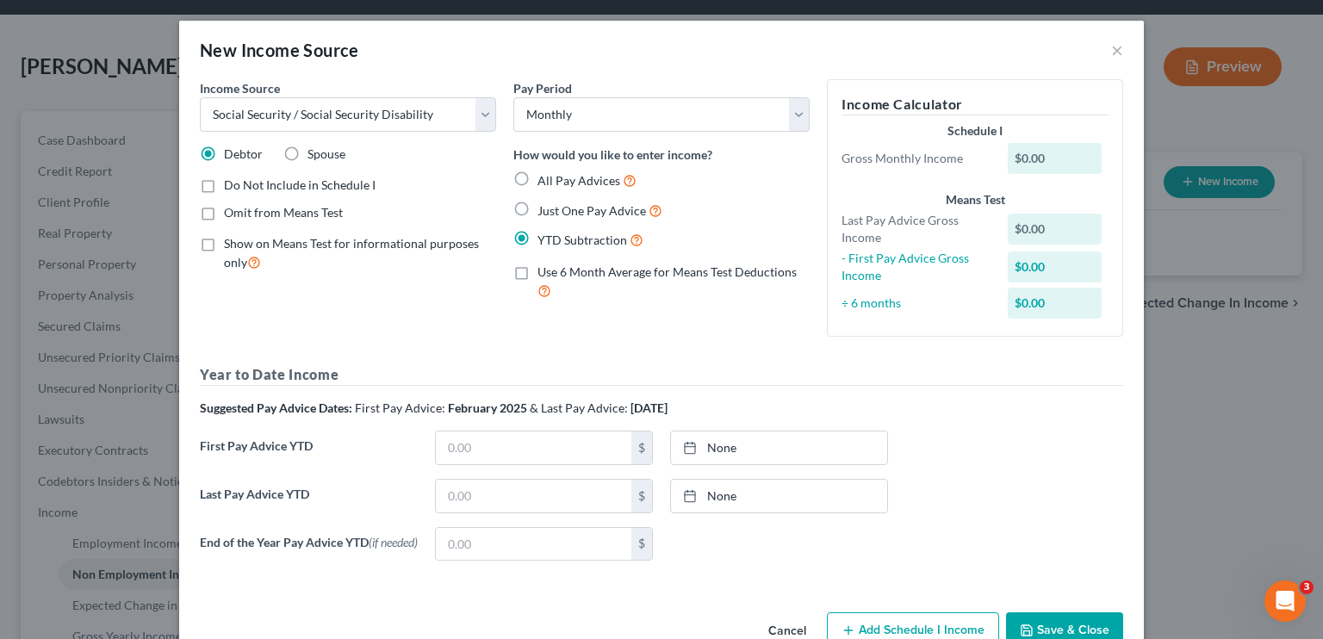
click at [537, 201] on label "Just One Pay Advice" at bounding box center [599, 211] width 125 height 20
click at [544, 201] on input "Just One Pay Advice" at bounding box center [549, 206] width 11 height 11
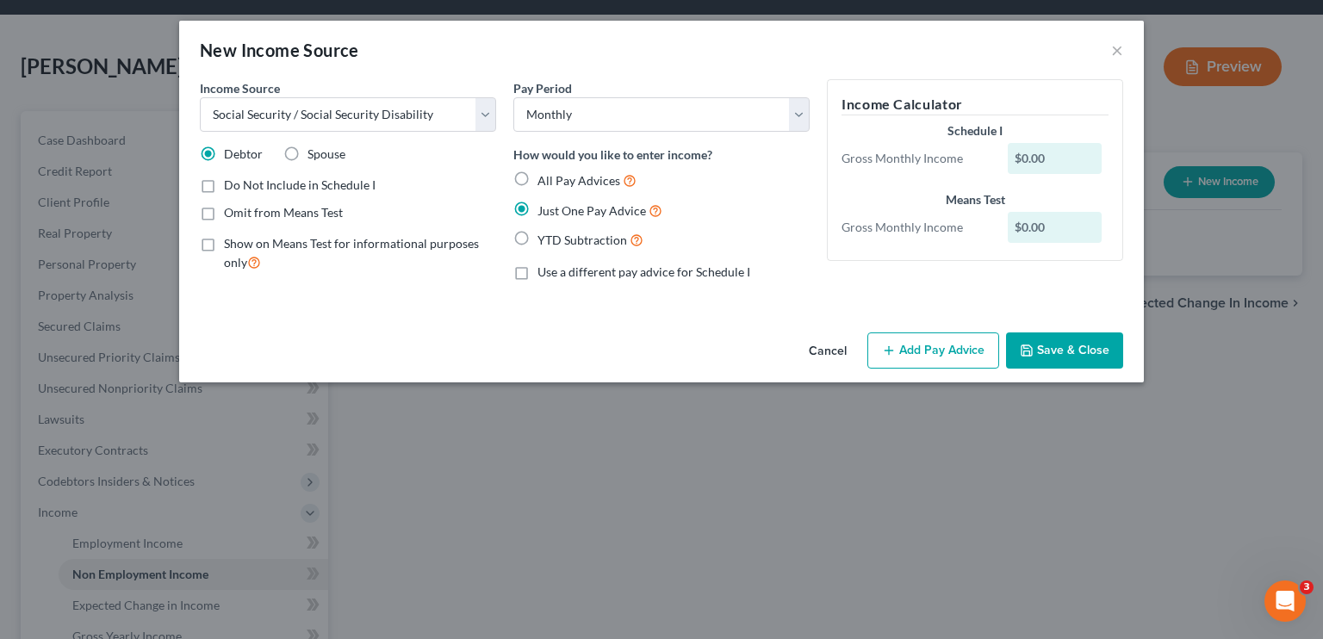
click at [537, 173] on label "All Pay Advices" at bounding box center [586, 181] width 99 height 20
click at [544, 173] on input "All Pay Advices" at bounding box center [549, 176] width 11 height 11
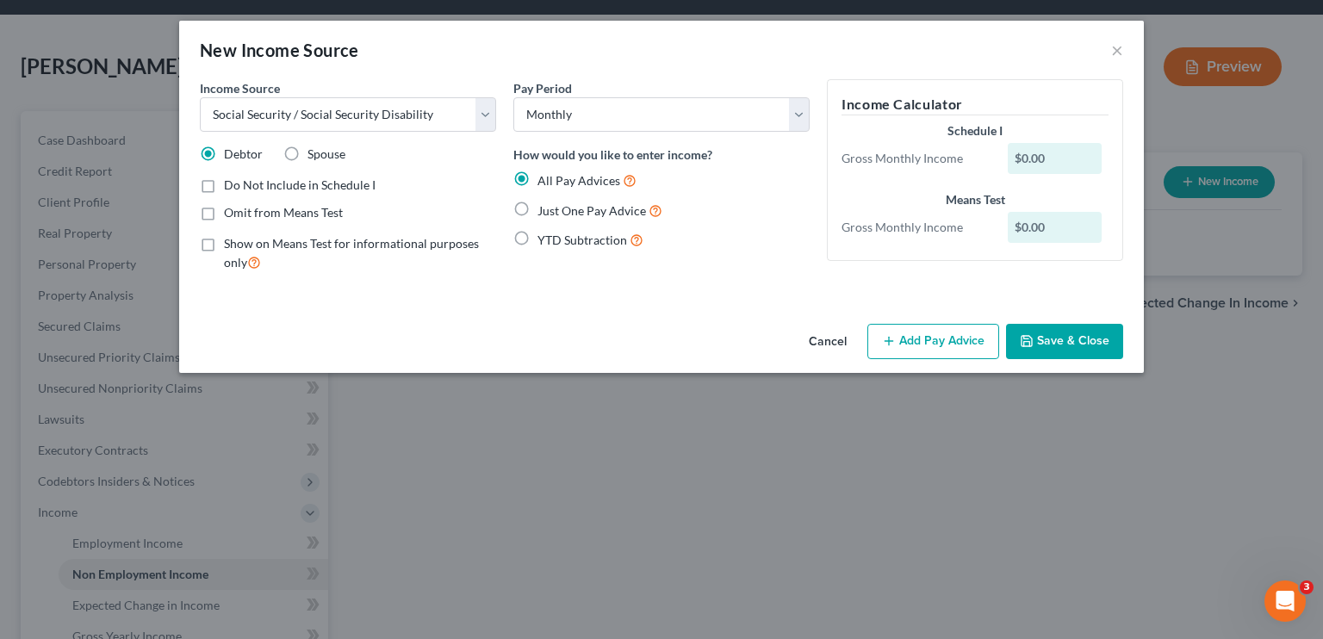
click at [779, 344] on button "Add Pay Advice" at bounding box center [933, 342] width 132 height 36
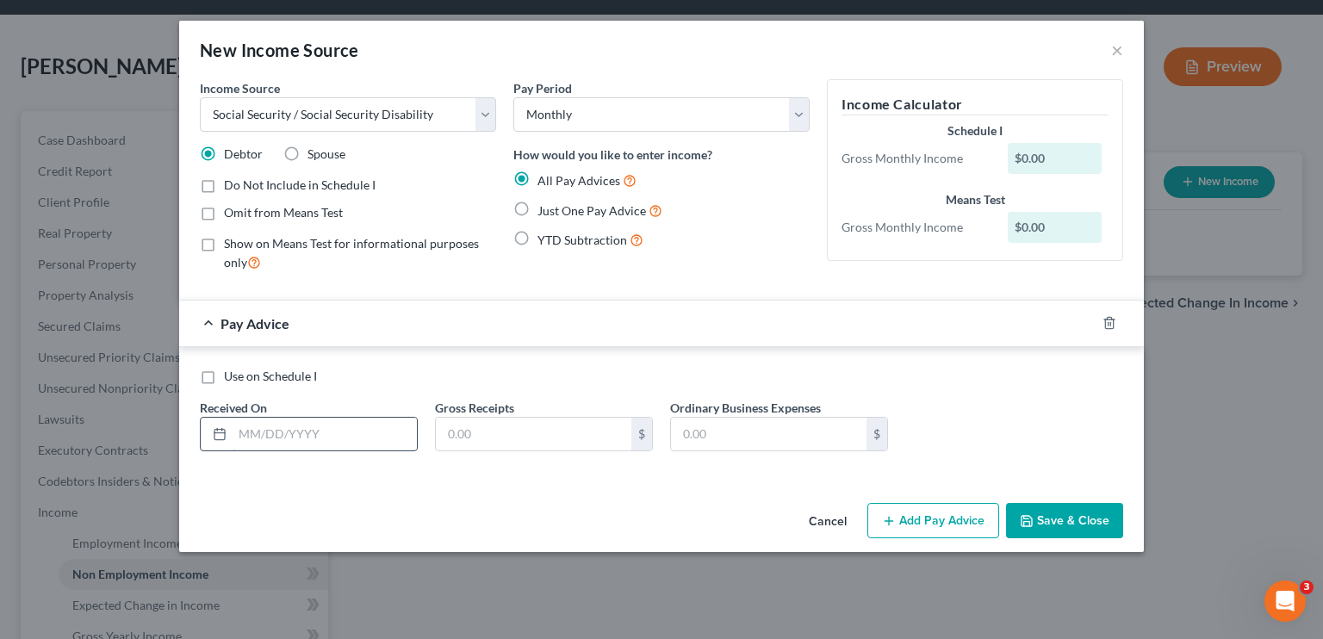
click at [299, 439] on input "text" at bounding box center [325, 434] width 184 height 33
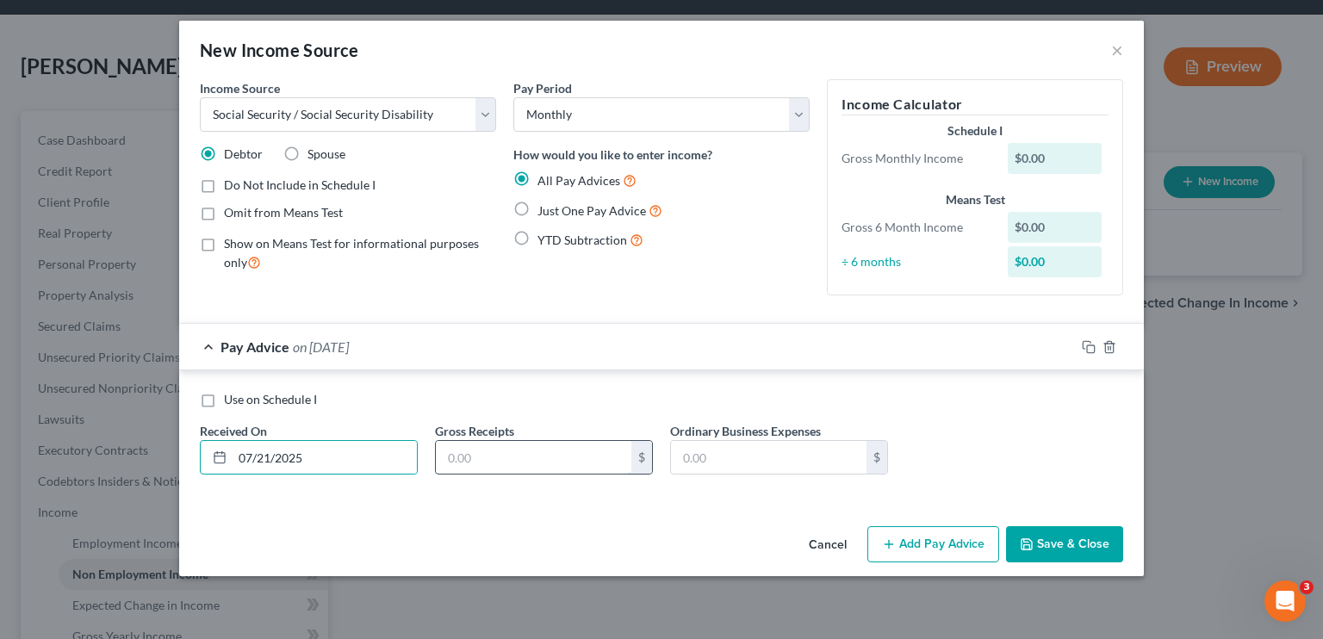
click at [460, 456] on input "text" at bounding box center [534, 457] width 196 height 33
click at [779, 543] on button "Add Pay Advice" at bounding box center [933, 544] width 132 height 36
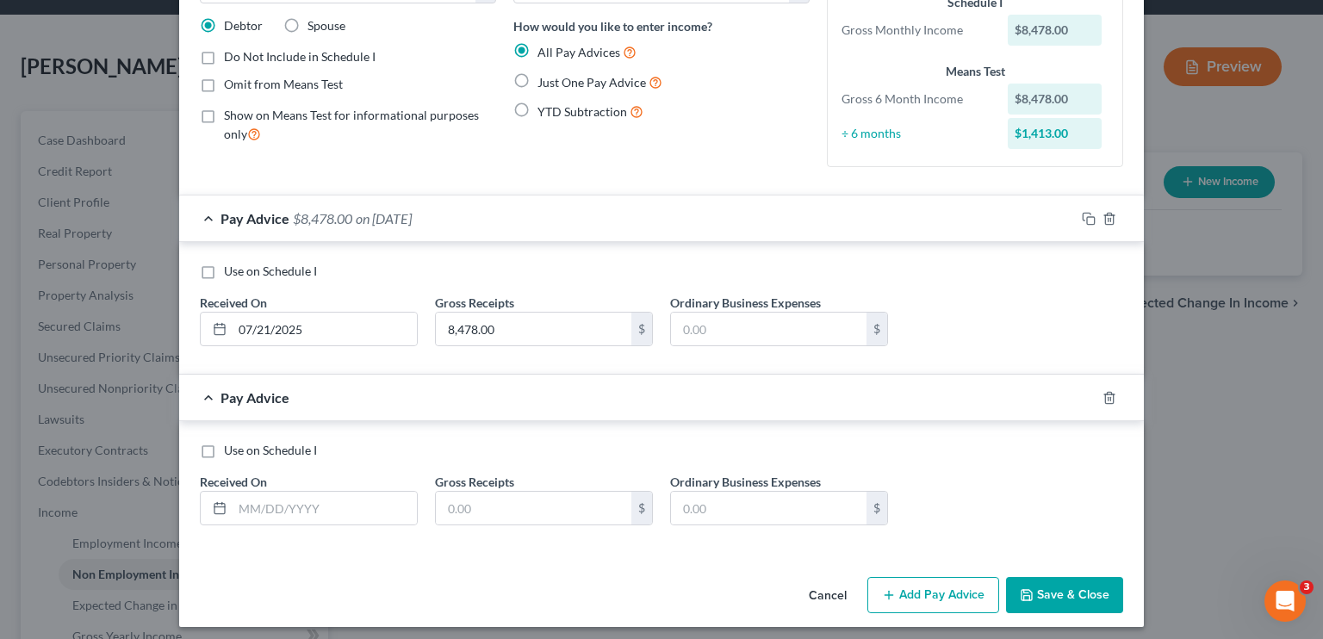
scroll to position [134, 0]
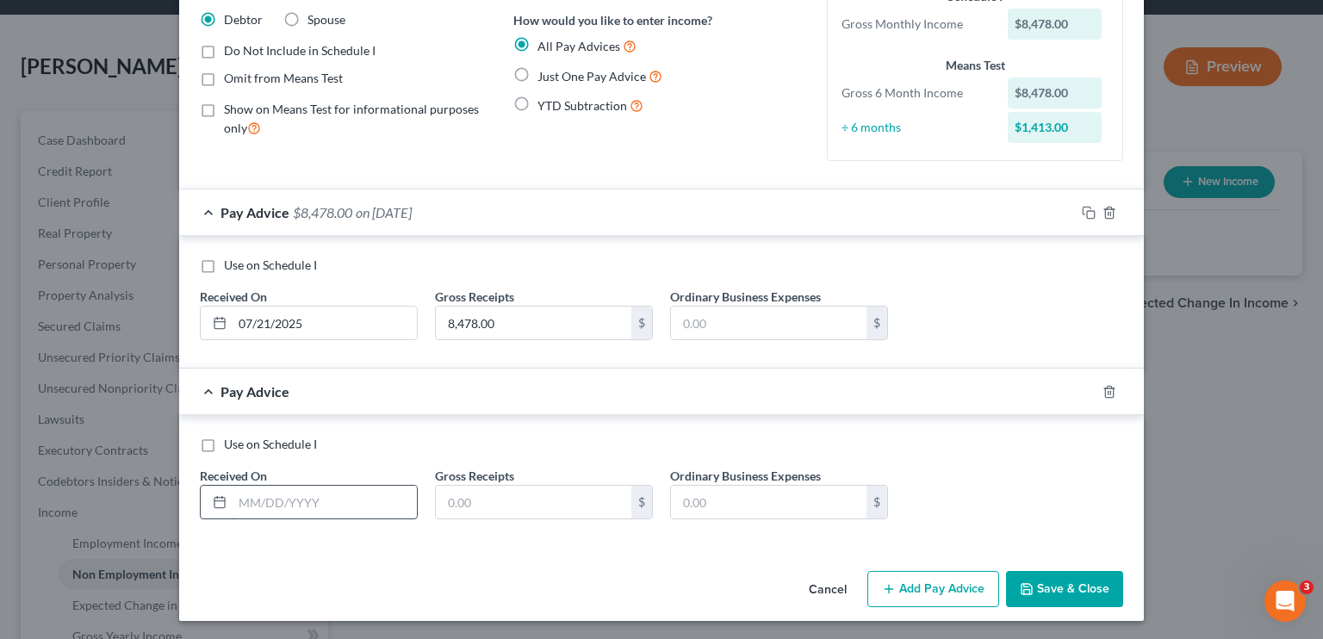
click at [275, 504] on input "text" at bounding box center [325, 502] width 184 height 33
click at [489, 513] on input "text" at bounding box center [534, 502] width 196 height 33
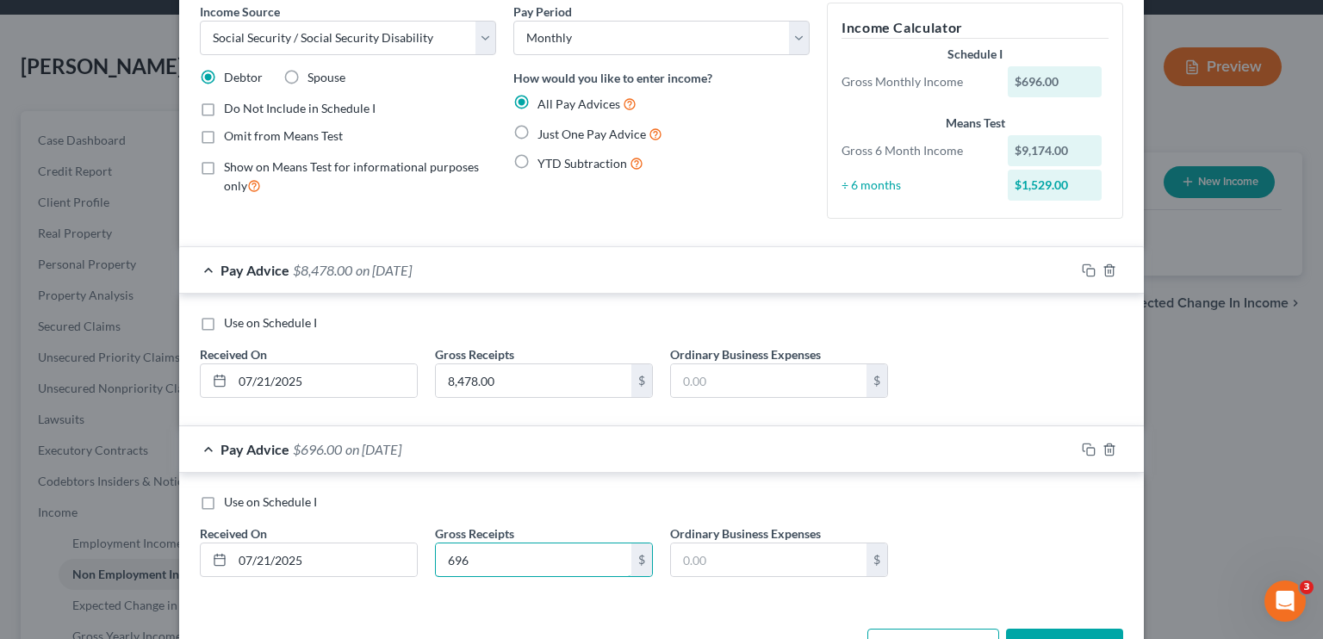
scroll to position [48, 0]
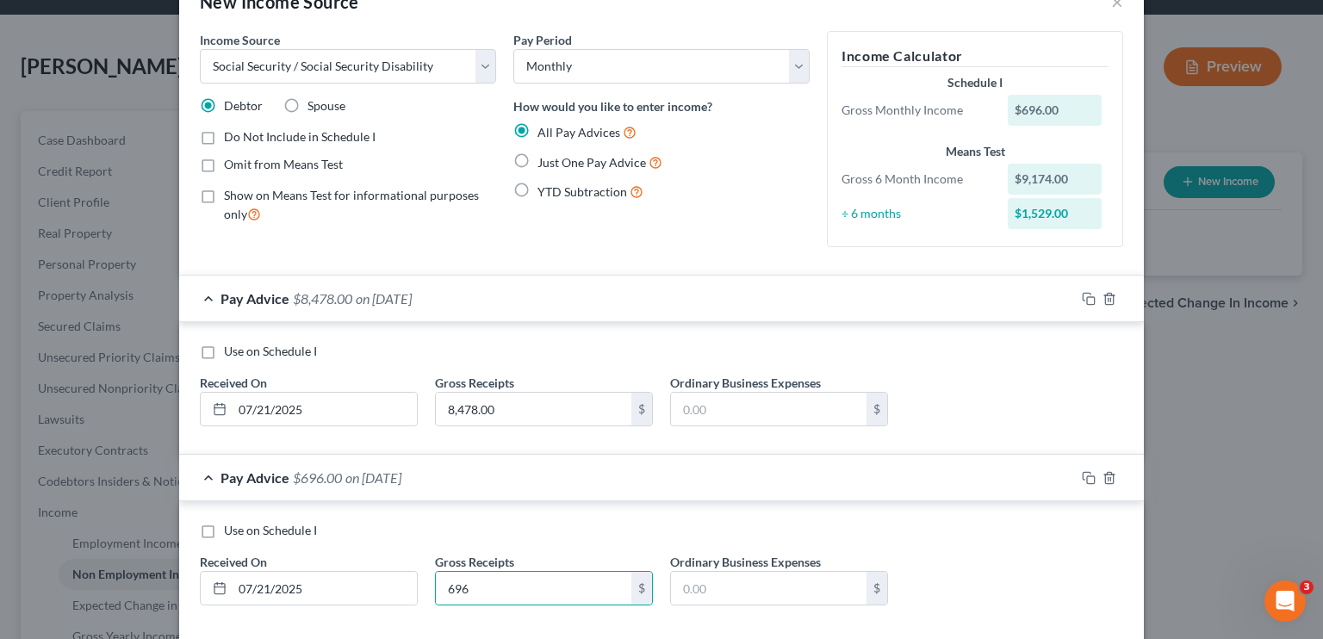
drag, startPoint x: 921, startPoint y: 495, endPoint x: 897, endPoint y: 523, distance: 36.6
click at [779, 495] on div "Pay Advice $696.00 on [DATE]" at bounding box center [627, 478] width 896 height 46
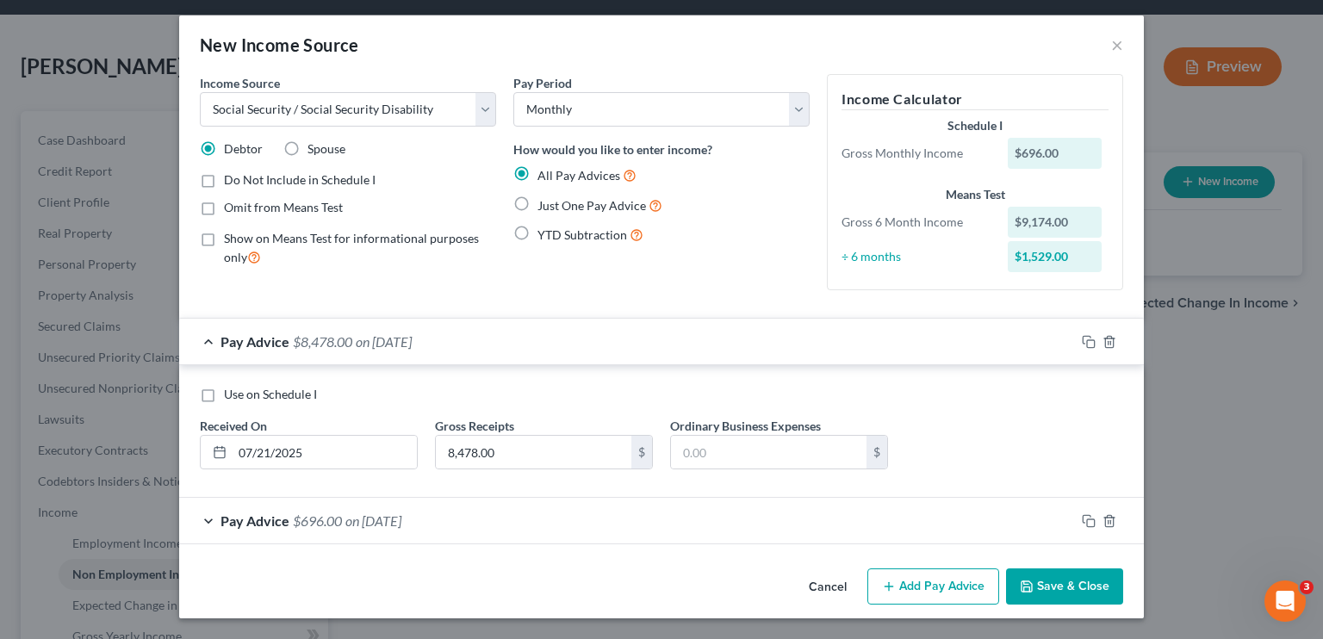
scroll to position [3, 0]
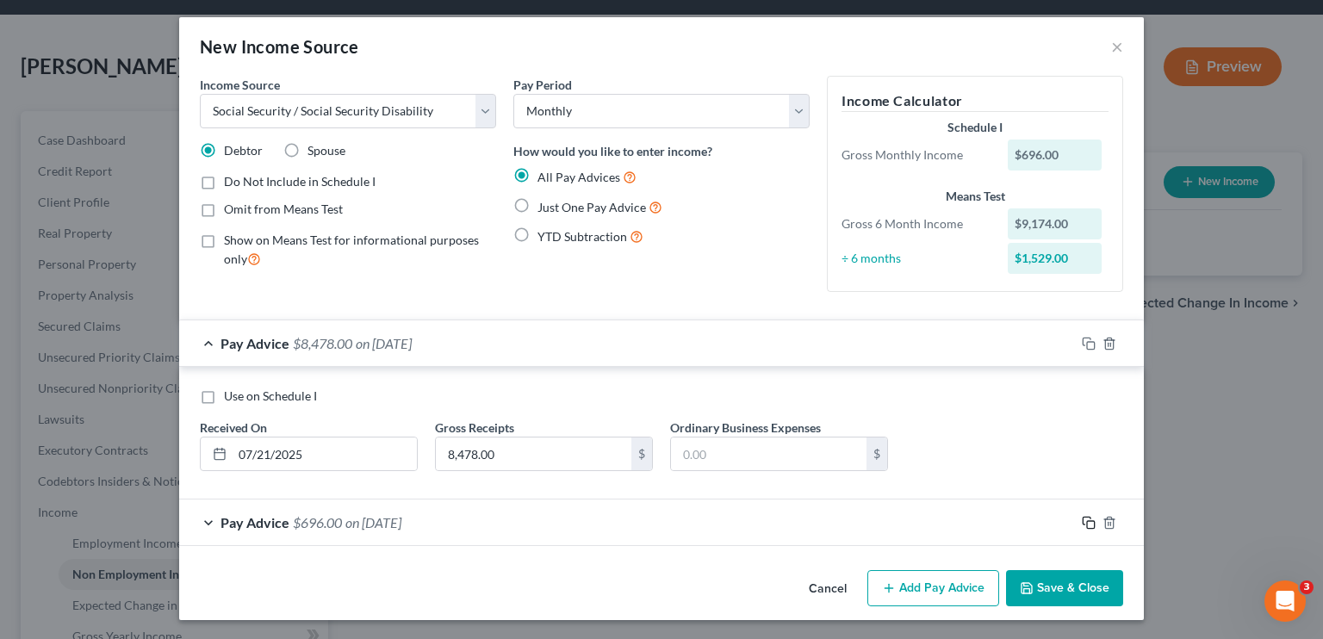
click at [779, 524] on icon "button" at bounding box center [1089, 523] width 14 height 14
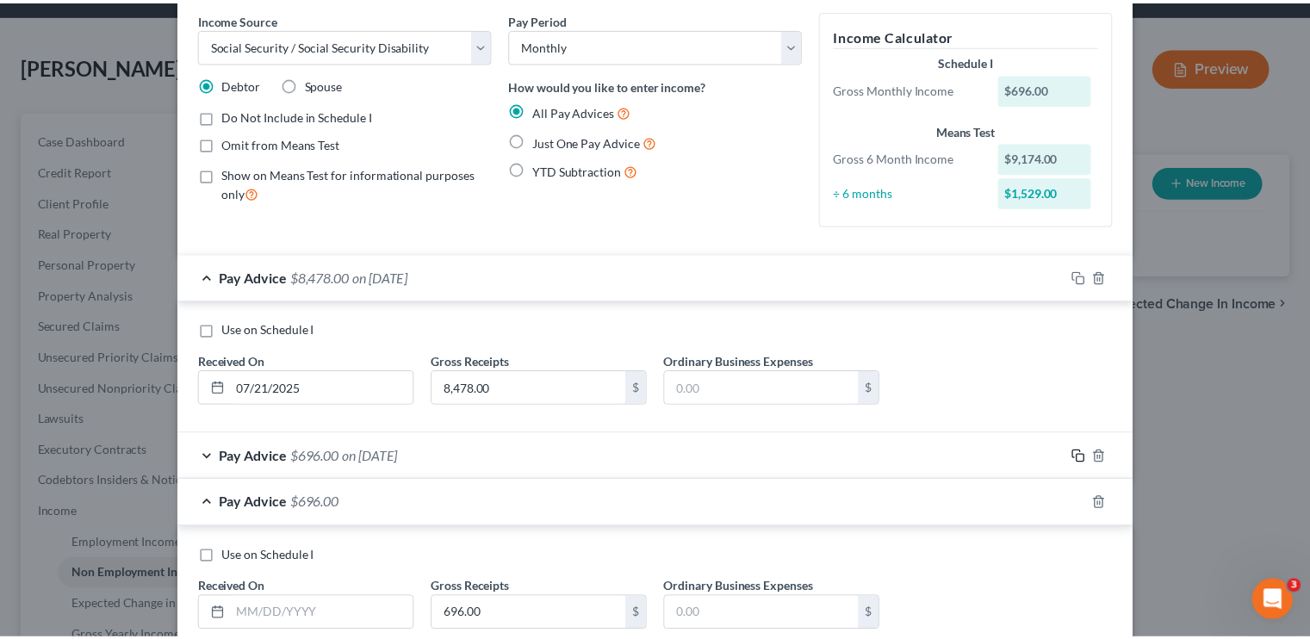
scroll to position [172, 0]
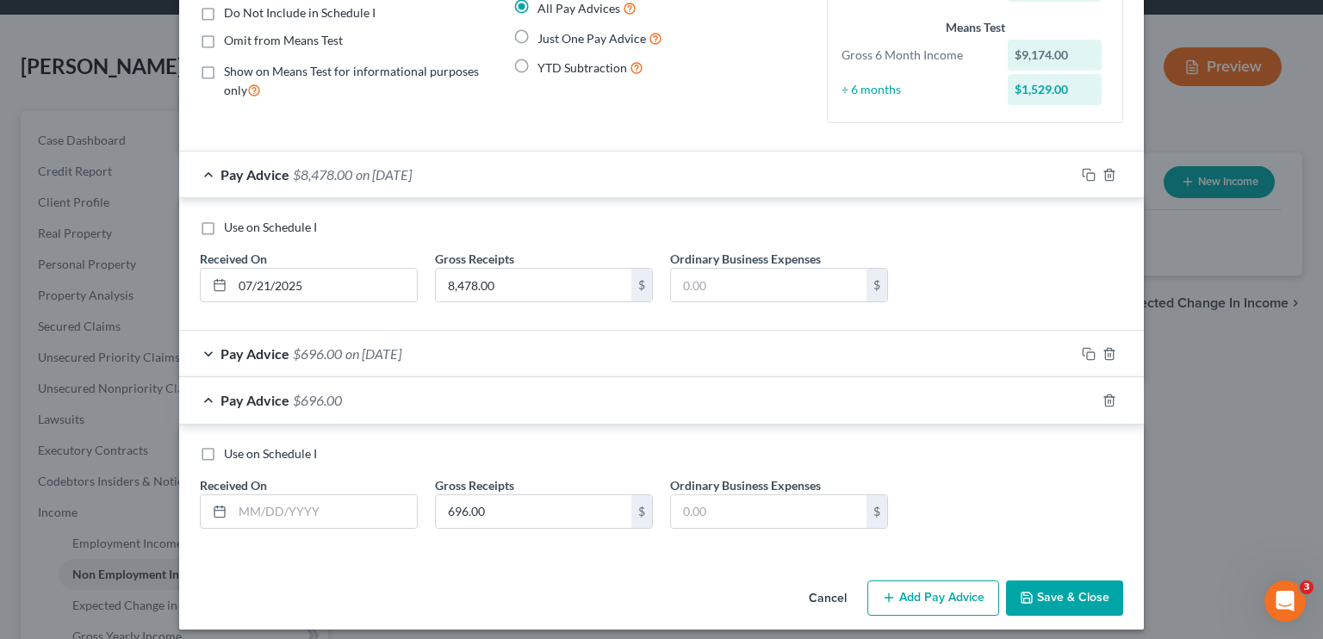
click at [220, 362] on div "Pay Advice $696.00 on [DATE]" at bounding box center [627, 354] width 896 height 46
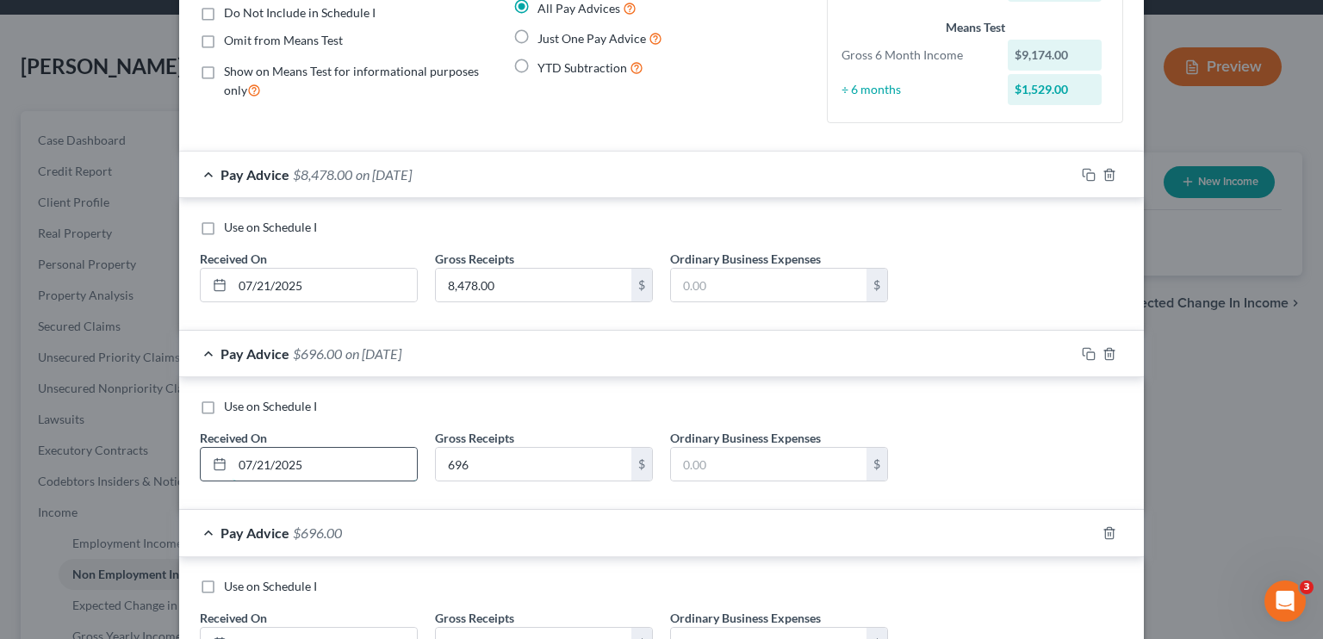
click at [245, 458] on input "07/21/2025" at bounding box center [325, 464] width 184 height 33
drag, startPoint x: 259, startPoint y: 457, endPoint x: 281, endPoint y: 430, distance: 35.0
click at [261, 457] on input "07/21/2025" at bounding box center [325, 464] width 184 height 33
click at [211, 351] on div "Pay Advice $696.00 on [DATE]" at bounding box center [627, 354] width 896 height 46
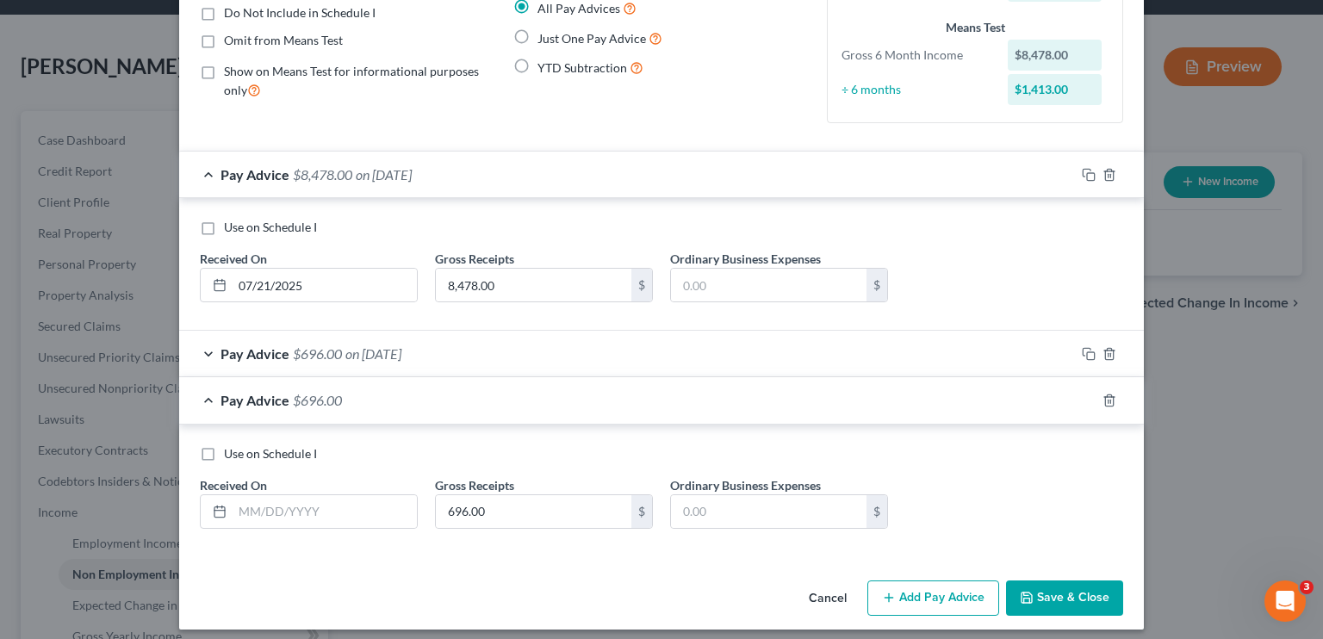
click at [314, 395] on span "$696.00" at bounding box center [317, 400] width 49 height 16
click at [266, 278] on input "07/21/2025" at bounding box center [325, 285] width 184 height 33
click at [265, 276] on input "07/21/2025" at bounding box center [325, 285] width 184 height 33
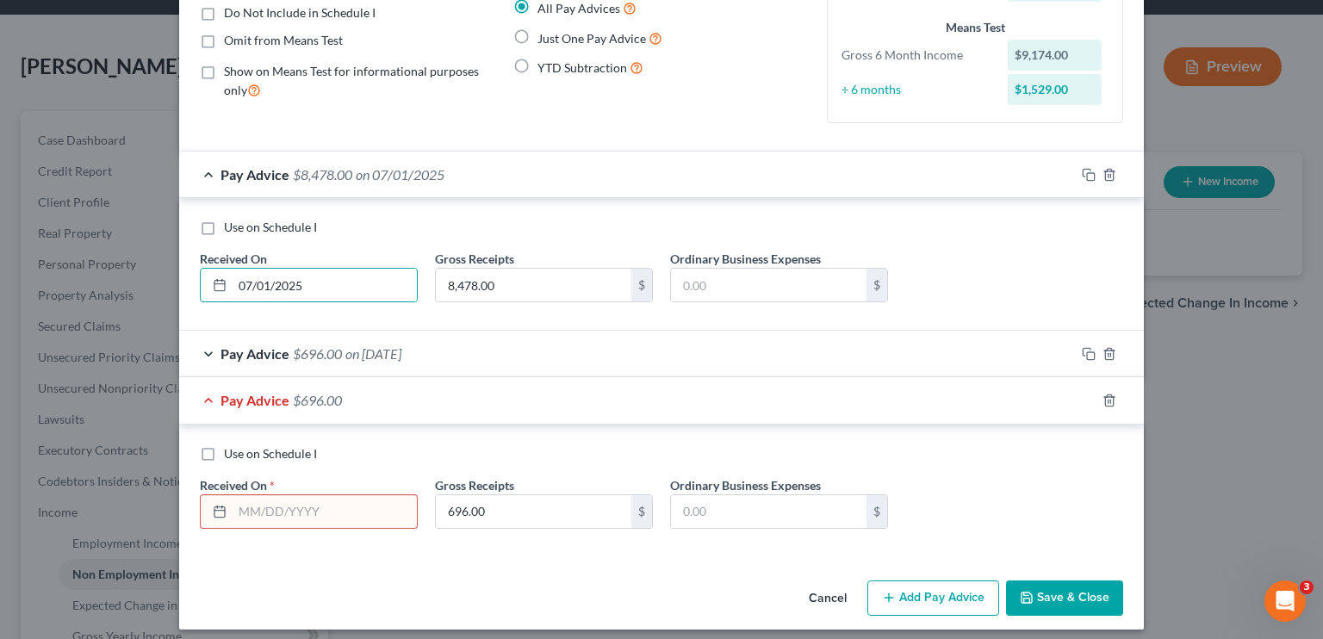
click at [324, 407] on span "$696.00" at bounding box center [317, 400] width 49 height 16
click at [779, 588] on button "Save & Close" at bounding box center [1064, 599] width 117 height 36
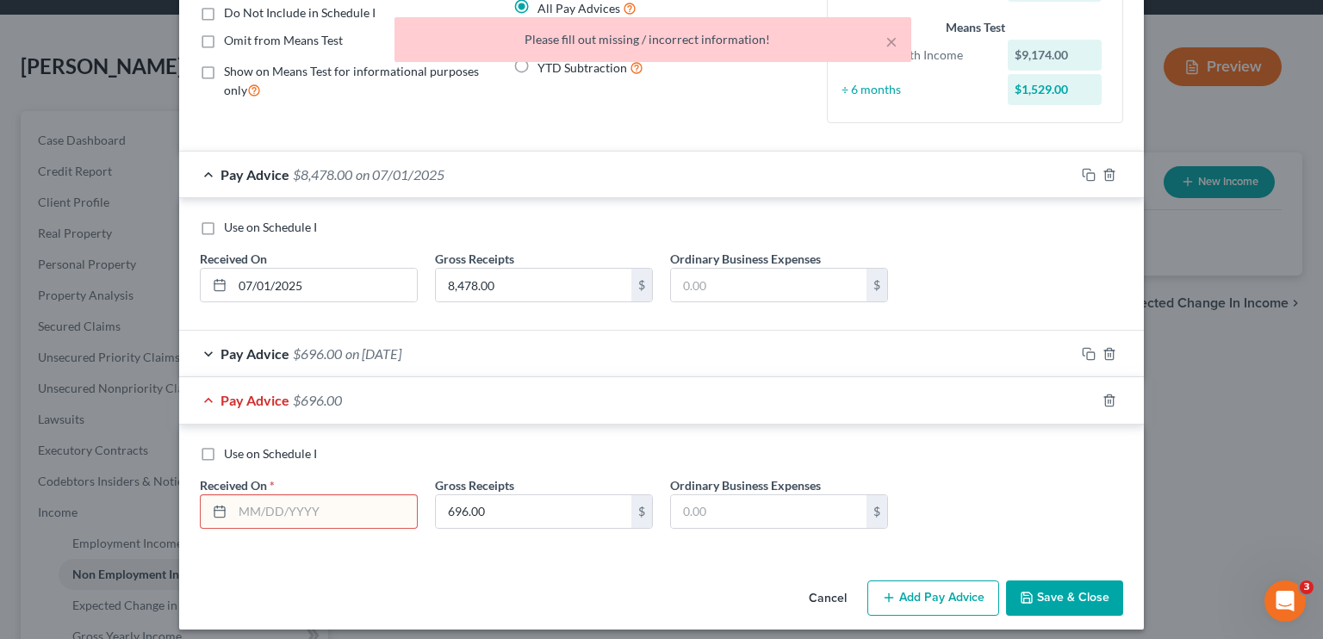
click at [245, 411] on div "Pay Advice $696.00" at bounding box center [637, 400] width 916 height 46
drag, startPoint x: 270, startPoint y: 508, endPoint x: 299, endPoint y: 509, distance: 29.3
click at [270, 508] on input "text" at bounding box center [325, 511] width 184 height 33
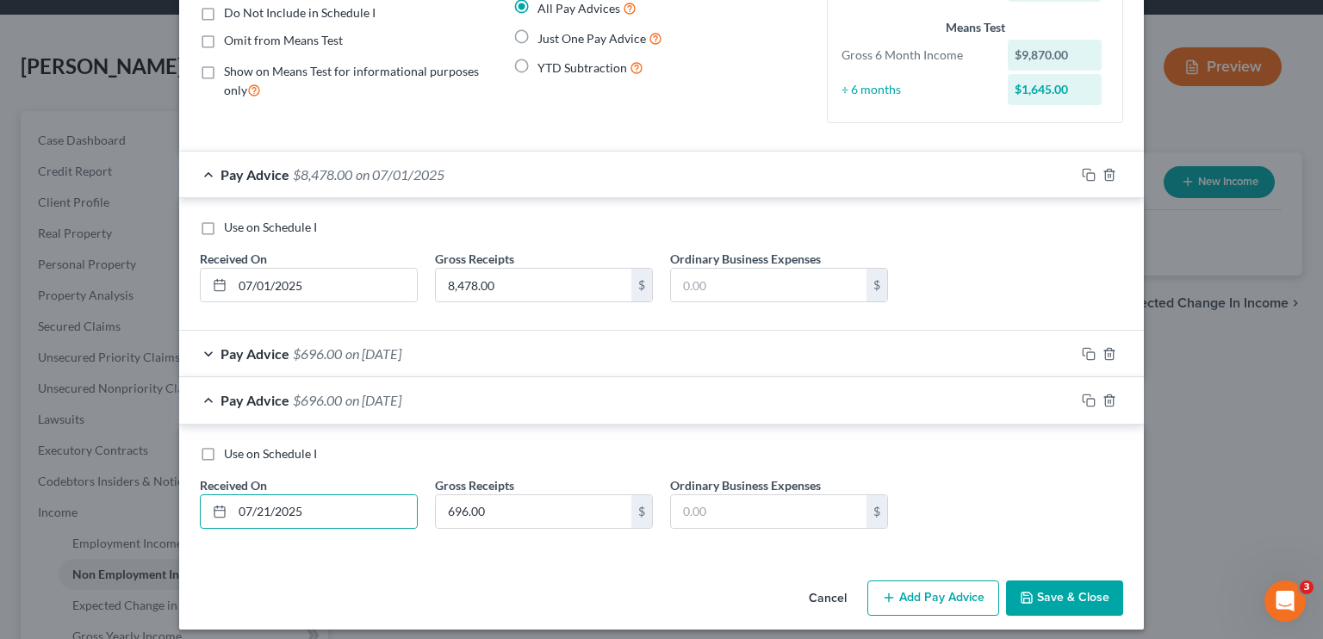
click at [779, 602] on button "Save & Close" at bounding box center [1064, 599] width 117 height 36
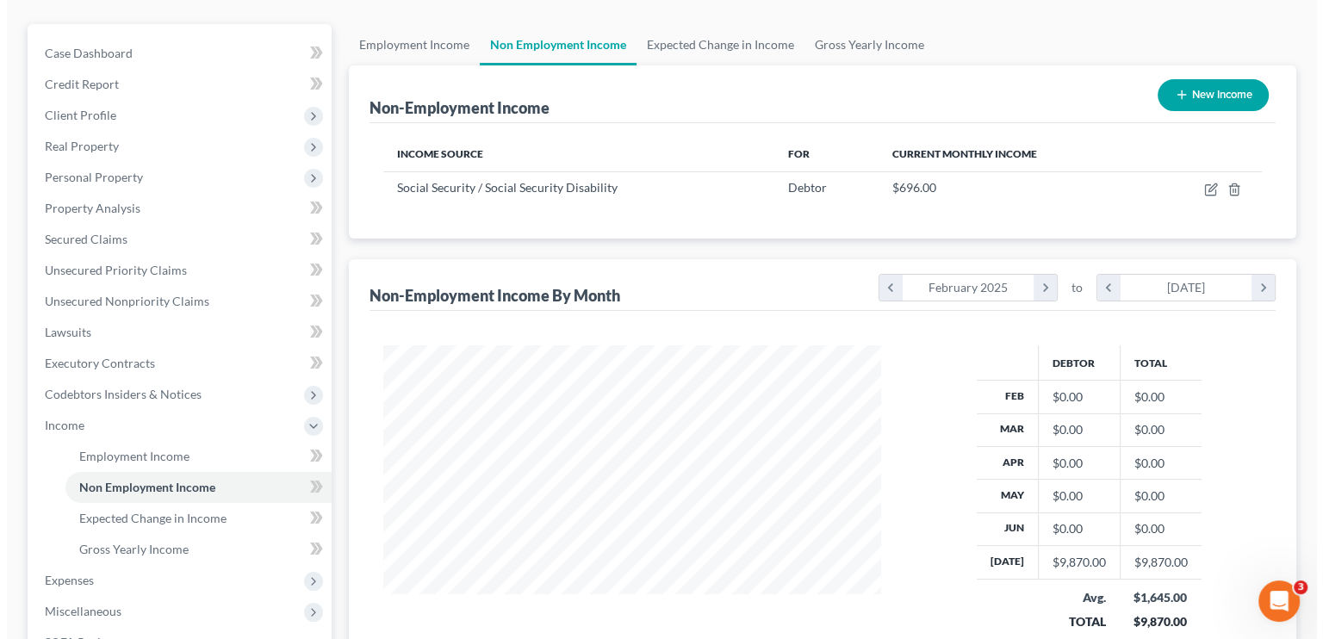
scroll to position [86, 0]
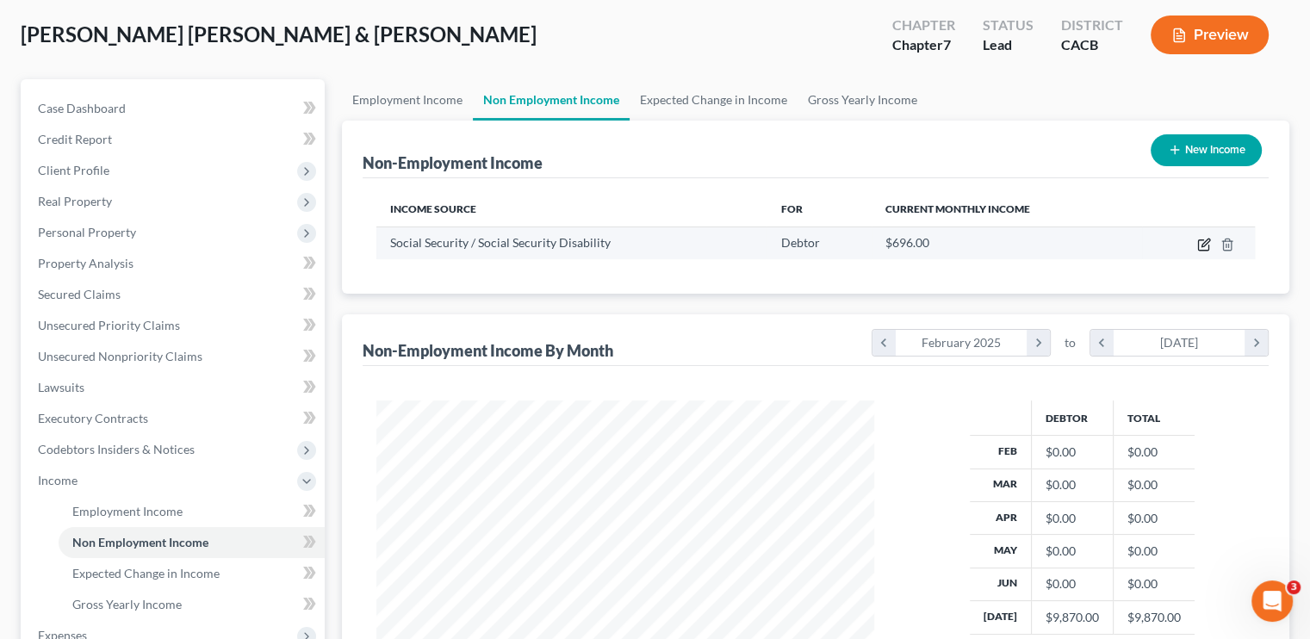
click at [779, 243] on icon "button" at bounding box center [1204, 245] width 14 height 14
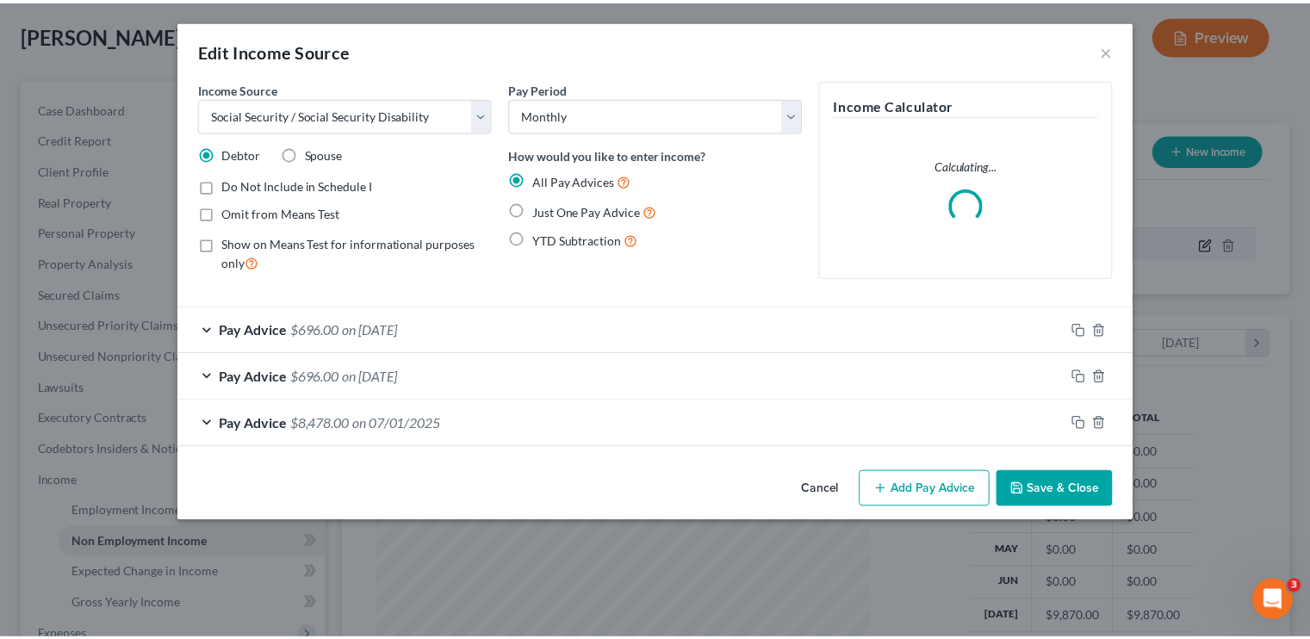
scroll to position [307, 537]
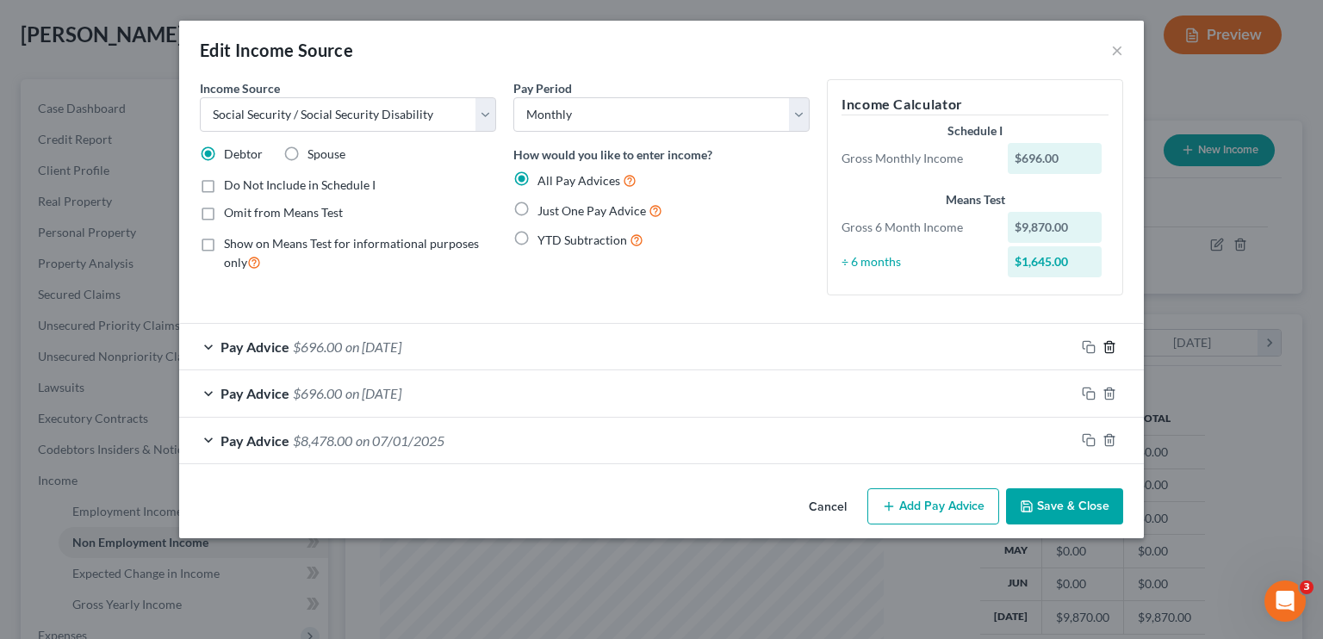
click at [779, 347] on icon "button" at bounding box center [1109, 346] width 8 height 11
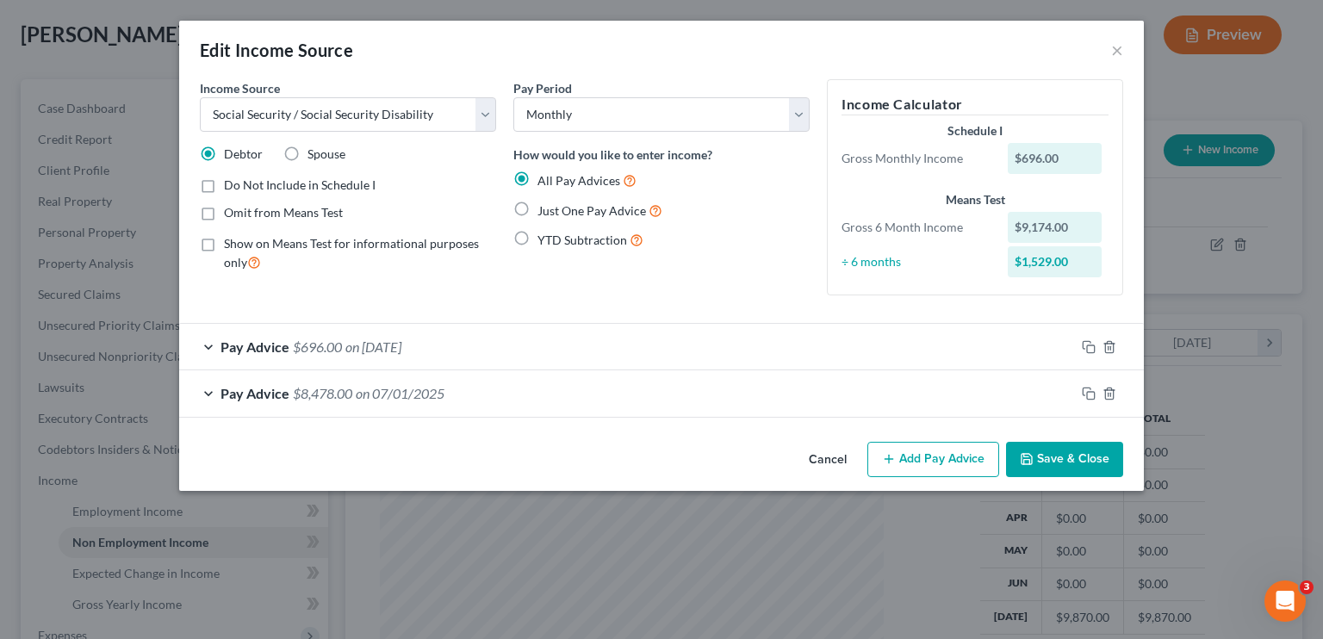
click at [537, 206] on label "Just One Pay Advice" at bounding box center [599, 211] width 125 height 20
click at [544, 206] on input "Just One Pay Advice" at bounding box center [549, 206] width 11 height 11
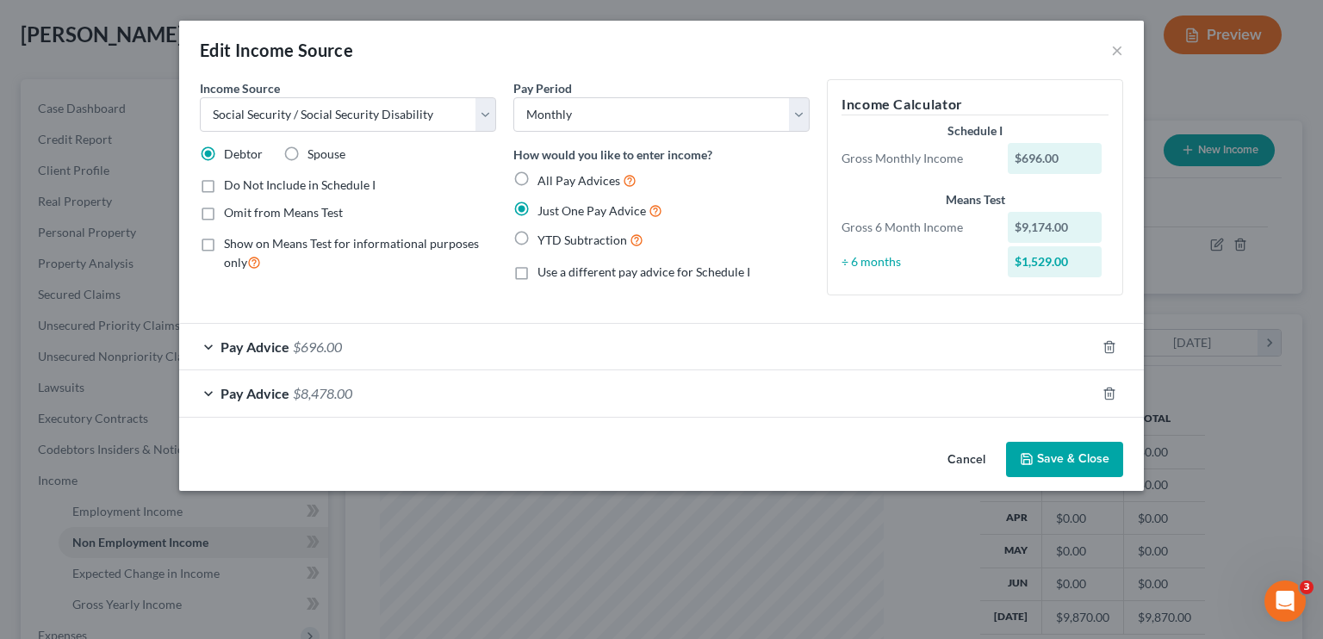
click at [779, 457] on button "Save & Close" at bounding box center [1064, 460] width 117 height 36
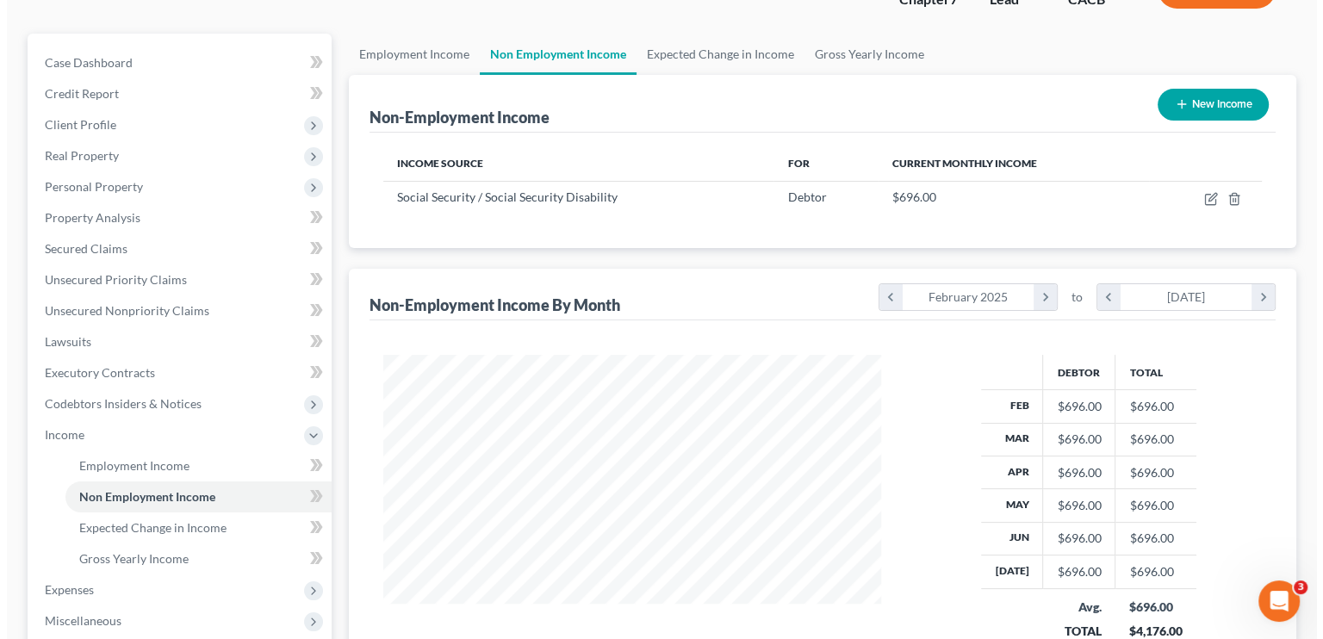
scroll to position [86, 0]
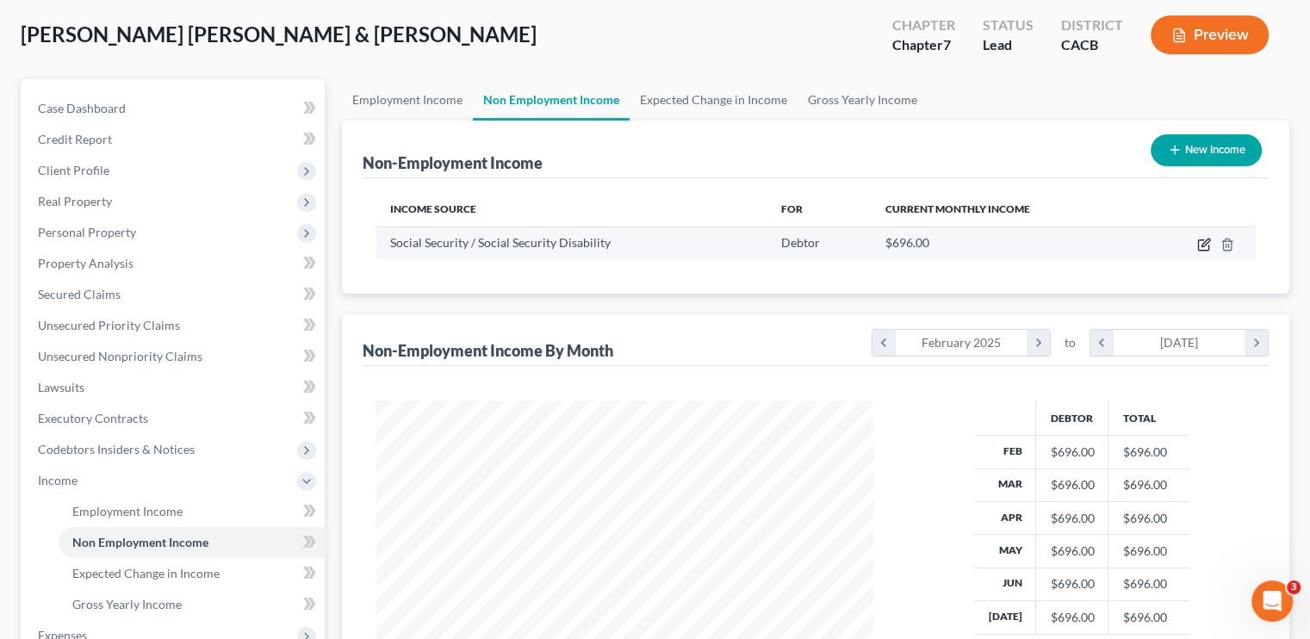
click at [779, 249] on icon "button" at bounding box center [1203, 245] width 10 height 10
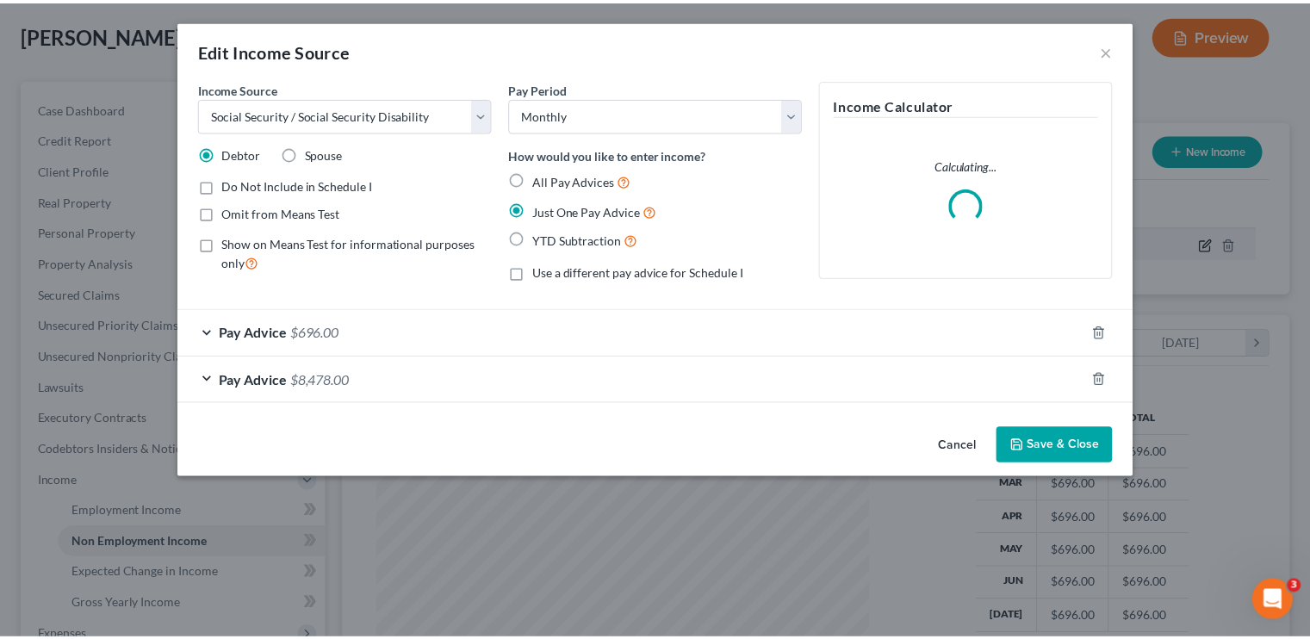
scroll to position [307, 537]
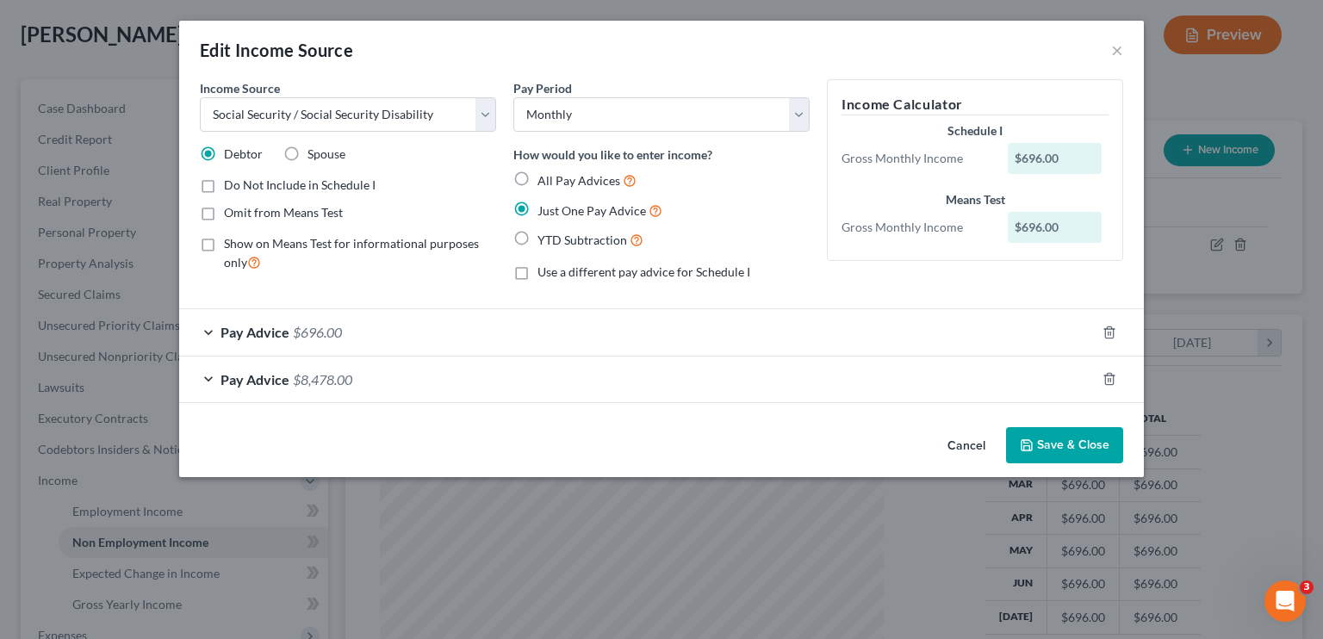
click at [537, 174] on label "All Pay Advices" at bounding box center [586, 181] width 99 height 20
click at [544, 174] on input "All Pay Advices" at bounding box center [549, 176] width 11 height 11
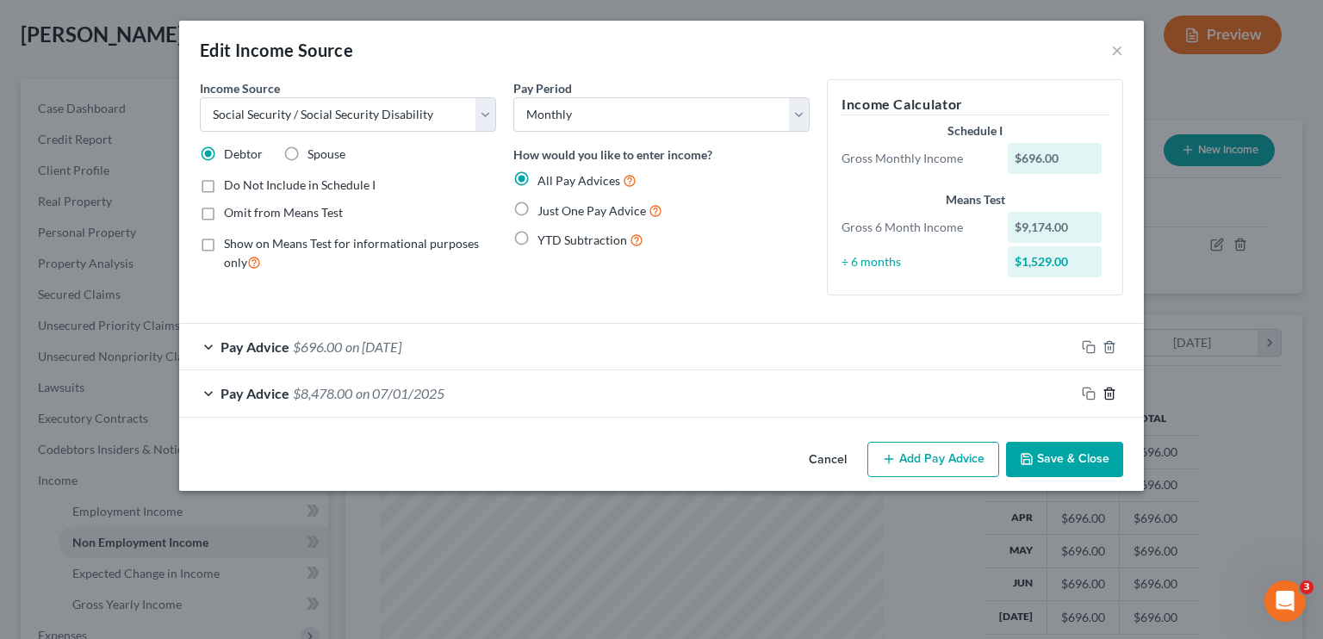
click at [779, 394] on icon "button" at bounding box center [1109, 394] width 14 height 14
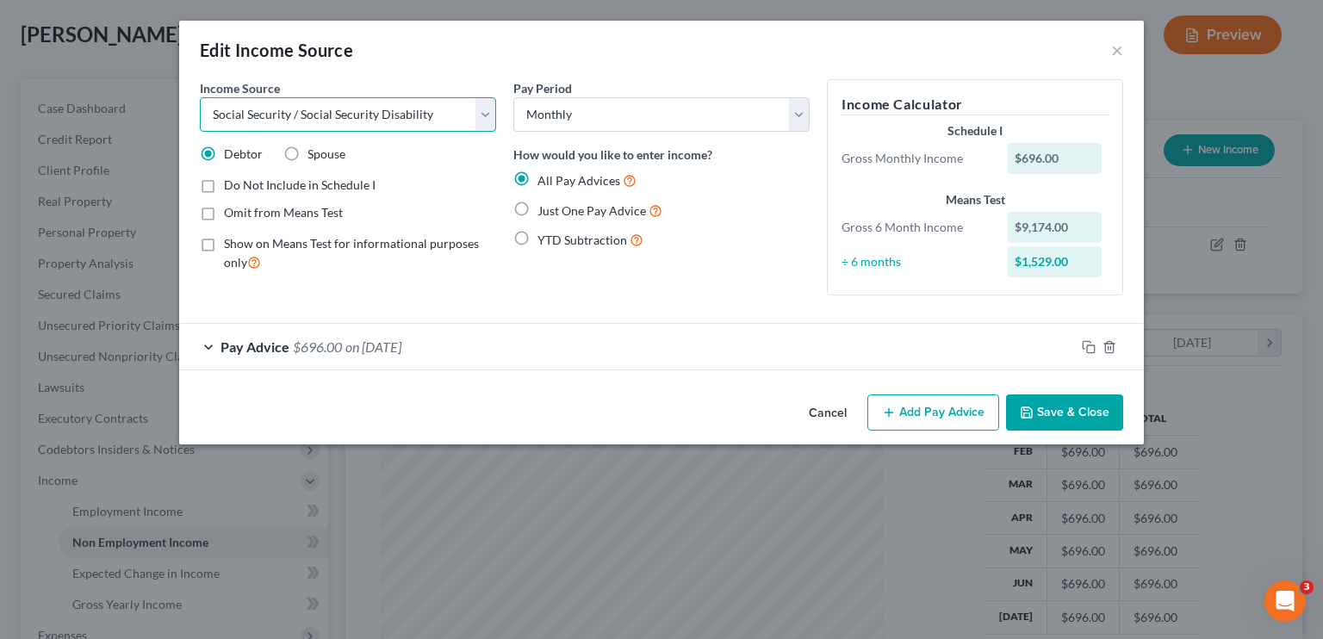
click at [481, 127] on select "Select Unemployment Disability (from employer) Pension Retirement Social Securi…" at bounding box center [348, 114] width 296 height 34
click at [200, 97] on select "Select Unemployment Disability (from employer) Pension Retirement Social Securi…" at bounding box center [348, 114] width 296 height 34
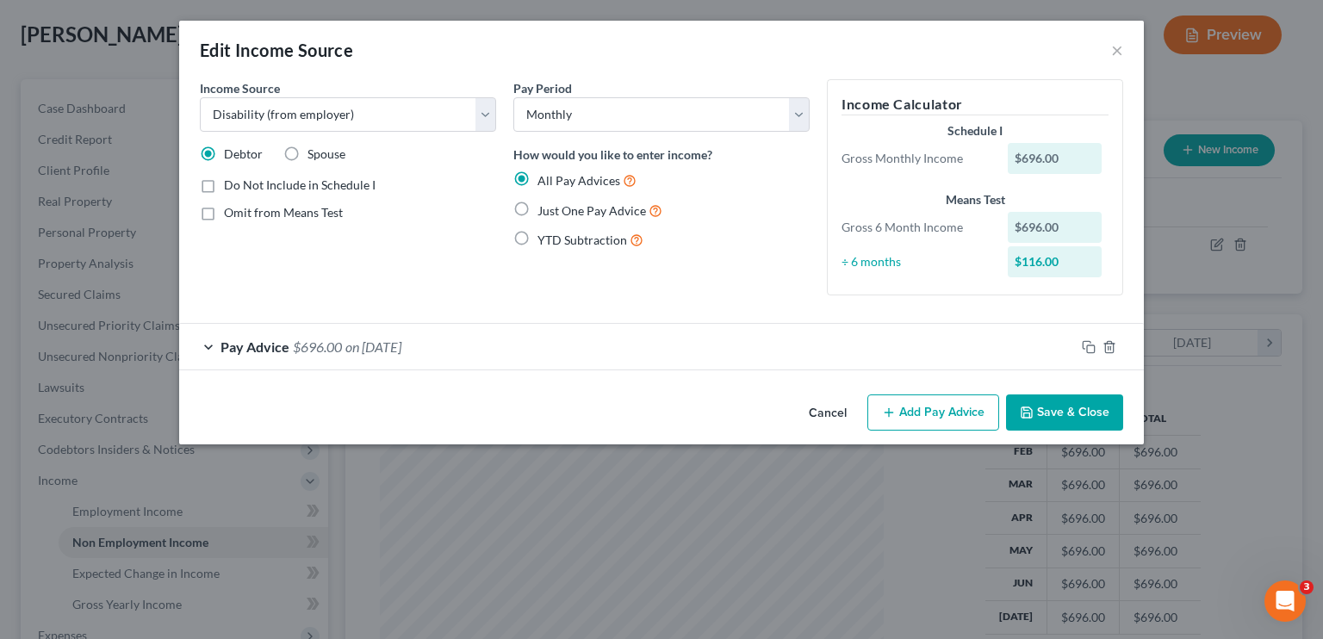
click at [779, 414] on button "Save & Close" at bounding box center [1064, 412] width 117 height 36
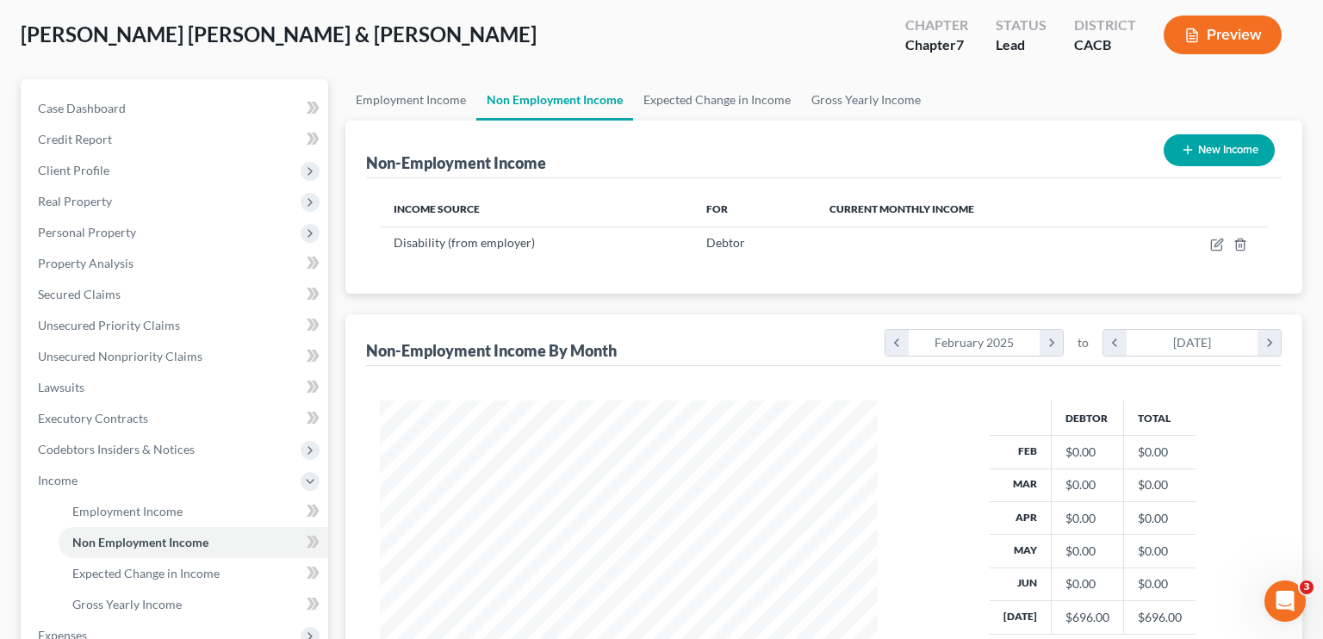
scroll to position [860973, 860747]
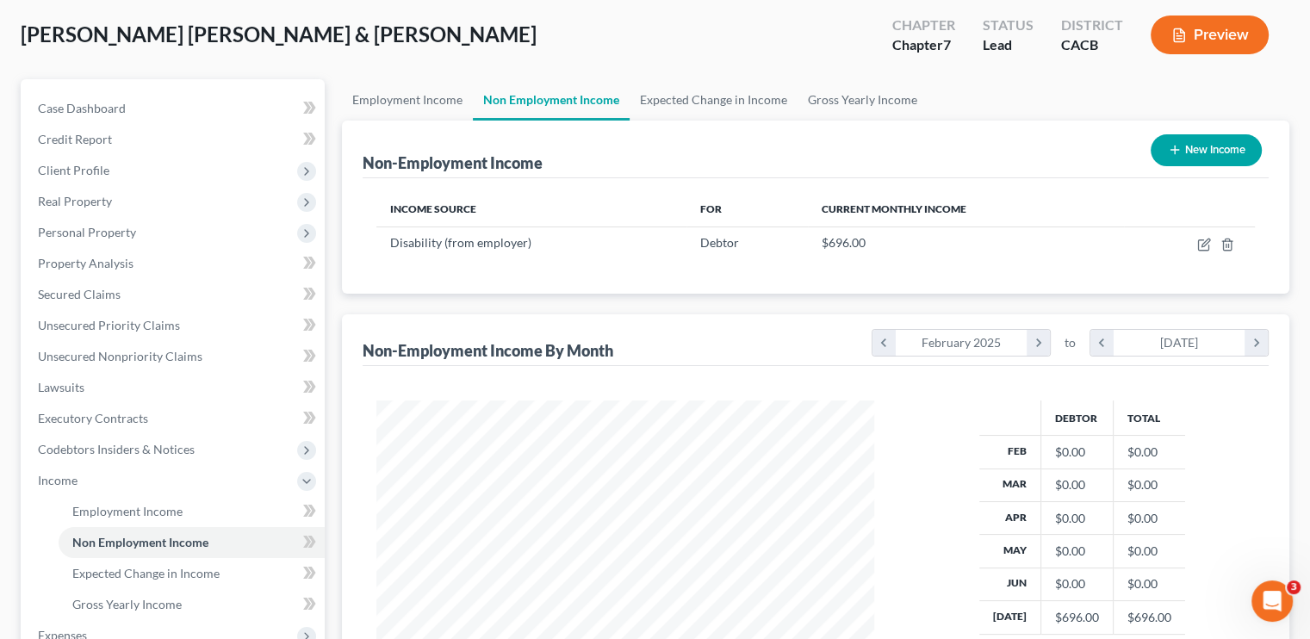
click at [779, 156] on button "New Income" at bounding box center [1206, 150] width 111 height 32
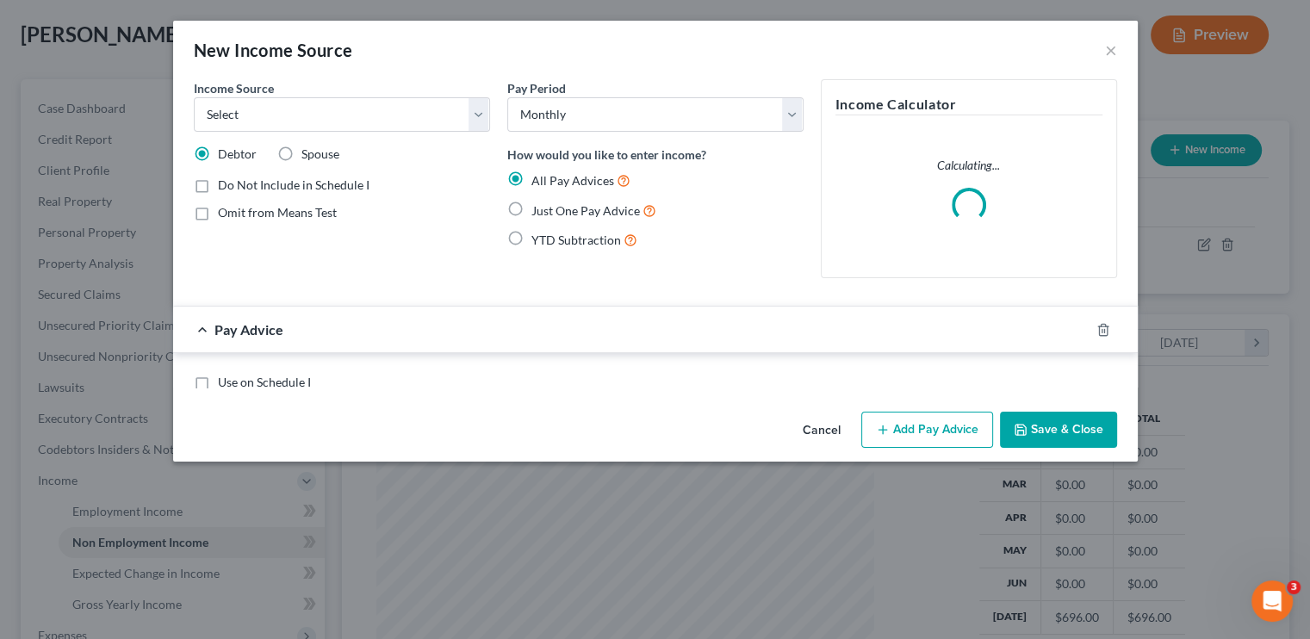
scroll to position [307, 537]
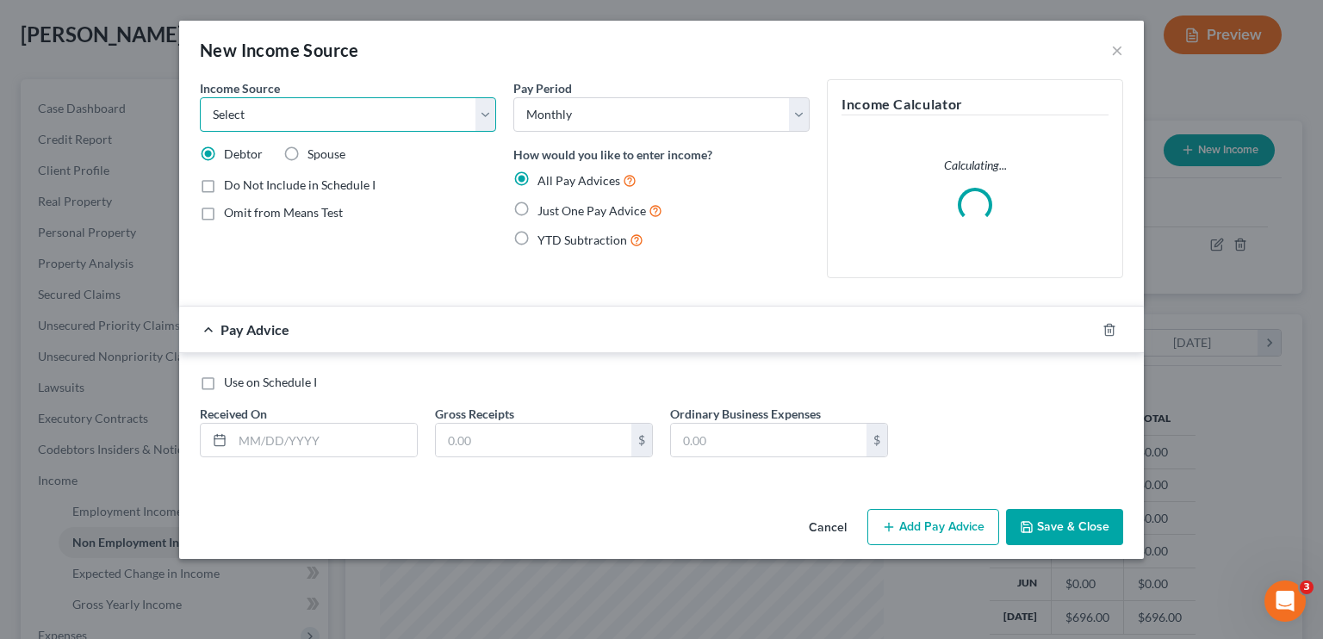
click at [341, 115] on select "Select Unemployment Disability (from employer) Pension Retirement Social Securi…" at bounding box center [348, 114] width 296 height 34
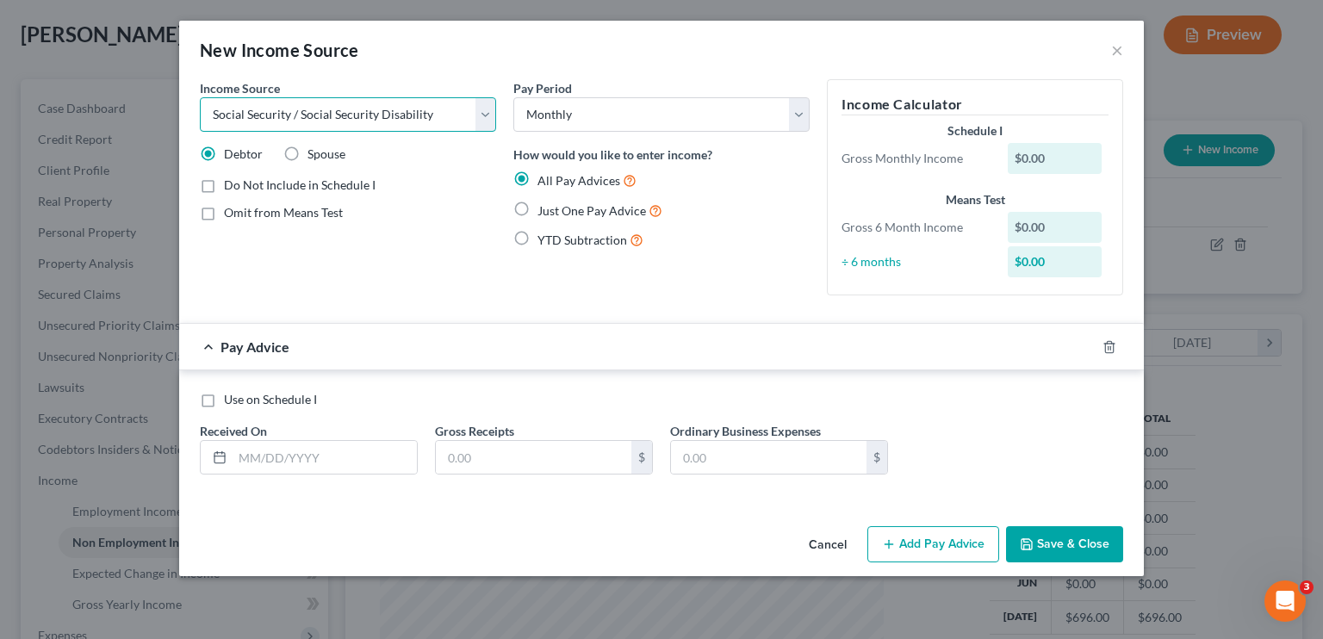
click at [200, 97] on select "Select Unemployment Disability (from employer) Pension Retirement Social Securi…" at bounding box center [348, 114] width 296 height 34
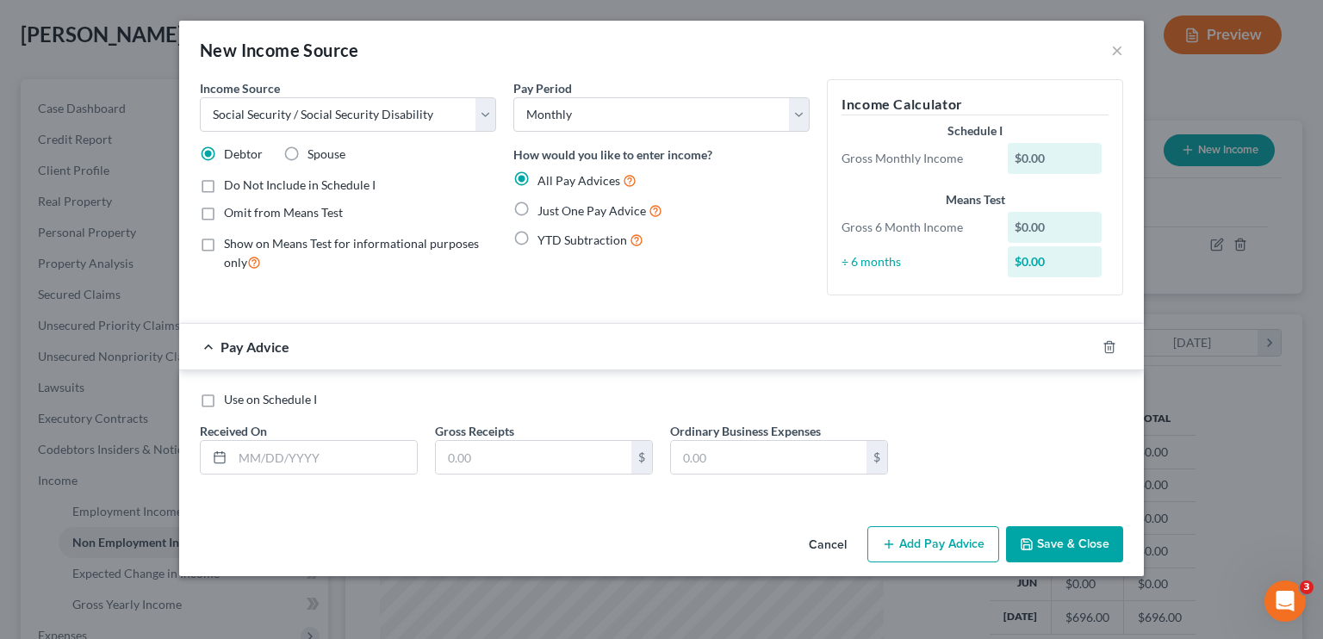
click at [537, 206] on label "Just One Pay Advice" at bounding box center [599, 211] width 125 height 20
click at [544, 206] on input "Just One Pay Advice" at bounding box center [549, 206] width 11 height 11
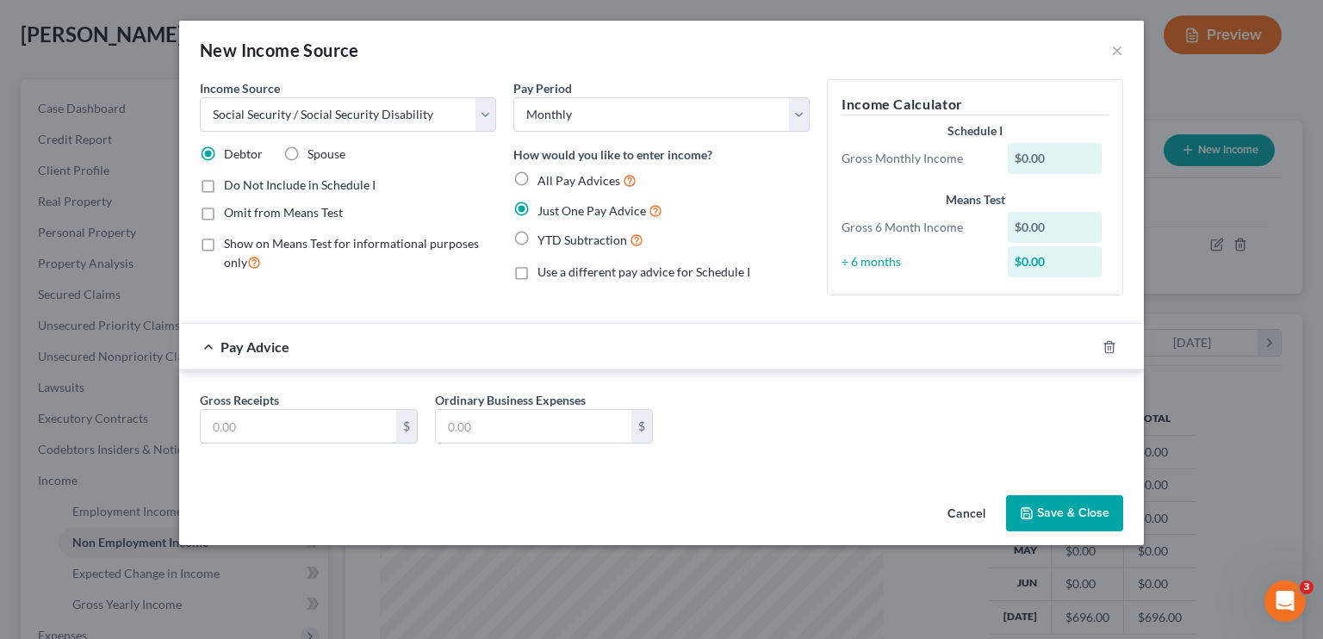
drag, startPoint x: 312, startPoint y: 421, endPoint x: 593, endPoint y: 388, distance: 282.7
click at [312, 421] on input "text" at bounding box center [299, 426] width 196 height 33
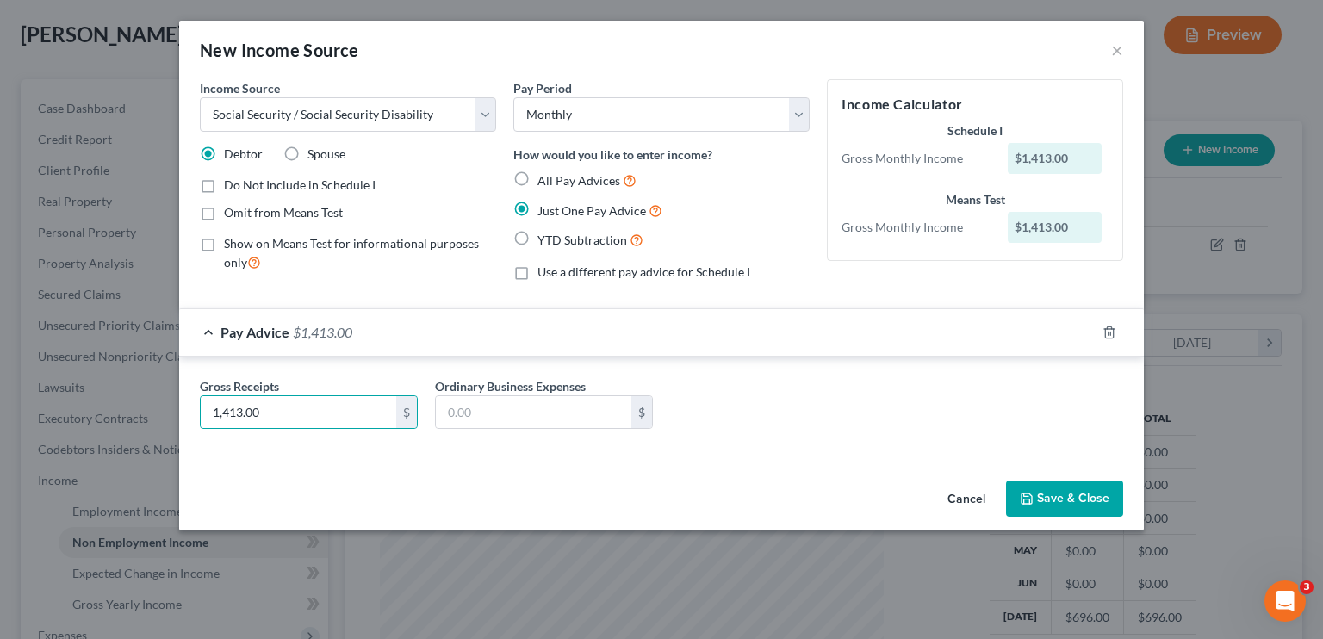
click at [537, 176] on label "All Pay Advices" at bounding box center [586, 181] width 99 height 20
click at [544, 176] on input "All Pay Advices" at bounding box center [549, 176] width 11 height 11
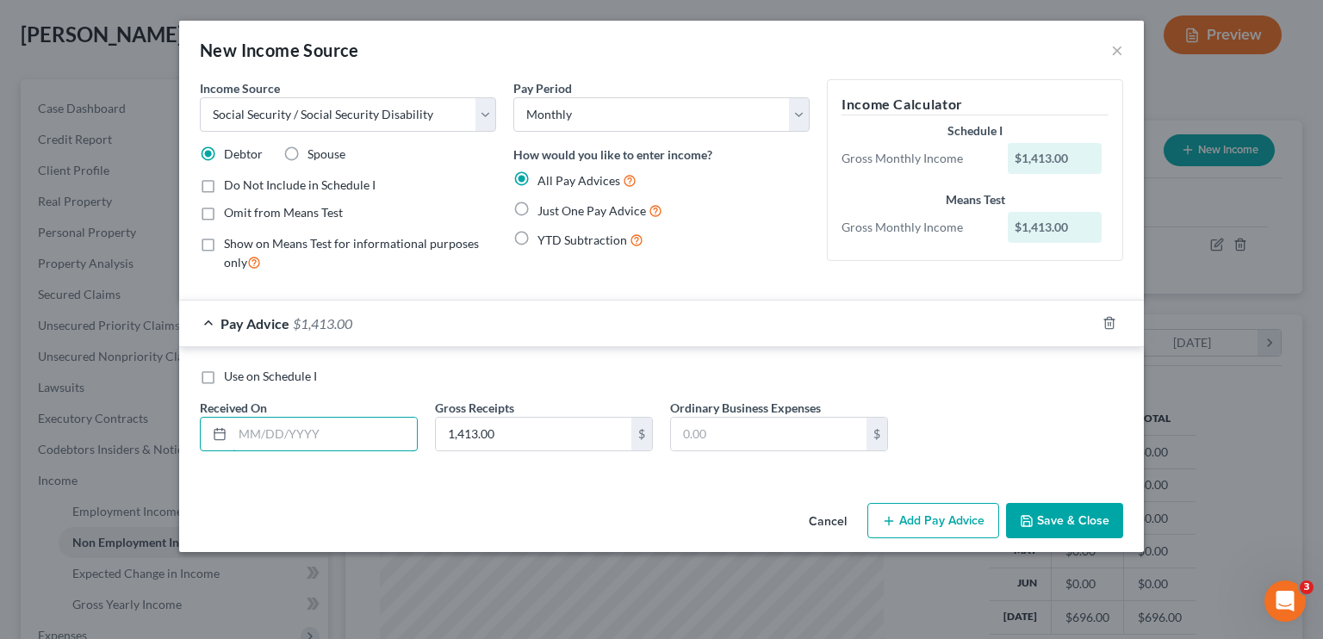
drag, startPoint x: 291, startPoint y: 438, endPoint x: 451, endPoint y: 347, distance: 184.4
click at [291, 438] on input "text" at bounding box center [325, 434] width 184 height 33
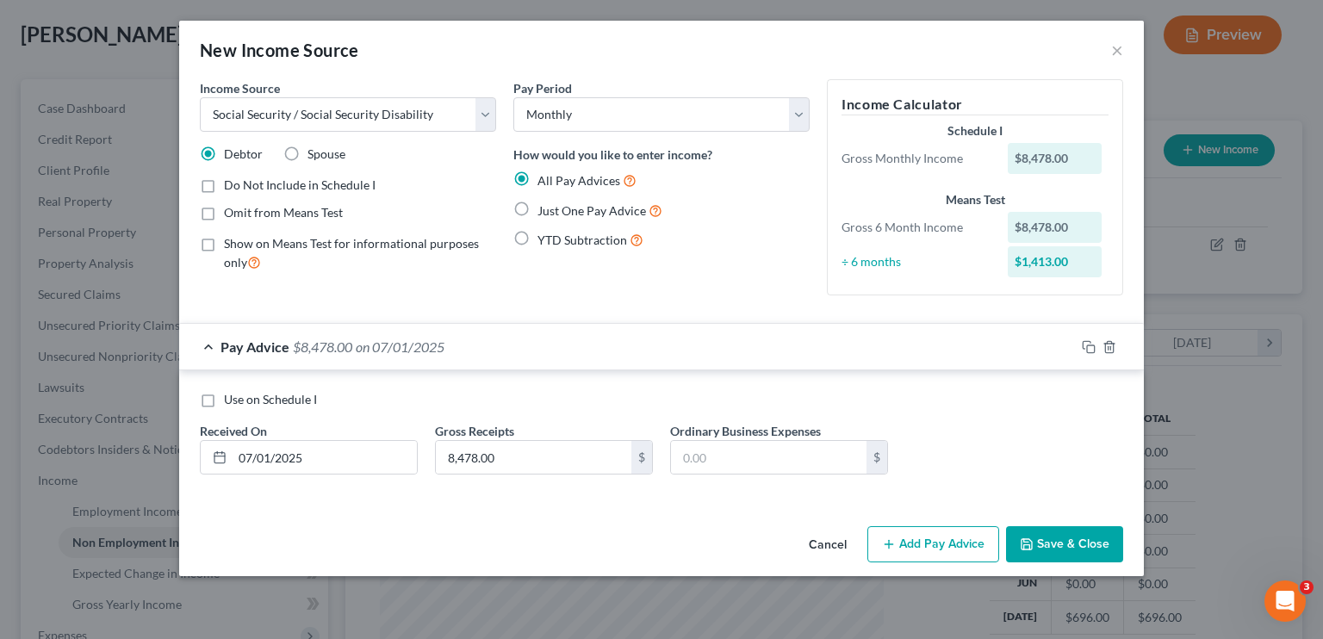
click at [779, 539] on button "Save & Close" at bounding box center [1064, 544] width 117 height 36
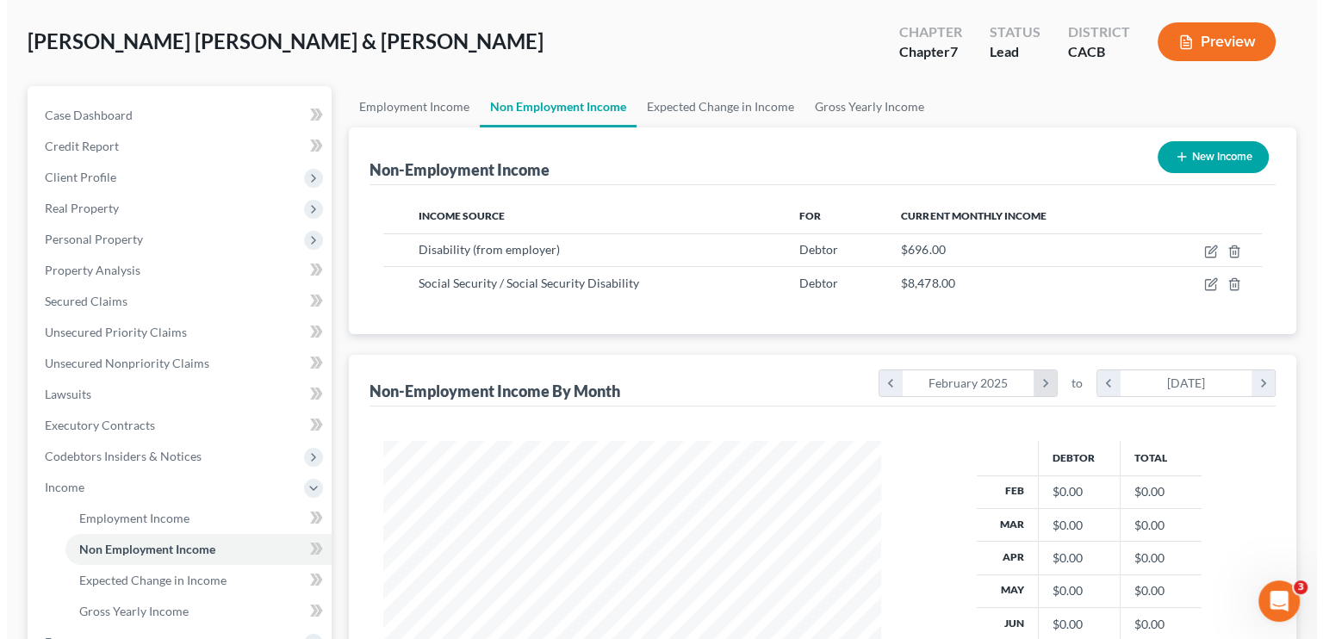
scroll to position [0, 0]
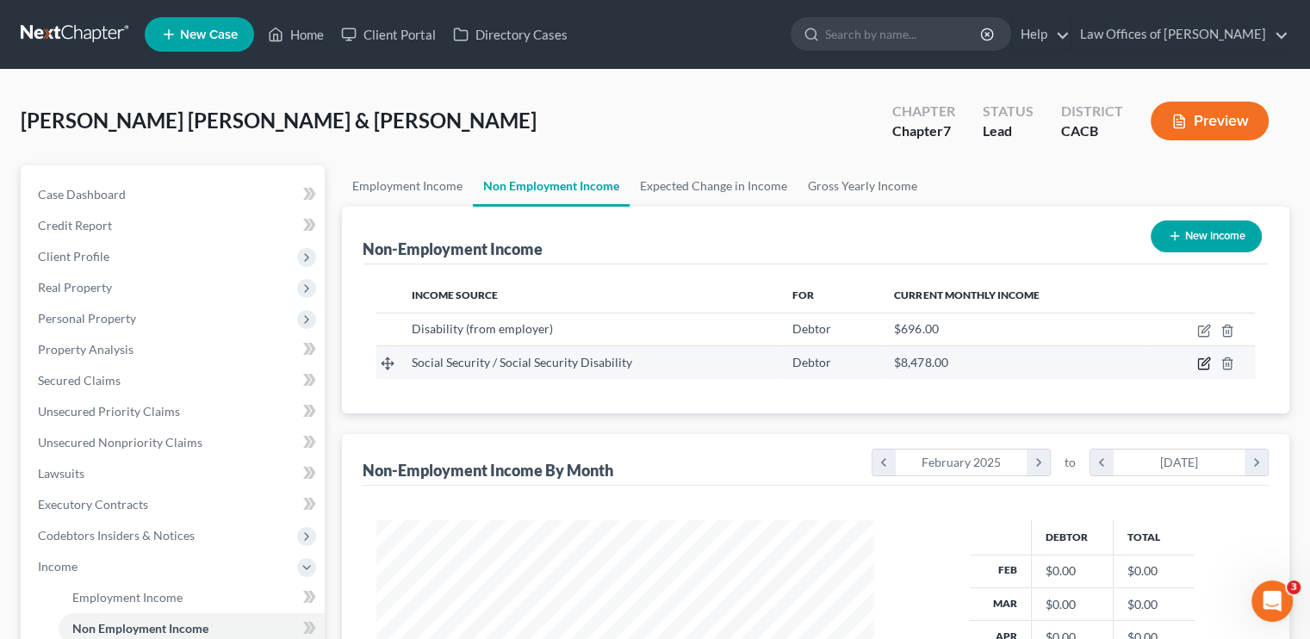
click at [779, 361] on icon "button" at bounding box center [1205, 362] width 8 height 8
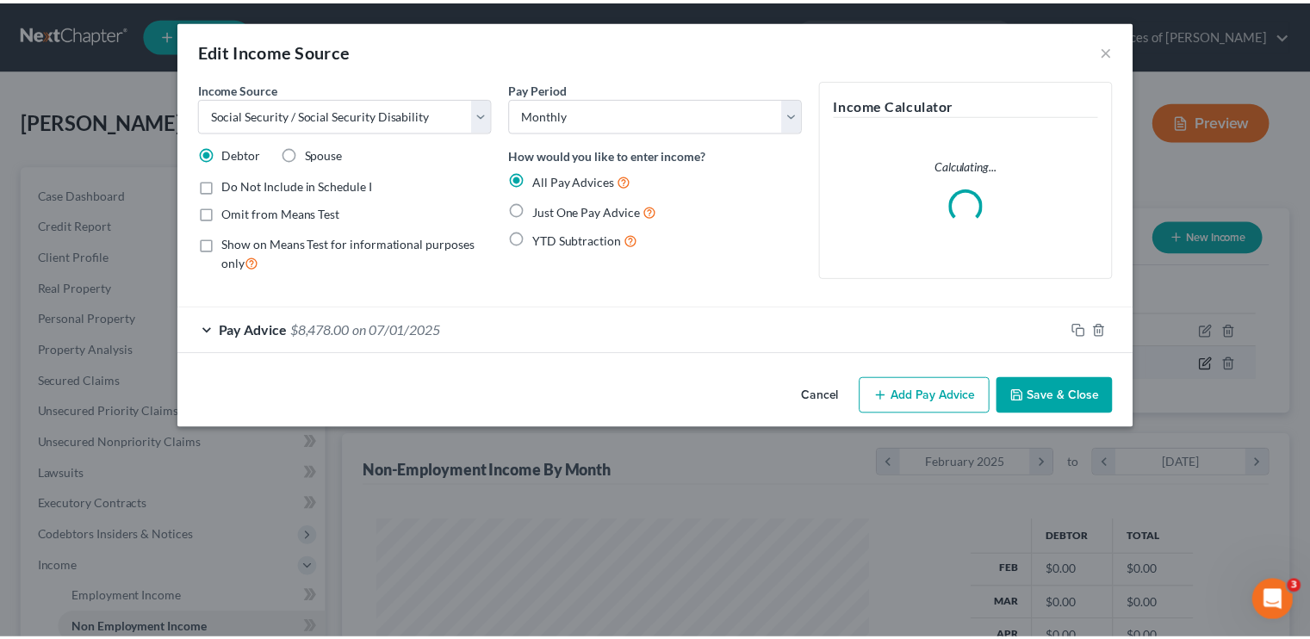
scroll to position [307, 537]
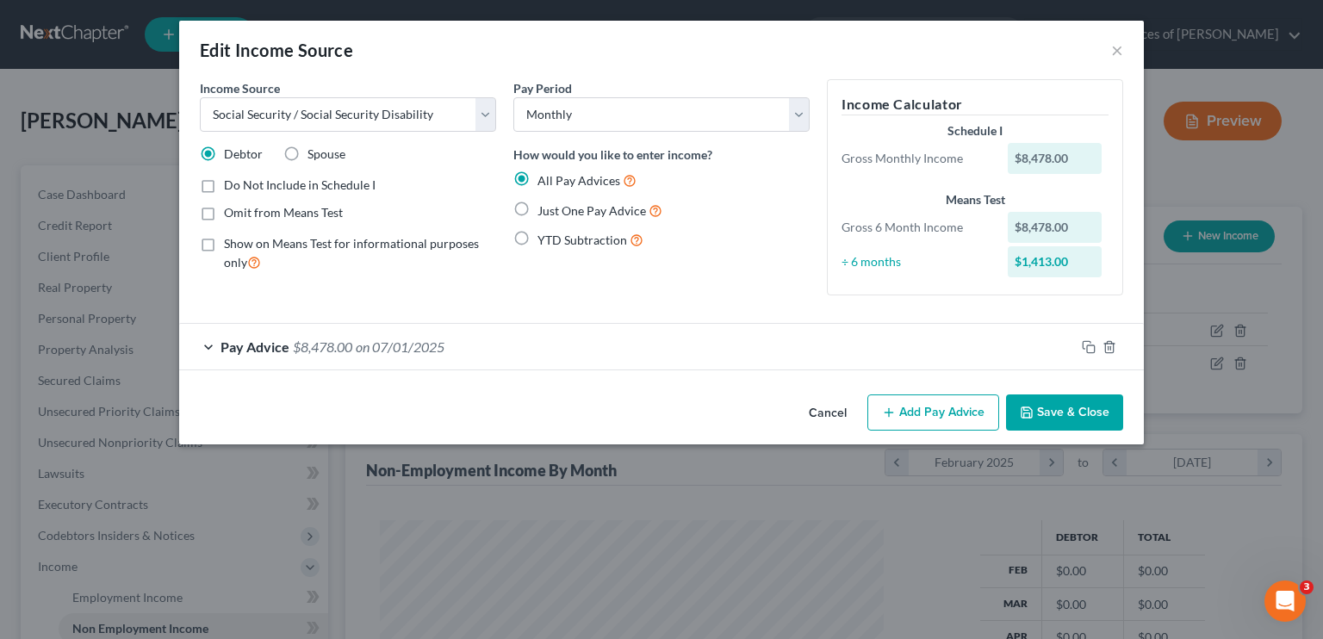
click at [537, 207] on label "Just One Pay Advice" at bounding box center [599, 211] width 125 height 20
click at [544, 207] on input "Just One Pay Advice" at bounding box center [549, 206] width 11 height 11
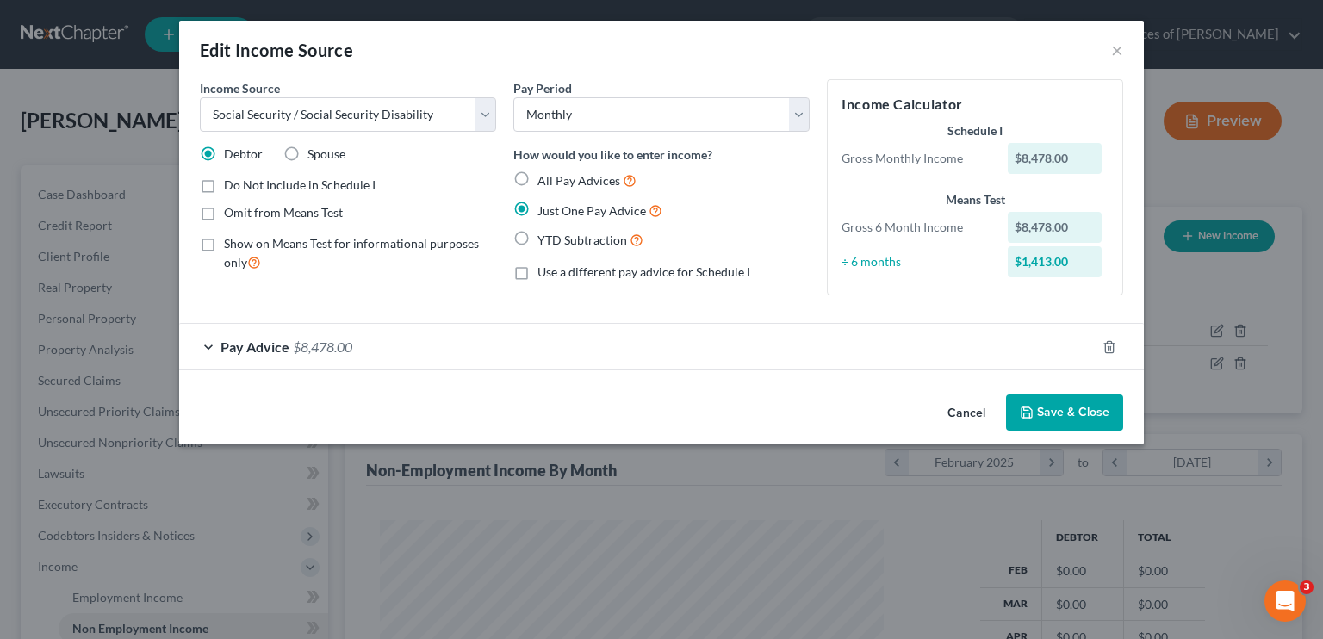
click at [289, 346] on div "Pay Advice $8,478.00" at bounding box center [637, 347] width 916 height 46
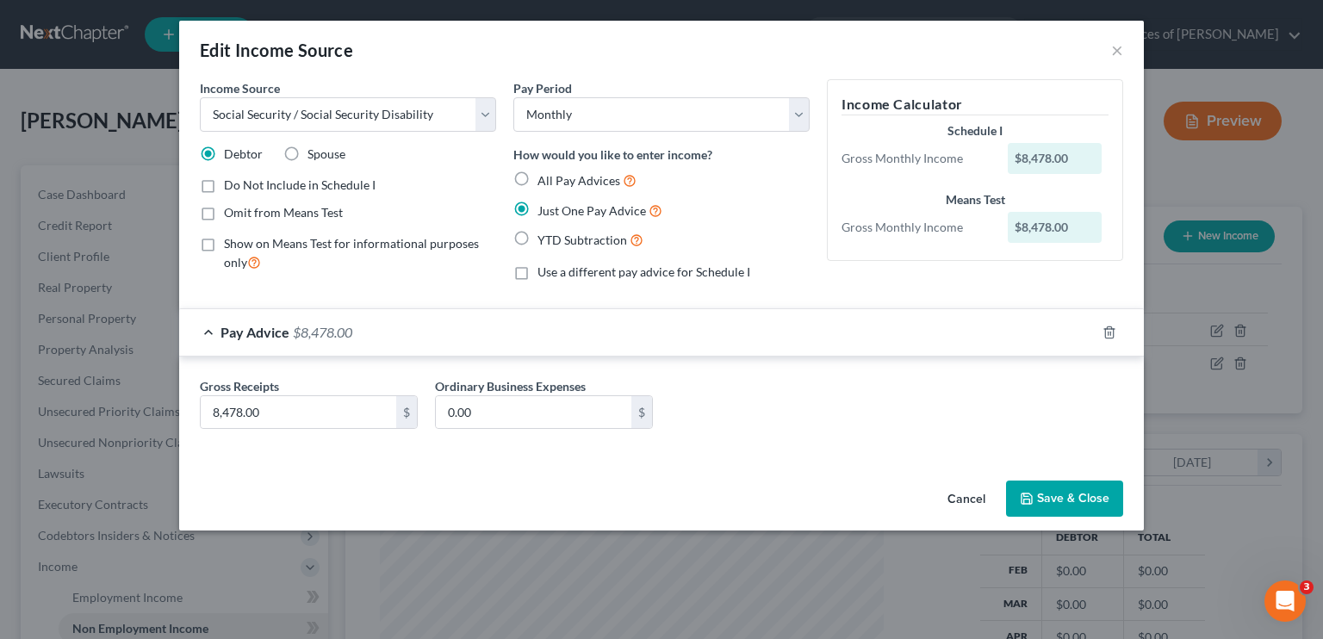
click at [314, 322] on div "Pay Advice $8,478.00" at bounding box center [637, 332] width 916 height 46
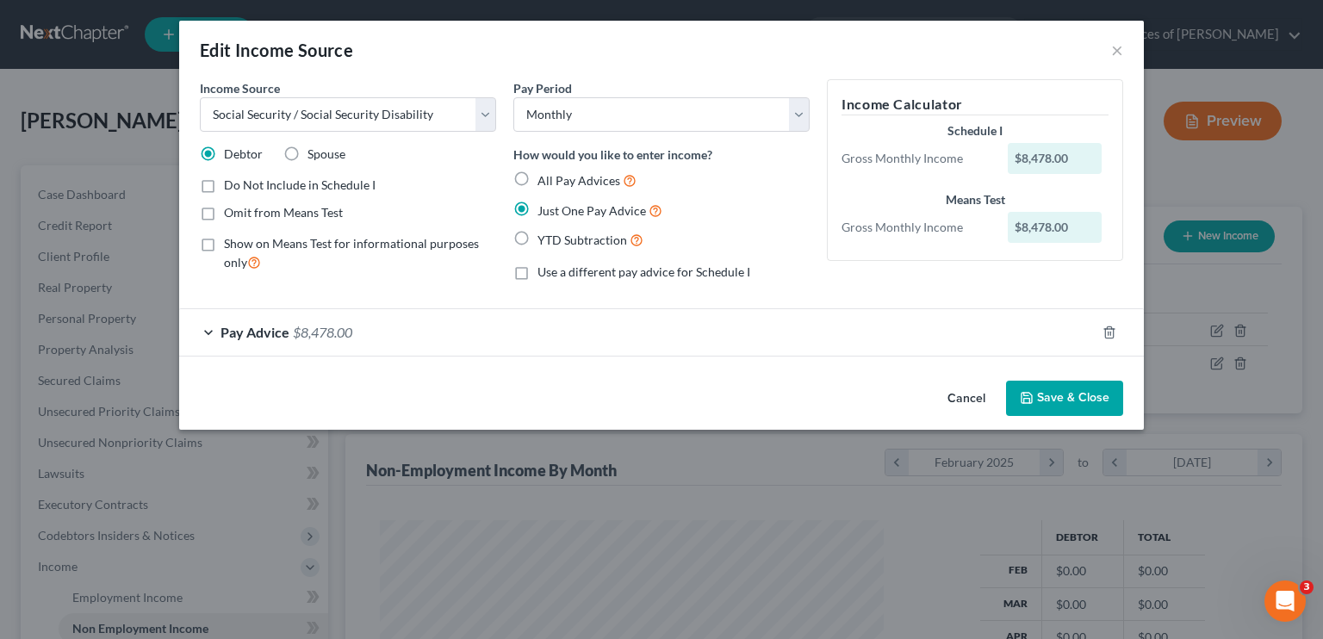
click at [313, 331] on span "$8,478.00" at bounding box center [322, 332] width 59 height 16
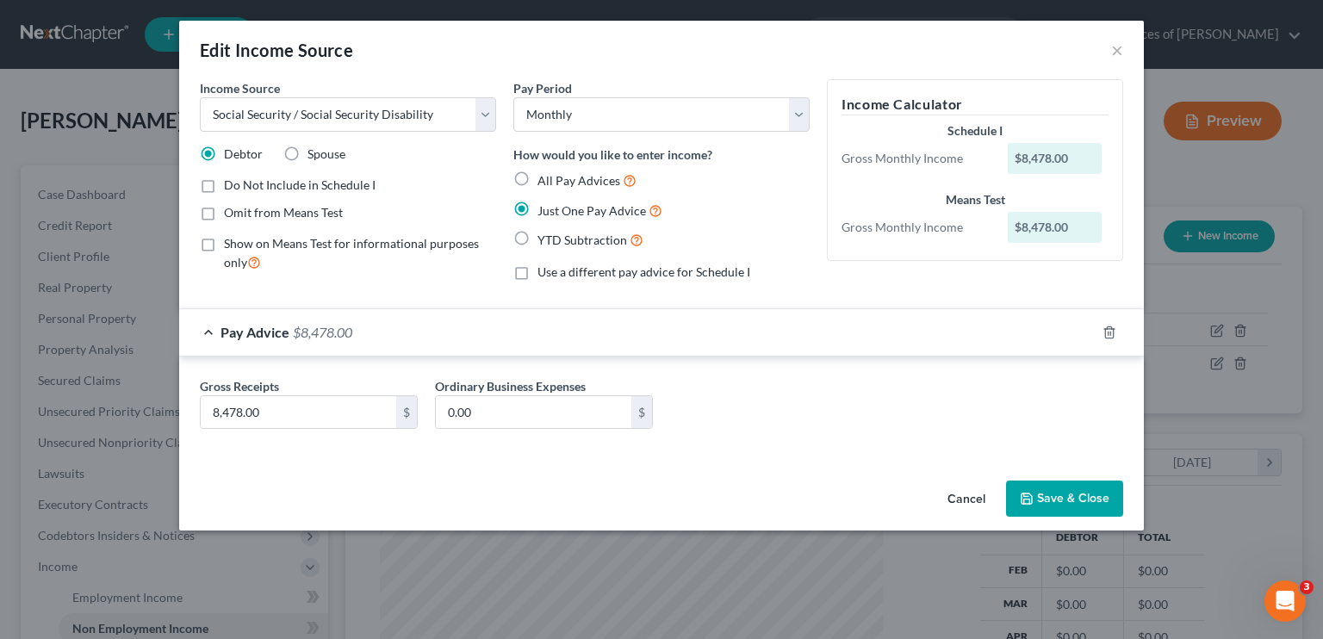
click at [537, 177] on label "All Pay Advices" at bounding box center [586, 181] width 99 height 20
click at [544, 177] on input "All Pay Advices" at bounding box center [549, 176] width 11 height 11
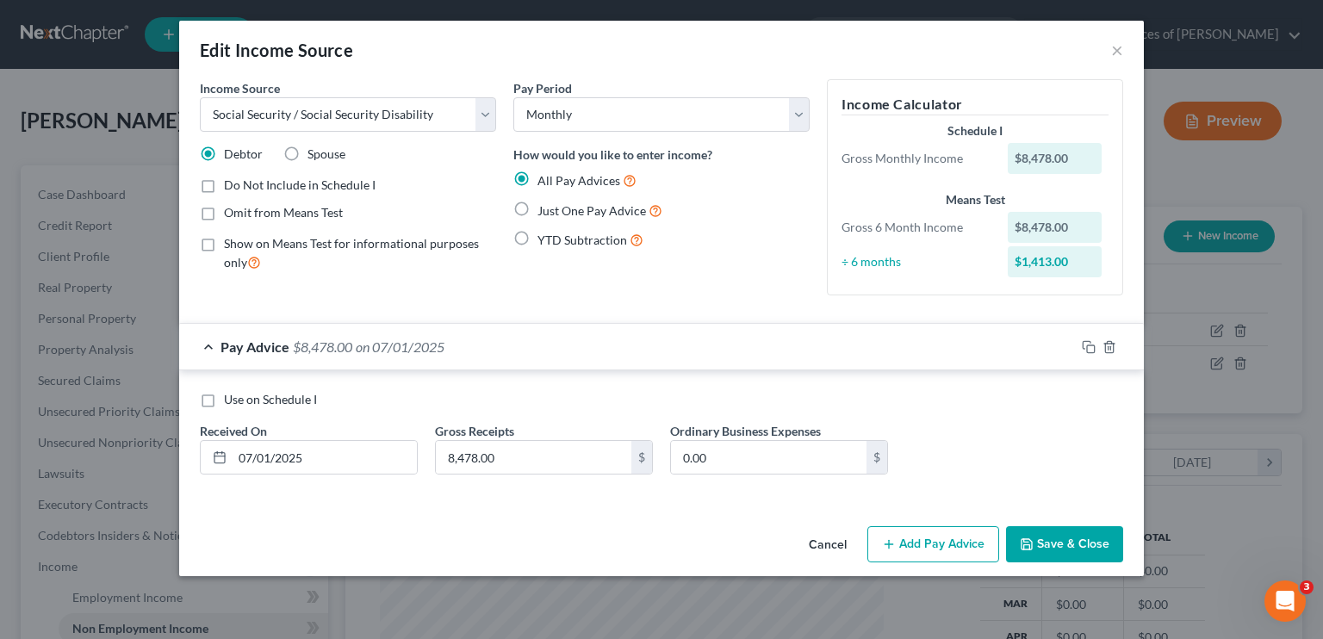
click at [779, 537] on button "Save & Close" at bounding box center [1064, 544] width 117 height 36
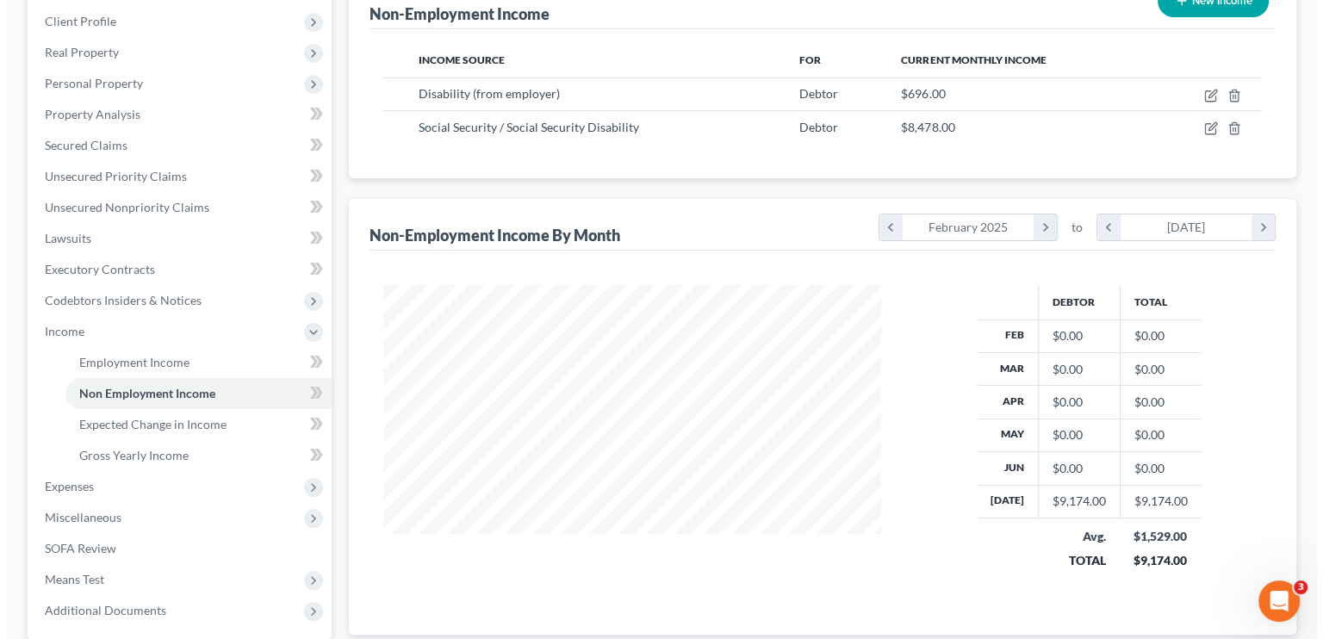
scroll to position [227, 0]
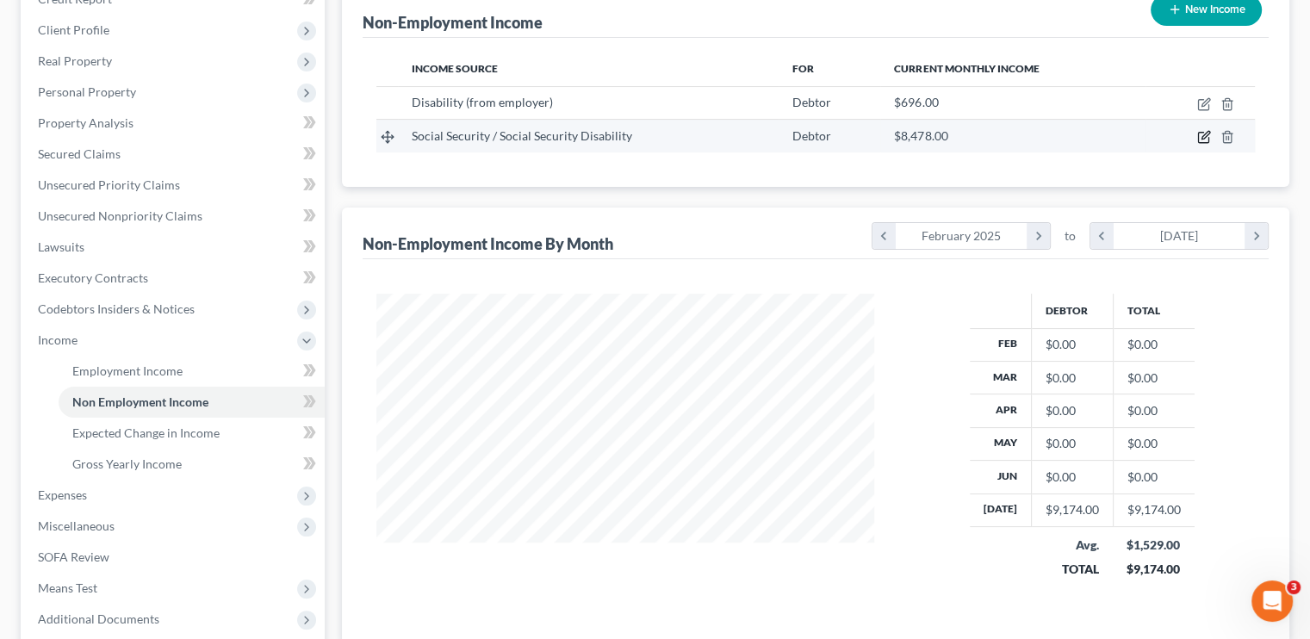
click at [779, 137] on icon "button" at bounding box center [1204, 137] width 14 height 14
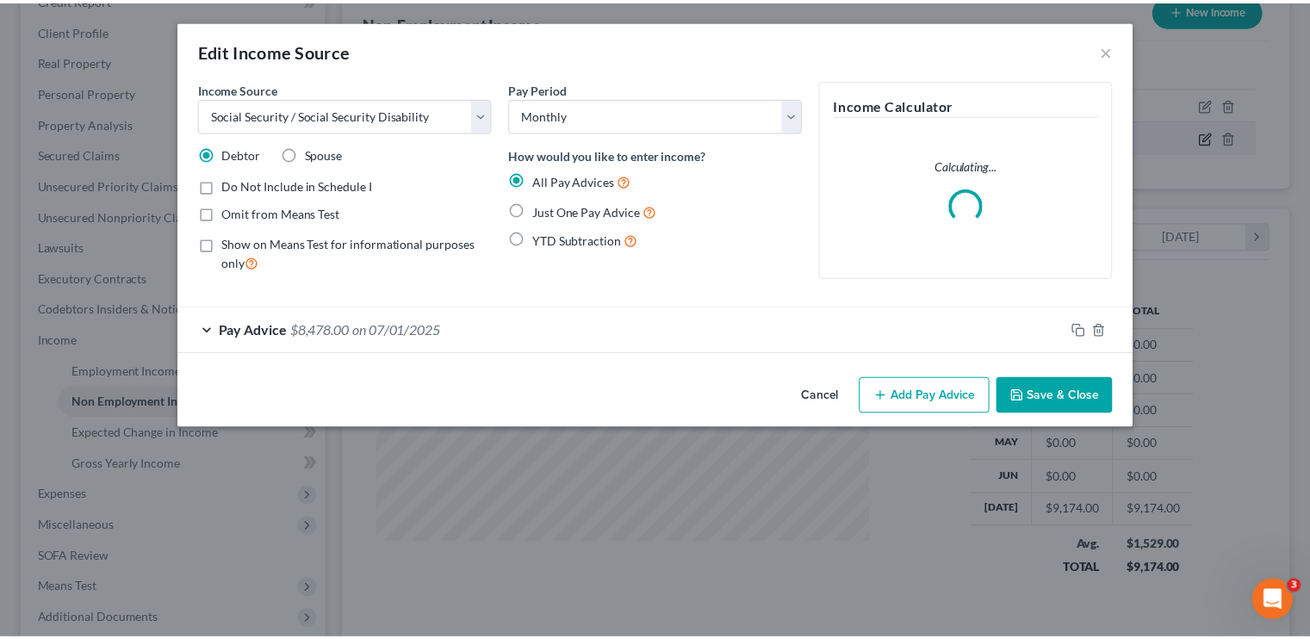
scroll to position [307, 537]
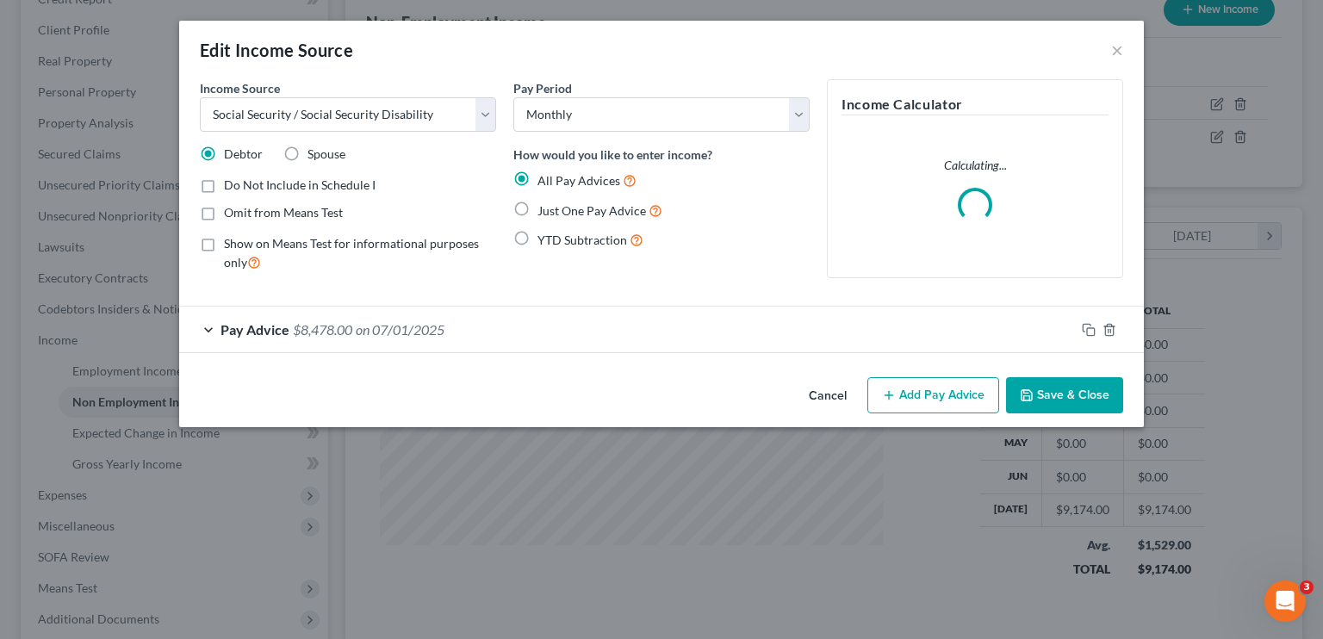
click at [479, 337] on div "Pay Advice $8,478.00 on [DATE]" at bounding box center [627, 330] width 896 height 46
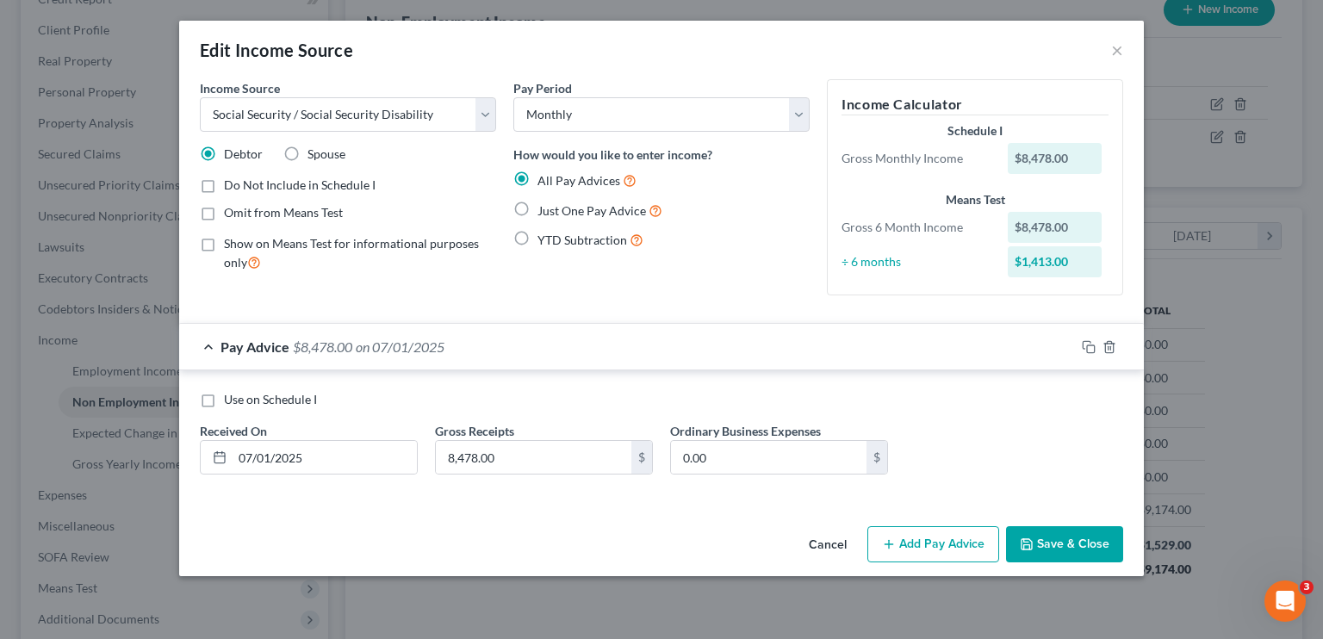
click at [779, 543] on button "Save & Close" at bounding box center [1064, 544] width 117 height 36
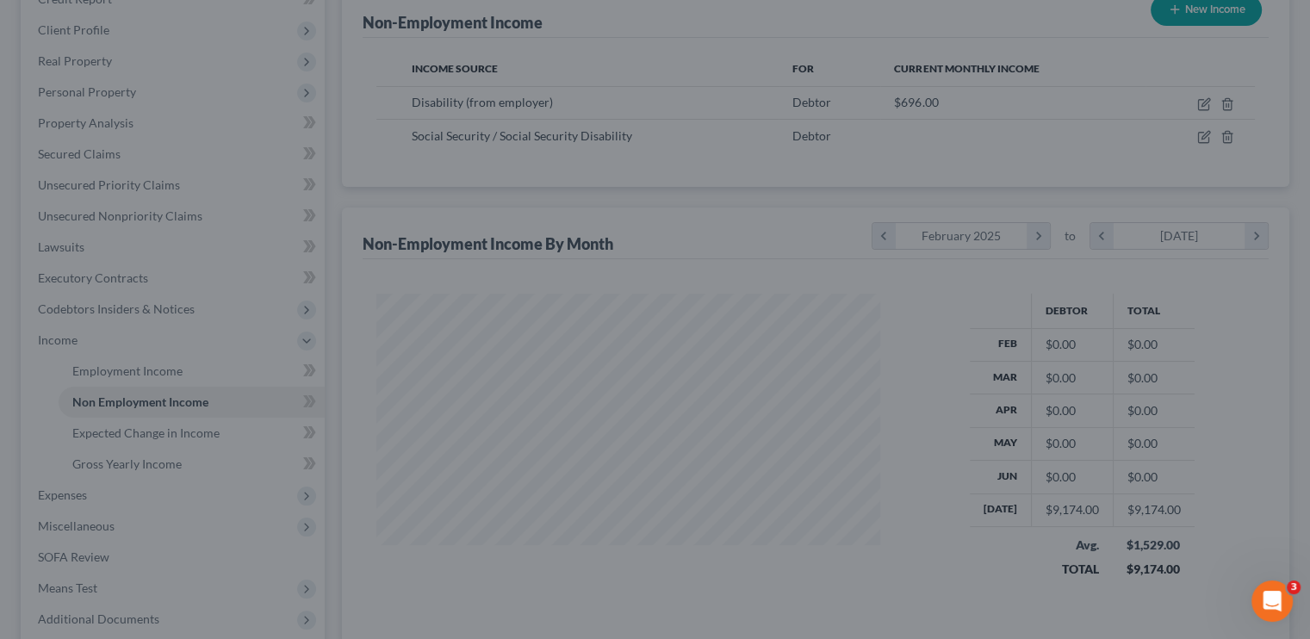
scroll to position [860973, 860747]
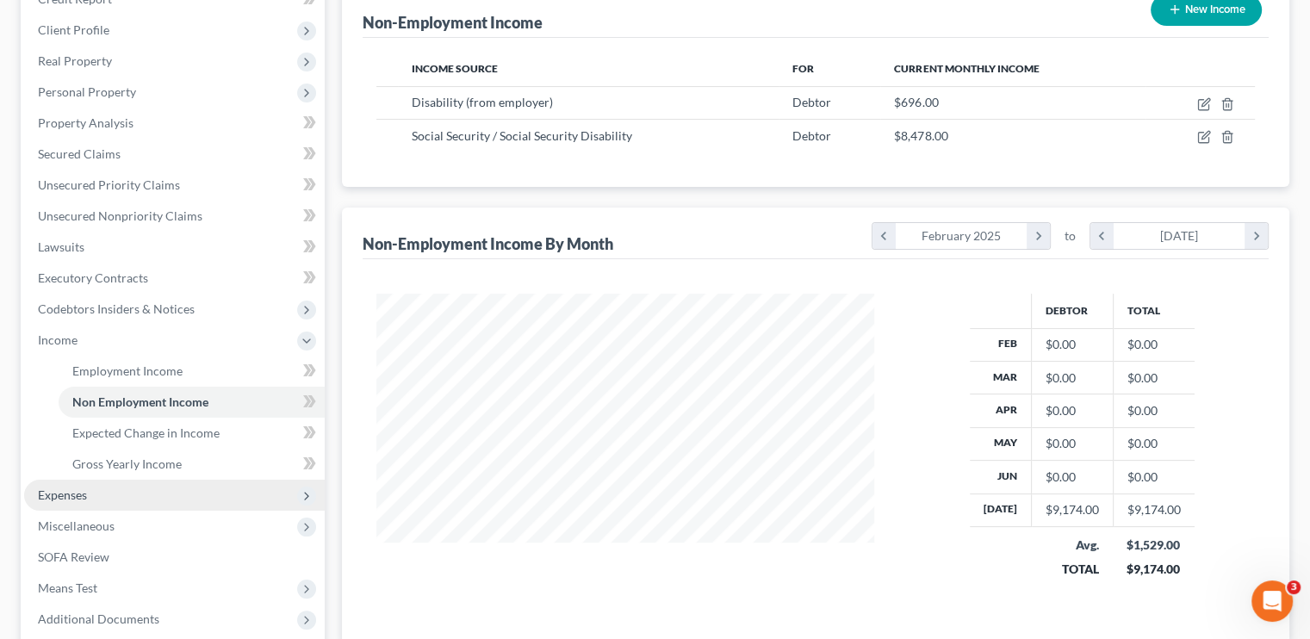
click at [71, 495] on span "Expenses" at bounding box center [62, 494] width 49 height 15
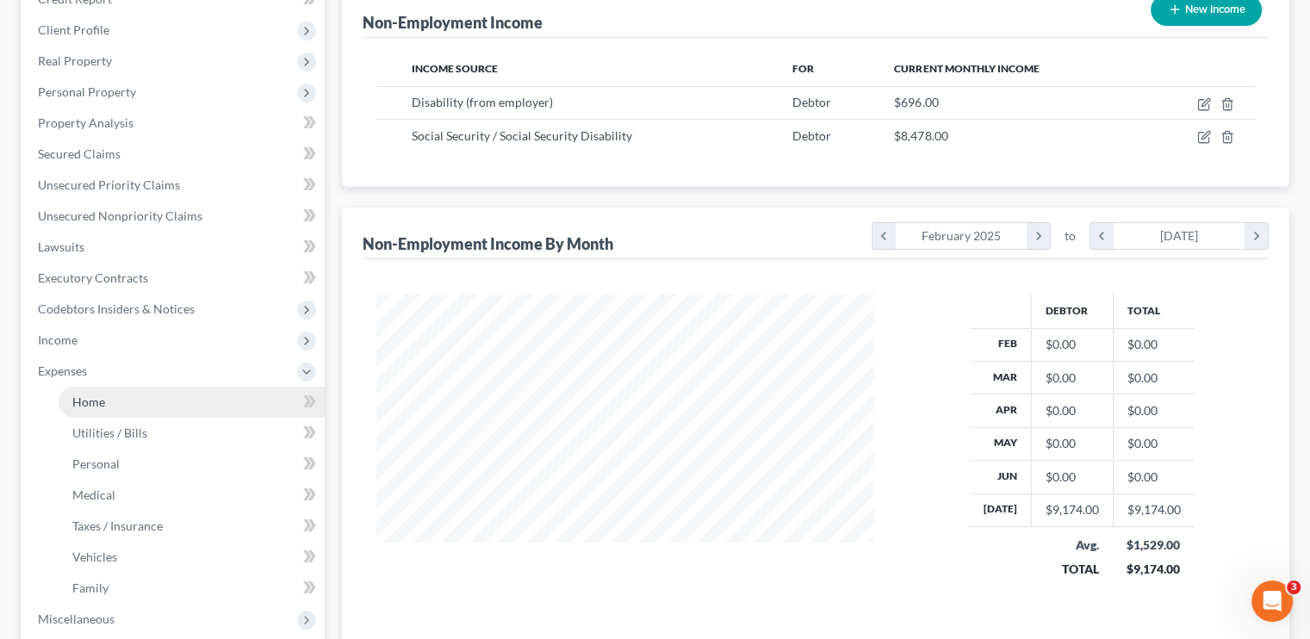
click at [110, 407] on link "Home" at bounding box center [192, 402] width 266 height 31
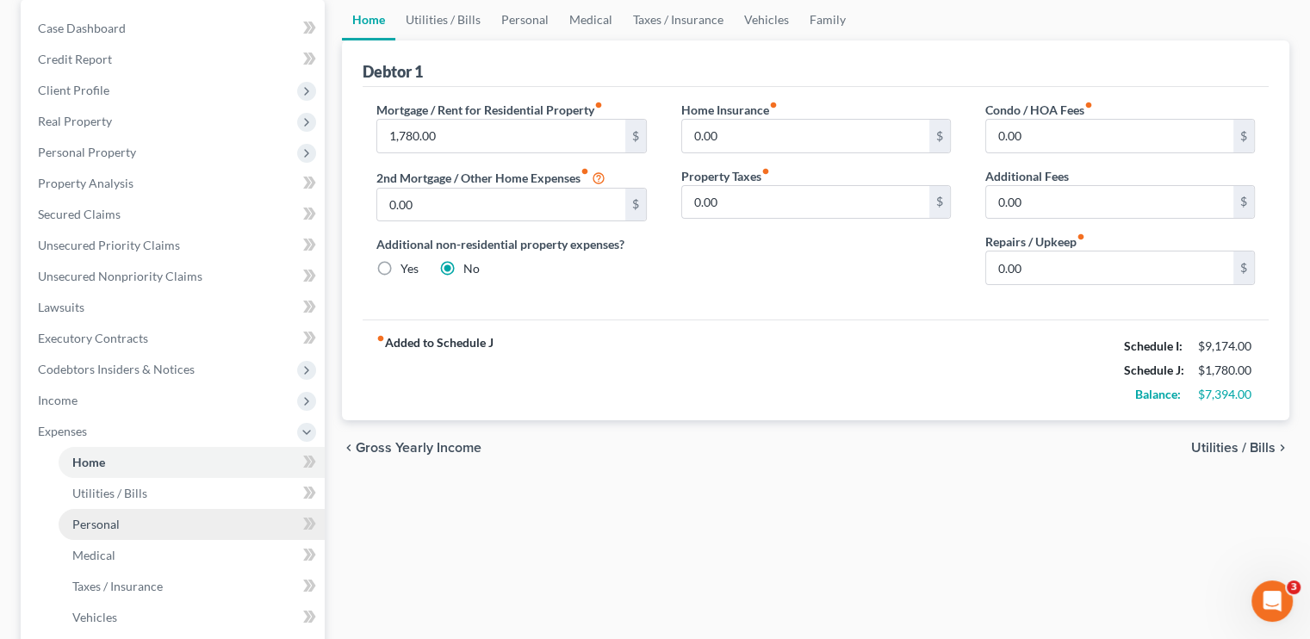
scroll to position [258, 0]
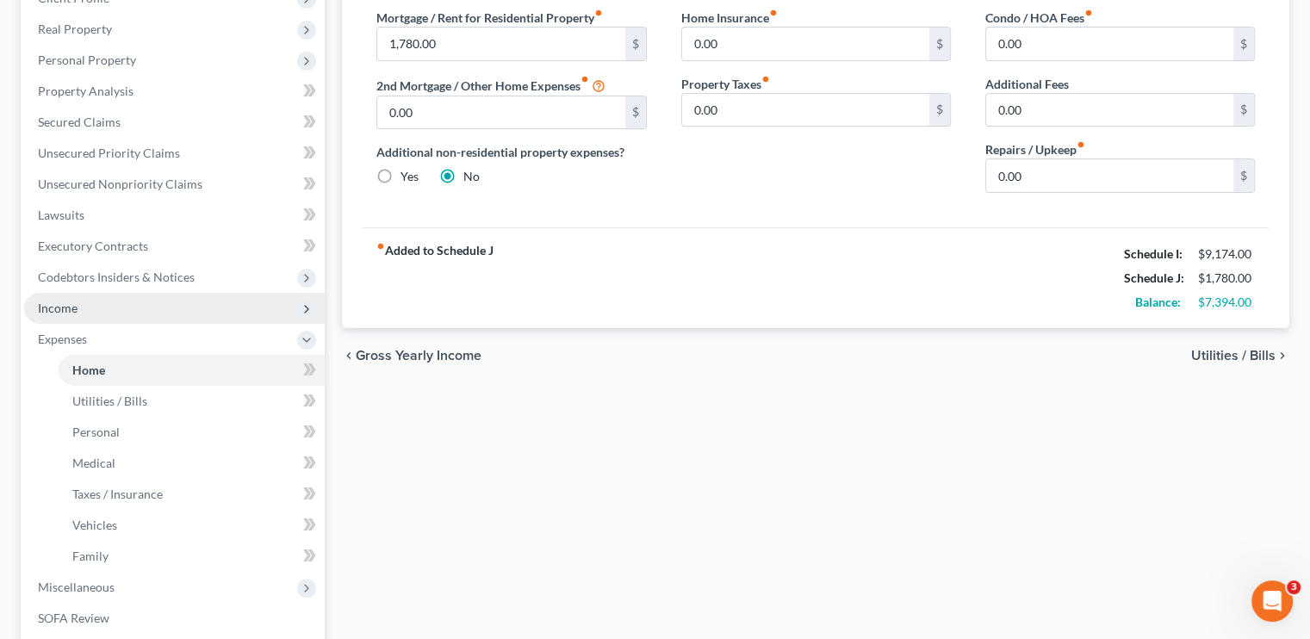
click at [83, 314] on span "Income" at bounding box center [174, 308] width 301 height 31
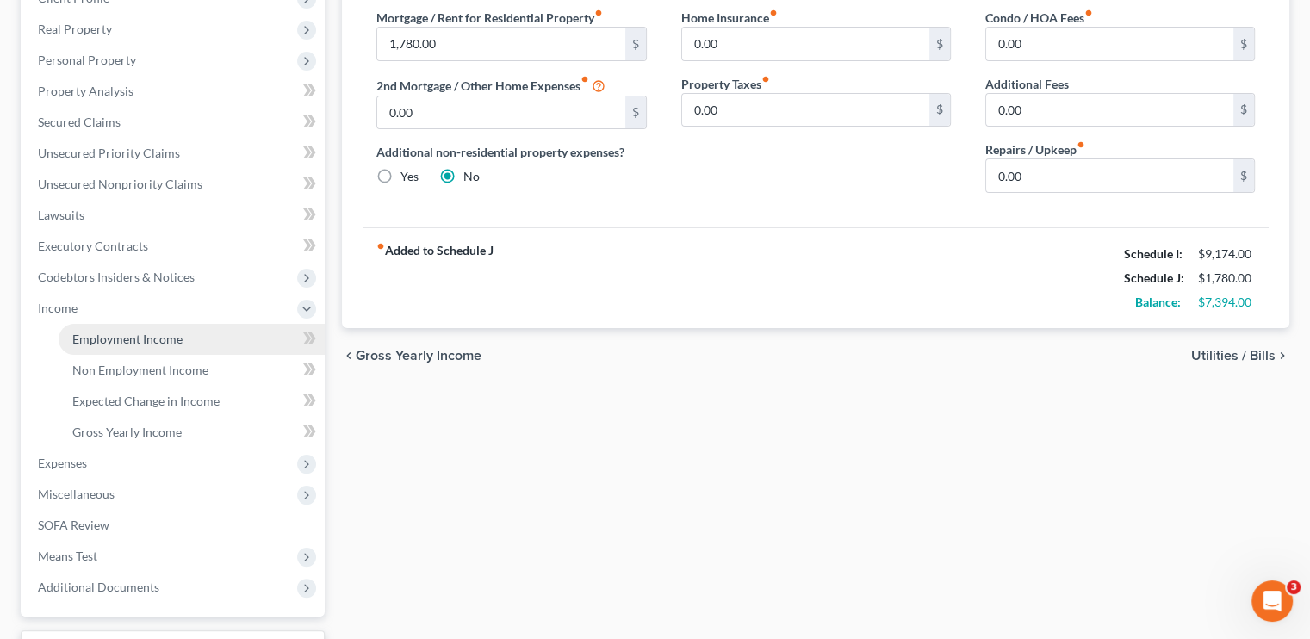
click at [133, 340] on span "Employment Income" at bounding box center [127, 339] width 110 height 15
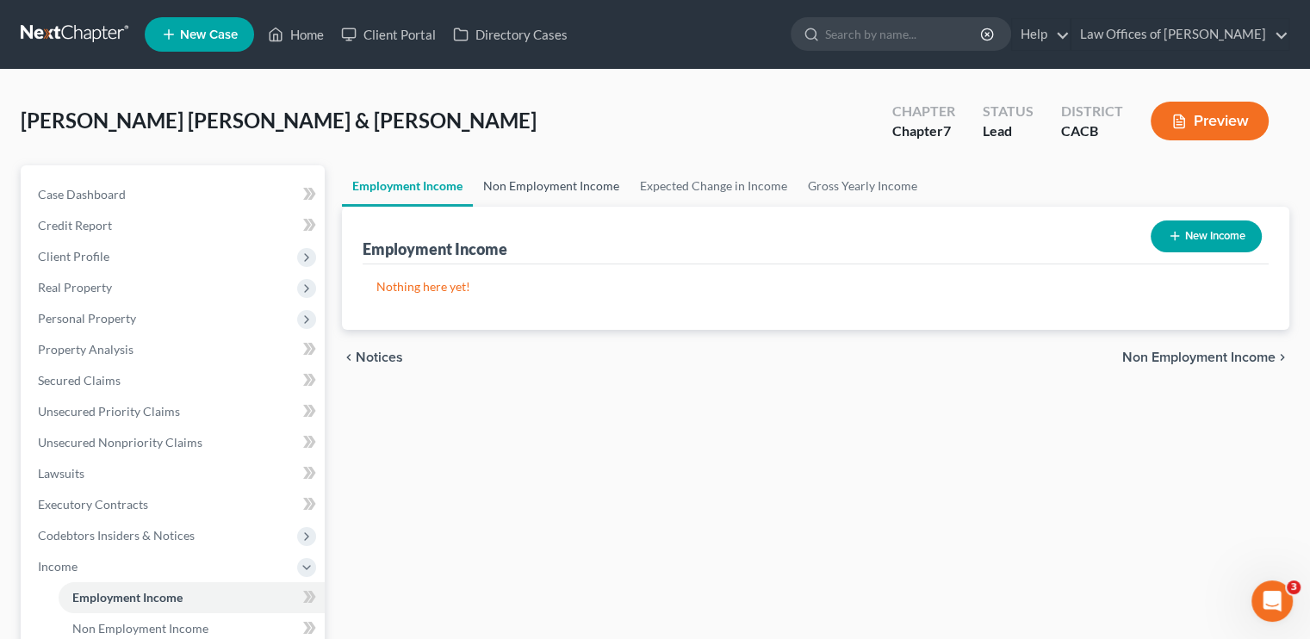
click at [585, 194] on link "Non Employment Income" at bounding box center [551, 185] width 157 height 41
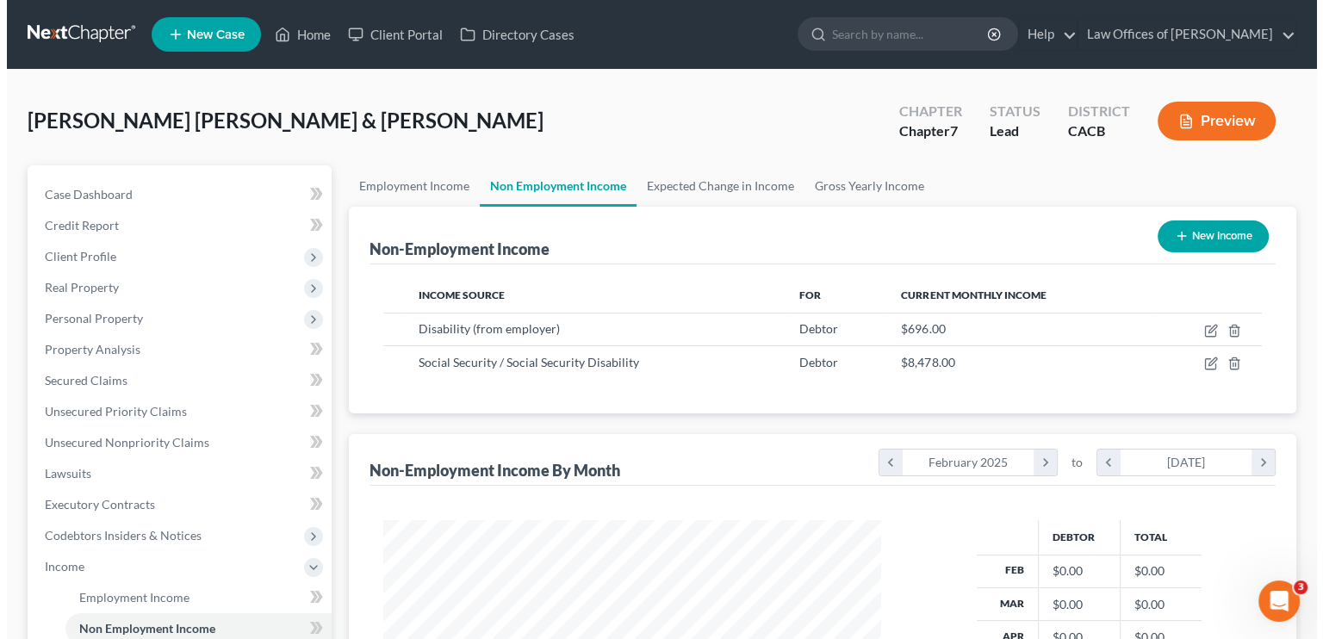
scroll to position [307, 531]
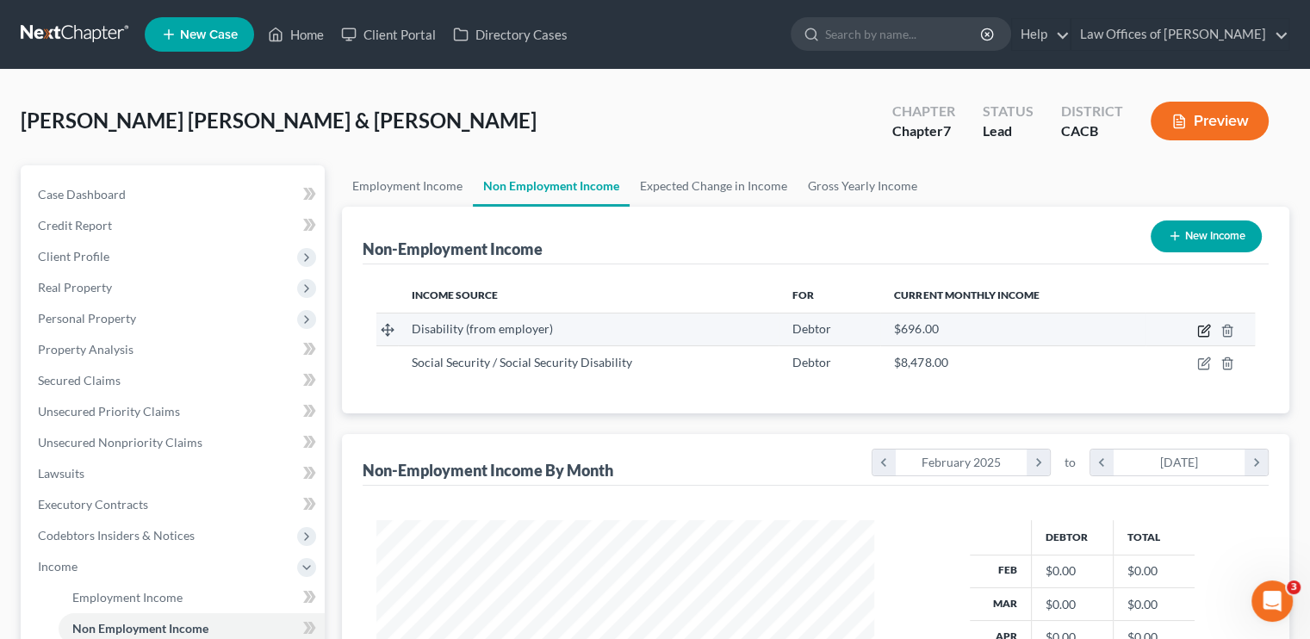
click at [779, 324] on icon "button" at bounding box center [1204, 331] width 14 height 14
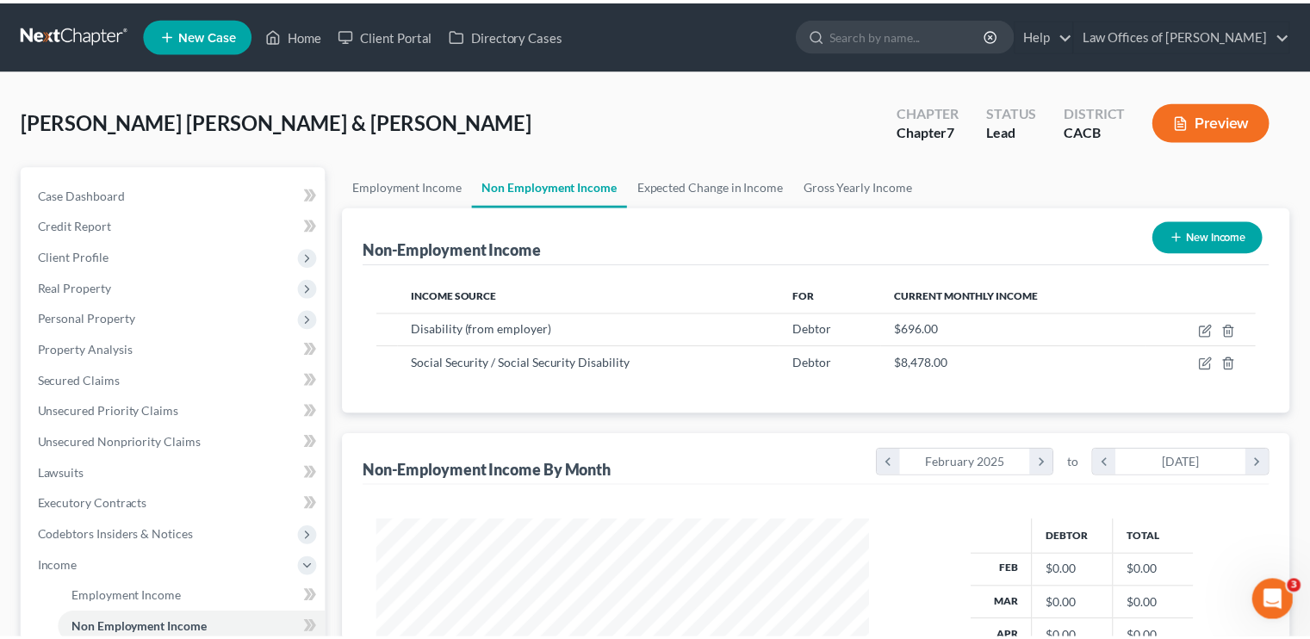
scroll to position [307, 537]
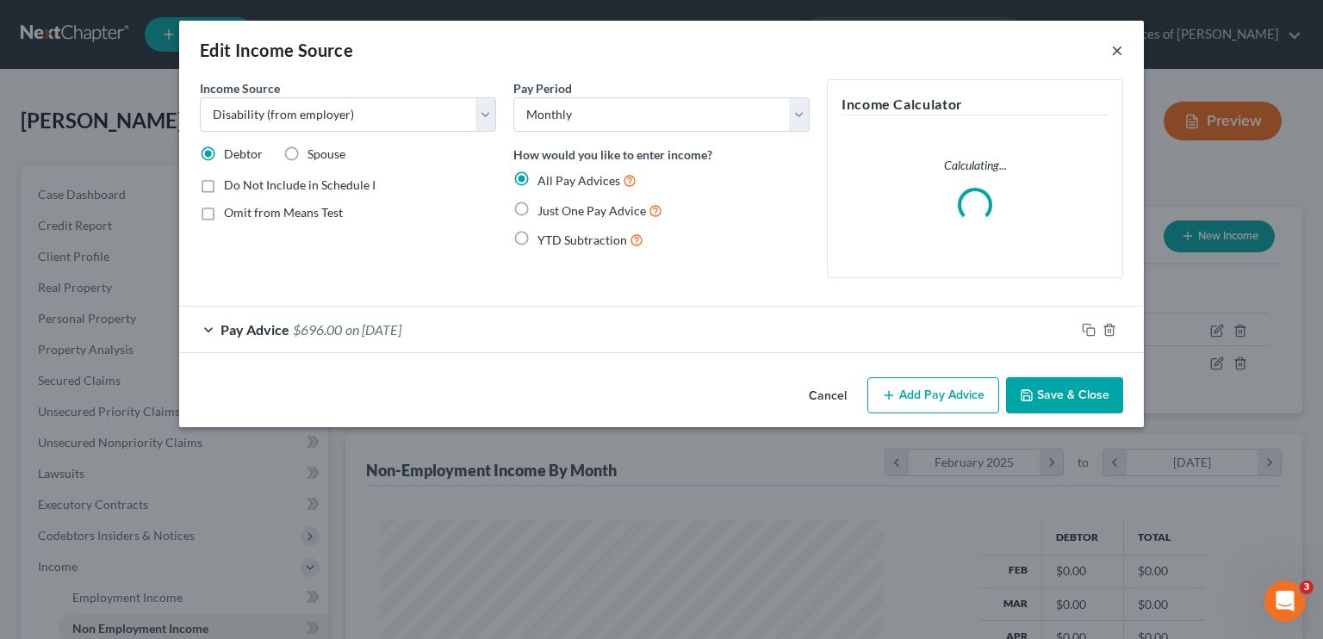
click at [779, 51] on button "×" at bounding box center [1117, 50] width 12 height 21
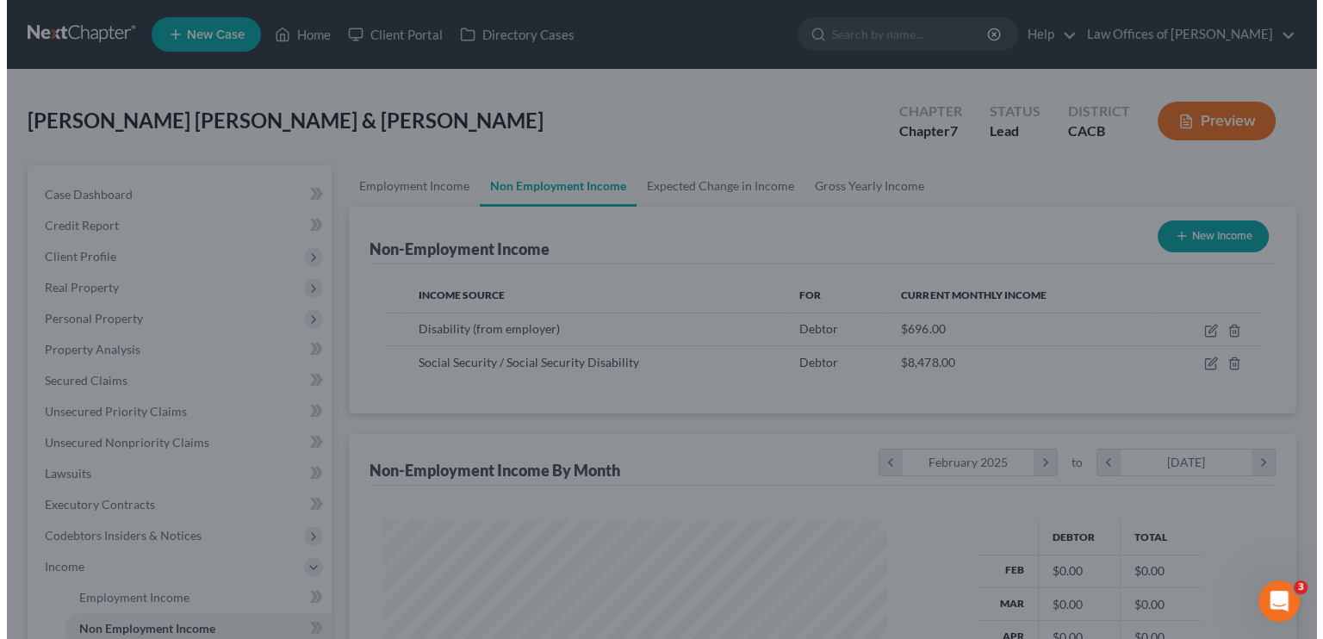
scroll to position [860973, 860747]
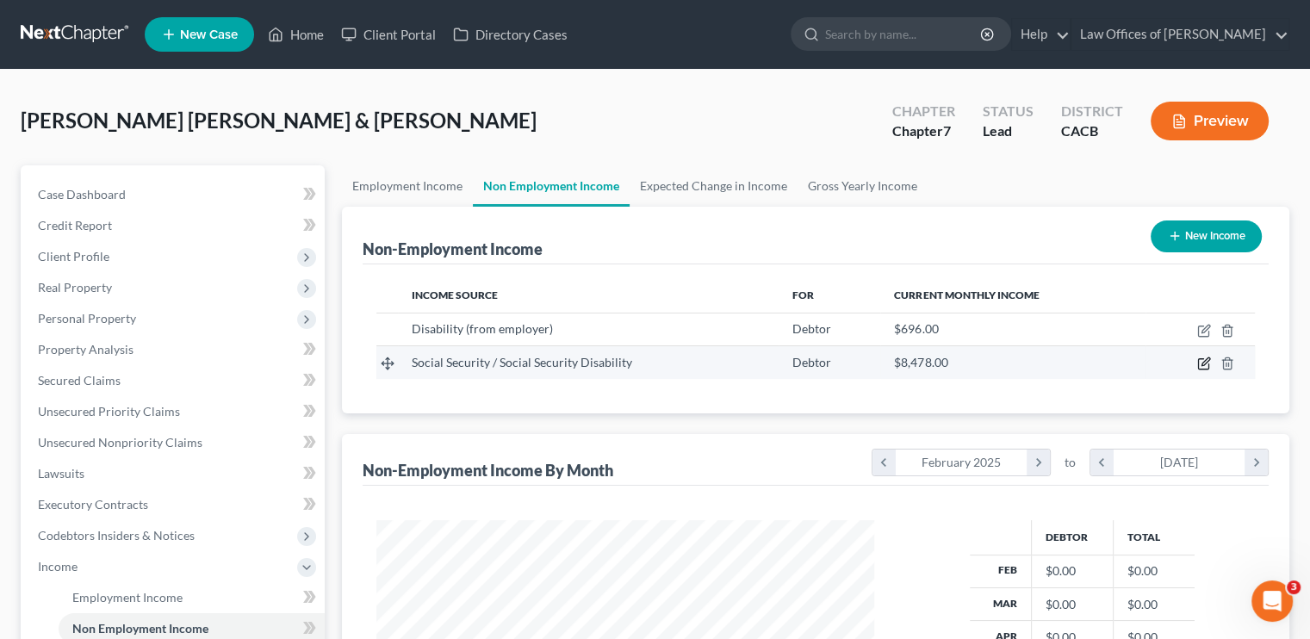
click at [779, 360] on icon "button" at bounding box center [1204, 364] width 14 height 14
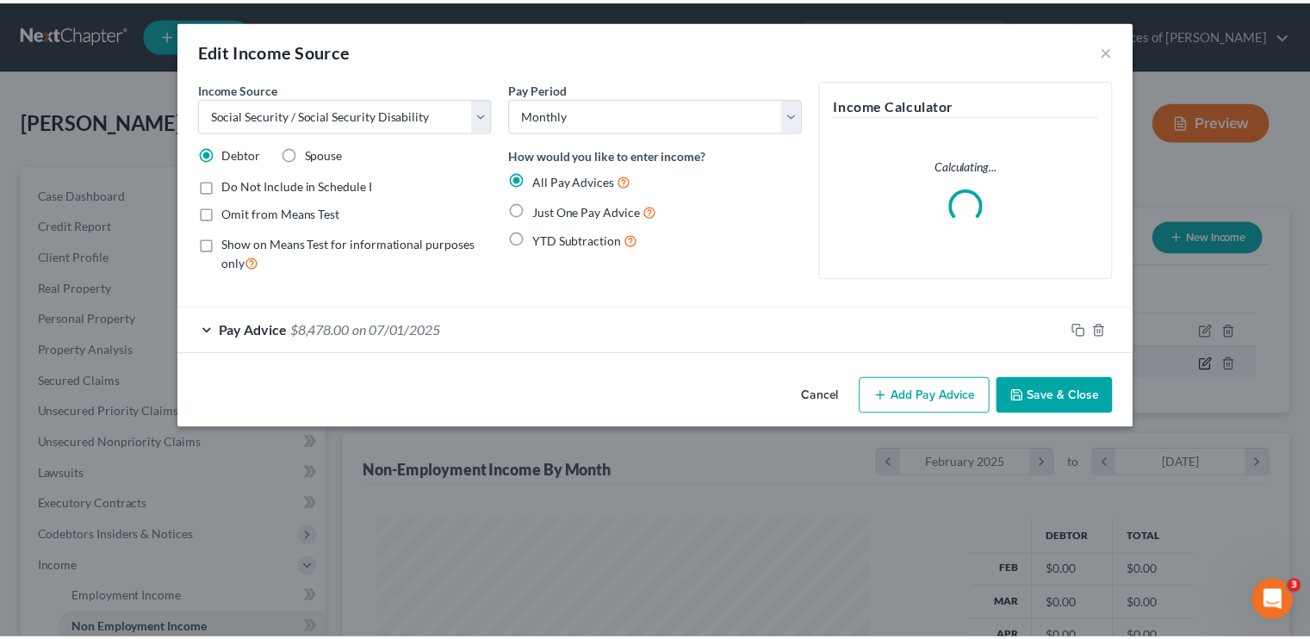
scroll to position [307, 537]
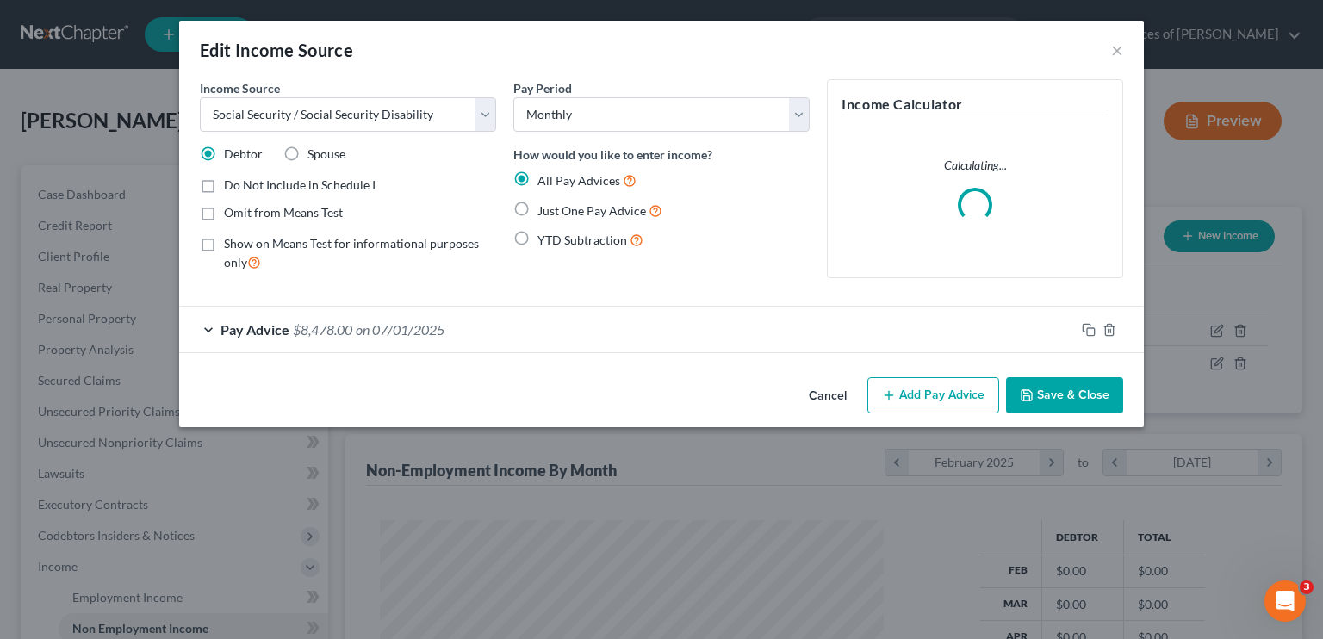
click at [369, 330] on span "on 07/01/2025" at bounding box center [400, 329] width 89 height 16
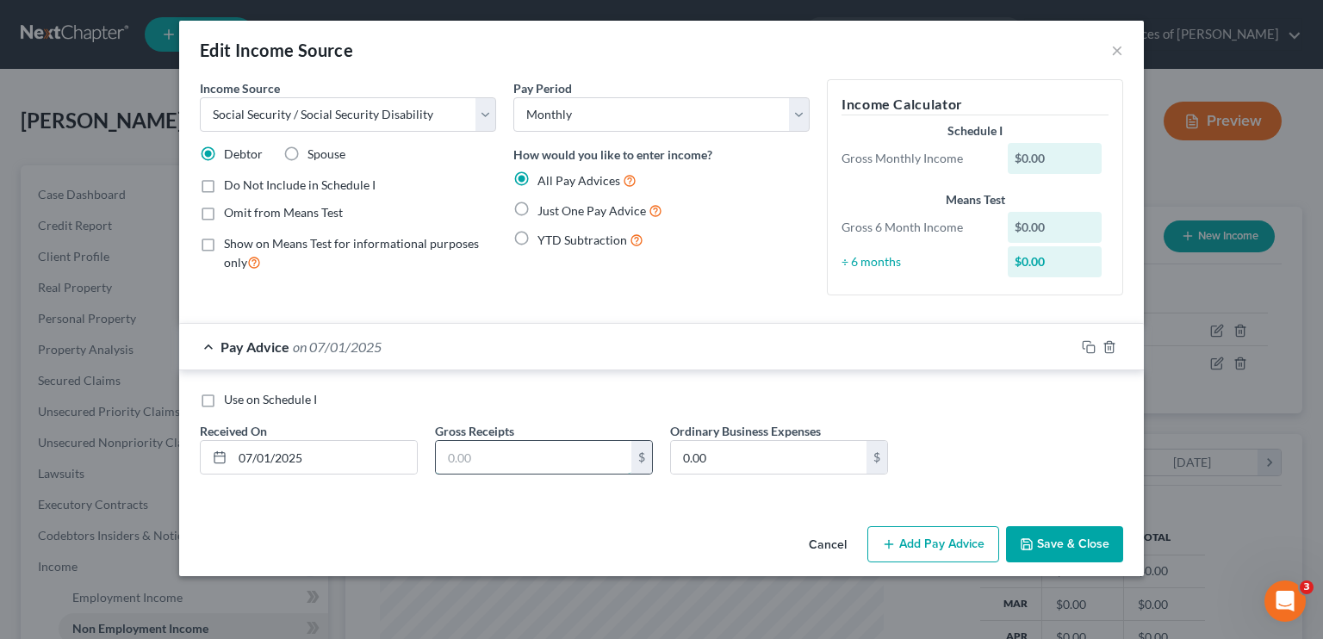
click at [463, 456] on input "text" at bounding box center [534, 457] width 196 height 33
click at [779, 542] on button "Save & Close" at bounding box center [1064, 544] width 117 height 36
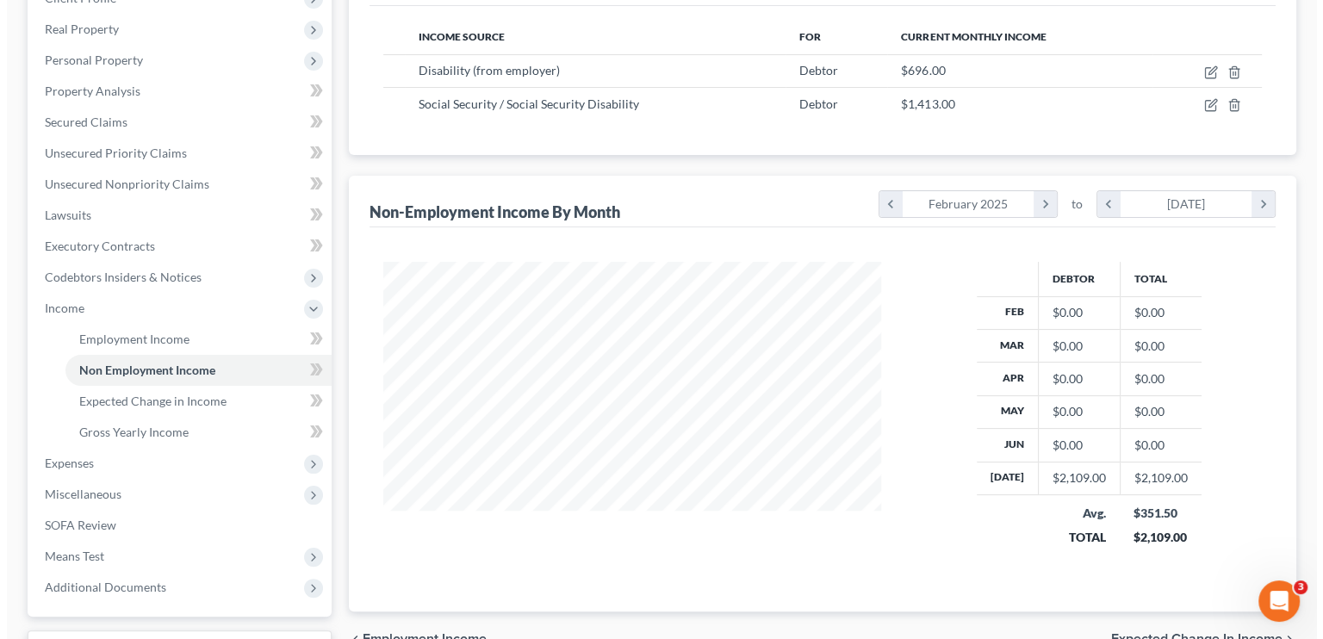
scroll to position [172, 0]
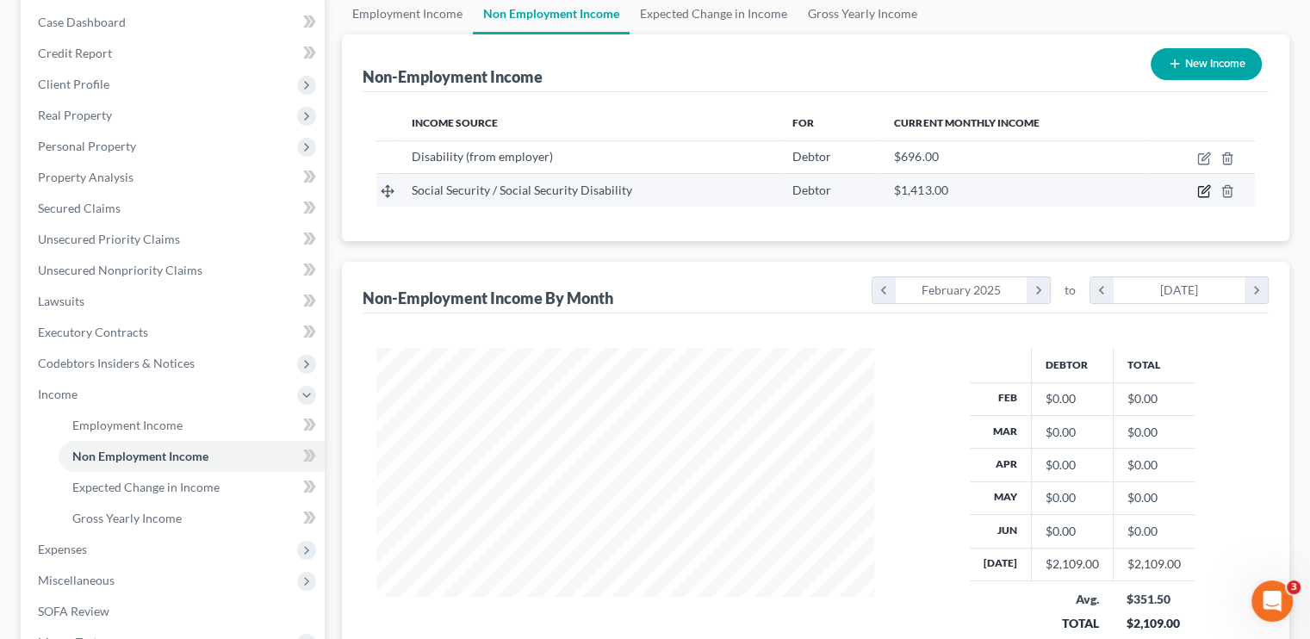
click at [779, 185] on icon "button" at bounding box center [1204, 191] width 14 height 14
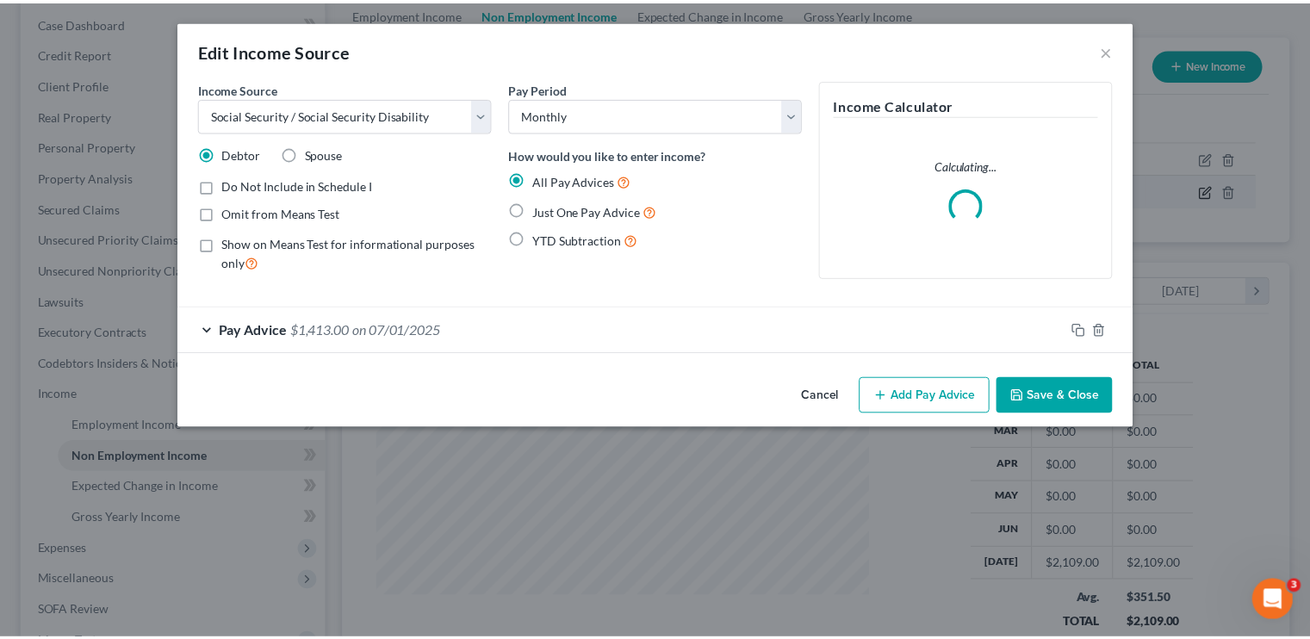
scroll to position [307, 537]
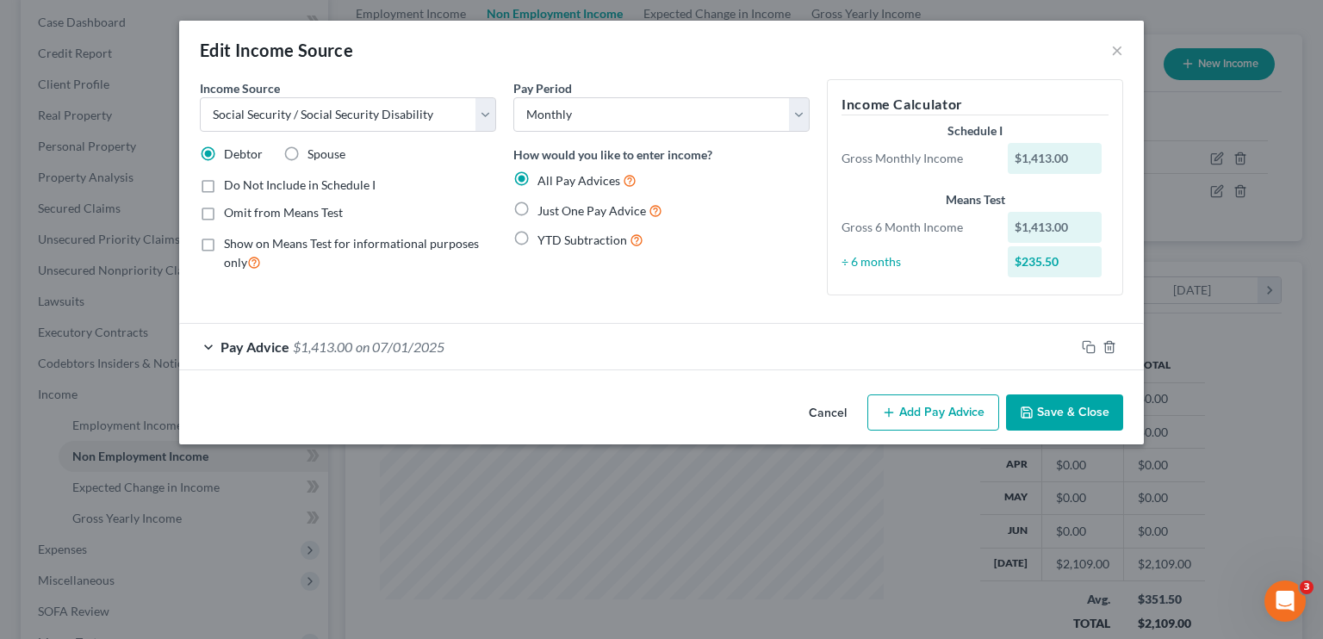
click at [779, 51] on div "Edit Income Source ×" at bounding box center [661, 50] width 965 height 59
click at [779, 51] on button "×" at bounding box center [1117, 50] width 12 height 21
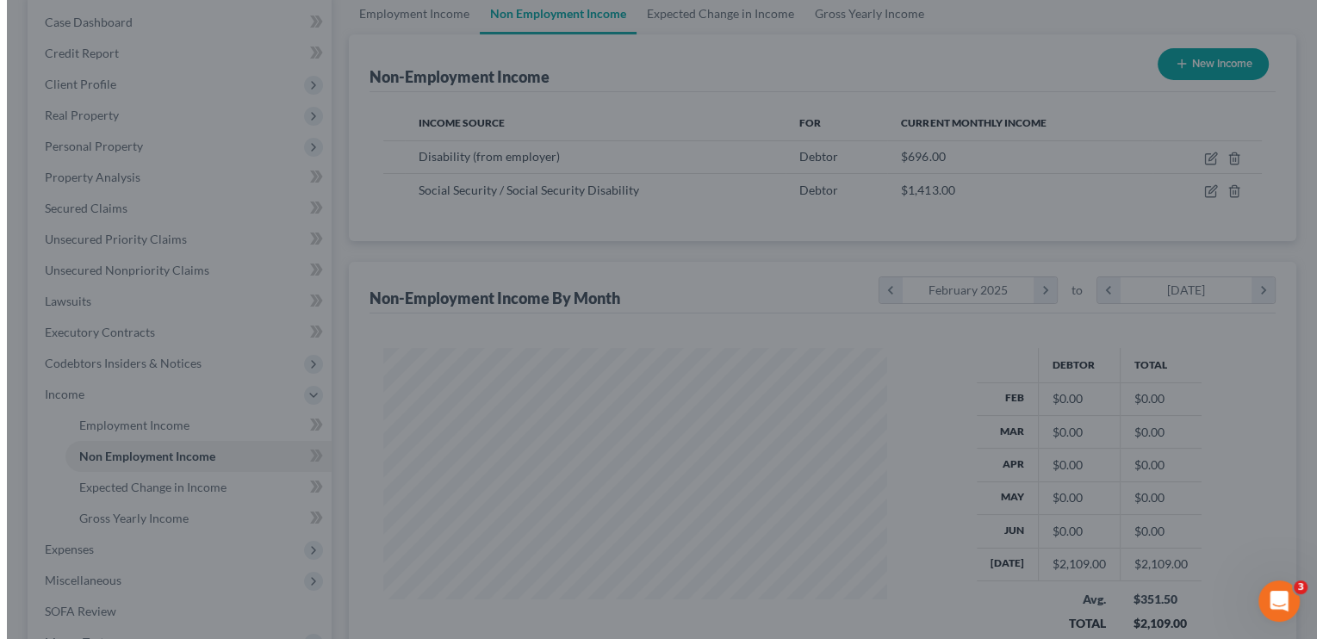
scroll to position [860973, 860747]
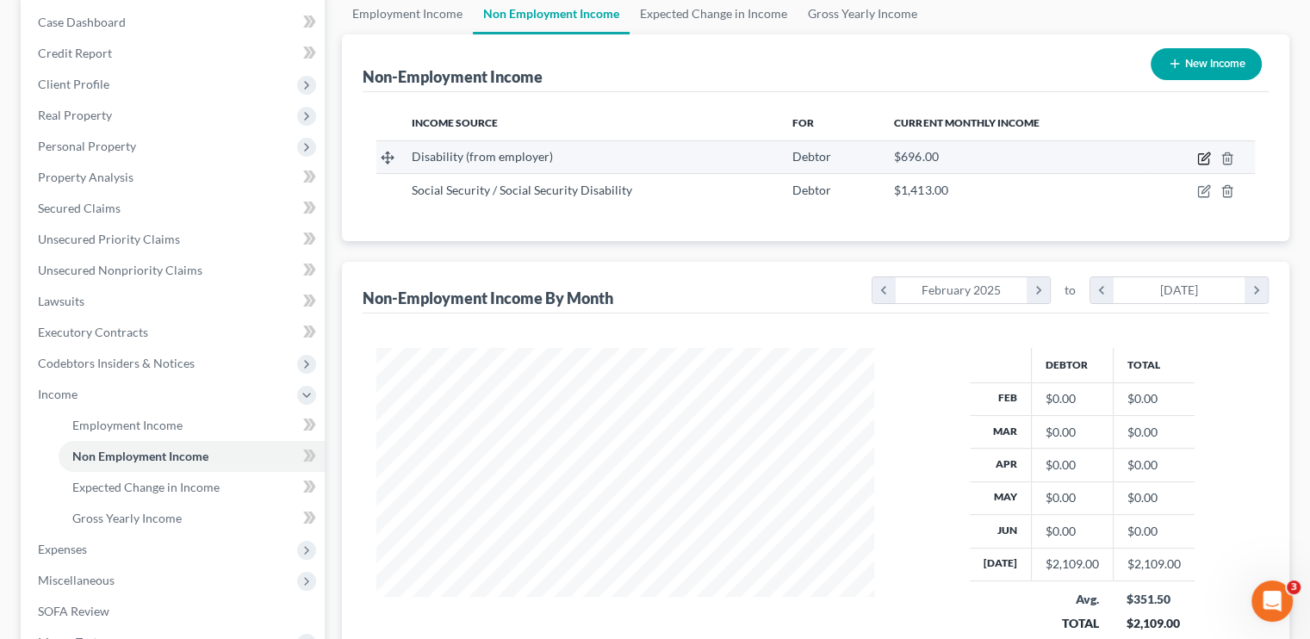
click at [779, 158] on icon "button" at bounding box center [1204, 159] width 14 height 14
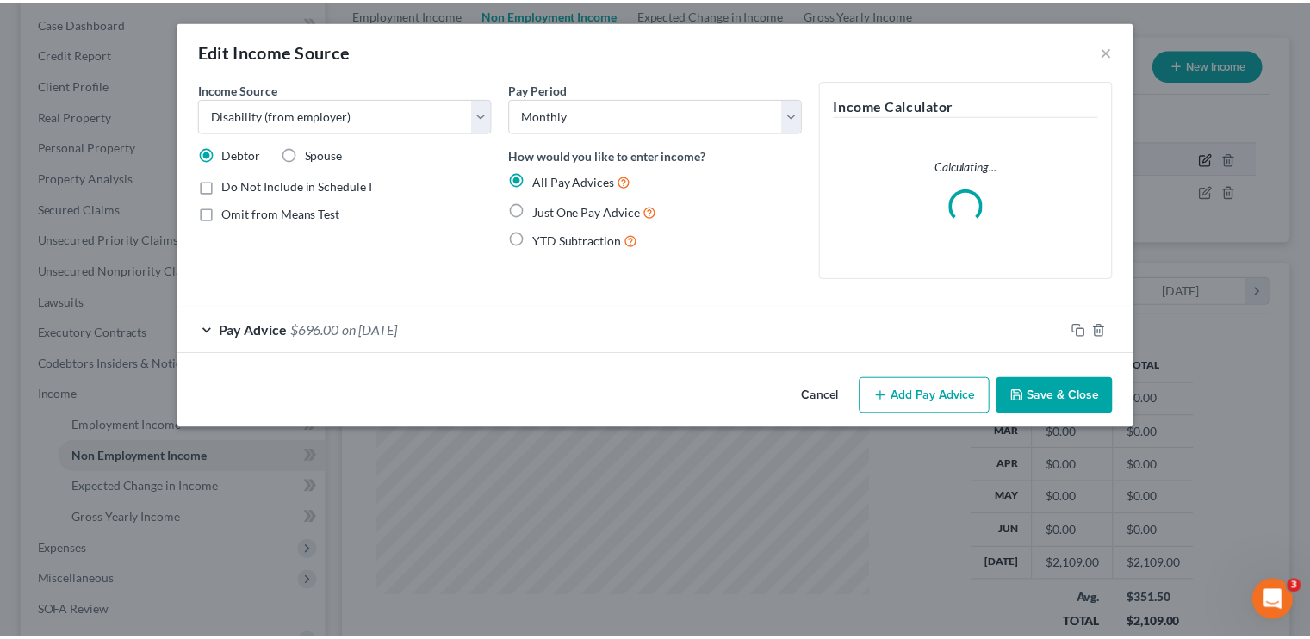
scroll to position [307, 537]
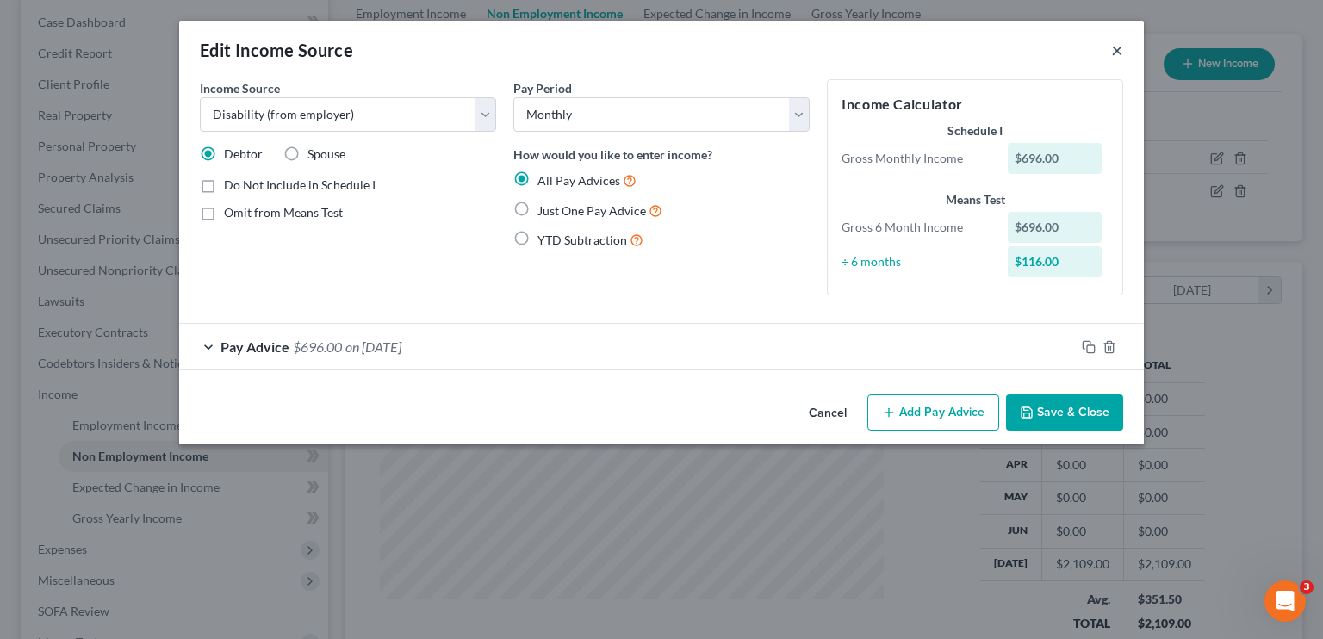
click at [779, 50] on button "×" at bounding box center [1117, 50] width 12 height 21
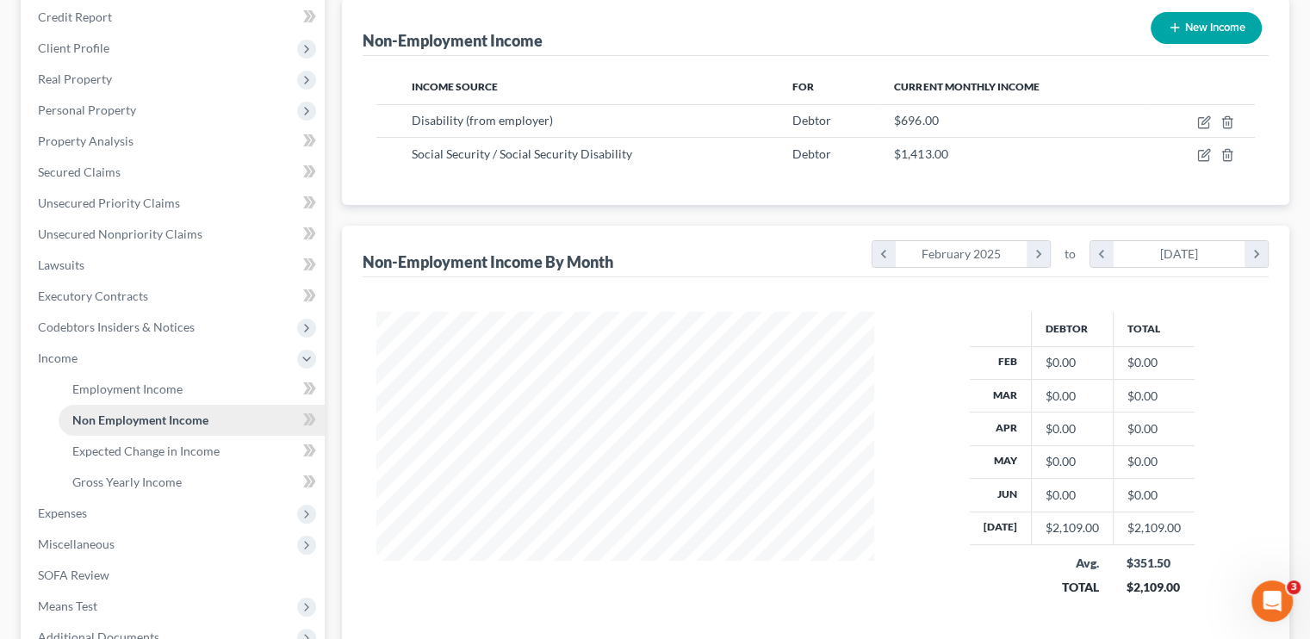
scroll to position [313, 0]
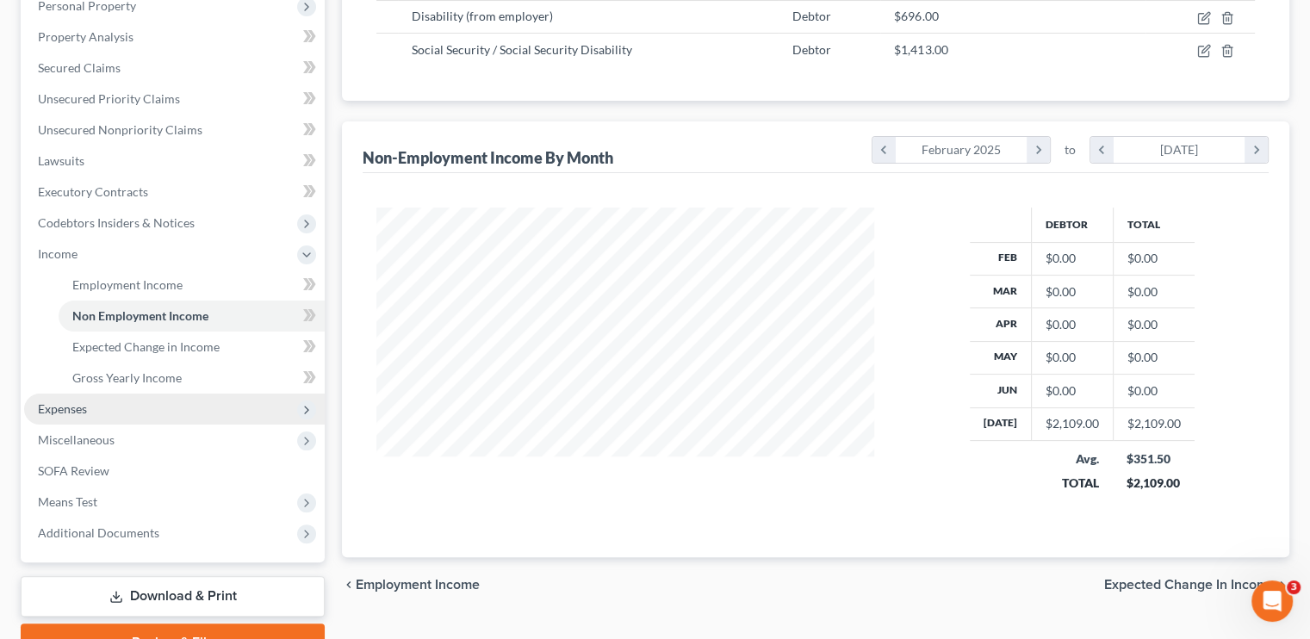
click at [73, 401] on span "Expenses" at bounding box center [62, 408] width 49 height 15
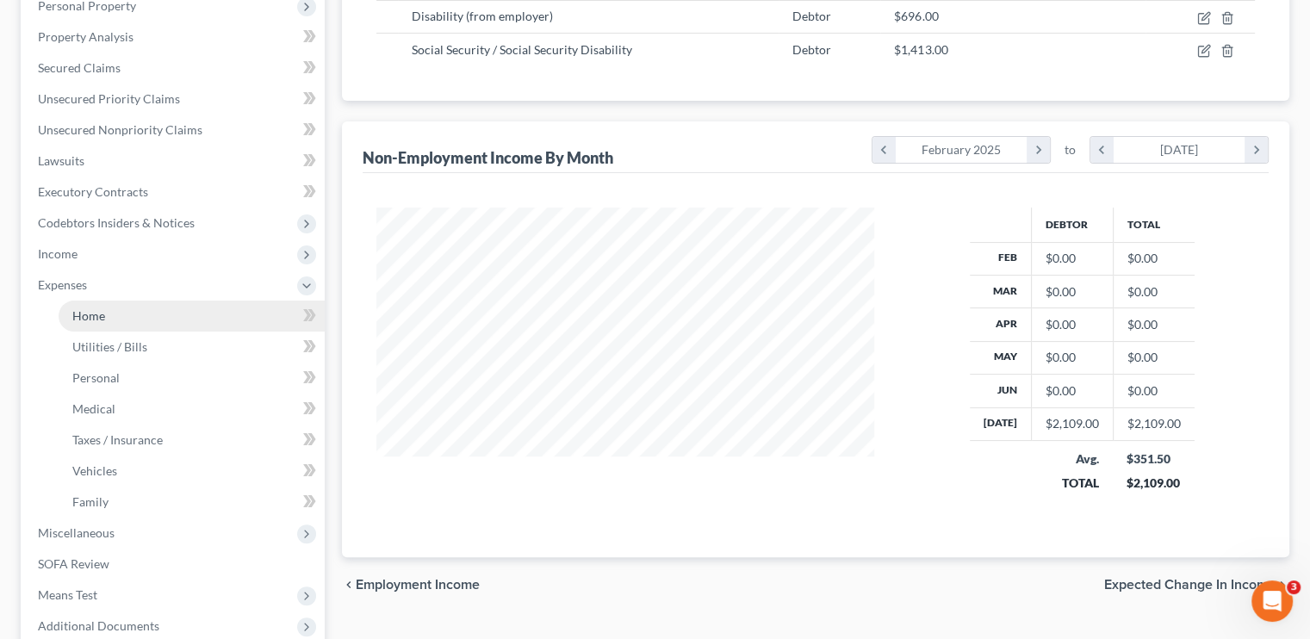
click at [121, 314] on link "Home" at bounding box center [192, 316] width 266 height 31
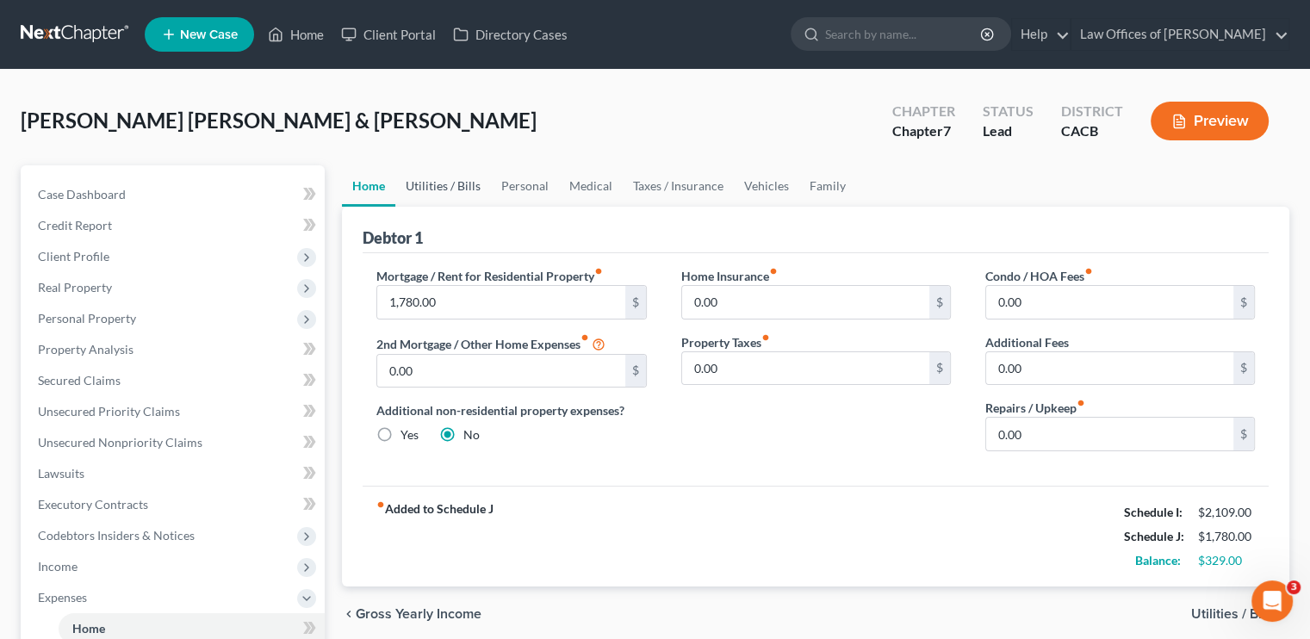
click at [462, 189] on link "Utilities / Bills" at bounding box center [443, 185] width 96 height 41
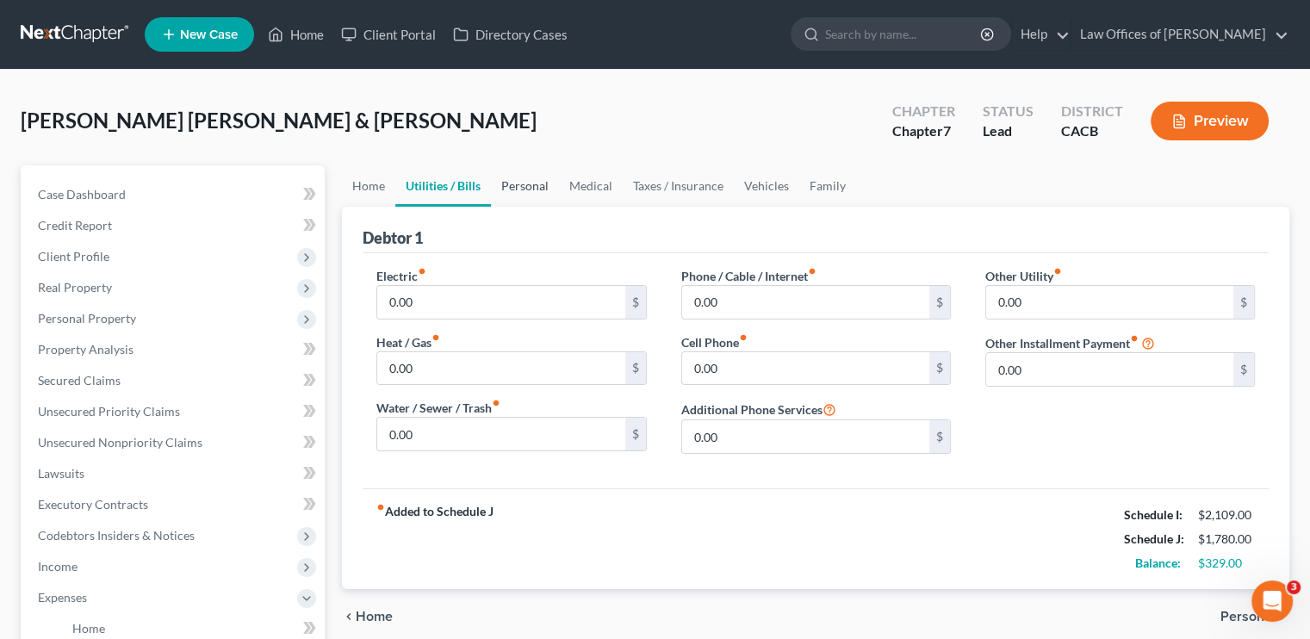
click at [515, 178] on link "Personal" at bounding box center [525, 185] width 68 height 41
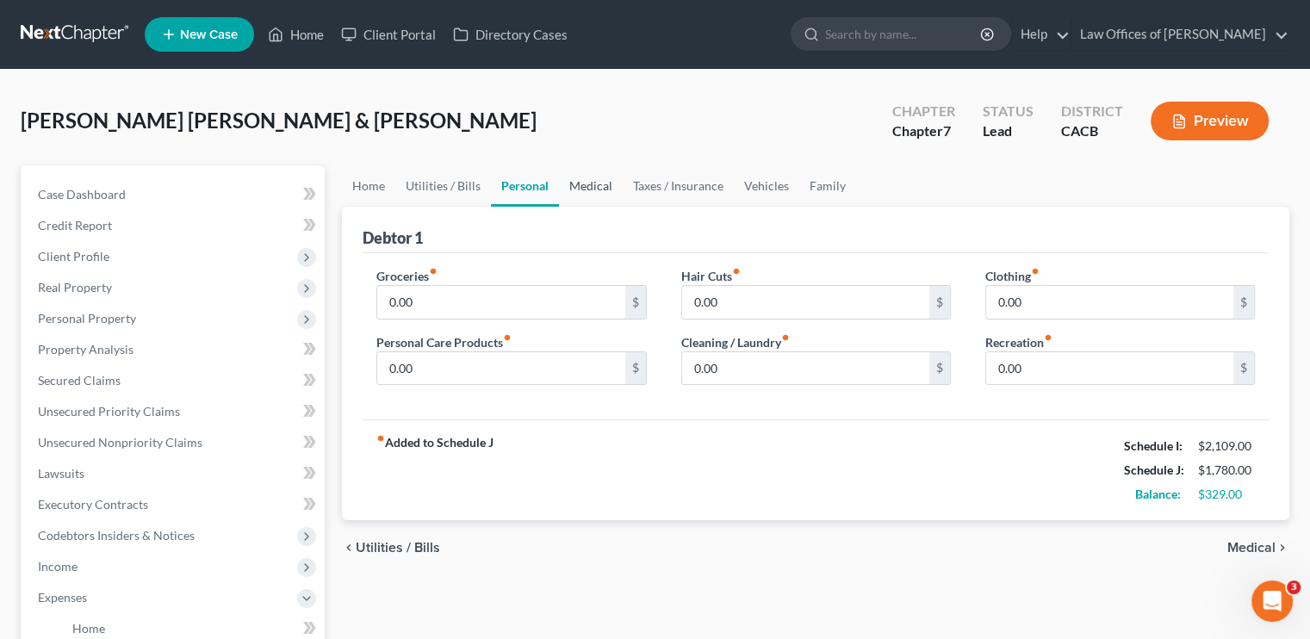
click at [599, 185] on link "Medical" at bounding box center [591, 185] width 64 height 41
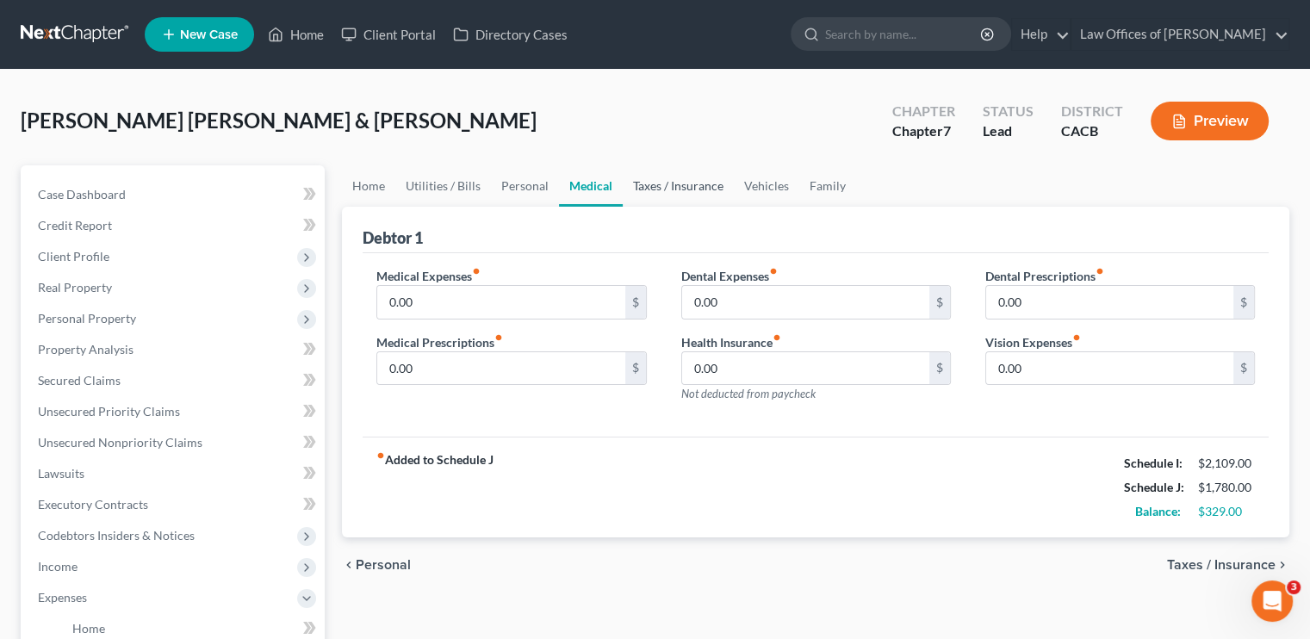
click at [689, 196] on link "Taxes / Insurance" at bounding box center [678, 185] width 111 height 41
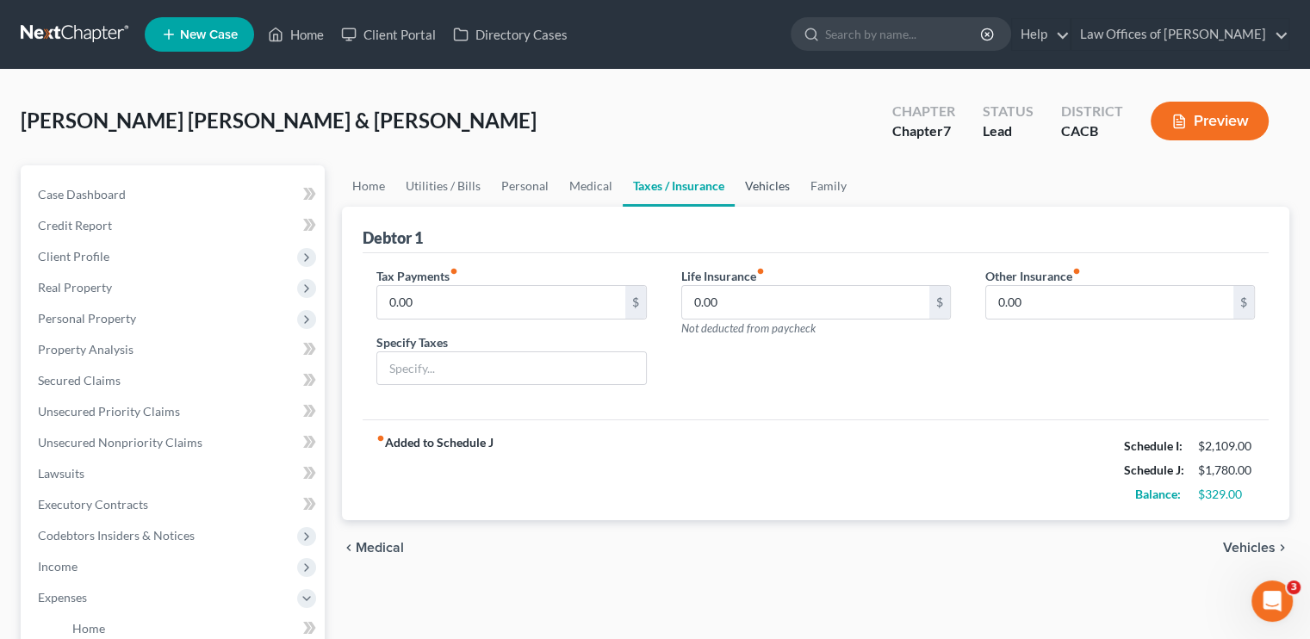
click at [773, 179] on link "Vehicles" at bounding box center [767, 185] width 65 height 41
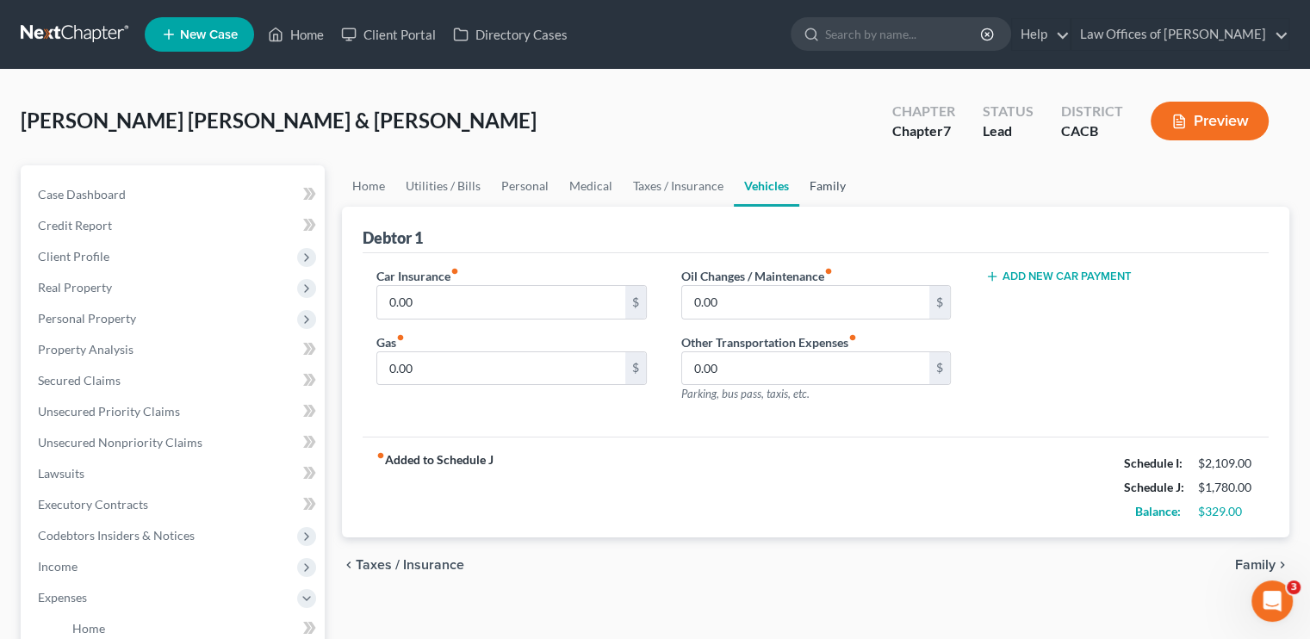
click at [779, 179] on link "Family" at bounding box center [827, 185] width 57 height 41
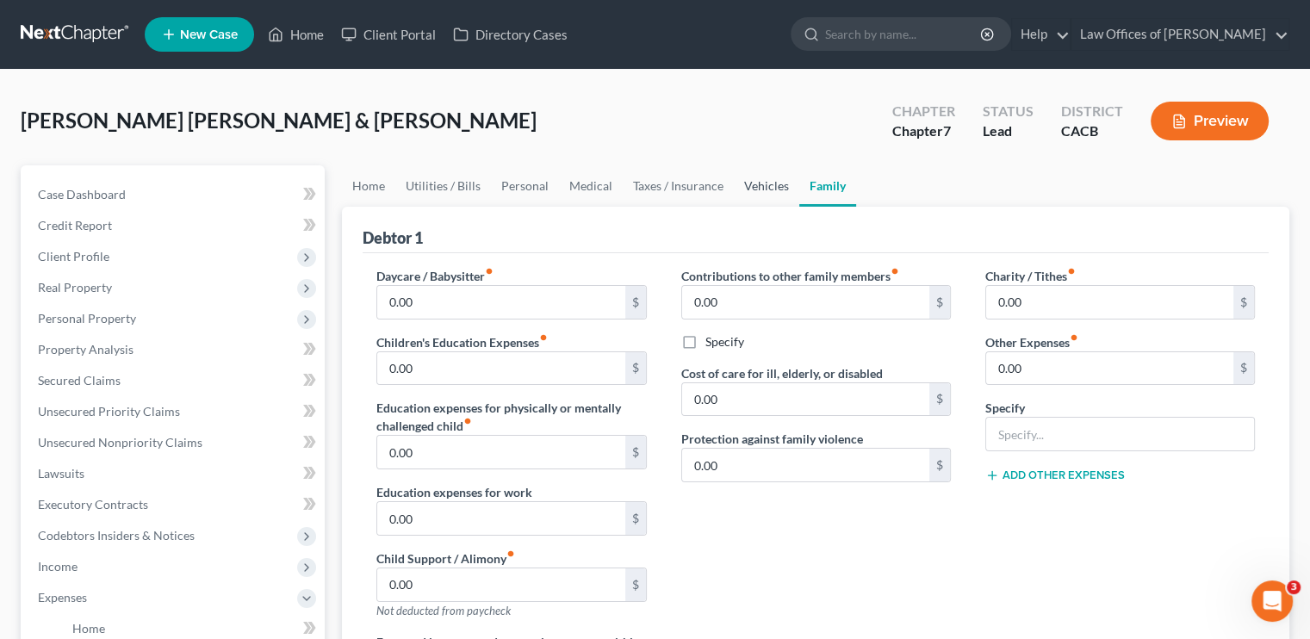
click at [763, 189] on link "Vehicles" at bounding box center [766, 185] width 65 height 41
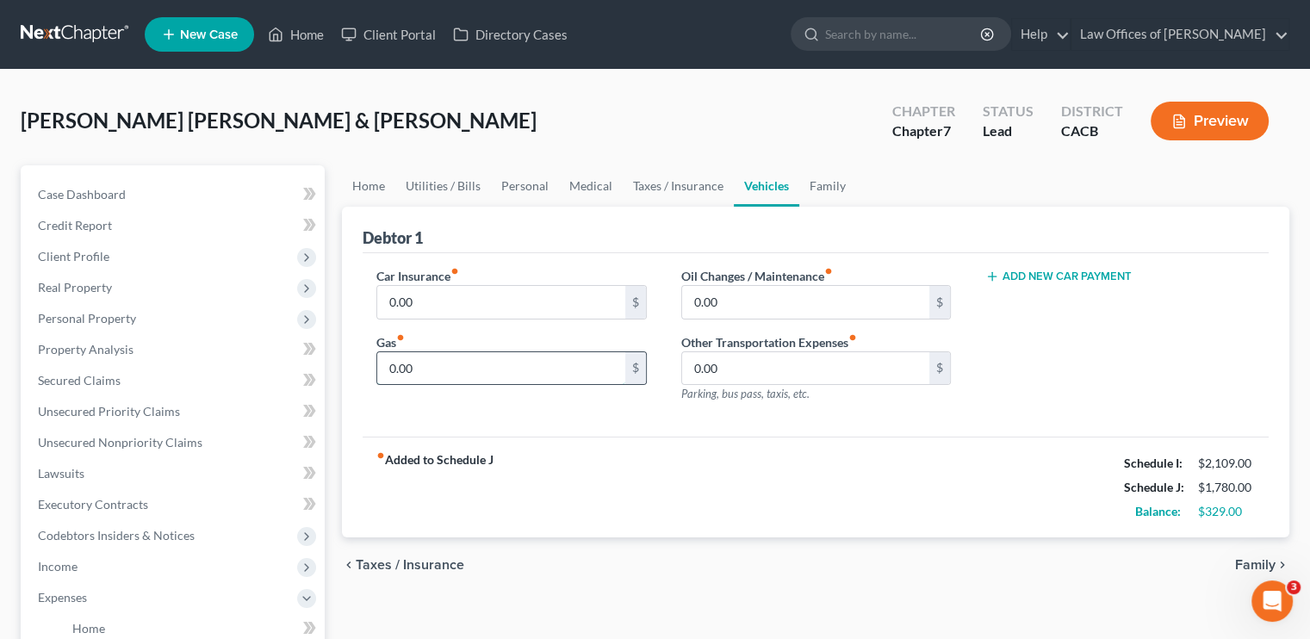
click at [398, 371] on input "0.00" at bounding box center [500, 368] width 247 height 33
click at [442, 292] on input "0.00" at bounding box center [500, 302] width 247 height 33
click at [682, 183] on link "Taxes / Insurance" at bounding box center [678, 185] width 111 height 41
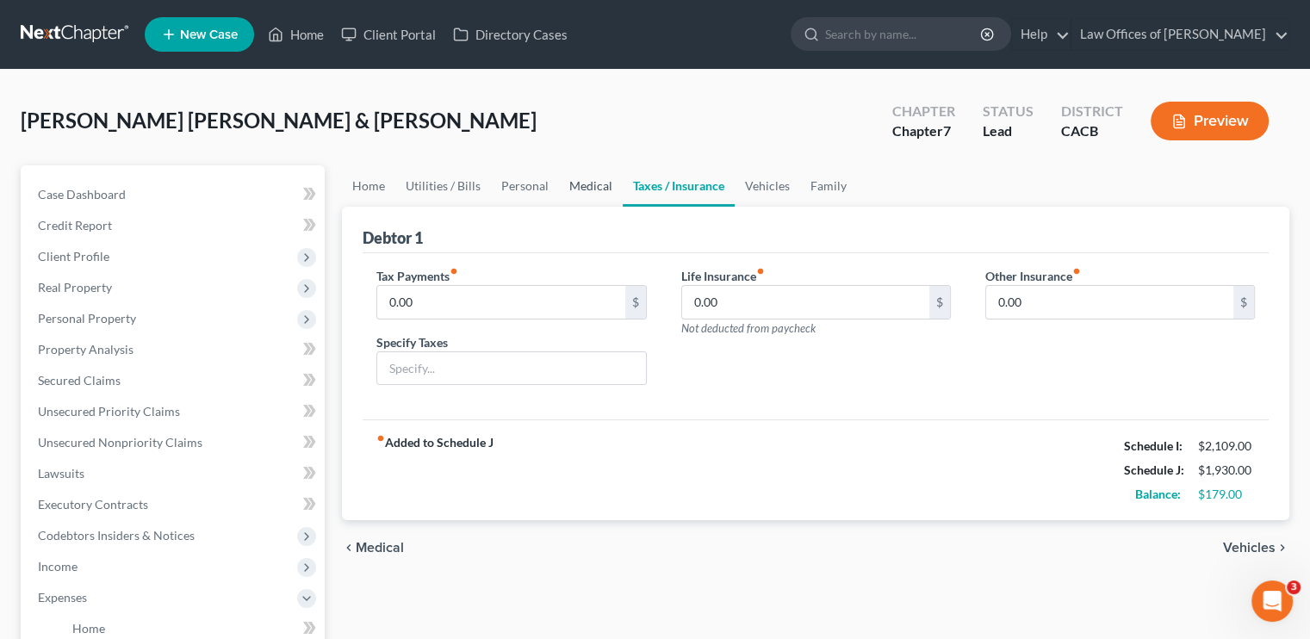
click at [569, 187] on link "Medical" at bounding box center [591, 185] width 64 height 41
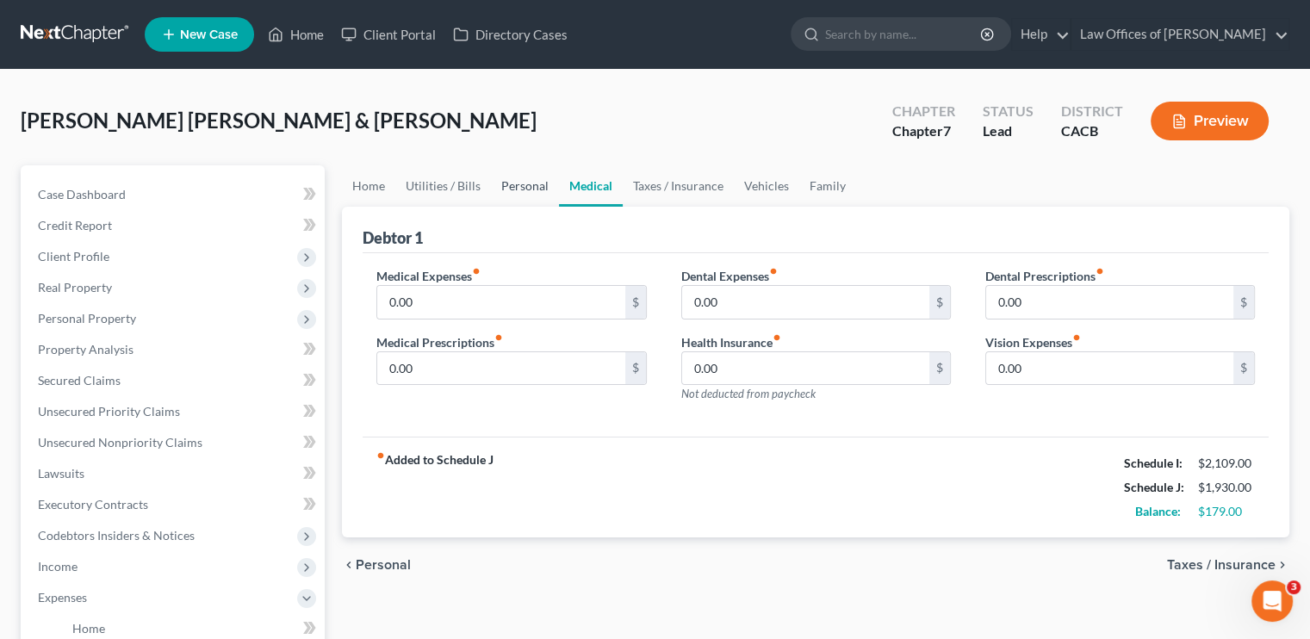
click at [524, 190] on link "Personal" at bounding box center [525, 185] width 68 height 41
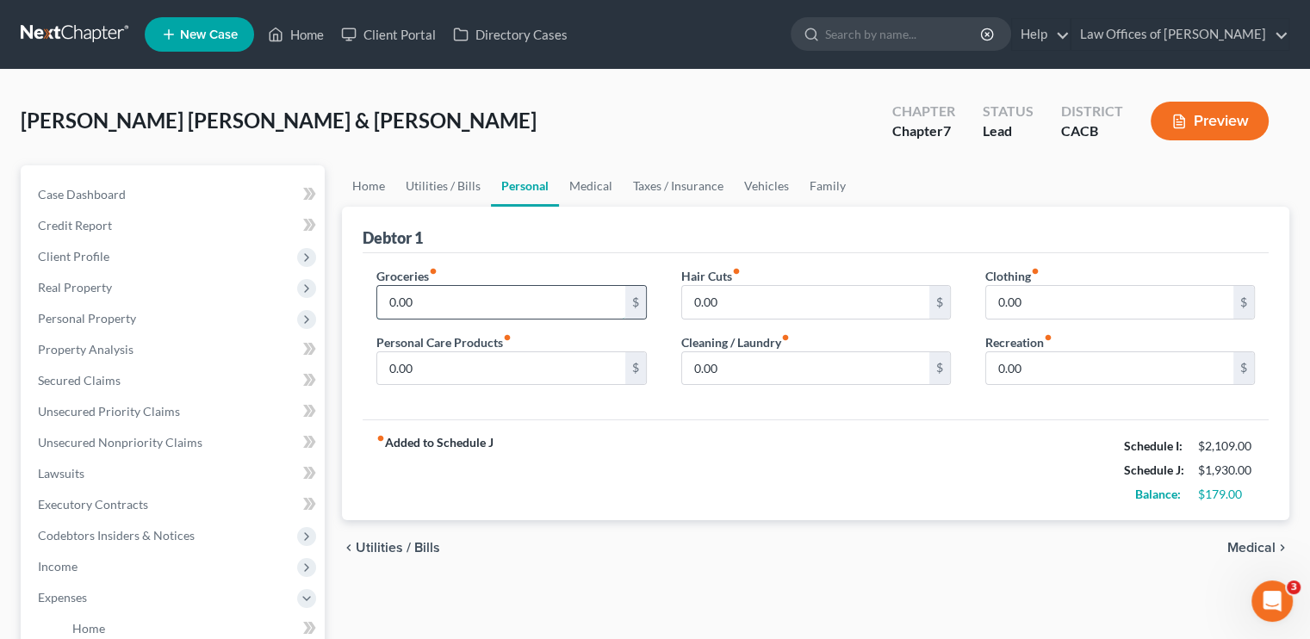
click at [512, 302] on input "0.00" at bounding box center [500, 302] width 247 height 33
click at [740, 373] on input "0.00" at bounding box center [805, 368] width 247 height 33
click at [448, 181] on link "Utilities / Bills" at bounding box center [443, 185] width 96 height 41
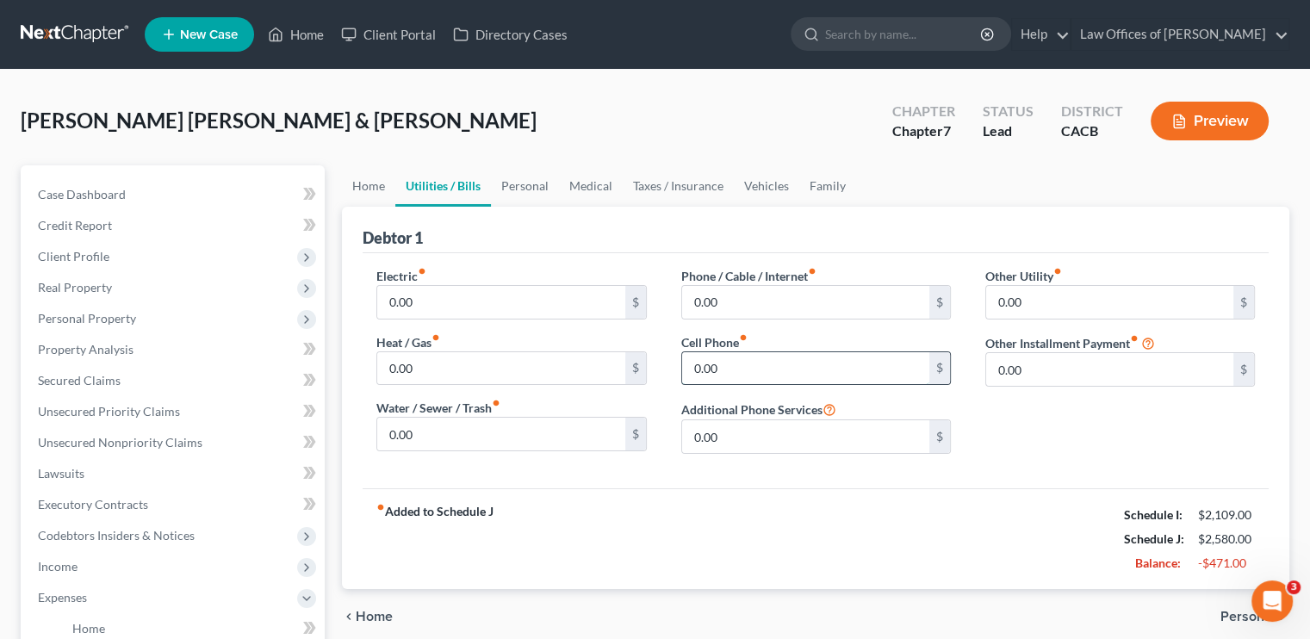
click at [753, 363] on input "0.00" at bounding box center [805, 368] width 247 height 33
click at [766, 302] on input "0.00" at bounding box center [805, 302] width 247 height 33
click at [538, 184] on link "Personal" at bounding box center [525, 185] width 68 height 41
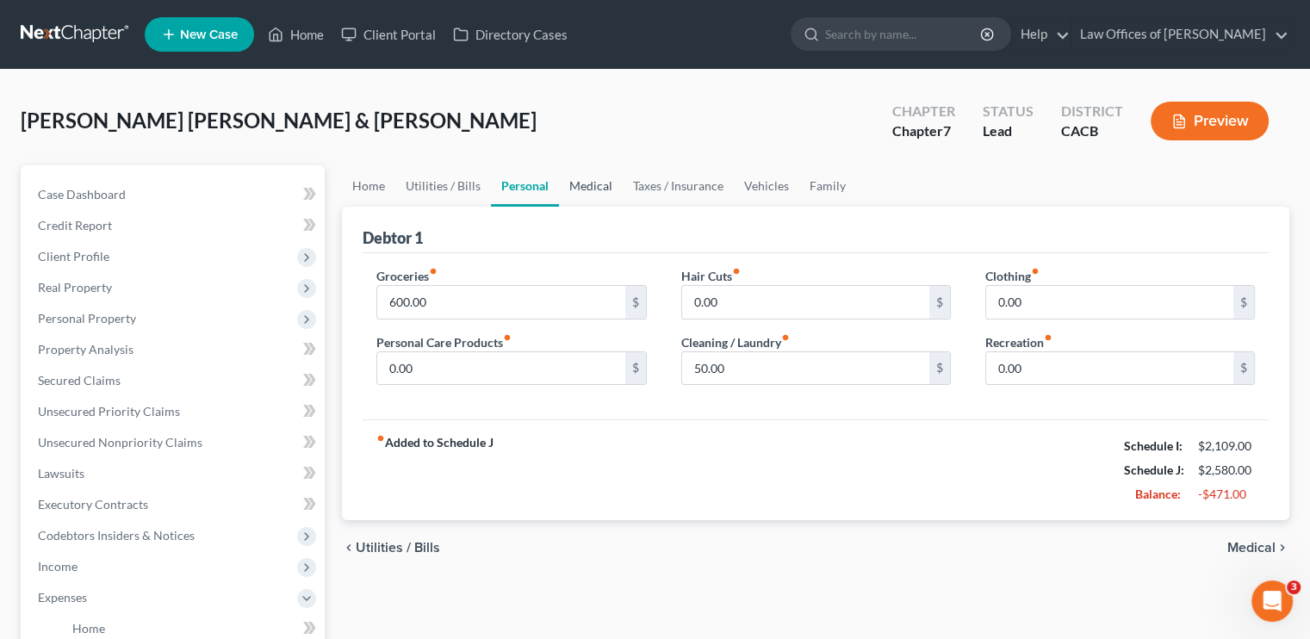
click at [593, 185] on link "Medical" at bounding box center [591, 185] width 64 height 41
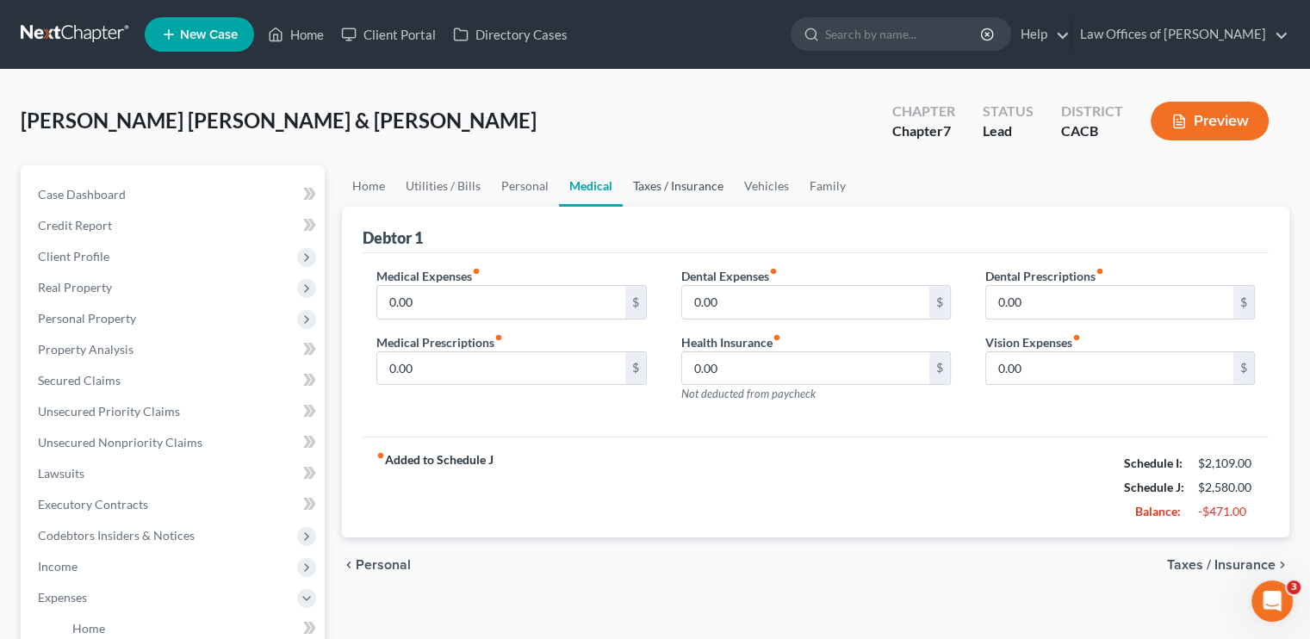
click at [675, 181] on link "Taxes / Insurance" at bounding box center [678, 185] width 111 height 41
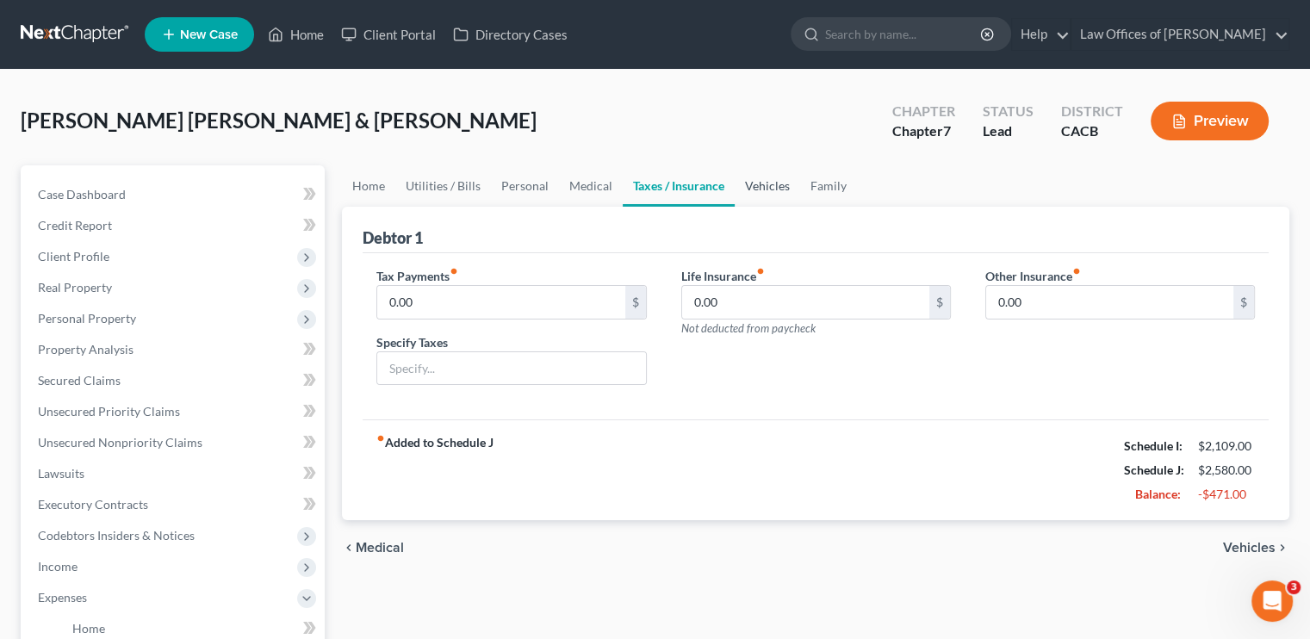
click at [761, 178] on link "Vehicles" at bounding box center [767, 185] width 65 height 41
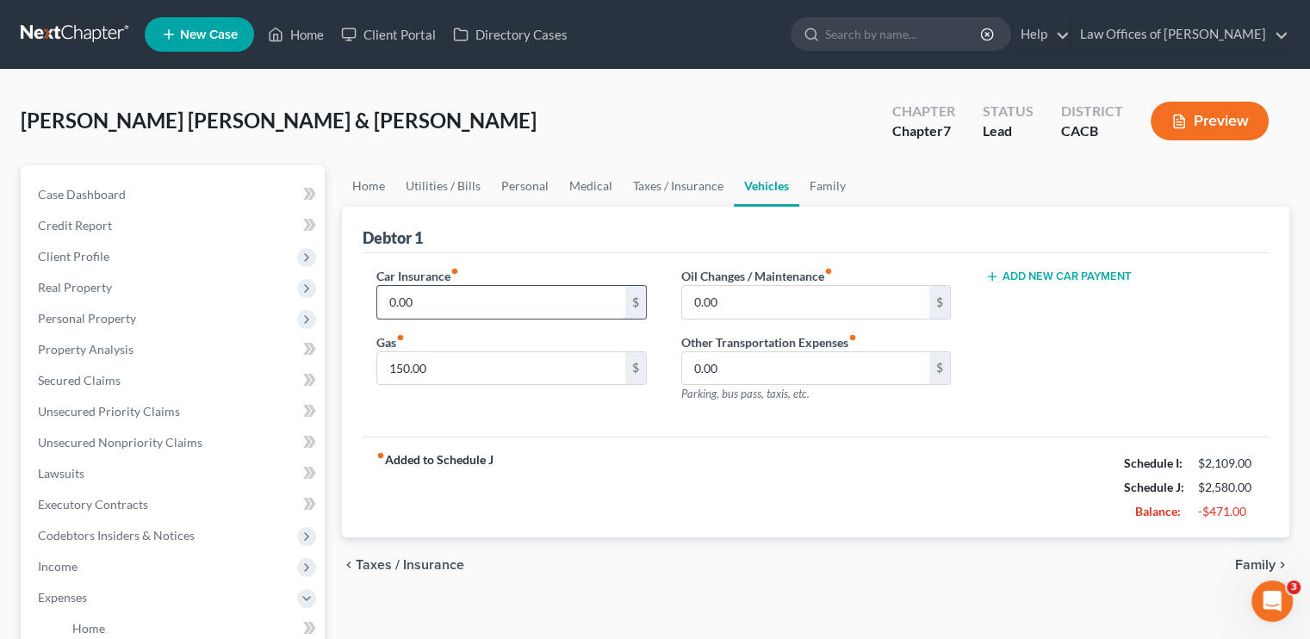
click at [453, 304] on input "0.00" at bounding box center [500, 302] width 247 height 33
click at [355, 186] on link "Home" at bounding box center [368, 185] width 53 height 41
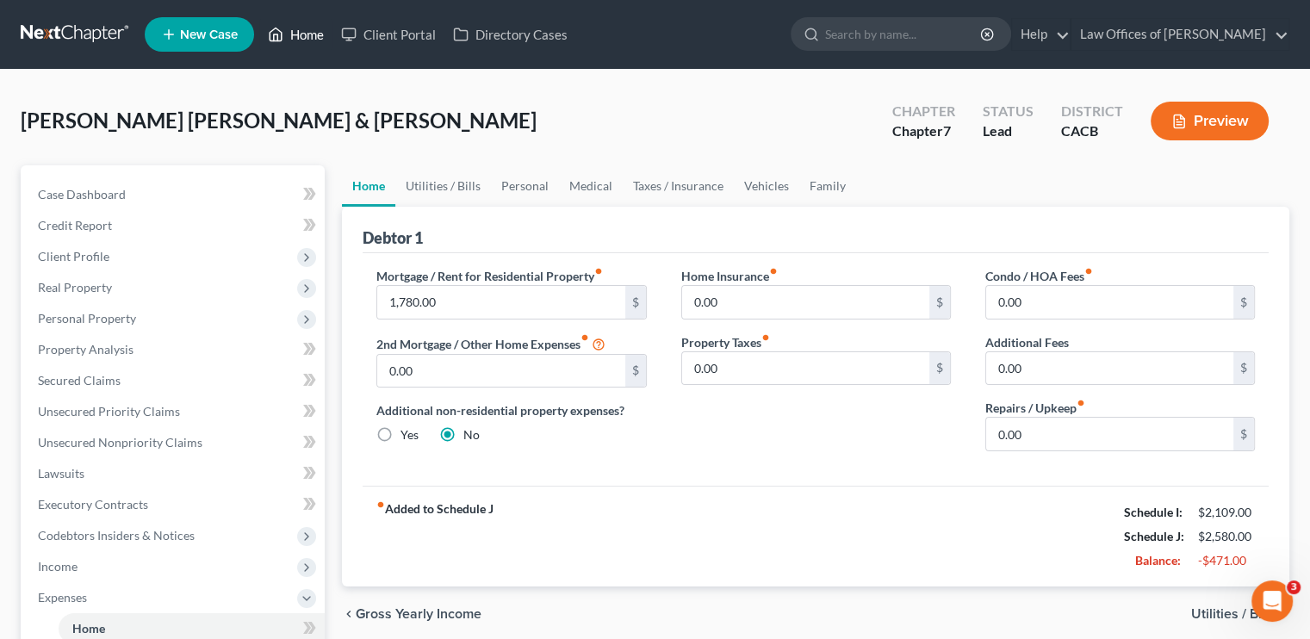
click at [320, 24] on link "Home" at bounding box center [295, 34] width 73 height 31
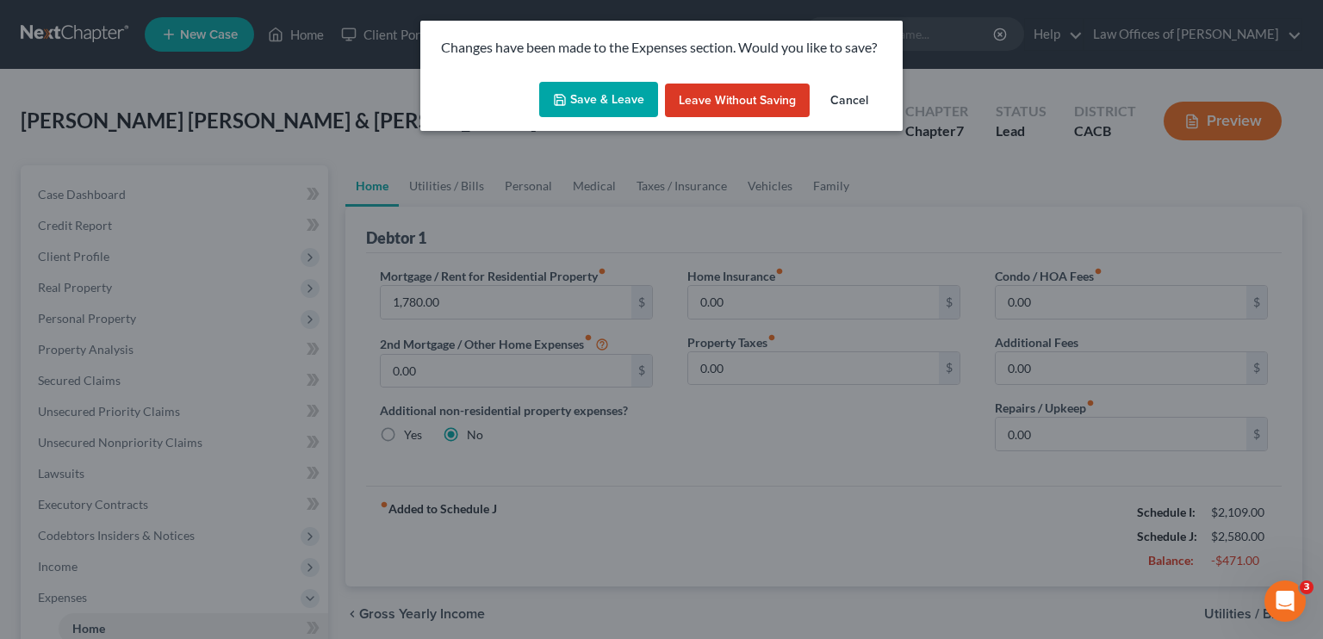
click at [629, 96] on button "Save & Leave" at bounding box center [598, 100] width 119 height 36
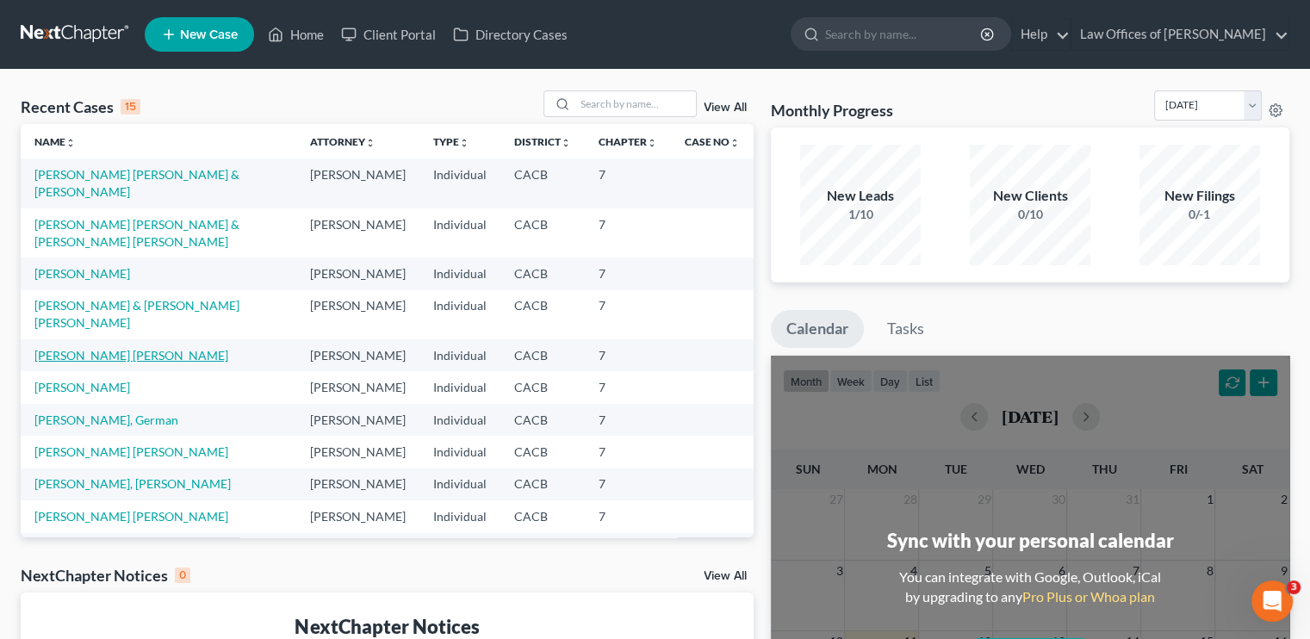
click at [150, 363] on link "[PERSON_NAME] [PERSON_NAME]" at bounding box center [131, 355] width 194 height 15
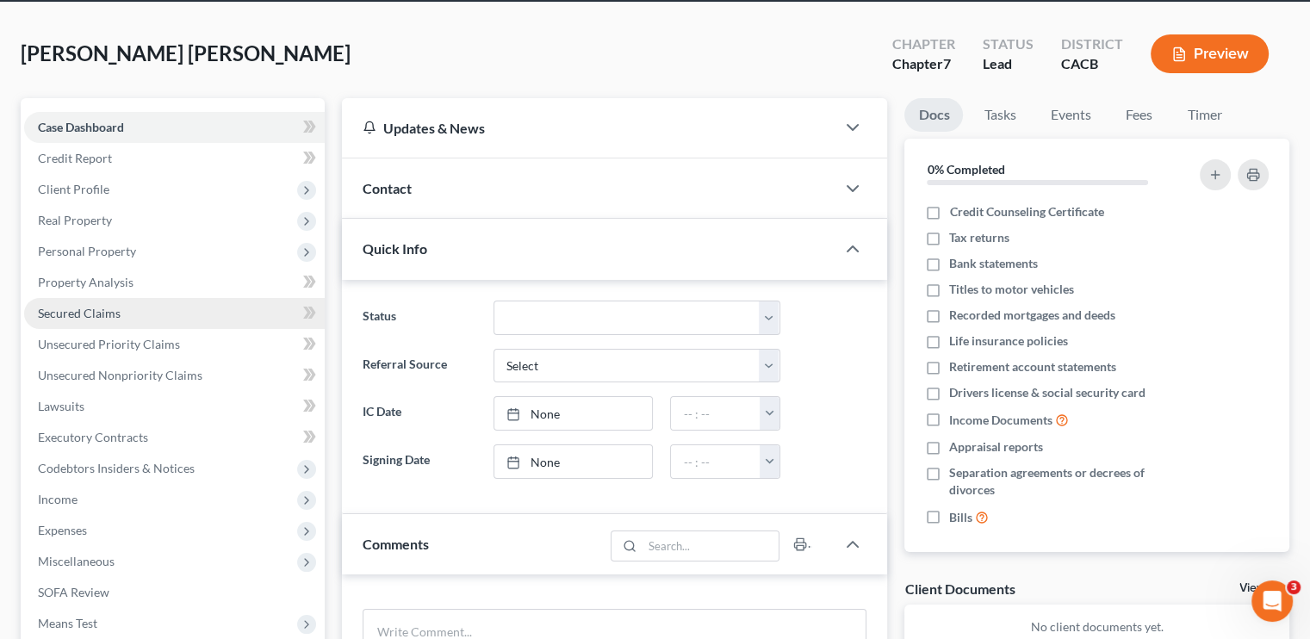
scroll to position [258, 0]
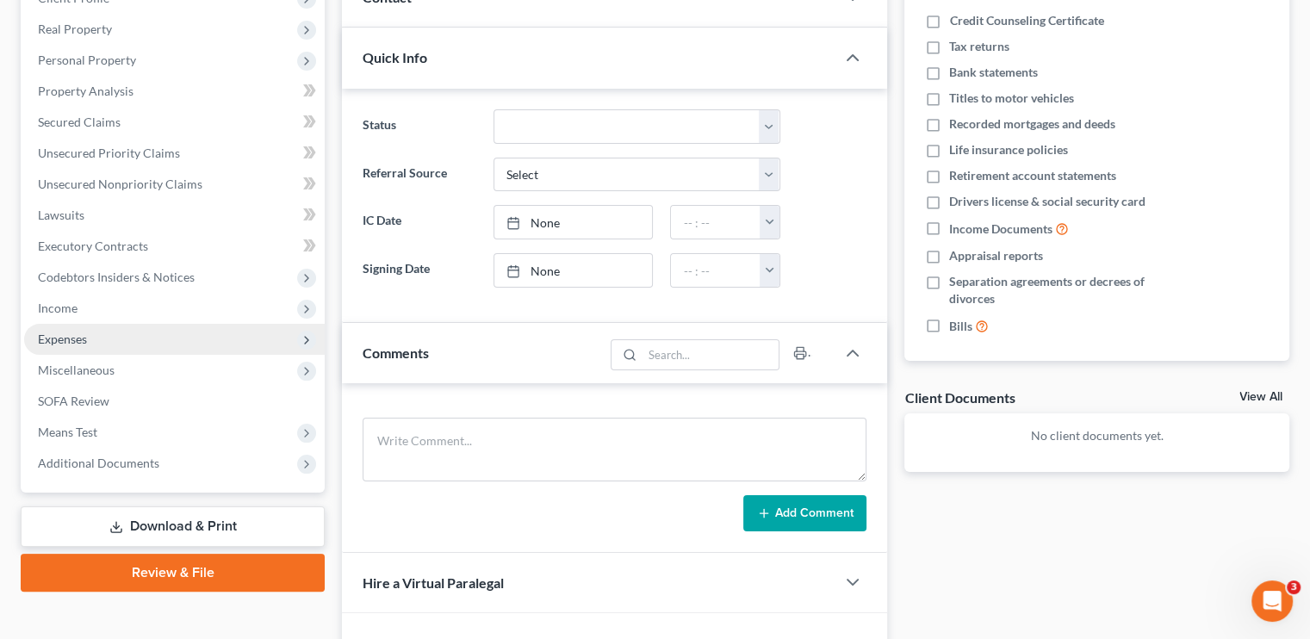
click at [84, 340] on span "Expenses" at bounding box center [62, 339] width 49 height 15
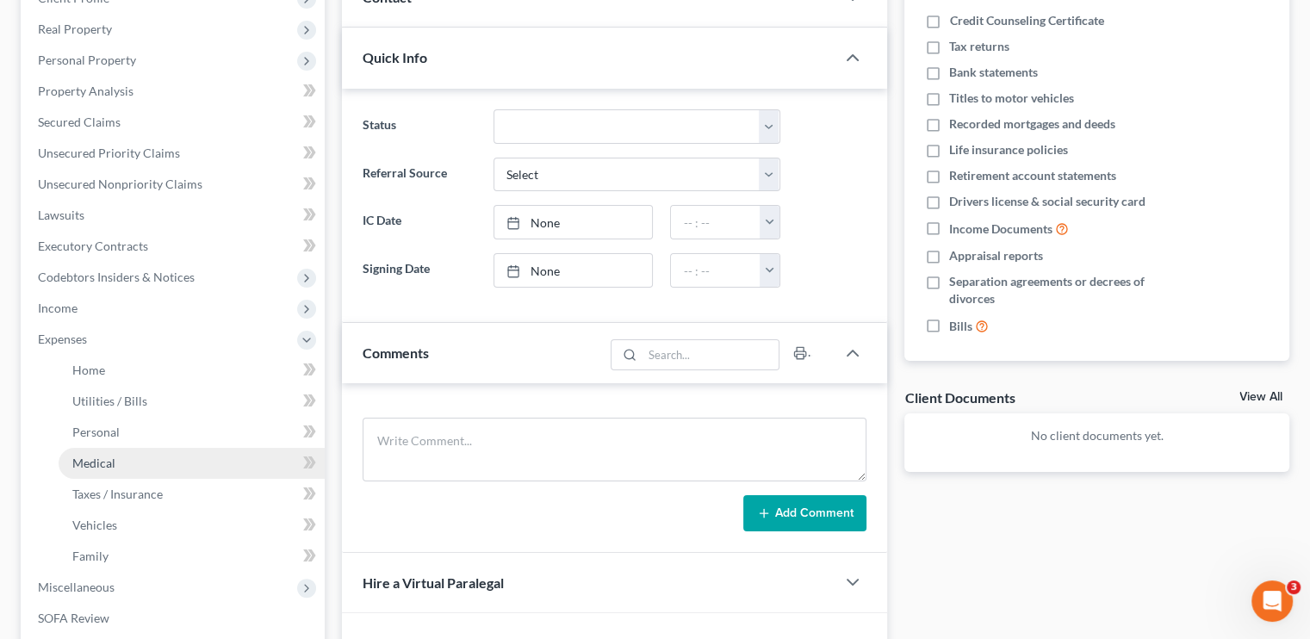
click at [102, 459] on span "Medical" at bounding box center [93, 463] width 43 height 15
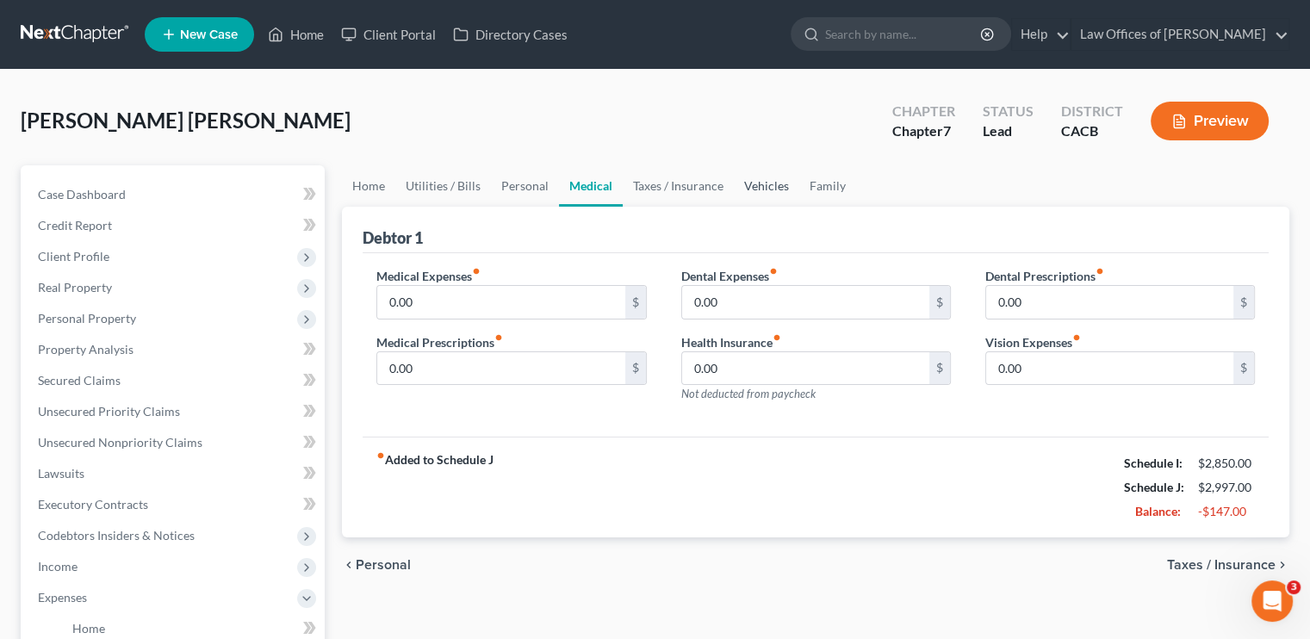
click at [759, 181] on link "Vehicles" at bounding box center [766, 185] width 65 height 41
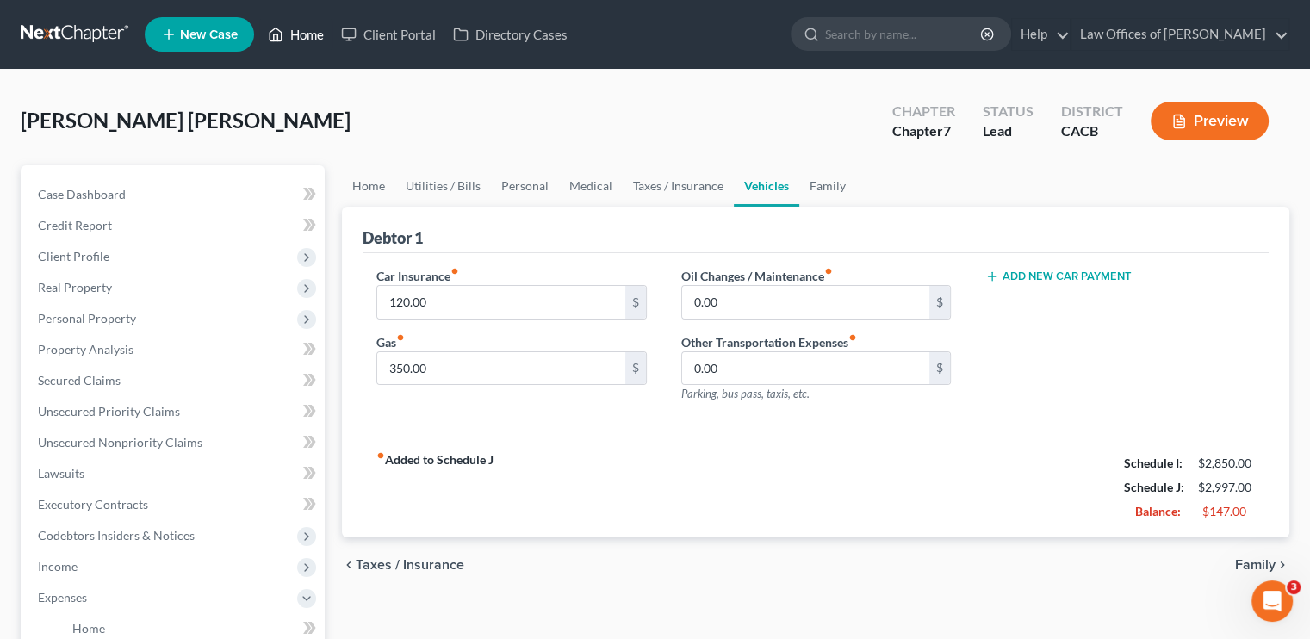
click at [314, 32] on link "Home" at bounding box center [295, 34] width 73 height 31
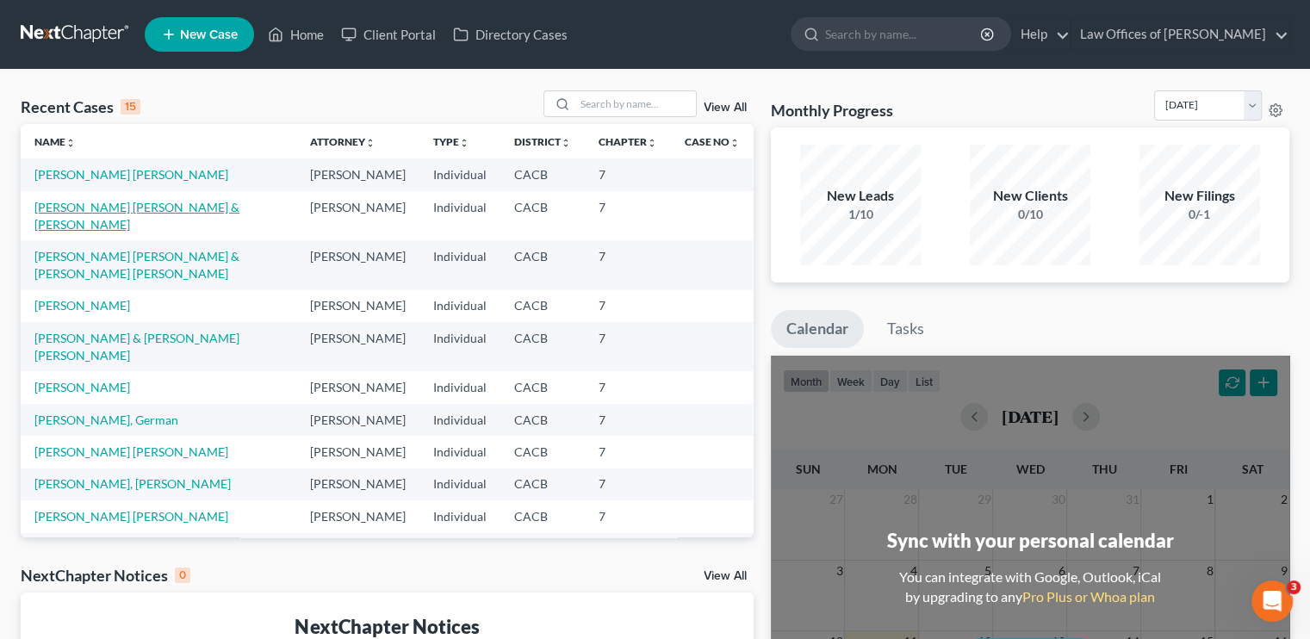
click at [66, 224] on link "[PERSON_NAME] [PERSON_NAME] & [PERSON_NAME]" at bounding box center [136, 216] width 205 height 32
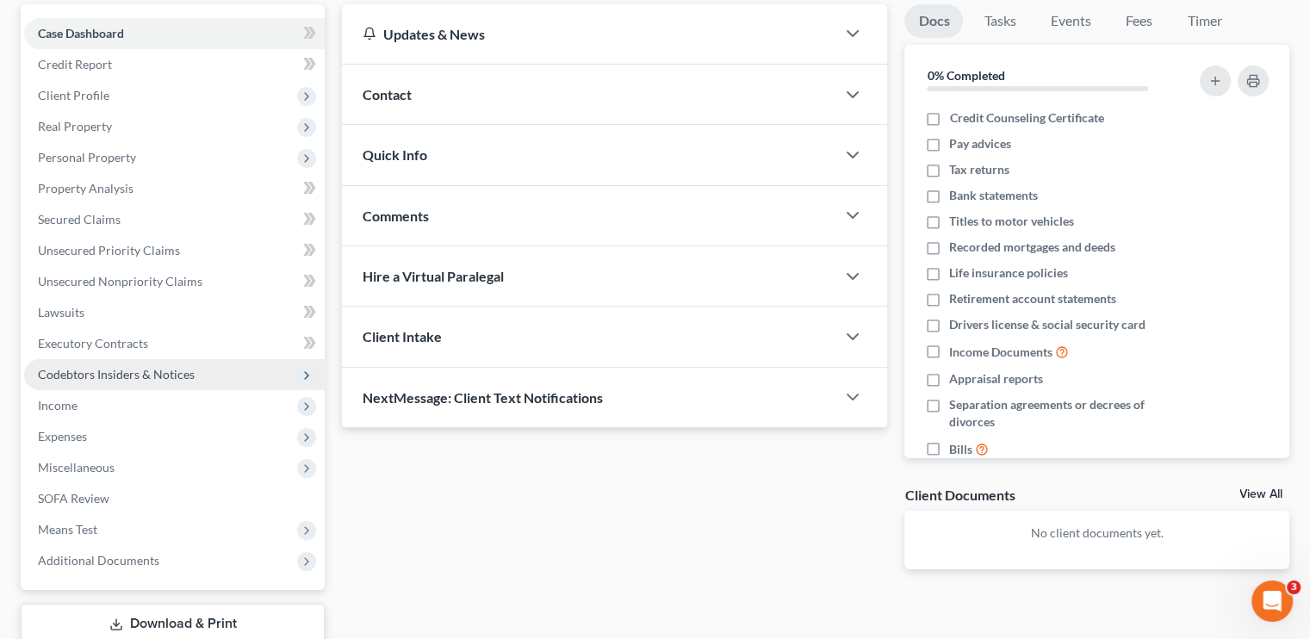
scroll to position [172, 0]
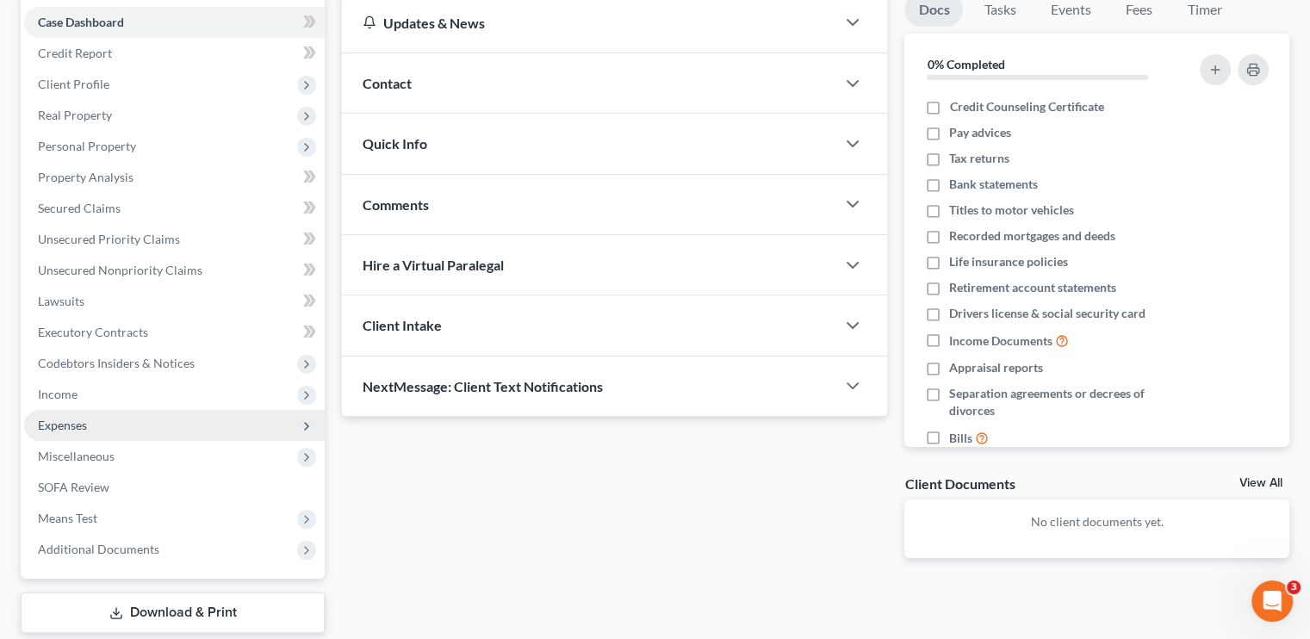
click at [94, 421] on span "Expenses" at bounding box center [174, 425] width 301 height 31
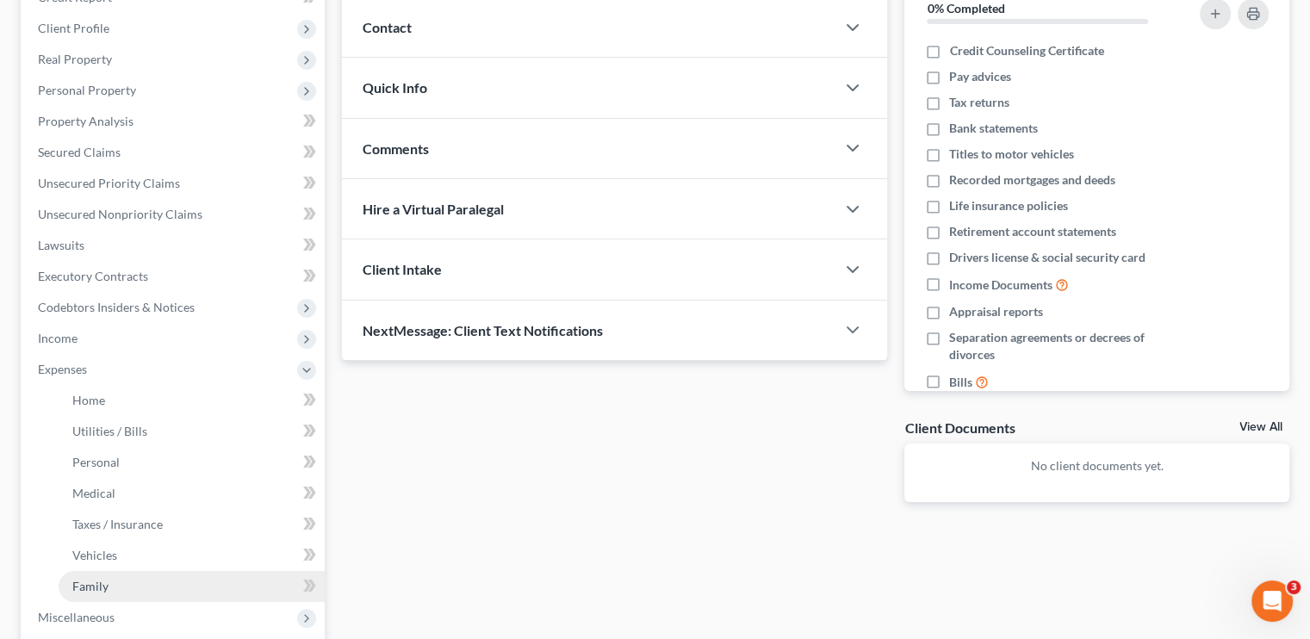
scroll to position [345, 0]
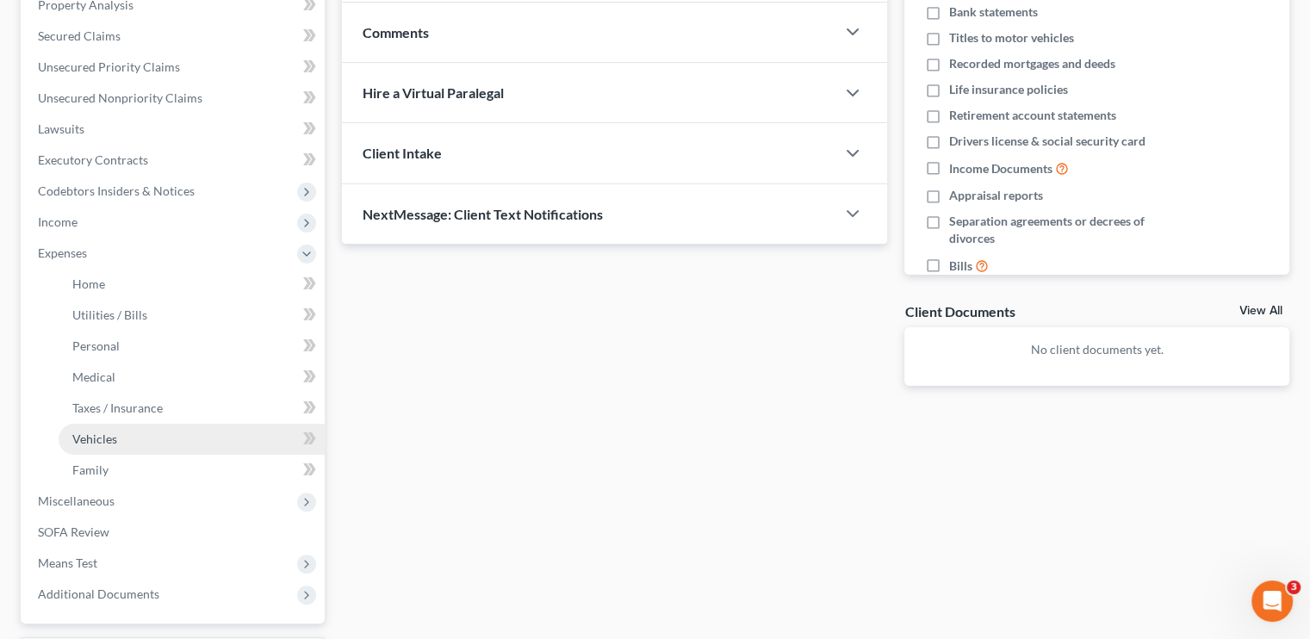
click at [110, 437] on span "Vehicles" at bounding box center [94, 439] width 45 height 15
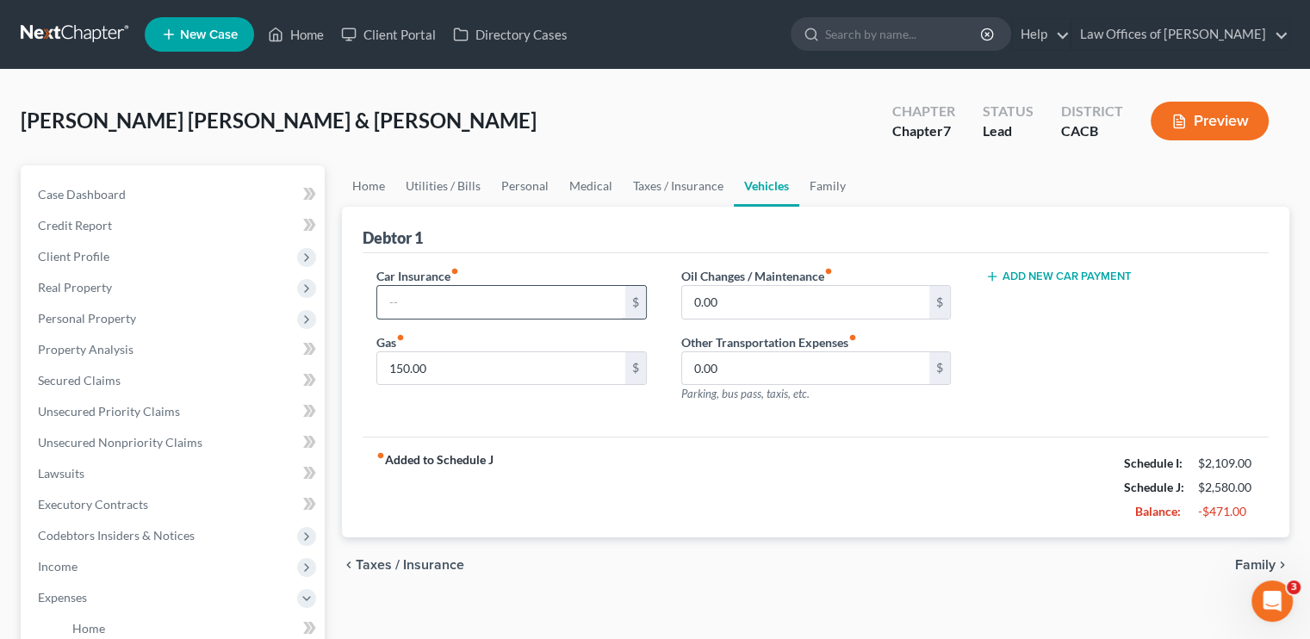
click at [412, 302] on input "text" at bounding box center [500, 302] width 247 height 33
click at [382, 186] on link "Home" at bounding box center [368, 185] width 53 height 41
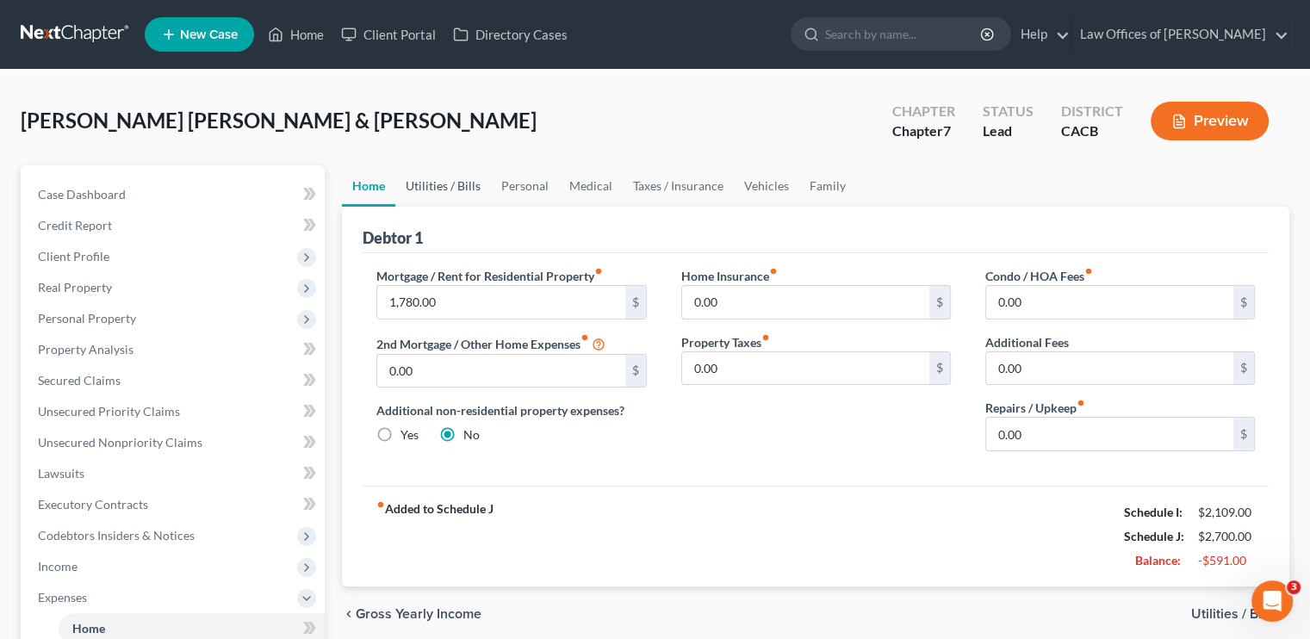
click at [459, 183] on link "Utilities / Bills" at bounding box center [443, 185] width 96 height 41
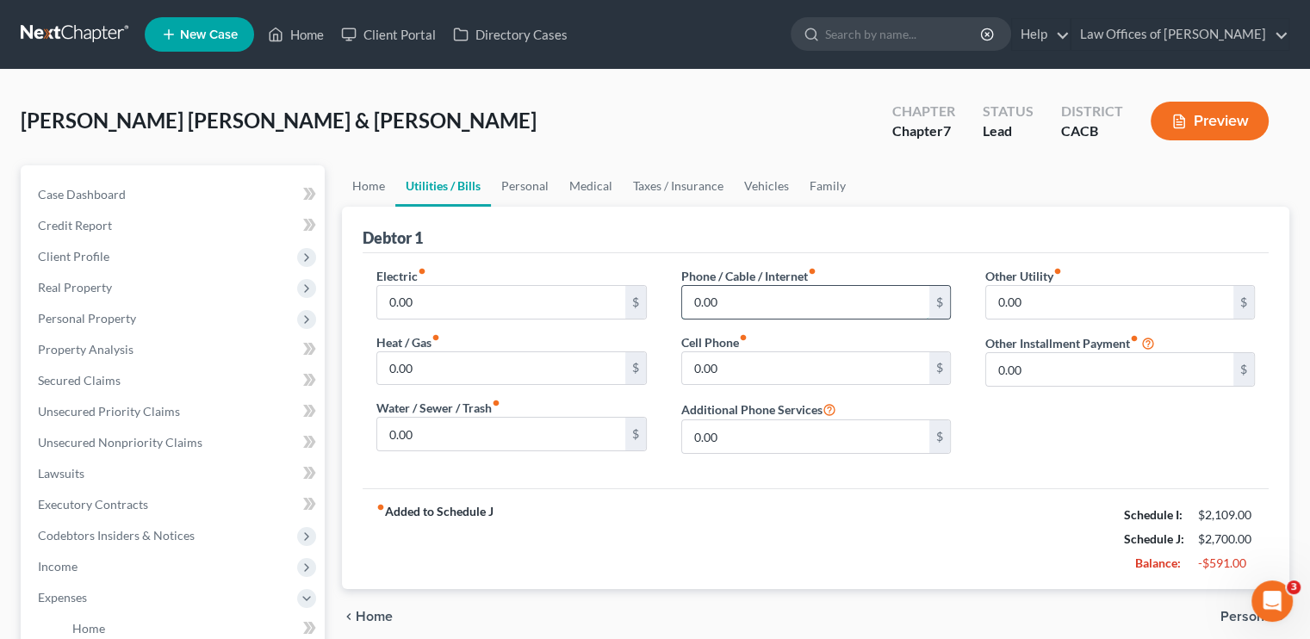
click at [727, 304] on input "0.00" at bounding box center [805, 302] width 247 height 33
click at [723, 371] on input "0.00" at bounding box center [805, 368] width 247 height 33
click at [713, 300] on input "85" at bounding box center [805, 302] width 247 height 33
click at [523, 192] on link "Personal" at bounding box center [525, 185] width 68 height 41
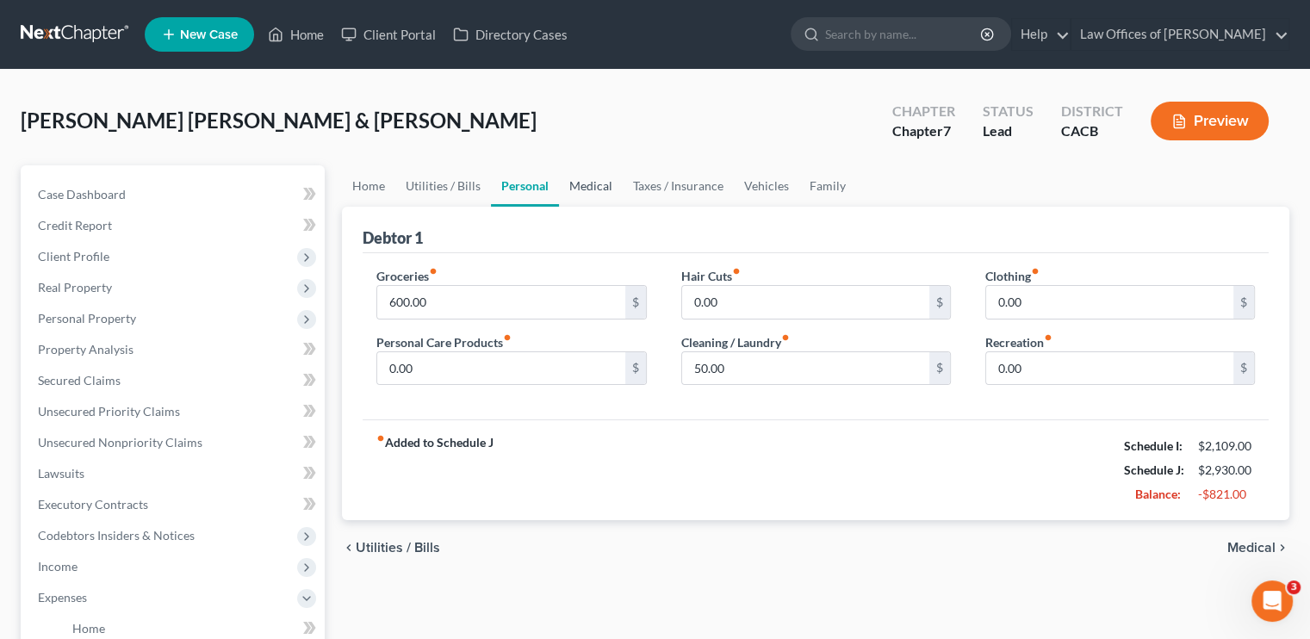
click at [597, 190] on link "Medical" at bounding box center [591, 185] width 64 height 41
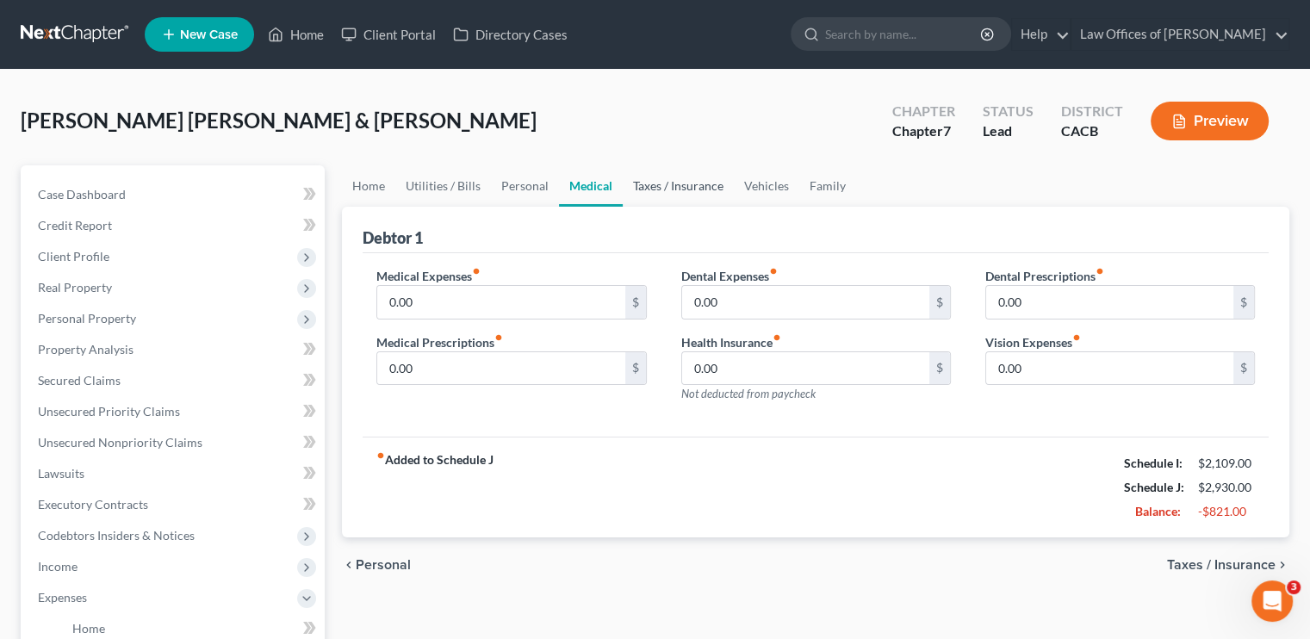
click at [668, 175] on link "Taxes / Insurance" at bounding box center [678, 185] width 111 height 41
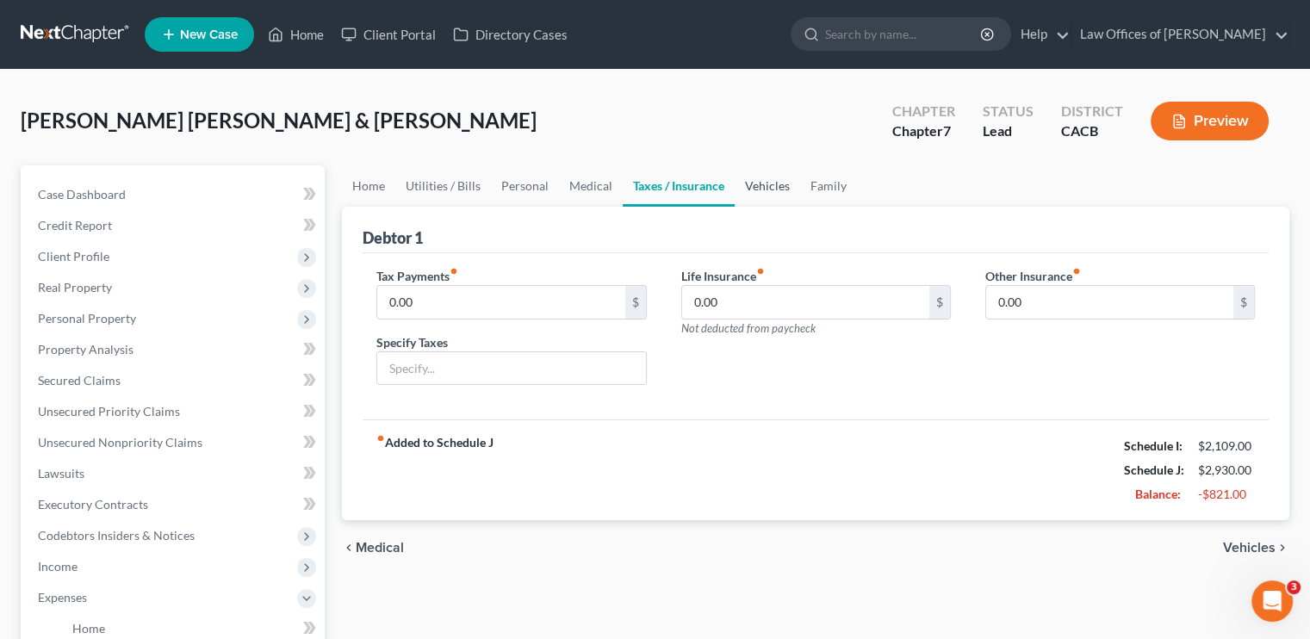
click at [773, 184] on link "Vehicles" at bounding box center [767, 185] width 65 height 41
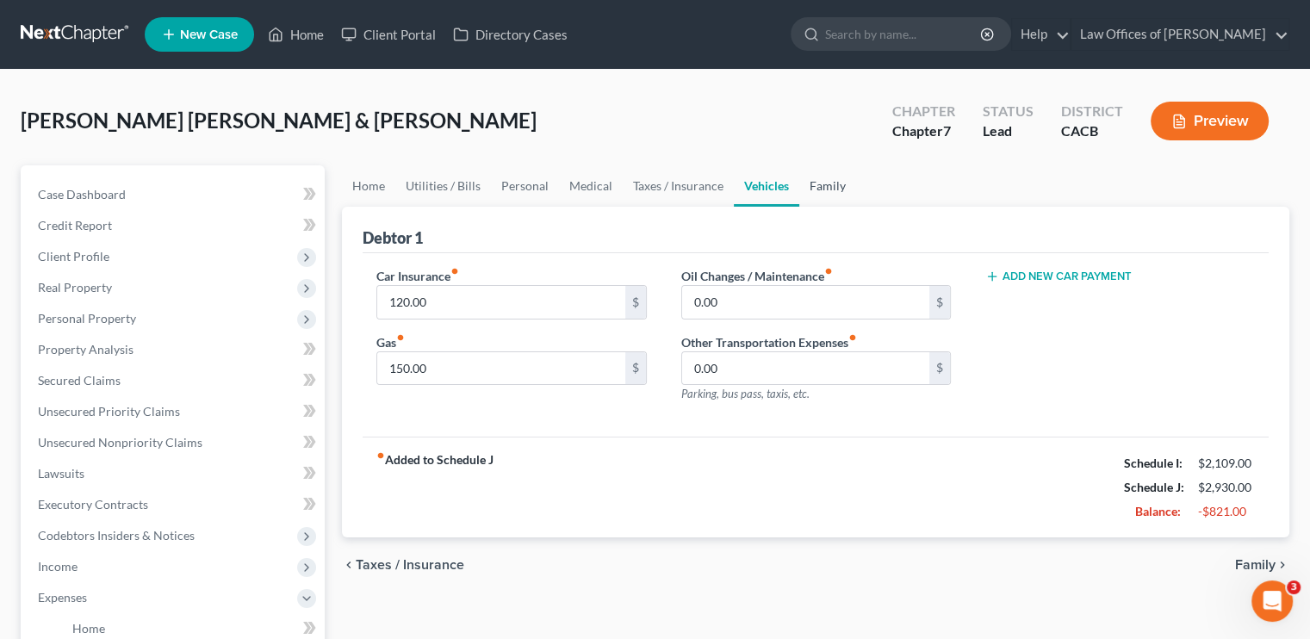
click at [779, 188] on link "Family" at bounding box center [827, 185] width 57 height 41
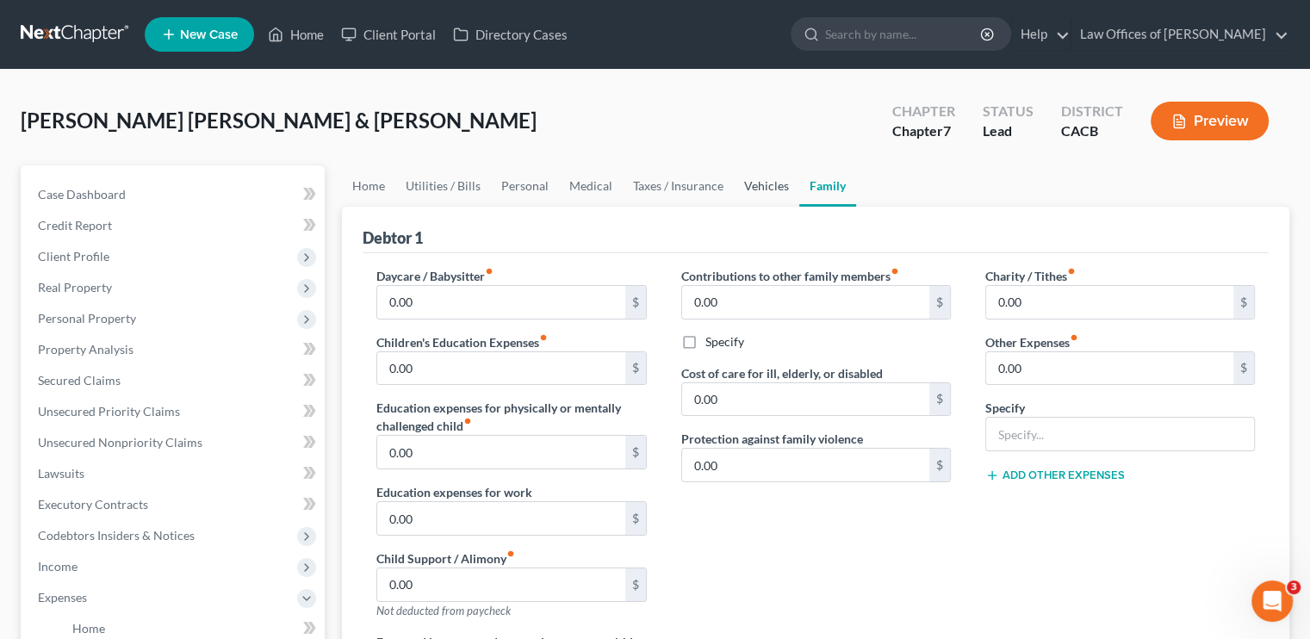
click at [771, 189] on link "Vehicles" at bounding box center [766, 185] width 65 height 41
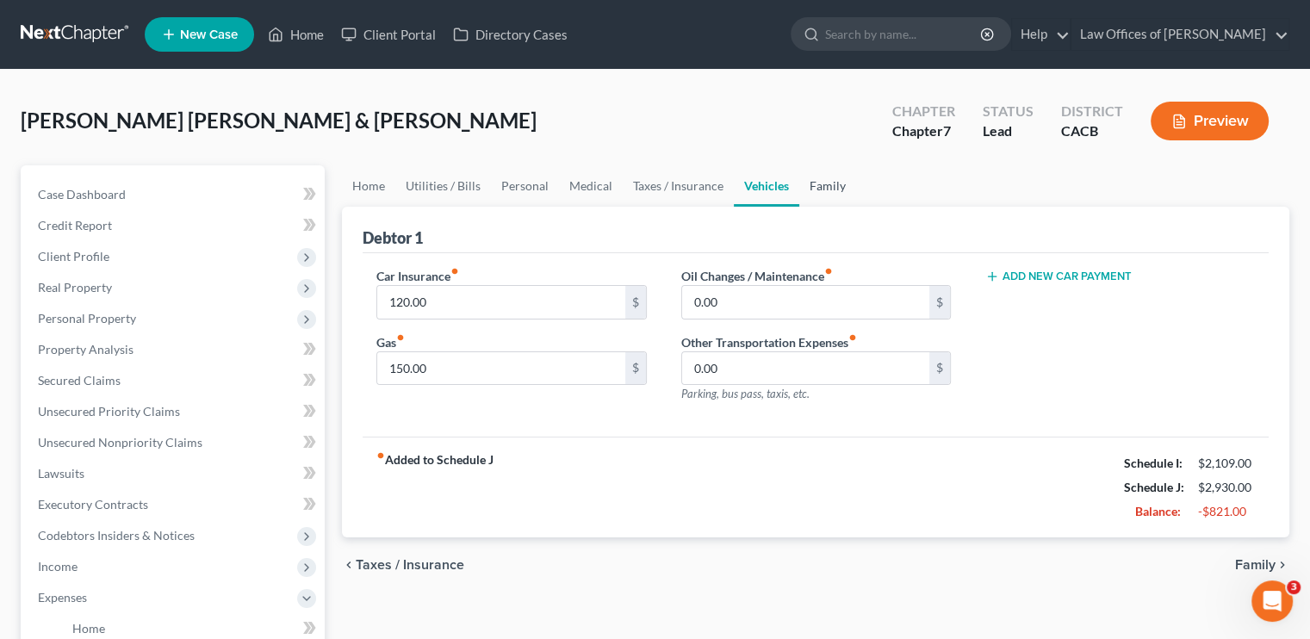
click at [779, 185] on link "Family" at bounding box center [827, 185] width 57 height 41
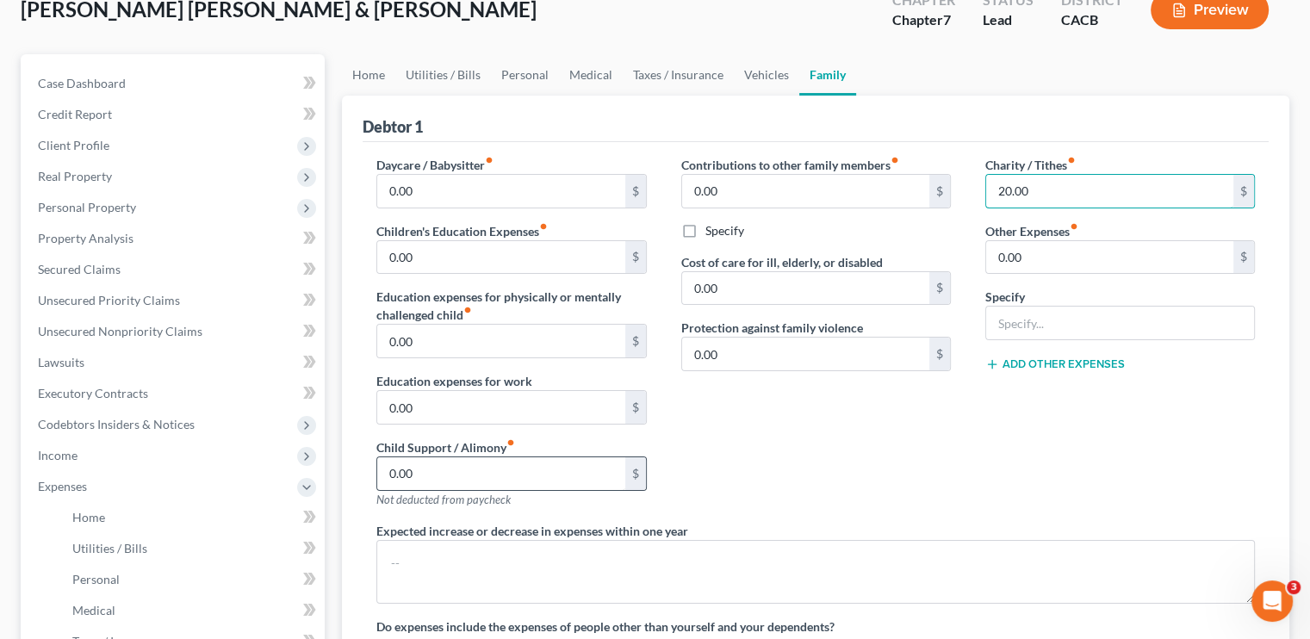
scroll to position [86, 0]
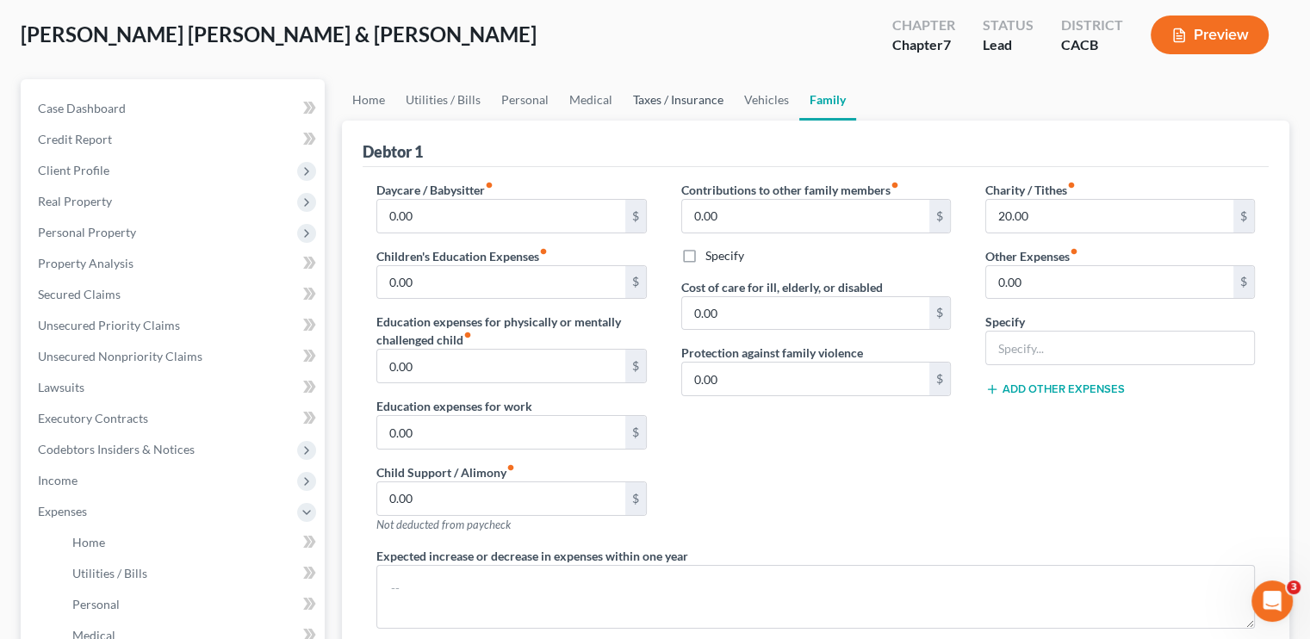
click at [644, 102] on link "Taxes / Insurance" at bounding box center [678, 99] width 111 height 41
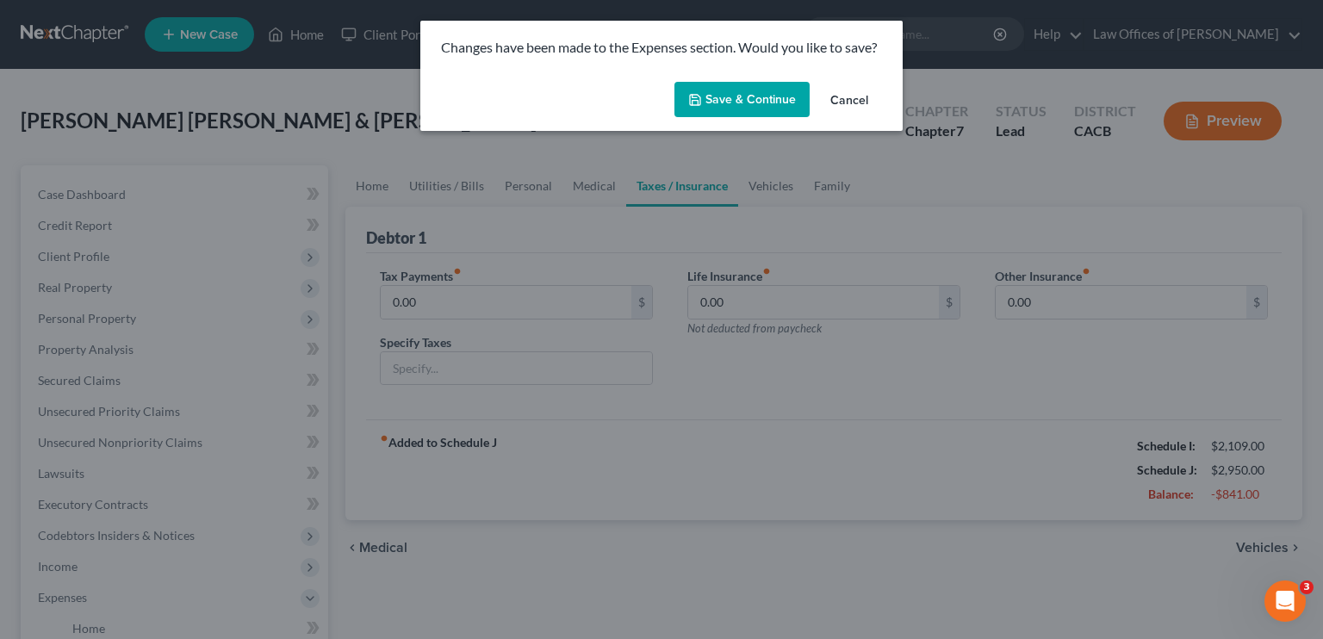
click at [723, 93] on button "Save & Continue" at bounding box center [741, 100] width 135 height 36
